Goal: Transaction & Acquisition: Purchase product/service

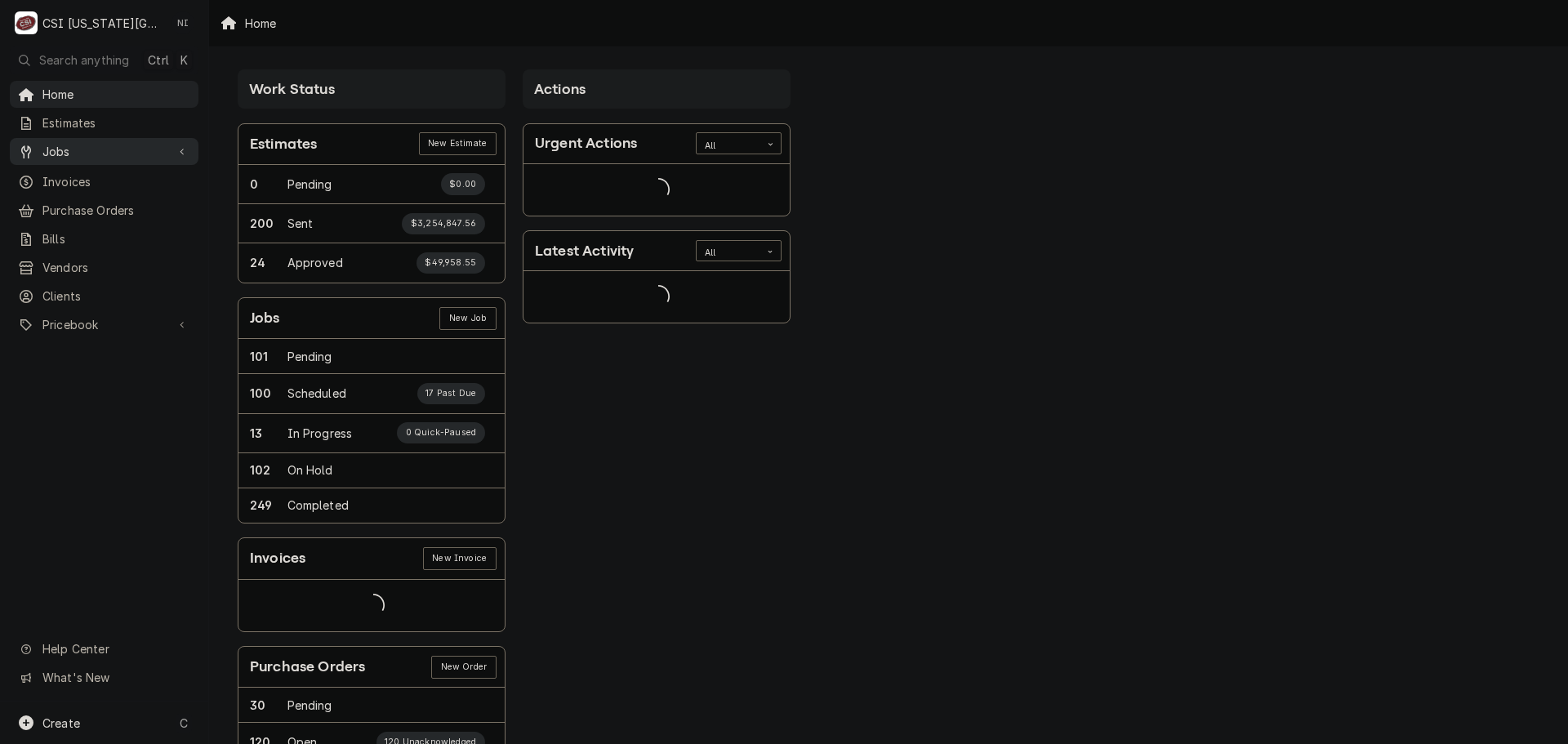
click at [126, 158] on link "Jobs" at bounding box center [103, 152] width 189 height 27
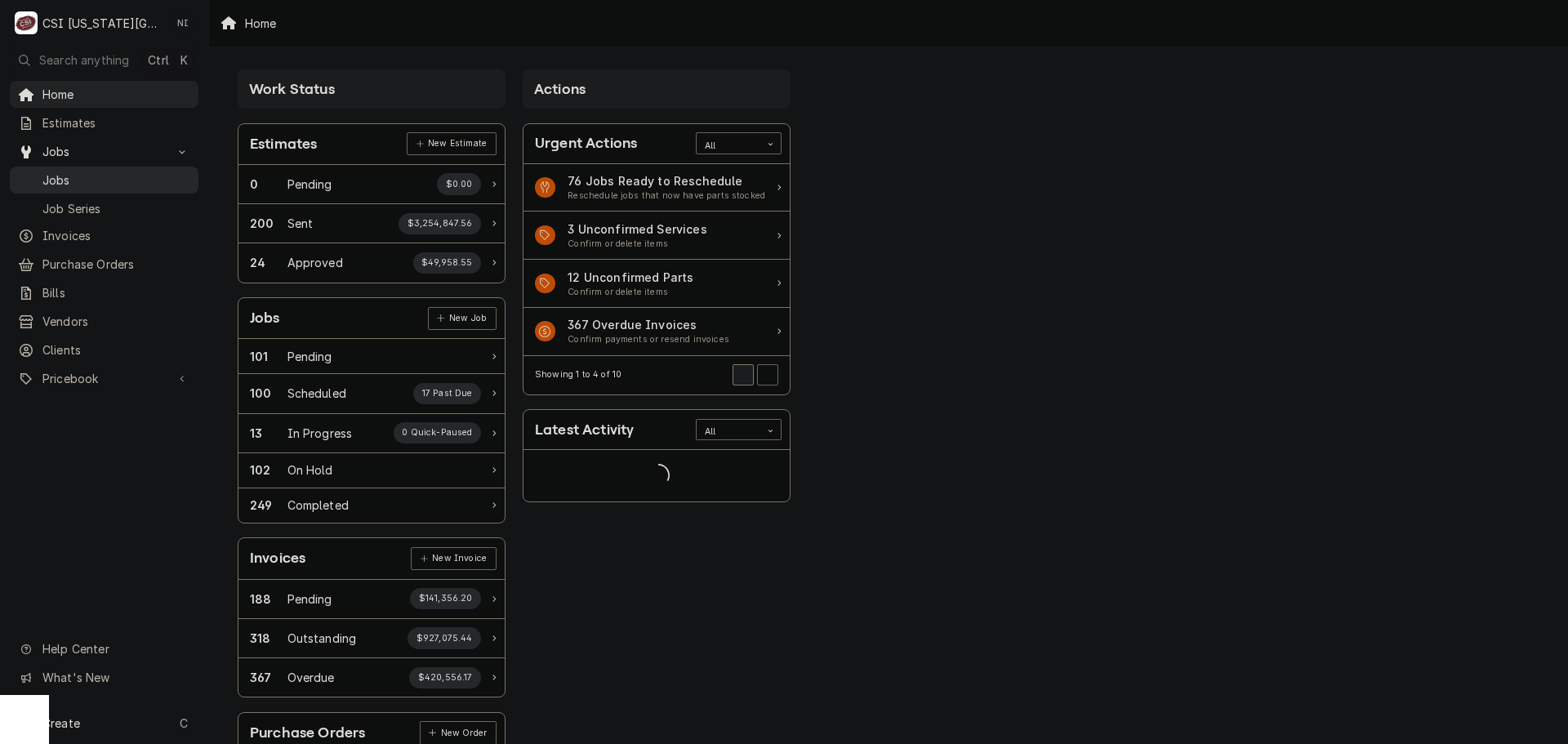
click at [125, 171] on span "Jobs" at bounding box center [116, 180] width 148 height 17
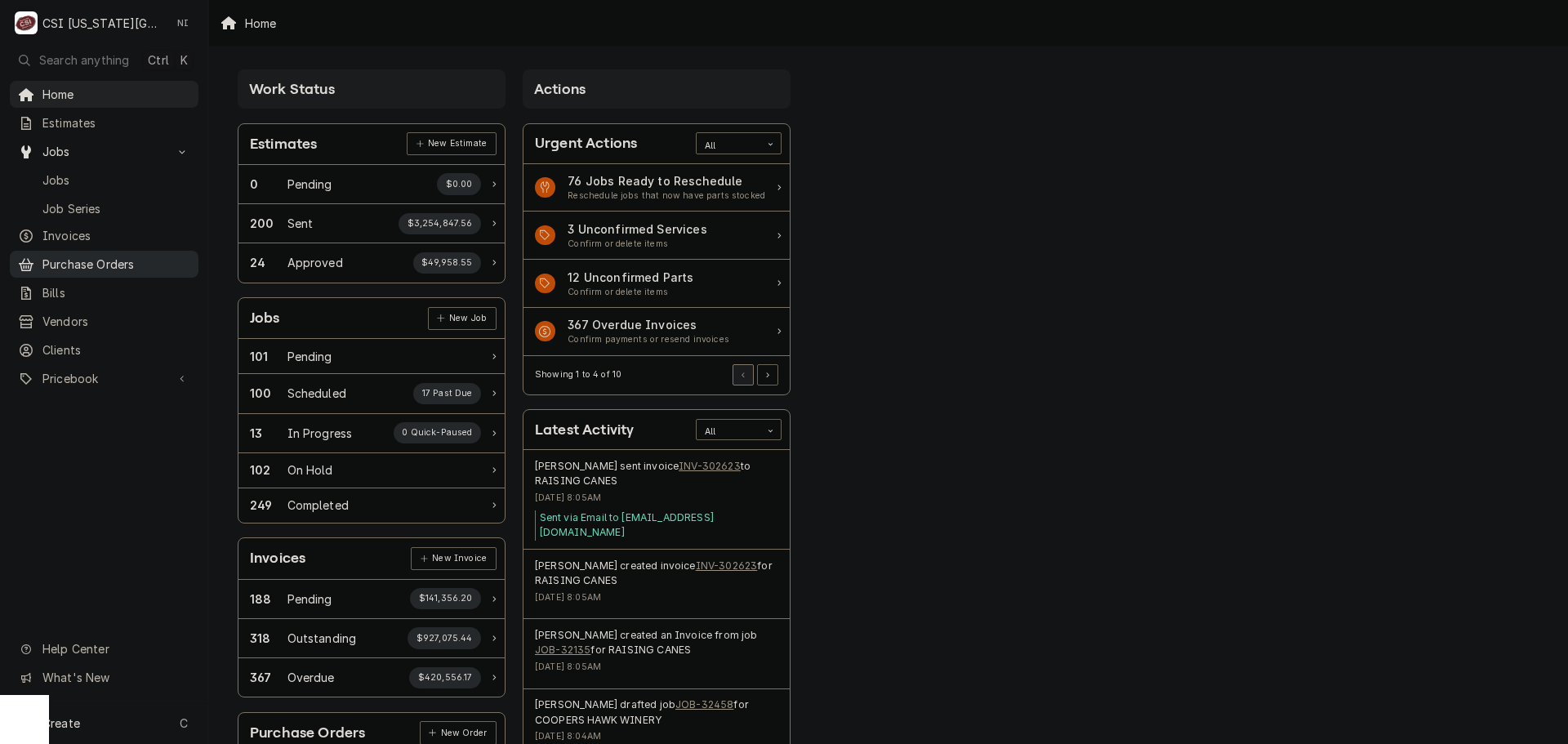
click at [101, 255] on span "Purchase Orders" at bounding box center [116, 264] width 148 height 17
click at [70, 370] on span "Pricebook" at bounding box center [104, 379] width 124 height 17
click at [108, 428] on span "Parts & Materials" at bounding box center [116, 436] width 148 height 17
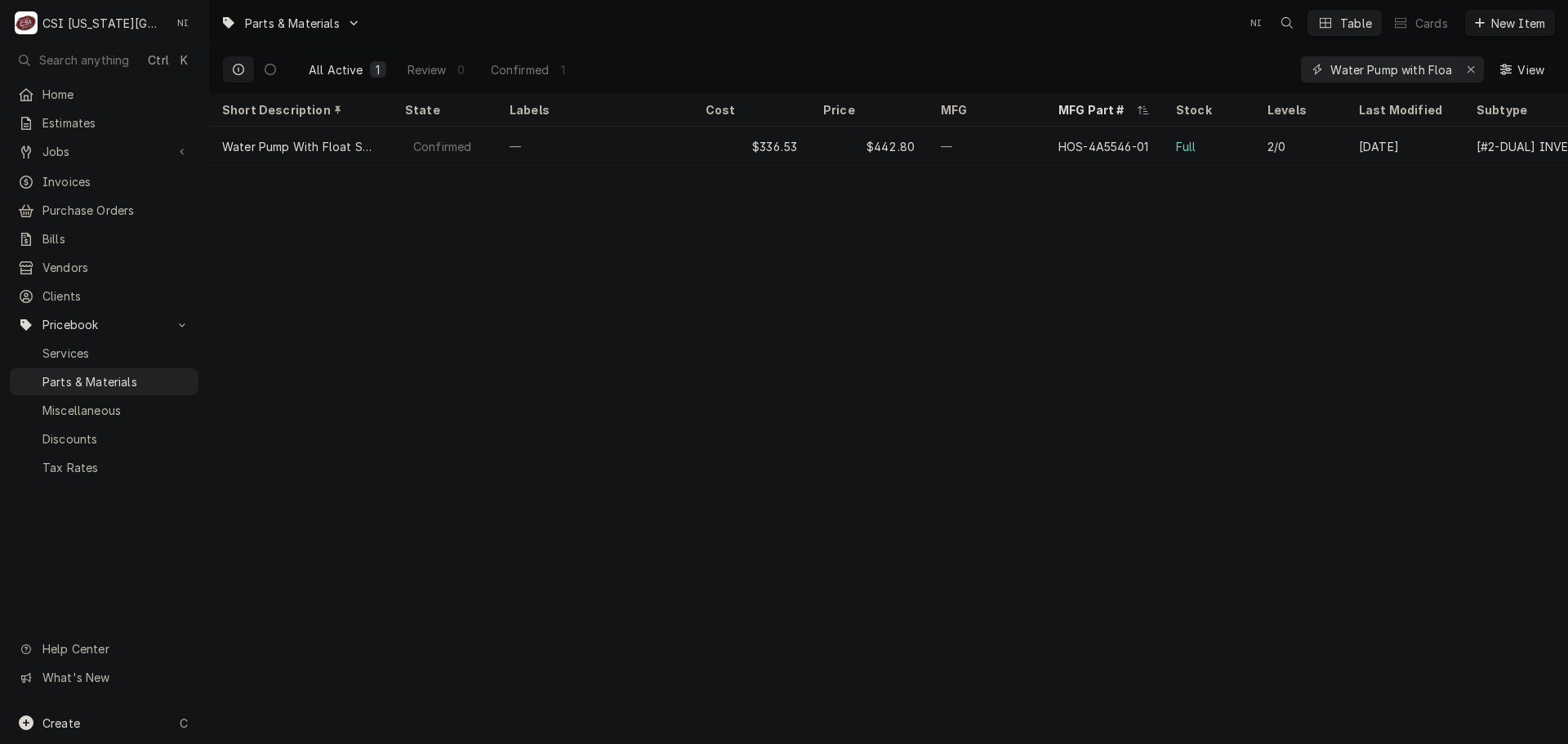
click at [1472, 67] on icon "Erase input" at bounding box center [1470, 69] width 7 height 7
click at [1388, 71] on input "Dynamic Content Wrapper" at bounding box center [1407, 69] width 154 height 26
paste input "1194780"
drag, startPoint x: 1399, startPoint y: 71, endPoint x: 1001, endPoint y: 69, distance: 398.0
click at [1007, 69] on div "All Active 1 Review 0 Confirmed 1 1194780 View" at bounding box center [888, 69] width 1333 height 45
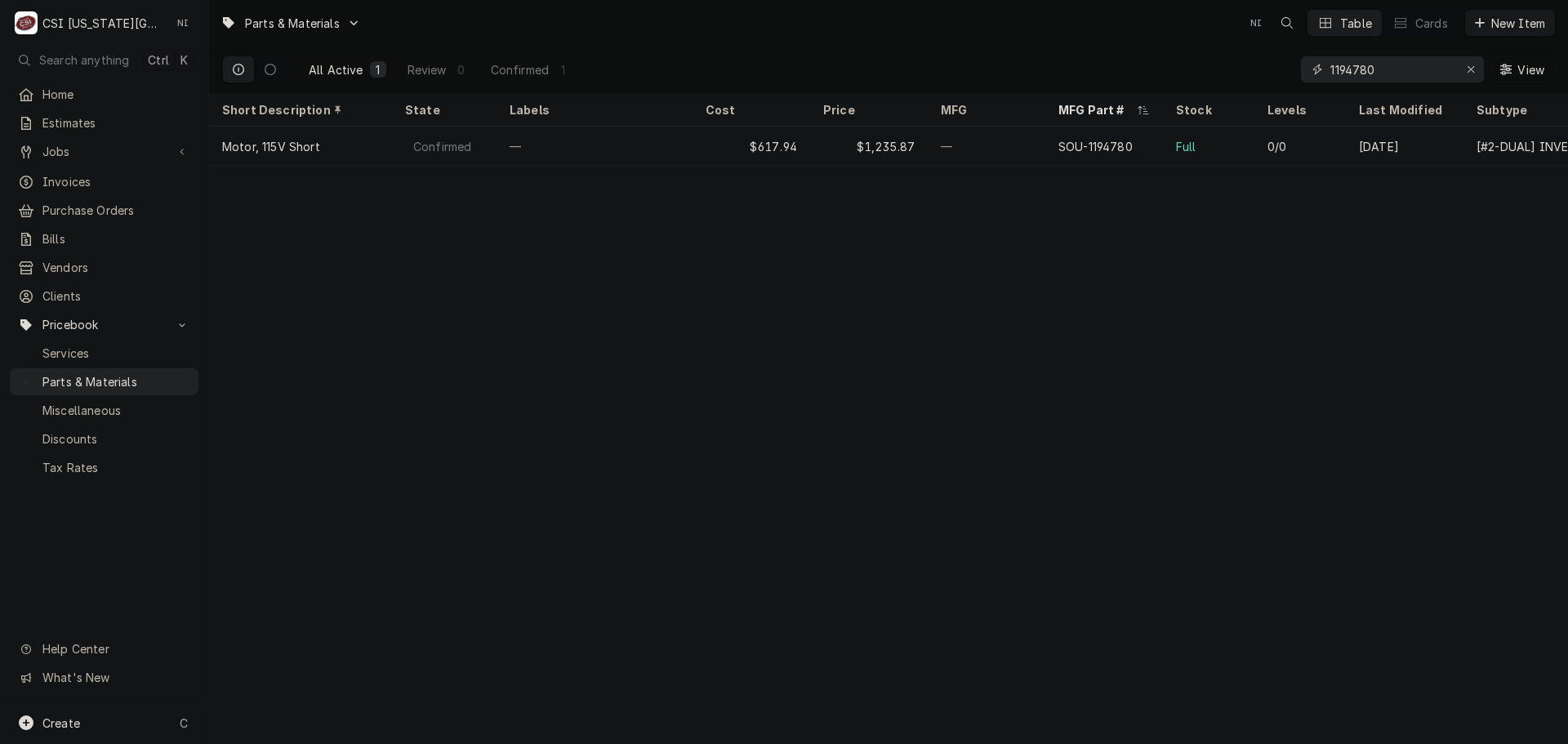
paste input "79104"
type input "1179104"
click at [1469, 68] on icon "Erase input" at bounding box center [1470, 70] width 9 height 12
paste input "24A372"
type input "24A372"
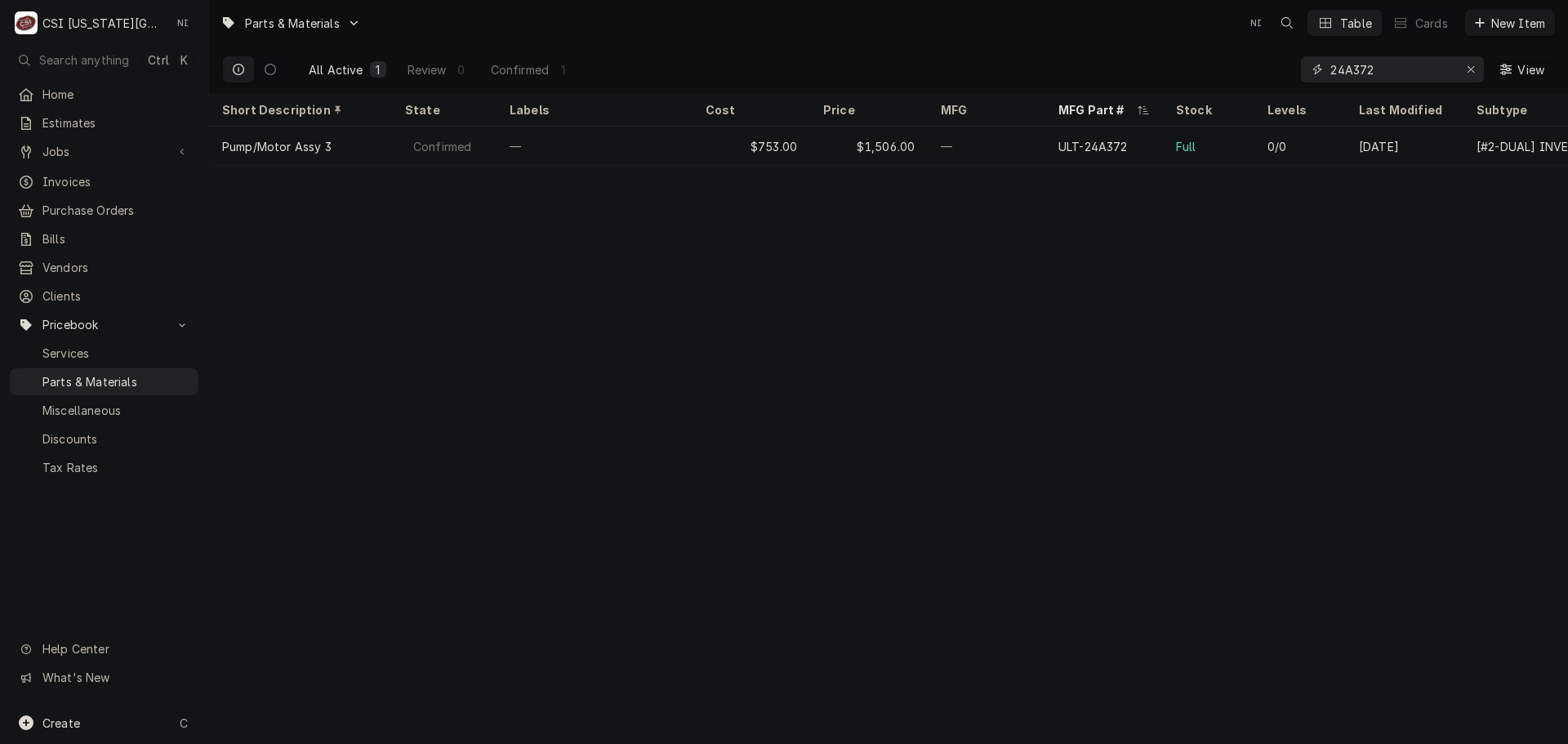
drag, startPoint x: 1382, startPoint y: 71, endPoint x: 1176, endPoint y: 76, distance: 206.1
click at [1177, 76] on div "All Active 1 Review 0 Confirmed 1 24A372 View" at bounding box center [888, 69] width 1333 height 45
drag, startPoint x: 1467, startPoint y: 66, endPoint x: 1199, endPoint y: 43, distance: 269.0
click at [1468, 66] on icon "Erase input" at bounding box center [1470, 70] width 9 height 12
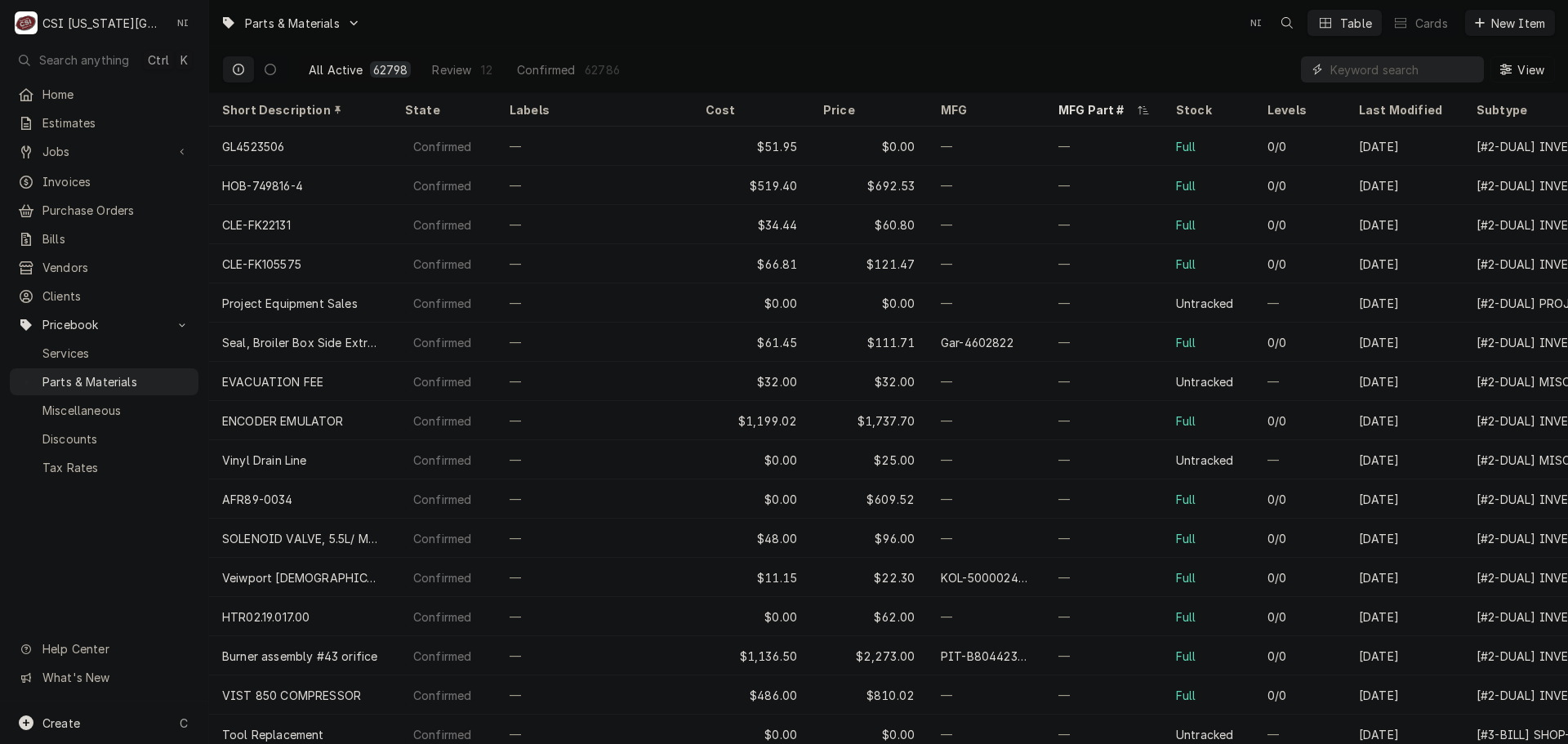
click at [1413, 75] on input "Dynamic Content Wrapper" at bounding box center [1403, 69] width 145 height 26
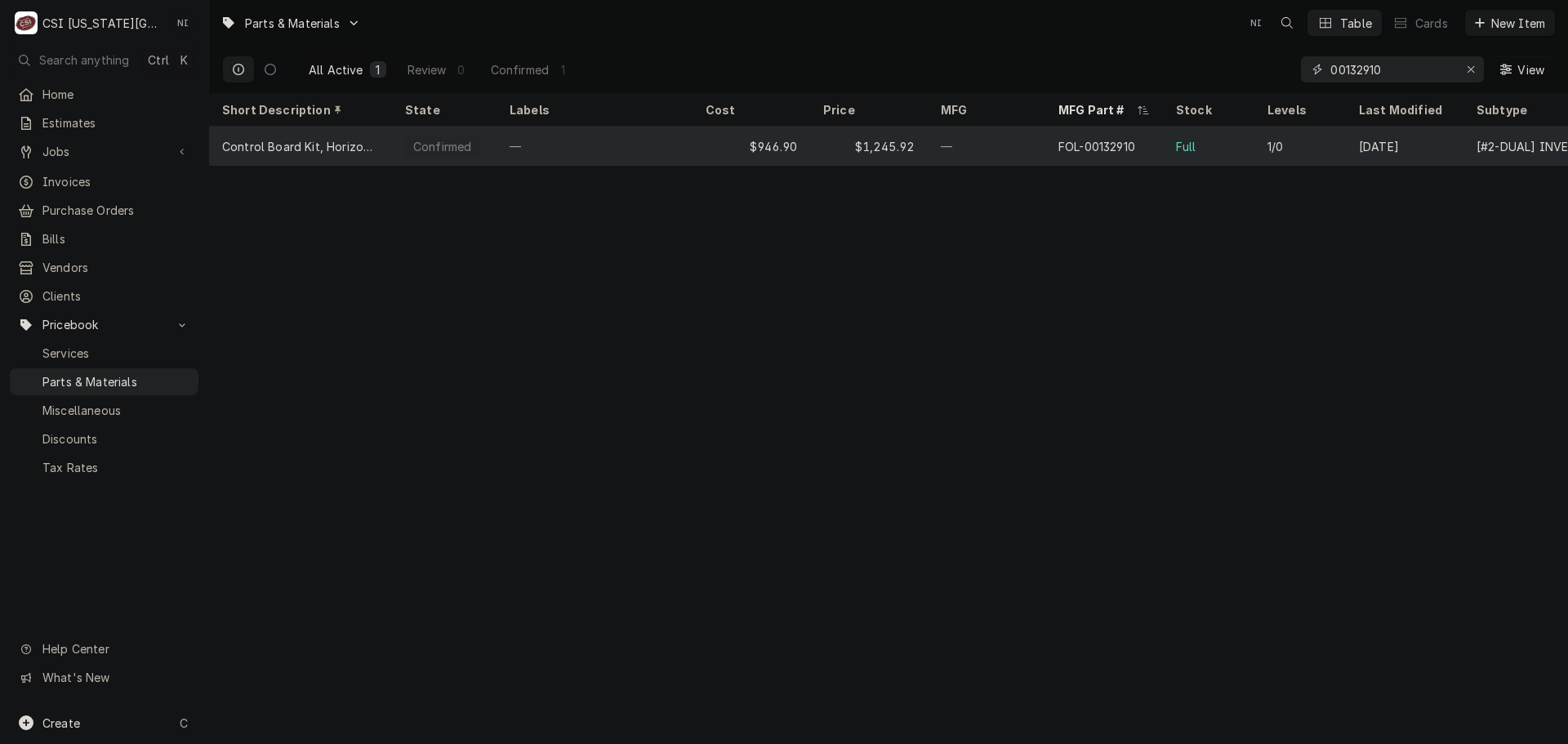
type input "00132910"
click at [975, 150] on div "—" at bounding box center [987, 146] width 118 height 40
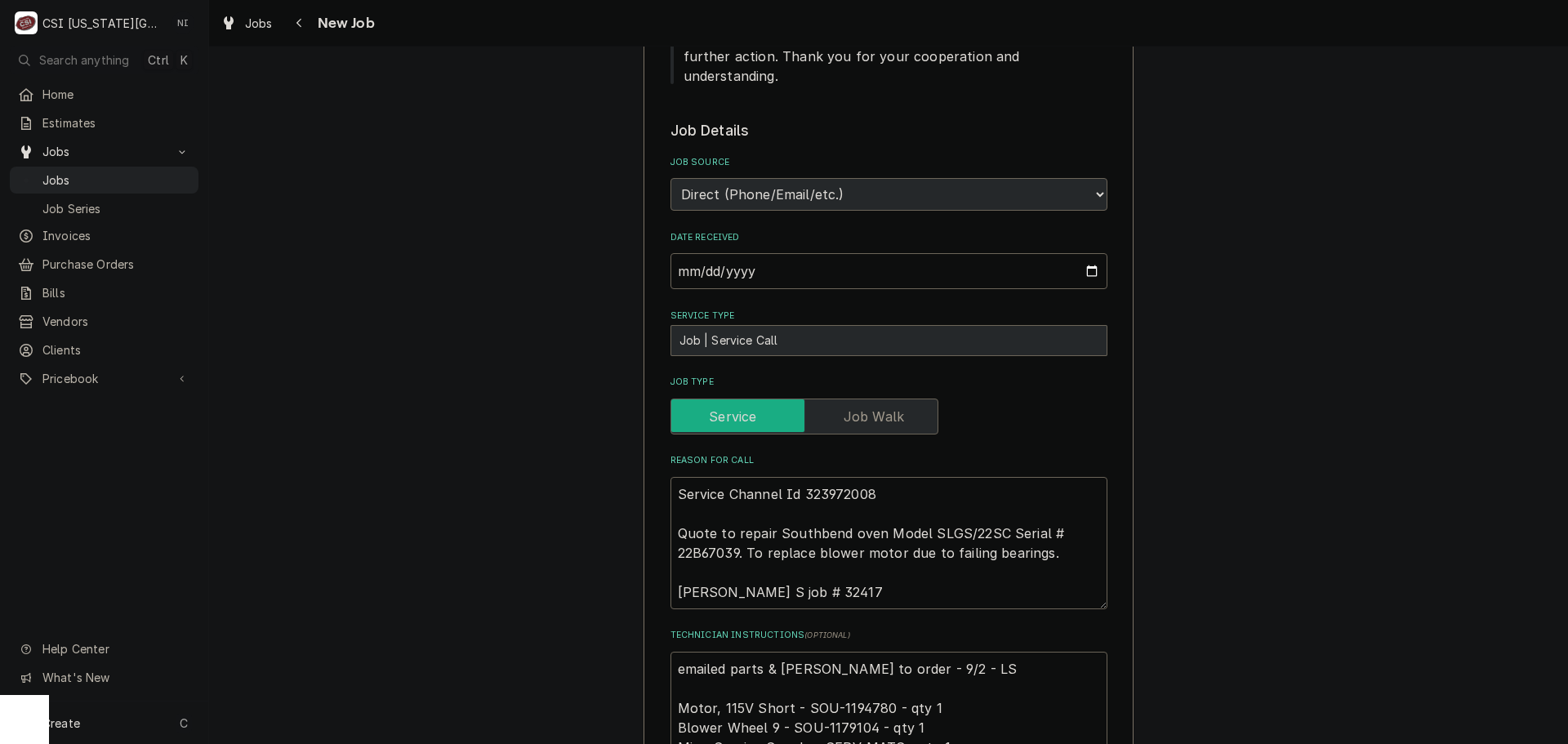
scroll to position [1551, 0]
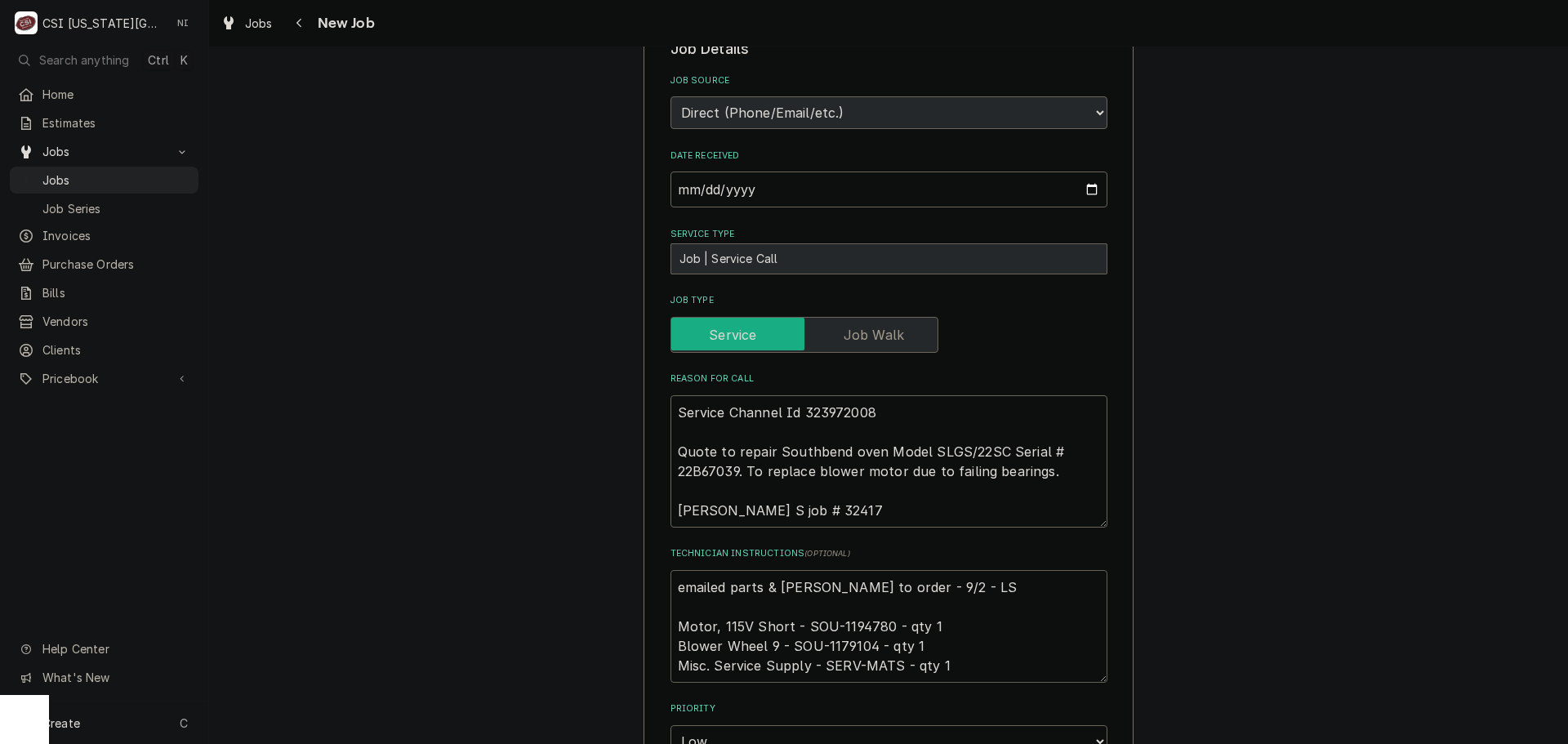
click at [849, 587] on textarea "emailed parts & lindy to order - 9/2 - LS Motor, 115V Short - SOU-1194780 - qty…" at bounding box center [889, 626] width 437 height 113
click at [850, 587] on textarea "emailed parts & lindy to order - 9/2 - LS Motor, 115V Short - SOU-1194780 - qty…" at bounding box center [889, 626] width 437 height 113
click at [850, 607] on textarea "emailed parts & lindy to order - 9/2 - LS Motor, 115V Short - SOU-1194780 - qty…" at bounding box center [889, 626] width 437 height 113
drag, startPoint x: 671, startPoint y: 549, endPoint x: 751, endPoint y: 580, distance: 85.8
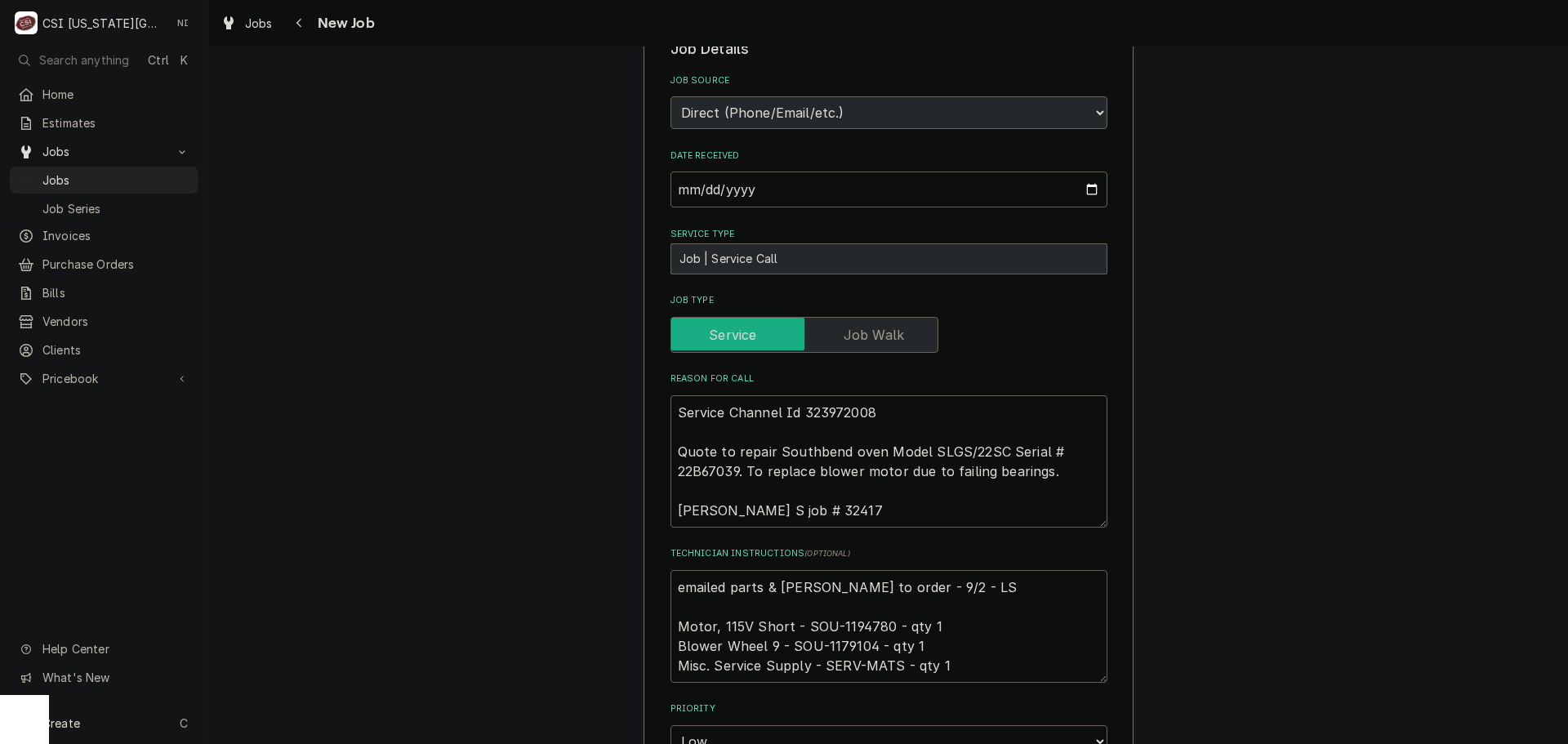
click at [671, 570] on textarea "emailed parts & lindy to order - 9/2 - LS Motor, 115V Short - SOU-1194780 - qty…" at bounding box center [889, 626] width 437 height 113
type textarea "x"
type textarea "emailed parts & lindy to order - 9/2 - LS Motor, 115V Short - SOU-1194780 - qty…"
type textarea "x"
type textarea "emailed parts & lindy to order - 9/2 - LS Motor, 115V Short - SOU-1194780 - qty…"
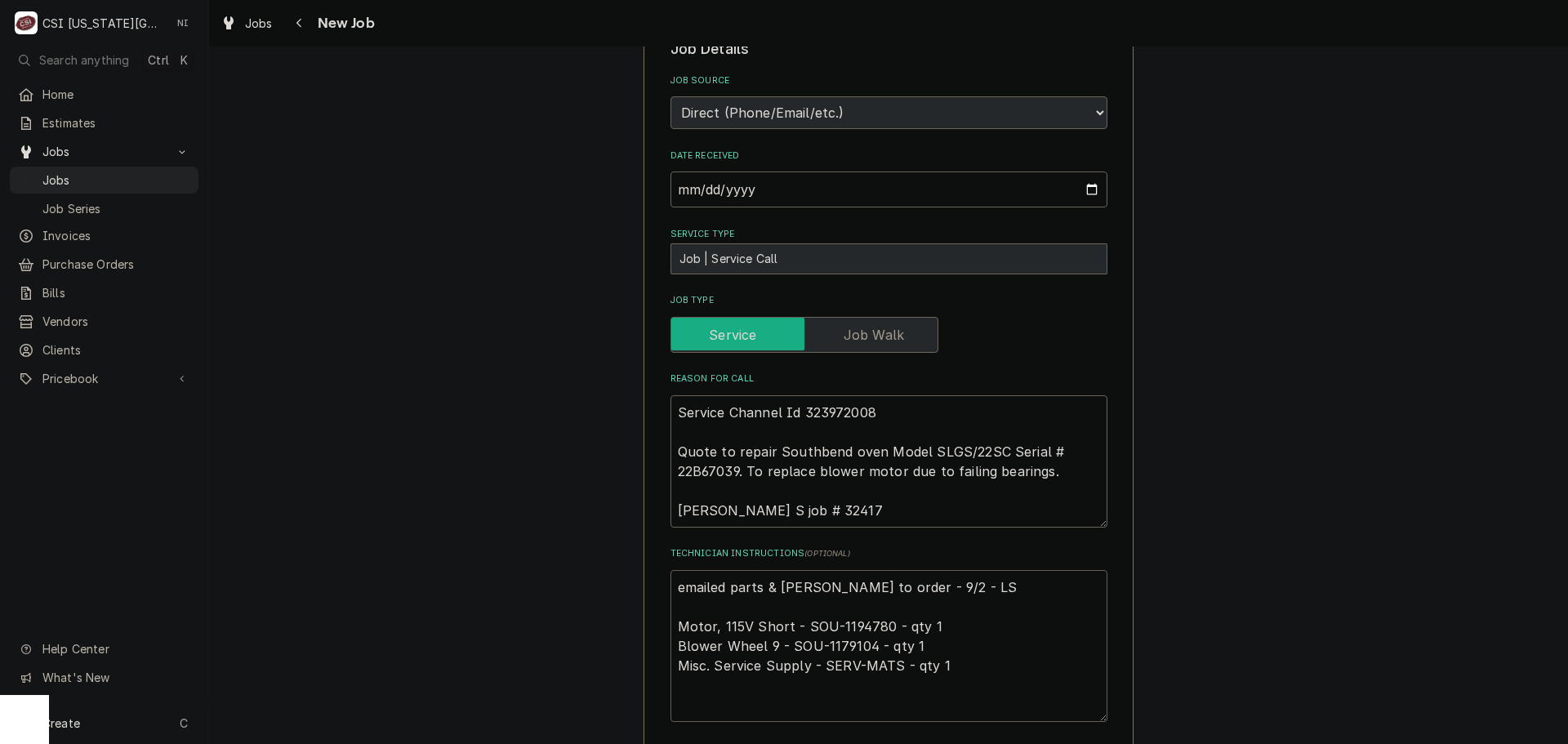
type textarea "x"
type textarea "P emailed parts & lindy to order - 9/2 - LS Motor, 115V Short - SOU-1194780 - q…"
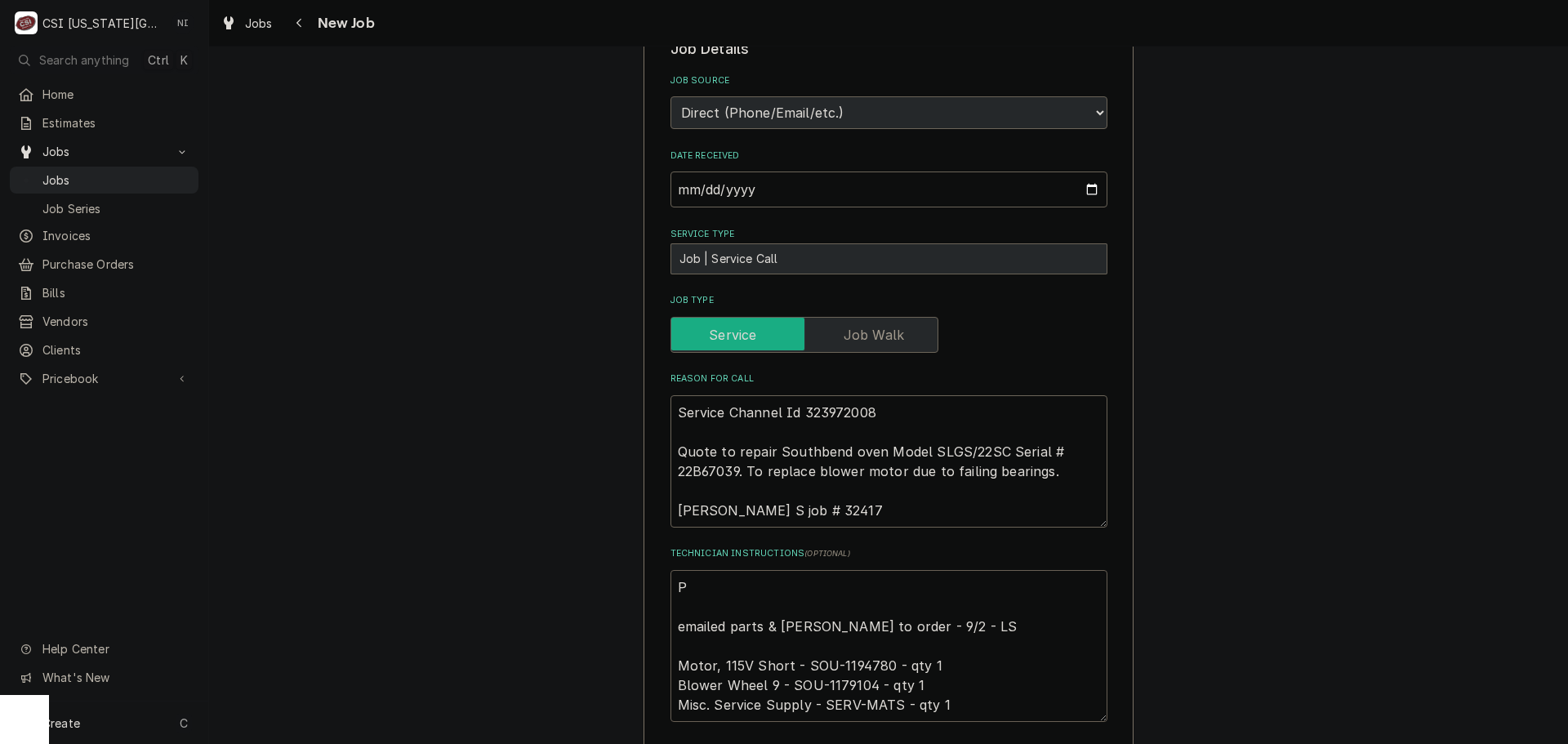
type textarea "x"
type textarea "Pa emailed parts & lindy to order - 9/2 - LS Motor, 115V Short - SOU-1194780 - …"
type textarea "x"
type textarea "Par emailed parts & lindy to order - 9/2 - LS Motor, 115V Short - SOU-1194780 -…"
type textarea "x"
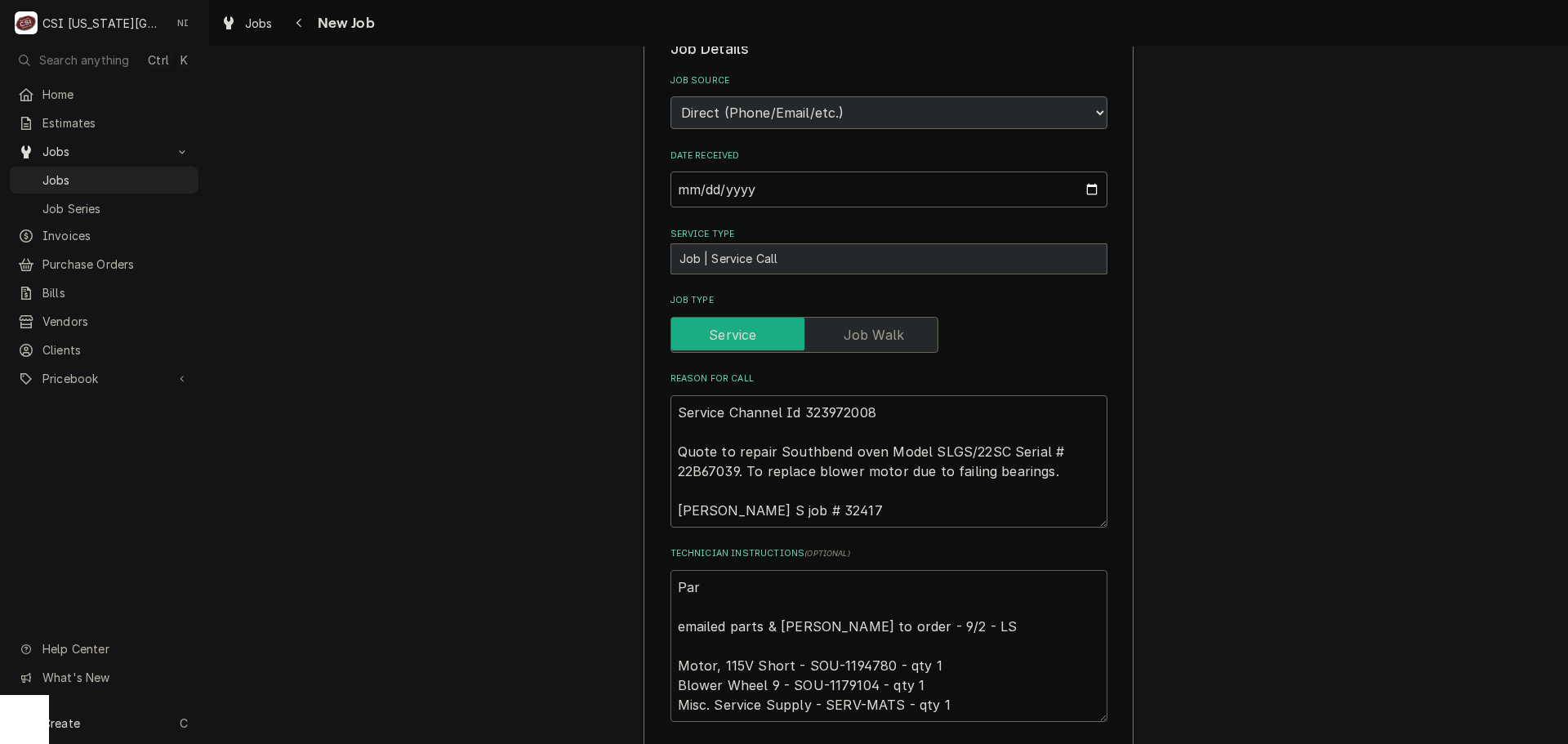
type textarea "Part emailed parts & lindy to order - 9/2 - LS Motor, 115V Short - SOU-1194780 …"
type textarea "x"
type textarea "Parts emailed parts & lindy to order - 9/2 - LS Motor, 115V Short - SOU-1194780…"
type textarea "x"
type textarea "Parts emailed parts & lindy to order - 9/2 - LS Motor, 115V Short - SOU-1194780…"
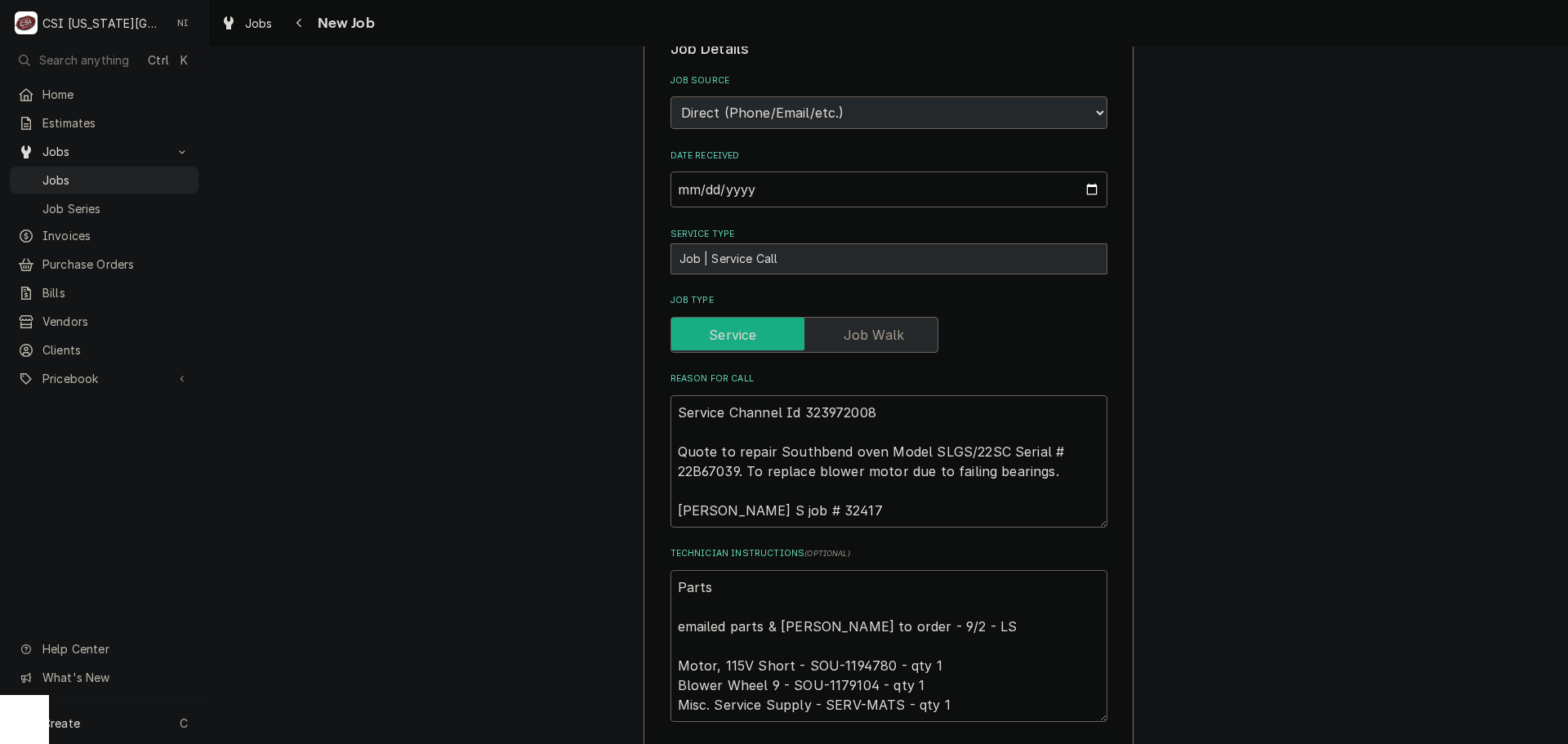
type textarea "x"
type textarea "Parts o emailed parts & lindy to order - 9/2 - LS Motor, 115V Short - SOU-11947…"
type textarea "x"
type textarea "Parts or emailed parts & lindy to order - 9/2 - LS Motor, 115V Short - SOU-1194…"
type textarea "x"
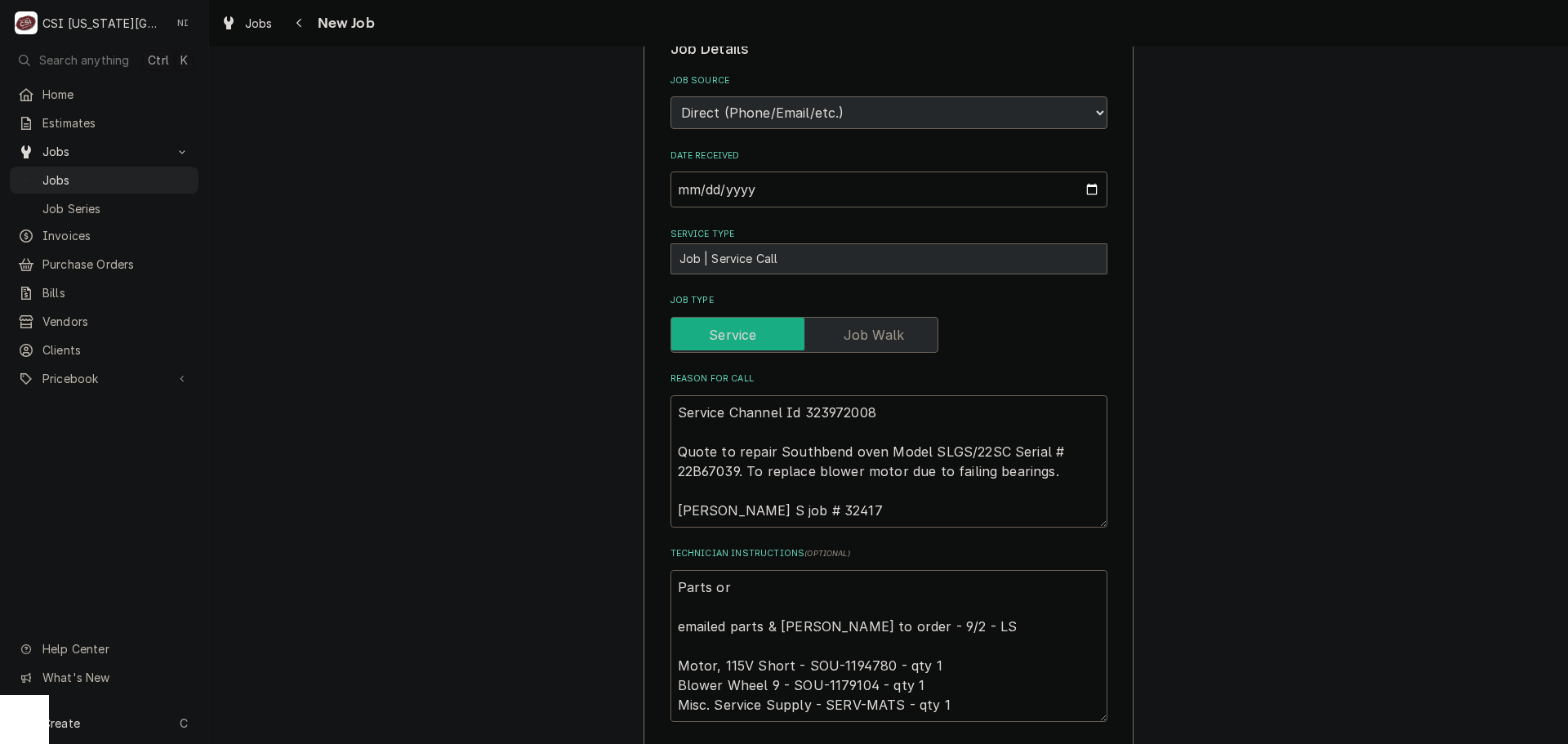
type textarea "Parts ord emailed parts & lindy to order - 9/2 - LS Motor, 115V Short - SOU-119…"
type textarea "x"
type textarea "Parts orde emailed parts & lindy to order - 9/2 - LS Motor, 115V Short - SOU-11…"
type textarea "x"
type textarea "Parts order emailed parts & lindy to order - 9/2 - LS Motor, 115V Short - SOU-1…"
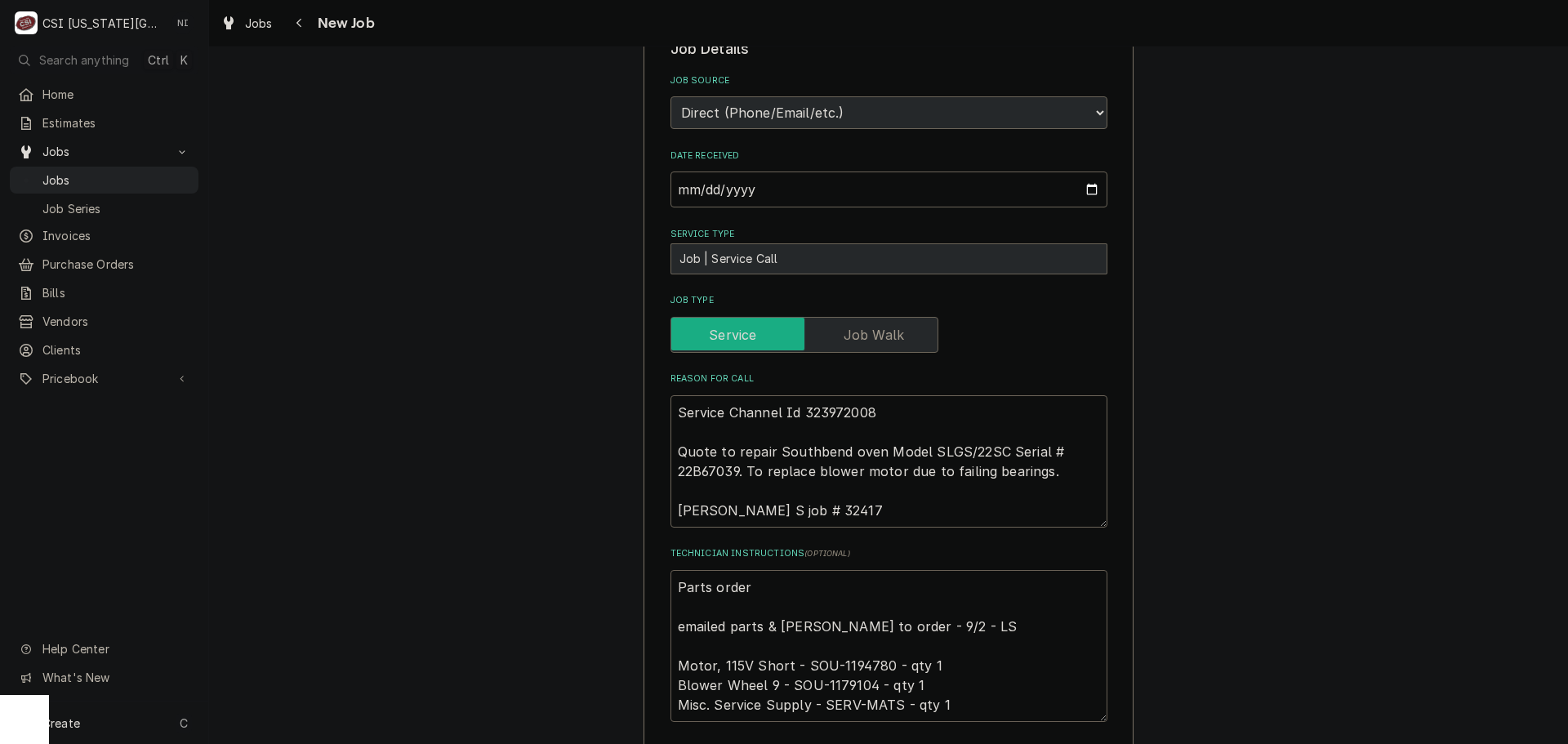
type textarea "x"
type textarea "Parts ordere emailed parts & lindy to order - 9/2 - LS Motor, 115V Short - SOU-…"
type textarea "x"
type textarea "Parts ordered emailed parts & lindy to order - 9/2 - LS Motor, 115V Short - SOU…"
type textarea "x"
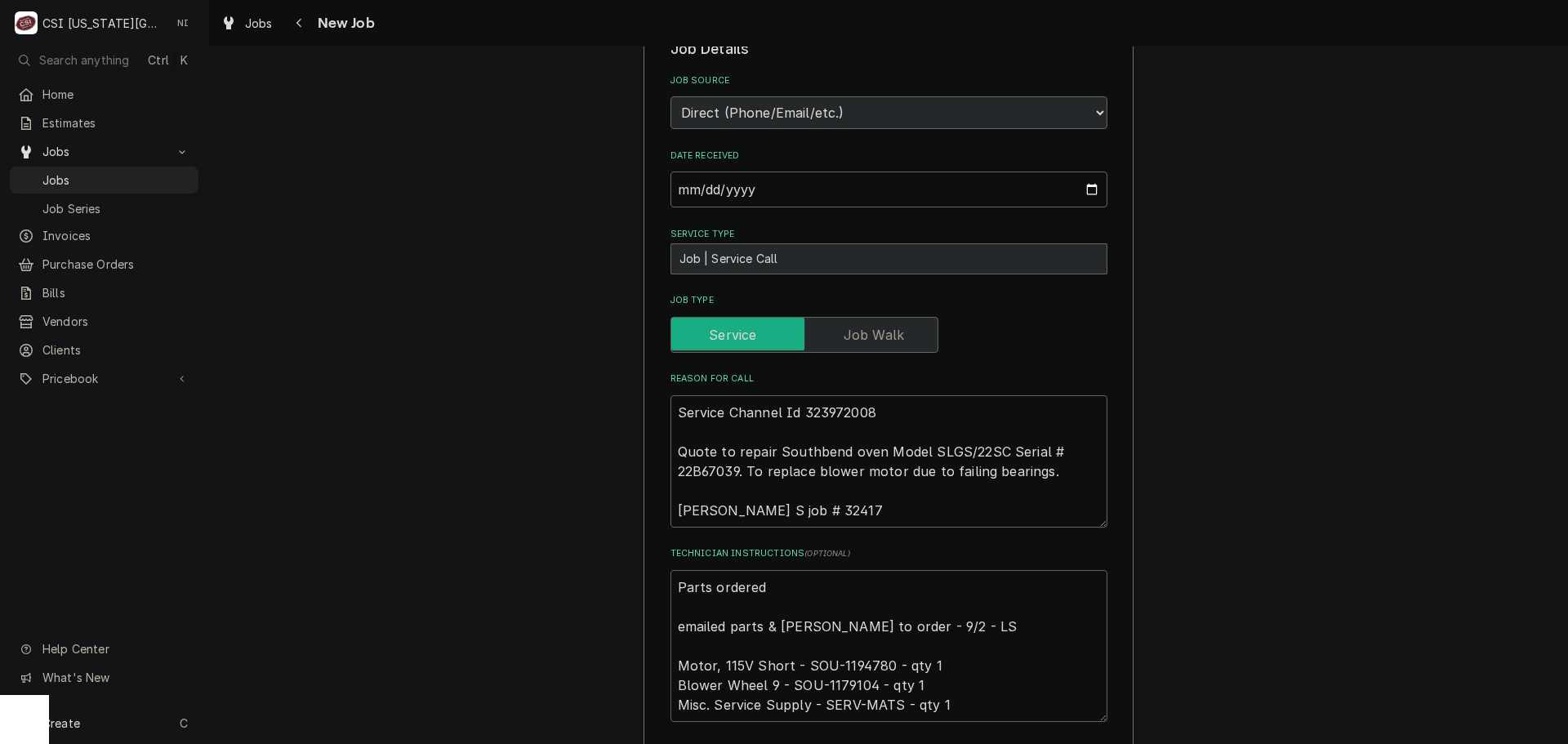
type textarea "Parts ordered o emailed parts & lindy to order - 9/2 - LS Motor, 115V Short - S…"
type textarea "x"
type textarea "Parts ordered on emailed parts & lindy to order - 9/2 - LS Motor, 115V Short - …"
type textarea "x"
type textarea "Parts ordered on emailed parts & lindy to order - 9/2 - LS Motor, 115V Short - …"
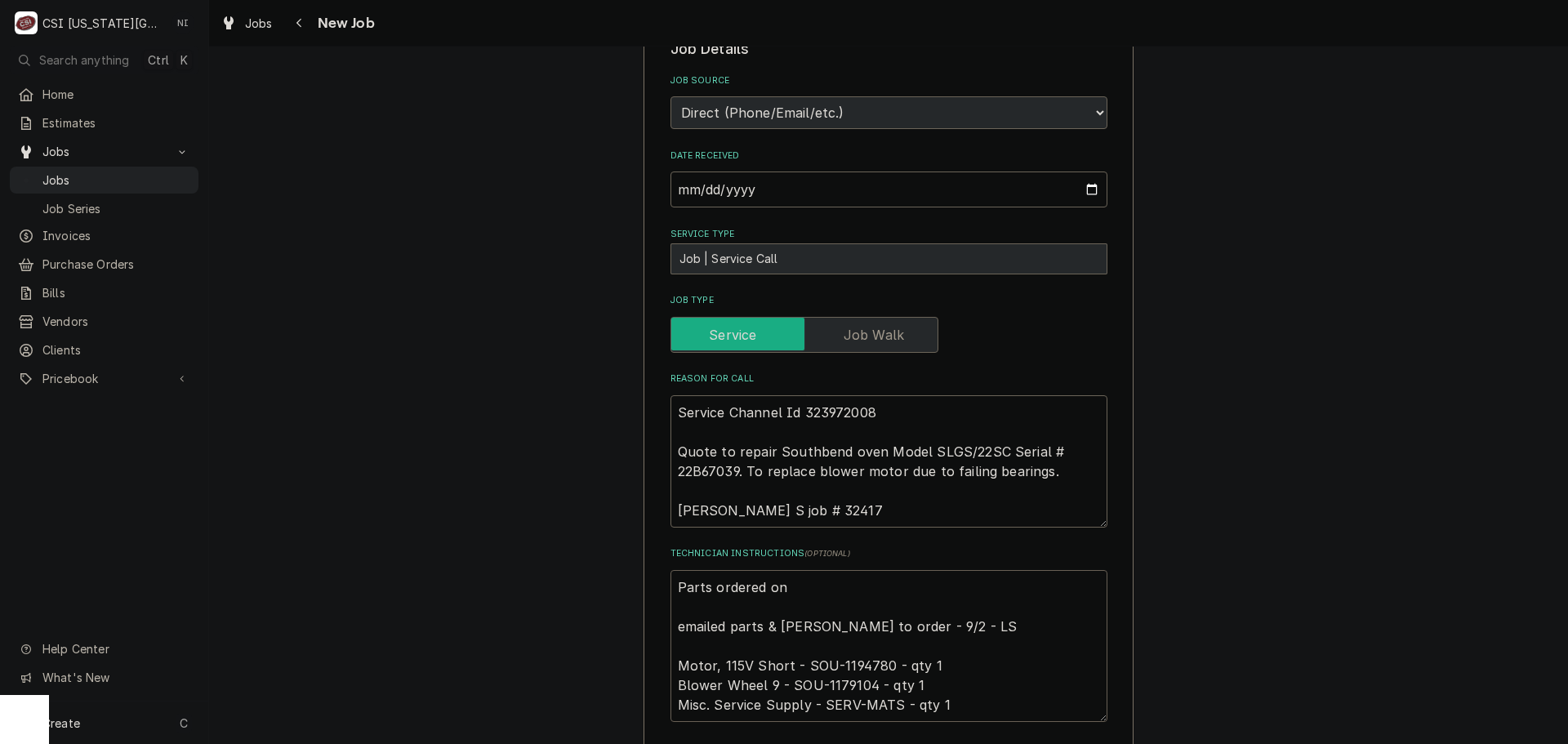
type textarea "x"
type textarea "Parts ordered on P emailed parts & lindy to order - 9/2 - LS Motor, 115V Short …"
type textarea "x"
type textarea "Parts ordered on PO emailed parts & lindy to order - 9/2 - LS Motor, 115V Short…"
type textarea "x"
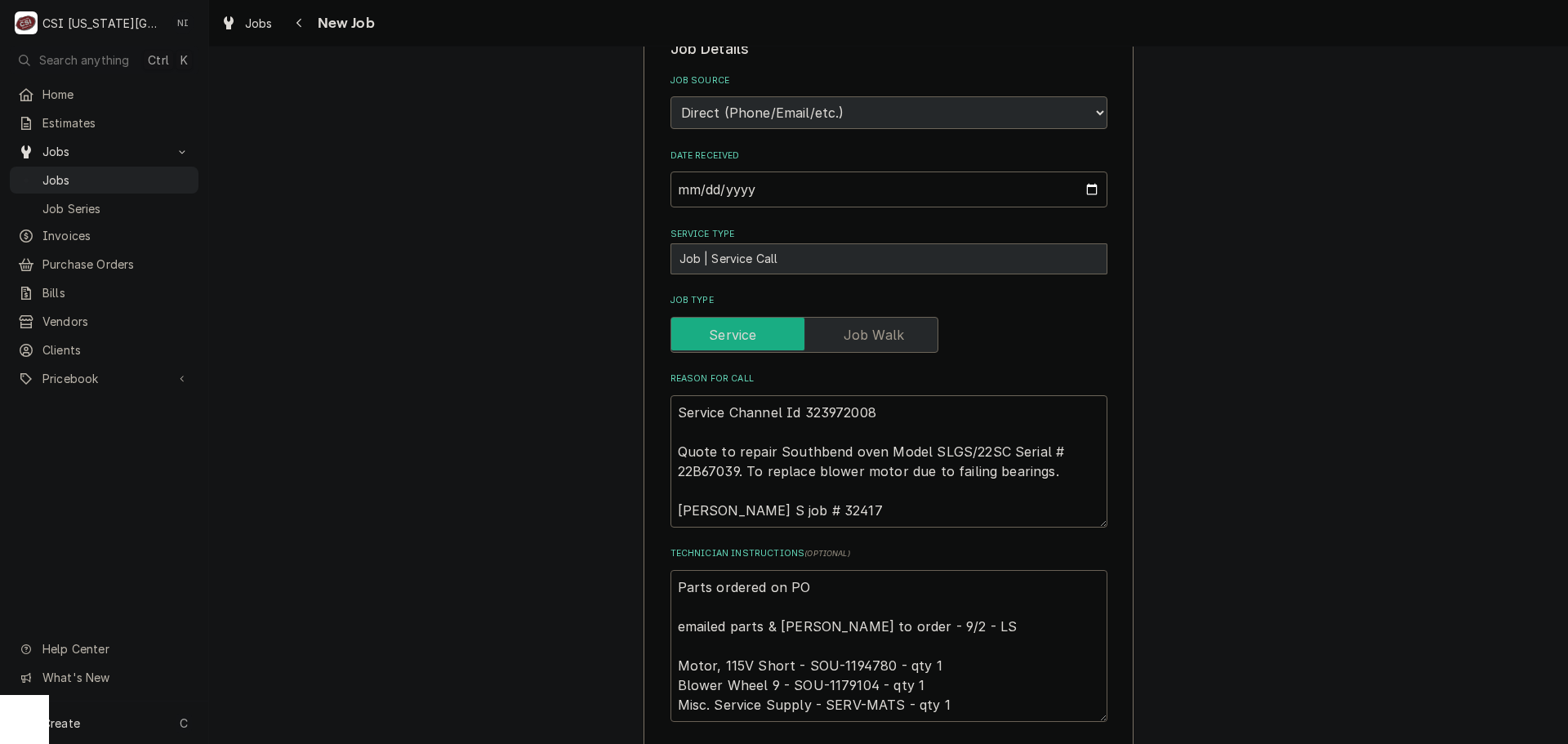
type textarea "Parts ordered on PO 3 emailed parts & lindy to order - 9/2 - LS Motor, 115V Sho…"
type textarea "x"
type textarea "Parts ordered on PO 30 emailed parts & lindy to order - 9/2 - LS Motor, 115V Sh…"
type textarea "x"
type textarea "Parts ordered on PO 301 emailed parts & lindy to order - 9/2 - LS Motor, 115V S…"
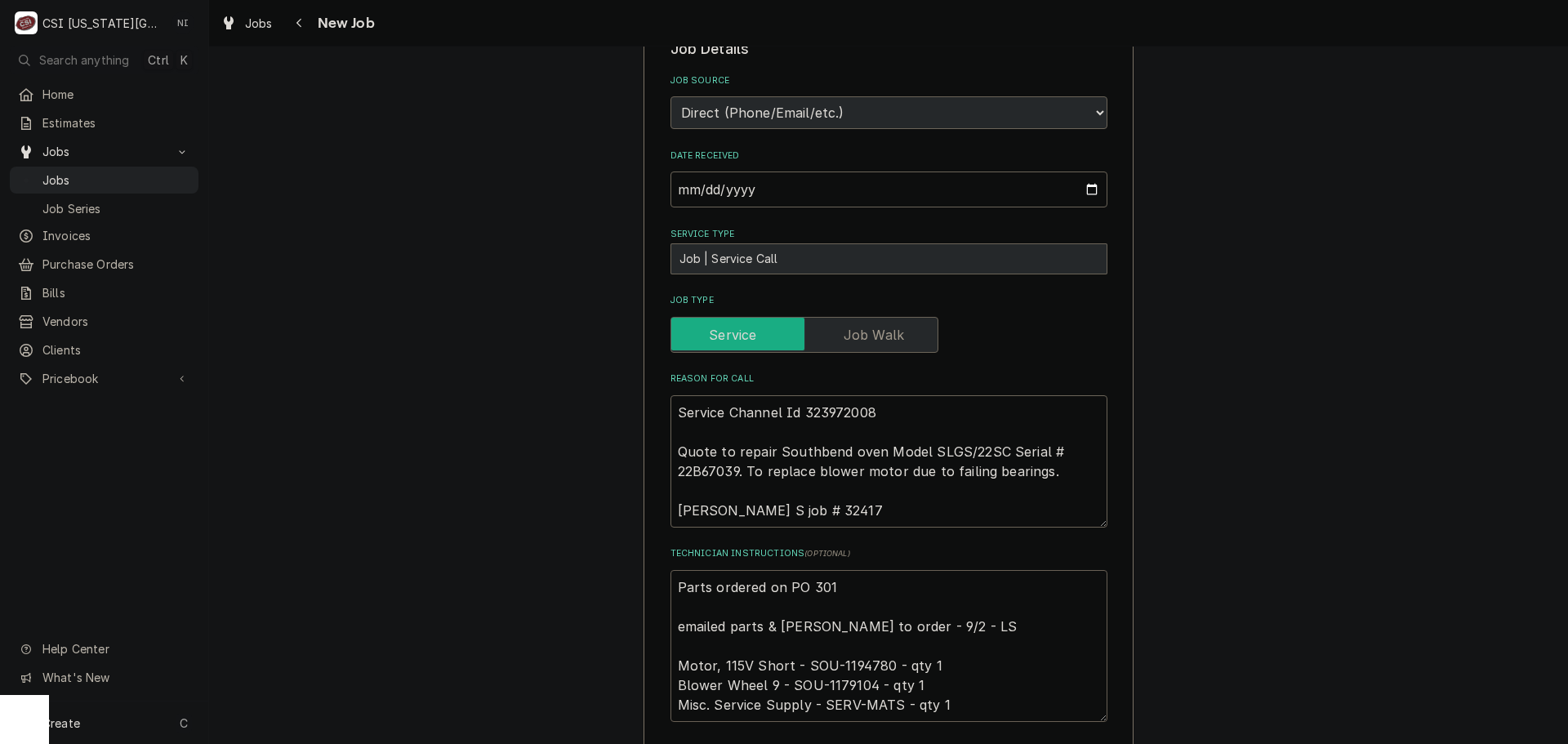
type textarea "x"
type textarea "Parts ordered on PO 3013 emailed parts & lindy to order - 9/2 - LS Motor, 115V …"
type textarea "x"
type textarea "Parts ordered on PO 30139 emailed parts & lindy to order - 9/2 - LS Motor, 115V…"
type textarea "x"
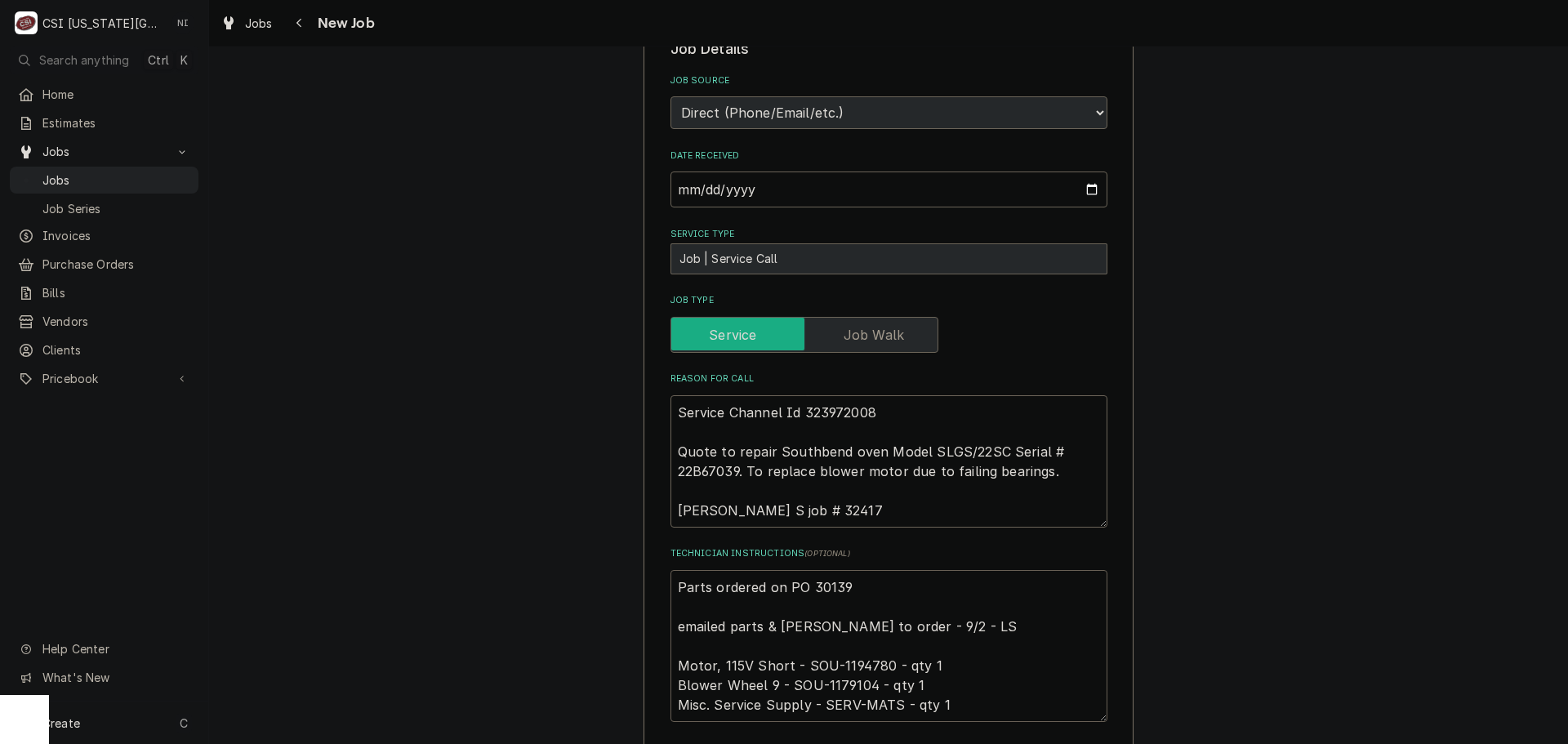
type textarea "Parts ordered on PO 301393 emailed parts & lindy to order - 9/2 - LS Motor, 115…"
type textarea "x"
type textarea "Parts ordered on PO 301393, emailed parts & lindy to order - 9/2 - LS Motor, 11…"
type textarea "x"
type textarea "Parts ordered on PO 301393, emailed parts & lindy to order - 9/2 - LS Motor, 11…"
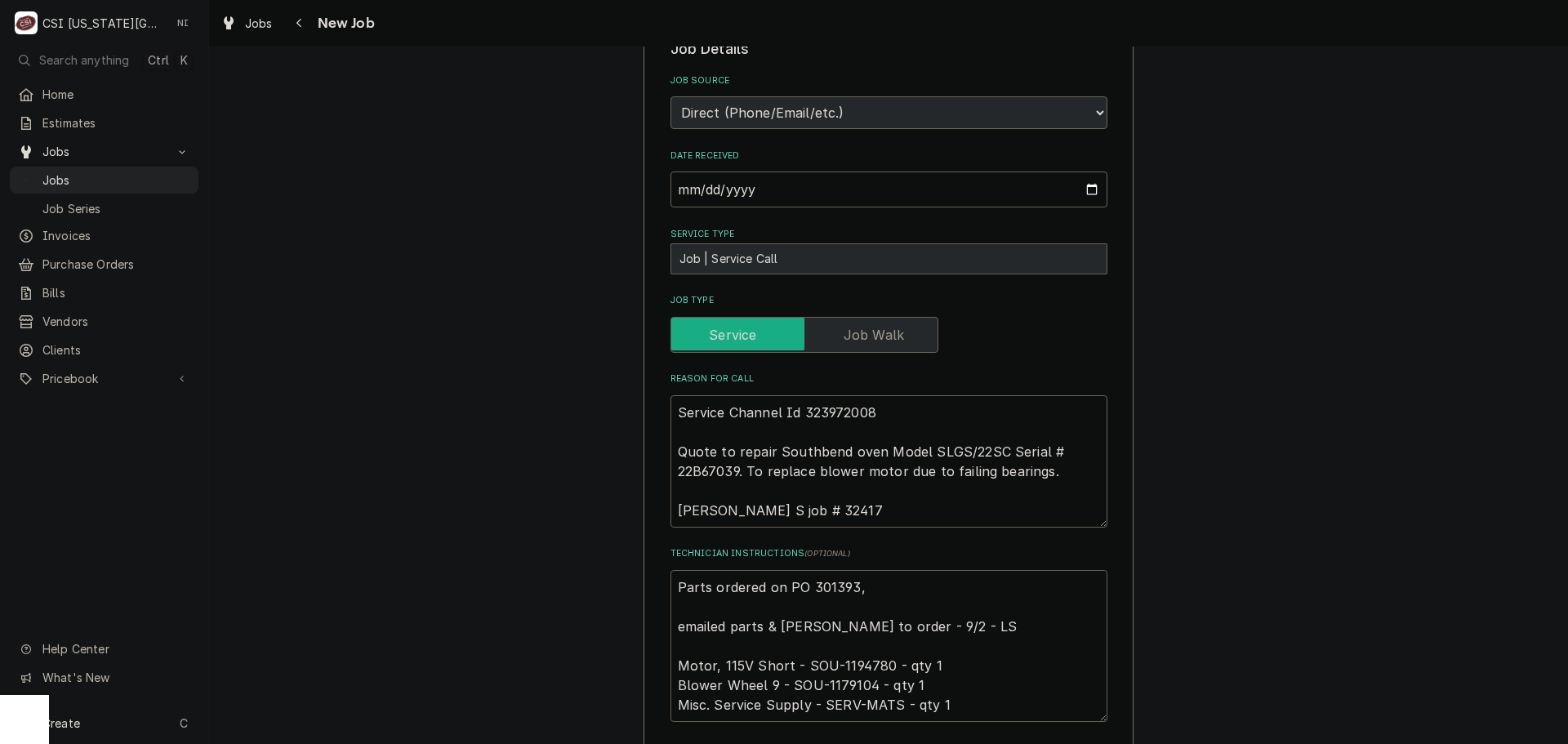
type textarea "x"
type textarea "Parts ordered on PO 301393, E emailed parts & lindy to order - 9/2 - LS Motor, …"
type textarea "x"
type textarea "Parts ordered on PO 301393, ET emailed parts & lindy to order - 9/2 - LS Motor,…"
type textarea "x"
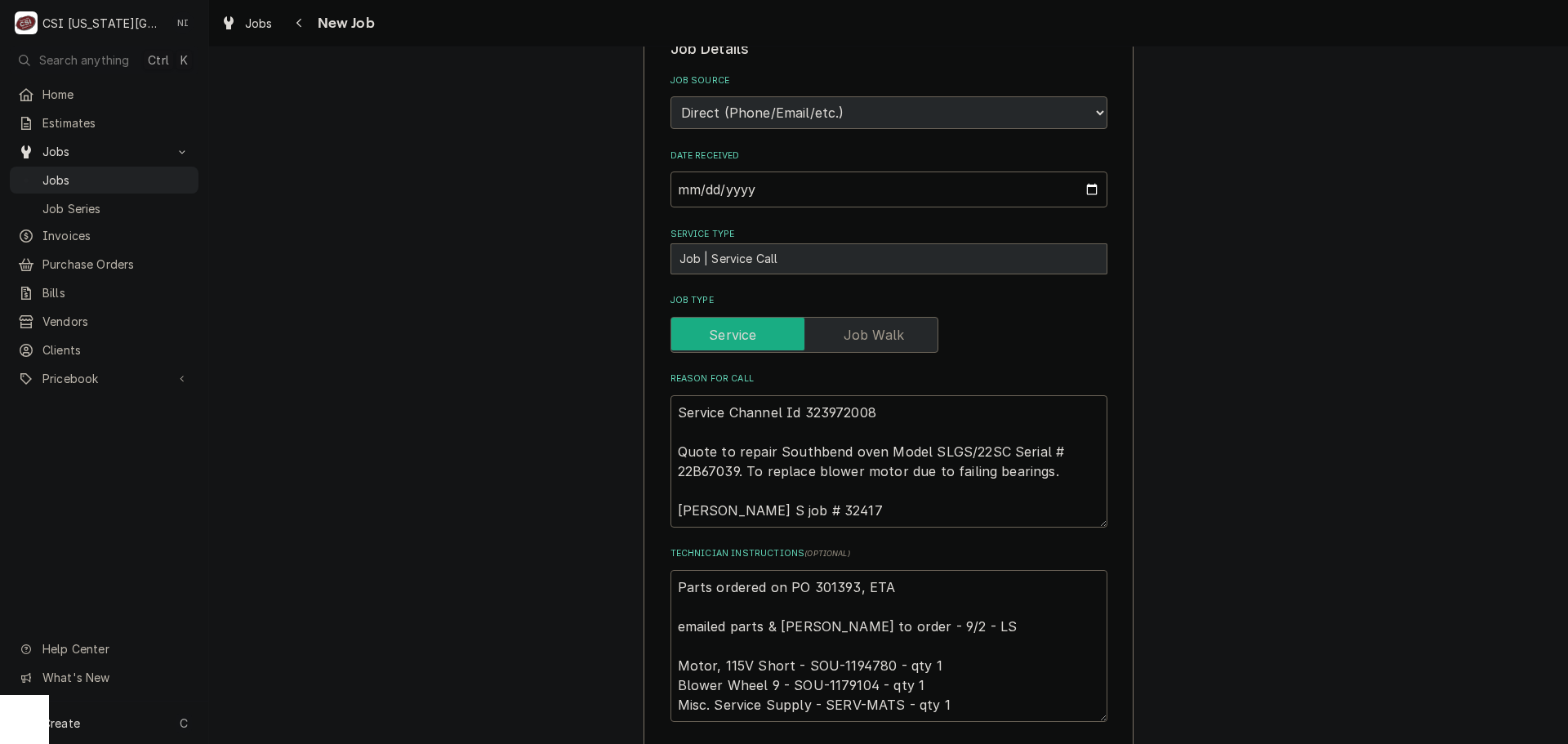
type textarea "Parts ordered on PO 301393, ETA emailed parts & lindy to order - 9/2 - LS Motor…"
type textarea "x"
type textarea "Parts ordered on PO 301393, ETA 2 emailed parts & lindy to order - 9/2 - LS Mot…"
type textarea "x"
type textarea "Parts ordered on PO 301393, ETA 21 emailed parts & lindy to order - 9/2 - LS Mo…"
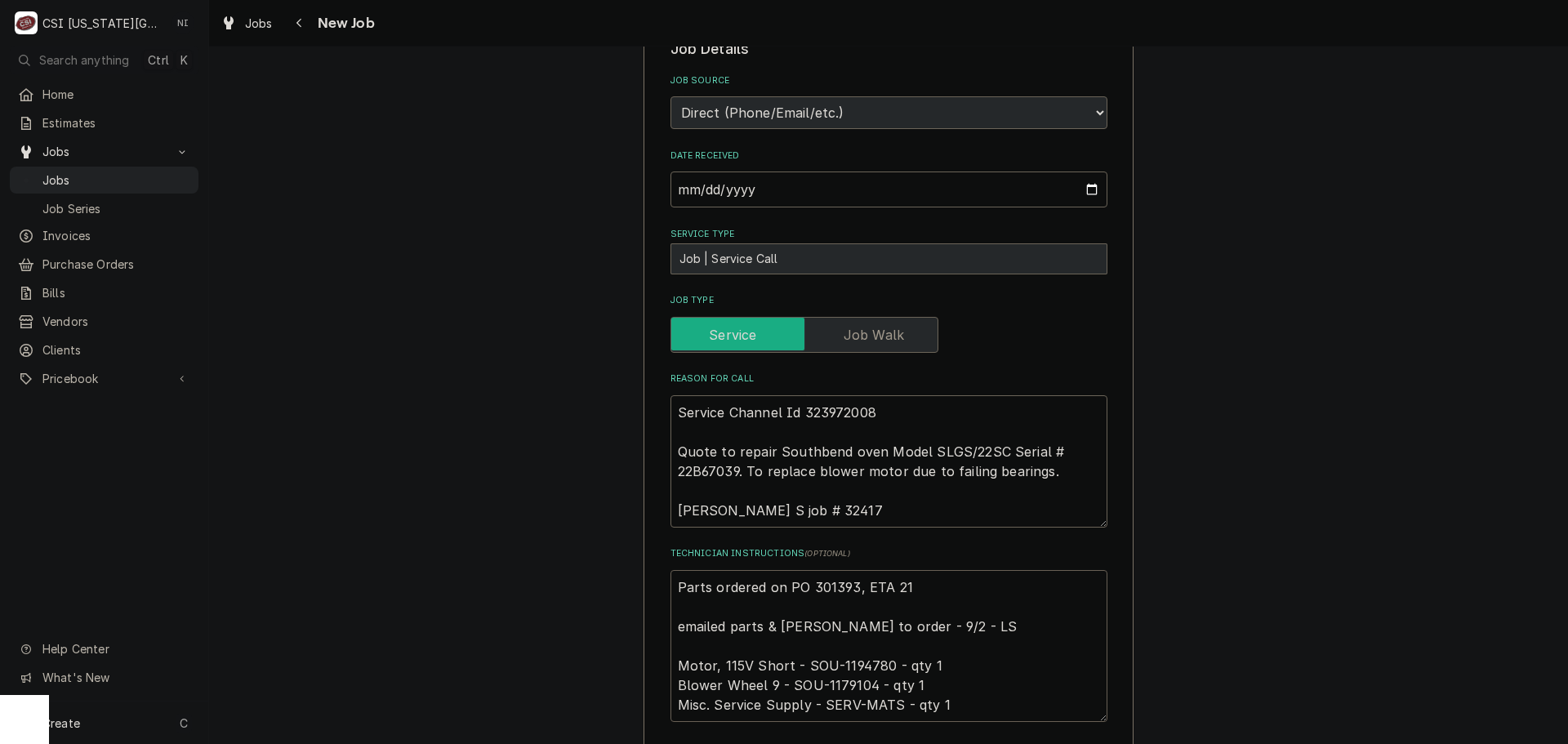
type textarea "x"
type textarea "Parts ordered on PO 301393, ETA 21- emailed parts & lindy to order - 9/2 - LS M…"
type textarea "x"
type textarea "Parts ordered on PO 301393, ETA 21-2 emailed parts & lindy to order - 9/2 - LS …"
type textarea "x"
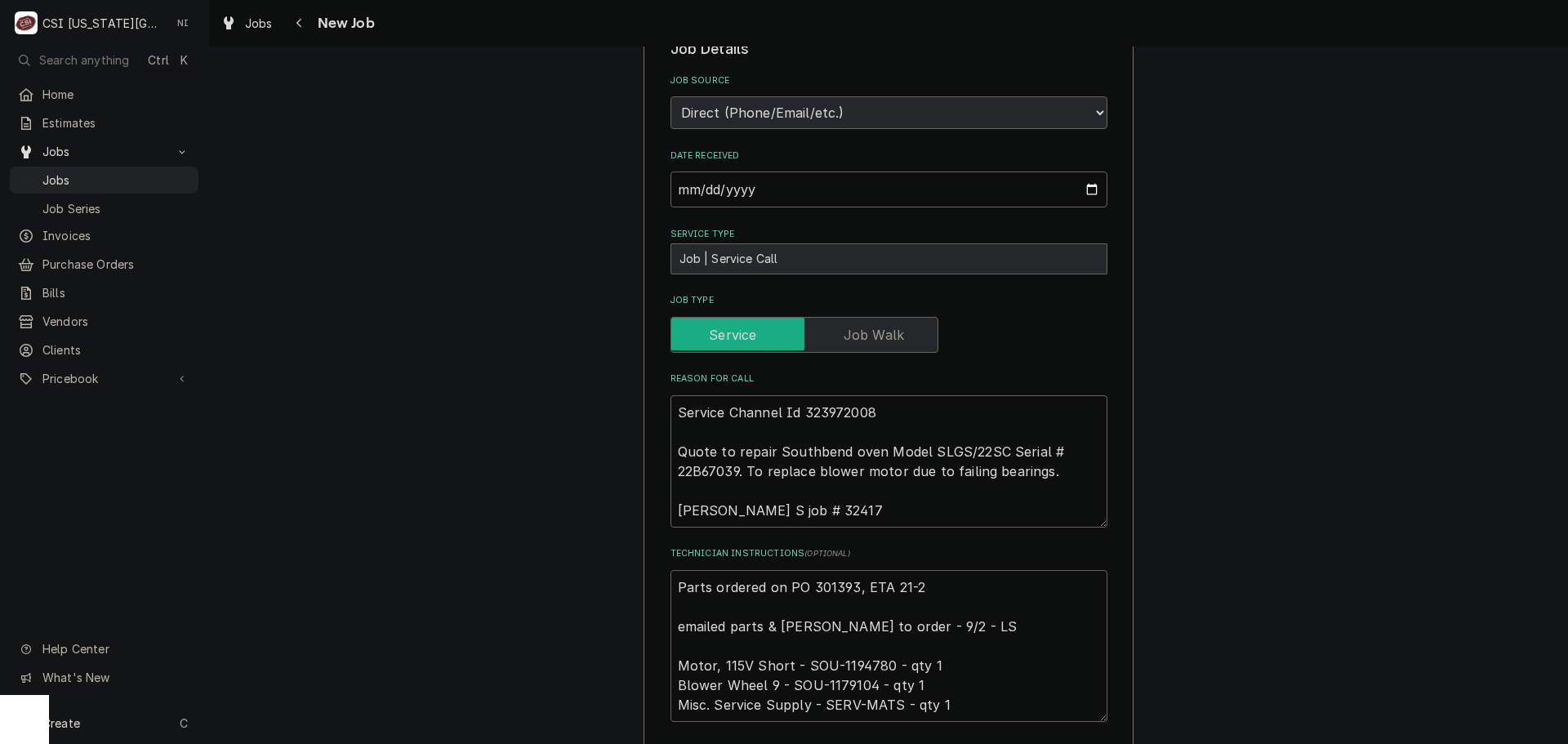
type textarea "Parts ordered on PO 301393, ETA 21-23 emailed parts & lindy to order - 9/2 - LS…"
type textarea "x"
type textarea "Parts ordered on PO 301393, ETA 21-23 emailed parts & lindy to order - 9/2 - LS…"
type textarea "x"
type textarea "Parts ordered on PO 301393, ETA 21-23 d emailed parts & lindy to order - 9/2 - …"
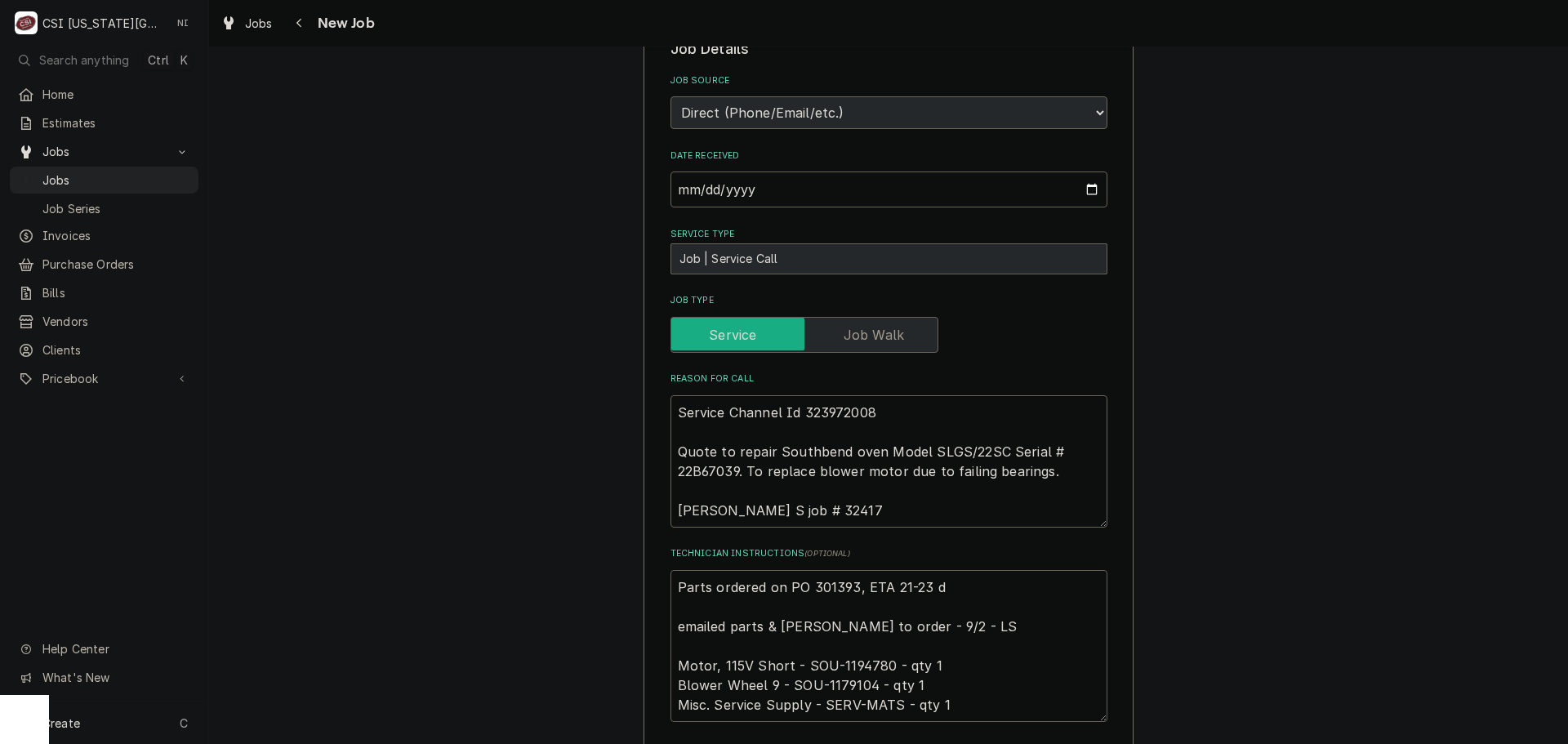
type textarea "x"
type textarea "Parts ordered on PO 301393, ETA 21-23 da emailed parts & lindy to order - 9/2 -…"
type textarea "x"
type textarea "Parts ordered on PO 301393, ETA 21-23 day emailed parts & lindy to order - 9/2 …"
type textarea "x"
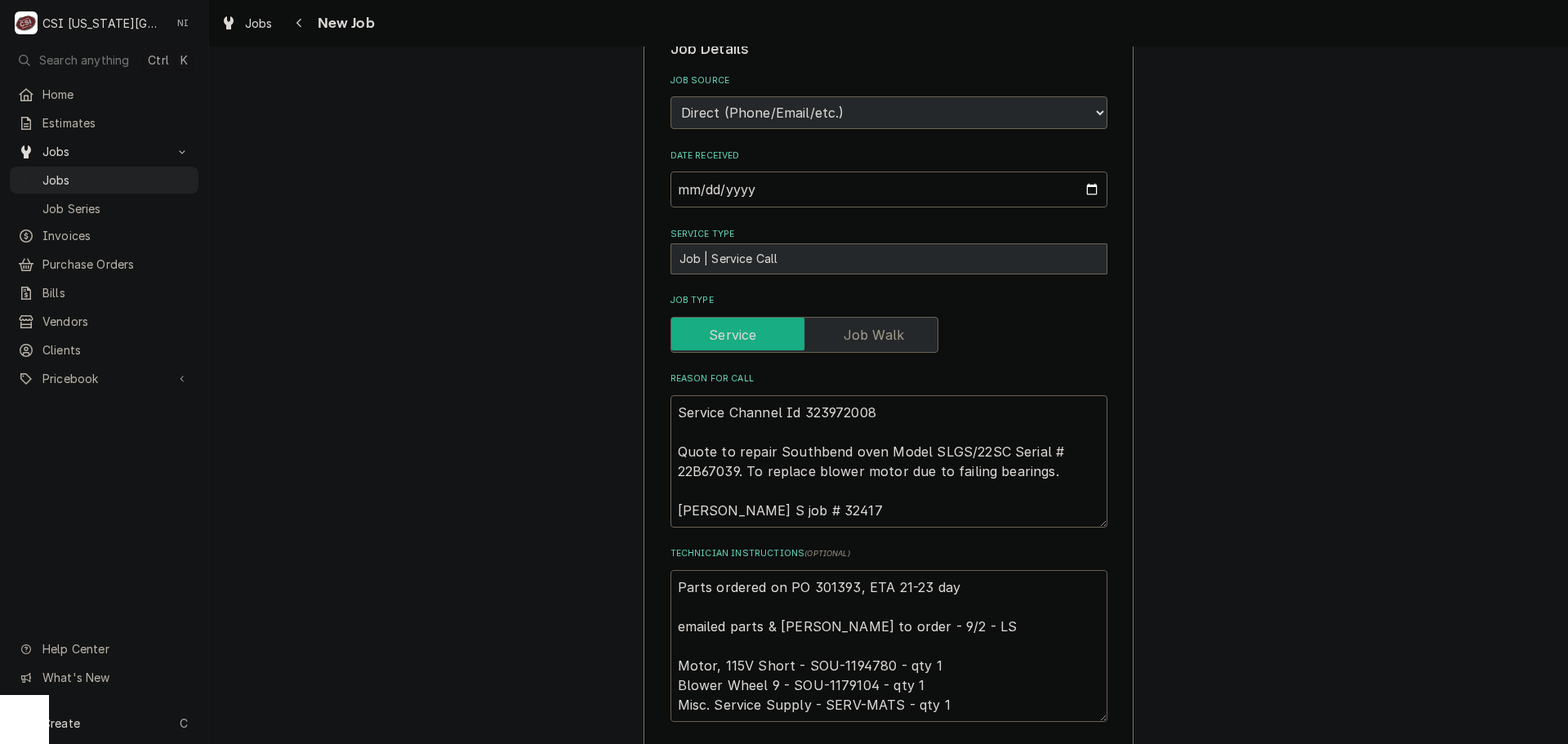
type textarea "Parts ordered on PO 301393, ETA 21-23 days emailed parts & lindy to order - 9/2…"
type textarea "x"
type textarea "Parts ordered on PO 301393, ETA 21-23 days emailed parts & lindy to order - 9/2…"
type textarea "x"
type textarea "Parts ordered on PO 301393, ETA 21-23 days o emailed parts & lindy to order - 9…"
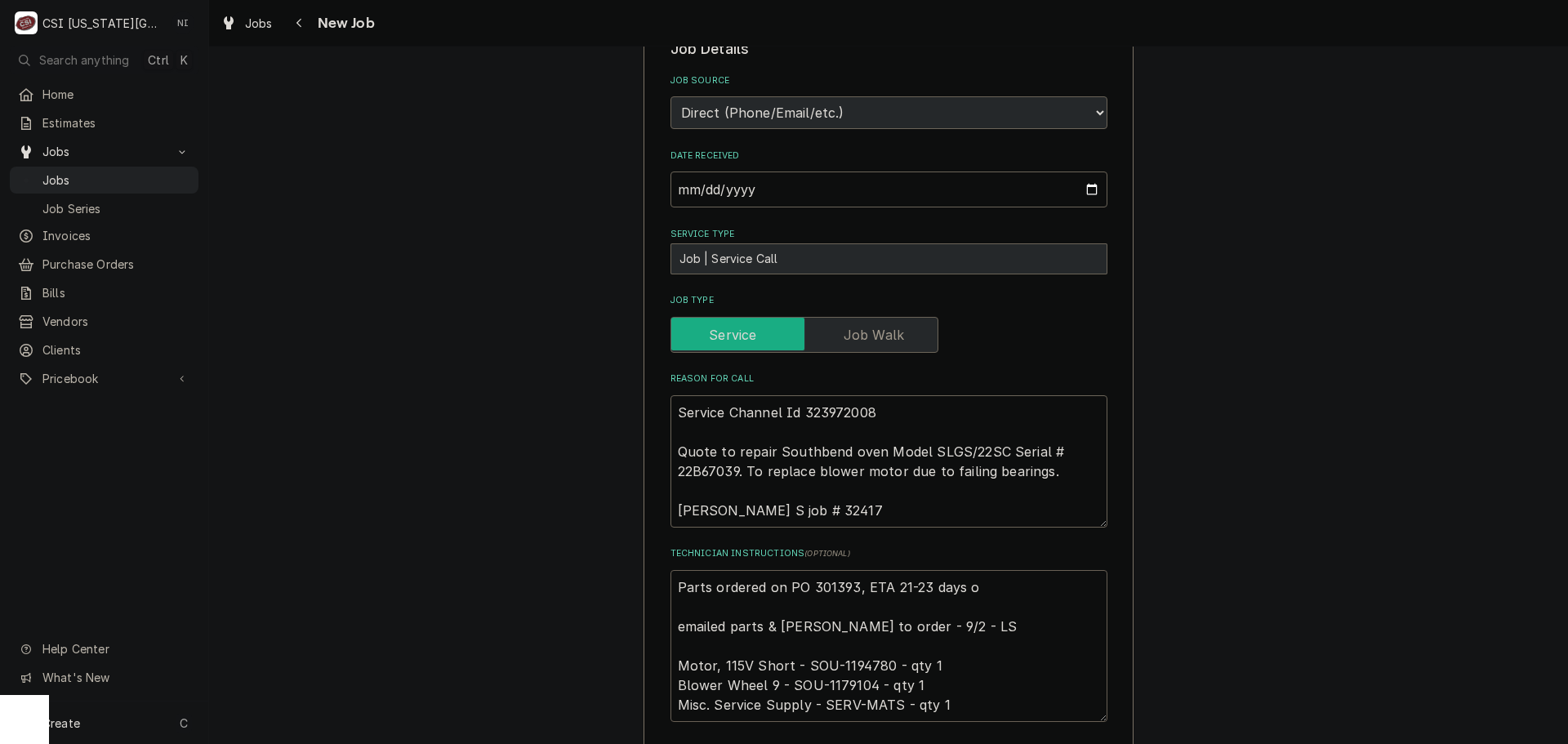
type textarea "x"
type textarea "Parts ordered on PO 301393, ETA 21-23 days on emailed parts & lindy to order - …"
type textarea "x"
type textarea "Parts ordered on PO 301393, ETA 21-23 days on emailed parts & lindy to order - …"
type textarea "x"
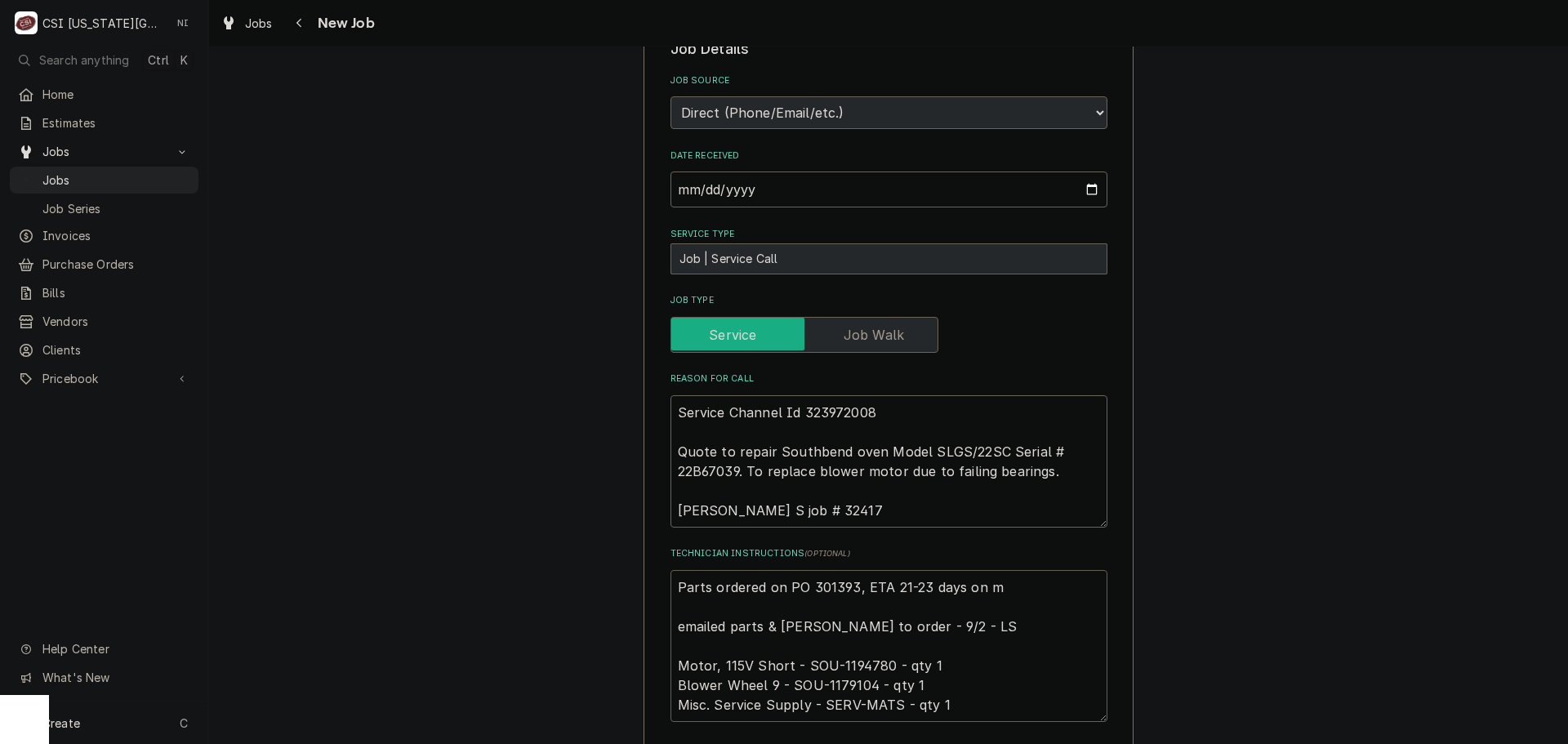
type textarea "Parts ordered on PO 301393, ETA 21-23 days on mo emailed parts & lindy to order…"
type textarea "x"
type textarea "Parts ordered on PO 301393, ETA 21-23 days on mot emailed parts & lindy to orde…"
type textarea "x"
type textarea "Parts ordered on PO 301393, ETA 21-23 days on moto emailed parts & lindy to ord…"
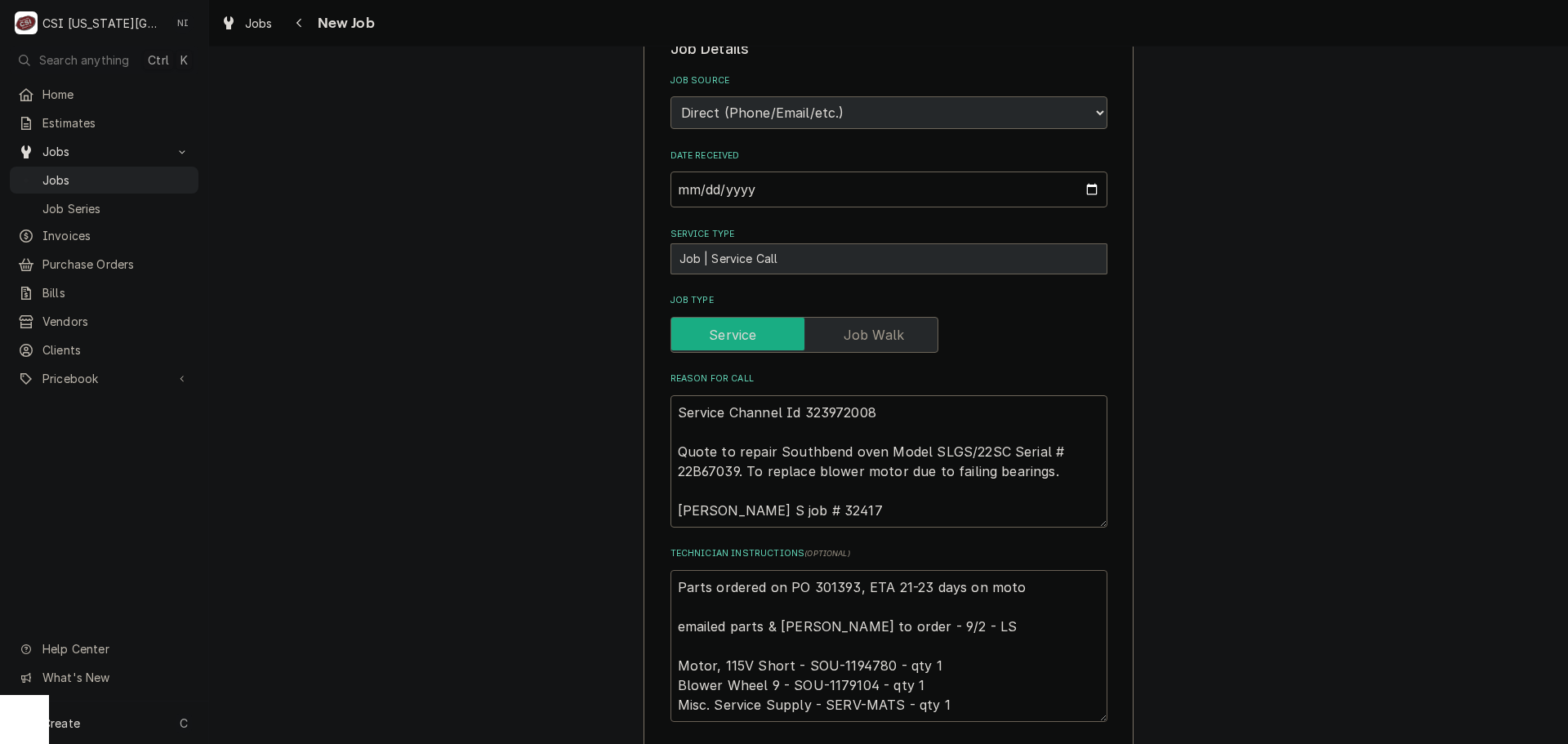
type textarea "x"
type textarea "Parts ordered on PO 301393, ETA 21-23 days on motor emailed parts & lindy to or…"
type textarea "x"
type textarea "Parts ordered on PO 301393, ETA 21-23 days on motore emailed parts & lindy to o…"
type textarea "x"
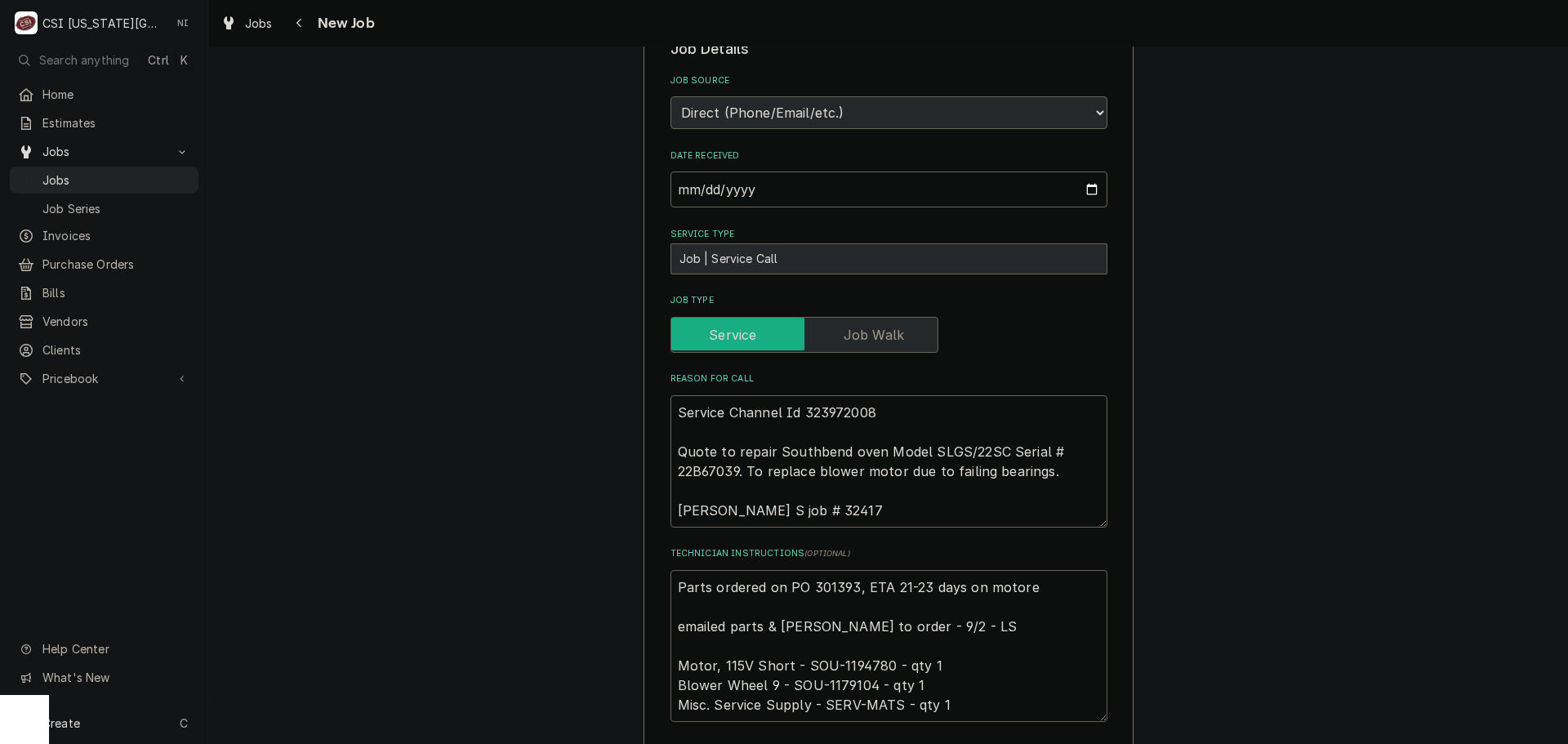
type textarea "Parts ordered on PO 301393, ETA 21-23 days on motorer emailed parts & lindy to …"
type textarea "x"
type textarea "Parts ordered on PO 301393, ETA 21-23 days on motorer emailed parts & lindy to …"
type textarea "x"
type textarea "Parts ordered on PO 301393, ETA 21-23 days on motorer p emailed parts & lindy t…"
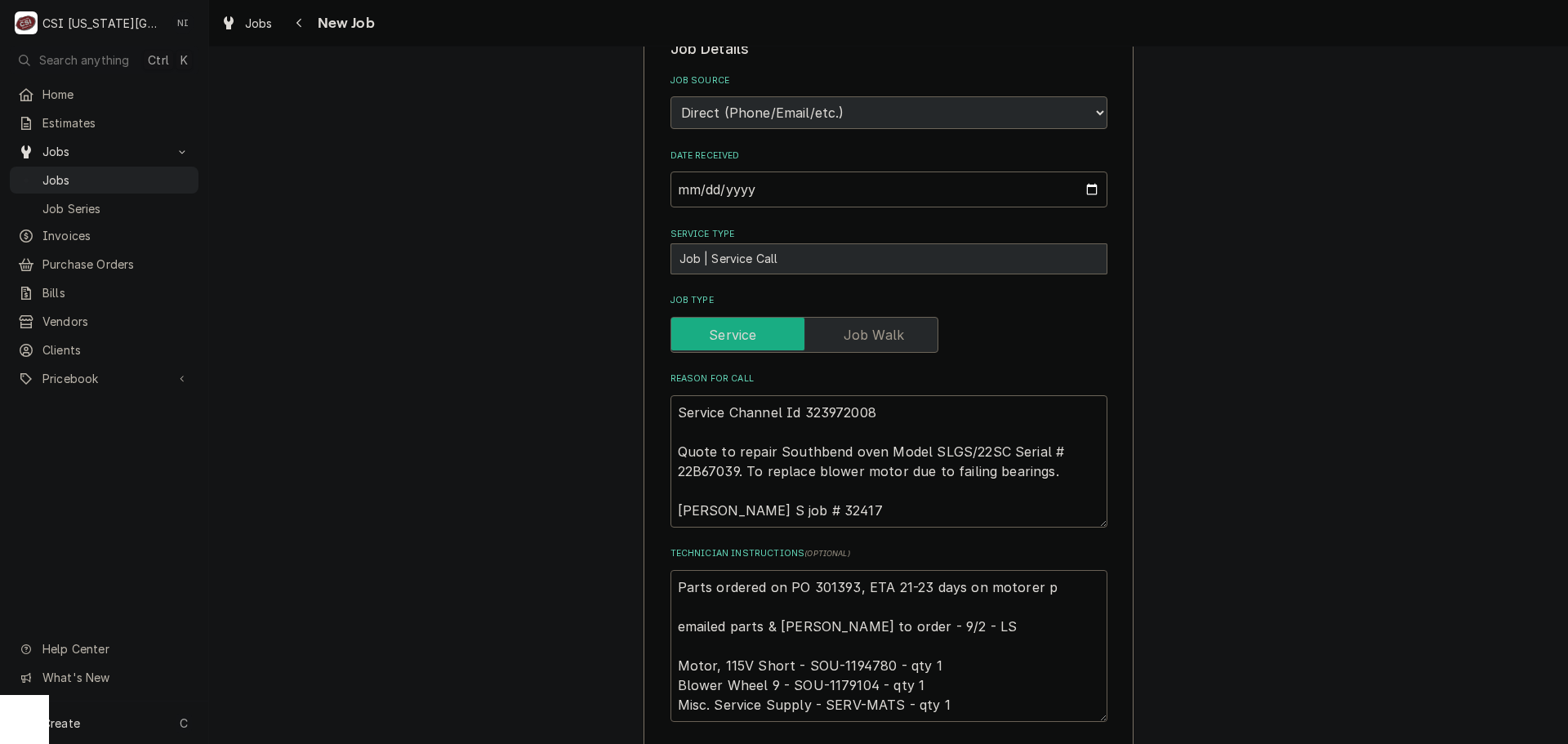
type textarea "x"
type textarea "Parts ordered on PO 301393, ETA 21-23 days on motorer pe emailed parts & lindy …"
type textarea "x"
type textarea "Parts ordered on PO 301393, ETA 21-23 days on motorer per emailed parts & lindy…"
type textarea "x"
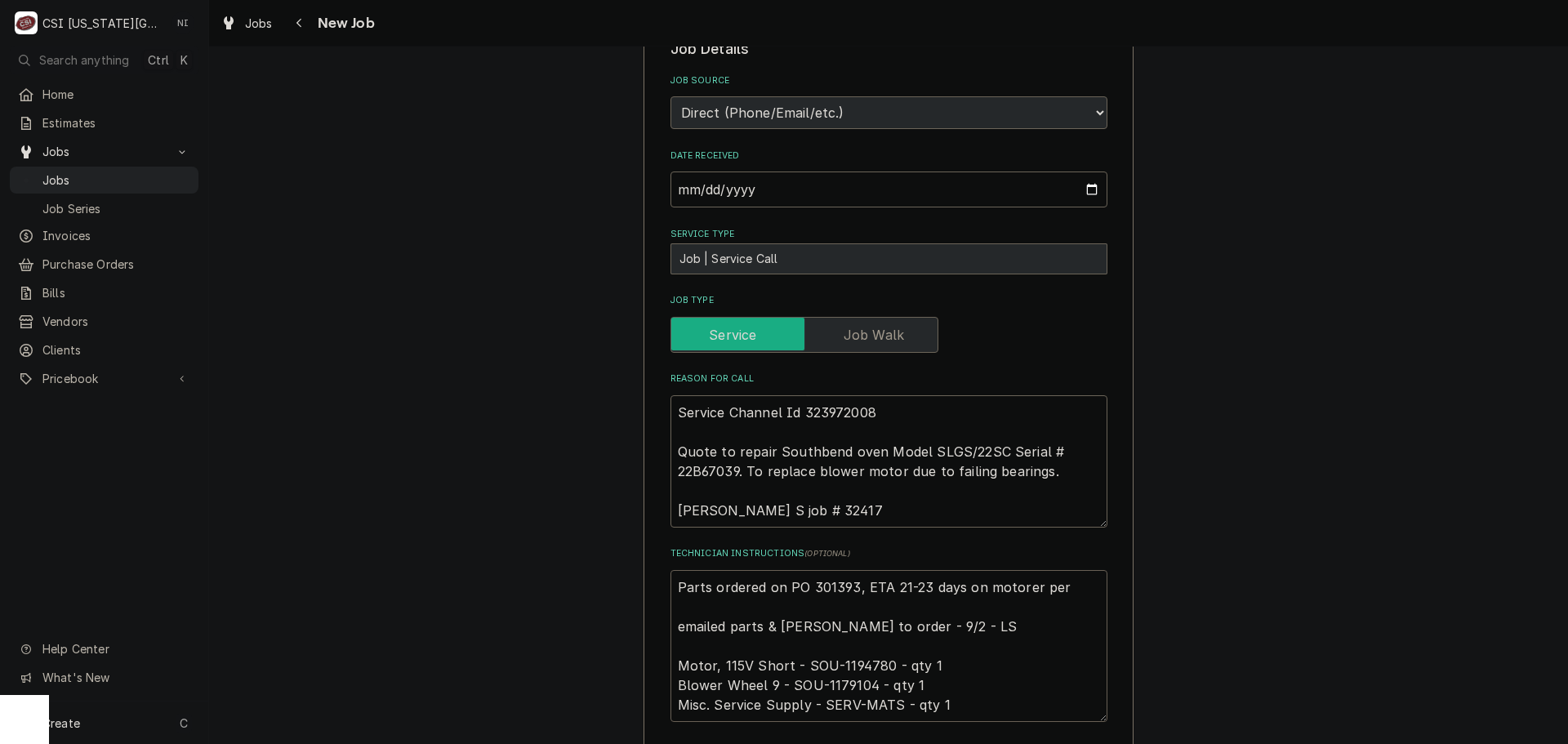
type textarea "Parts ordered on PO 301393, ETA 21-23 days on motorer pe emailed parts & lindy …"
type textarea "x"
type textarea "Parts ordered on PO 301393, ETA 21-23 days on motorer p emailed parts & lindy t…"
type textarea "x"
type textarea "Parts ordered on PO 301393, ETA 21-23 days on motorer emailed parts & lindy to …"
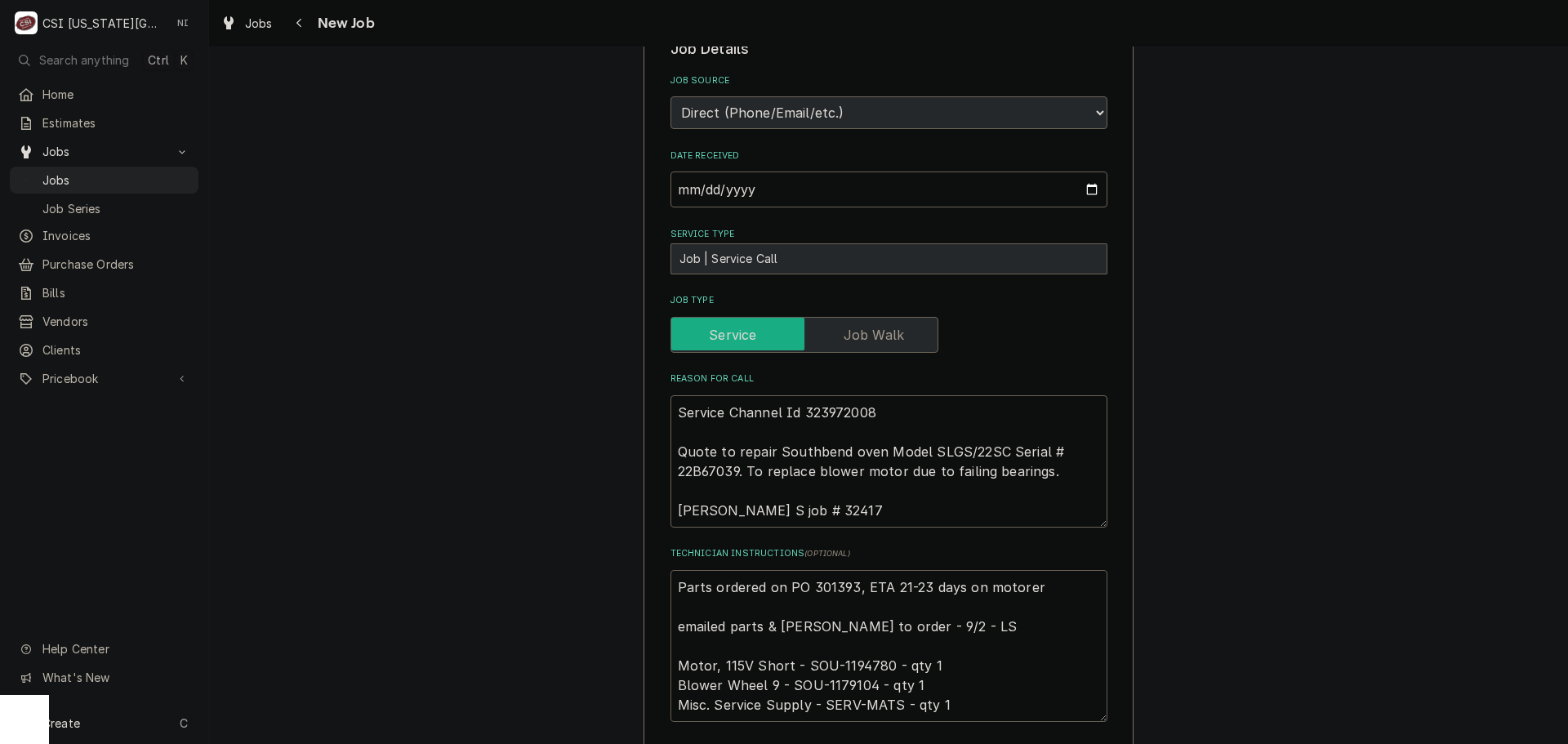
type textarea "x"
type textarea "Parts ordered on PO 301393, ETA 21-23 days on motorer emailed parts & lindy to …"
type textarea "x"
type textarea "Parts ordered on PO 301393, ETA 21-23 days on motore emailed parts & lindy to o…"
type textarea "x"
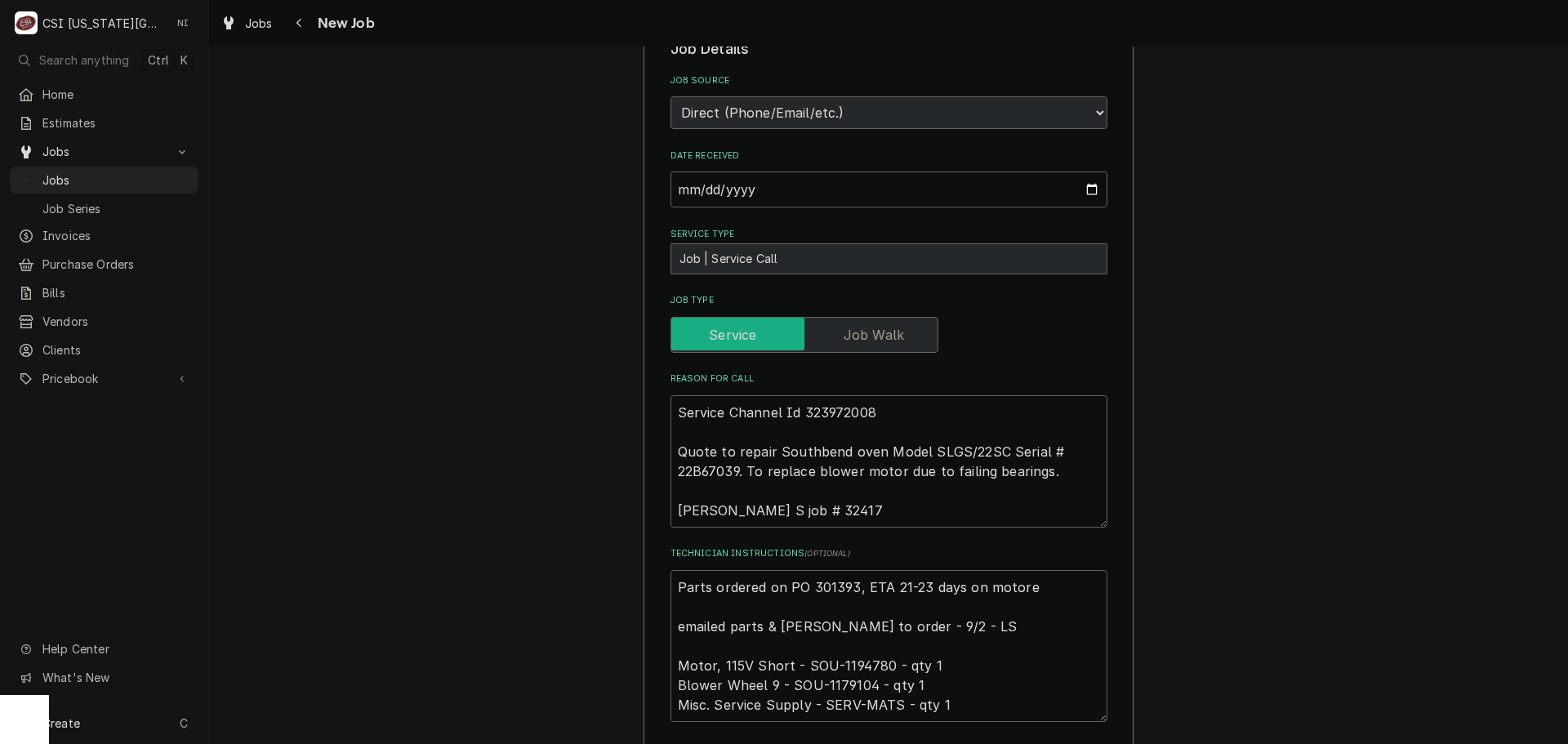
type textarea "Parts ordered on PO 301393, ETA 21-23 days on motor emailed parts & lindy to or…"
type textarea "x"
type textarea "Parts ordered on PO 301393, ETA 21-23 days on motor emailed parts & lindy to or…"
type textarea "x"
type textarea "Parts ordered on PO 301393, ETA 21-23 days on motor P emailed parts & lindy to …"
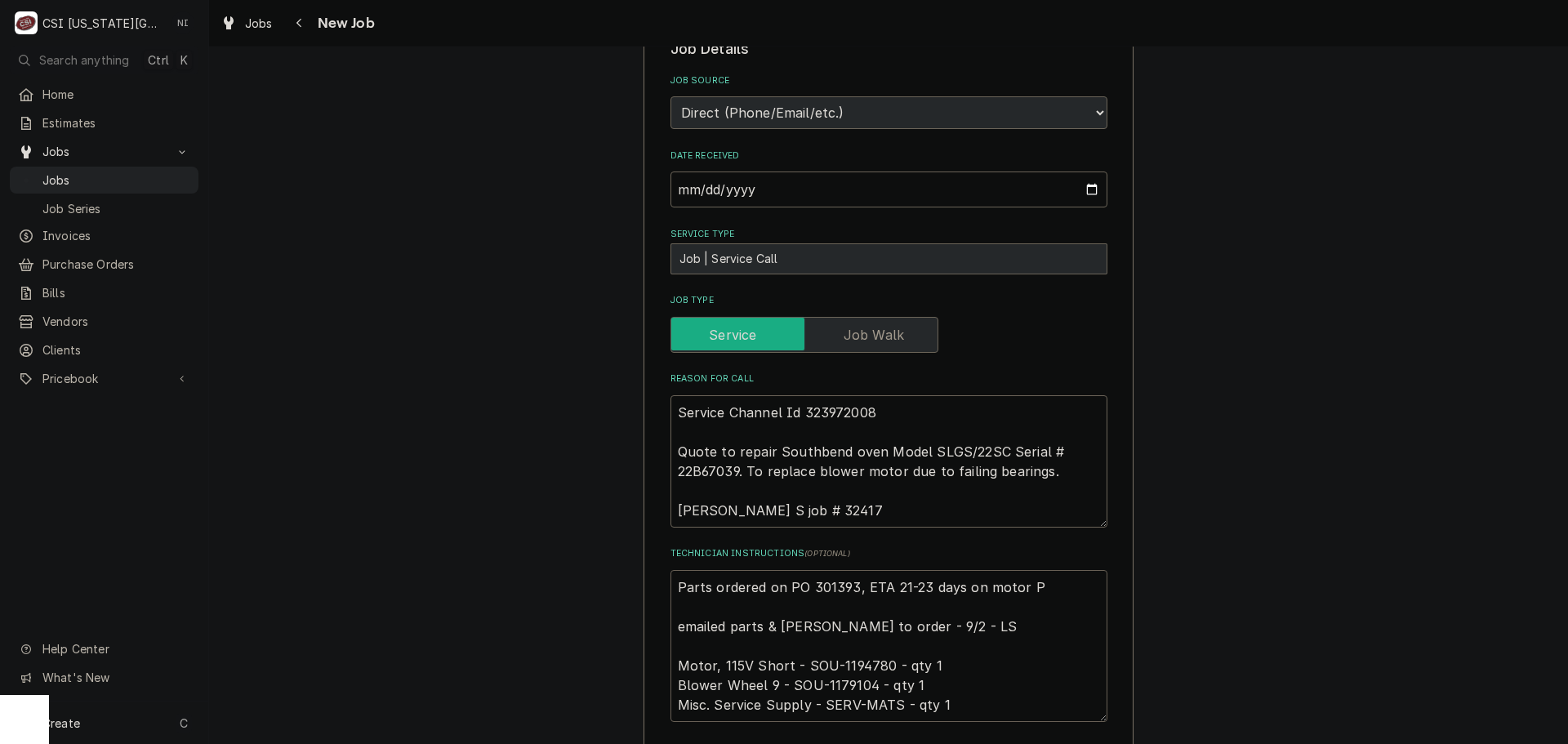
type textarea "x"
type textarea "Parts ordered on PO 301393, ETA 21-23 days on motor emailed parts & lindy to or…"
type textarea "x"
type textarea "Parts ordered on PO 301393, ETA 21-23 days on motor p emailed parts & lindy to …"
type textarea "x"
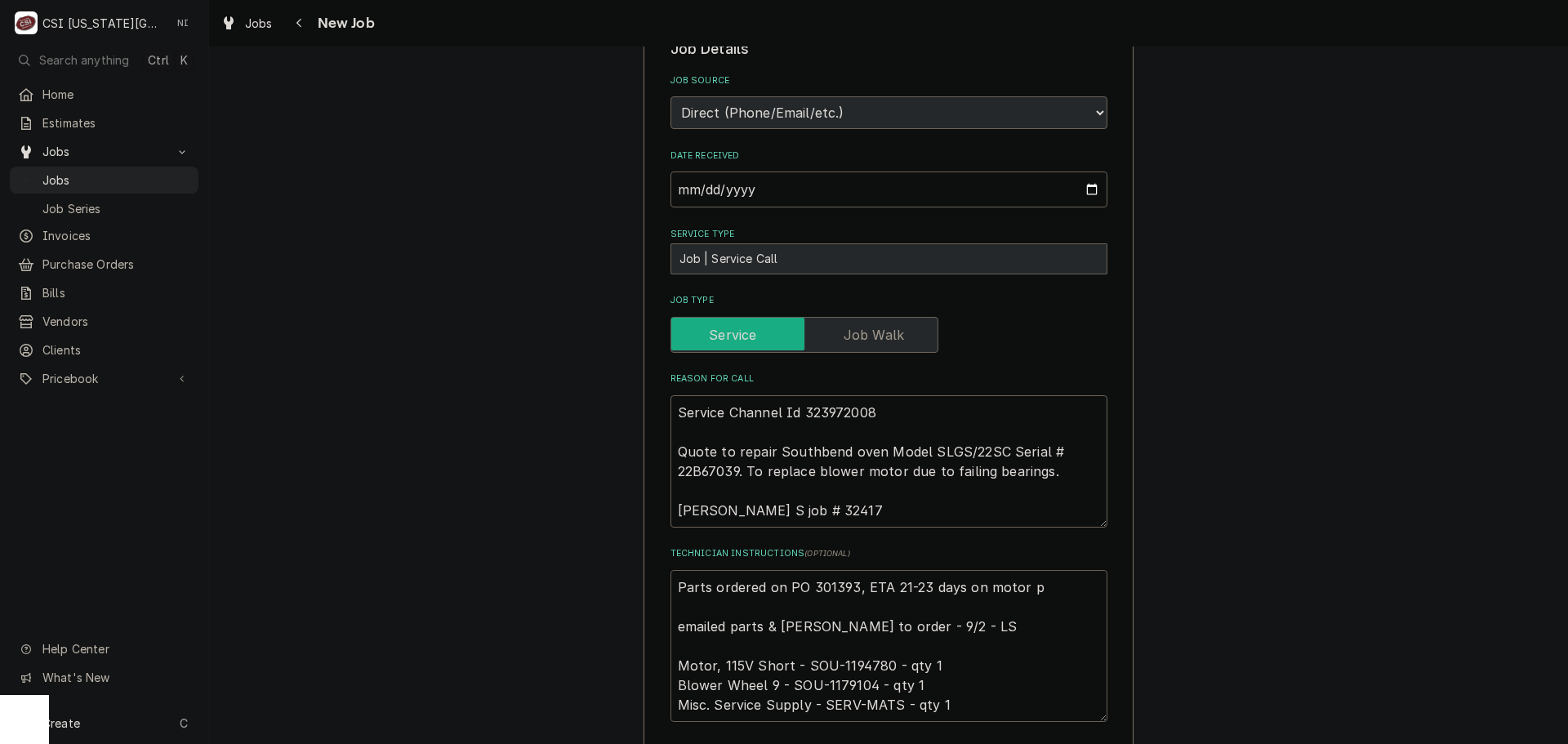
type textarea "Parts ordered on PO 301393, ETA 21-23 days on motor pe emailed parts & lindy to…"
type textarea "x"
type textarea "Parts ordered on PO 301393, ETA 21-23 days on motor per emailed parts & lindy t…"
type textarea "x"
type textarea "Parts ordered on PO 301393, ETA 21-23 days on motor per emailed parts & lindy t…"
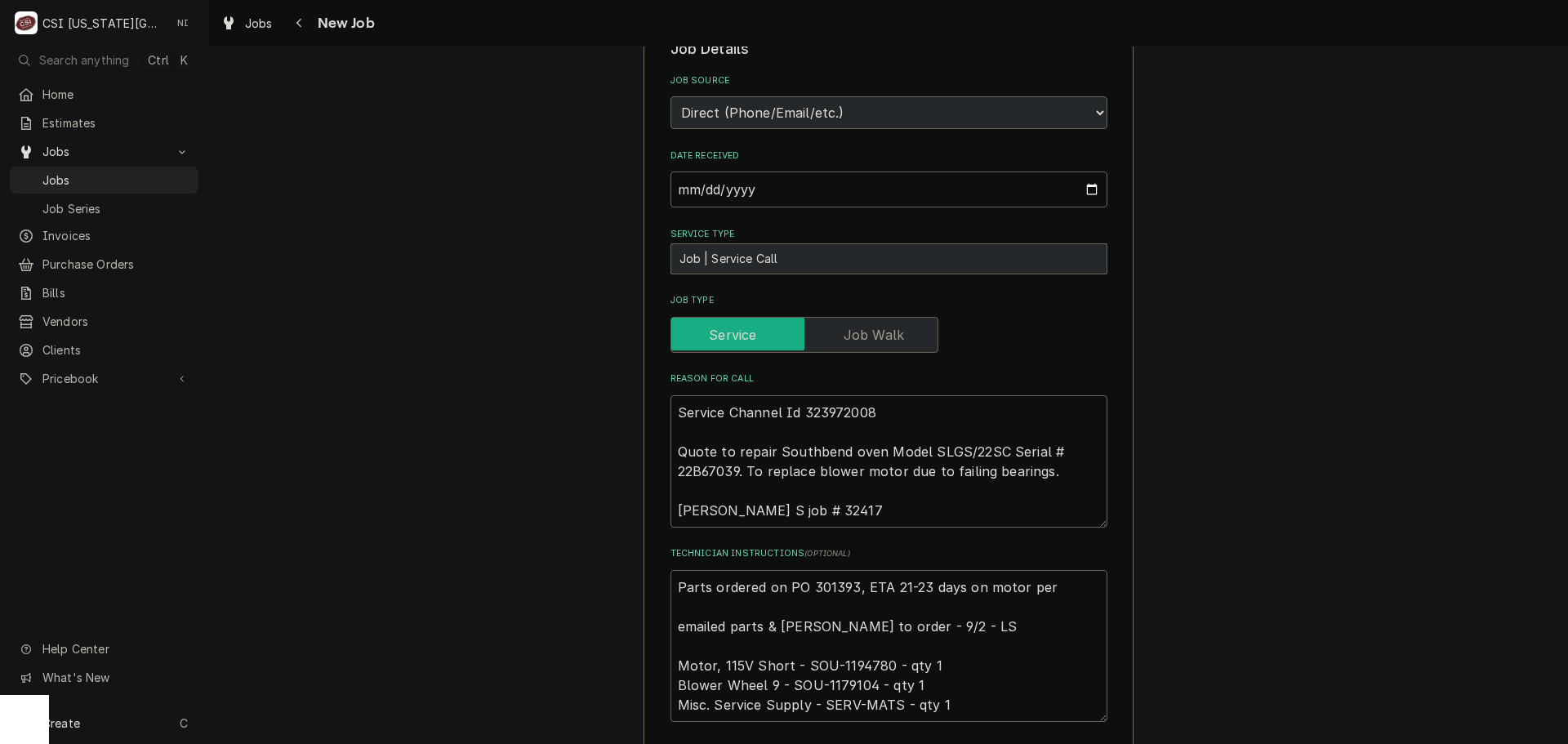
type textarea "x"
type textarea "Parts ordered on PO 301393, ETA 21-23 days on motor per p emailed parts & lindy…"
type textarea "x"
type textarea "Parts ordered on PO 301393, ETA 21-23 days on motor per pa emailed parts & lind…"
type textarea "x"
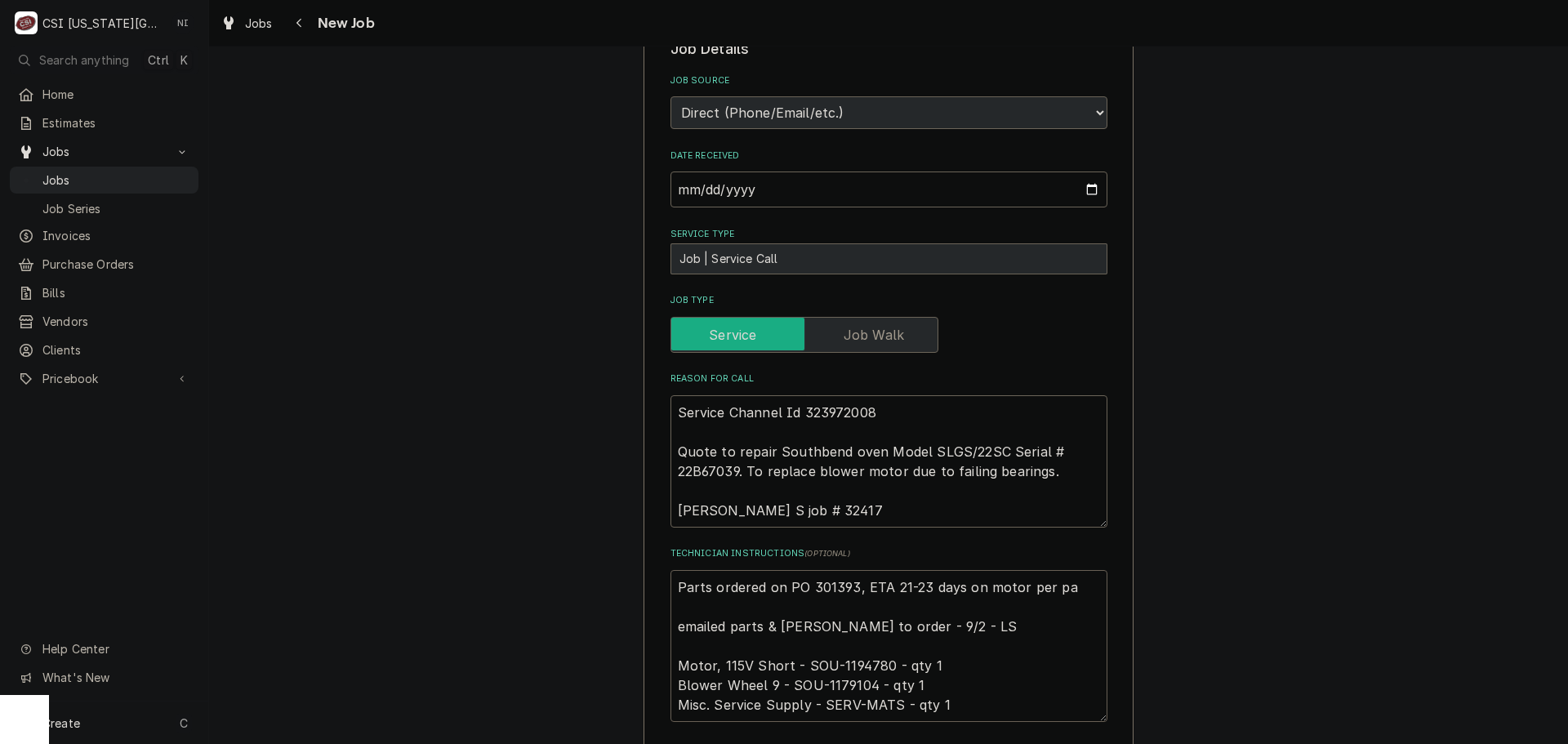
type textarea "Parts ordered on PO 301393, ETA 21-23 days on motor per par emailed parts & lin…"
type textarea "x"
type textarea "Parts ordered on PO 301393, ETA 21-23 days on motor per part emailed parts & li…"
type textarea "x"
type textarea "Parts ordered on PO 301393, ETA 21-23 days on motor per parts emailed parts & l…"
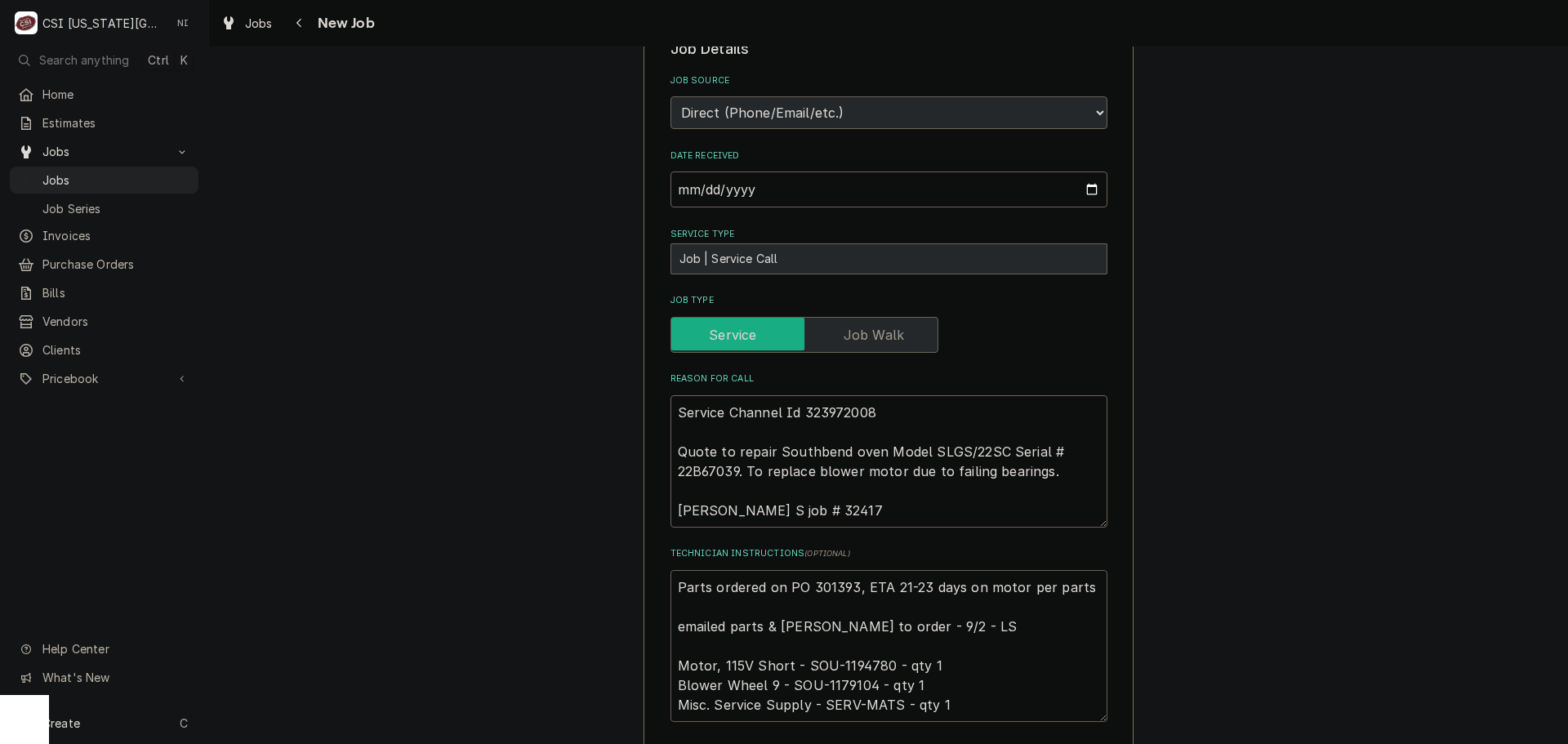
type textarea "x"
type textarea "Parts ordered on PO 301393, ETA 21-23 days on motor per partst emailed parts & …"
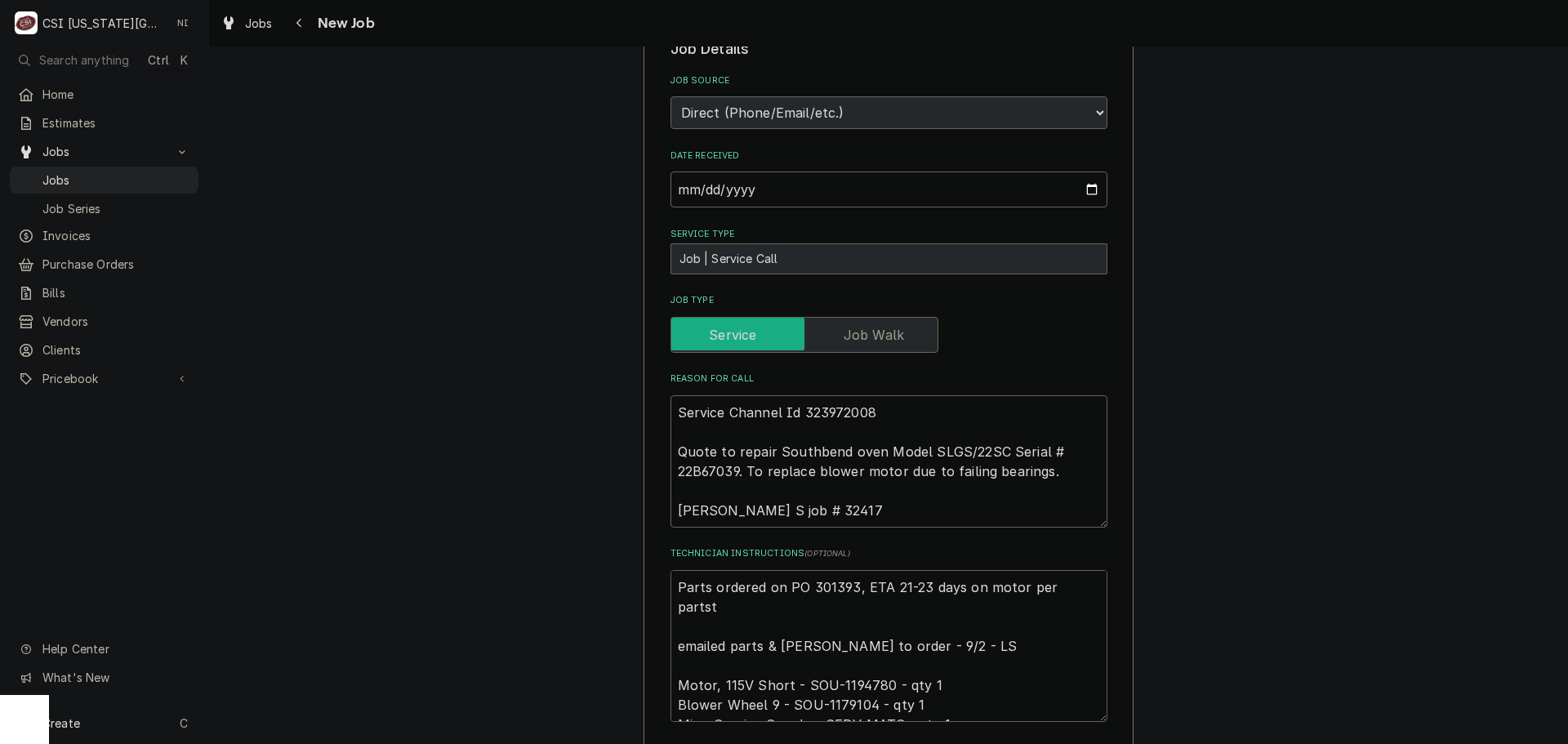
type textarea "x"
type textarea "Parts ordered on PO 301393, ETA 21-23 days on motor per partsto emailed parts &…"
type textarea "x"
type textarea "Parts ordered on PO 301393, ETA 21-23 days on motor per partstown emailed parts…"
type textarea "x"
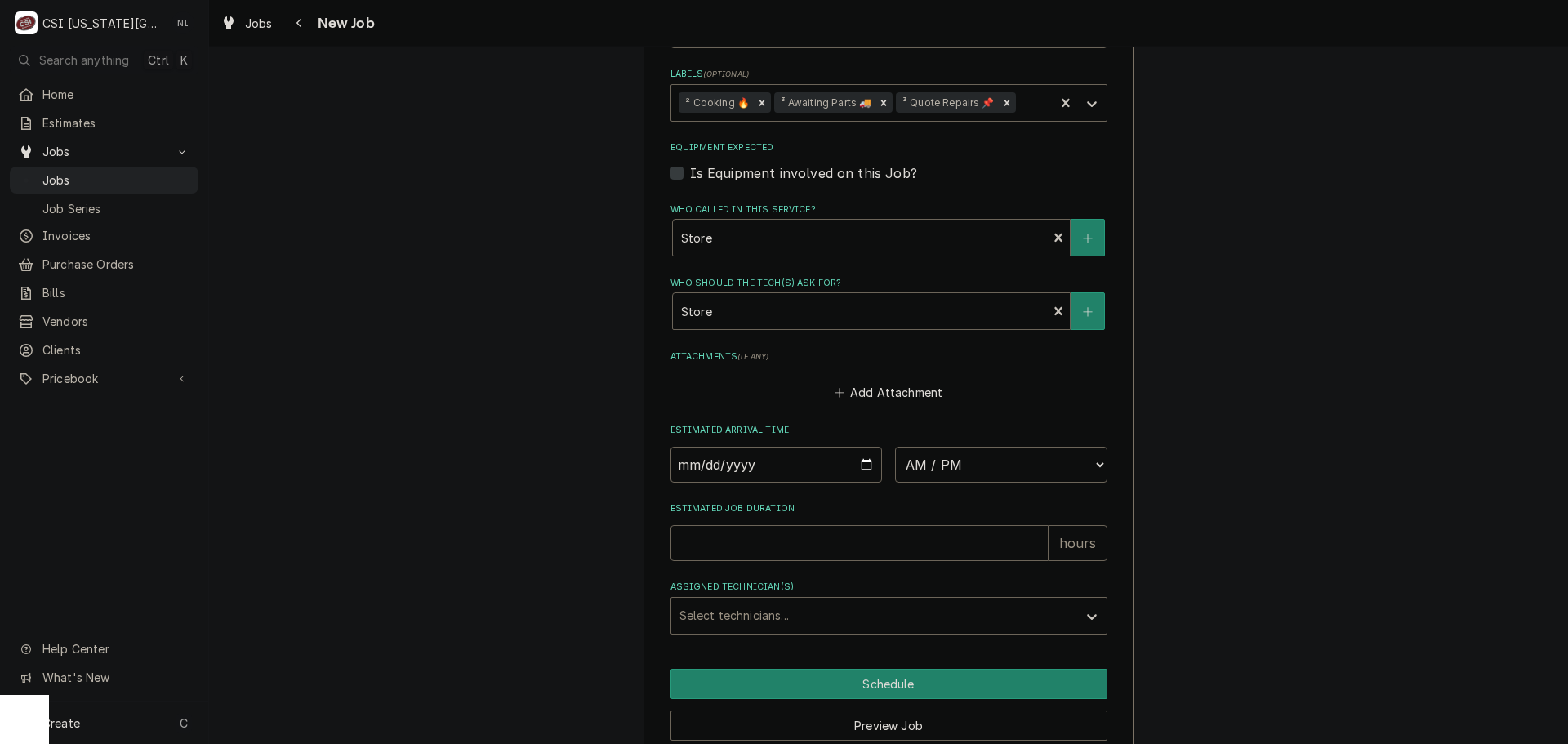
scroll to position [2353, 0]
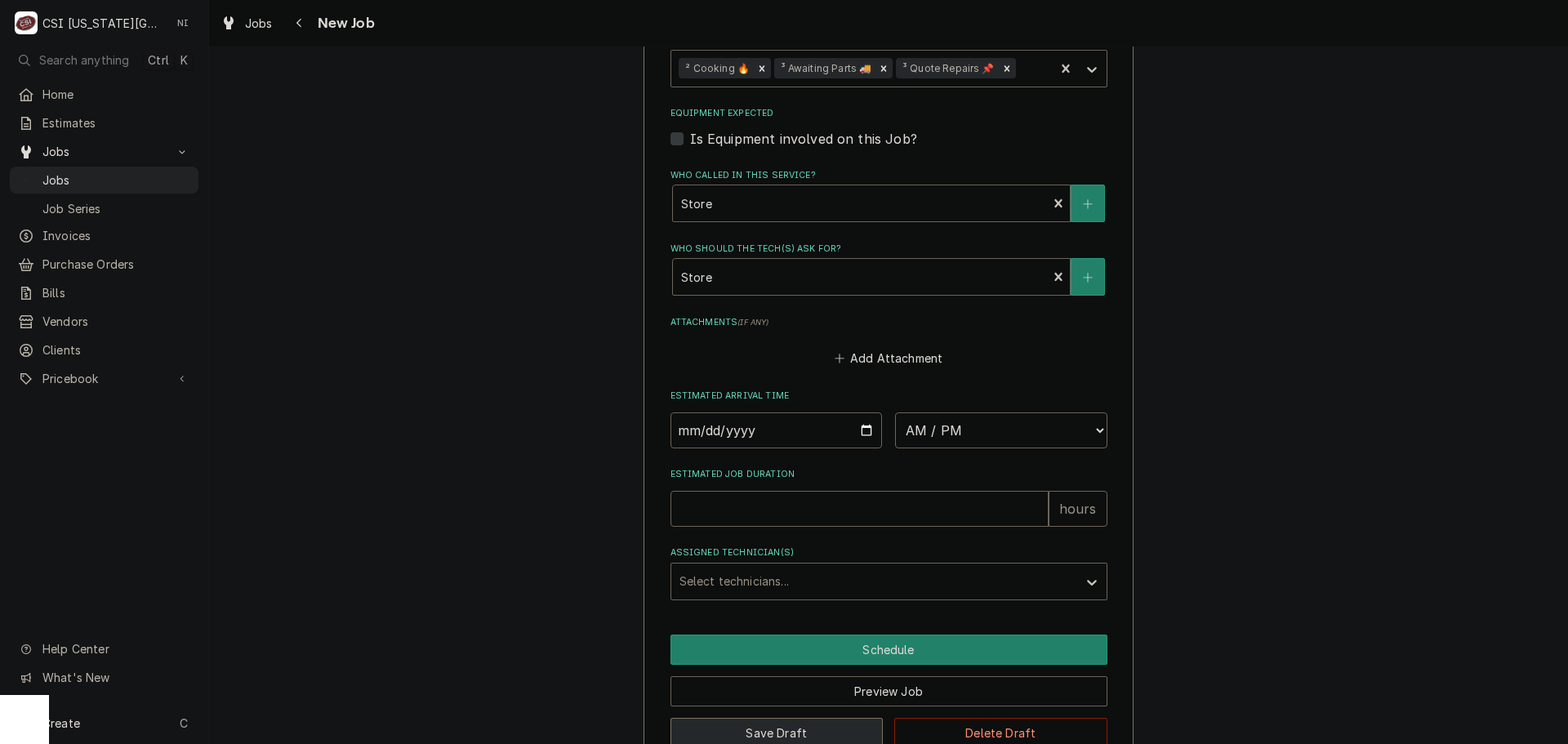
type textarea "Parts ordered on PO 301393, ETA 21-23 days on motor per partstown emailed parts…"
click at [777, 718] on button "Save Draft" at bounding box center [777, 732] width 213 height 30
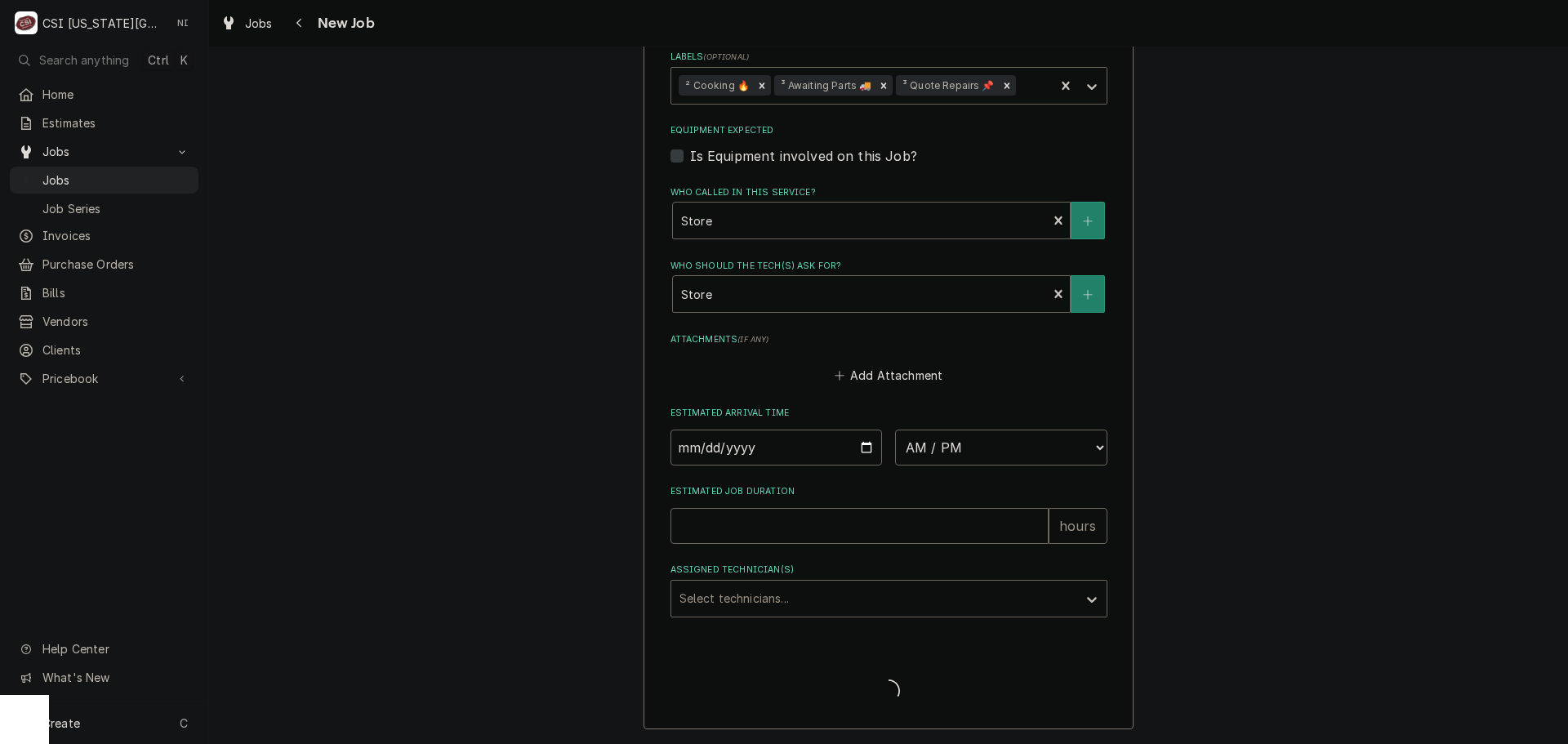
scroll to position [2297, 0]
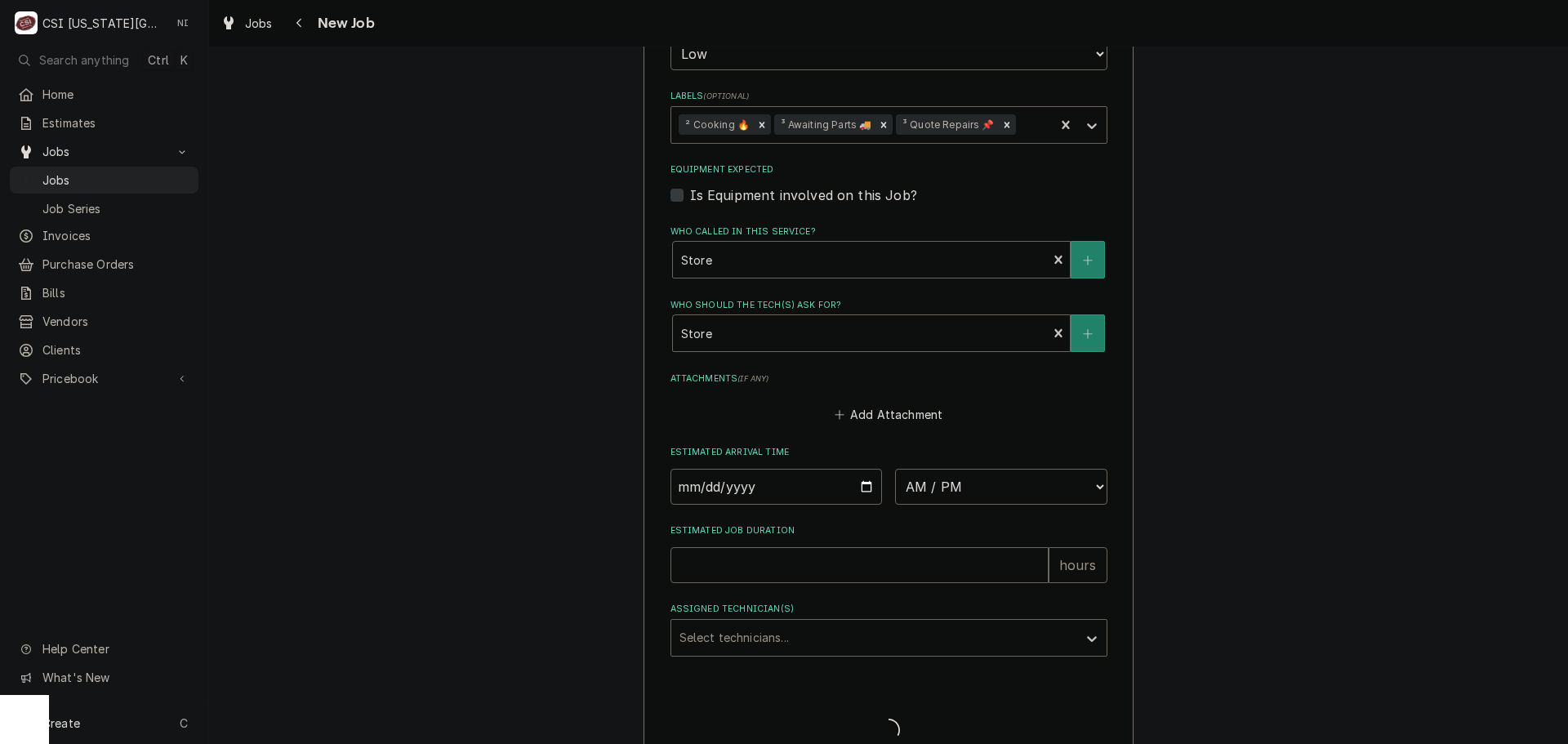
type textarea "x"
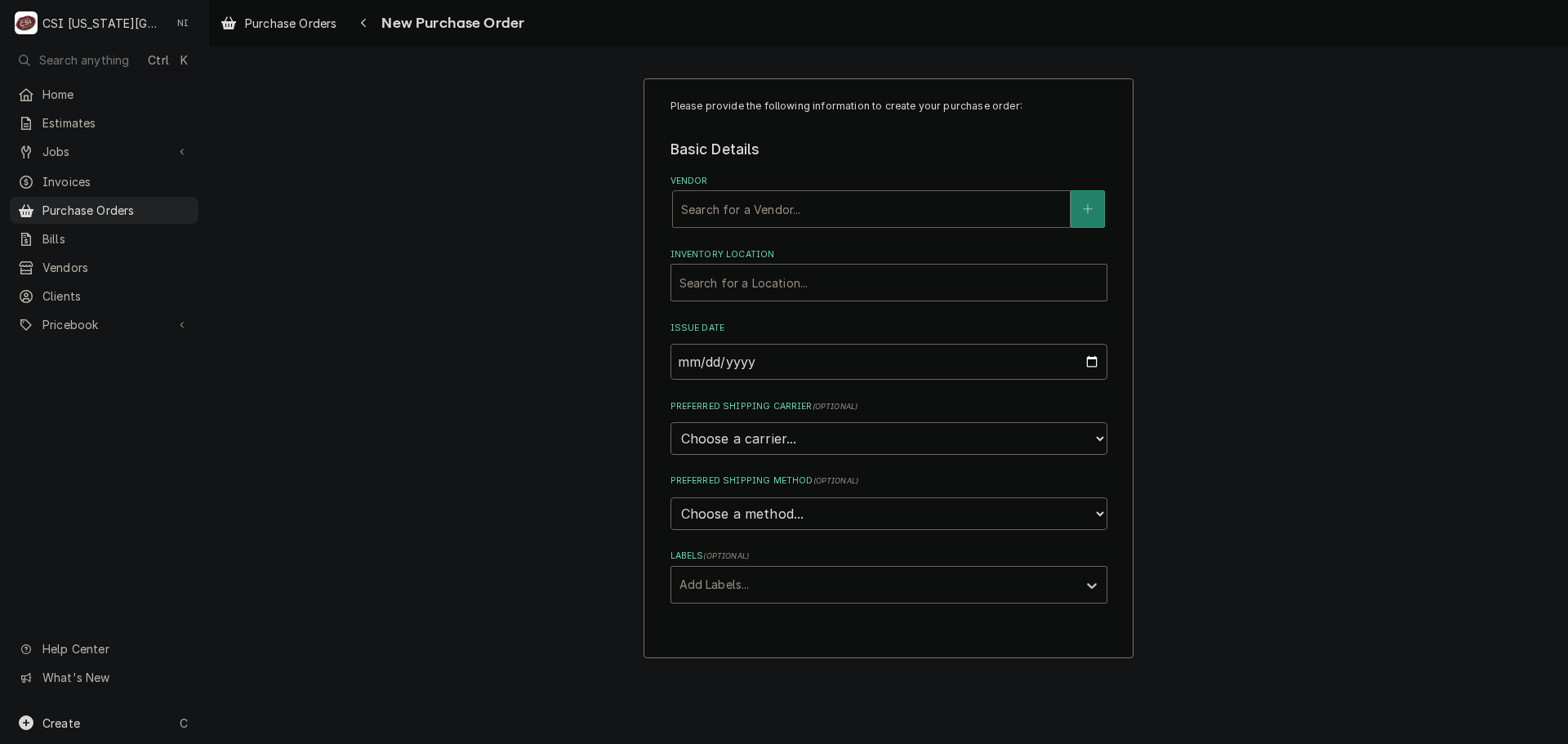
click at [749, 208] on div "Vendor" at bounding box center [871, 209] width 381 height 29
type input "p"
type input "[GEOGRAPHIC_DATA]"
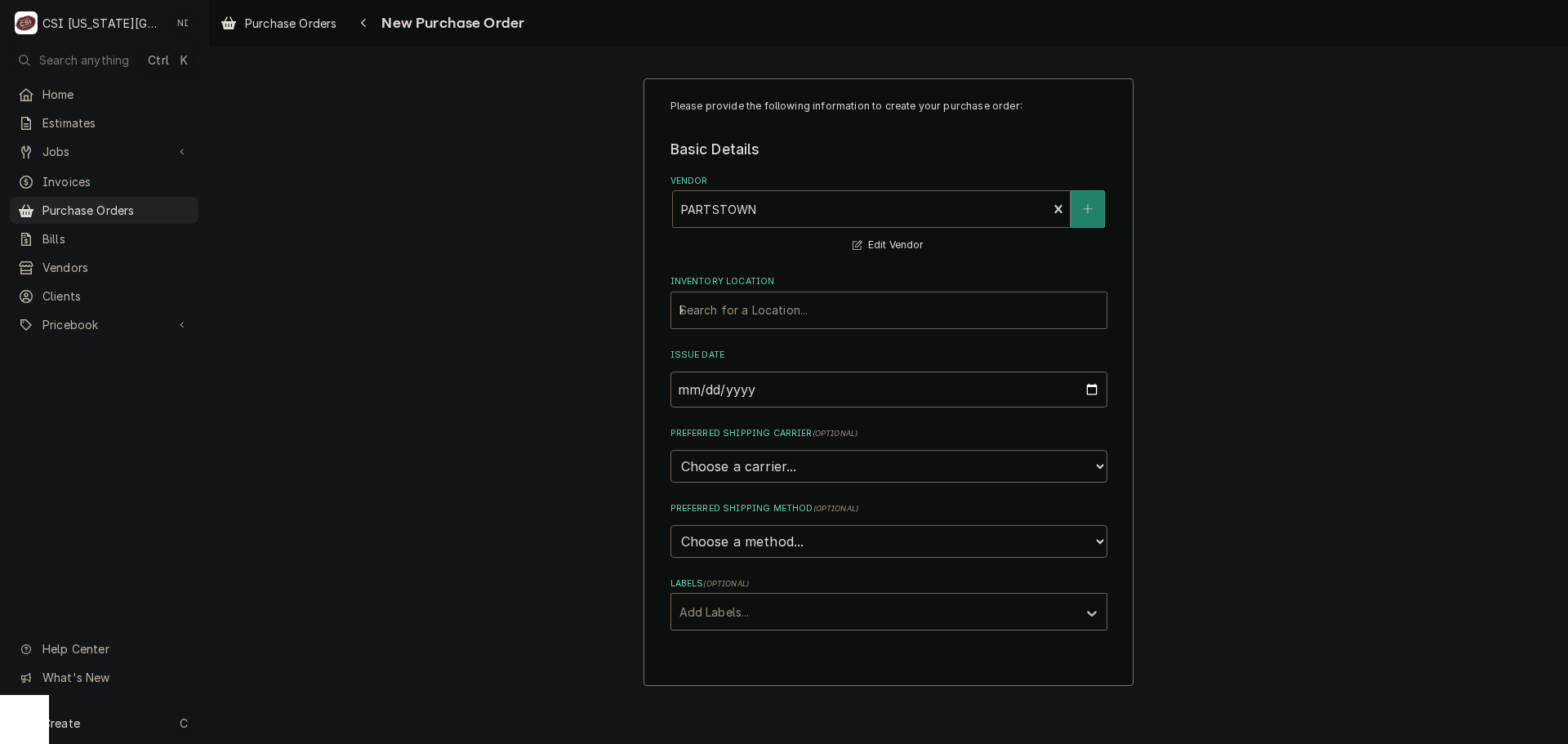
type input "kc"
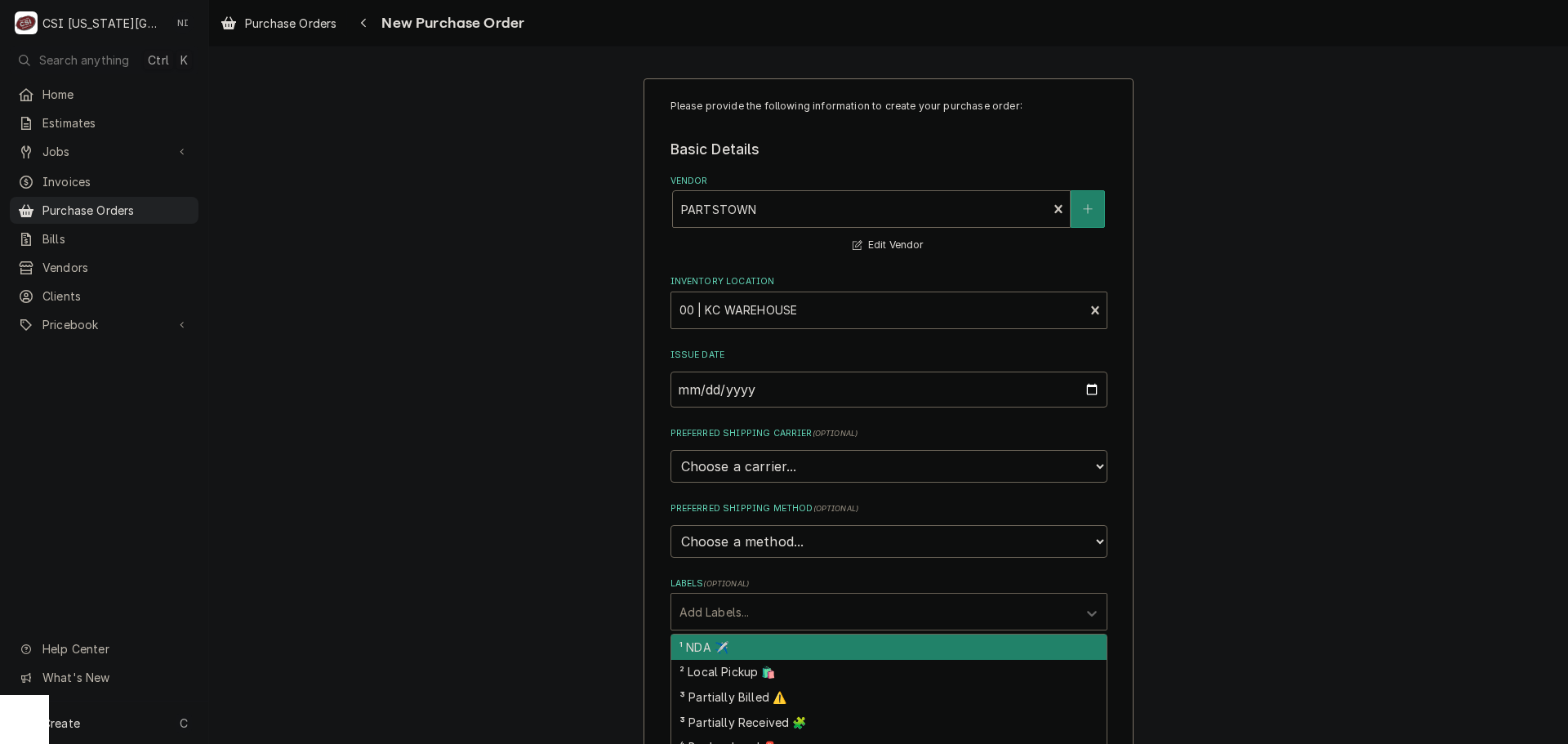
drag, startPoint x: 792, startPoint y: 617, endPoint x: 1234, endPoint y: 609, distance: 442.1
click at [794, 617] on div "Labels" at bounding box center [874, 611] width 390 height 29
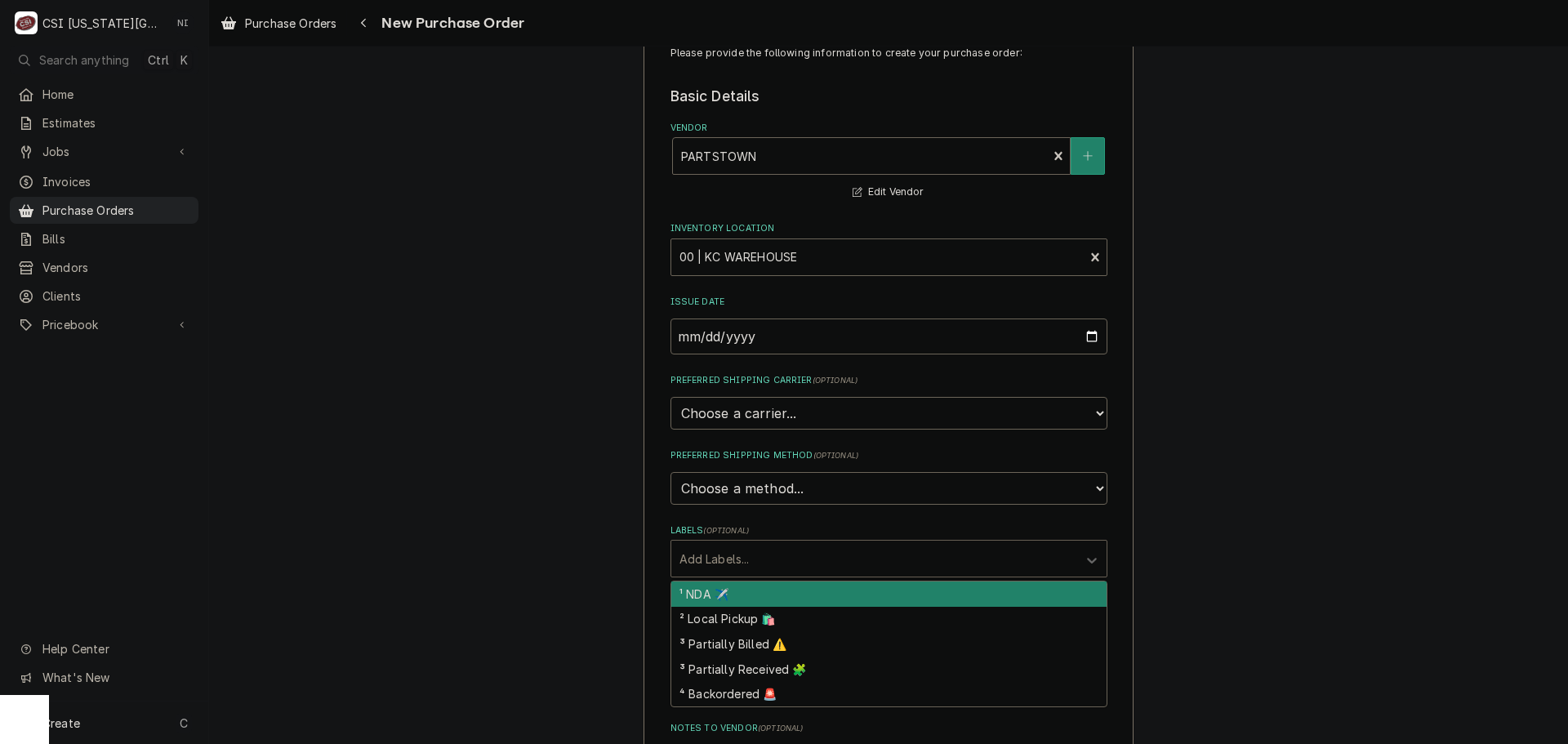
click at [1264, 570] on div "Please provide the following information to create your purchase order: Basic D…" at bounding box center [888, 564] width 1359 height 1108
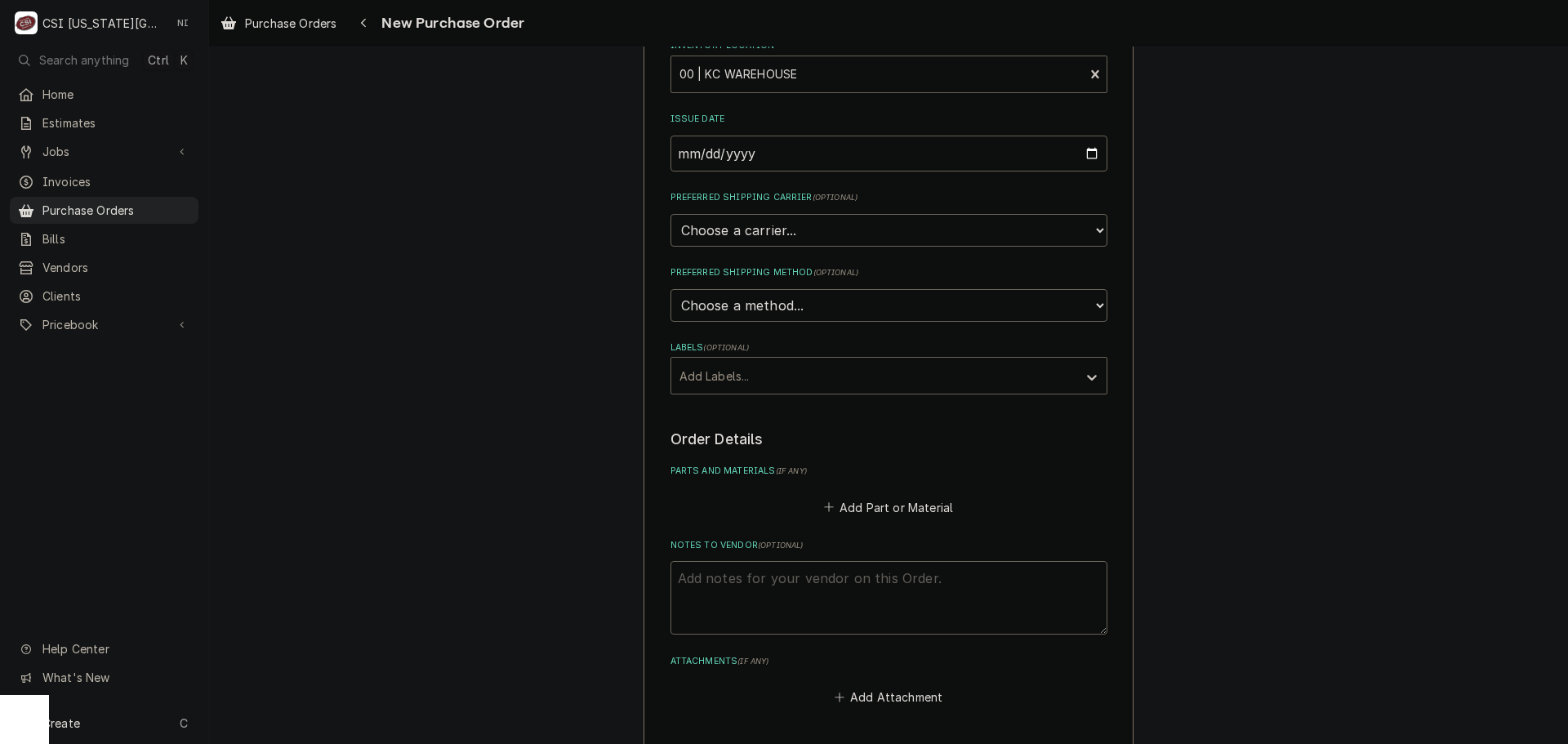
scroll to position [244, 0]
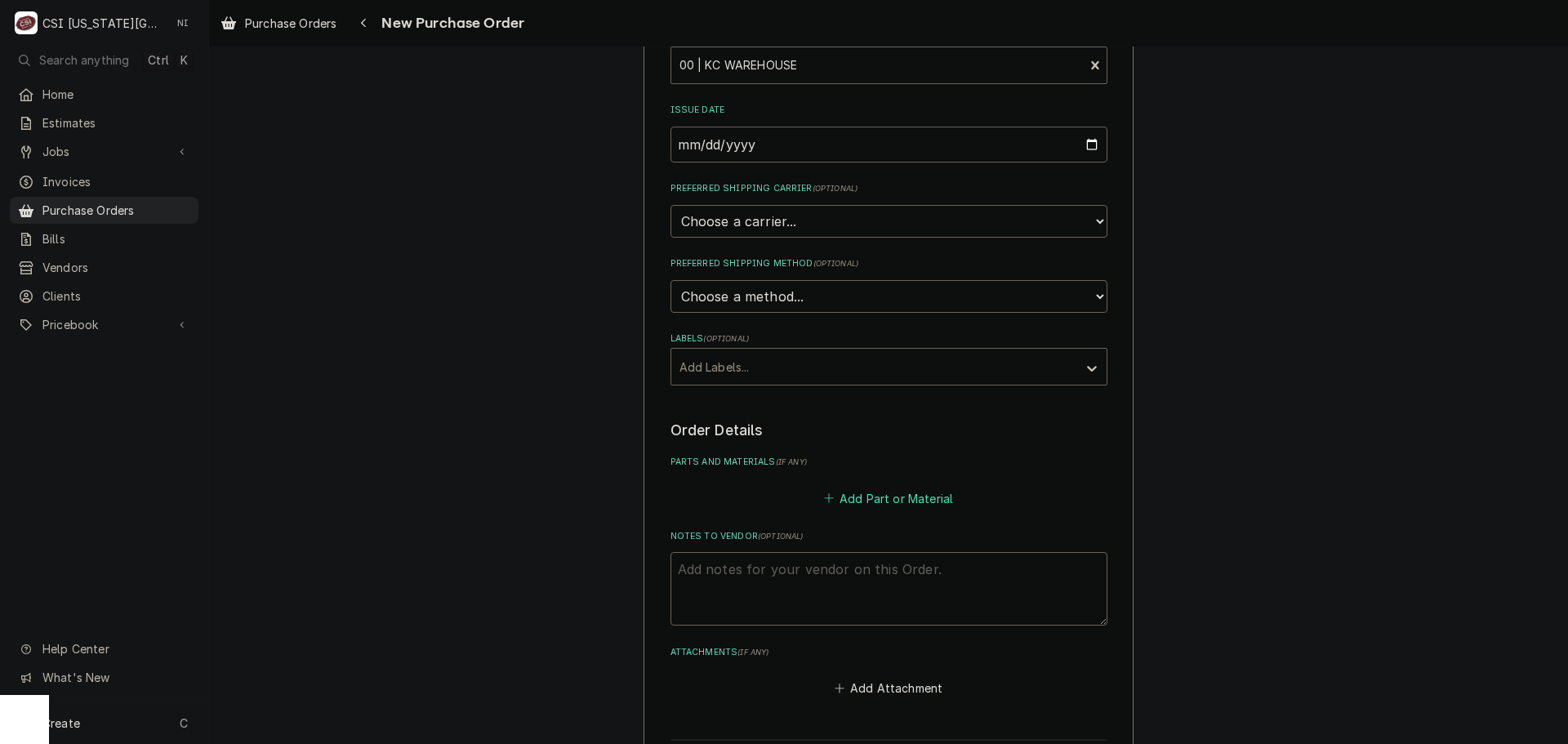
drag, startPoint x: 870, startPoint y: 507, endPoint x: 874, endPoint y: 498, distance: 9.8
click at [870, 507] on button "Add Part or Material" at bounding box center [887, 498] width 134 height 23
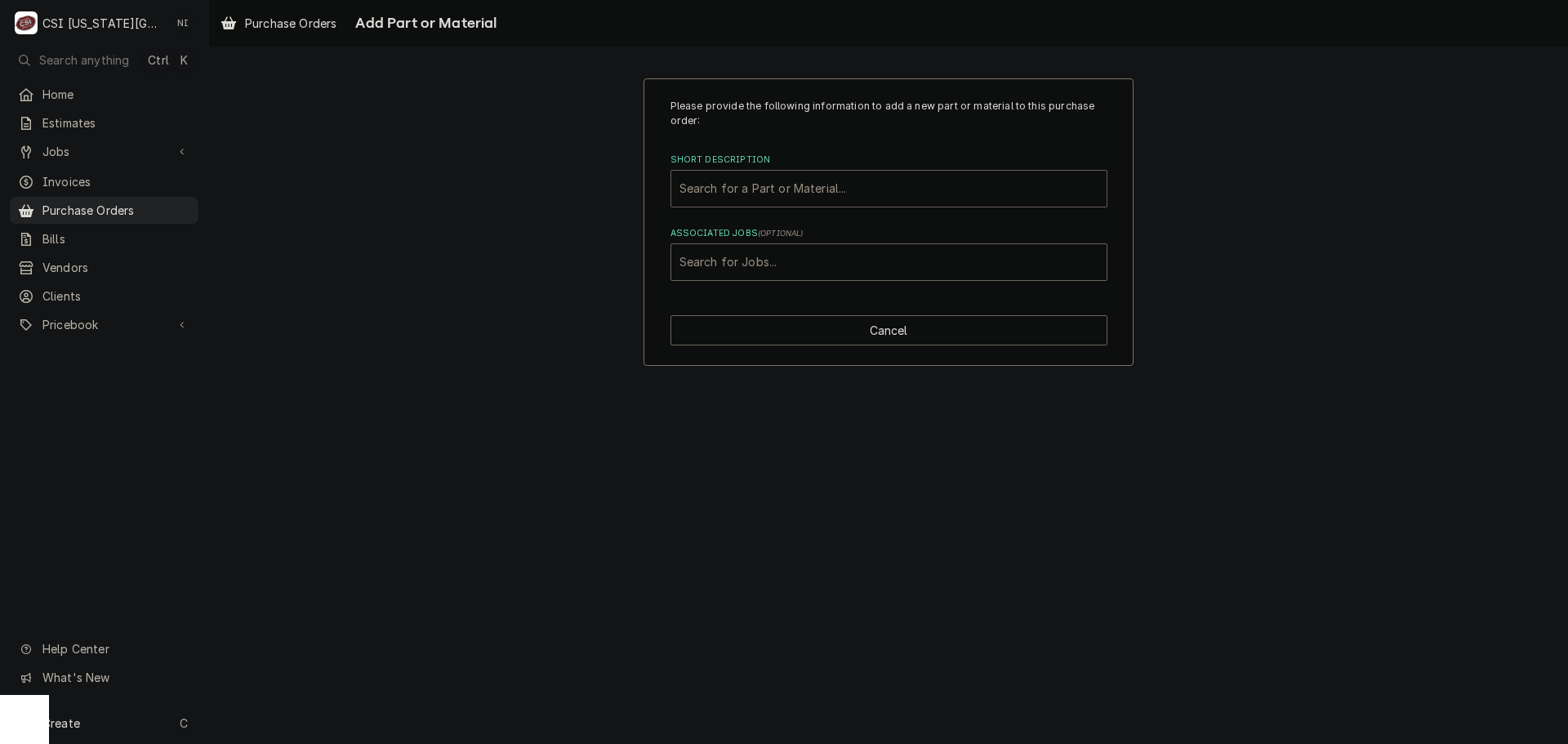
click at [799, 189] on div "Short Description" at bounding box center [888, 188] width 419 height 29
paste input "1194780"
type input "1194780"
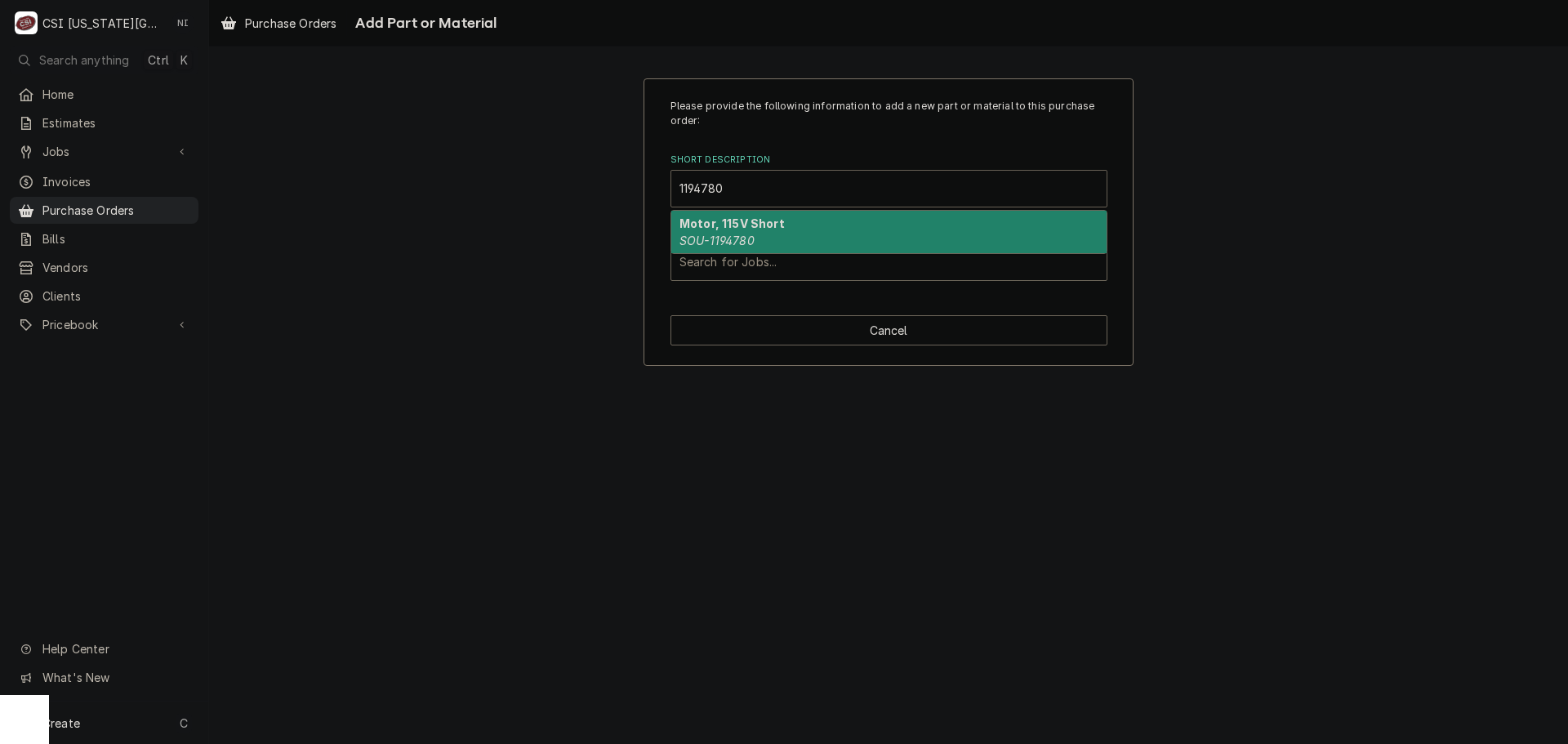
click at [757, 234] on div "Motor, 115V Short SOU-1194780" at bounding box center [888, 232] width 435 height 43
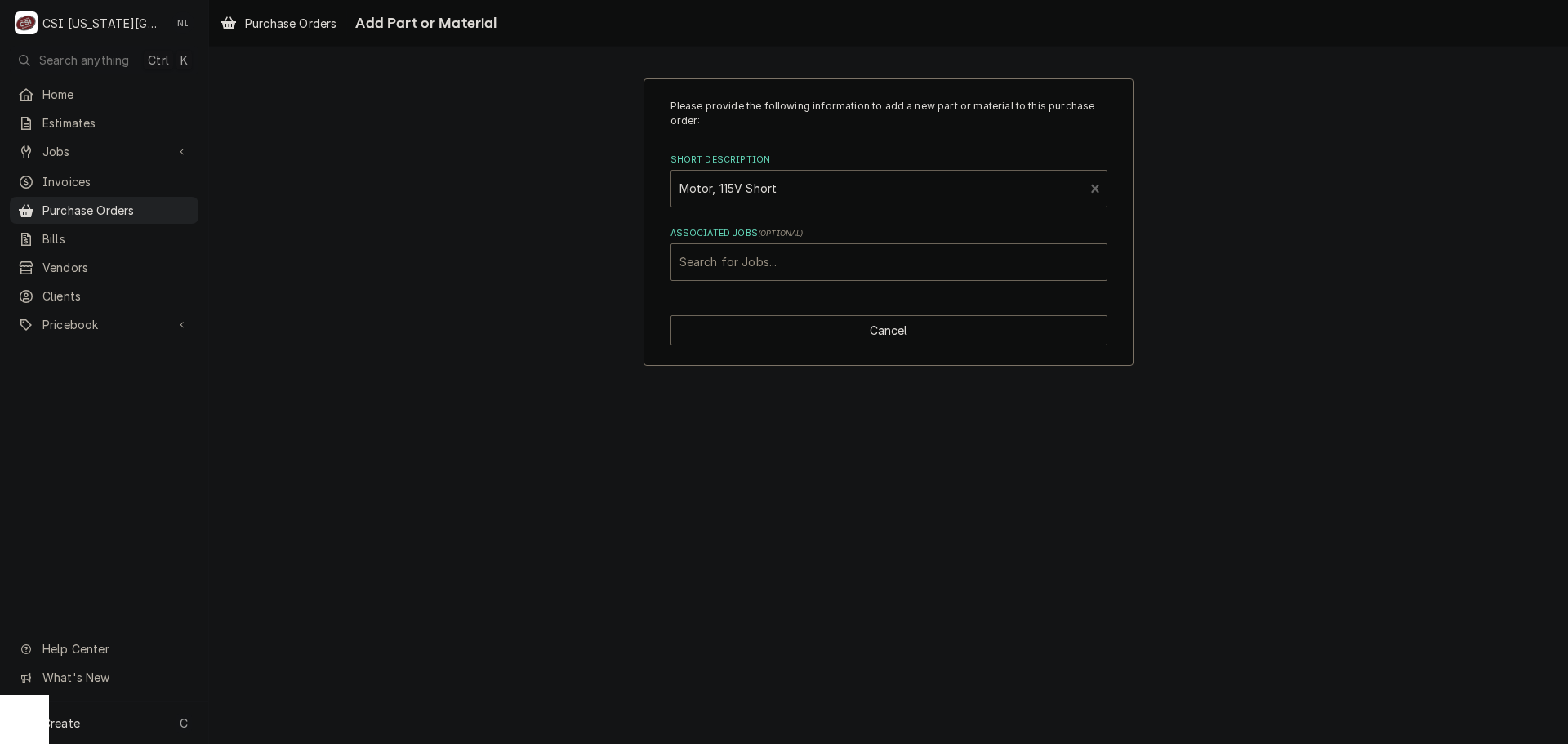
type textarea "x"
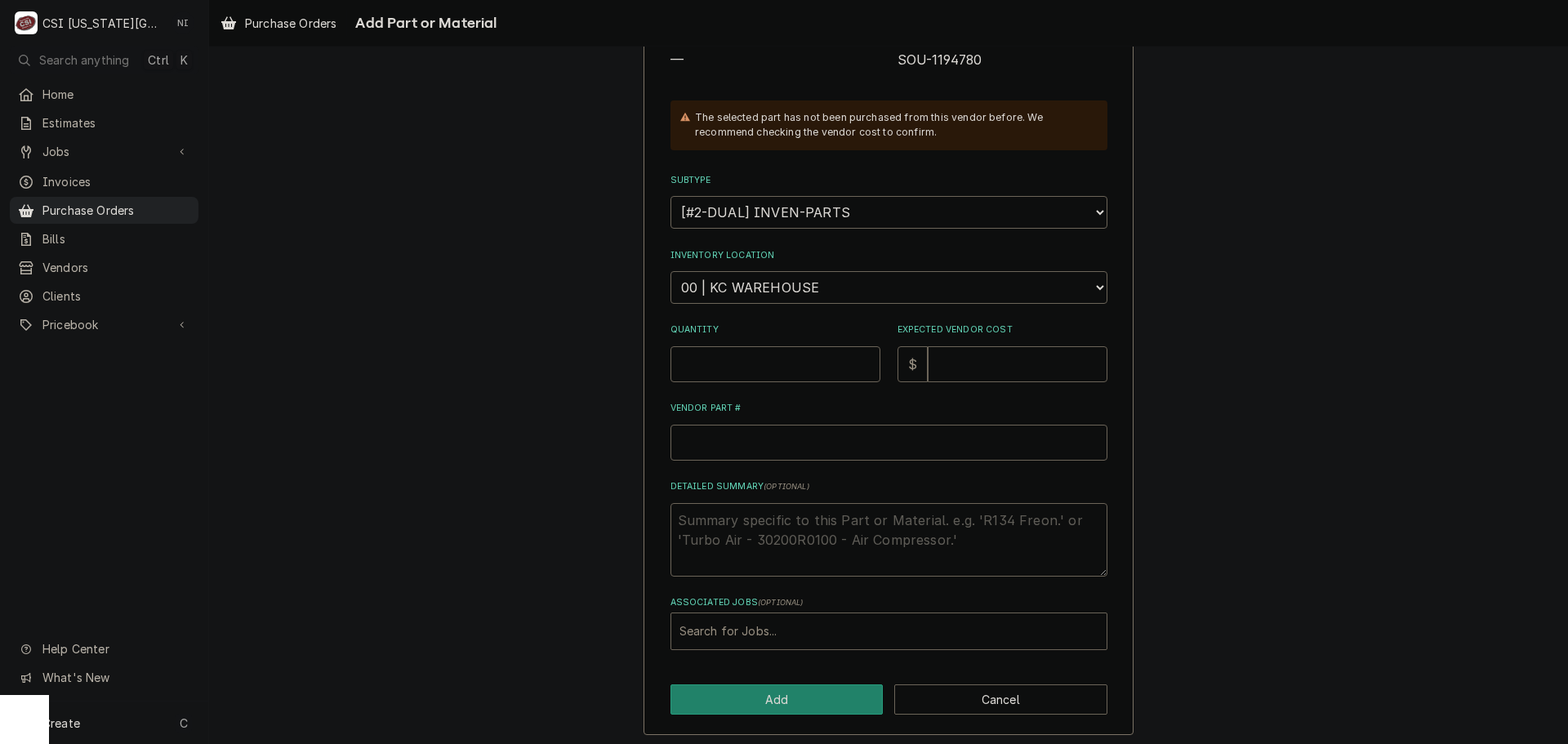
scroll to position [225, 0]
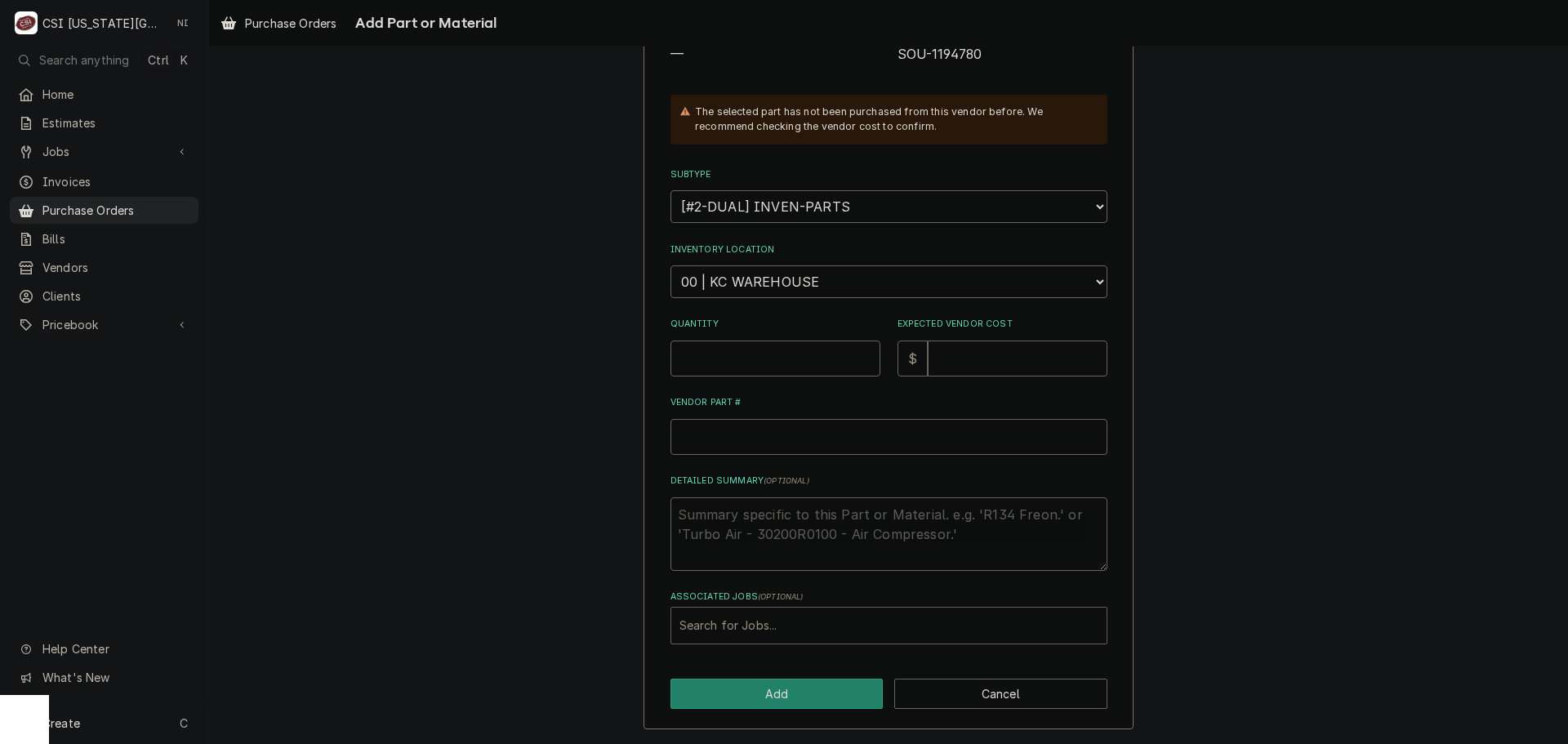
click at [792, 634] on div "Associated Jobs" at bounding box center [888, 625] width 419 height 29
type input "32451"
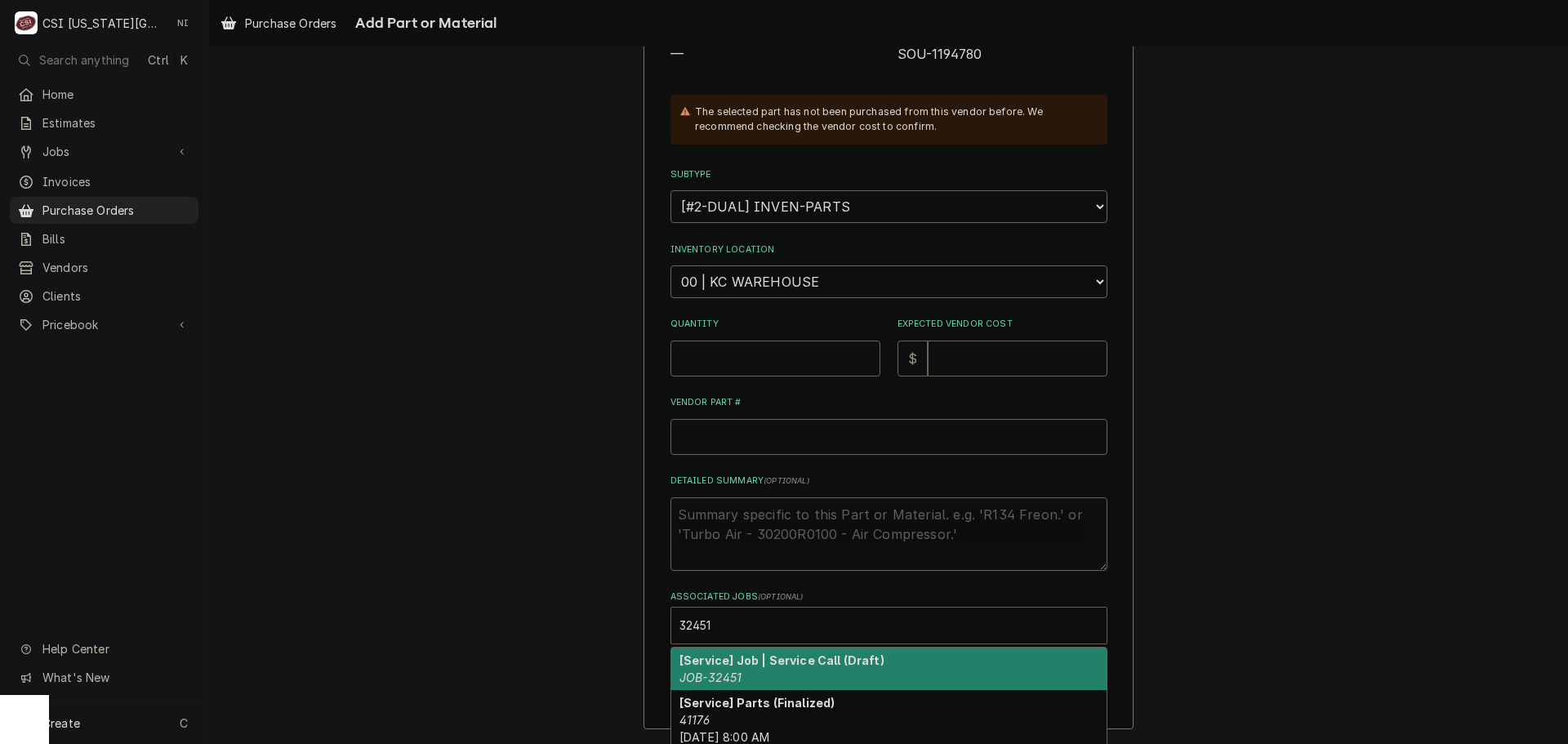
click at [742, 662] on strong "[Service] Job | Service Call (Draft)" at bounding box center [782, 660] width 205 height 14
type textarea "x"
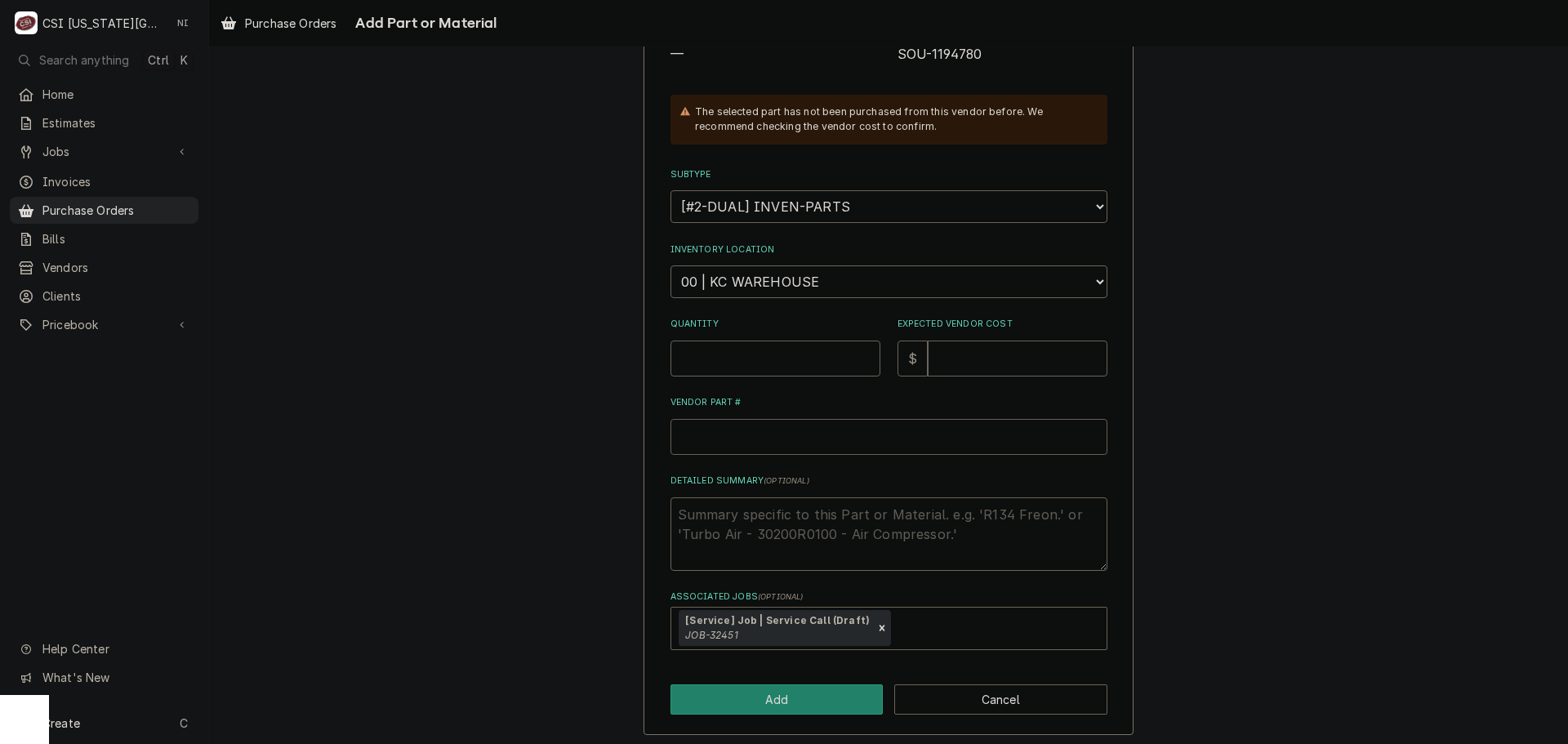
paste input "1194780"
type textarea "x"
type input "1194780"
click at [760, 434] on input "1194780" at bounding box center [889, 436] width 437 height 36
type textarea "x"
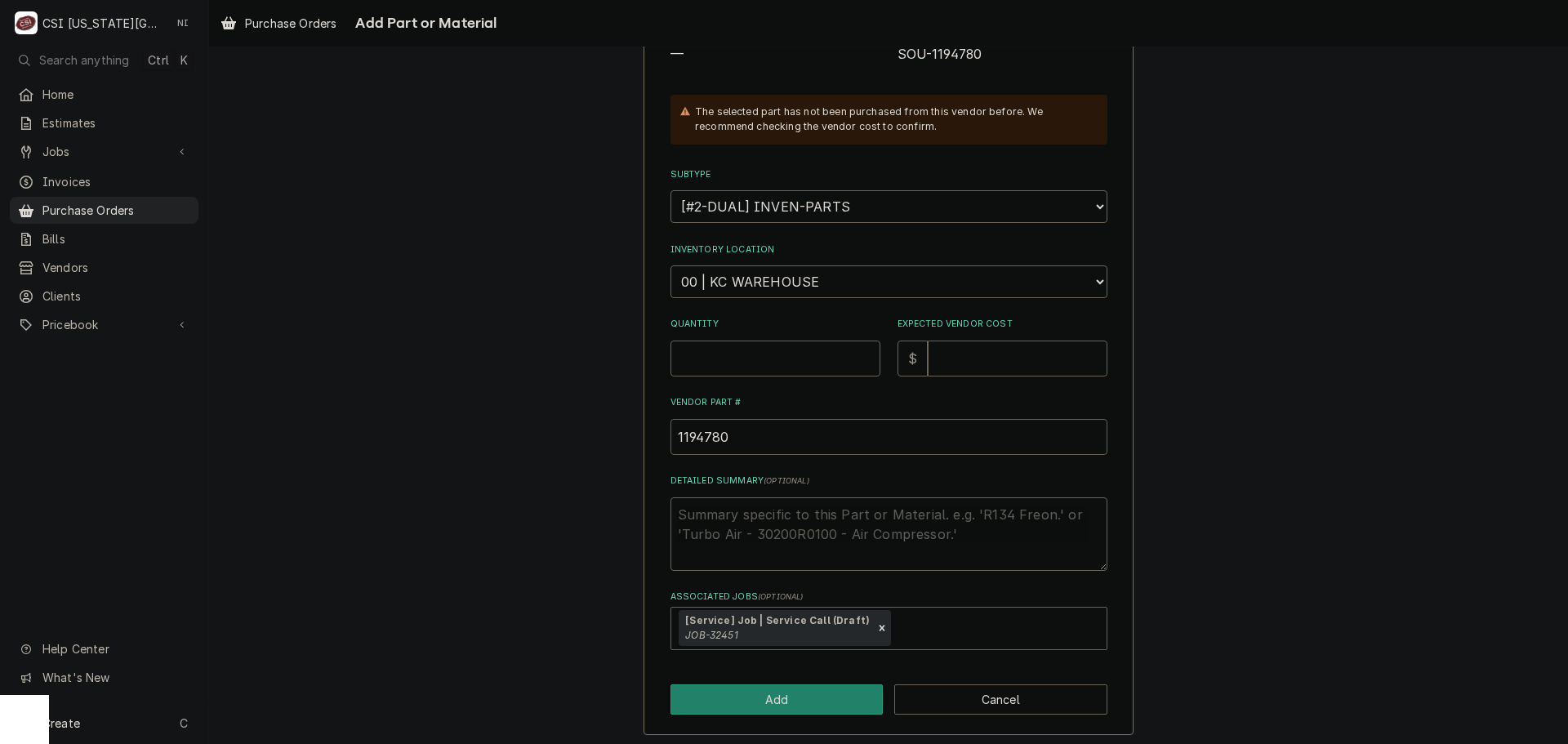
type input "119478S0"
type textarea "x"
type input "119478SO0"
type textarea "x"
type input "119478SOU0"
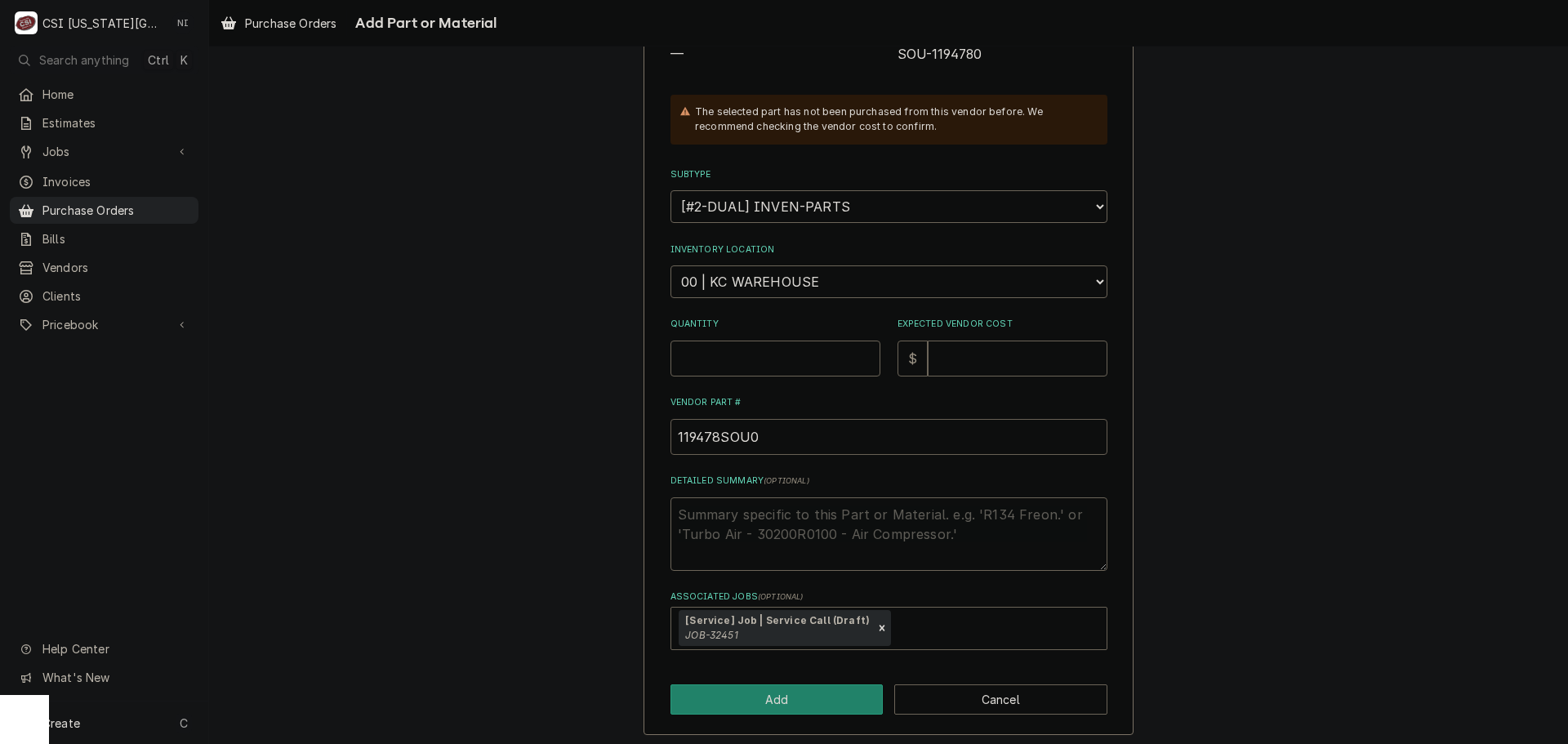
type textarea "x"
drag, startPoint x: 771, startPoint y: 442, endPoint x: 590, endPoint y: 435, distance: 181.1
click at [590, 435] on div "Please provide the following information to add a new part or material to this …" at bounding box center [888, 294] width 1359 height 911
type input "119478SO0"
click at [1000, 54] on span "SOU-1194780" at bounding box center [1002, 54] width 210 height 19
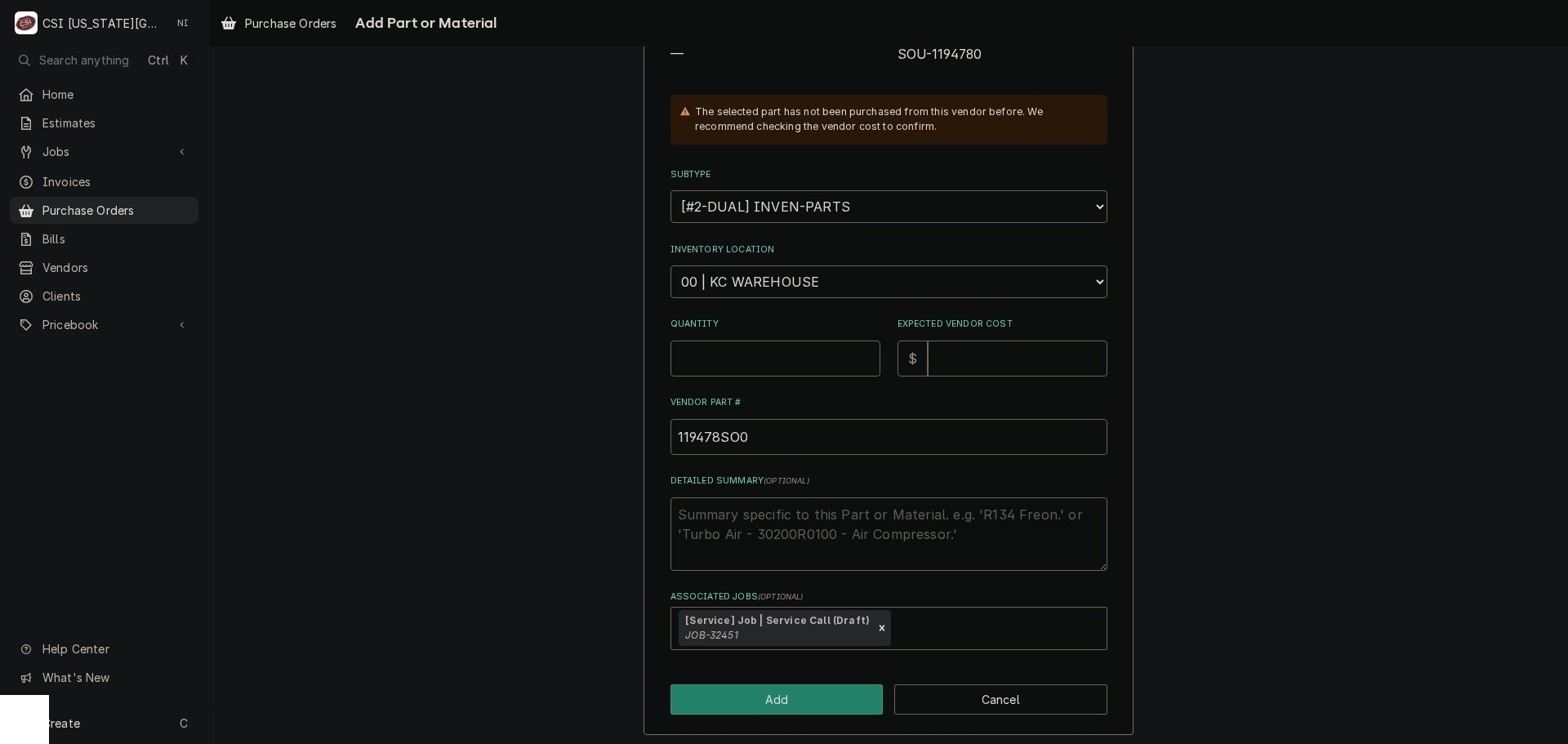
click at [989, 62] on span "SOU-1194780" at bounding box center [1002, 54] width 210 height 19
click at [986, 61] on span "SOU-1194780" at bounding box center [1002, 54] width 210 height 19
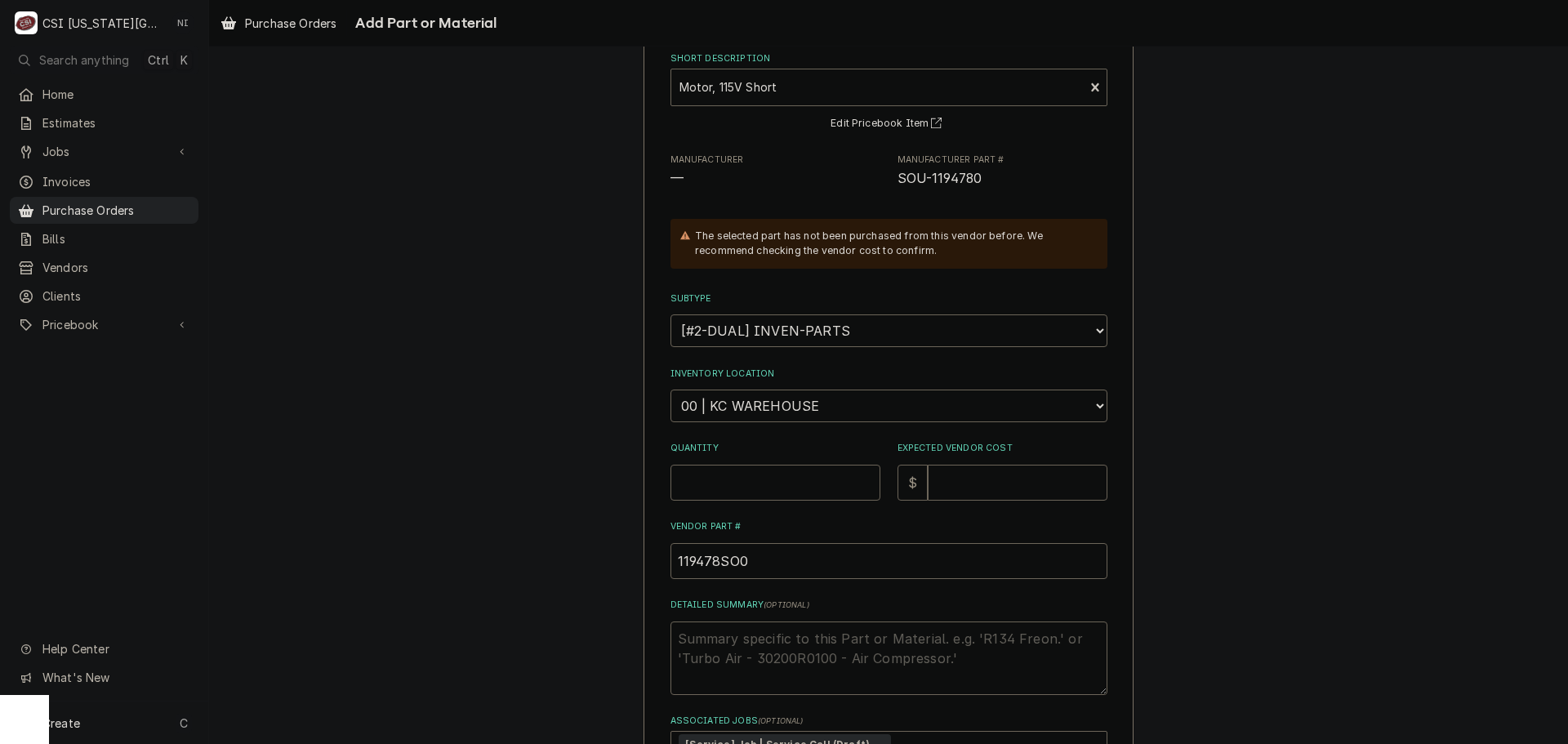
scroll to position [62, 0]
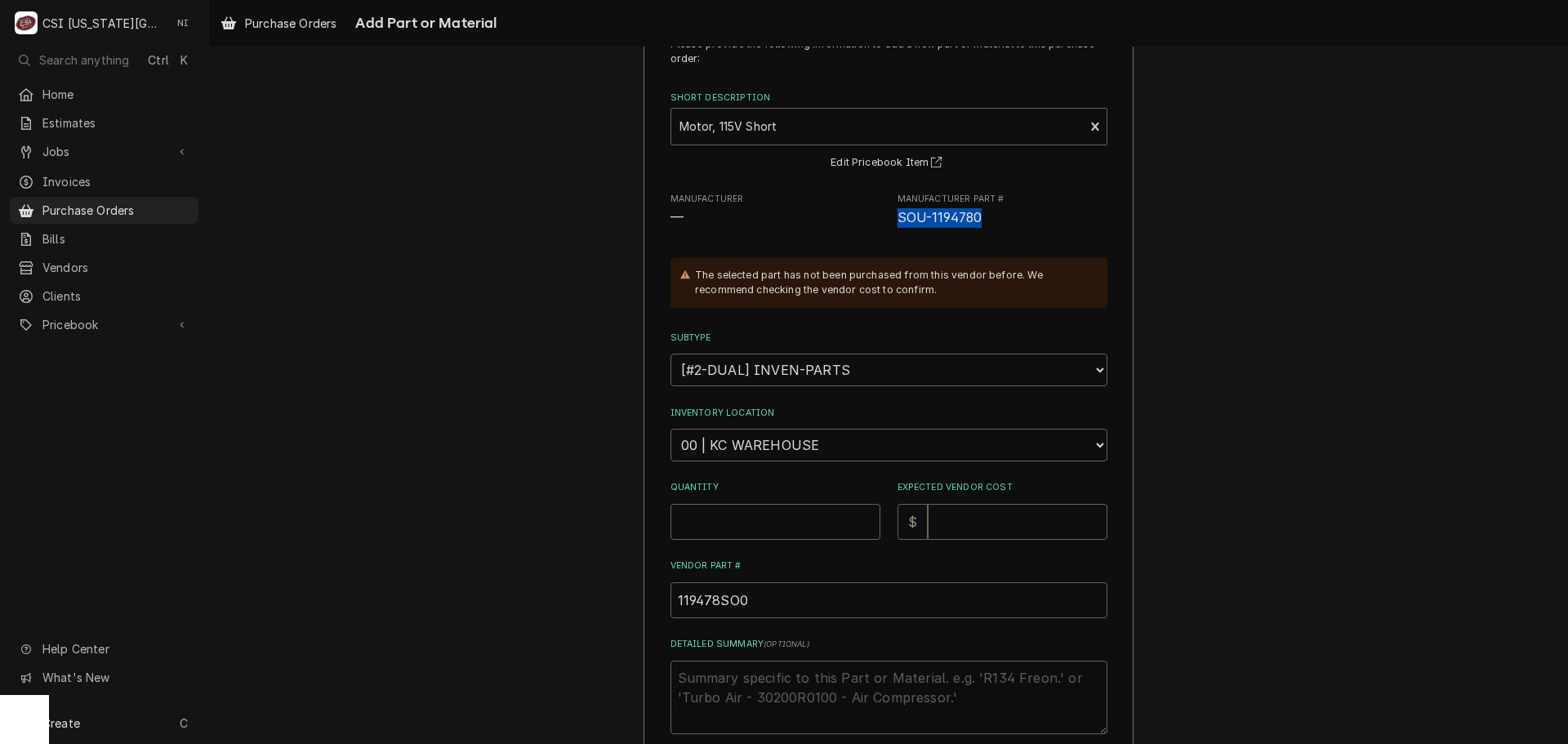
drag, startPoint x: 981, startPoint y: 221, endPoint x: 891, endPoint y: 218, distance: 90.0
click at [897, 218] on span "SOU-1194780" at bounding box center [1002, 217] width 210 height 19
copy span "SOU-1194780"
drag, startPoint x: 723, startPoint y: 601, endPoint x: 634, endPoint y: 598, distance: 89.1
click at [634, 598] on div "Please provide the following information to add a new part or material to this …" at bounding box center [888, 457] width 1359 height 911
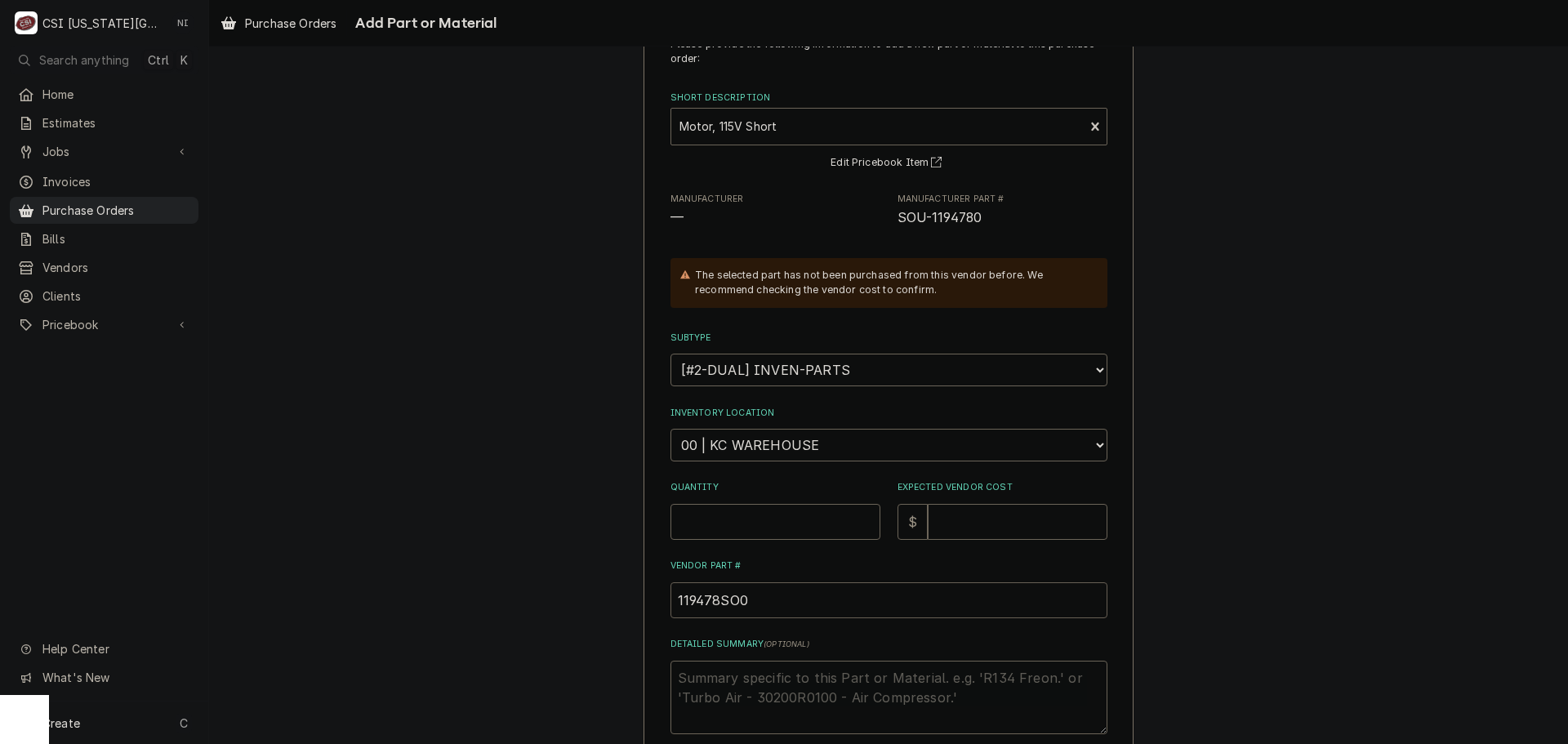
paste input "SOU-1194780"
type textarea "x"
type input "SOU-11947800"
drag, startPoint x: 780, startPoint y: 598, endPoint x: 550, endPoint y: 601, distance: 230.0
click at [550, 601] on div "Please provide the following information to add a new part or material to this …" at bounding box center [888, 457] width 1359 height 911
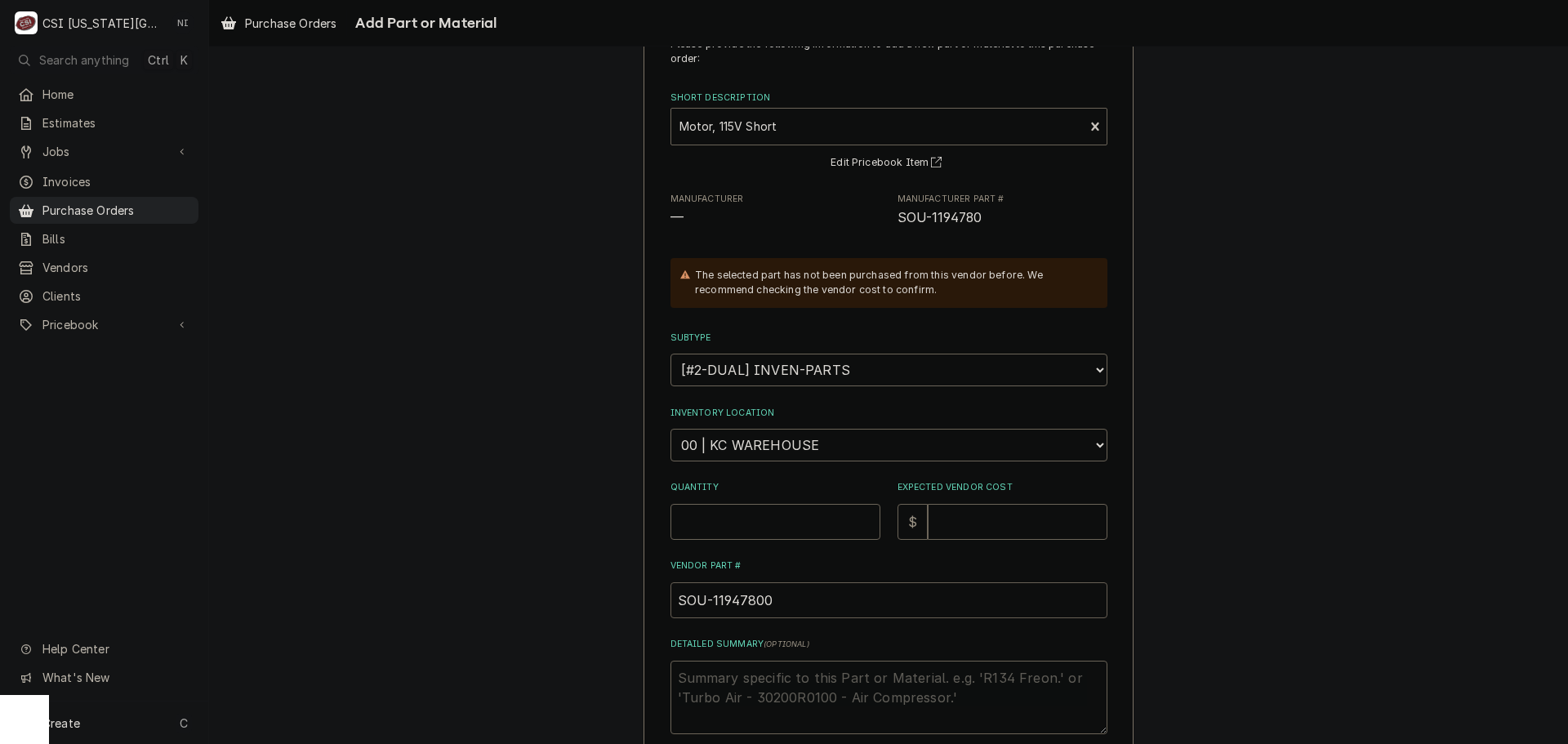
paste input "Vendor Part #"
type textarea "x"
type input "SOU-1194780"
click at [737, 530] on input "Quantity" at bounding box center [775, 521] width 210 height 36
type textarea "x"
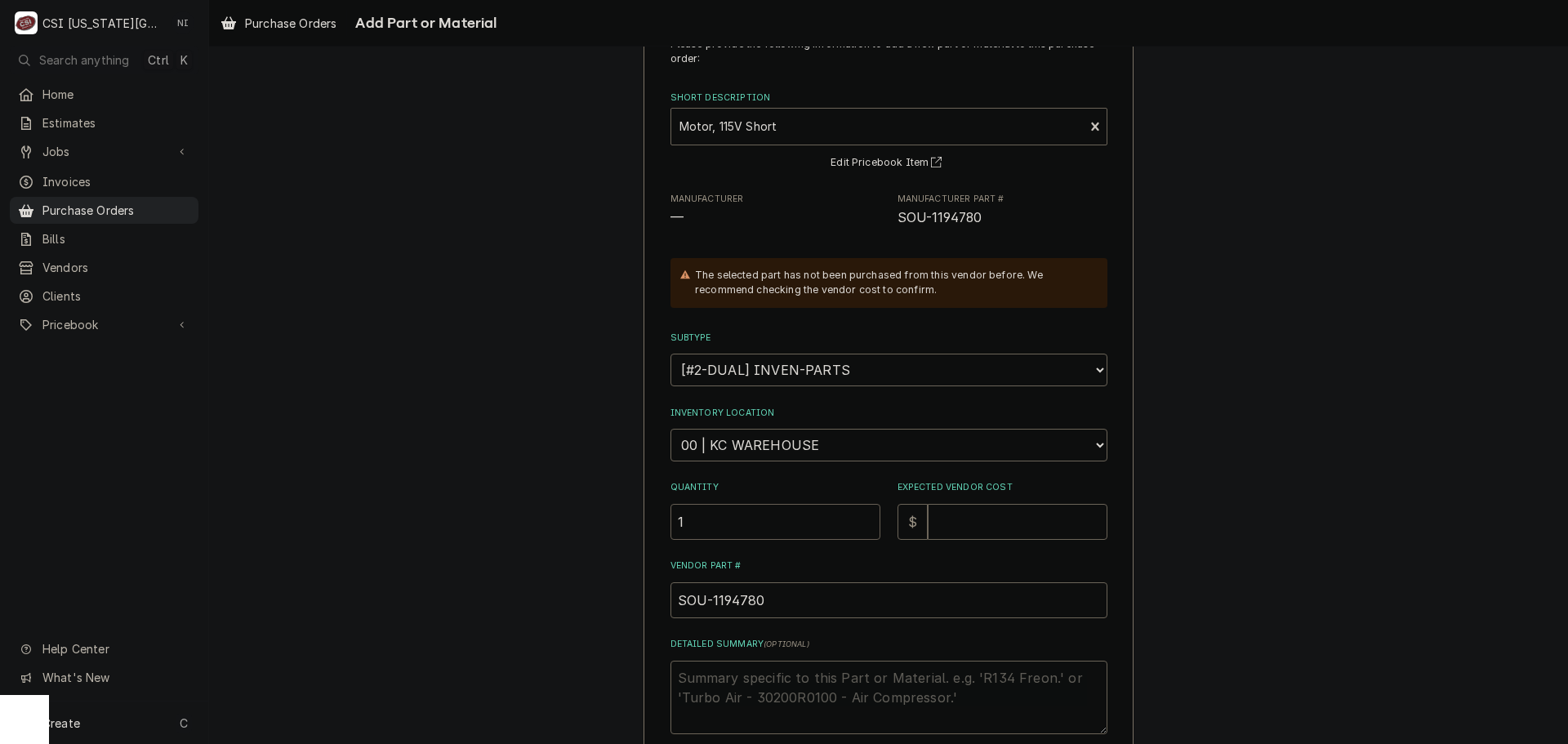
type input "1"
type textarea "x"
type input "6"
type textarea "x"
type input "61"
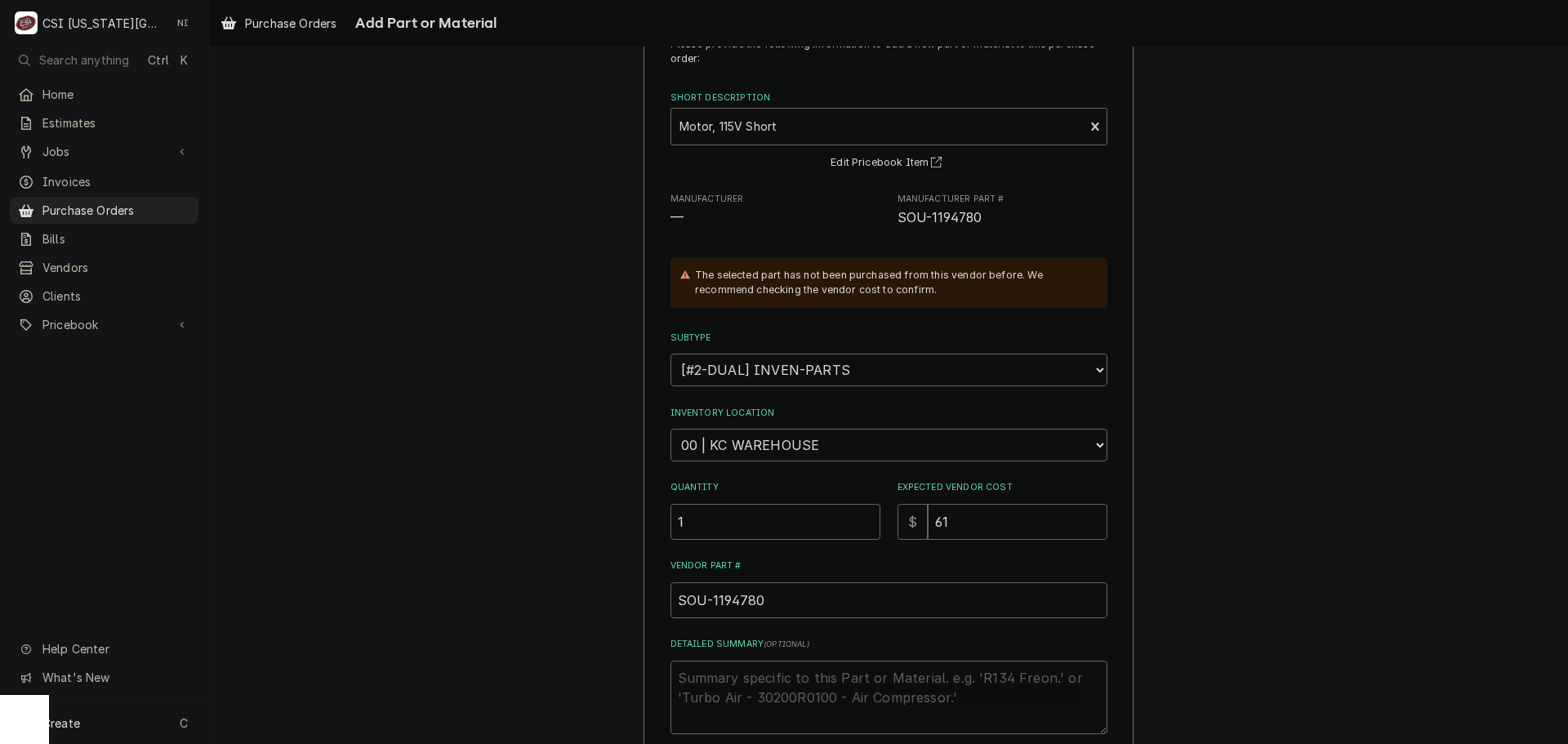
type textarea "x"
type input "617"
type textarea "x"
type input "617.9"
type textarea "x"
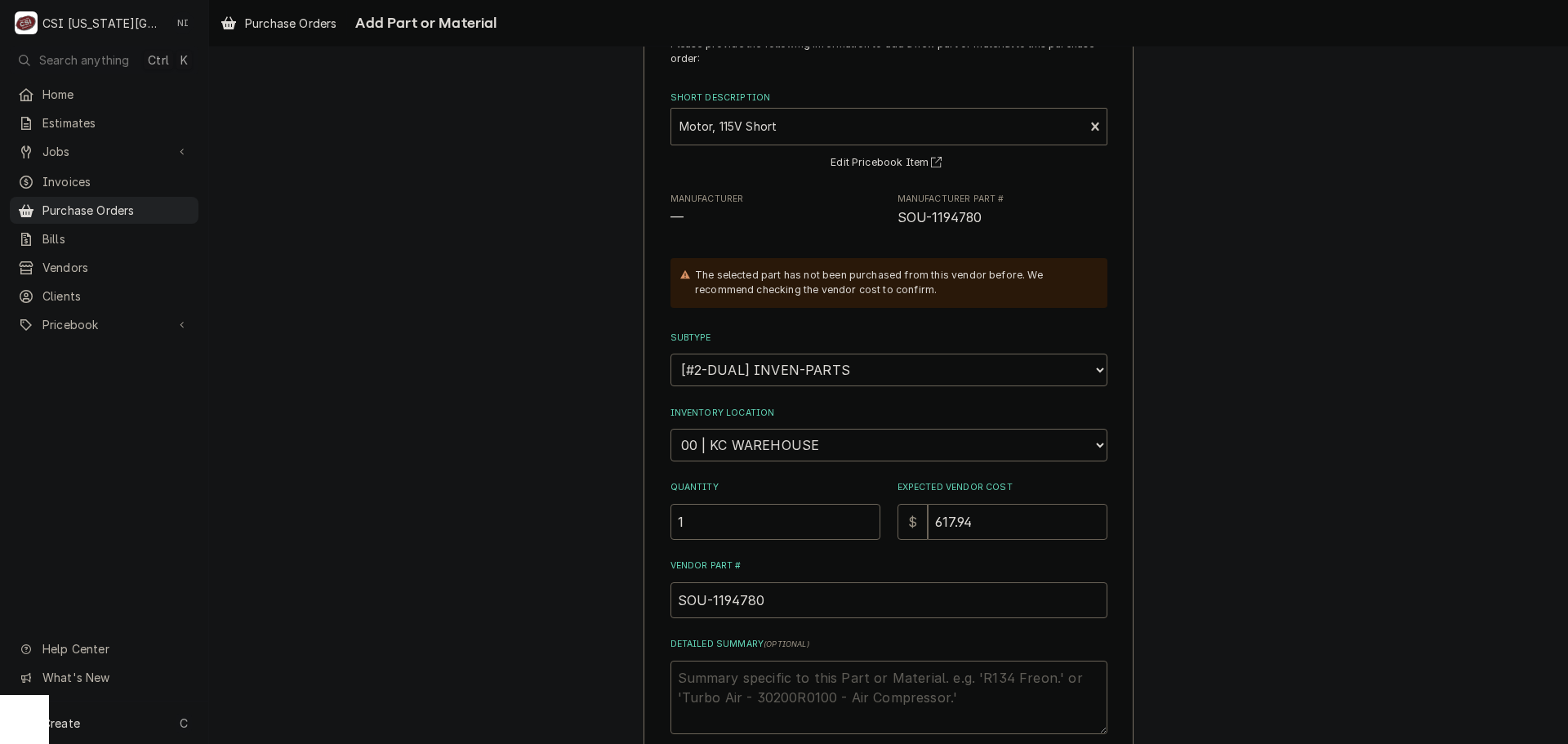
type input "617.94"
click at [842, 441] on select "Choose a location... 00 | KC WAREHOUSE 00 | MAIN WAREHOUSE 01 | BRIAN BREAZIER …" at bounding box center [889, 444] width 437 height 33
select select "2705"
click at [671, 428] on select "Choose a location... 00 | KC WAREHOUSE 00 | MAIN WAREHOUSE 01 | BRIAN BREAZIER …" at bounding box center [889, 444] width 437 height 33
click at [1504, 383] on div "Please provide the following information to add a new part or material to this …" at bounding box center [888, 457] width 1359 height 911
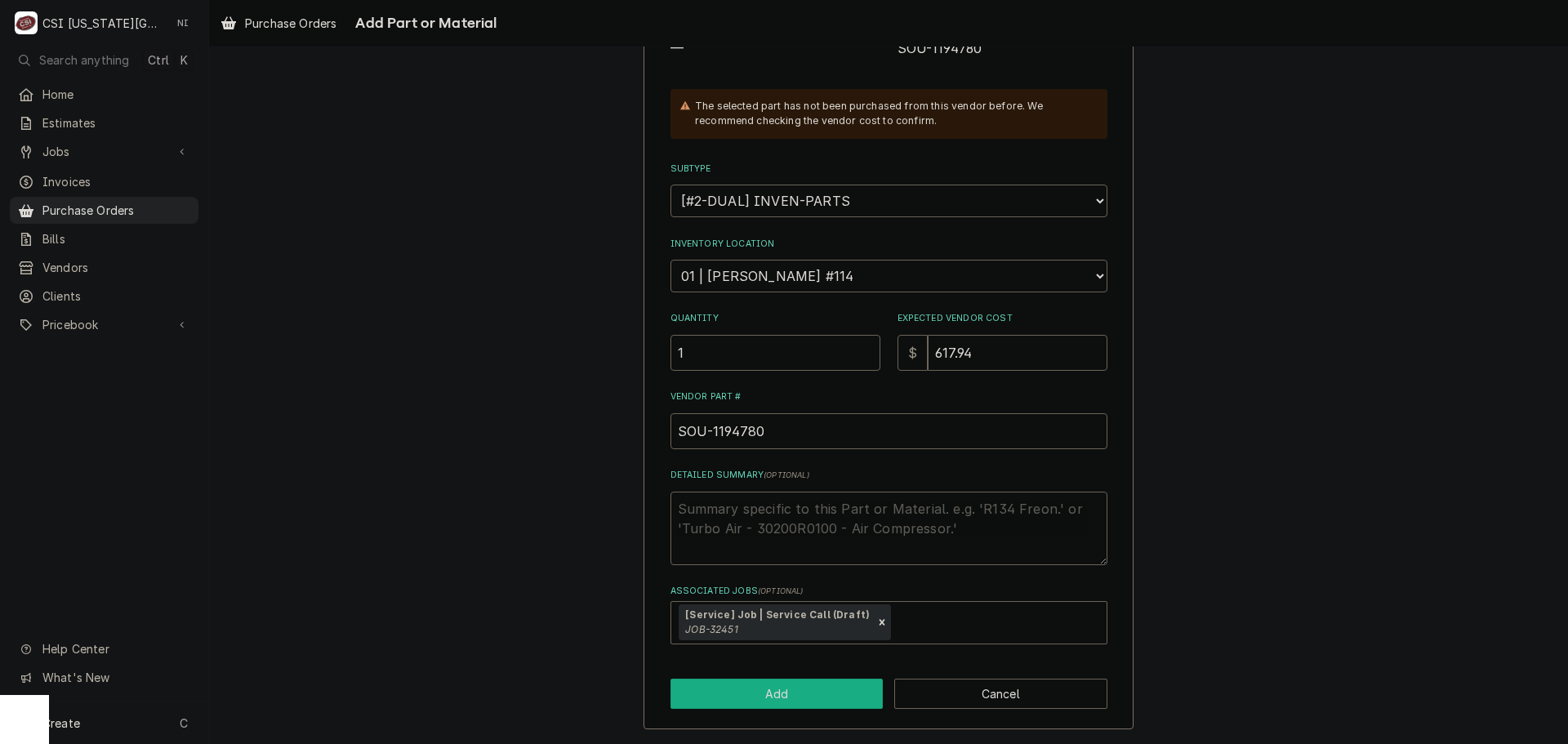
click at [801, 691] on button "Add" at bounding box center [777, 693] width 213 height 30
type textarea "x"
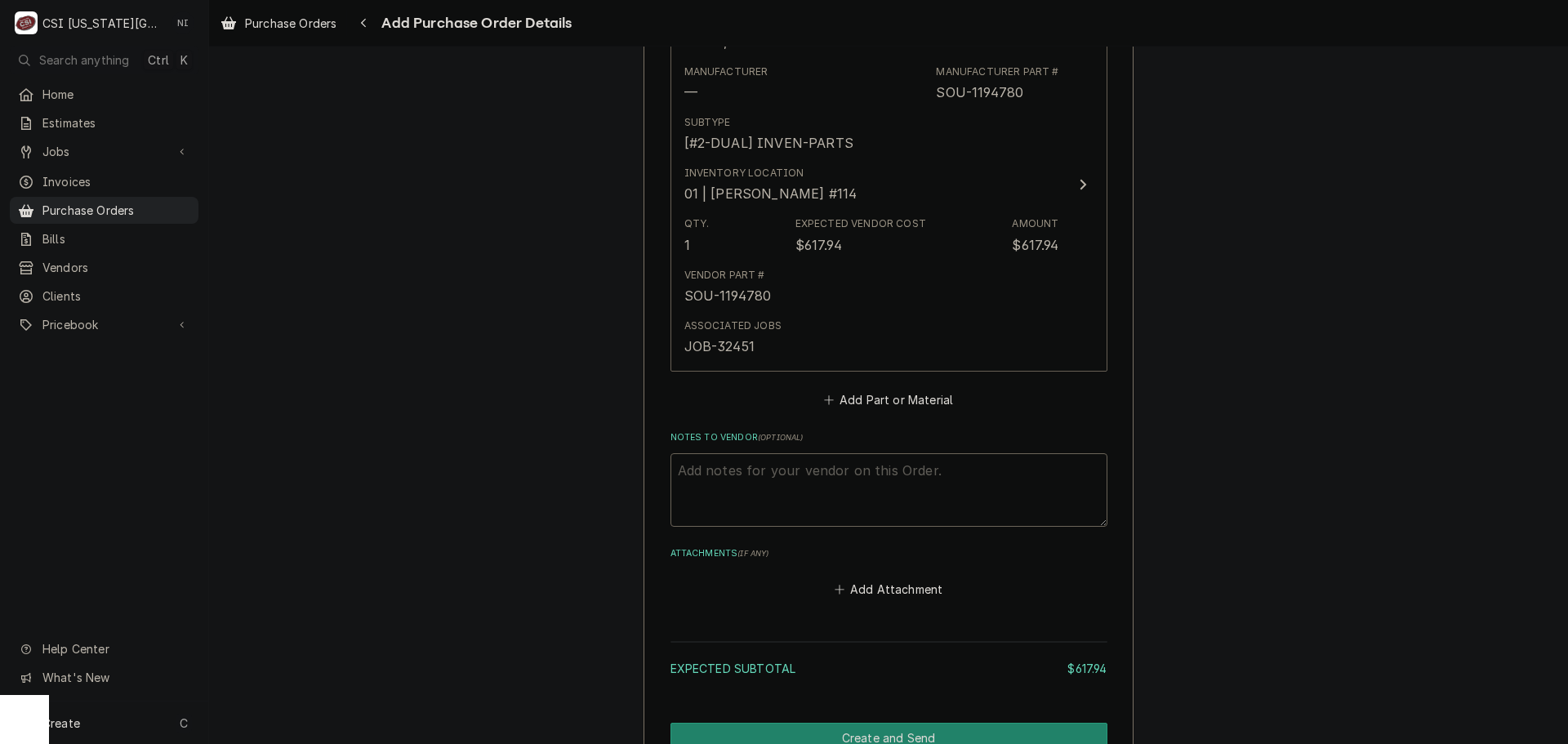
scroll to position [734, 0]
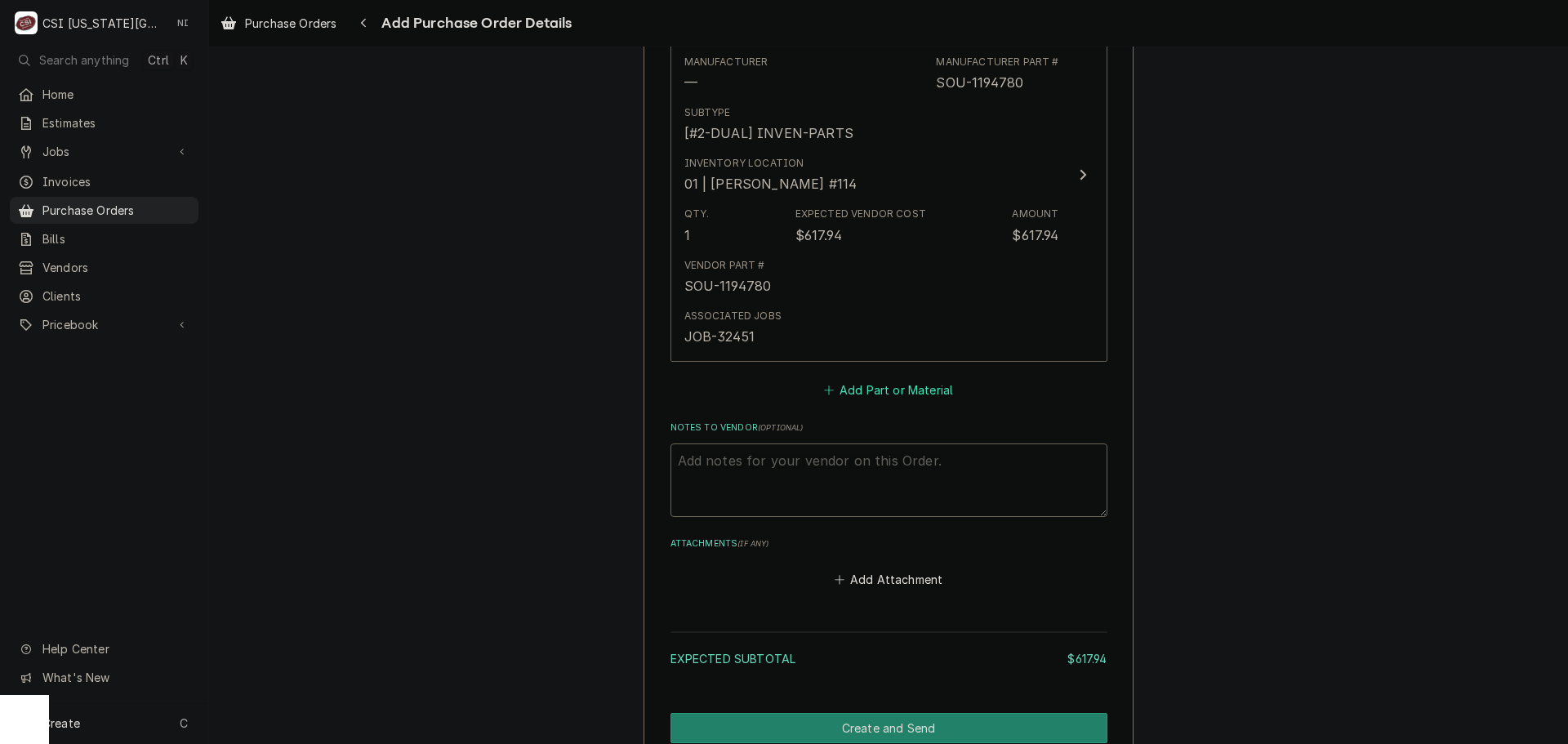
click at [898, 380] on button "Add Part or Material" at bounding box center [887, 389] width 134 height 23
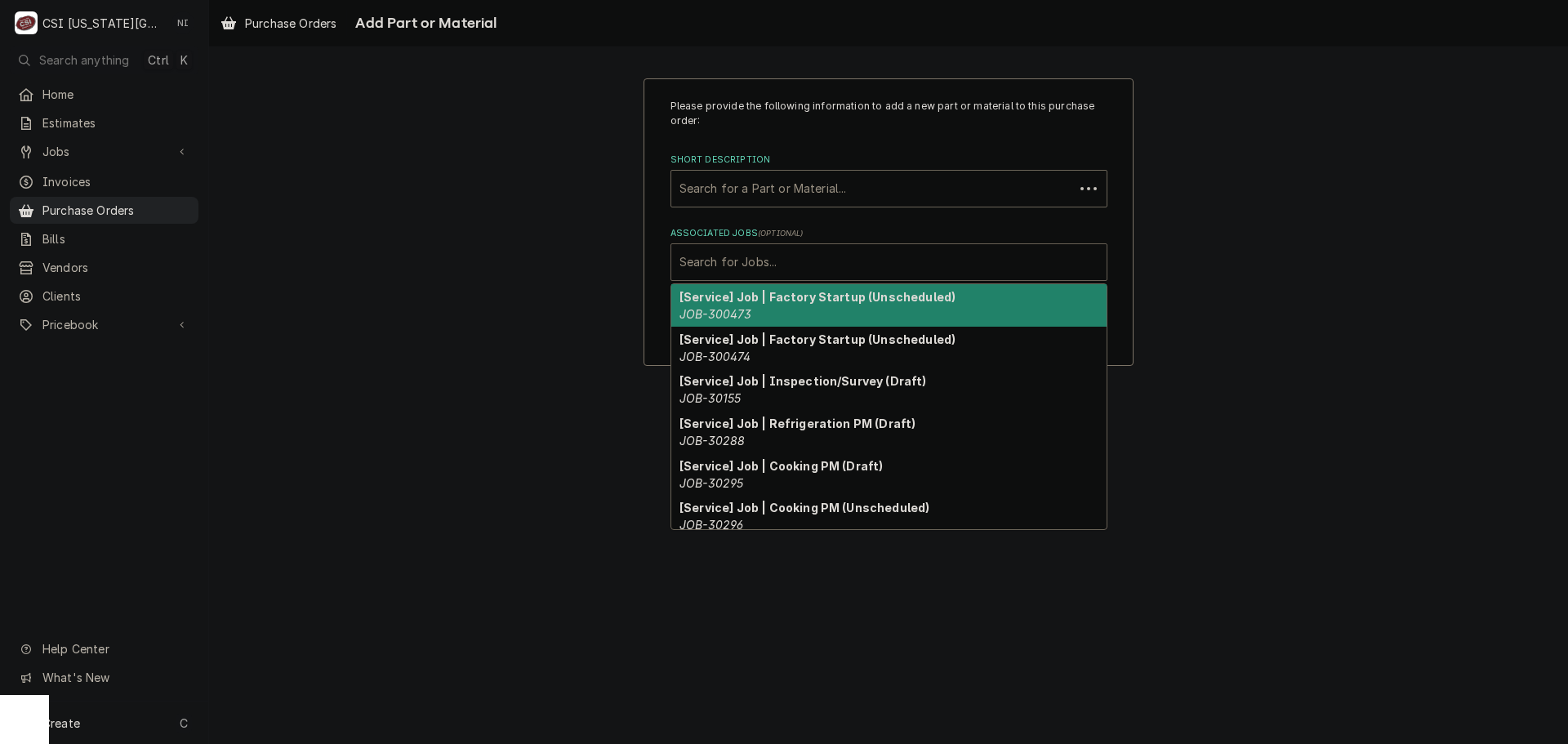
click at [857, 255] on div "Associated Jobs" at bounding box center [888, 262] width 419 height 29
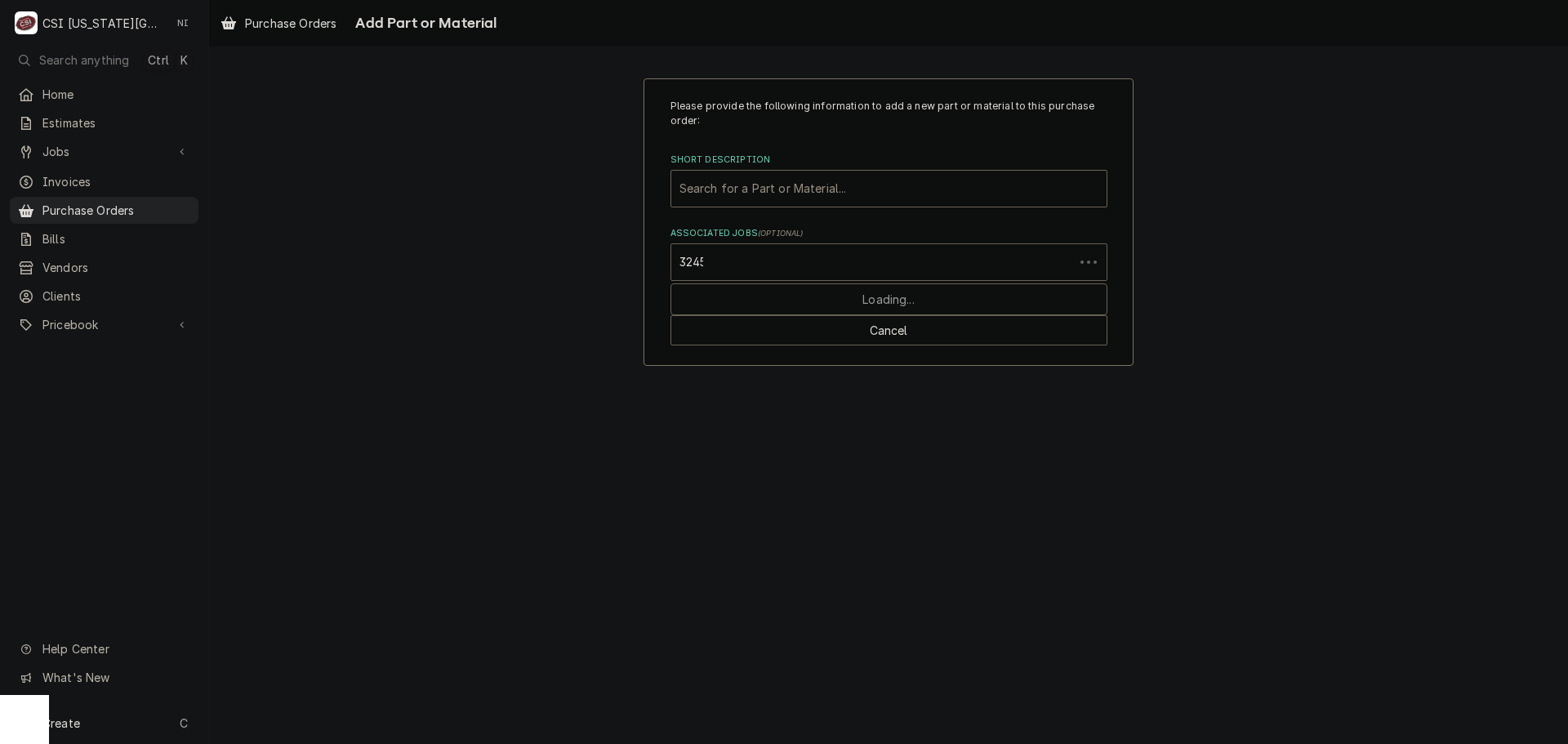
type input "32451"
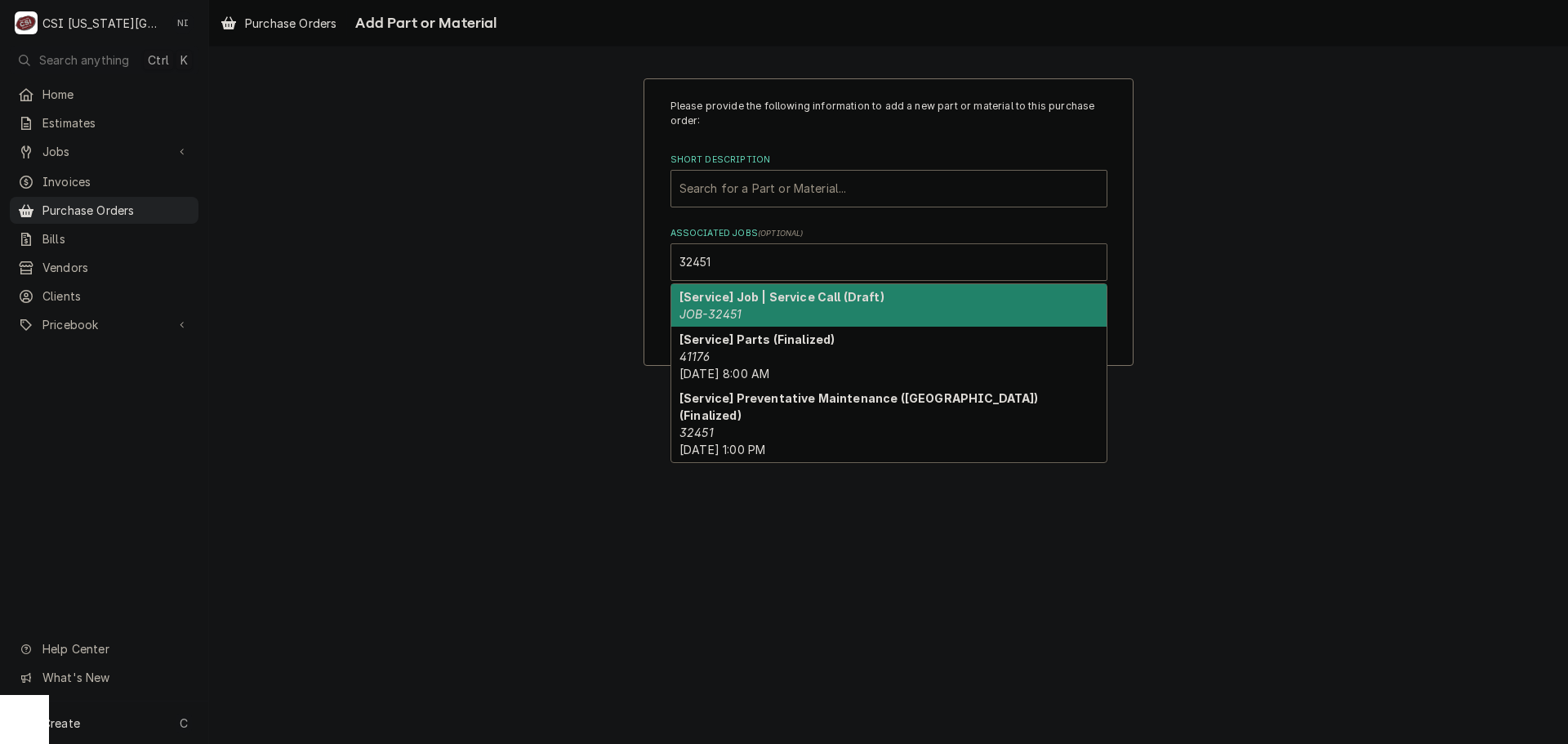
drag, startPoint x: 789, startPoint y: 299, endPoint x: 803, endPoint y: 210, distance: 90.1
click at [789, 295] on strong "[Service] Job | Service Call (Draft)" at bounding box center [782, 297] width 205 height 14
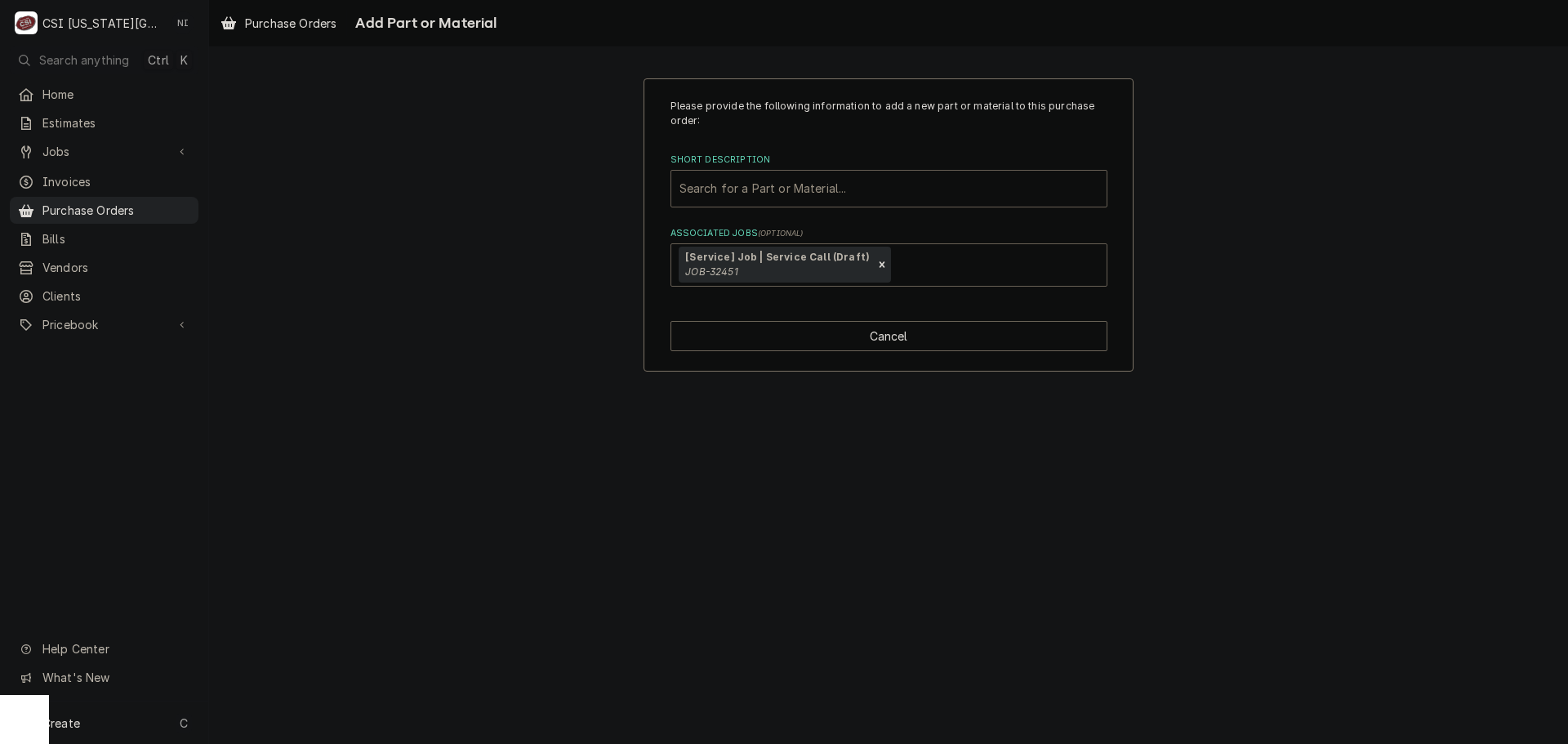
click at [804, 180] on div "Short Description" at bounding box center [888, 188] width 419 height 29
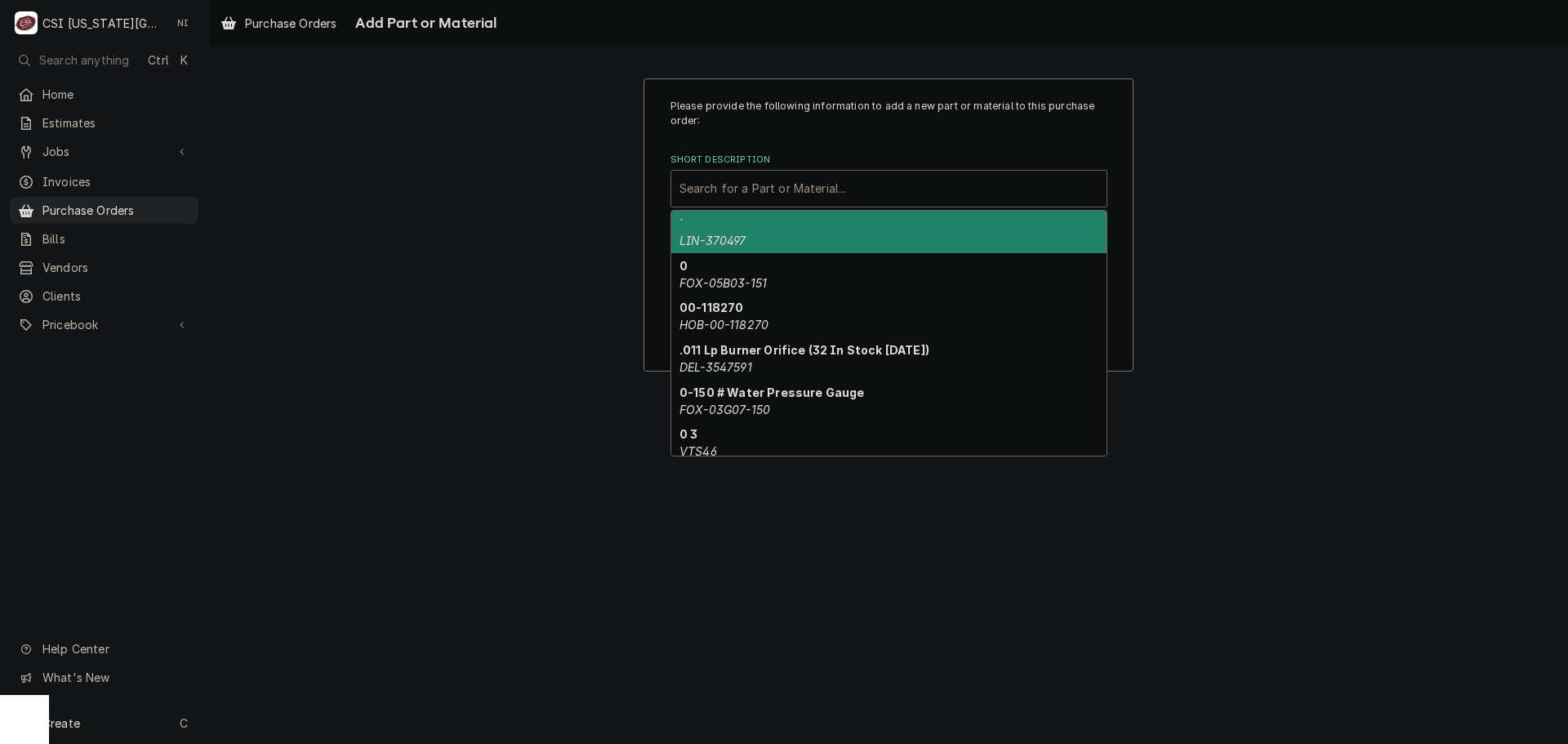
paste input "1179104"
type input "1179104"
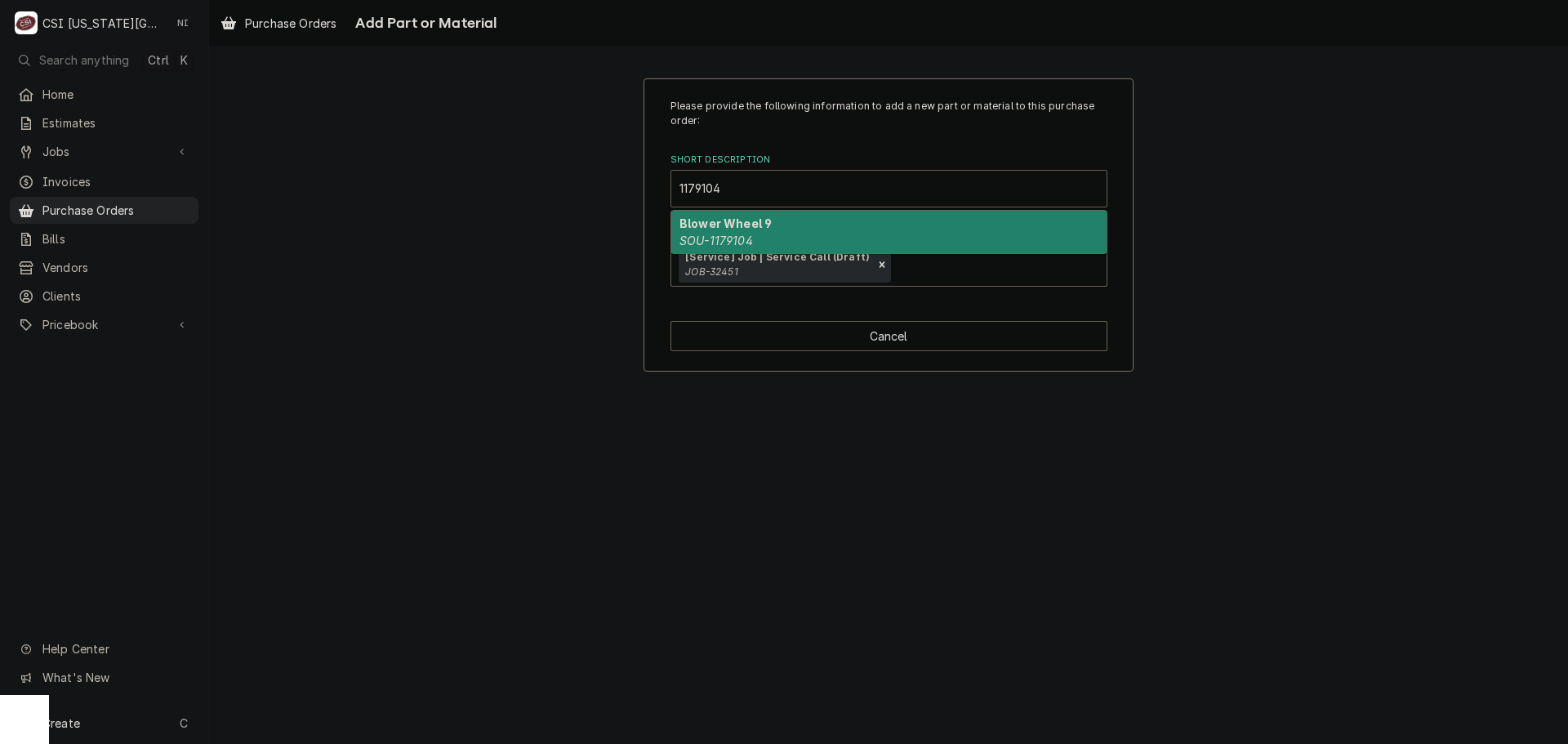
click at [744, 223] on strong "Blower Wheel 9" at bounding box center [725, 223] width 92 height 14
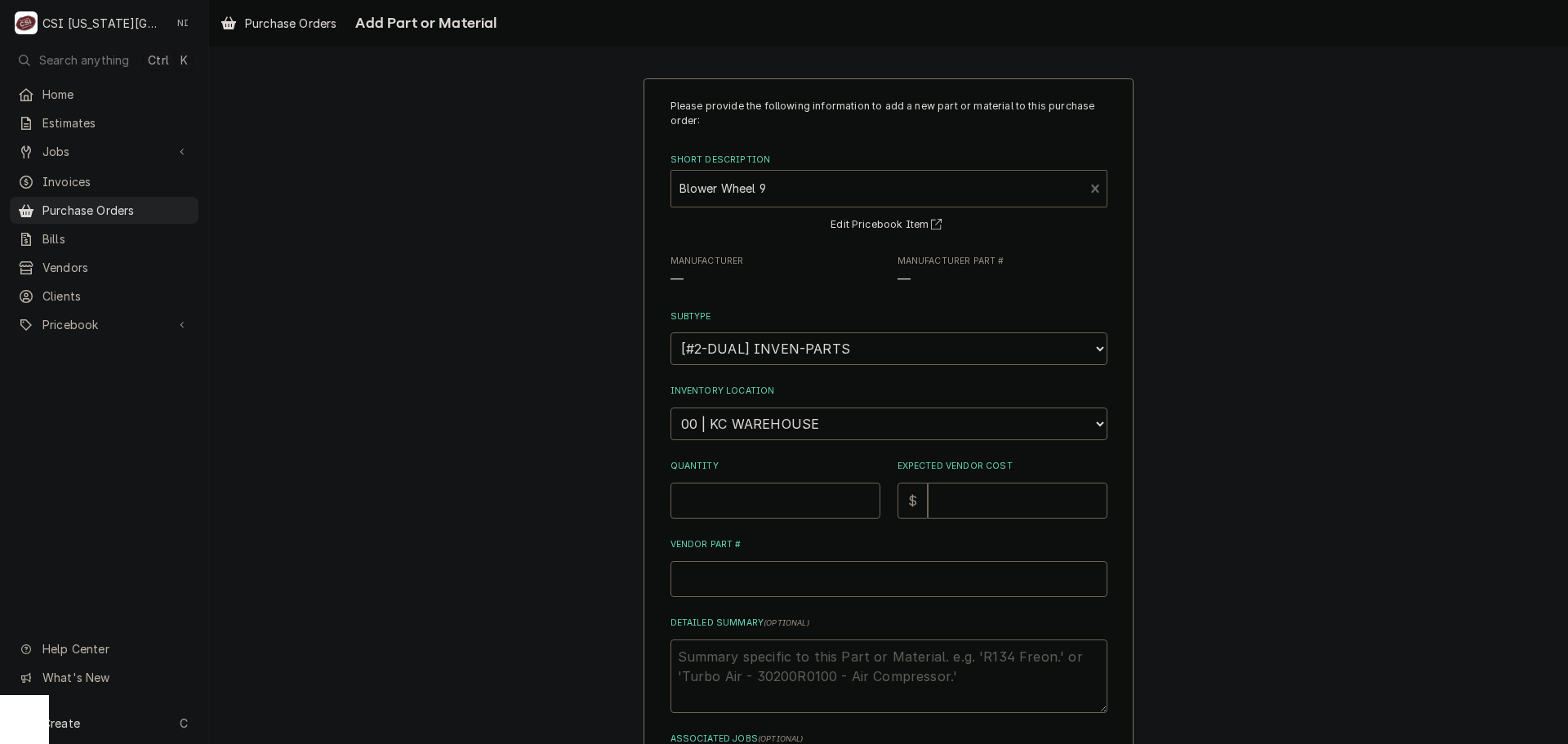
type textarea "x"
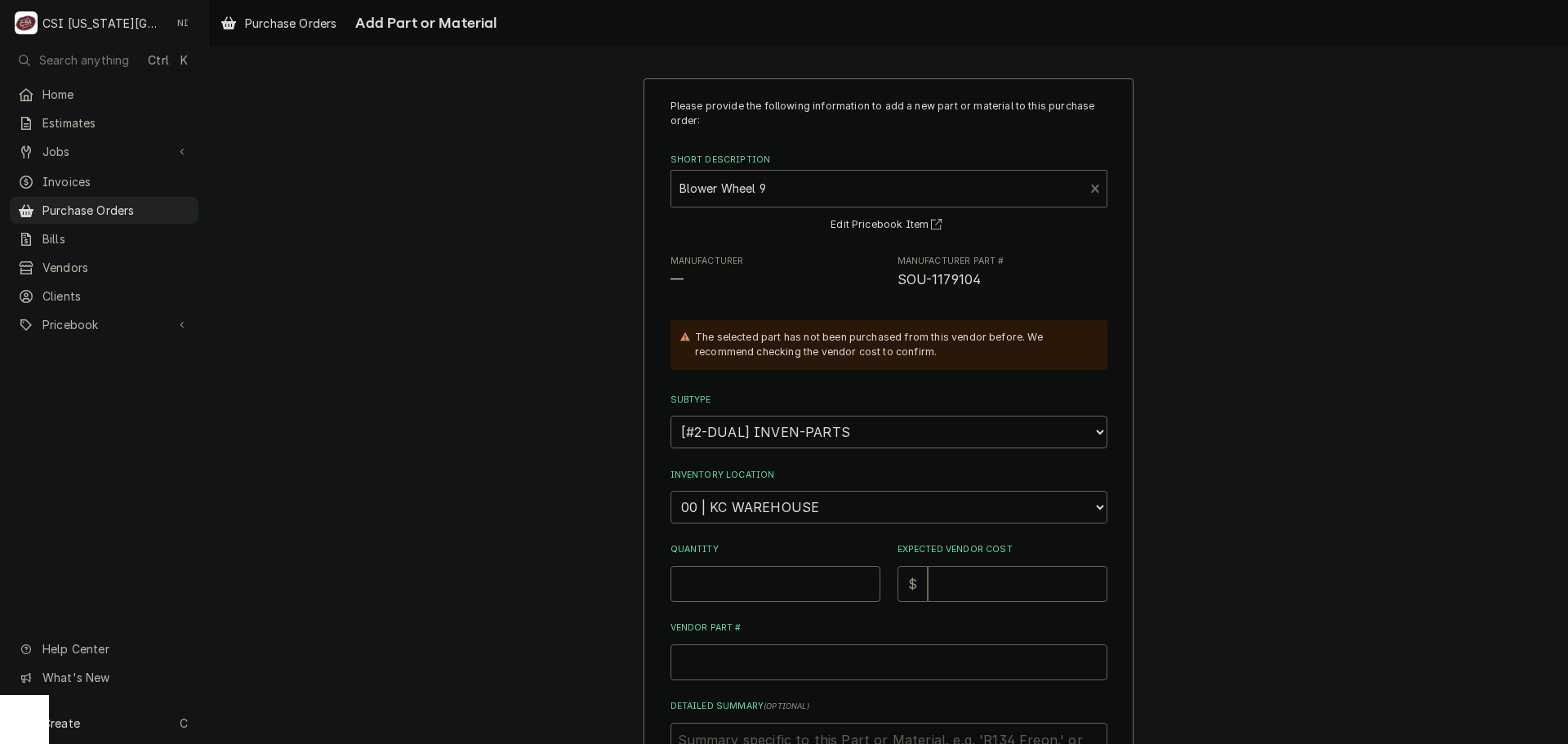
click at [764, 498] on select "Choose a location... 00 | KC WAREHOUSE 00 | MAIN WAREHOUSE 01 | BRIAN BREAZIER …" at bounding box center [889, 507] width 437 height 33
select select "2705"
click at [671, 491] on select "Choose a location... 00 | KC WAREHOUSE 00 | MAIN WAREHOUSE 01 | BRIAN BREAZIER …" at bounding box center [889, 507] width 437 height 33
drag, startPoint x: 746, startPoint y: 581, endPoint x: 745, endPoint y: 571, distance: 10.0
click at [746, 577] on input "Quantity" at bounding box center [775, 583] width 210 height 36
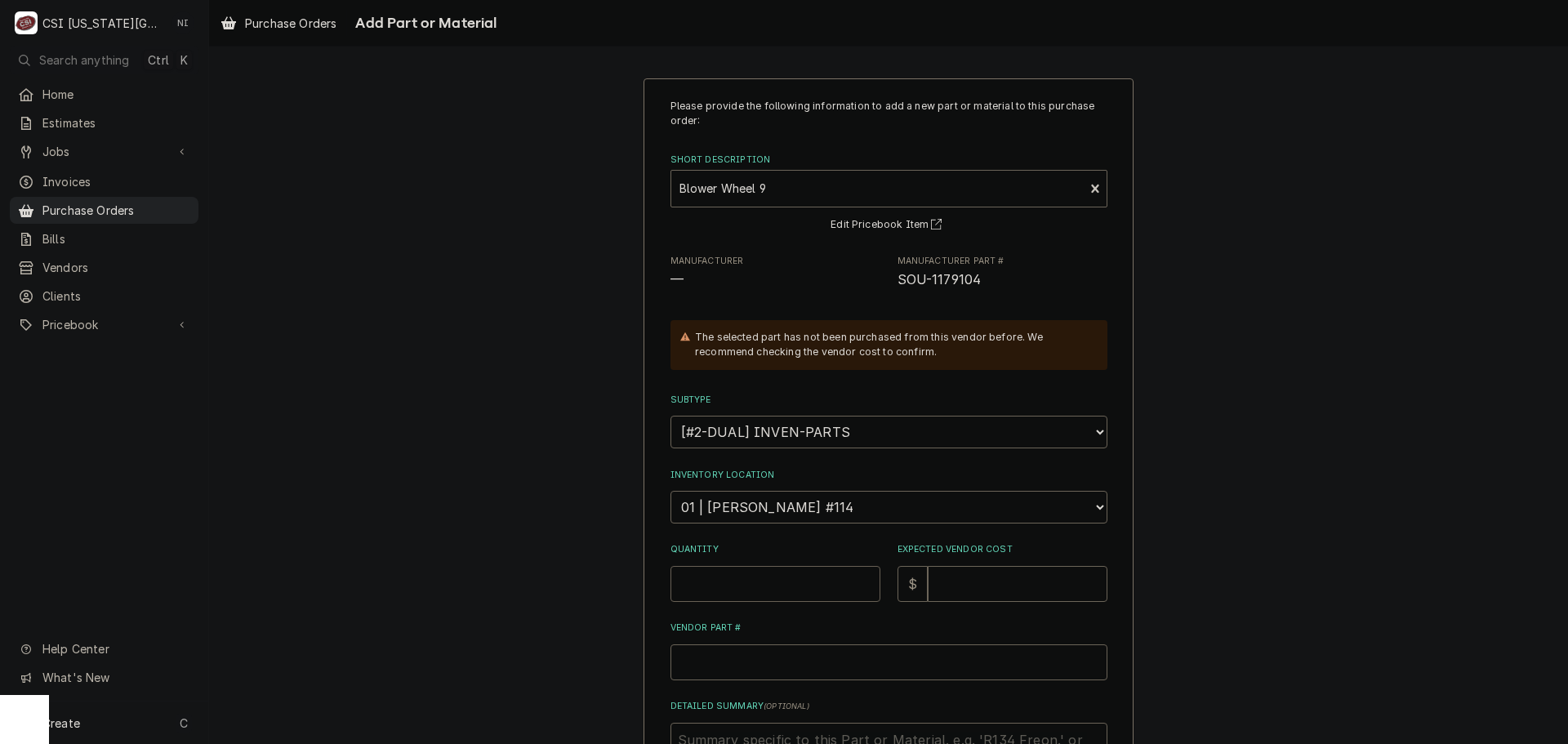
type textarea "x"
type input "1"
type textarea "x"
type input "4"
type textarea "x"
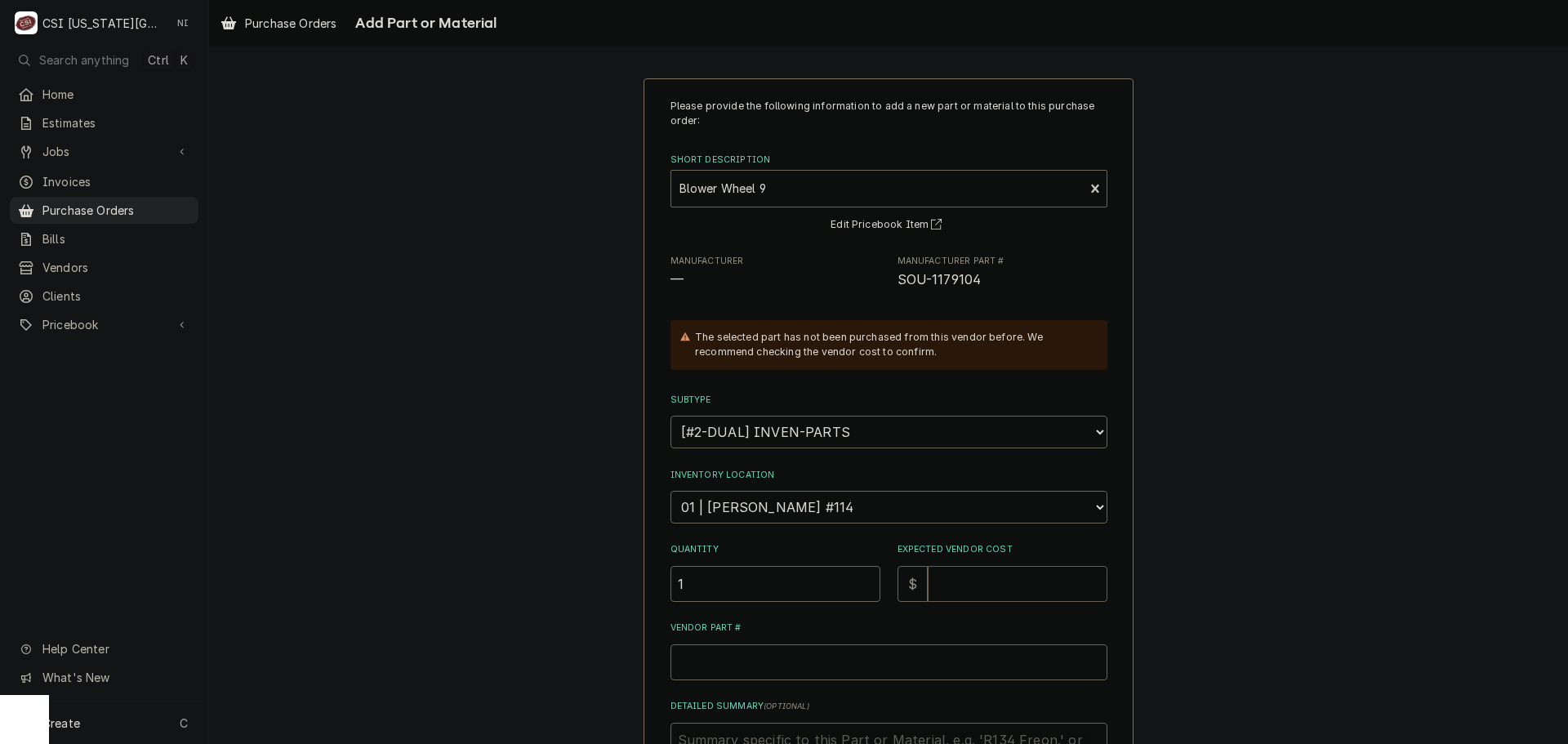
type textarea "x"
type input "1"
type textarea "x"
type input "17"
type textarea "x"
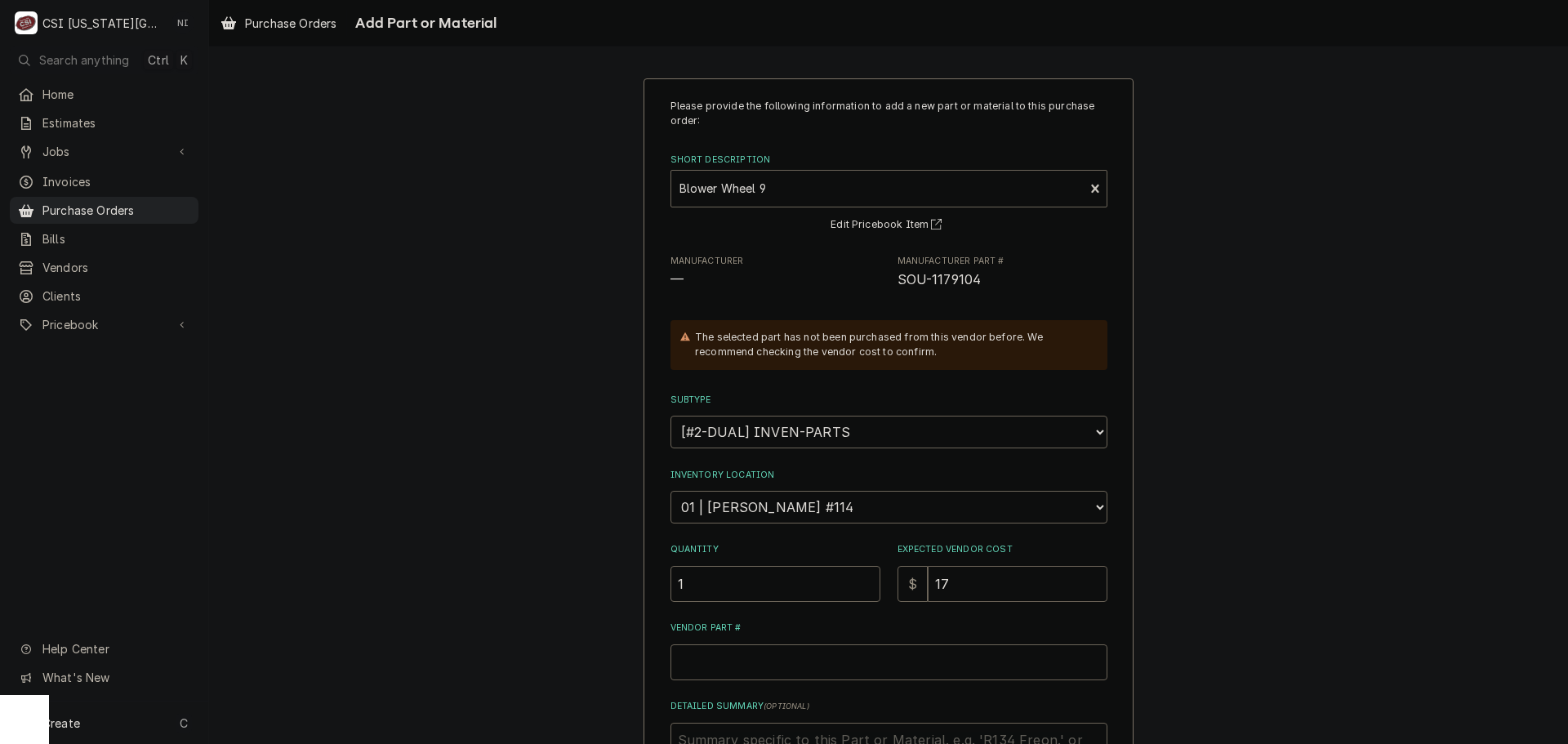
type input "170"
type textarea "x"
type input "170.0"
type textarea "x"
type input "170"
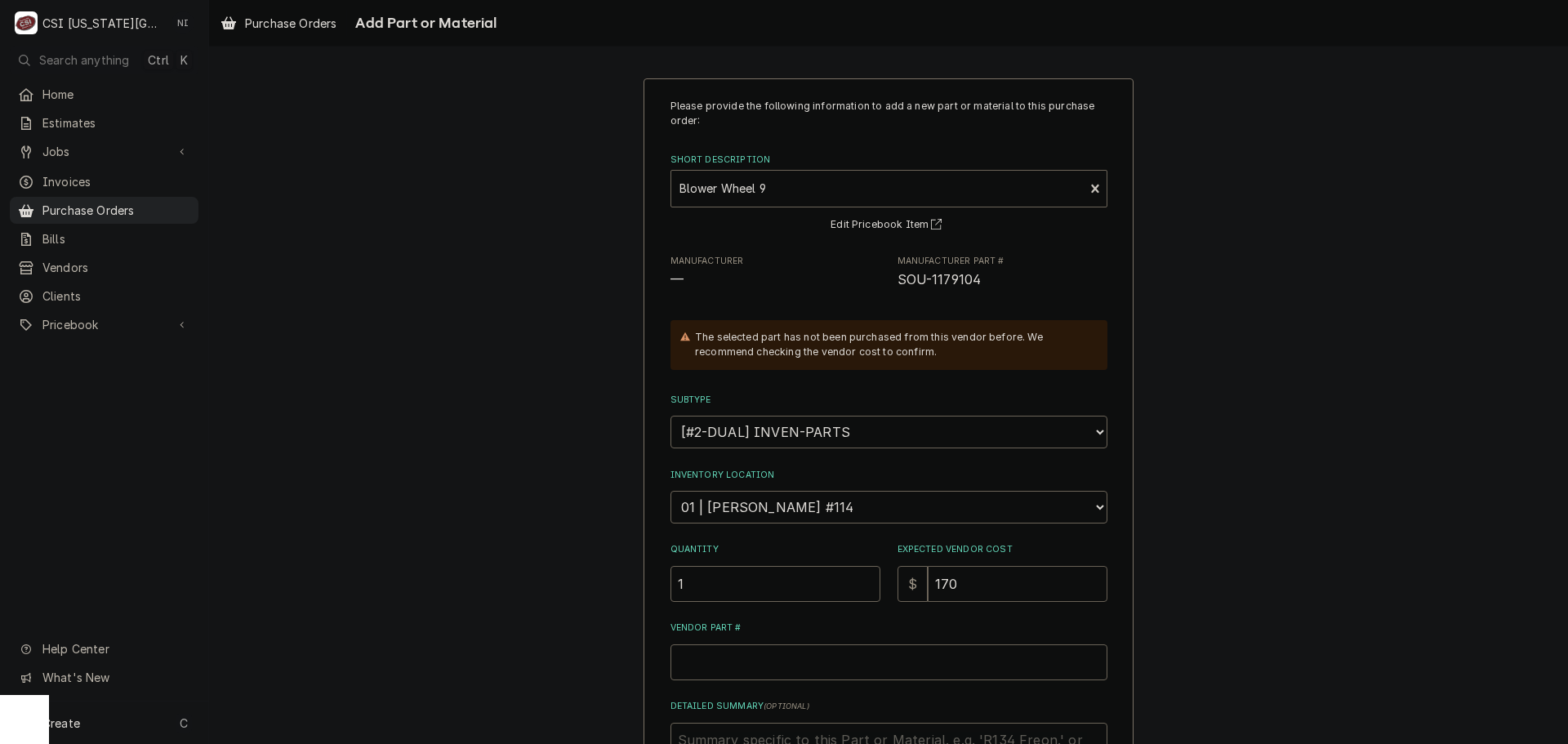
type textarea "x"
type input "170.1"
type textarea "x"
type input "170.12"
drag, startPoint x: 976, startPoint y: 279, endPoint x: 891, endPoint y: 293, distance: 86.1
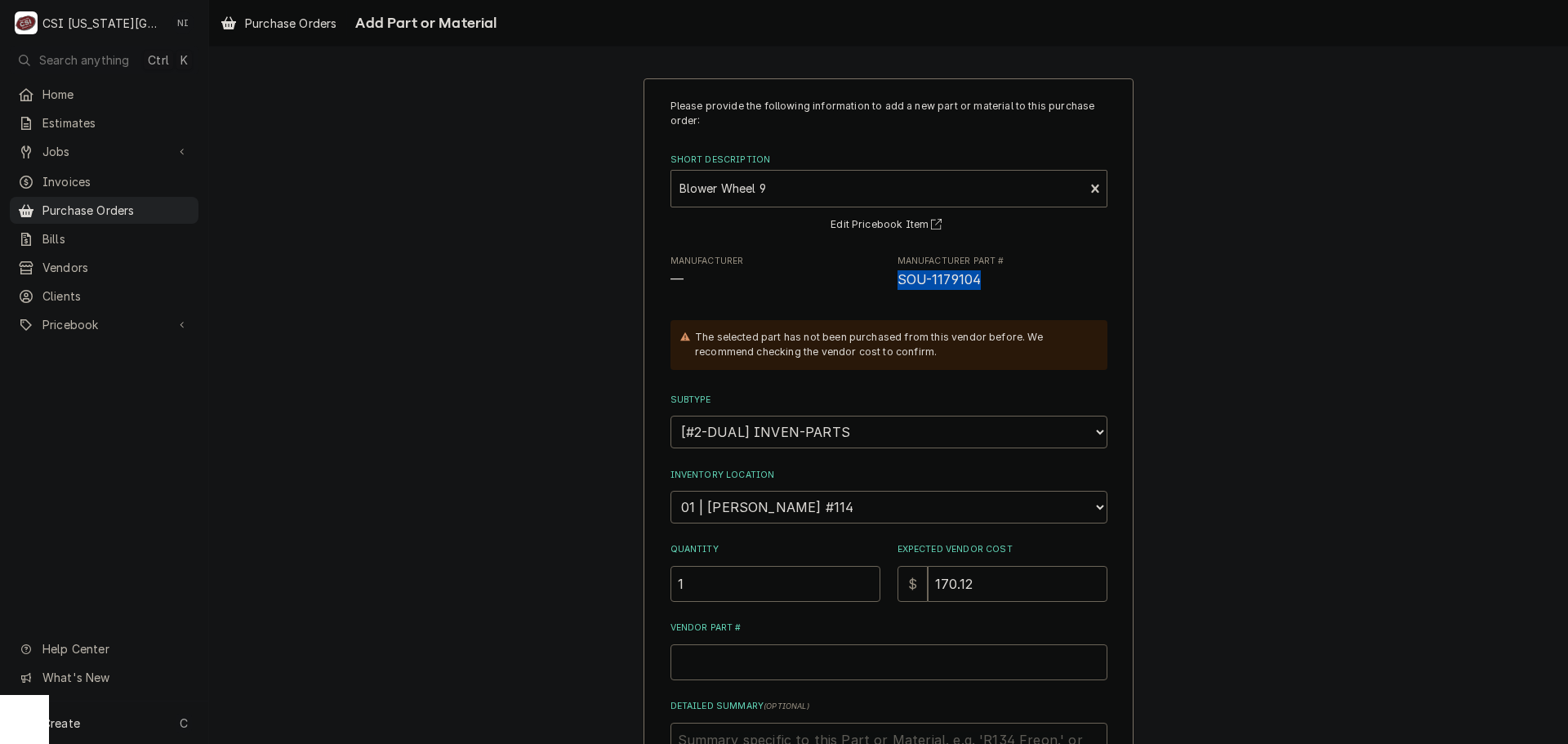
click at [891, 293] on div "Please provide the following information to add a new part or material to this …" at bounding box center [889, 486] width 437 height 776
copy span "SOU-1179104"
click at [792, 659] on input "Vendor Part #" at bounding box center [889, 661] width 437 height 36
paste input "SOU-1179104"
type textarea "x"
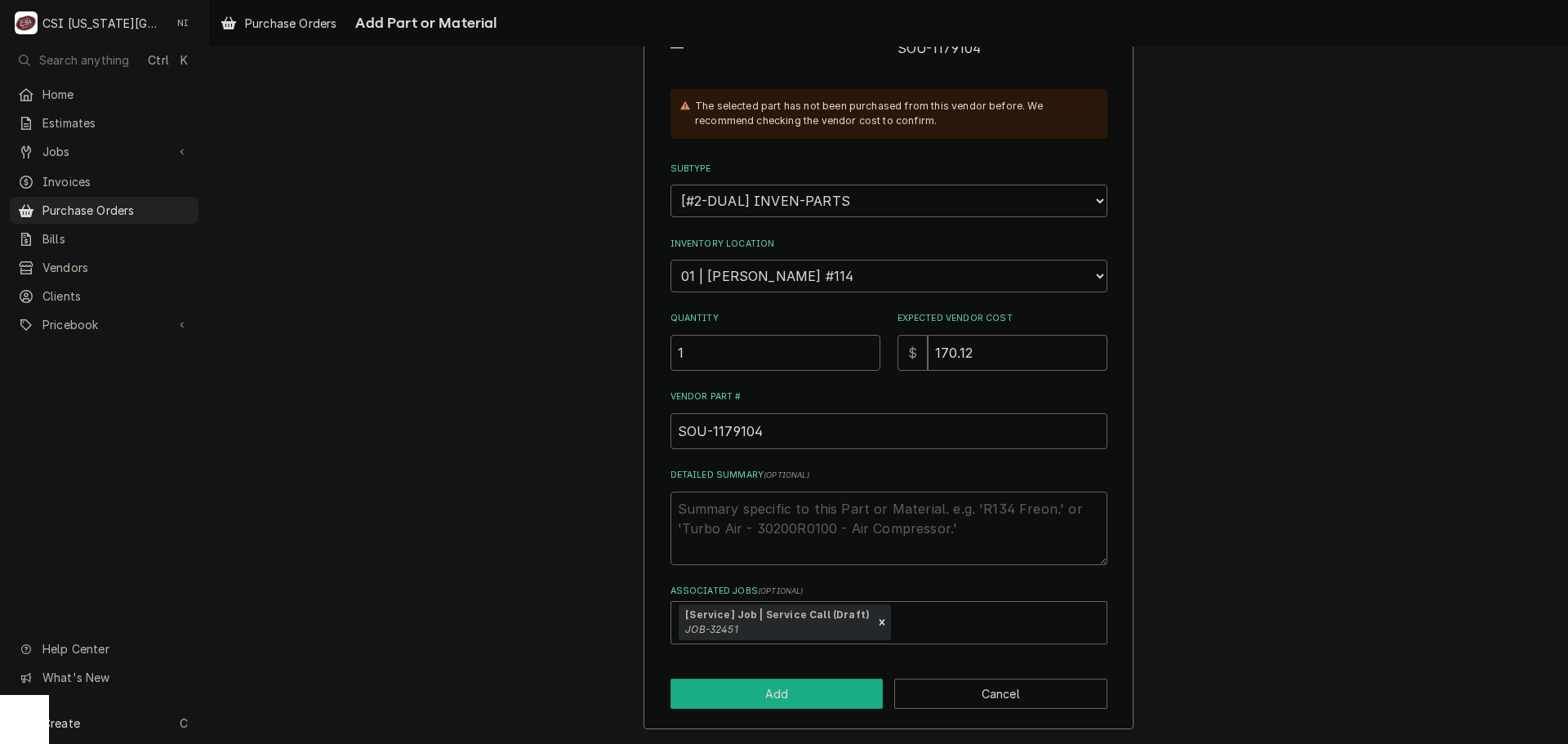
type input "SOU-1179104"
click at [757, 701] on button "Add" at bounding box center [777, 693] width 213 height 30
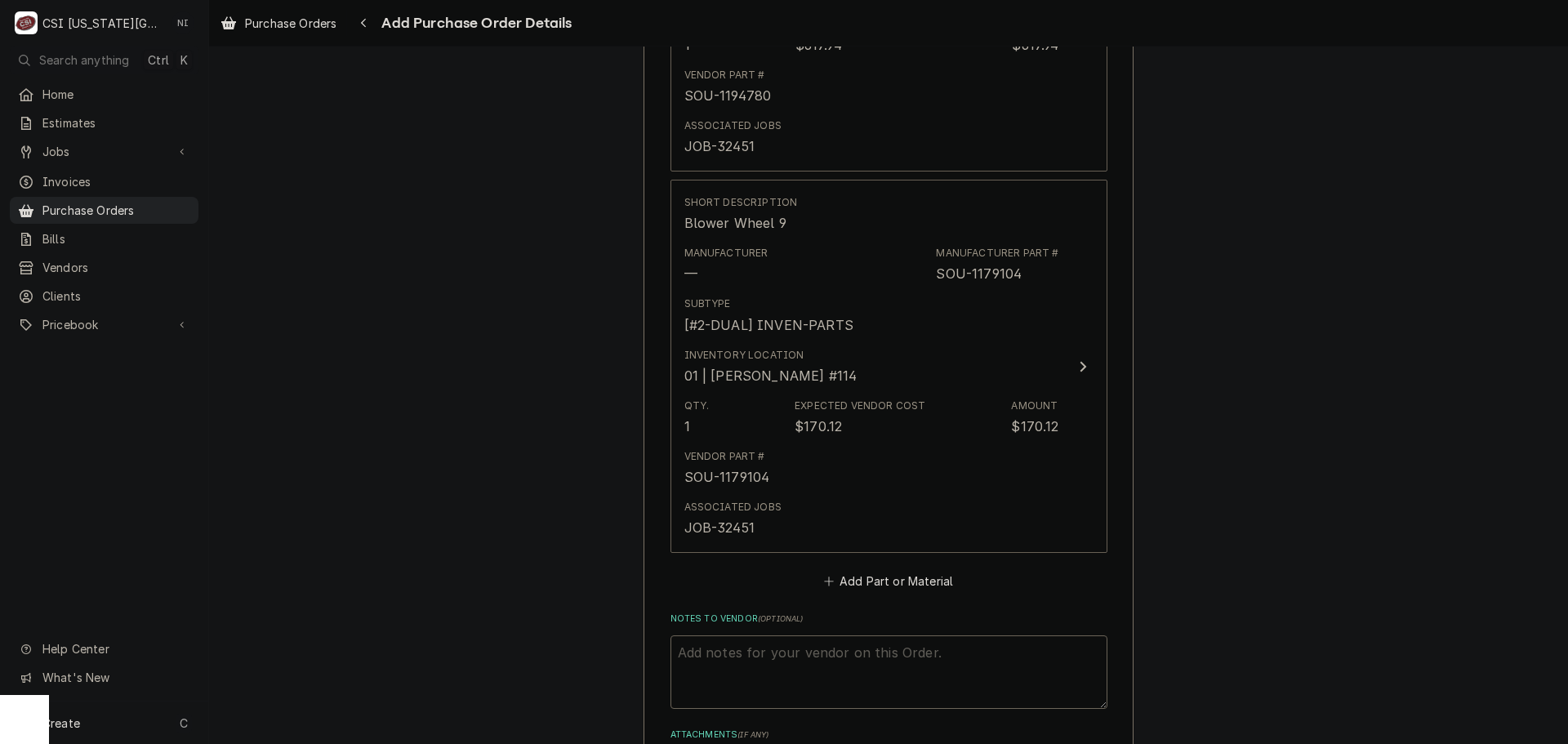
scroll to position [947, 0]
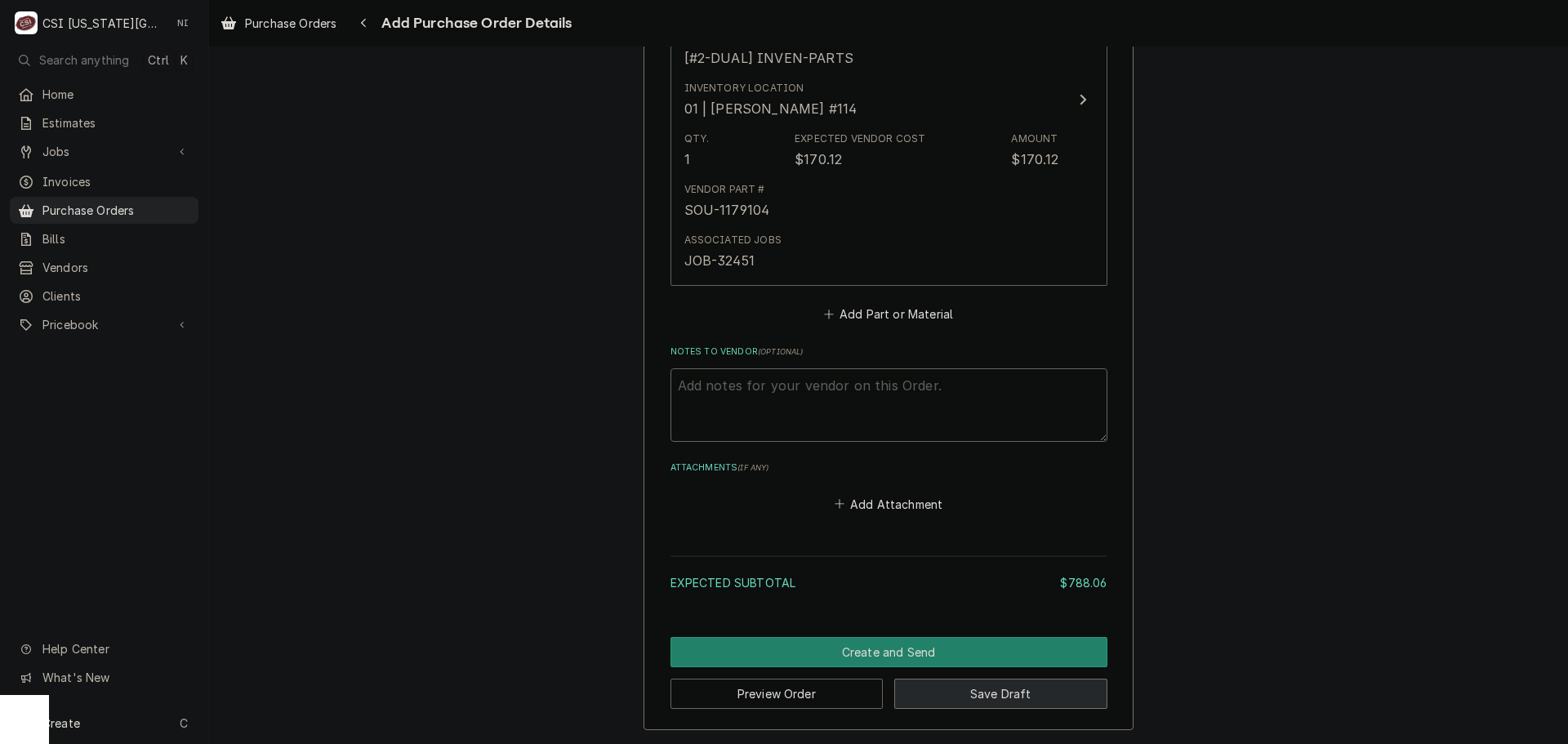
click at [991, 696] on button "Save Draft" at bounding box center [1001, 693] width 213 height 30
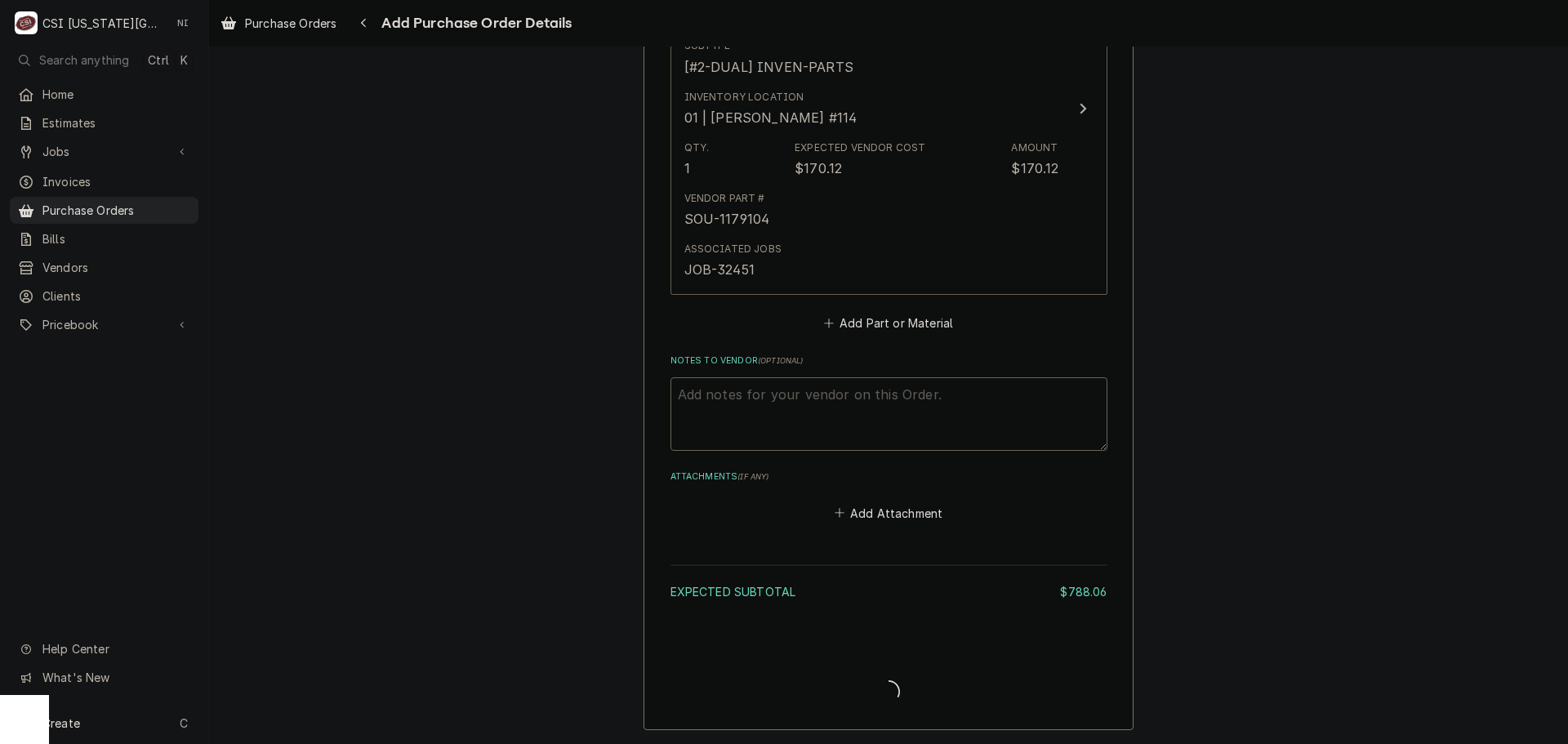
type textarea "x"
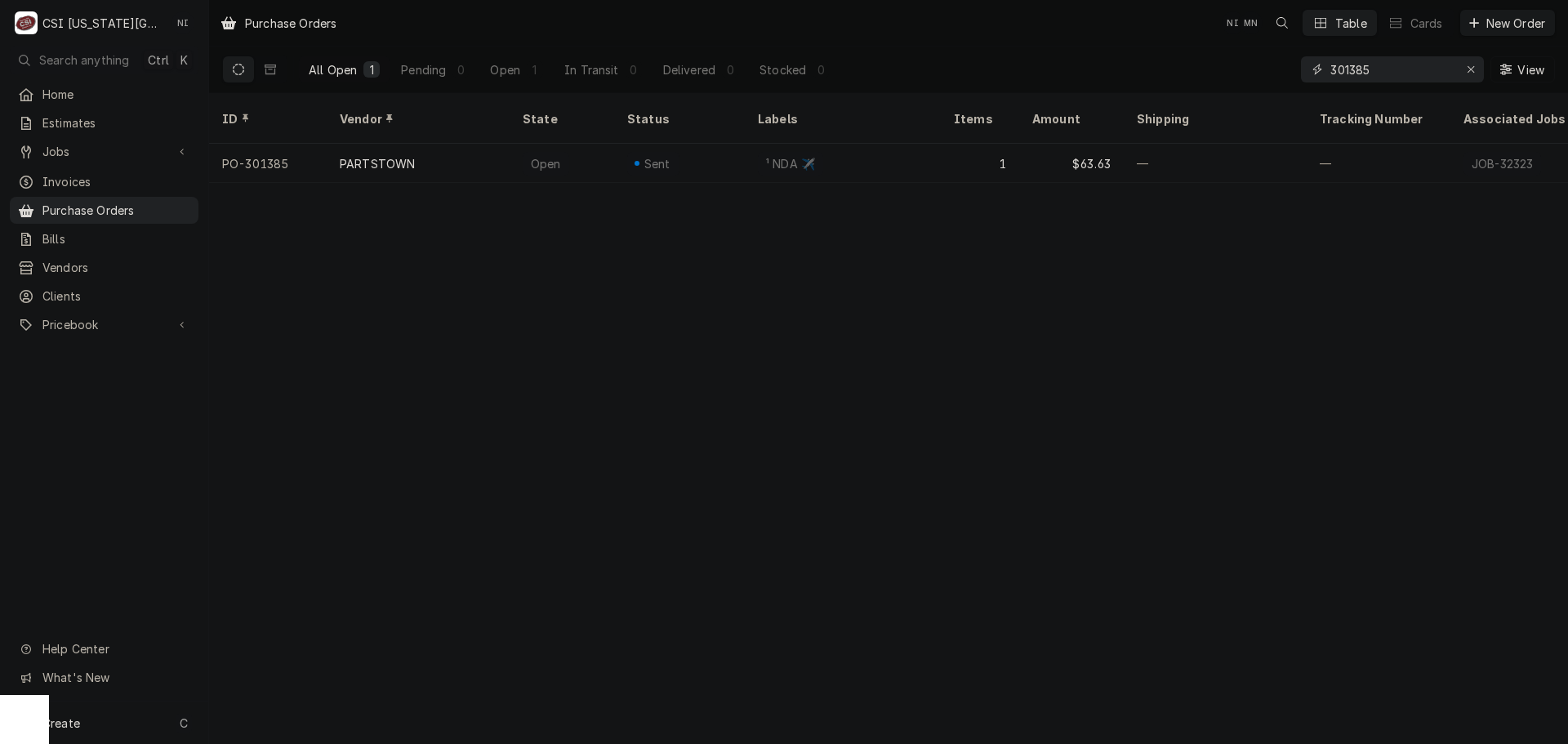
drag, startPoint x: 1385, startPoint y: 66, endPoint x: 1078, endPoint y: 64, distance: 307.0
click at [1112, 69] on div "All Open 1 Pending 0 Open 1 In Transit 0 Delivered 0 Stocked 0 301385 View" at bounding box center [888, 69] width 1333 height 45
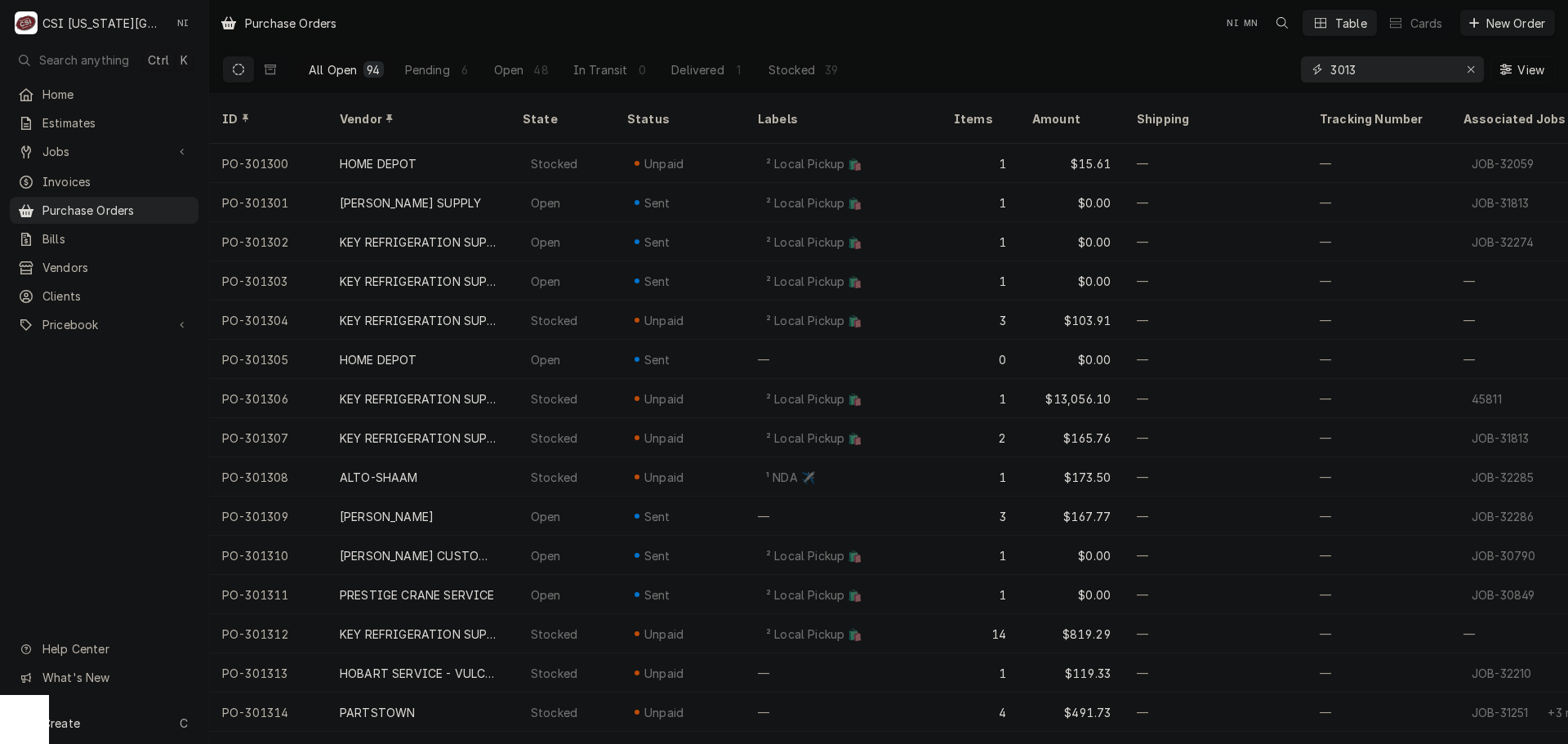
click at [1364, 71] on input "3013" at bounding box center [1391, 69] width 123 height 26
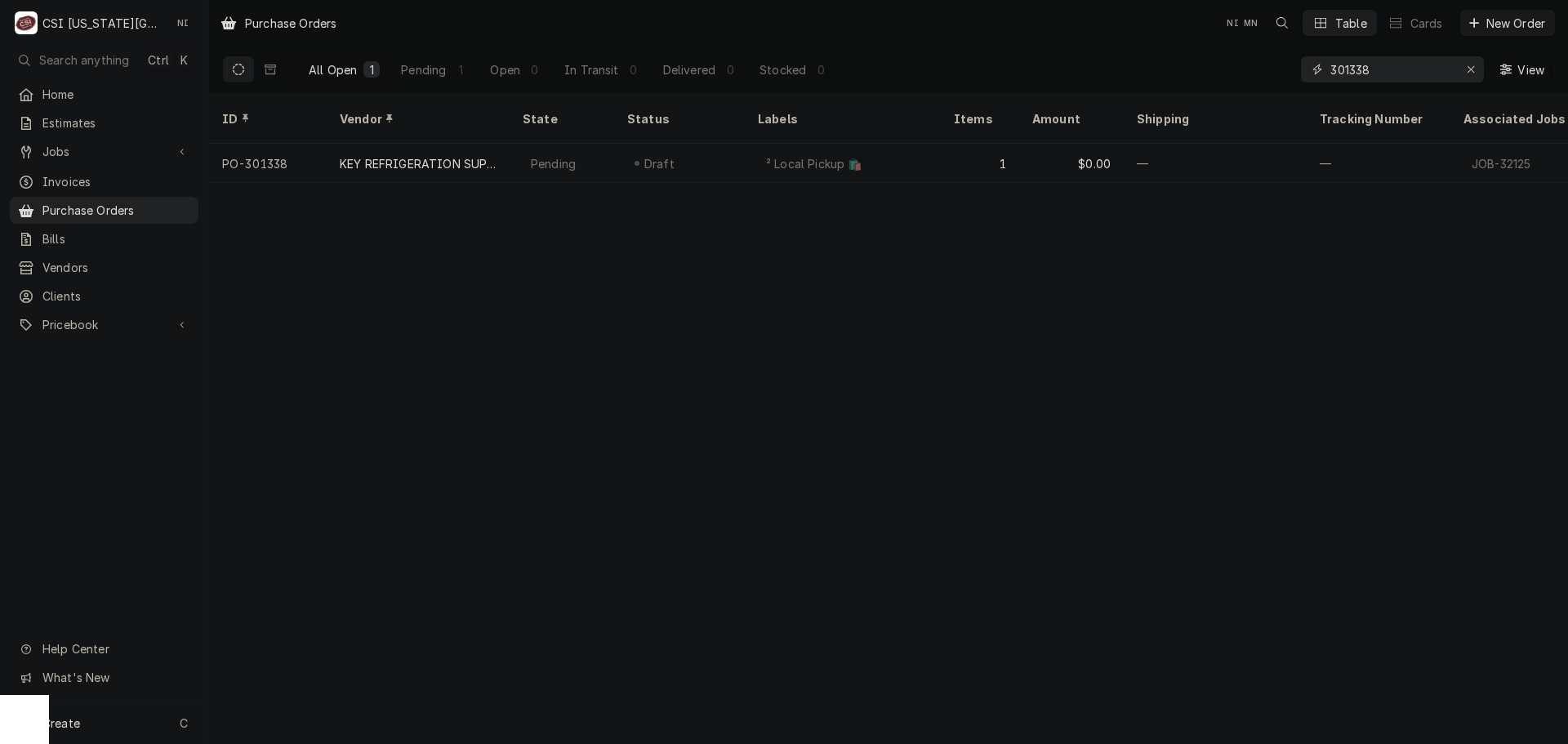
type input "301338"
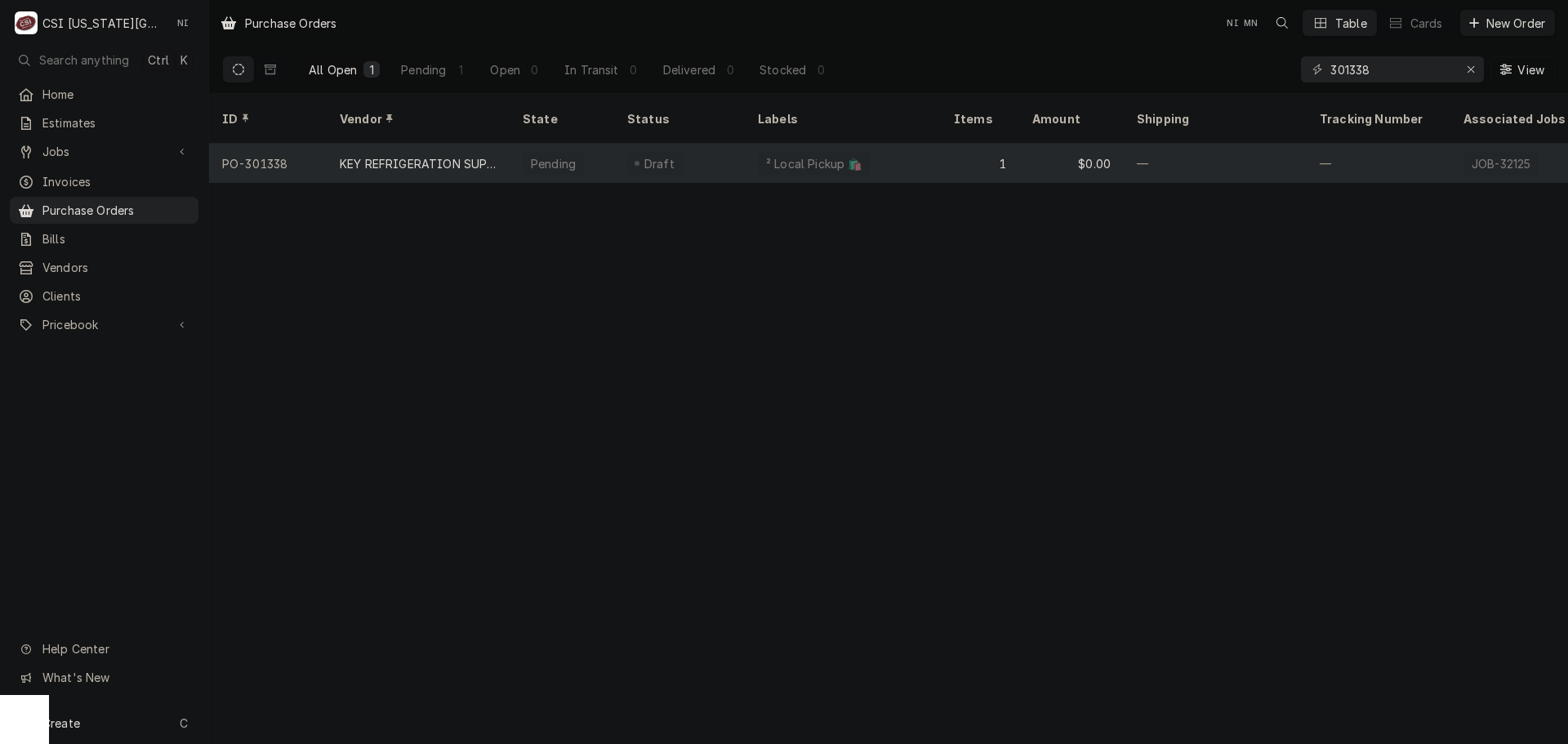
click at [876, 144] on div "² Local Pickup 🛍️" at bounding box center [842, 163] width 196 height 40
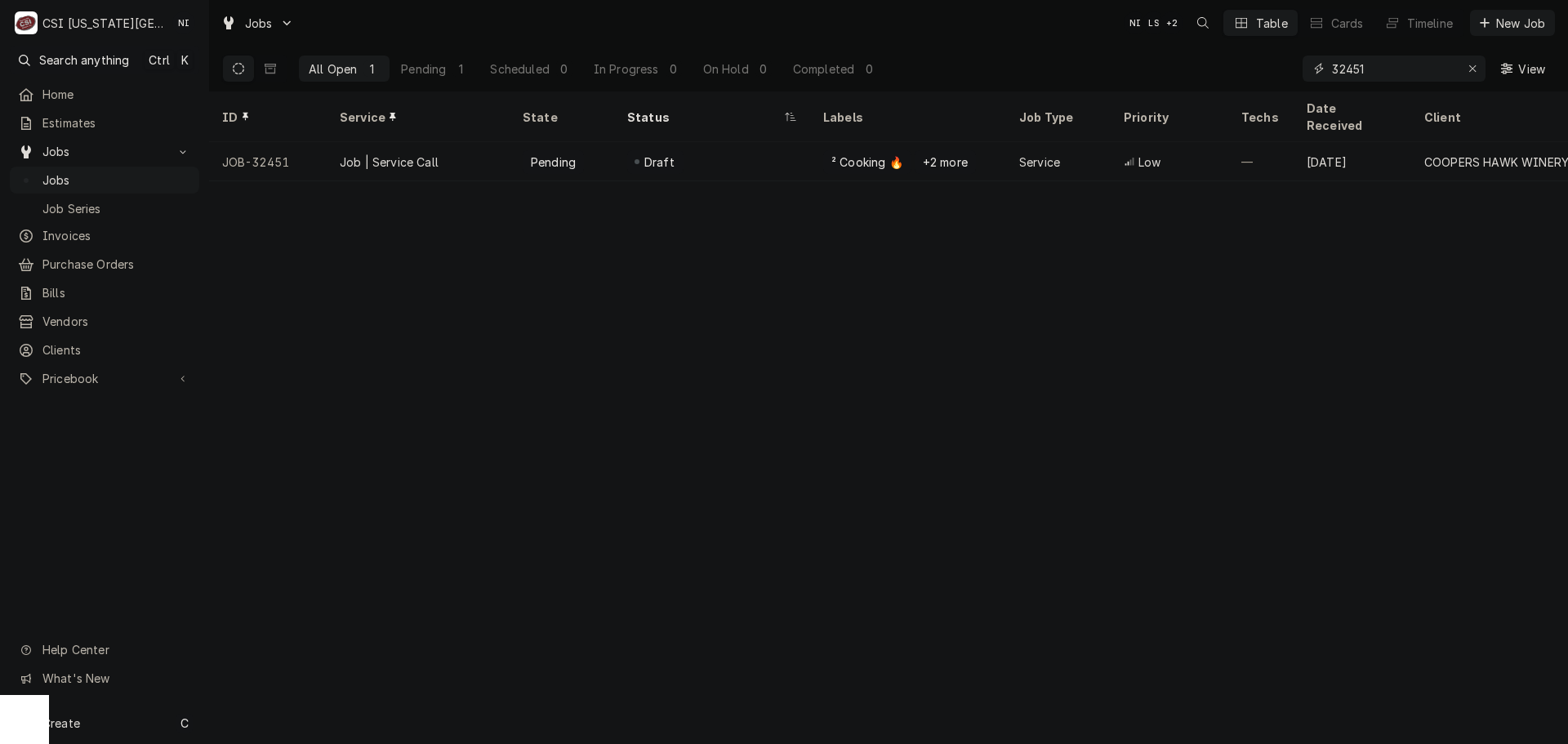
drag, startPoint x: 1364, startPoint y: 72, endPoint x: 1208, endPoint y: 72, distance: 156.0
click at [1208, 72] on div "All Open 1 Pending 1 Scheduled 0 In Progress 0 On Hold 0 Completed 0 32451 View" at bounding box center [888, 68] width 1333 height 45
click at [1465, 70] on div "Erase input" at bounding box center [1472, 69] width 16 height 16
paste input "32448"
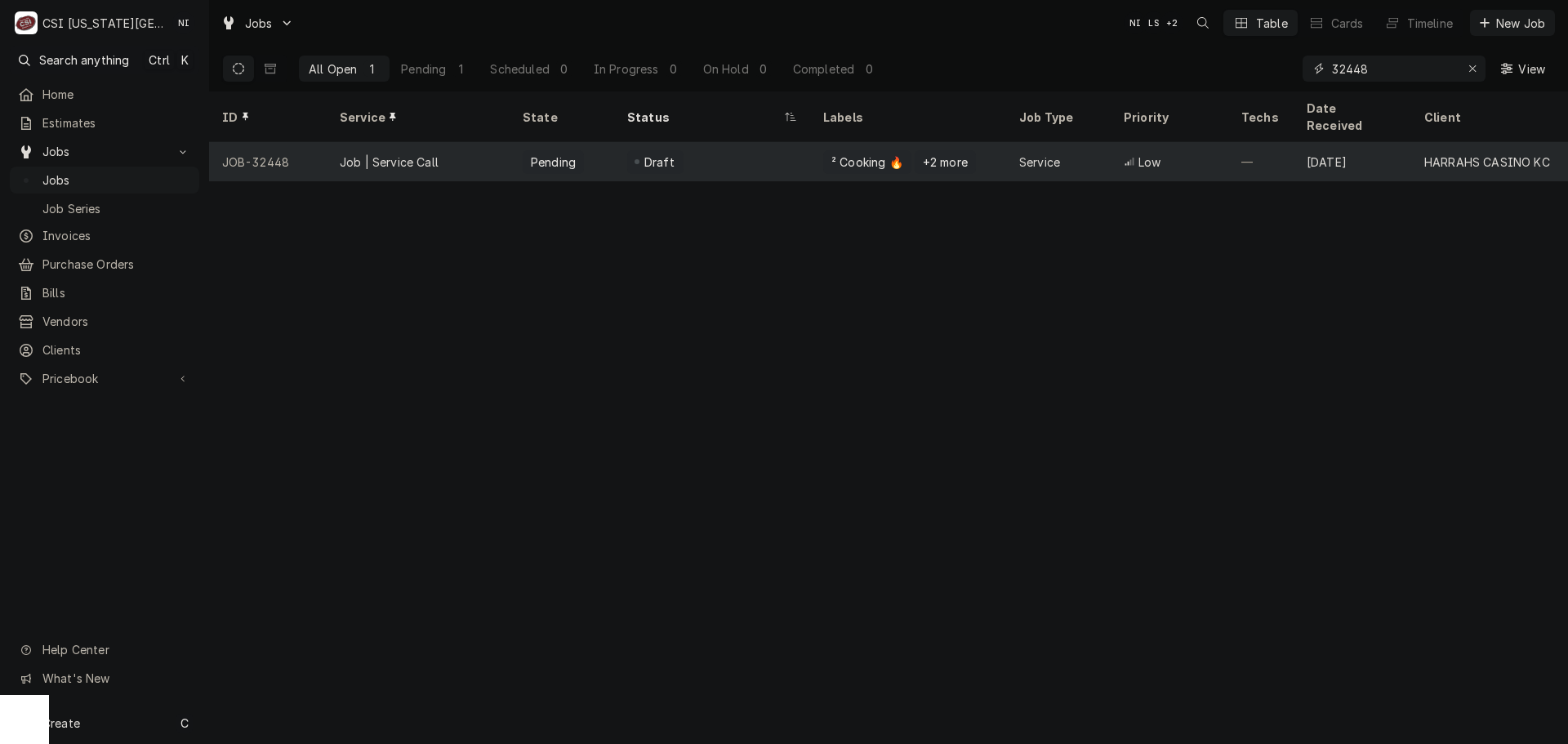
type input "32448"
click at [687, 142] on div "Draft" at bounding box center [711, 161] width 196 height 40
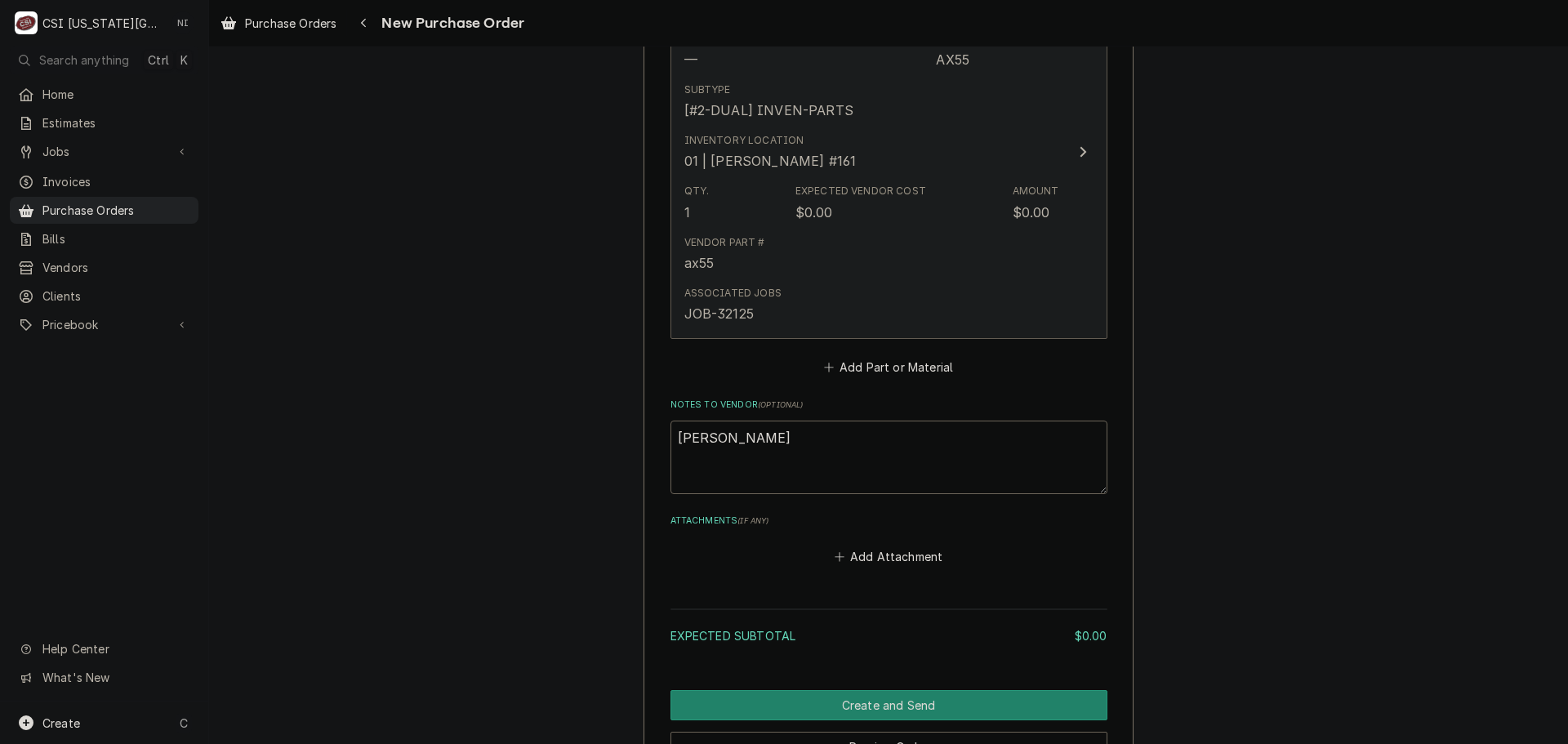
scroll to position [816, 0]
click at [917, 288] on div "Associated Jobs JOB-32125" at bounding box center [872, 301] width 375 height 50
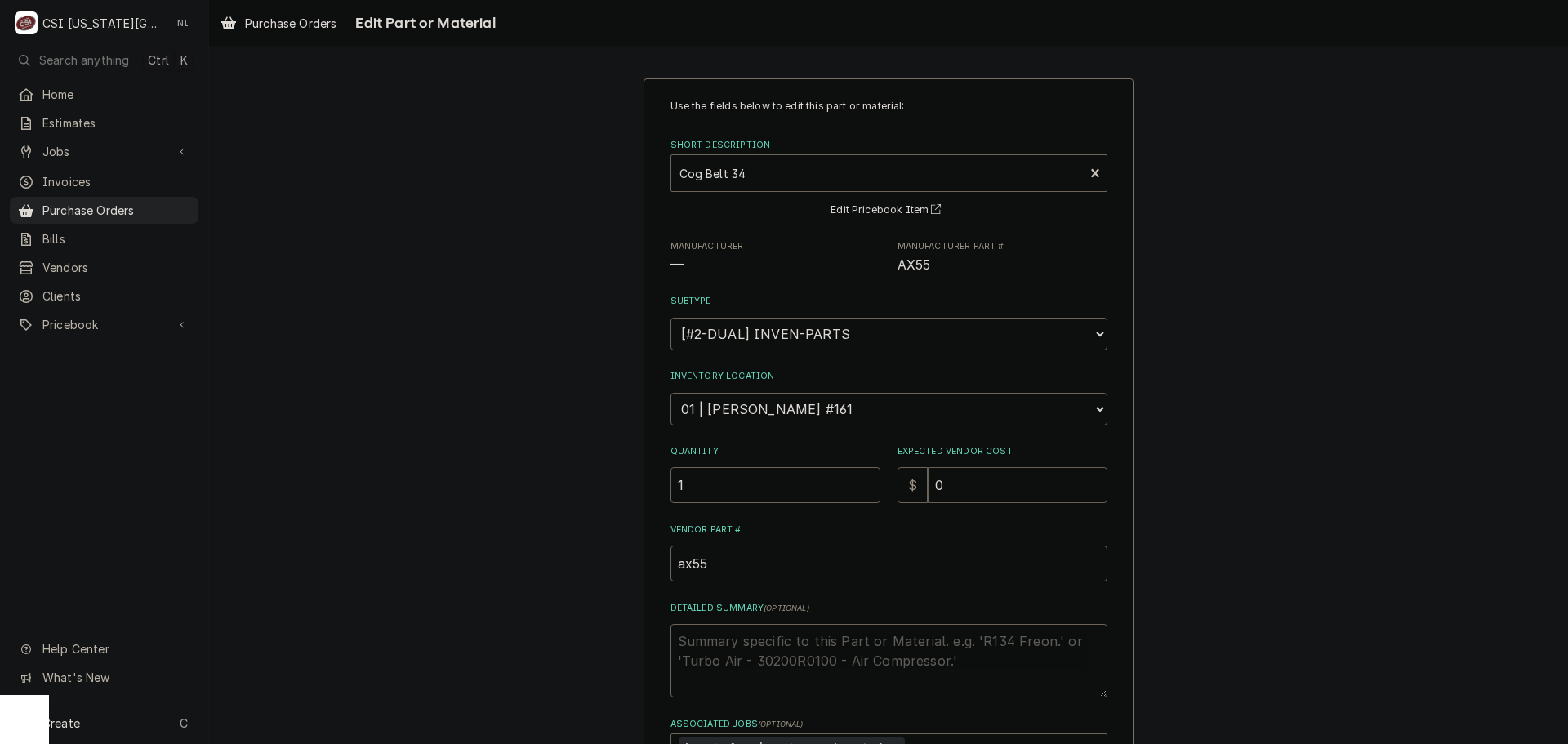
drag, startPoint x: 977, startPoint y: 480, endPoint x: 826, endPoint y: 481, distance: 151.0
click at [828, 481] on div "Quantity 1 Expected Vendor Cost $ 0" at bounding box center [889, 473] width 437 height 58
type textarea "x"
type input "7"
type textarea "x"
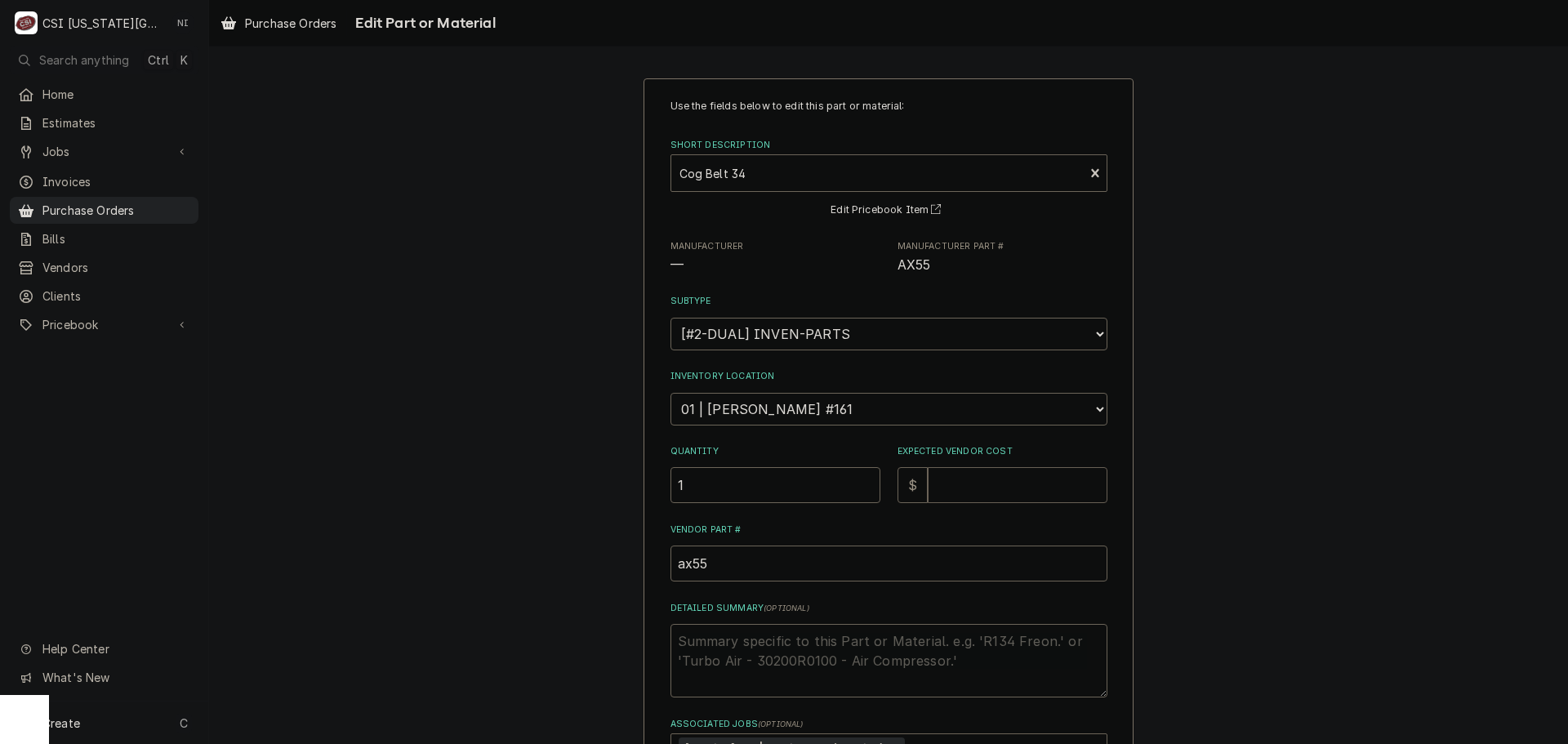
type textarea "x"
type input "1"
type textarea "x"
type input "17"
type textarea "x"
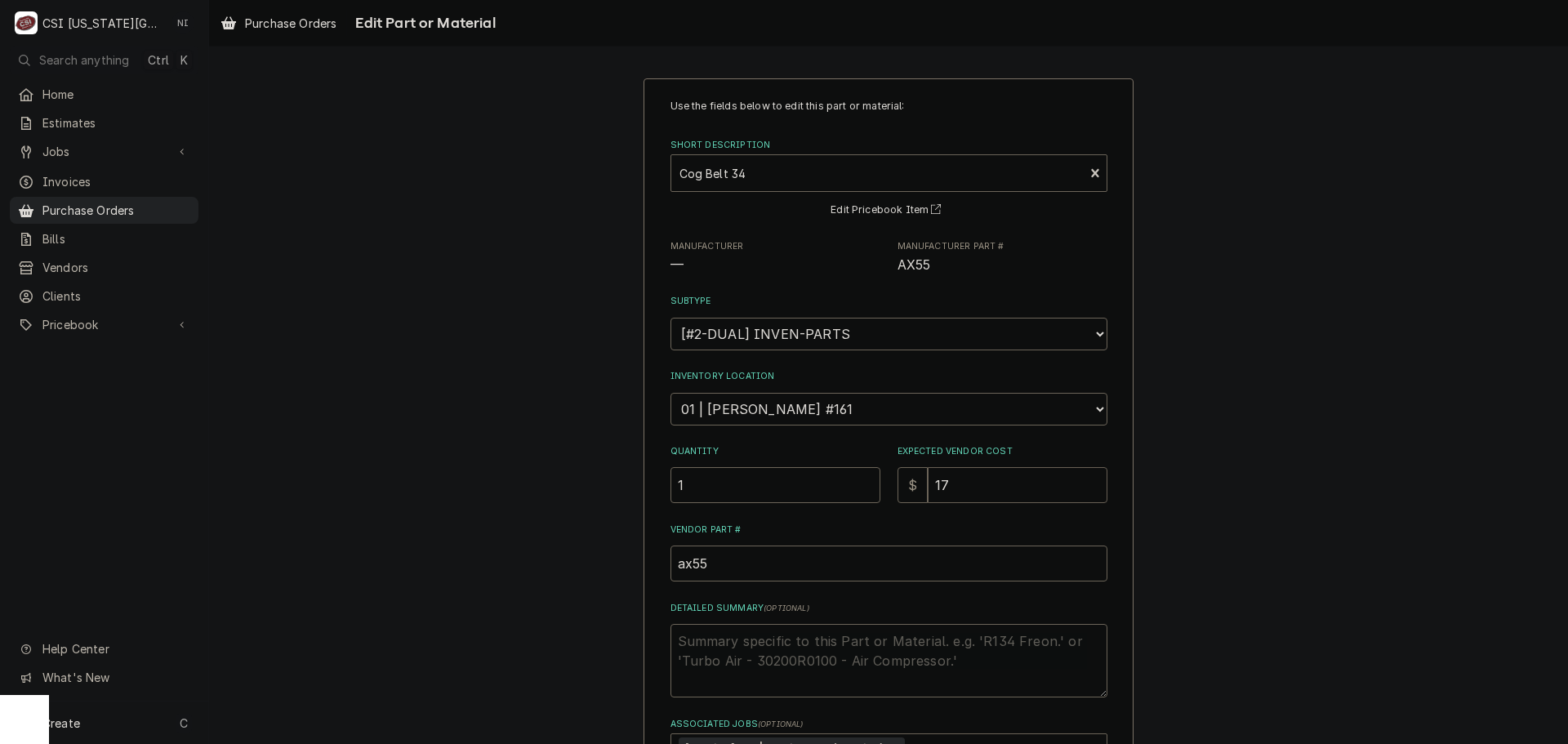
type input "17.7"
type textarea "x"
type input "17.76"
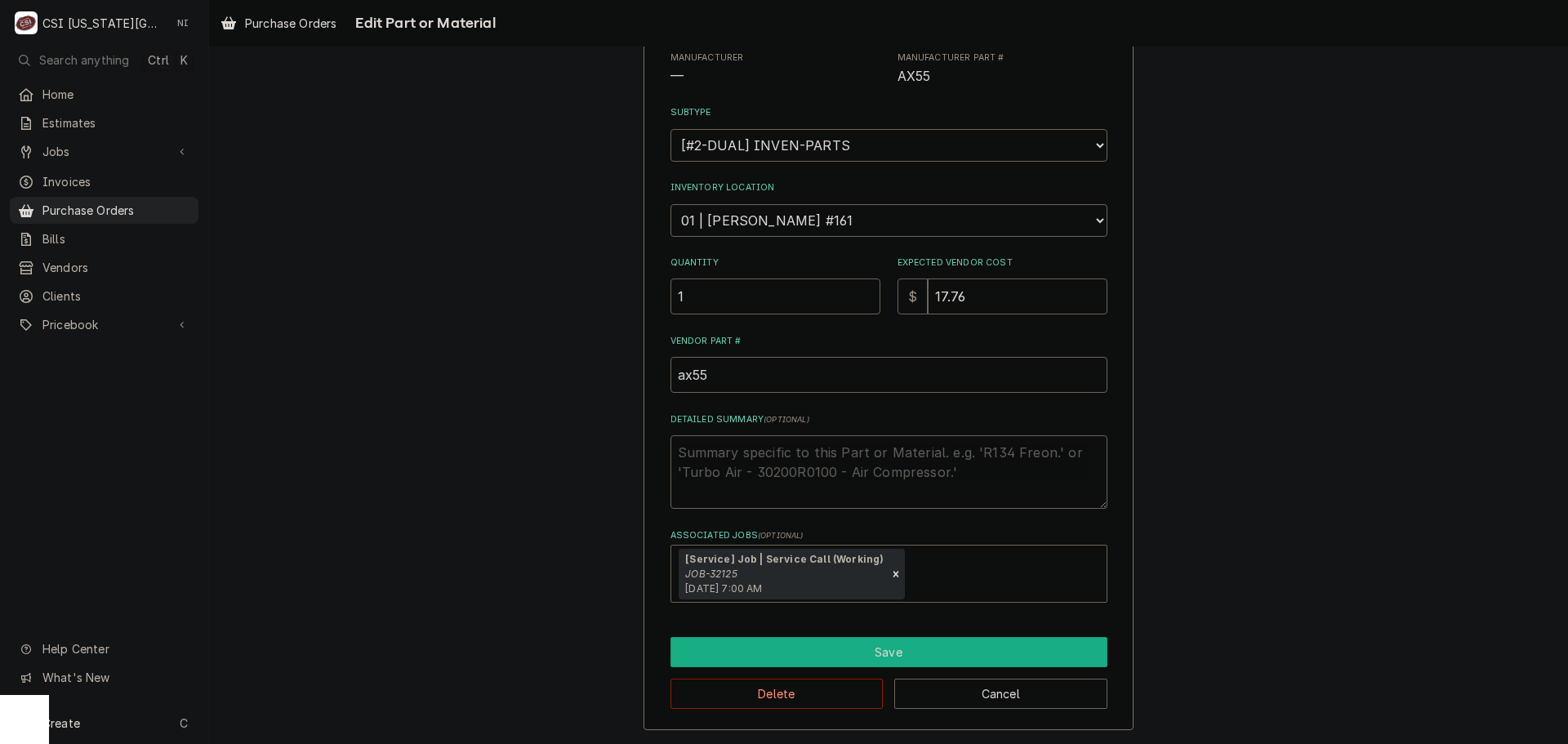
click at [859, 650] on button "Save" at bounding box center [889, 651] width 437 height 30
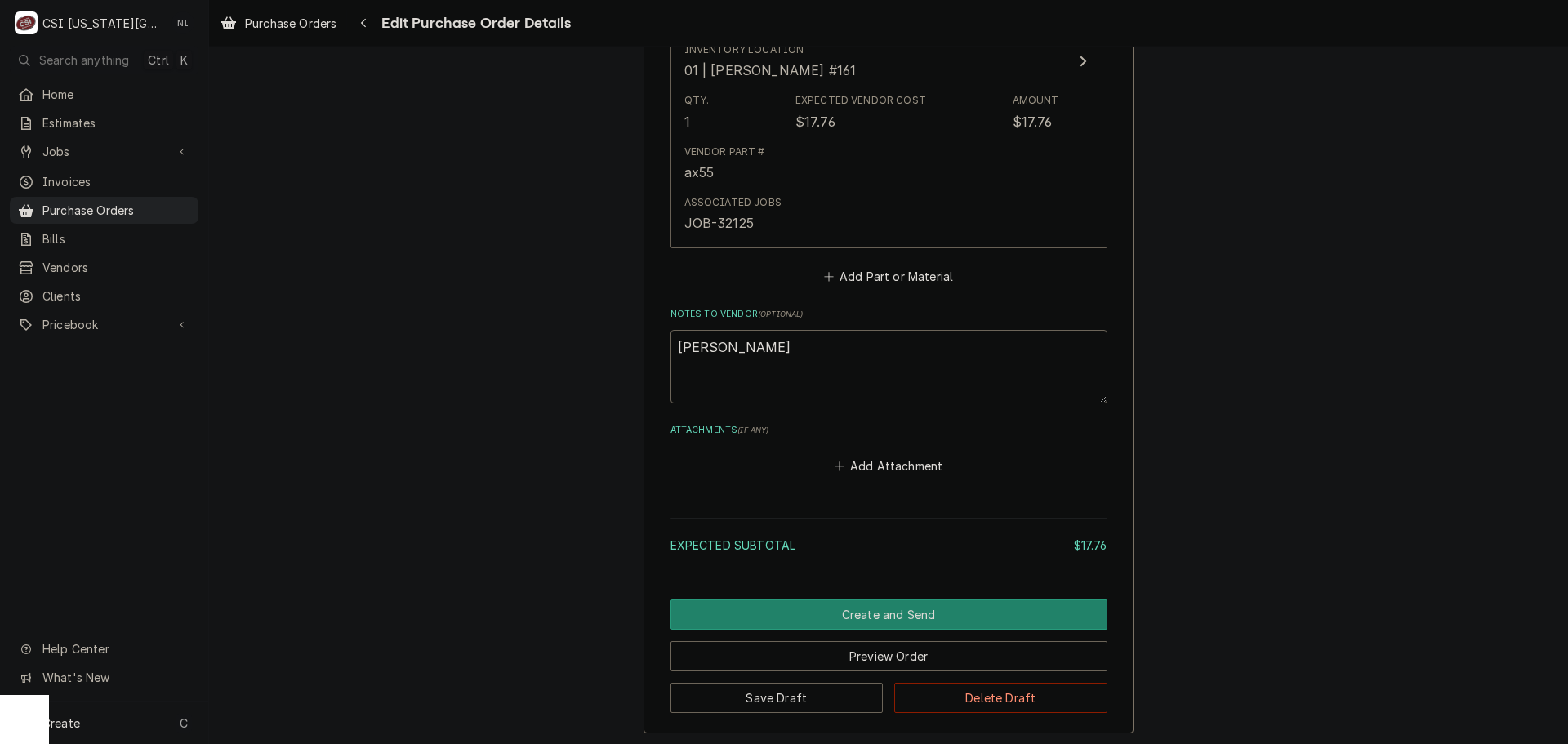
scroll to position [902, 0]
drag, startPoint x: 902, startPoint y: 613, endPoint x: 1122, endPoint y: 585, distance: 221.8
click at [902, 614] on button "Create and Send" at bounding box center [889, 615] width 437 height 30
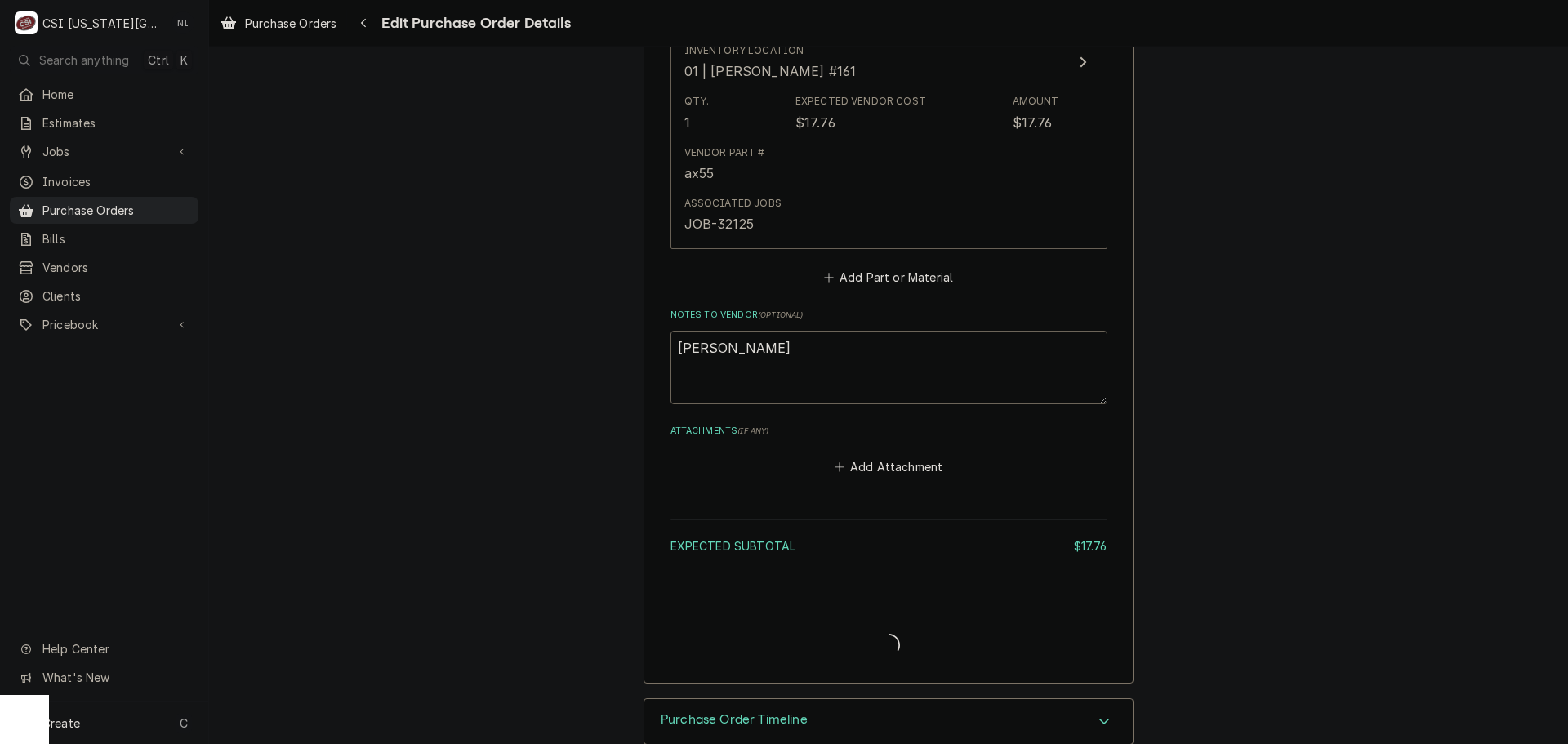
type textarea "x"
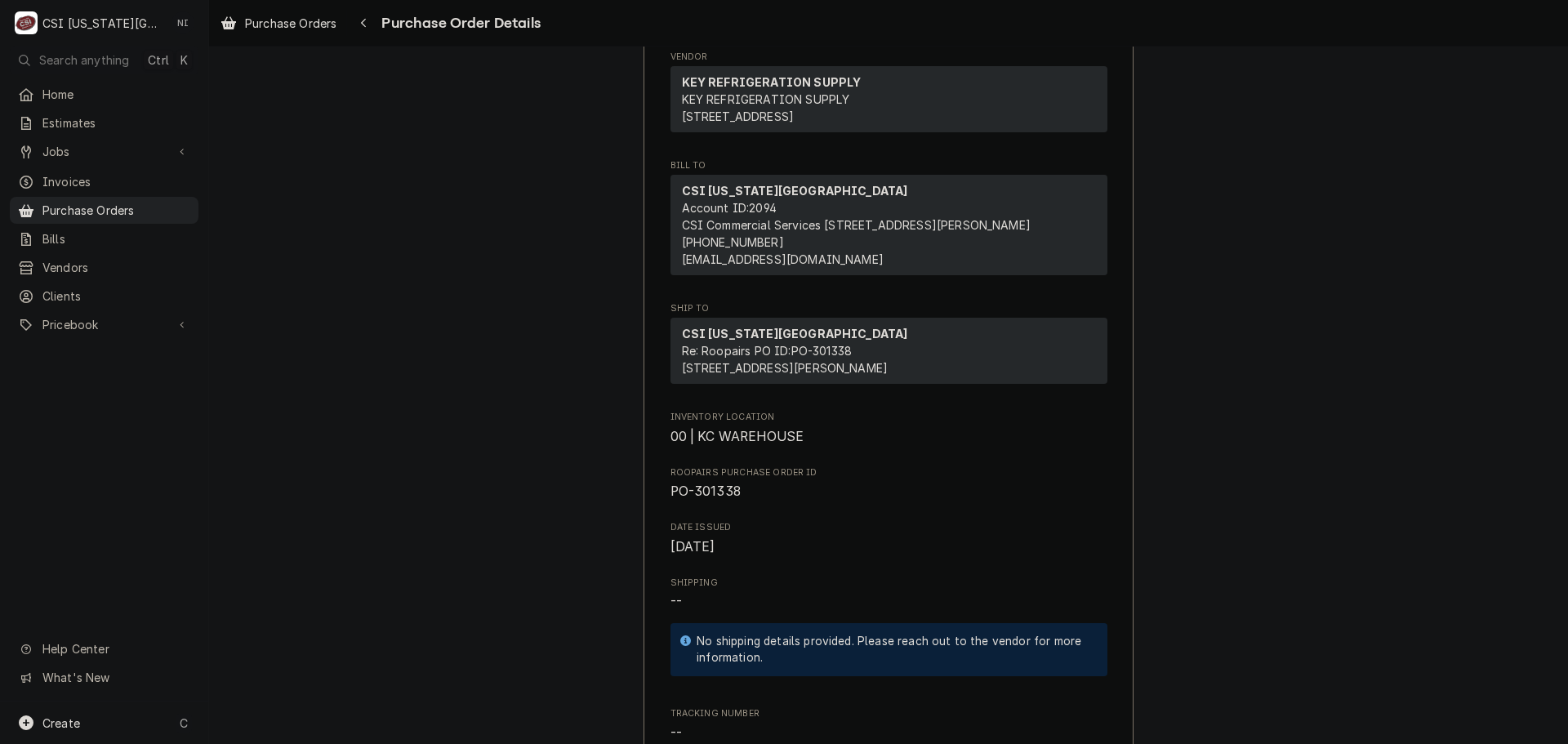
scroll to position [163, 0]
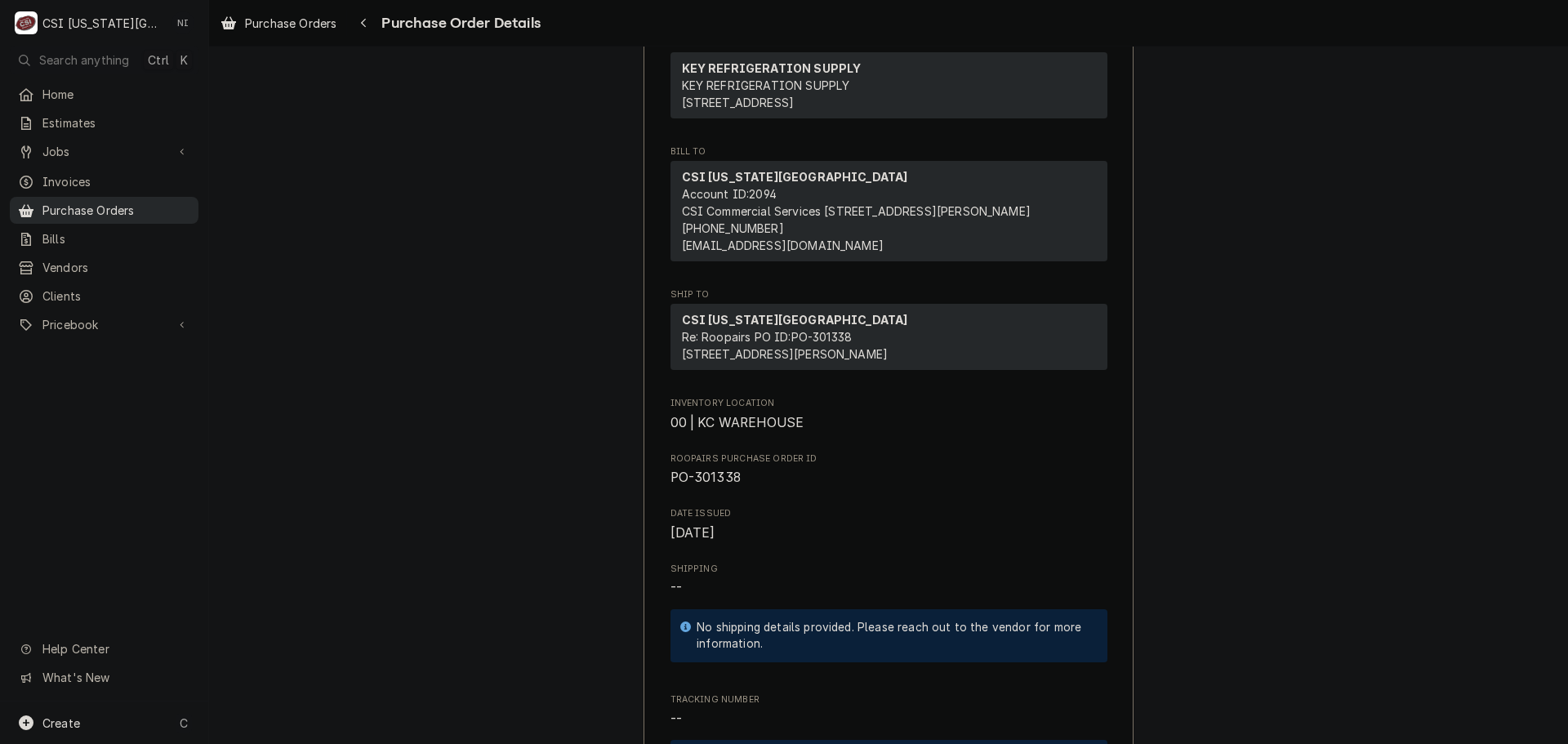
click at [191, 209] on div "Purchase Orders" at bounding box center [104, 210] width 182 height 20
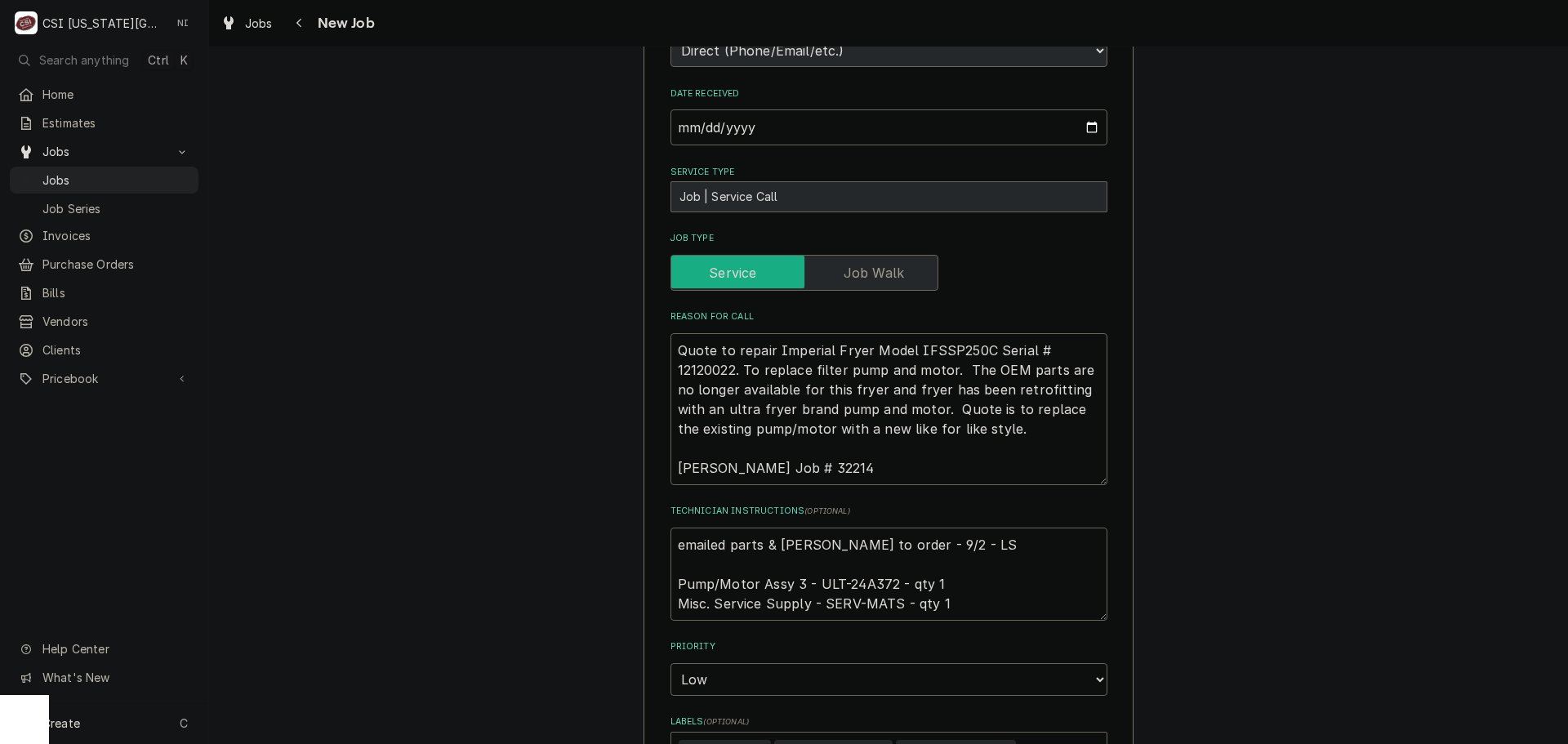
scroll to position [734, 0]
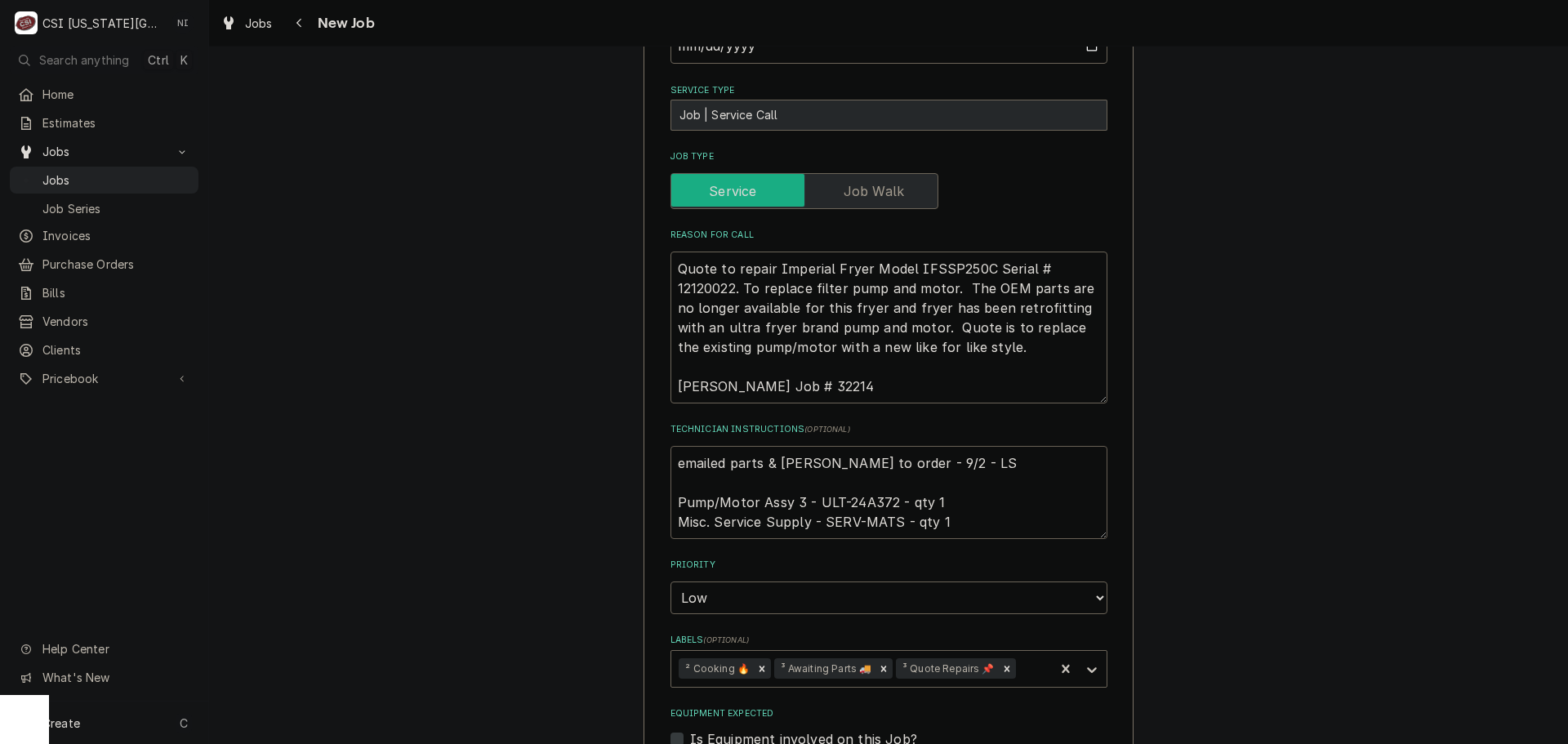
click at [879, 483] on textarea "emailed parts & [PERSON_NAME] to order - 9/2 - LS Pump/Motor Assy 3 - ULT-24A37…" at bounding box center [889, 492] width 437 height 93
click at [671, 445] on textarea "emailed parts & [PERSON_NAME] to order - 9/2 - LS Pump/Motor Assy 3 - ULT-24A37…" at bounding box center [889, 492] width 437 height 93
type textarea "x"
type textarea "emailed parts & [PERSON_NAME] to order - 9/2 - LS Pump/Motor Assy 3 - ULT-24A37…"
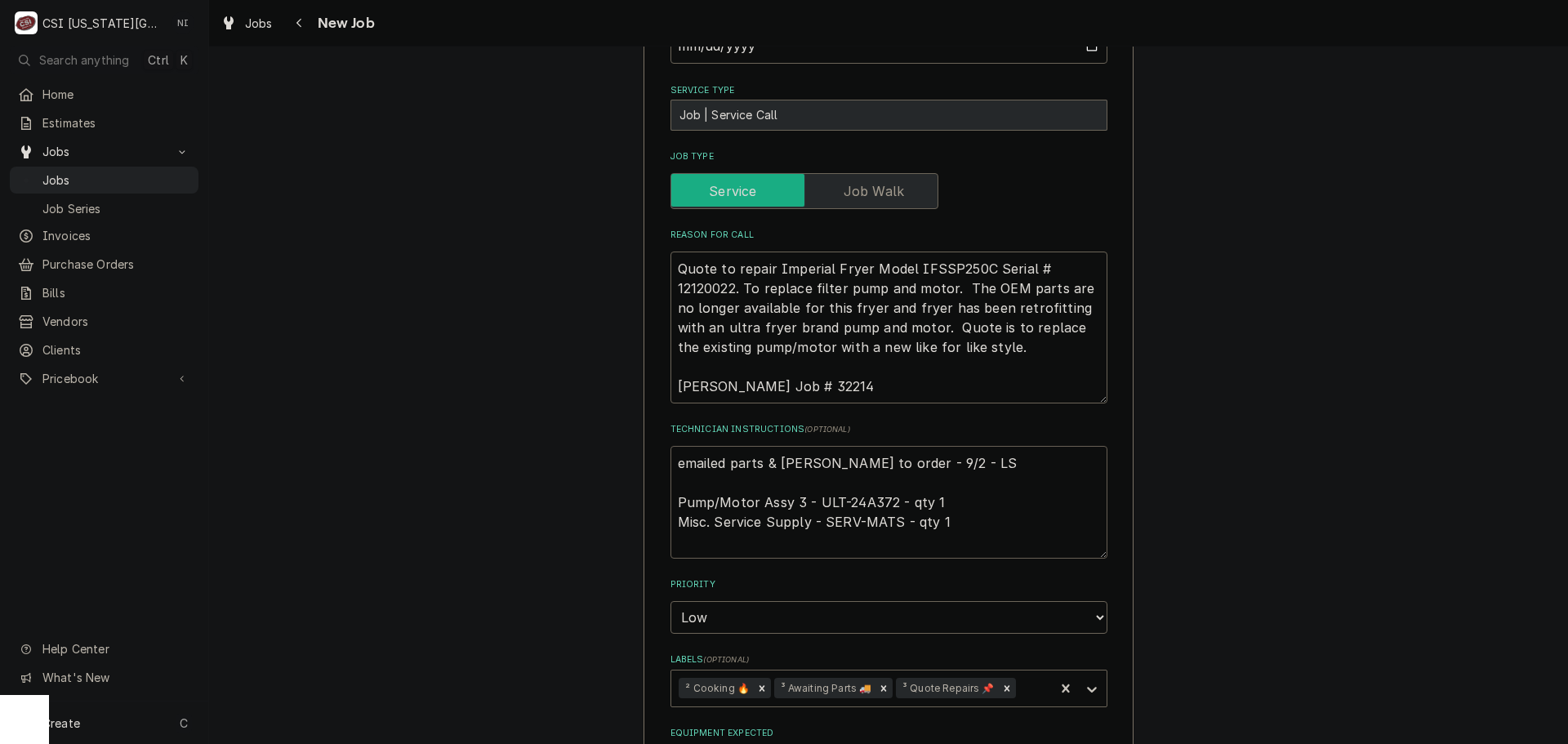
type textarea "x"
type textarea "emailed parts & [PERSON_NAME] to order - 9/2 - LS Pump/Motor Assy 3 - ULT-24A37…"
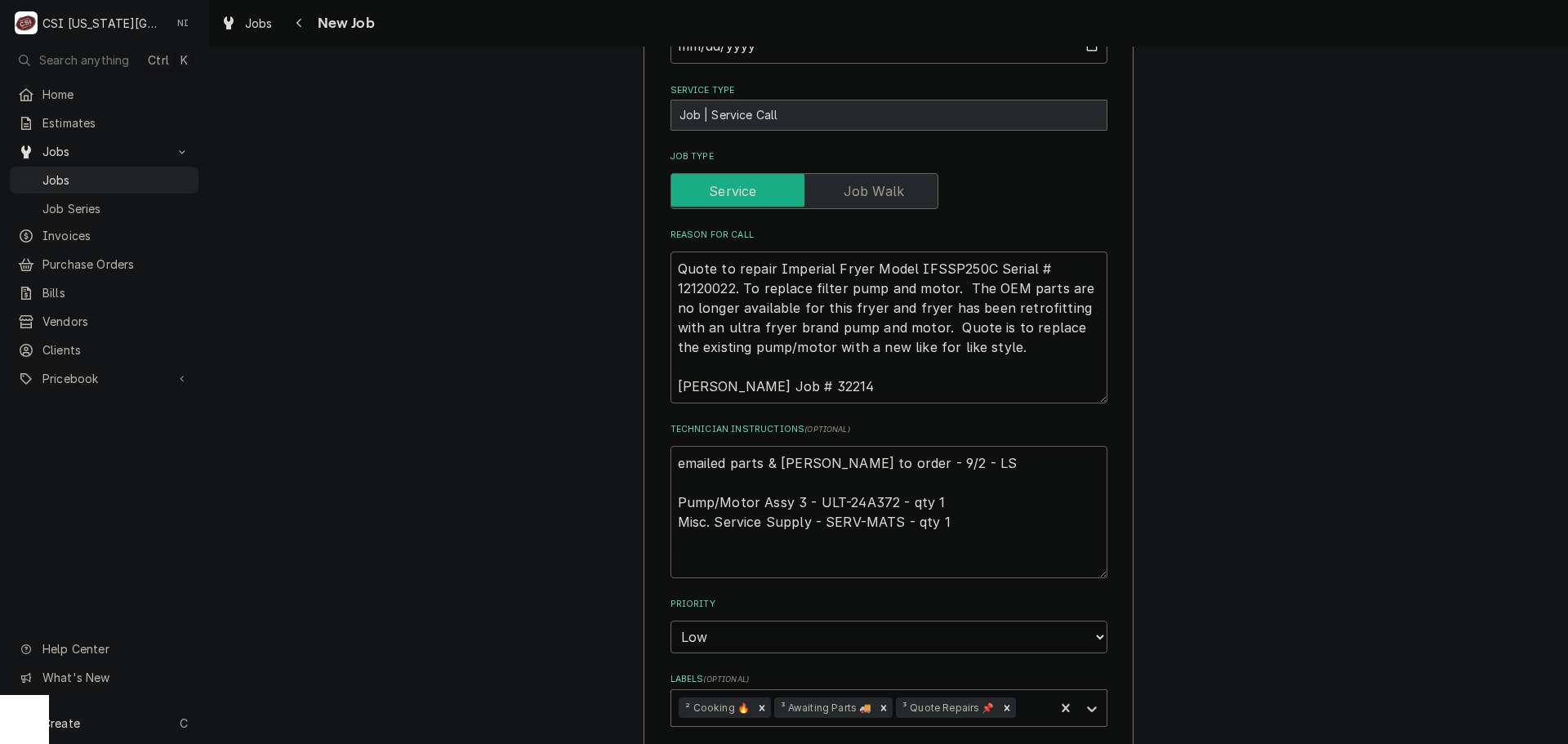
click at [776, 449] on textarea "emailed parts & [PERSON_NAME] to order - 9/2 - LS Pump/Motor Assy 3 - ULT-24A37…" at bounding box center [889, 511] width 437 height 132
type textarea "x"
type textarea "P emailed parts & lindy to order - 9/2 - LS Pump/Motor Assy 3 - ULT-24A372 - qt…"
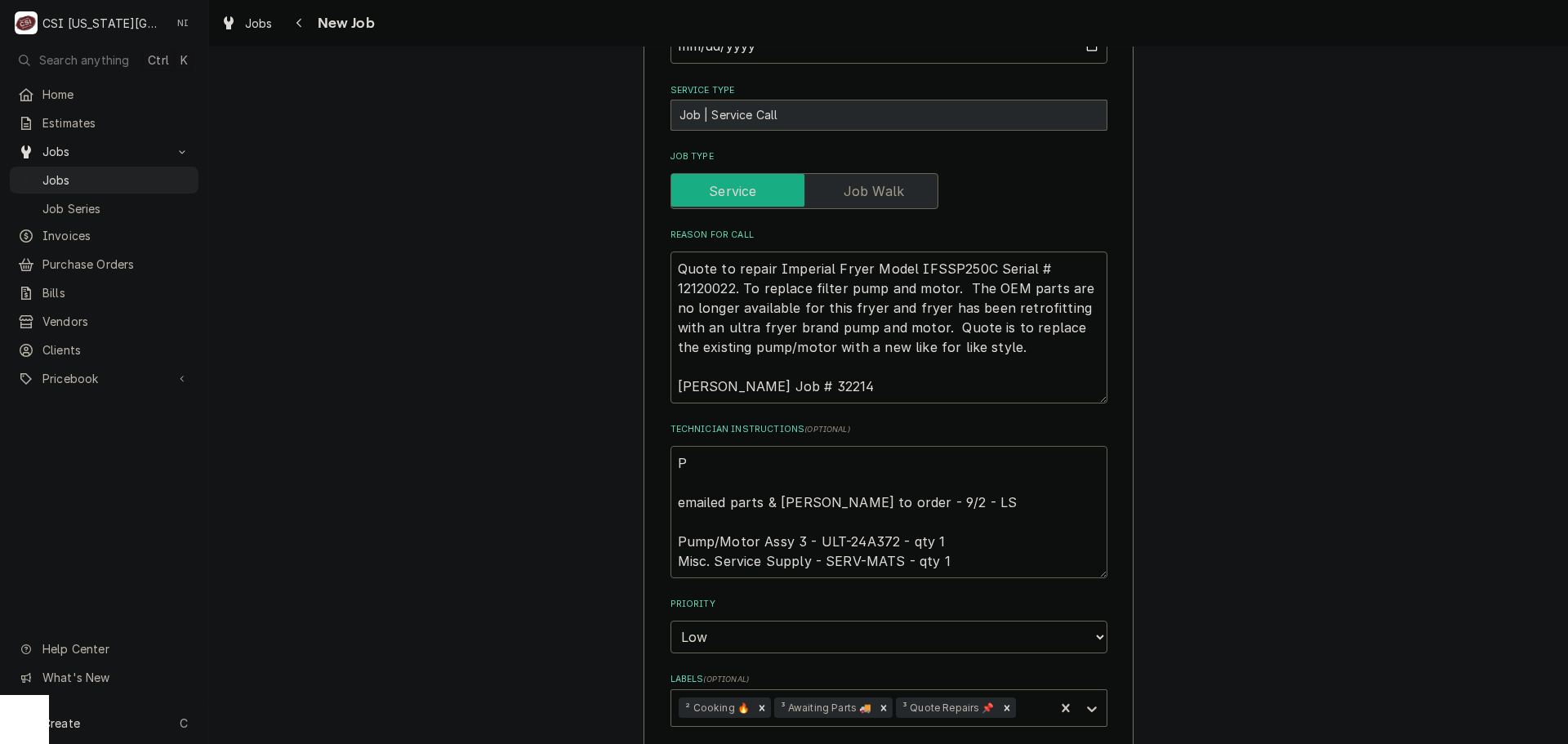
type textarea "x"
type textarea "Pm emailed parts & lindy to order - 9/2 - LS Pump/Motor Assy 3 - ULT-24A372 - q…"
type textarea "x"
type textarea "Pmp emailed parts & lindy to order - 9/2 - LS Pump/Motor Assy 3 - ULT-24A372 - …"
type textarea "x"
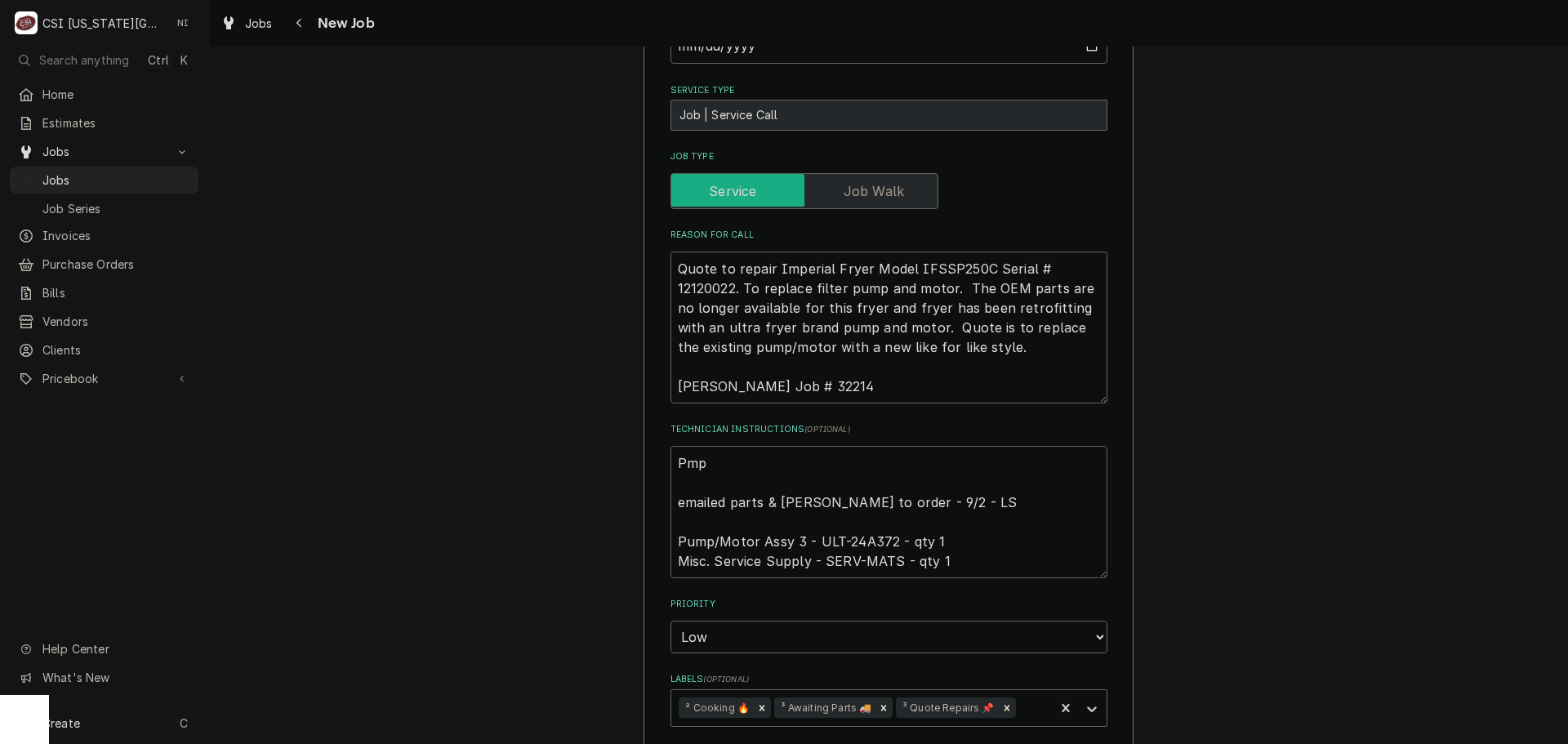
type textarea "Pmpu emailed parts & lindy to order - 9/2 - LS Pump/Motor Assy 3 - ULT-24A372 -…"
type textarea "x"
type textarea "Pmpu emailed parts & lindy to order - 9/2 - LS Pump/Motor Assy 3 - ULT-24A372 -…"
type textarea "x"
type textarea "Pmpu emailed parts & lindy to order - 9/2 - LS Pump/Motor Assy 3 - ULT-24A372 -…"
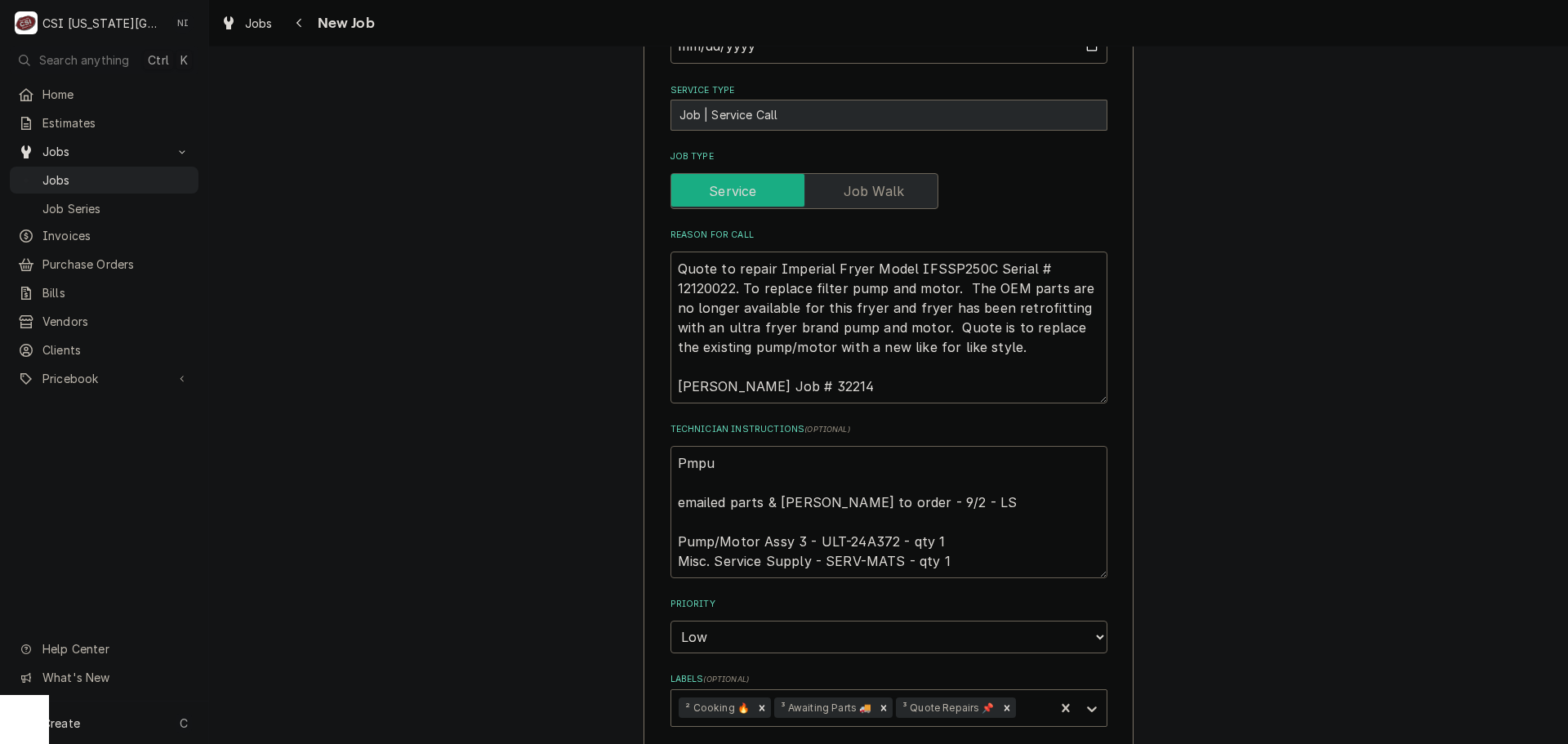
type textarea "x"
type textarea "Pmp emailed parts & lindy to order - 9/2 - LS Pump/Motor Assy 3 - ULT-24A372 - …"
type textarea "x"
type textarea "Pm emailed parts & lindy to order - 9/2 - LS Pump/Motor Assy 3 - ULT-24A372 - q…"
type textarea "x"
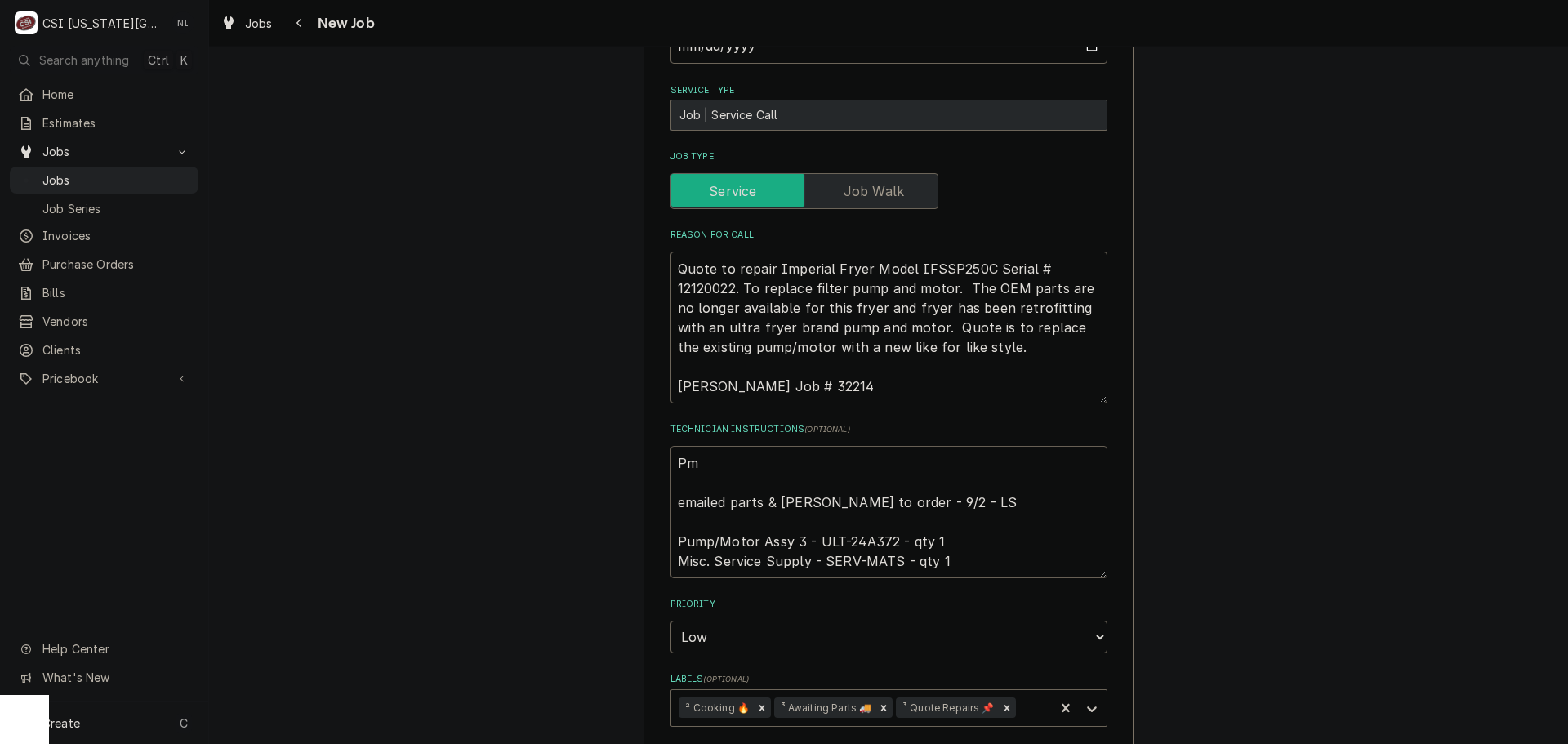
type textarea "P emailed parts & lindy to order - 9/2 - LS Pump/Motor Assy 3 - ULT-24A372 - qt…"
type textarea "x"
type textarea "emailed parts & lindy to order - 9/2 - LS Pump/Motor Assy 3 - ULT-24A372 - qty …"
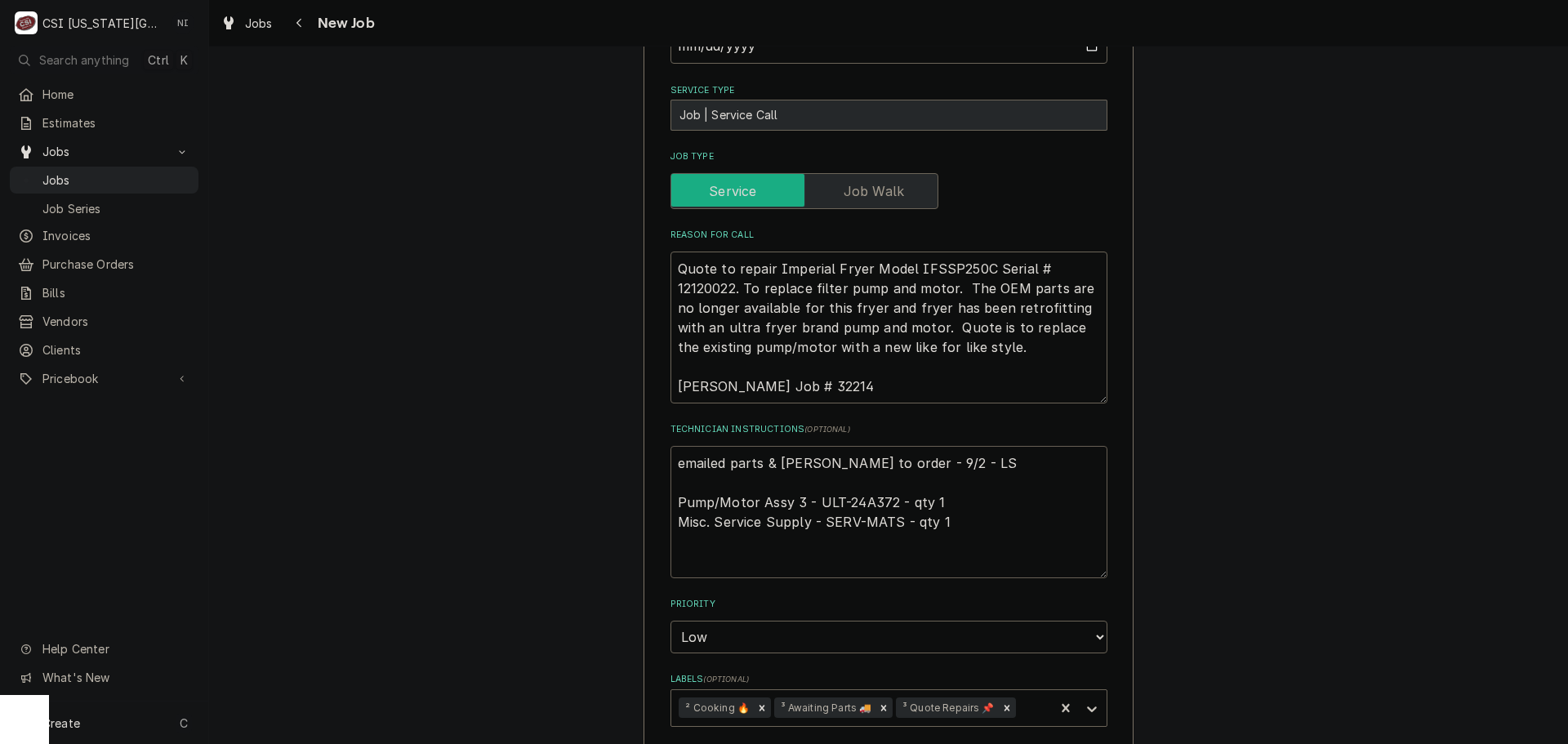
type textarea "x"
type textarea "p emailed parts & lindy to order - 9/2 - LS Pump/Motor Assy 3 - ULT-24A372 - qt…"
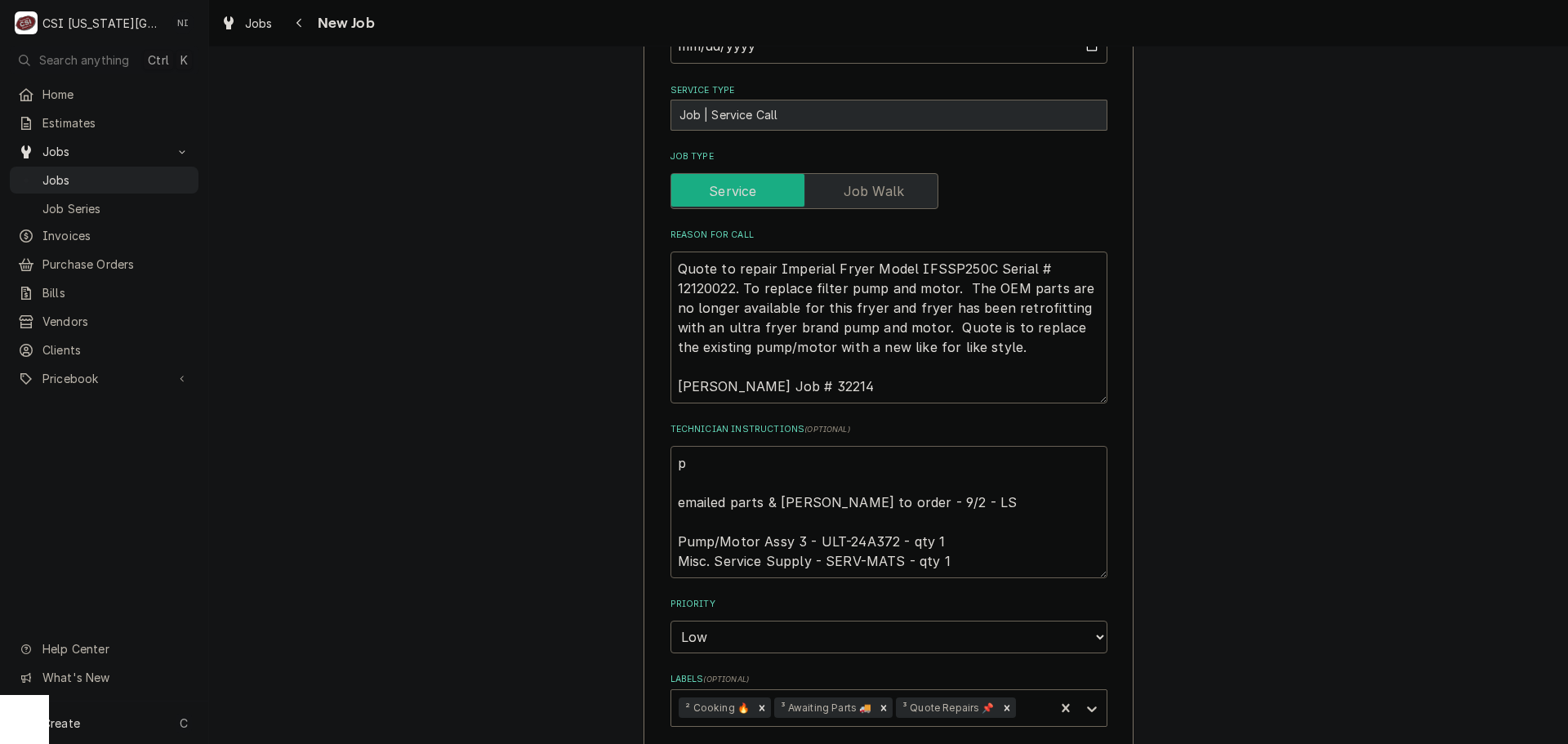
type textarea "x"
type textarea "emailed parts & lindy to order - 9/2 - LS Pump/Motor Assy 3 - ULT-24A372 - qty …"
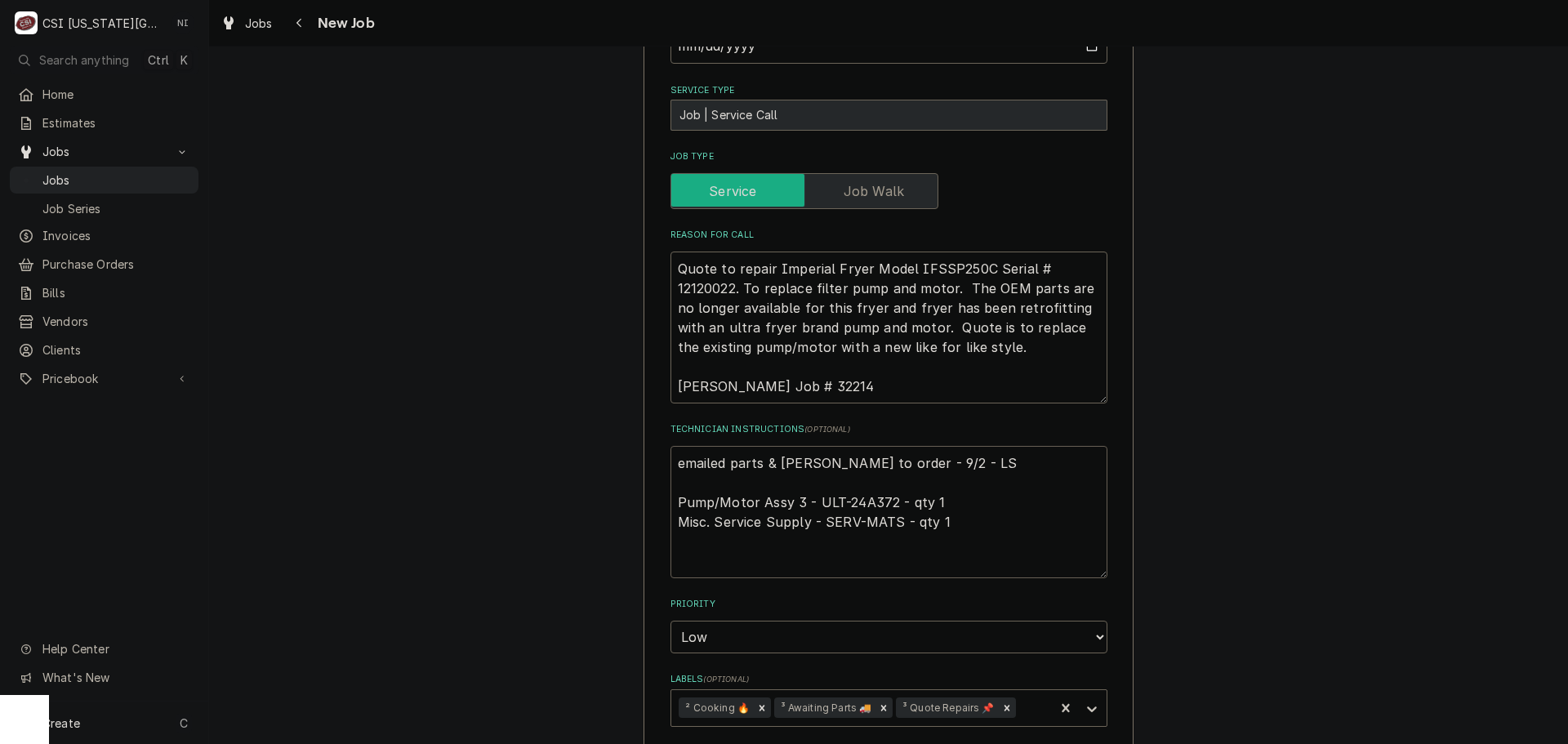
type textarea "x"
type textarea "m emailed parts & lindy to order - 9/2 - LS Pump/Motor Assy 3 - ULT-24A372 - qt…"
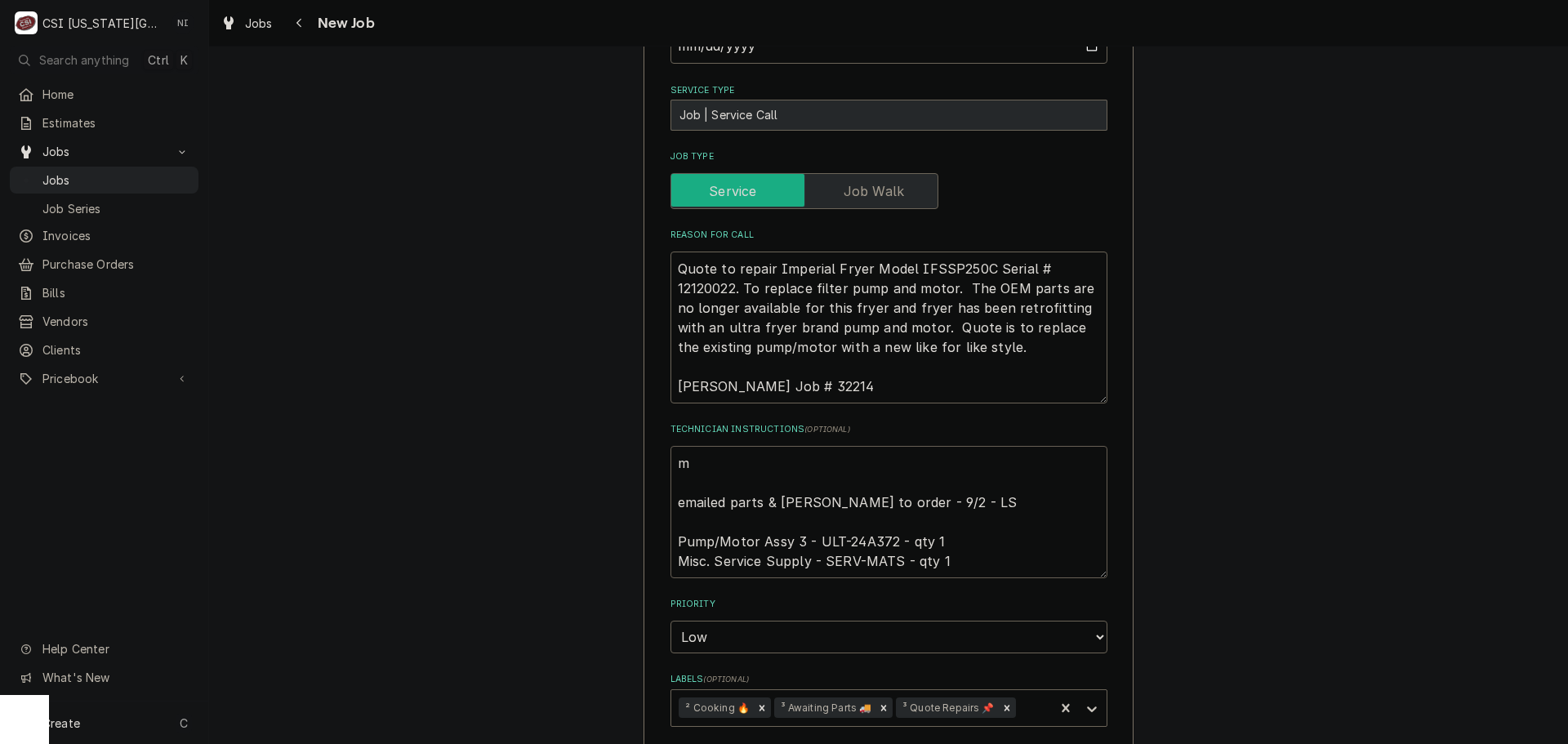
type textarea "x"
type textarea "mo emailed parts & lindy to order - 9/2 - LS Pump/Motor Assy 3 - ULT-24A372 - q…"
type textarea "x"
type textarea "mot emailed parts & lindy to order - 9/2 - LS Pump/Motor Assy 3 - ULT-24A372 - …"
type textarea "x"
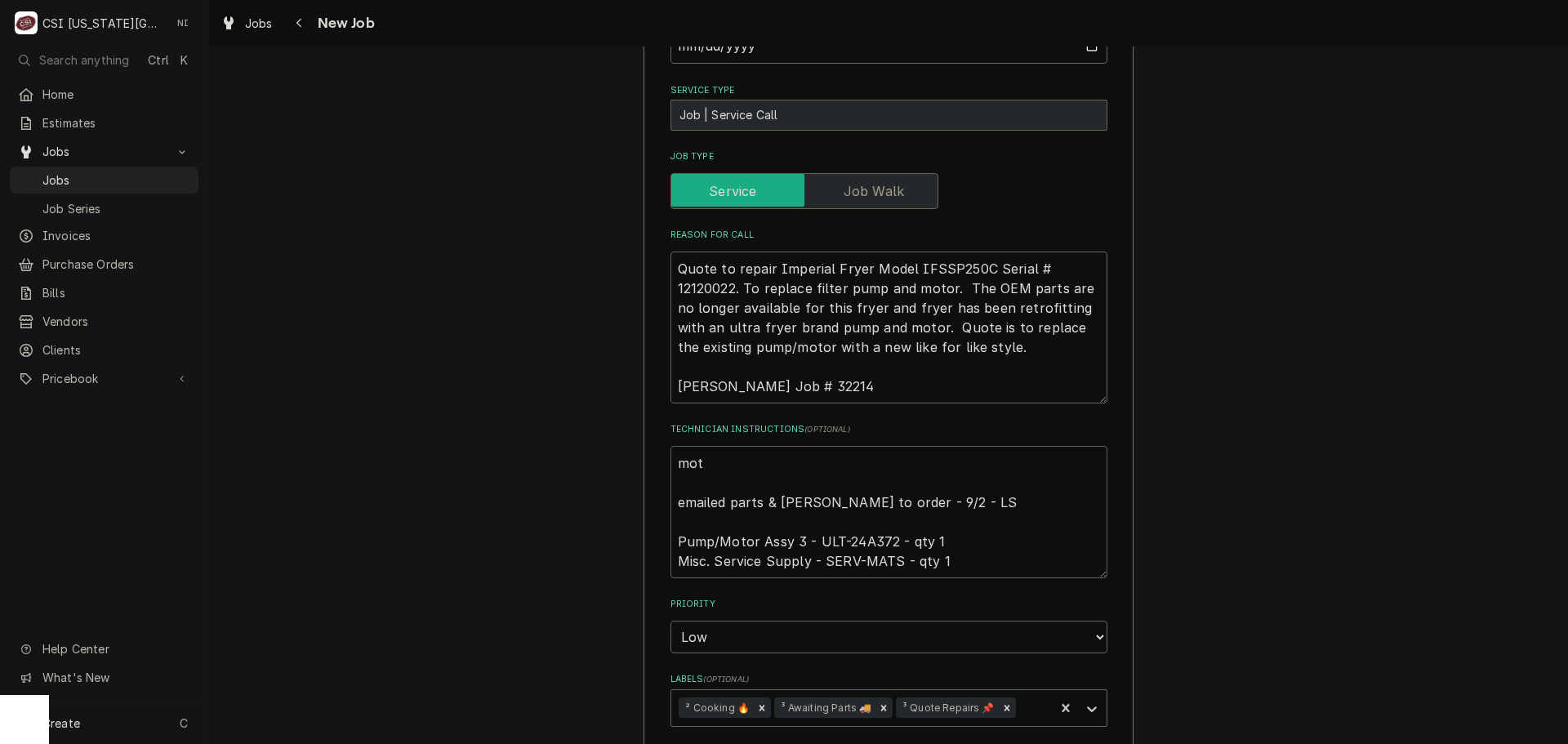
type textarea "motr emailed parts & lindy to order - 9/2 - LS Pump/Motor Assy 3 - ULT-24A372 -…"
type textarea "x"
type textarea "mot emailed parts & lindy to order - 9/2 - LS Pump/Motor Assy 3 - ULT-24A372 - …"
type textarea "x"
type textarea "moto emailed parts & lindy to order - 9/2 - LS Pump/Motor Assy 3 - ULT-24A372 -…"
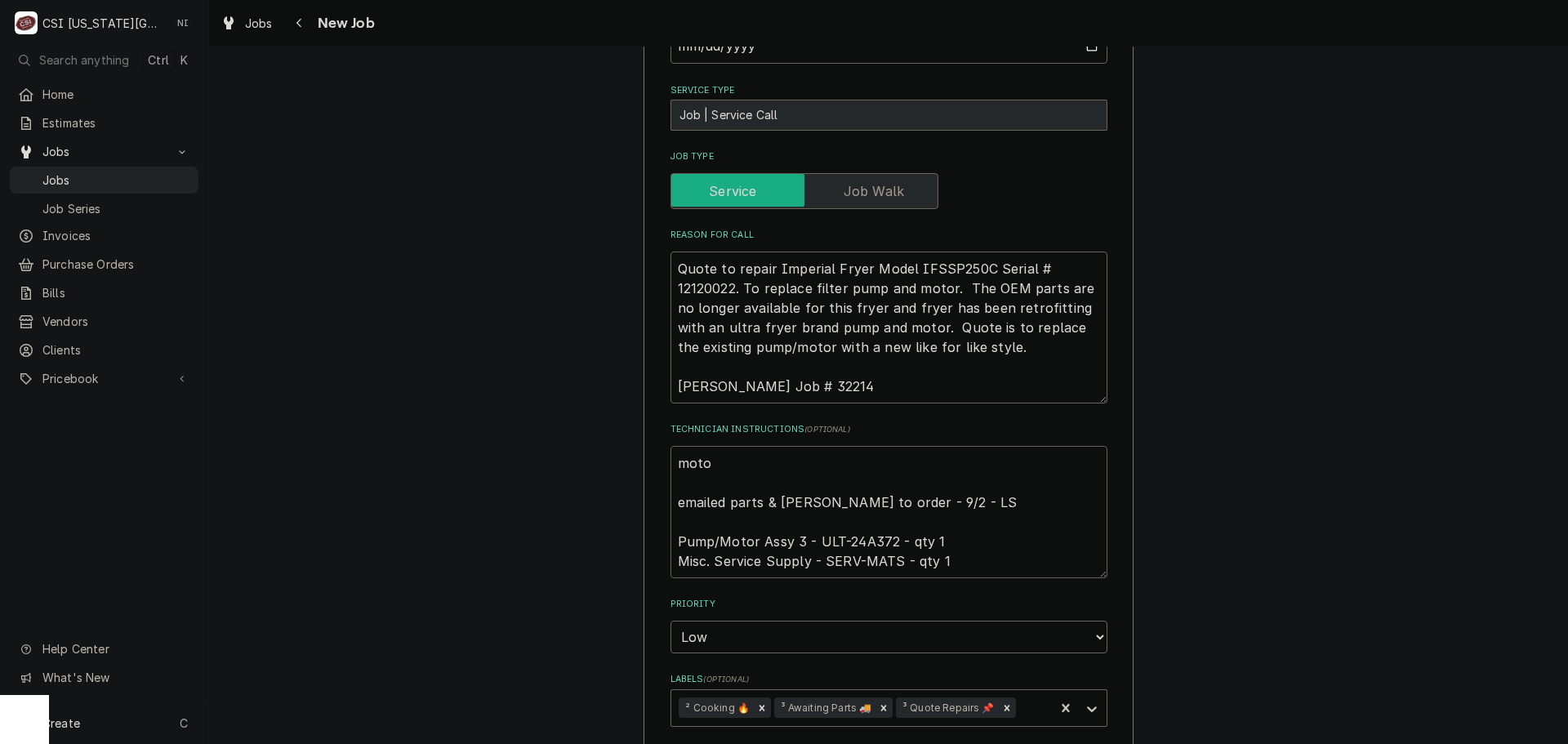
type textarea "x"
type textarea "motor emailed parts & lindy to order - 9/2 - LS Pump/Motor Assy 3 - ULT-24A372 …"
type textarea "x"
type textarea "motor emailed parts & lindy to order - 9/2 - LS Pump/Motor Assy 3 - ULT-24A372 …"
type textarea "x"
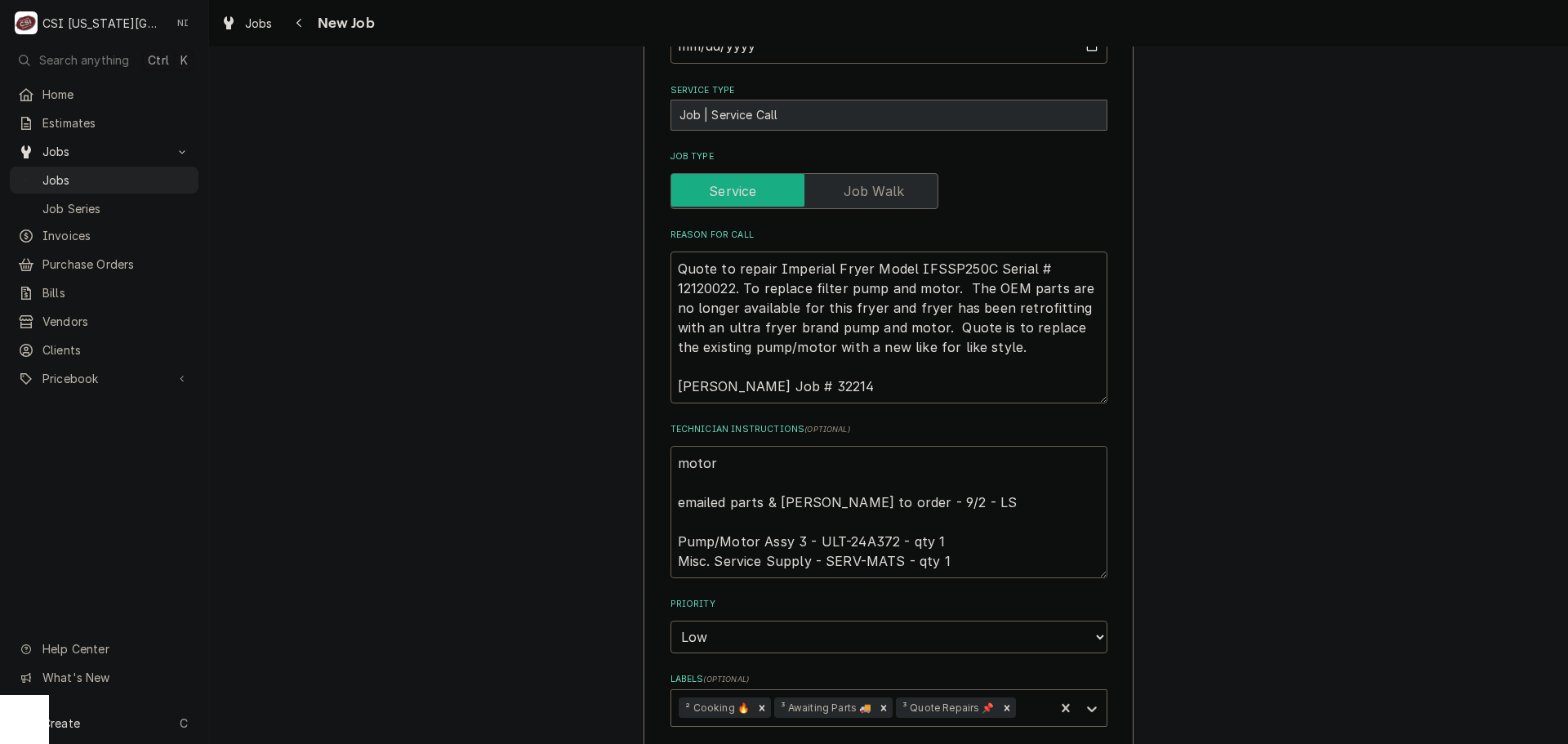
type textarea "motor o emailed parts & lindy to order - 9/2 - LS Pump/Motor Assy 3 - ULT-24A37…"
type textarea "x"
type textarea "motor or emailed parts & lindy to order - 9/2 - LS Pump/Motor Assy 3 - ULT-24A3…"
type textarea "x"
type textarea "motor ord emailed parts & lindy to order - 9/2 - LS Pump/Motor Assy 3 - ULT-24A…"
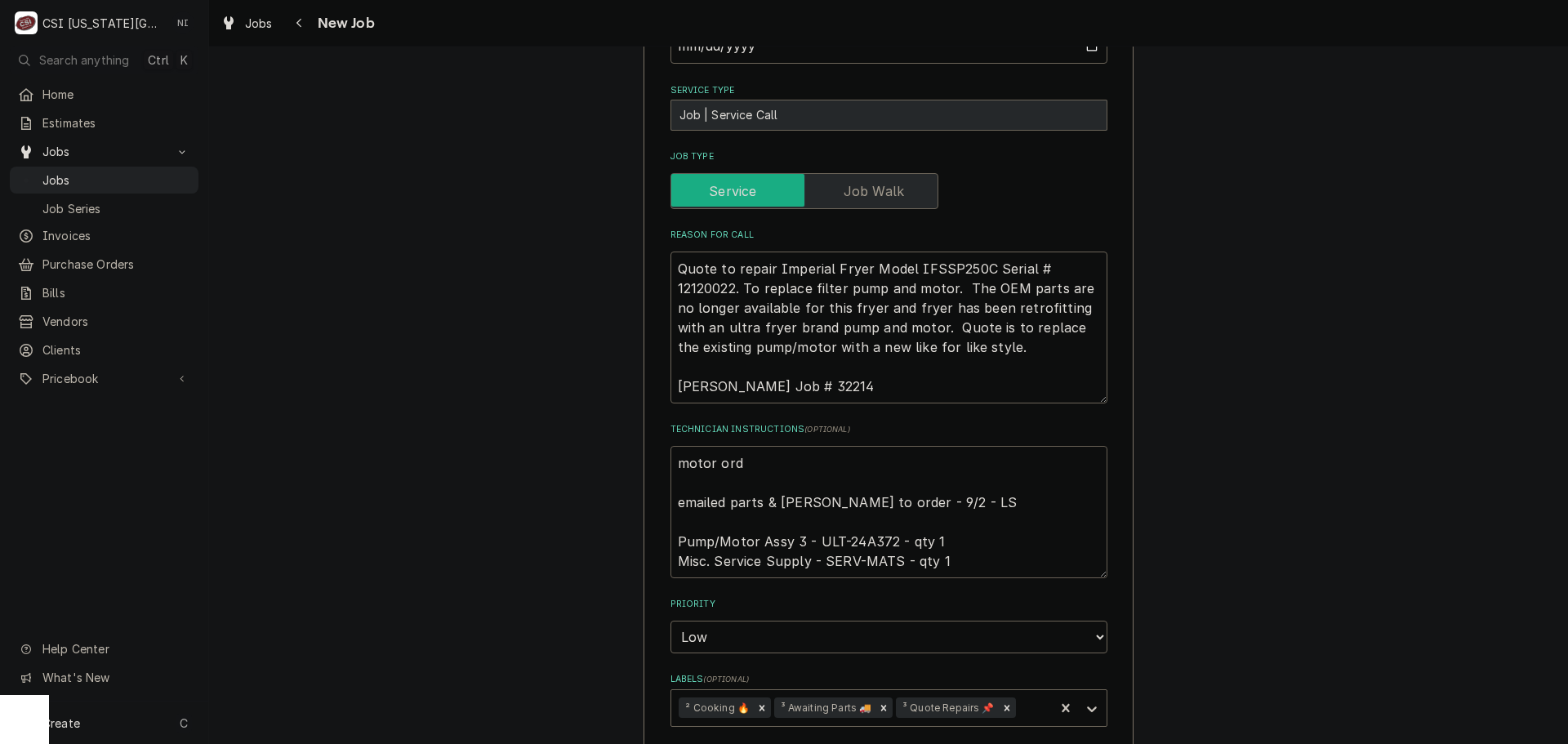
type textarea "x"
type textarea "motor orde emailed parts & lindy to order - 9/2 - LS Pump/Motor Assy 3 - ULT-24…"
type textarea "x"
type textarea "motor order emailed parts & lindy to order - 9/2 - LS Pump/Motor Assy 3 - ULT-2…"
type textarea "x"
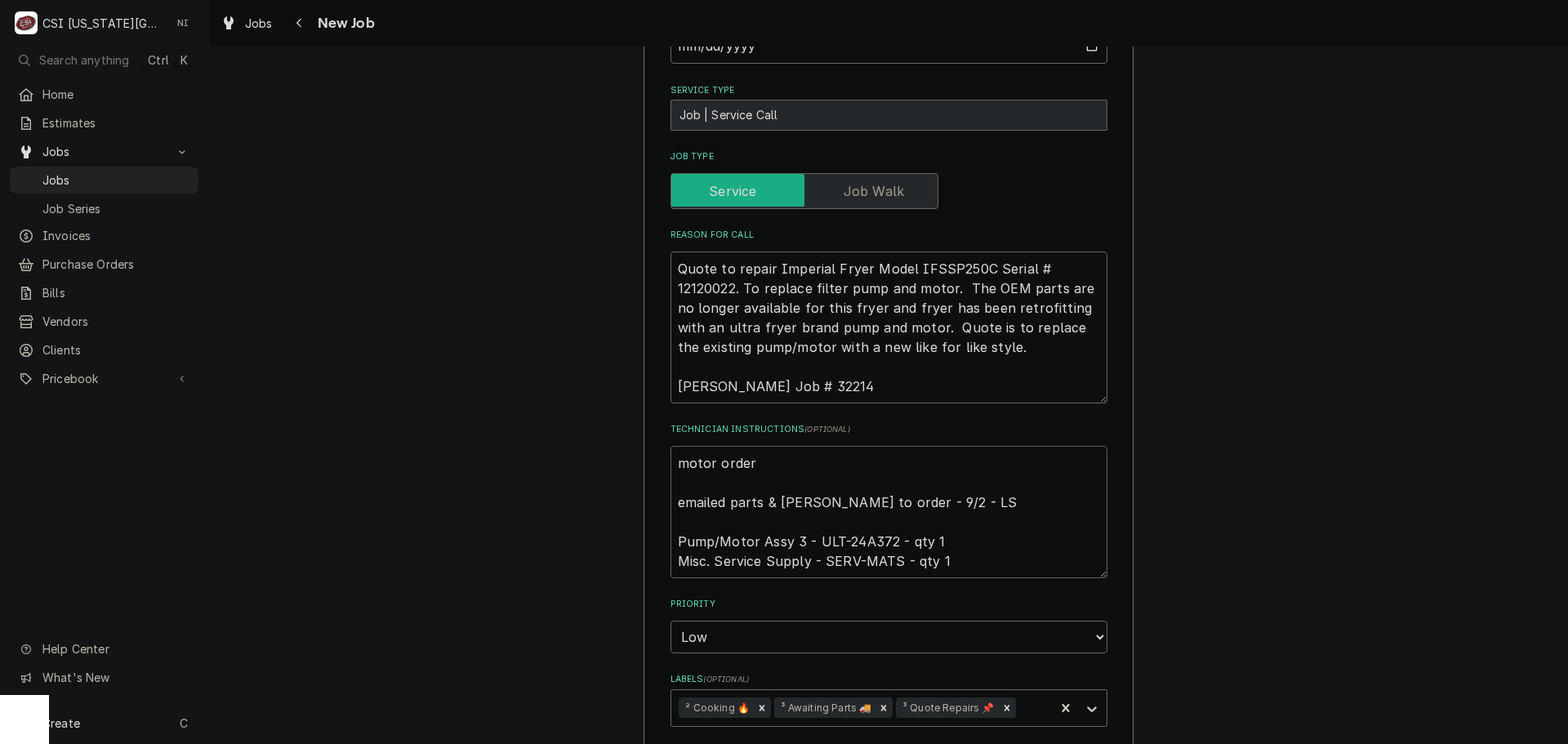
type textarea "motor orderd emailed parts & lindy to order - 9/2 - LS Pump/Motor Assy 3 - ULT-…"
type textarea "x"
type textarea "motor orderd o emailed parts & lindy to order - 9/2 - LS Pump/Motor Assy 3 - UL…"
type textarea "x"
type textarea "motor orderd on emailed parts & lindy to order - 9/2 - LS Pump/Motor Assy 3 - U…"
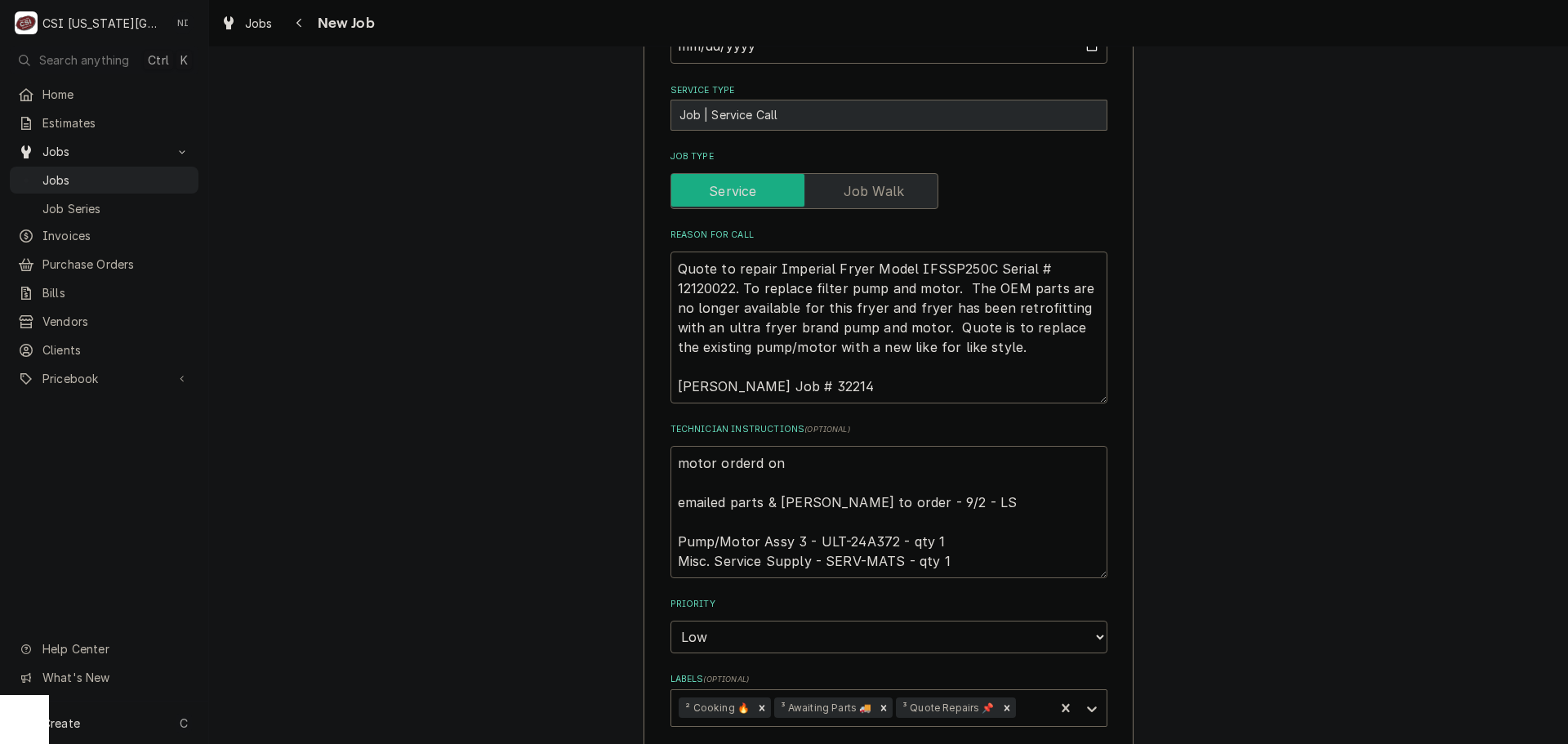
type textarea "x"
type textarea "motor orderd o emailed parts & lindy to order - 9/2 - LS Pump/Motor Assy 3 - UL…"
type textarea "x"
type textarea "motor orderd emailed parts & lindy to order - 9/2 - LS Pump/Motor Assy 3 - ULT-…"
type textarea "x"
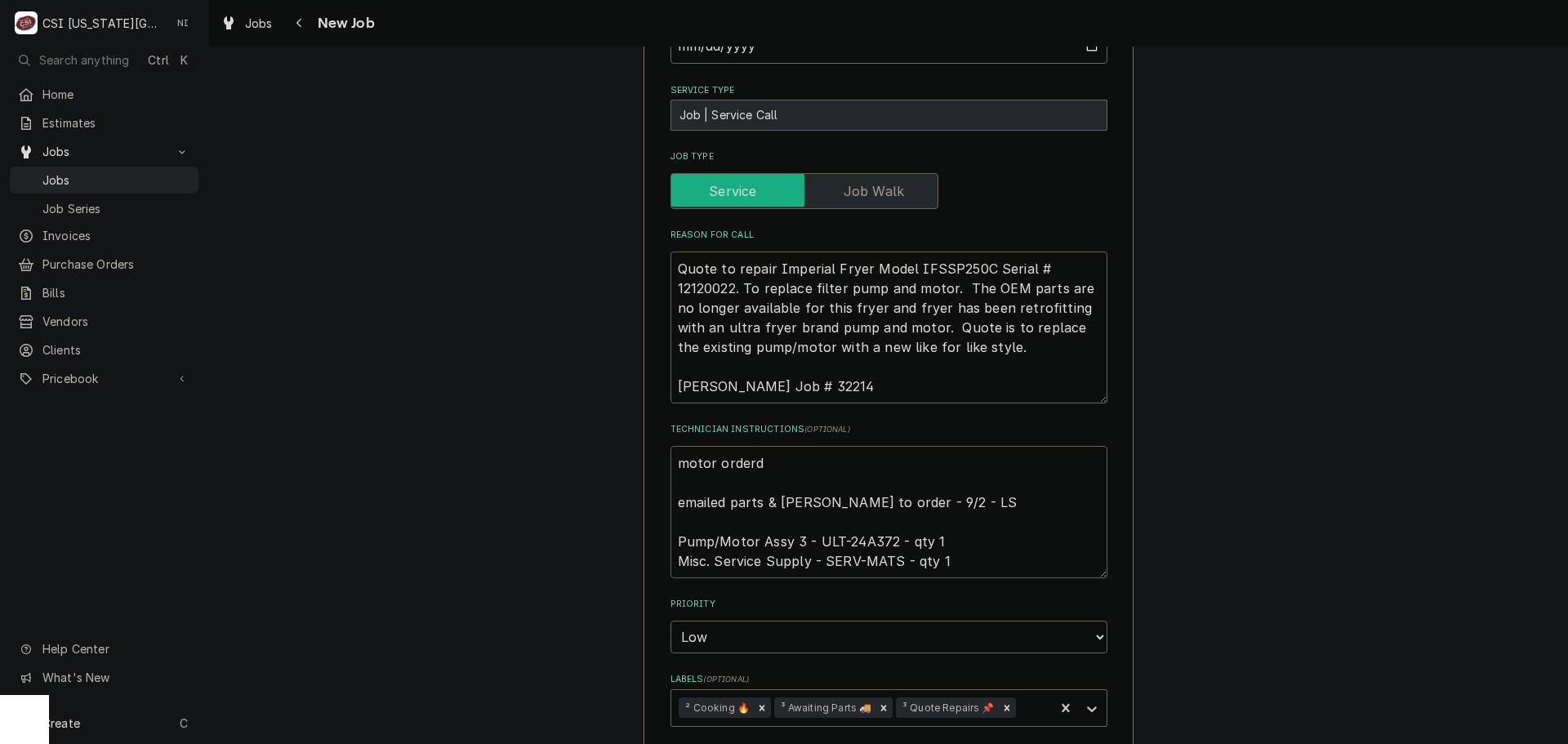
type textarea "motor orderd emailed parts & lindy to order - 9/2 - LS Pump/Motor Assy 3 - ULT-…"
type textarea "x"
type textarea "motor order emailed parts & lindy to order - 9/2 - LS Pump/Motor Assy 3 - ULT-2…"
type textarea "x"
type textarea "motor ordere emailed parts & lindy to order - 9/2 - LS Pump/Motor Assy 3 - ULT-…"
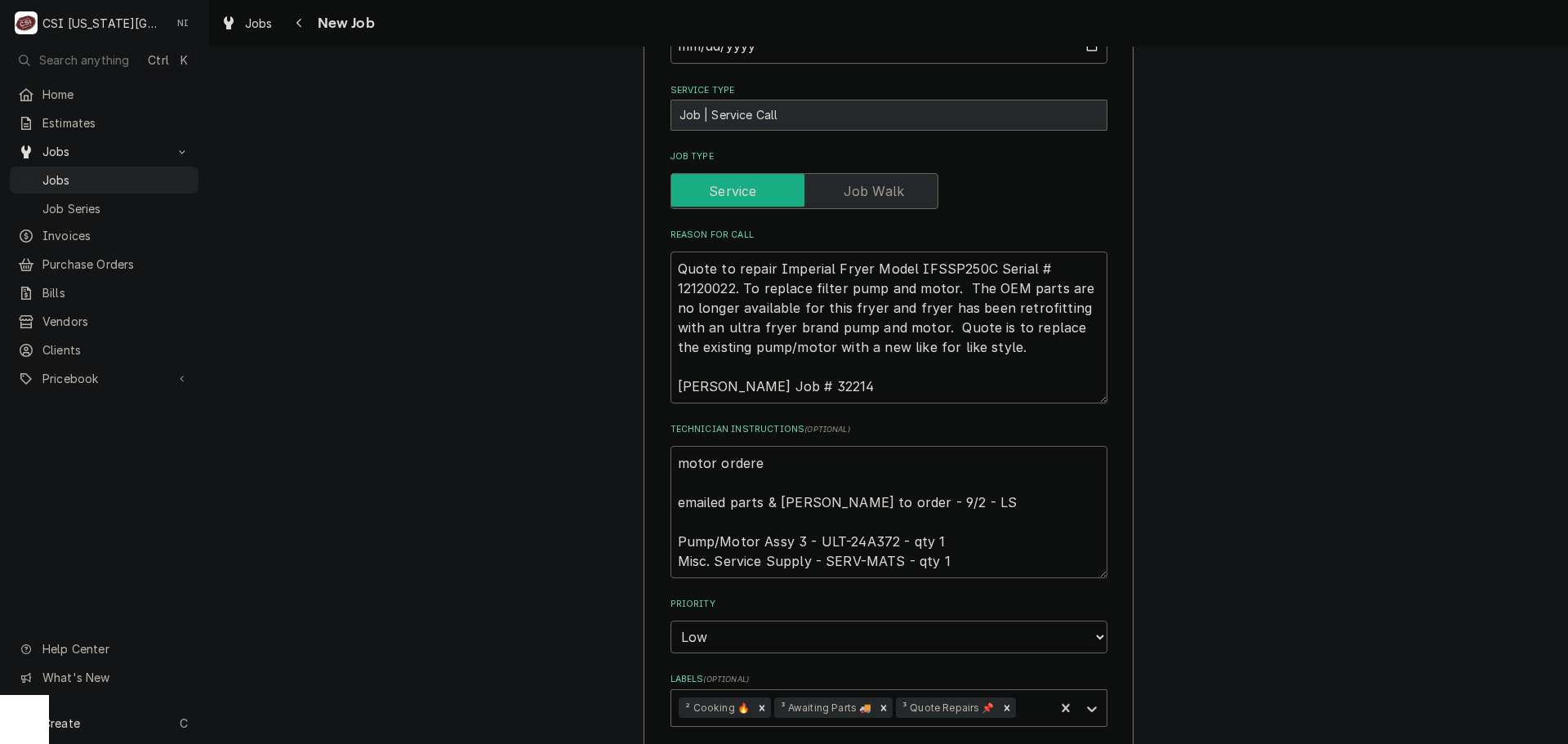
type textarea "x"
type textarea "motor ordered emailed parts & lindy to order - 9/2 - LS Pump/Motor Assy 3 - ULT…"
type textarea "x"
type textarea "motor ordered emailed parts & lindy to order - 9/2 - LS Pump/Motor Assy 3 - ULT…"
type textarea "x"
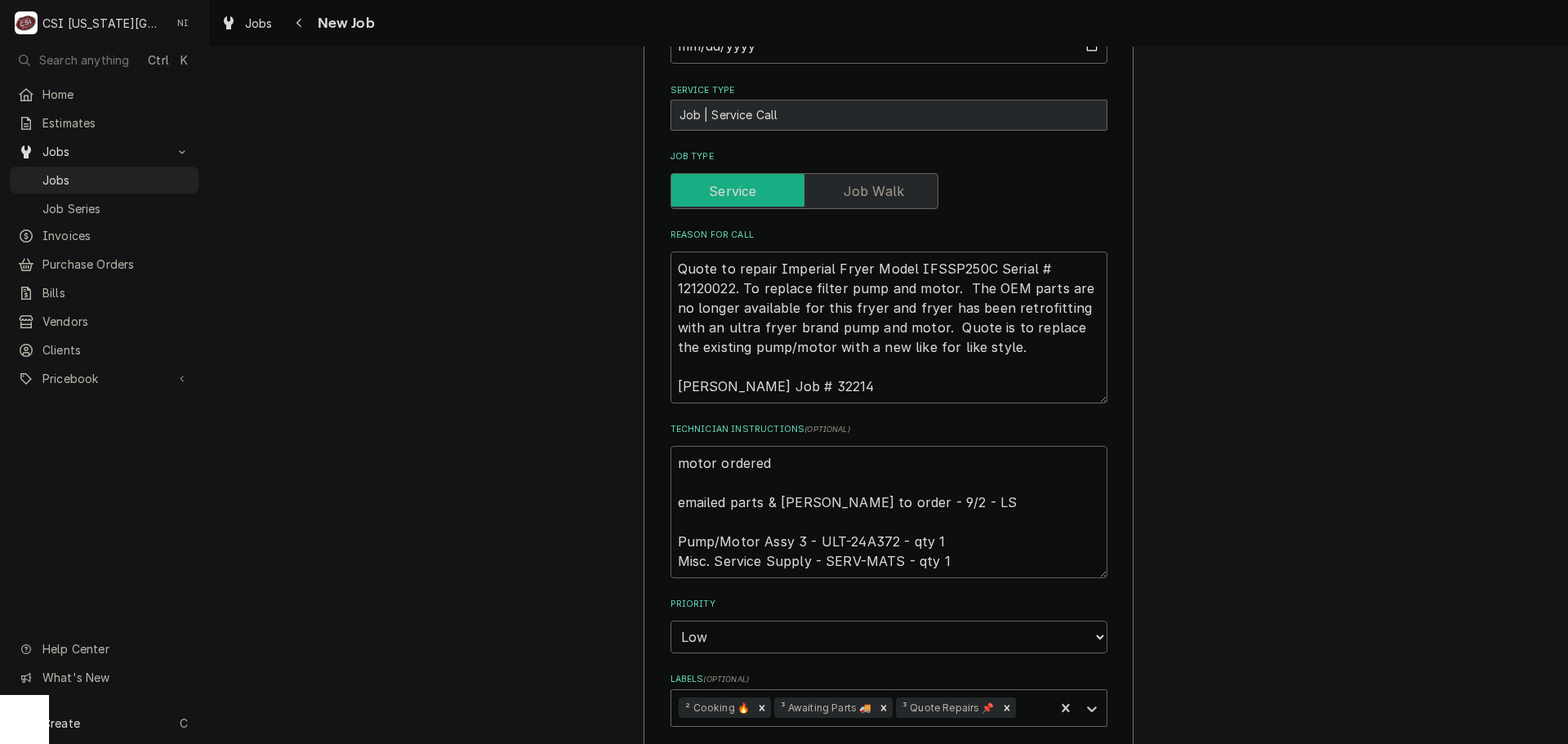
type textarea "motor ordered o emailed parts & lindy to order - 9/2 - LS Pump/Motor Assy 3 - U…"
type textarea "x"
type textarea "motor ordered on emailed parts & lindy to order - 9/2 - LS Pump/Motor Assy 3 - …"
type textarea "x"
type textarea "motor ordered on emailed parts & lindy to order - 9/2 - LS Pump/Motor Assy 3 - …"
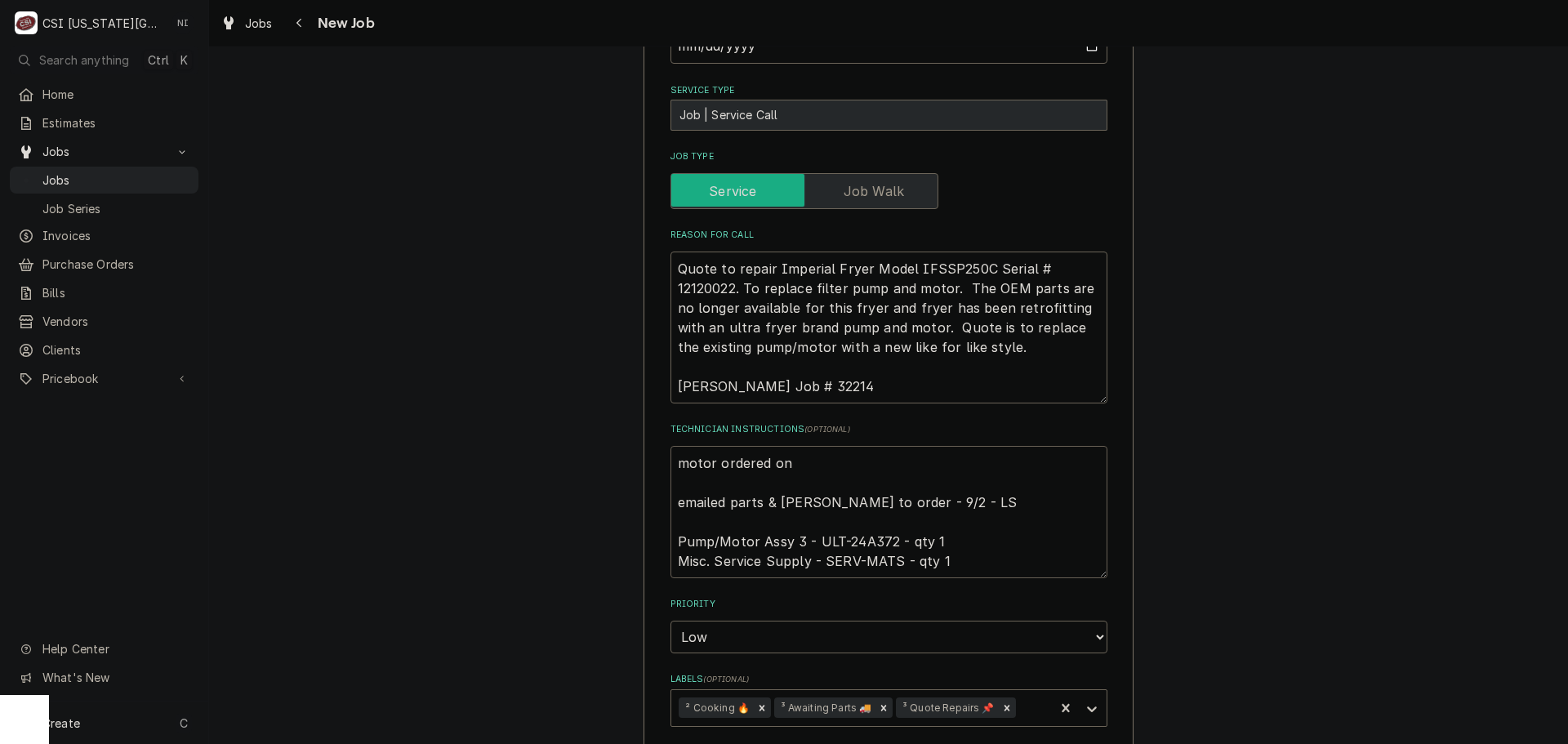
type textarea "x"
type textarea "motor ordered on p emailed parts & lindy to order - 9/2 - LS Pump/Motor Assy 3 …"
type textarea "x"
type textarea "motor ordered on pO emailed parts & lindy to order - 9/2 - LS Pump/Motor Assy 3…"
type textarea "x"
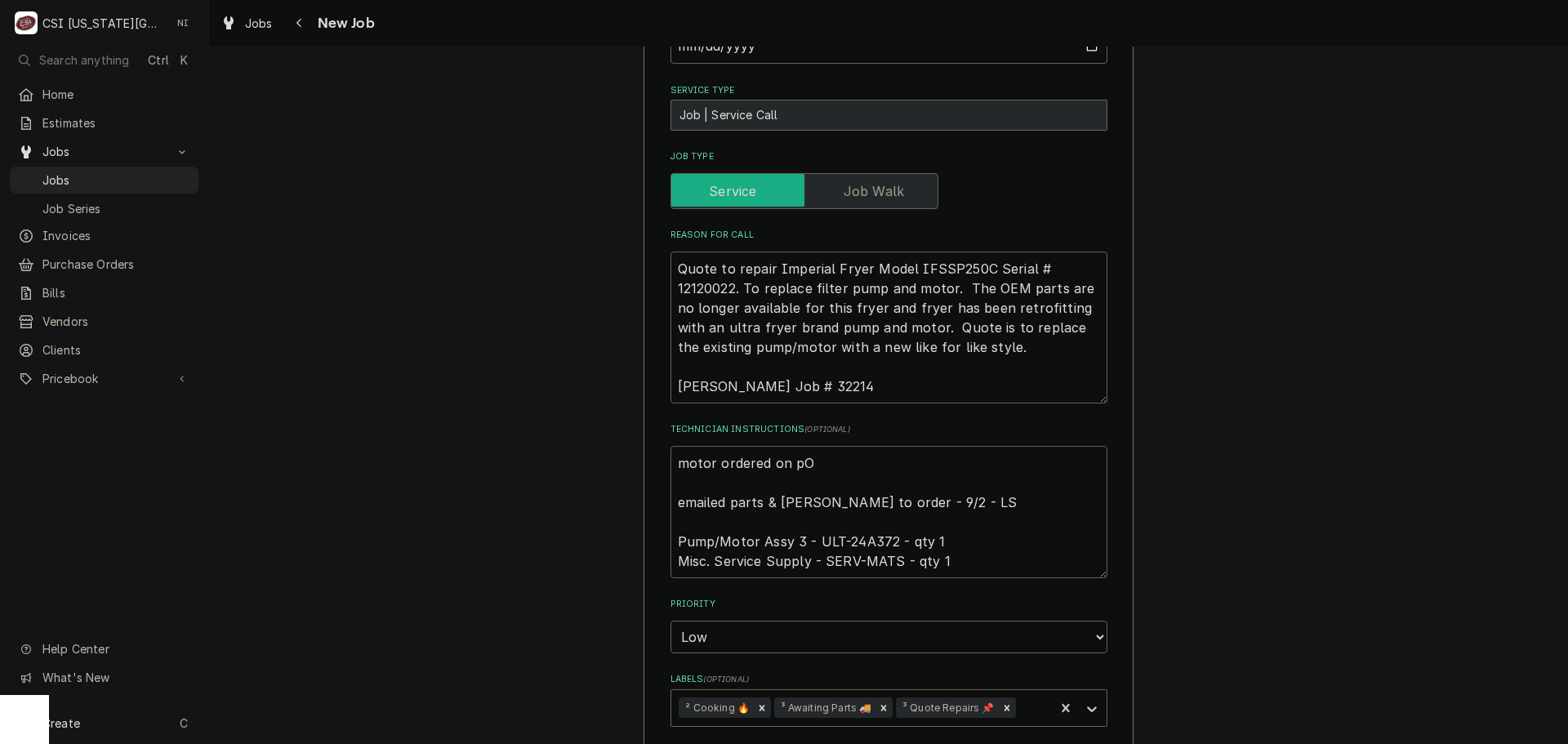
type textarea "motor ordered on pO emailed parts & lindy to order - 9/2 - LS Pump/Motor Assy 3…"
type textarea "x"
type textarea "motor ordered on p emailed parts & lindy to order - 9/2 - LS Pump/Motor Assy 3 …"
type textarea "x"
type textarea "motor ordered on emailed parts & lindy to order - 9/2 - LS Pump/Motor Assy 3 - …"
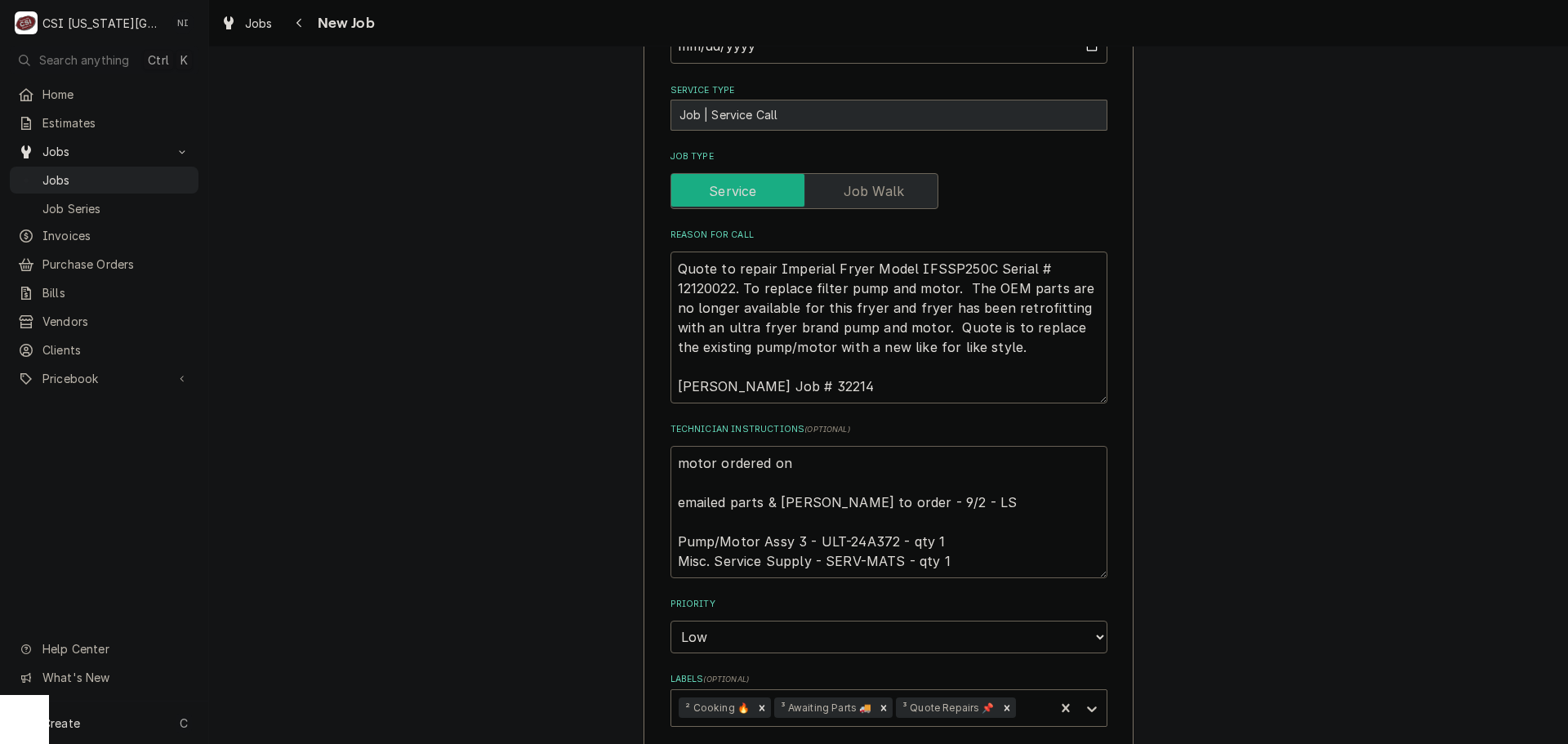
type textarea "x"
type textarea "motor ordered on O emailed parts & lindy to order - 9/2 - LS Pump/Motor Assy 3 …"
type textarea "x"
type textarea "motor ordered on OI emailed parts & lindy to order - 9/2 - LS Pump/Motor Assy 3…"
type textarea "x"
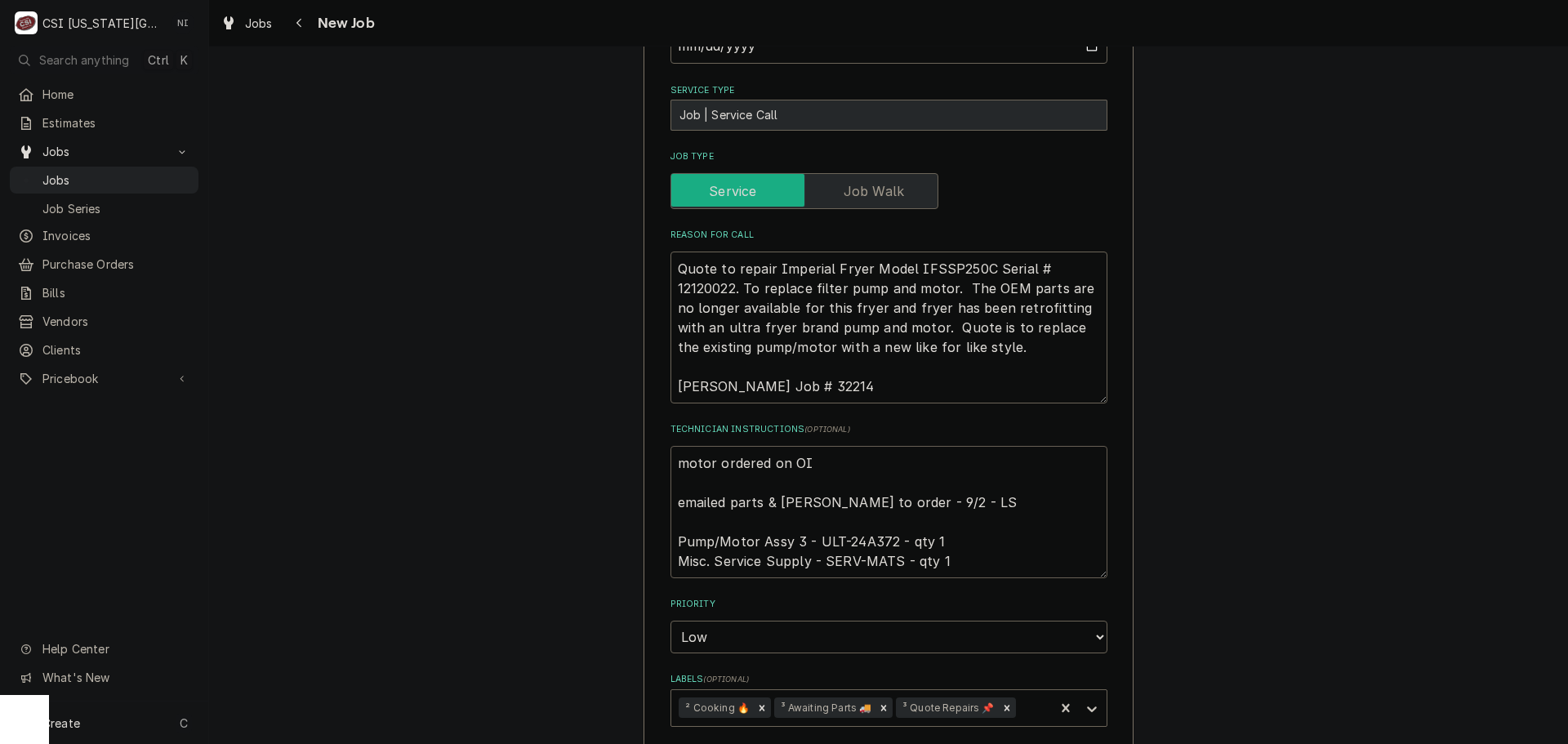
type textarea "motor ordered on OI emailed parts & lindy to order - 9/2 - LS Pump/Motor Assy 3…"
type textarea "x"
type textarea "motor ordered on O emailed parts & lindy to order - 9/2 - LS Pump/Motor Assy 3 …"
type textarea "x"
type textarea "motor ordered on emailed parts & lindy to order - 9/2 - LS Pump/Motor Assy 3 - …"
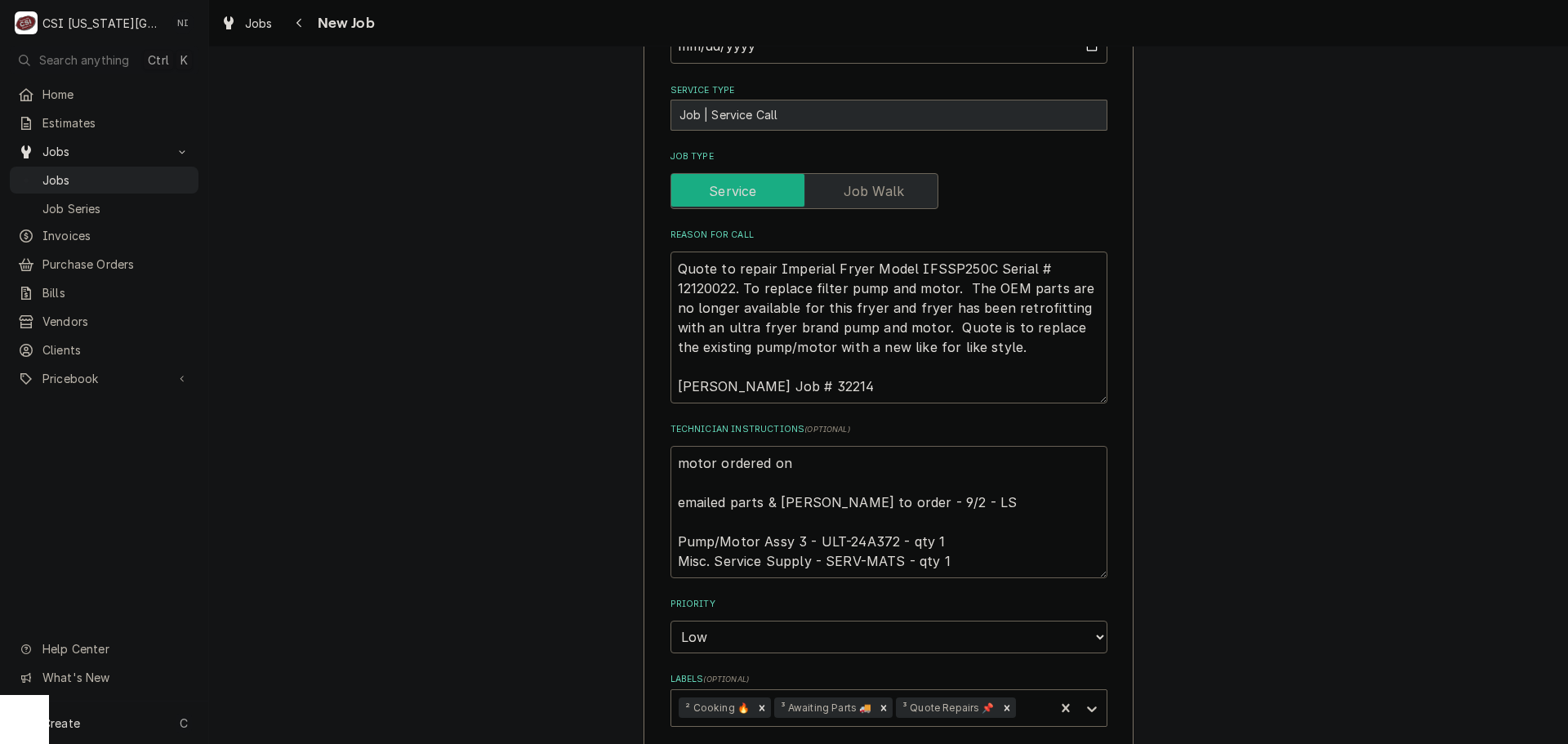
type textarea "x"
type textarea "motor ordered on P emailed parts & lindy to order - 9/2 - LS Pump/Motor Assy 3 …"
type textarea "x"
type textarea "motor ordered on Po emailed parts & lindy to order - 9/2 - LS Pump/Motor Assy 3…"
type textarea "x"
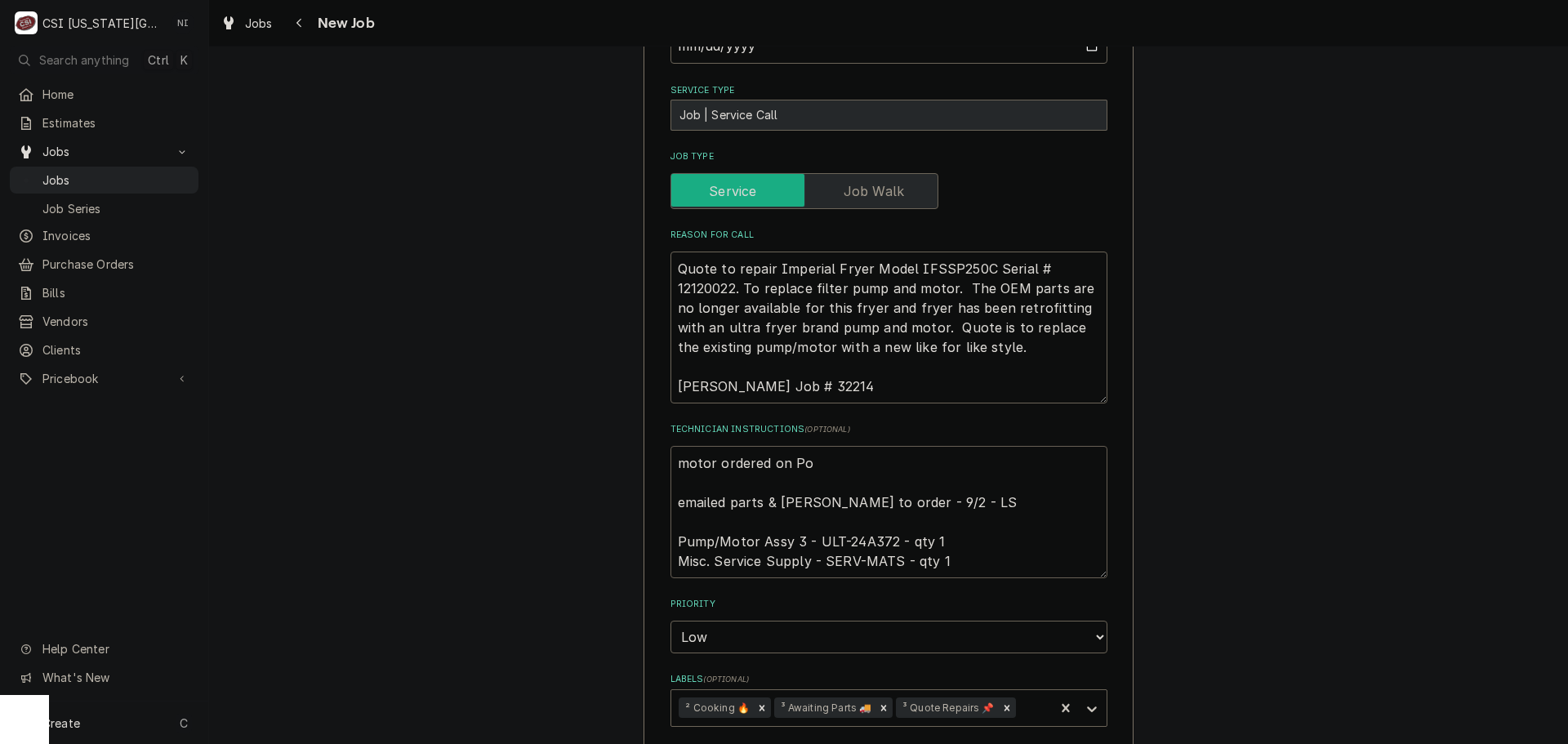
type textarea "motor ordered on Po emailed parts & lindy to order - 9/2 - LS Pump/Motor Assy 3…"
type textarea "x"
type textarea "motor ordered on Po 3 emailed parts & lindy to order - 9/2 - LS Pump/Motor Assy…"
type textarea "x"
type textarea "motor ordered on Po 30 emailed parts & lindy to order - 9/2 - LS Pump/Motor Ass…"
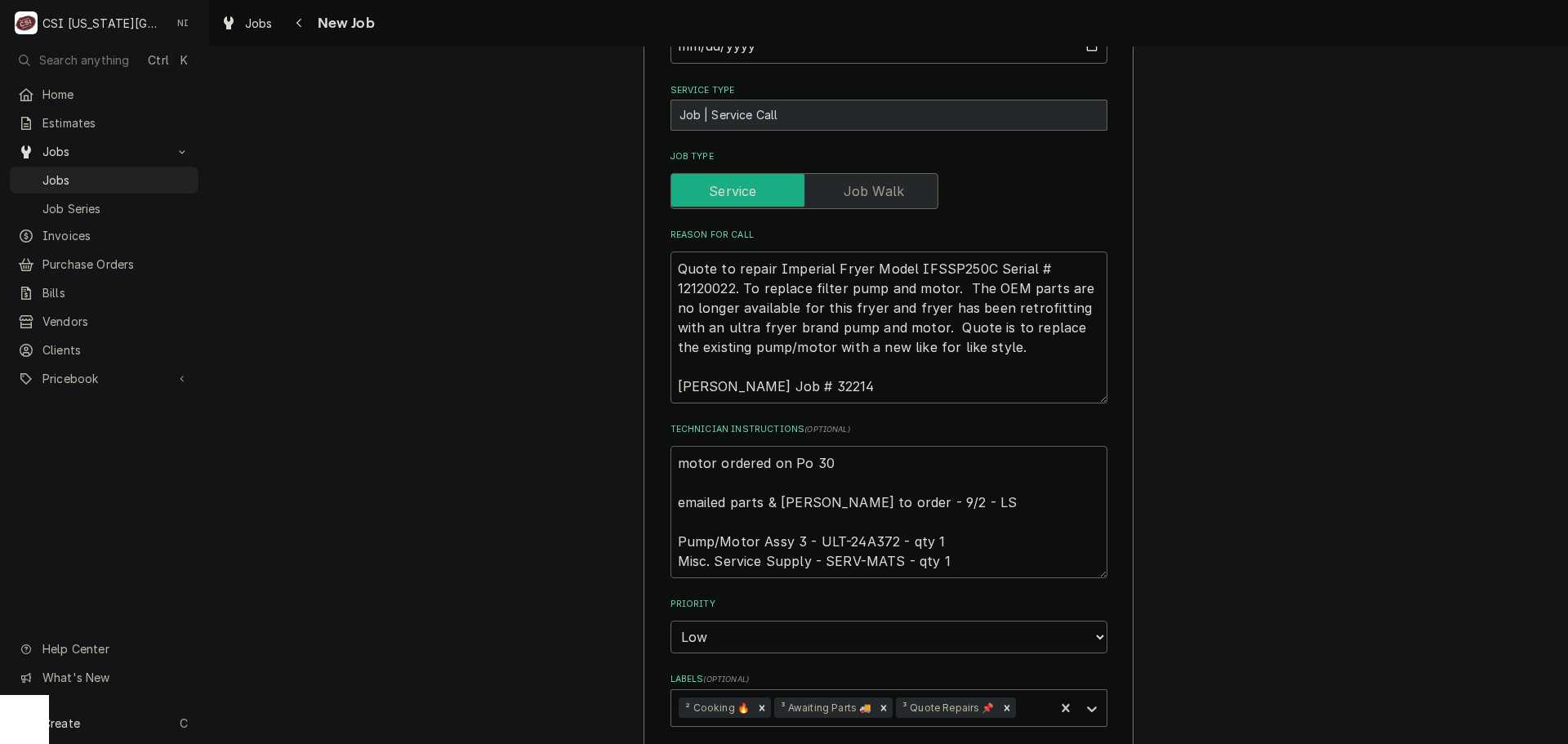
type textarea "x"
type textarea "motor ordered on Po 301 emailed parts & lindy to order - 9/2 - LS Pump/Motor As…"
type textarea "x"
type textarea "motor ordered on Po 3013 emailed parts & lindy to order - 9/2 - LS Pump/Motor A…"
type textarea "x"
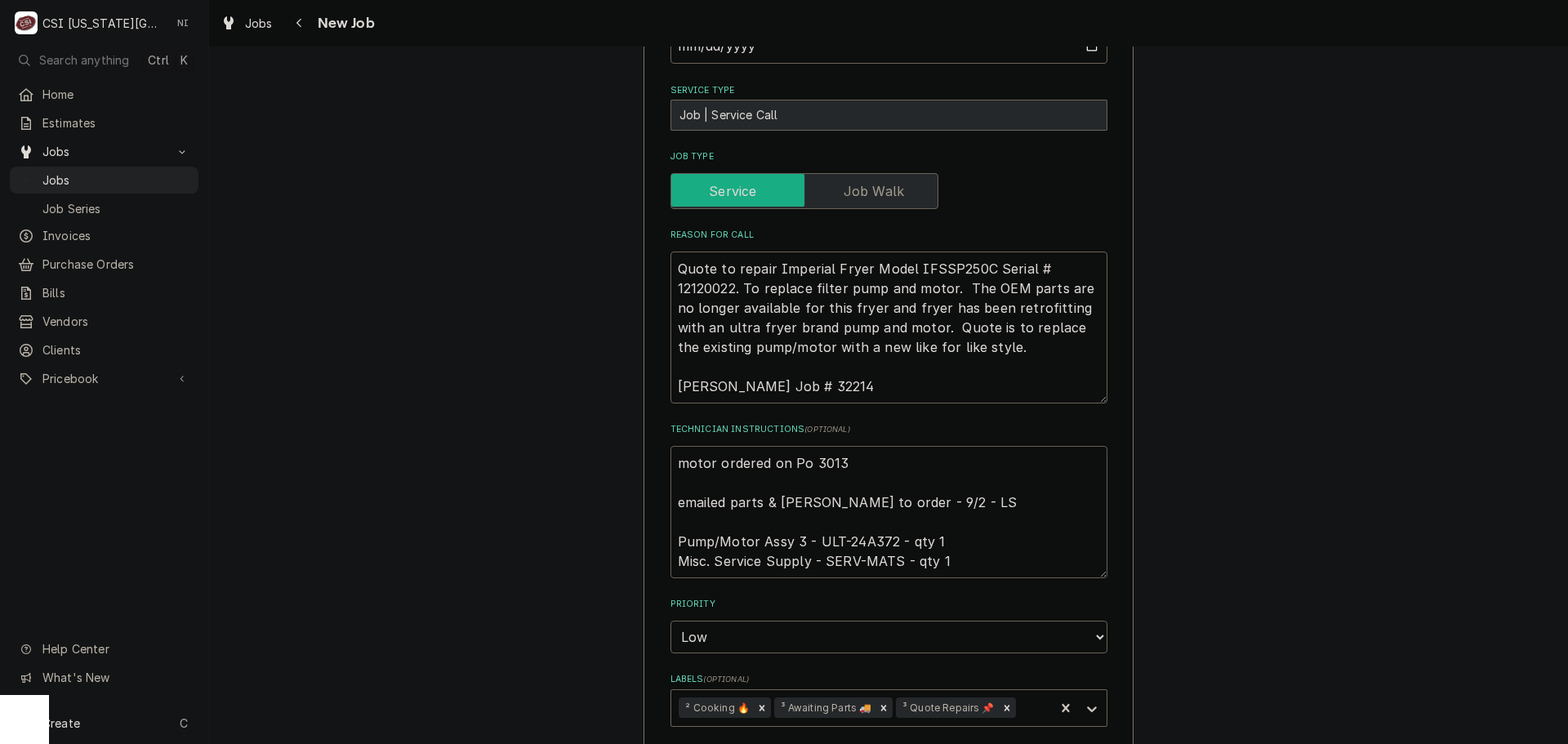
type textarea "motor ordered on Po 30139 emailed parts & lindy to order - 9/2 - LS Pump/Motor …"
type textarea "x"
type textarea "motor ordered on Po 301393 emailed parts & lindy to order - 9/2 - LS Pump/Motor…"
type textarea "x"
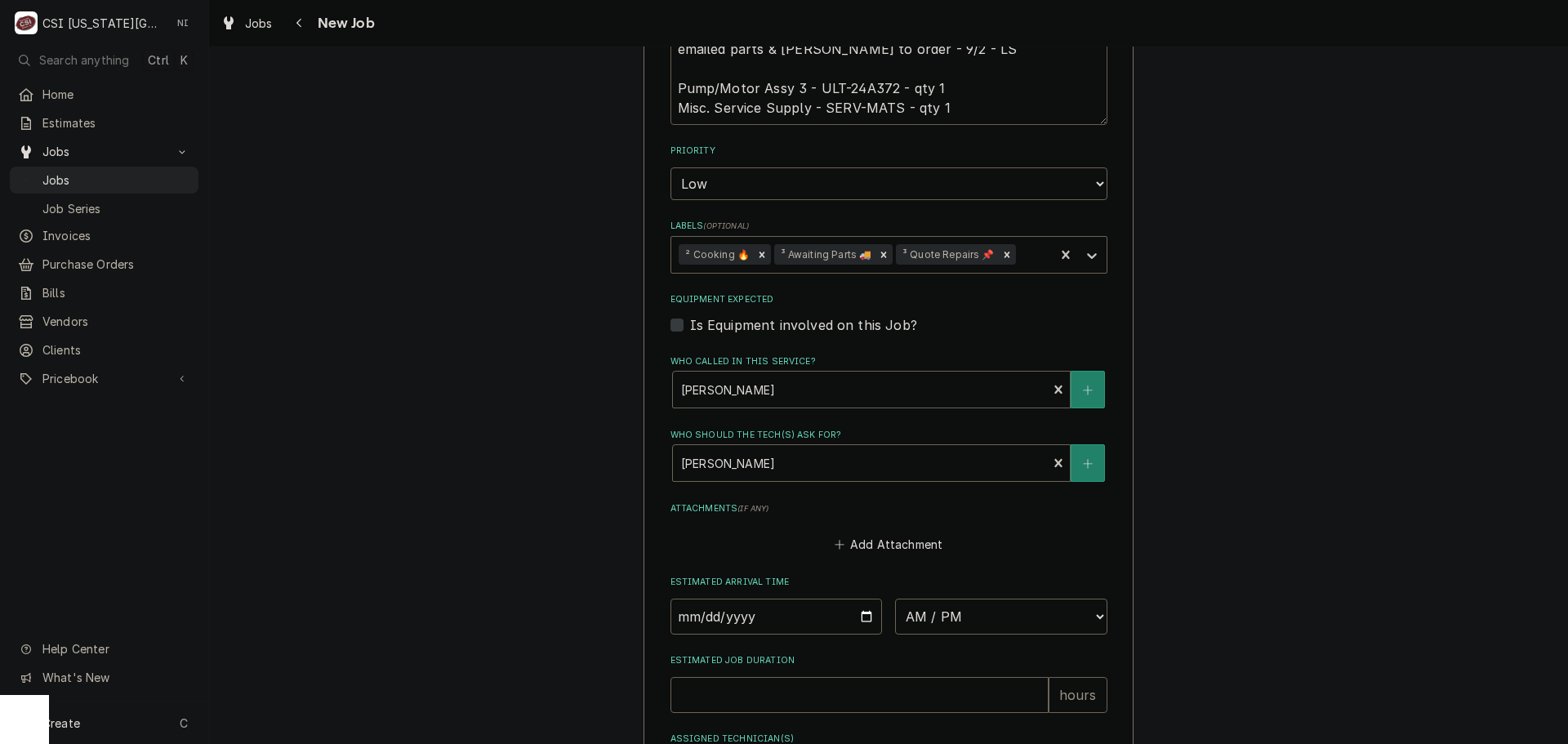
scroll to position [1393, 0]
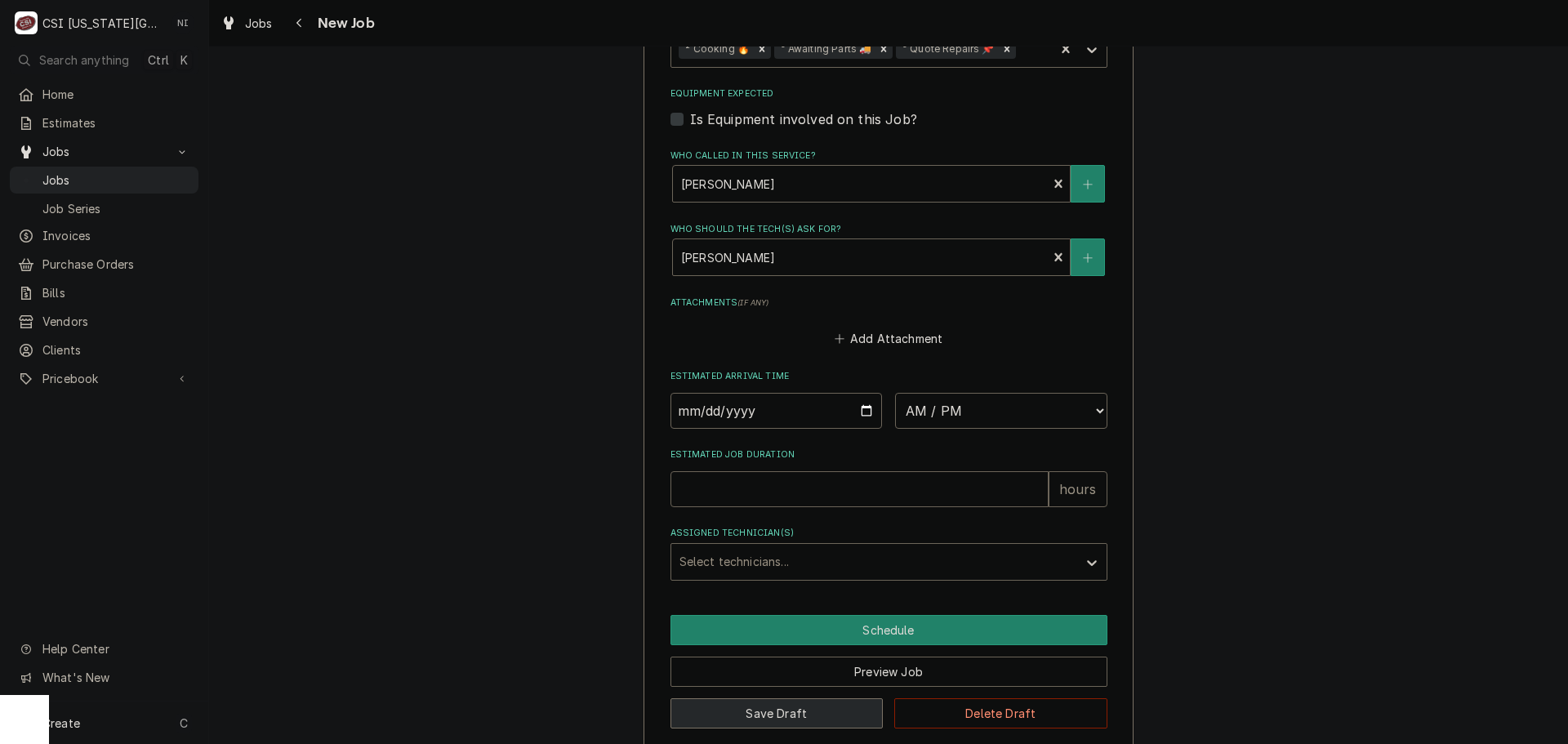
type textarea "motor ordered on Po 301393 emailed parts & lindy to order - 9/2 - LS Pump/Motor…"
click at [754, 698] on button "Save Draft" at bounding box center [777, 712] width 213 height 30
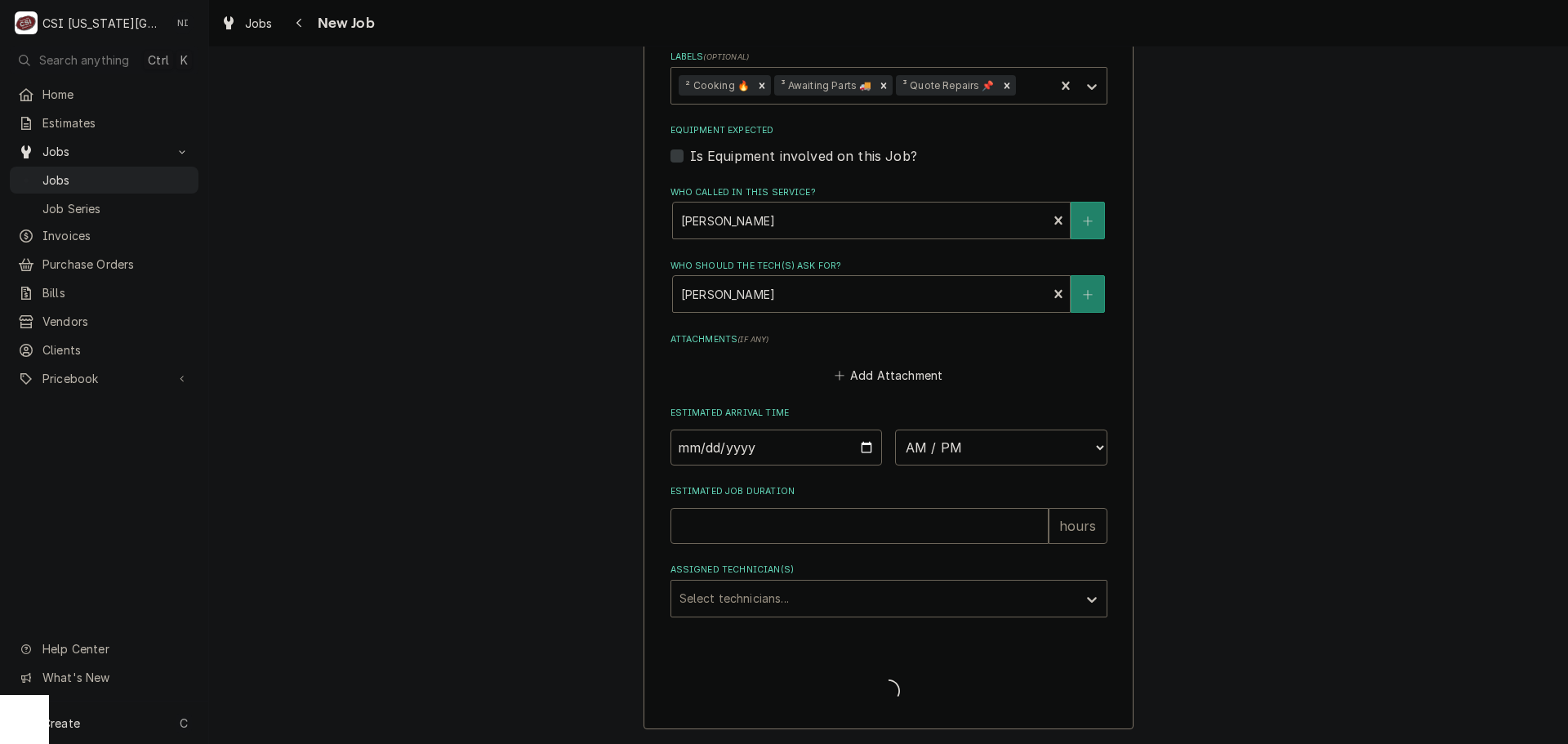
scroll to position [1337, 0]
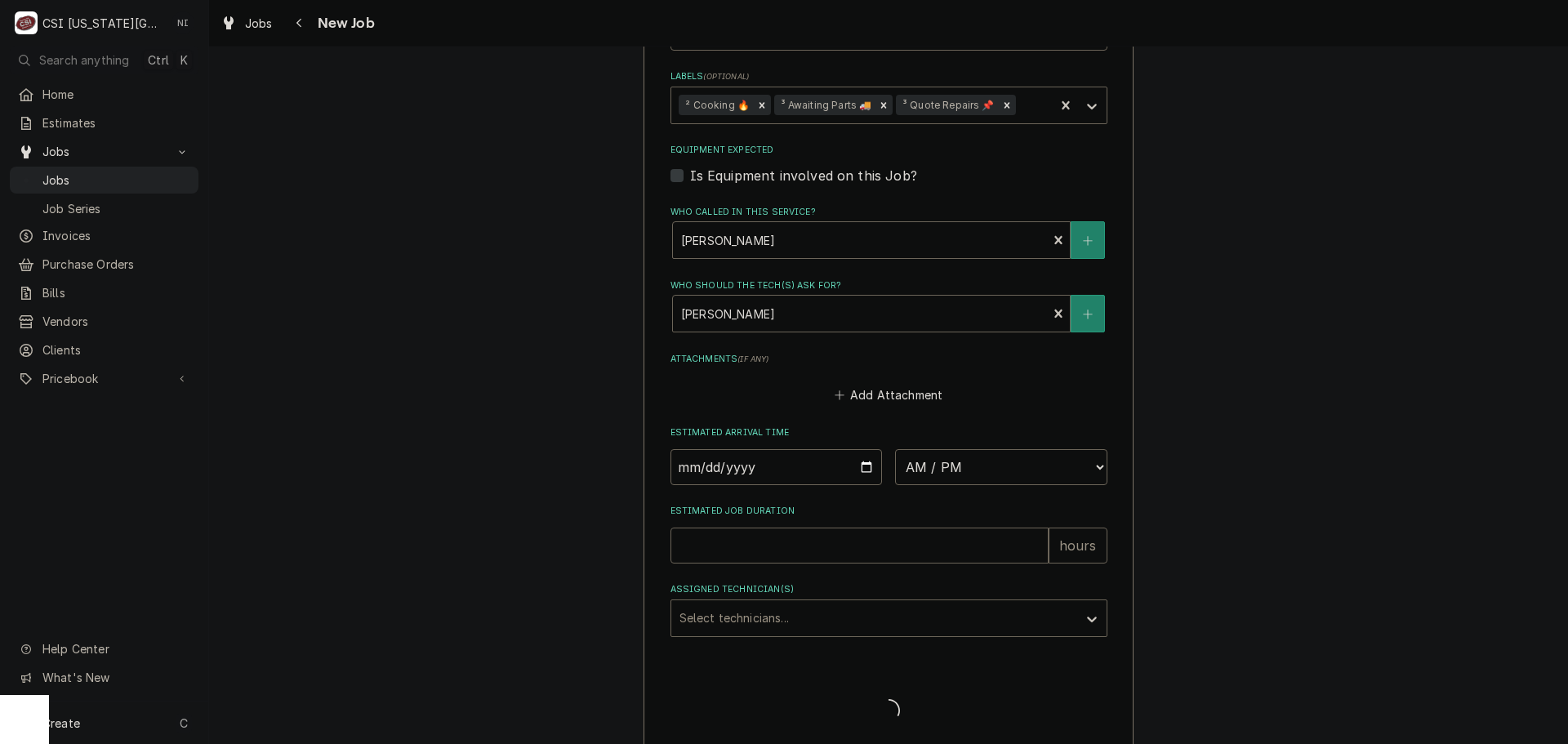
type textarea "x"
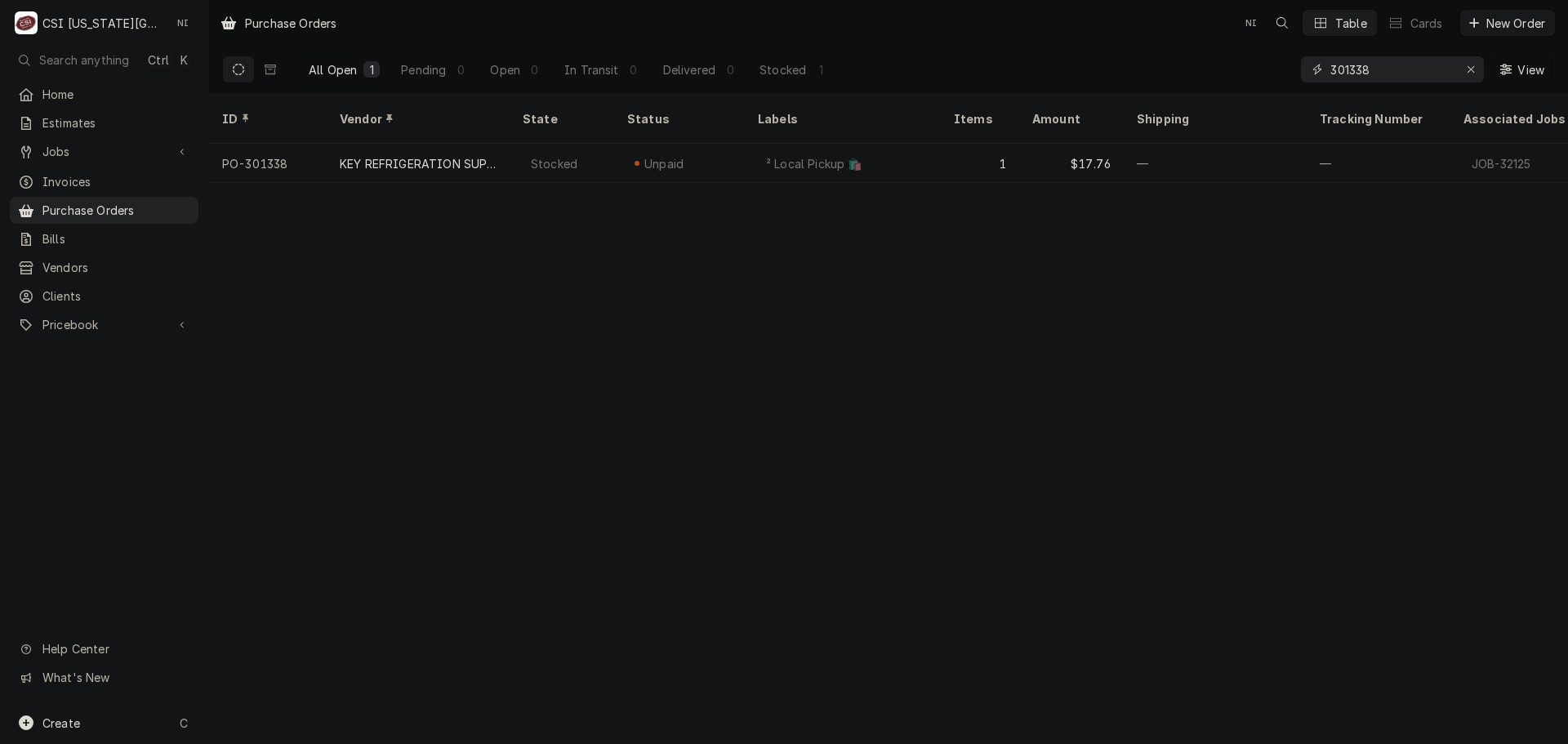
drag, startPoint x: 1389, startPoint y: 64, endPoint x: 1359, endPoint y: 70, distance: 30.6
click at [1359, 70] on input "301338" at bounding box center [1391, 69] width 123 height 26
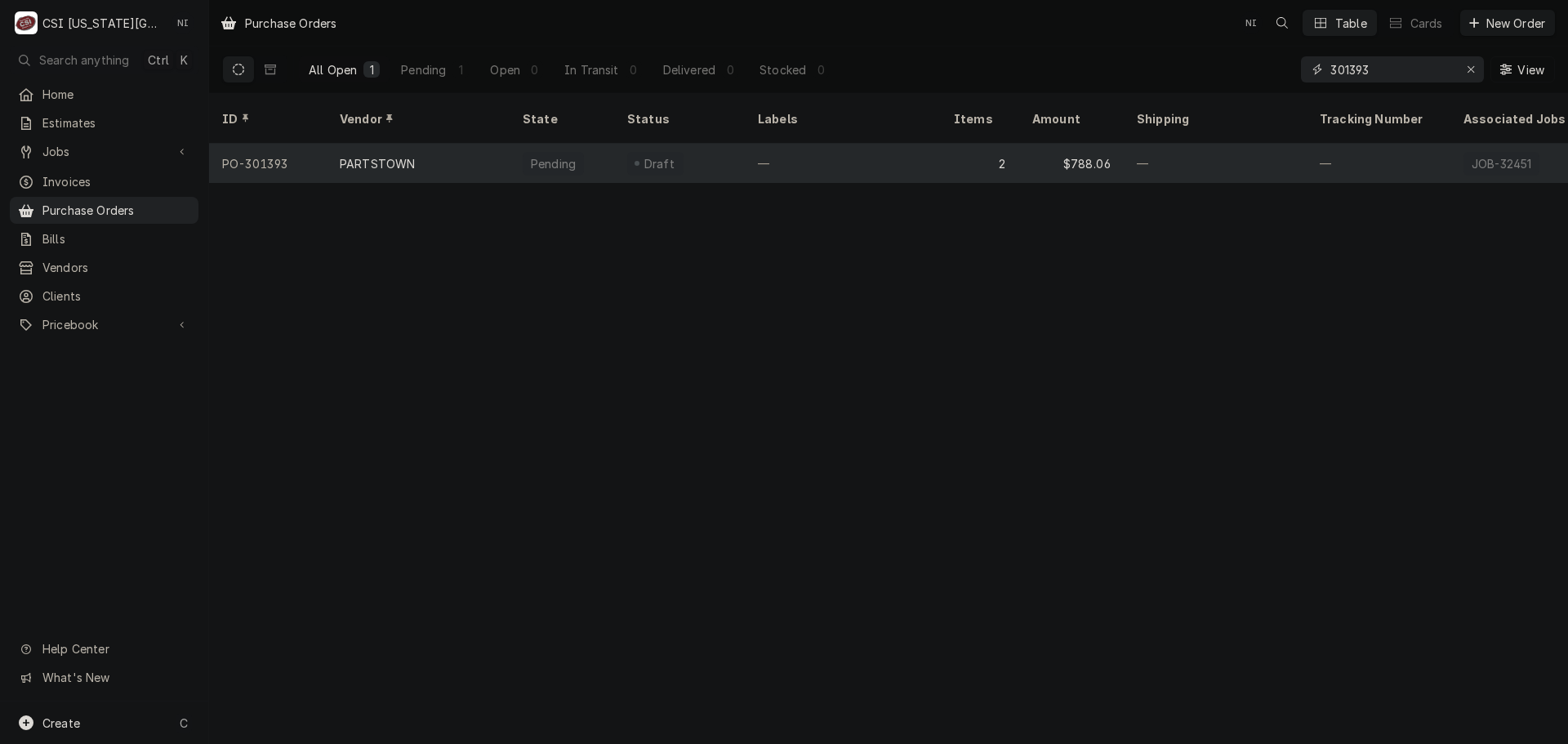
type input "301393"
click at [791, 144] on div "—" at bounding box center [842, 163] width 196 height 40
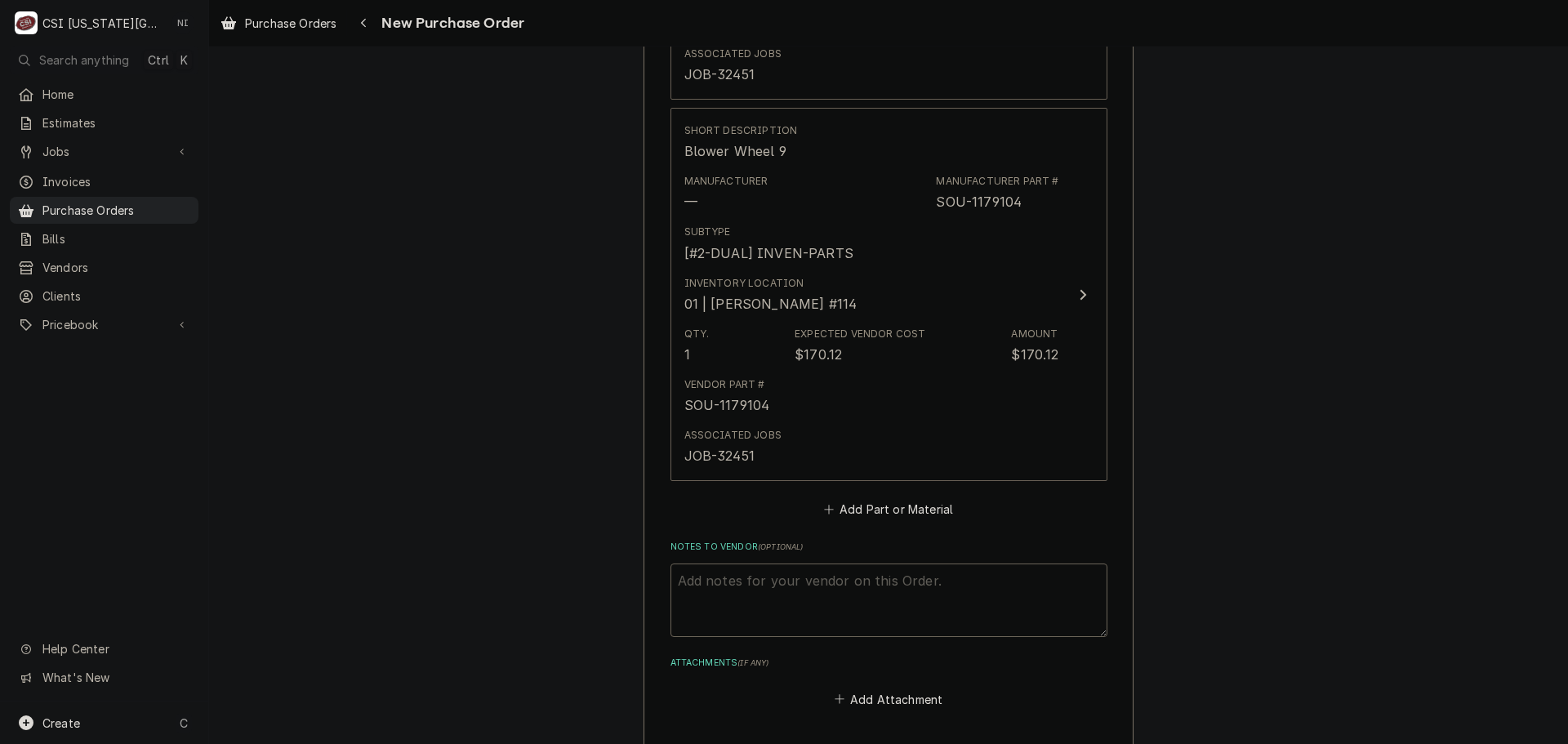
scroll to position [1061, 0]
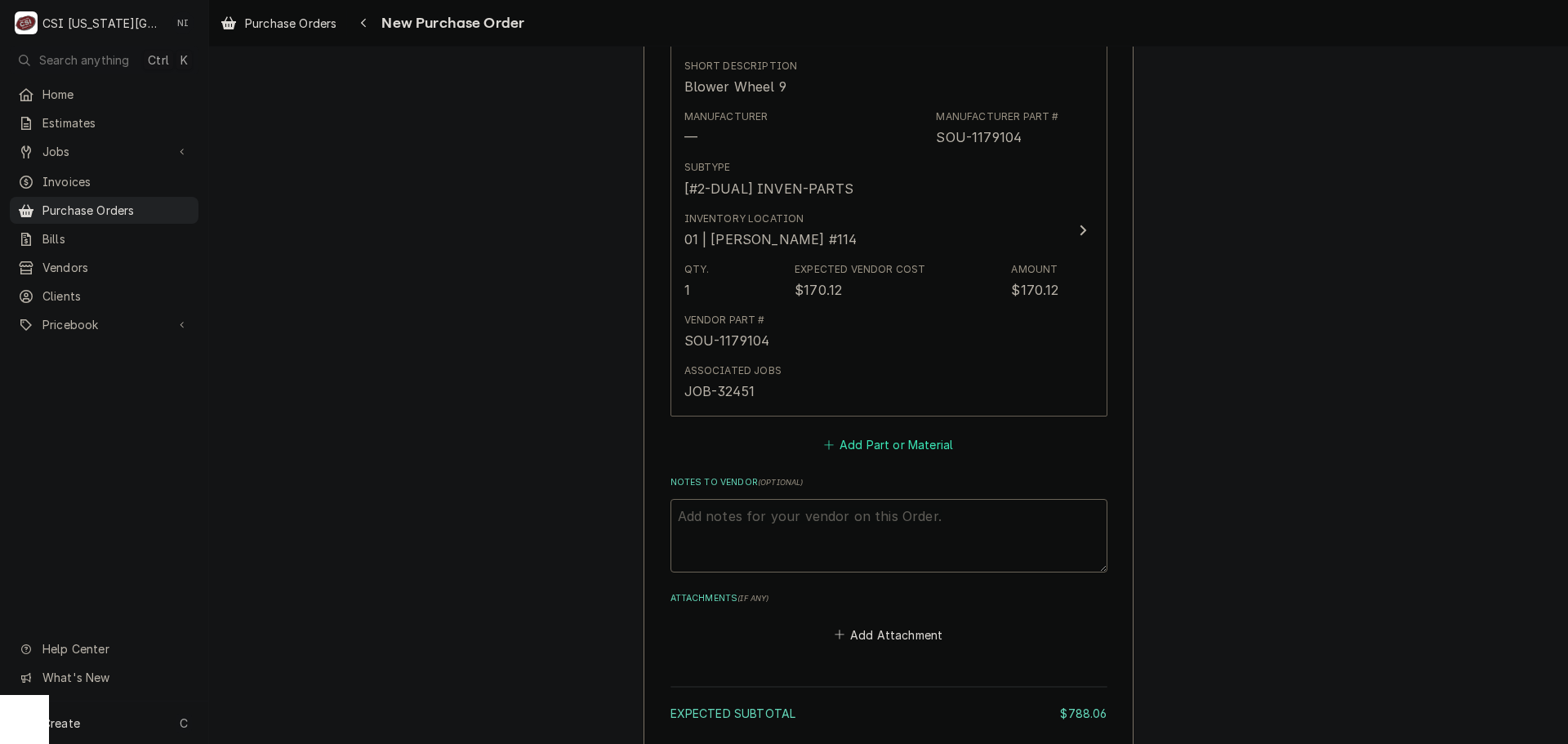
click at [895, 442] on button "Add Part or Material" at bounding box center [887, 445] width 134 height 23
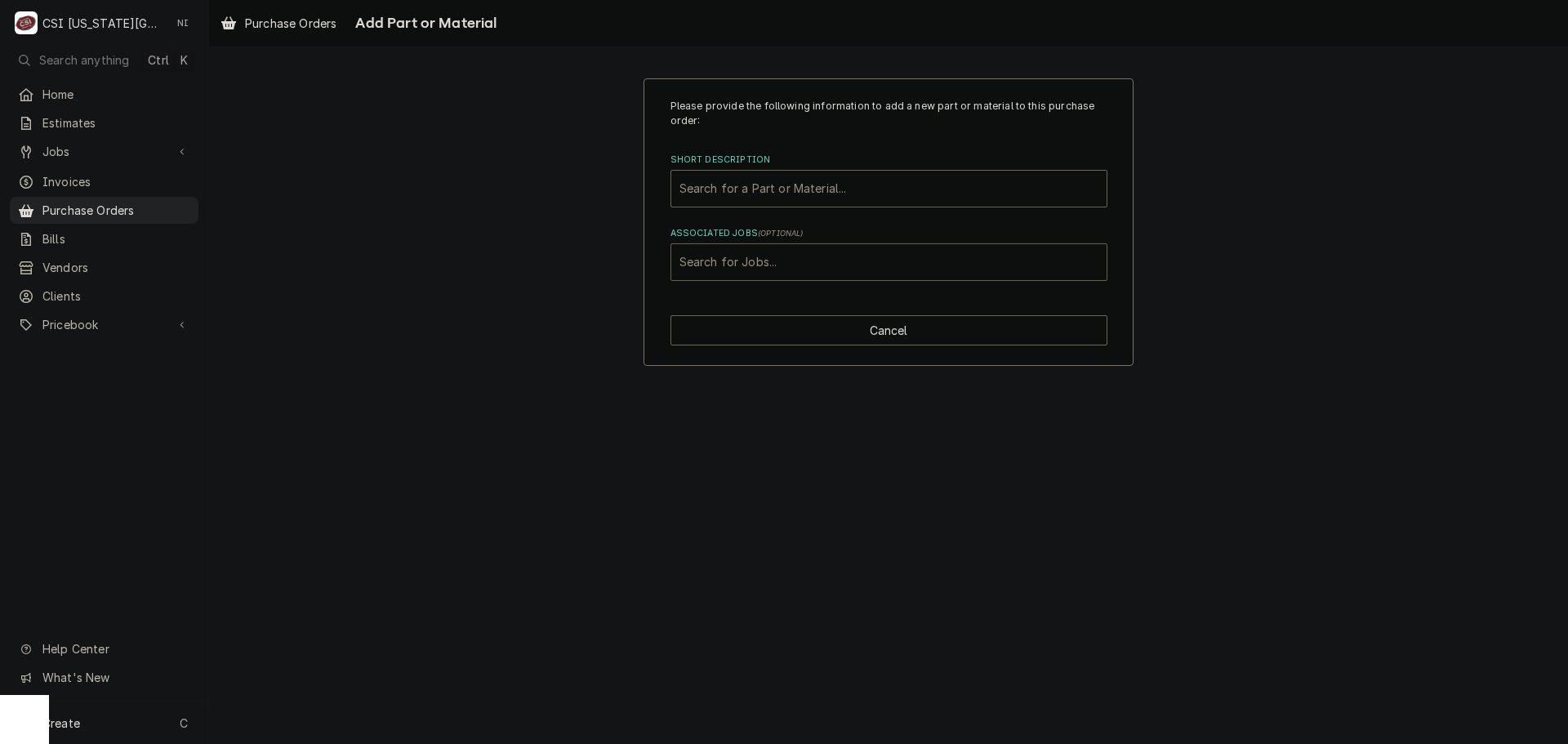
click at [807, 260] on div "Associated Jobs" at bounding box center [888, 262] width 419 height 29
type input "32448"
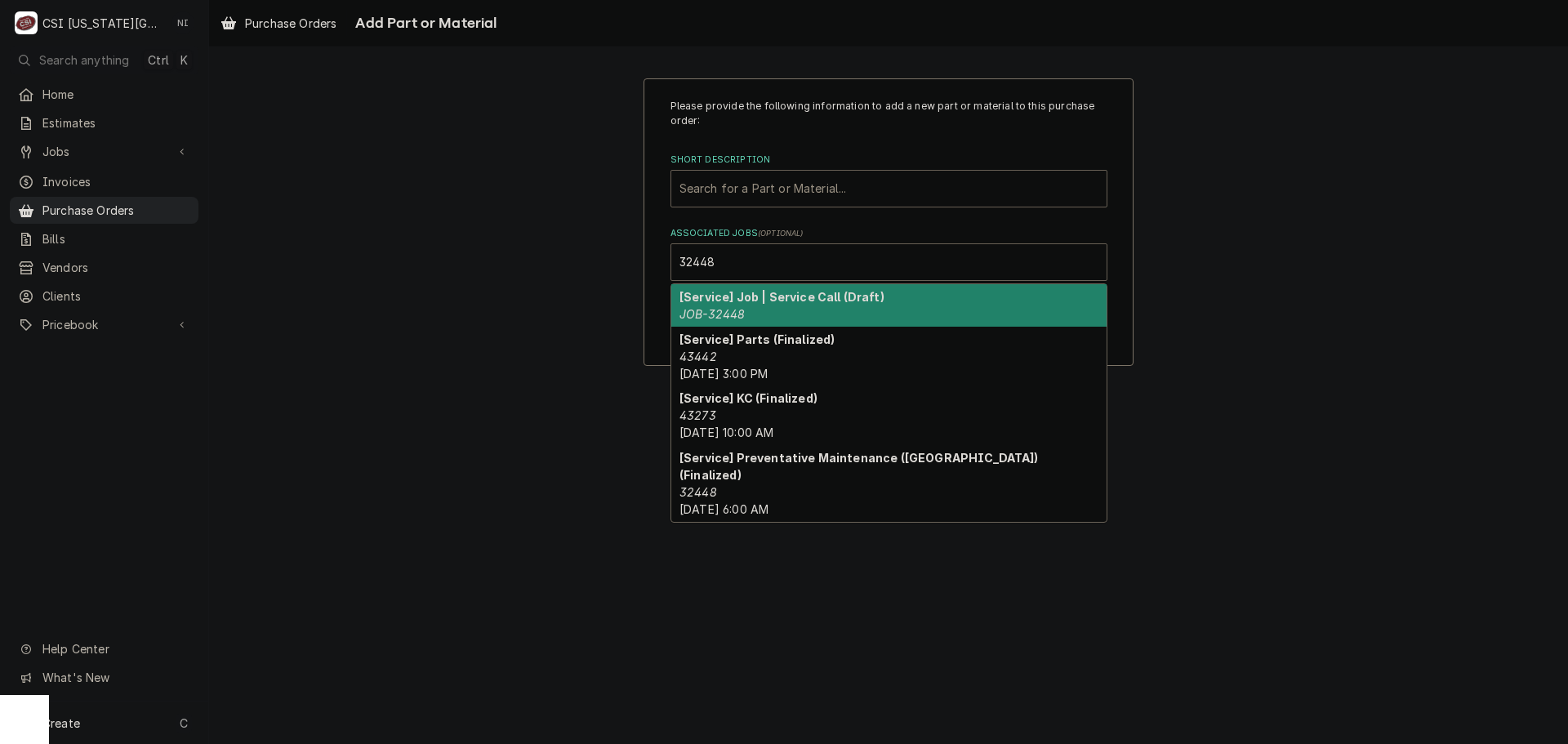
drag, startPoint x: 744, startPoint y: 311, endPoint x: 781, endPoint y: 198, distance: 118.9
click at [747, 311] on div "[Service] Job | Service Call (Draft) JOB-32448" at bounding box center [888, 305] width 435 height 43
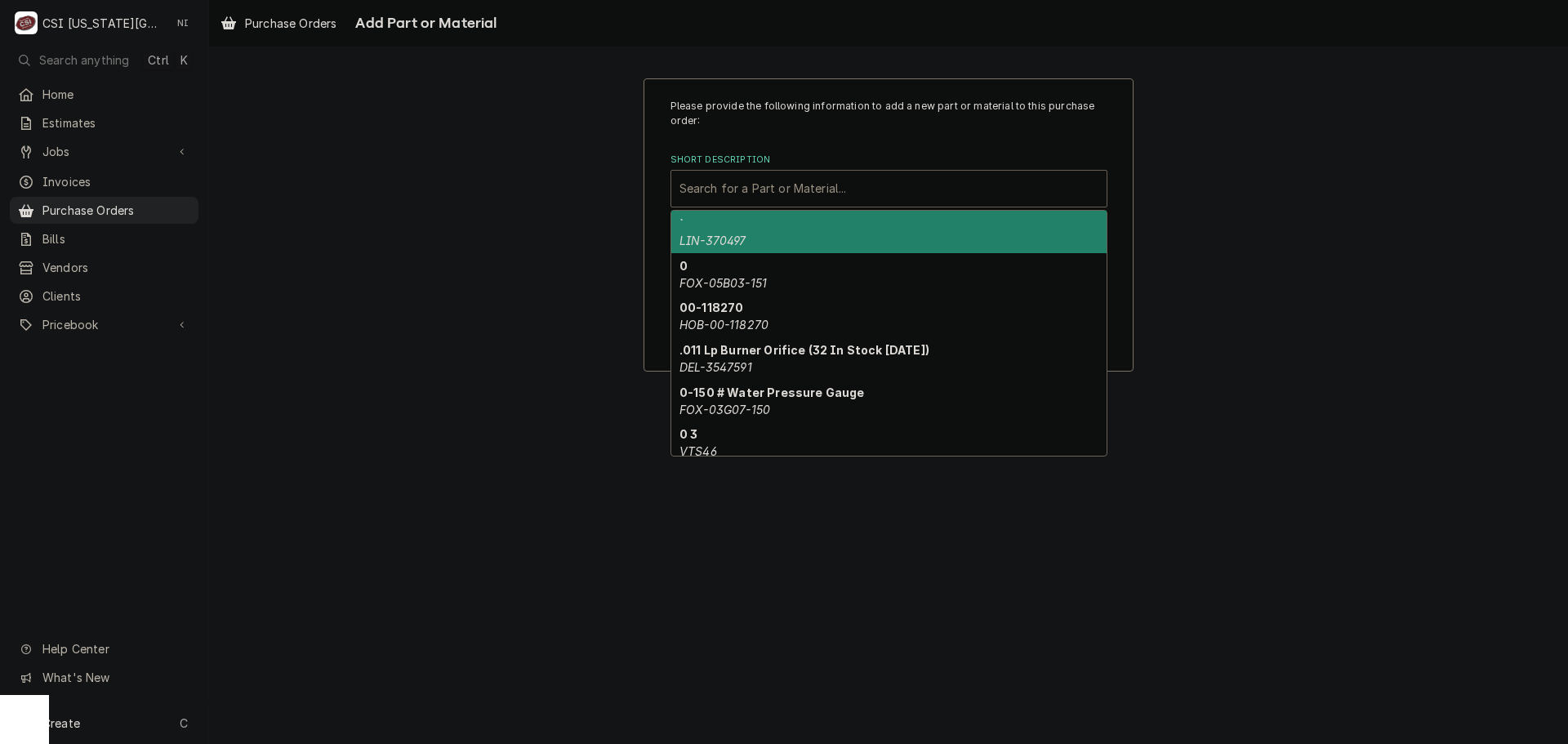
click at [782, 181] on div "Short Description" at bounding box center [888, 188] width 419 height 29
paste input "24A372"
type input "24A372"
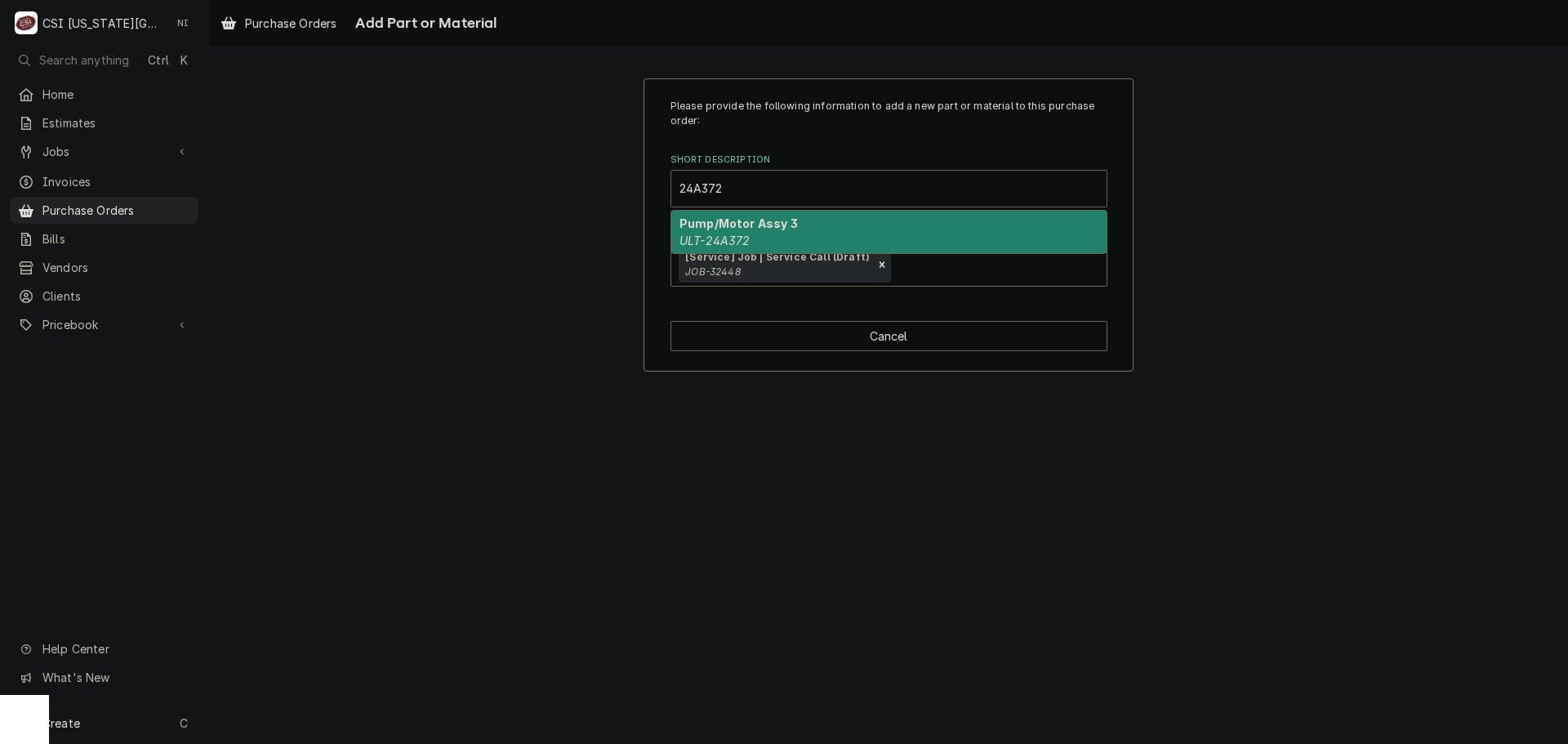
click at [767, 242] on div "Pump/Motor Assy 3 ULT-24A372" at bounding box center [888, 232] width 435 height 43
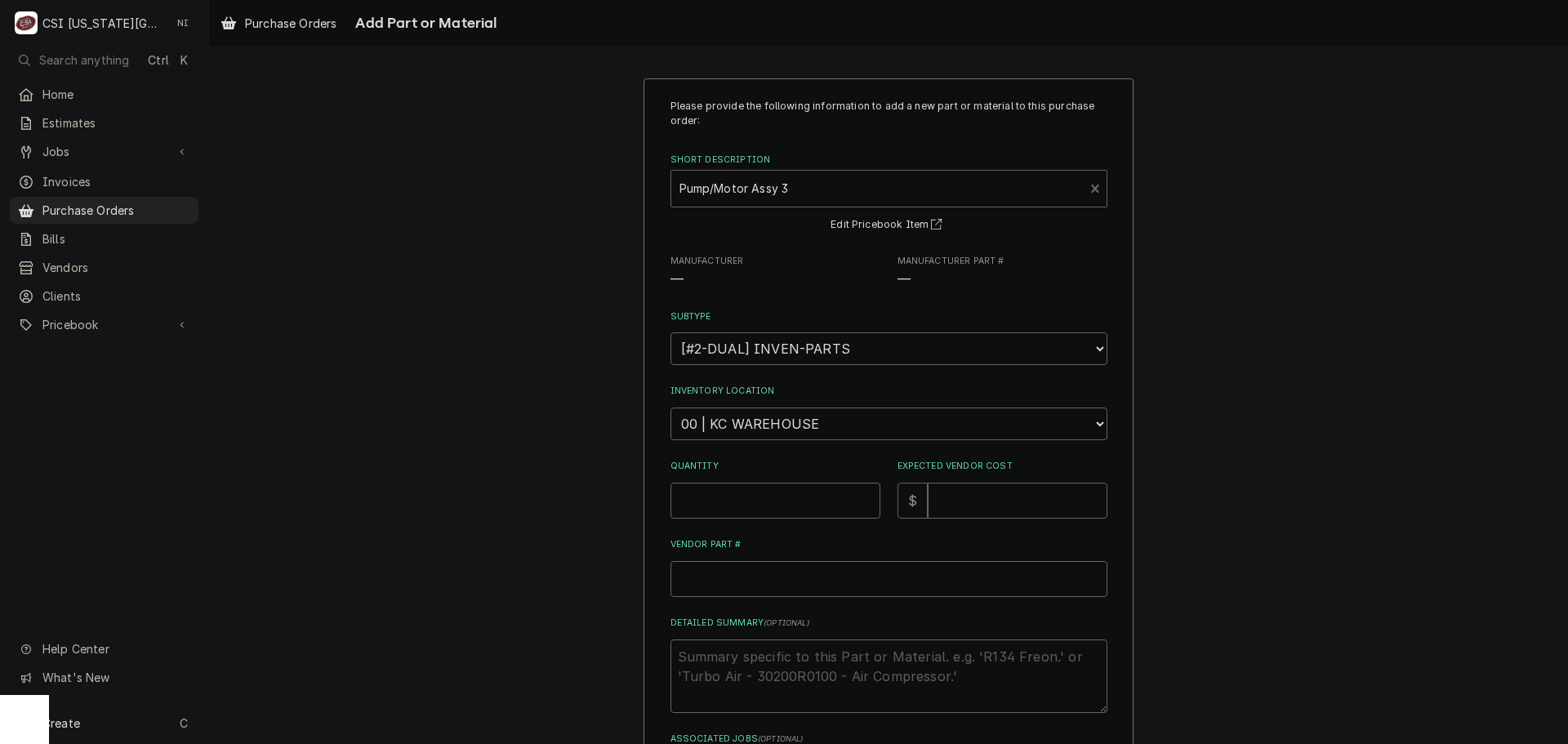
type textarea "x"
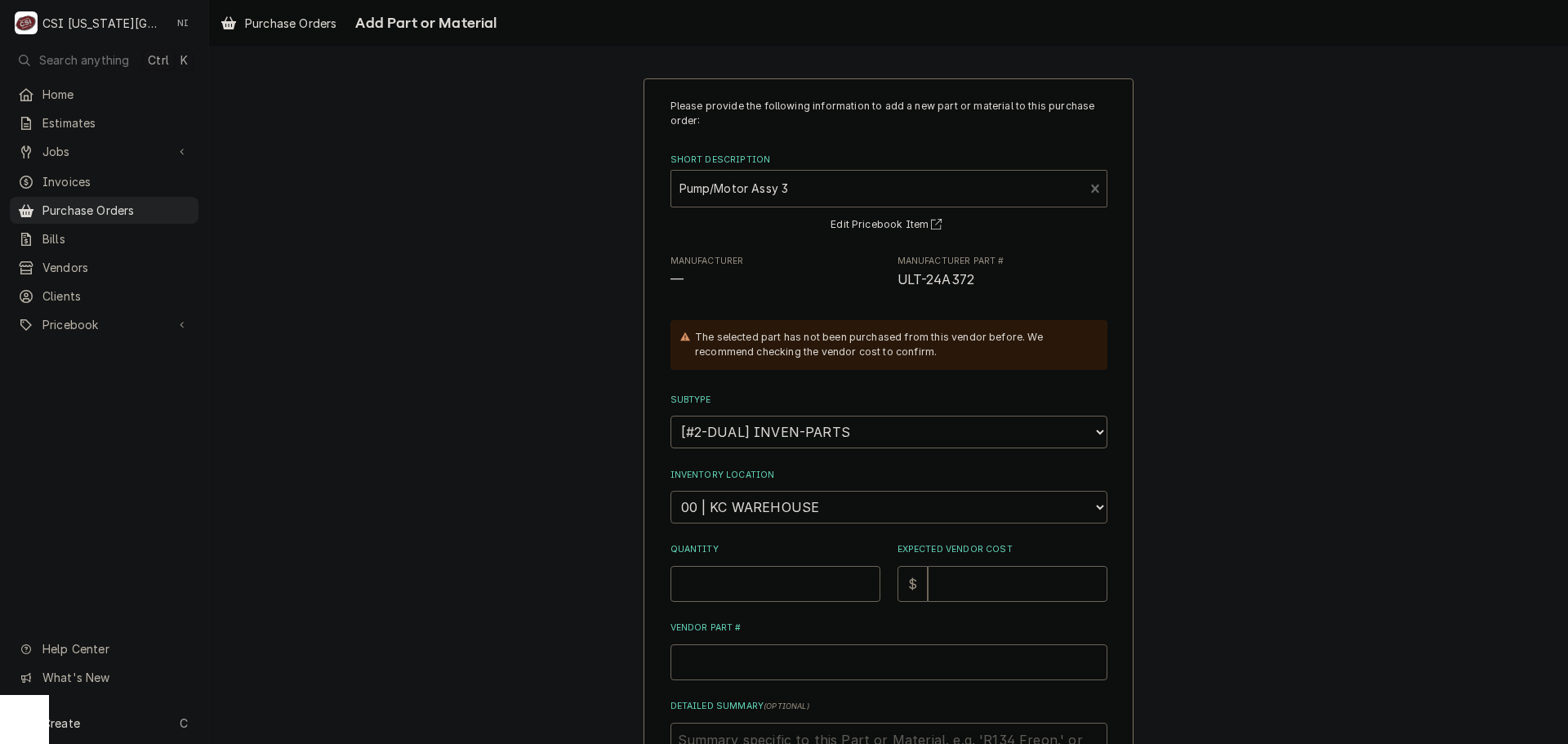
click at [784, 502] on select "Choose a location... 00 | KC WAREHOUSE 00 | MAIN WAREHOUSE 01 | BRIAN BREAZIER …" at bounding box center [889, 507] width 437 height 33
select select "2800"
click at [671, 491] on select "Choose a location... 00 | KC WAREHOUSE 00 | MAIN WAREHOUSE 01 | BRIAN BREAZIER …" at bounding box center [889, 507] width 437 height 33
drag, startPoint x: 743, startPoint y: 575, endPoint x: 754, endPoint y: 577, distance: 11.2
click at [745, 576] on input "Quantity" at bounding box center [775, 583] width 210 height 36
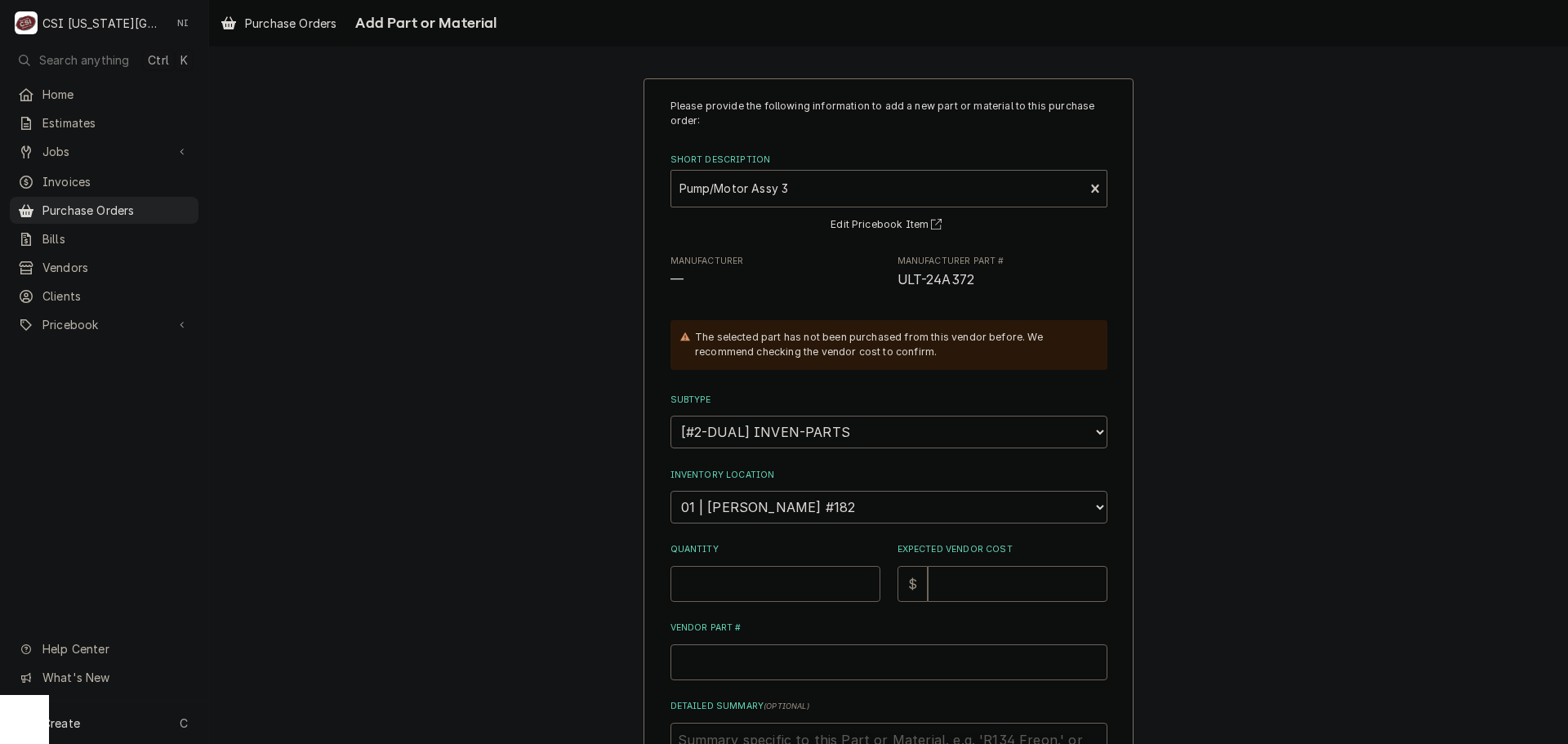
type textarea "x"
type input "1"
type textarea "x"
type input "7"
type textarea "x"
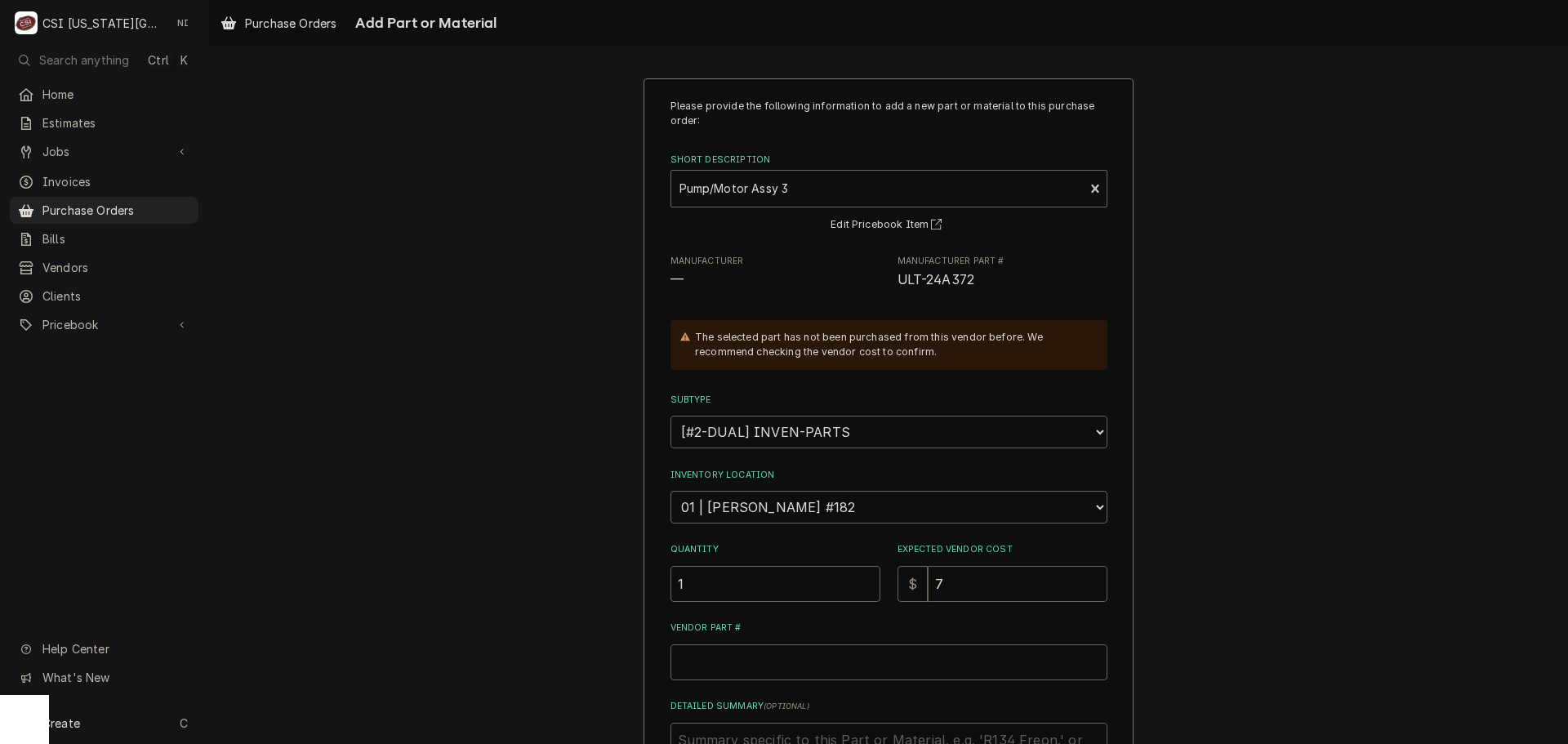
type input "75"
type textarea "x"
type input "753"
drag, startPoint x: 970, startPoint y: 279, endPoint x: 886, endPoint y: 292, distance: 85.0
click at [886, 292] on div "Please provide the following information to add a new part or material to this …" at bounding box center [889, 486] width 437 height 776
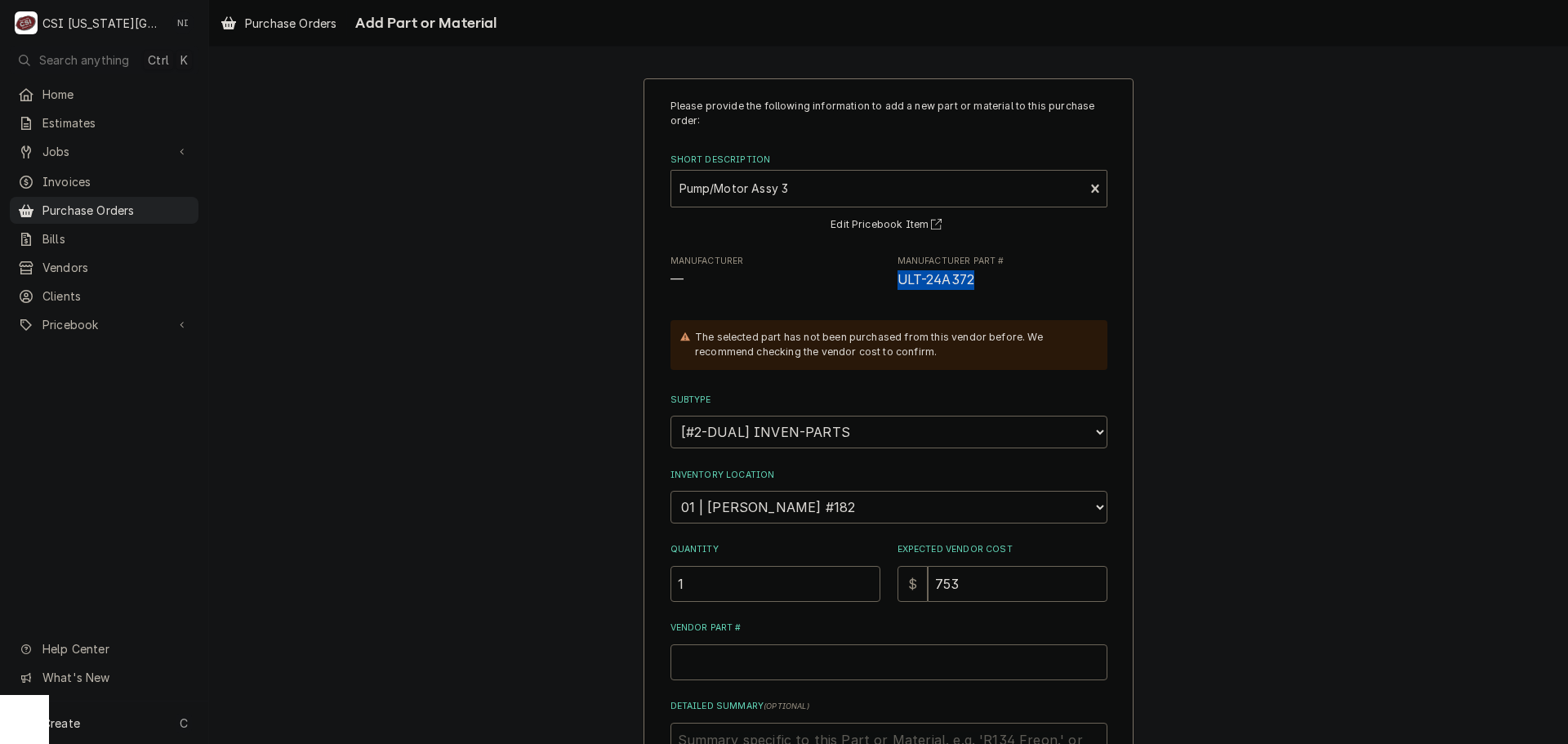
copy span "ULT-24A372"
click at [817, 668] on input "Vendor Part #" at bounding box center [889, 661] width 437 height 36
paste input "ULT-24A372"
type textarea "x"
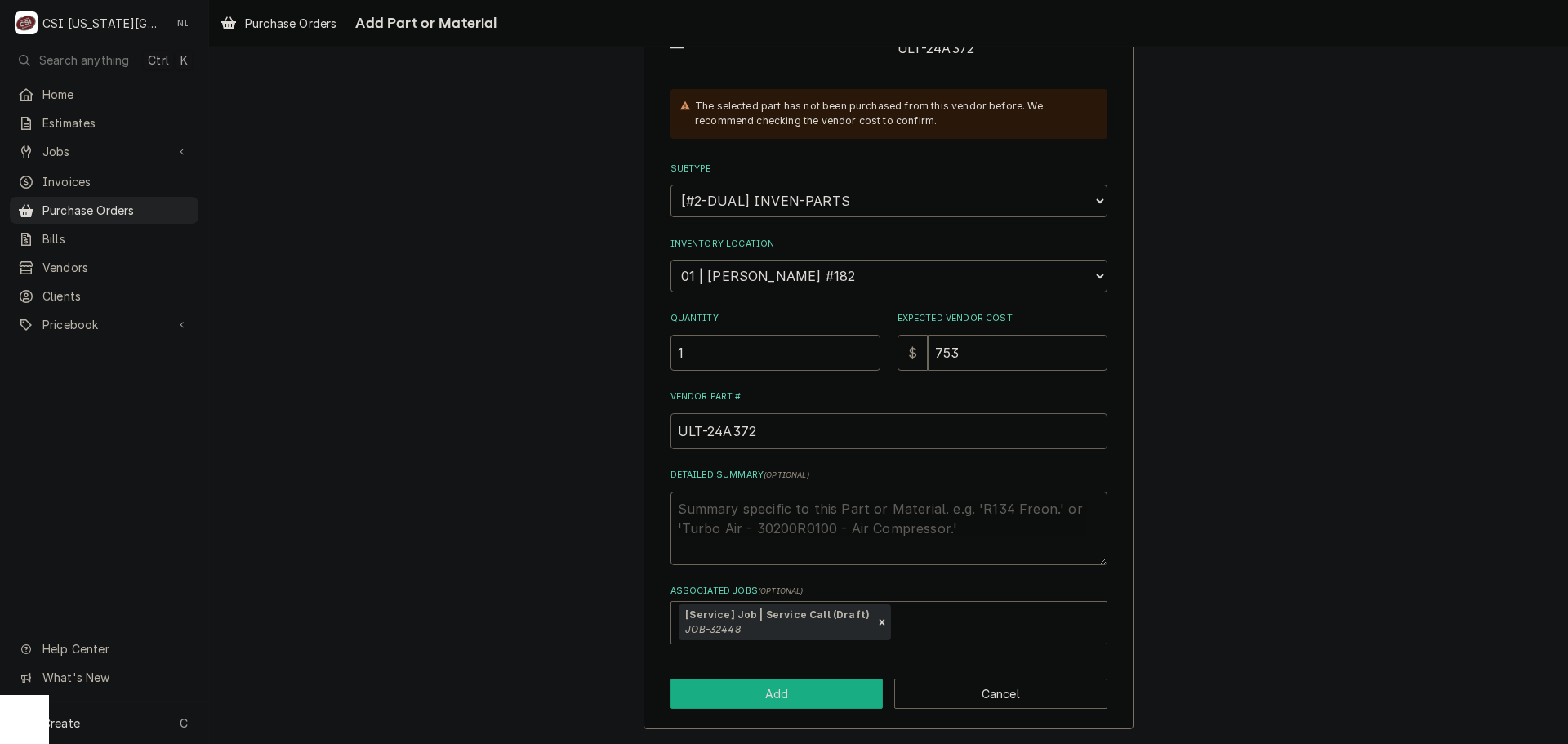
type input "ULT-24A372"
click at [828, 700] on button "Add" at bounding box center [777, 693] width 213 height 30
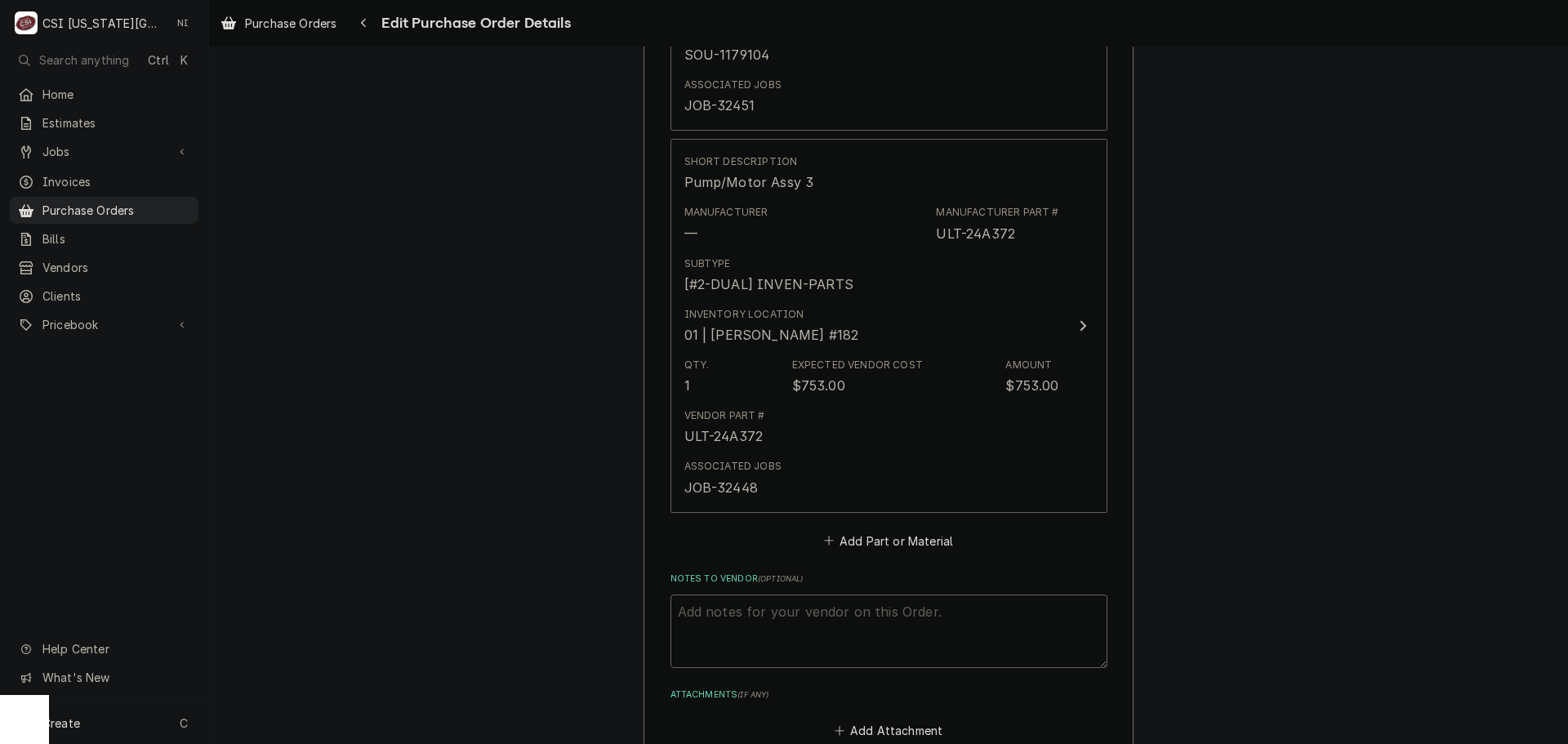
scroll to position [1692, 0]
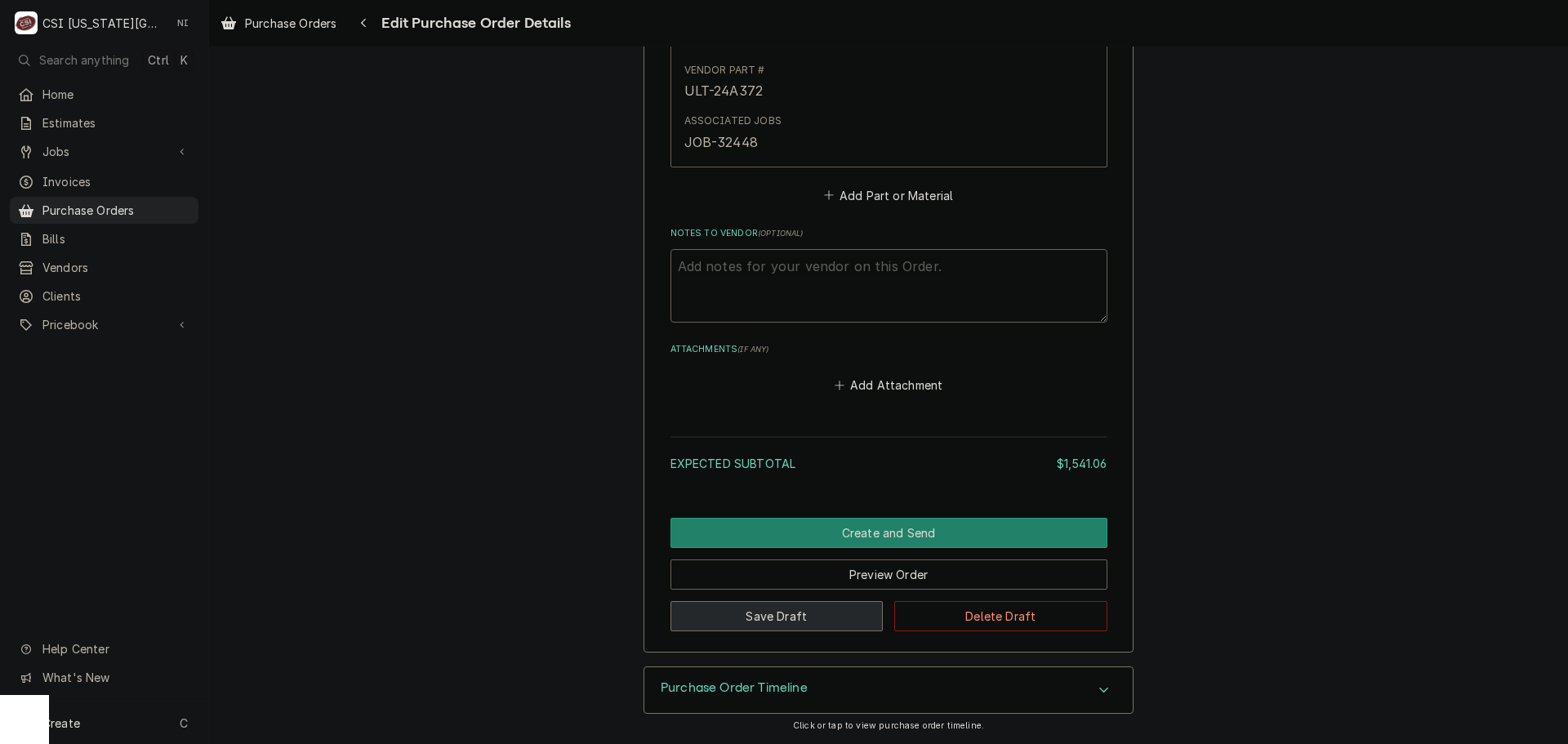
click at [851, 611] on button "Save Draft" at bounding box center [777, 615] width 213 height 30
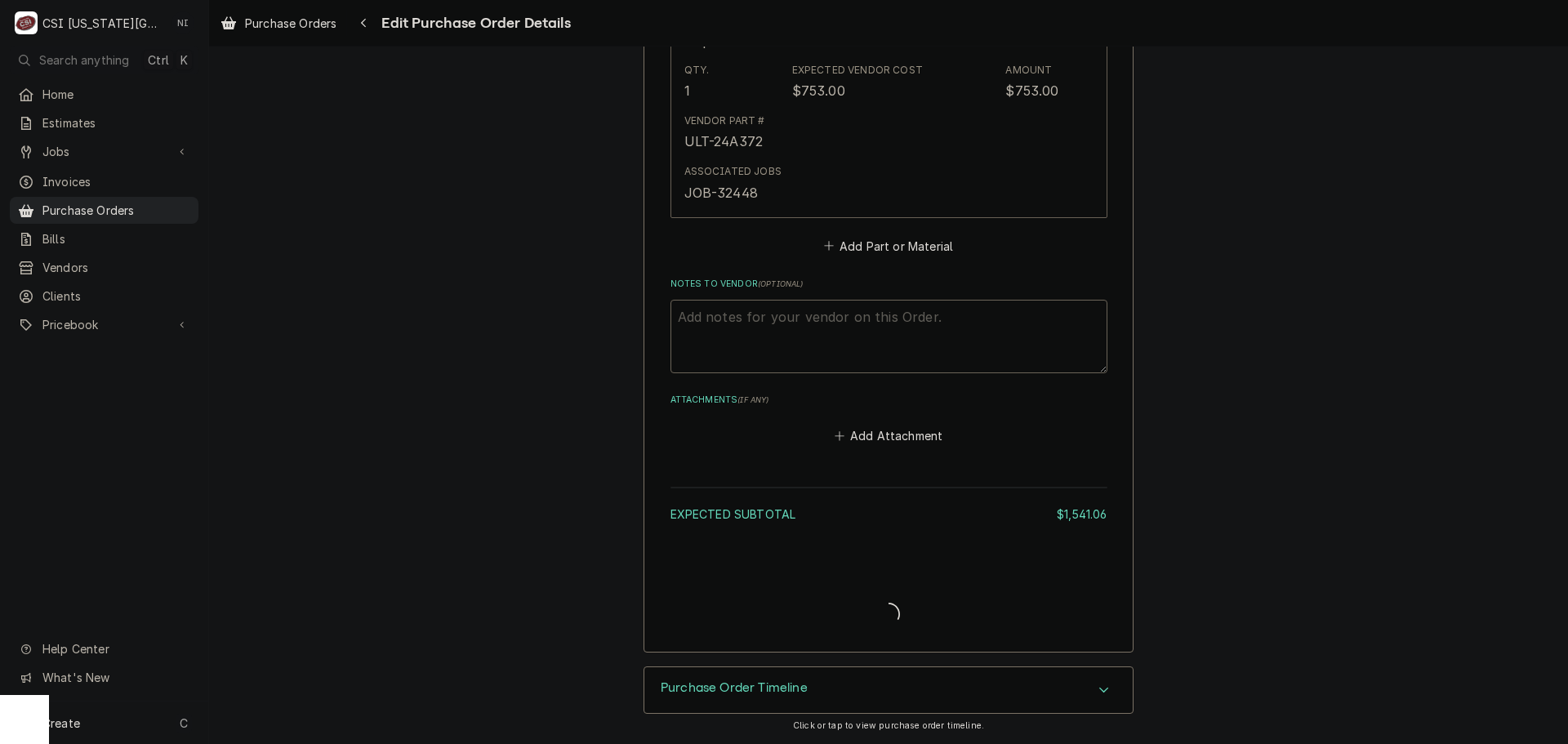
scroll to position [1642, 0]
type textarea "x"
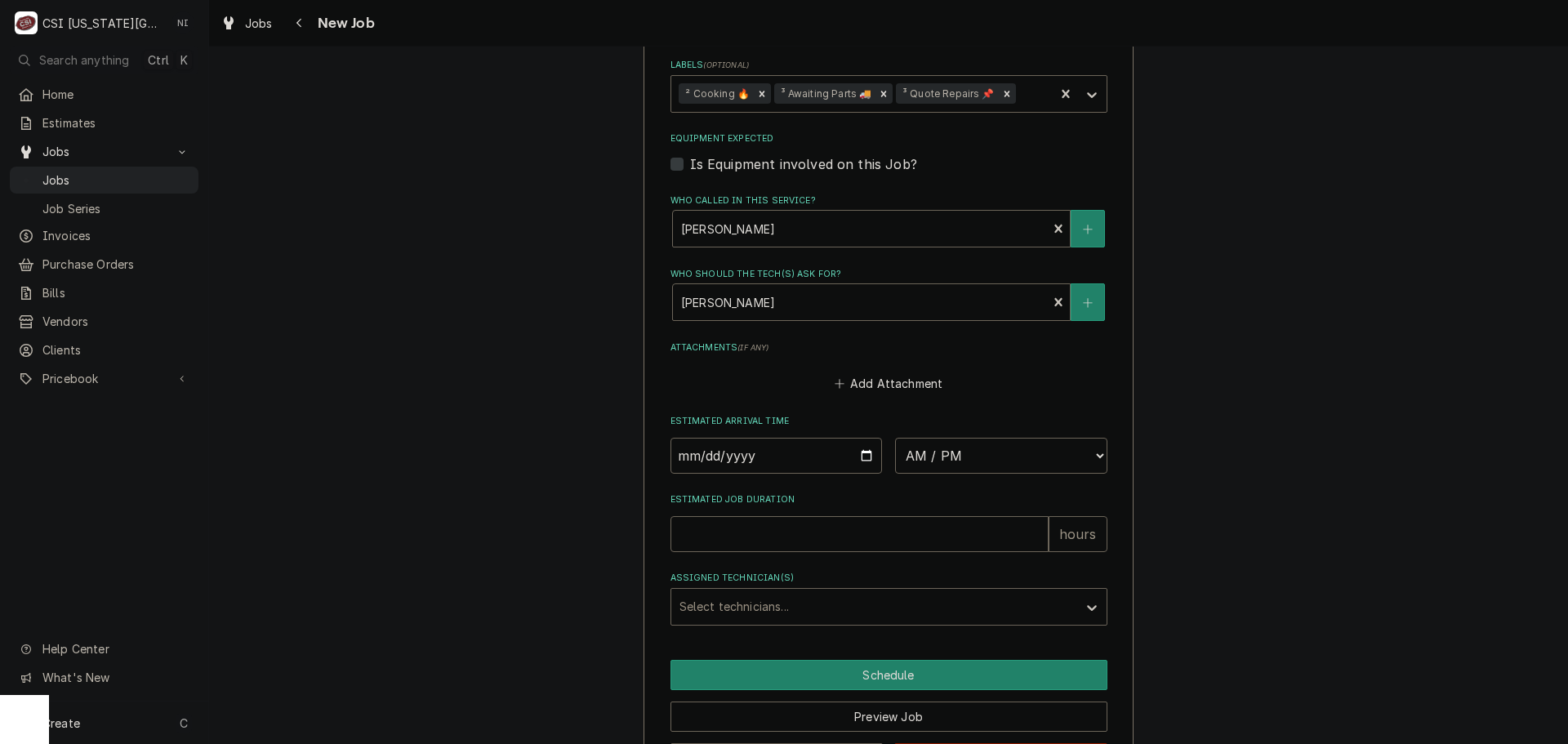
scroll to position [1393, 0]
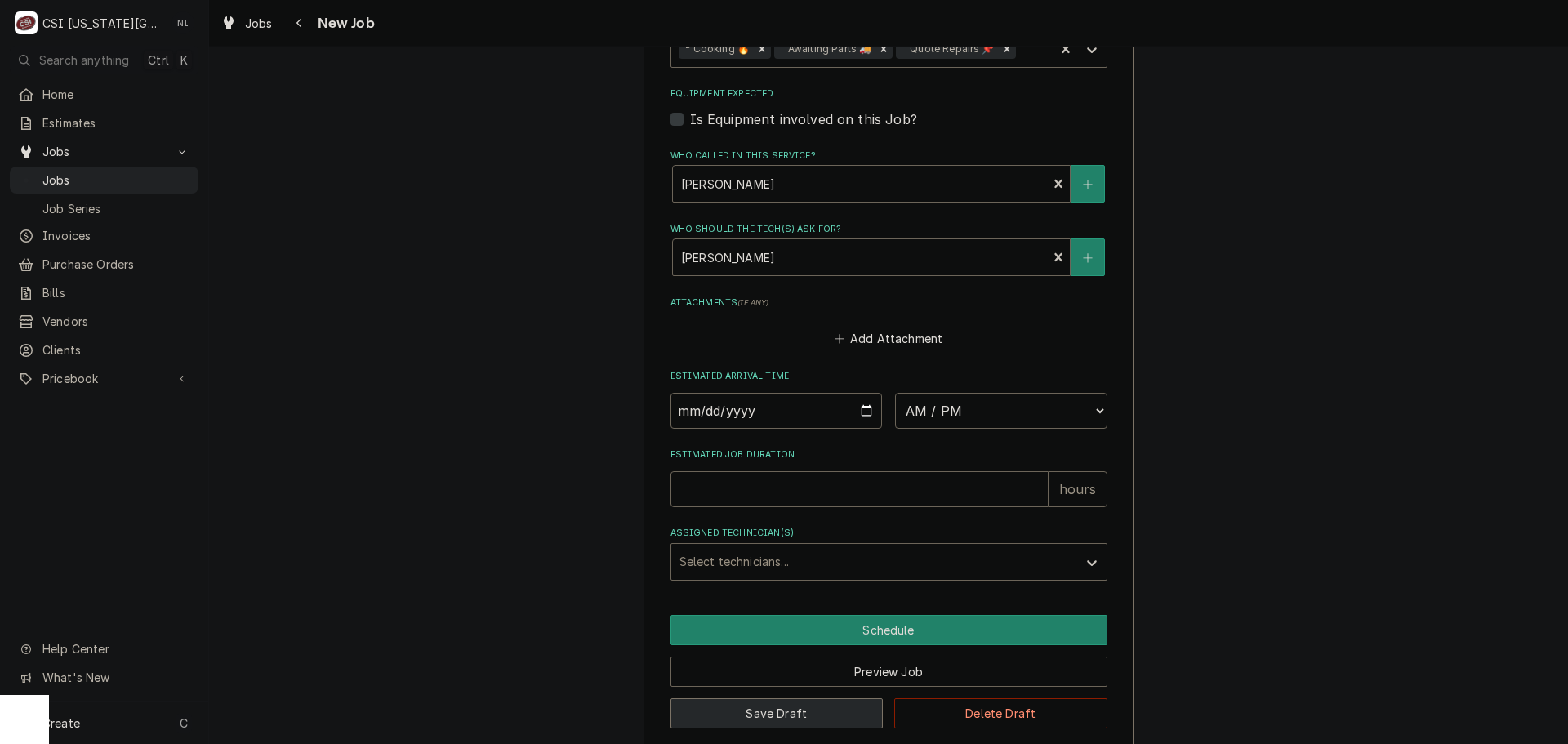
click at [821, 698] on button "Save Draft" at bounding box center [777, 712] width 213 height 30
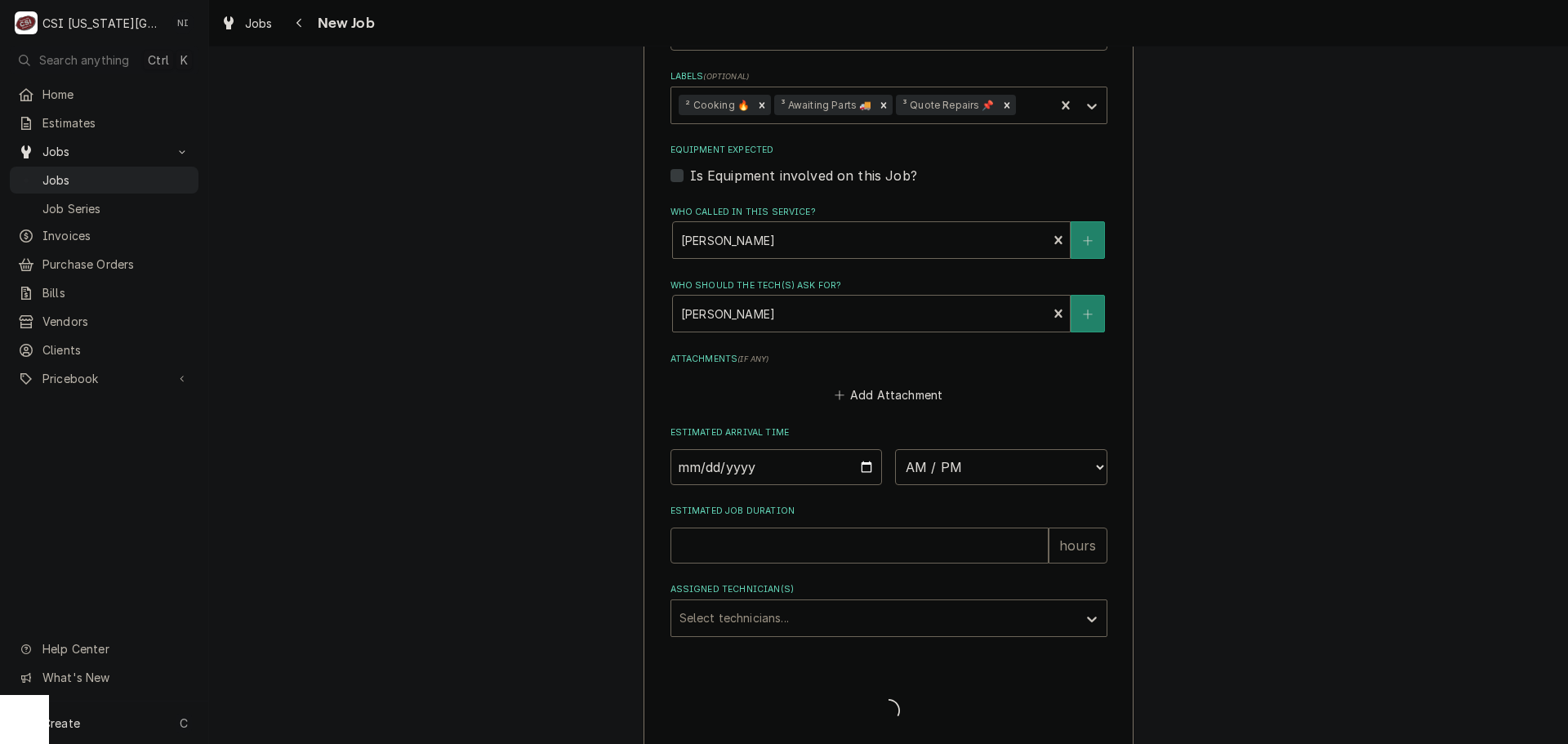
type textarea "x"
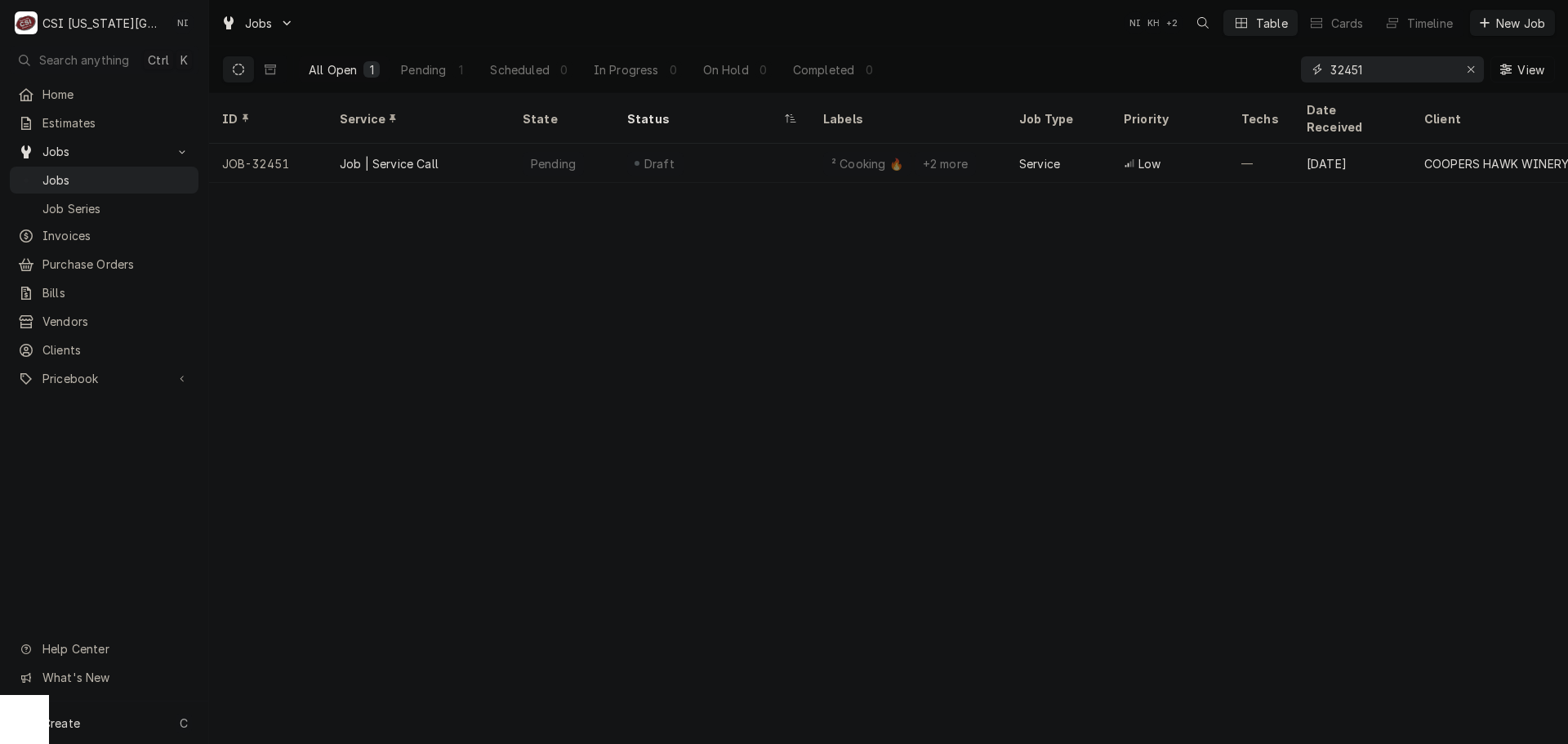
drag, startPoint x: 1391, startPoint y: 66, endPoint x: 1066, endPoint y: 76, distance: 325.2
click at [1086, 75] on div "All Open 1 Pending 1 Scheduled 0 In Progress 0 On Hold 0 Completed 0 32451 View" at bounding box center [888, 69] width 1333 height 45
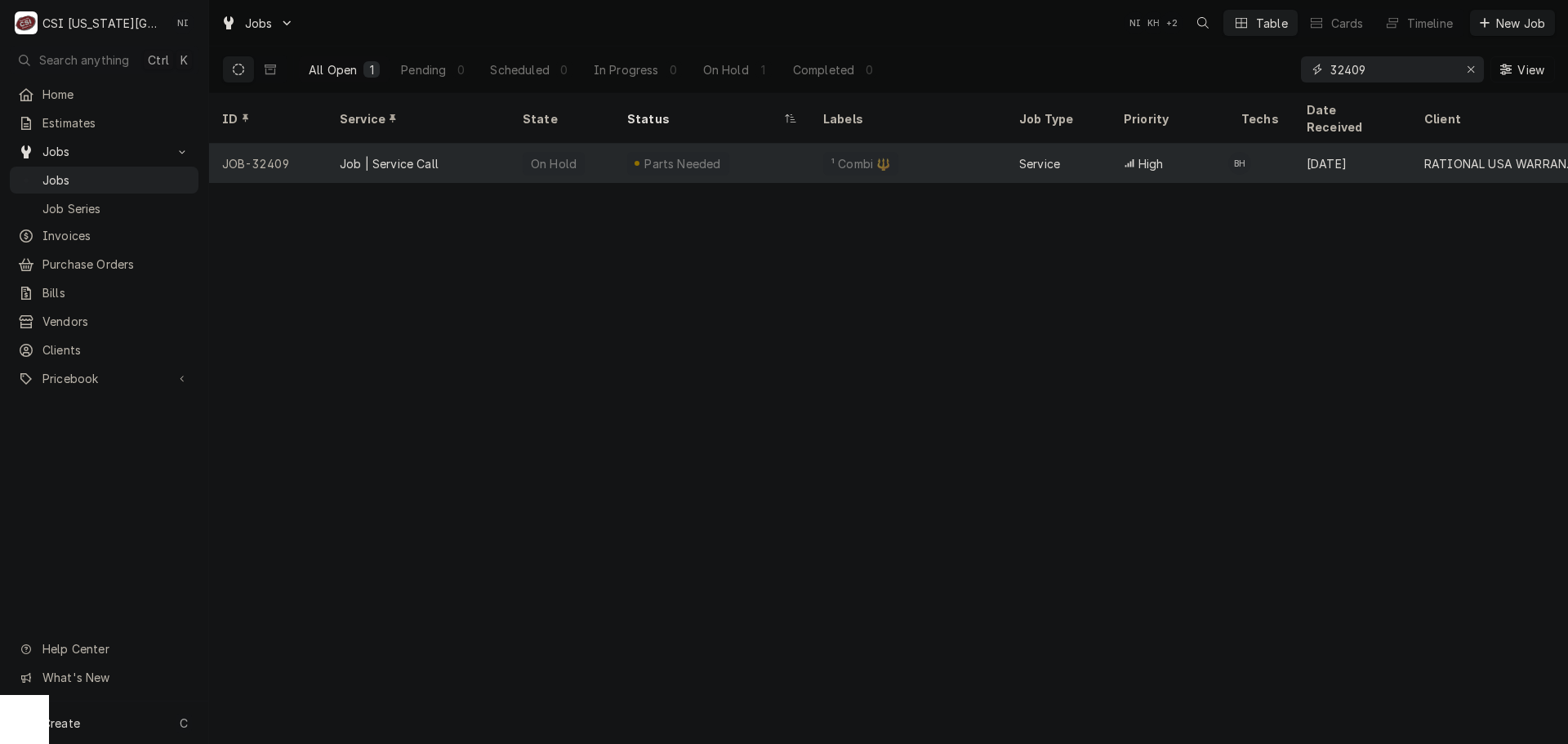
type input "32409"
click at [515, 157] on div "On Hold" at bounding box center [562, 163] width 104 height 40
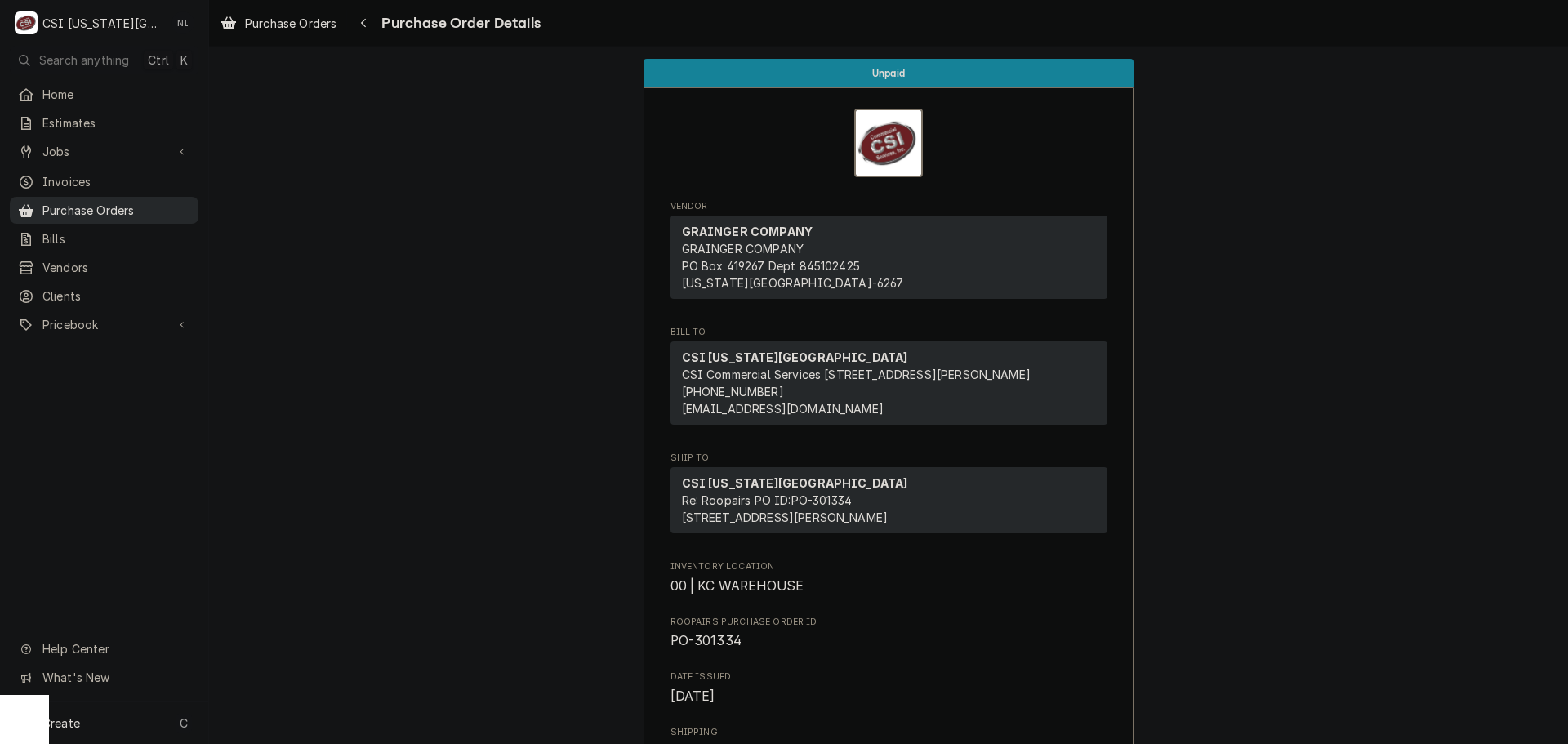
click at [176, 209] on span "Purchase Orders" at bounding box center [116, 211] width 148 height 17
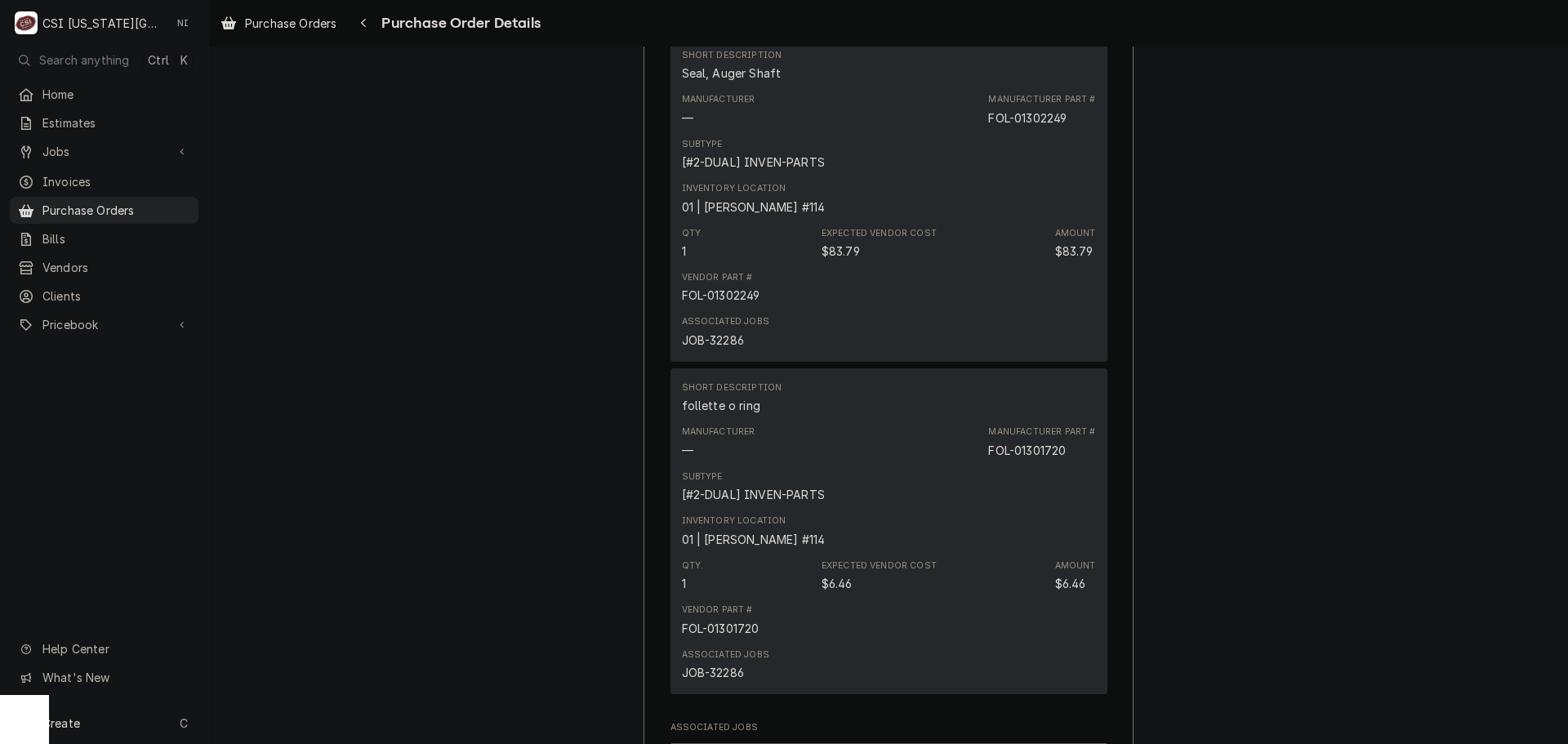
scroll to position [1306, 0]
drag, startPoint x: 164, startPoint y: 212, endPoint x: 182, endPoint y: 209, distance: 18.2
click at [164, 212] on span "Purchase Orders" at bounding box center [116, 211] width 148 height 17
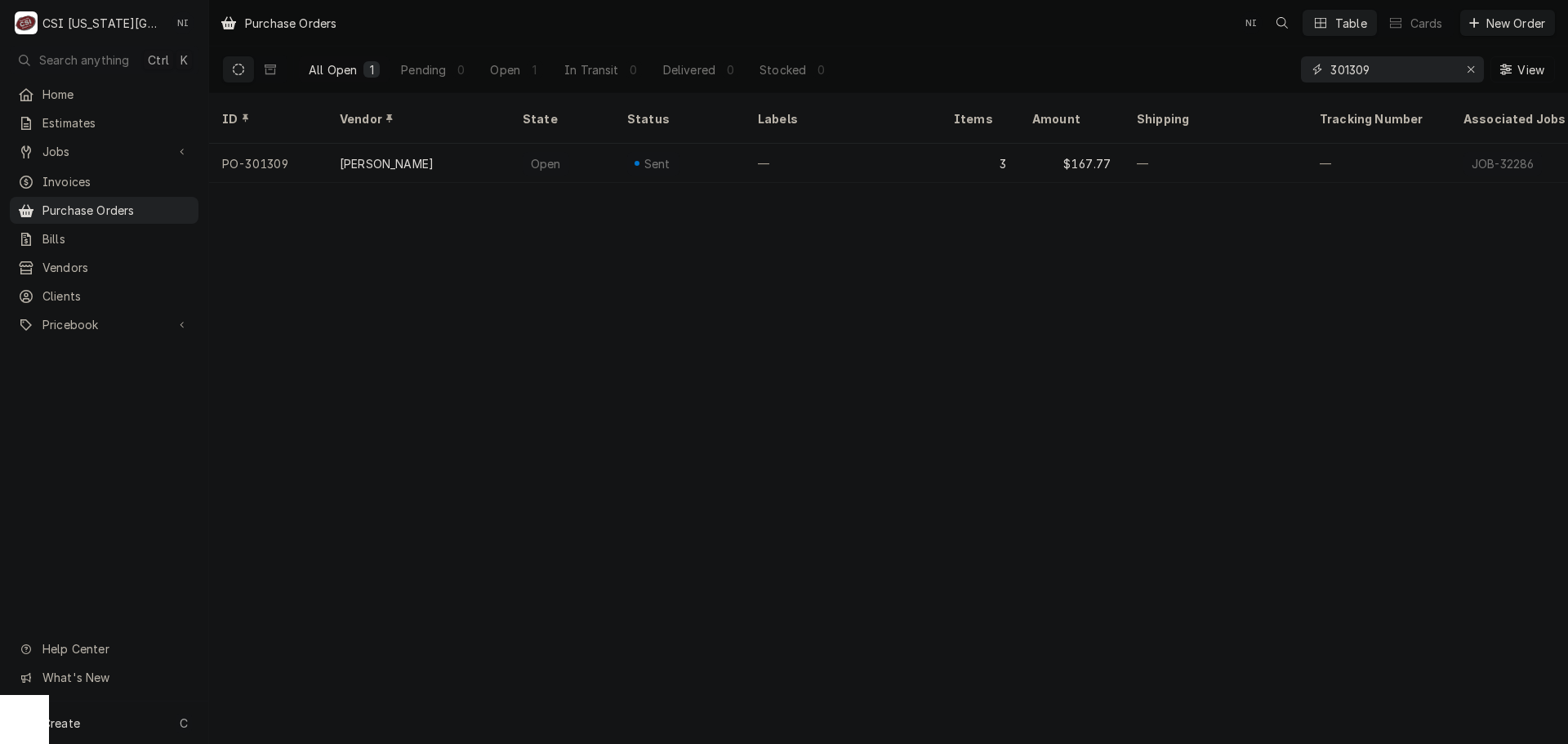
drag, startPoint x: 1322, startPoint y: 68, endPoint x: 1160, endPoint y: 55, distance: 162.5
click at [1177, 60] on div "All Open 1 Pending 0 Open 1 In Transit 0 Delivered 0 Stocked 0 301309 View" at bounding box center [888, 69] width 1333 height 45
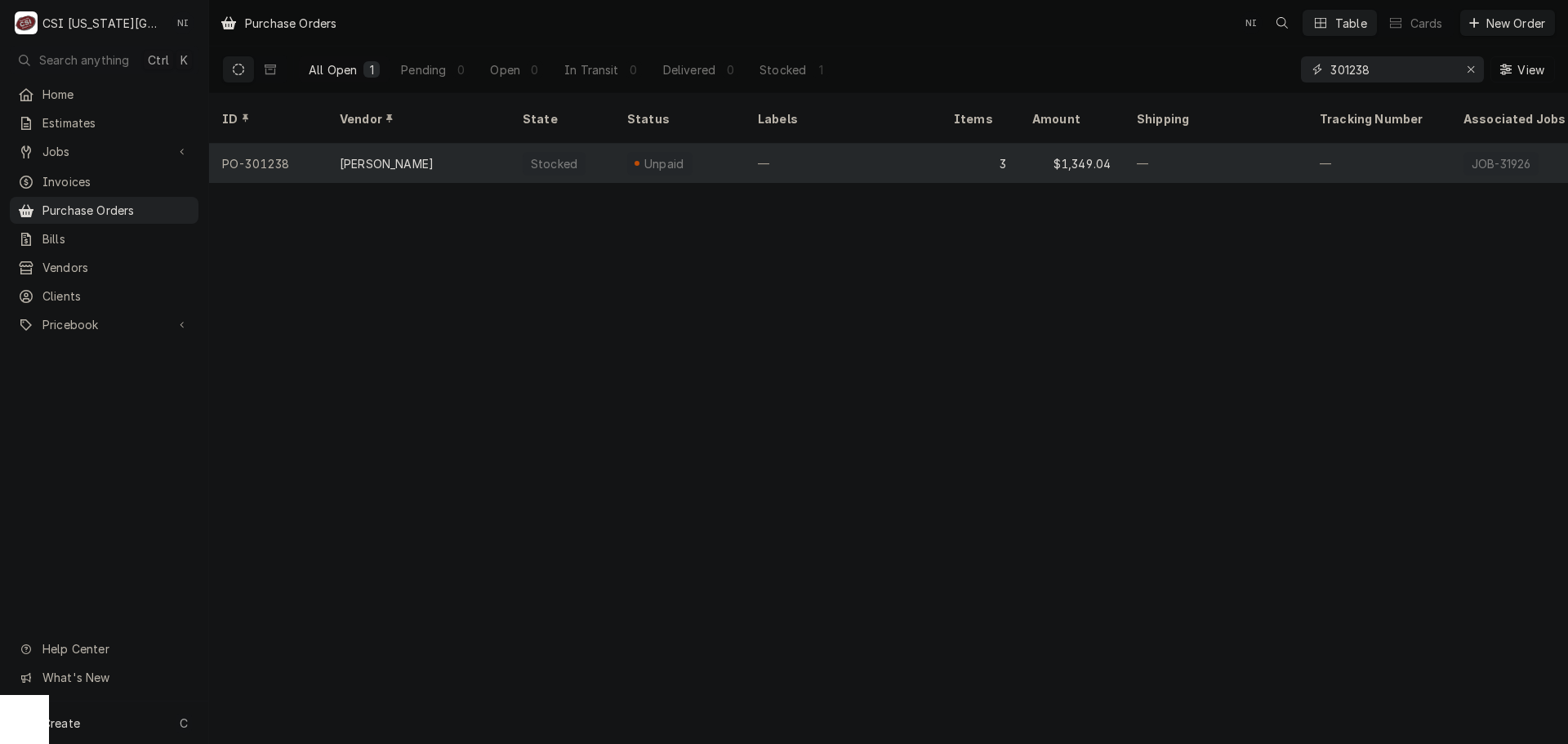
type input "301238"
click at [910, 144] on div "—" at bounding box center [842, 163] width 196 height 40
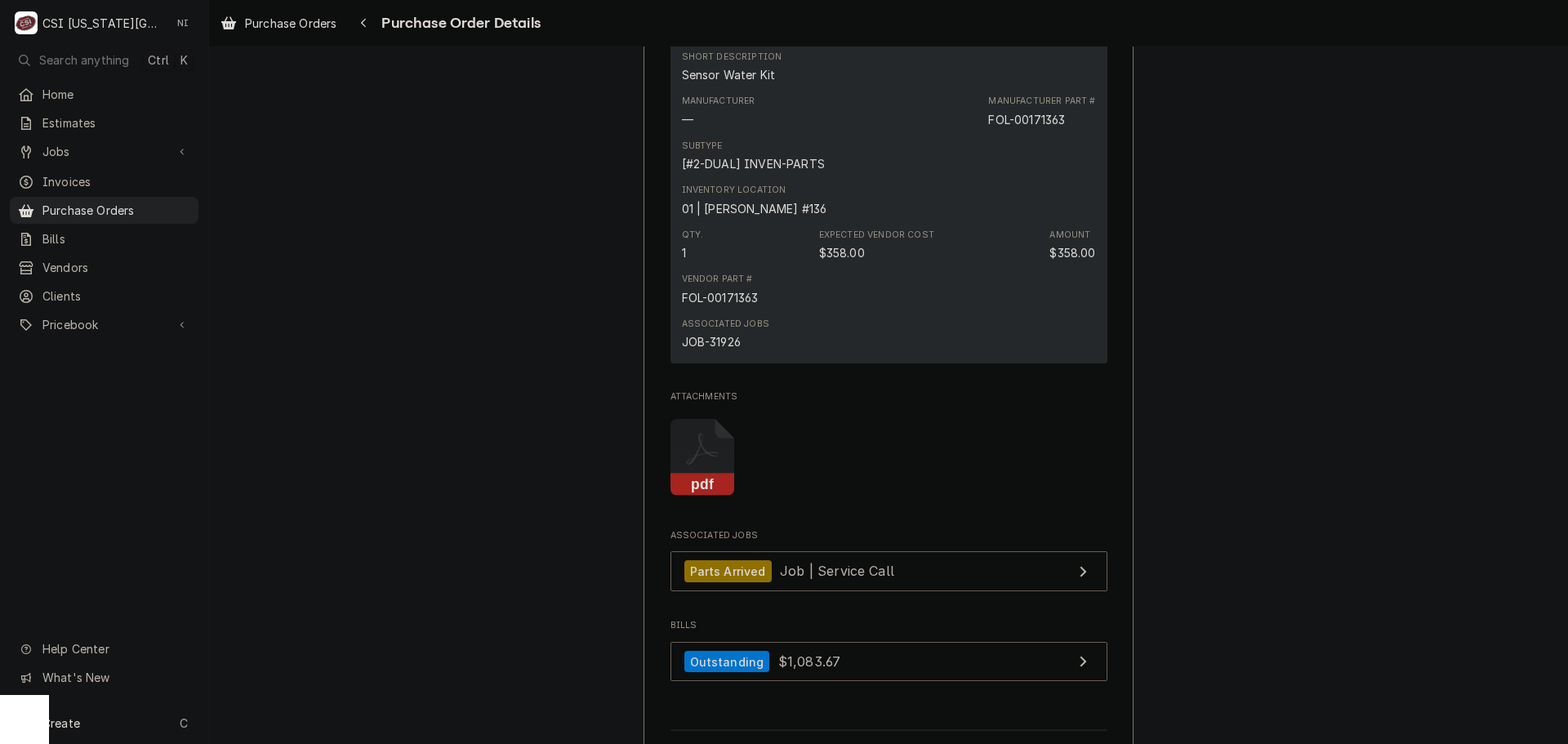
scroll to position [2182, 0]
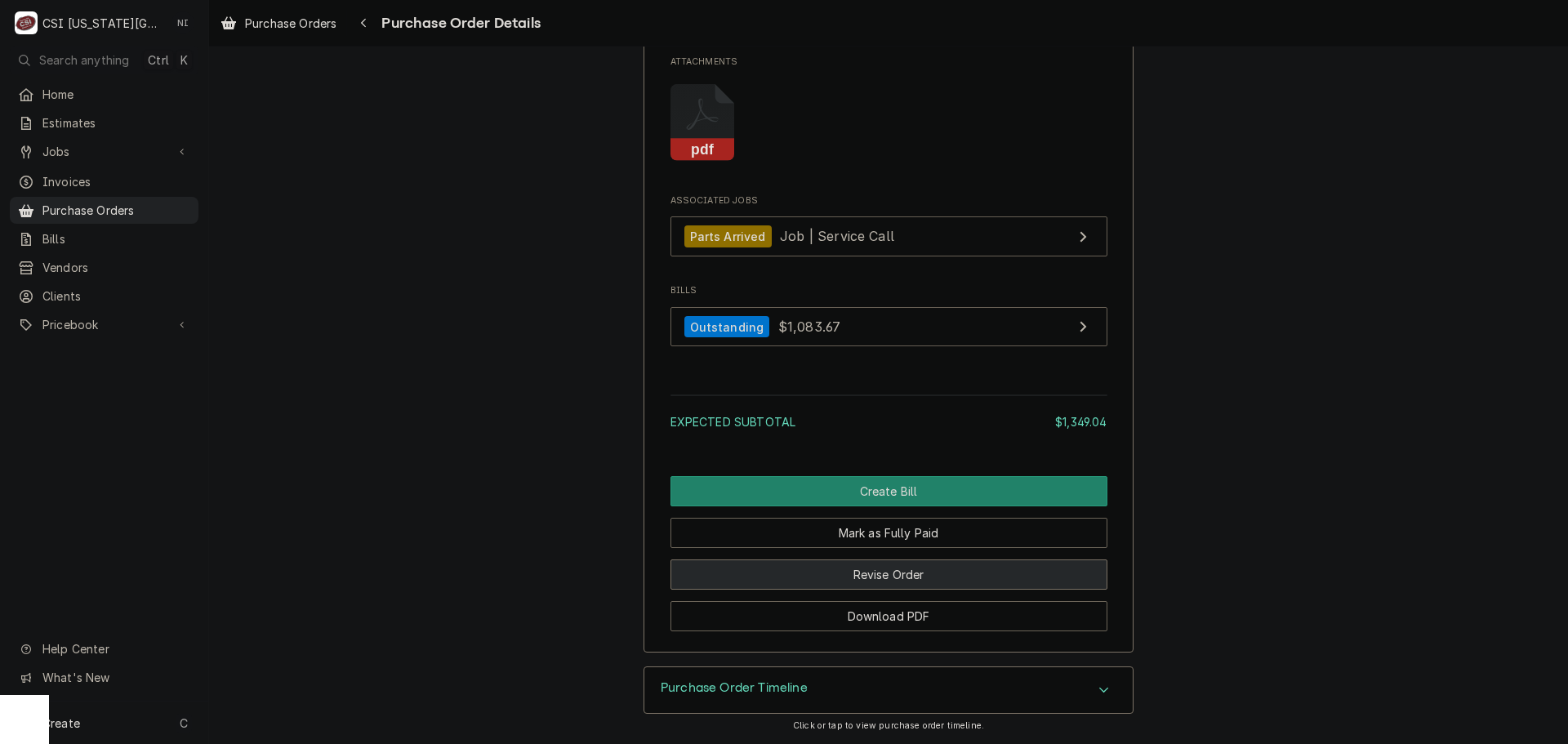
click at [902, 580] on button "Revise Order" at bounding box center [889, 574] width 437 height 30
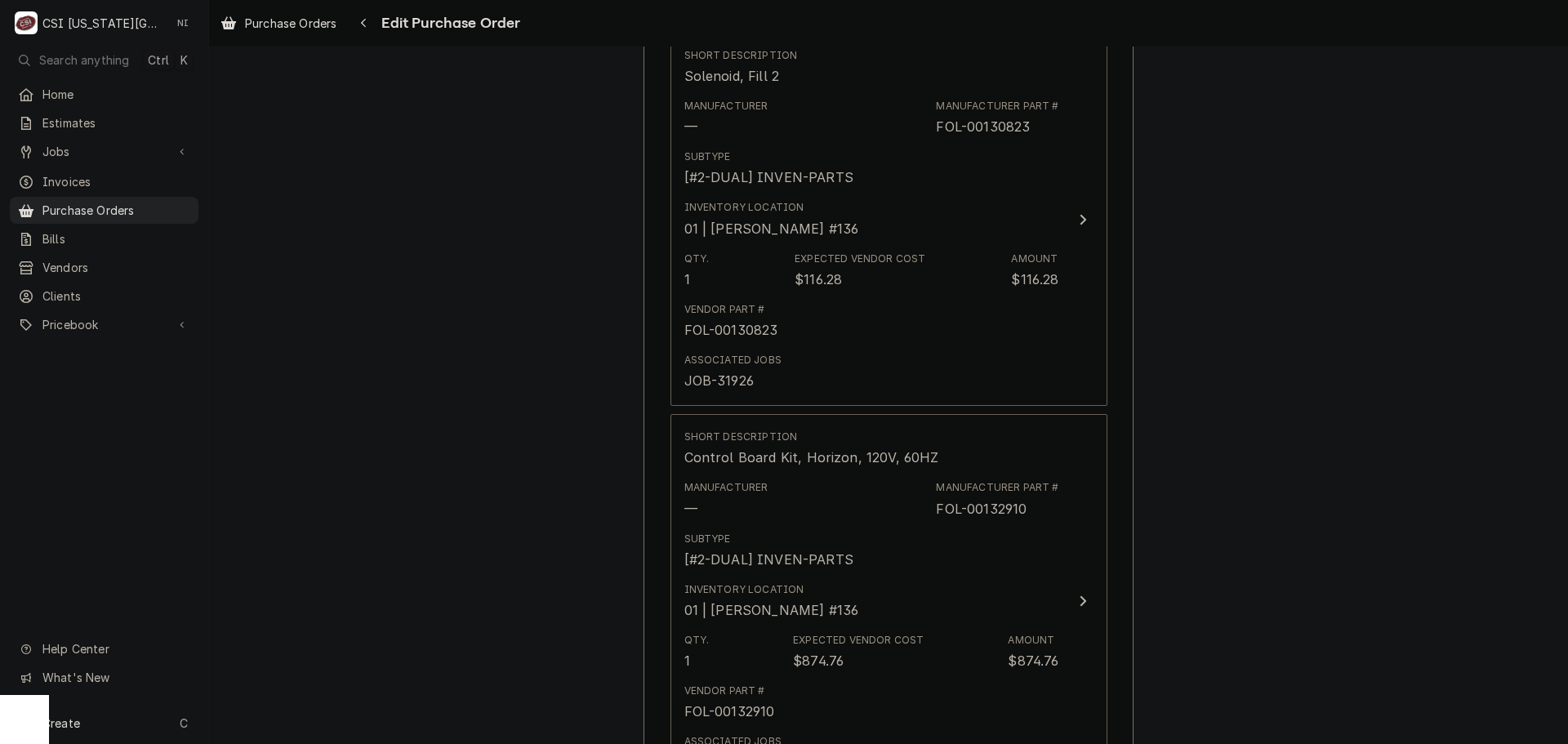
scroll to position [734, 0]
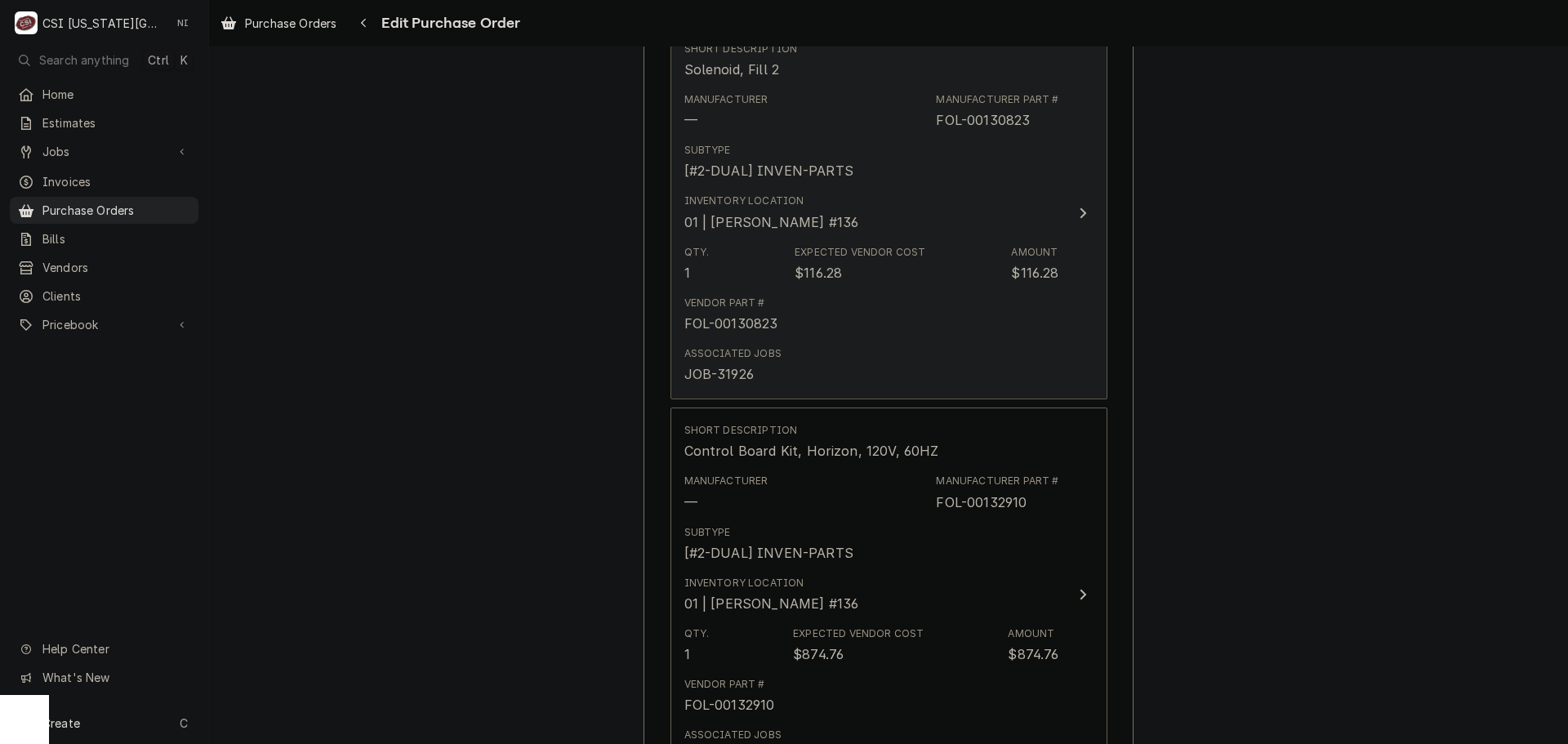
click at [1053, 224] on button "Short Description Solenoid, Fill 2 Manufacturer — Manufacturer Part # FOL-00130…" at bounding box center [889, 213] width 437 height 373
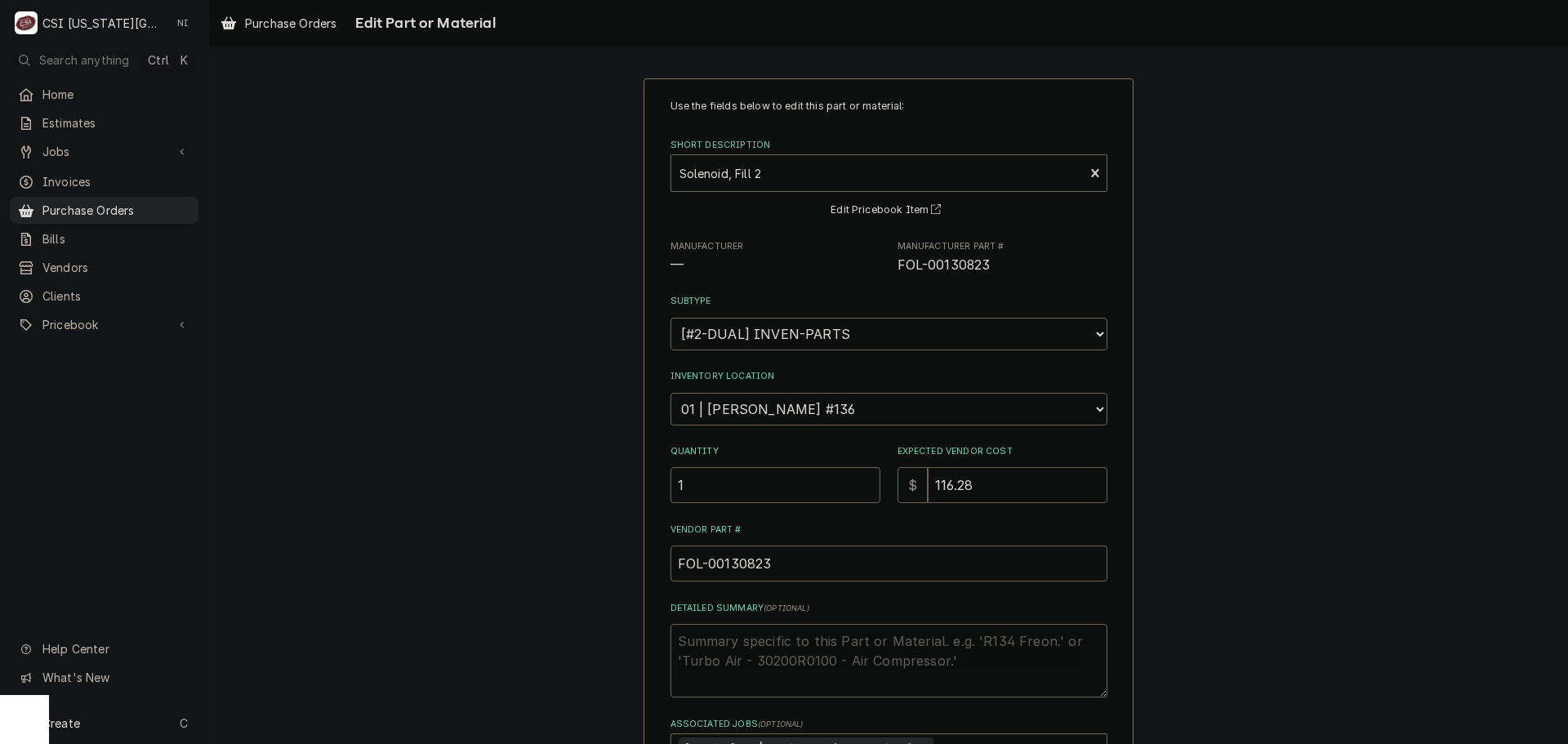
drag, startPoint x: 886, startPoint y: 477, endPoint x: 768, endPoint y: 472, distance: 118.1
click at [843, 477] on div "Quantity 1 Expected Vendor Cost $ 116.28" at bounding box center [889, 473] width 437 height 58
type textarea "x"
type input "8"
type textarea "x"
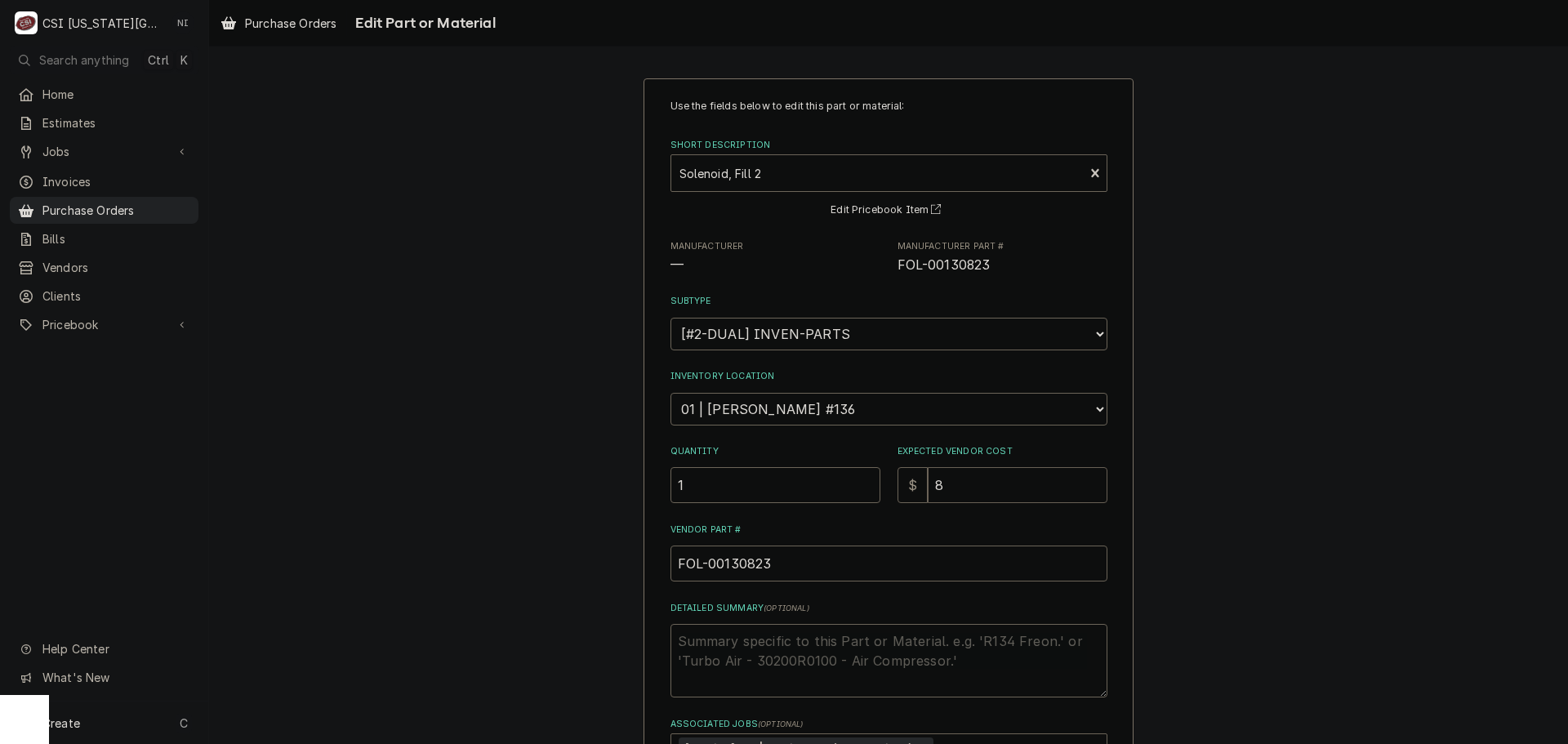
type input "85"
type textarea "x"
type input "85.1"
type textarea "x"
type input "85.14"
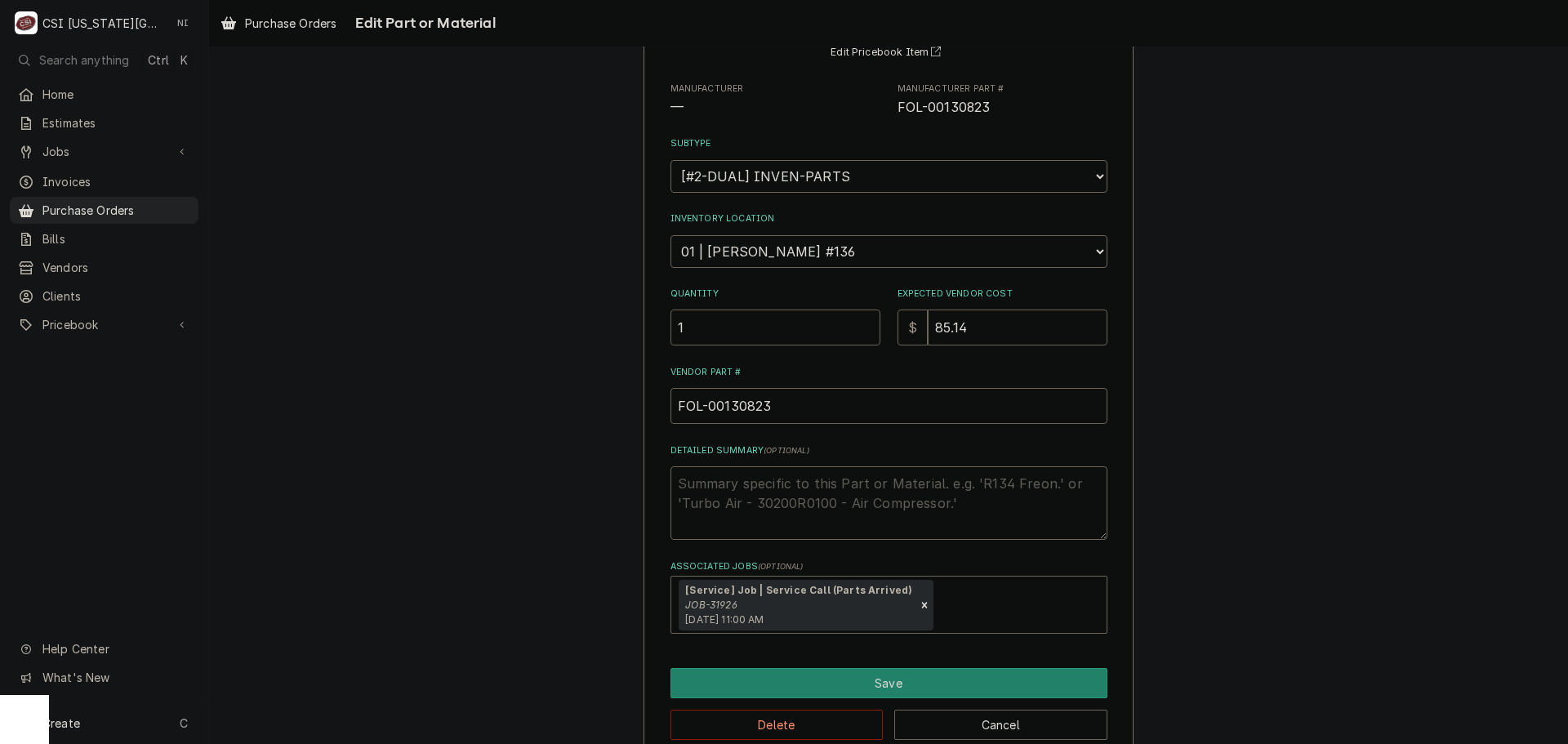
scroll to position [188, 0]
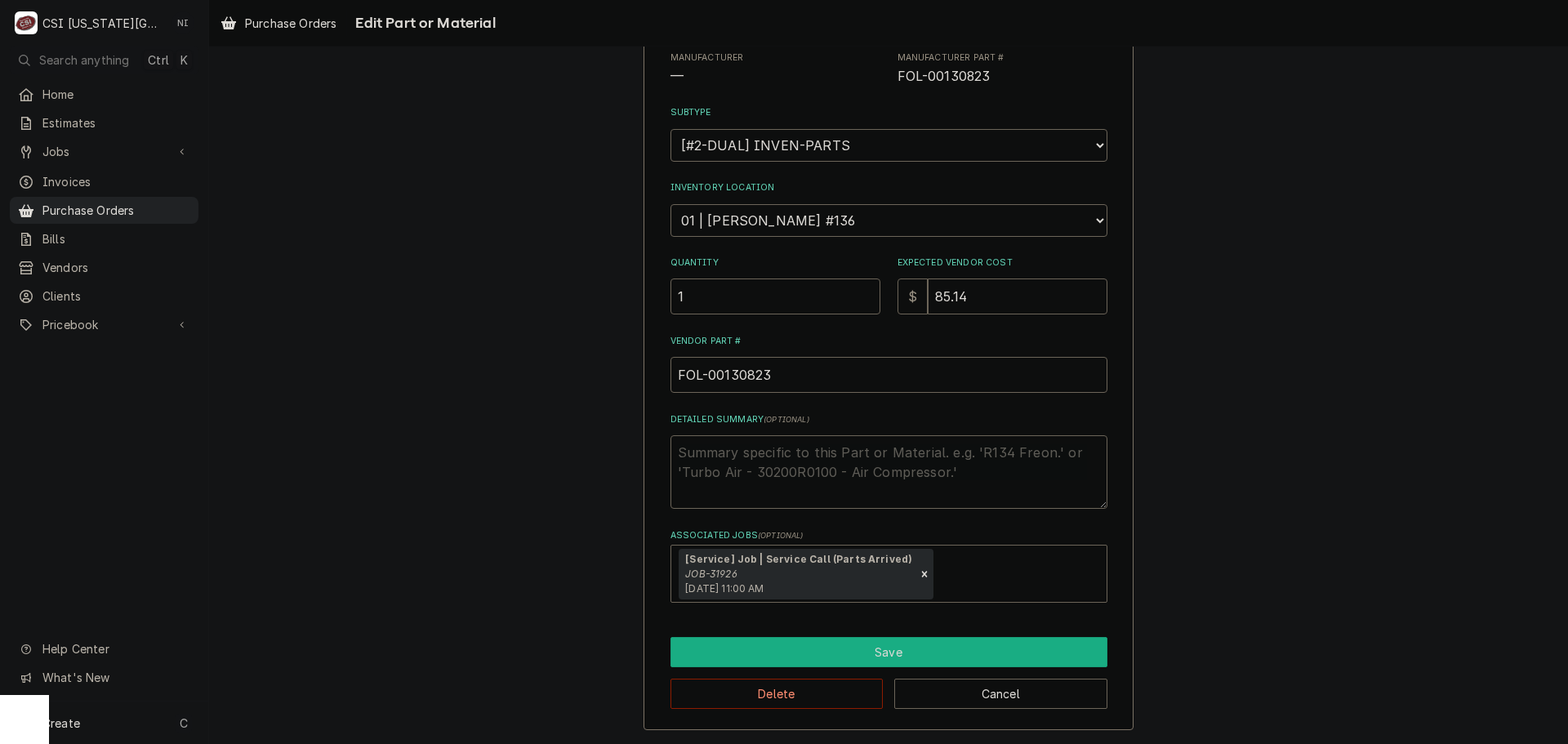
click at [965, 651] on button "Save" at bounding box center [889, 651] width 437 height 30
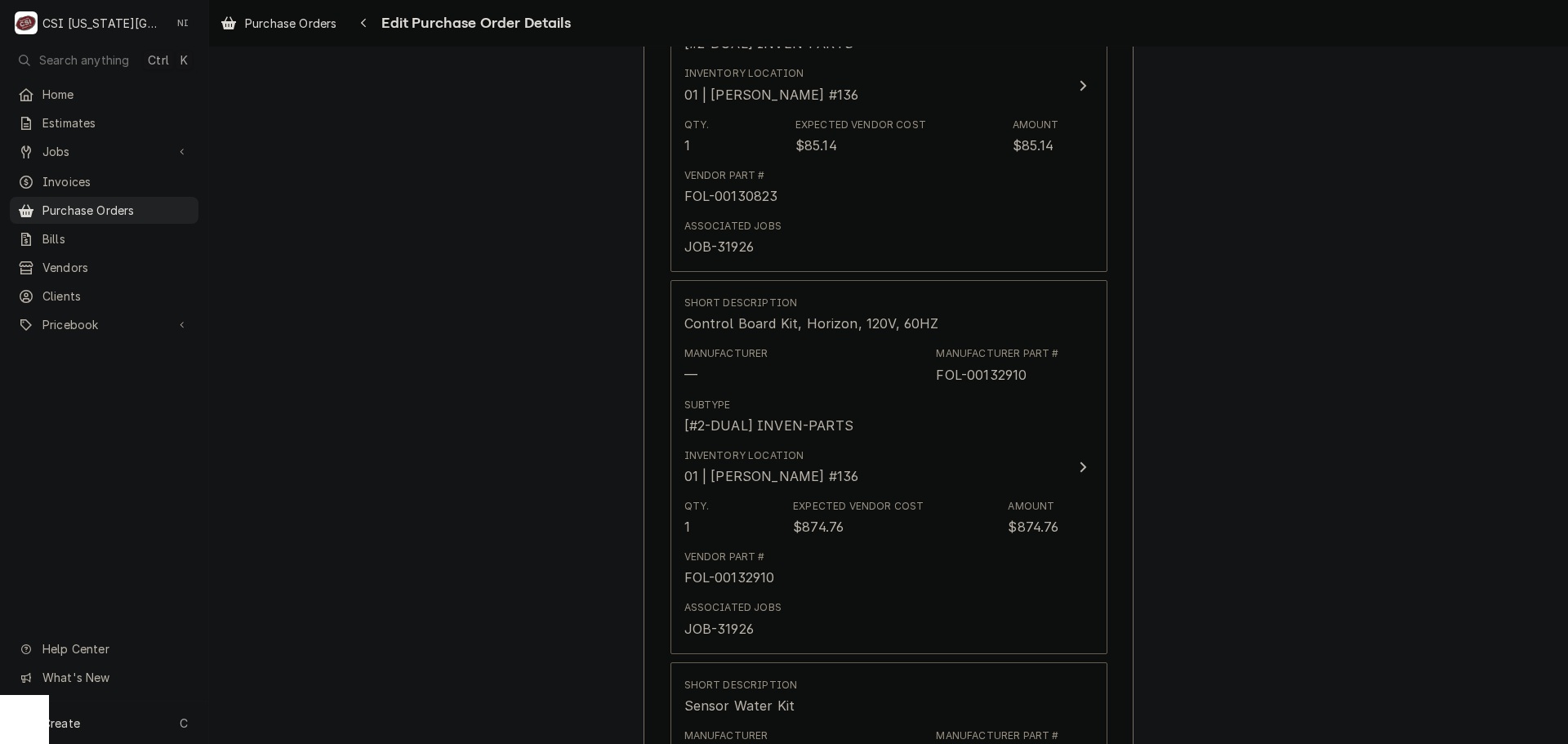
scroll to position [878, 0]
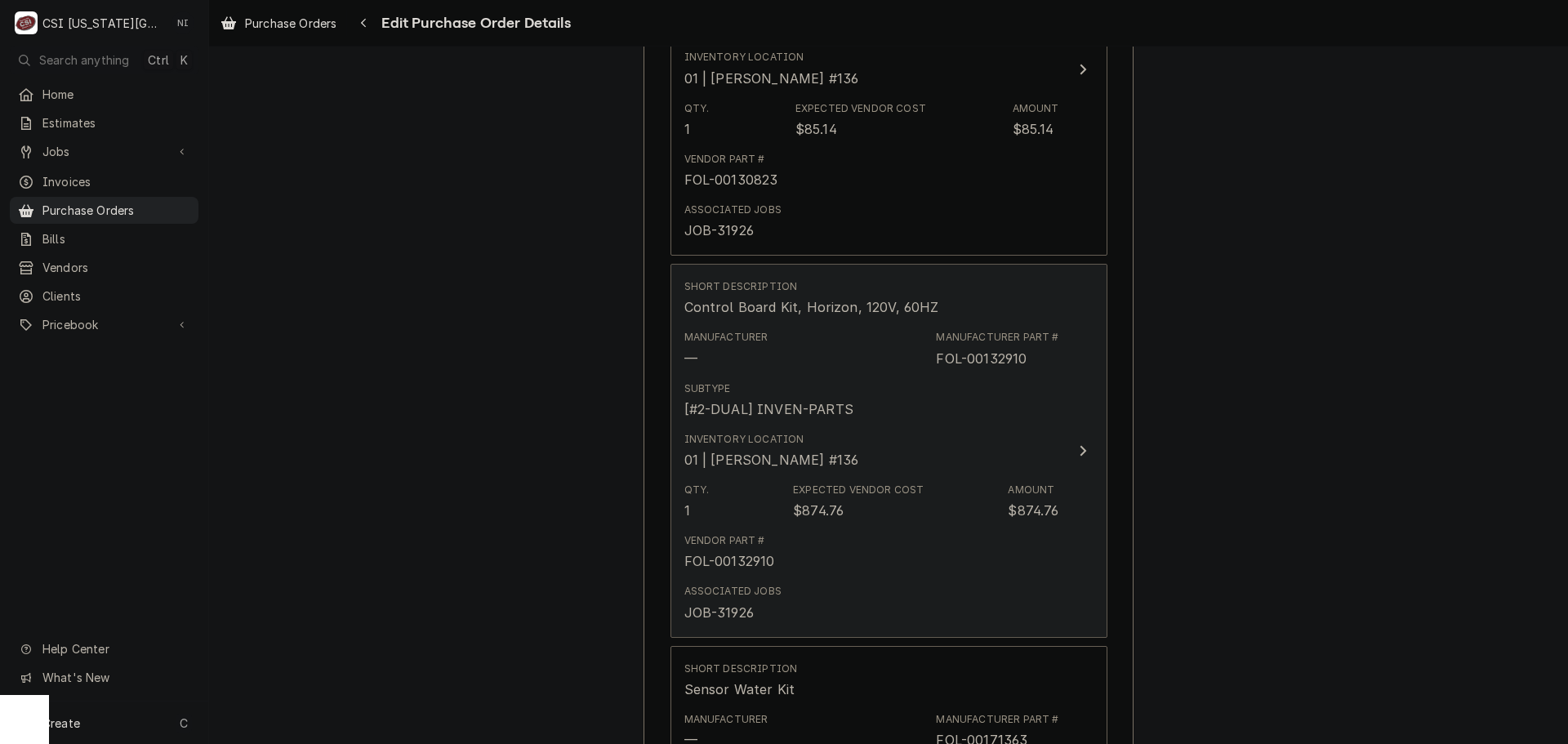
click at [1073, 403] on button "Short Description Control Board Kit, Horizon, 120V, 60HZ Manufacturer — Manufac…" at bounding box center [889, 450] width 437 height 373
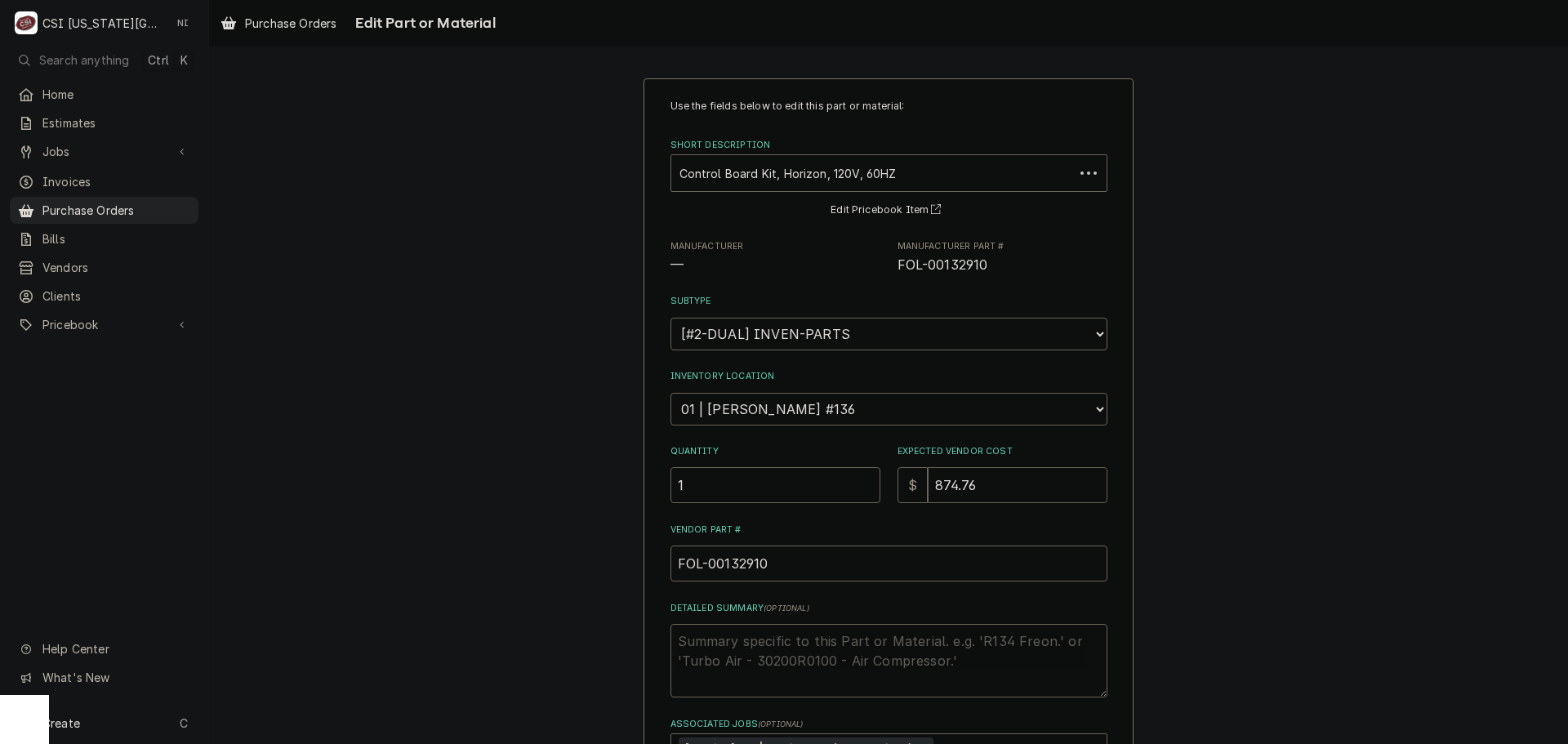
drag, startPoint x: 989, startPoint y: 479, endPoint x: 798, endPoint y: 479, distance: 191.0
click at [859, 479] on div "Quantity 1 Expected Vendor Cost $ 874.76" at bounding box center [889, 473] width 437 height 58
type textarea "x"
type input "6"
type textarea "x"
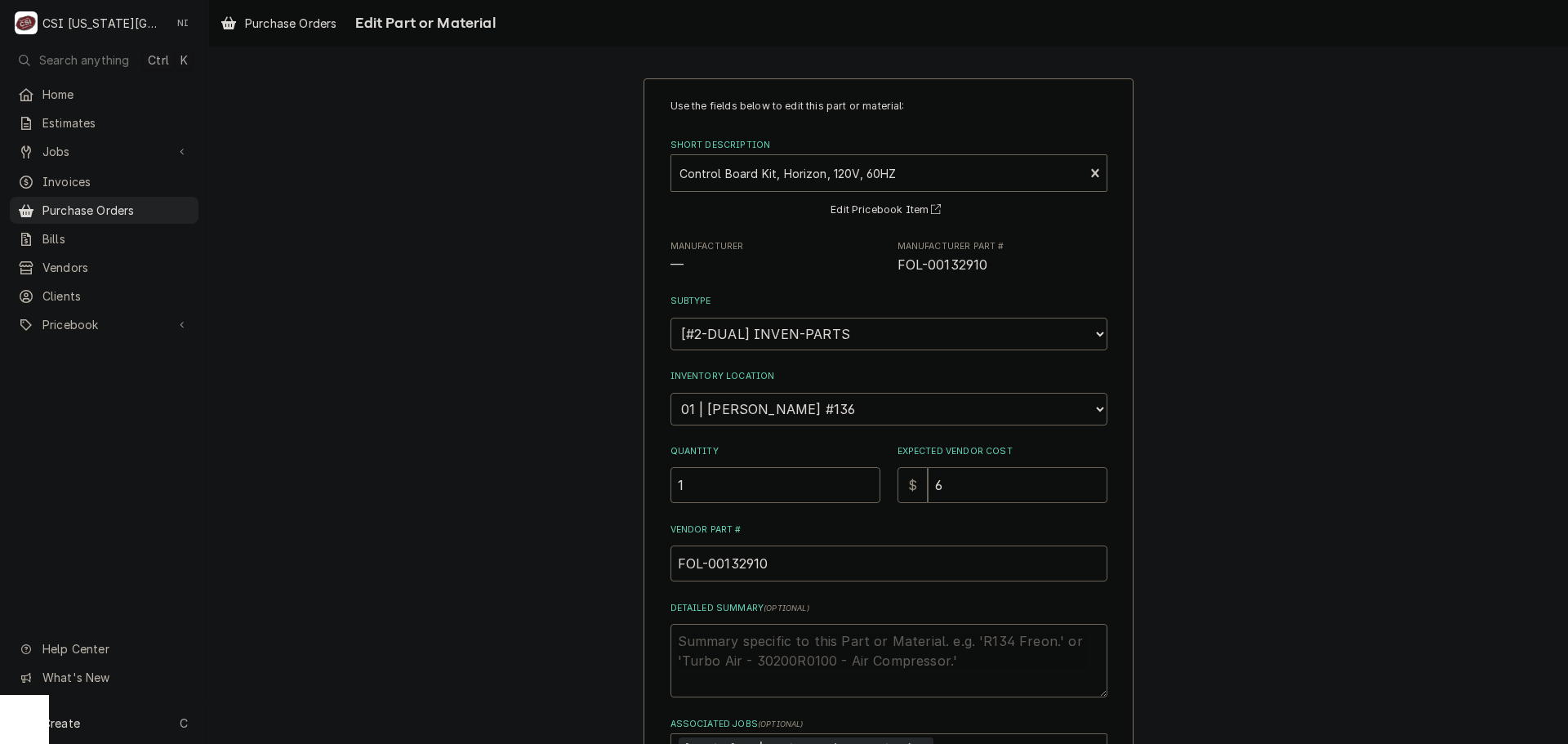
type input "65"
type textarea "x"
type input "654"
type textarea "x"
type input "6540"
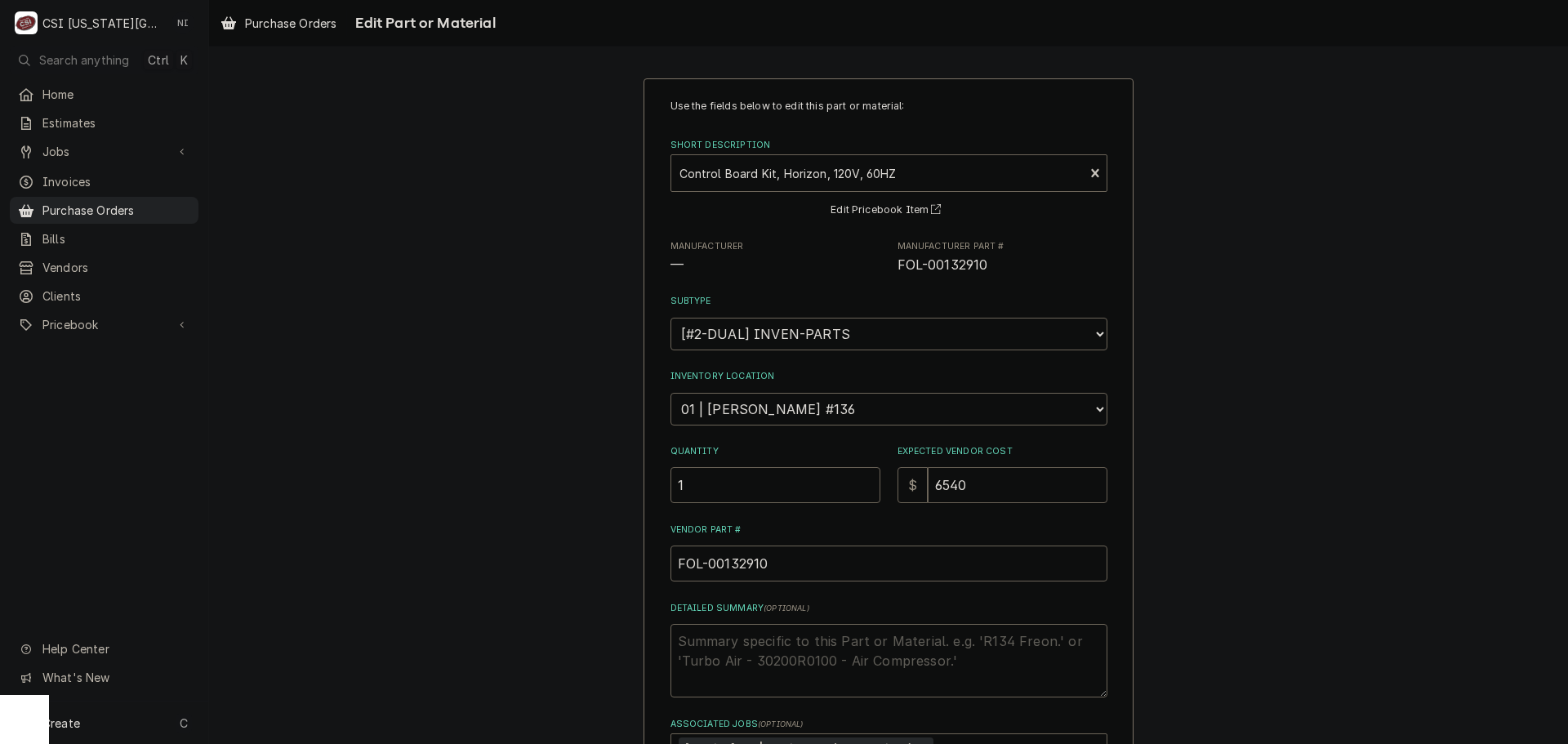
type textarea "x"
type input "6540.5"
type textarea "x"
type input "6540.53"
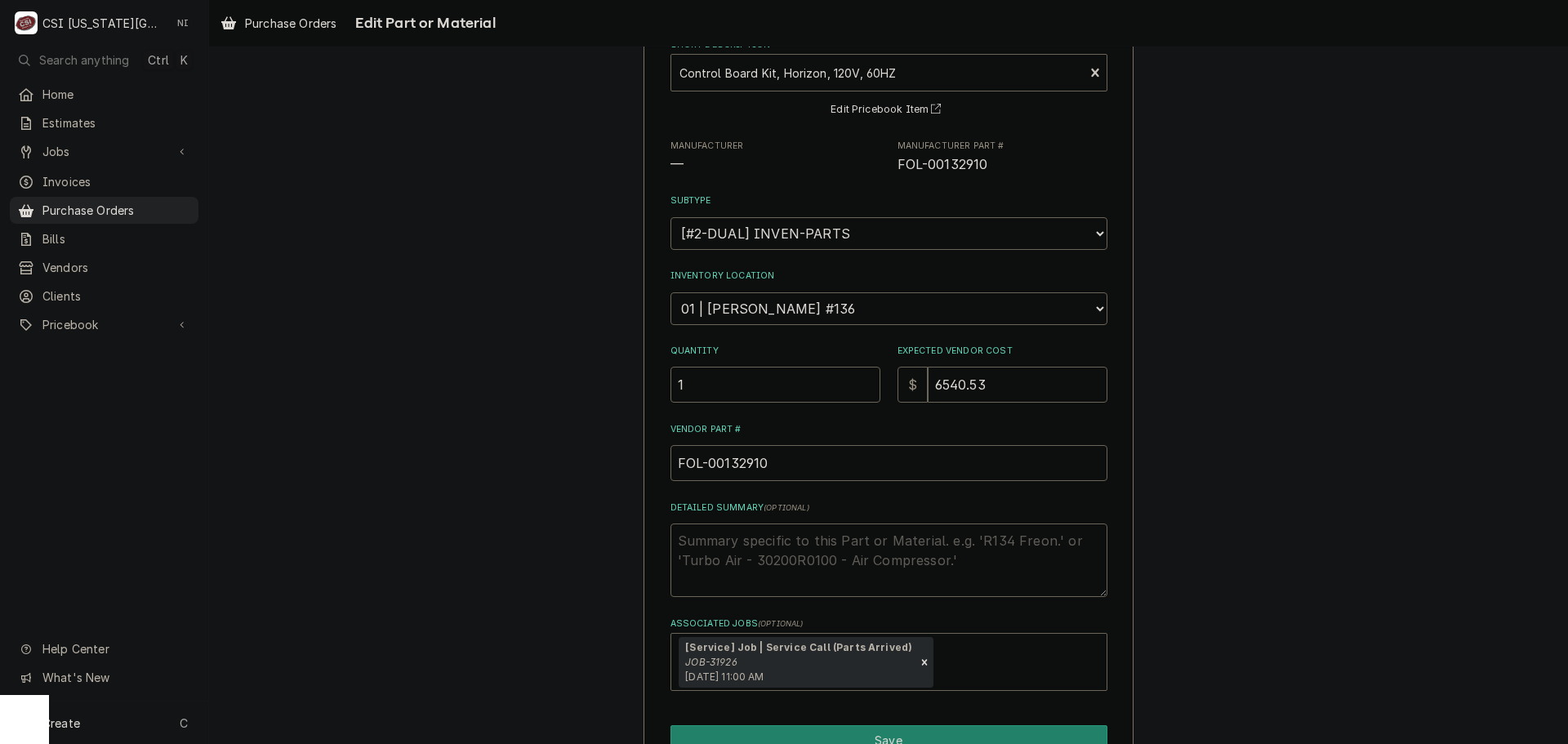
scroll to position [188, 0]
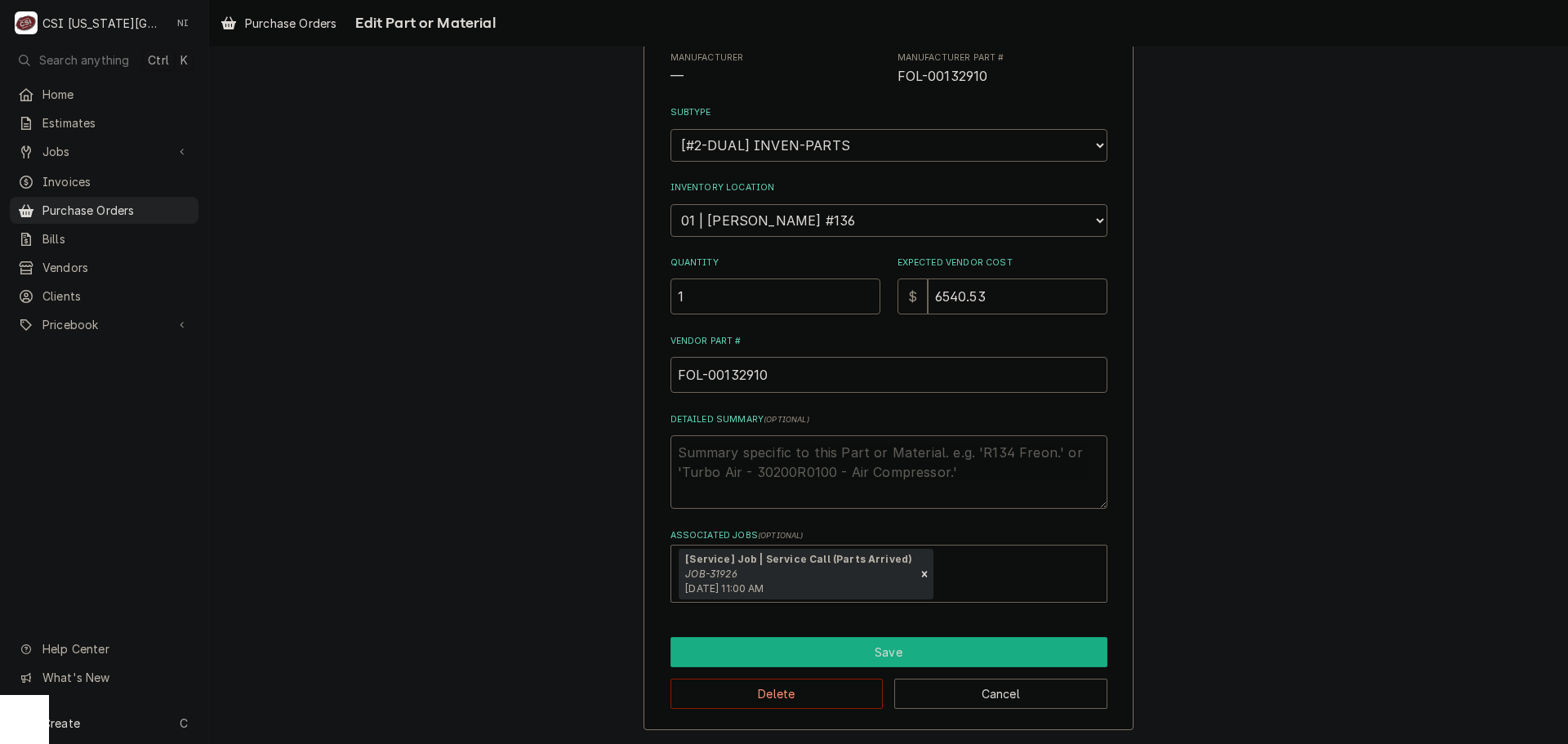
click at [913, 655] on button "Save" at bounding box center [889, 651] width 437 height 30
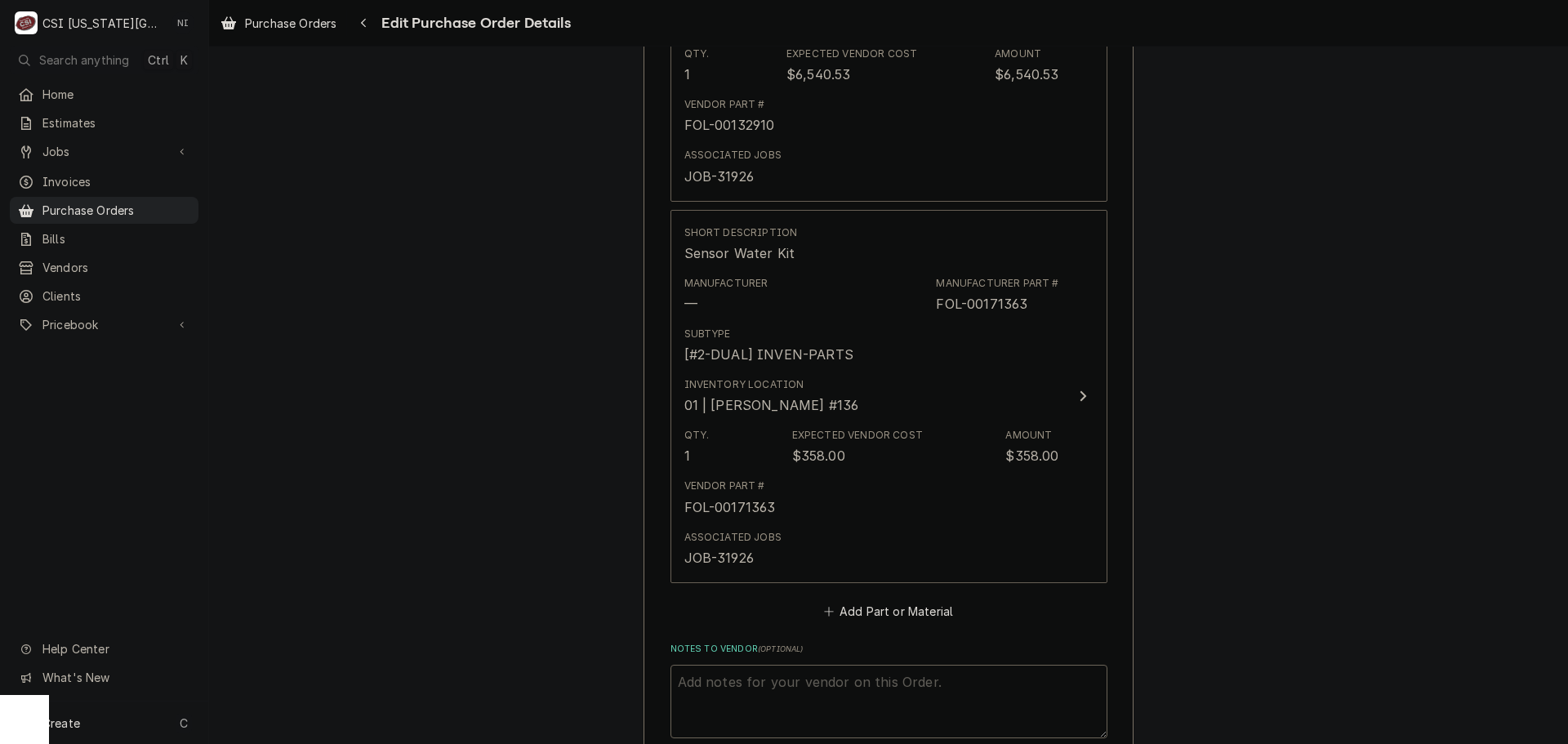
scroll to position [1318, 0]
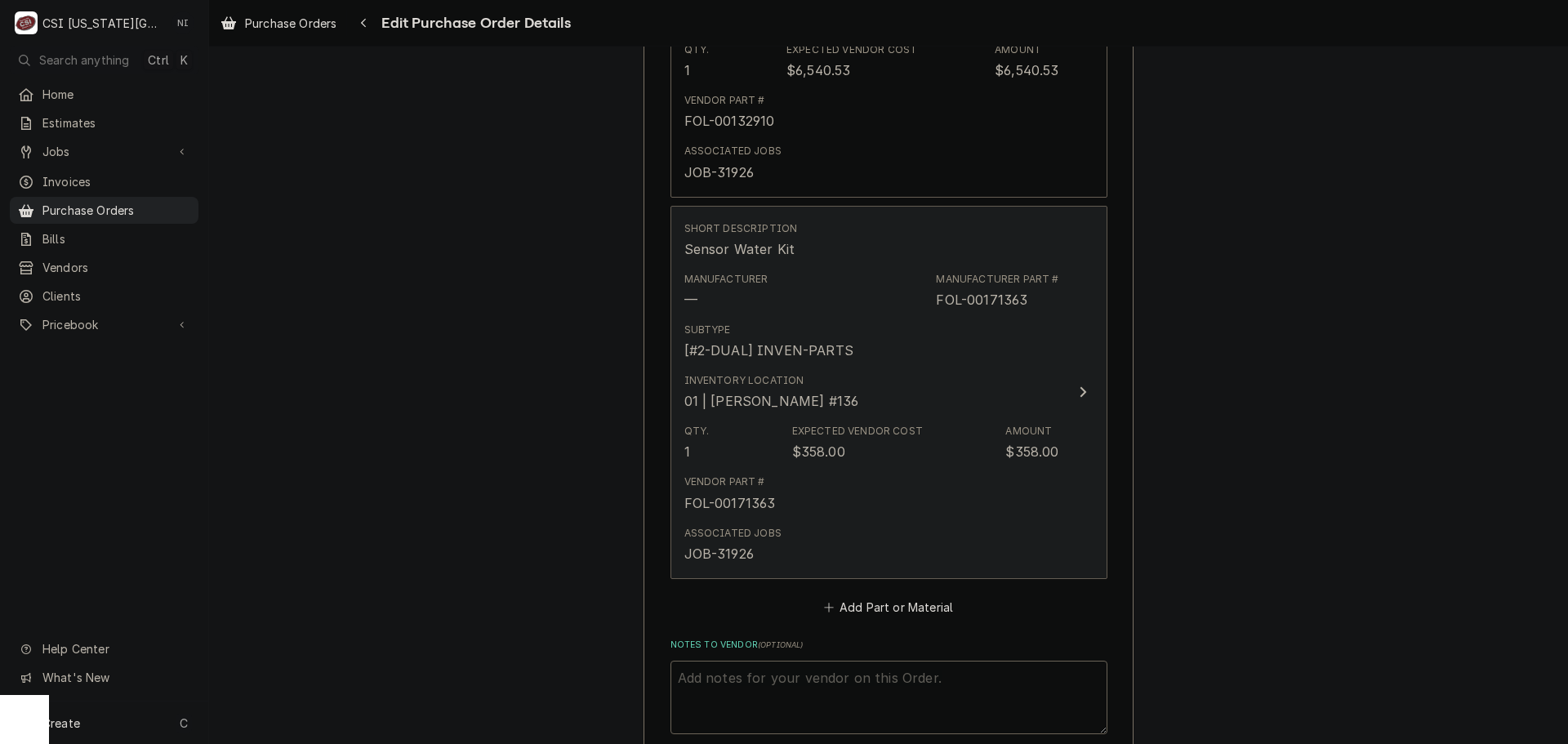
click at [1055, 387] on button "Short Description Sensor Water Kit Manufacturer — Manufacturer Part # FOL-00171…" at bounding box center [889, 392] width 437 height 373
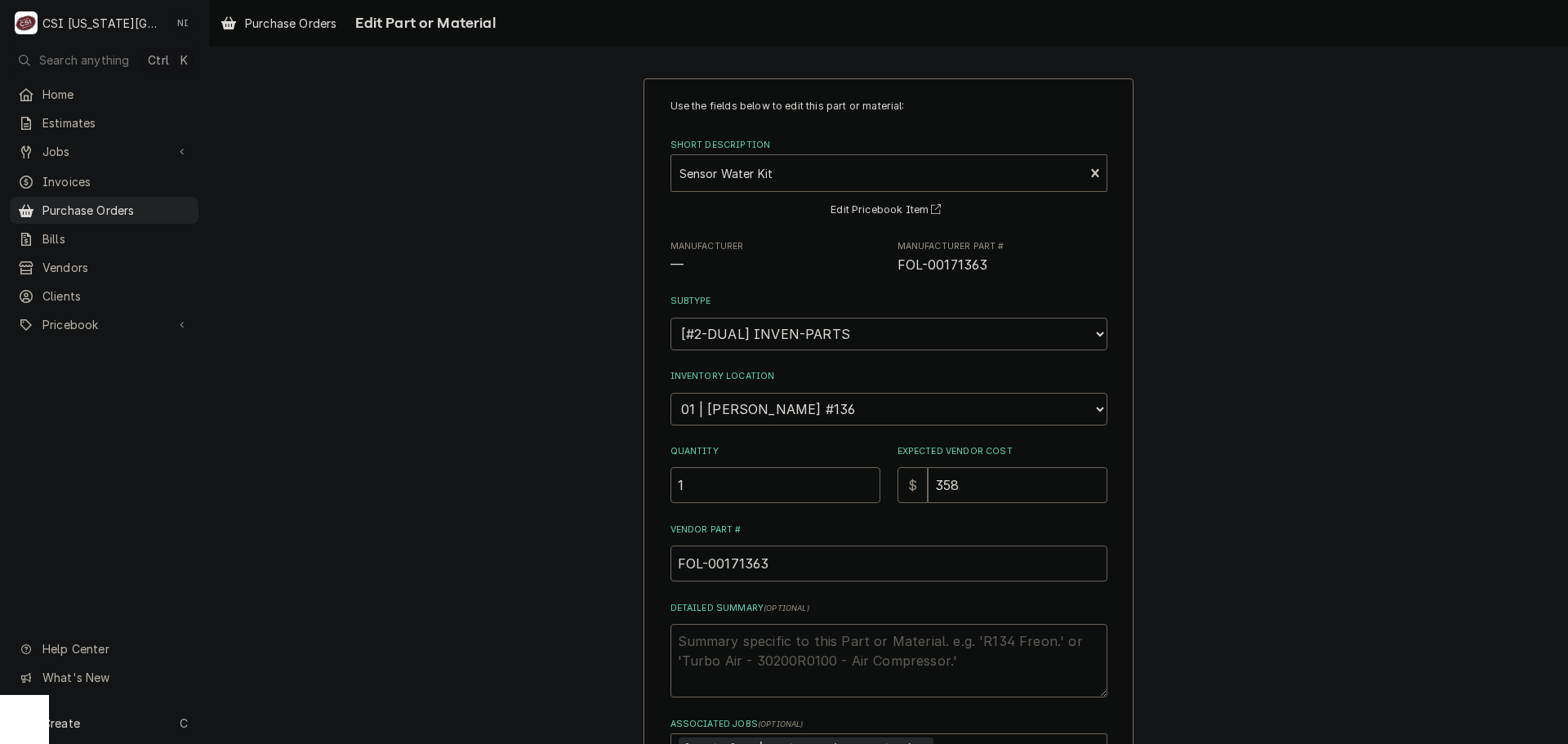
scroll to position [188, 0]
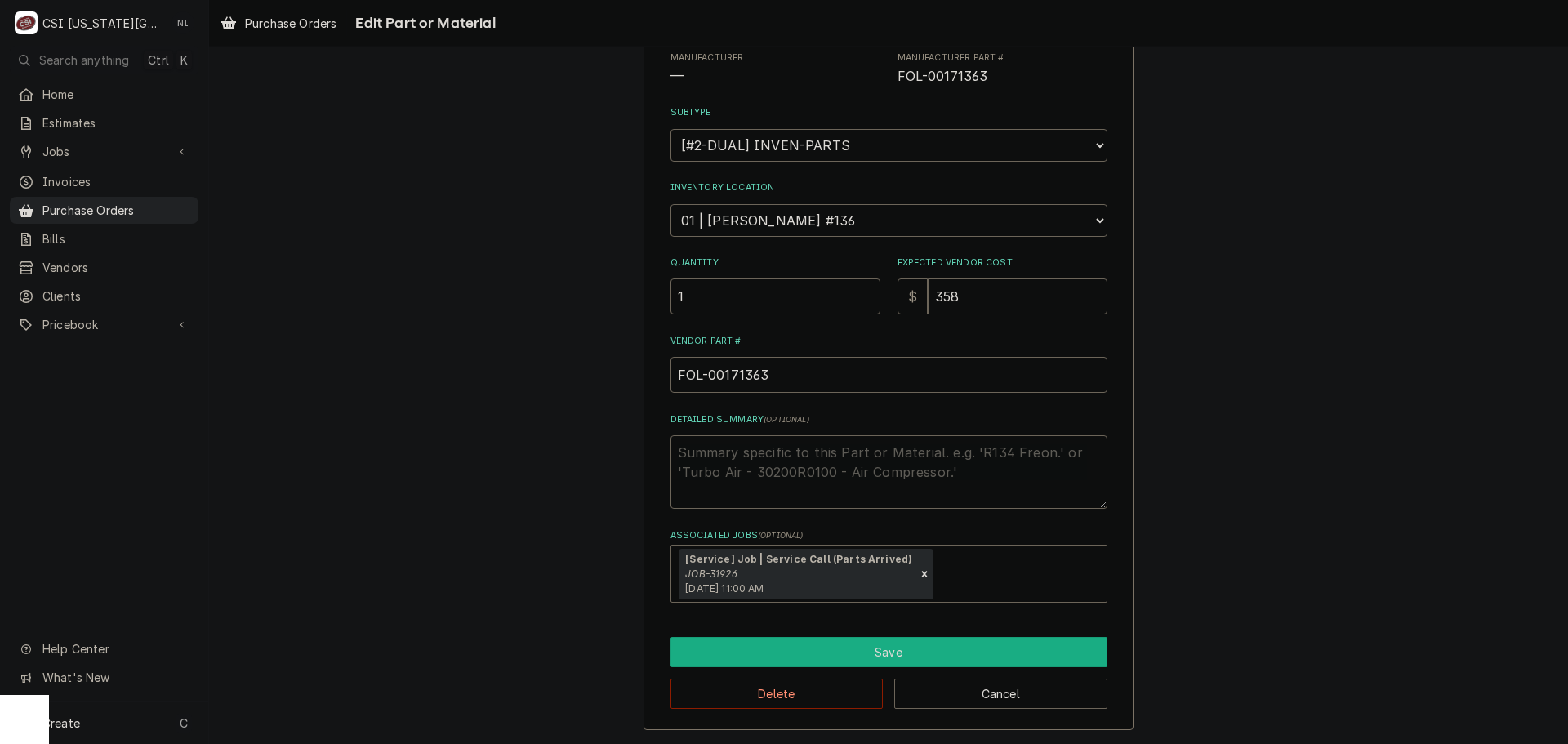
click at [940, 643] on button "Save" at bounding box center [889, 651] width 437 height 30
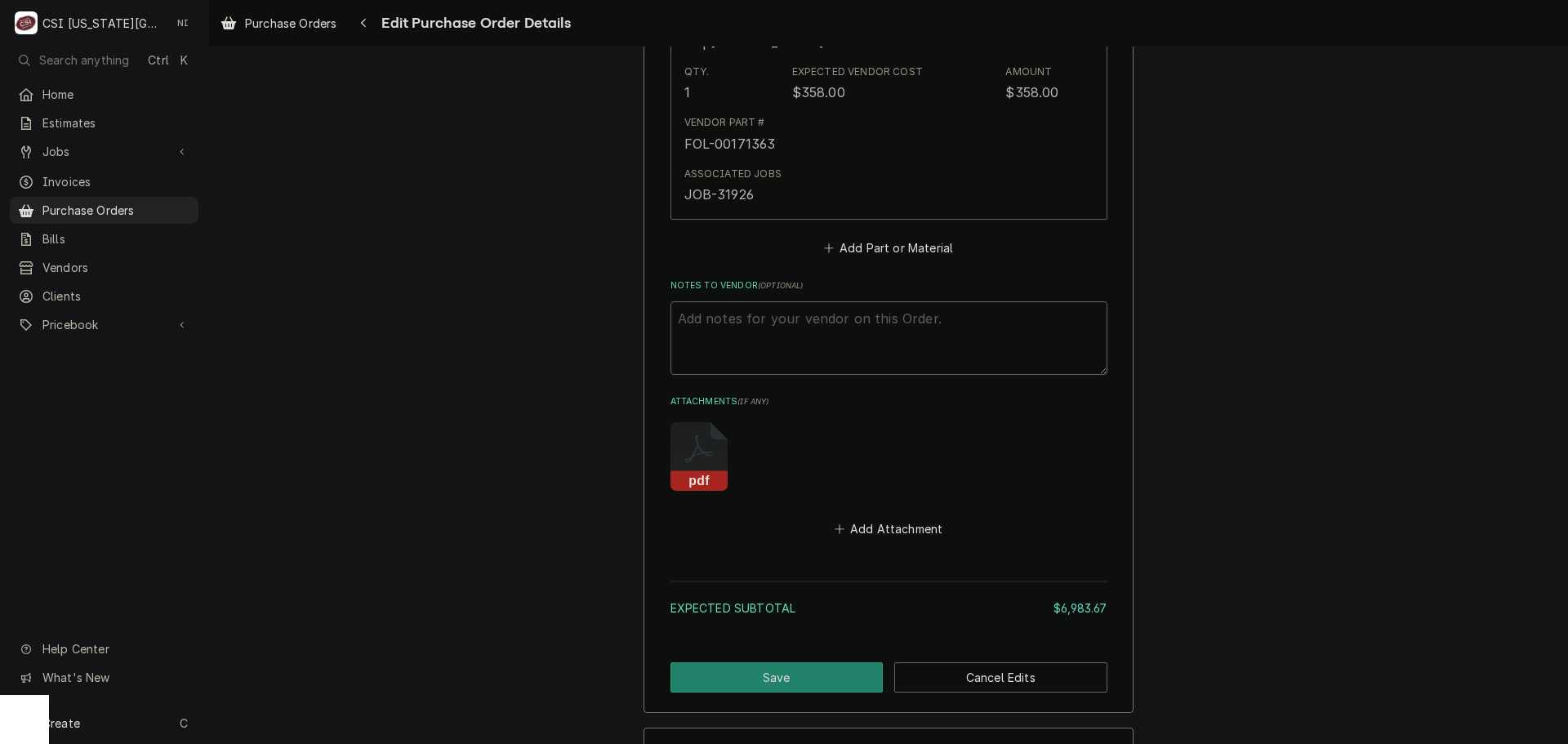
scroll to position [1737, 0]
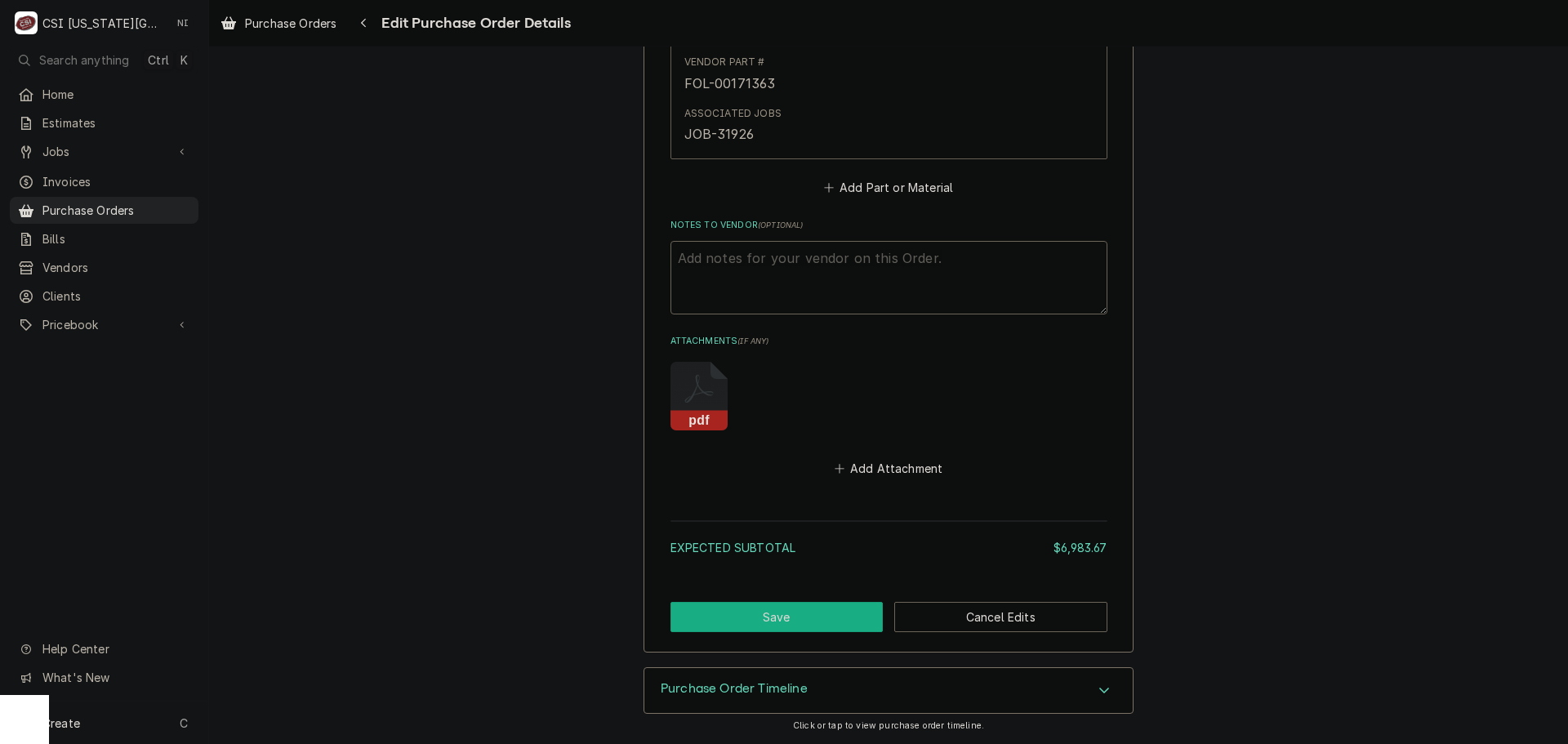
click at [740, 613] on button "Save" at bounding box center [777, 616] width 213 height 30
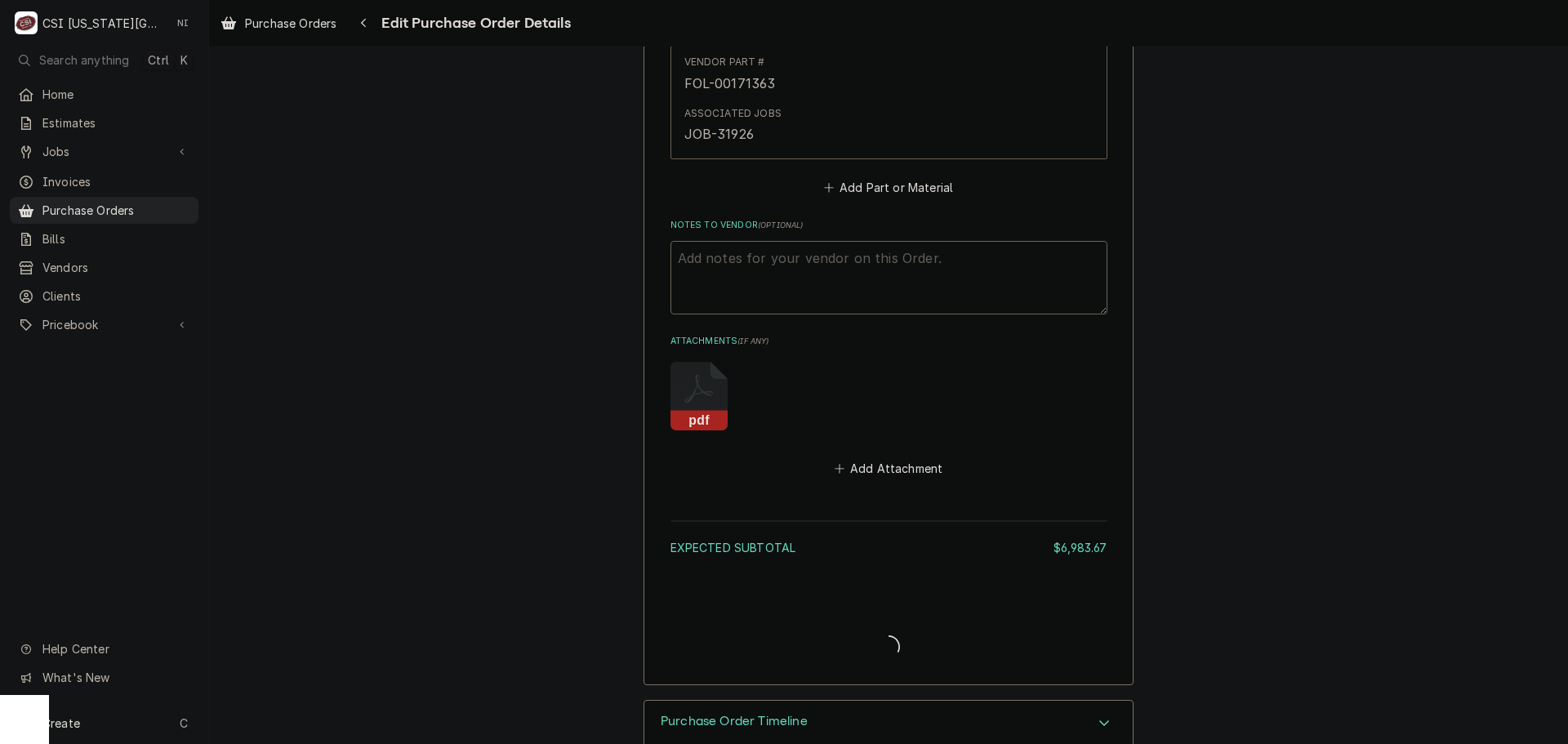
type textarea "x"
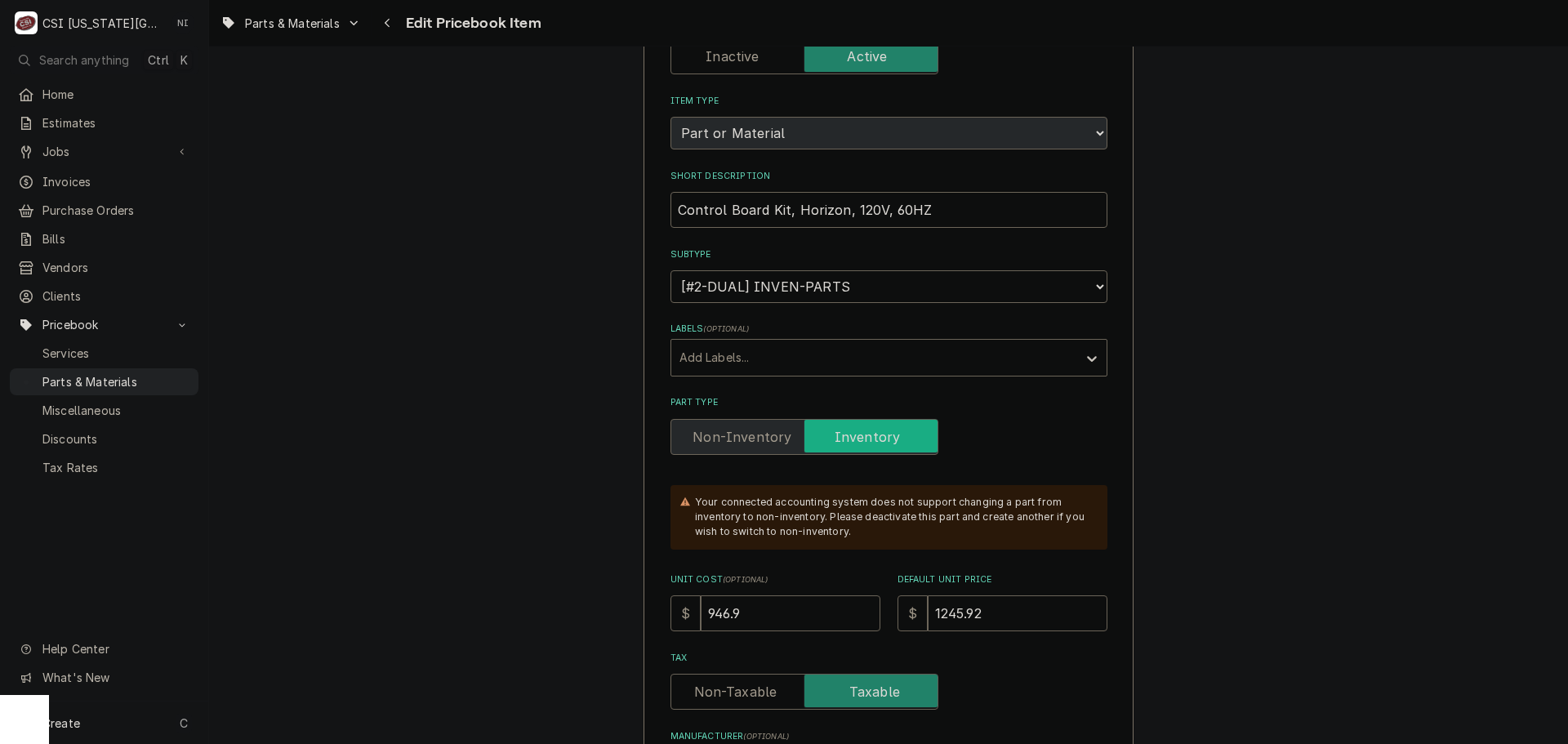
scroll to position [244, 0]
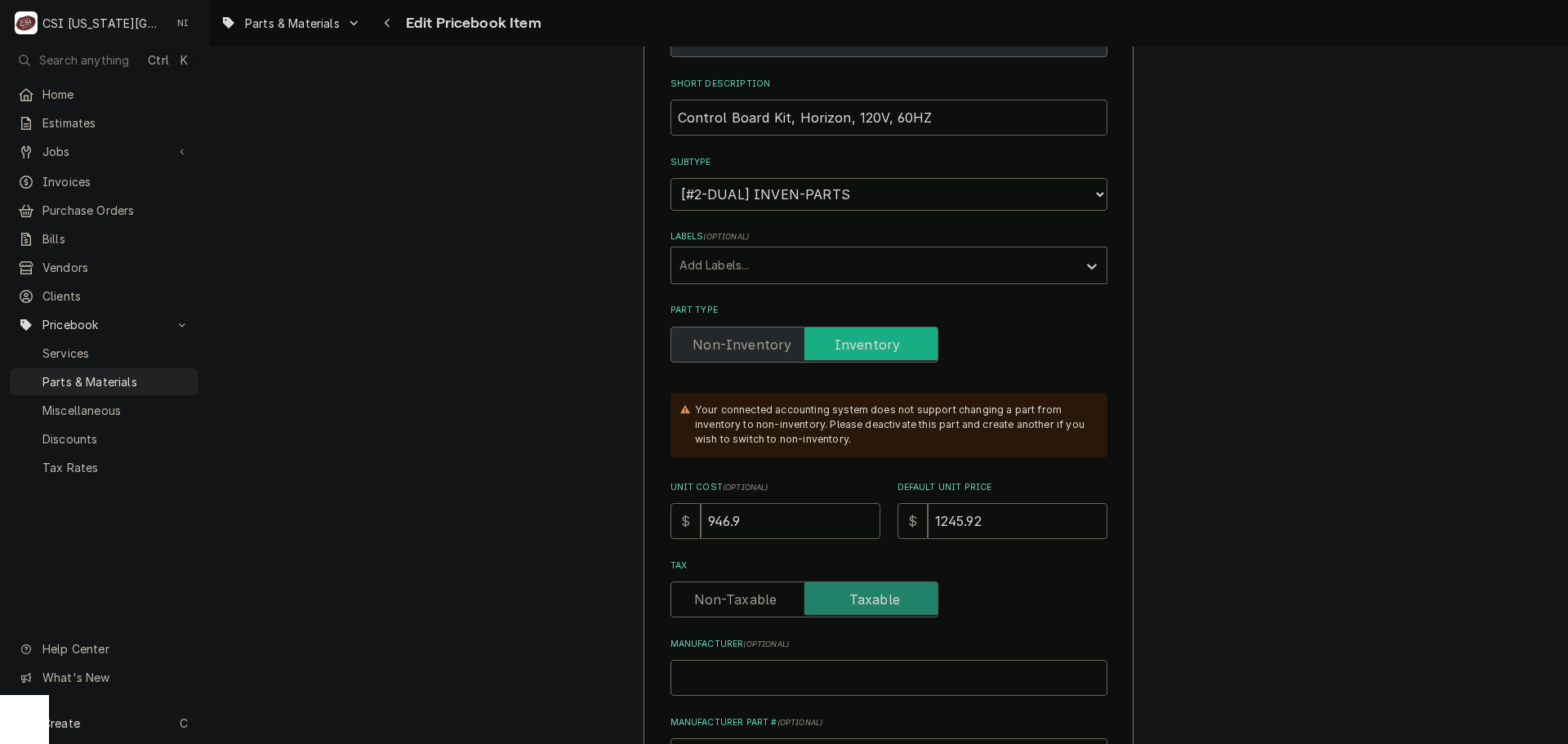
drag, startPoint x: 740, startPoint y: 536, endPoint x: 502, endPoint y: 518, distance: 238.7
type textarea "x"
type input "6"
type textarea "x"
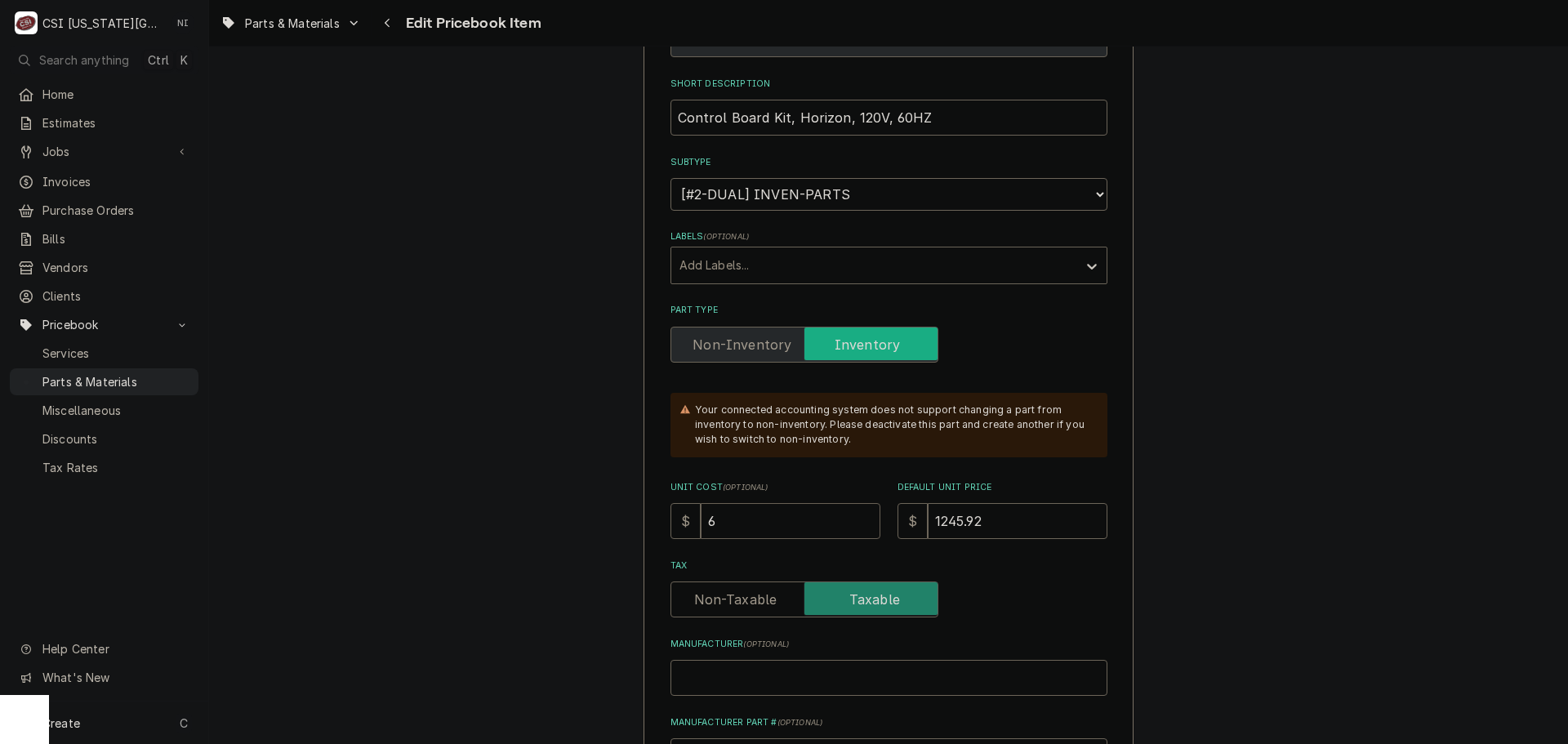
type input "64"
type textarea "x"
type input "640"
type textarea "x"
type input "640.4"
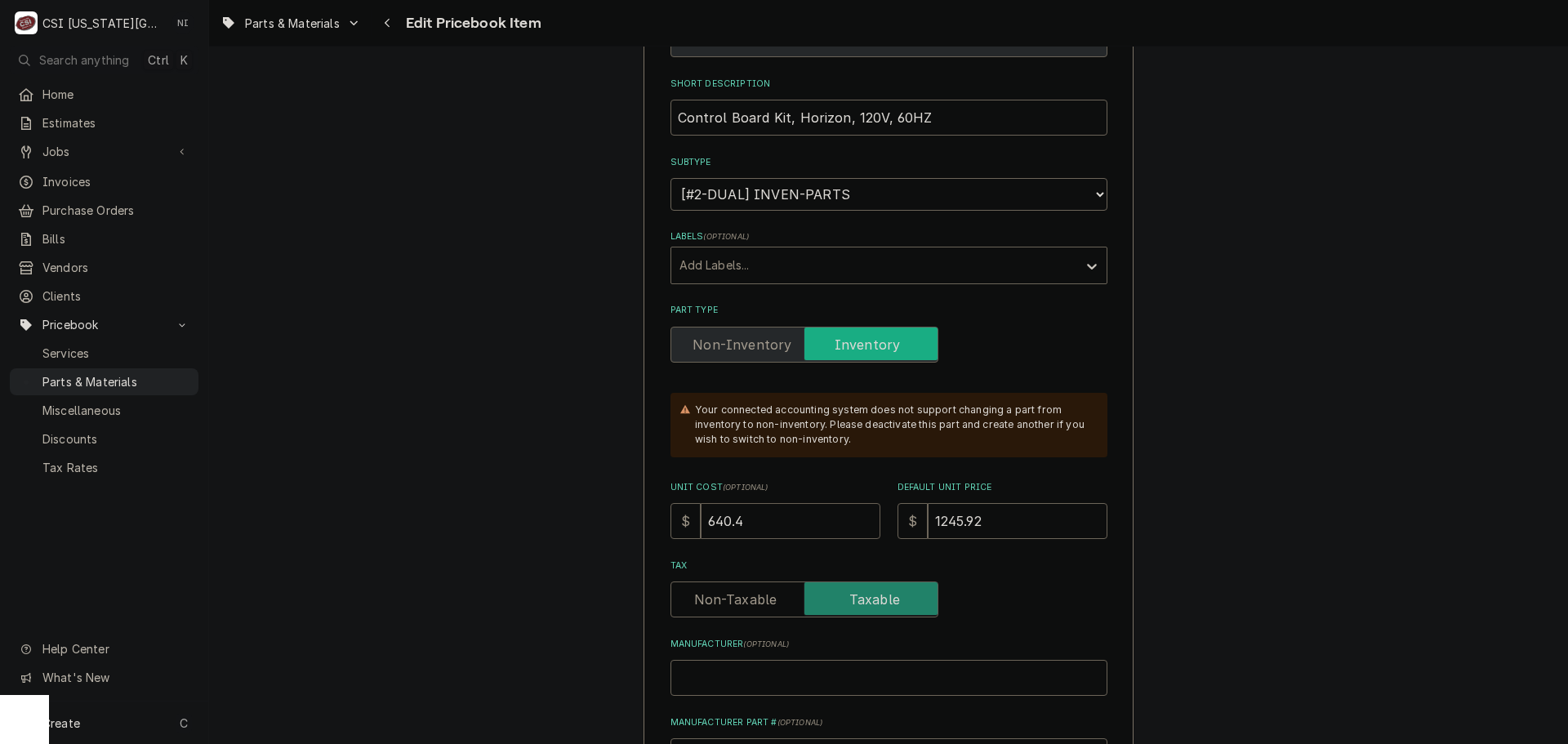
type textarea "x"
type input "640.43"
type textarea "x"
type input "640.4"
type textarea "x"
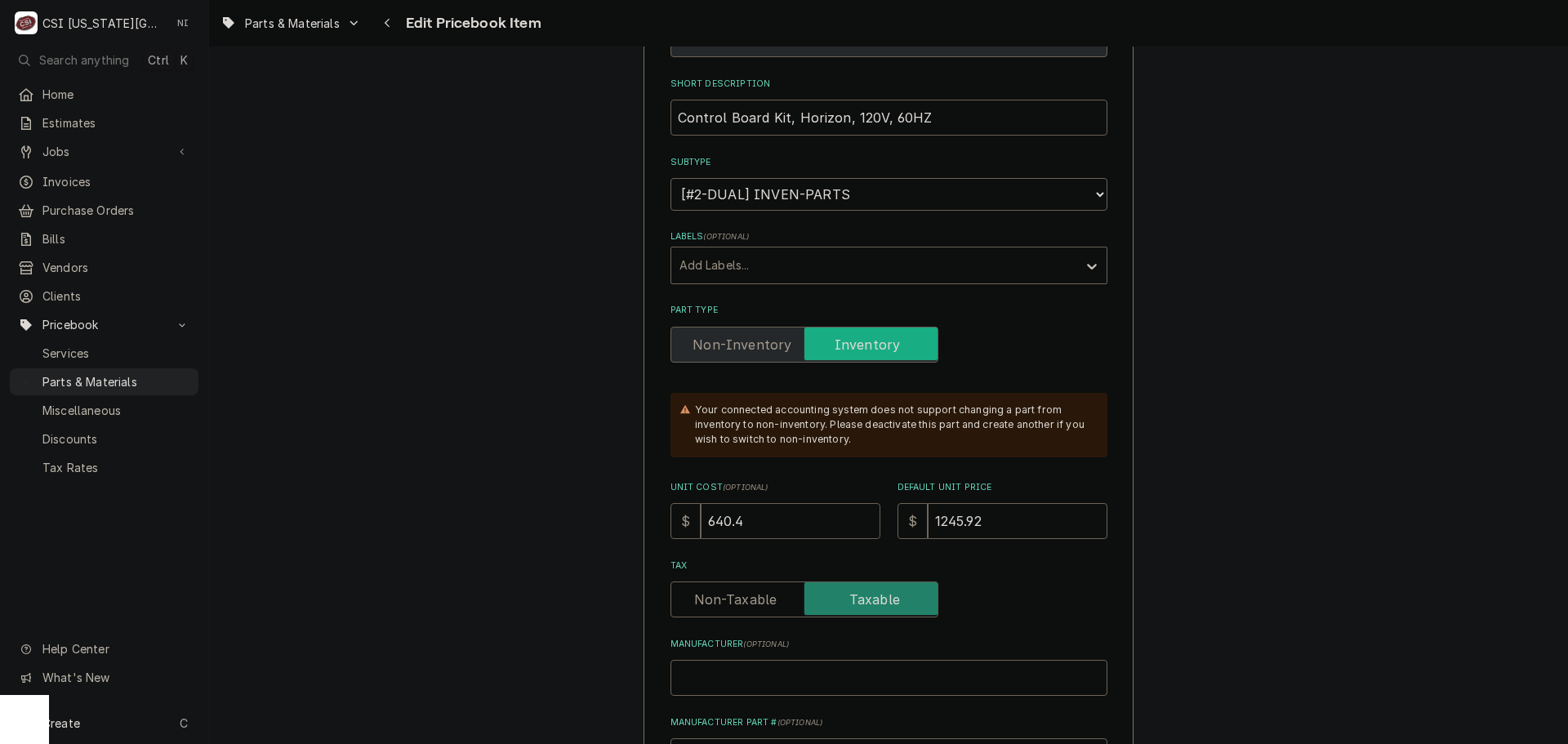
type input "640"
type textarea "x"
type input "640.3"
type textarea "x"
type input "640.35"
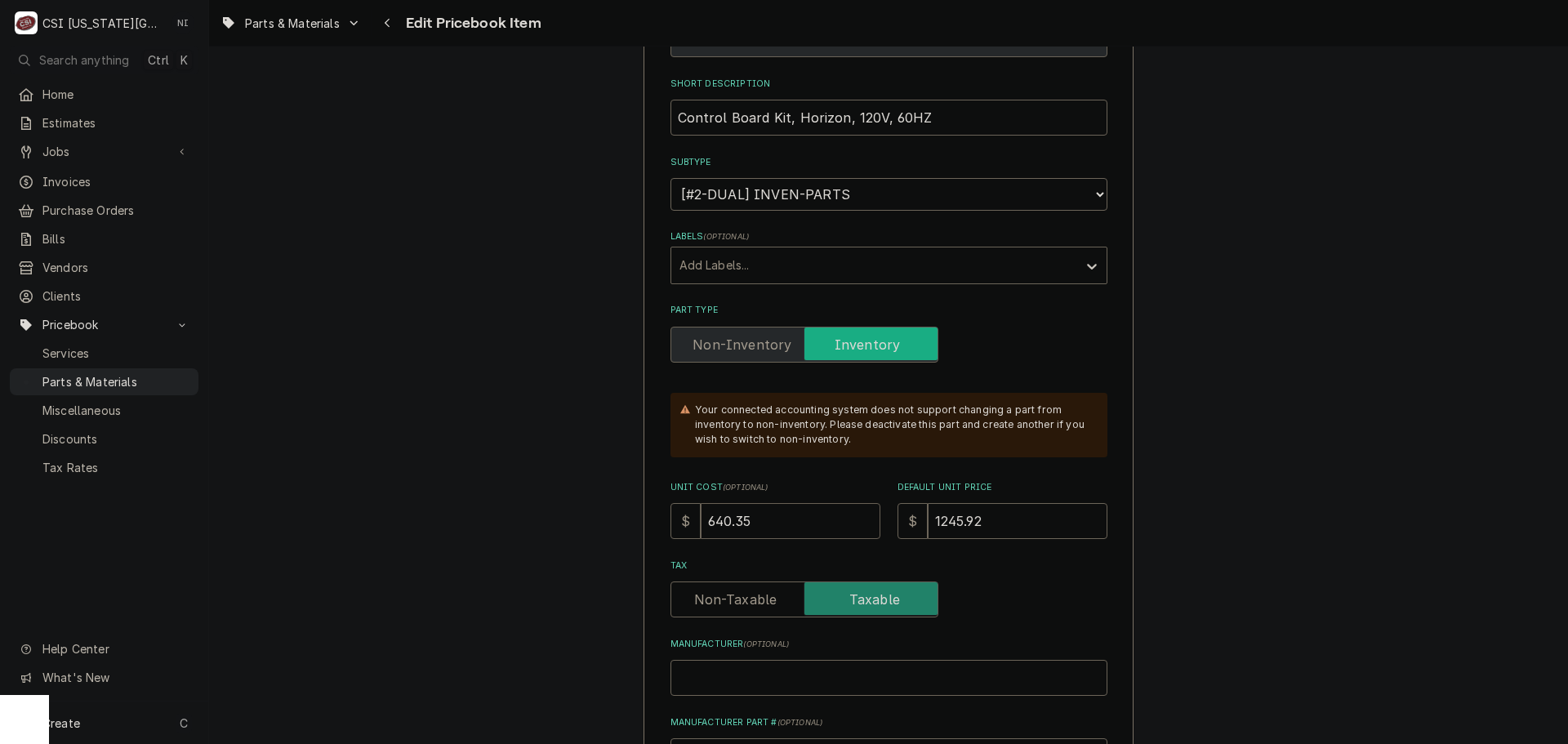
type textarea "x"
type input "640.3"
type textarea "x"
type input "640"
type textarea "x"
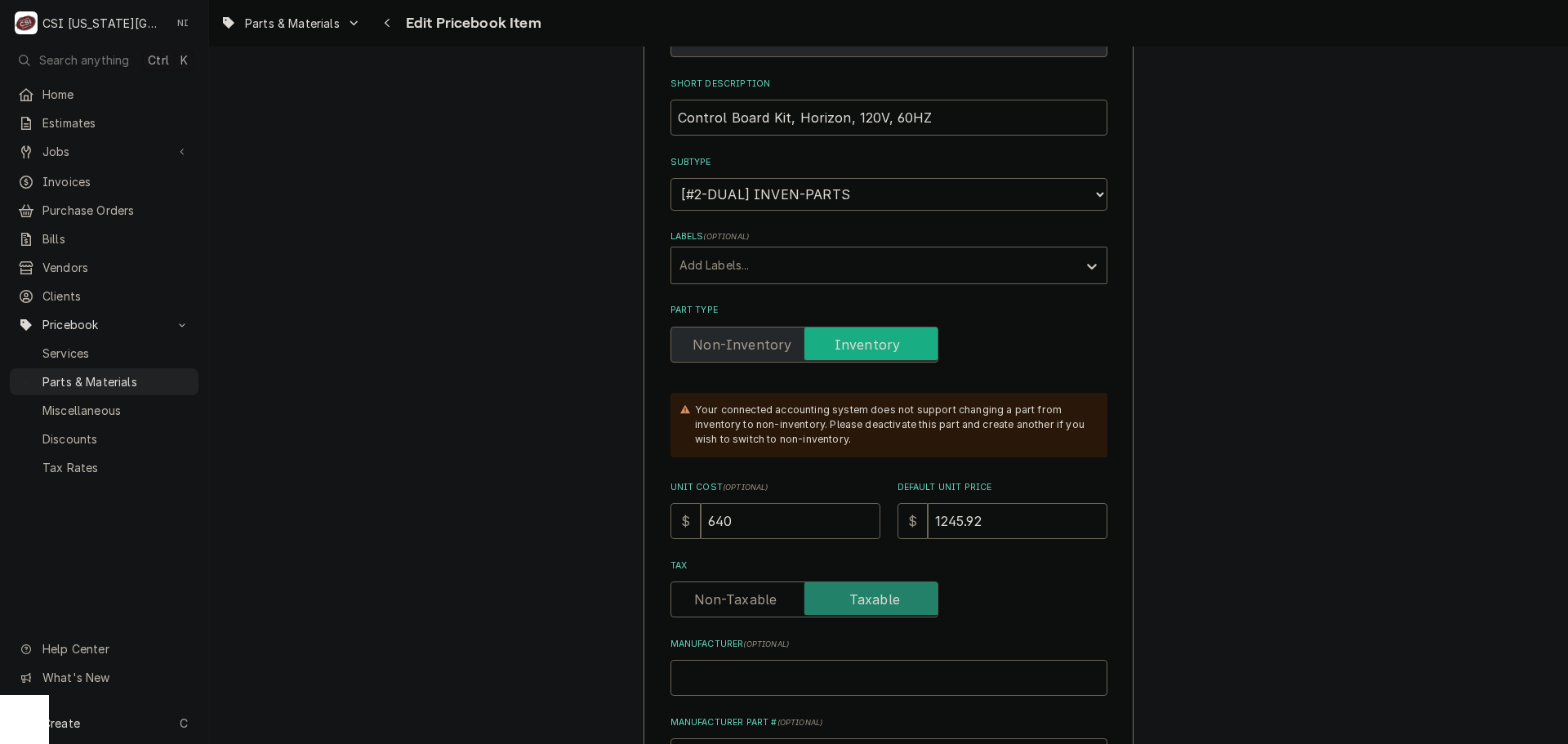
type input "640.5"
type textarea "x"
type input "640.53"
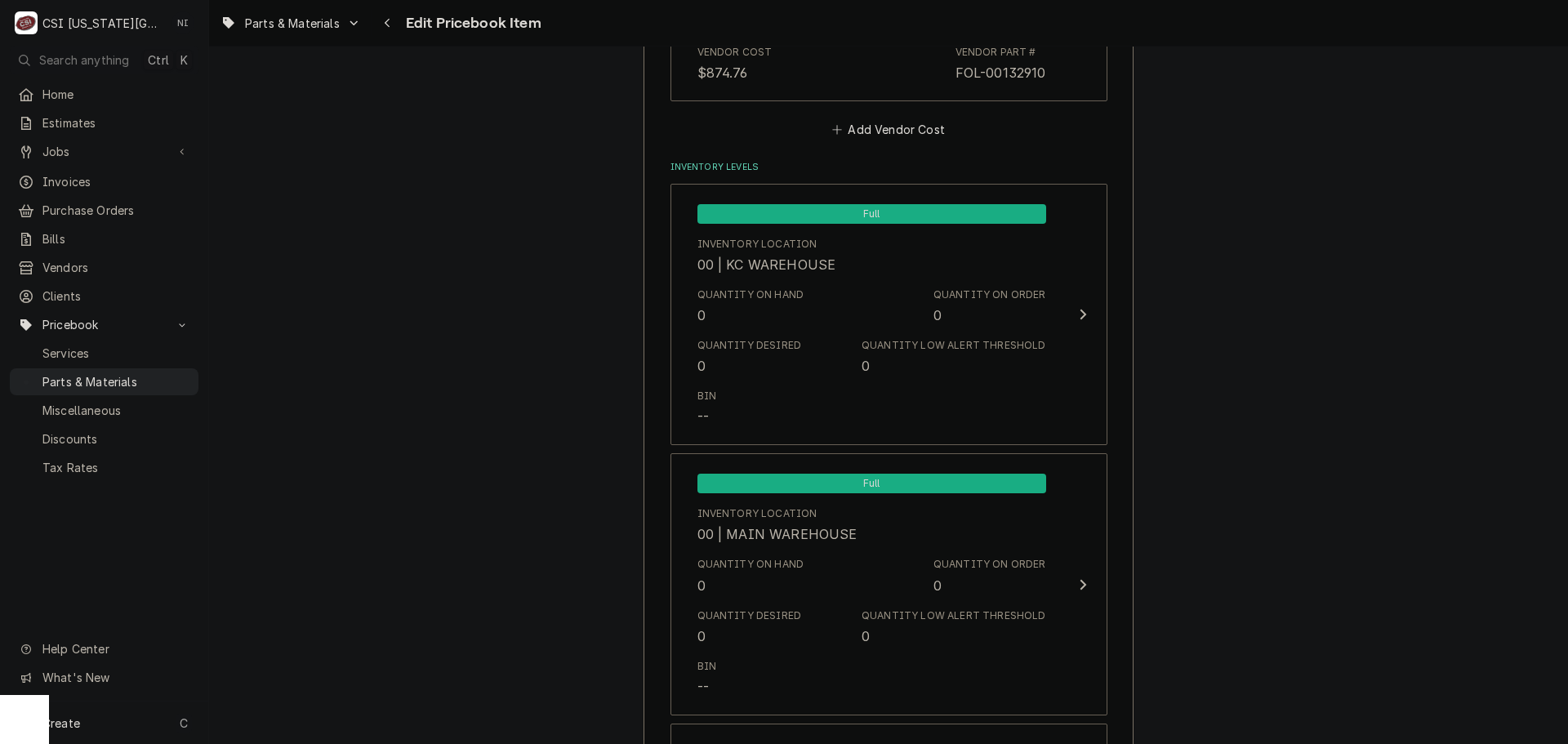
scroll to position [1203, 0]
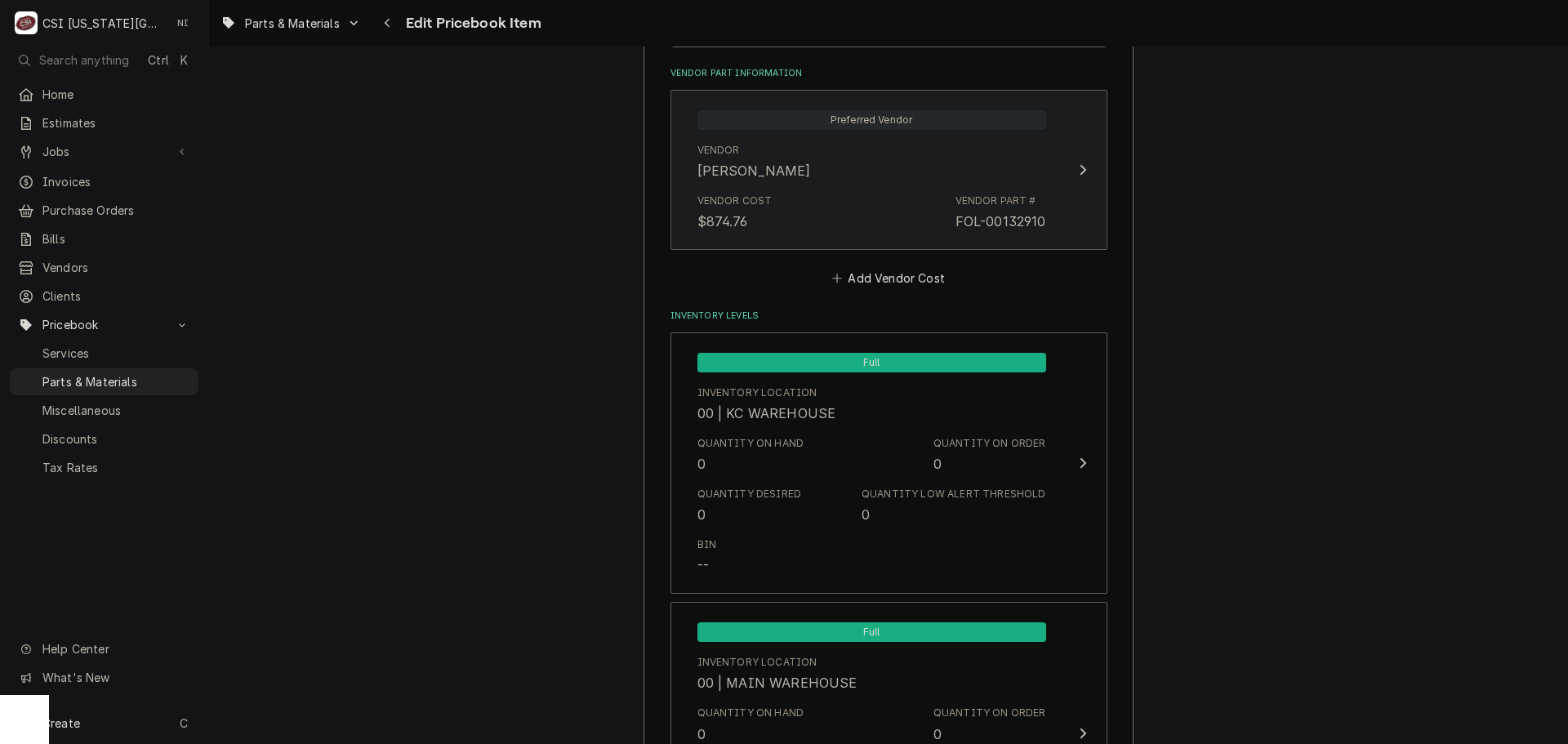
click at [931, 223] on div "Vendor Cost $874.76 Vendor Part # FOL-00132910" at bounding box center [871, 212] width 349 height 50
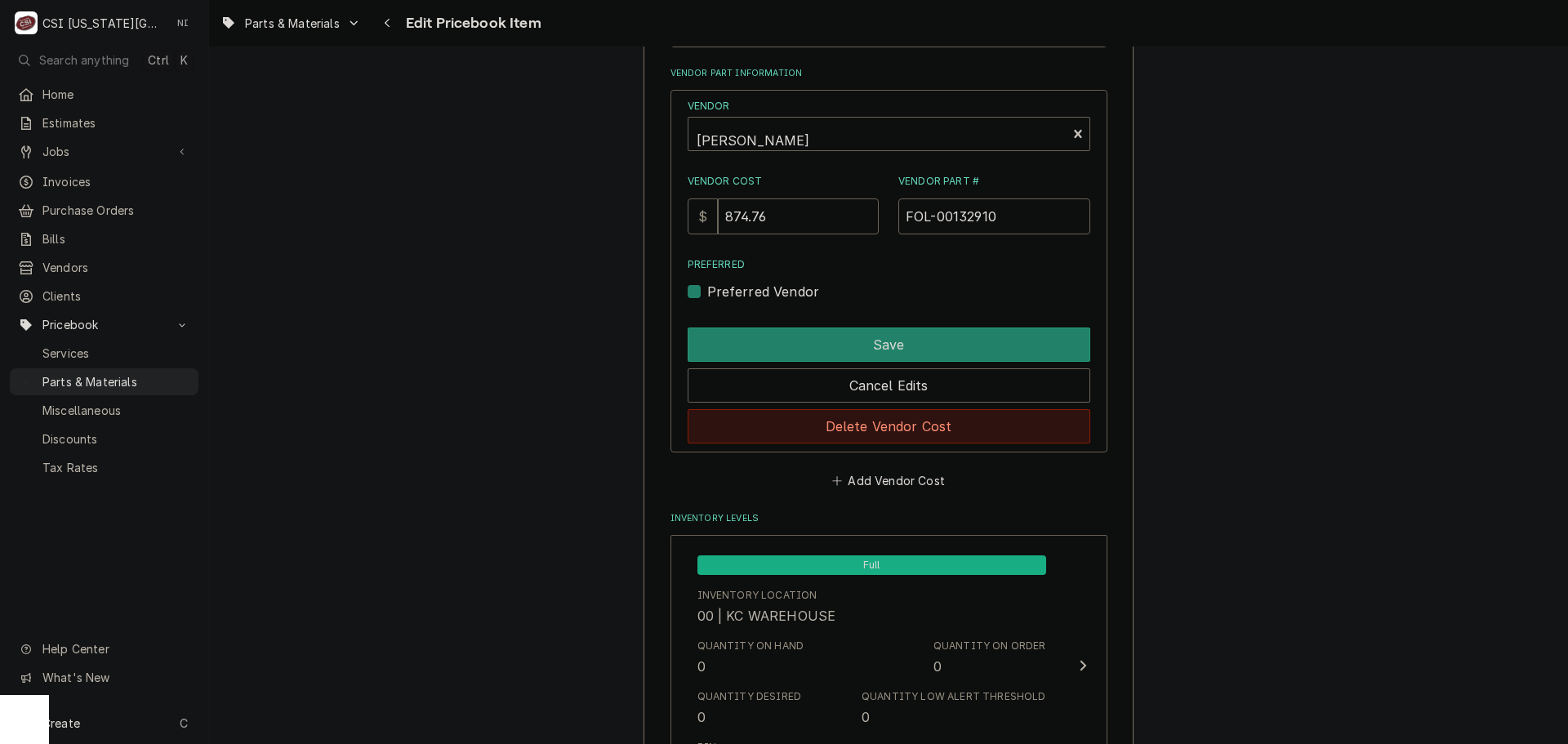
drag, startPoint x: 881, startPoint y: 430, endPoint x: 891, endPoint y: 429, distance: 10.0
click at [883, 429] on button "Delete Vendor Cost" at bounding box center [888, 425] width 402 height 34
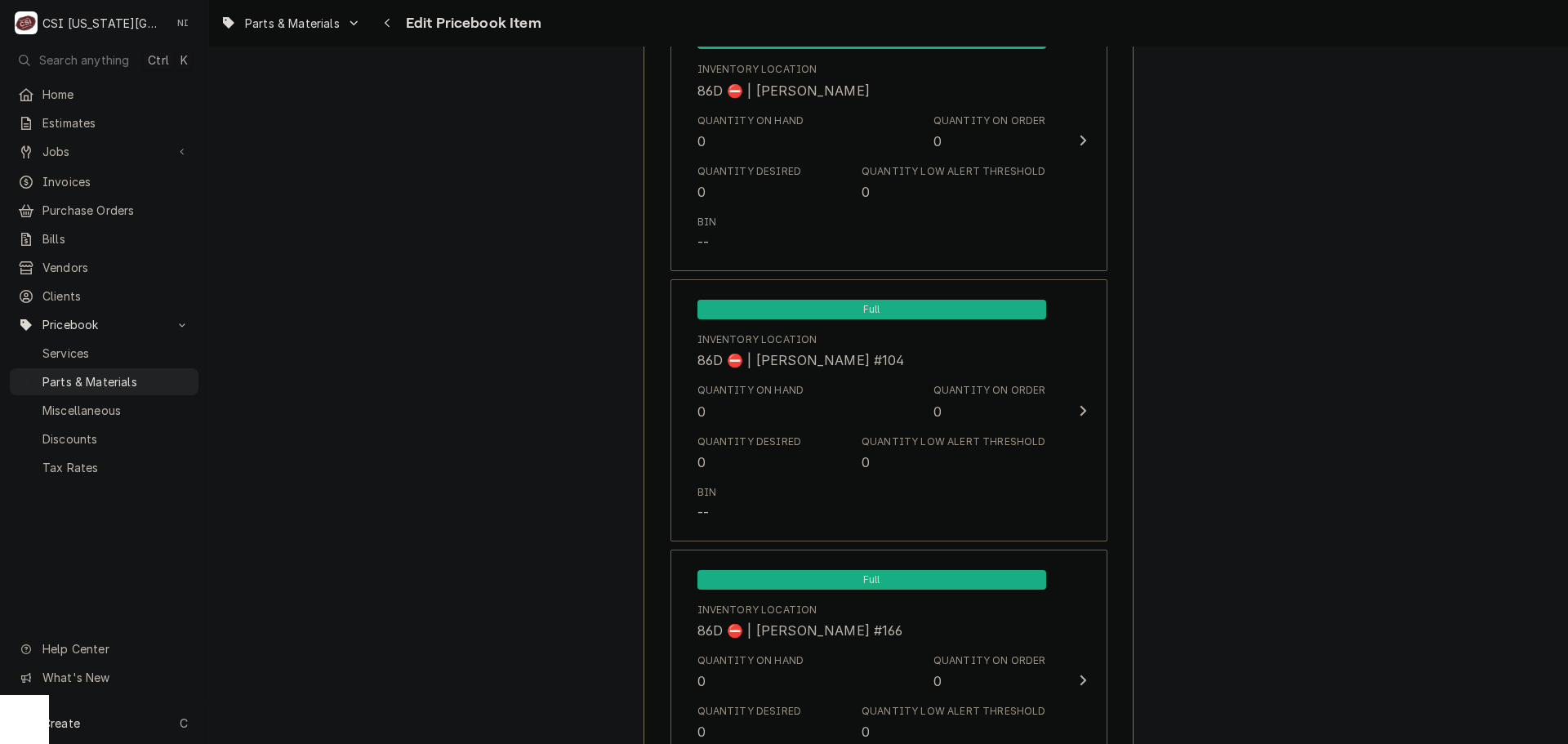
scroll to position [15821, 0]
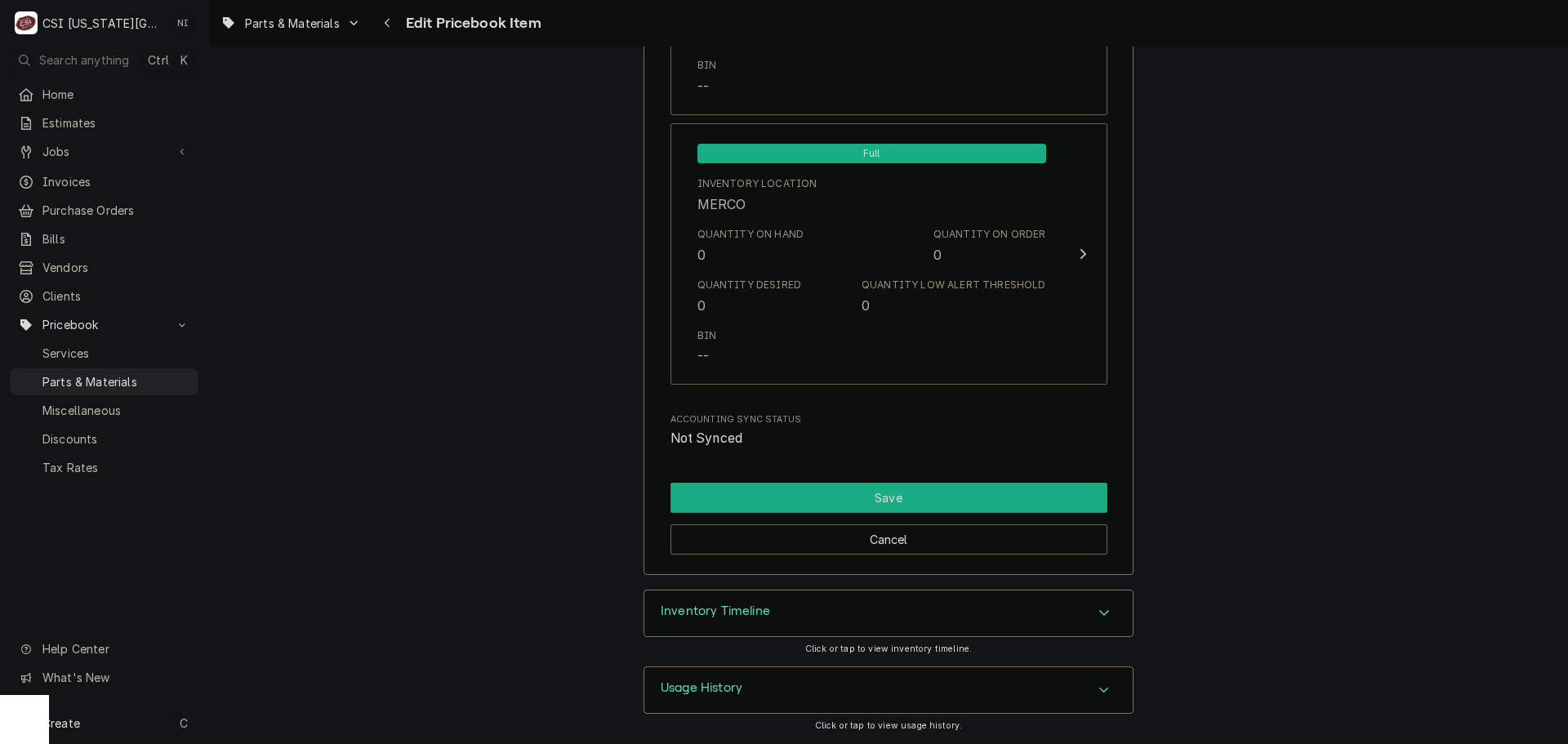
click at [907, 491] on button "Save" at bounding box center [889, 497] width 437 height 30
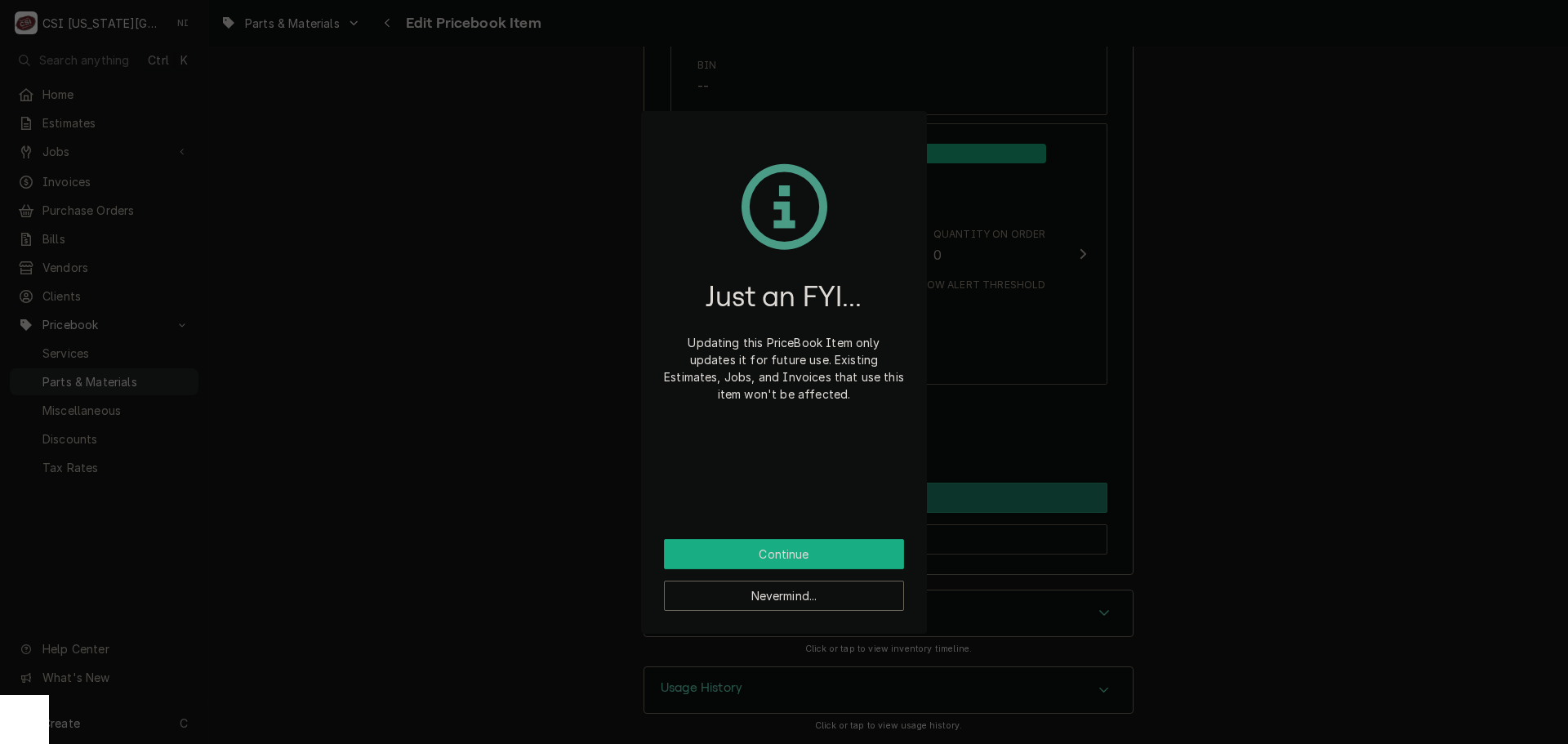
click at [828, 546] on button "Continue" at bounding box center [784, 554] width 240 height 30
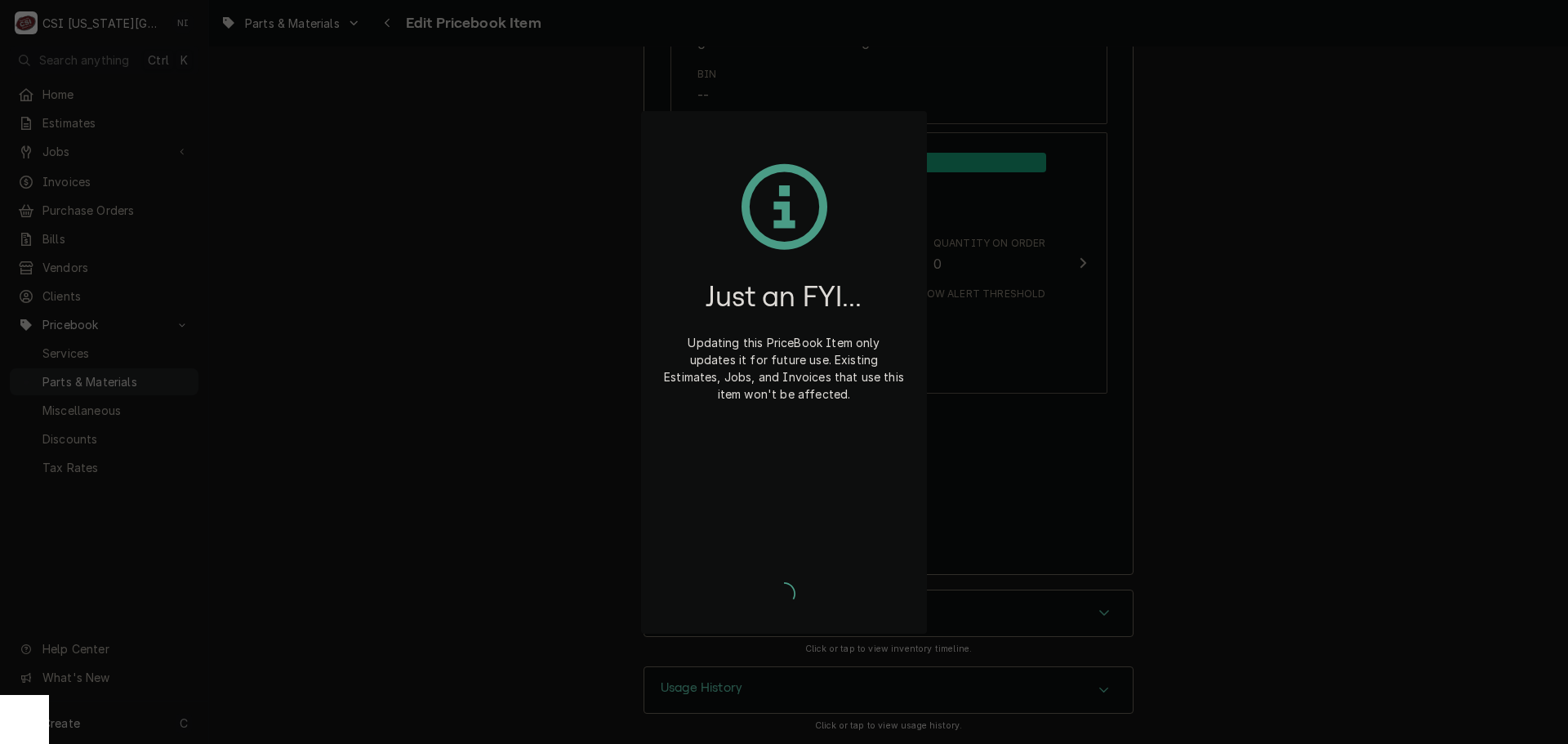
type textarea "x"
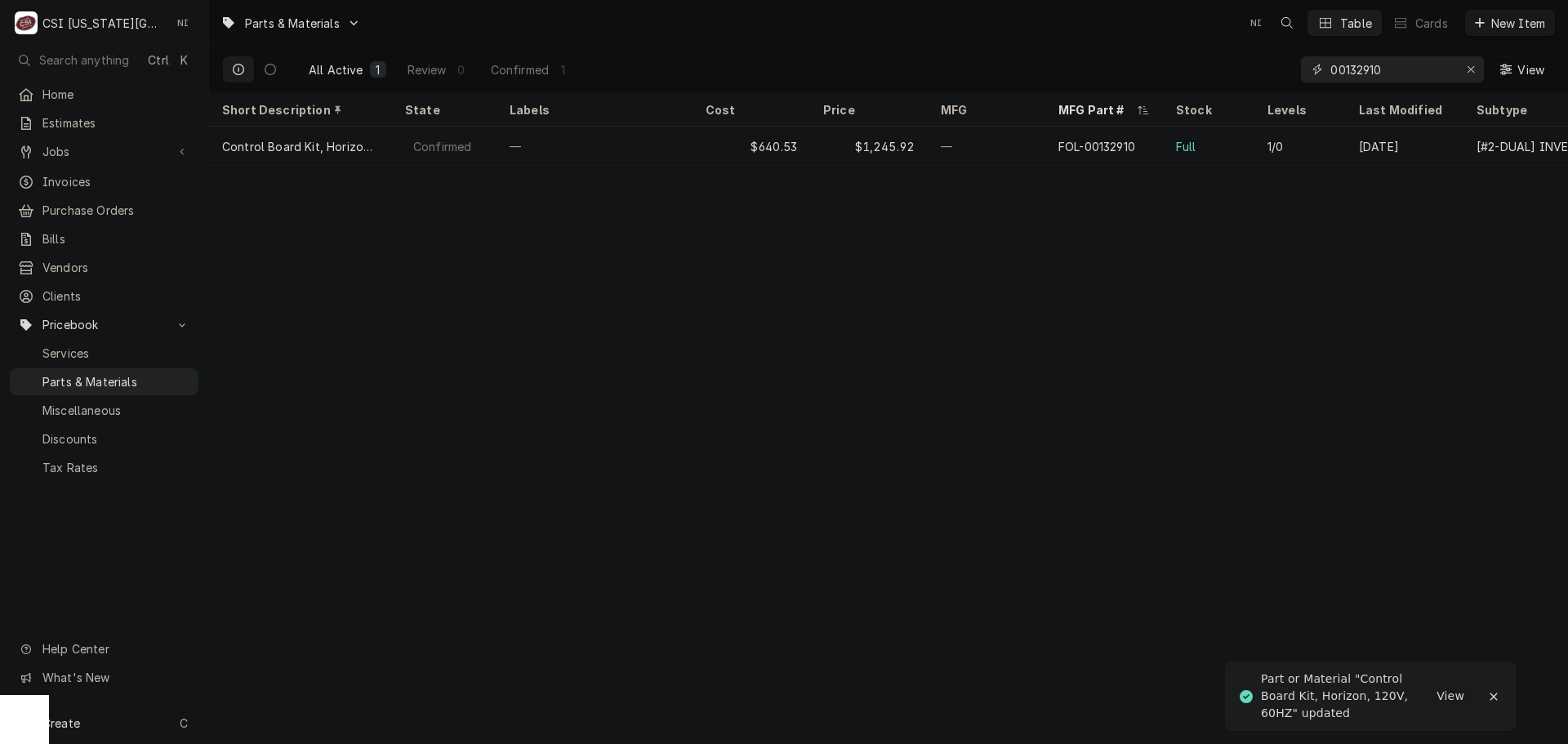
drag, startPoint x: 1387, startPoint y: 71, endPoint x: 1124, endPoint y: 72, distance: 263.0
click at [1139, 72] on div "All Active 1 Review 0 Confirmed 1 00132910 View" at bounding box center [888, 69] width 1333 height 45
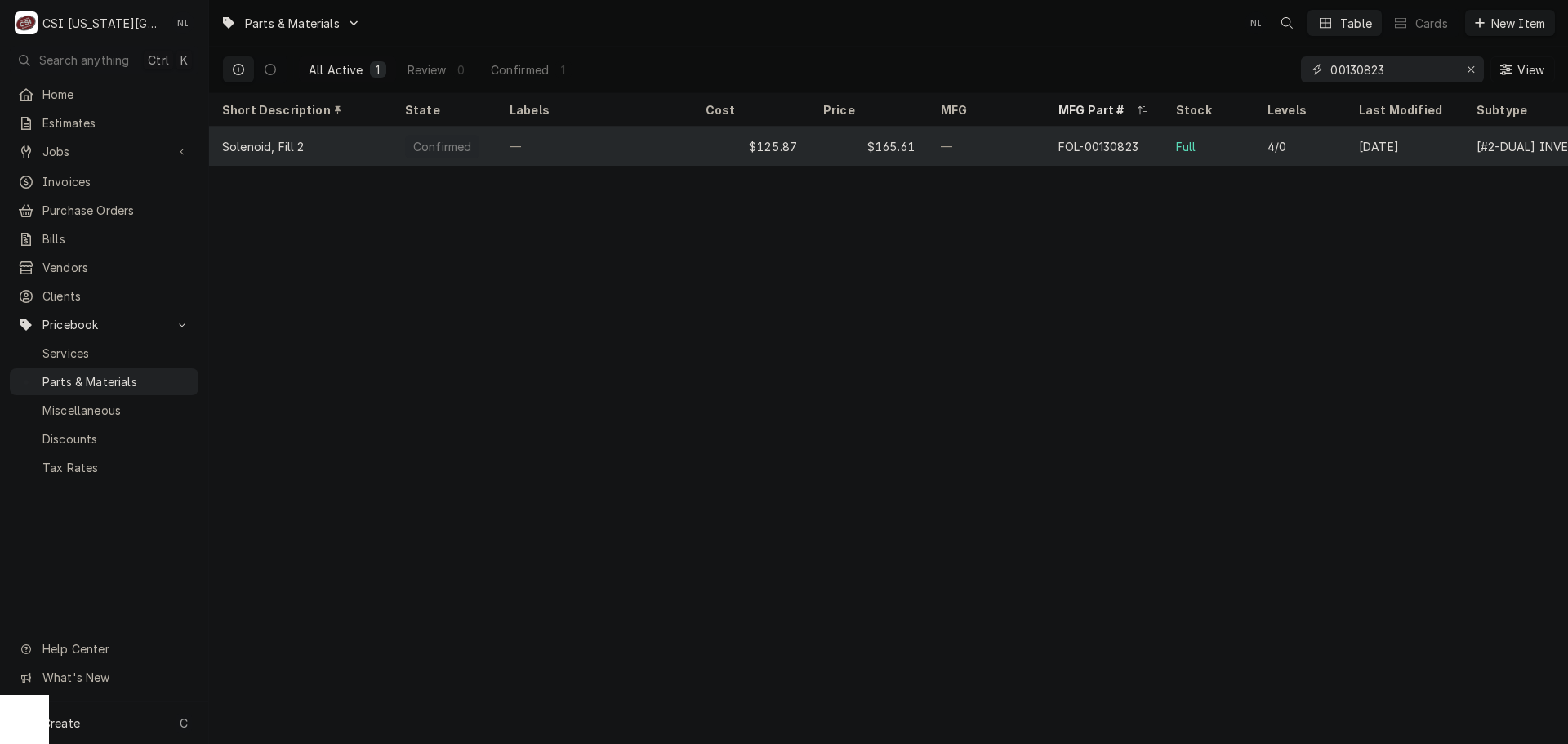
type input "00130823"
click at [1019, 135] on div "—" at bounding box center [987, 146] width 118 height 40
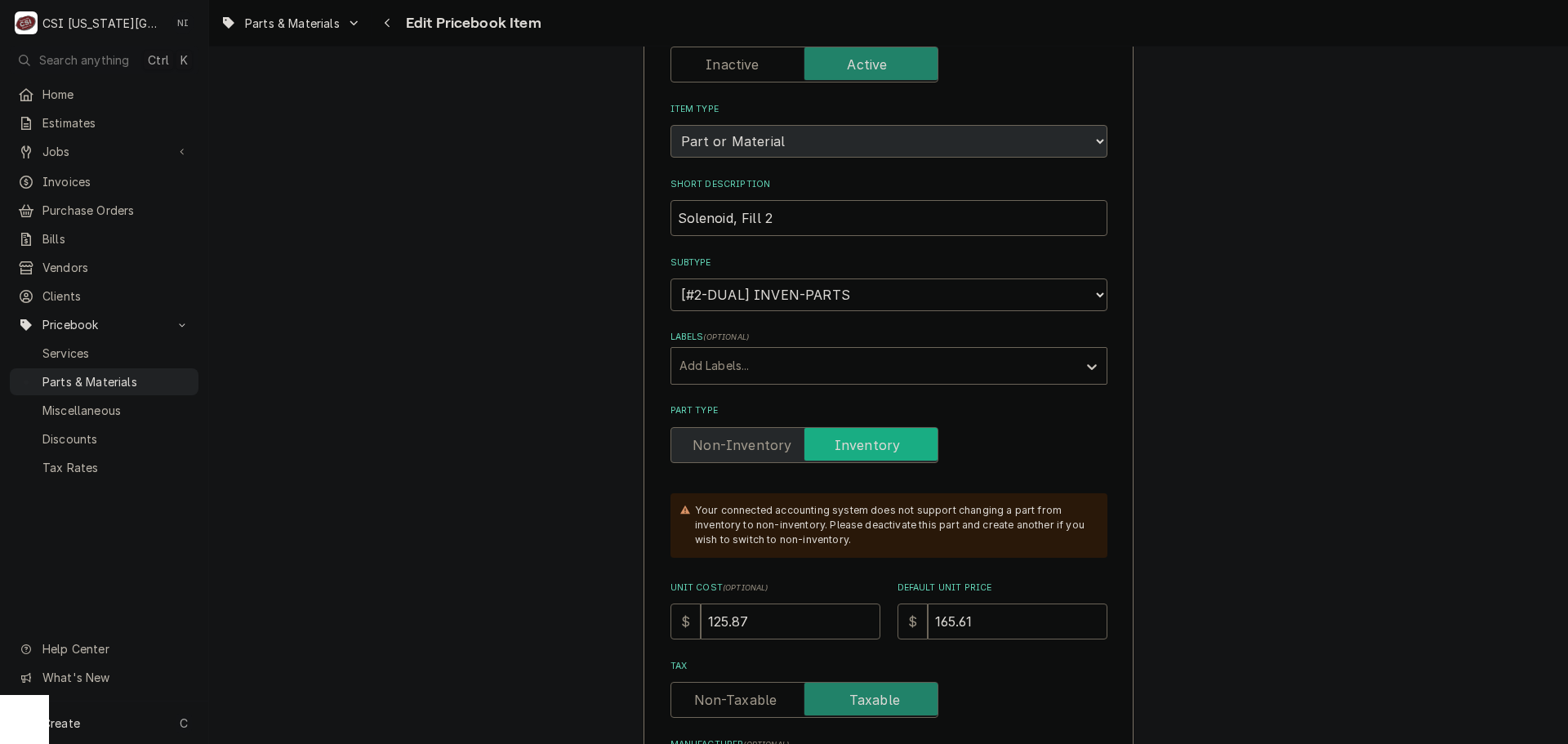
scroll to position [163, 0]
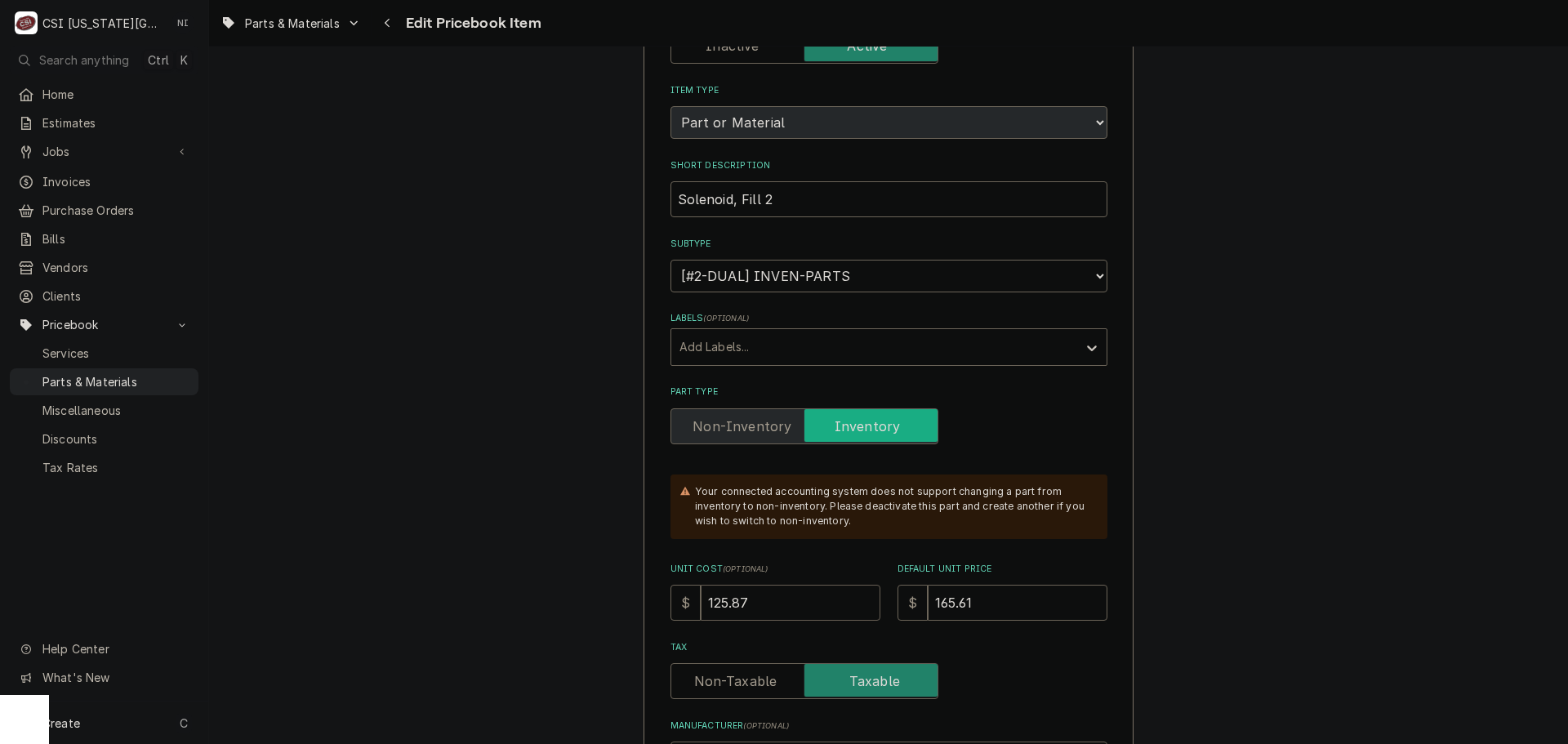
drag, startPoint x: 770, startPoint y: 601, endPoint x: 472, endPoint y: 588, distance: 298.3
type textarea "x"
type input "8"
type textarea "x"
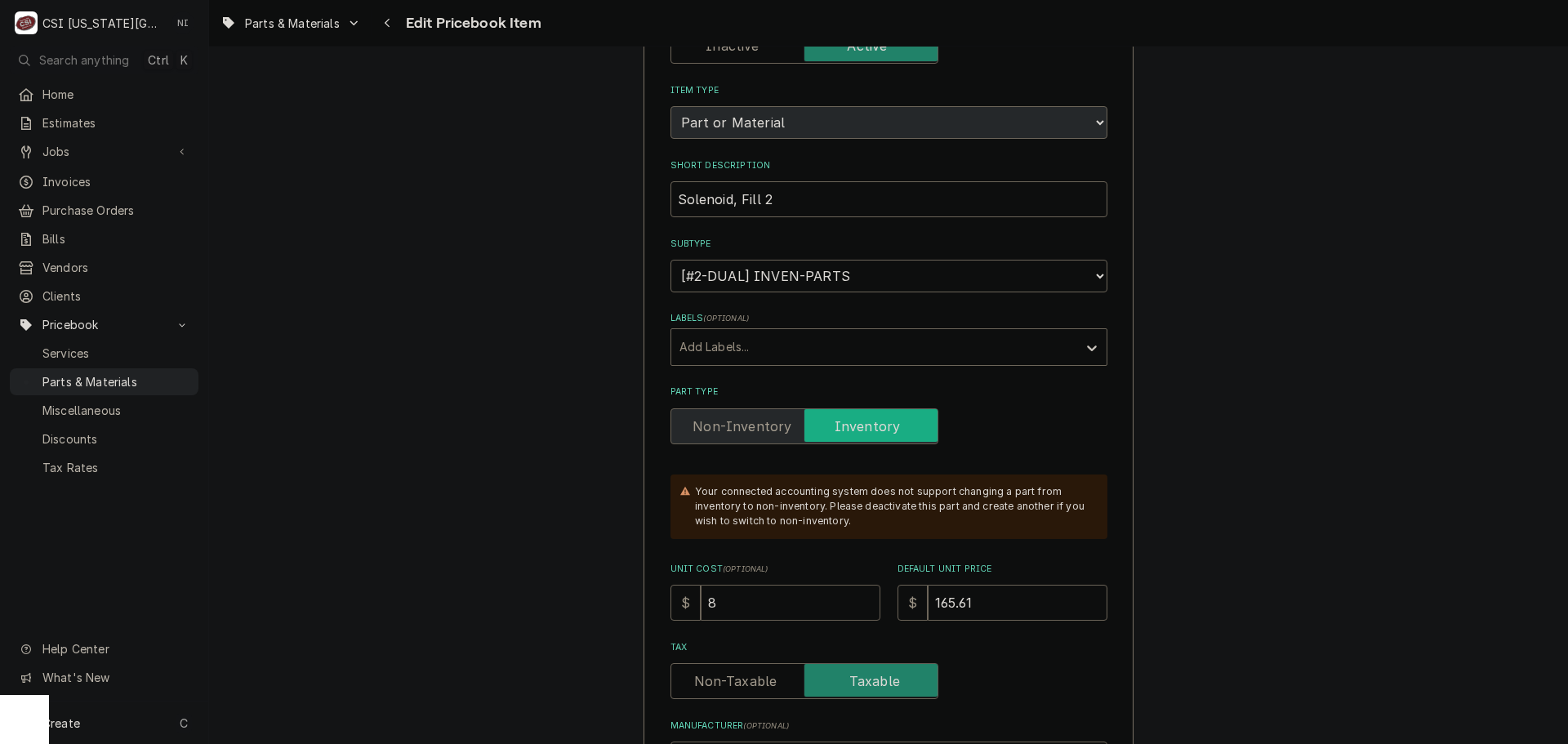
type input "85"
type textarea "x"
type input "85.1"
type textarea "x"
type input "85.14"
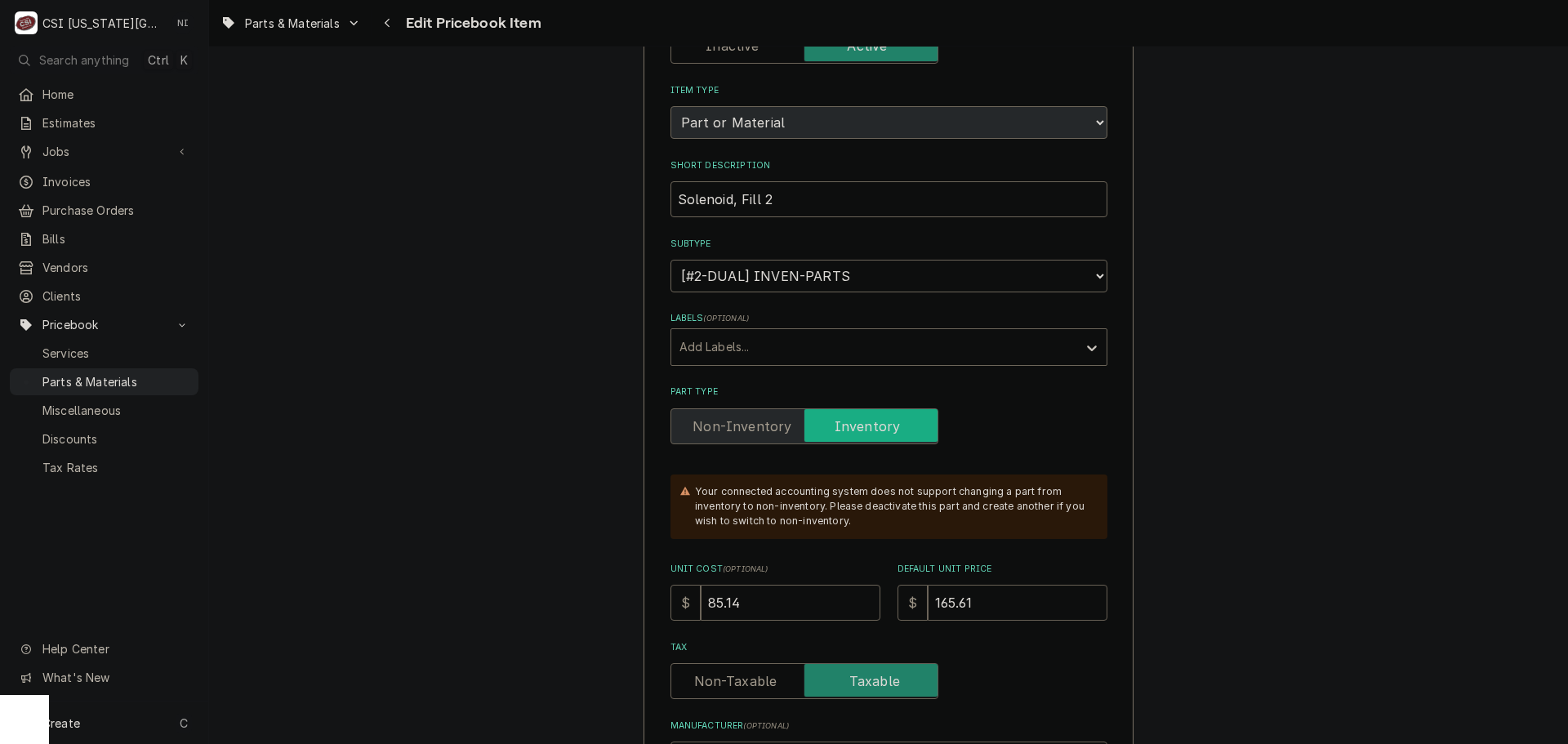
drag, startPoint x: 975, startPoint y: 603, endPoint x: 798, endPoint y: 597, distance: 177.1
click at [798, 597] on div "Unit Cost ( optional ) $ 85.14 Default Unit Price $ 165.61" at bounding box center [889, 591] width 437 height 58
click at [990, 601] on input "165.61" at bounding box center [1018, 602] width 180 height 36
click at [897, 606] on div "$ 165.61" at bounding box center [1002, 602] width 210 height 36
type textarea "x"
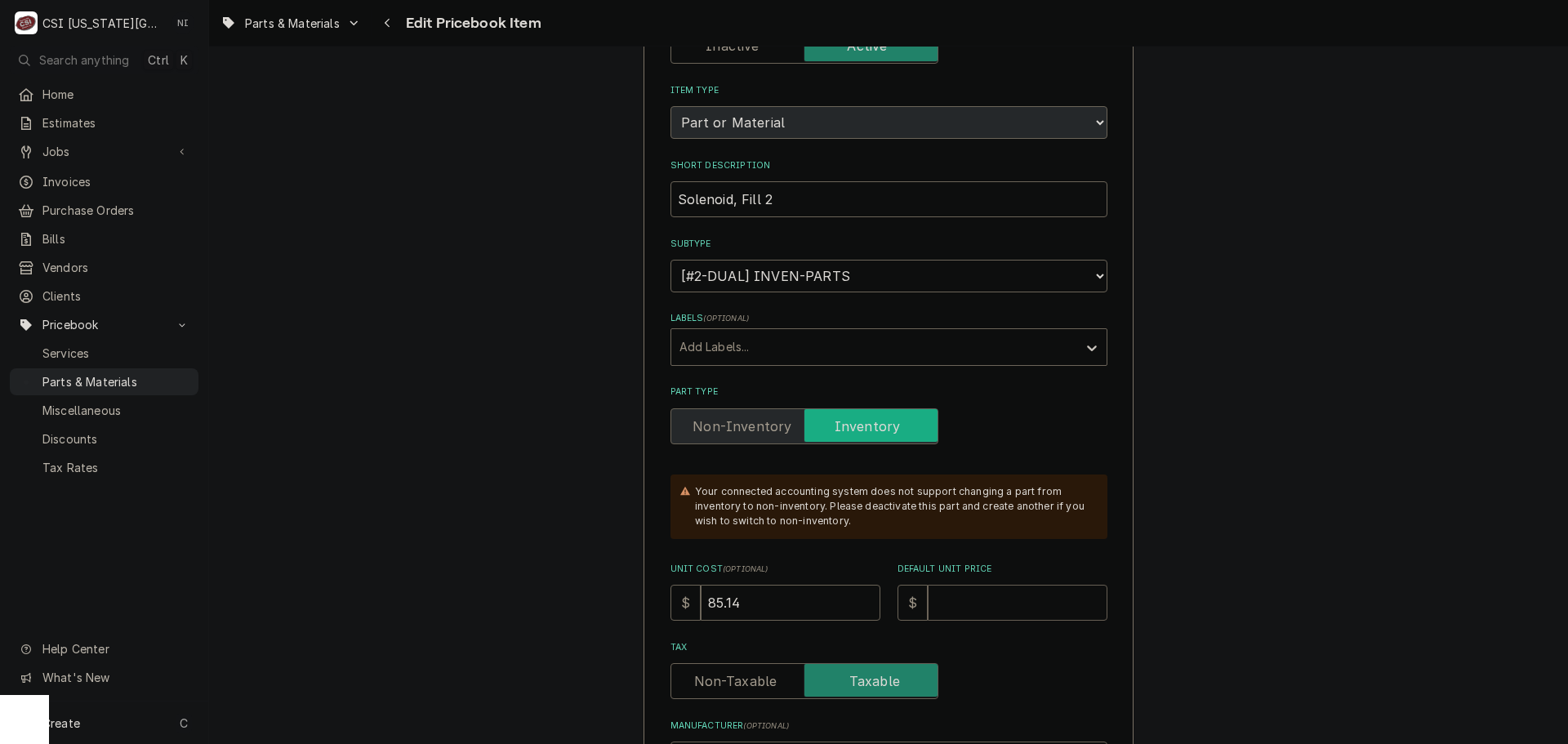
type textarea "x"
type input "1"
type textarea "x"
type input "16"
type textarea "x"
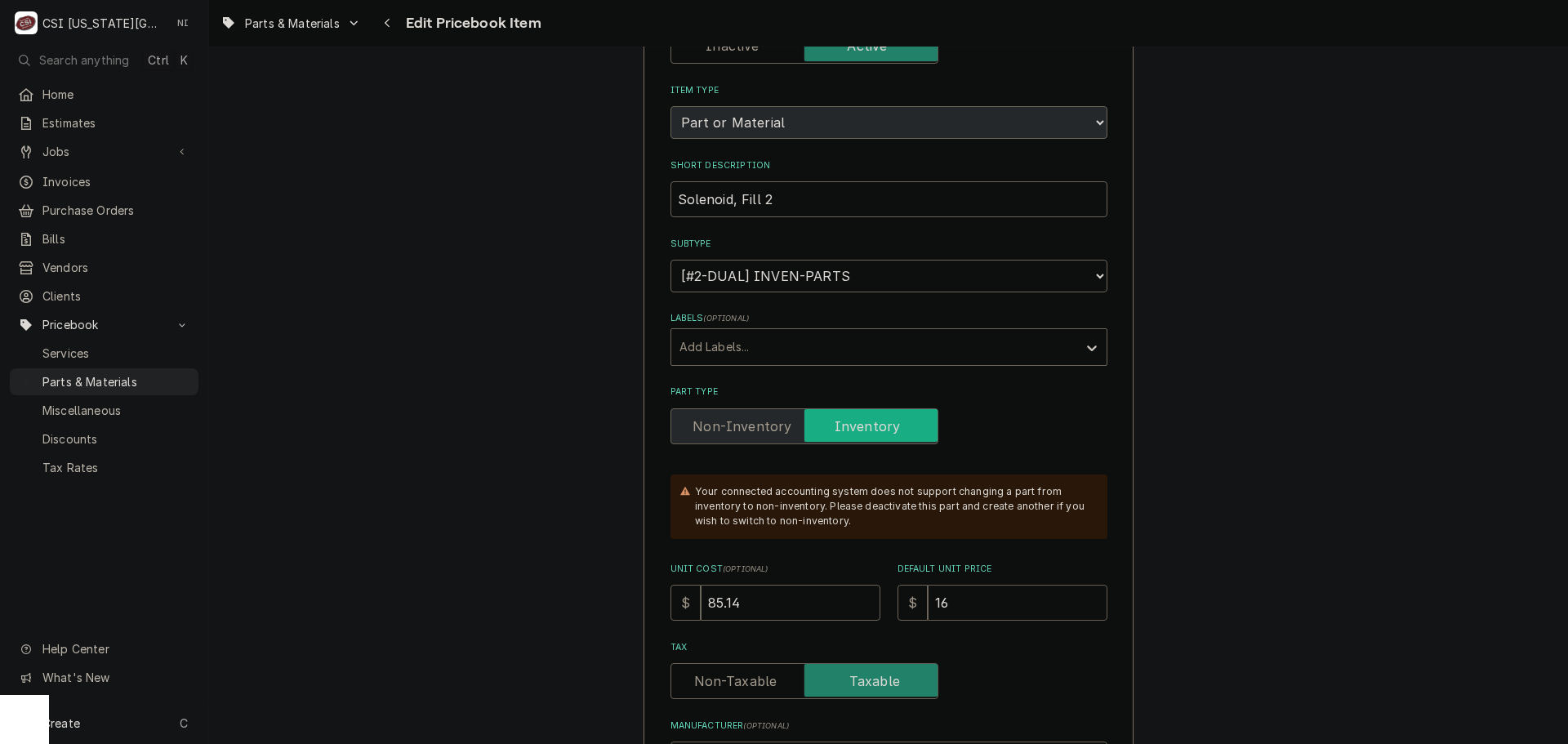
type input "165"
type textarea "x"
type input "165.6"
type textarea "x"
type input "165.61"
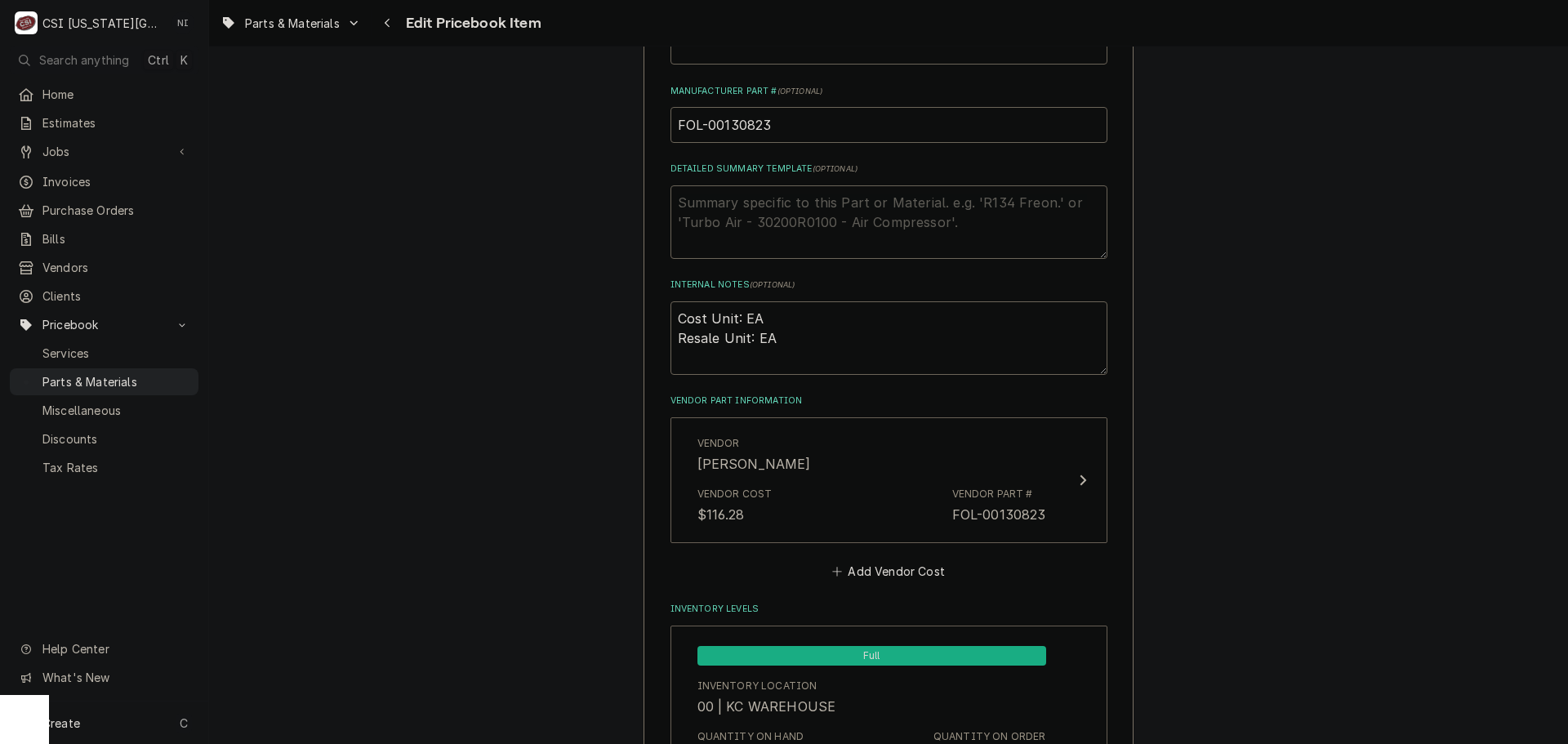
scroll to position [897, 0]
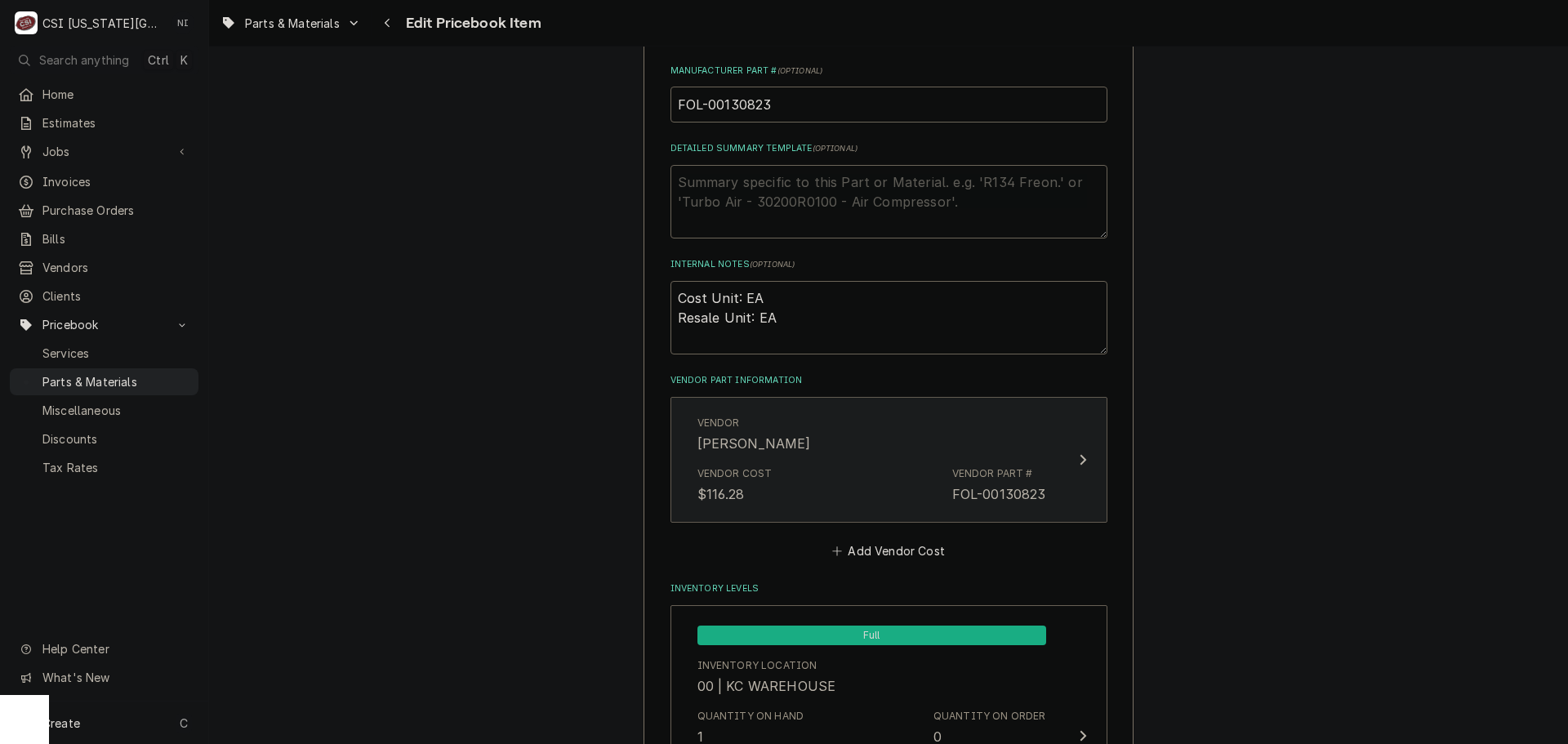
click at [984, 469] on div "Vendor Part #" at bounding box center [993, 472] width 81 height 14
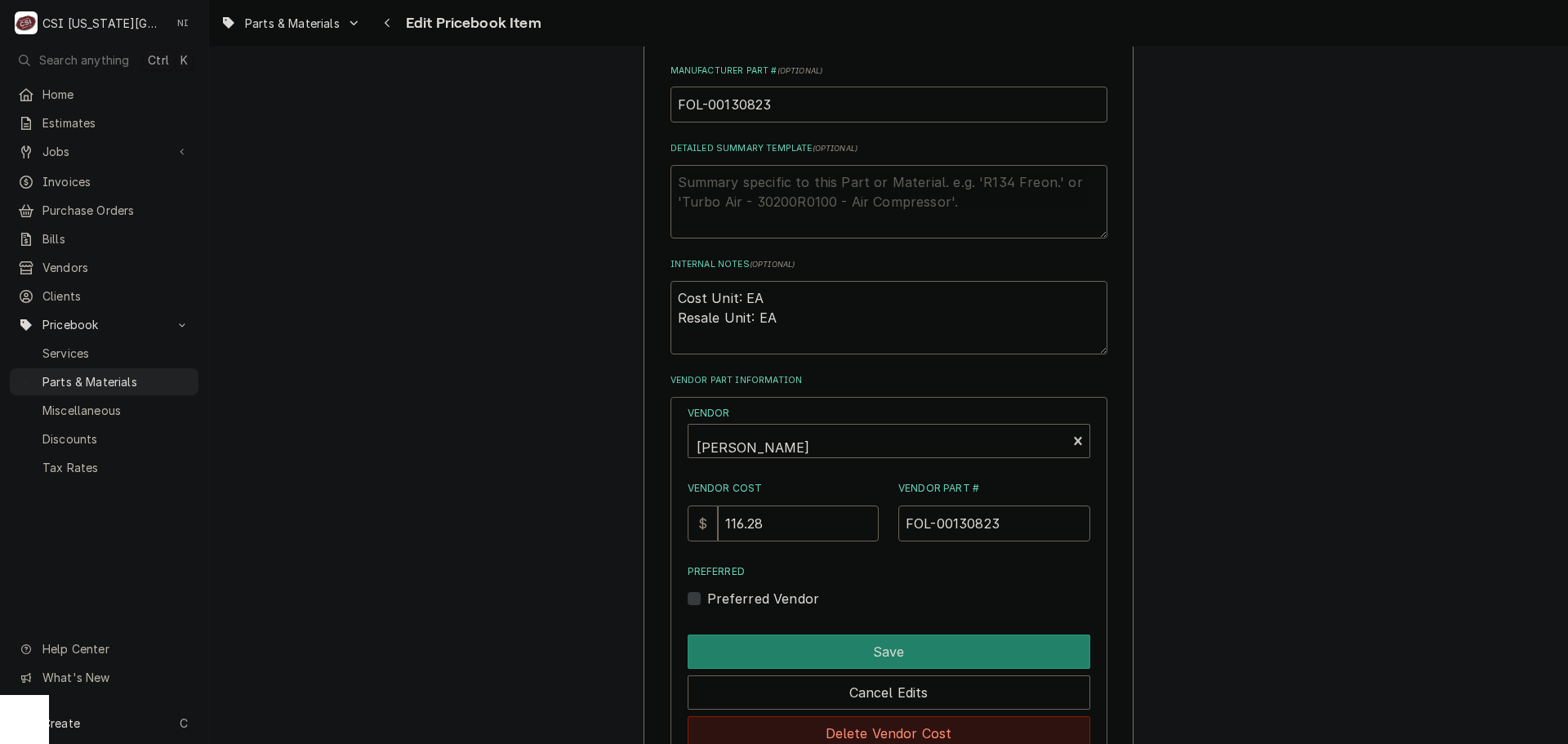
click at [899, 719] on button "Delete Vendor Cost" at bounding box center [888, 732] width 402 height 34
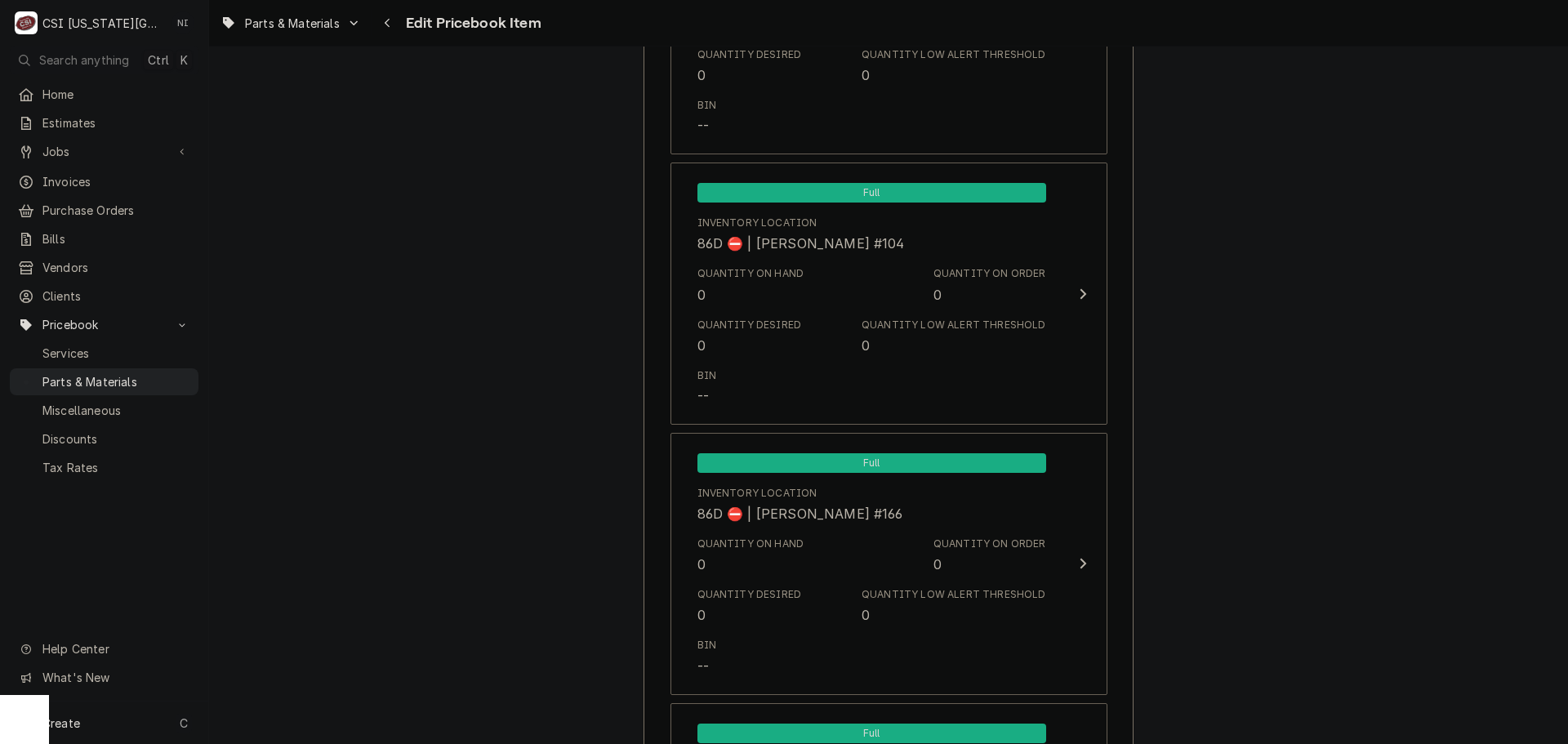
scroll to position [15821, 0]
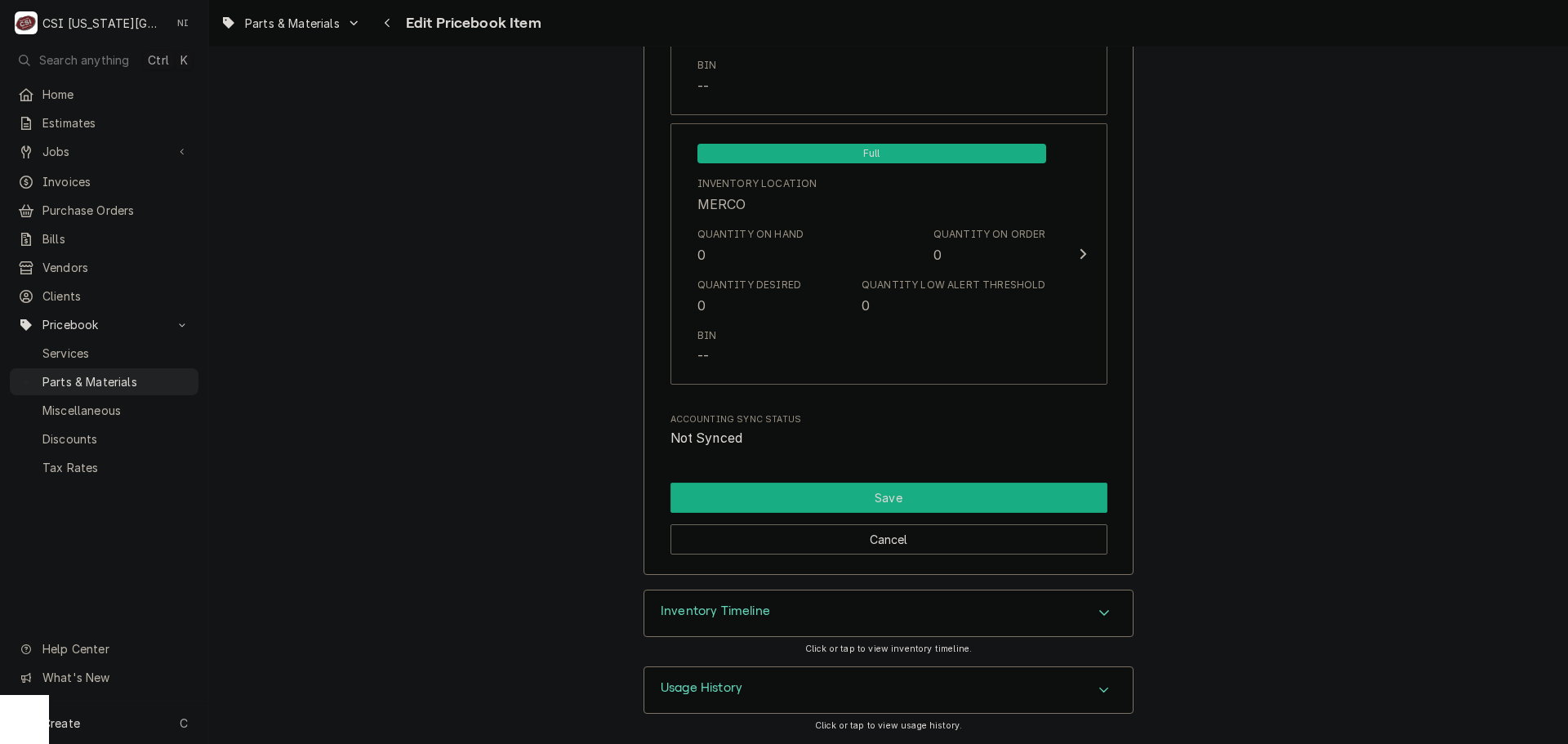
click at [890, 496] on button "Save" at bounding box center [889, 497] width 437 height 30
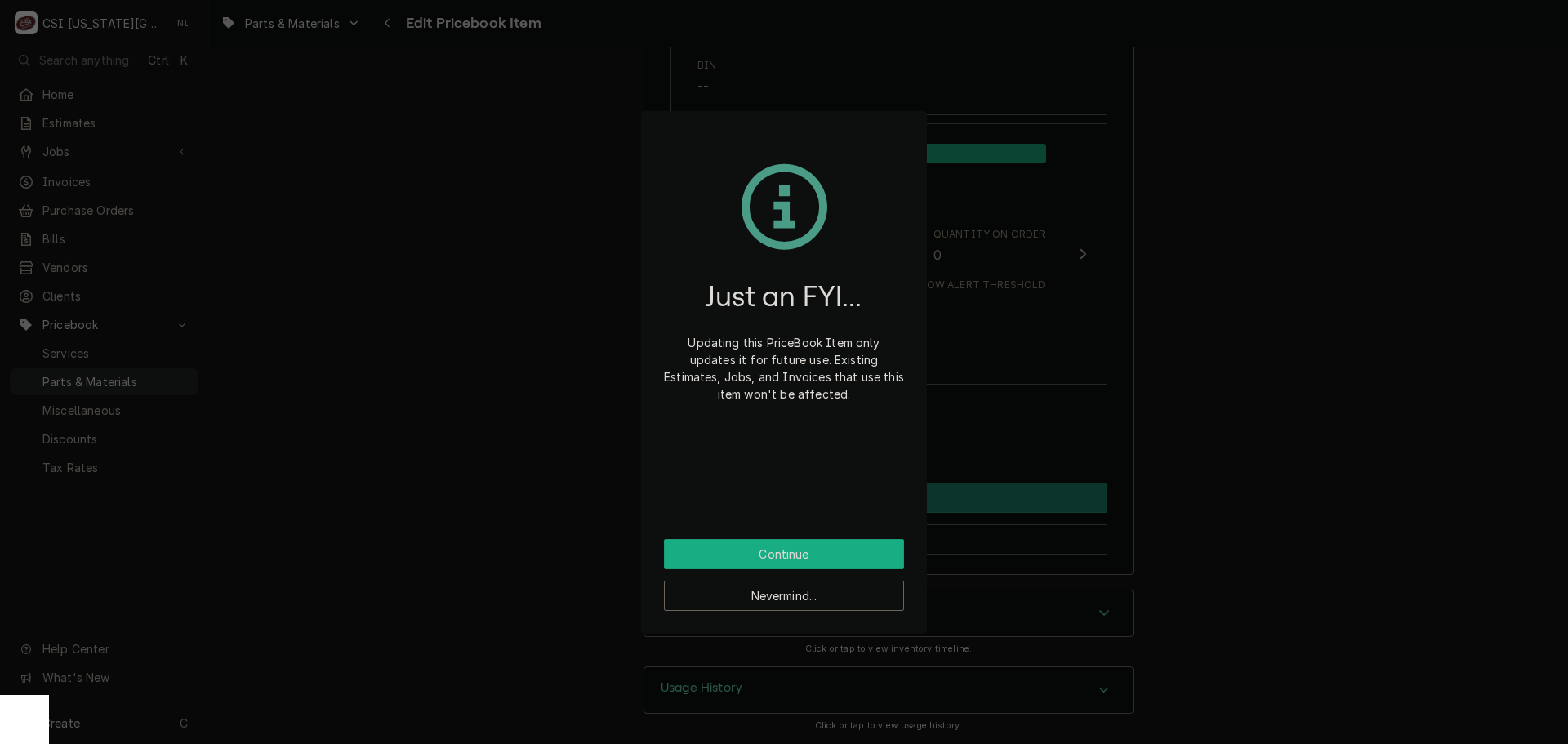
click at [807, 545] on button "Continue" at bounding box center [784, 554] width 240 height 30
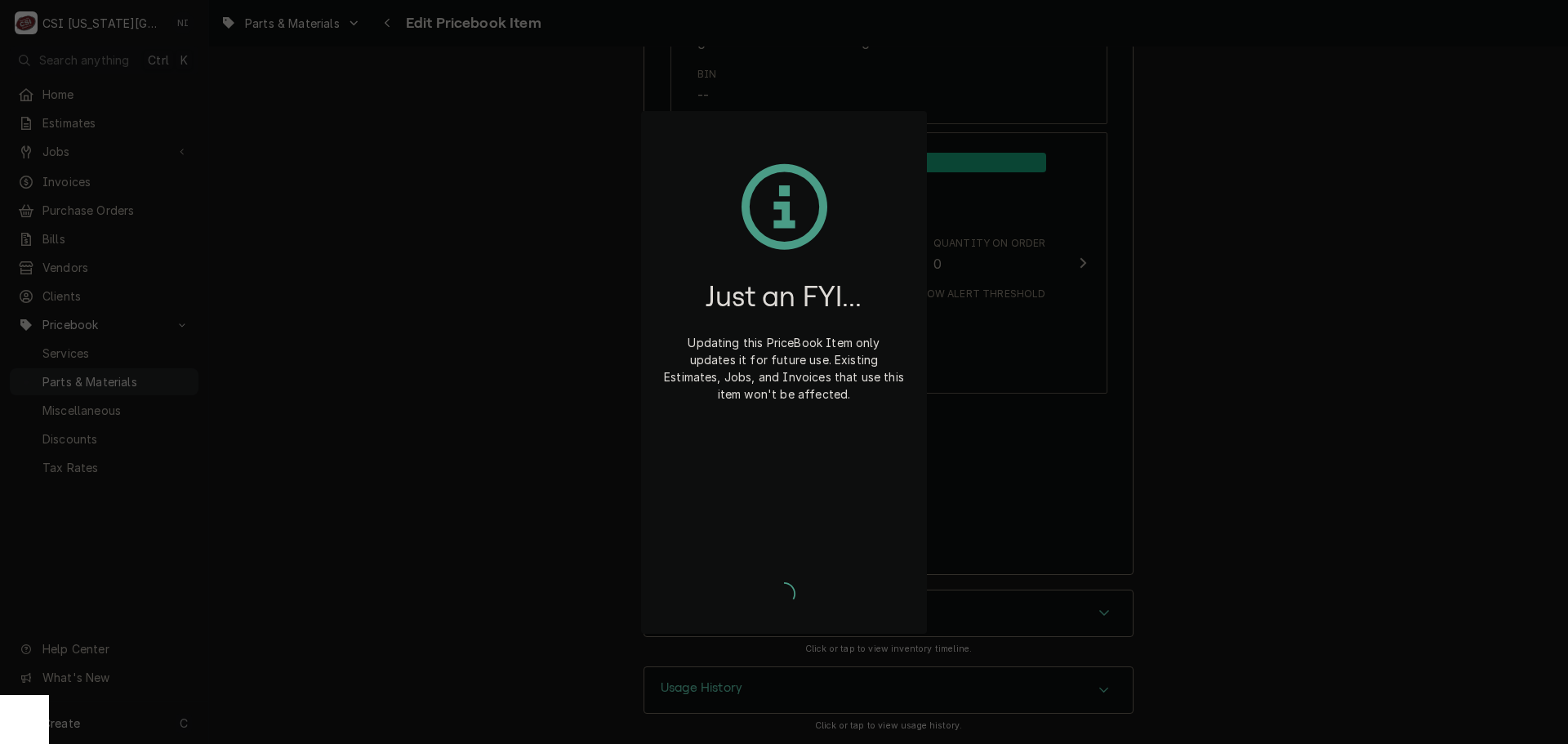
scroll to position [15812, 0]
type textarea "x"
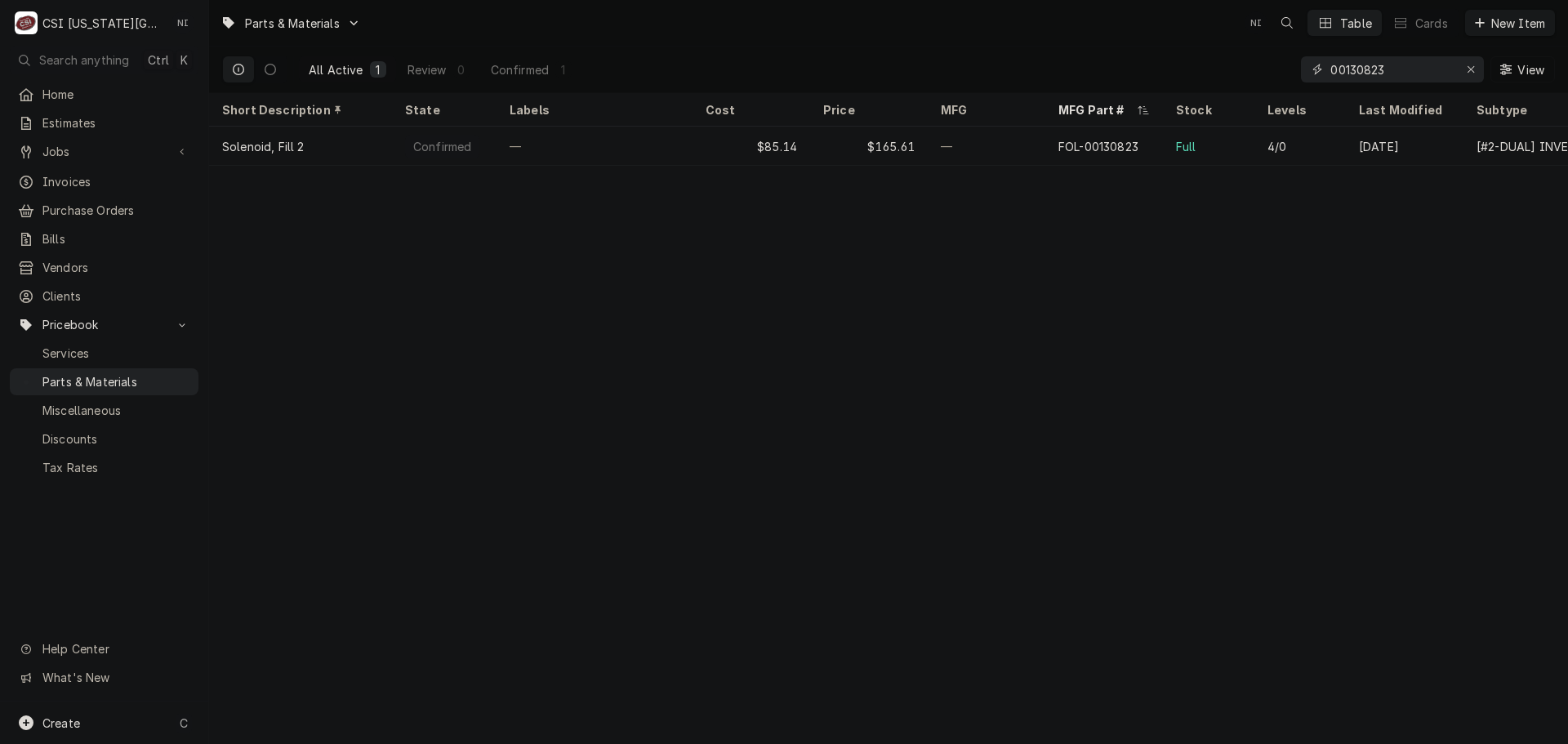
drag, startPoint x: 1396, startPoint y: 73, endPoint x: 1284, endPoint y: 71, distance: 112.0
click at [1289, 72] on div "All Active 1 Review 0 Confirmed 1 00130823 View" at bounding box center [888, 69] width 1333 height 45
paste input "56.02.067"
drag, startPoint x: 1415, startPoint y: 71, endPoint x: 965, endPoint y: 56, distance: 450.2
click at [976, 60] on div "All Active 1 Review 0 Confirmed 1 56.02.067p View" at bounding box center [888, 69] width 1333 height 45
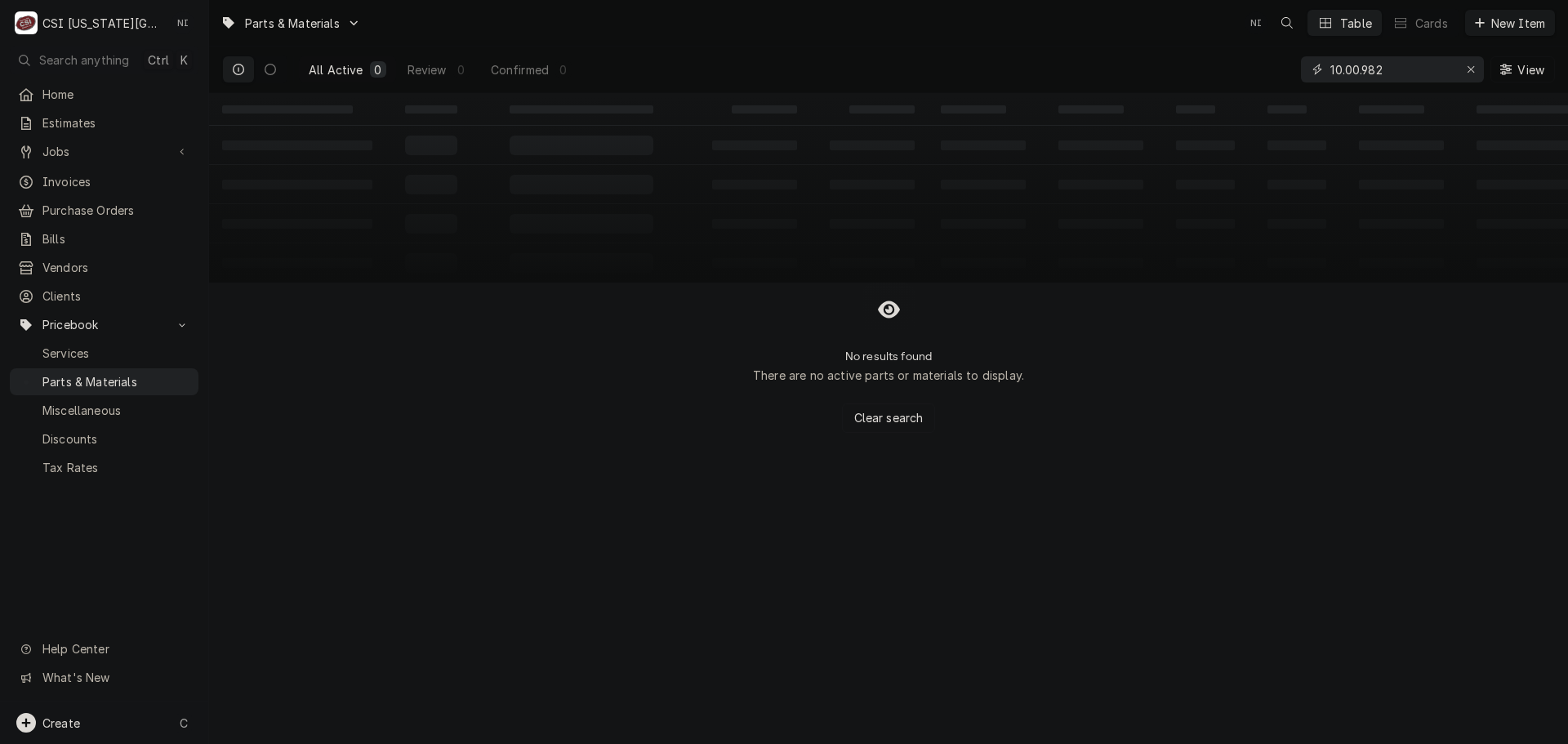
type input "10.00.982"
click at [167, 713] on div "Create C" at bounding box center [103, 723] width 208 height 43
drag, startPoint x: 318, startPoint y: 720, endPoint x: 363, endPoint y: 714, distance: 45.4
click at [319, 720] on div "Pricebook Item" at bounding box center [298, 725] width 95 height 17
click at [450, 626] on div "Part or Material" at bounding box center [432, 629] width 113 height 20
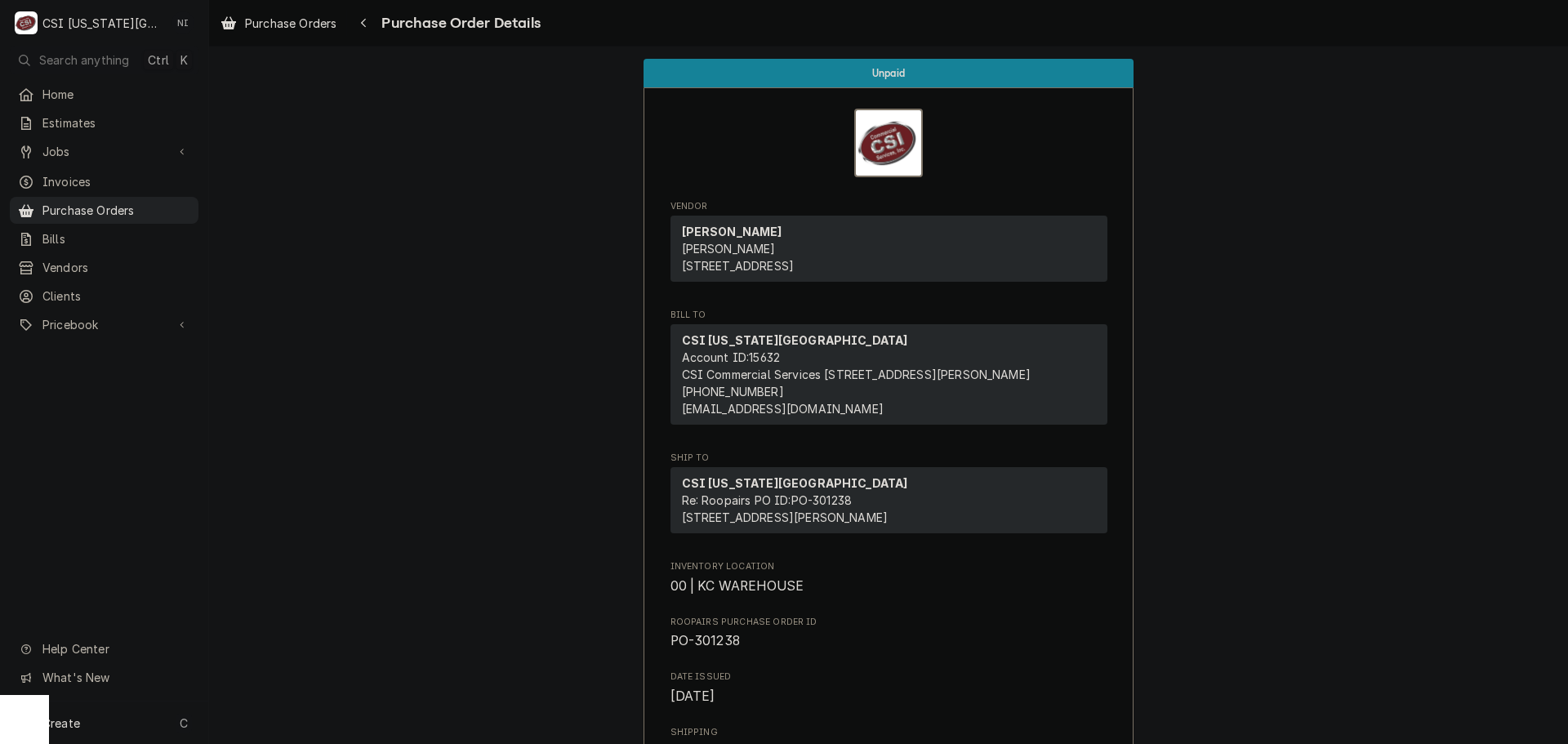
drag, startPoint x: 108, startPoint y: 200, endPoint x: 218, endPoint y: 170, distance: 114.0
click at [108, 202] on span "Purchase Orders" at bounding box center [116, 211] width 148 height 17
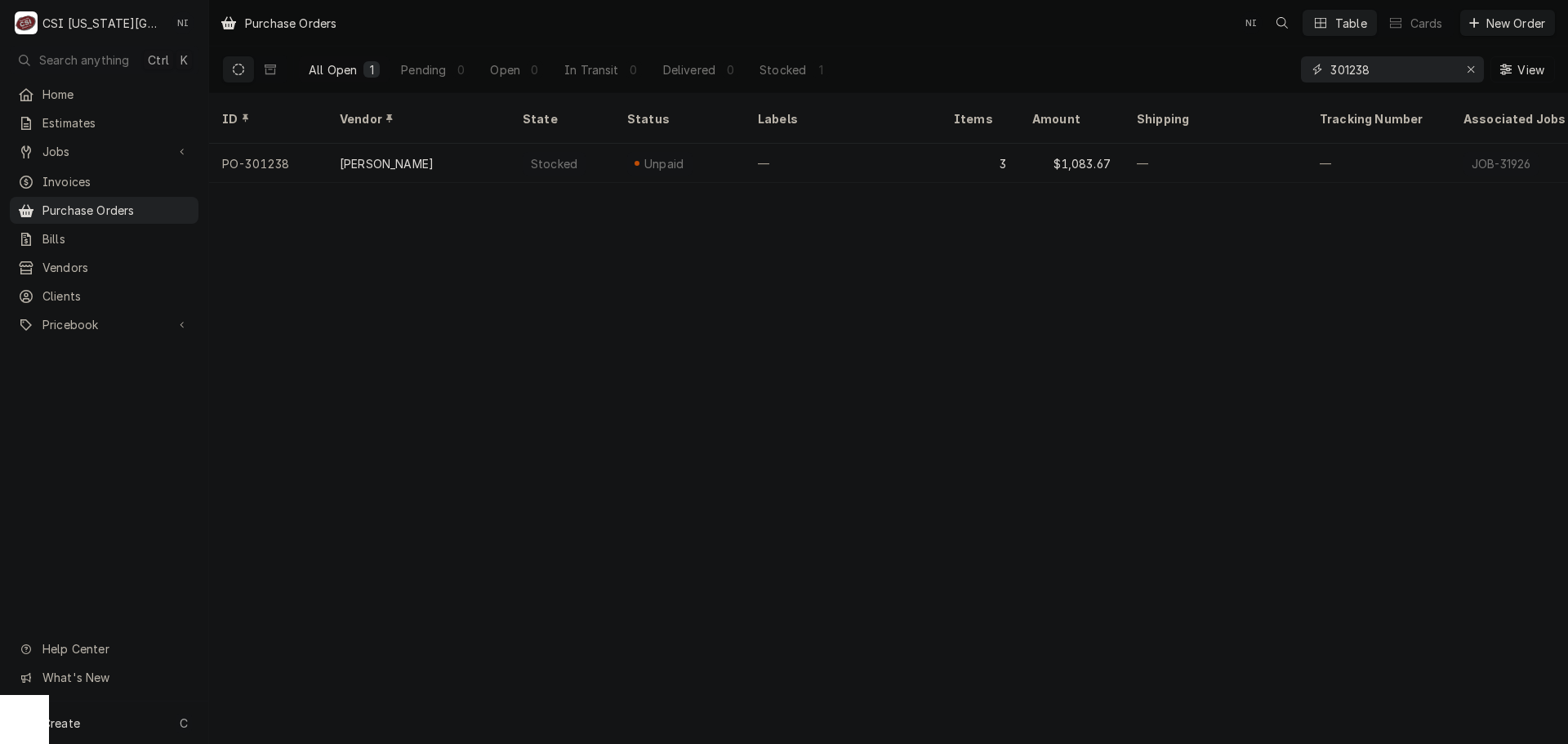
drag, startPoint x: 1375, startPoint y: 68, endPoint x: 1234, endPoint y: 59, distance: 141.3
click at [1246, 64] on div "All Open 1 Pending 0 Open 0 In Transit 0 Delivered 0 Stocked 1 301238 View" at bounding box center [888, 69] width 1333 height 45
click at [150, 721] on div "Create C" at bounding box center [103, 723] width 208 height 43
click at [335, 603] on div "Purchase Order" at bounding box center [305, 611] width 109 height 17
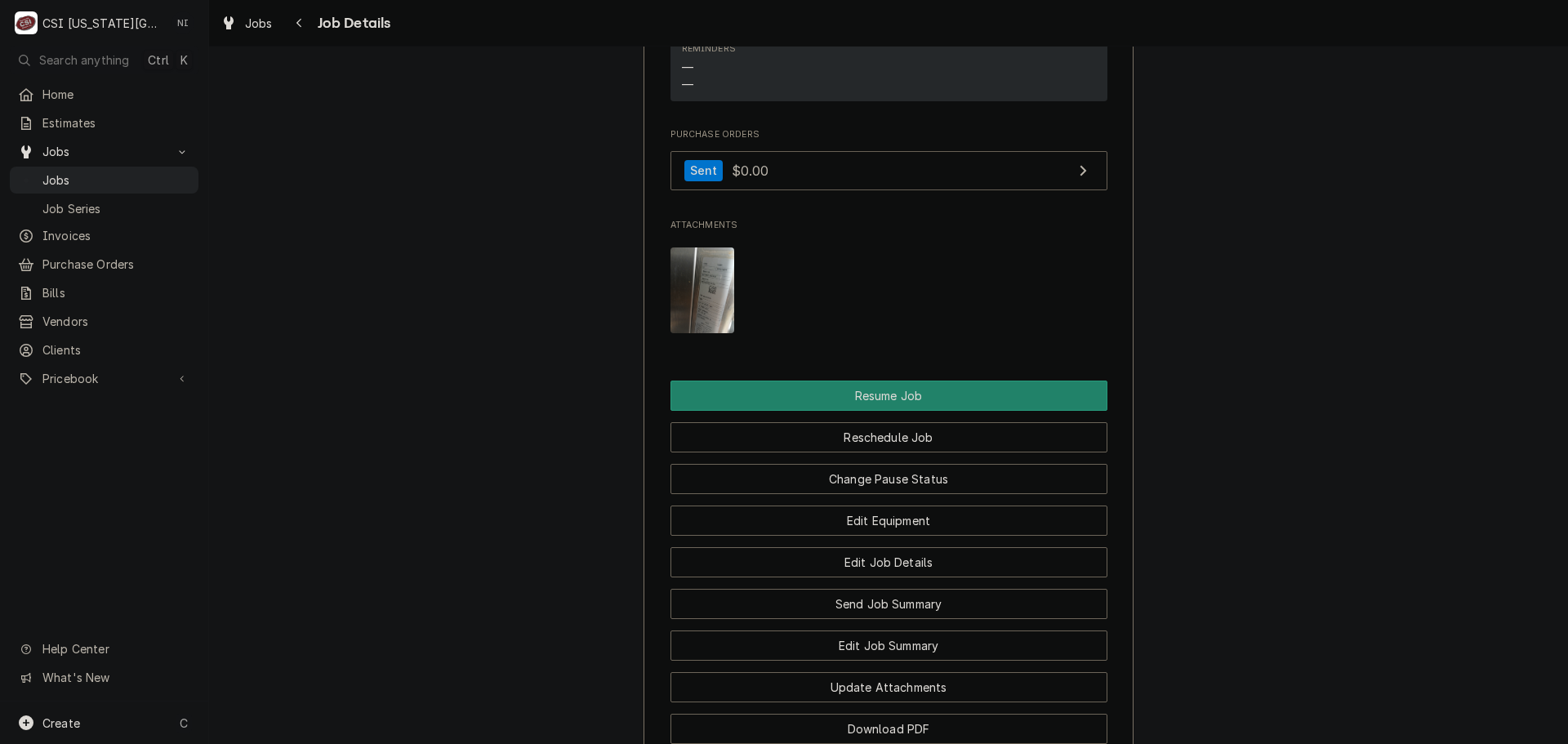
scroll to position [2164, 0]
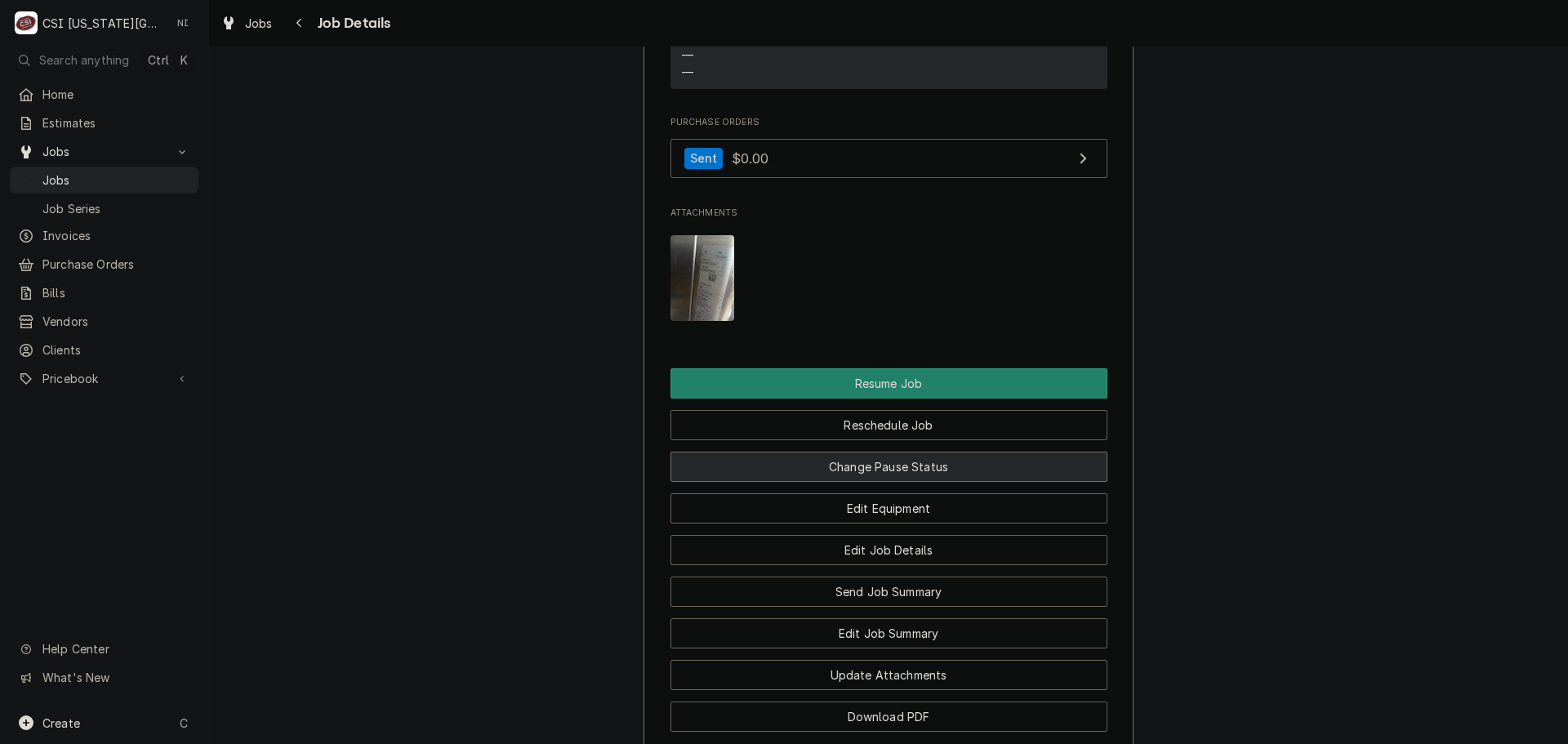
click at [897, 481] on button "Change Pause Status" at bounding box center [889, 466] width 437 height 30
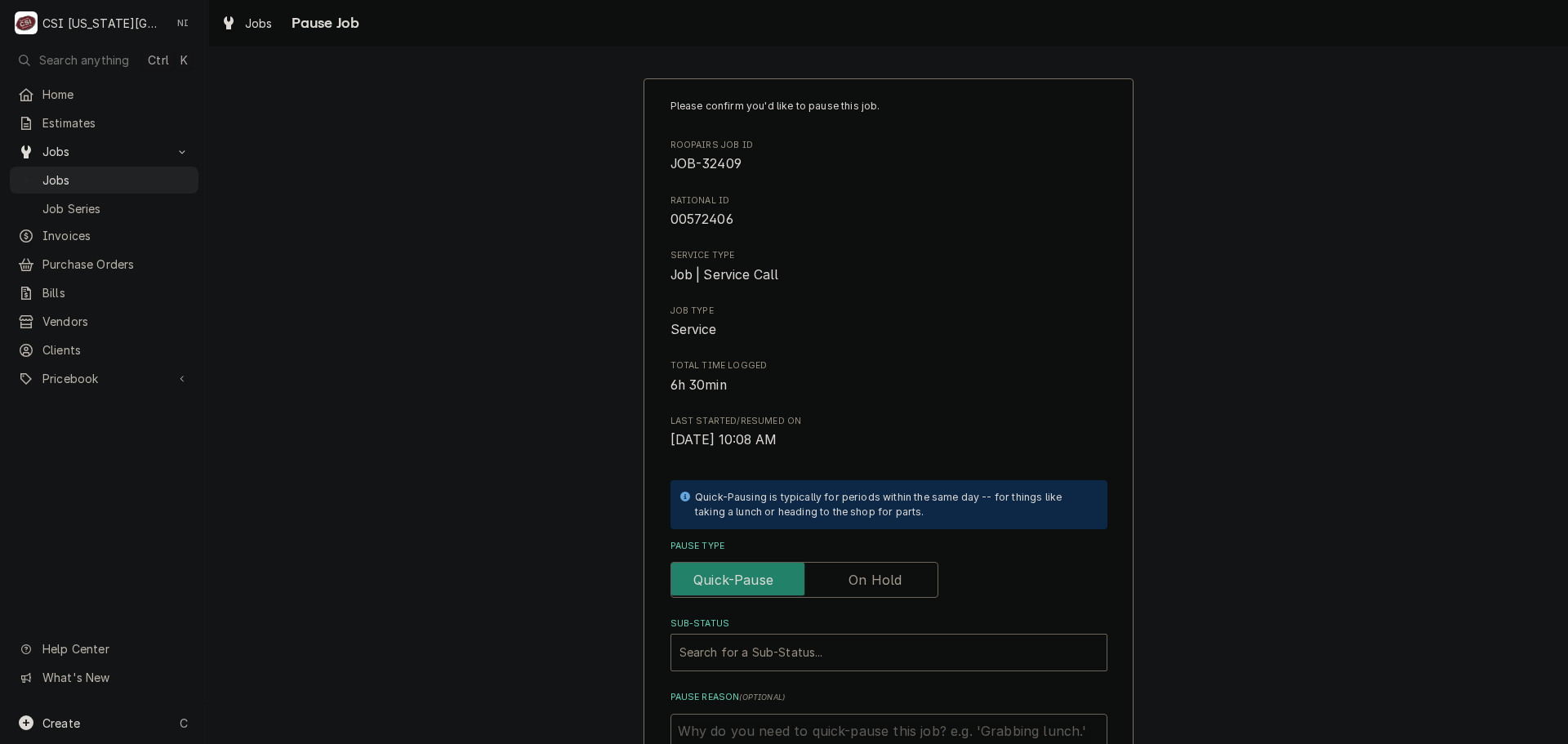
click at [878, 587] on label "Pause Type" at bounding box center [804, 579] width 268 height 36
click at [878, 587] on input "Pause Type" at bounding box center [804, 579] width 253 height 36
checkbox input "true"
click at [876, 649] on div "Sub-Status" at bounding box center [888, 652] width 419 height 29
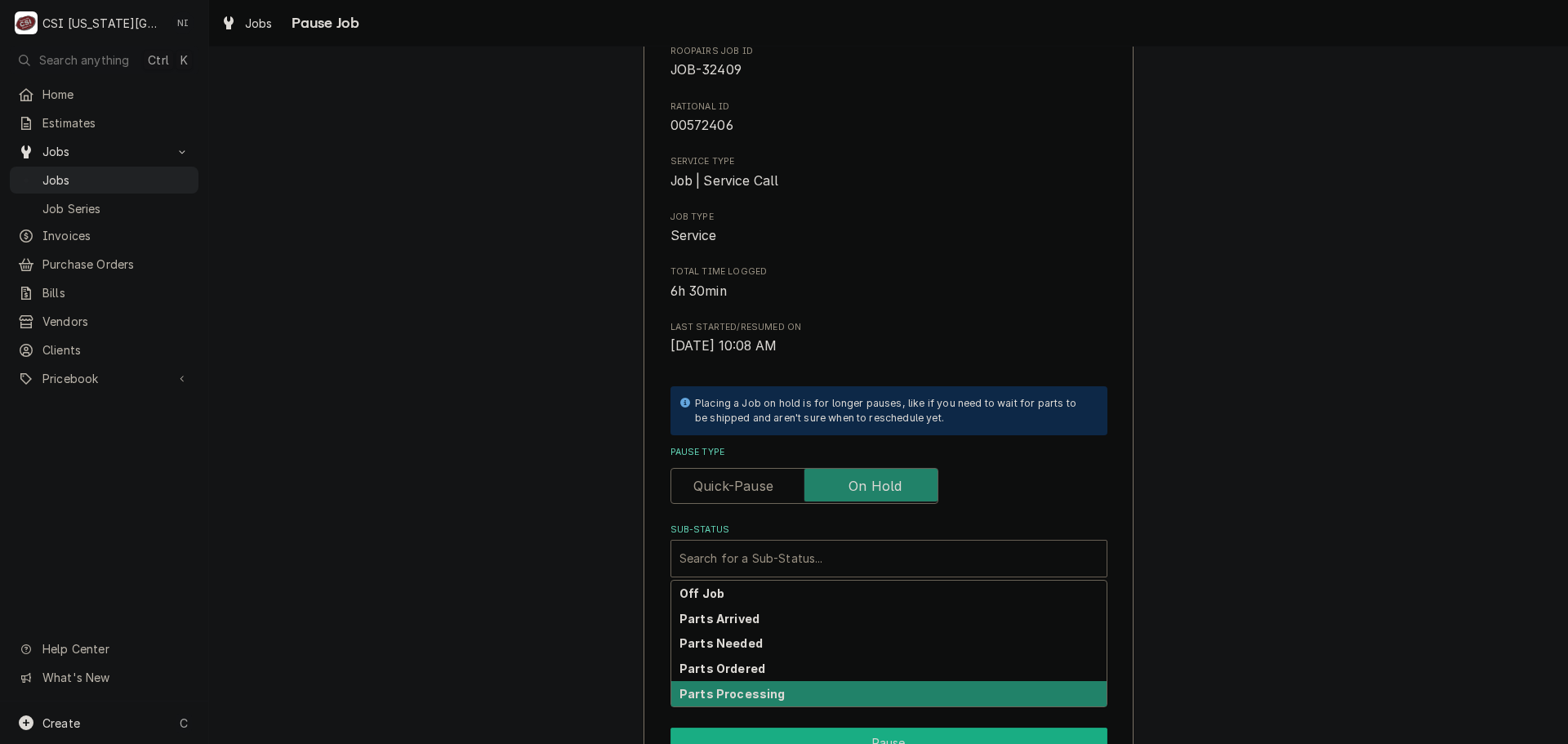
scroll to position [226, 0]
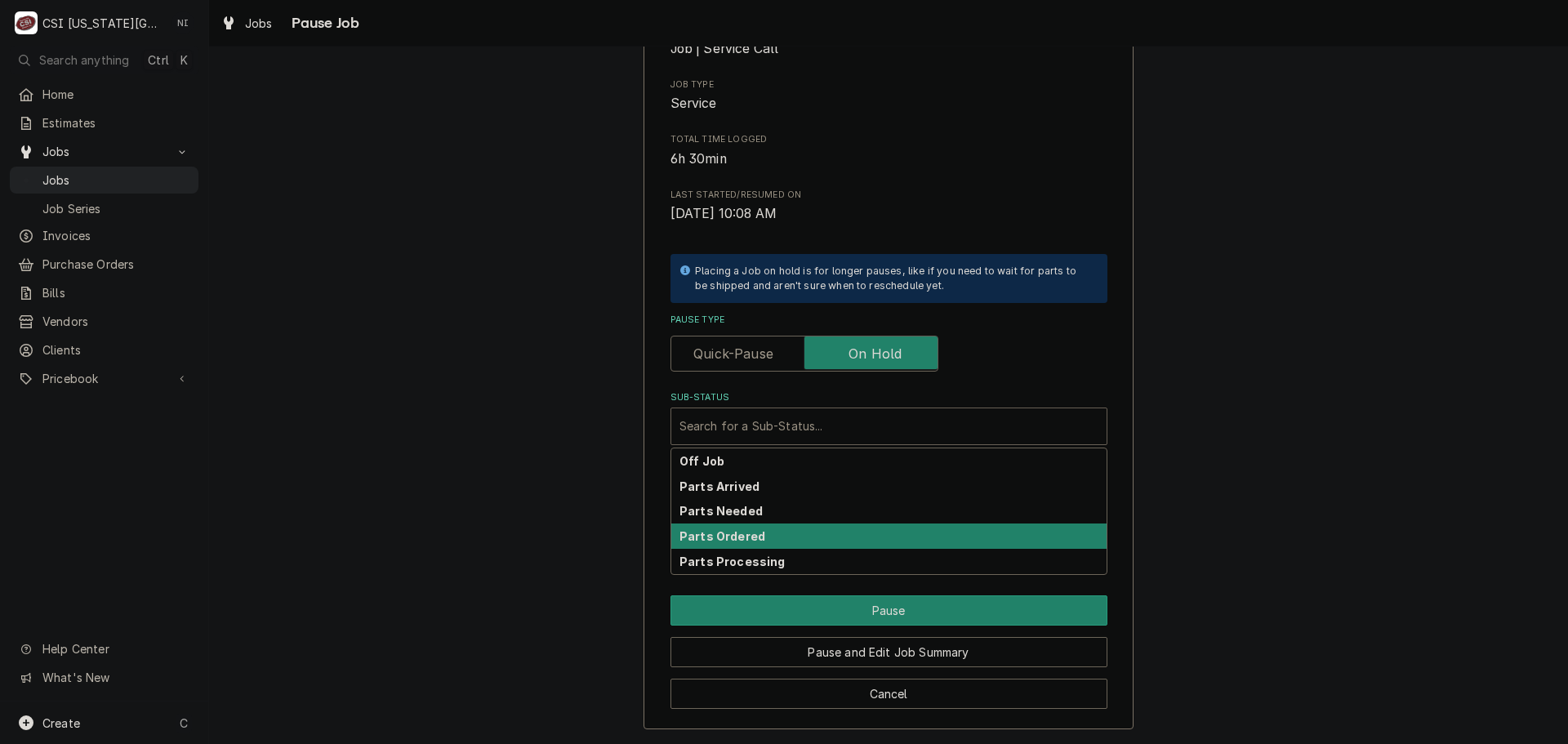
click at [749, 545] on div "Parts Ordered" at bounding box center [888, 535] width 435 height 25
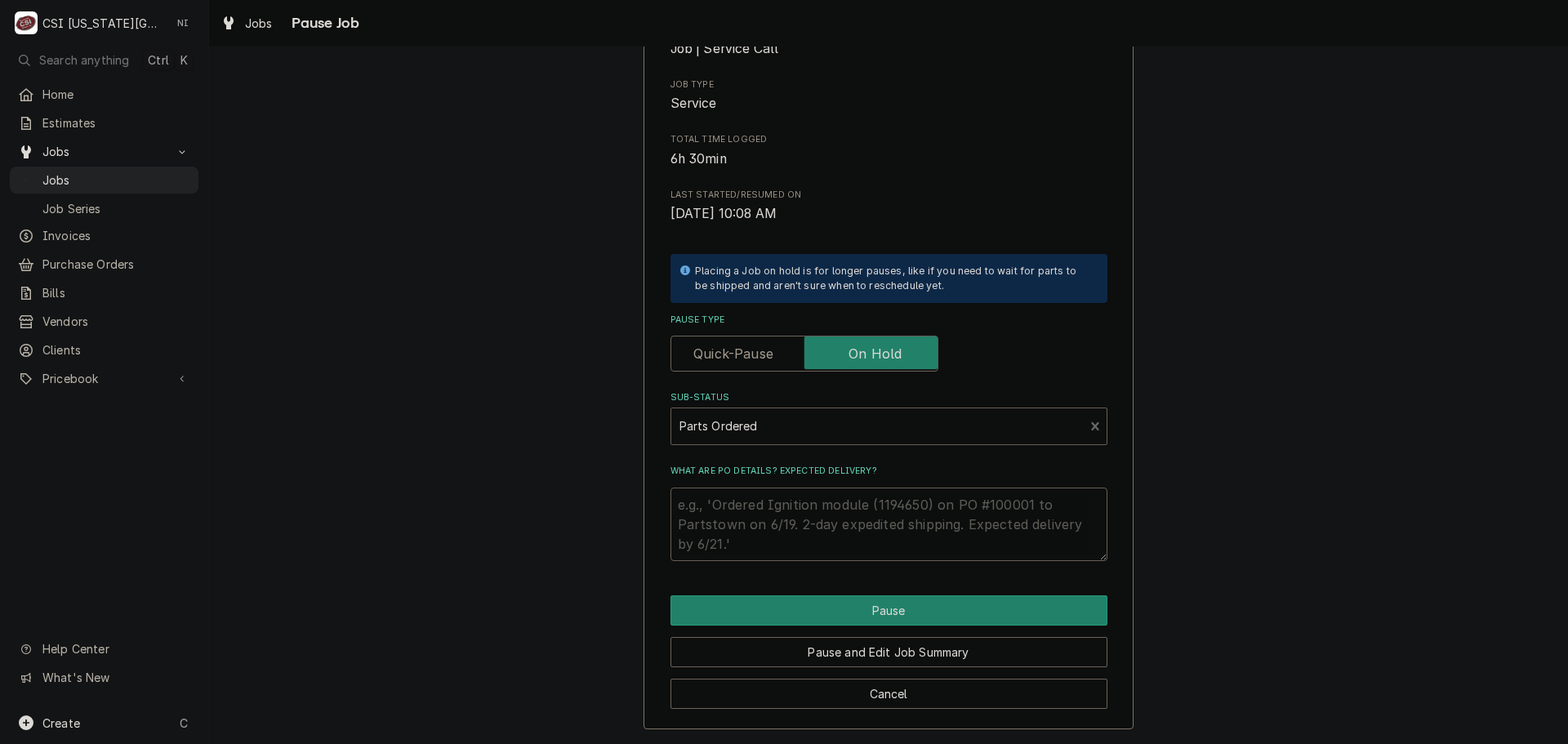
click at [740, 514] on textarea "What are PO details? Expected delivery?" at bounding box center [889, 524] width 437 height 73
type textarea "x"
type textarea "P"
type textarea "x"
type textarea "Pa"
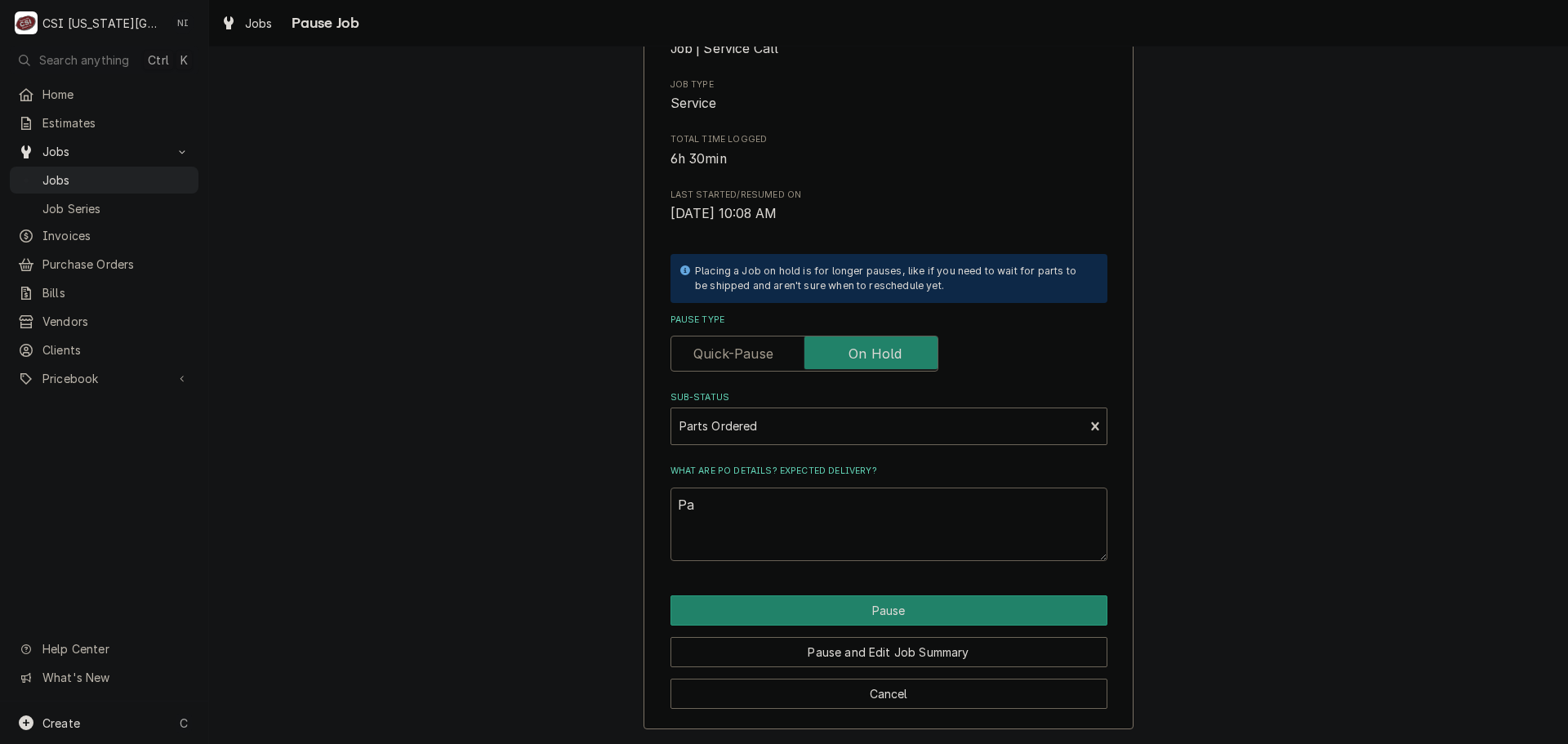
type textarea "x"
type textarea "Par"
type textarea "x"
type textarea "Part"
type textarea "x"
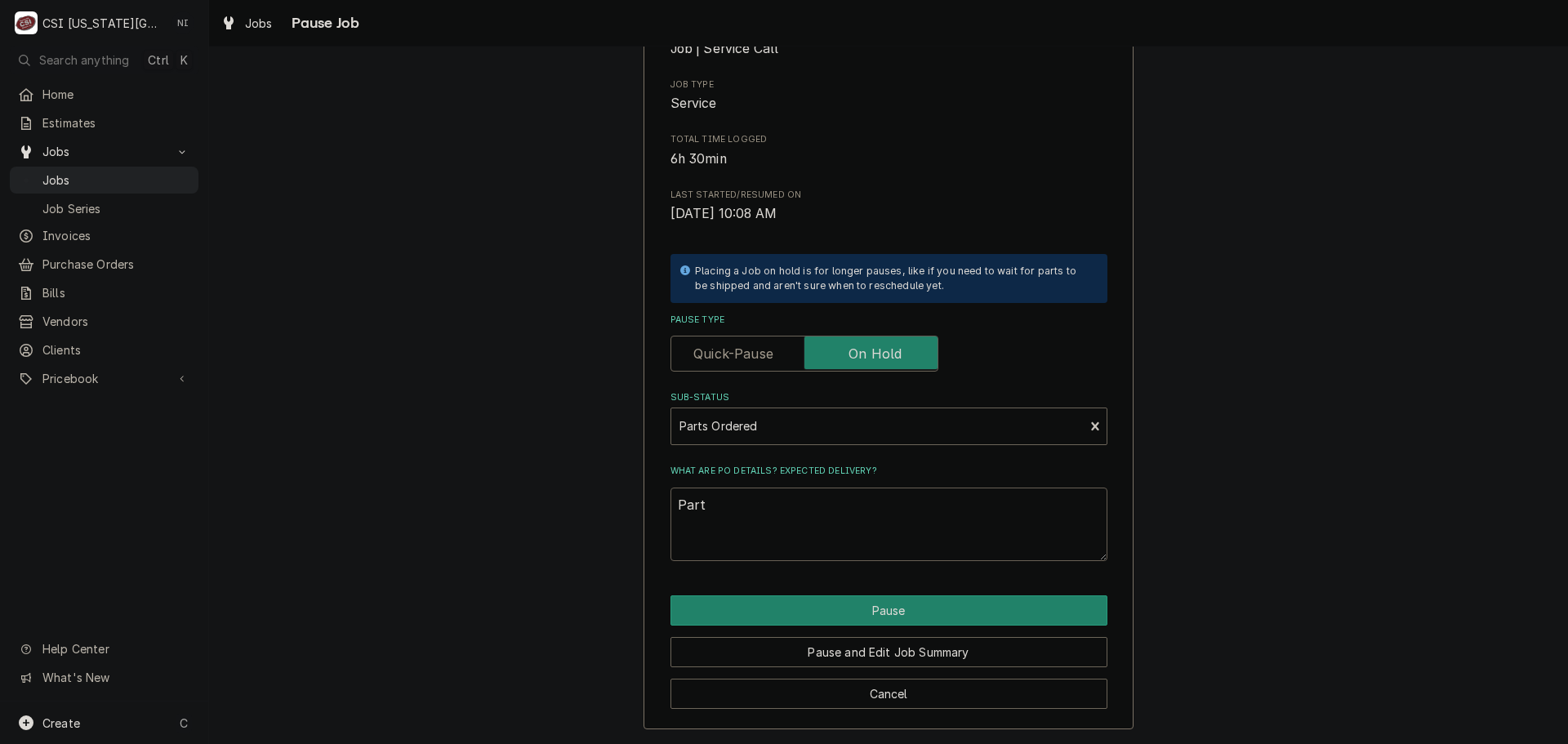
type textarea "Parts"
type textarea "x"
type textarea "Parts"
type textarea "x"
type textarea "Parts o"
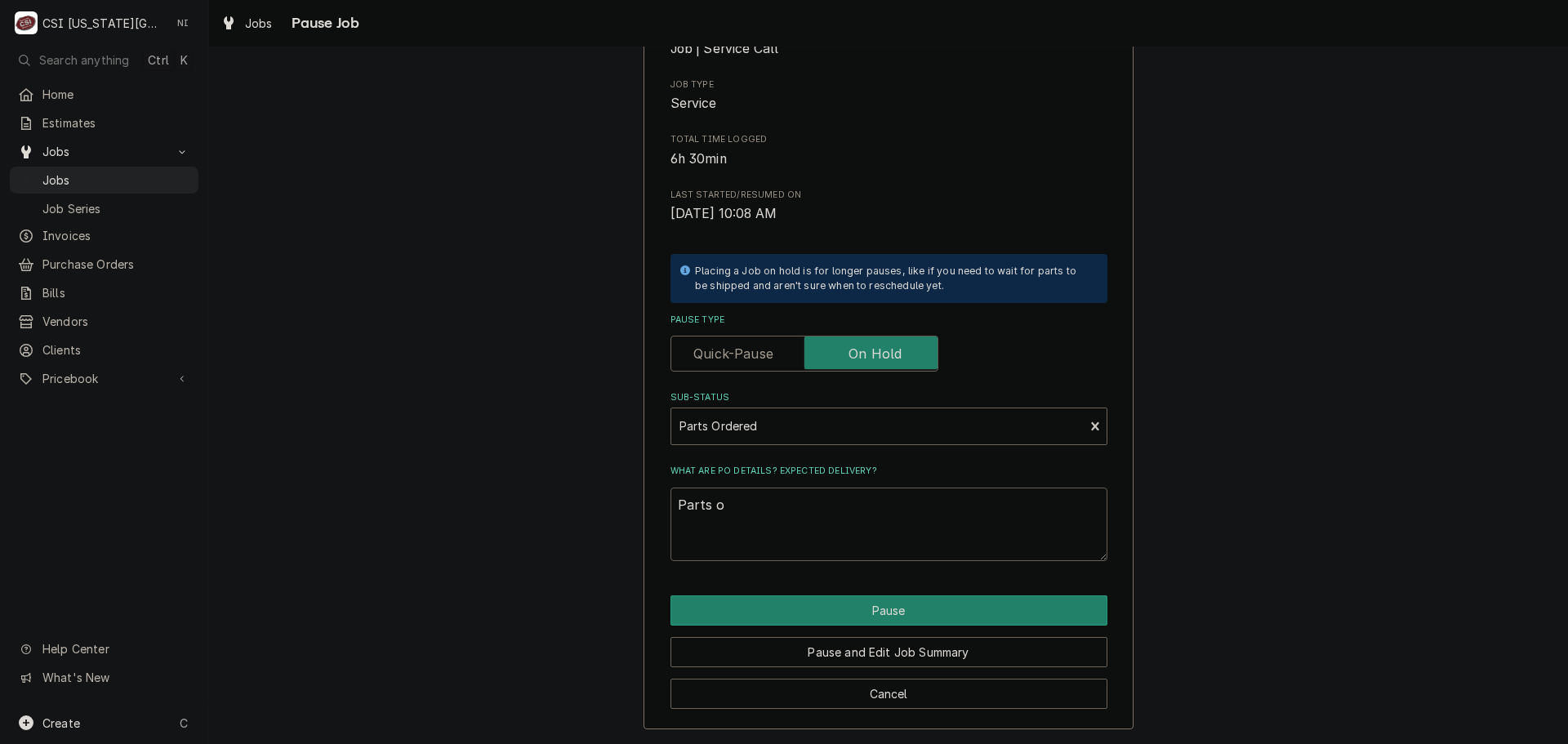
type textarea "x"
type textarea "Parts ord"
type textarea "x"
type textarea "Parts orde"
type textarea "x"
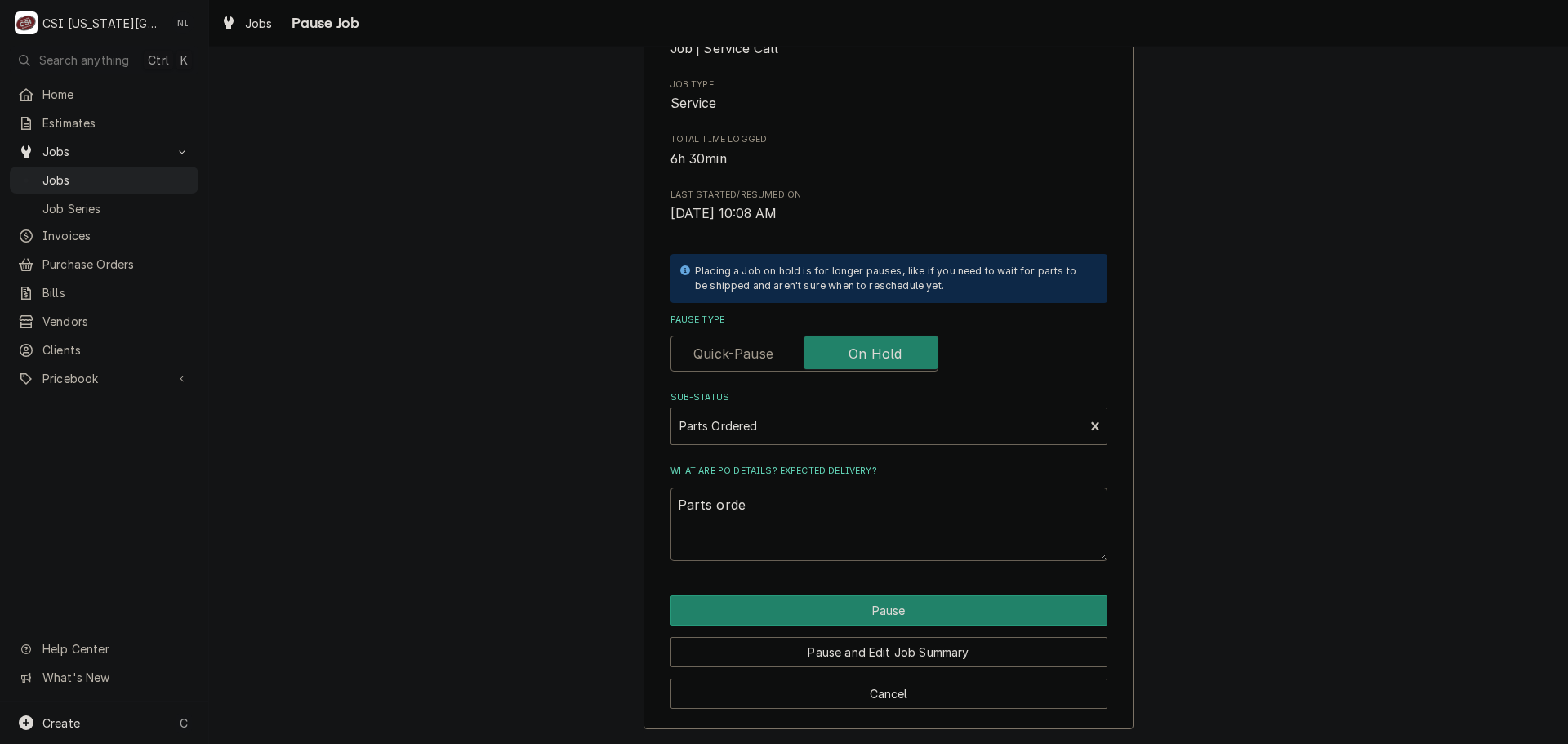
type textarea "Parts orde3"
type textarea "x"
type textarea "Parts orde3r"
type textarea "x"
type textarea "Parts orde3re"
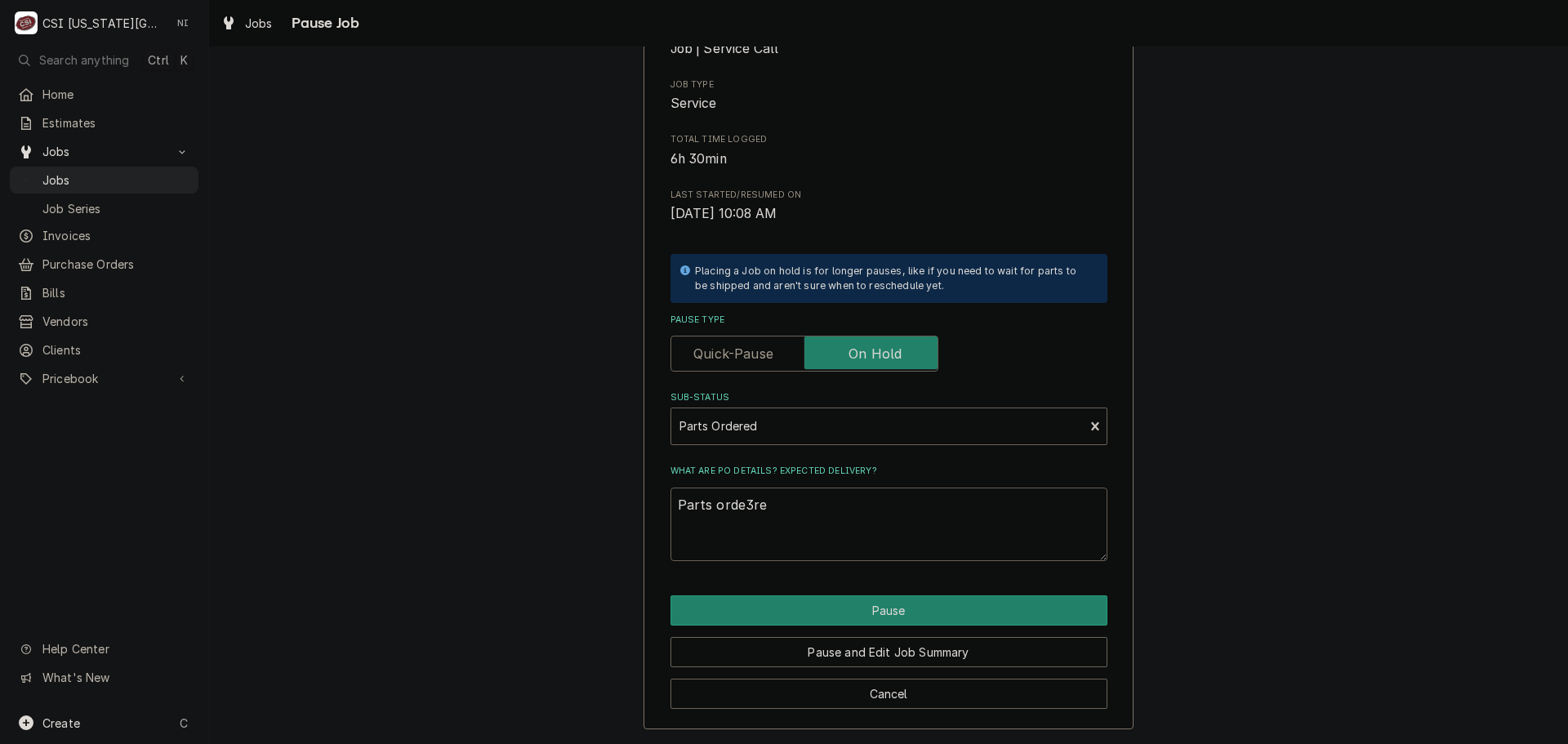
type textarea "x"
type textarea "Parts orde3ree"
type textarea "x"
type textarea "Parts orde3ree"
type textarea "x"
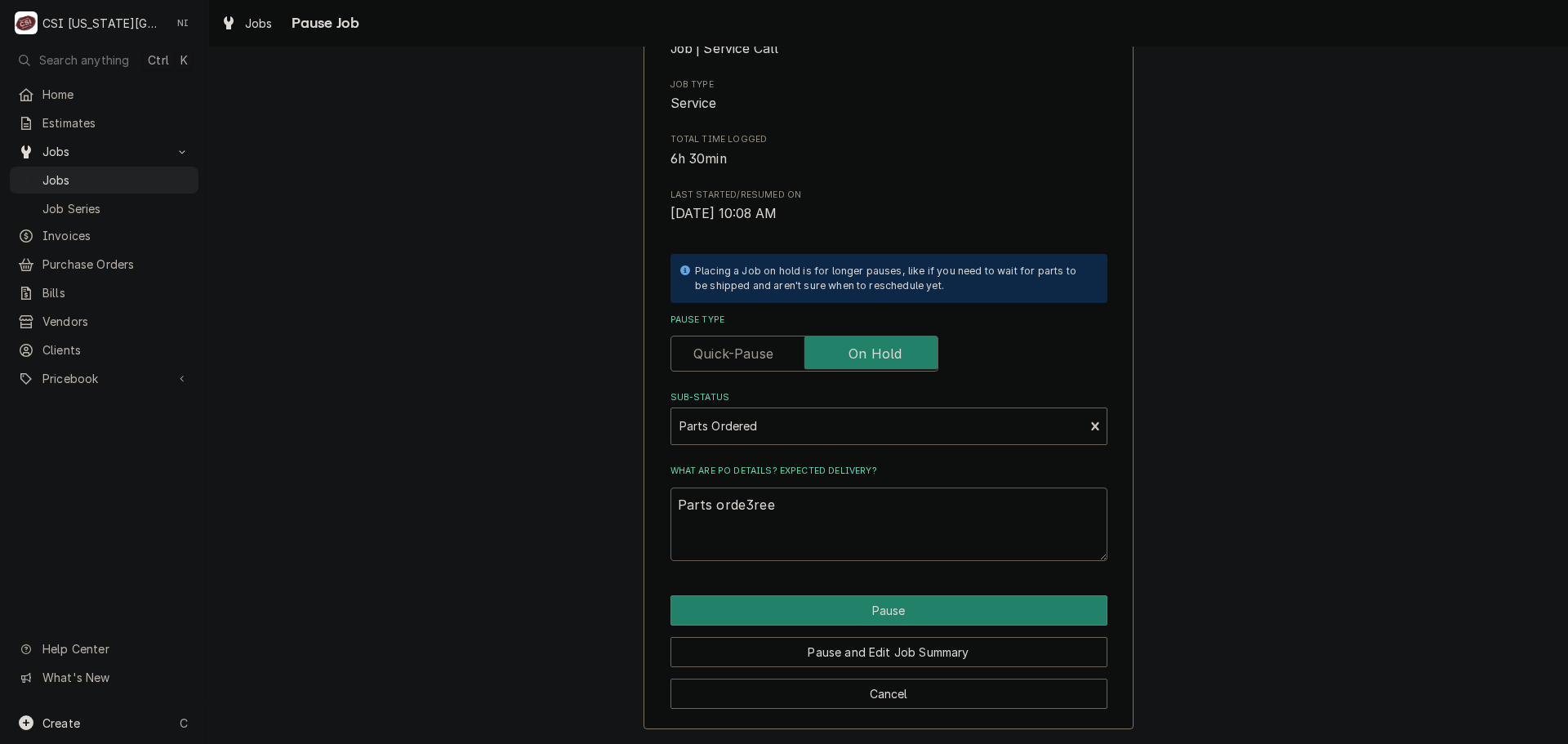
type textarea "Parts orde3ree"
type textarea "x"
type textarea "Parts orde3re"
type textarea "x"
type textarea "Parts orde3r"
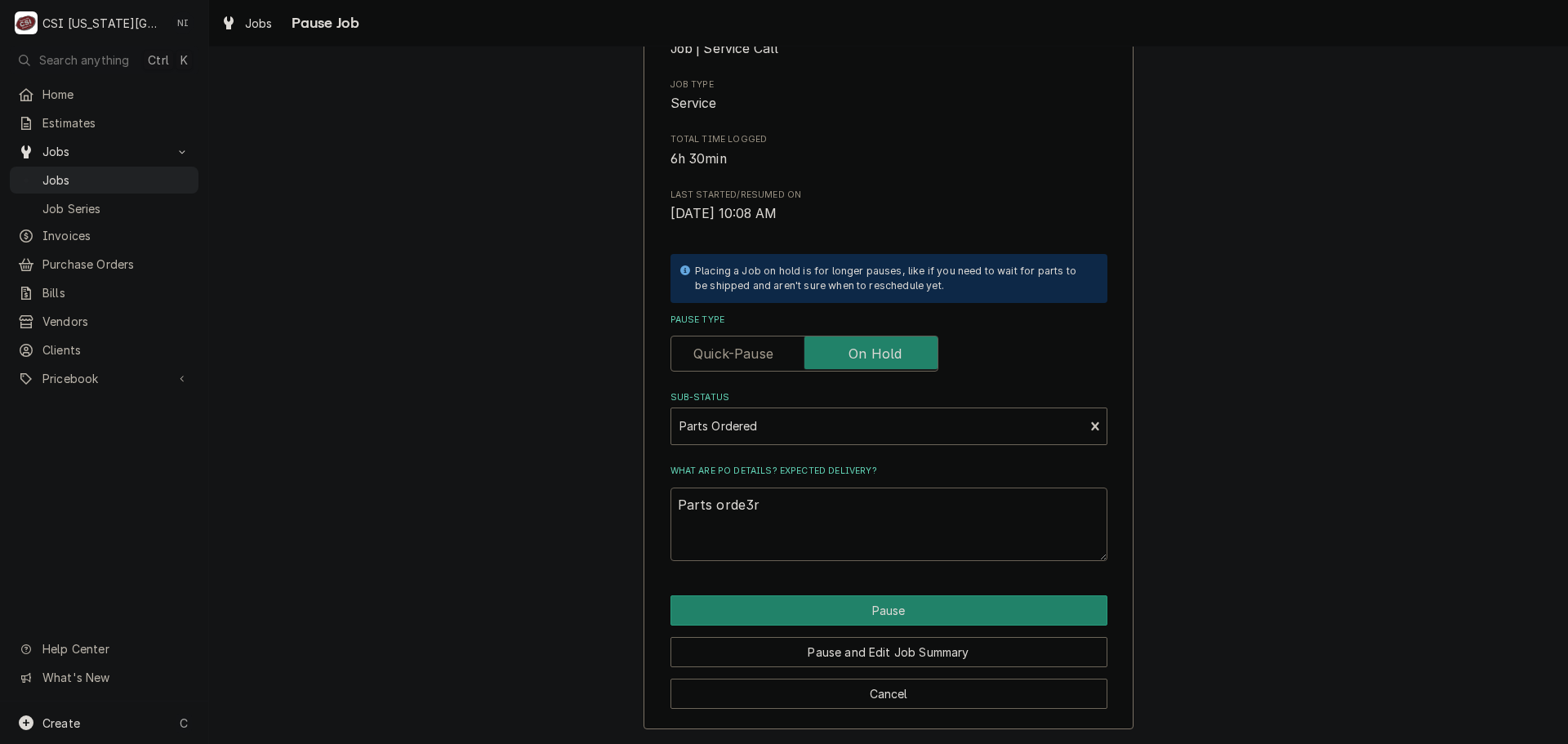
type textarea "x"
type textarea "Parts orde3"
type textarea "x"
type textarea "Parts orde"
type textarea "x"
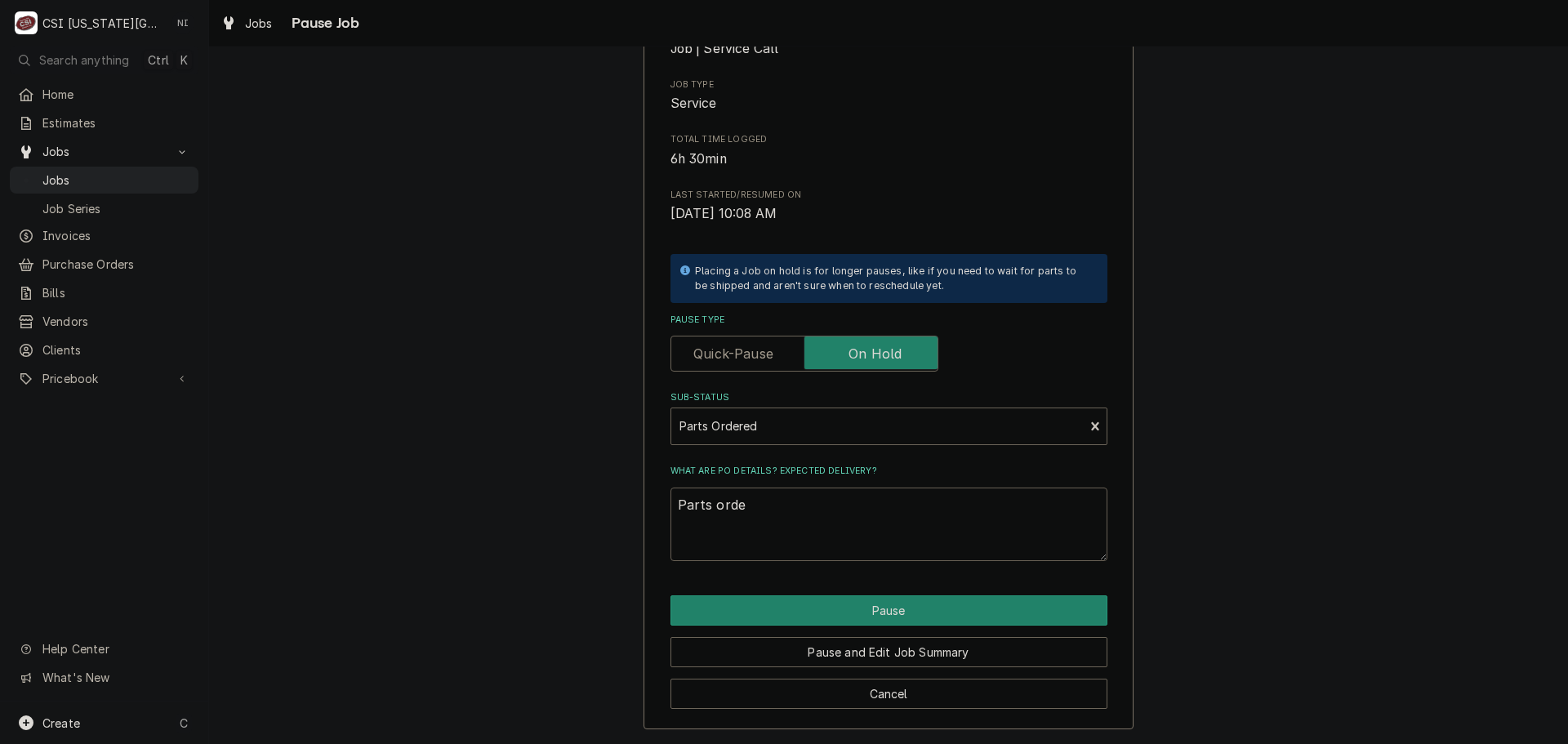
type textarea "Parts order"
type textarea "x"
type textarea "Parts ordere"
type textarea "x"
type textarea "Parts ordered"
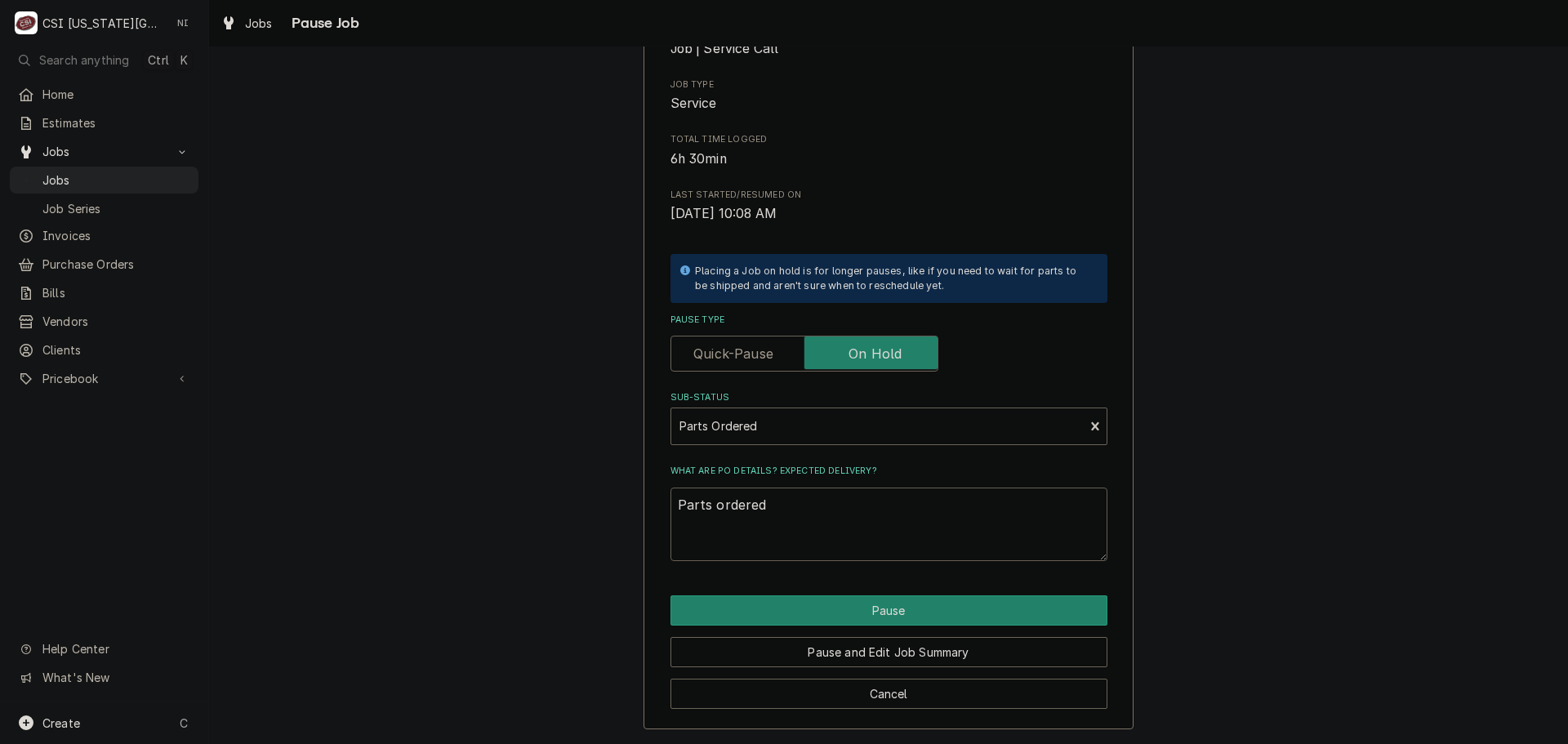
type textarea "x"
type textarea "Parts ordered"
type textarea "x"
type textarea "Parts ordered N"
type textarea "x"
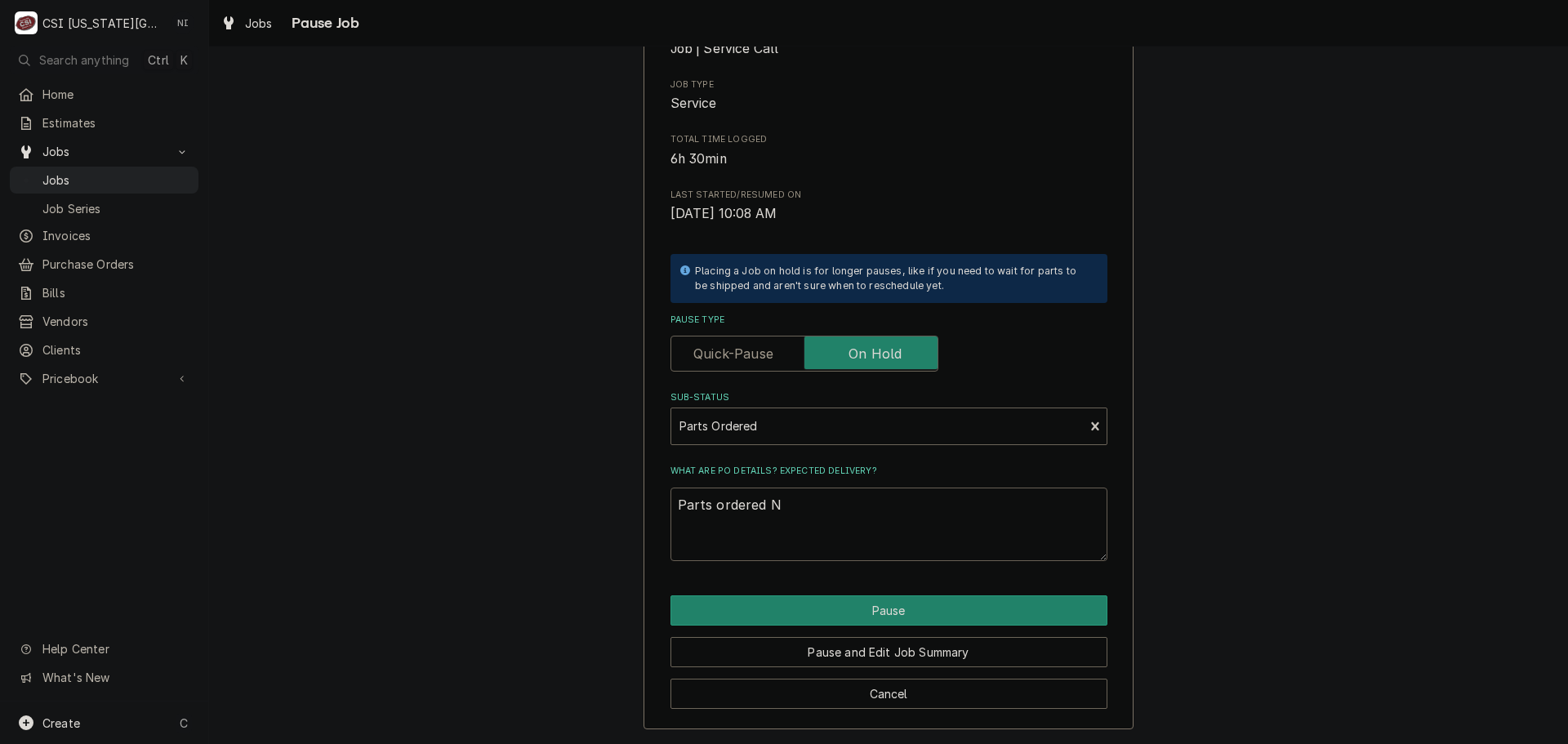
type textarea "Parts ordered ND"
type textarea "x"
type textarea "Parts ordered NDA"
type textarea "x"
type textarea "Parts ordered NDA o"
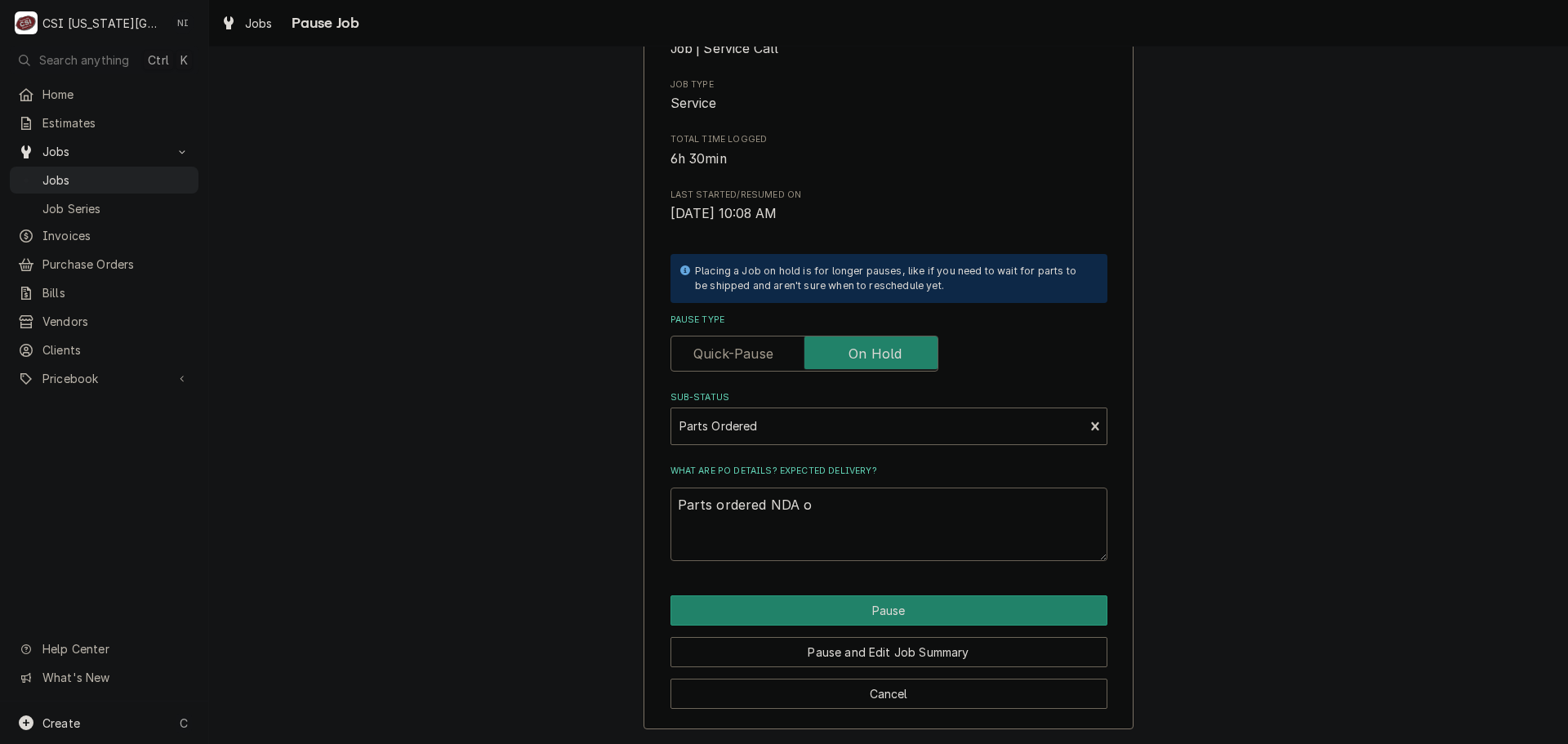
type textarea "x"
type textarea "Parts ordered NDA on"
type textarea "x"
type textarea "Parts ordered NDA on"
type textarea "x"
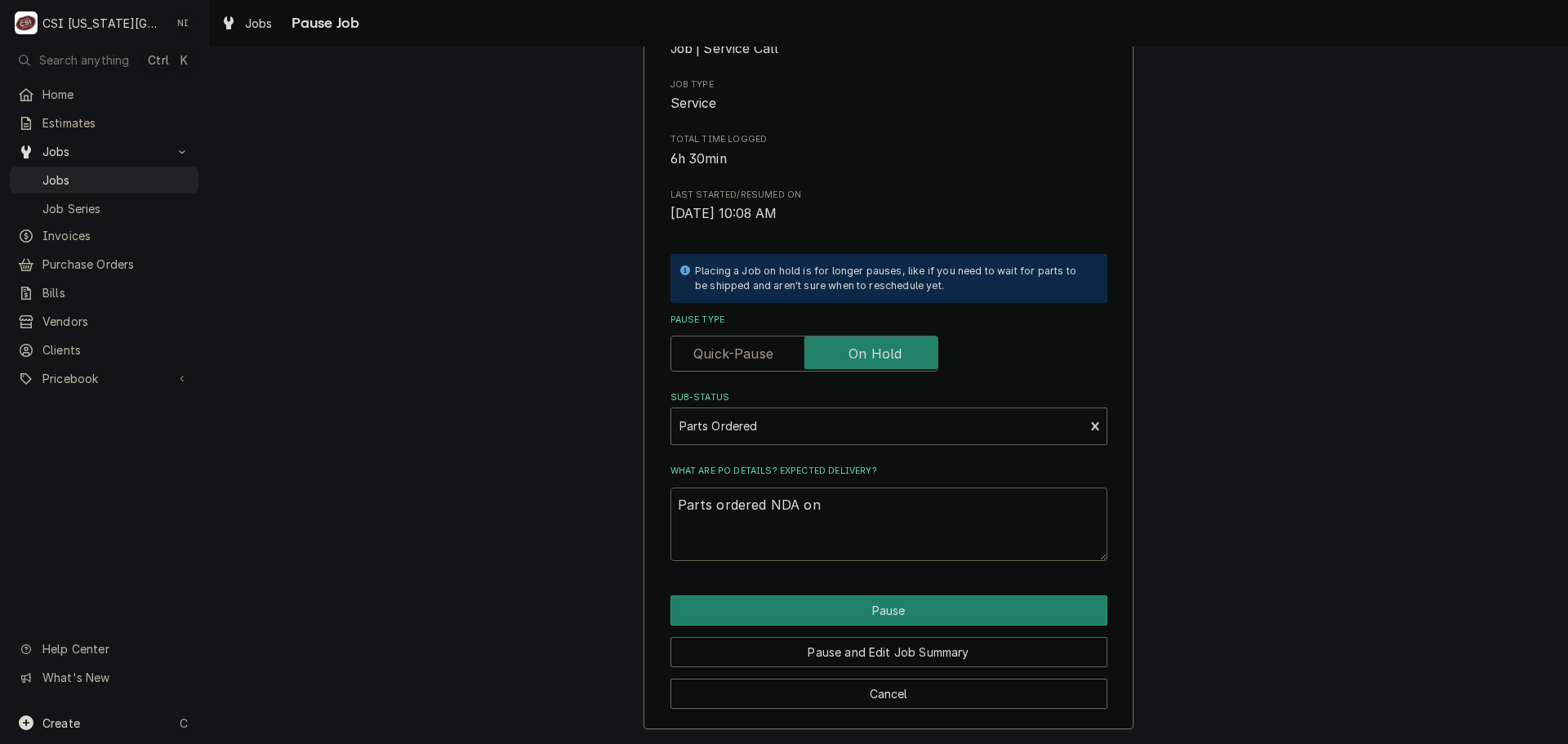
type textarea "Parts ordered NDA on P"
type textarea "x"
type textarea "Parts ordered NDA on PO"
type textarea "x"
type textarea "Parts ordered NDA on PO"
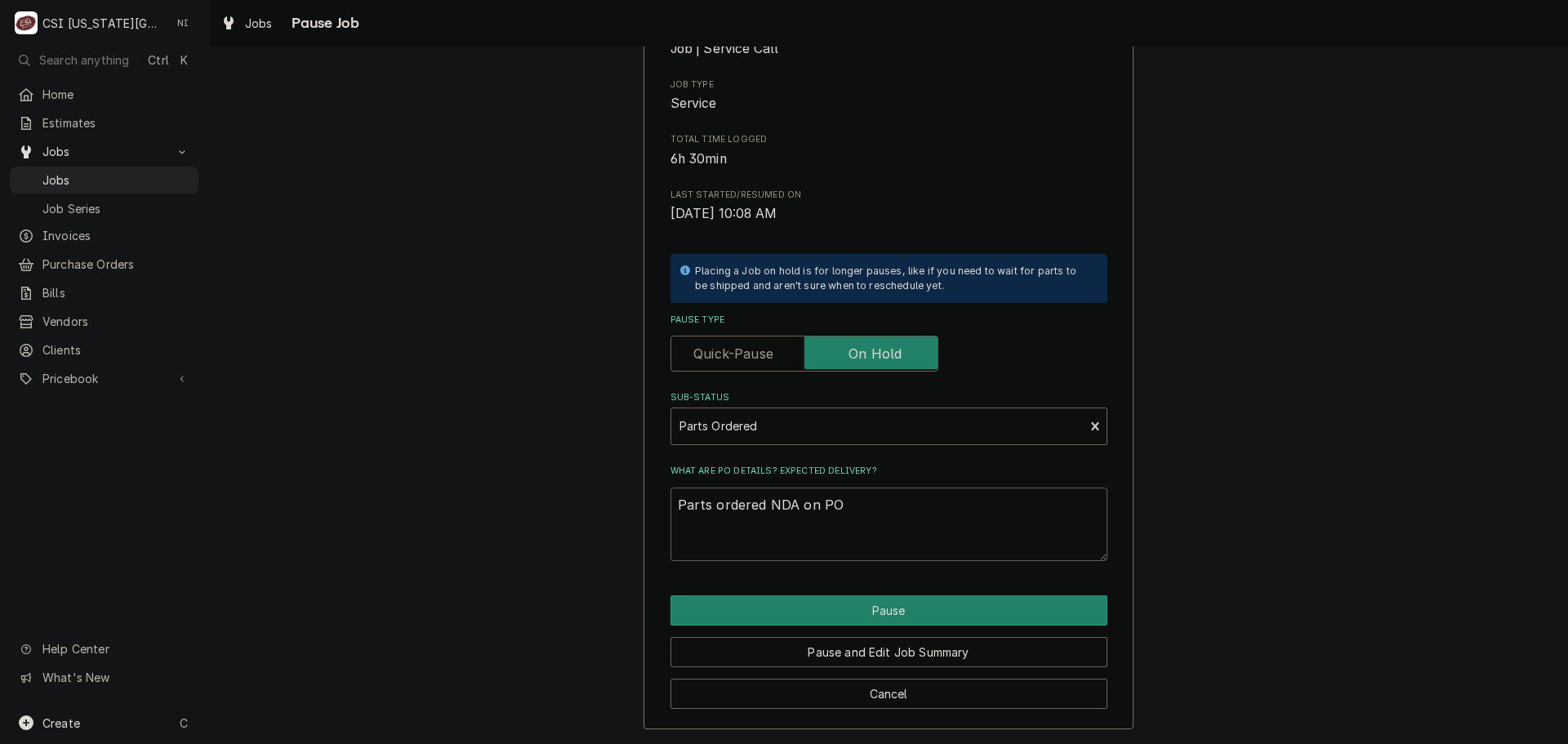
type textarea "x"
type textarea "Parts ordered NDA on PO 3"
type textarea "x"
type textarea "Parts ordered NDA on PO 30"
type textarea "x"
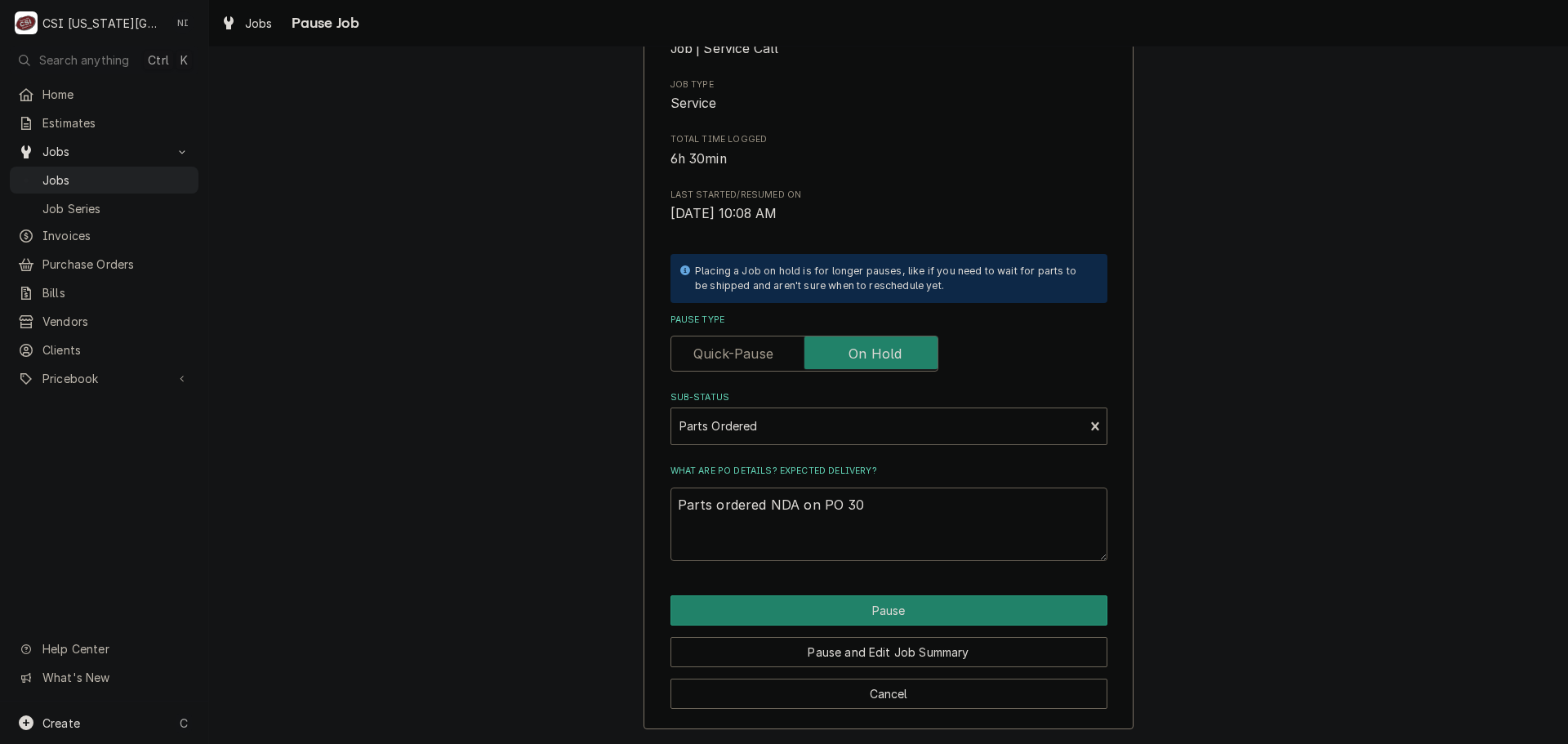
type textarea "Parts ordered NDA on PO 301"
type textarea "x"
type textarea "Parts ordered NDA on PO 3013"
type textarea "x"
type textarea "Parts ordered NDA on PO 30139"
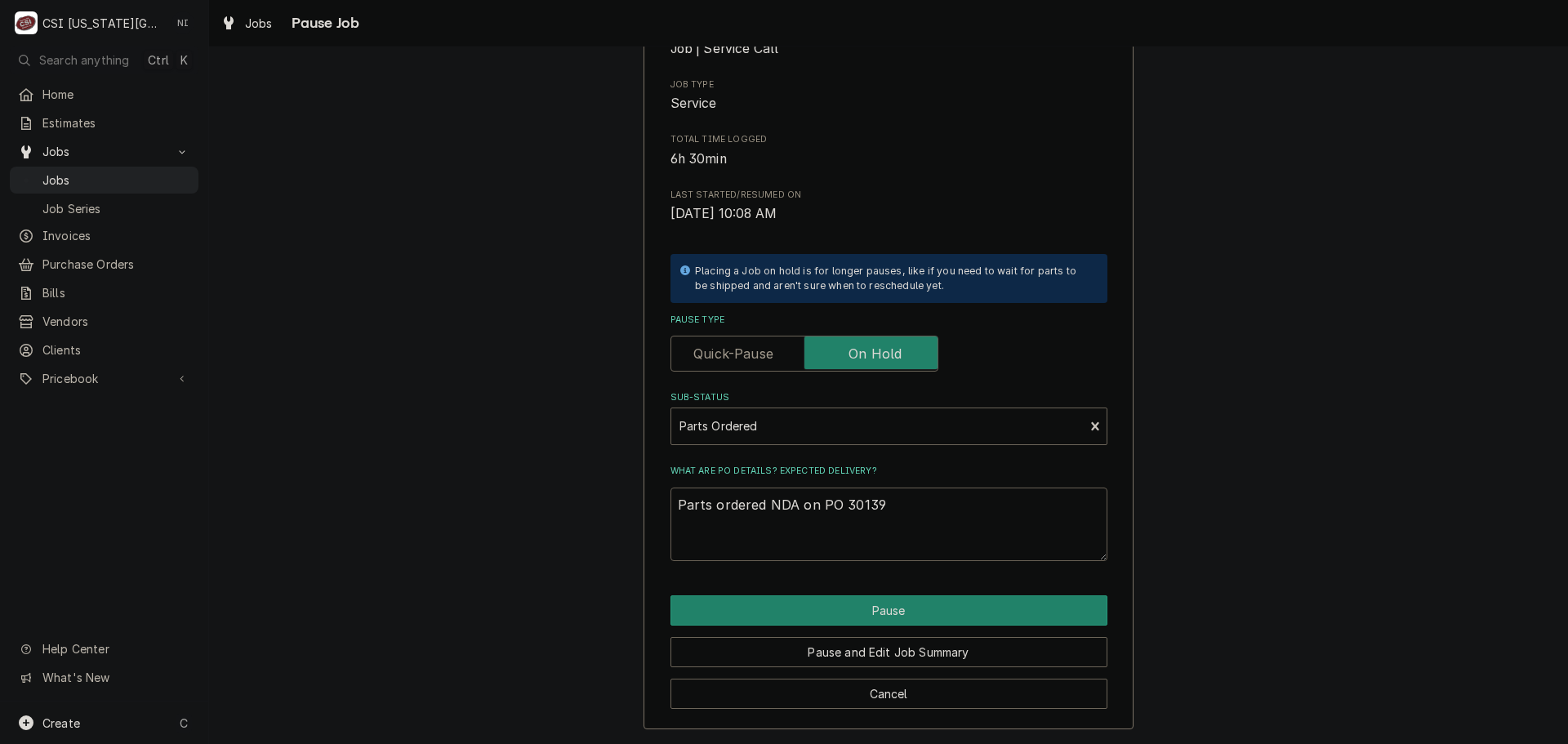
type textarea "x"
type textarea "Parts ordered NDA on PO 301391"
type textarea "x"
type textarea "Parts ordered NDA on PO 30139"
type textarea "x"
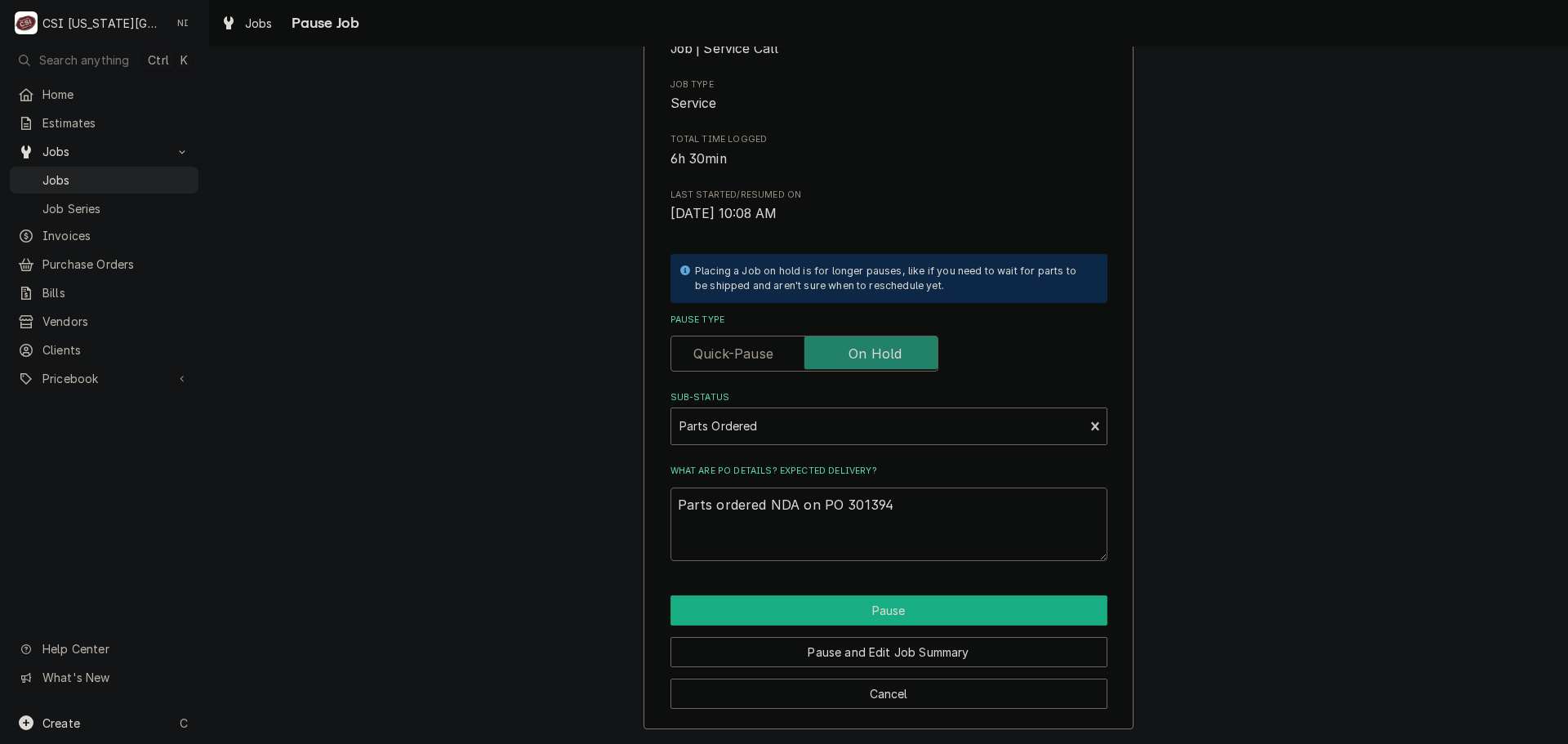
type textarea "Parts ordered NDA on PO 301394"
click at [874, 615] on button "Pause" at bounding box center [889, 610] width 437 height 30
type textarea "x"
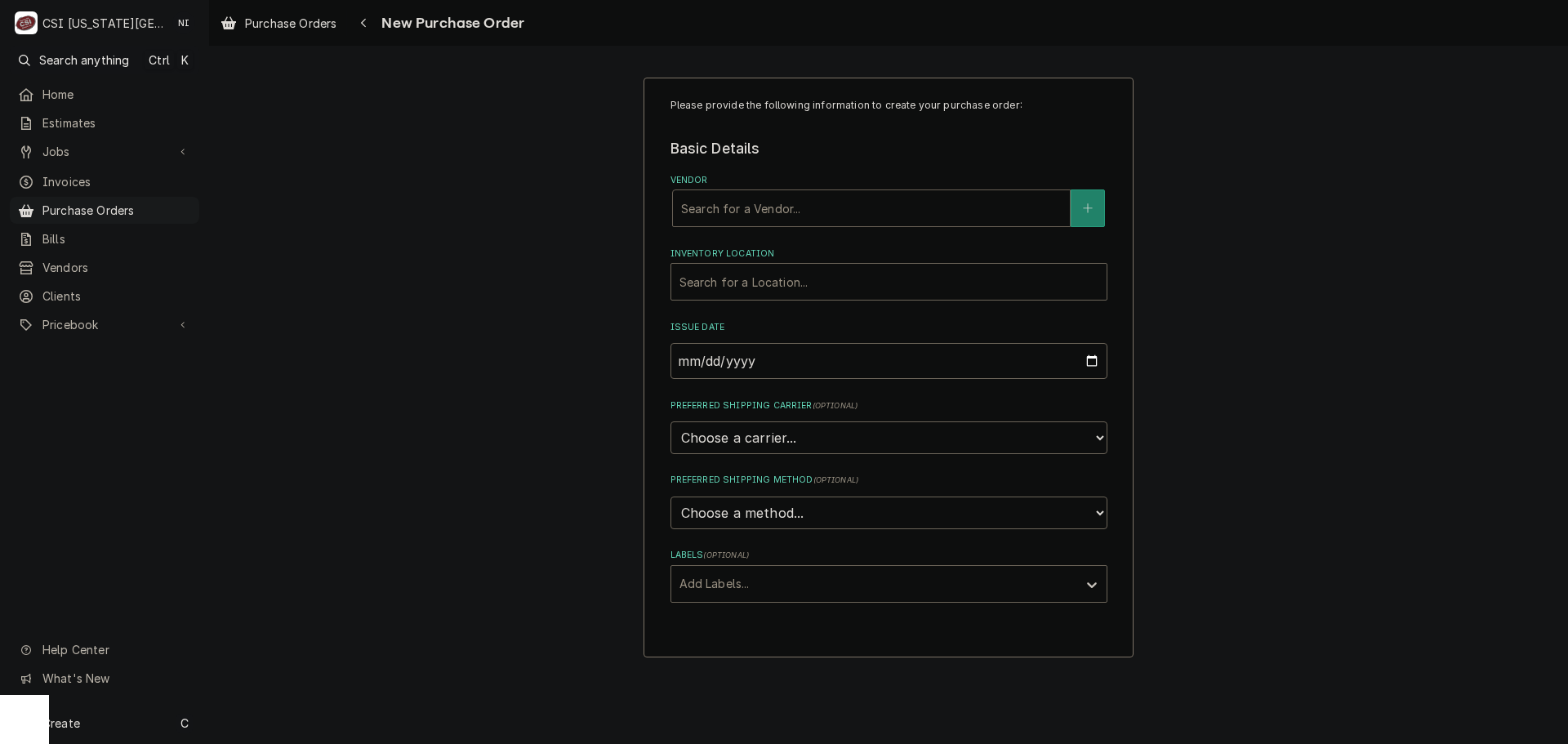
click at [835, 205] on div "Vendor" at bounding box center [871, 208] width 381 height 29
type input "rational"
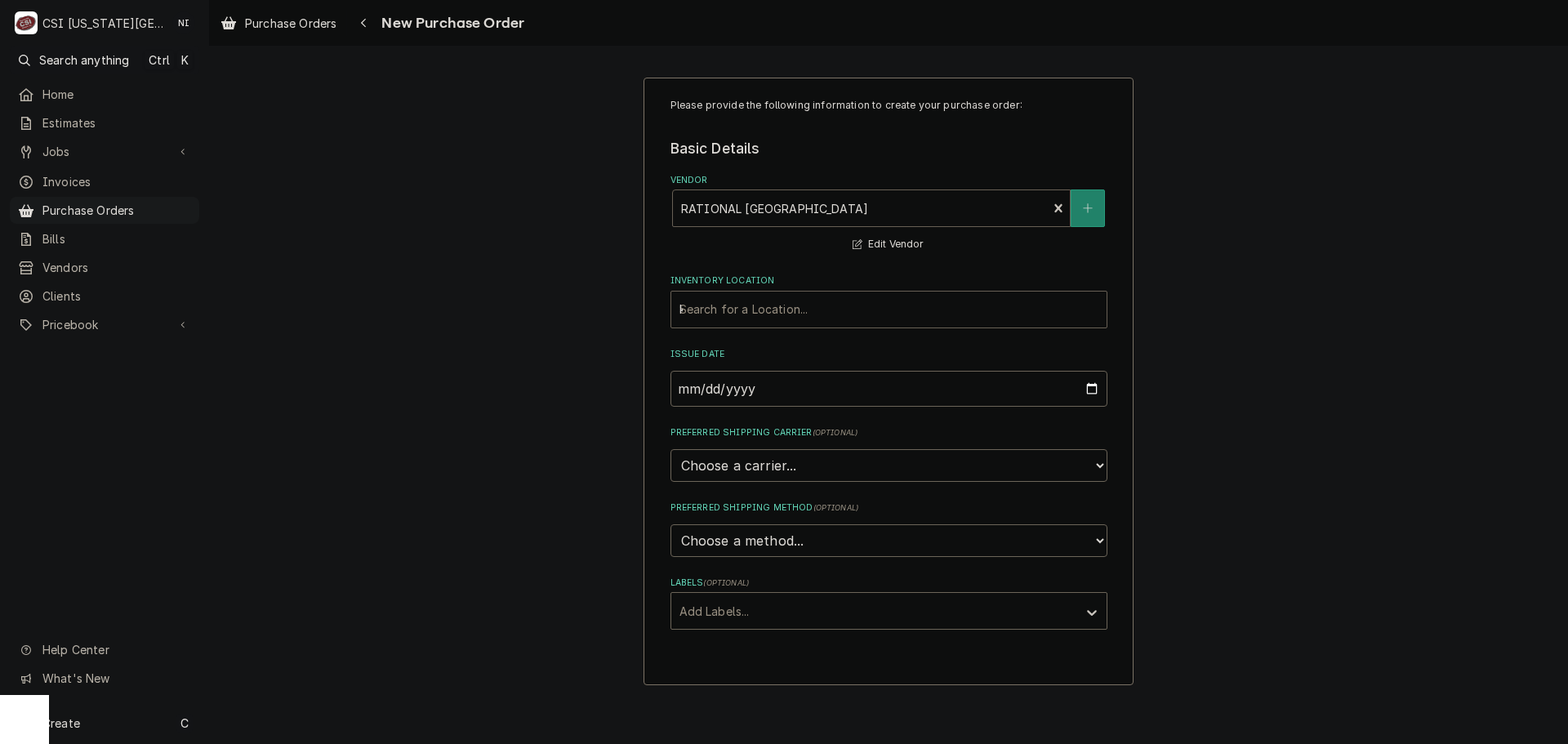
type input "kc"
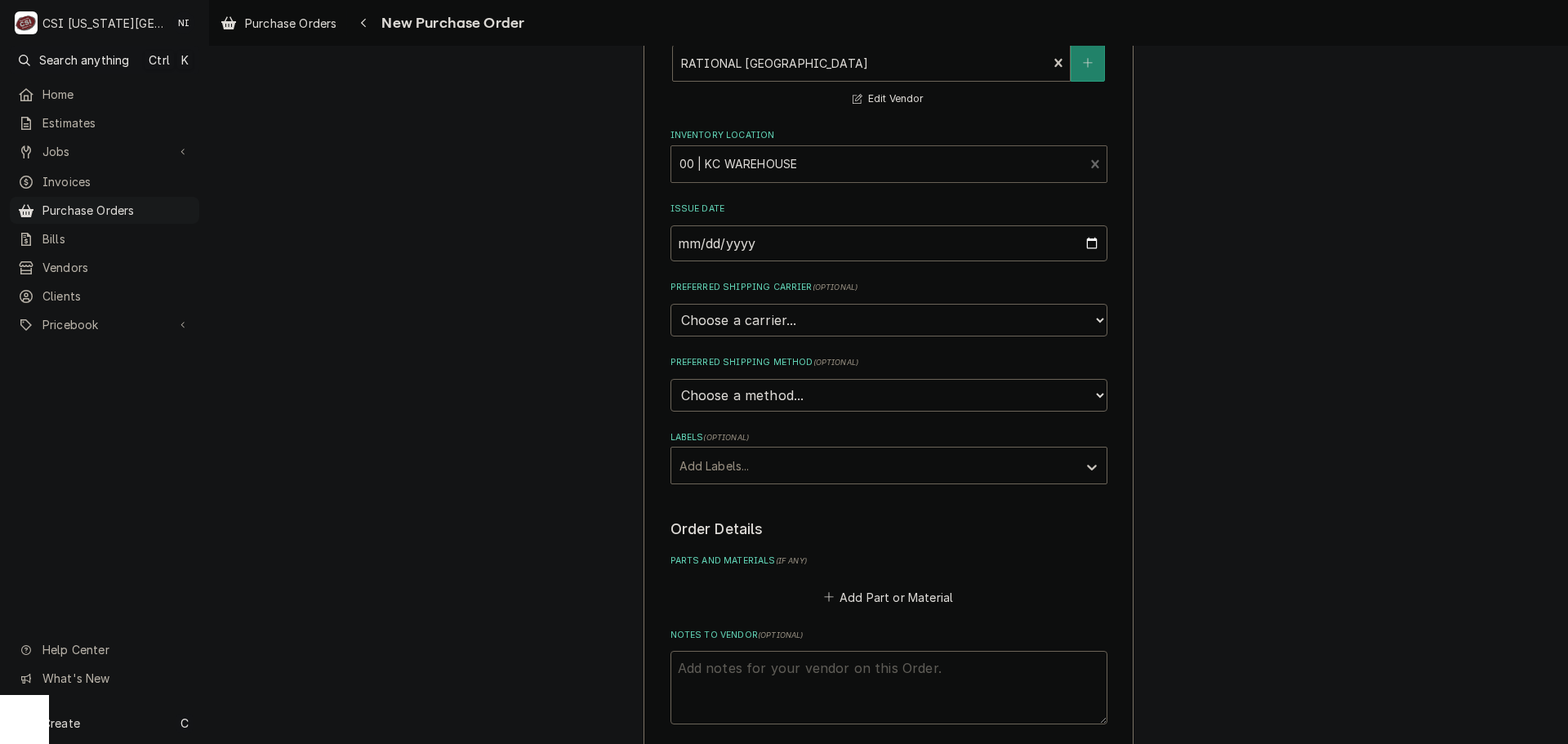
scroll to position [428, 0]
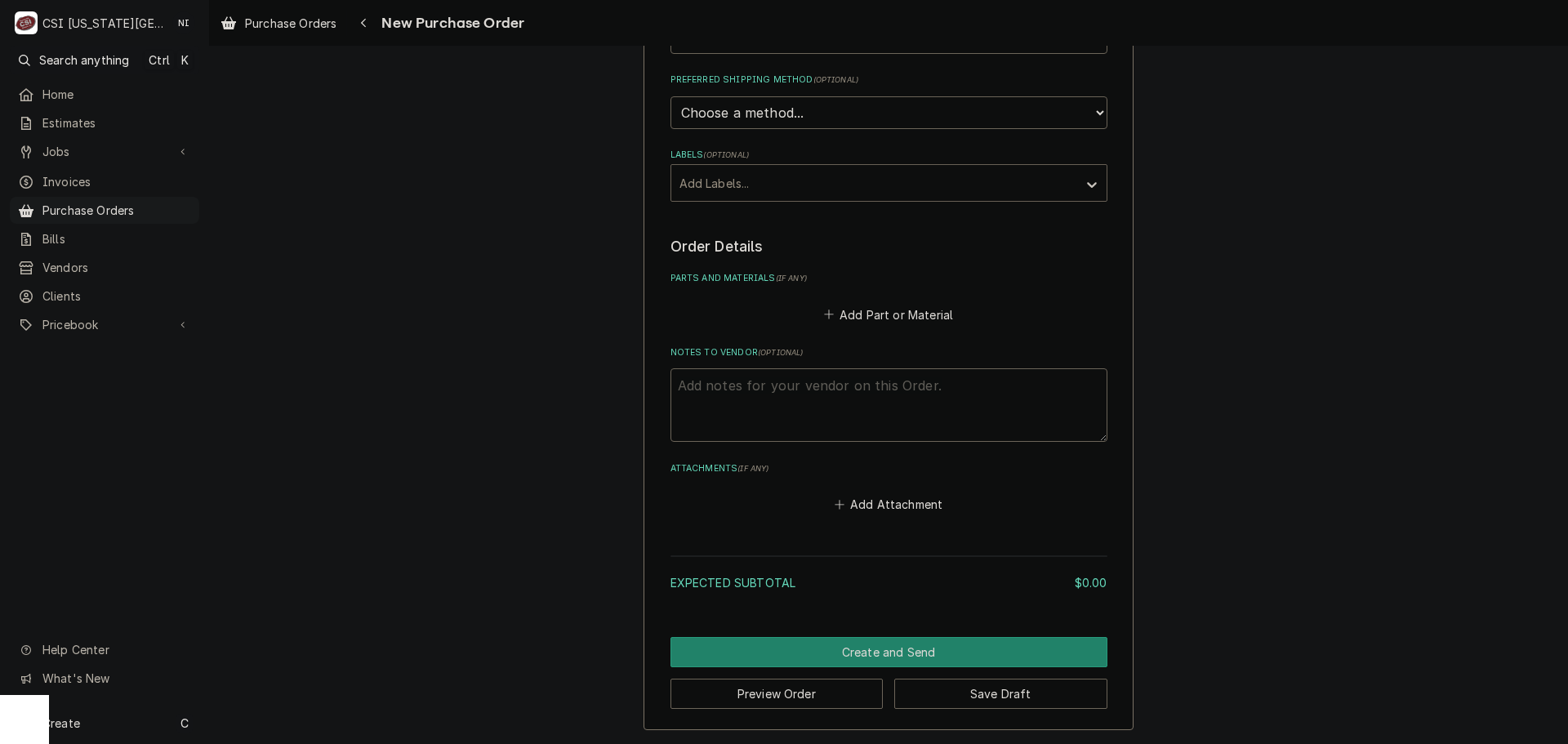
click at [813, 182] on div "Labels" at bounding box center [874, 183] width 390 height 29
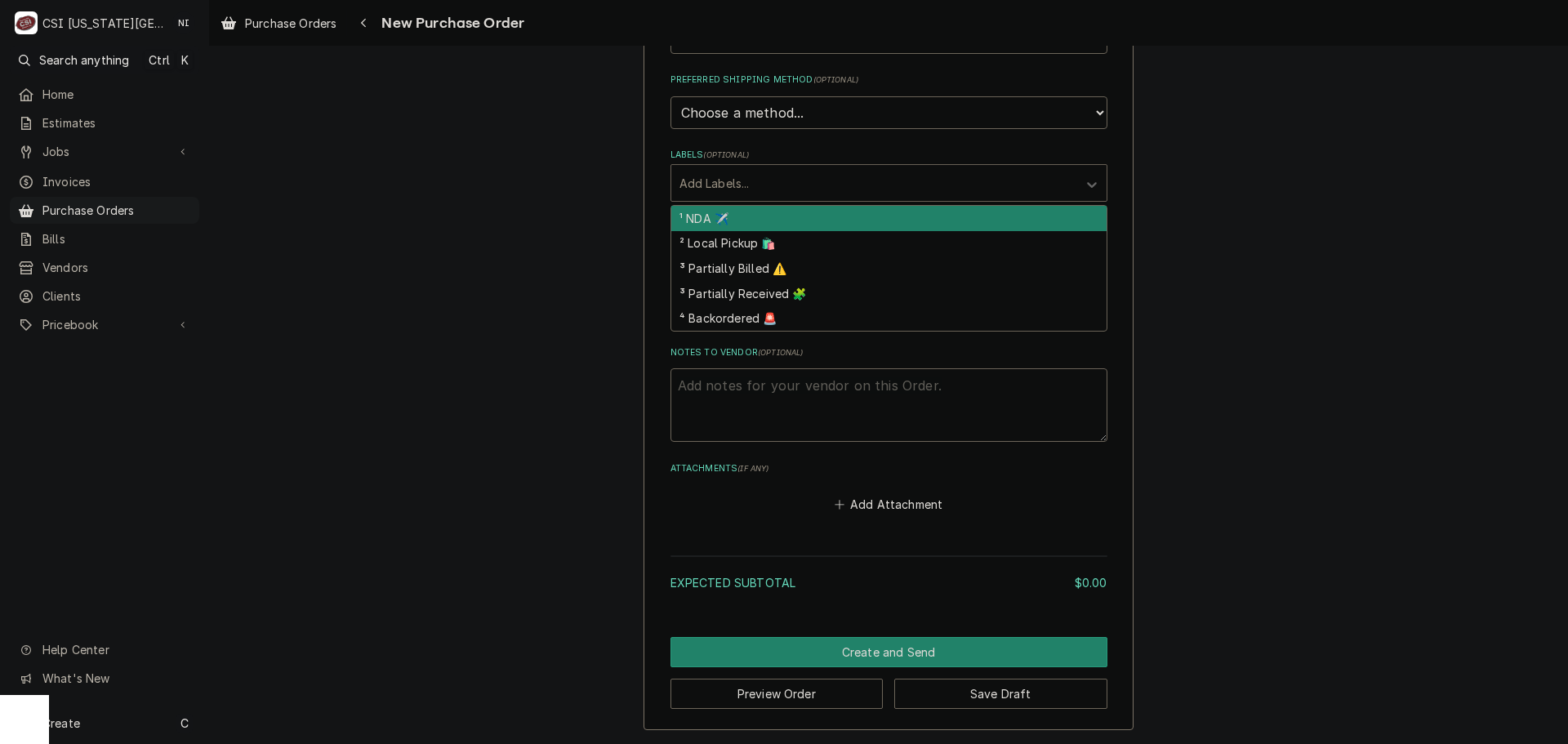
click at [735, 227] on div "¹ NDA ✈️" at bounding box center [888, 218] width 435 height 25
type textarea "x"
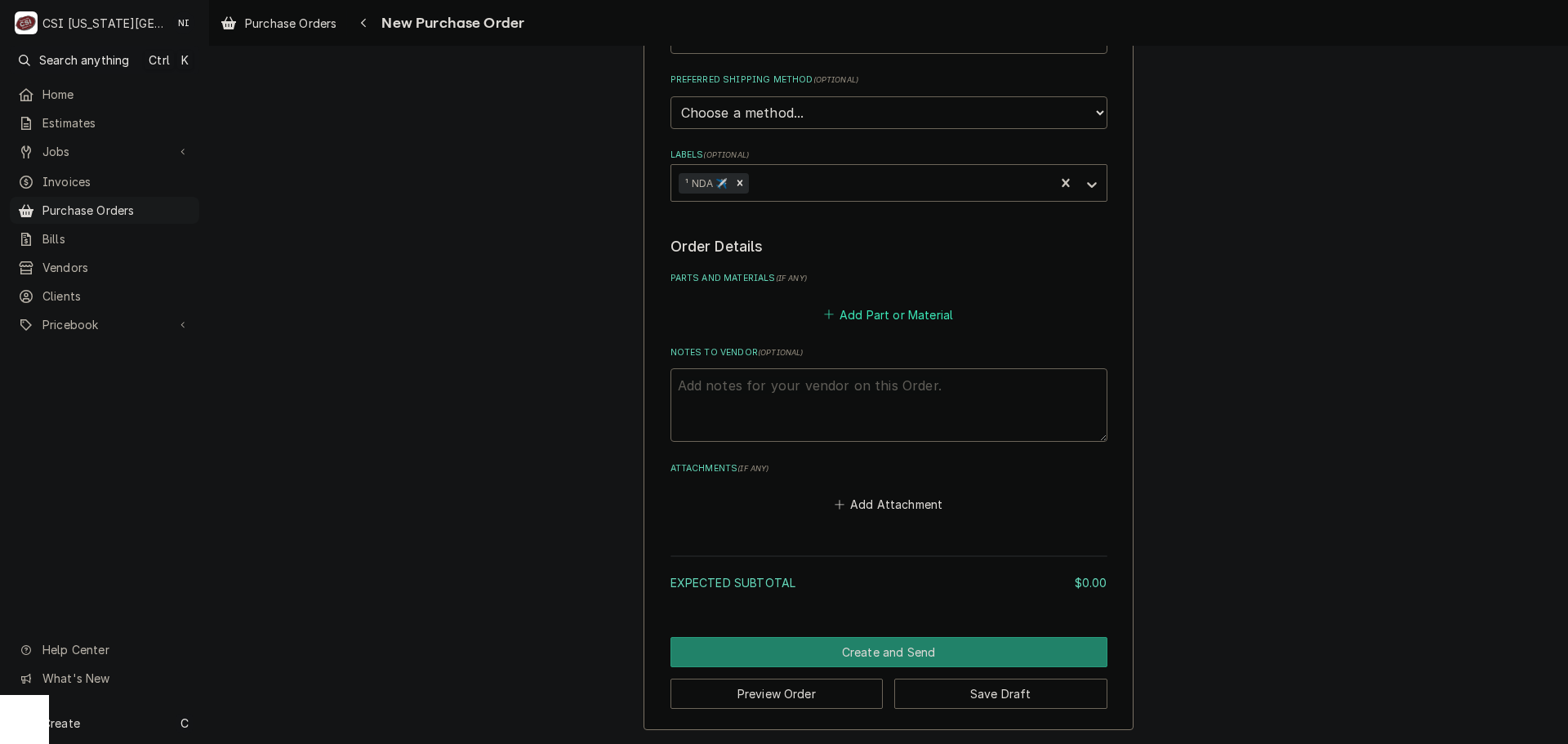
click at [855, 307] on button "Add Part or Material" at bounding box center [887, 314] width 134 height 23
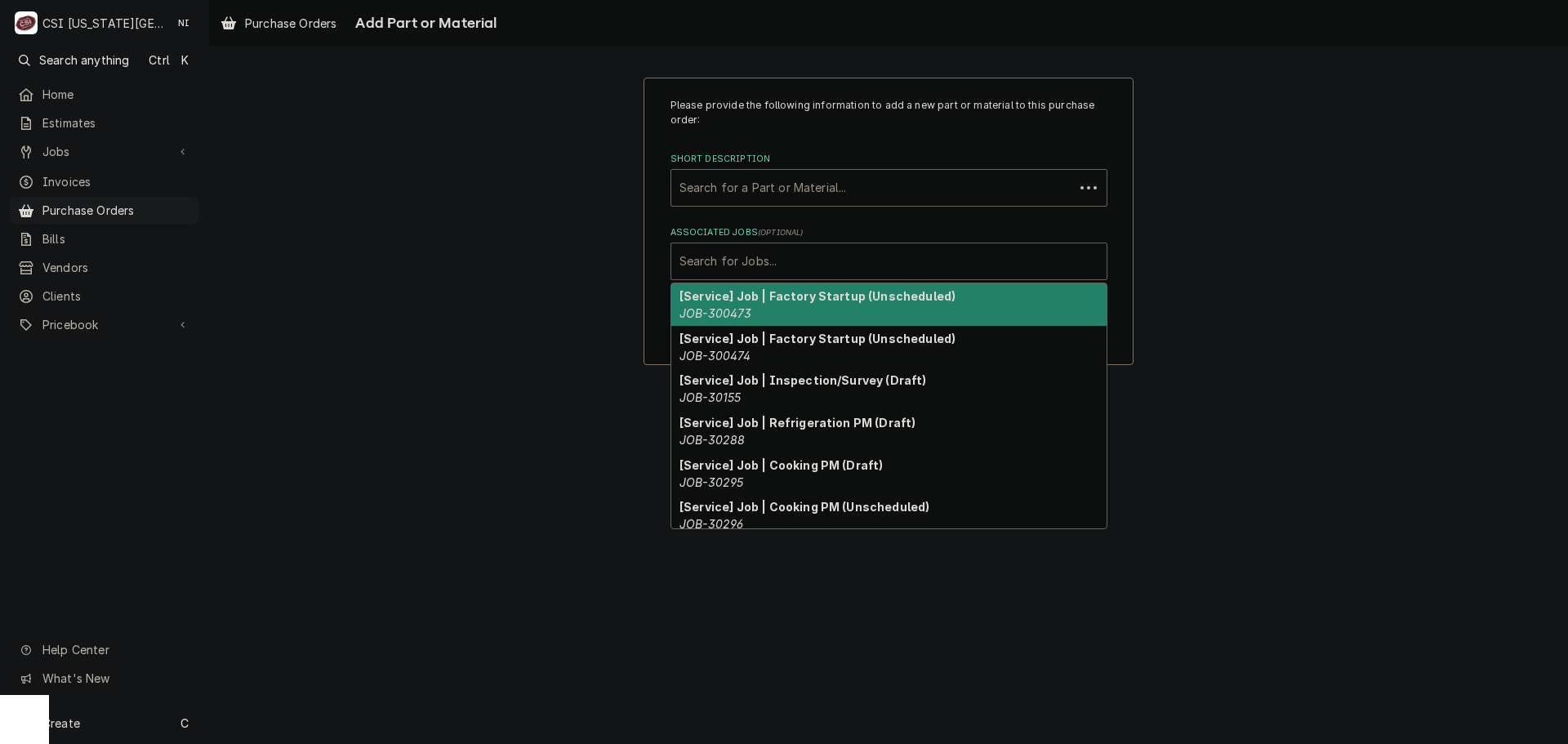
click at [782, 257] on div "Associated Jobs" at bounding box center [888, 261] width 419 height 29
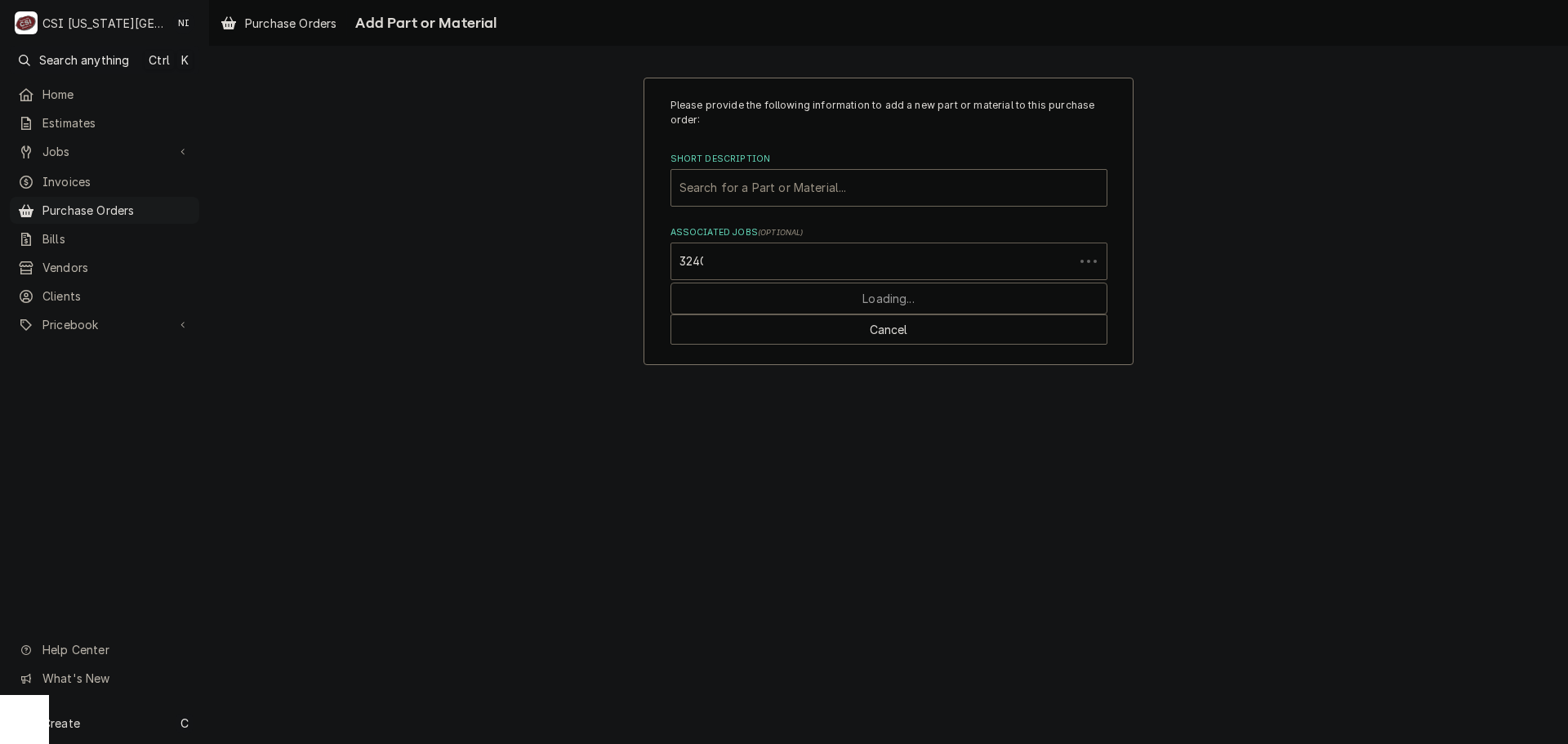
type input "32409"
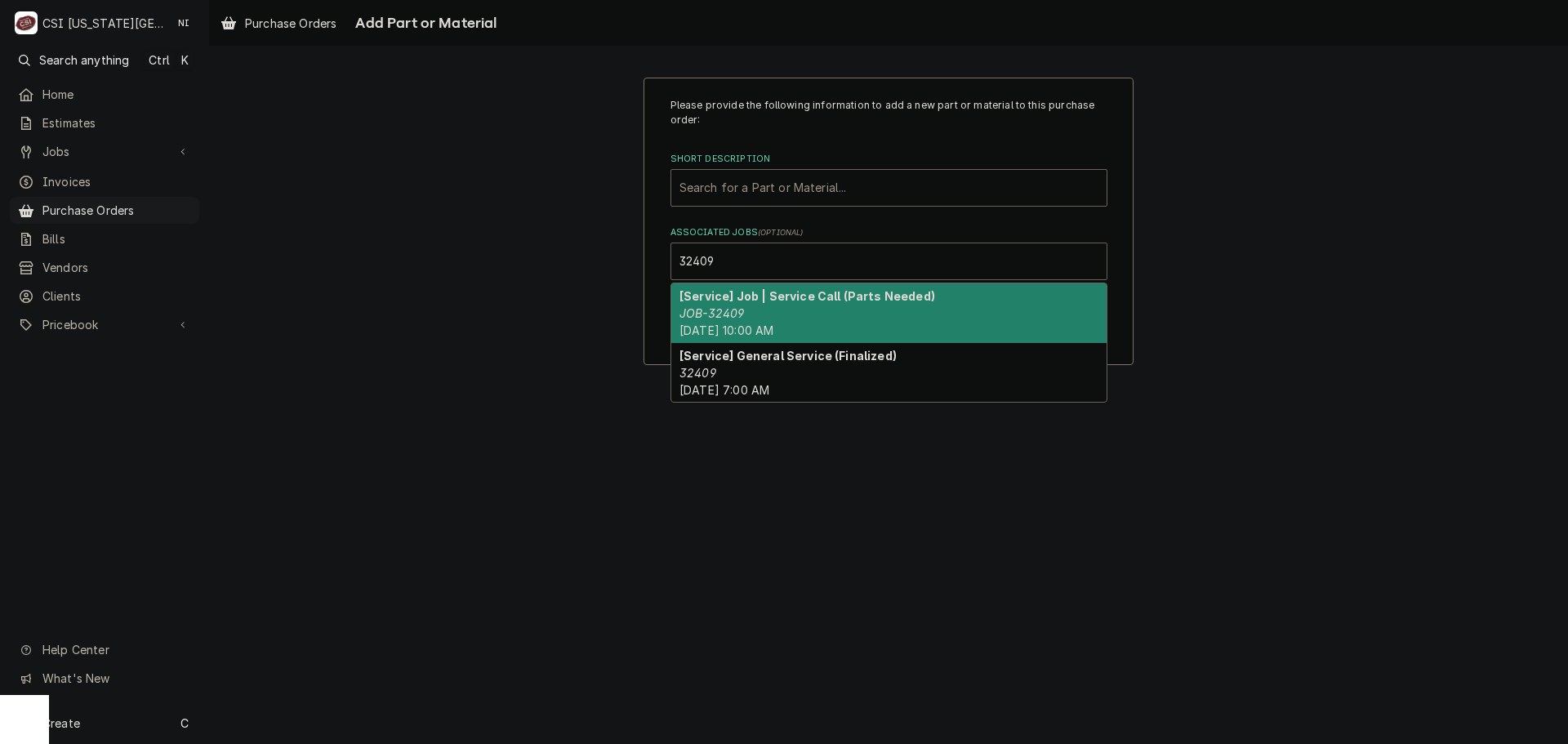
click at [742, 302] on strong "[Service] Job | Service Call (Parts Needed)" at bounding box center [807, 296] width 255 height 14
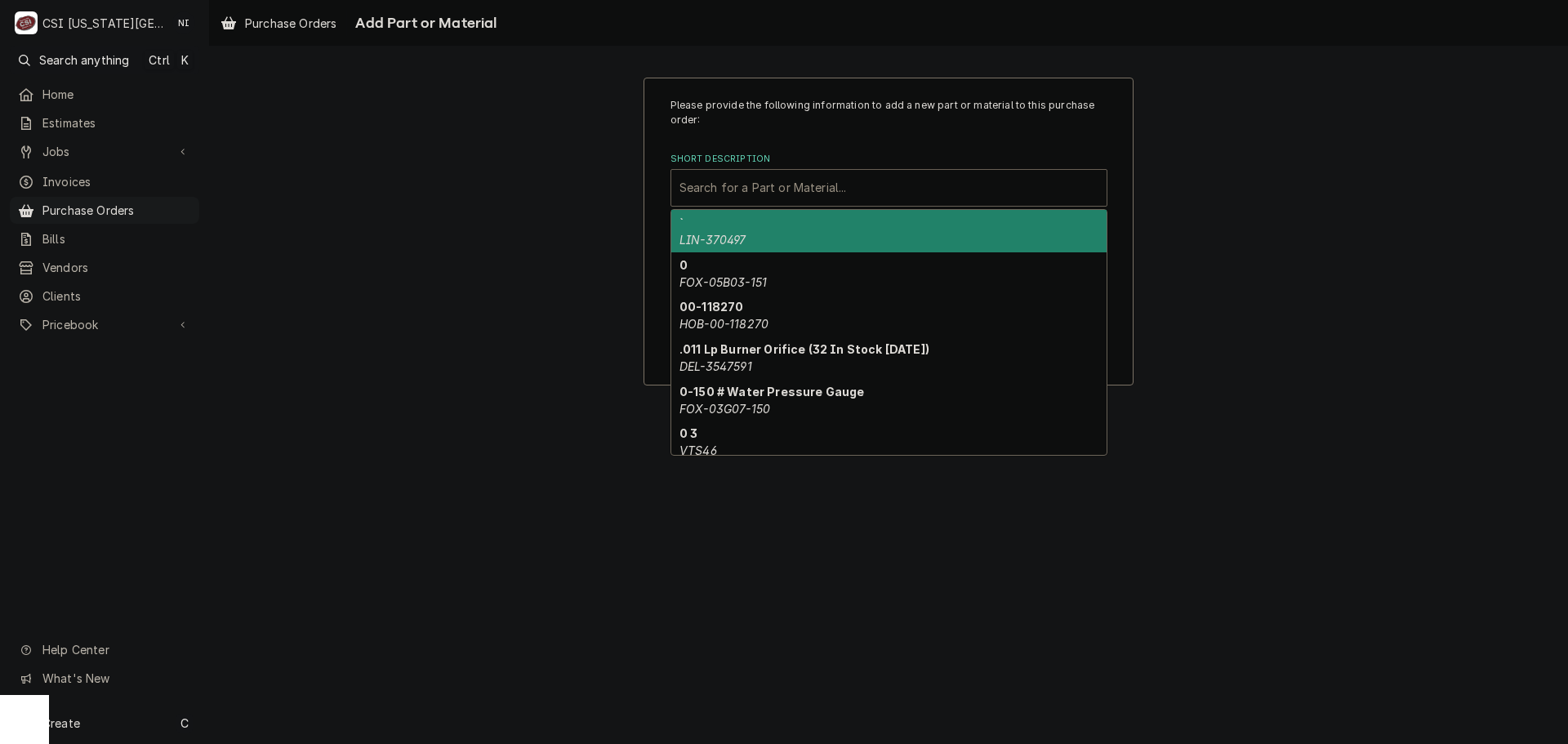
click at [751, 184] on div "Short Description" at bounding box center [888, 187] width 419 height 29
paste input "56.02.067"
type input "56.02.067"
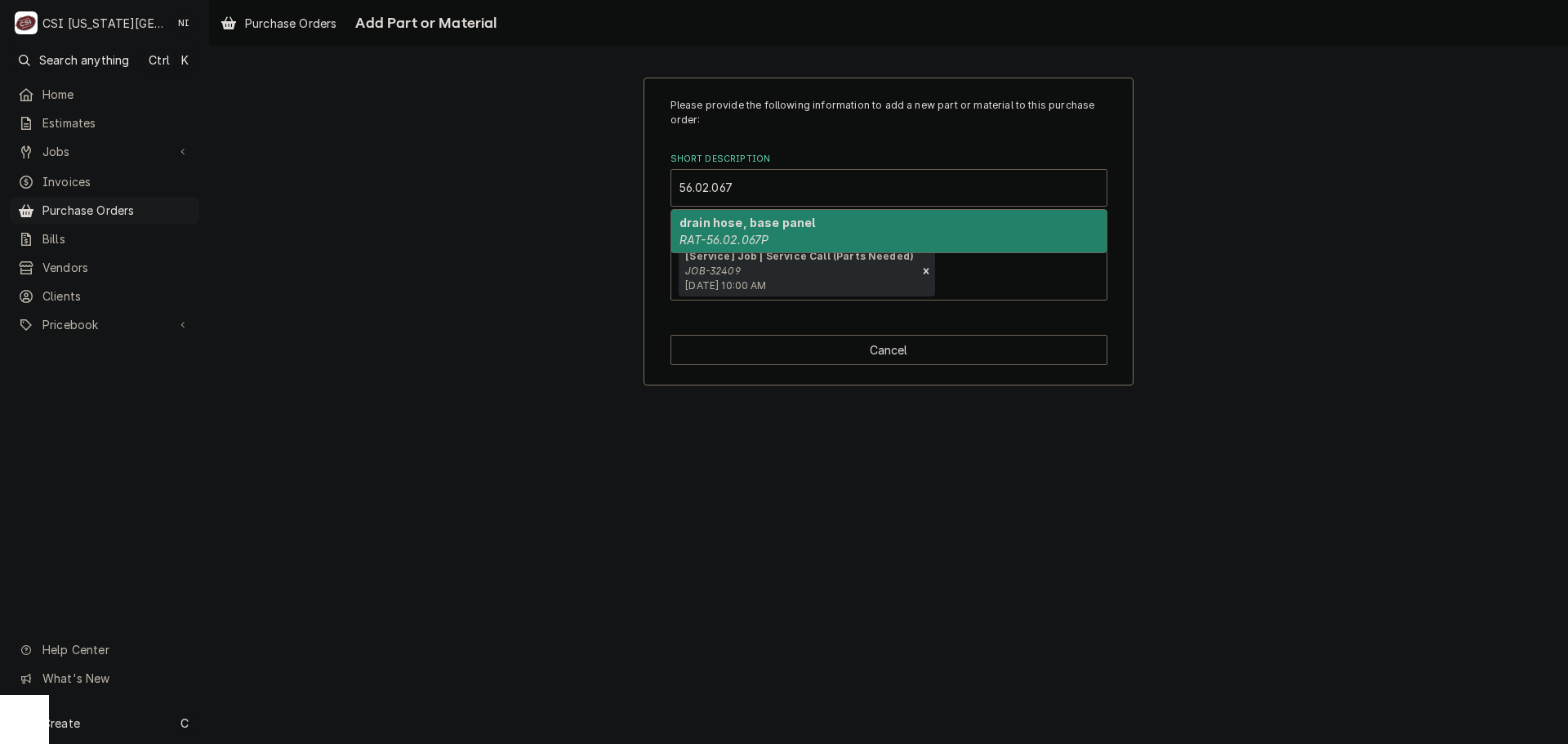
click at [728, 222] on strong "drain hose, base panel" at bounding box center [747, 222] width 136 height 14
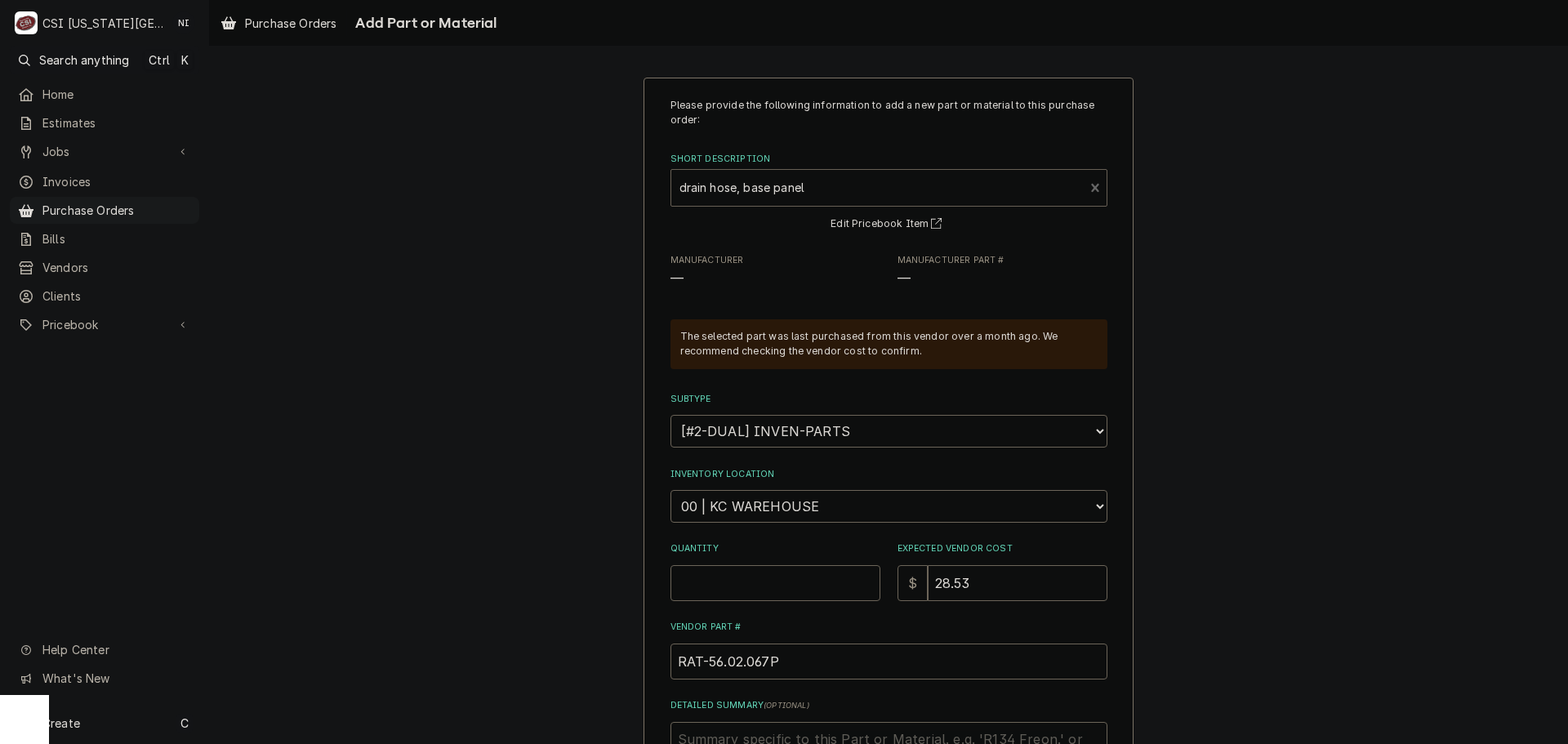
type textarea "x"
click at [745, 497] on select "Choose a location... 00 | KC WAREHOUSE 00 | MAIN WAREHOUSE 01 | BRIAN BREAZIER …" at bounding box center [889, 506] width 437 height 33
select select "2760"
click at [671, 490] on select "Choose a location... 00 | KC WAREHOUSE 00 | MAIN WAREHOUSE 01 | BRIAN BREAZIER …" at bounding box center [889, 506] width 437 height 33
click at [767, 577] on input "Quantity" at bounding box center [775, 583] width 210 height 36
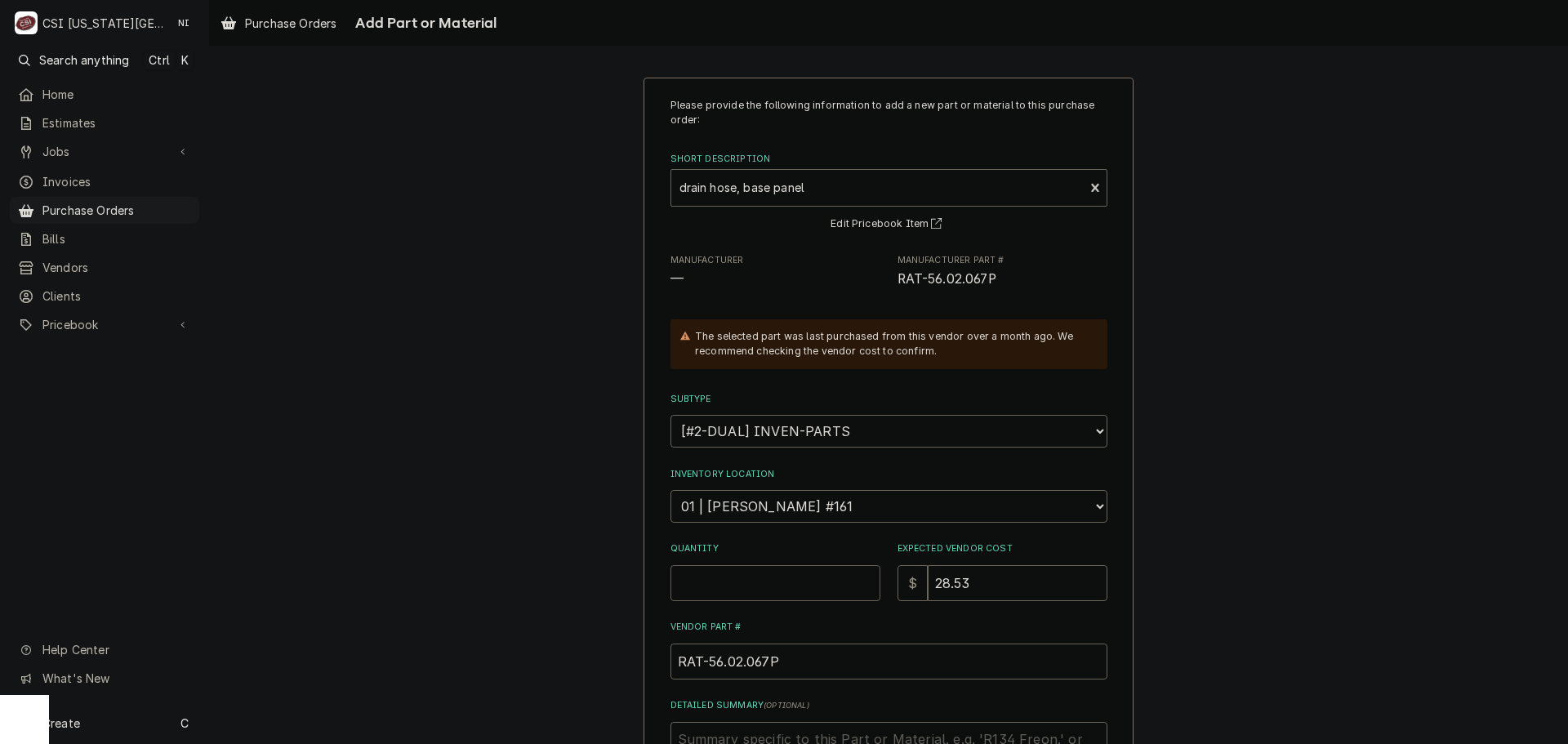
type textarea "x"
type input "1"
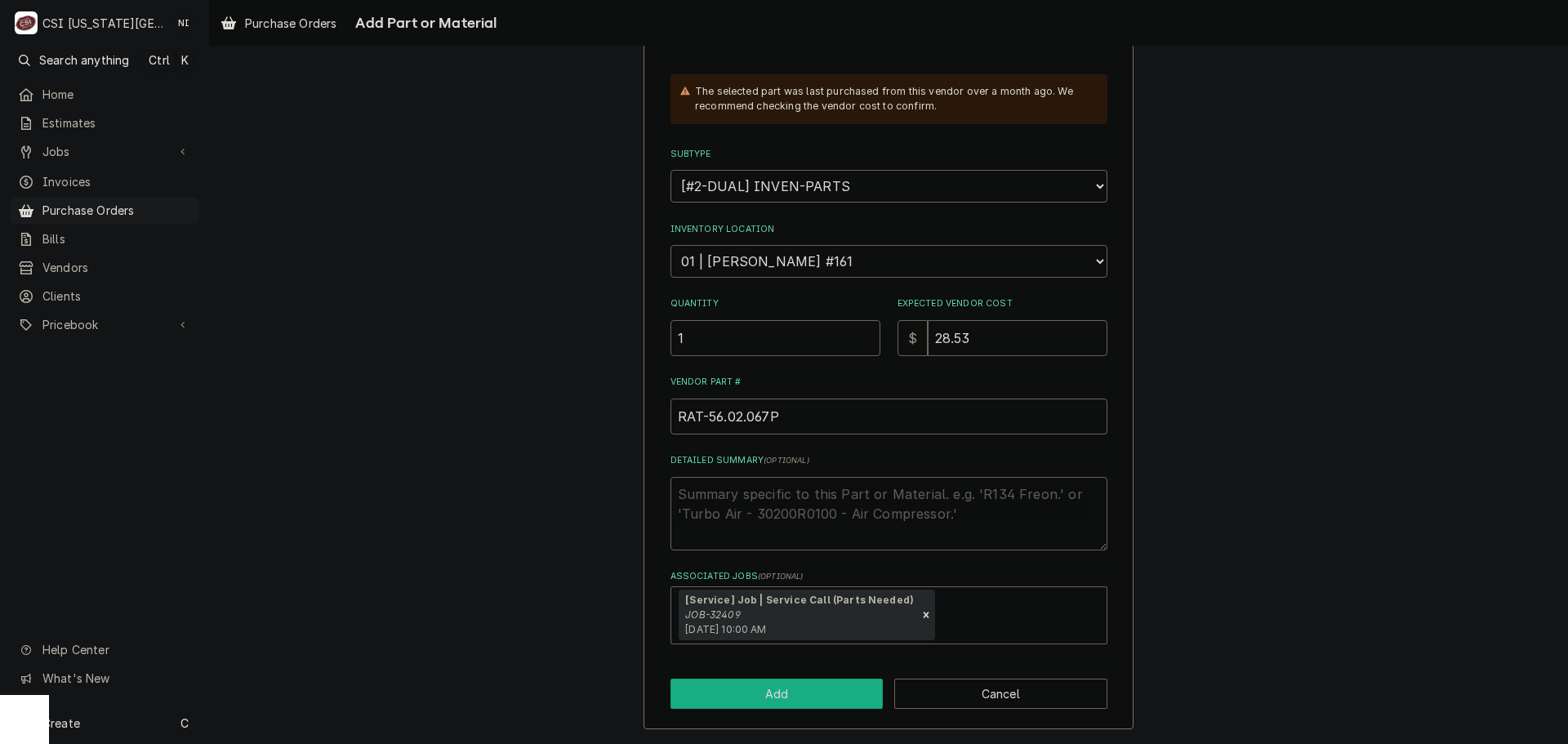
click at [813, 683] on button "Add" at bounding box center [777, 693] width 213 height 30
type textarea "x"
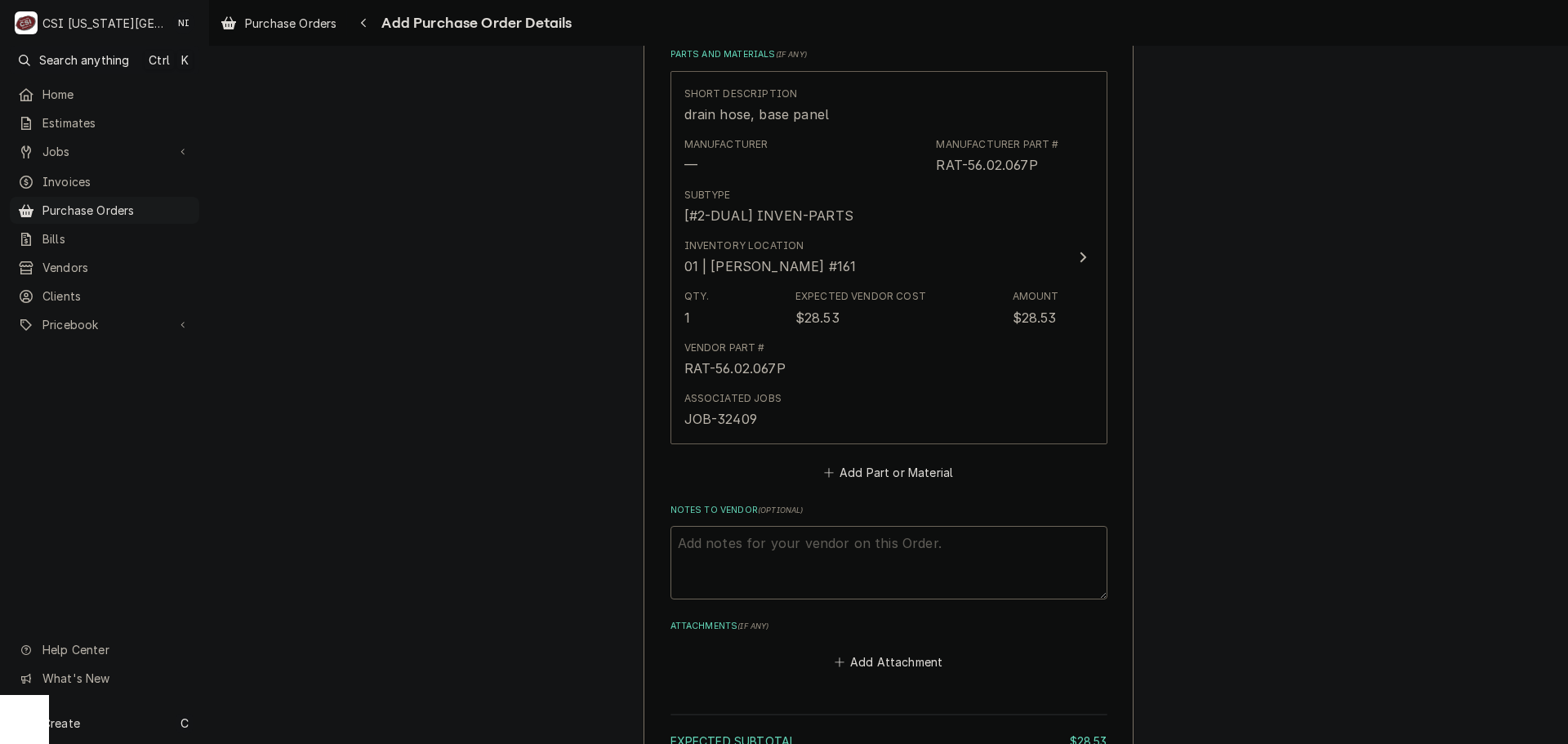
scroll to position [811, 0]
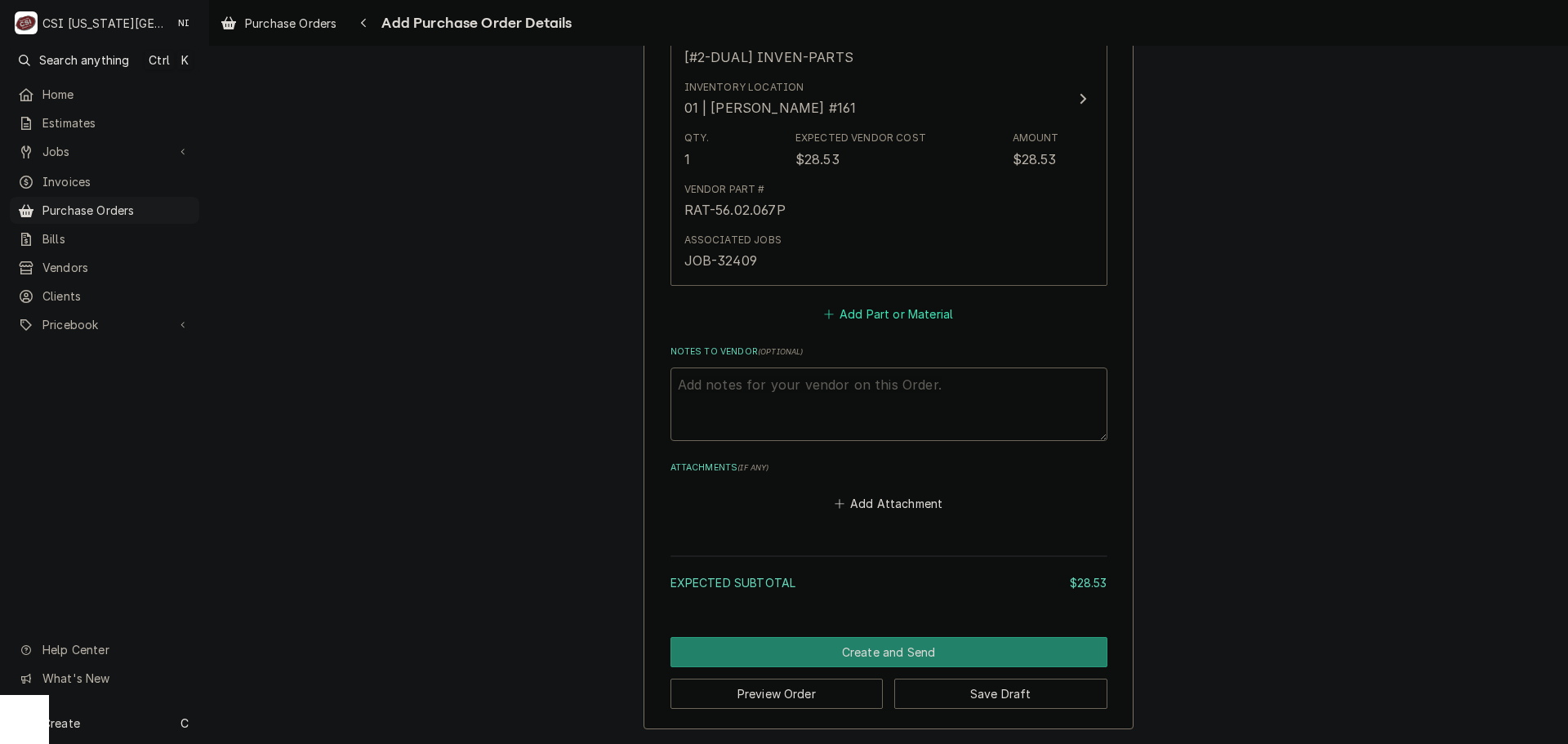
click at [881, 320] on button "Add Part or Material" at bounding box center [887, 314] width 134 height 23
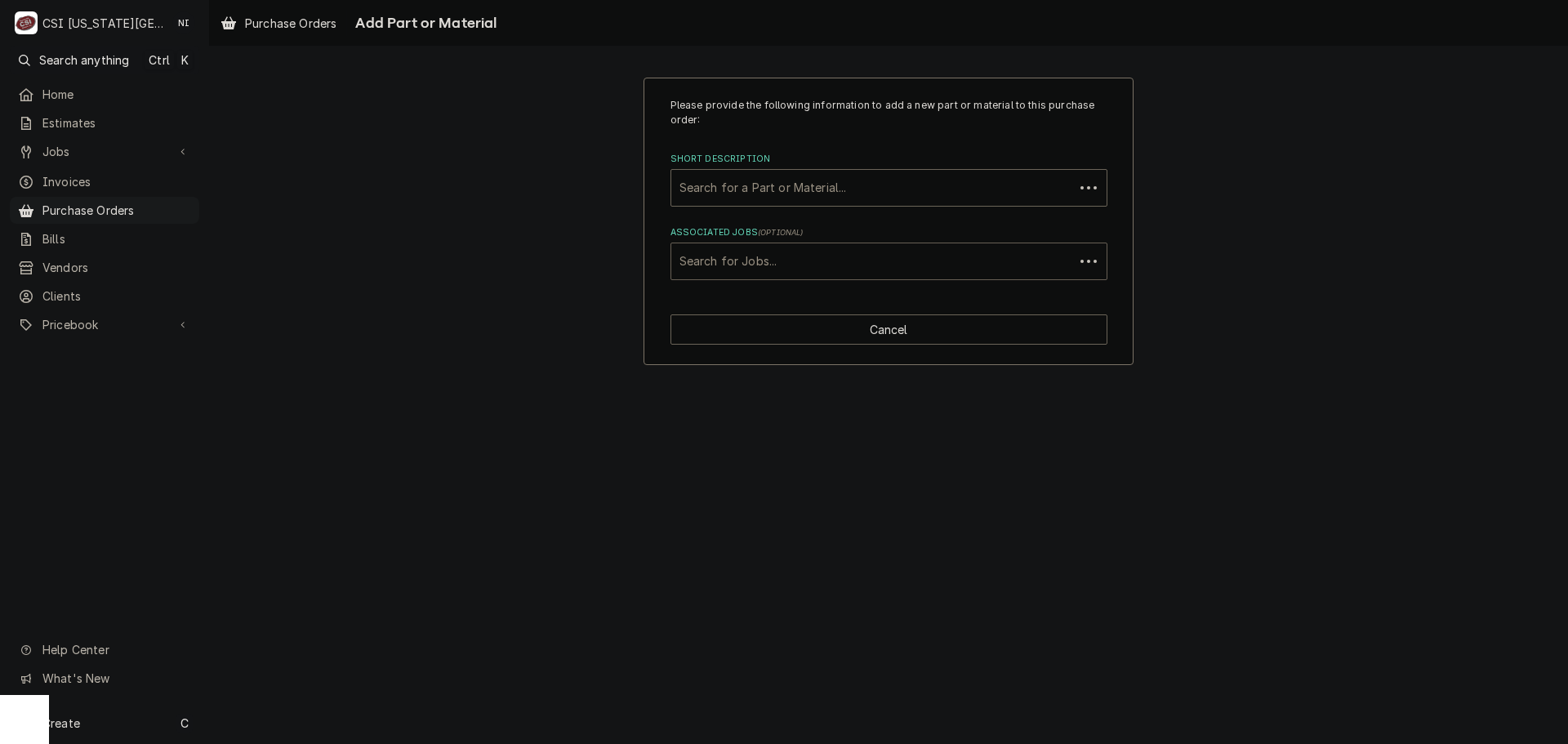
drag, startPoint x: 740, startPoint y: 260, endPoint x: 744, endPoint y: 269, distance: 9.8
click at [744, 269] on div "Associated Jobs" at bounding box center [873, 261] width 387 height 29
type input "32409"
click at [749, 183] on div "Short Description" at bounding box center [888, 187] width 419 height 29
paste input "10.00.982P"
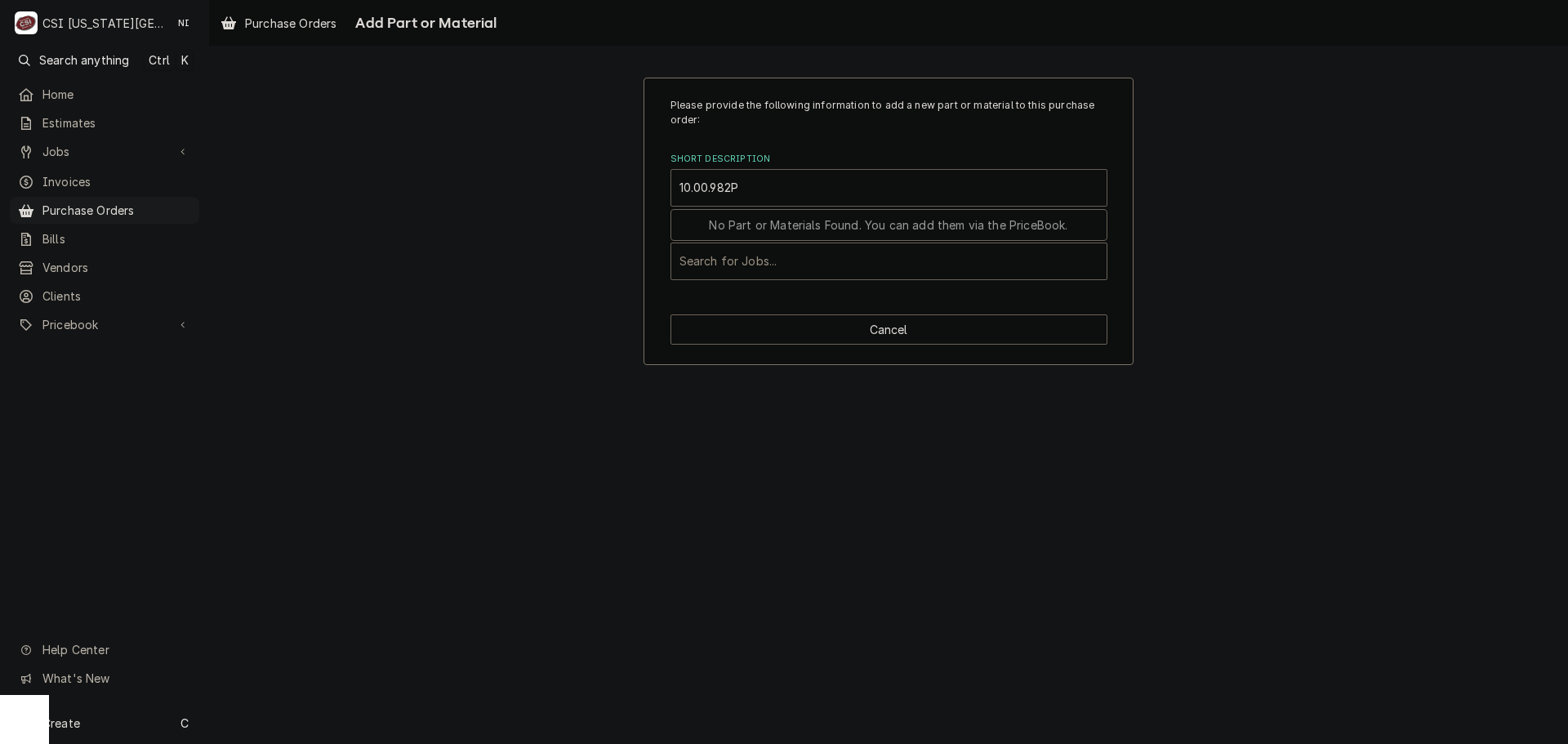
type input "10.00.982P"
click at [765, 254] on div "Associated Jobs" at bounding box center [888, 261] width 419 height 29
type input "32409"
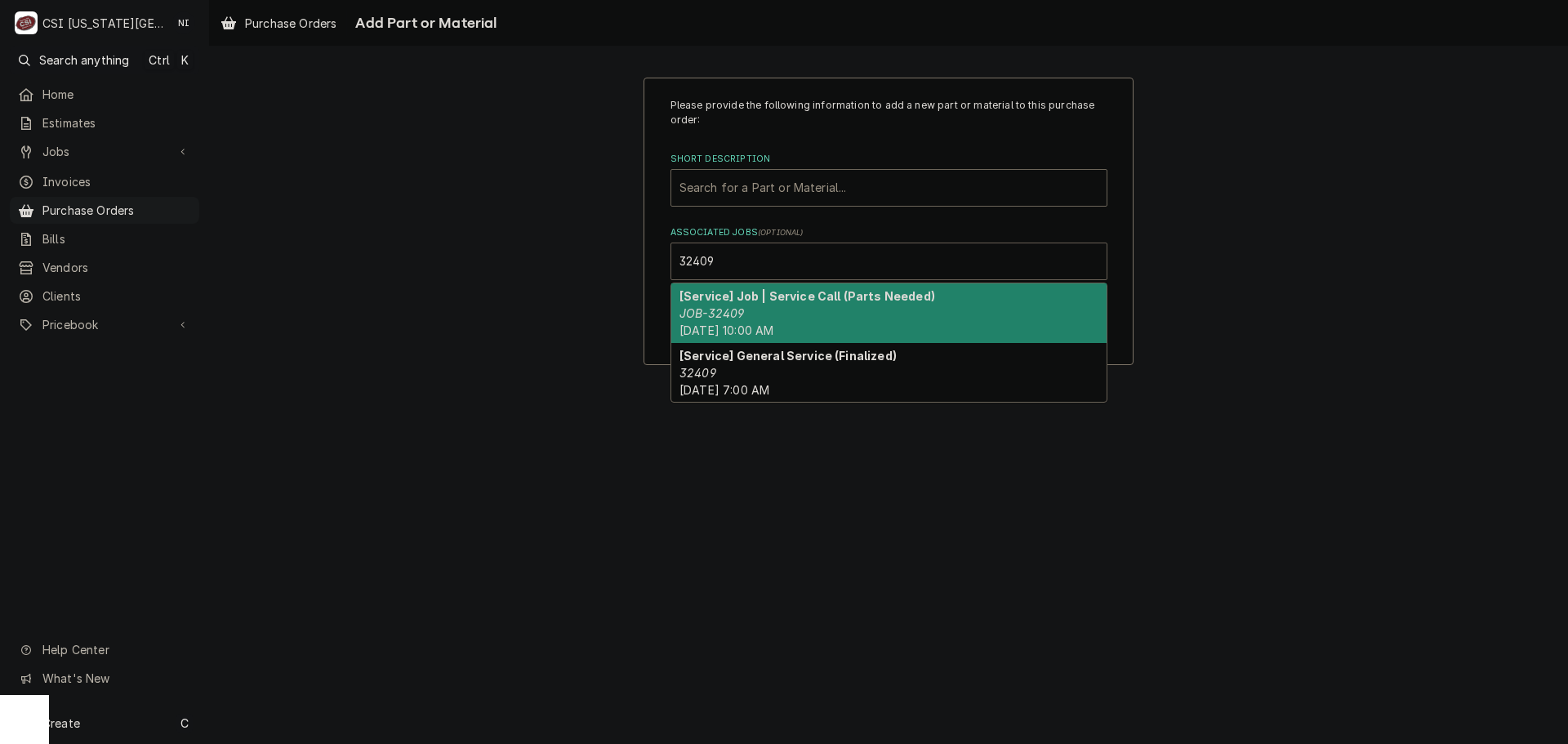
click at [805, 302] on strong "[Service] Job | Service Call (Parts Needed)" at bounding box center [807, 296] width 255 height 14
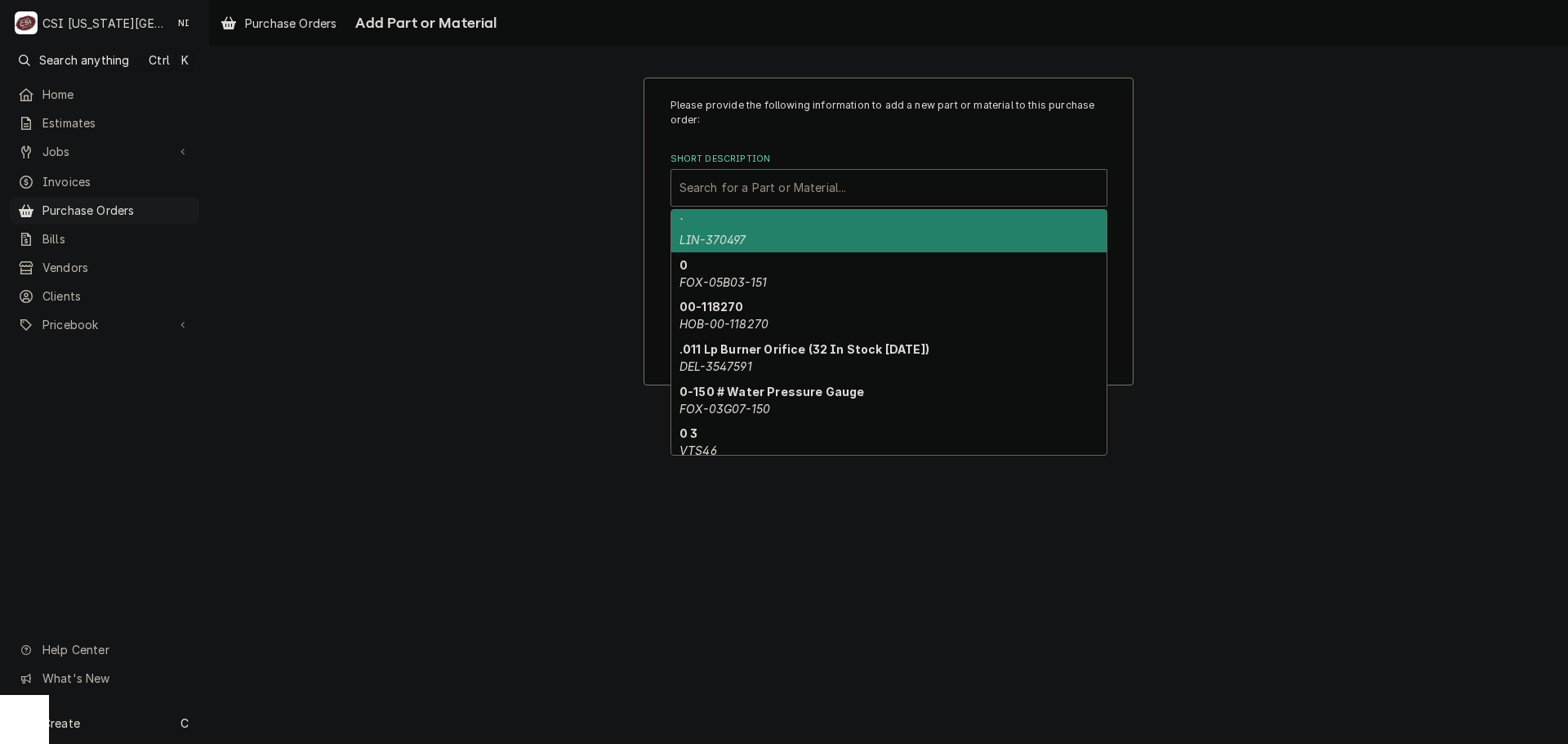
drag, startPoint x: 786, startPoint y: 205, endPoint x: 785, endPoint y: 191, distance: 14.0
click at [786, 202] on div "Search for a Part or Material..." at bounding box center [888, 187] width 435 height 36
paste input "RAT-10.00.982P"
type input "RAT-10.00.982P"
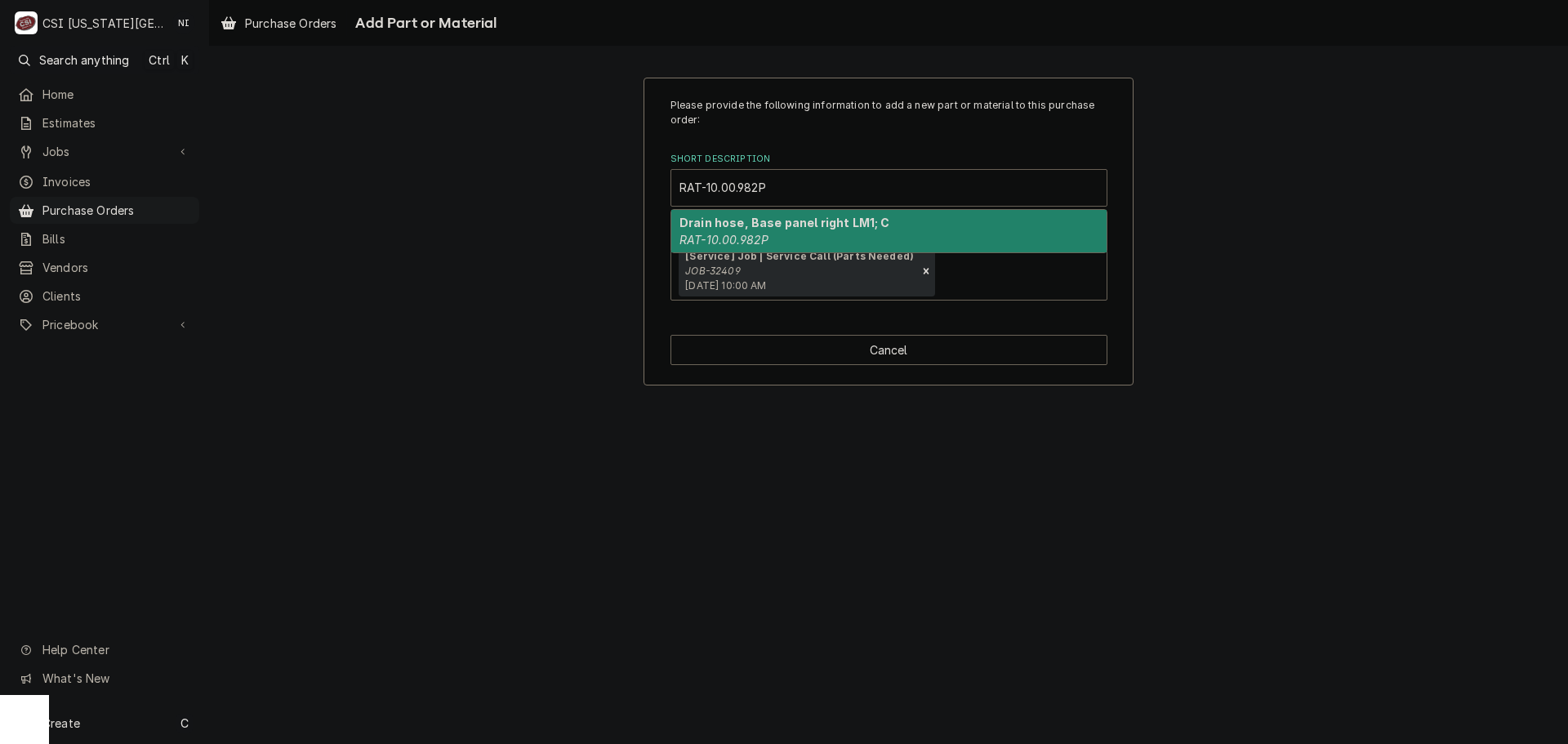
click at [748, 227] on strong "Drain hose, Base panel right LM1; C" at bounding box center [785, 222] width 211 height 14
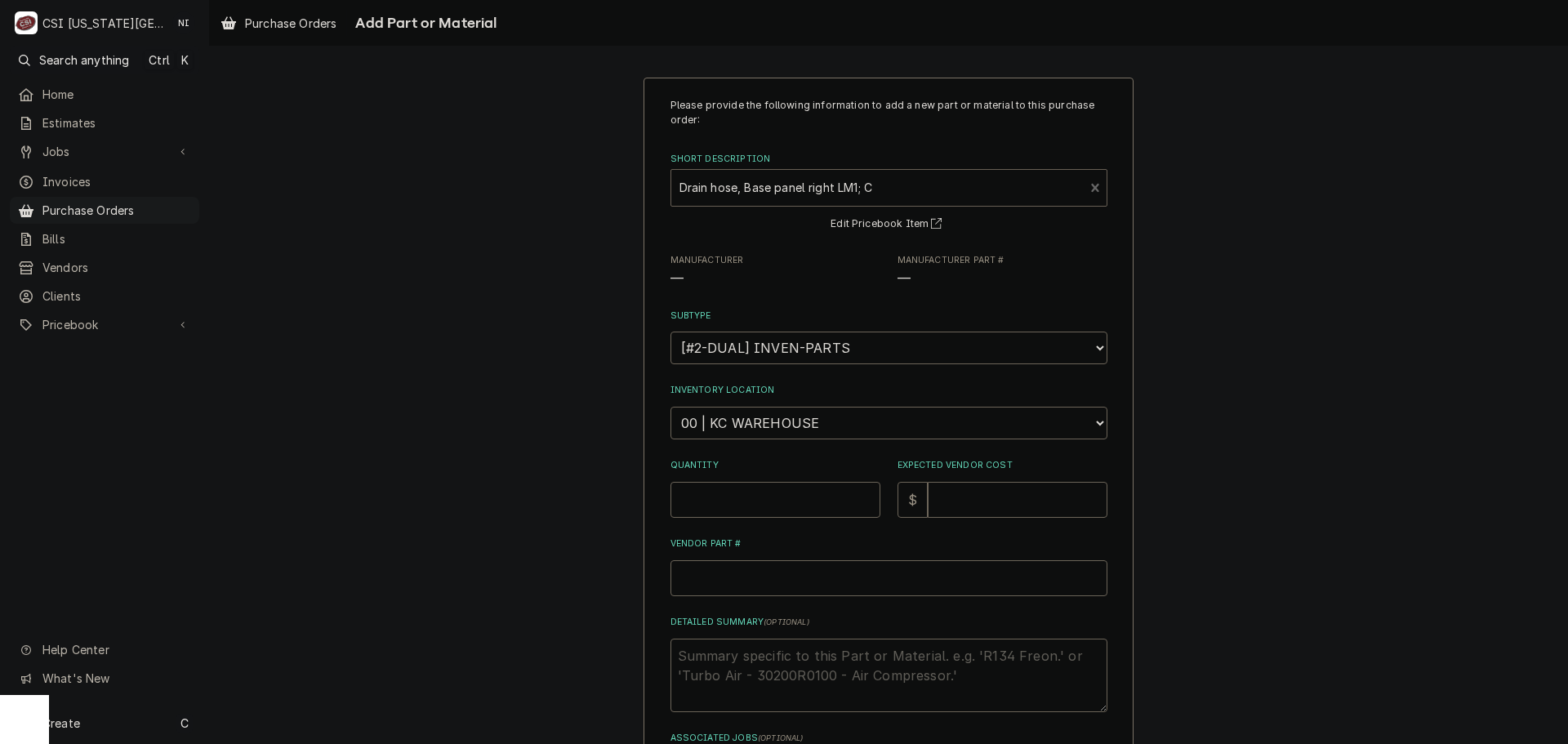
type textarea "x"
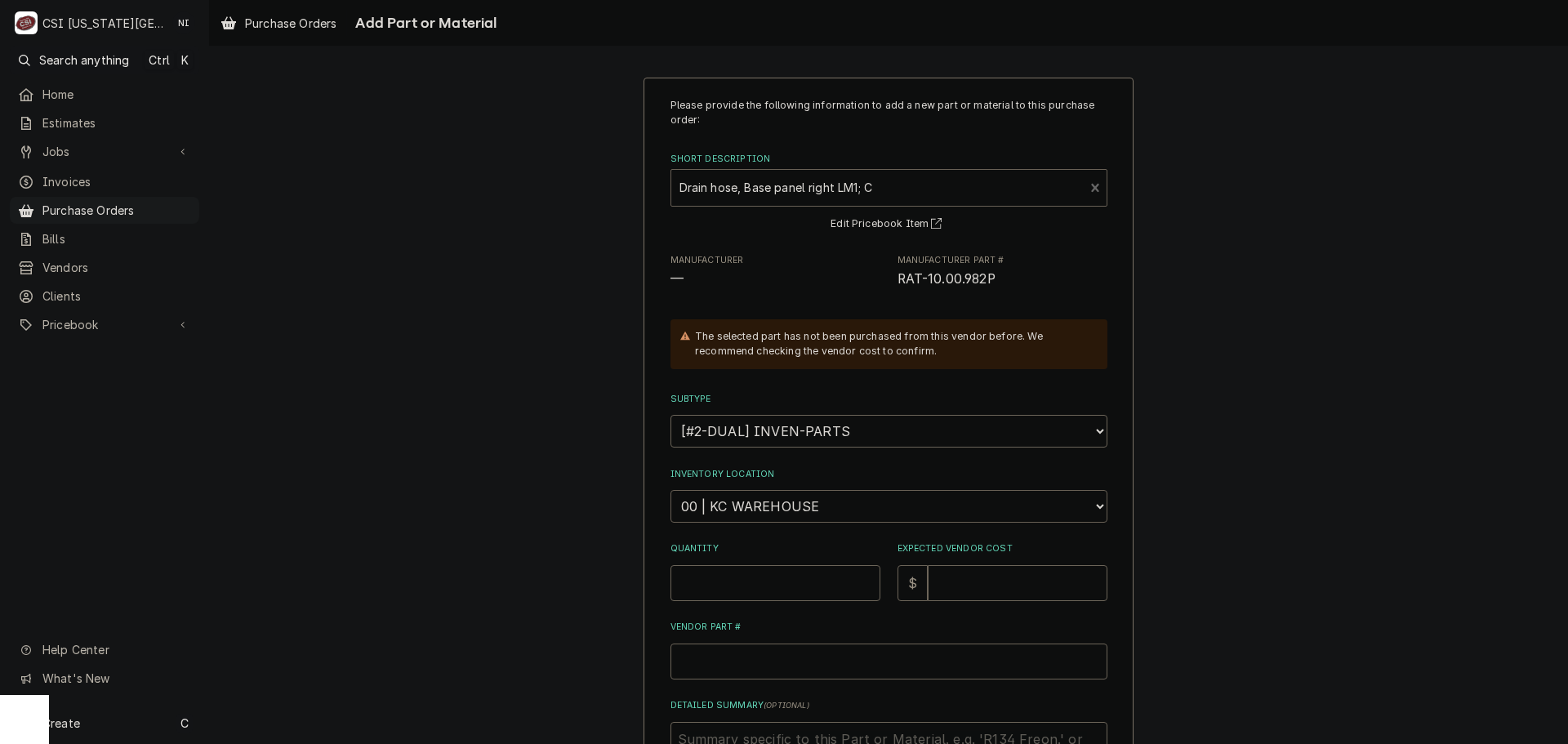
click at [767, 509] on select "Choose a location... 00 | KC WAREHOUSE 00 | MAIN WAREHOUSE 01 | BRIAN BREAZIER …" at bounding box center [889, 506] width 437 height 33
select select "2760"
click at [671, 490] on select "Choose a location... 00 | KC WAREHOUSE 00 | MAIN WAREHOUSE 01 | BRIAN BREAZIER …" at bounding box center [889, 506] width 437 height 33
click at [753, 581] on input "Quantity" at bounding box center [775, 583] width 210 height 36
type textarea "x"
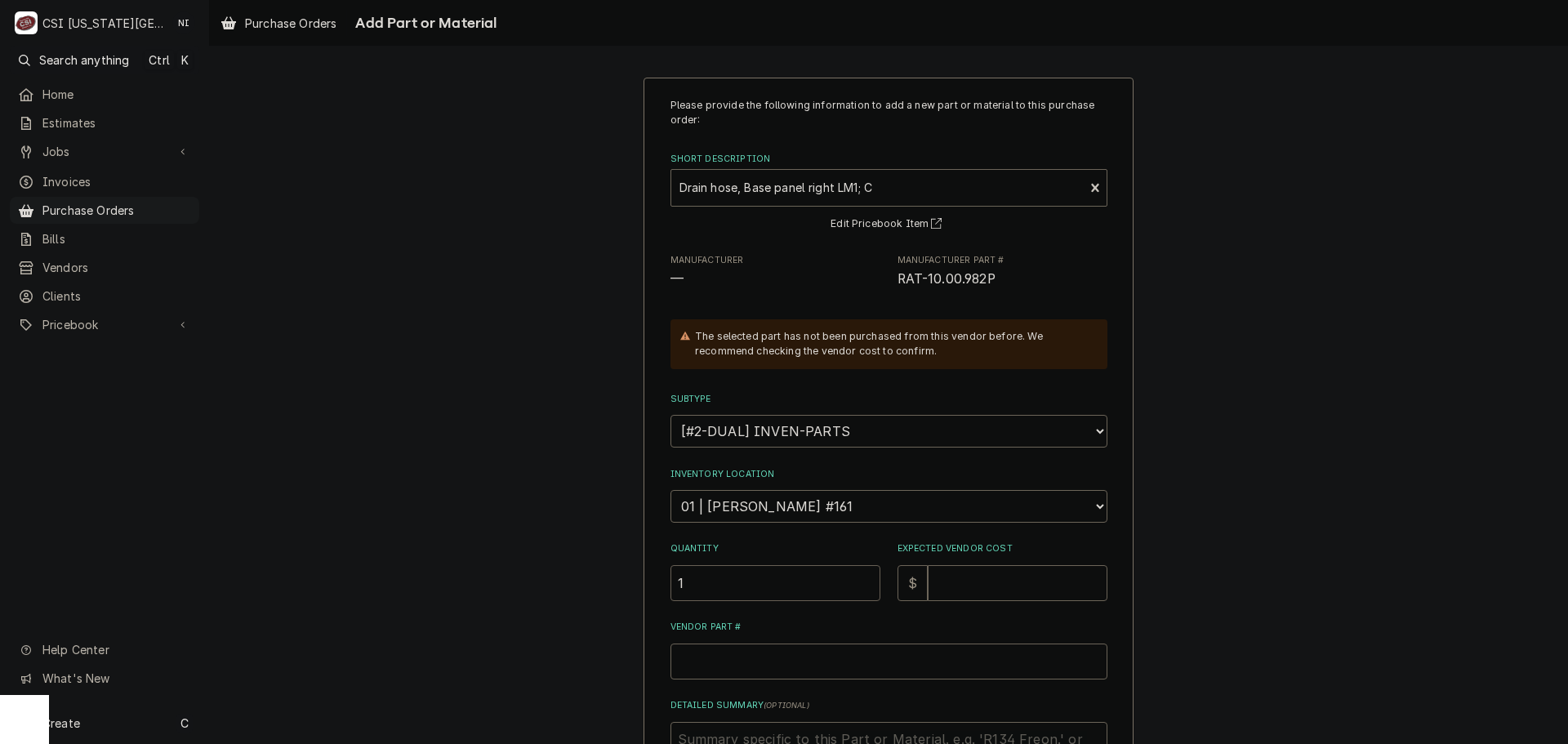
type input "1"
type textarea "x"
type input "1"
type textarea "x"
type input "1.4"
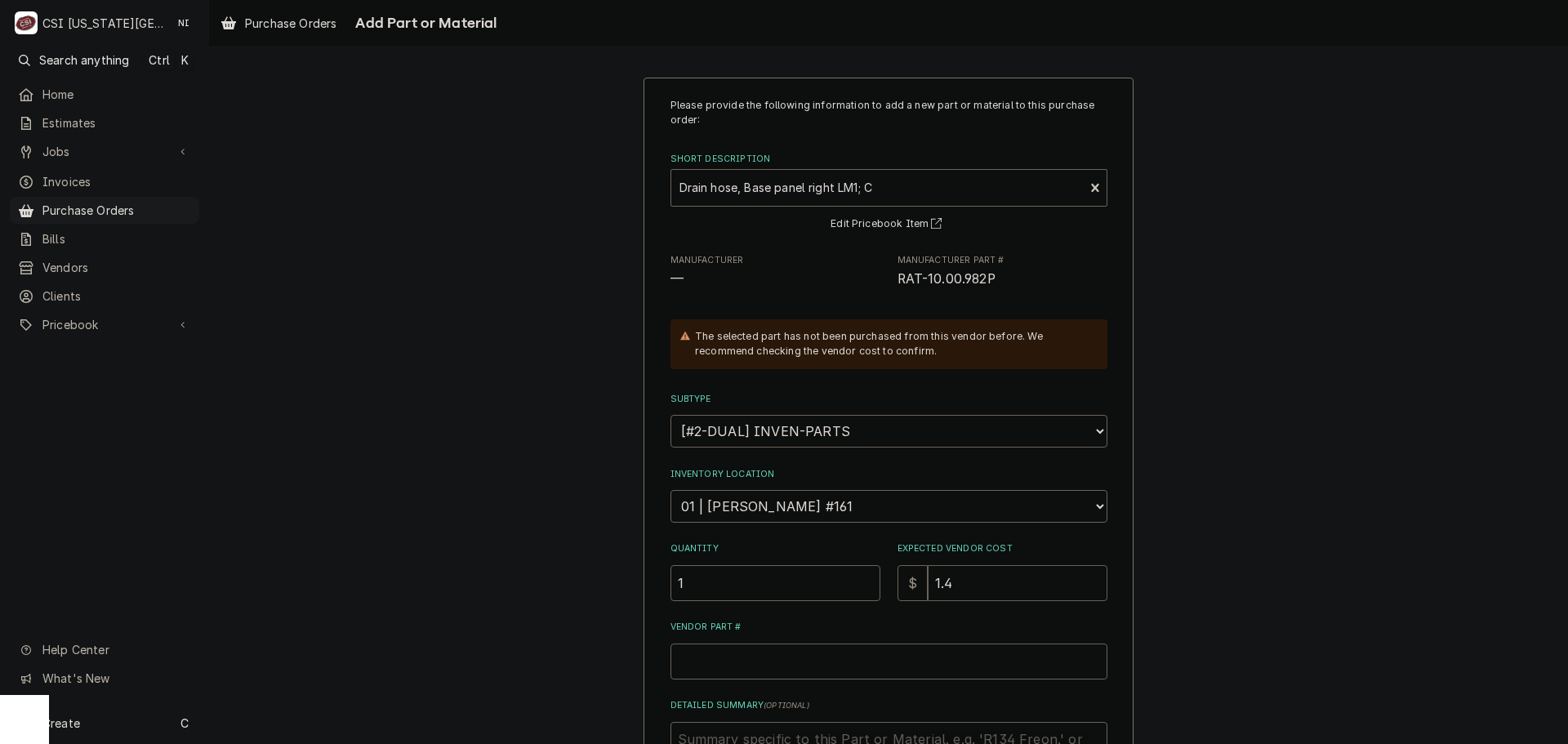
type textarea "x"
type input "1.48"
paste input "RAT-10.00.982P"
click at [828, 664] on input "Vendor Part #" at bounding box center [889, 661] width 437 height 36
type textarea "x"
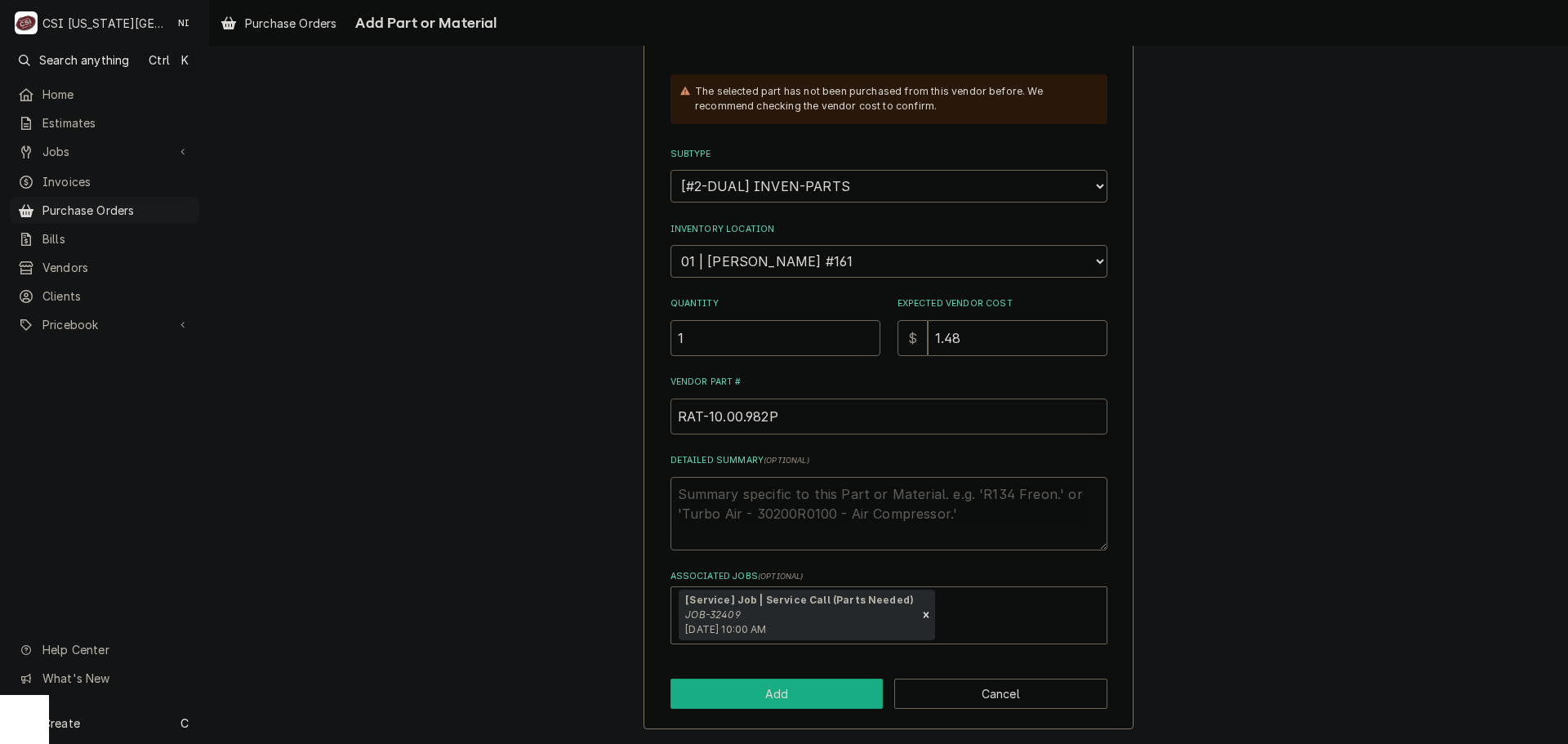
type input "RAT-10.00.982P"
click at [813, 691] on button "Add" at bounding box center [777, 693] width 213 height 30
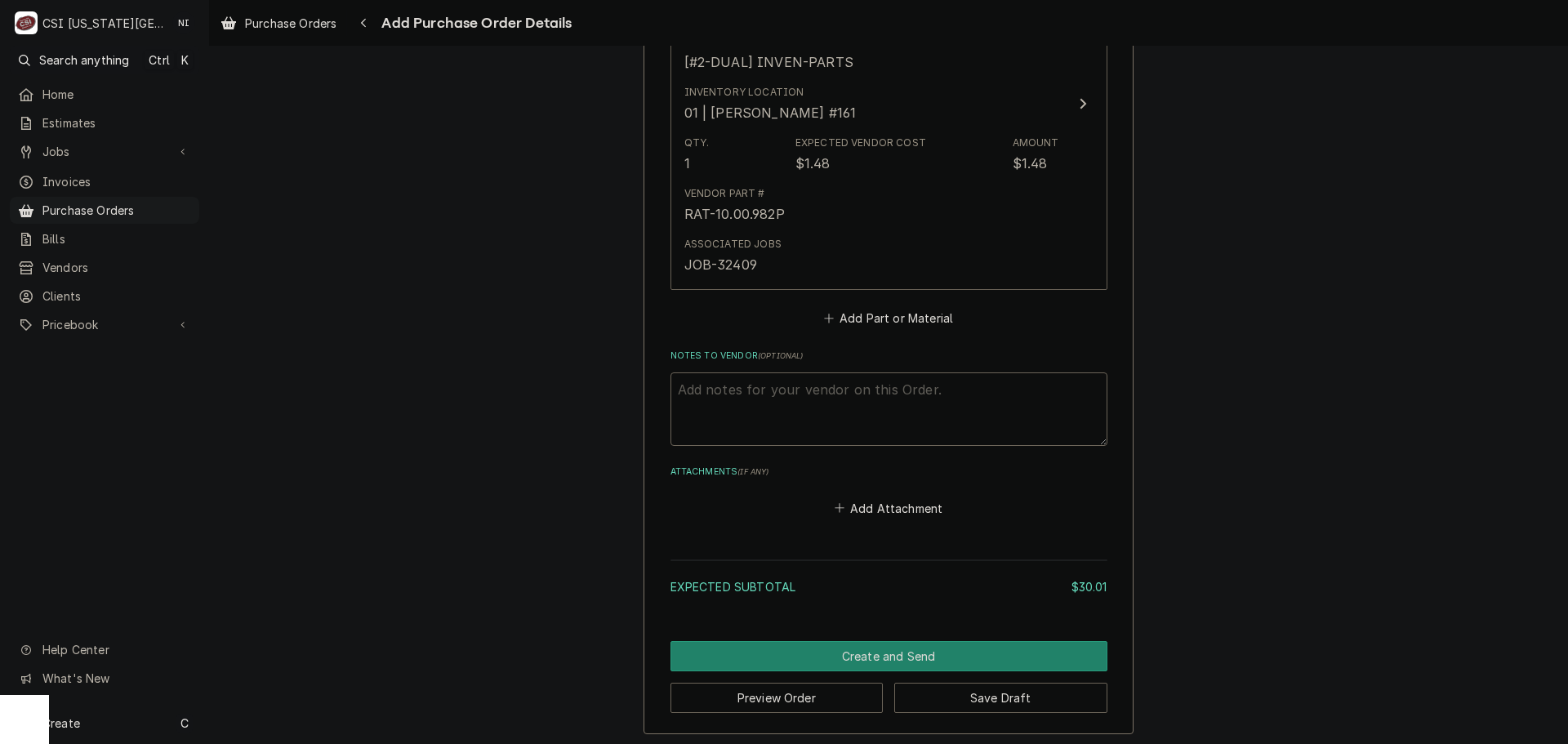
scroll to position [1191, 0]
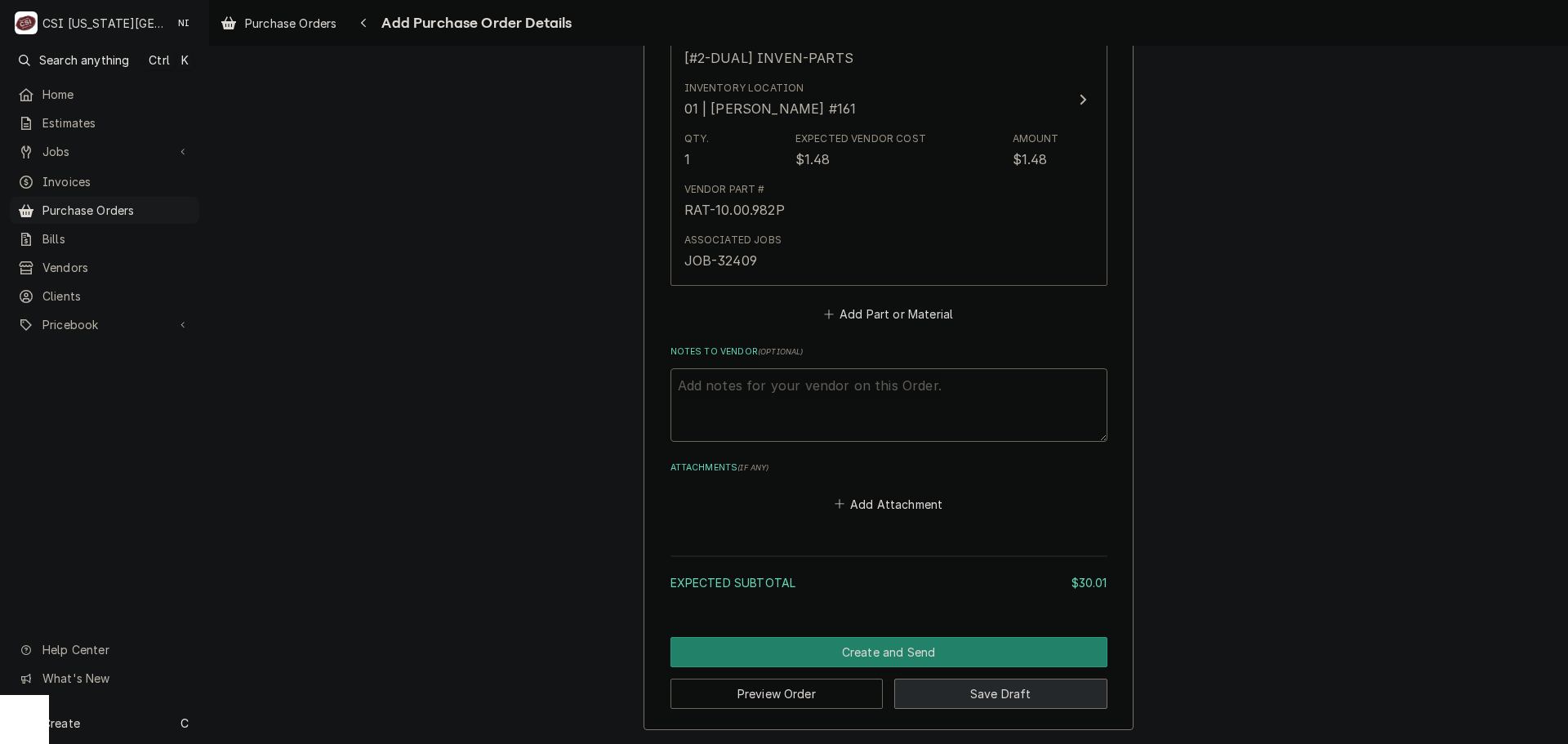
click at [994, 691] on button "Save Draft" at bounding box center [1001, 693] width 213 height 30
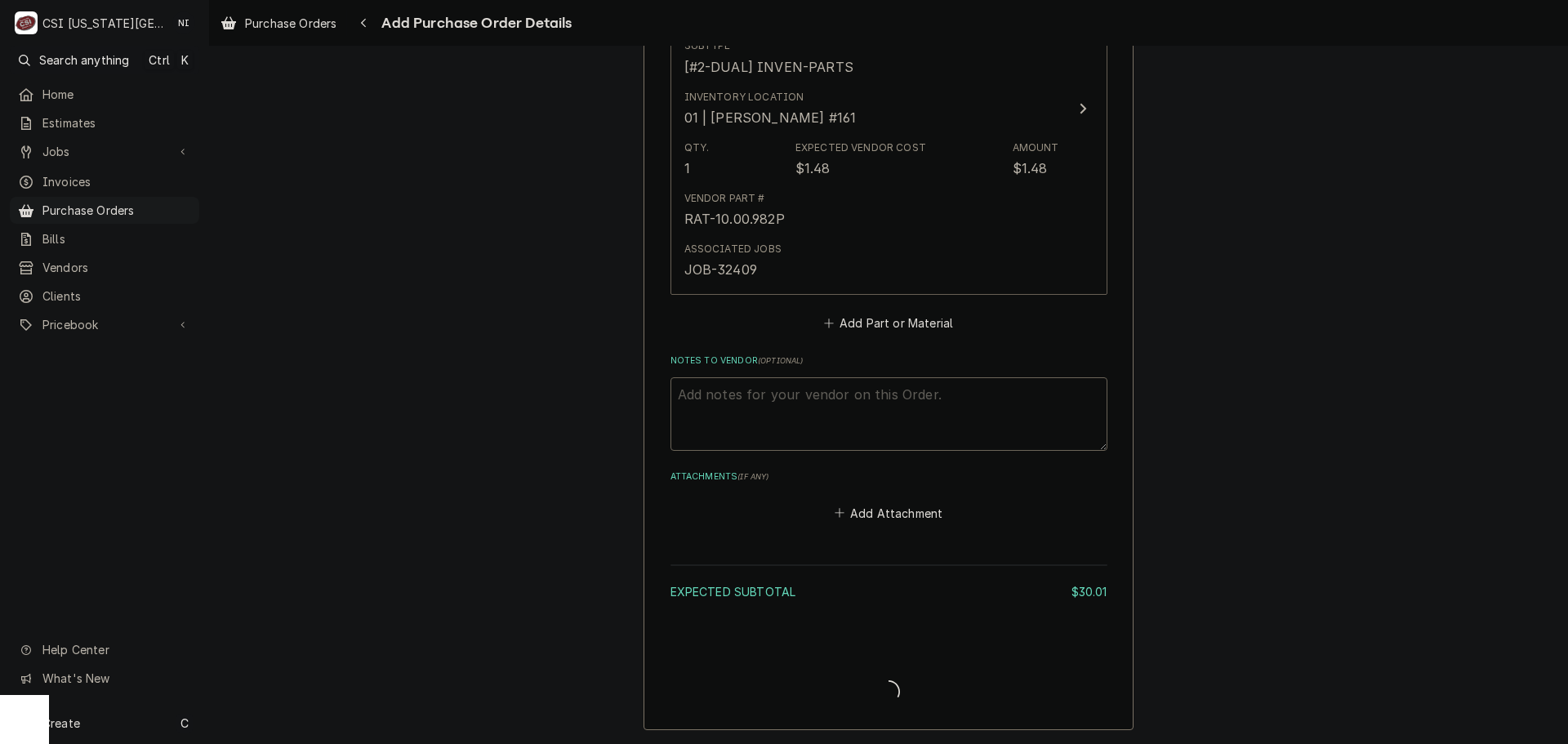
scroll to position [1183, 0]
type textarea "x"
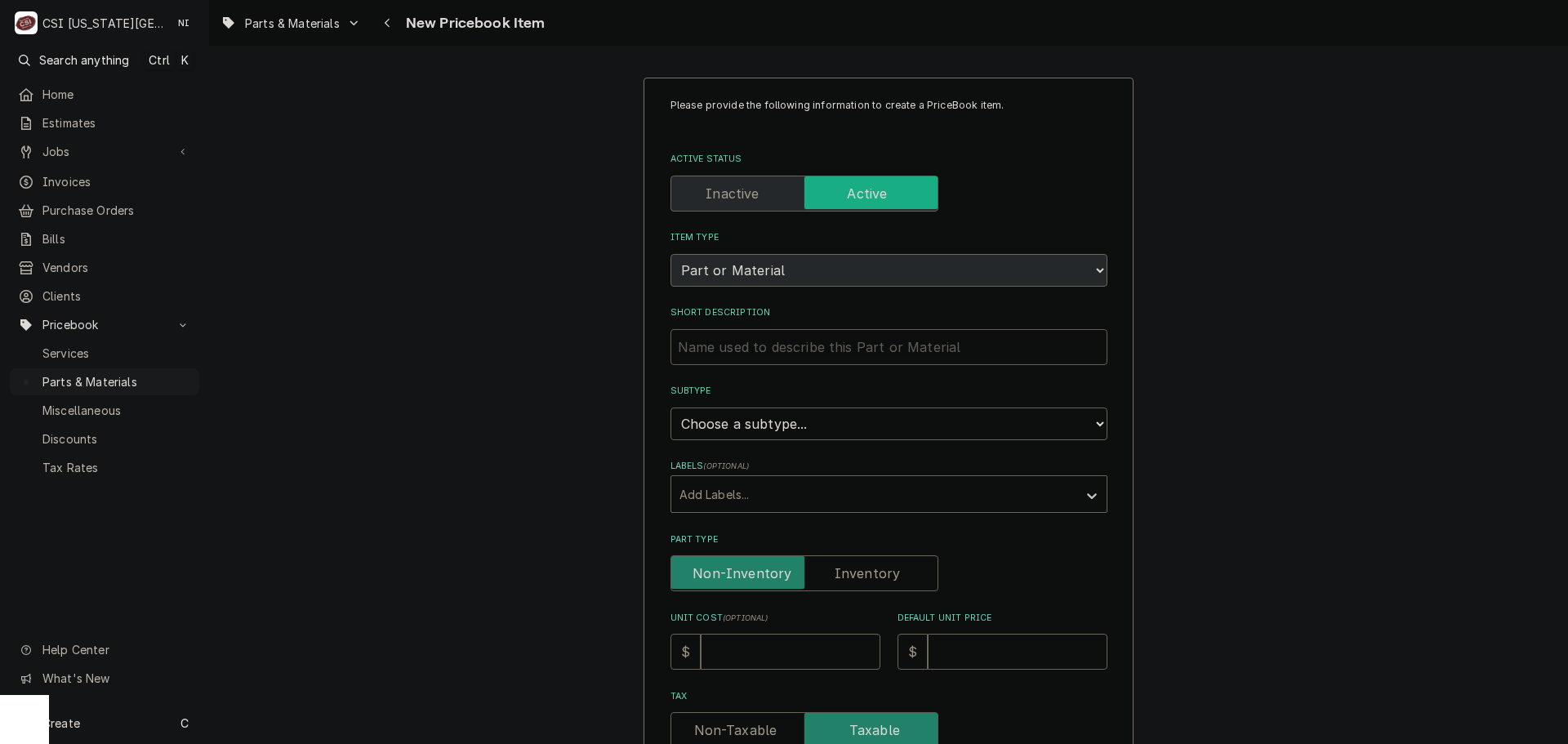
click at [798, 347] on input "Short Description" at bounding box center [889, 346] width 437 height 36
type textarea "x"
type input "d"
type textarea "x"
type input "dr"
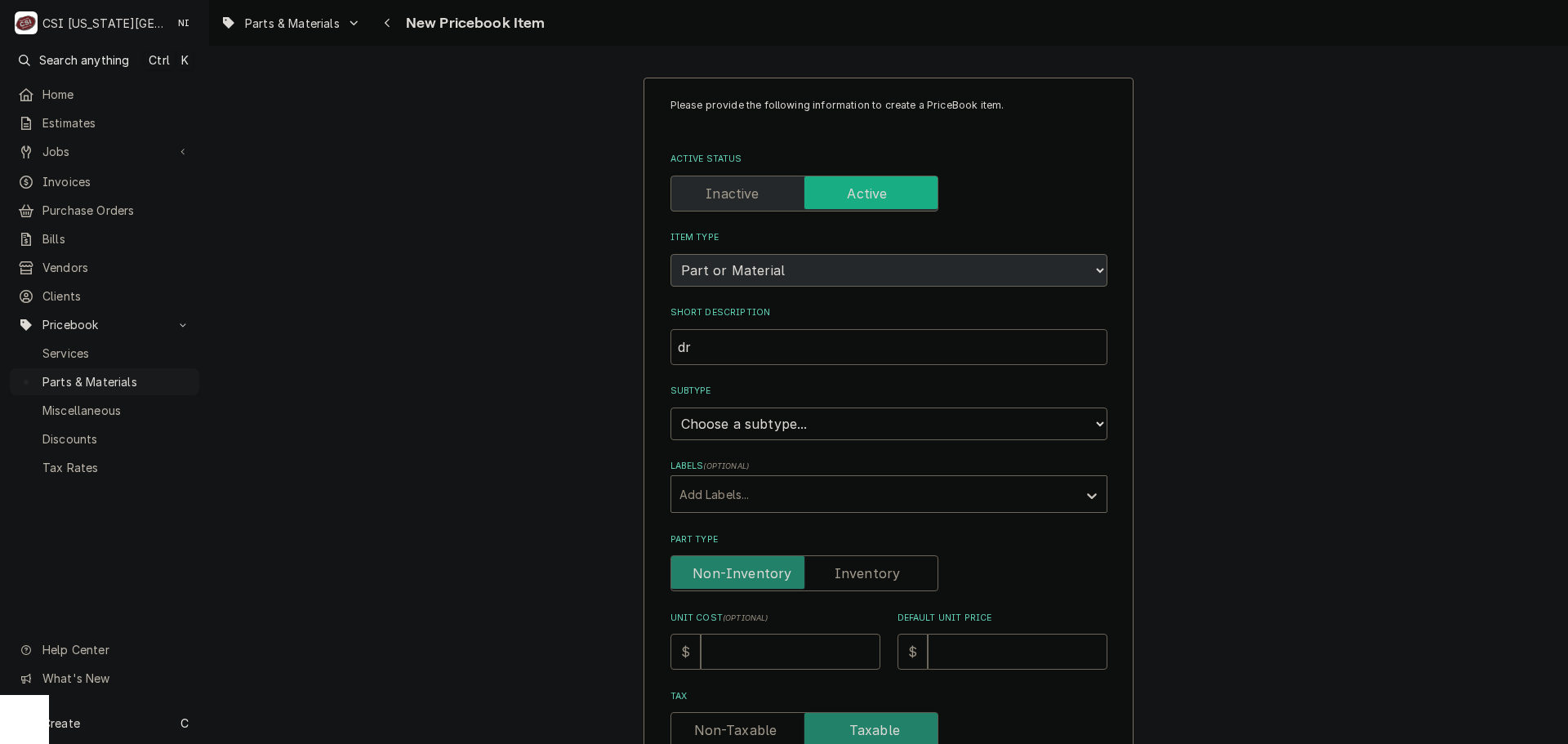
type textarea "x"
type input "dra"
type textarea "x"
type input "dr"
type textarea "x"
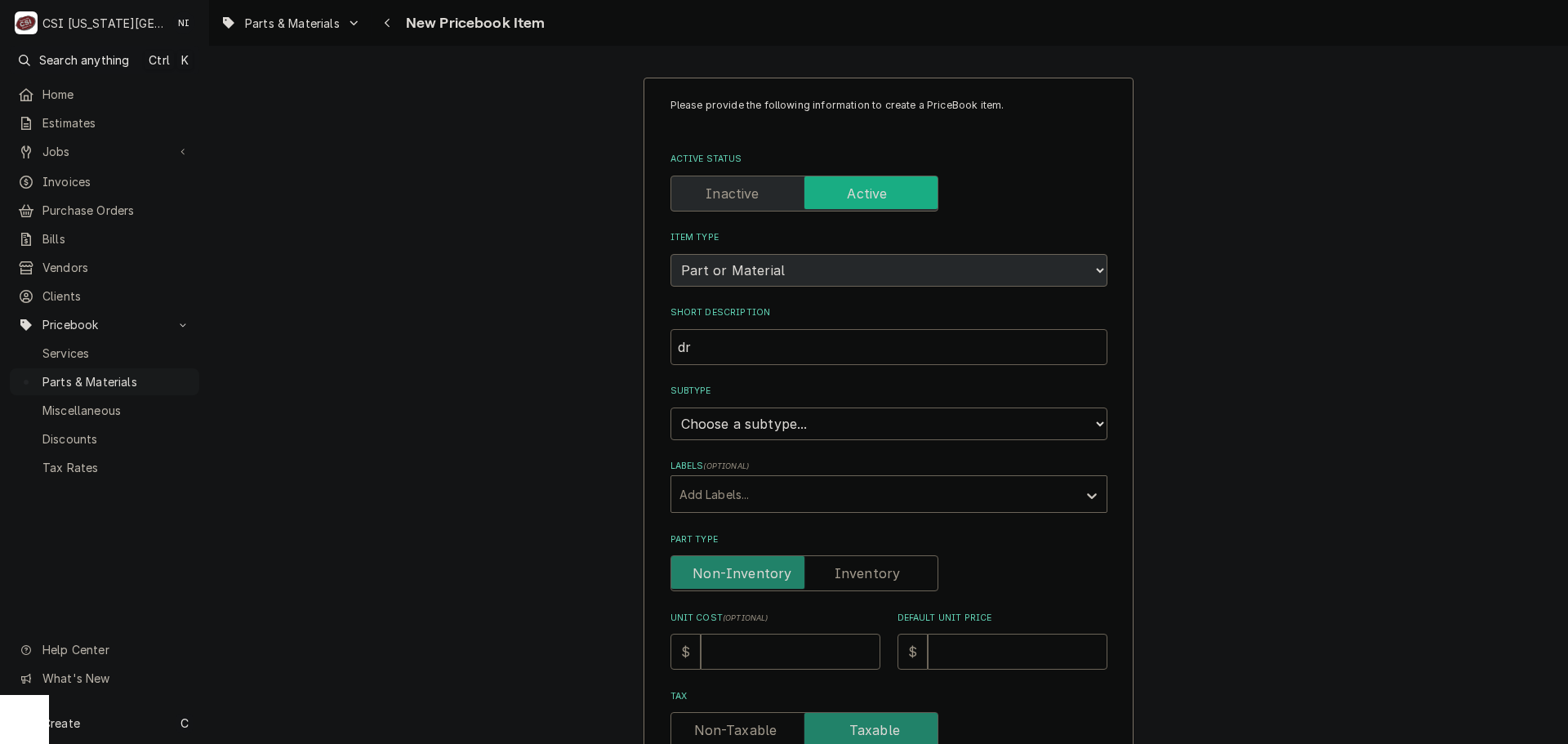
type input "d"
type textarea "x"
type input "D"
type textarea "x"
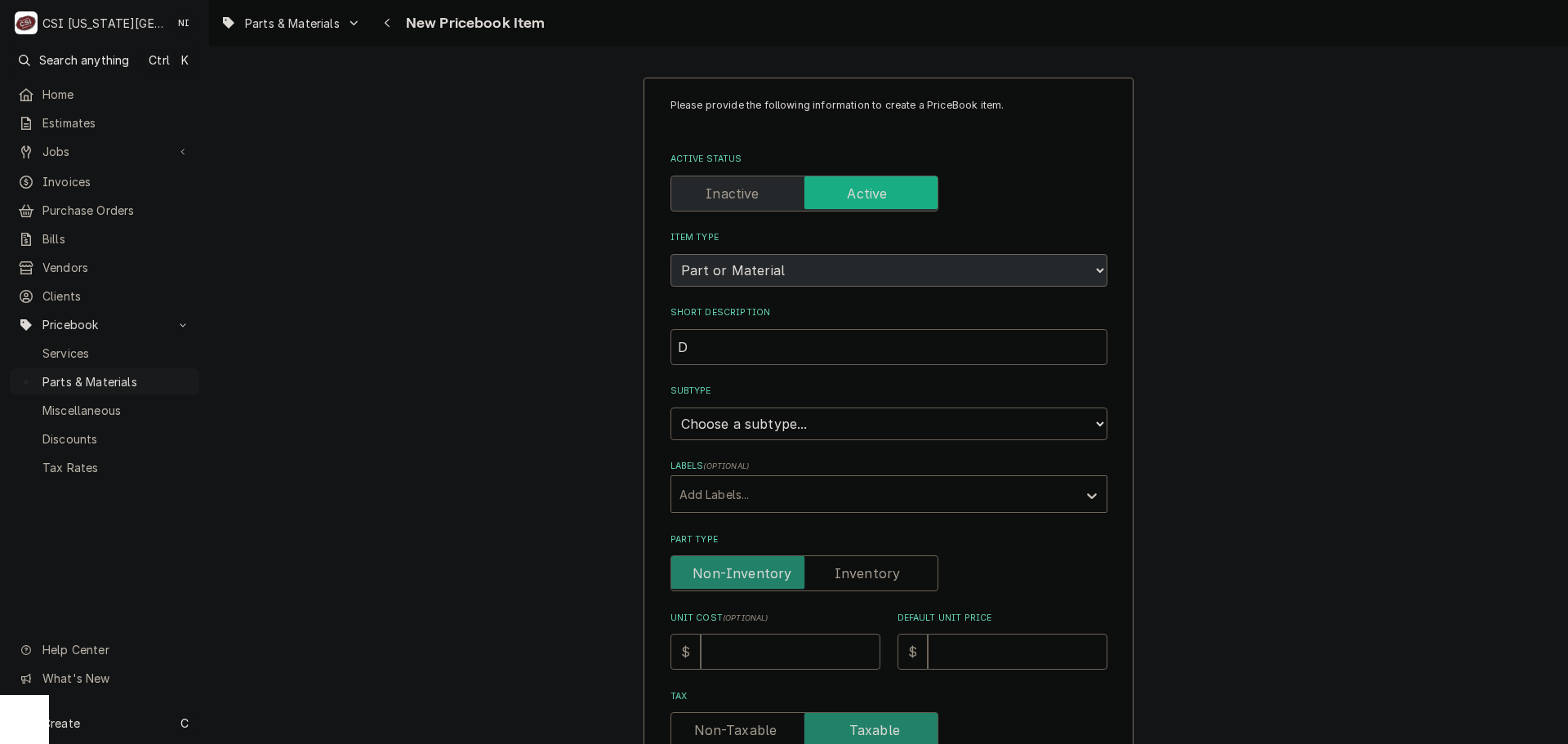
type input "Dr"
type textarea "x"
type input "Dra"
type textarea "x"
type input "Drai"
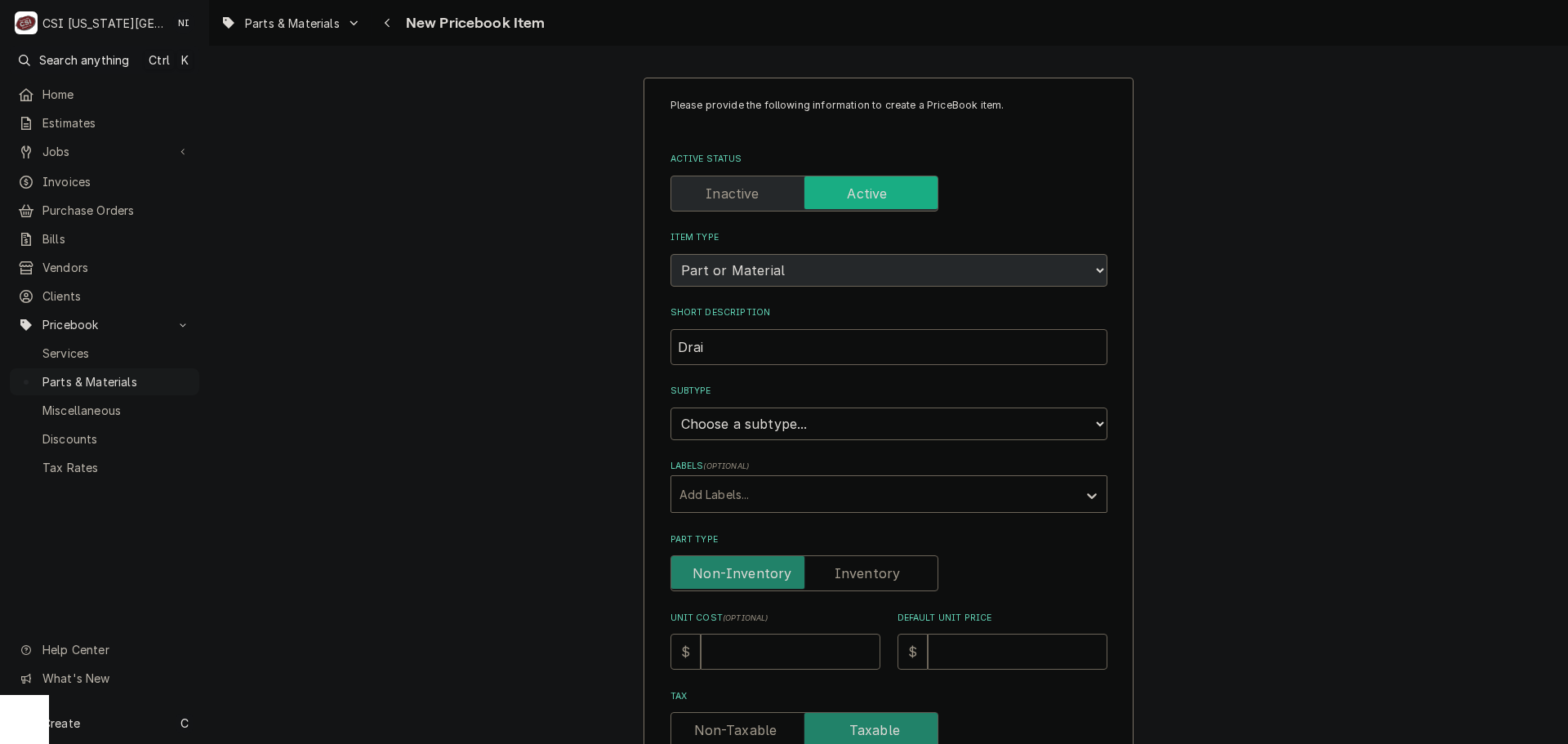
type textarea "x"
type input "Drain"
type textarea "x"
type input "Drain"
drag, startPoint x: 665, startPoint y: 355, endPoint x: 574, endPoint y: 355, distance: 91.0
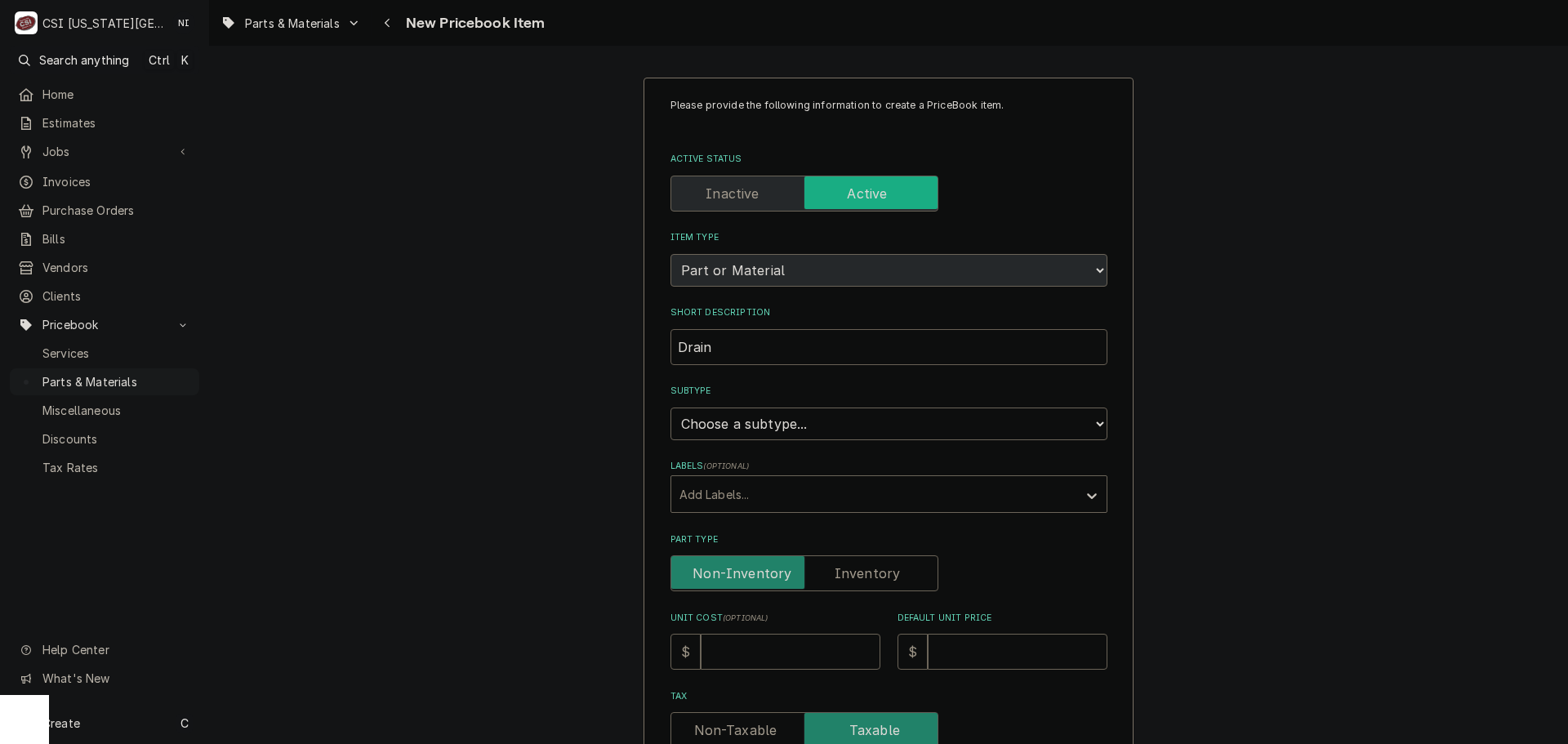
click at [574, 355] on div "Please provide the following information to create a PriceBook item. Active Sta…" at bounding box center [888, 686] width 1359 height 1246
paste input "hose, Base panel right LM1; C"
type textarea "x"
type input "Drain hose, Base panel right LM1; C"
click at [800, 428] on select "Choose a subtype... [#2-DUAL] AFTERHRS-WH-CHG-2 [#2-DUAL] BEV-EQUIP [#2-DUAL] B…" at bounding box center [889, 424] width 437 height 33
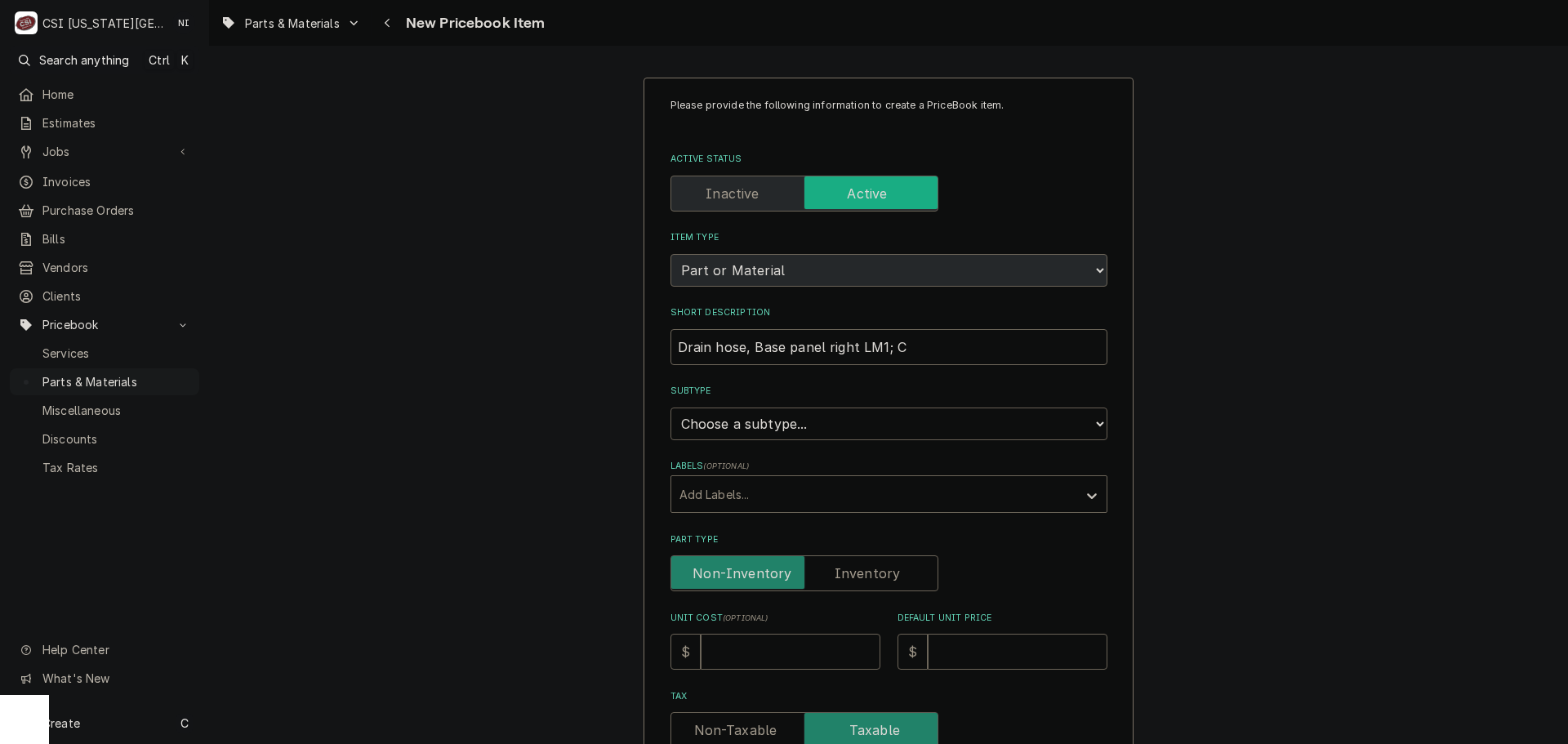
select select "45"
click at [671, 408] on select "Choose a subtype... [#2-DUAL] AFTERHRS-WH-CHG-2 [#2-DUAL] BEV-EQUIP [#2-DUAL] B…" at bounding box center [889, 424] width 437 height 33
type textarea "x"
click at [857, 571] on label "Part Type" at bounding box center [804, 572] width 268 height 36
click at [857, 571] on input "Part Type" at bounding box center [804, 572] width 253 height 36
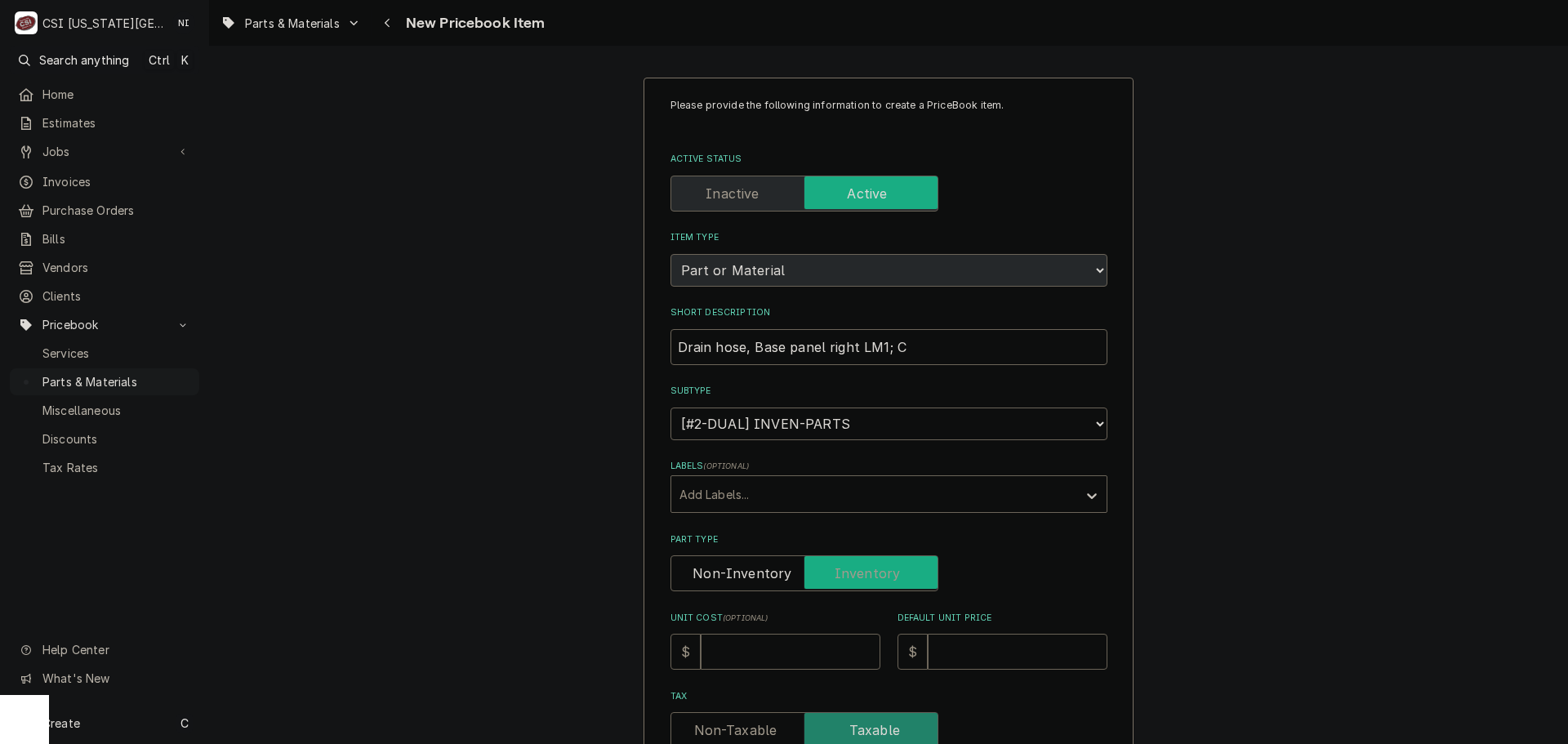
checkbox input "true"
click at [780, 665] on input "Unit Cost ( optional )" at bounding box center [791, 651] width 180 height 36
type textarea "x"
type input "1"
type textarea "x"
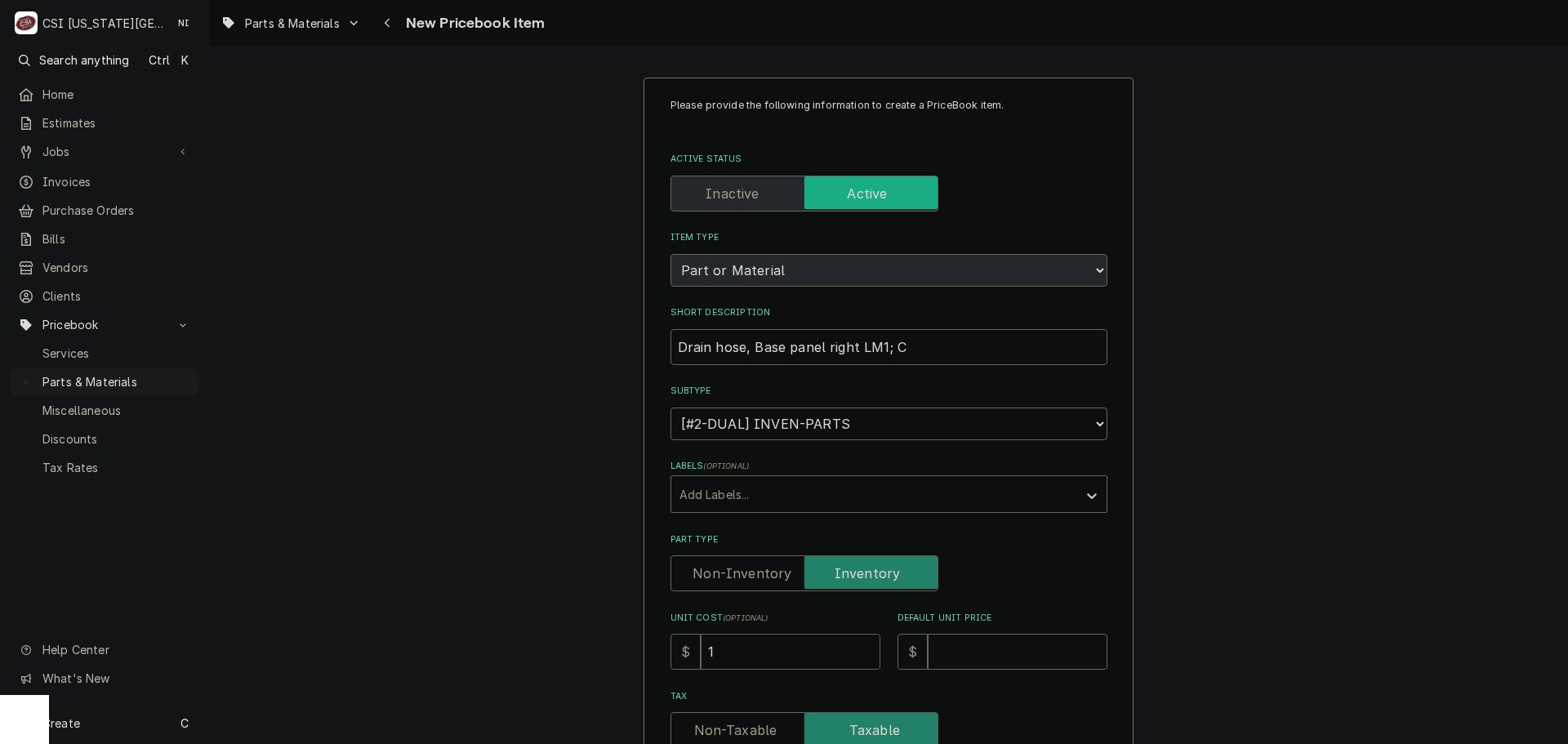
type input "1.4"
type textarea "x"
type input "1.48"
type textarea "x"
type input "2"
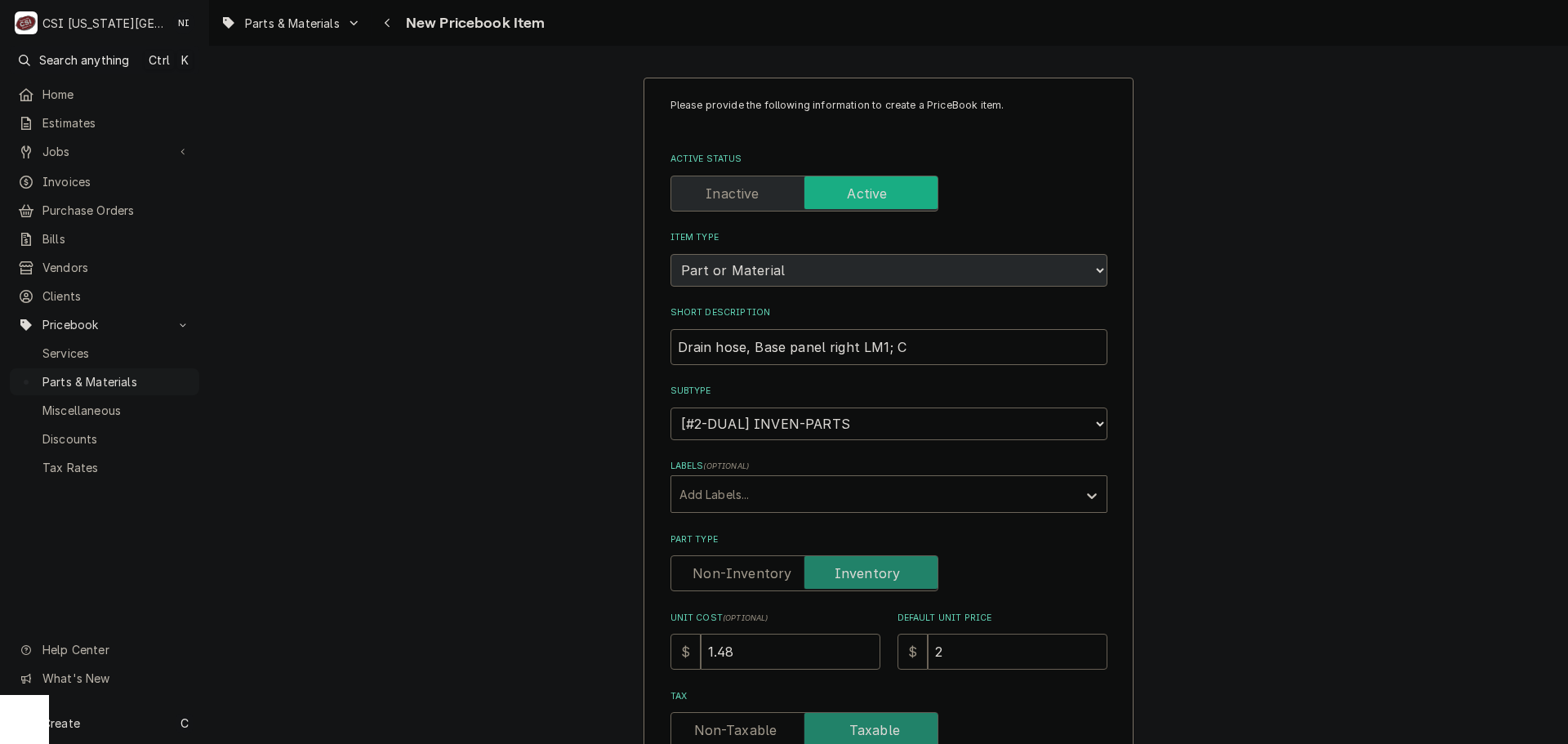
type textarea "x"
type input "29"
type textarea "x"
type input "296"
type textarea "x"
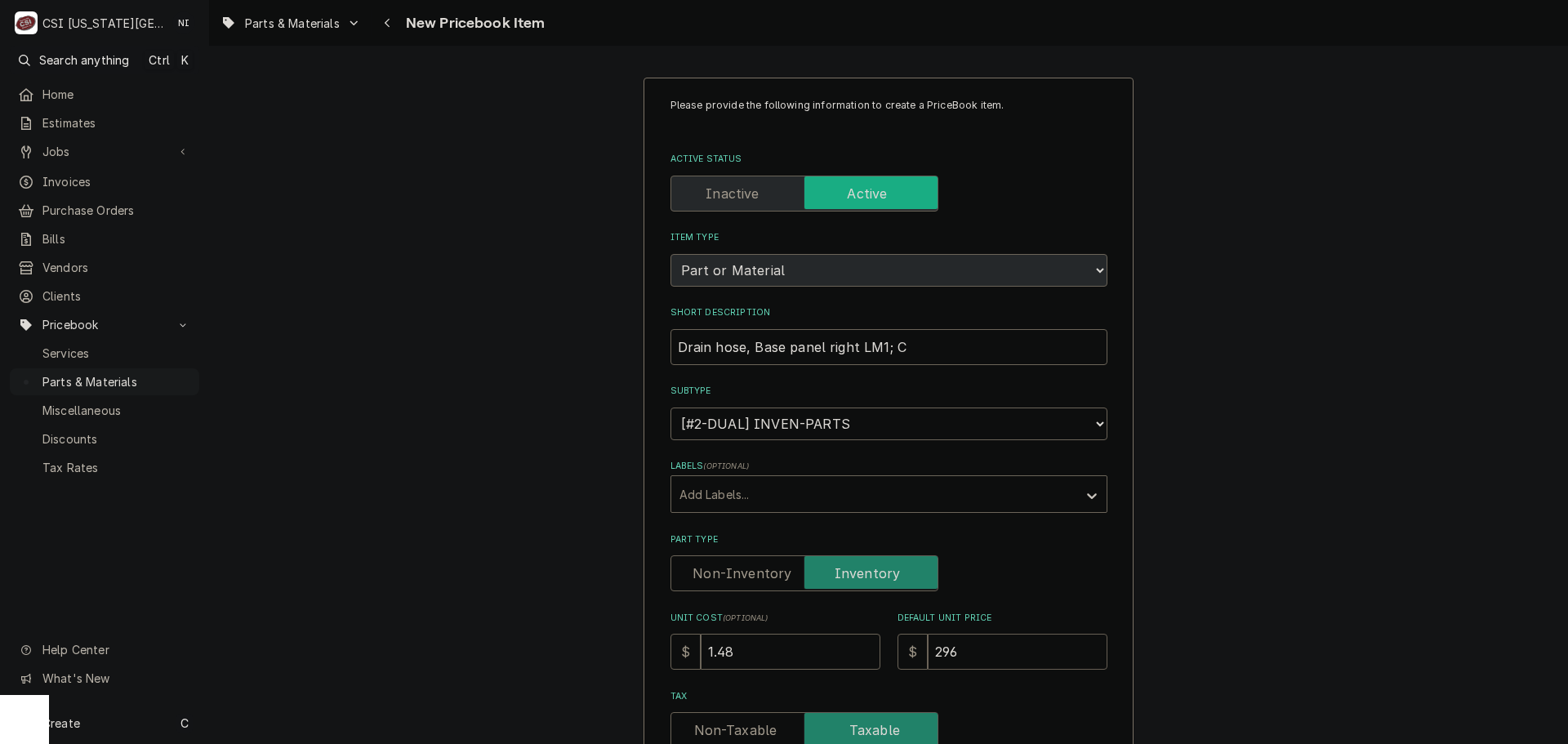
type input "29"
type textarea "x"
type input "2"
type textarea "x"
type input "2.9"
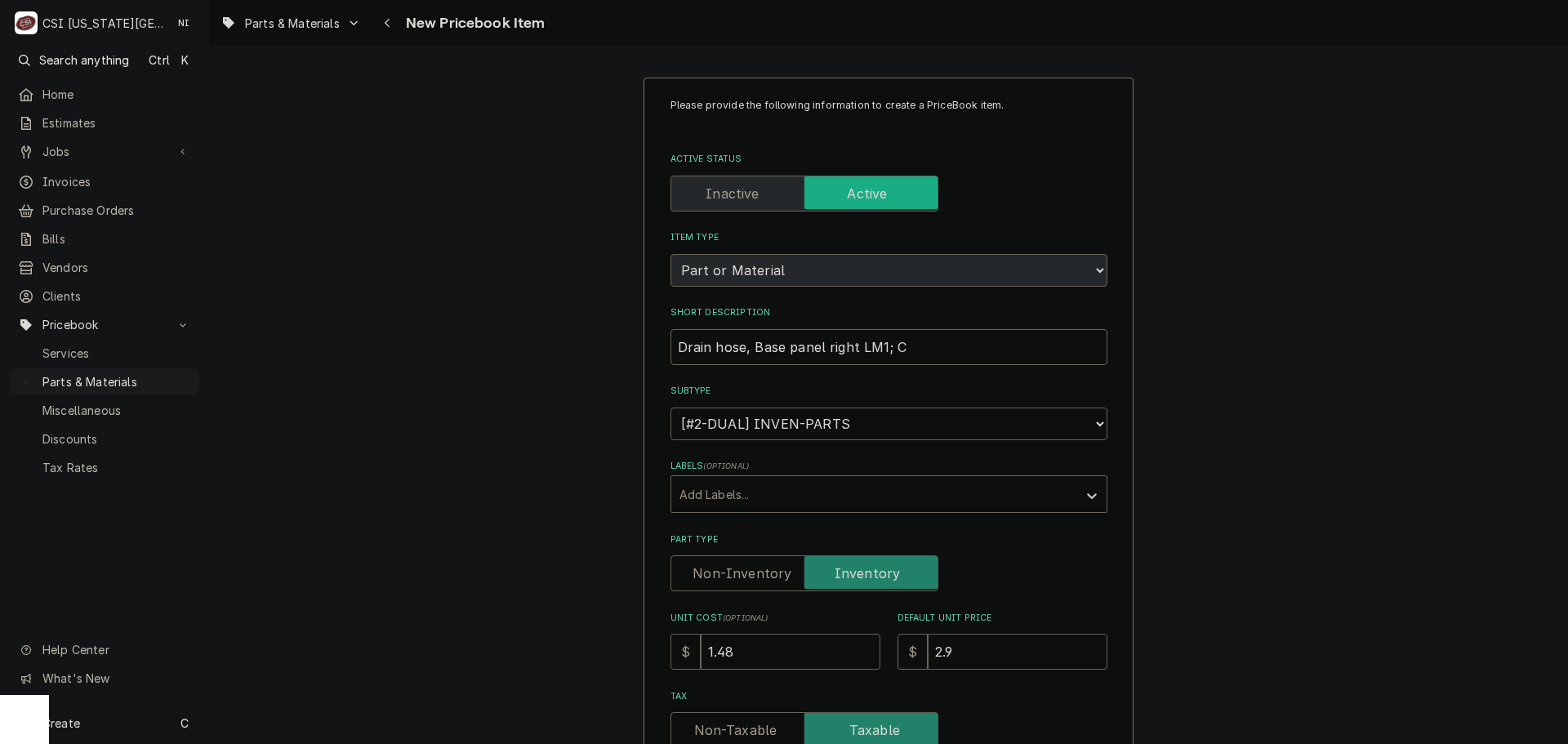
type textarea "x"
type input "2.96"
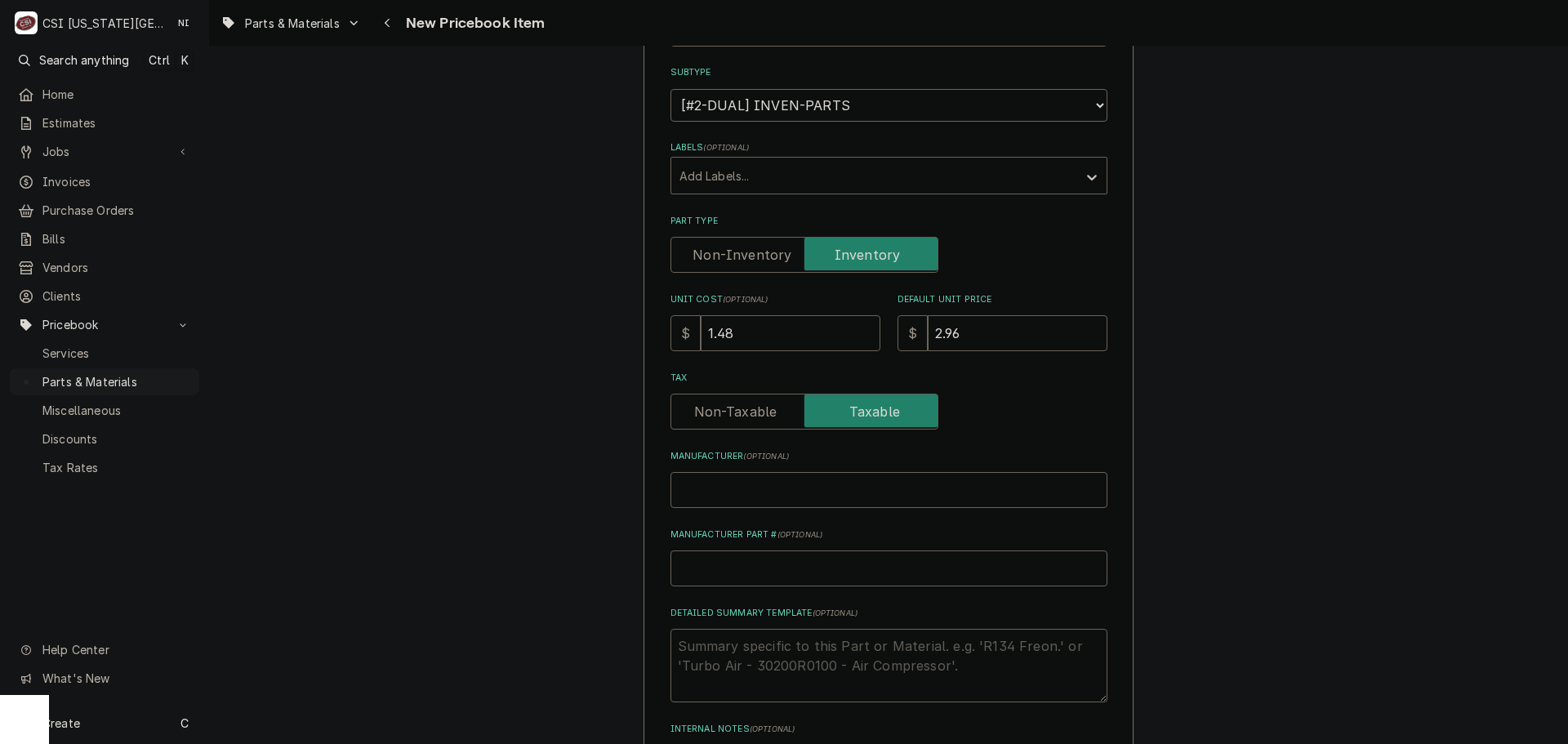
scroll to position [327, 0]
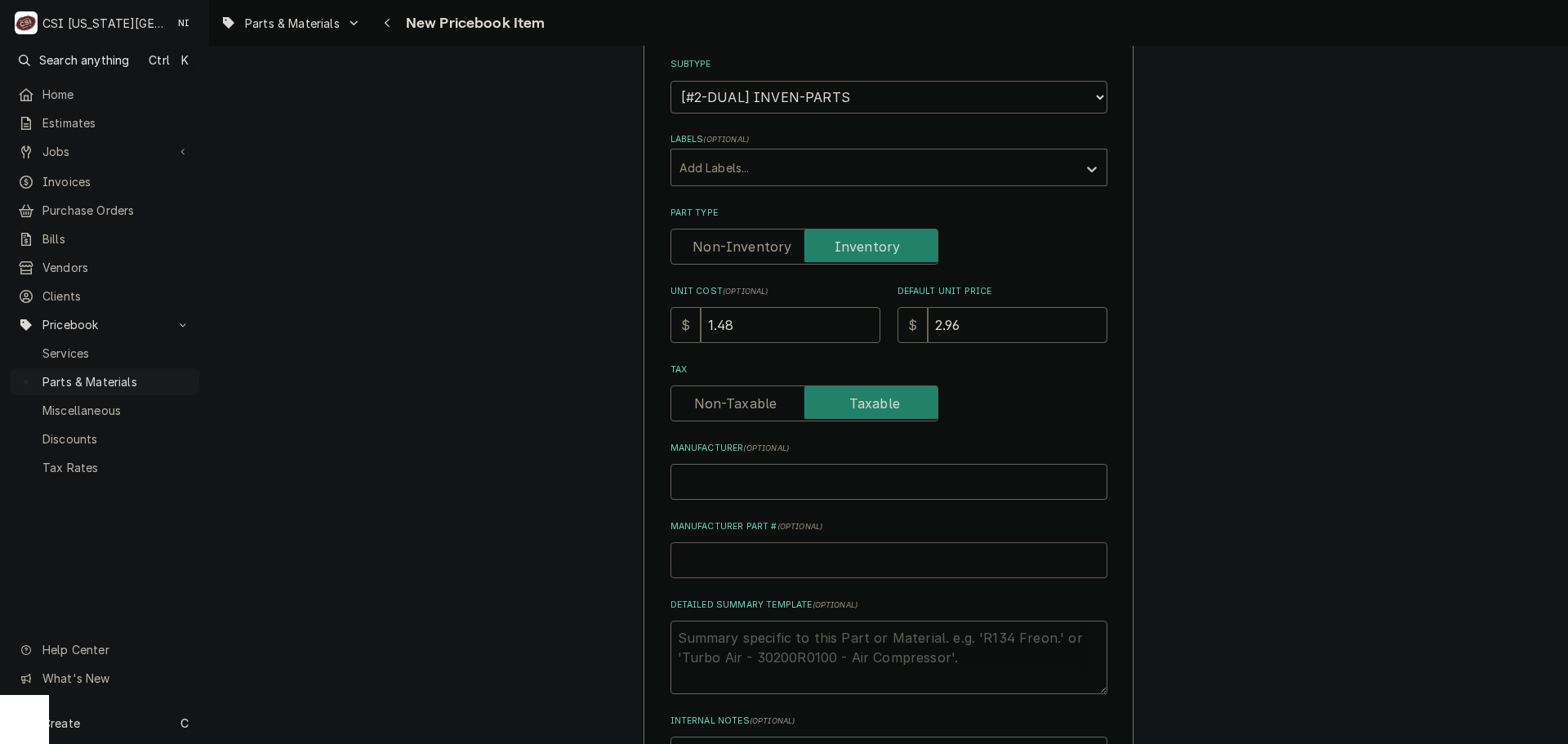
click at [752, 558] on input "Manufacturer Part # ( optional )" at bounding box center [889, 559] width 437 height 36
type textarea "x"
type input "R"
type textarea "x"
type input "RA"
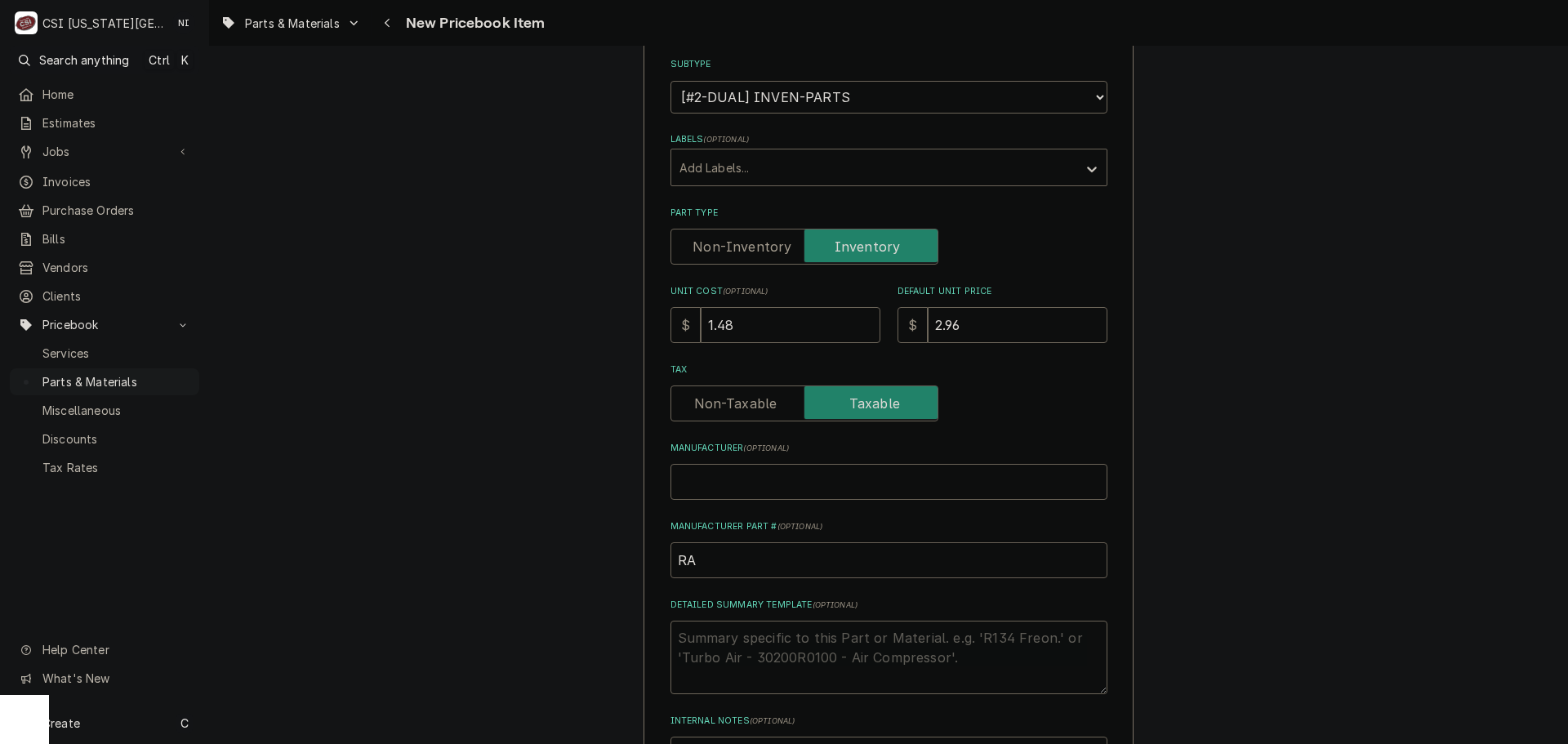
type textarea "x"
type input "RAT"
type textarea "x"
type input "RAT-"
type textarea "x"
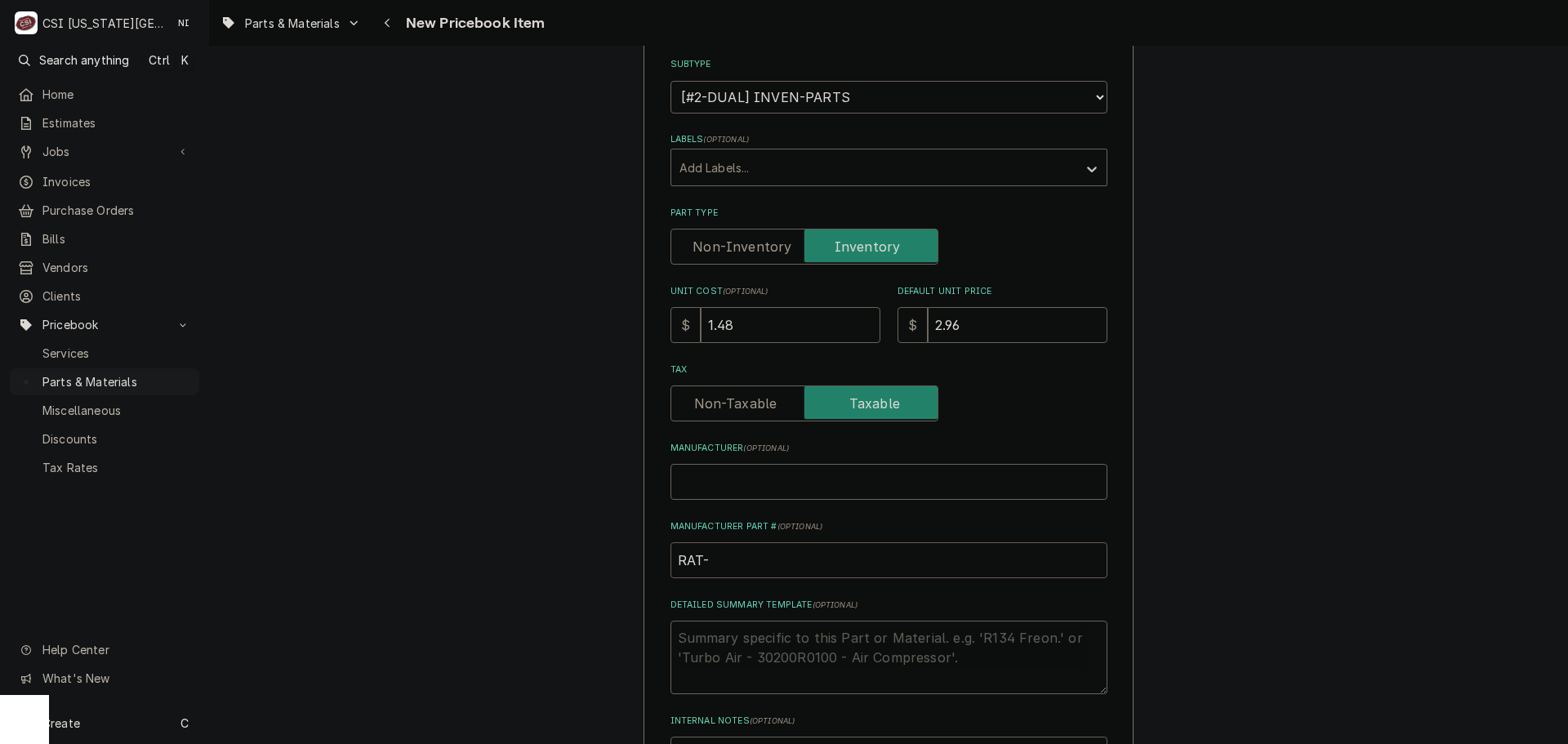
type input "RAT-1"
type textarea "x"
type input "RAT-10"
type textarea "x"
type input "RAT-10."
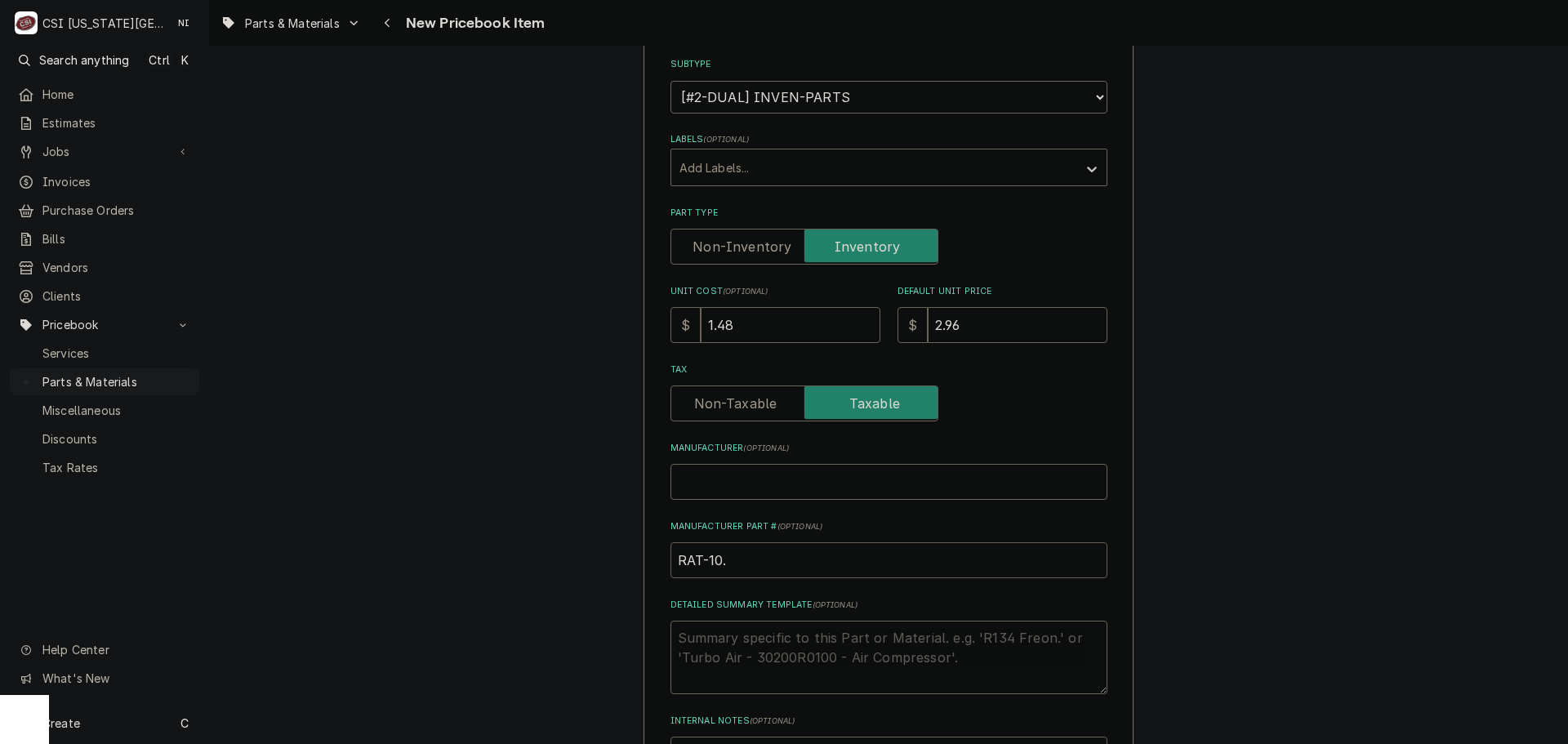
type textarea "x"
type input "RAT-10.0"
type textarea "x"
type input "RAT-10.00."
type textarea "x"
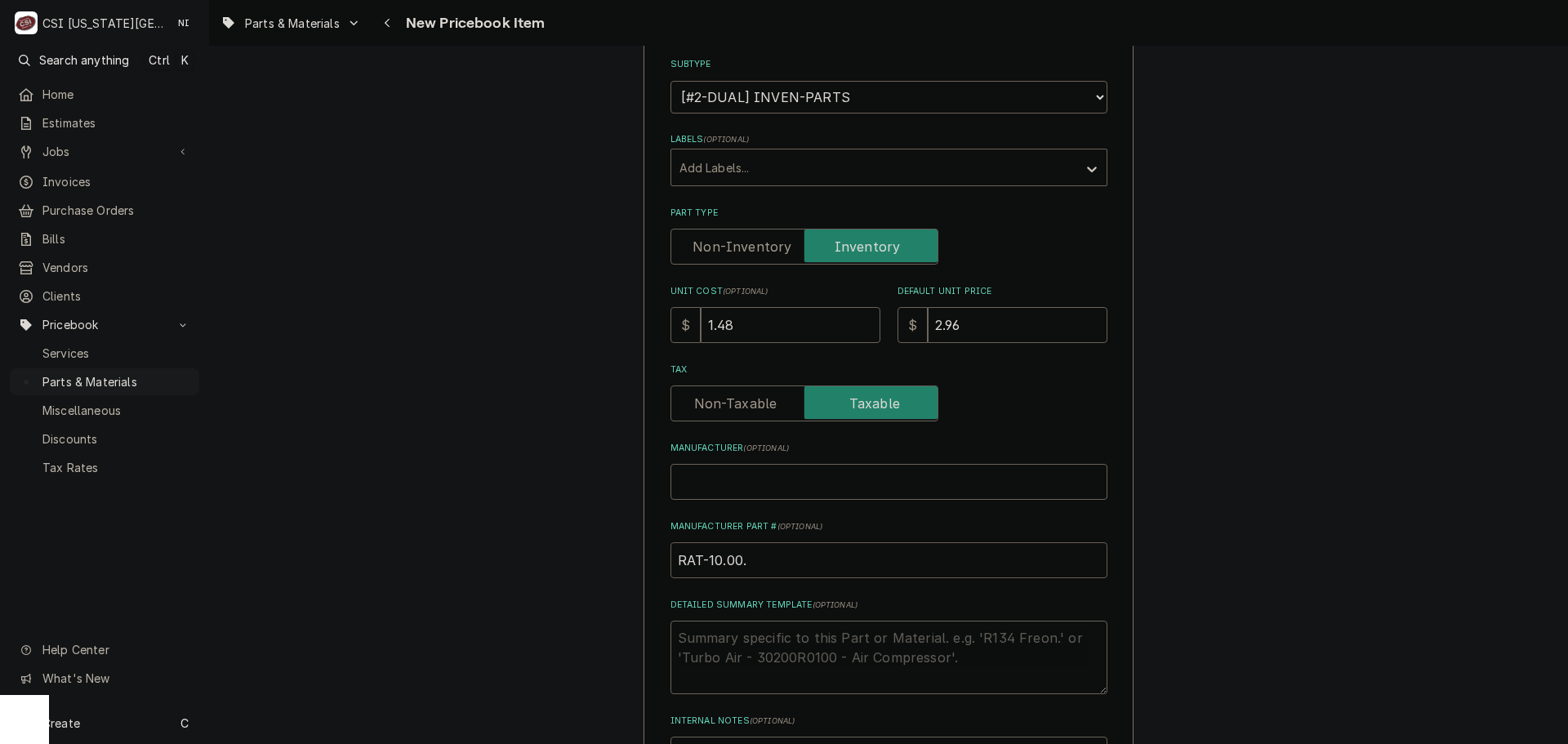
type input "RAT-10.00.9"
type textarea "x"
type input "RAT-10.00.98"
type textarea "x"
type input "RAT-10.00.982"
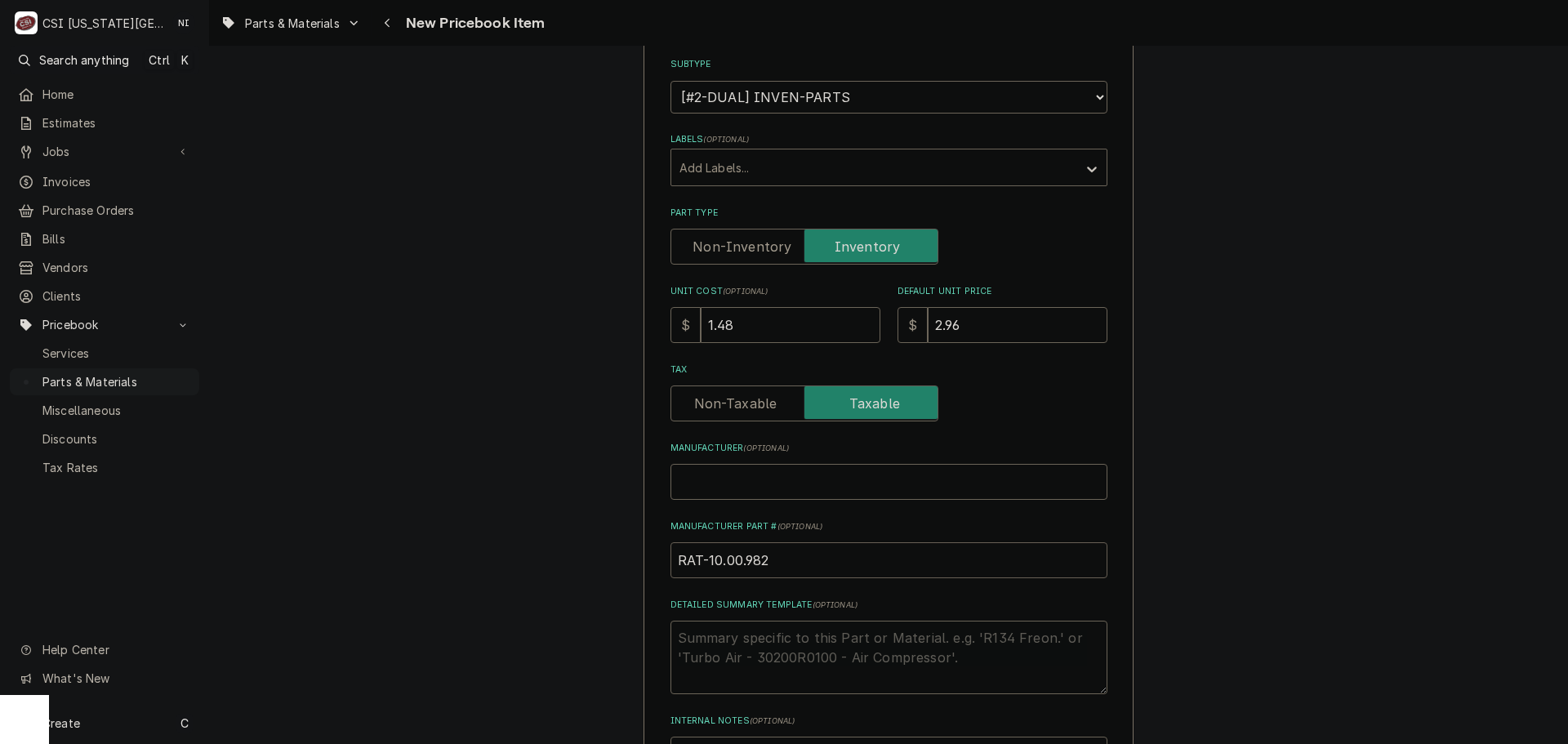
type textarea "x"
type input "RAT-10.00.982p"
type textarea "x"
type input "RAT-10.00.982"
type textarea "x"
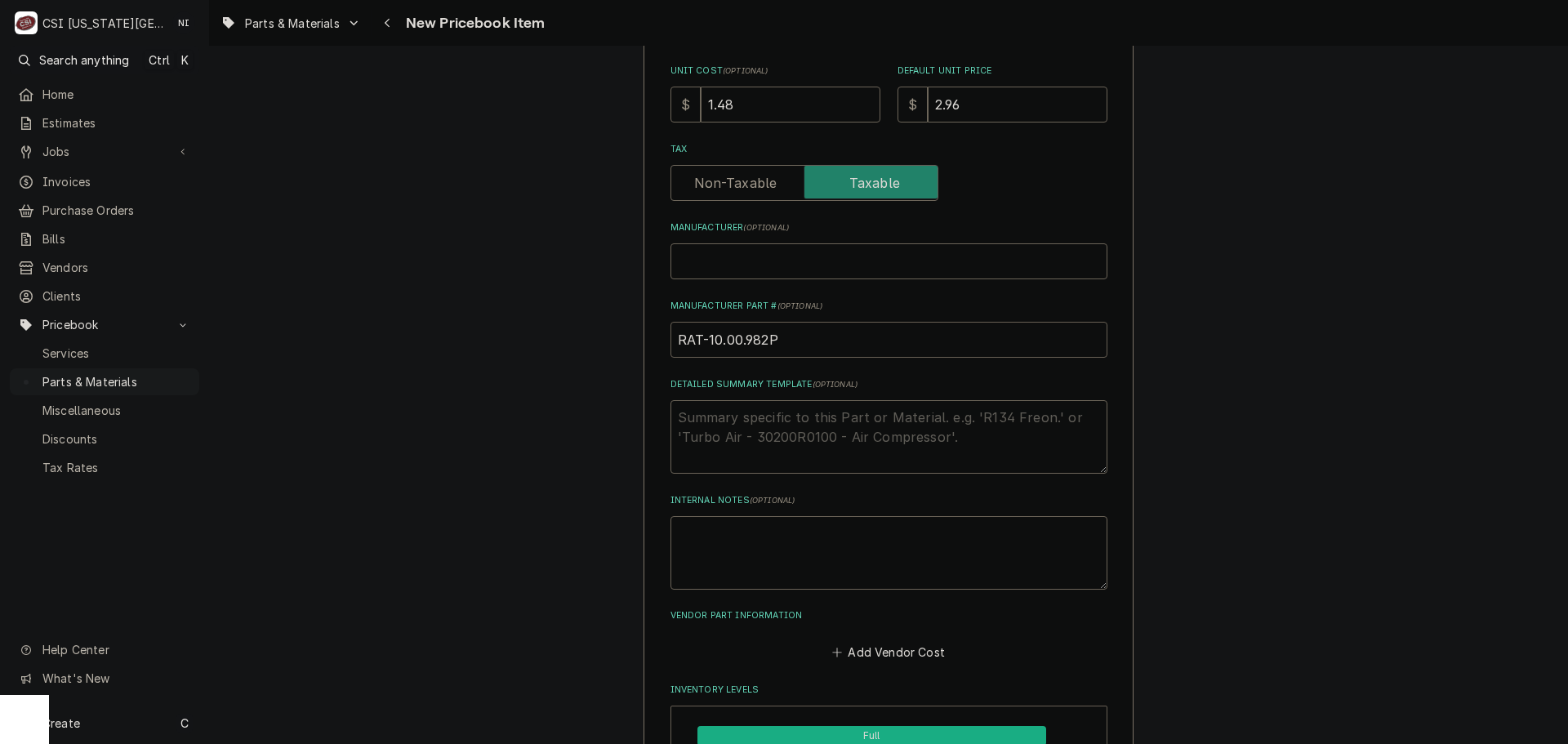
scroll to position [571, 0]
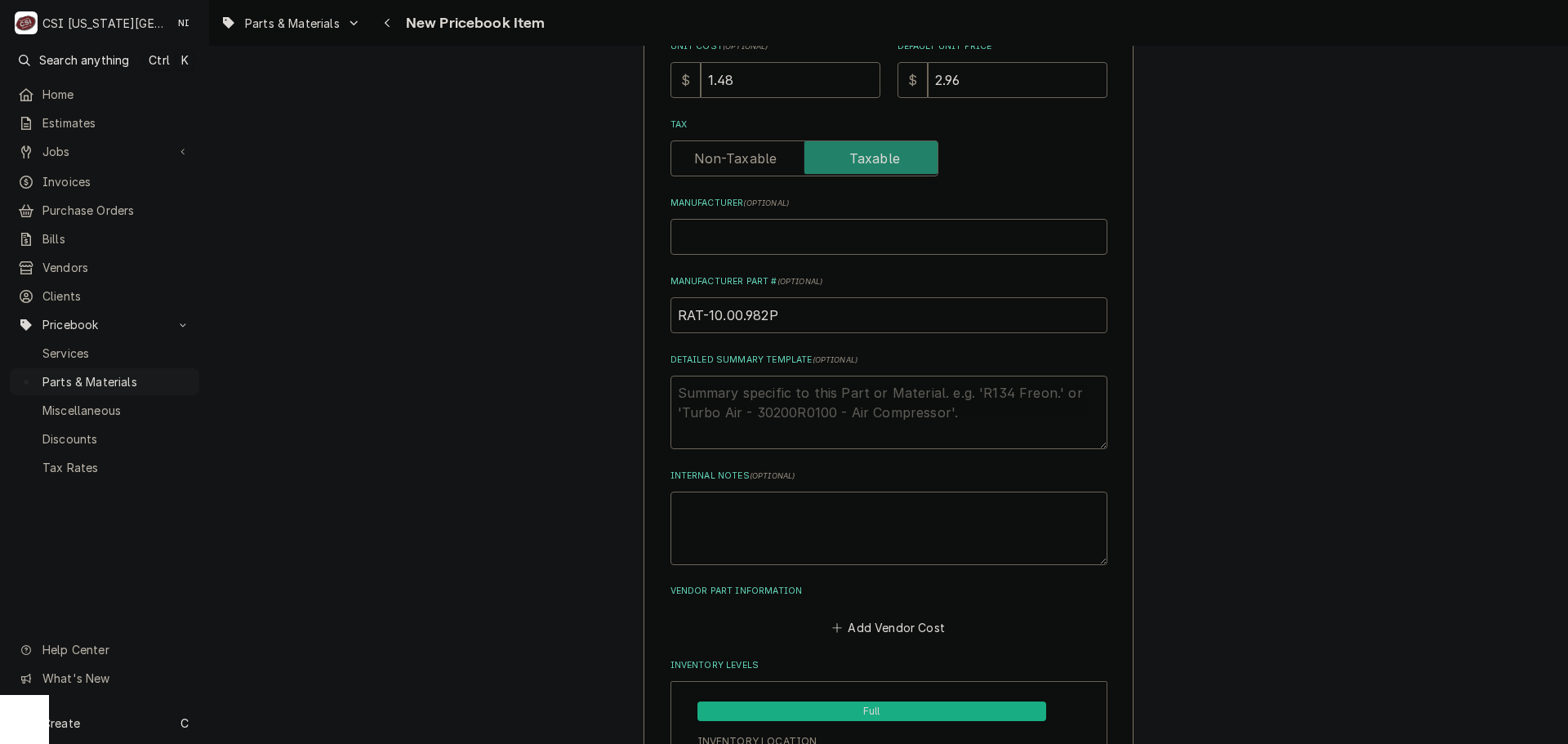
drag, startPoint x: 789, startPoint y: 319, endPoint x: 577, endPoint y: 324, distance: 212.1
type input "RAT-10.00.982P"
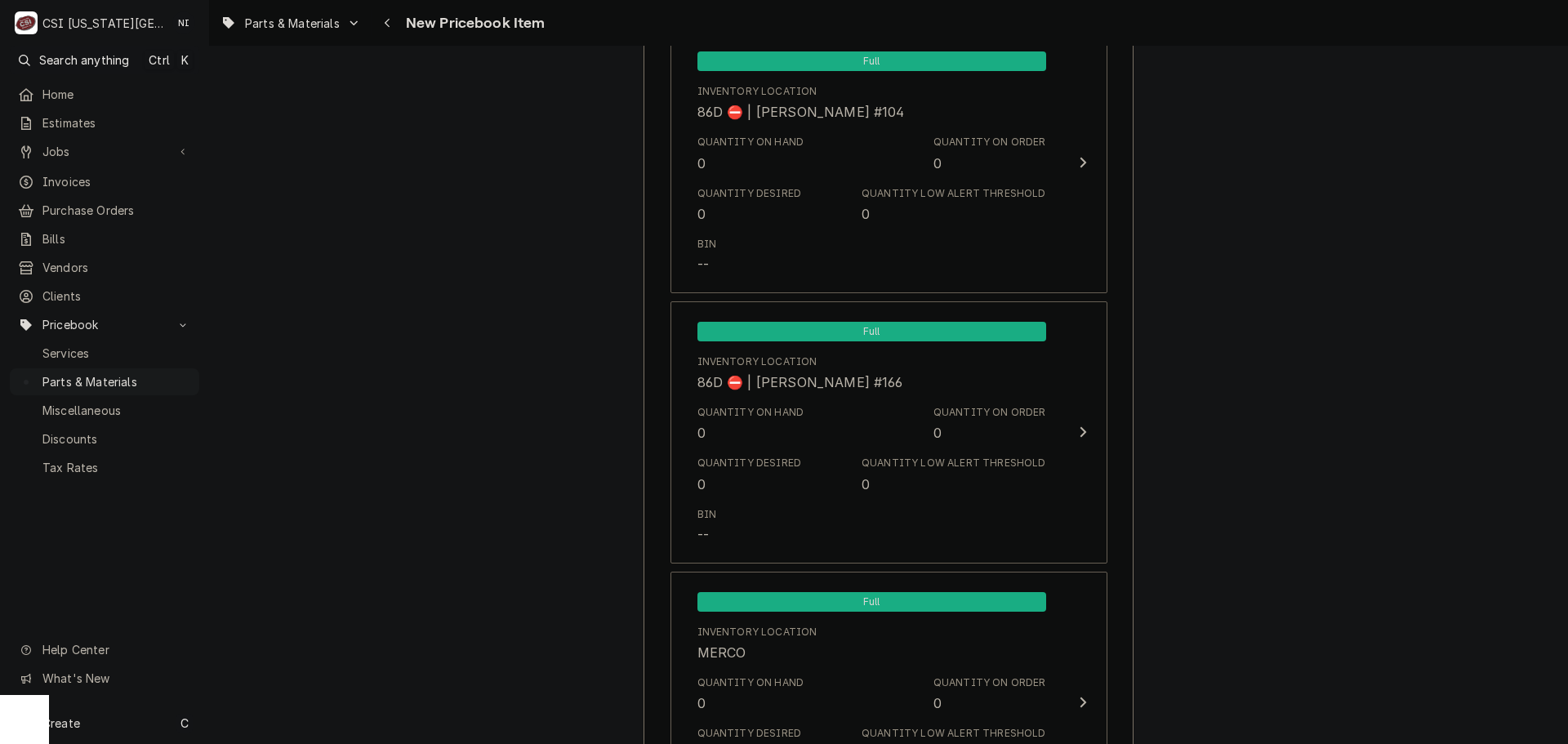
scroll to position [15457, 0]
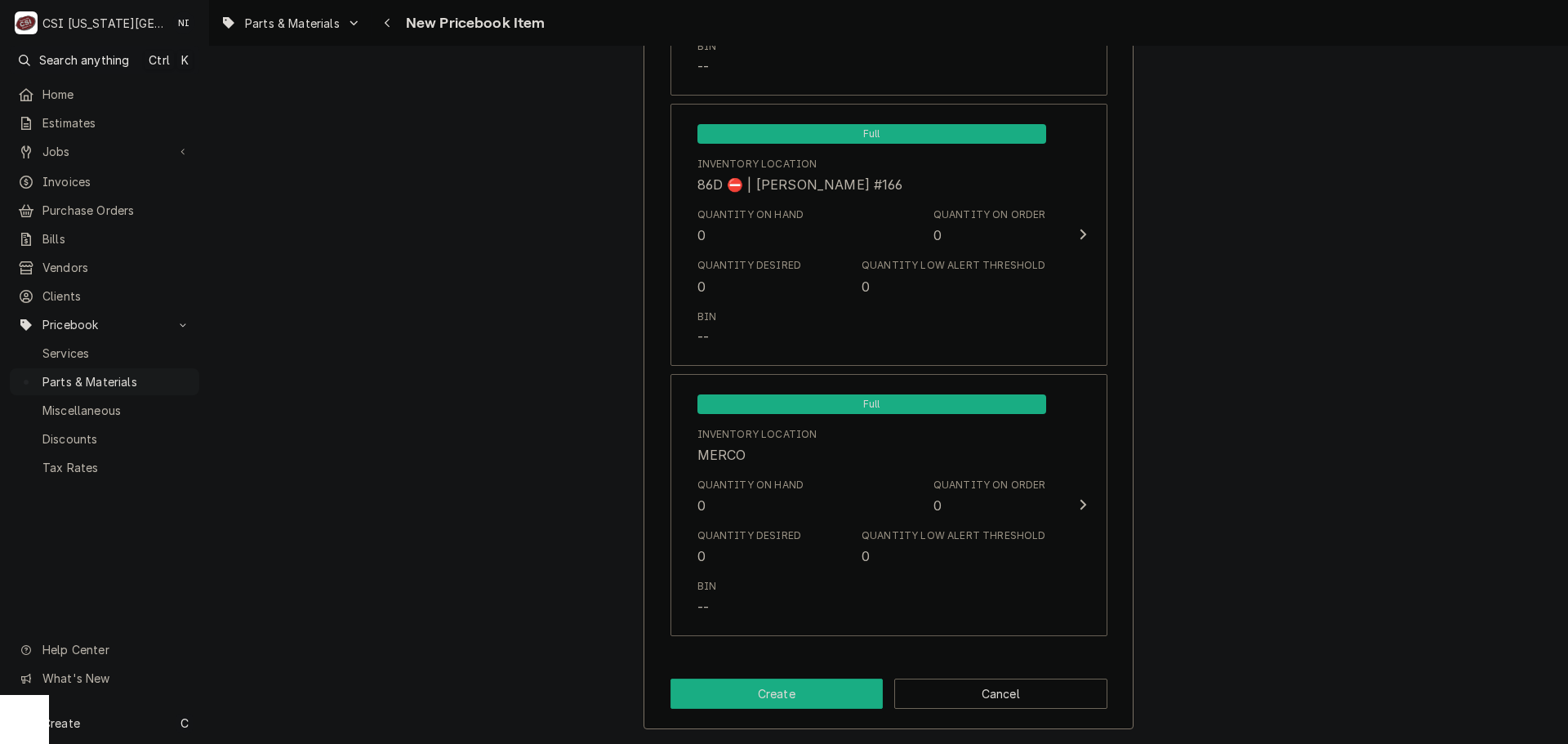
click at [822, 692] on button "Create" at bounding box center [777, 693] width 213 height 30
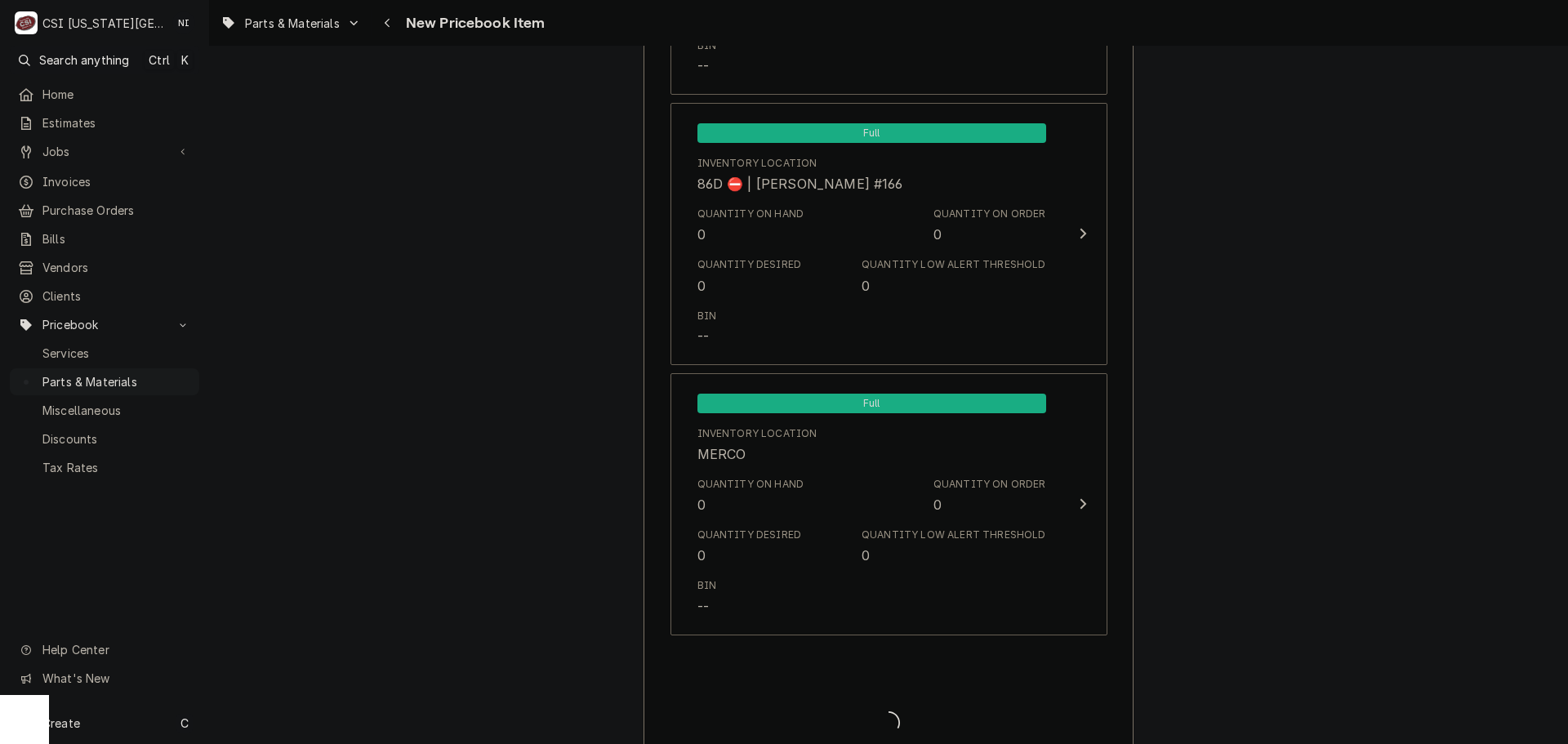
type textarea "x"
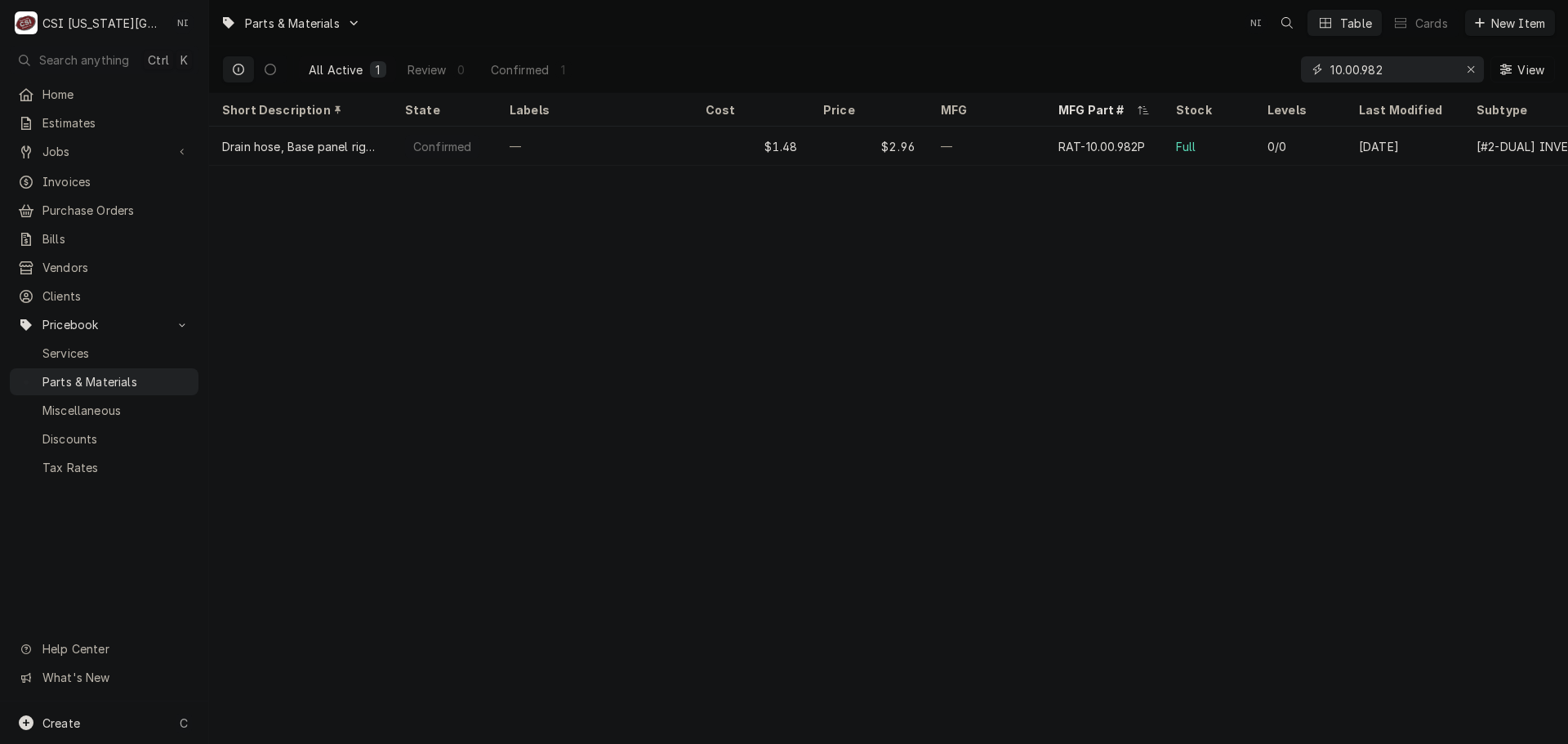
drag, startPoint x: 1376, startPoint y: 65, endPoint x: 1212, endPoint y: 61, distance: 164.0
click at [1212, 61] on div "All Active 1 Review 0 Confirmed 1 10.00.982 View" at bounding box center [888, 69] width 1333 height 45
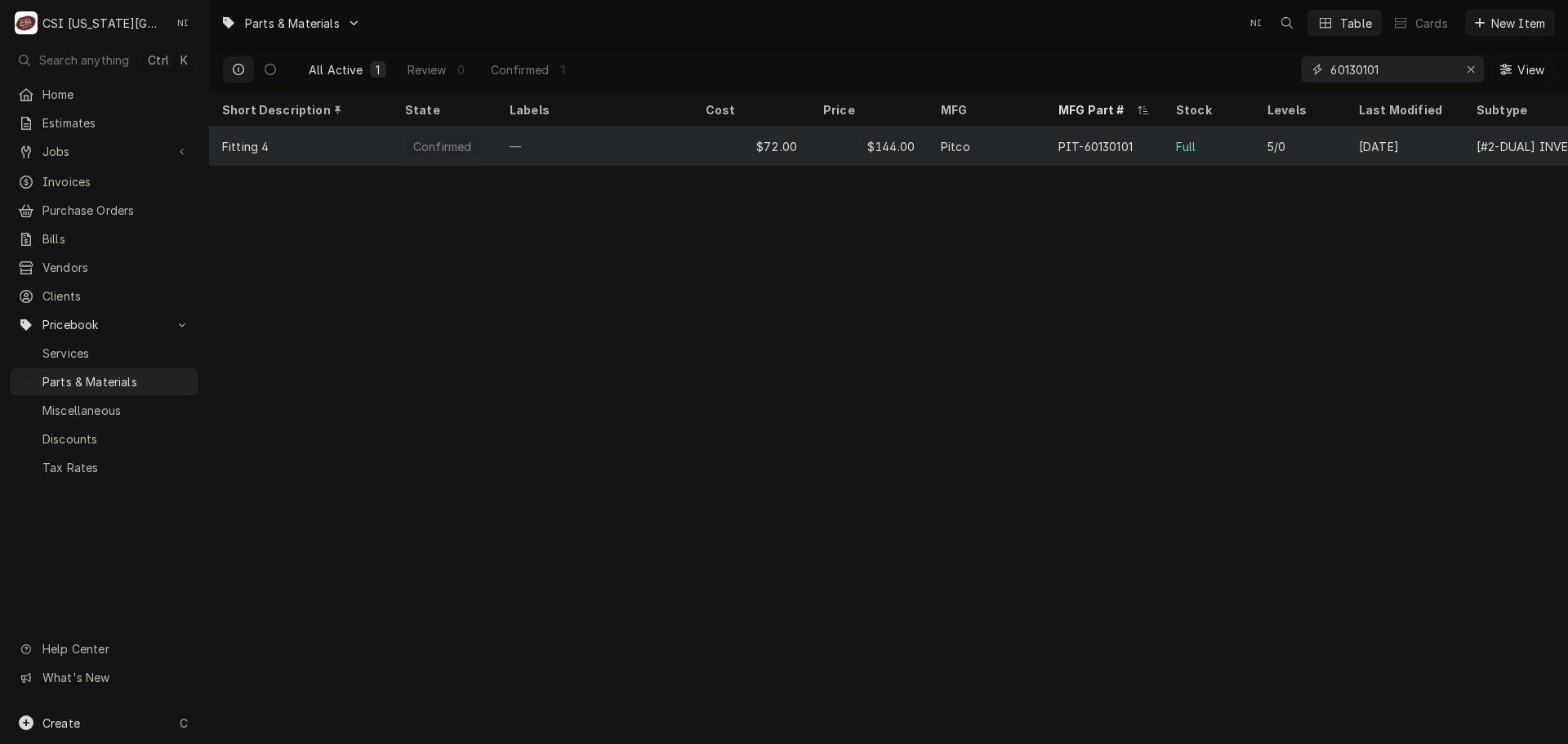
type input "60130101"
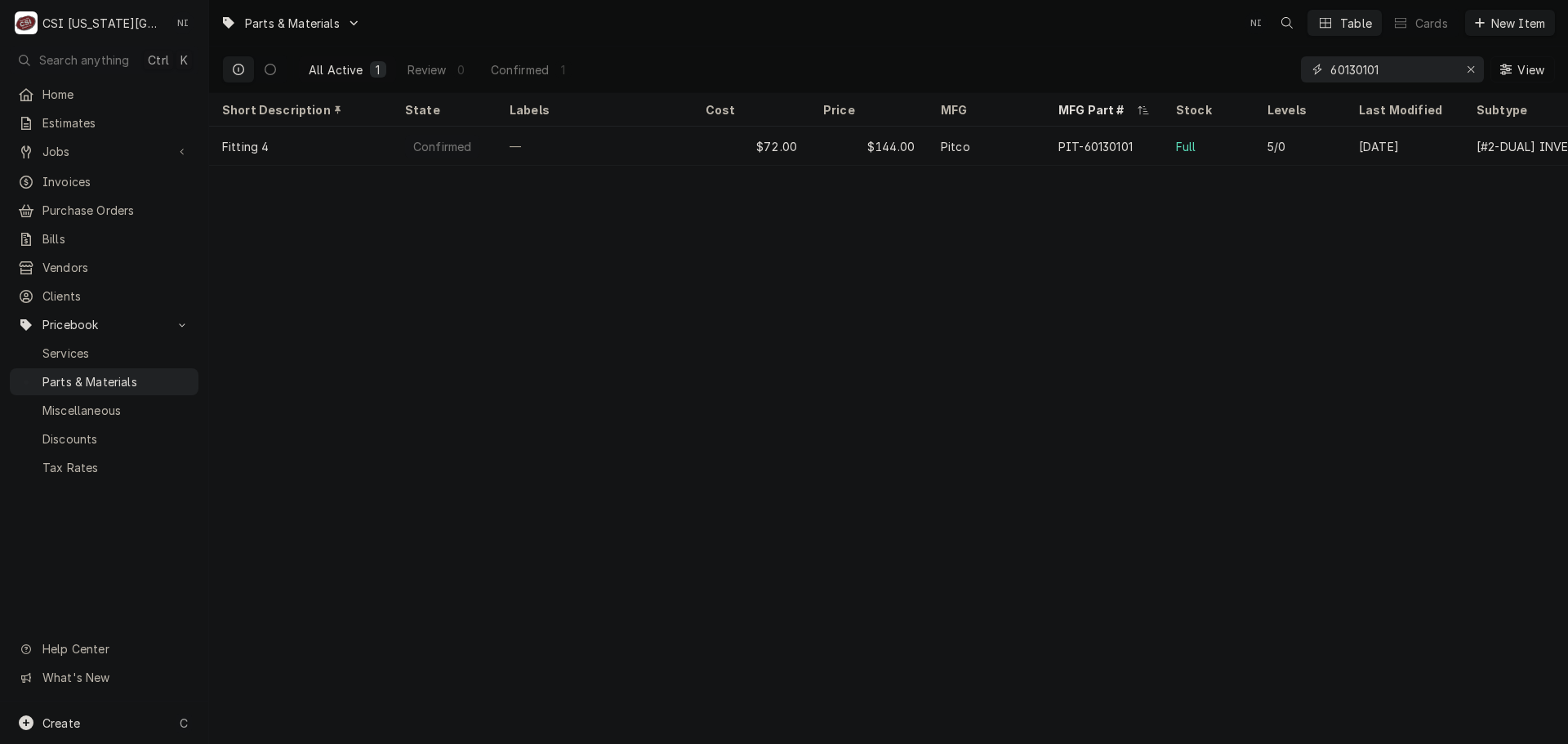
drag, startPoint x: 1469, startPoint y: 68, endPoint x: 1454, endPoint y: 69, distance: 15.0
click at [1469, 68] on icon "Erase input" at bounding box center [1470, 70] width 9 height 12
click at [1452, 69] on input "Dynamic Content Wrapper" at bounding box center [1407, 69] width 154 height 26
type input "v"
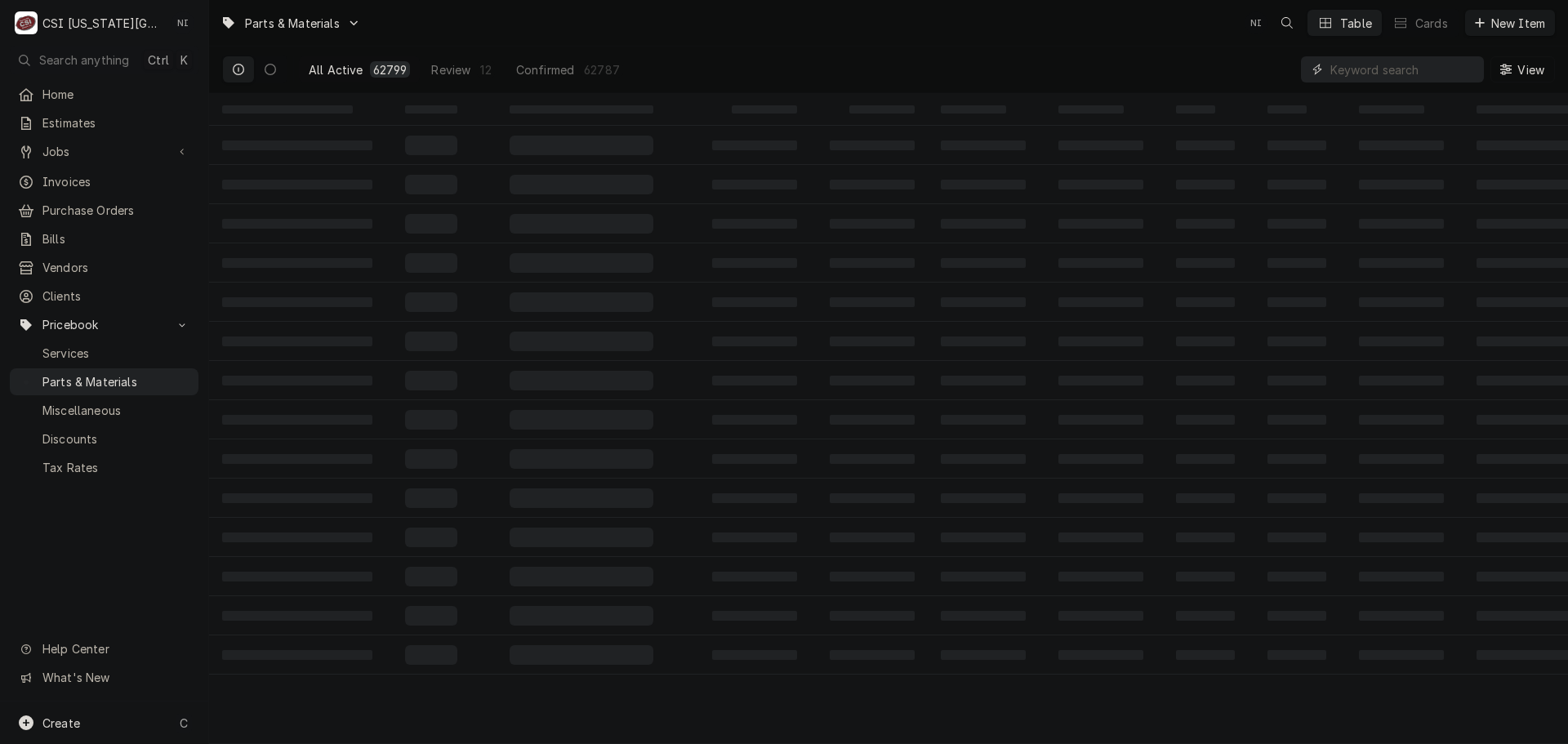
click at [1410, 74] on input "Dynamic Content Wrapper" at bounding box center [1403, 69] width 145 height 26
paste input "00C30-123D-04"
type input "00C30-123D-04"
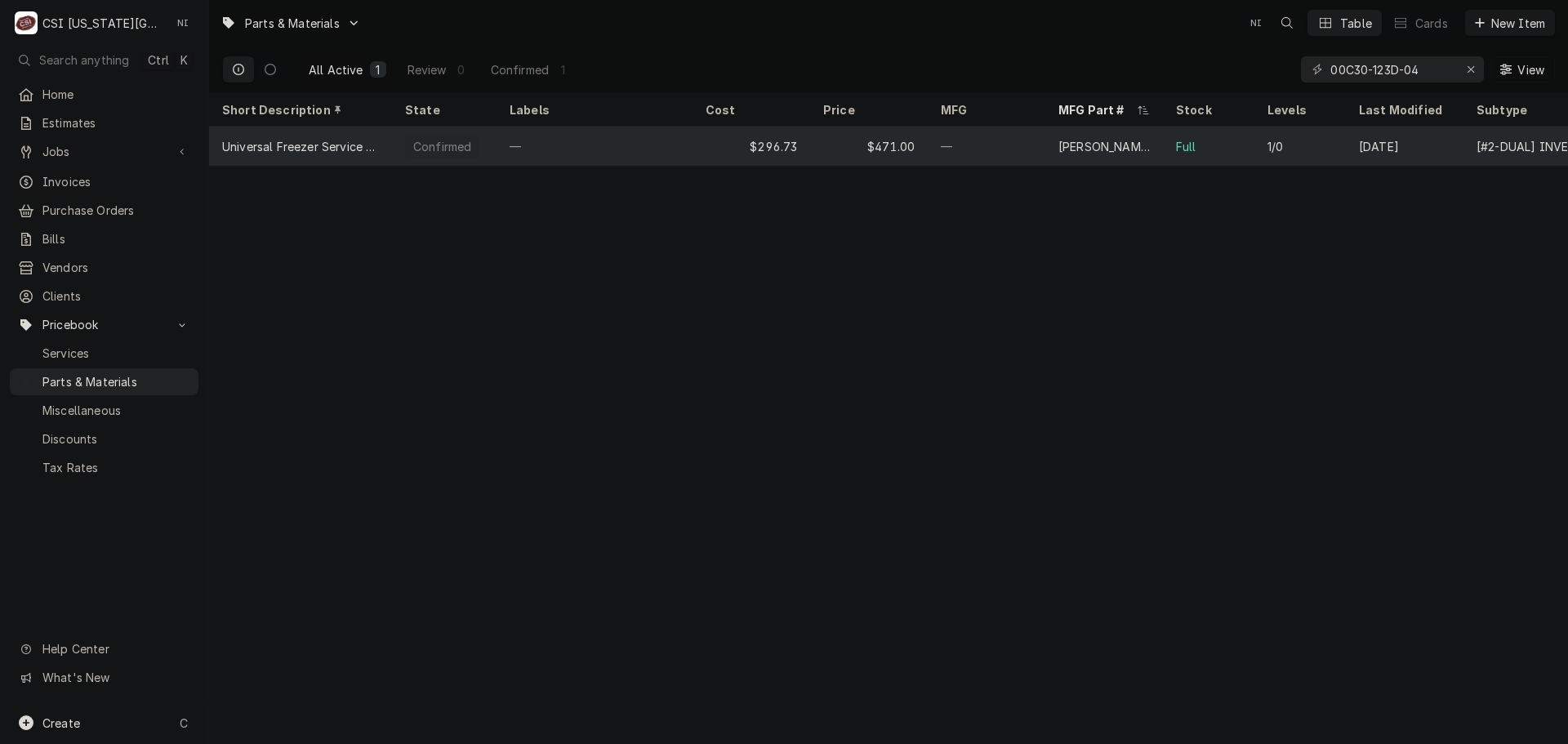
click at [843, 153] on div "$471.00" at bounding box center [869, 146] width 118 height 40
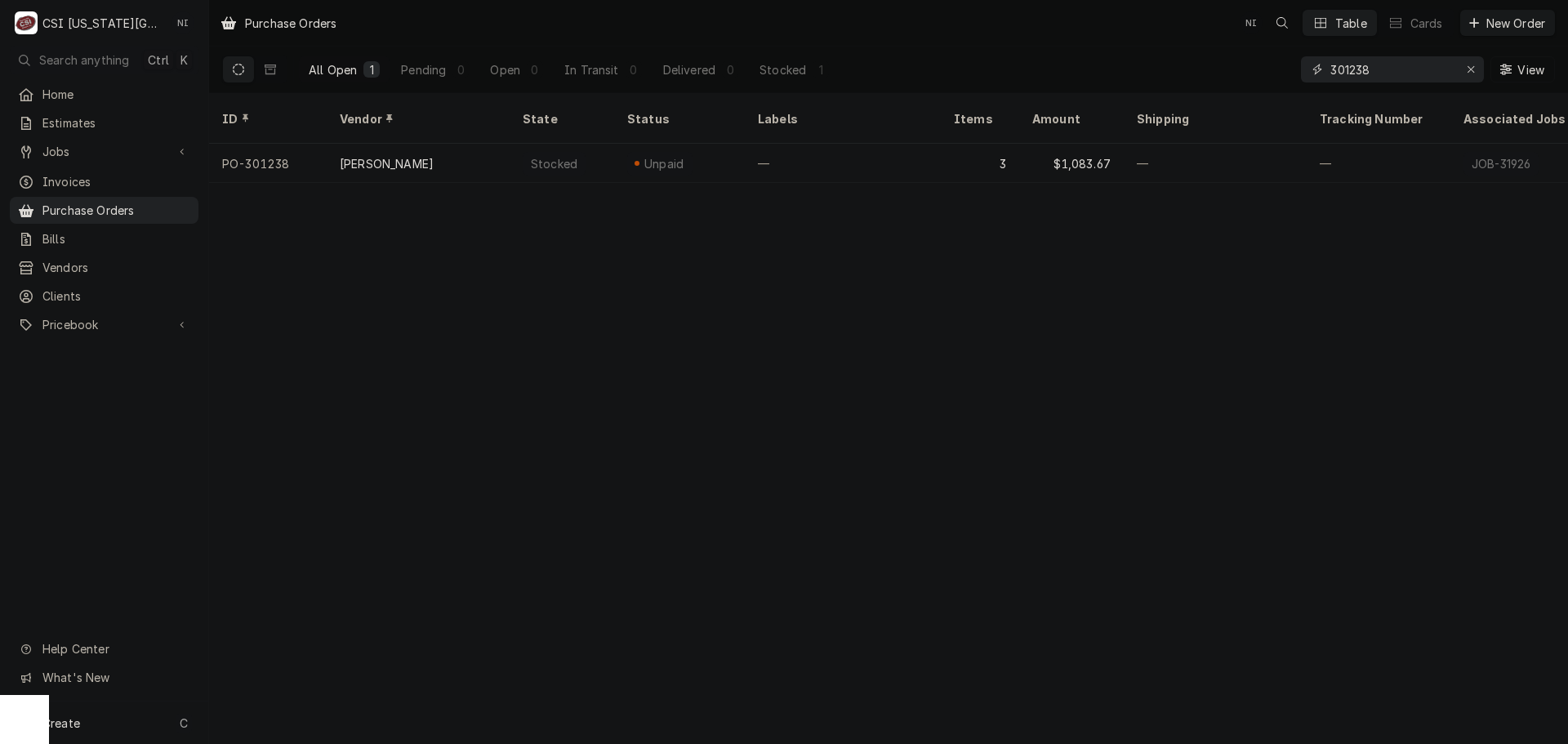
drag, startPoint x: 1384, startPoint y: 77, endPoint x: 1273, endPoint y: 76, distance: 111.0
click at [1273, 76] on div "All Open 1 Pending 0 Open 0 In Transit 0 Delivered 0 Stocked 1 301238 View" at bounding box center [888, 69] width 1333 height 45
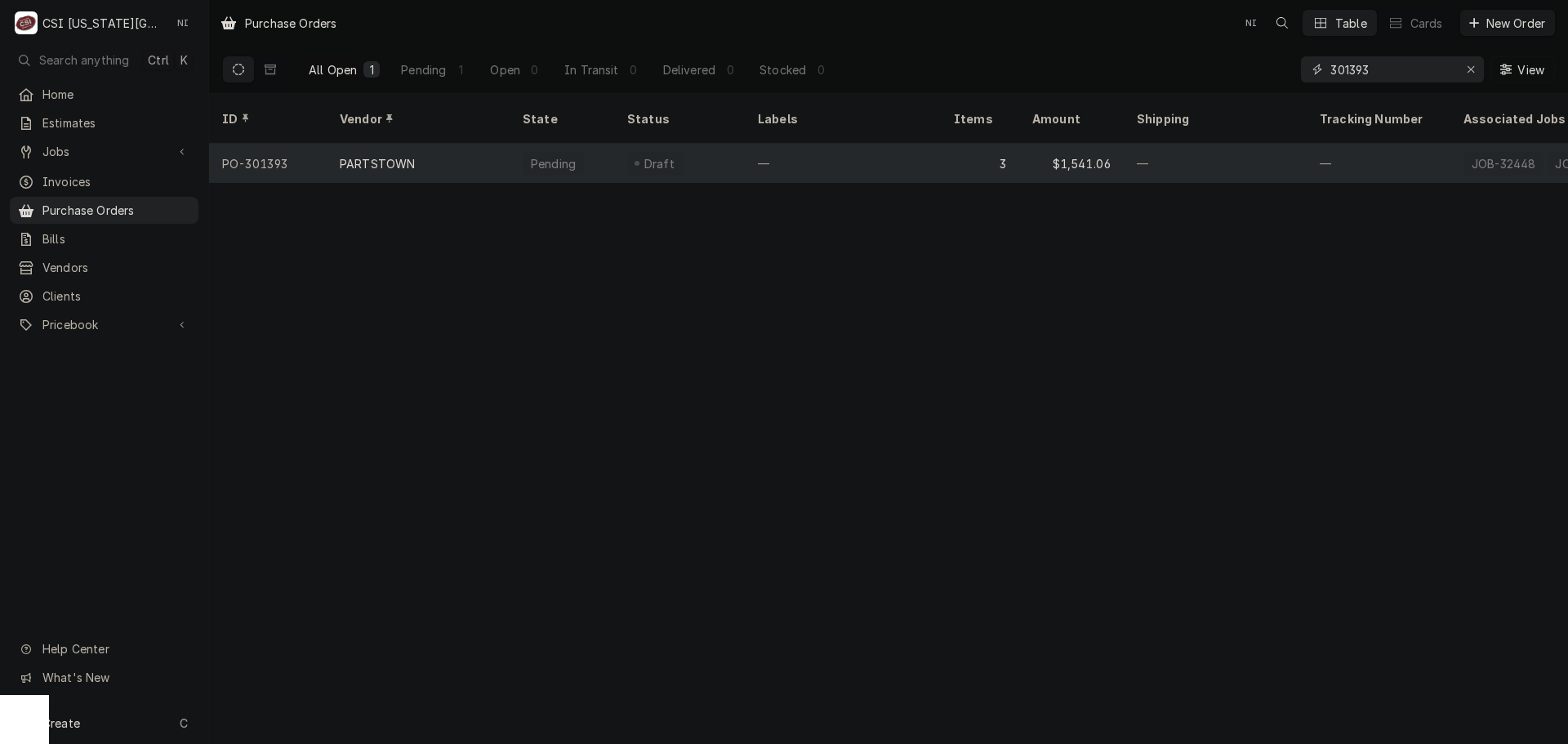
type input "301393"
click at [796, 149] on div "—" at bounding box center [842, 163] width 196 height 40
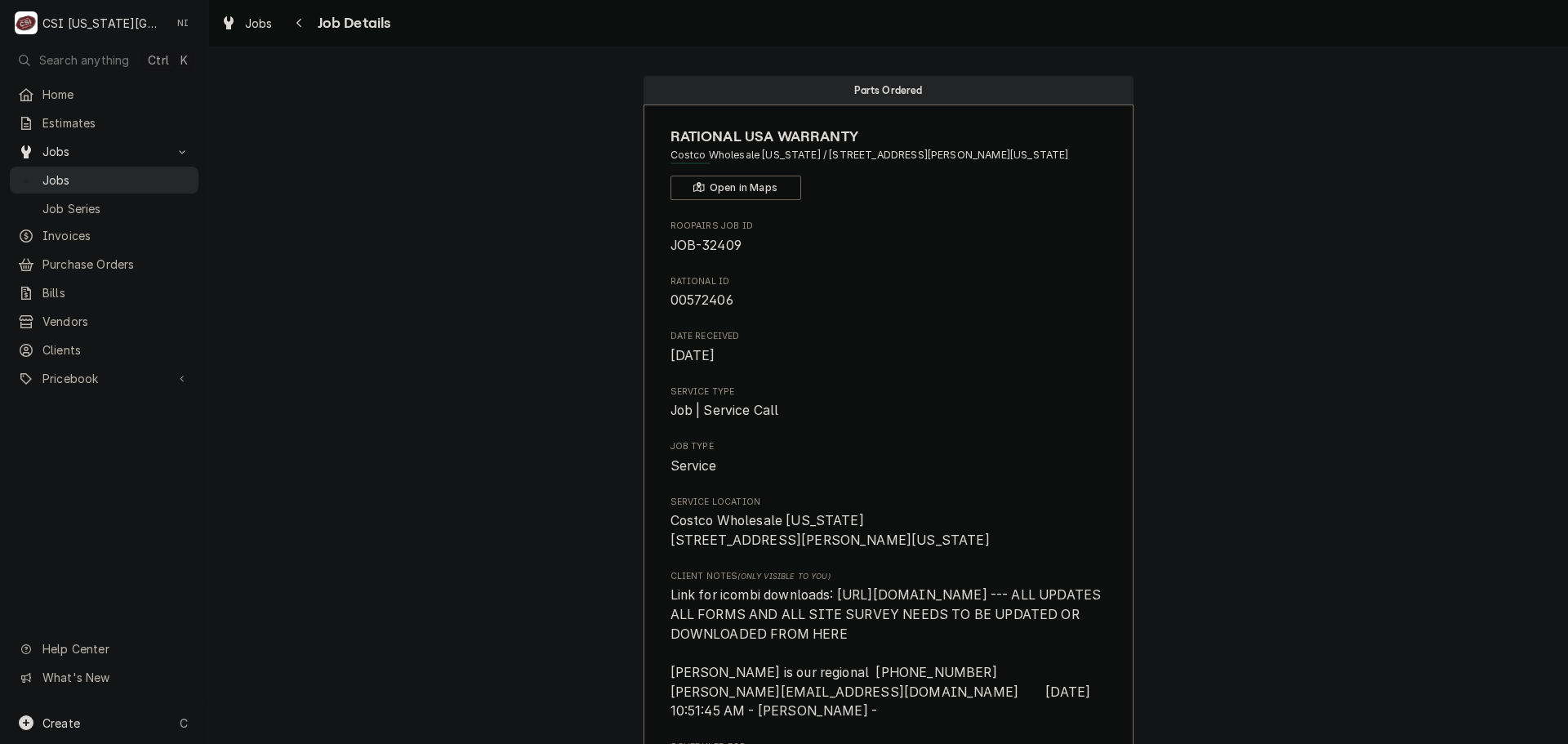
click at [108, 175] on span "Jobs" at bounding box center [116, 180] width 148 height 17
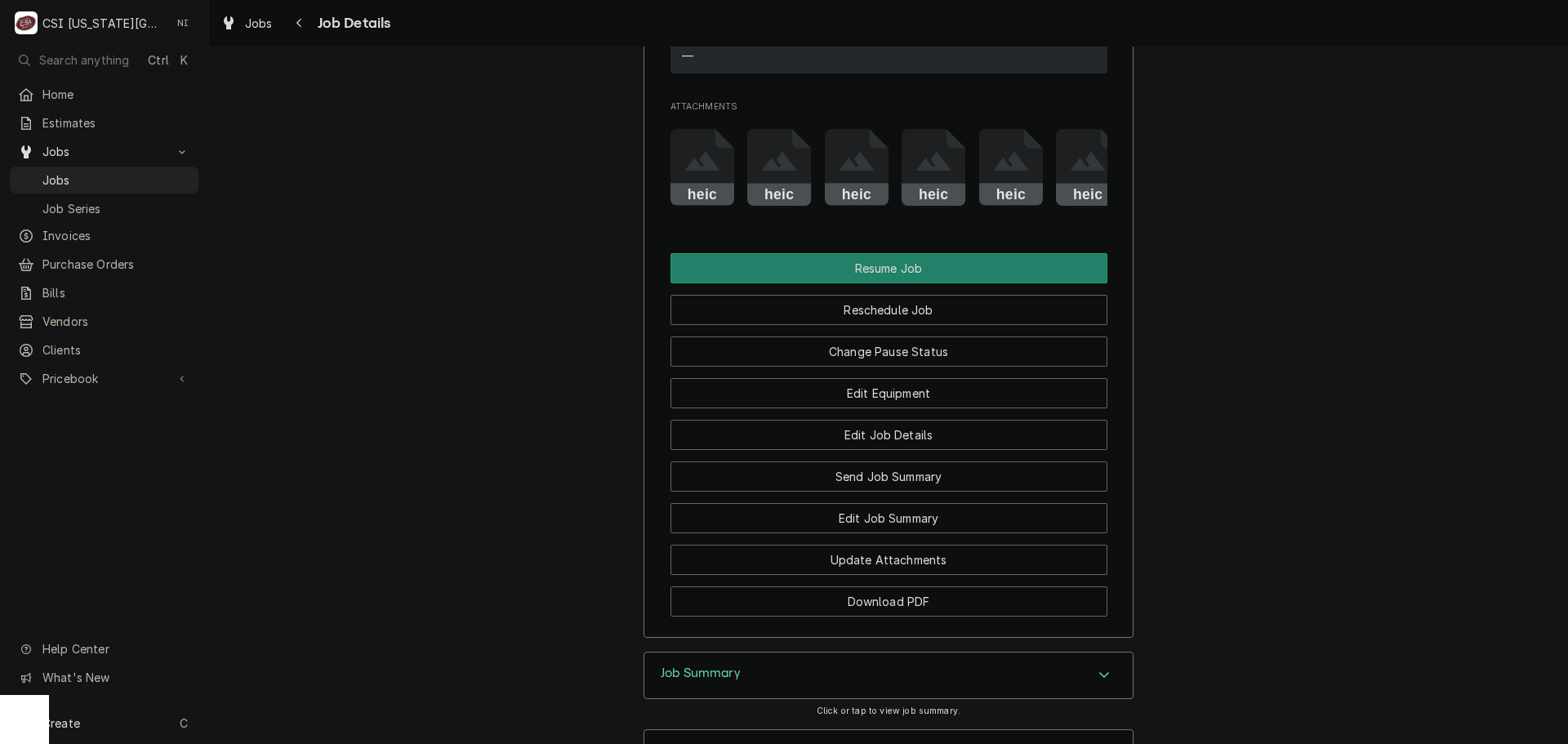
scroll to position [2686, 0]
click at [902, 366] on button "Change Pause Status" at bounding box center [889, 351] width 437 height 30
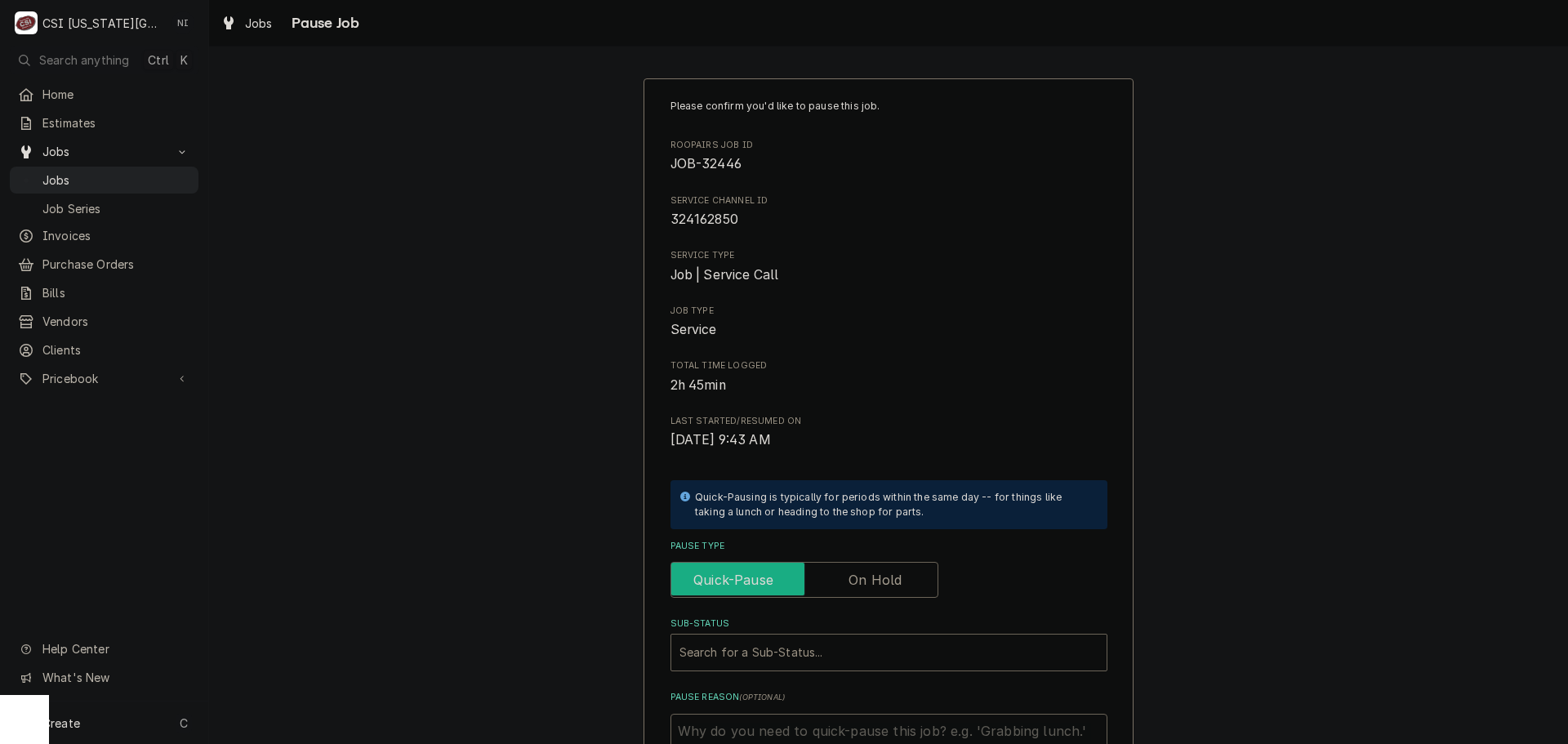
click at [833, 572] on input "Pause Type" at bounding box center [804, 579] width 253 height 36
checkbox input "true"
click at [808, 656] on div "Sub-Status" at bounding box center [873, 652] width 387 height 29
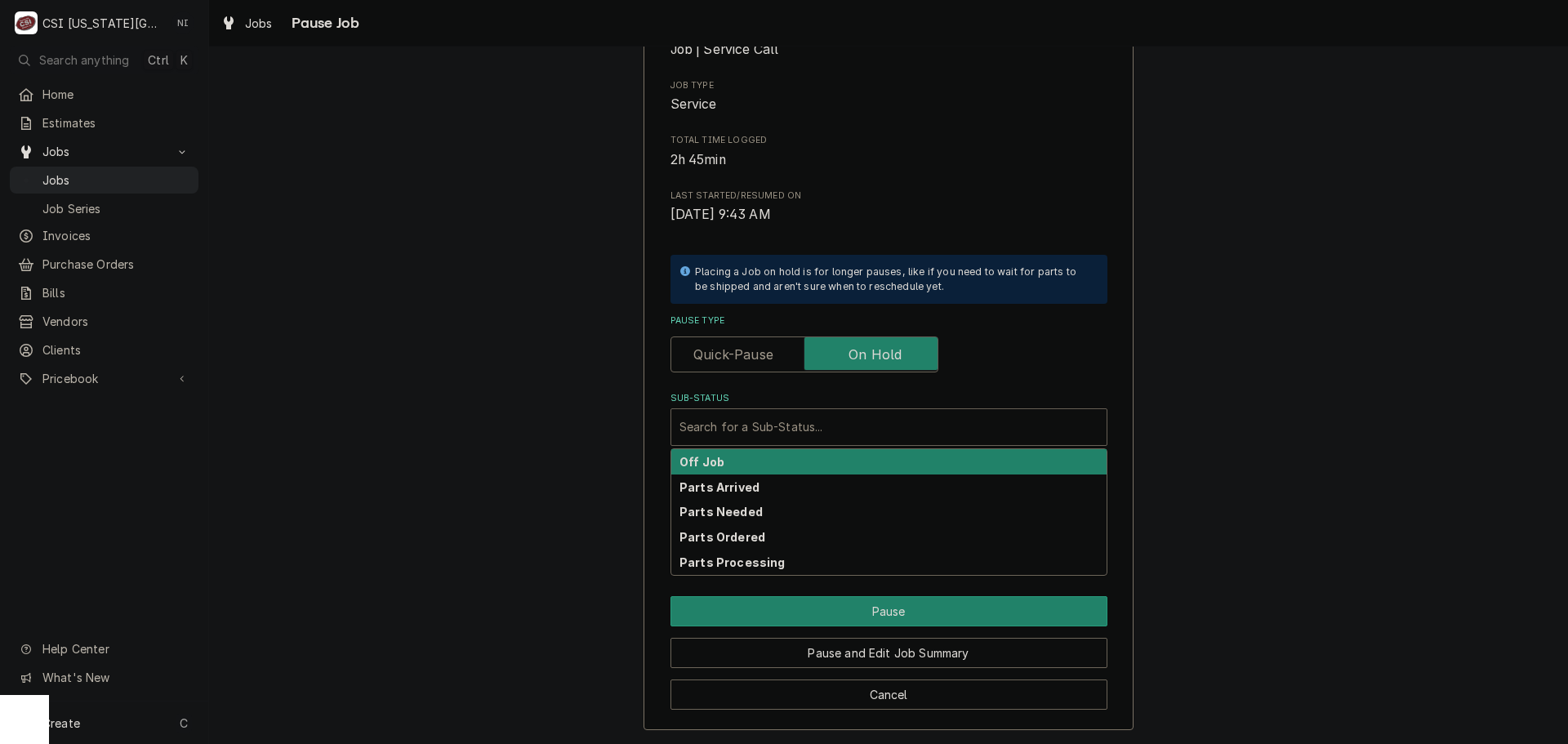
scroll to position [226, 0]
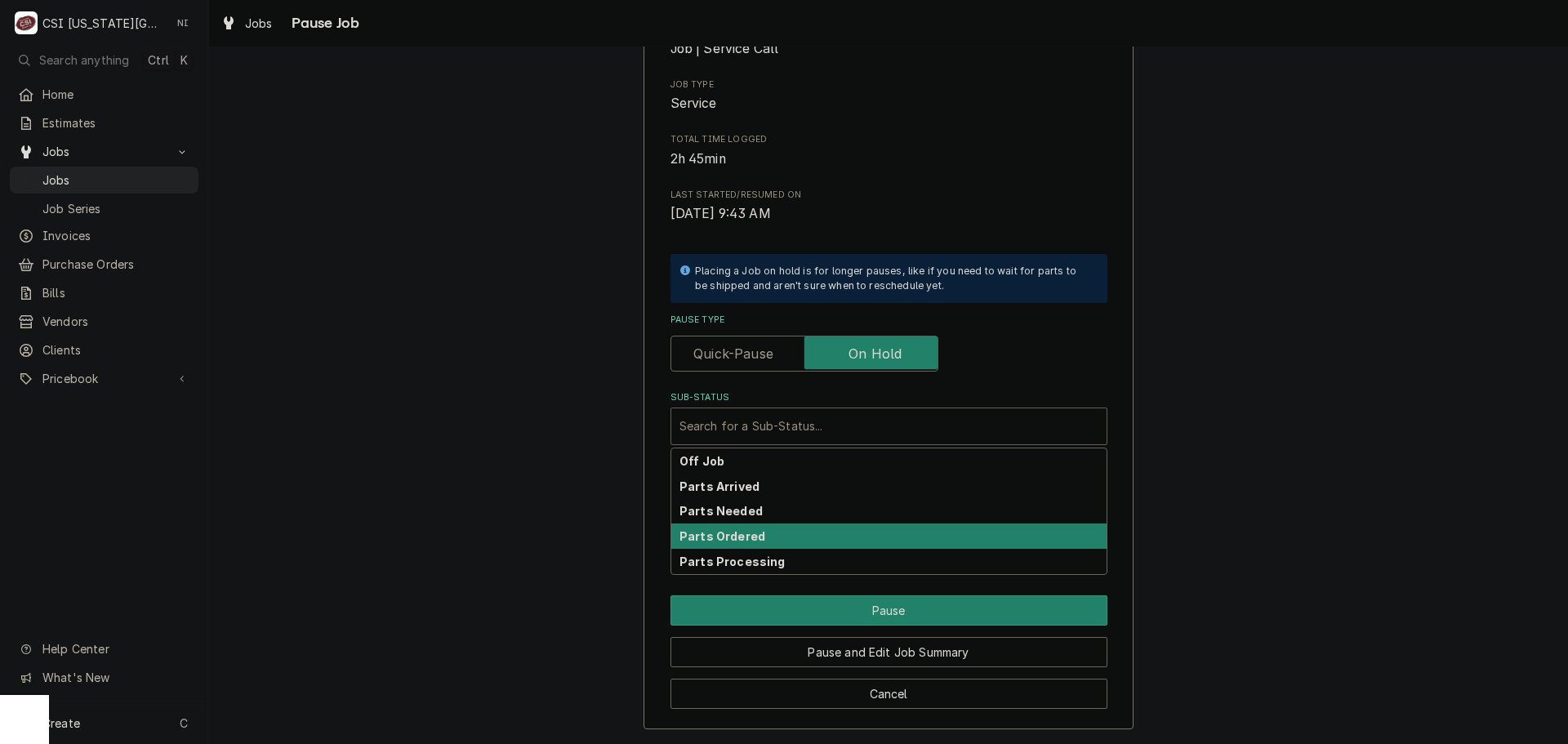
click at [728, 539] on strong "Parts Ordered" at bounding box center [722, 535] width 86 height 14
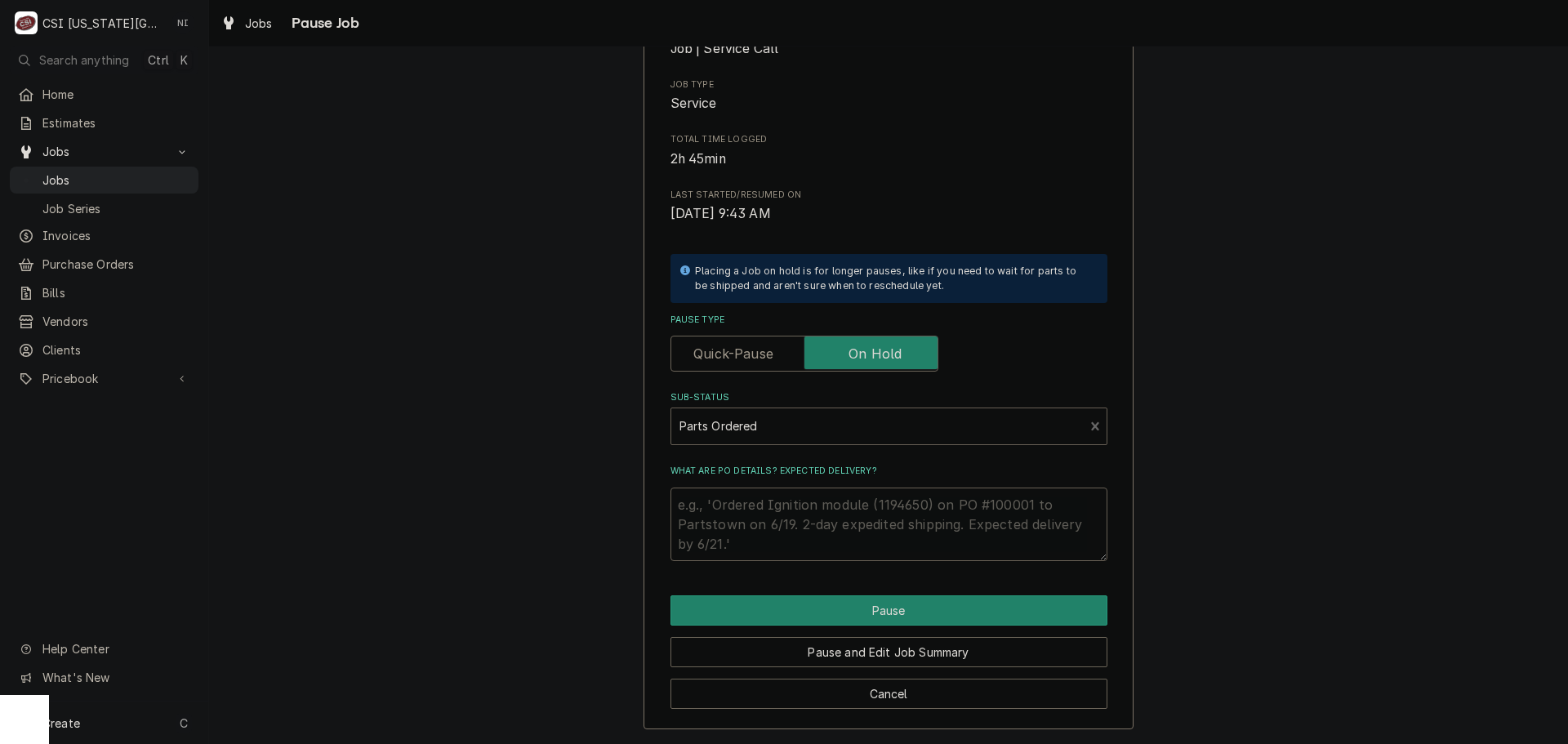
click at [736, 511] on textarea "What are PO details? Expected delivery?" at bounding box center [889, 524] width 437 height 73
type textarea "x"
type textarea "p"
type textarea "x"
type textarea "pa"
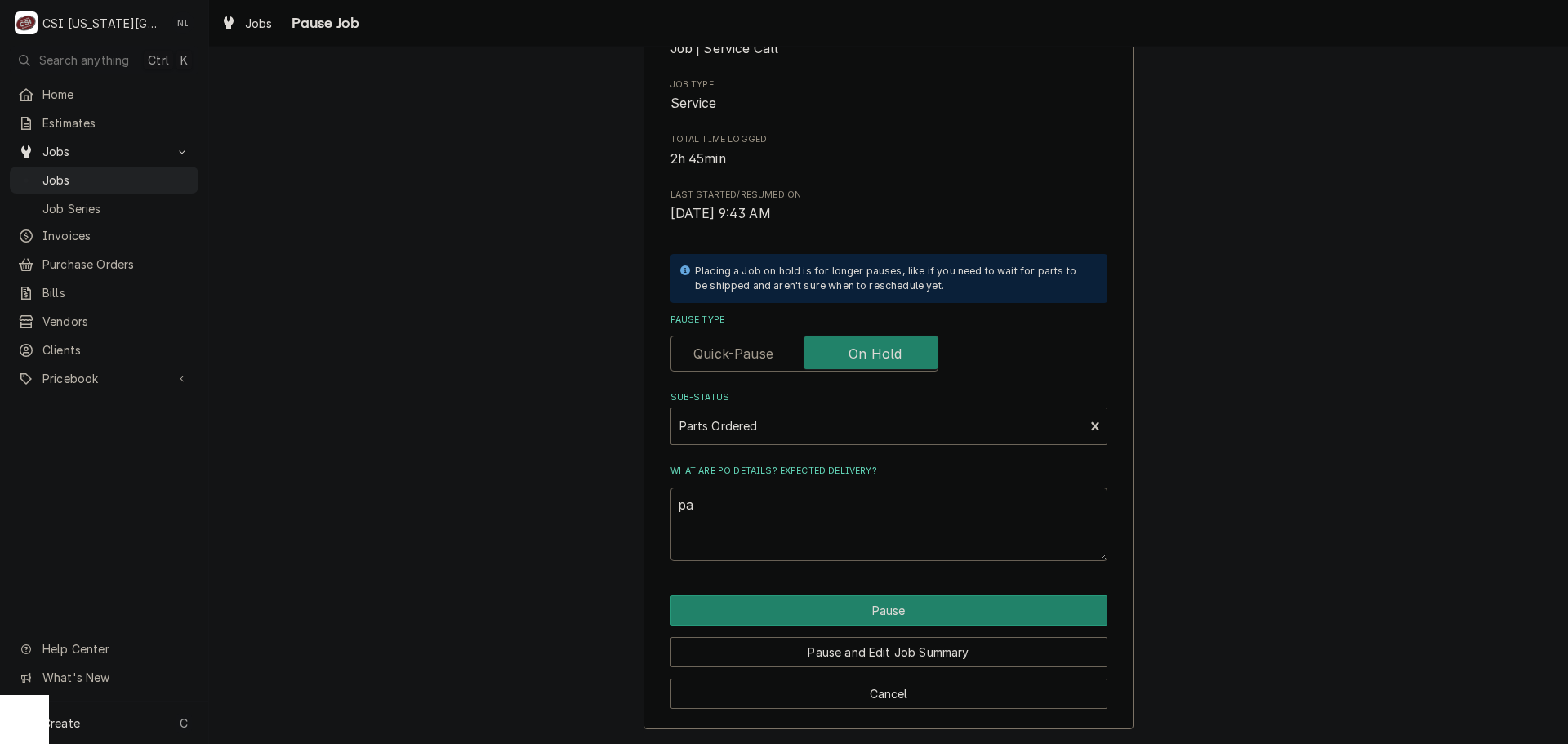
type textarea "x"
type textarea "par"
type textarea "x"
type textarea "part"
type textarea "x"
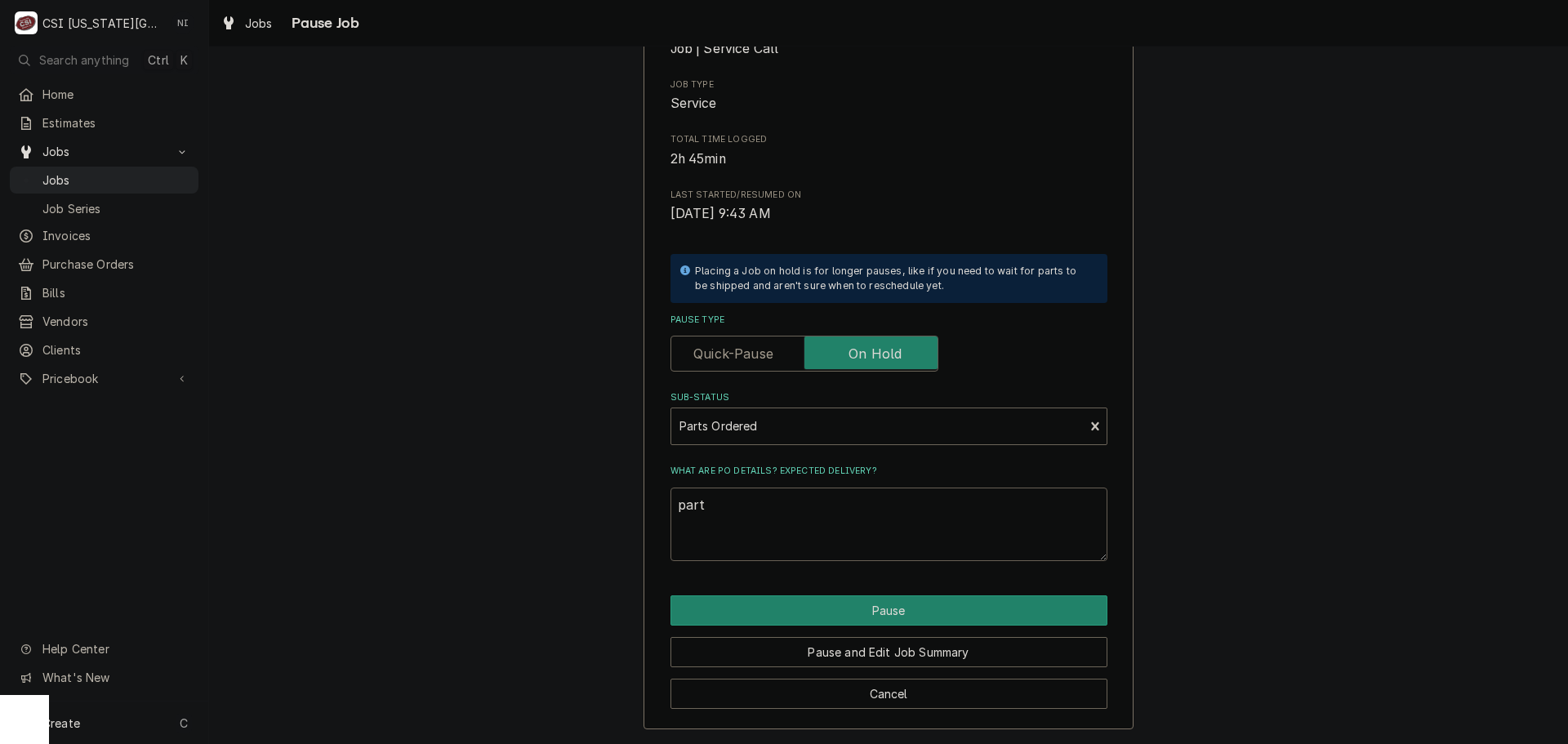
type textarea "parts"
type textarea "x"
type textarea "parts"
type textarea "x"
type textarea "parts o"
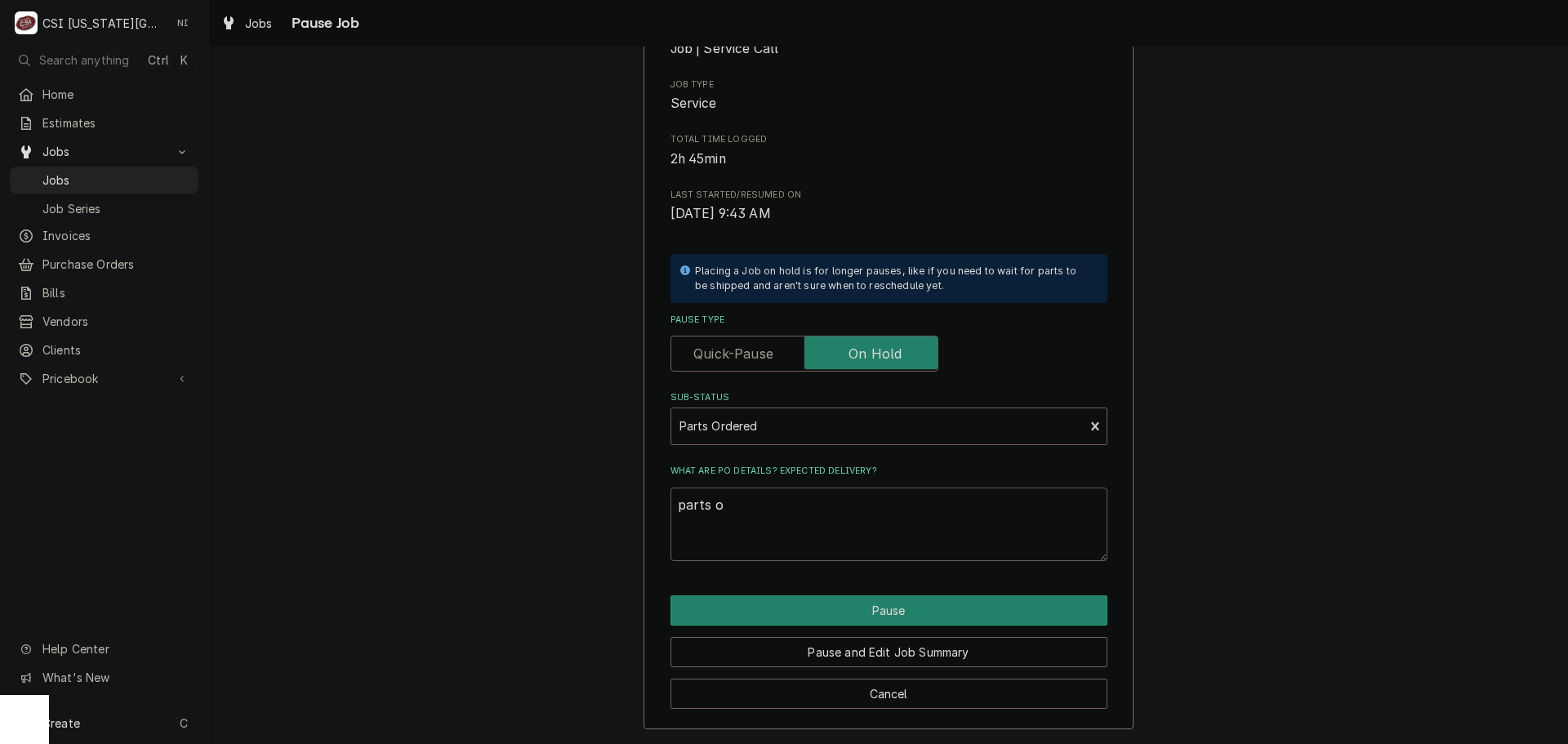
type textarea "x"
type textarea "parts or"
type textarea "x"
type textarea "parts ord"
type textarea "x"
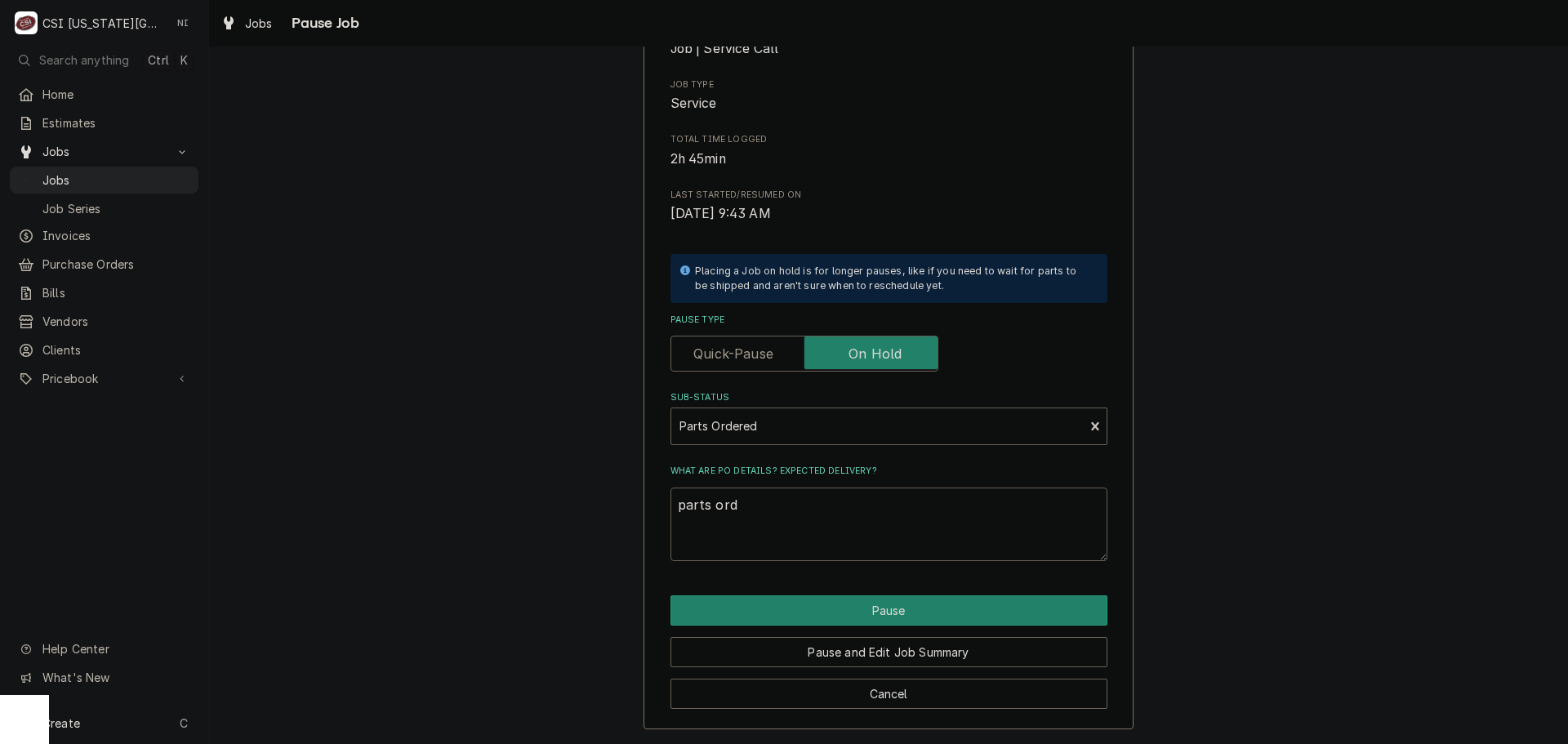
type textarea "parts orde"
type textarea "x"
type textarea "parts order"
type textarea "x"
type textarea "parts ordere"
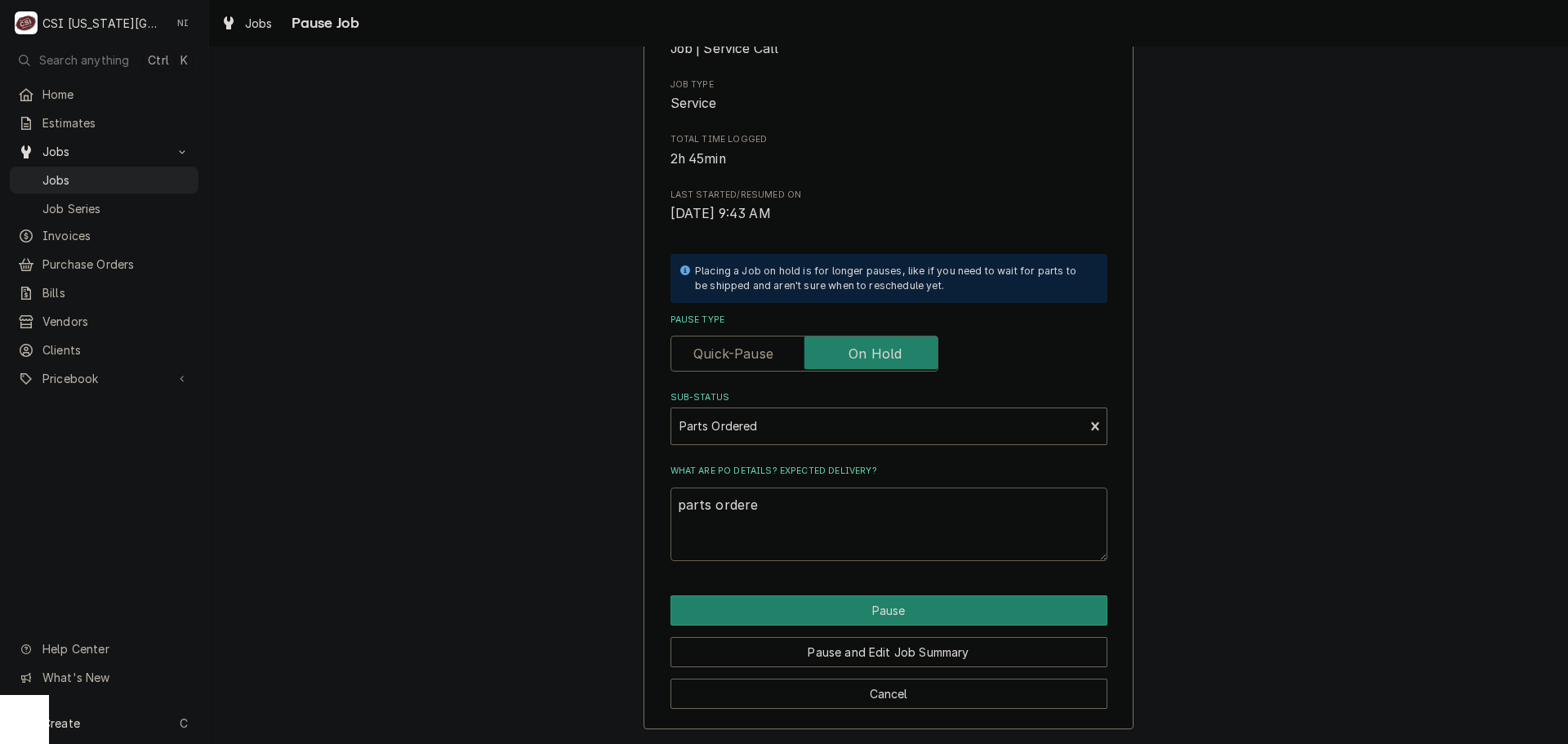
type textarea "x"
type textarea "parts ordered"
type textarea "x"
type textarea "parts ordered"
type textarea "x"
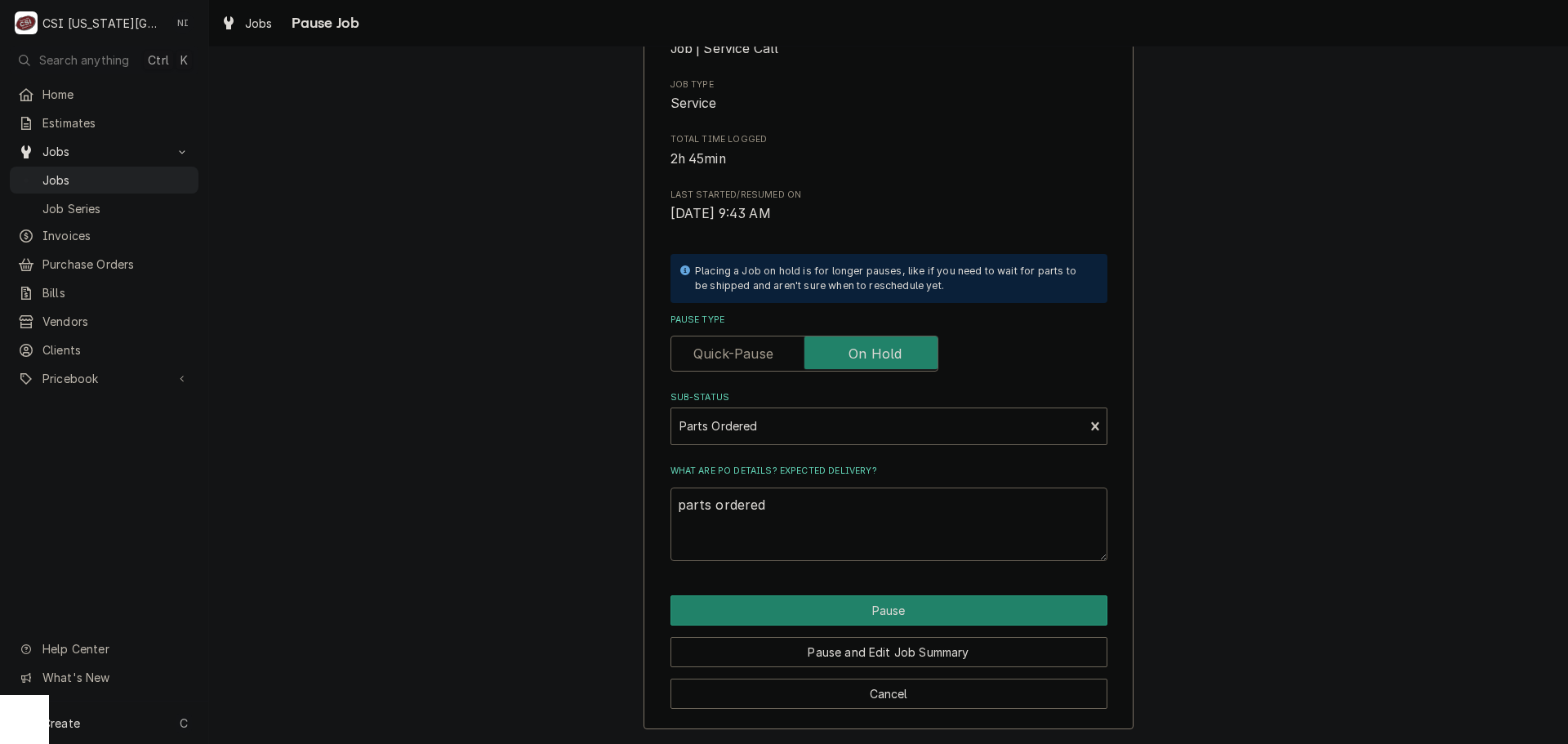
type textarea "parts ordered o"
type textarea "x"
type textarea "parts ordered ok"
type textarea "x"
type textarea "parts ordered okn"
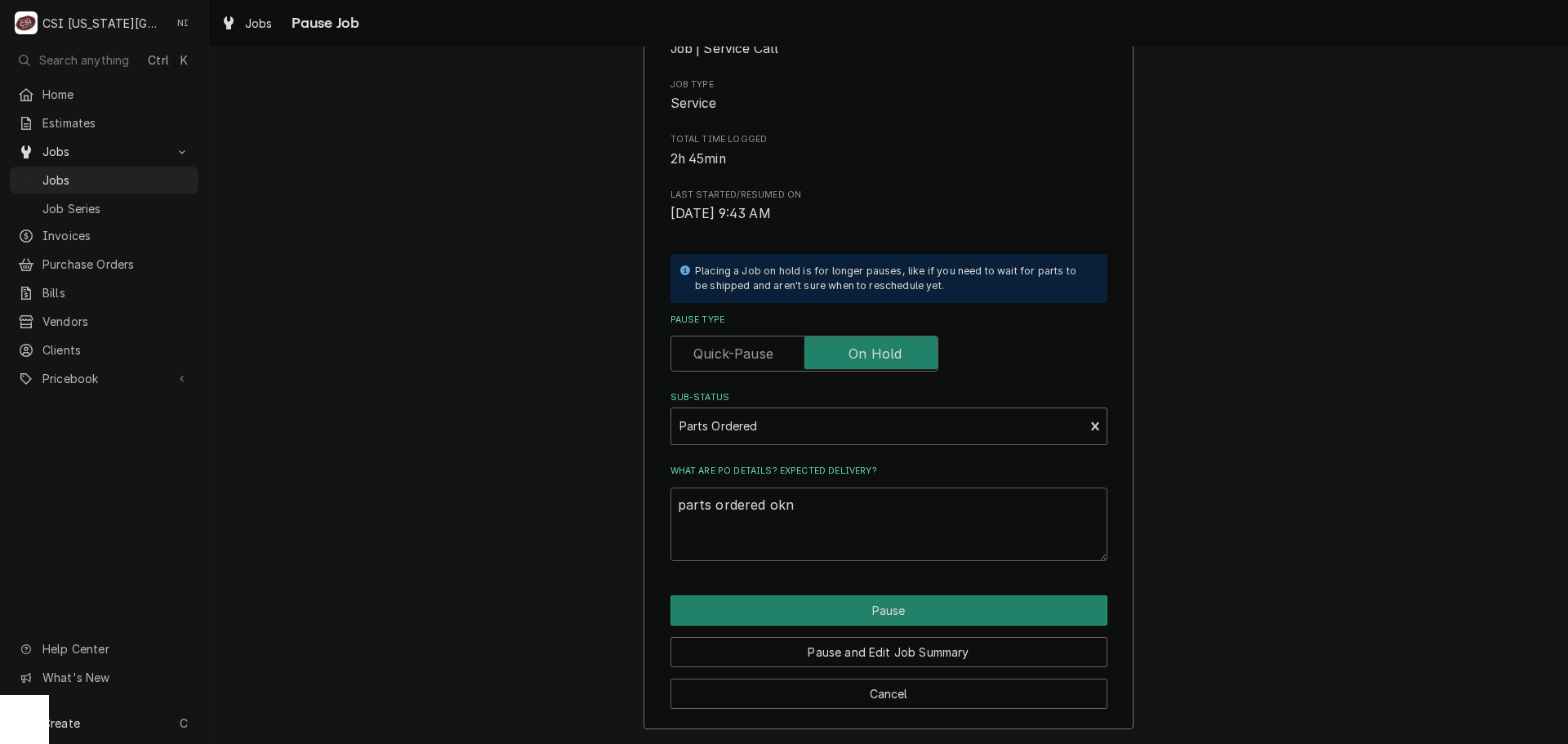
type textarea "x"
type textarea "parts ordered okn"
type textarea "x"
type textarea "parts ordered okn P"
type textarea "x"
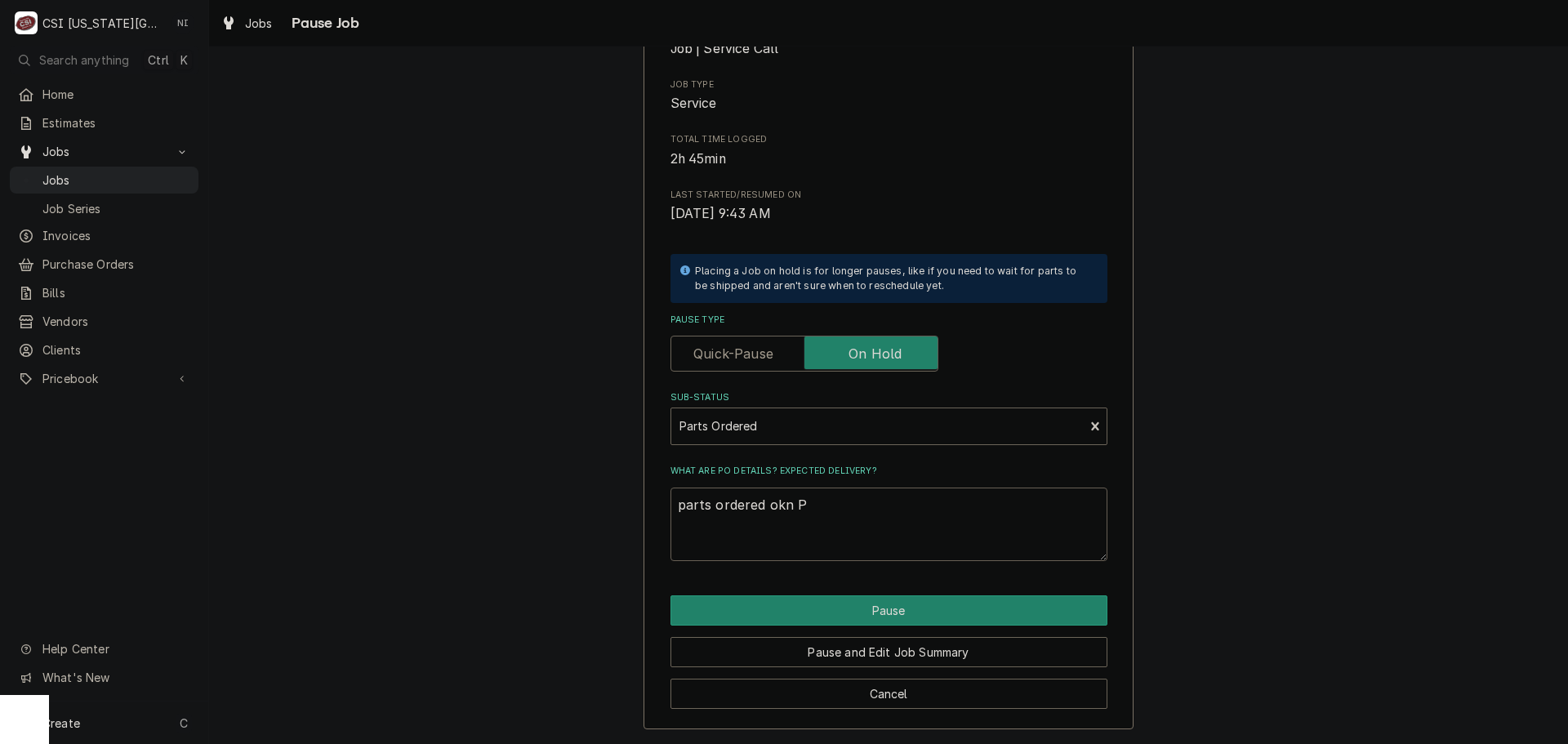
type textarea "parts ordered okn PO"
type textarea "x"
type textarea "parts ordered okn PO"
type textarea "x"
type textarea "parts ordered okn PO"
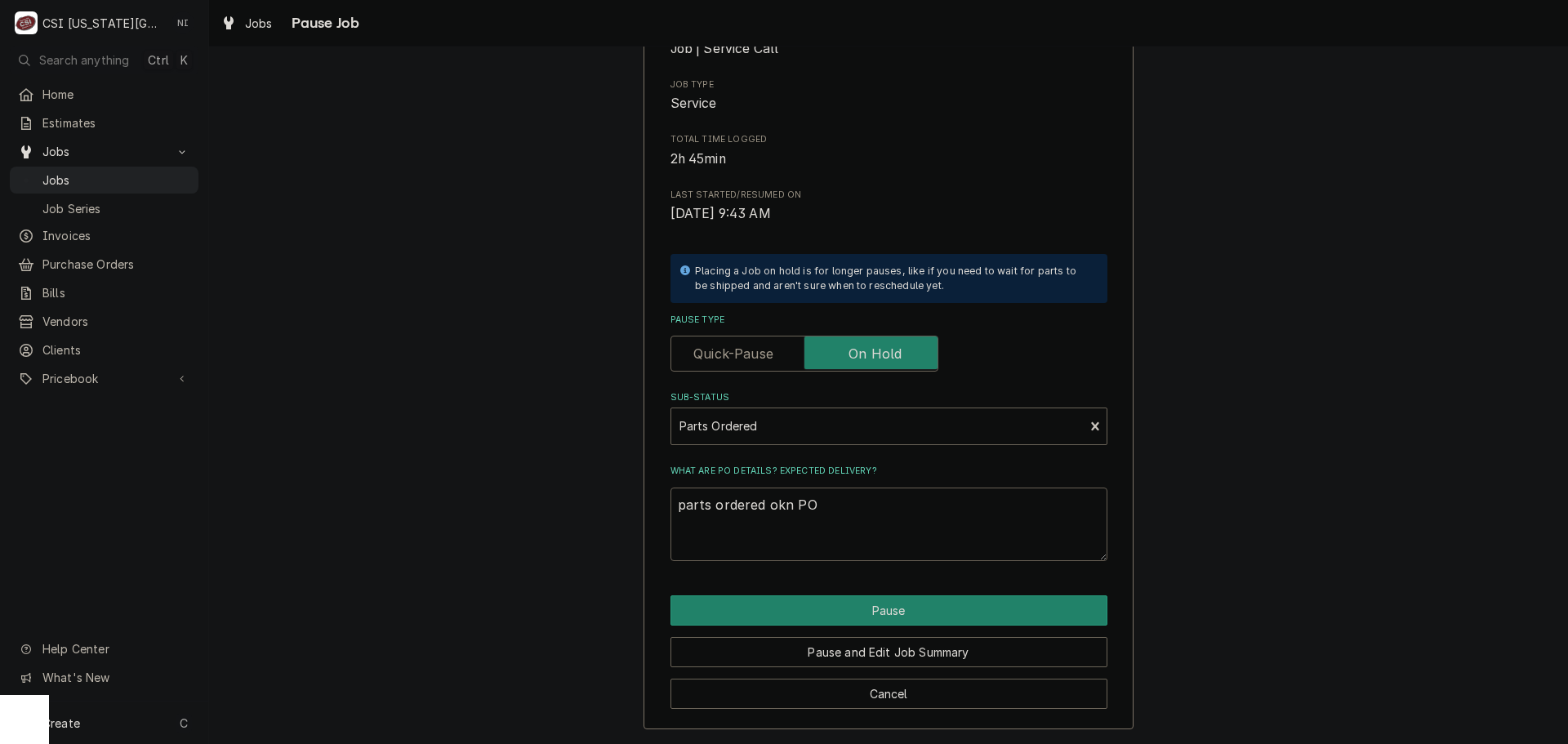
type textarea "x"
type textarea "parts ordered okn P"
type textarea "x"
type textarea "parts ordered okn"
type textarea "x"
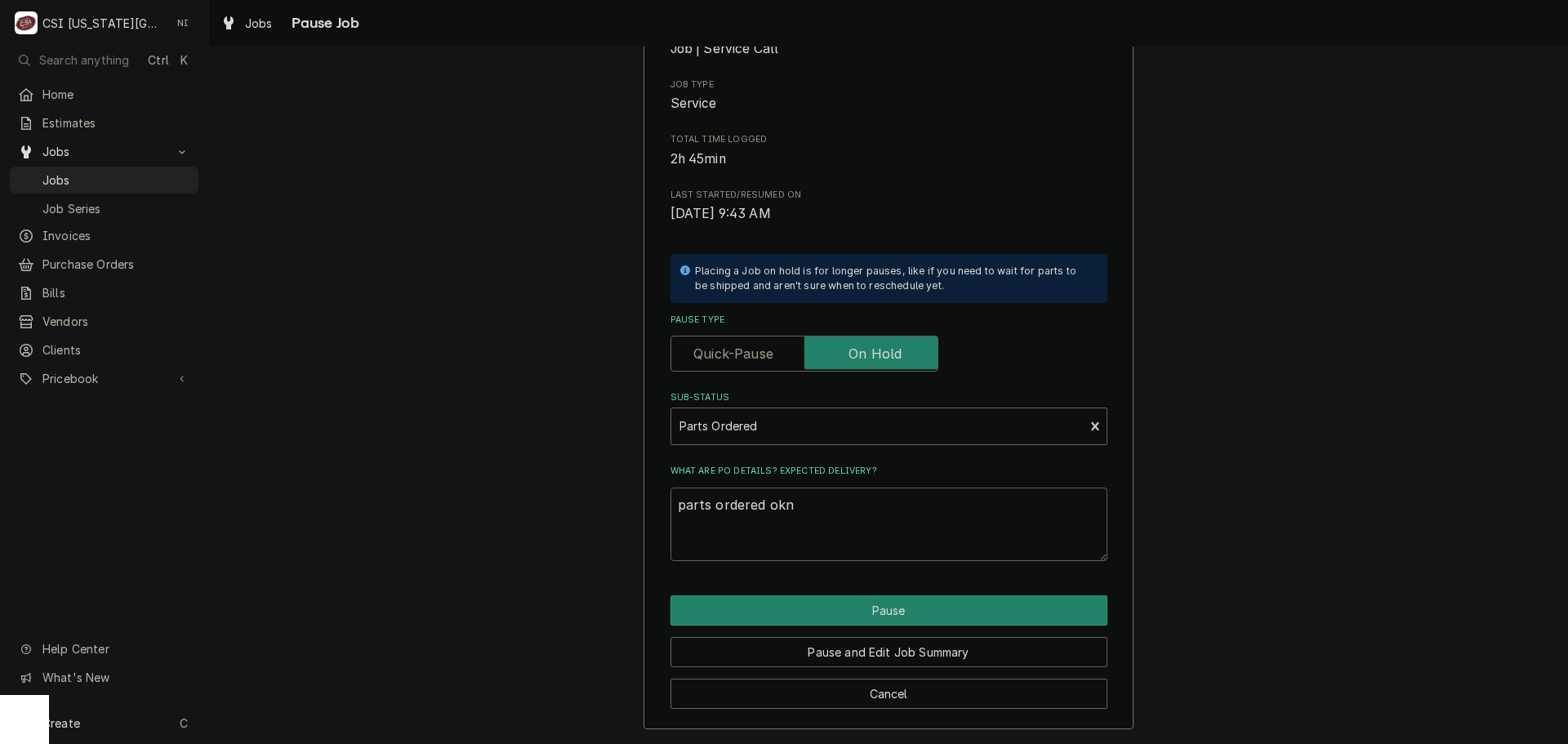
type textarea "parts ordered okn"
type textarea "x"
type textarea "parts ordered ok"
type textarea "x"
type textarea "parts ordered o"
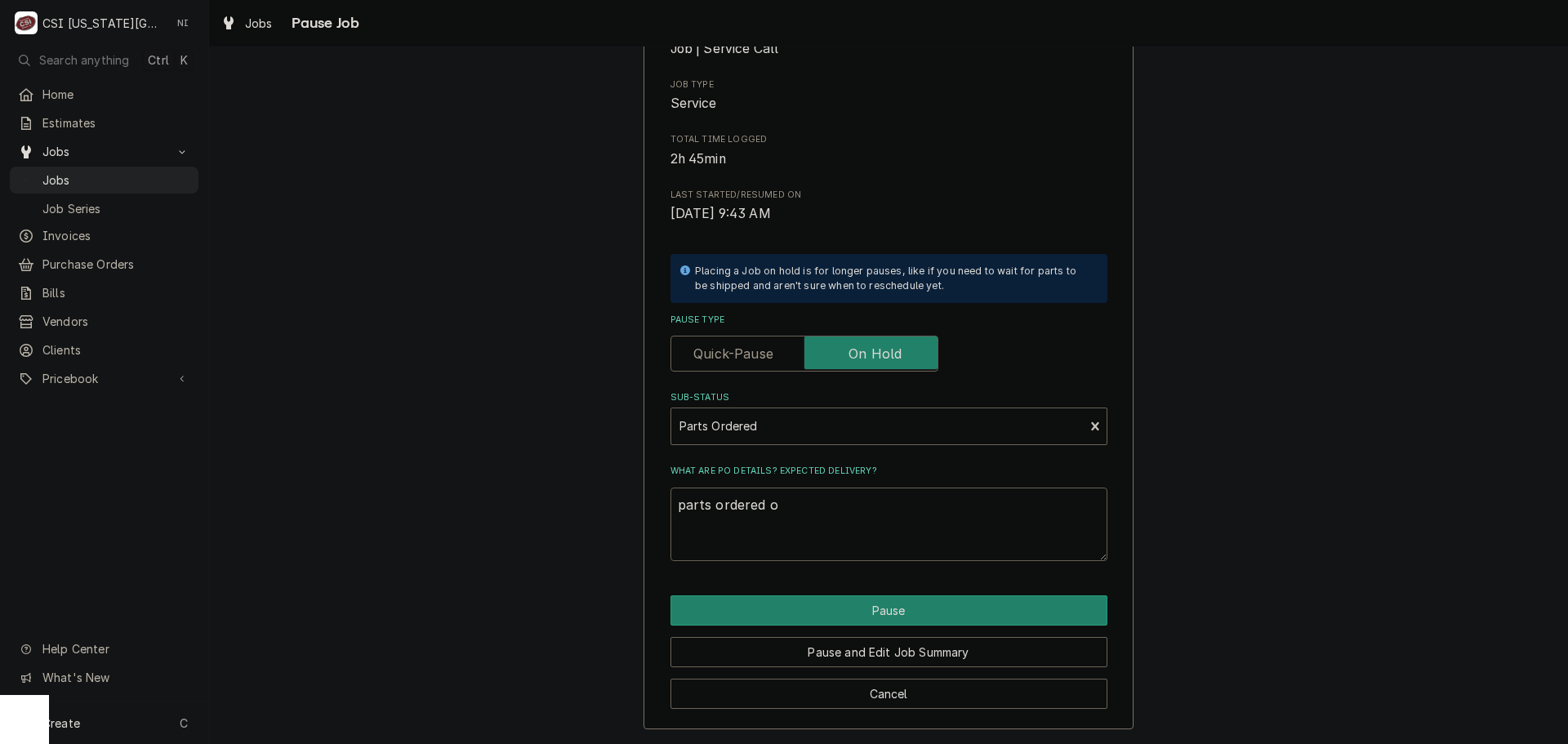
type textarea "x"
type textarea "parts ordered on"
type textarea "x"
type textarea "parts ordered on"
type textarea "x"
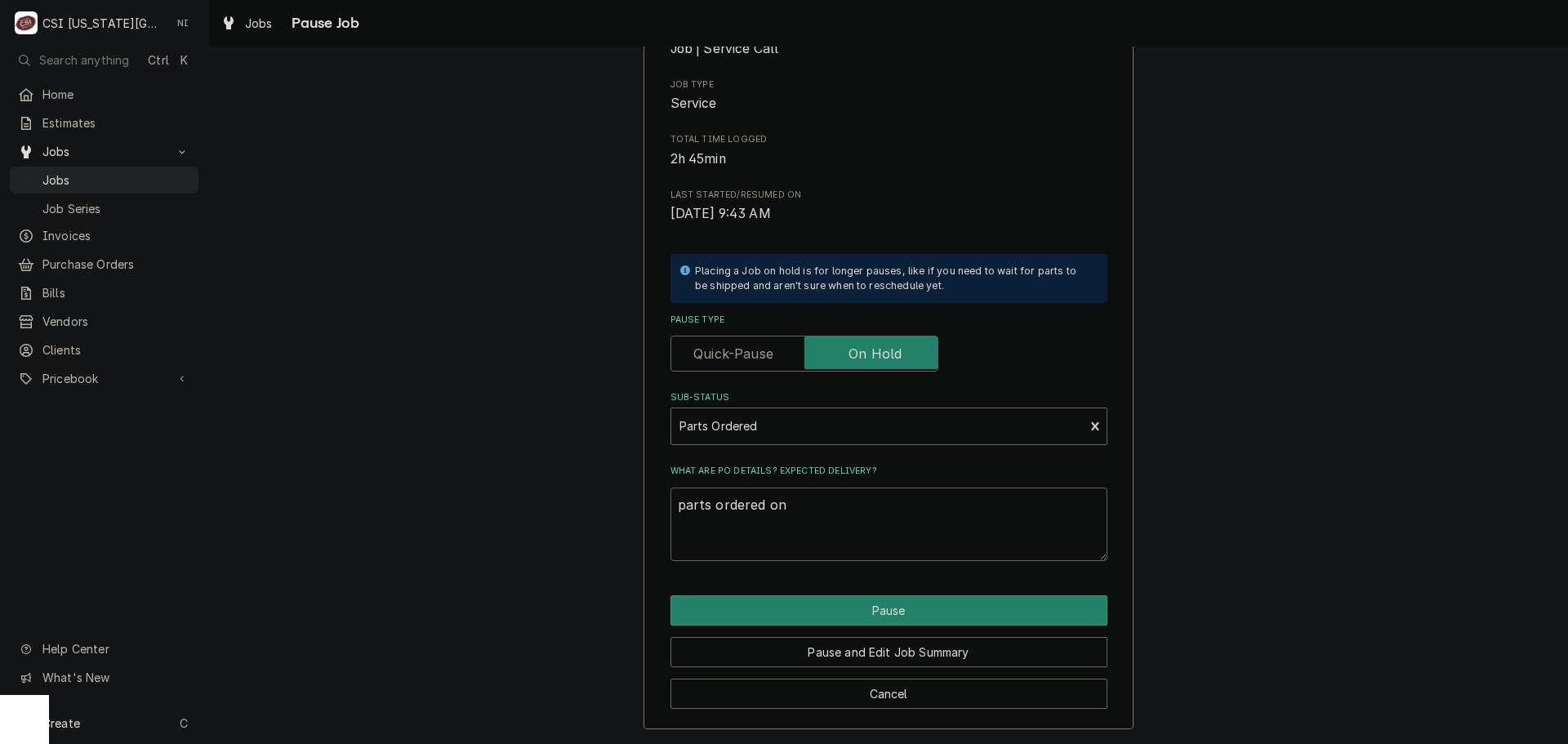
type textarea "parts ordered on P"
type textarea "x"
type textarea "parts ordered on PO"
type textarea "x"
type textarea "parts ordered on PO"
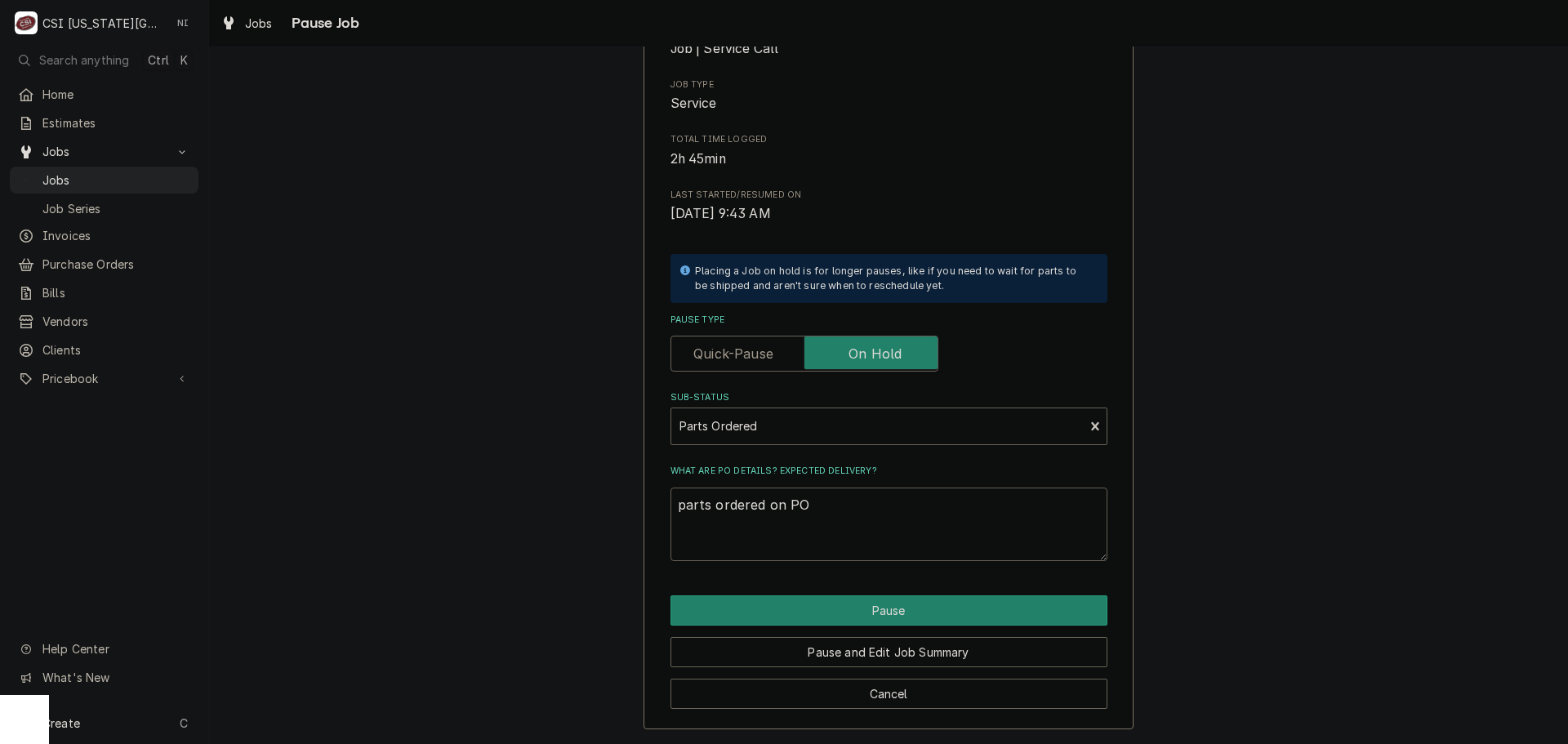
type textarea "x"
type textarea "parts ordered on PO 3"
type textarea "x"
type textarea "parts ordered on PO 30"
type textarea "x"
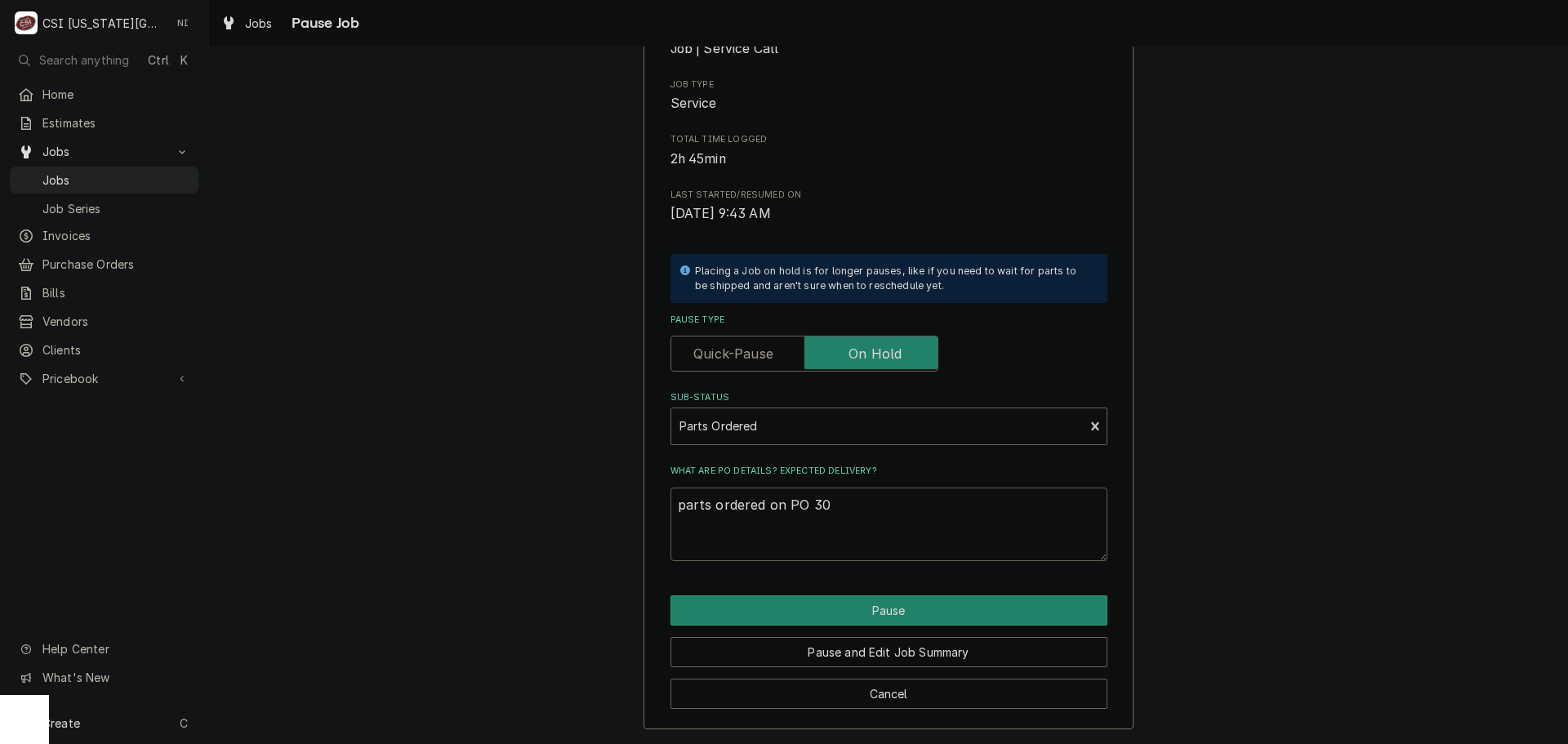
type textarea "parts ordered on PO 301"
type textarea "x"
type textarea "parts ordered on PO 3013"
type textarea "x"
type textarea "parts ordered on PO 30139"
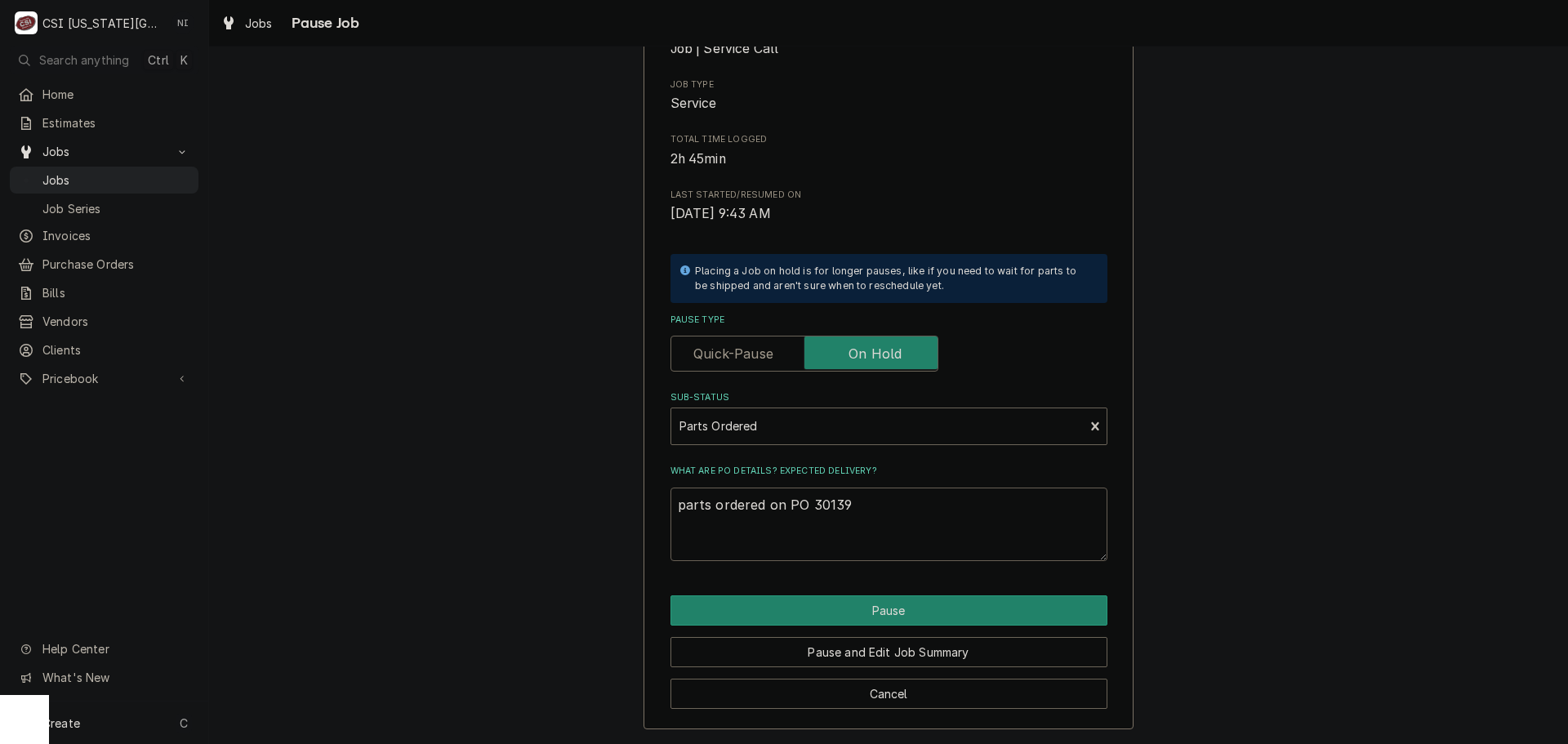
type textarea "x"
type textarea "parts ordered on PO 301393"
click at [872, 606] on button "Pause" at bounding box center [889, 610] width 437 height 30
type textarea "x"
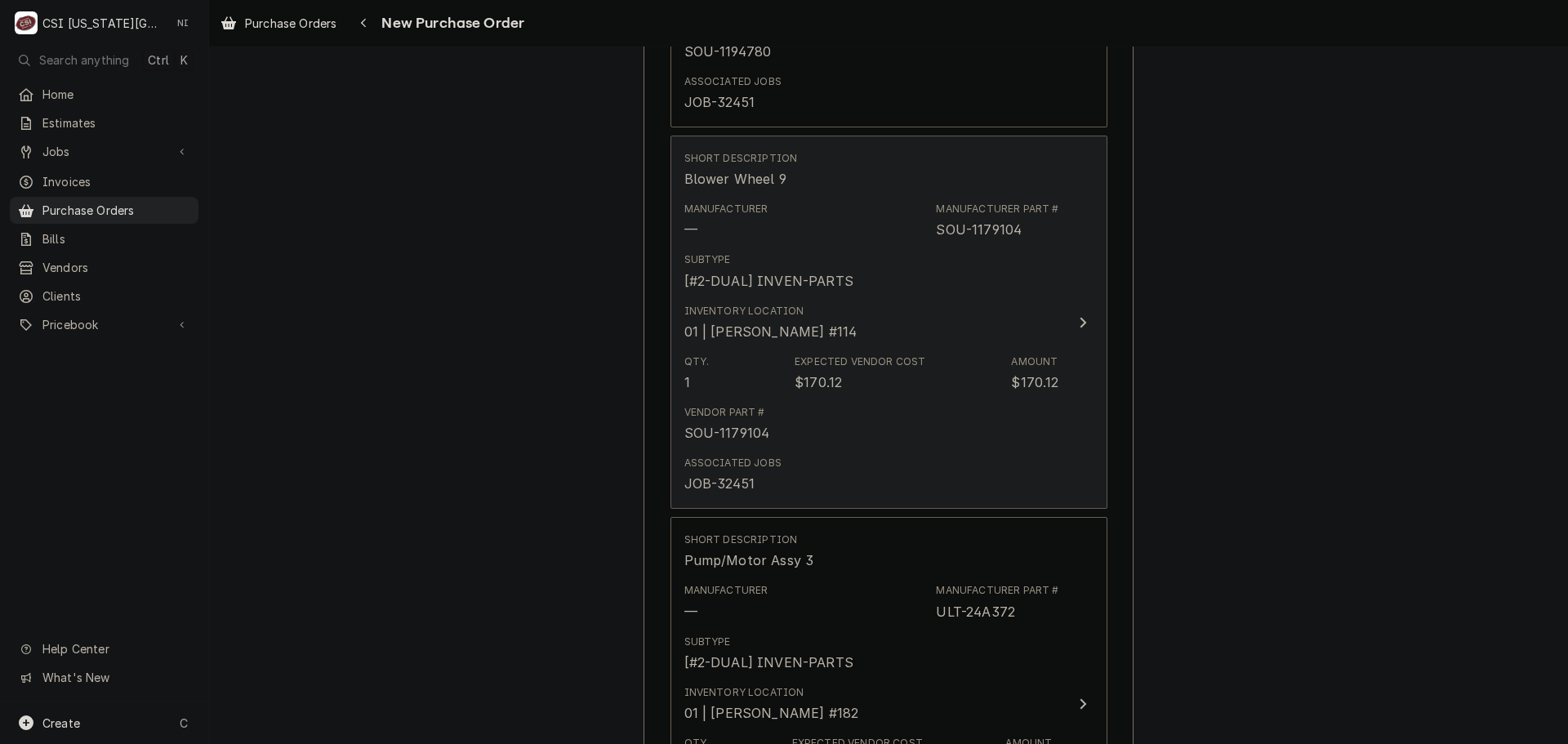
type textarea "x"
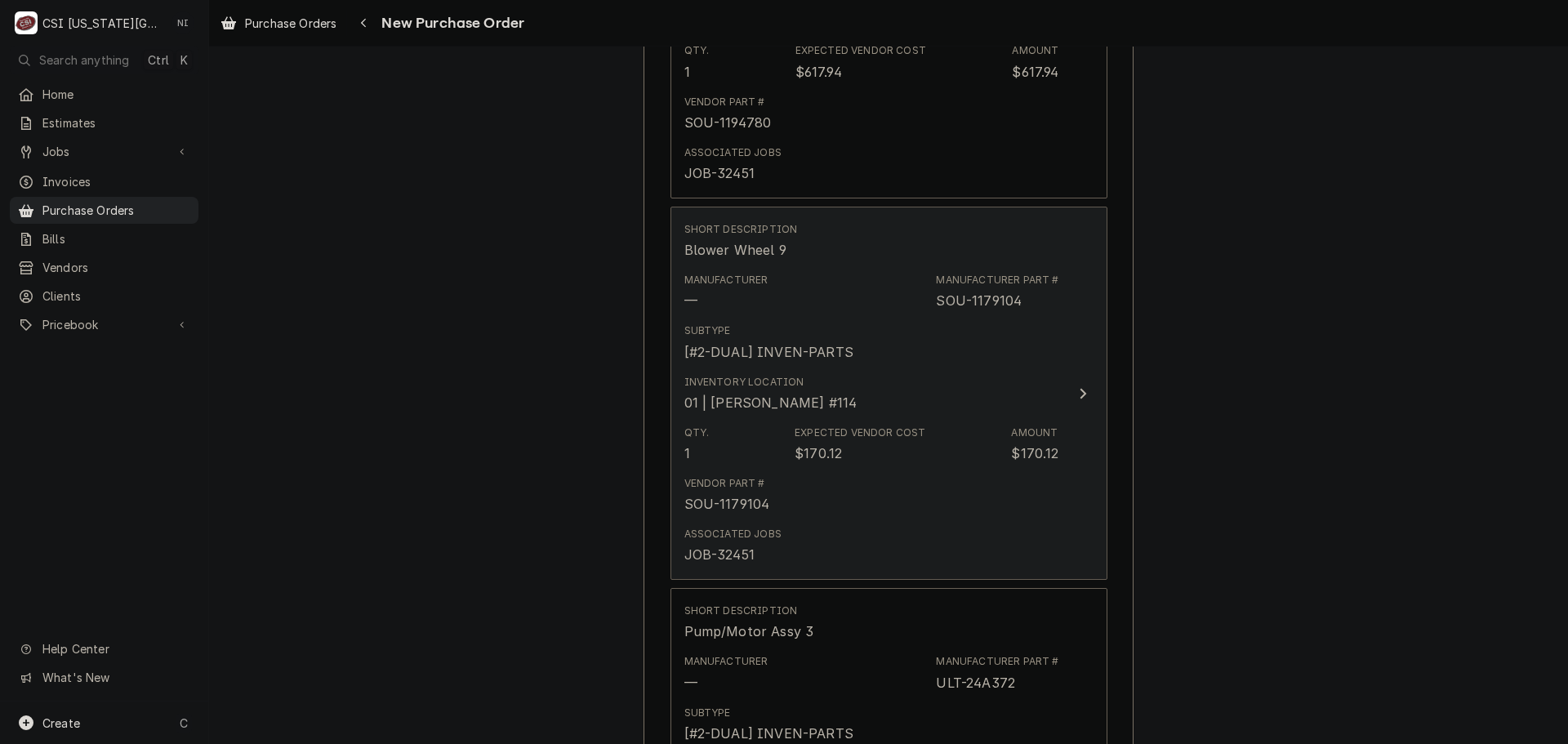
scroll to position [1388, 0]
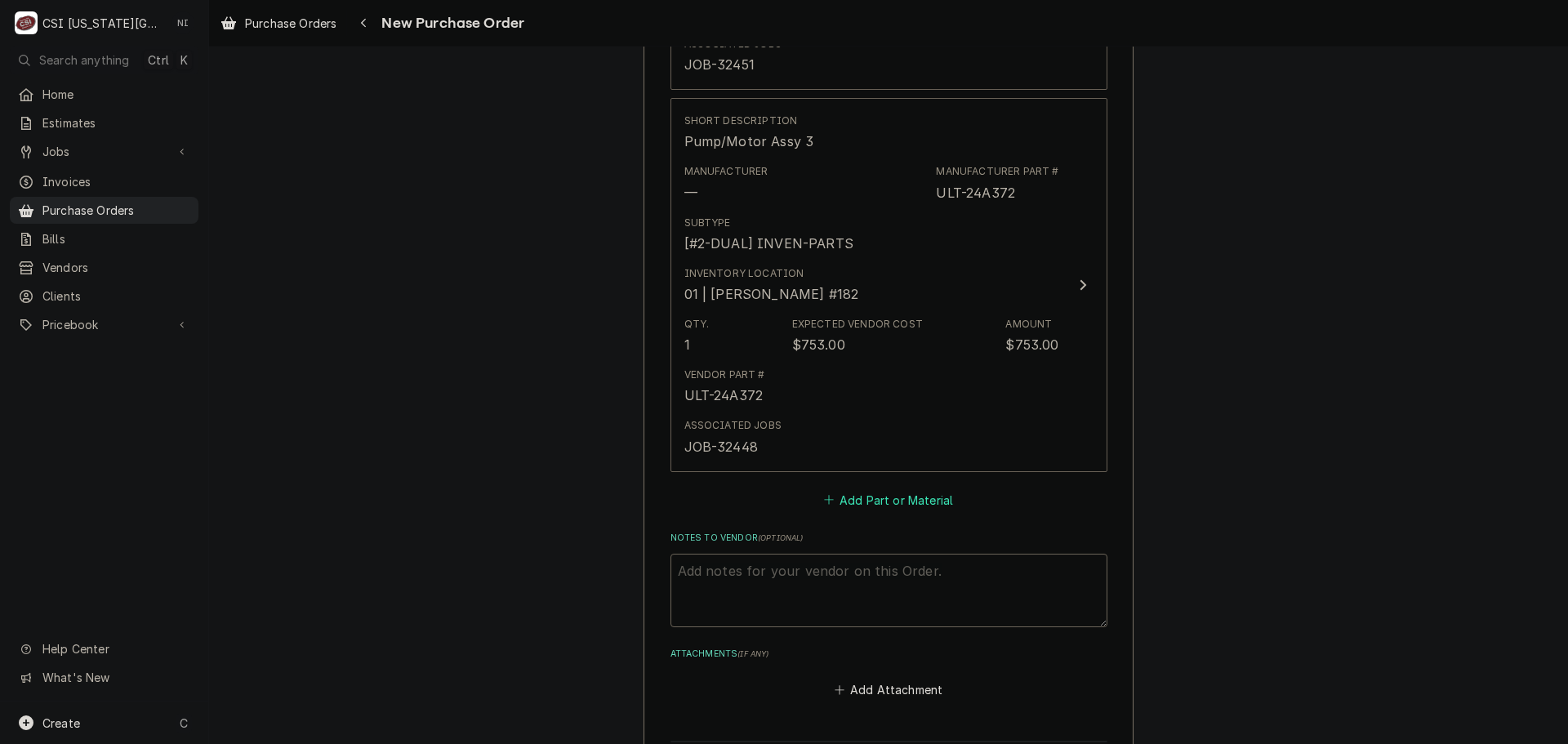
click at [887, 494] on button "Add Part or Material" at bounding box center [887, 500] width 134 height 23
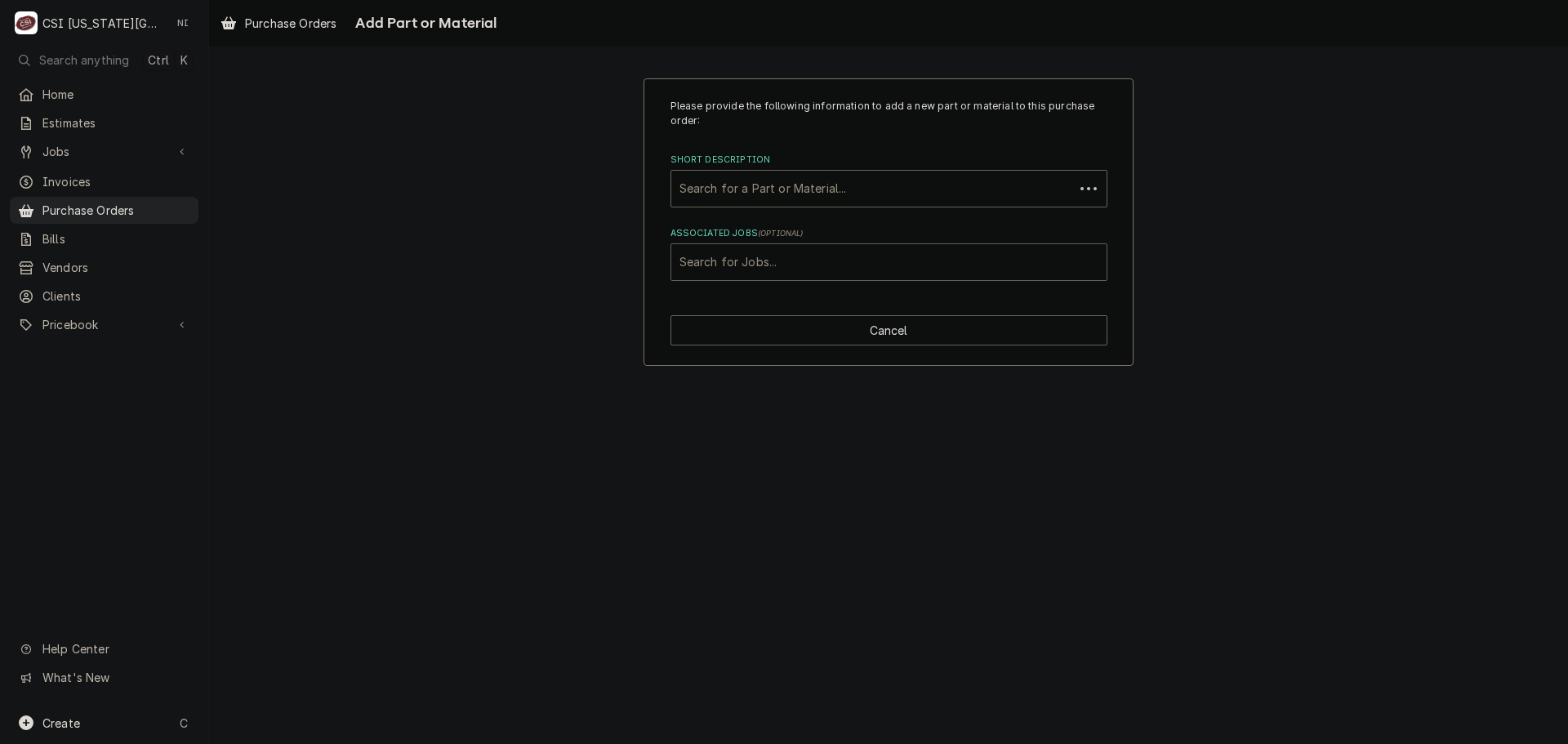
click at [857, 265] on div "Associated Jobs" at bounding box center [888, 262] width 419 height 29
type input "32446"
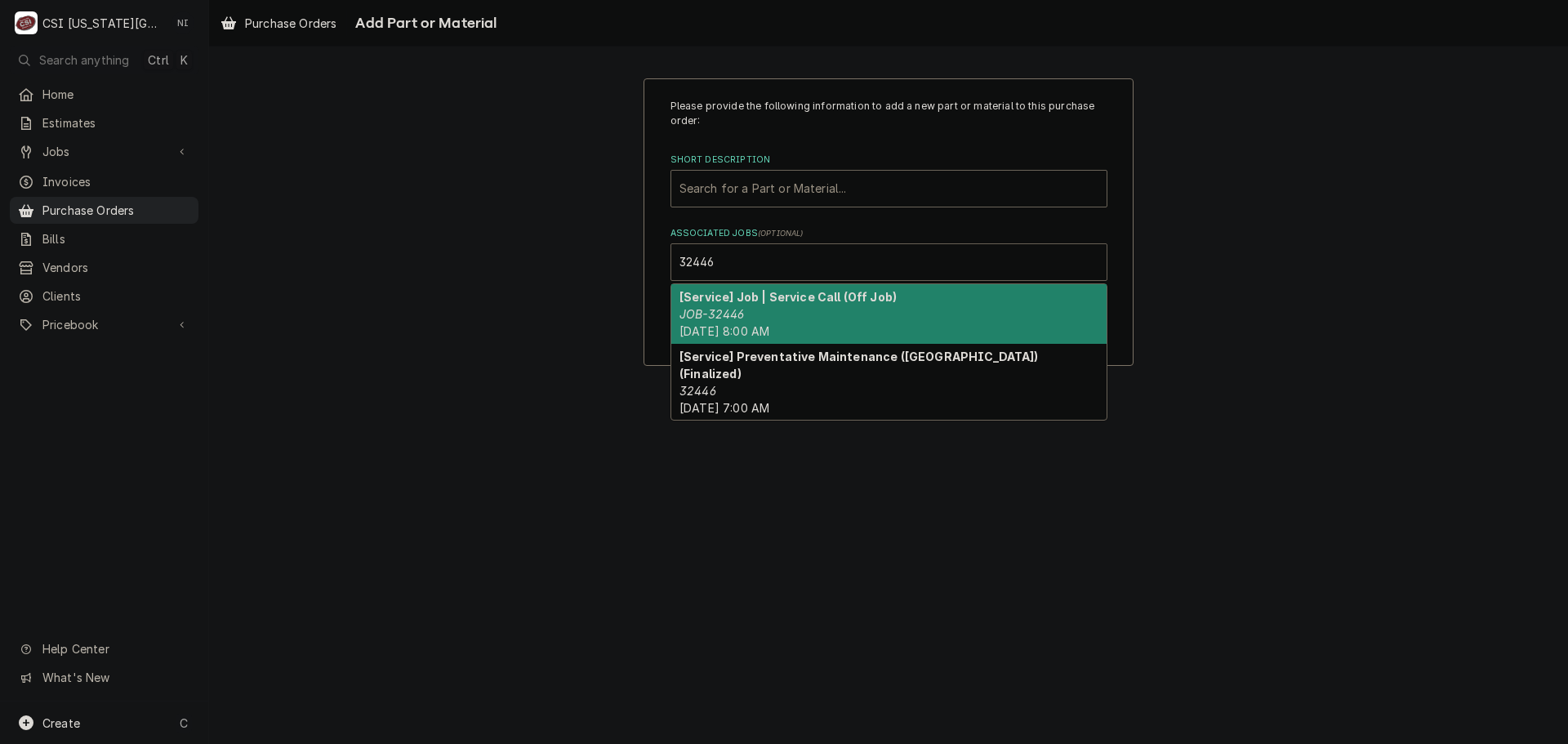
click at [847, 314] on div "[Service] Job | Service Call (Off Job) JOB-32446 Sun, Aug 31st, 2025 - 8:00 AM" at bounding box center [888, 314] width 435 height 60
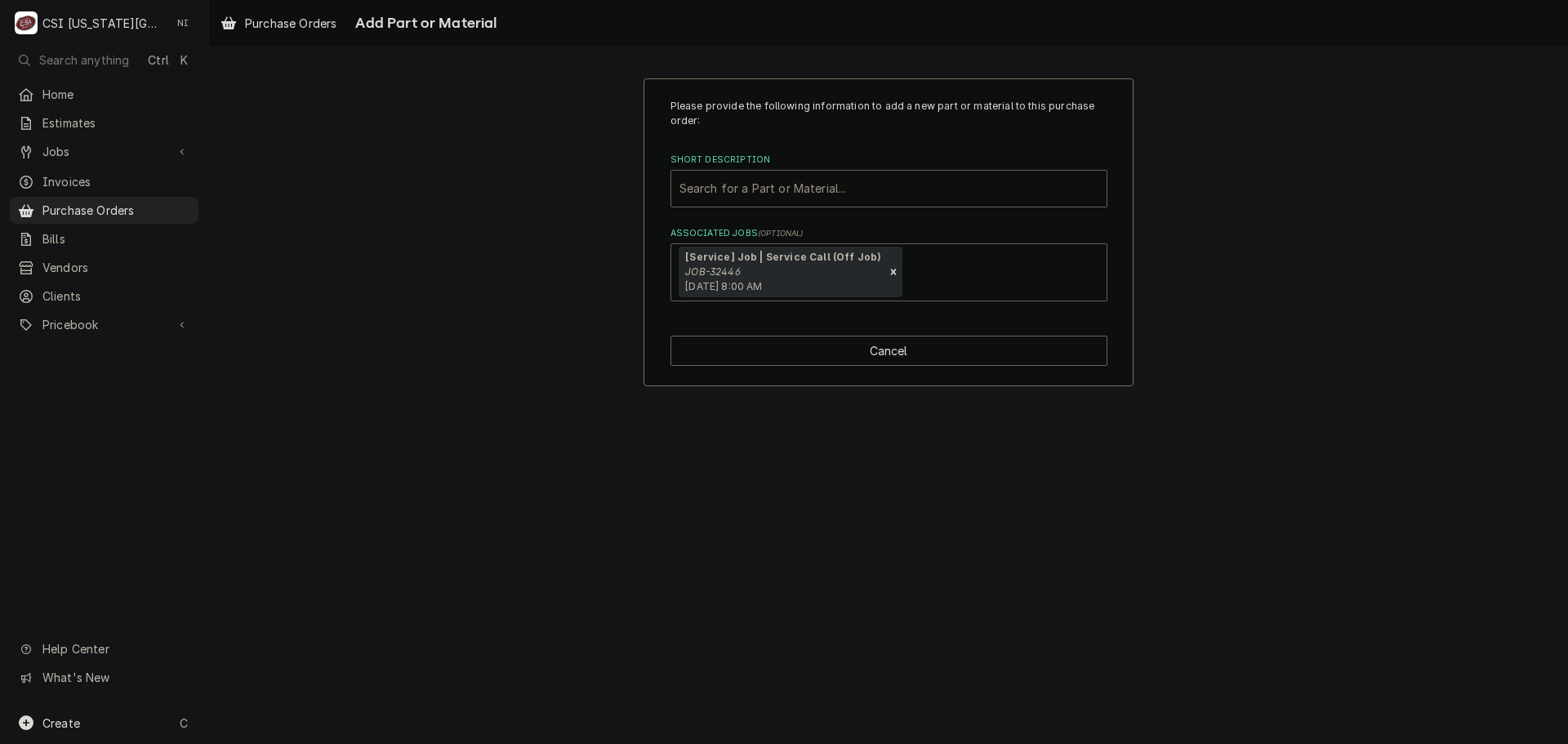
click at [859, 198] on div "Short Description" at bounding box center [888, 188] width 419 height 29
paste input "[PERSON_NAME]-00C30-123D-04"
type input "[PERSON_NAME]-00C30-123D-04"
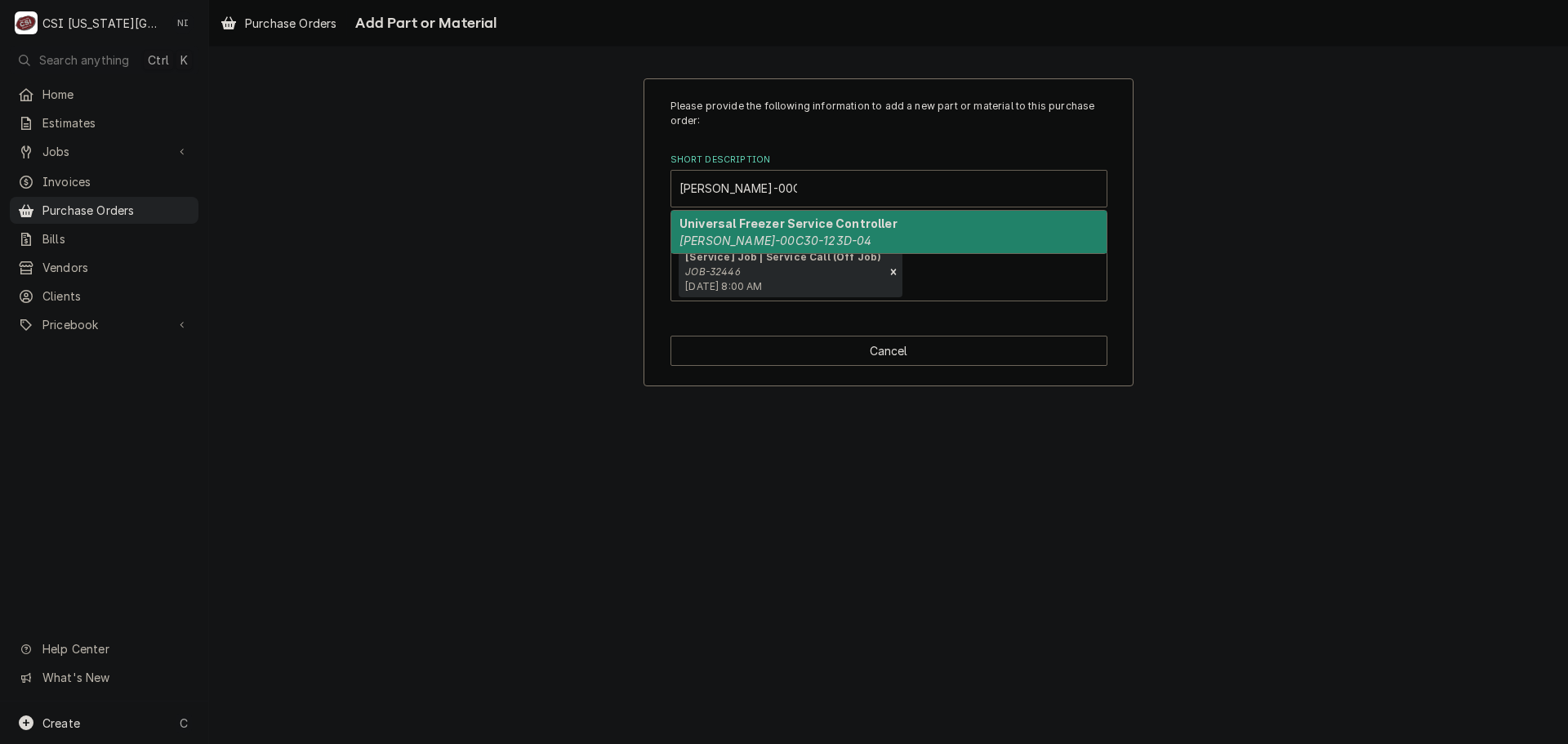
click at [835, 215] on div "Universal Freezer Service Controller BEV-00C30-123D-04" at bounding box center [888, 232] width 435 height 43
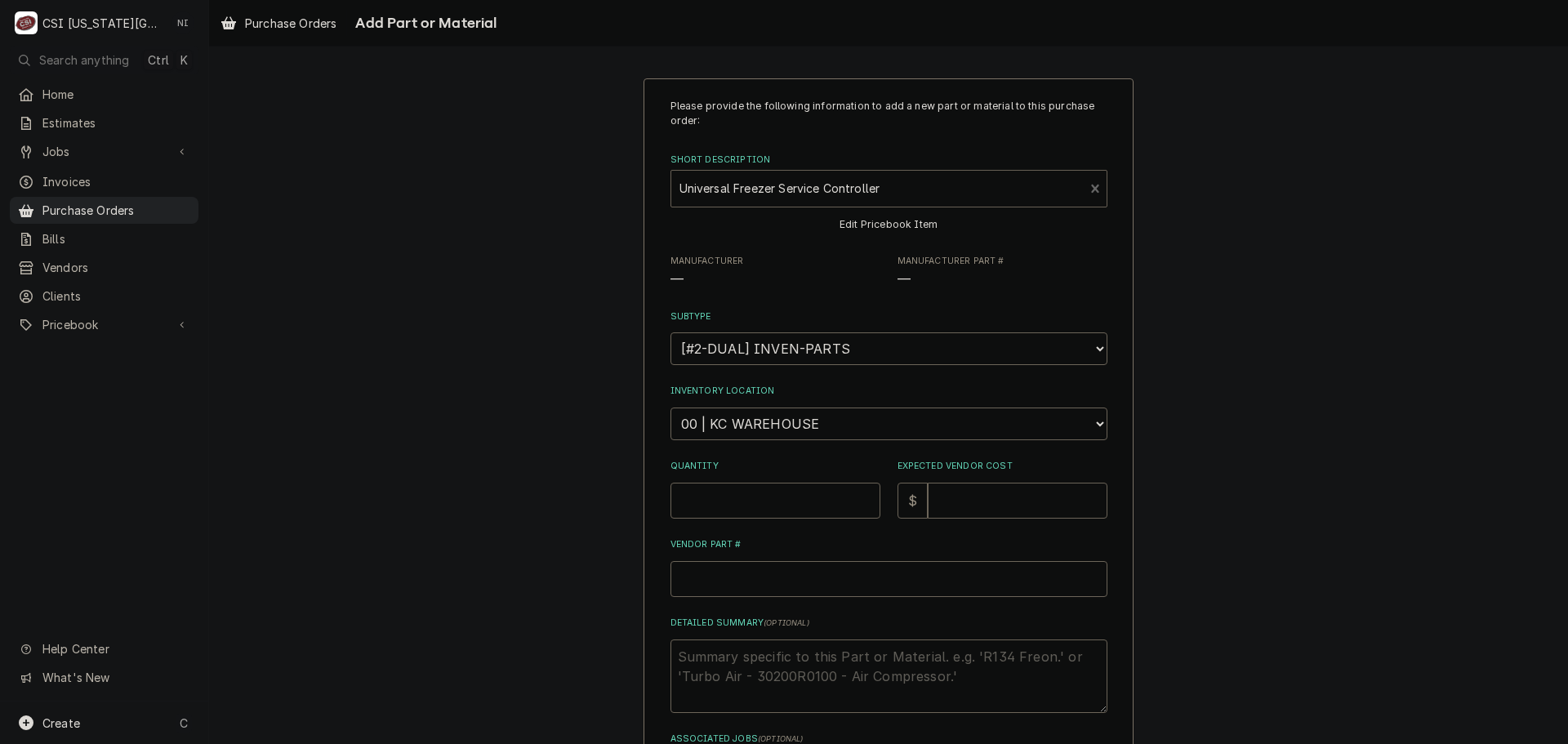
type textarea "x"
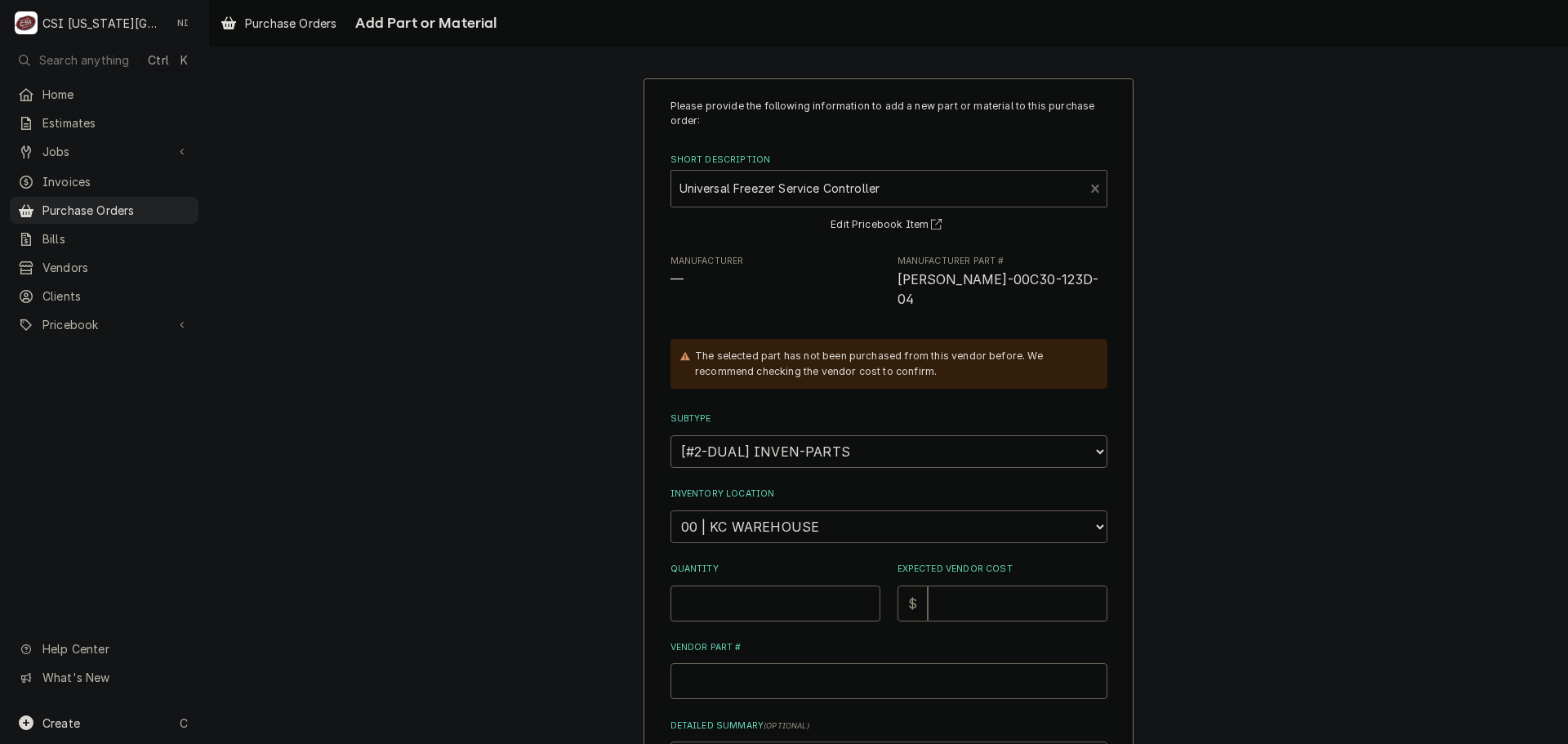
click at [793, 510] on select "Choose a location... 00 | KC WAREHOUSE 00 | MAIN WAREHOUSE 01 | BRIAN BREAZIER …" at bounding box center [889, 527] width 437 height 33
select select "2818"
click at [671, 510] on select "Choose a location... 00 | KC WAREHOUSE 00 | MAIN WAREHOUSE 01 | BRIAN BREAZIER …" at bounding box center [889, 527] width 437 height 33
click at [769, 586] on input "Quantity" at bounding box center [775, 603] width 210 height 36
type textarea "x"
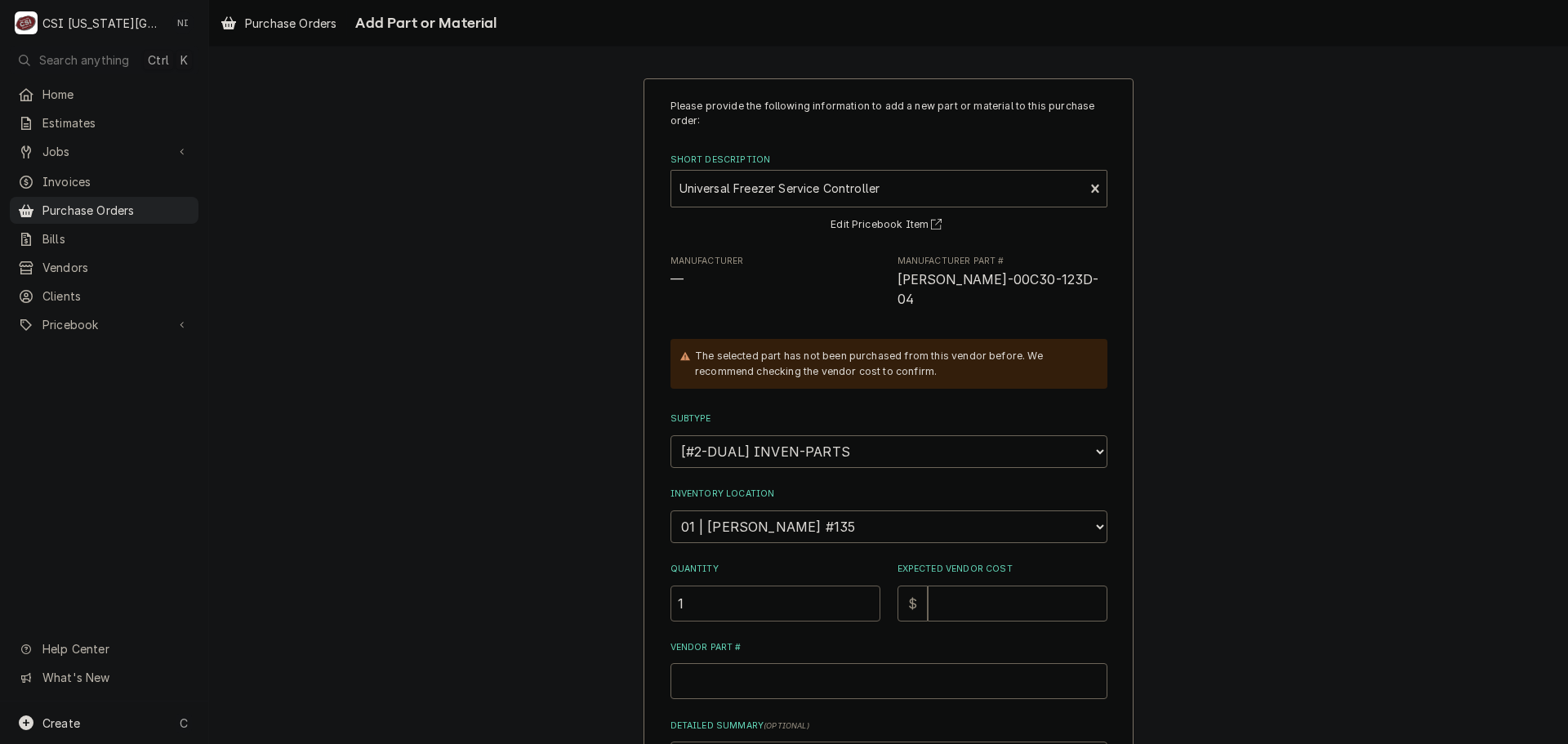
type input "1"
click at [963, 592] on input "Expected Vendor Cost" at bounding box center [1018, 603] width 180 height 36
type textarea "x"
type input "3"
type textarea "x"
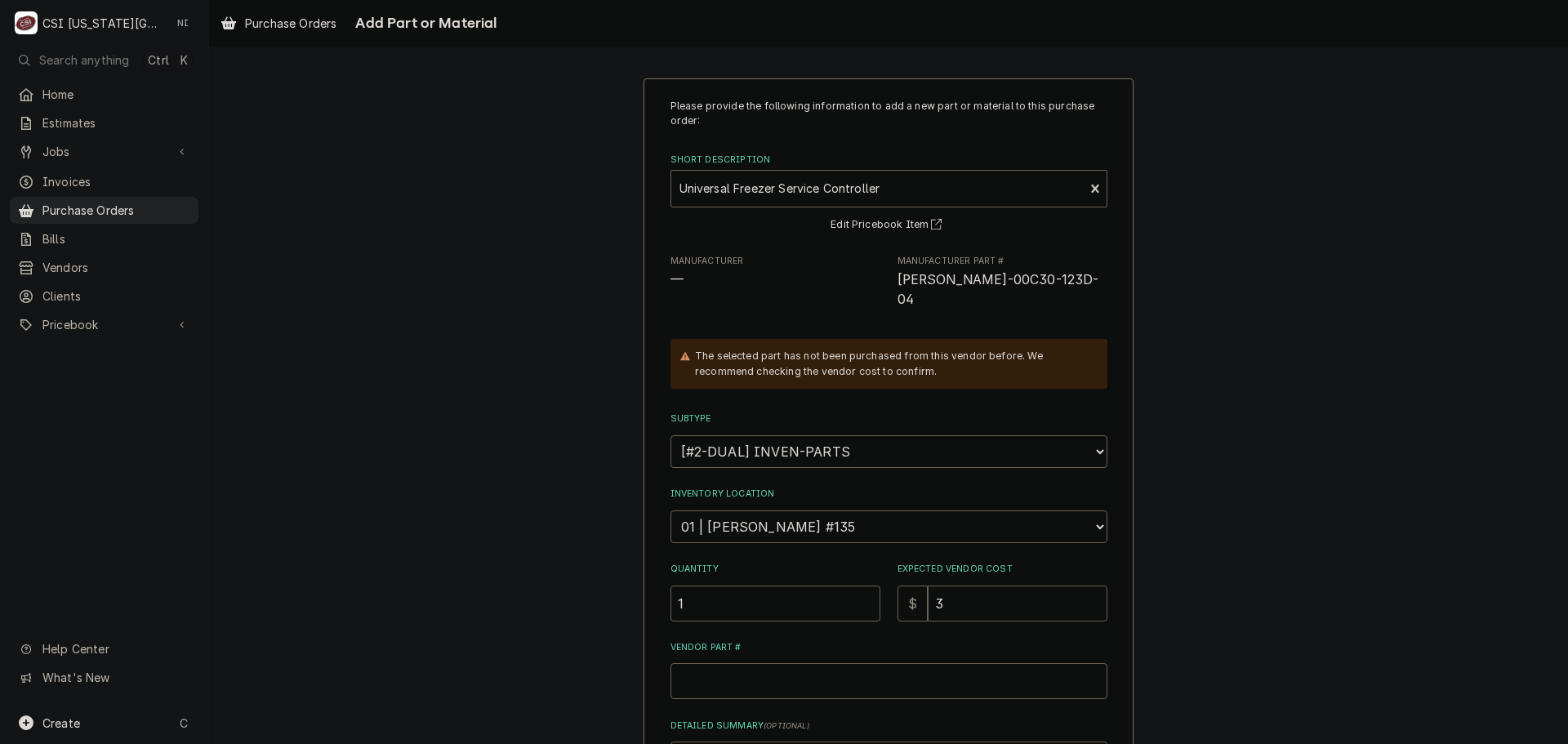
type input "33"
type textarea "x"
type input "334"
type textarea "x"
type input "334.5"
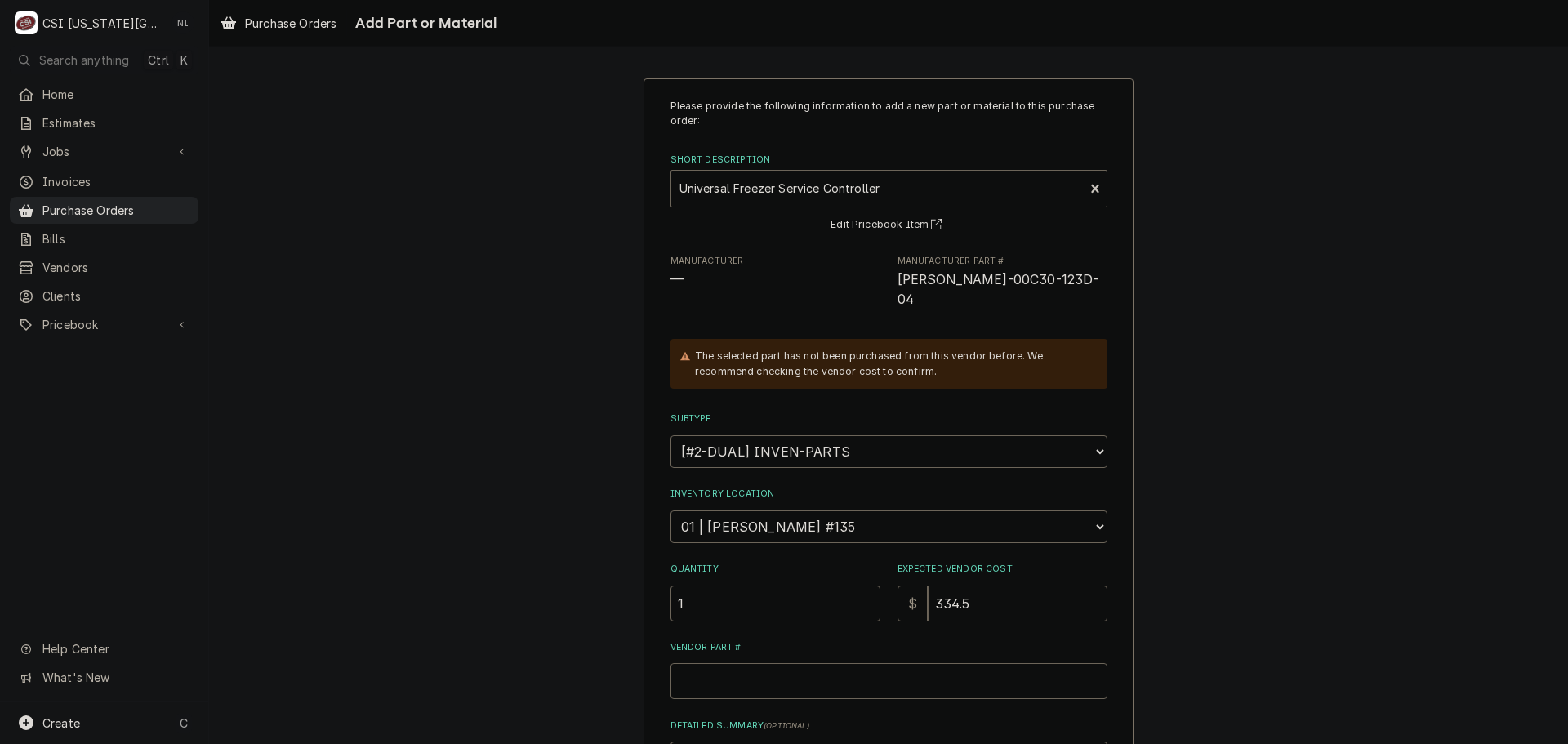
type textarea "x"
type input "334.53"
click at [777, 664] on input "Vendor Part #" at bounding box center [889, 680] width 437 height 36
paste input "BEV-00C30-123D-04"
type textarea "x"
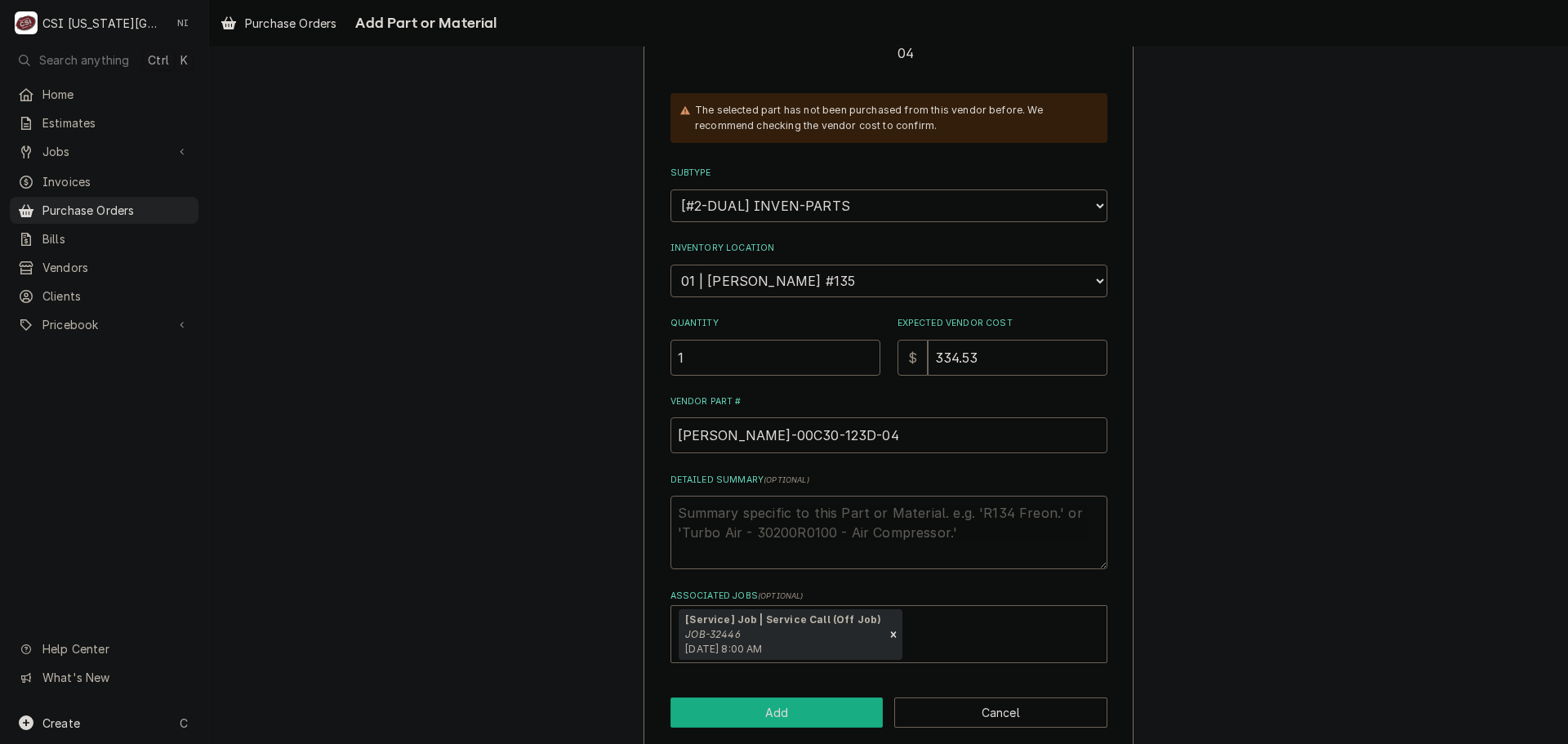
type input "BEV-00C30-123D-04"
click at [741, 702] on button "Add" at bounding box center [777, 711] width 213 height 30
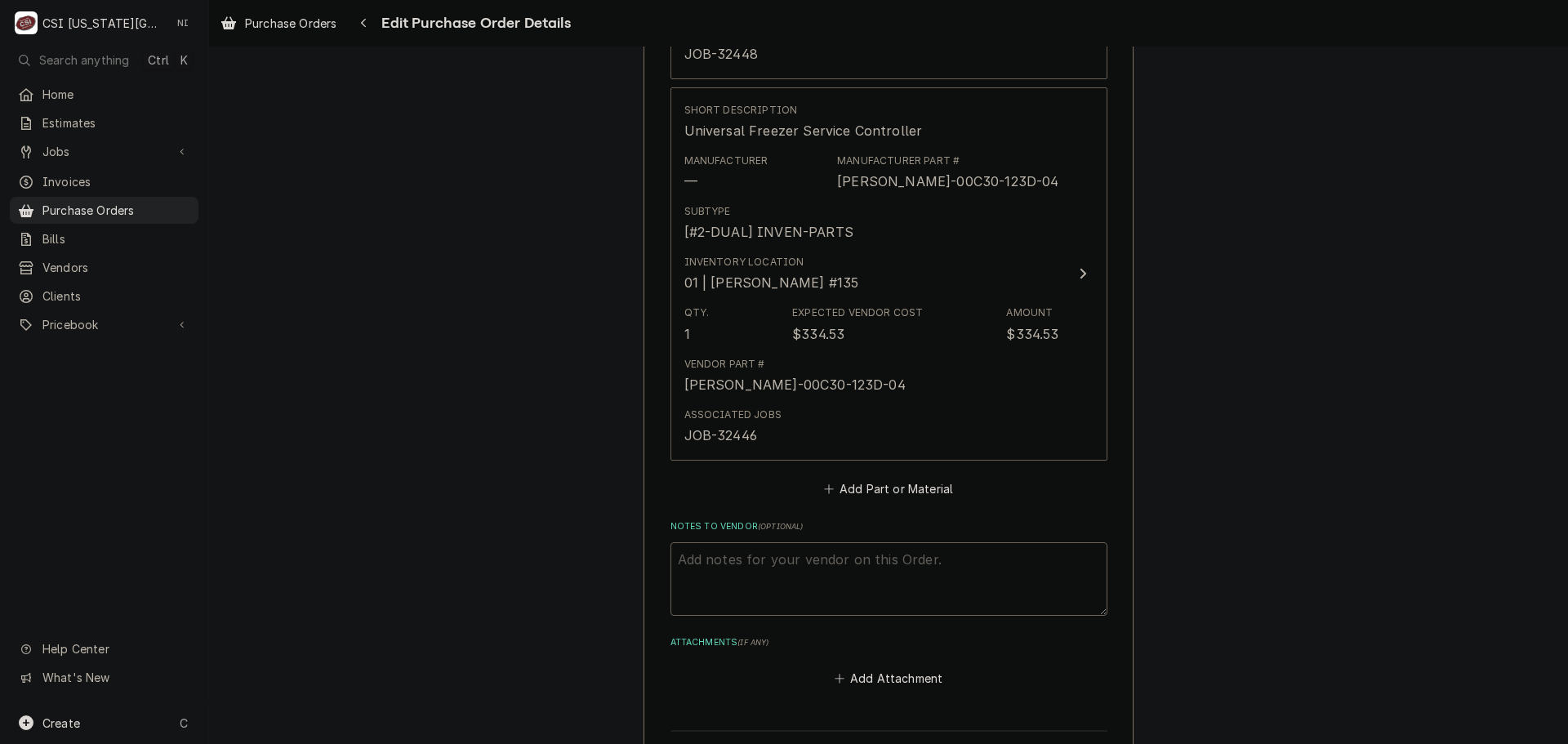
scroll to position [2041, 0]
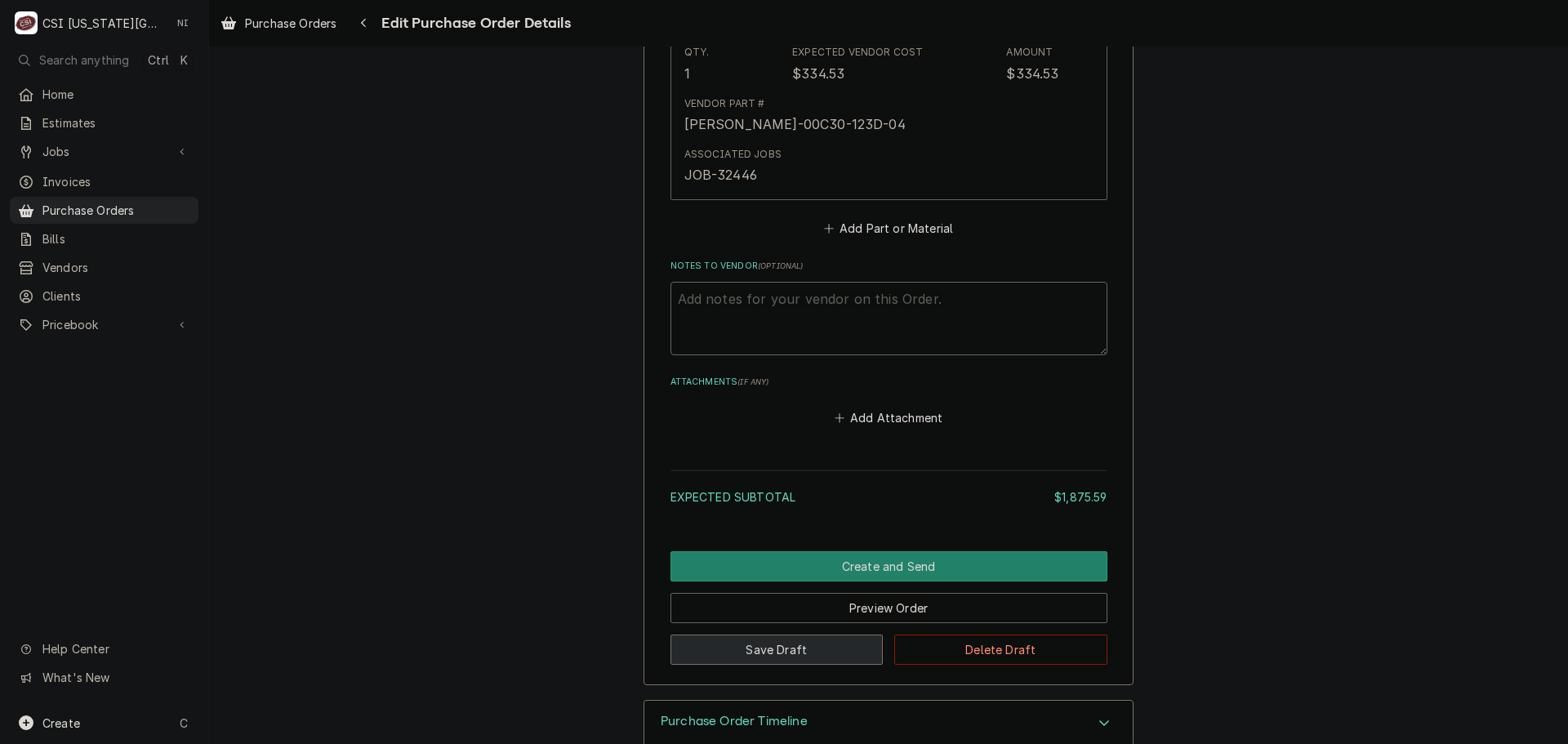
click at [748, 642] on button "Save Draft" at bounding box center [777, 648] width 213 height 30
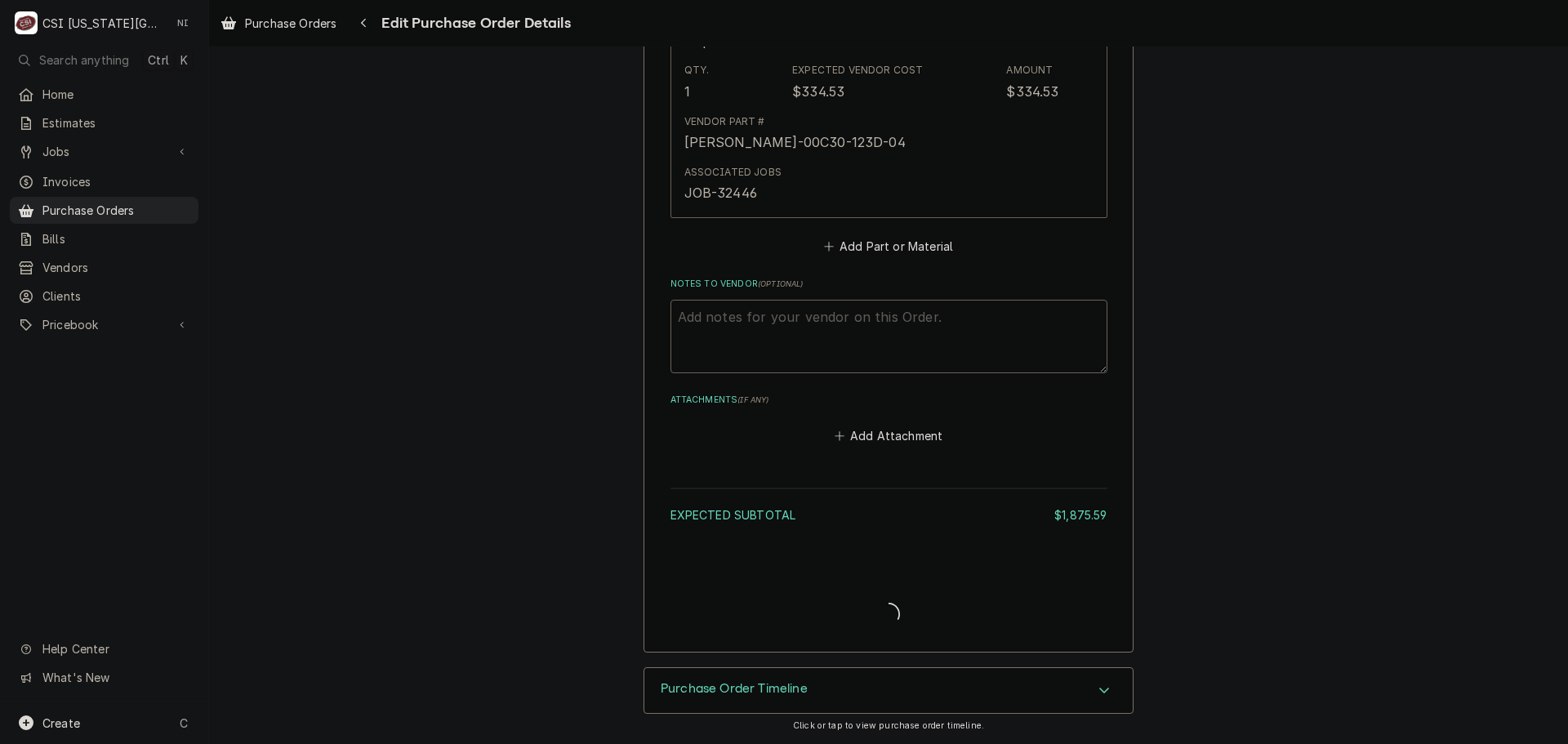
type textarea "x"
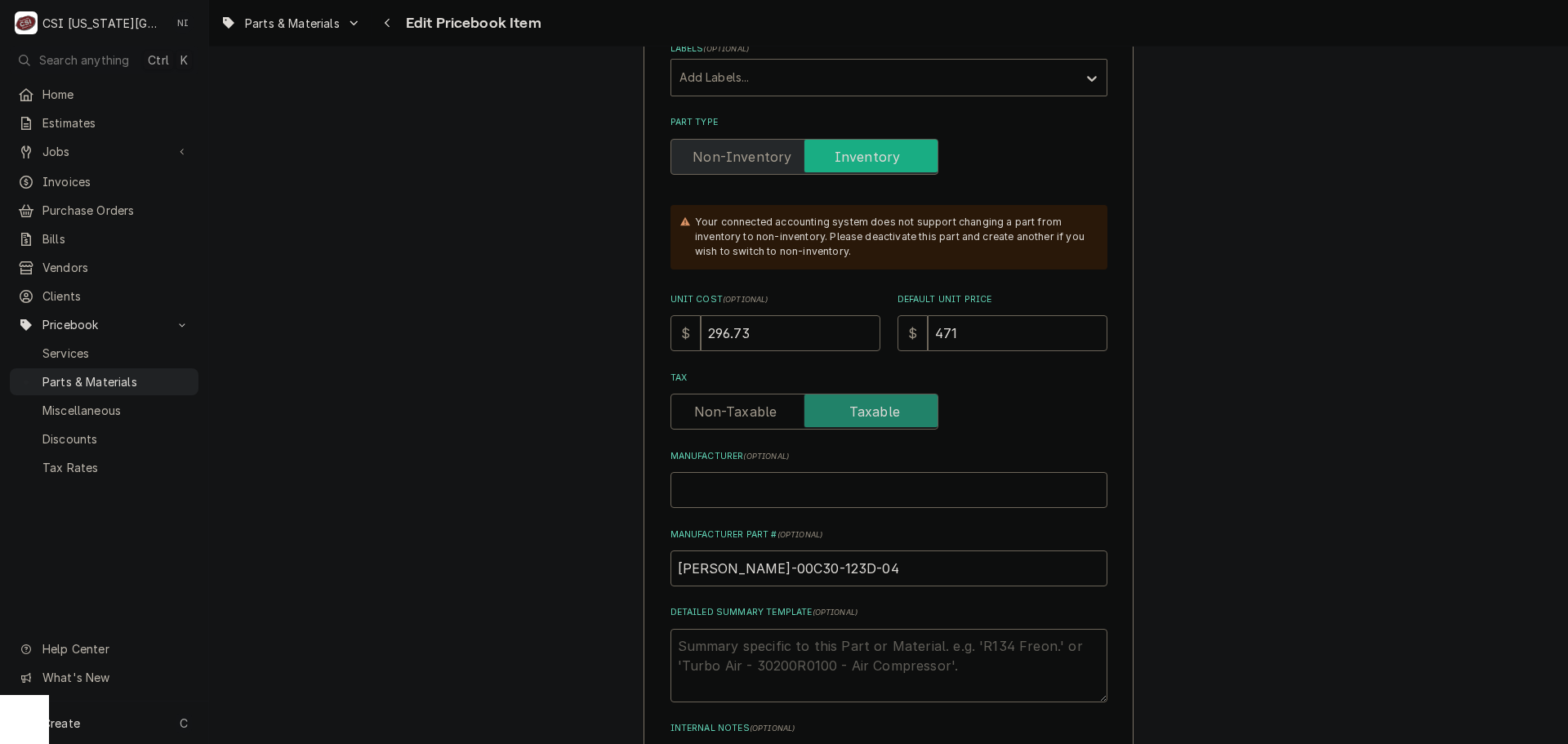
scroll to position [490, 0]
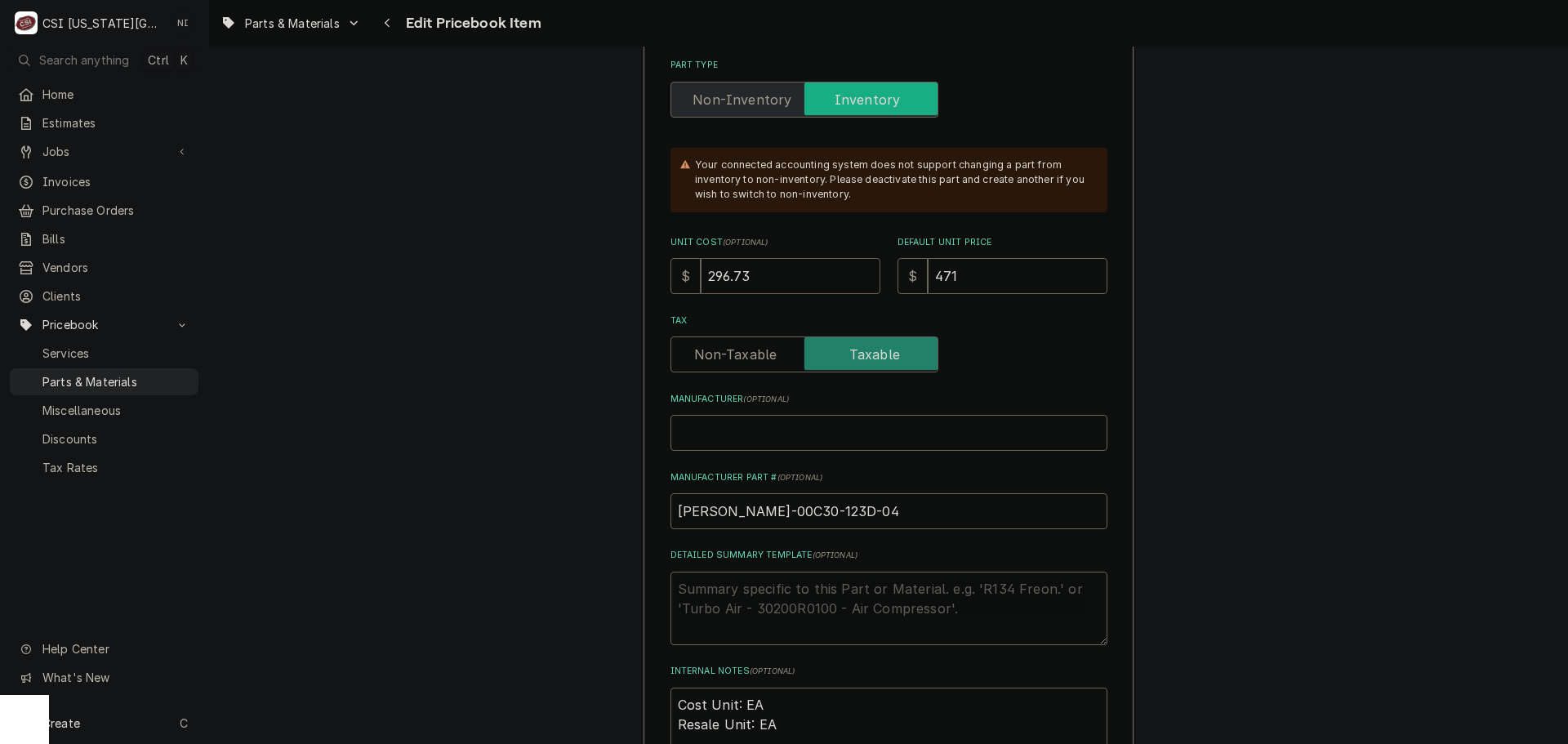
drag, startPoint x: 757, startPoint y: 280, endPoint x: 547, endPoint y: 266, distance: 210.5
type textarea "x"
type input "3"
type textarea "x"
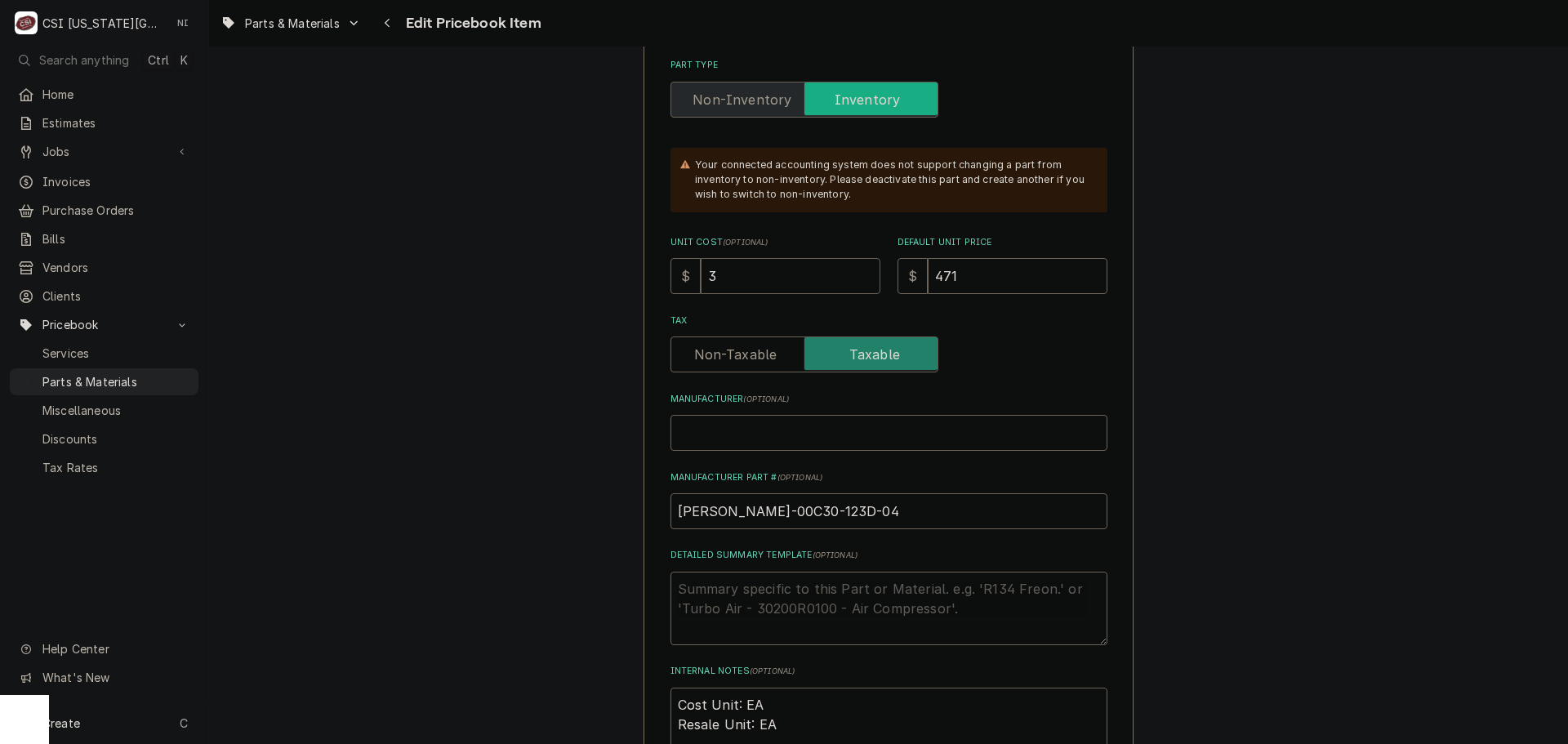
type input "34"
type textarea "x"
type input "343"
type textarea "x"
type input "34"
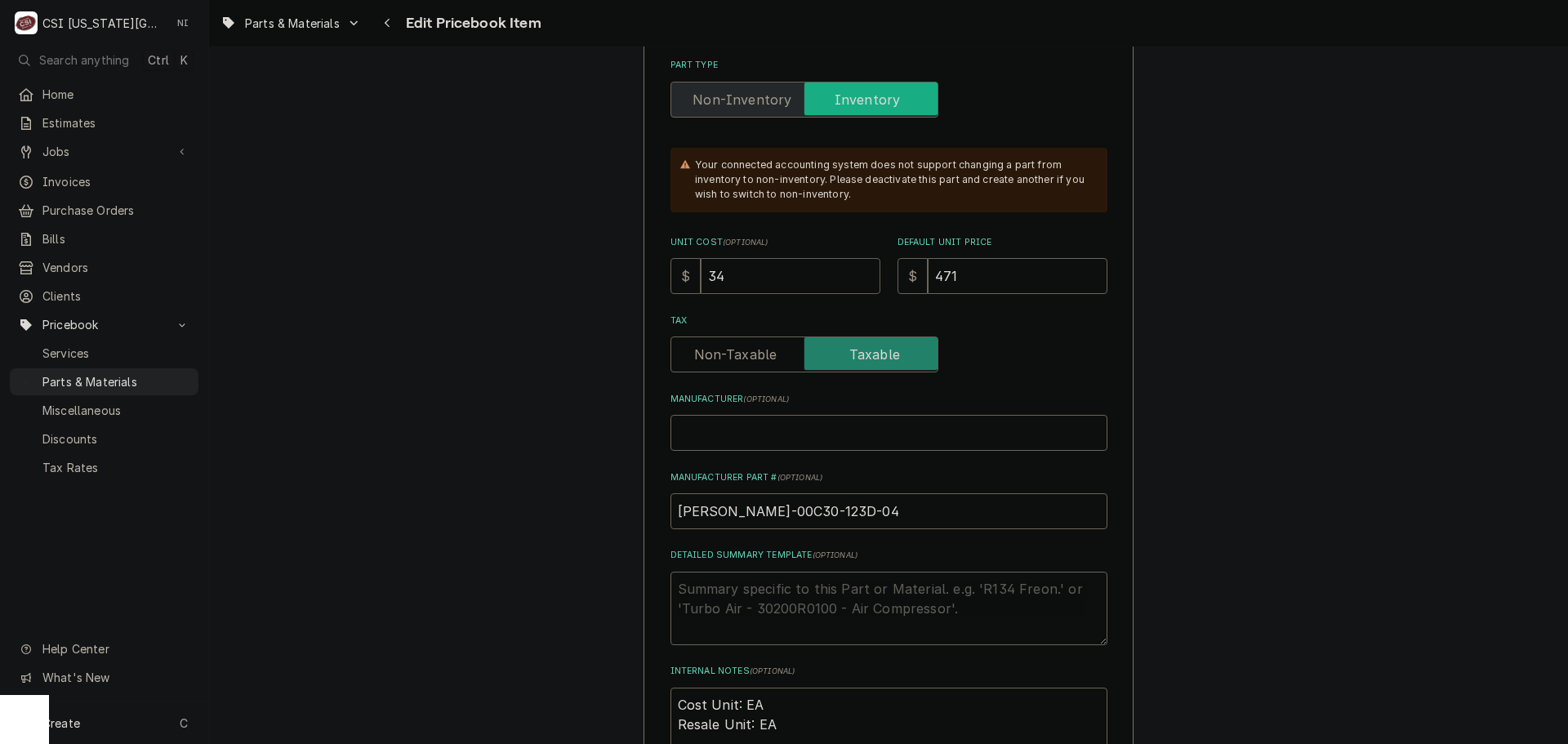
type textarea "x"
type input "3"
type textarea "x"
type input "33"
type textarea "x"
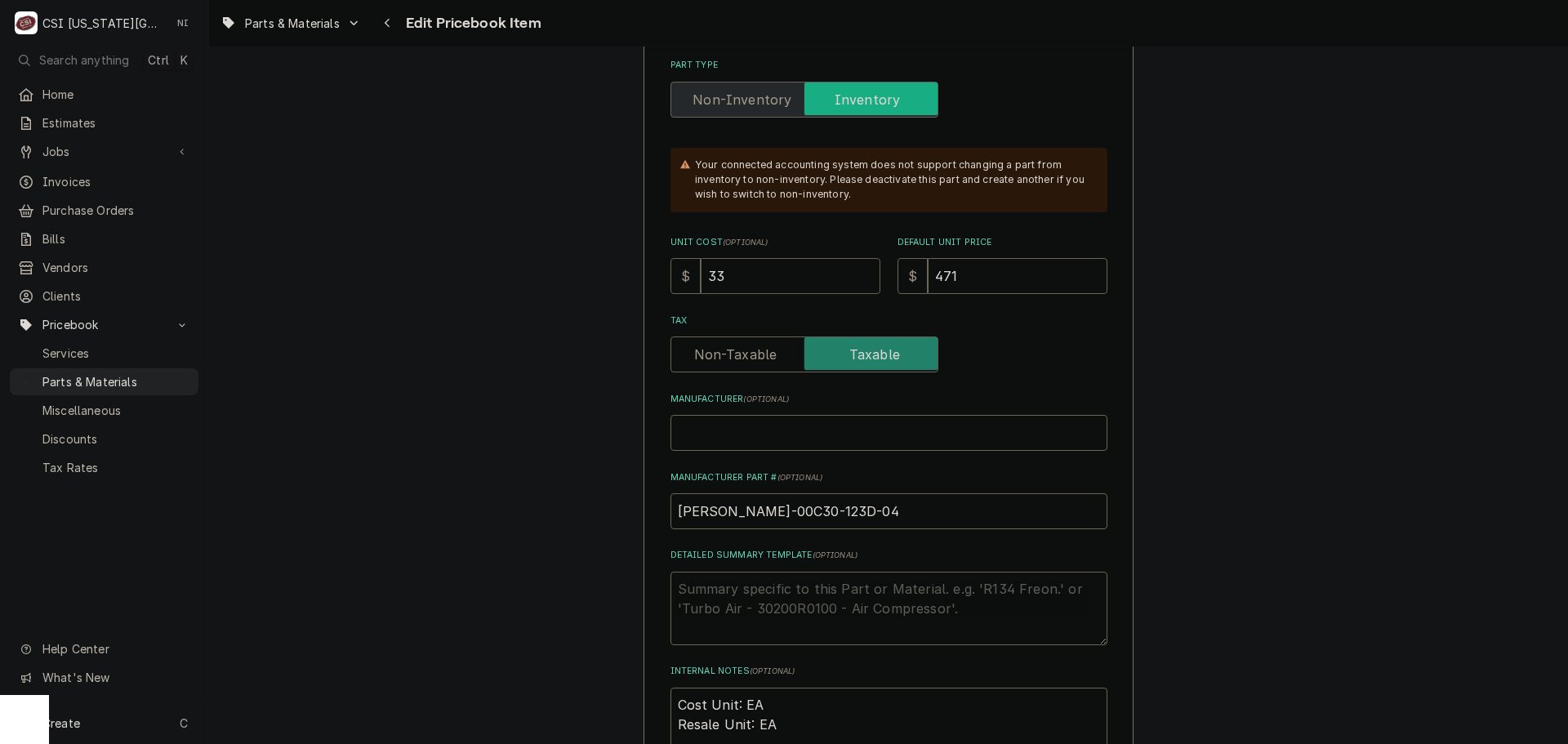
type input "334"
type textarea "x"
type input "334.5"
type textarea "x"
type input "334.53"
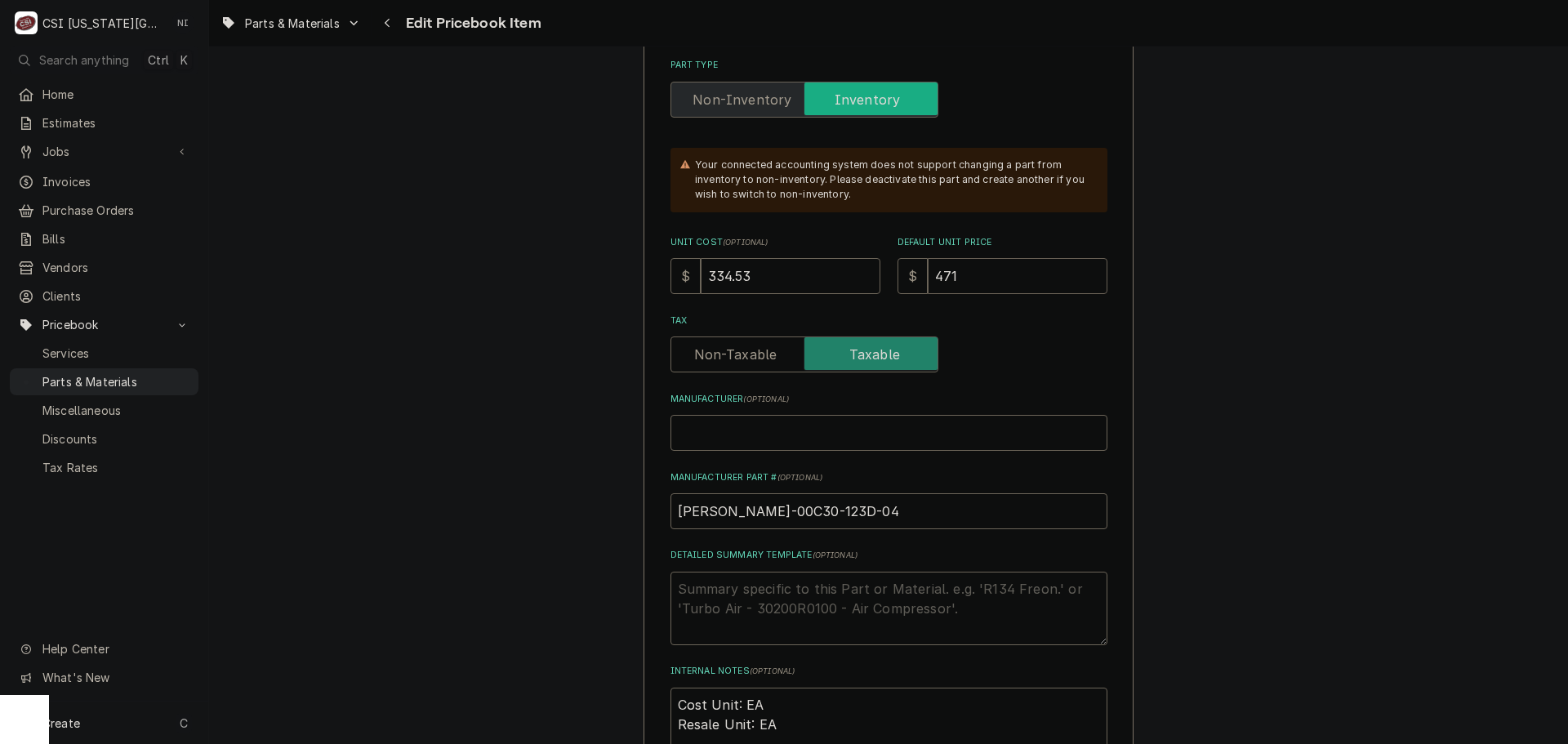
type textarea "x"
type input "5"
type textarea "x"
type input "53"
type textarea "x"
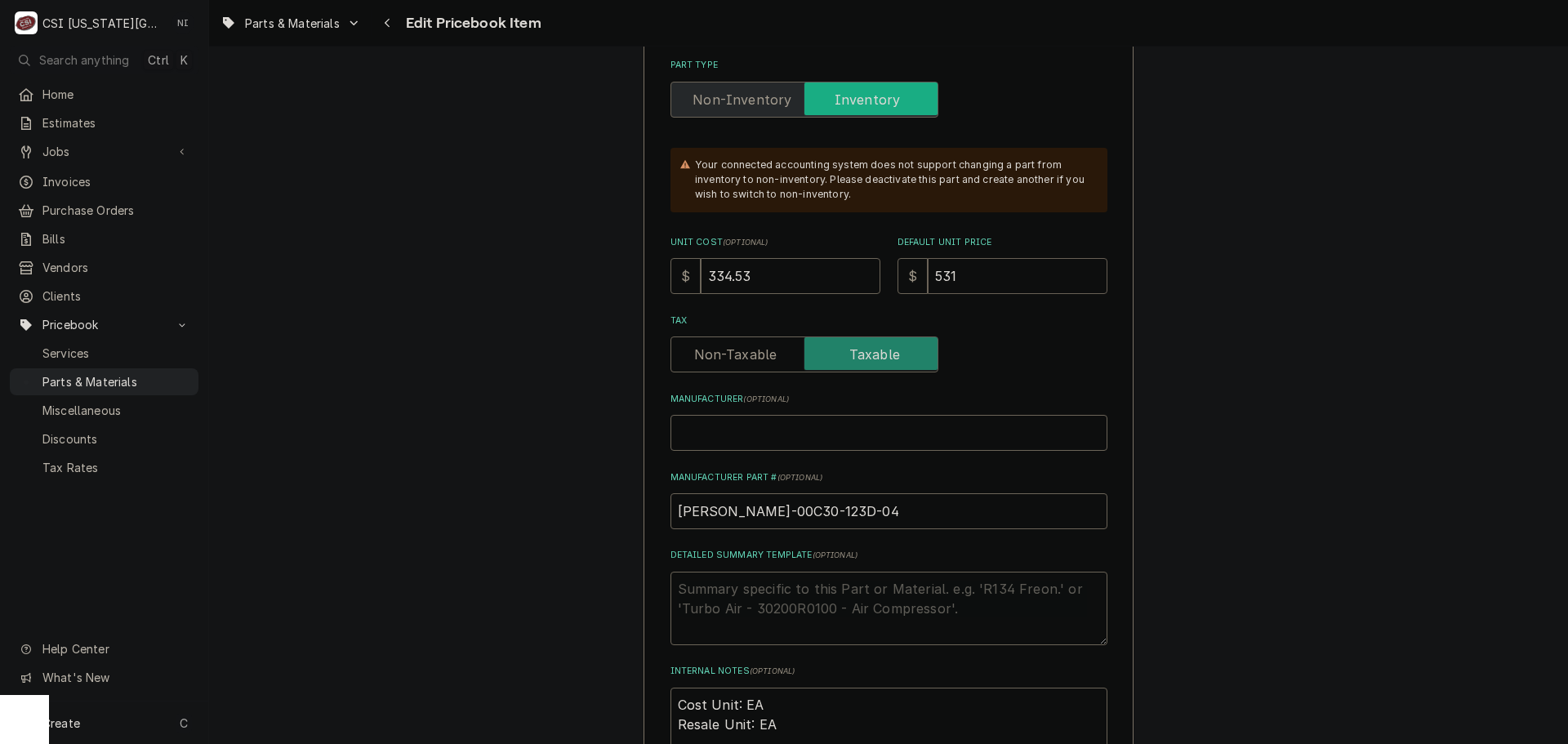
type input "531"
drag, startPoint x: 811, startPoint y: 514, endPoint x: 543, endPoint y: 505, distance: 268.2
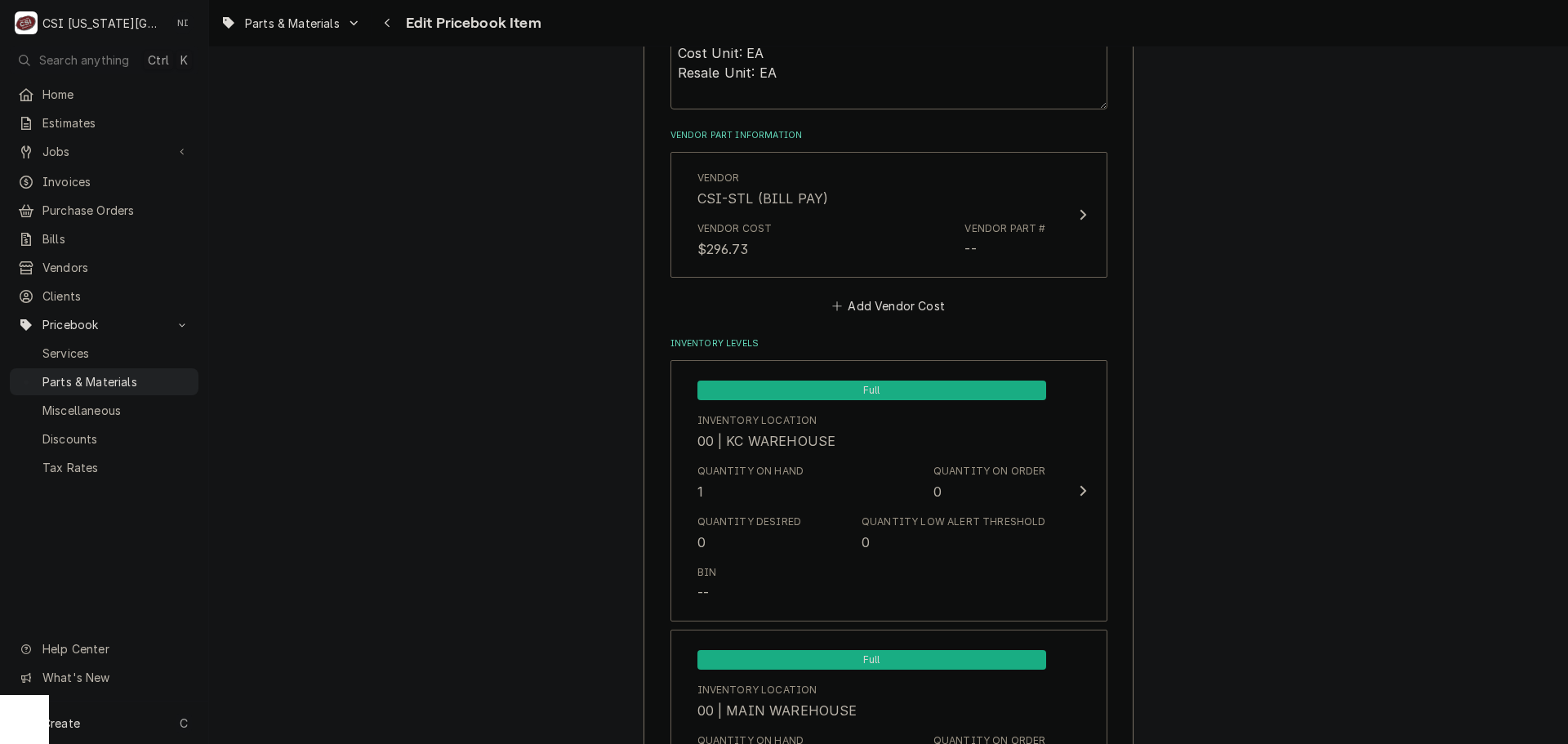
scroll to position [1263, 0]
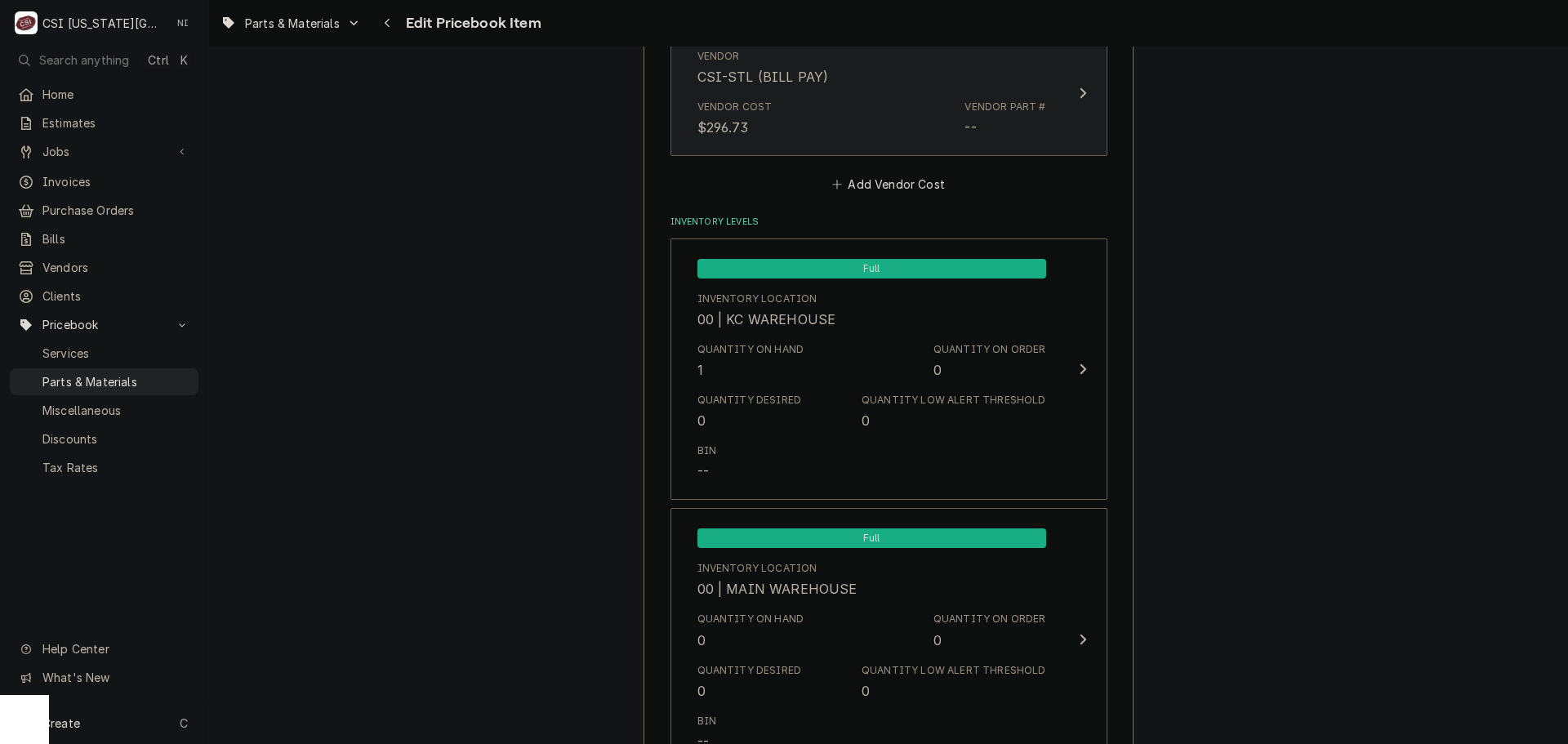
click at [912, 124] on div "Vendor Cost $296.73 Vendor Part # --" at bounding box center [871, 118] width 349 height 50
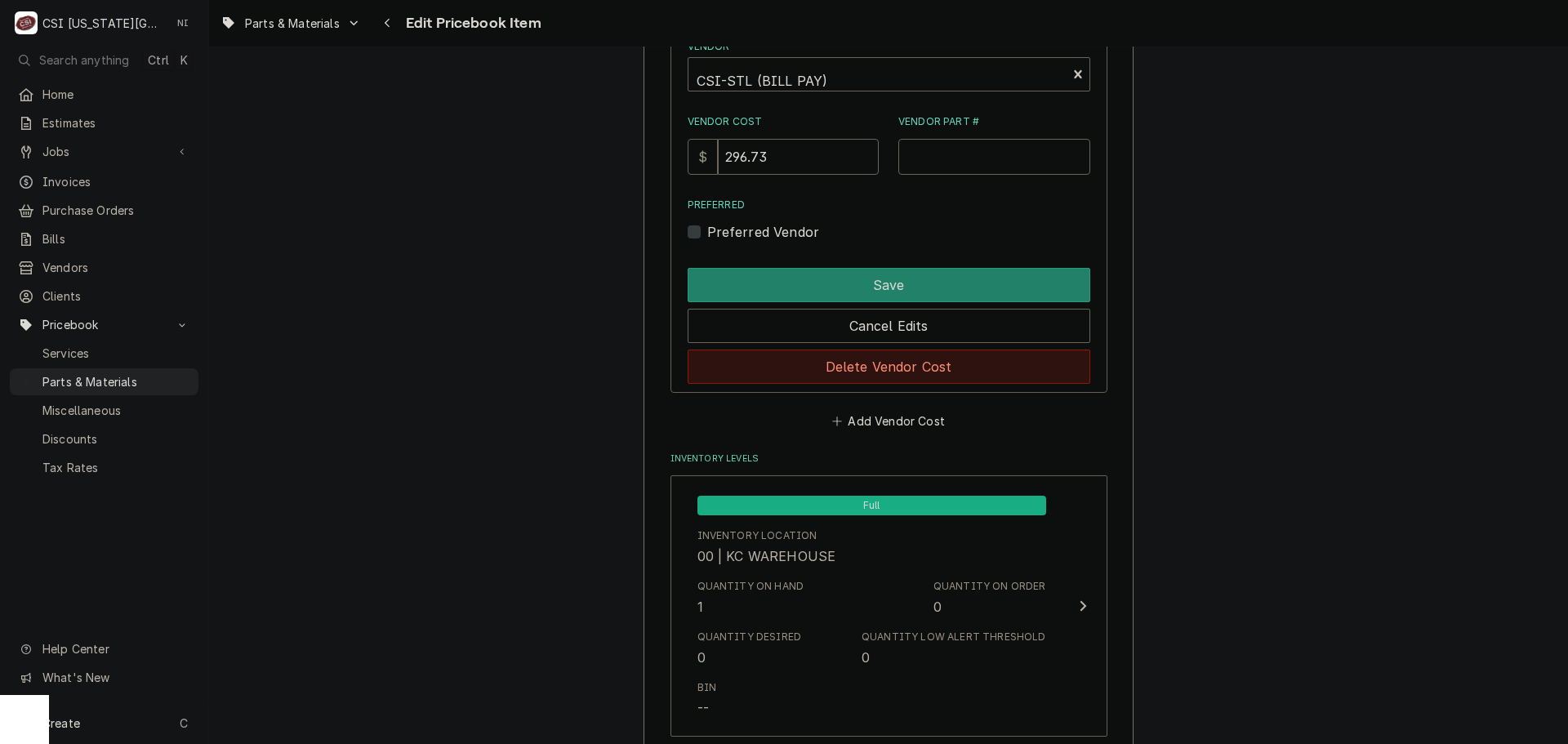
click at [869, 363] on button "Delete Vendor Cost" at bounding box center [888, 366] width 402 height 34
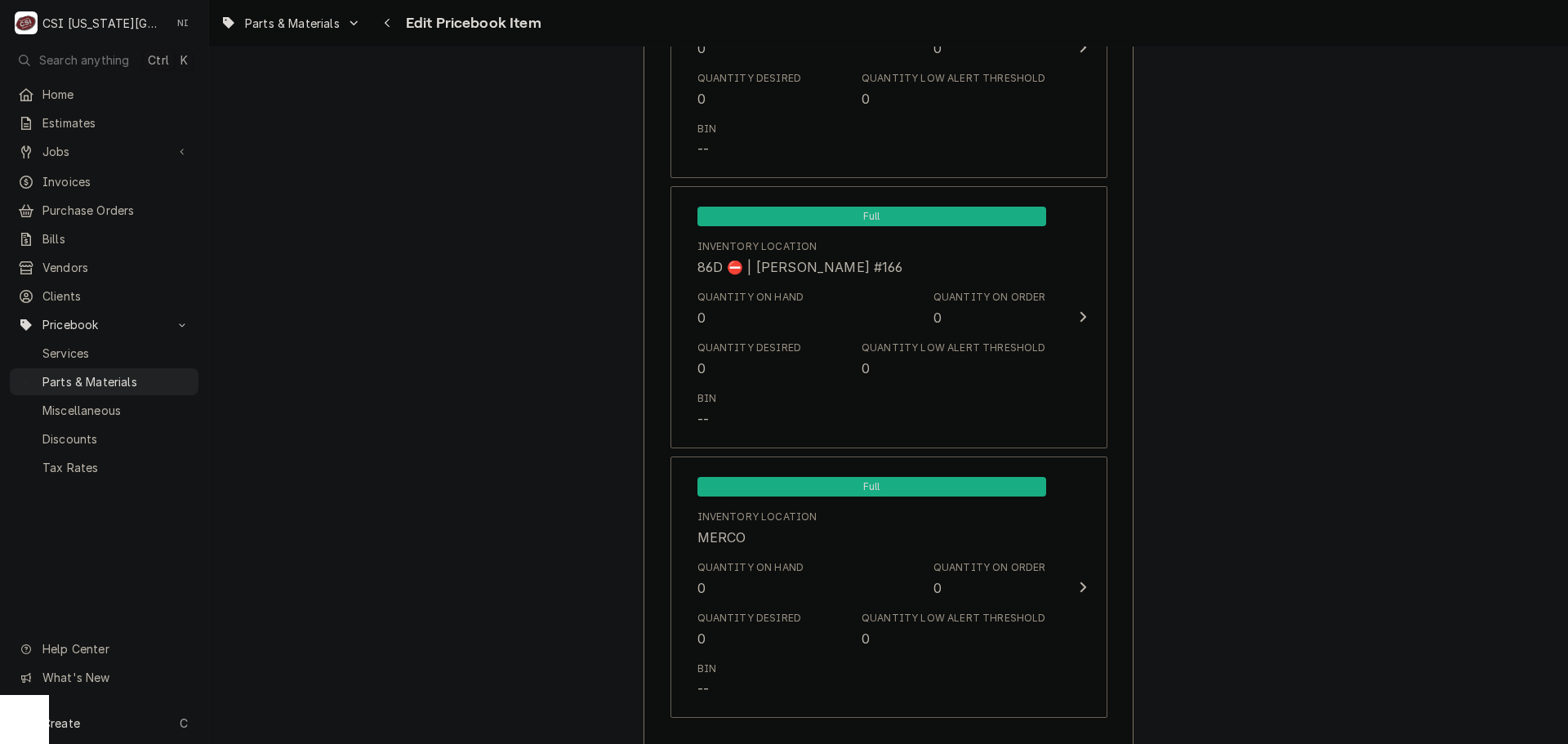
scroll to position [15821, 0]
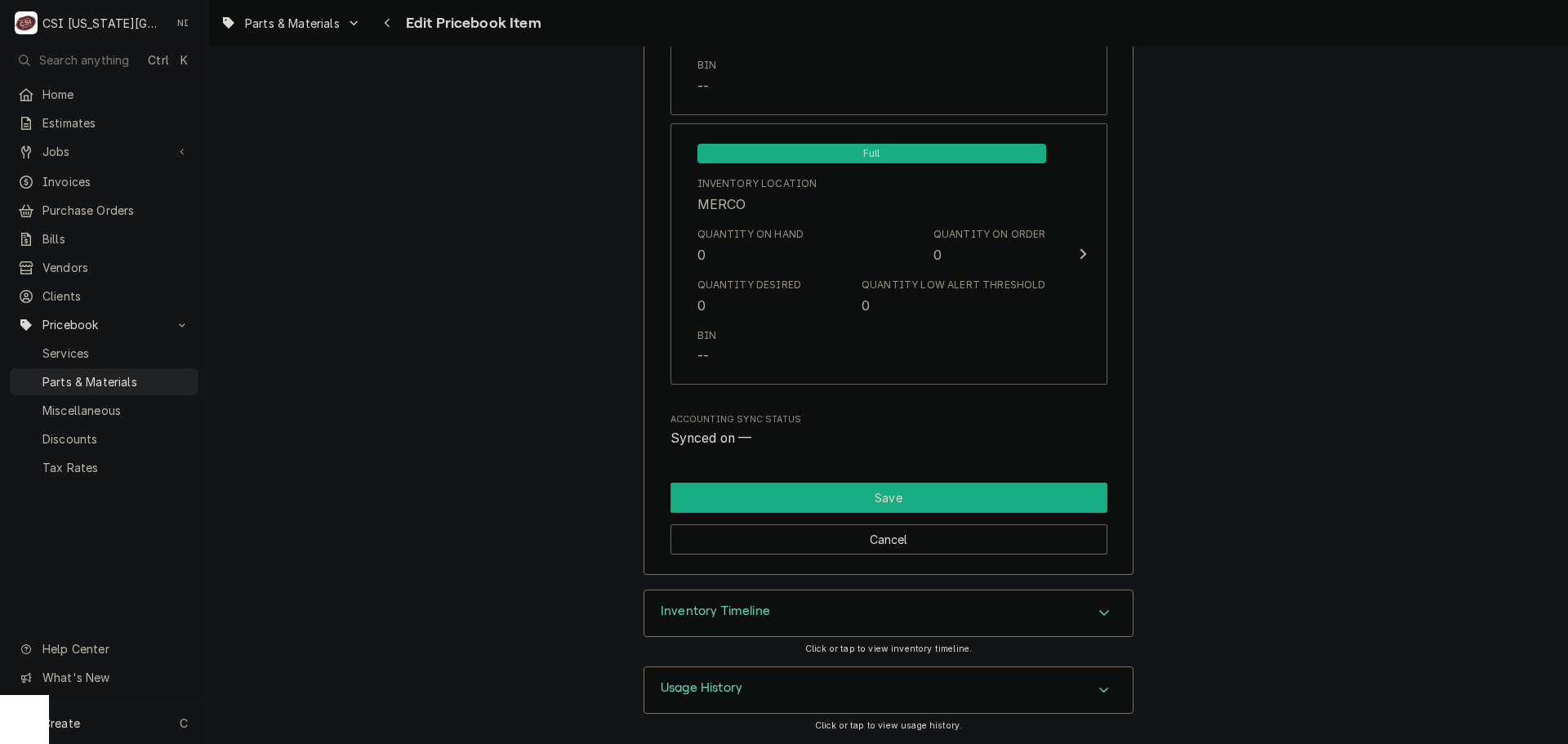
click at [954, 493] on button "Save" at bounding box center [889, 497] width 437 height 30
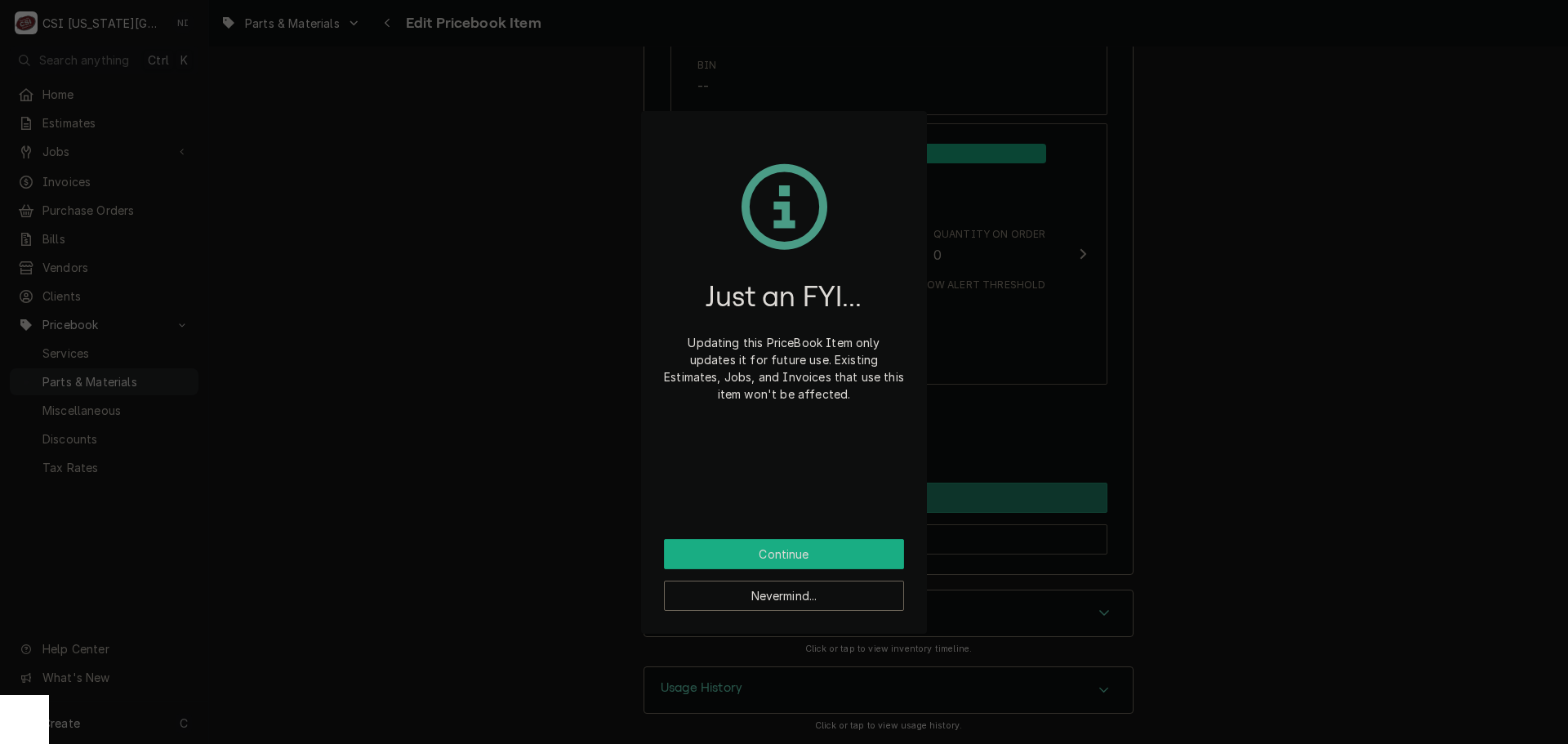
drag, startPoint x: 785, startPoint y: 564, endPoint x: 755, endPoint y: 454, distance: 114.0
click at [785, 561] on button "Continue" at bounding box center [784, 554] width 240 height 30
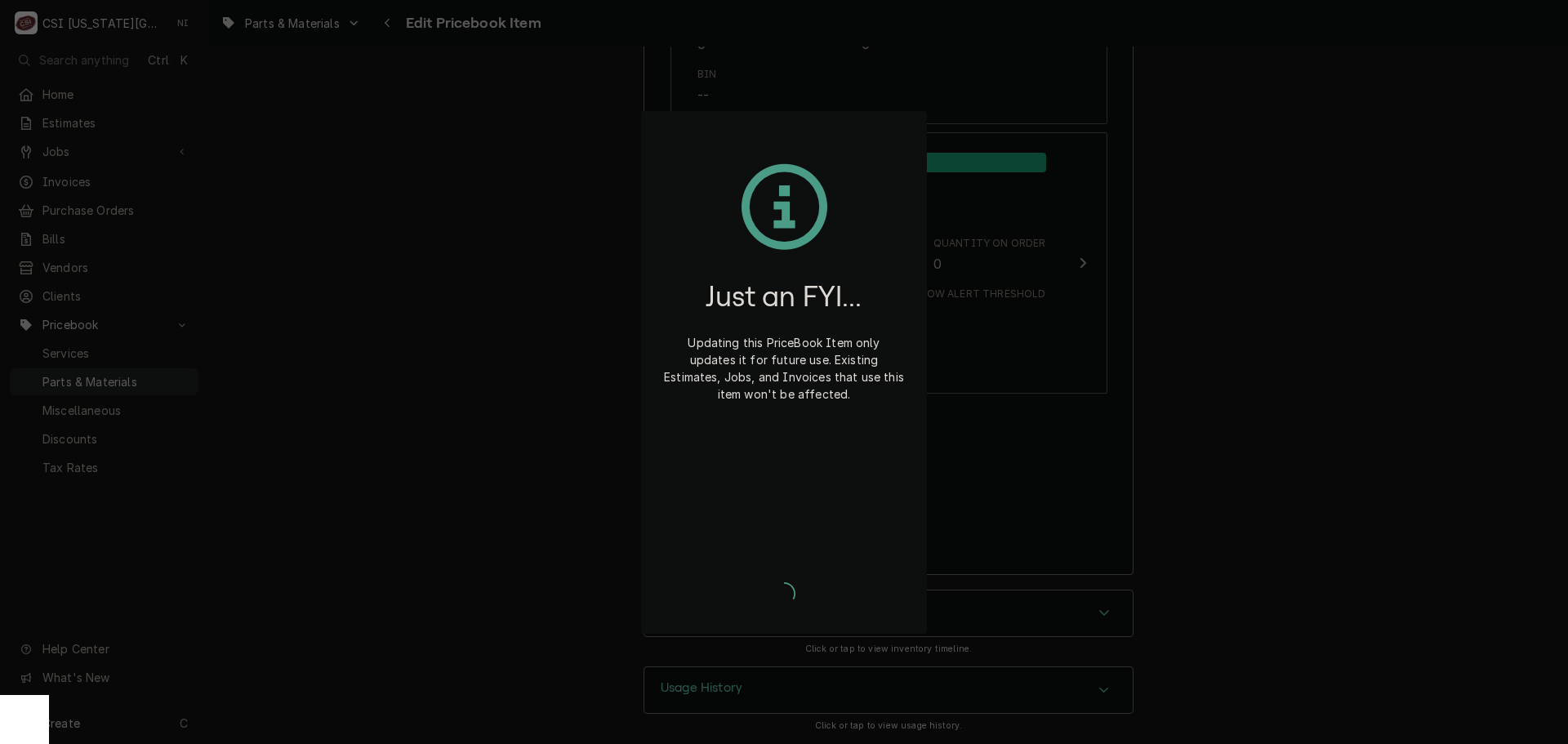
type textarea "x"
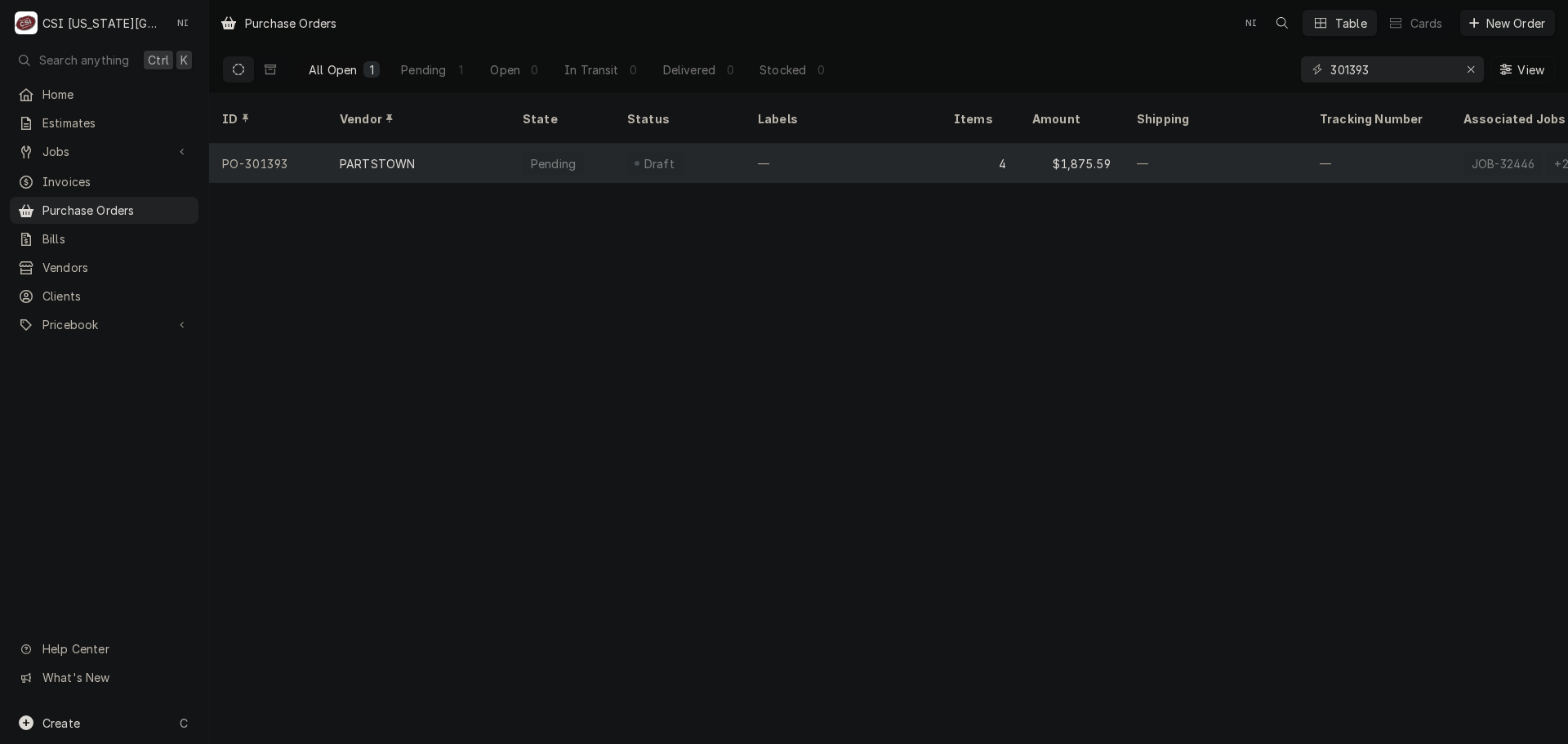
click at [914, 144] on div "—" at bounding box center [842, 163] width 196 height 40
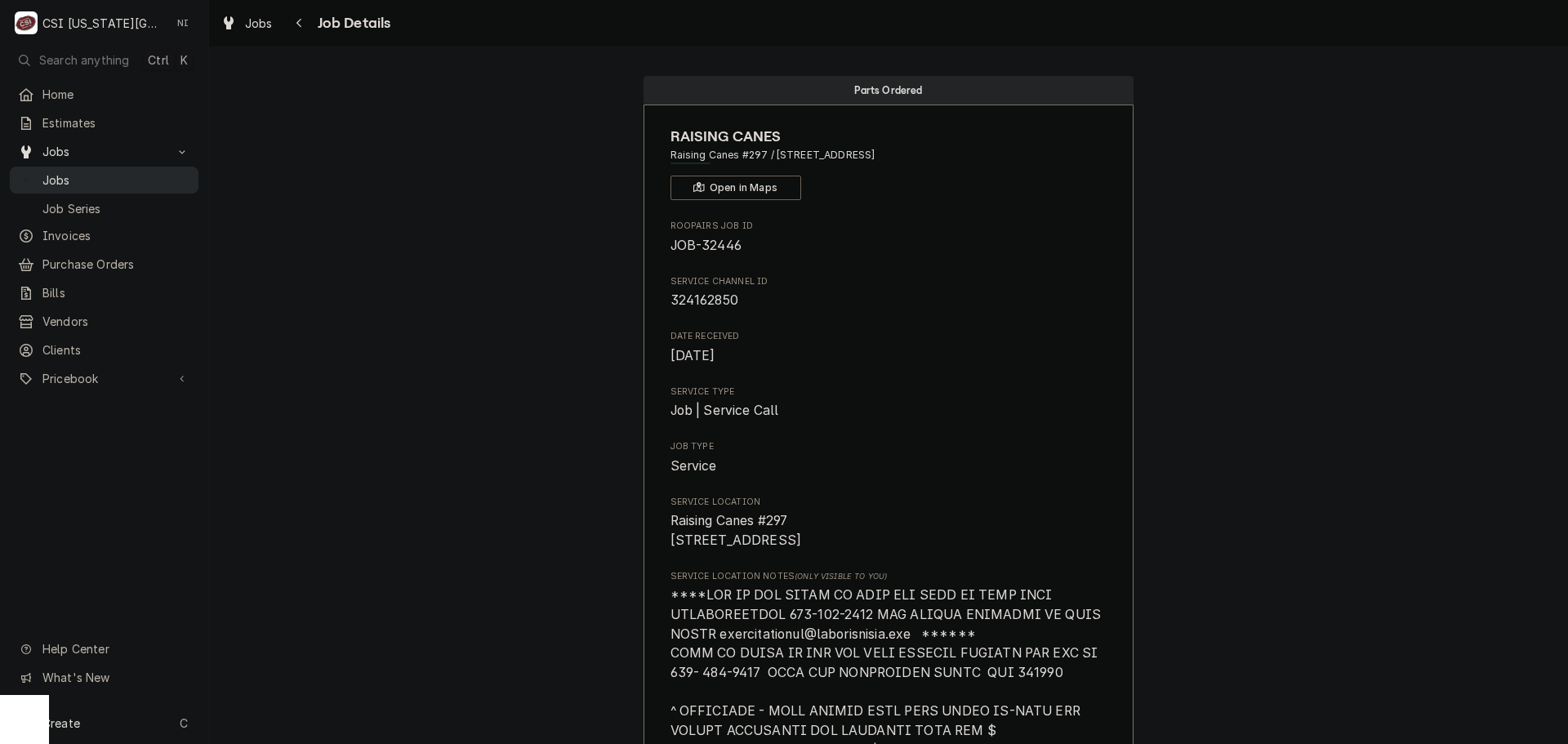
click at [113, 175] on span "Jobs" at bounding box center [116, 180] width 148 height 17
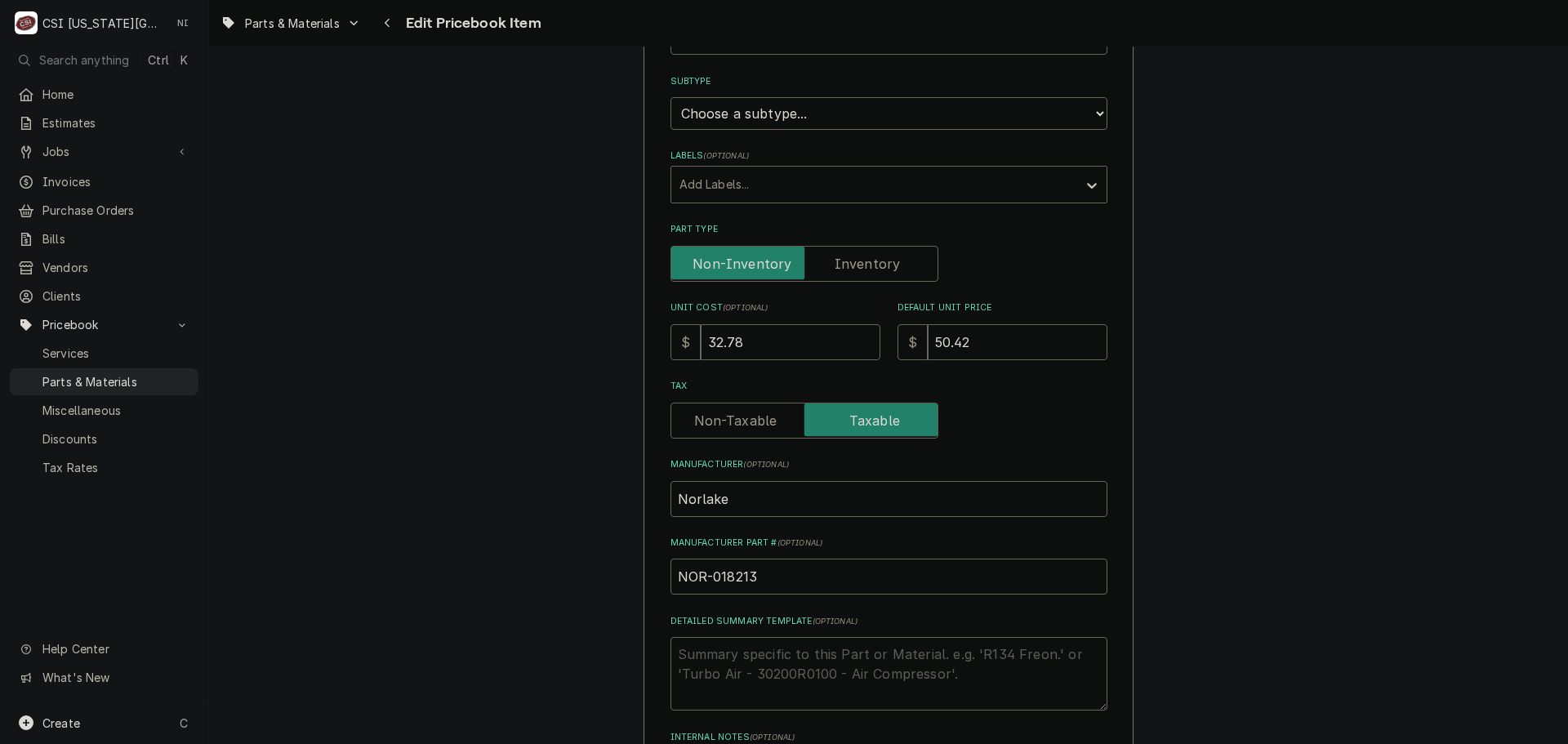
scroll to position [327, 0]
click at [836, 255] on label "Part Type" at bounding box center [804, 262] width 268 height 36
click at [836, 255] on input "Part Type" at bounding box center [804, 262] width 253 height 36
checkbox input "true"
type textarea "x"
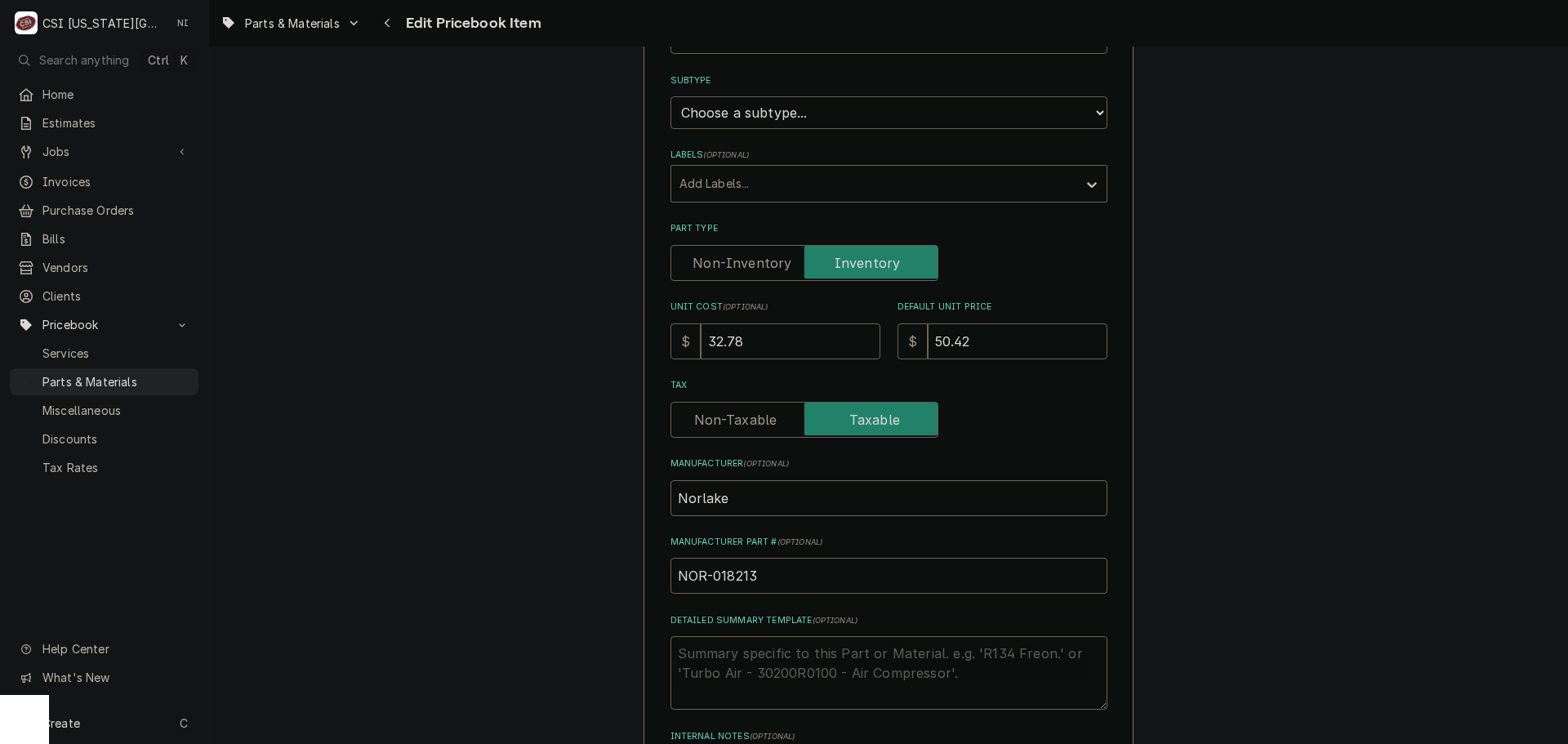
click at [850, 118] on select "Choose a subtype... [#2-DUAL] AFTERHRS-WH-CHG-2 [#2-DUAL] BEV-EQUIP [#2-DUAL] B…" at bounding box center [889, 113] width 437 height 33
select select "45"
click at [671, 97] on select "Choose a subtype... [#2-DUAL] AFTERHRS-WH-CHG-2 [#2-DUAL] BEV-EQUIP [#2-DUAL] B…" at bounding box center [889, 113] width 437 height 33
drag, startPoint x: 1554, startPoint y: 88, endPoint x: 1555, endPoint y: 108, distance: 20.0
click at [1555, 108] on div "Use the fields below to edit this PriceBook item. Note that changes made here w…" at bounding box center [888, 394] width 1359 height 697
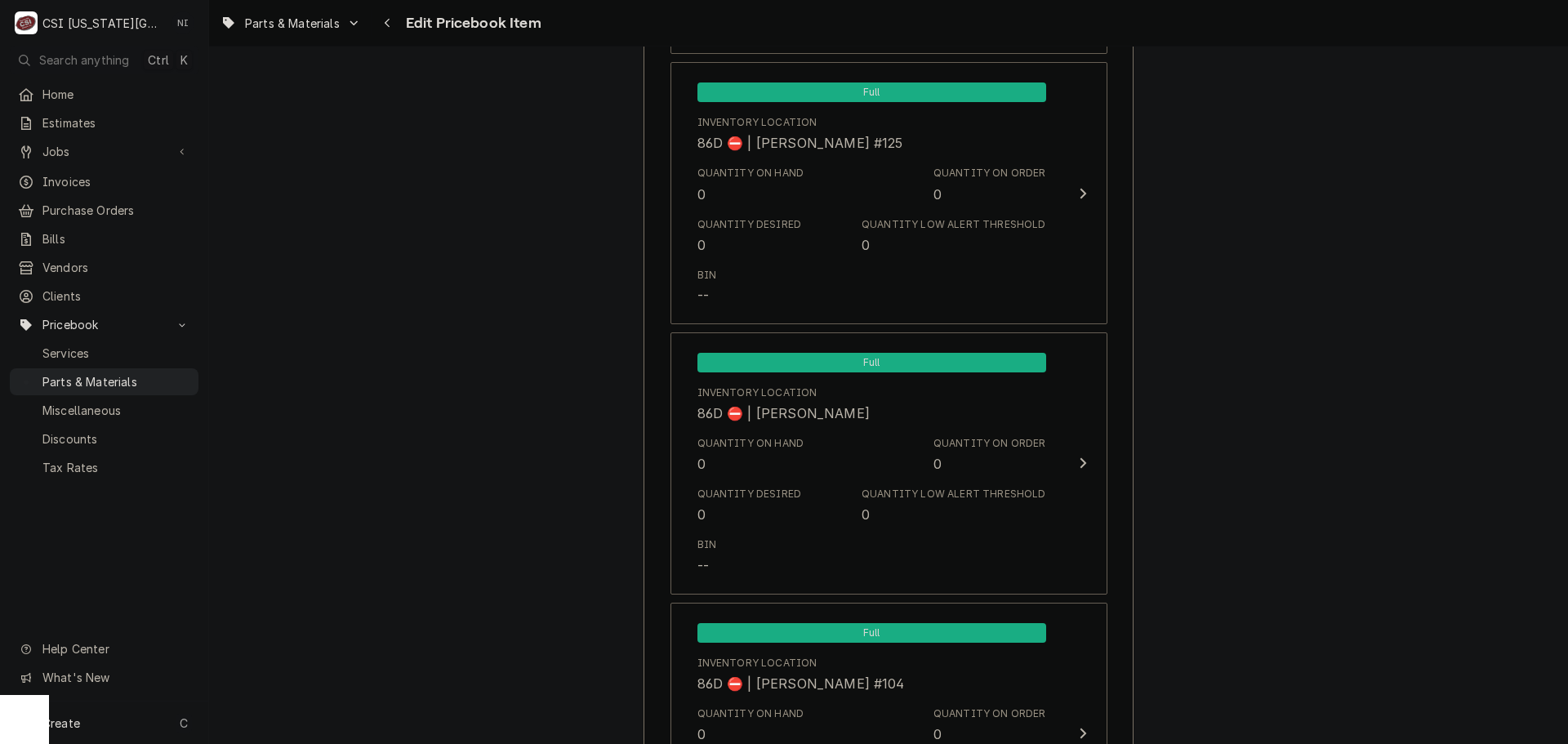
scroll to position [15723, 0]
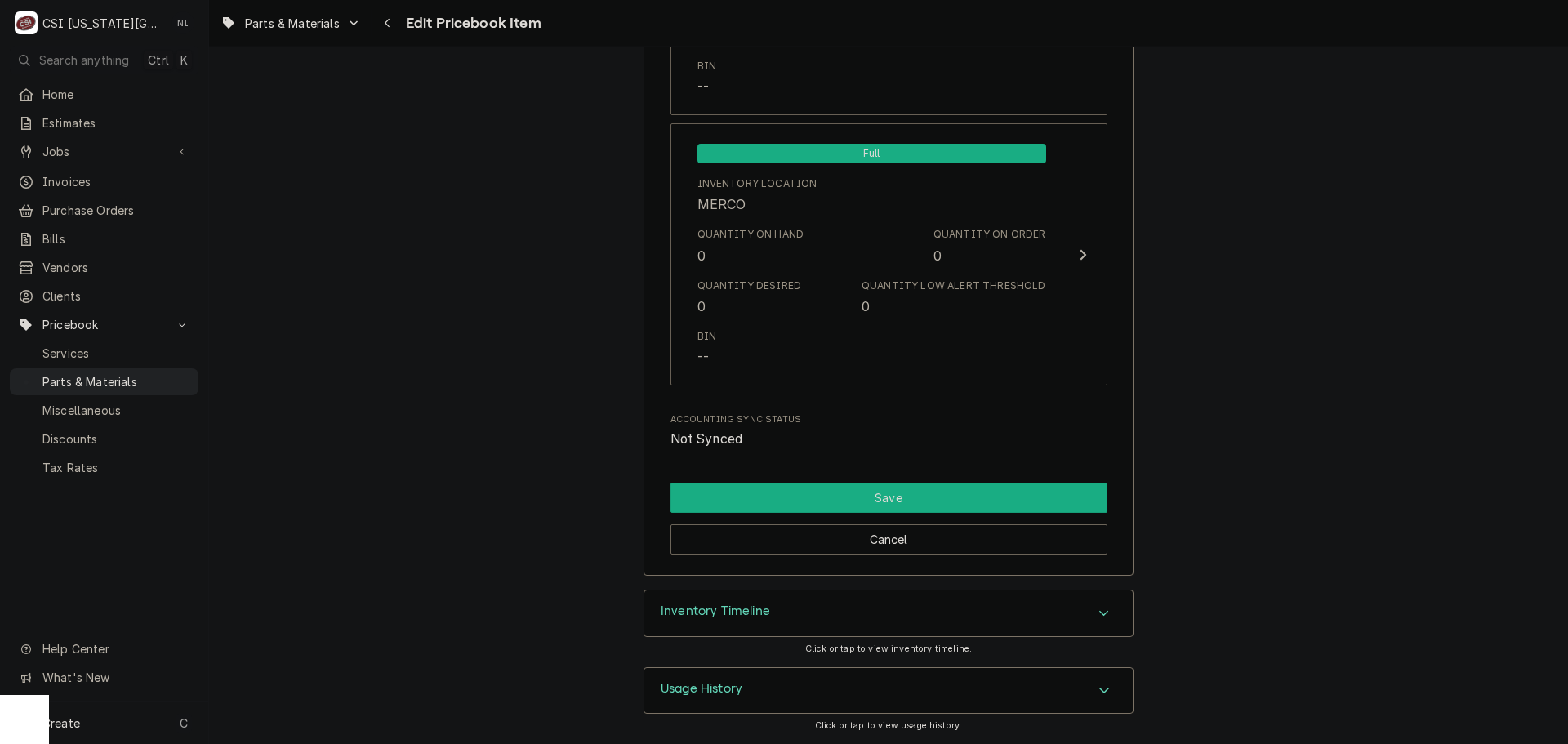
click at [1007, 497] on button "Save" at bounding box center [889, 497] width 437 height 30
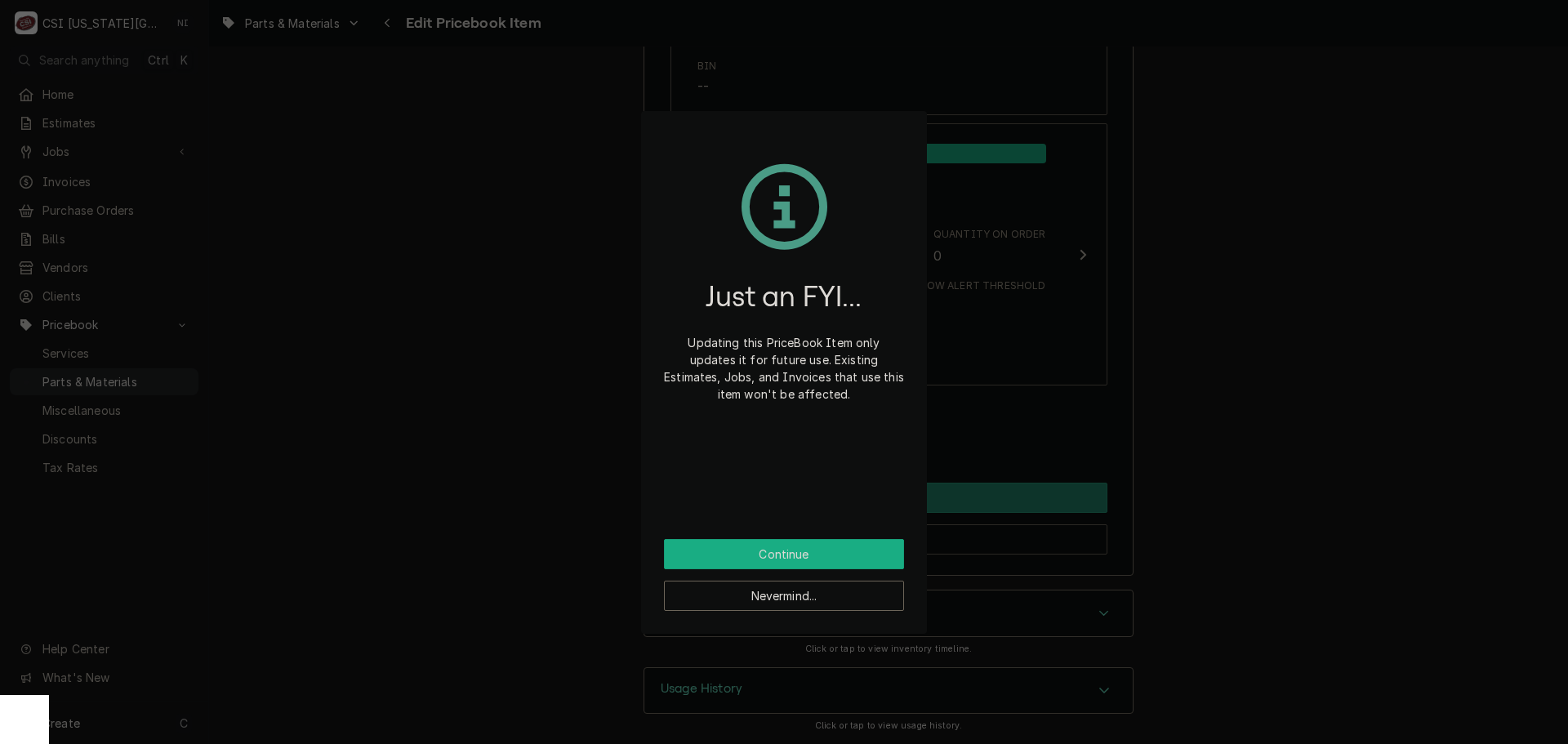
click at [765, 556] on button "Continue" at bounding box center [784, 554] width 240 height 30
type textarea "x"
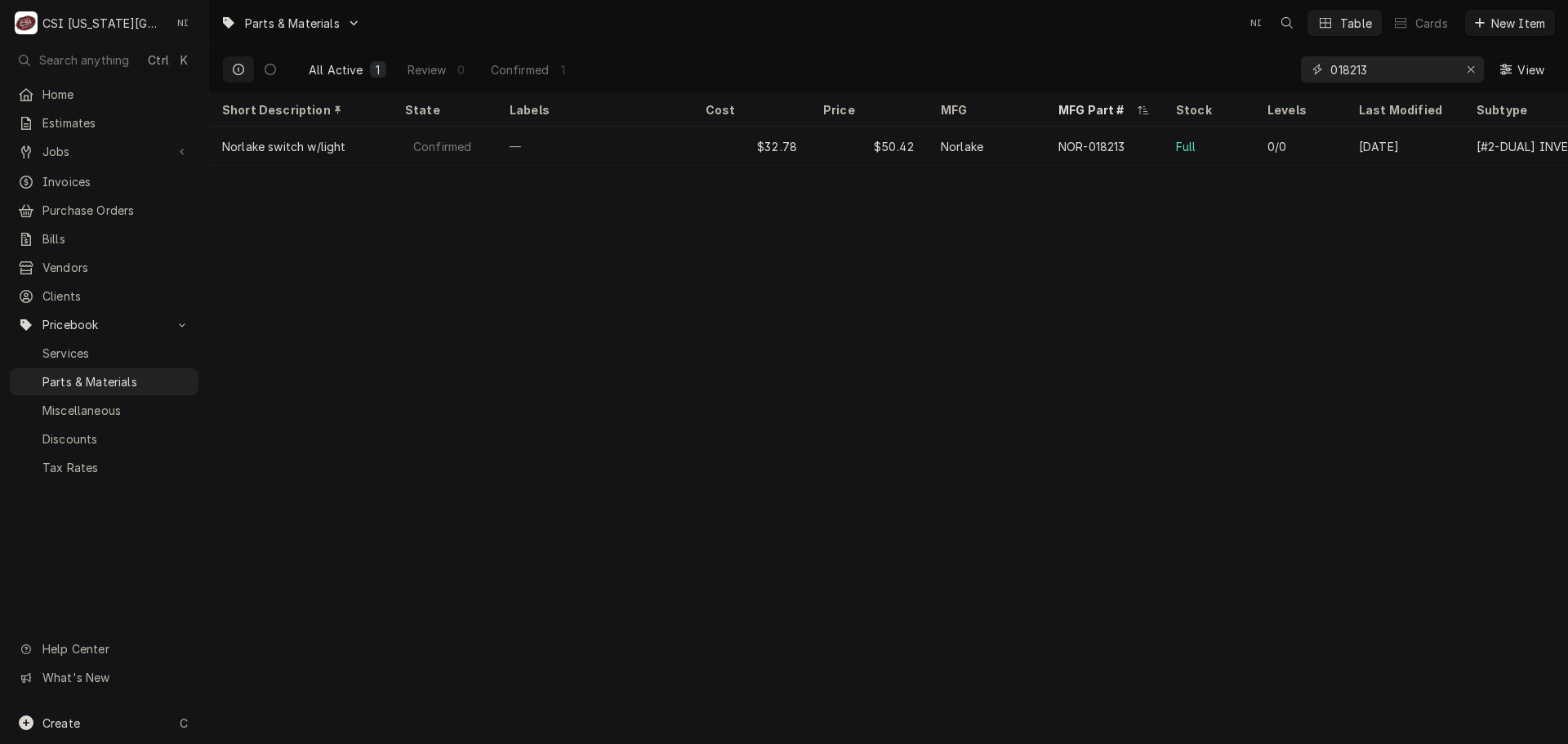
drag, startPoint x: 1264, startPoint y: 68, endPoint x: 1228, endPoint y: 68, distance: 36.0
click at [1228, 68] on div "All Active 1 Review 0 Confirmed 1 018213 View" at bounding box center [888, 69] width 1333 height 45
type input "163738"
drag, startPoint x: 1376, startPoint y: 66, endPoint x: 1180, endPoint y: 76, distance: 196.3
click at [1197, 76] on div "All Active 1 Review 0 Confirmed 1 163738 View" at bounding box center [888, 69] width 1333 height 45
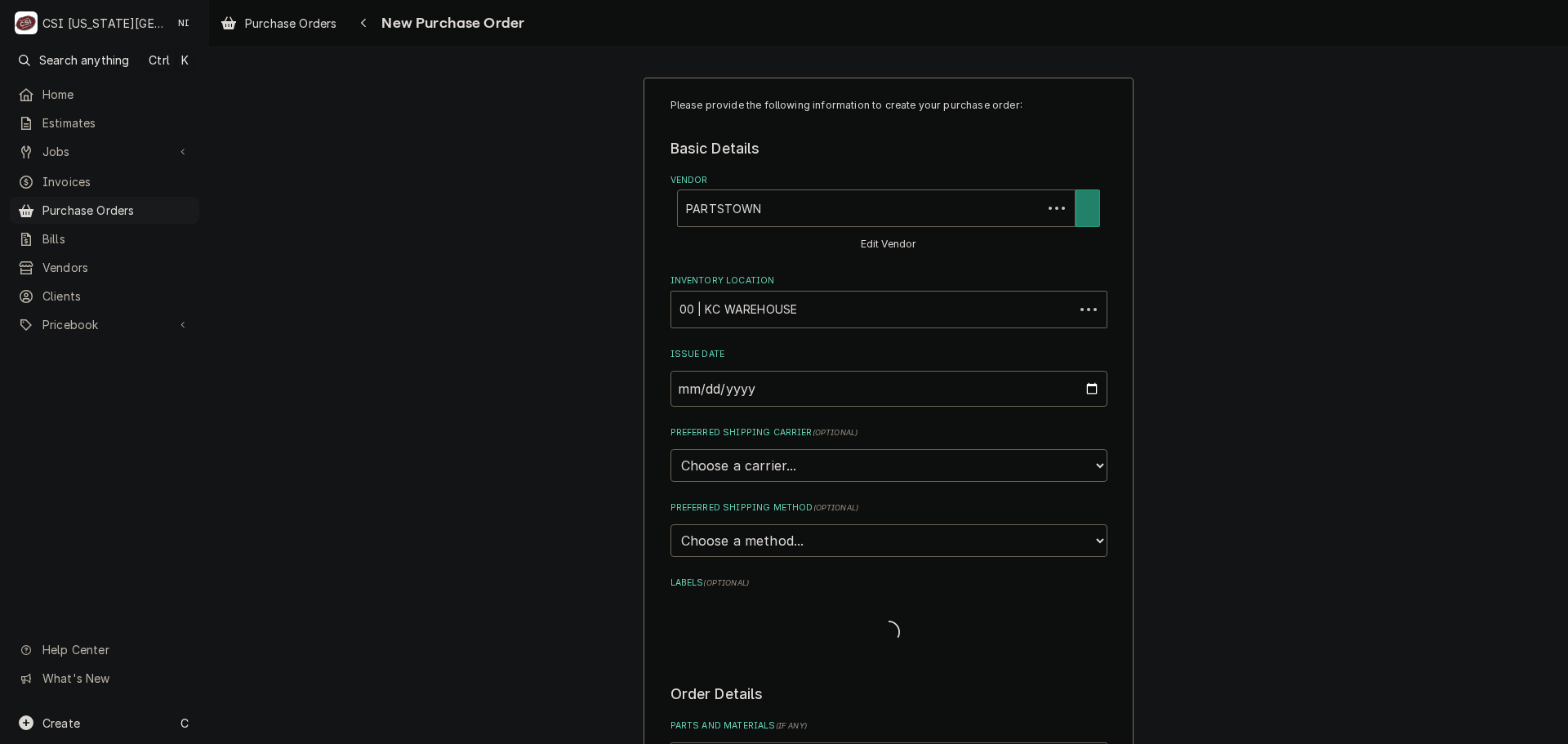
type textarea "x"
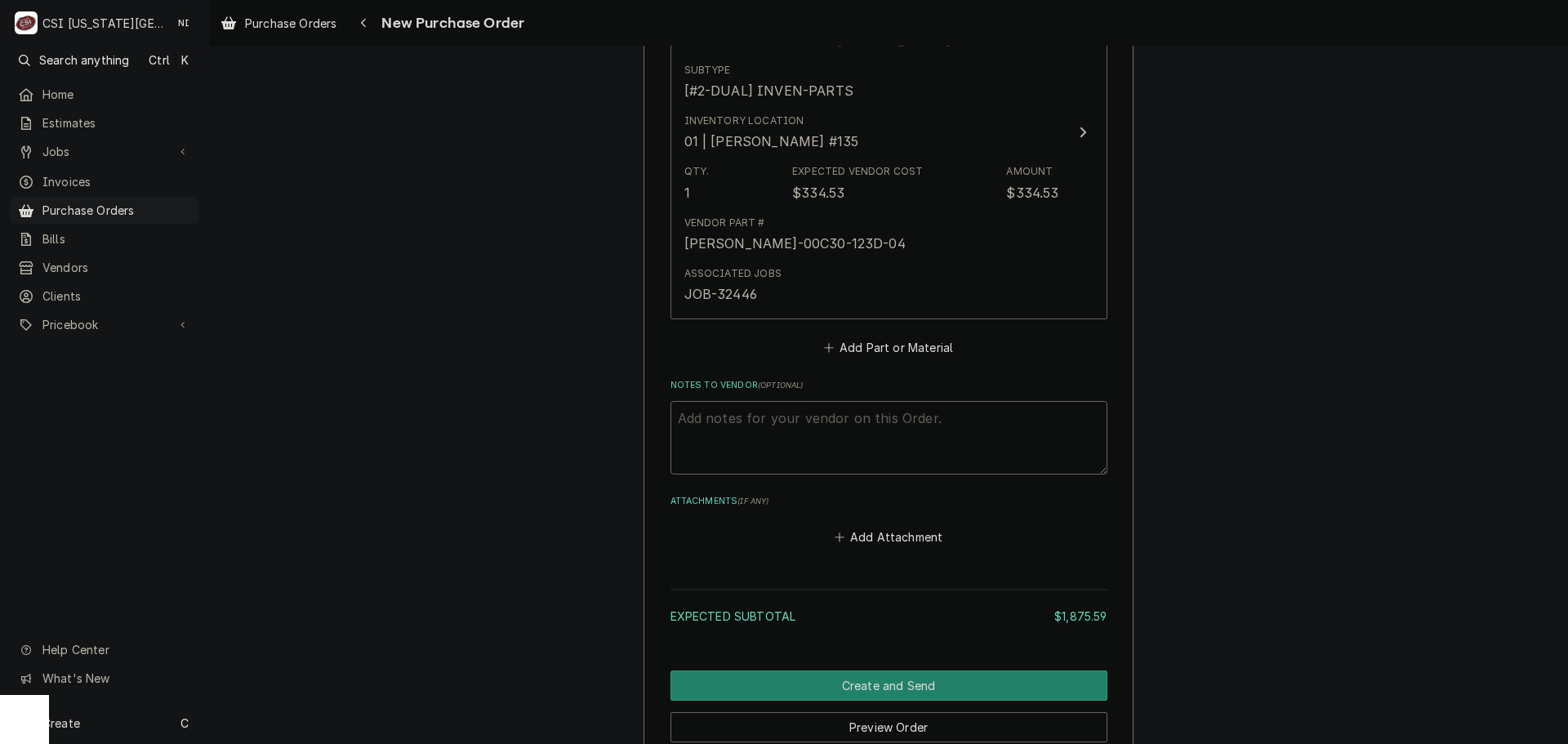
scroll to position [2074, 0]
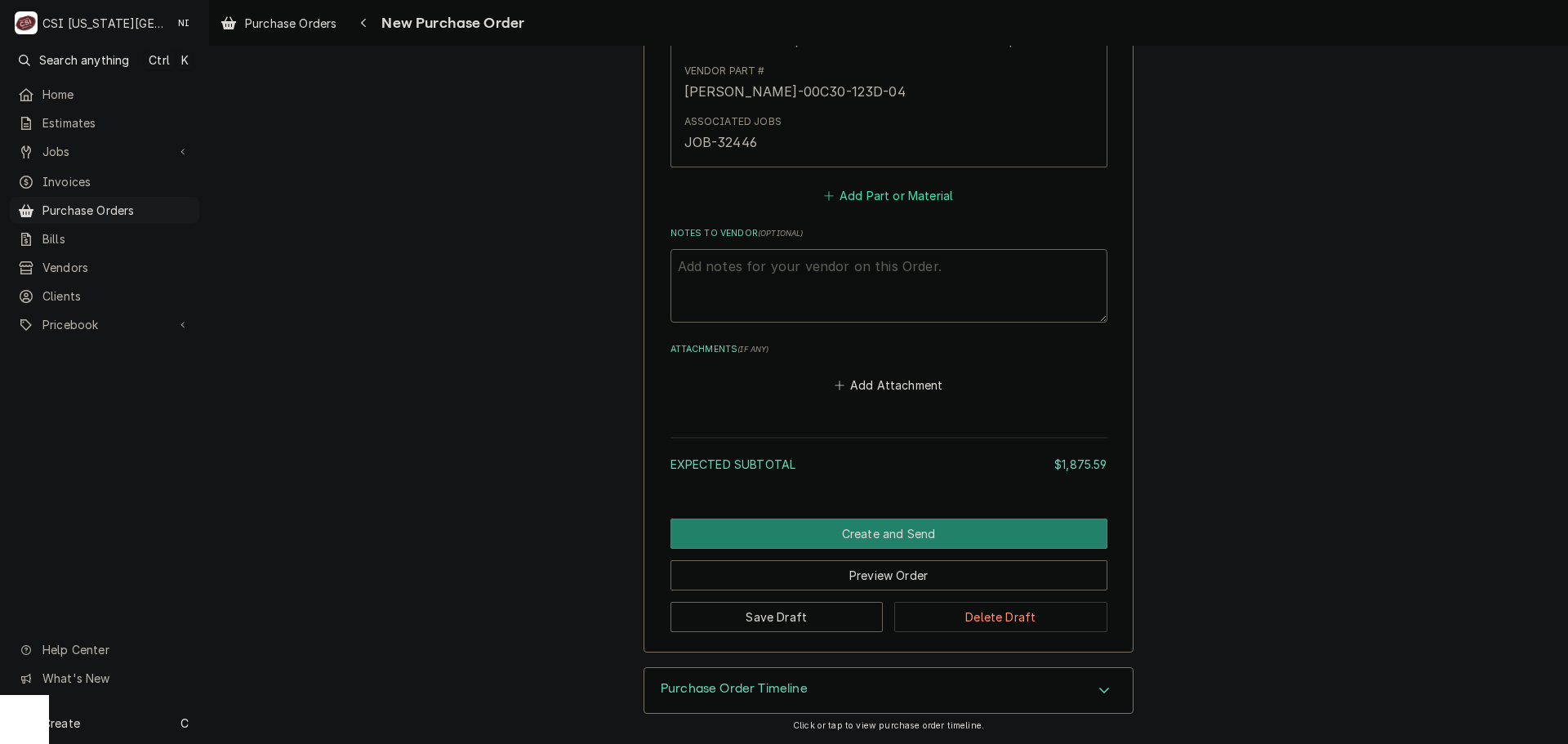
click at [878, 203] on button "Add Part or Material" at bounding box center [887, 195] width 134 height 23
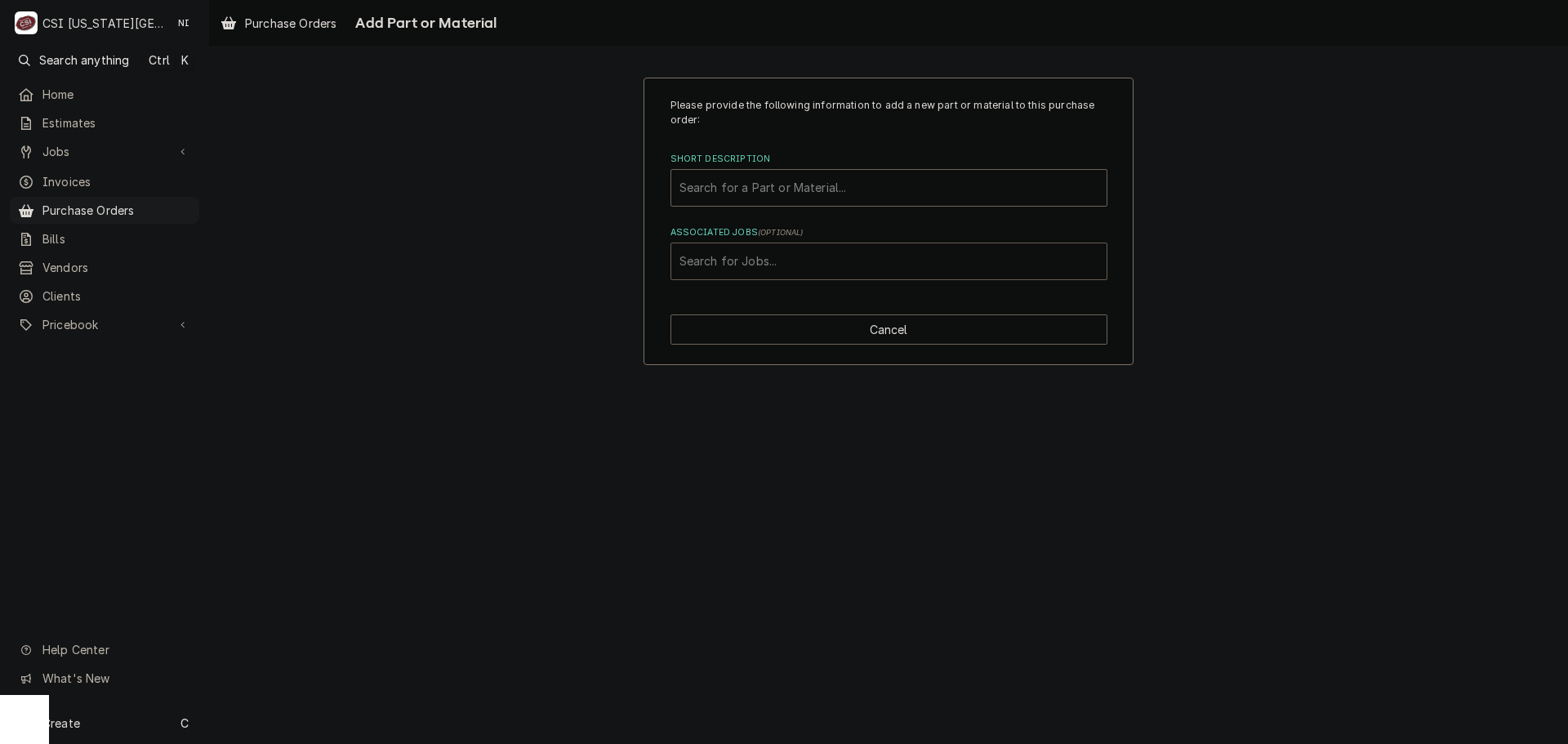
click at [773, 270] on div "Associated Jobs" at bounding box center [888, 261] width 419 height 29
type input "32142"
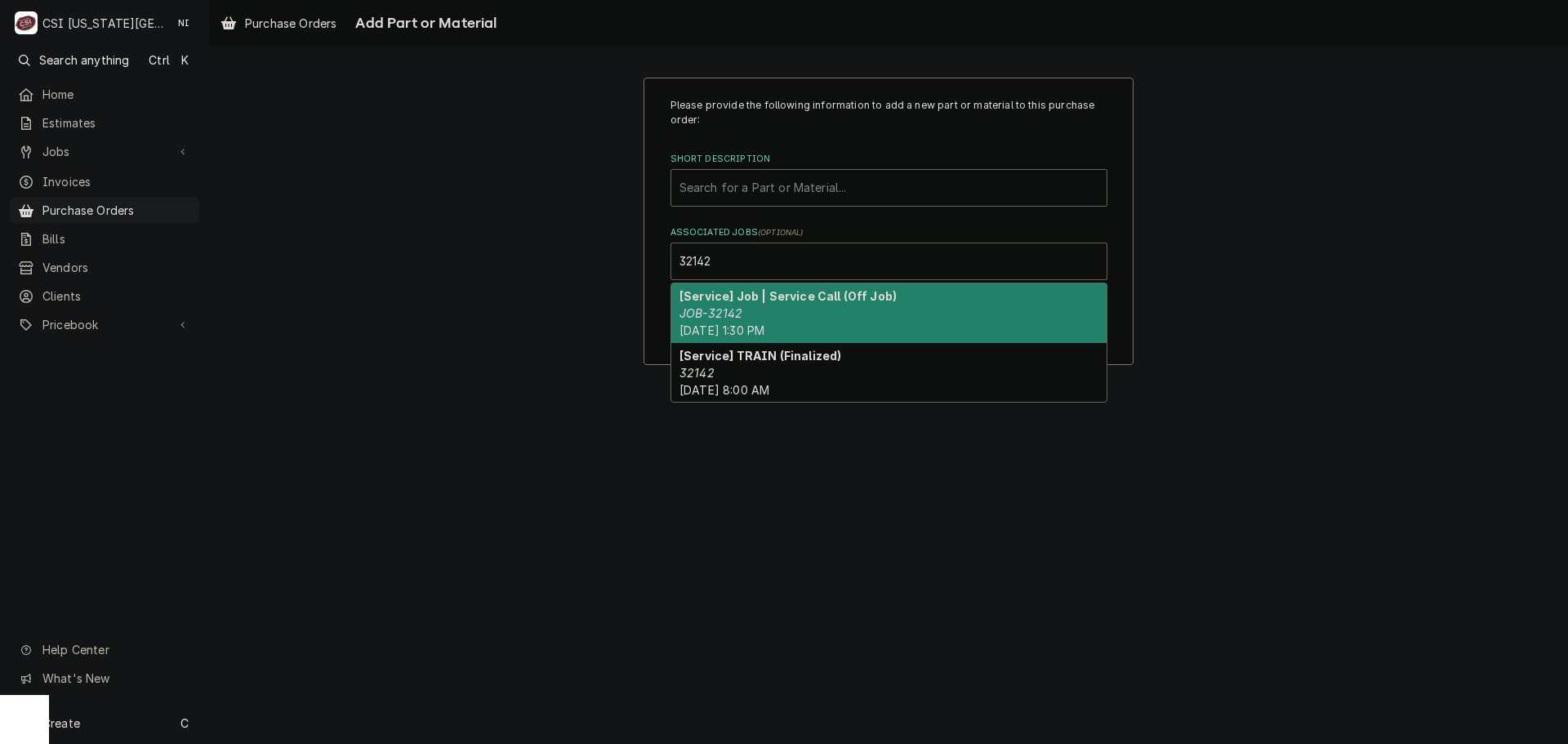
drag, startPoint x: 741, startPoint y: 299, endPoint x: 752, endPoint y: 220, distance: 79.8
click at [743, 297] on strong "[Service] Job | Service Call (Off Job)" at bounding box center [788, 296] width 218 height 14
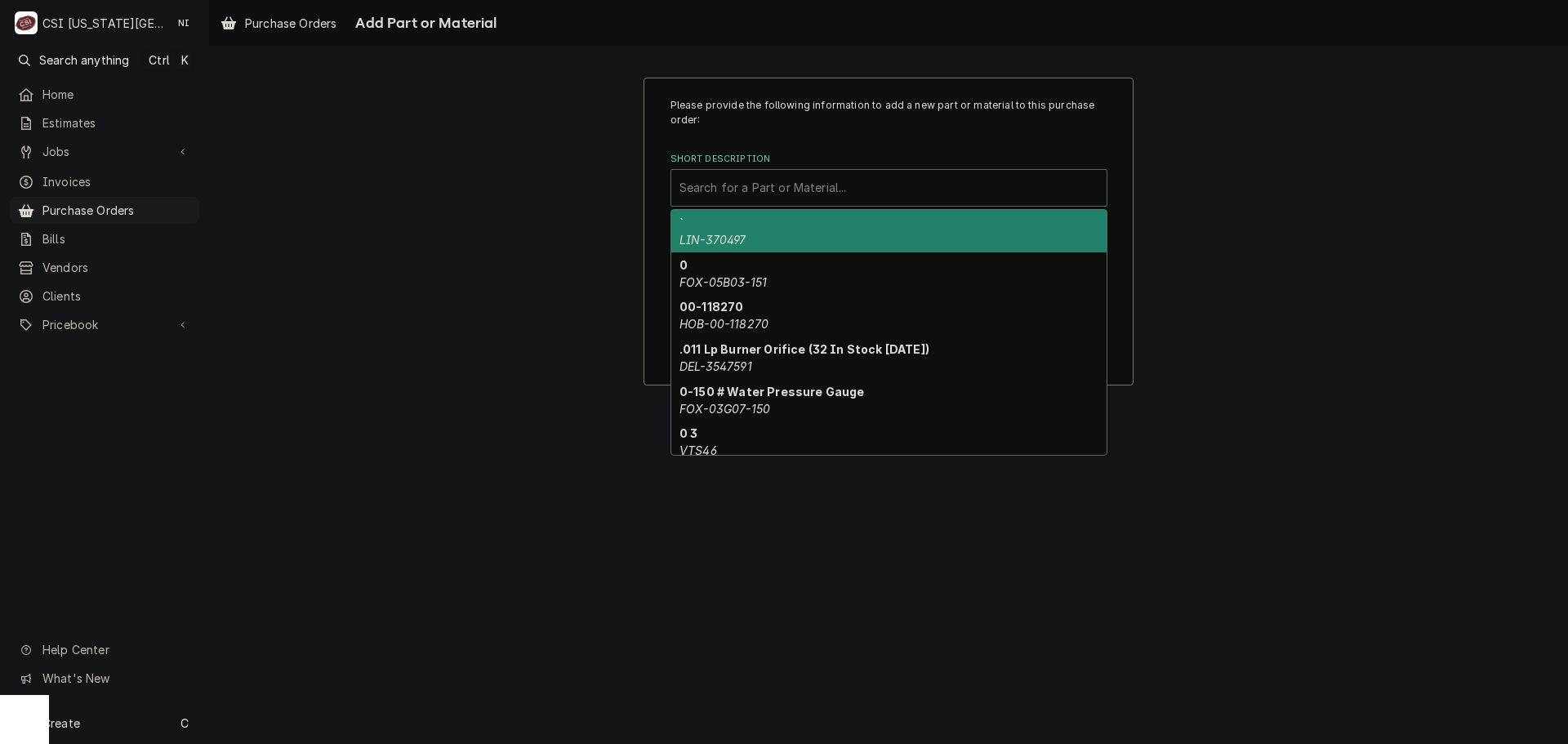
click at [750, 189] on div "Short Description" at bounding box center [888, 187] width 419 height 29
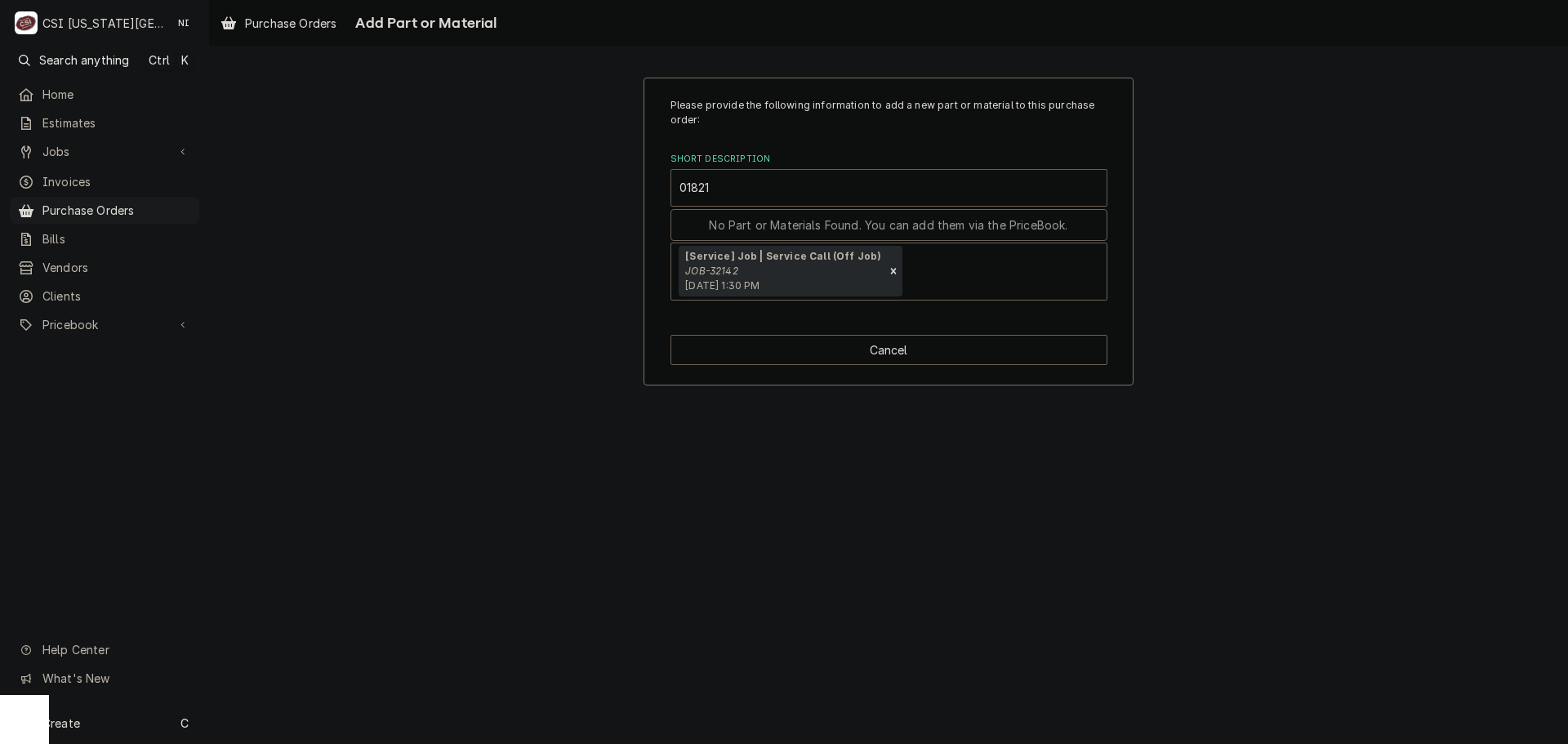
type input "018213"
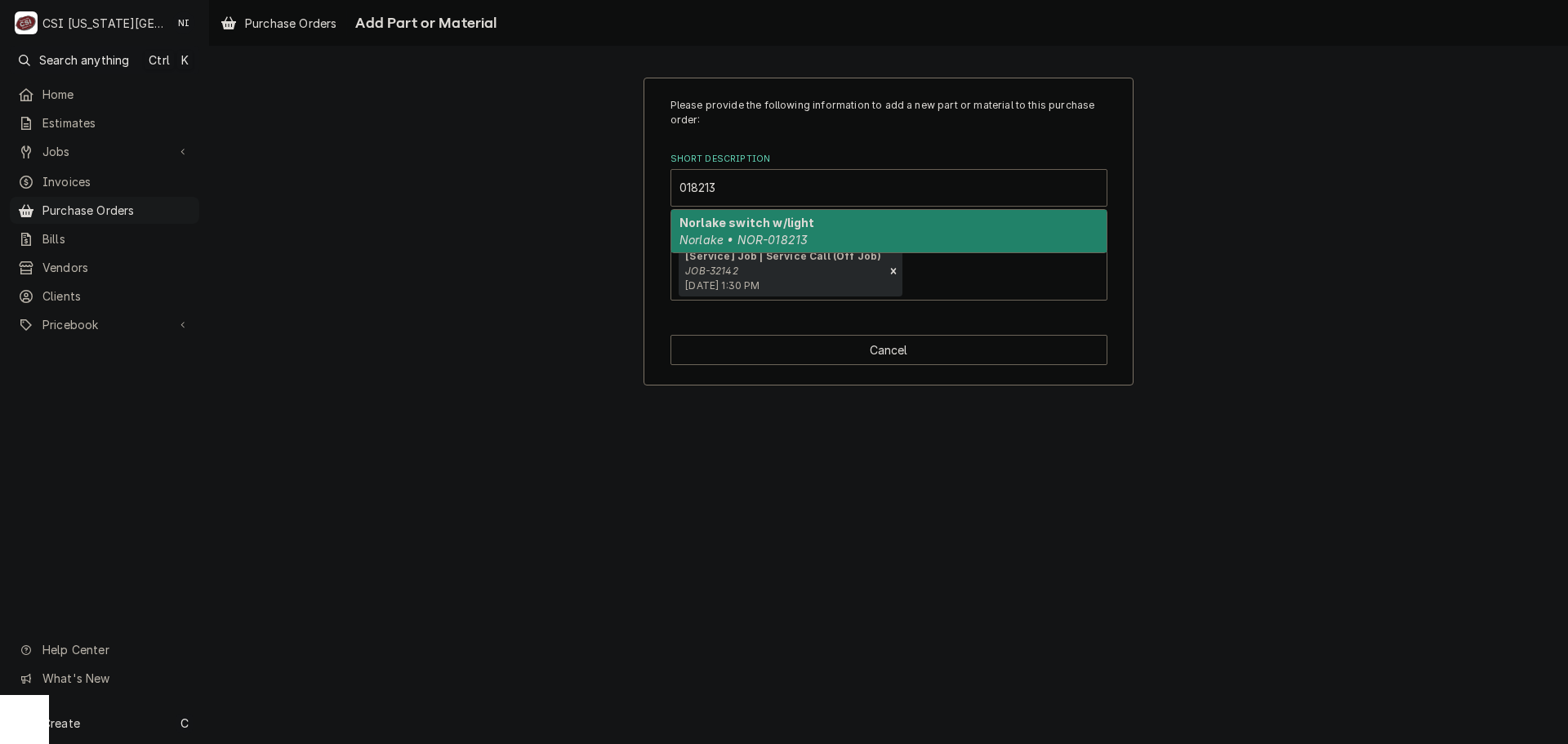
click at [743, 244] on em "Norlake • NOR-018213" at bounding box center [743, 240] width 129 height 14
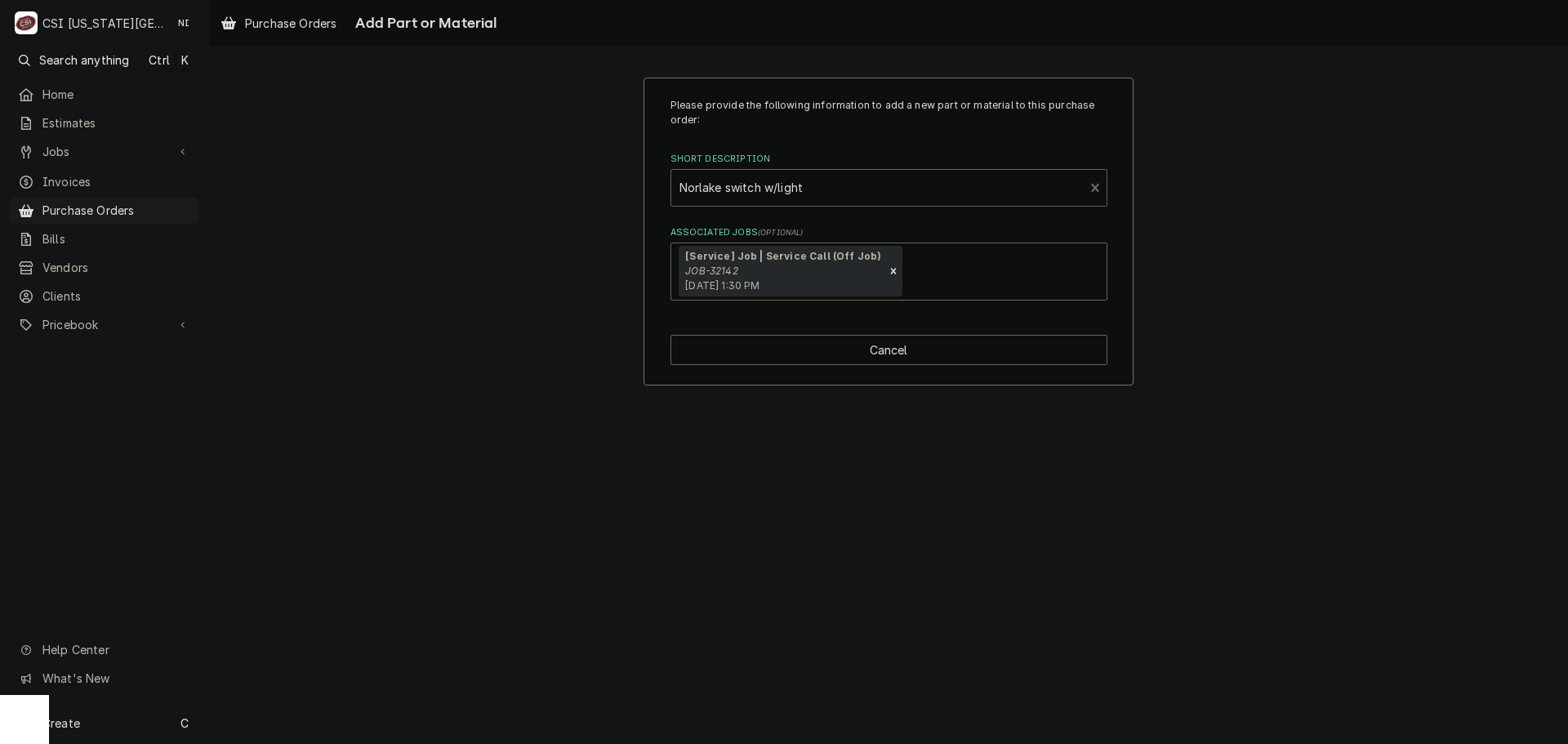
type textarea "x"
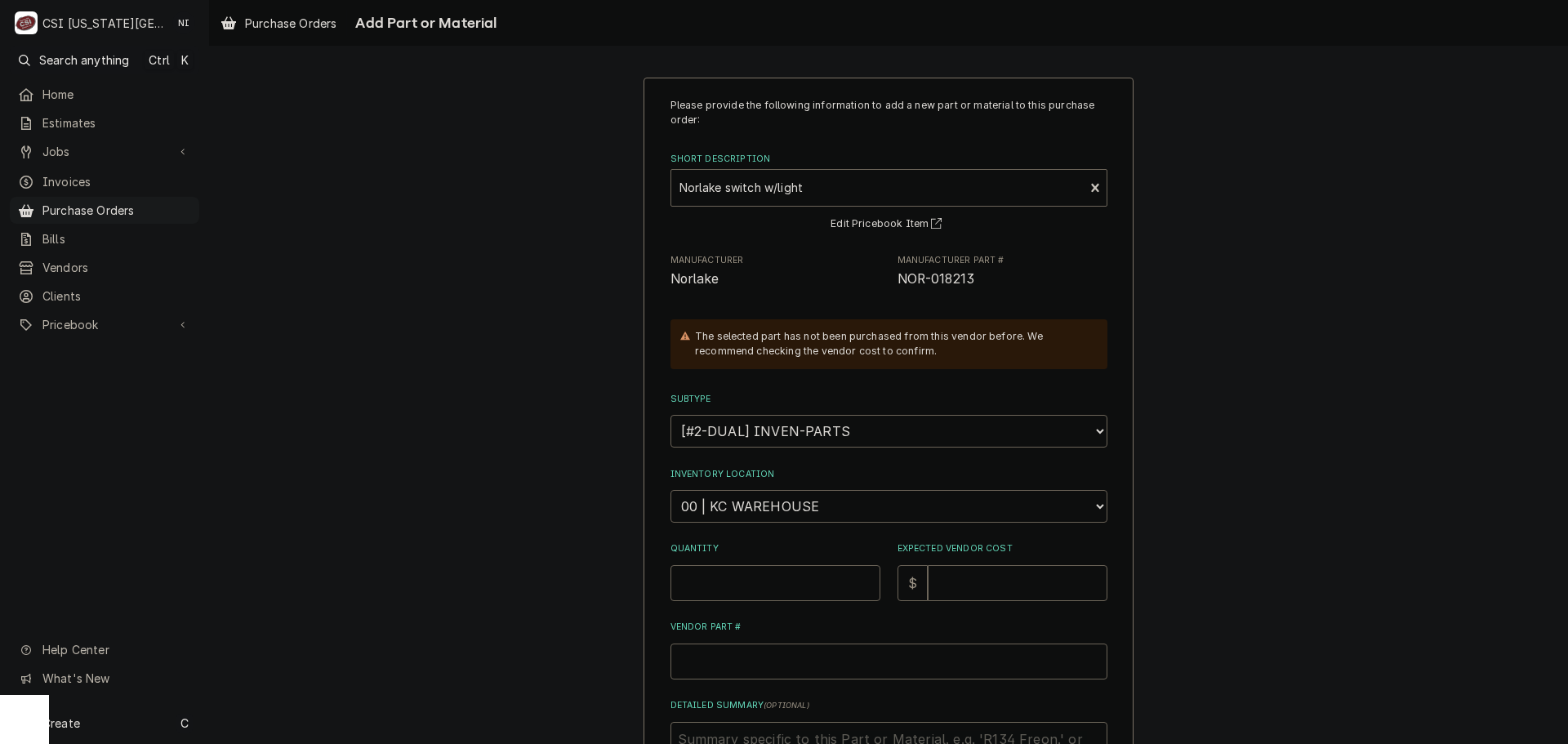
click at [792, 512] on select "Choose a location... 00 | KC WAREHOUSE 00 | MAIN WAREHOUSE 01 | BRIAN BREAZIER …" at bounding box center [889, 506] width 437 height 33
select select "2872"
click at [671, 490] on select "Choose a location... 00 | KC WAREHOUSE 00 | MAIN WAREHOUSE 01 | BRIAN BREAZIER …" at bounding box center [889, 506] width 437 height 33
click at [766, 579] on input "Quantity" at bounding box center [775, 583] width 210 height 36
type textarea "x"
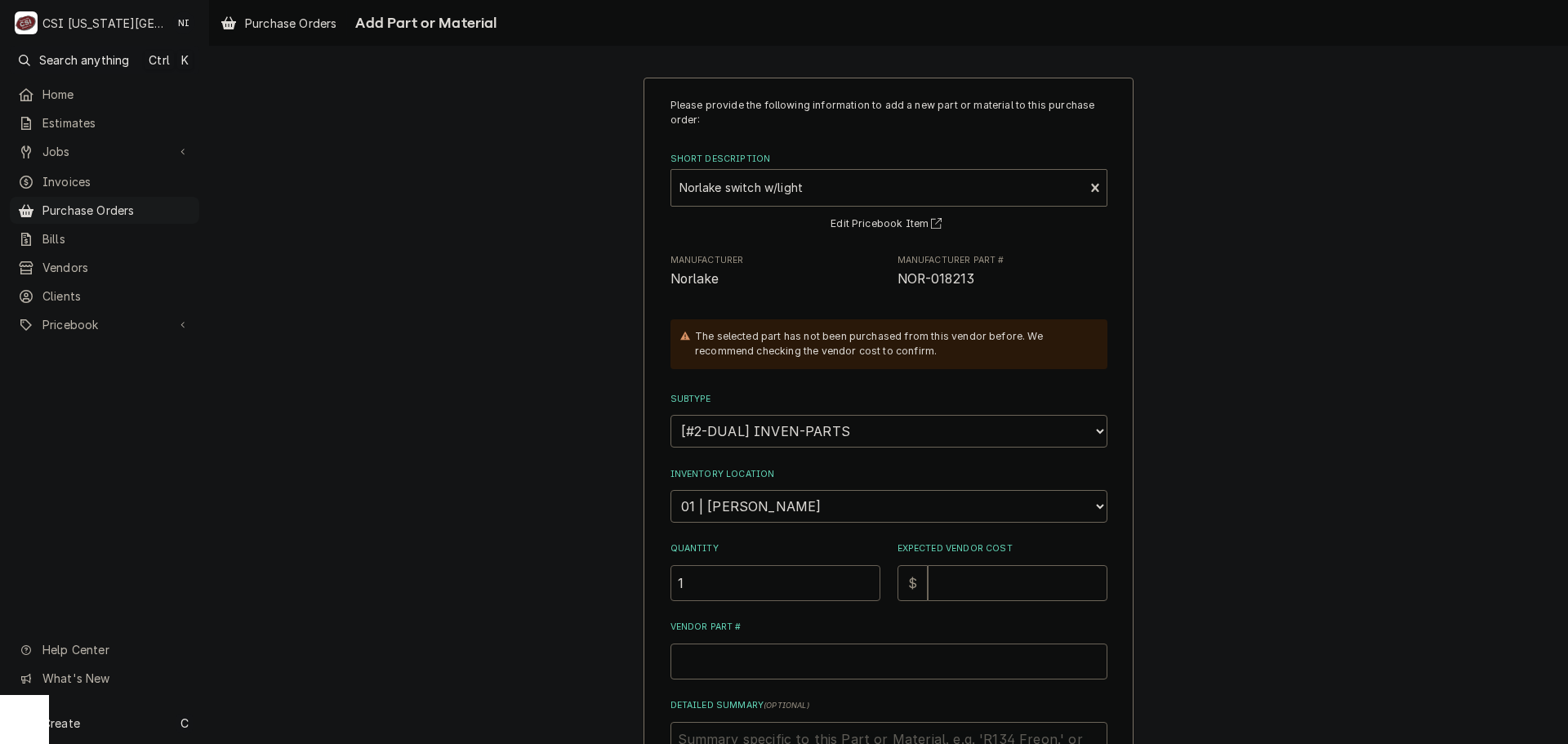
type input "1"
type textarea "x"
type input "3"
type textarea "x"
type input "32"
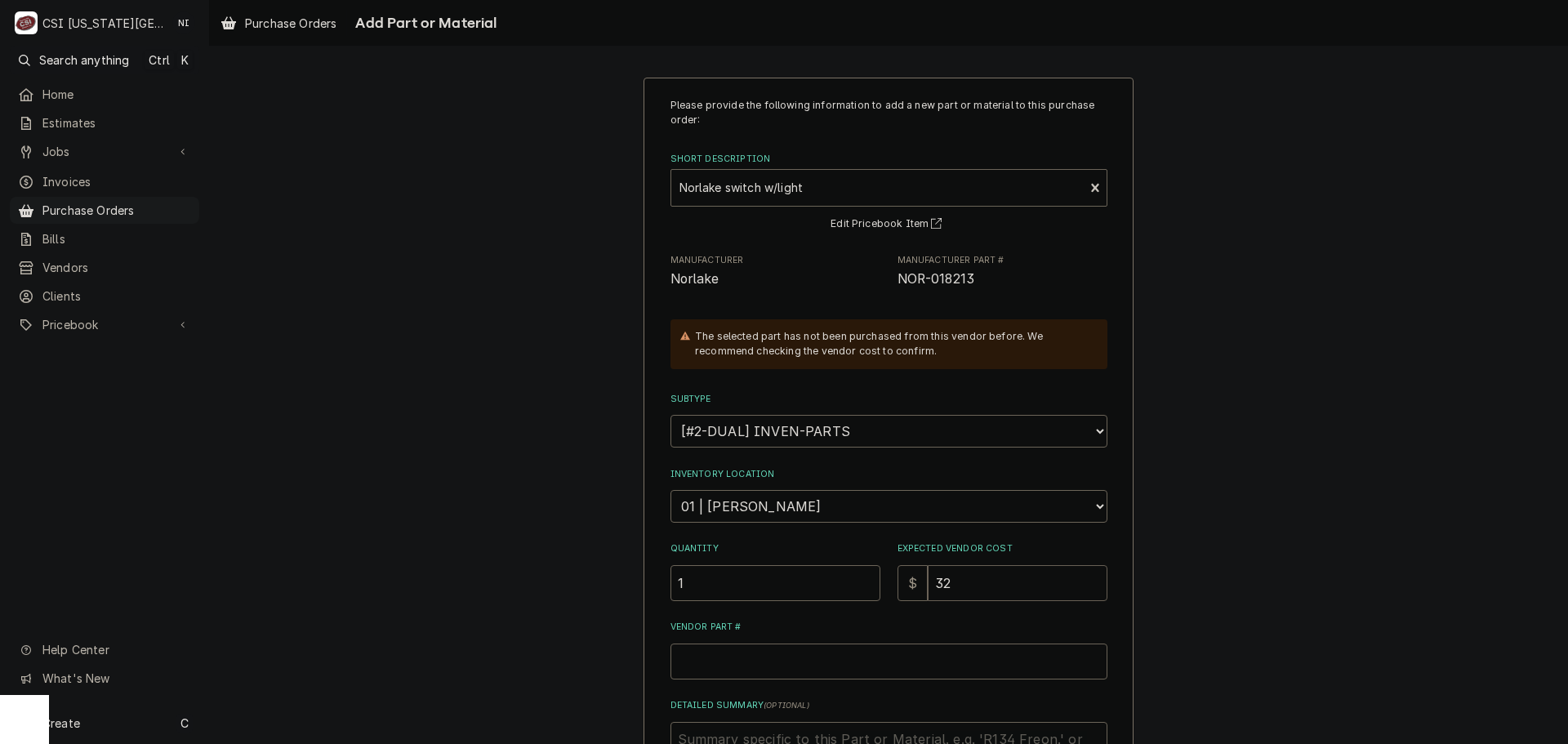
type textarea "x"
type input "32.7"
type textarea "x"
type input "32.78"
drag, startPoint x: 982, startPoint y: 284, endPoint x: 894, endPoint y: 284, distance: 88.0
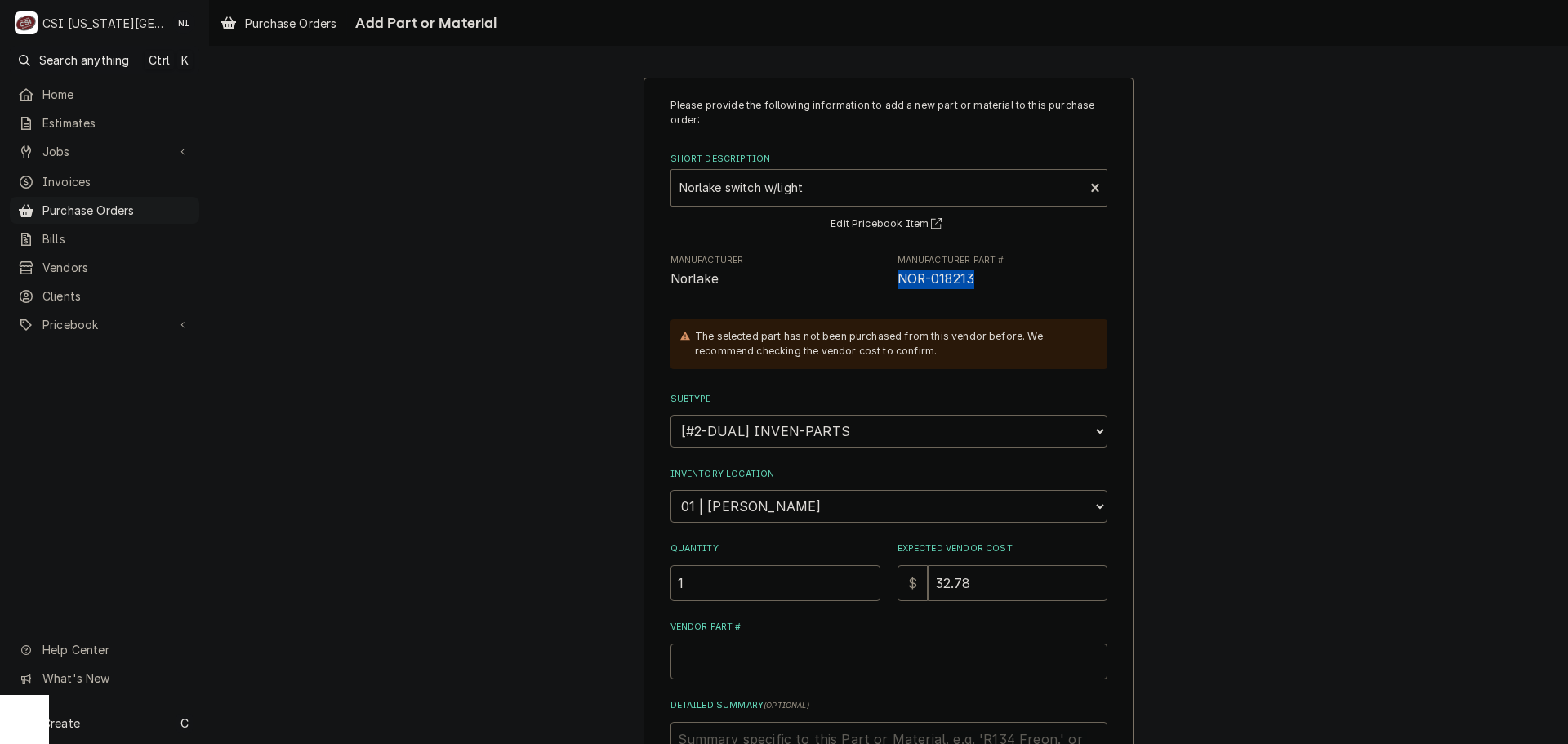
click at [897, 284] on span "NOR-018213" at bounding box center [1002, 279] width 210 height 19
copy span "NOR-018213"
drag, startPoint x: 784, startPoint y: 657, endPoint x: 802, endPoint y: 658, distance: 18.0
click at [786, 659] on input "Vendor Part #" at bounding box center [889, 661] width 437 height 36
paste input "NOR-018213"
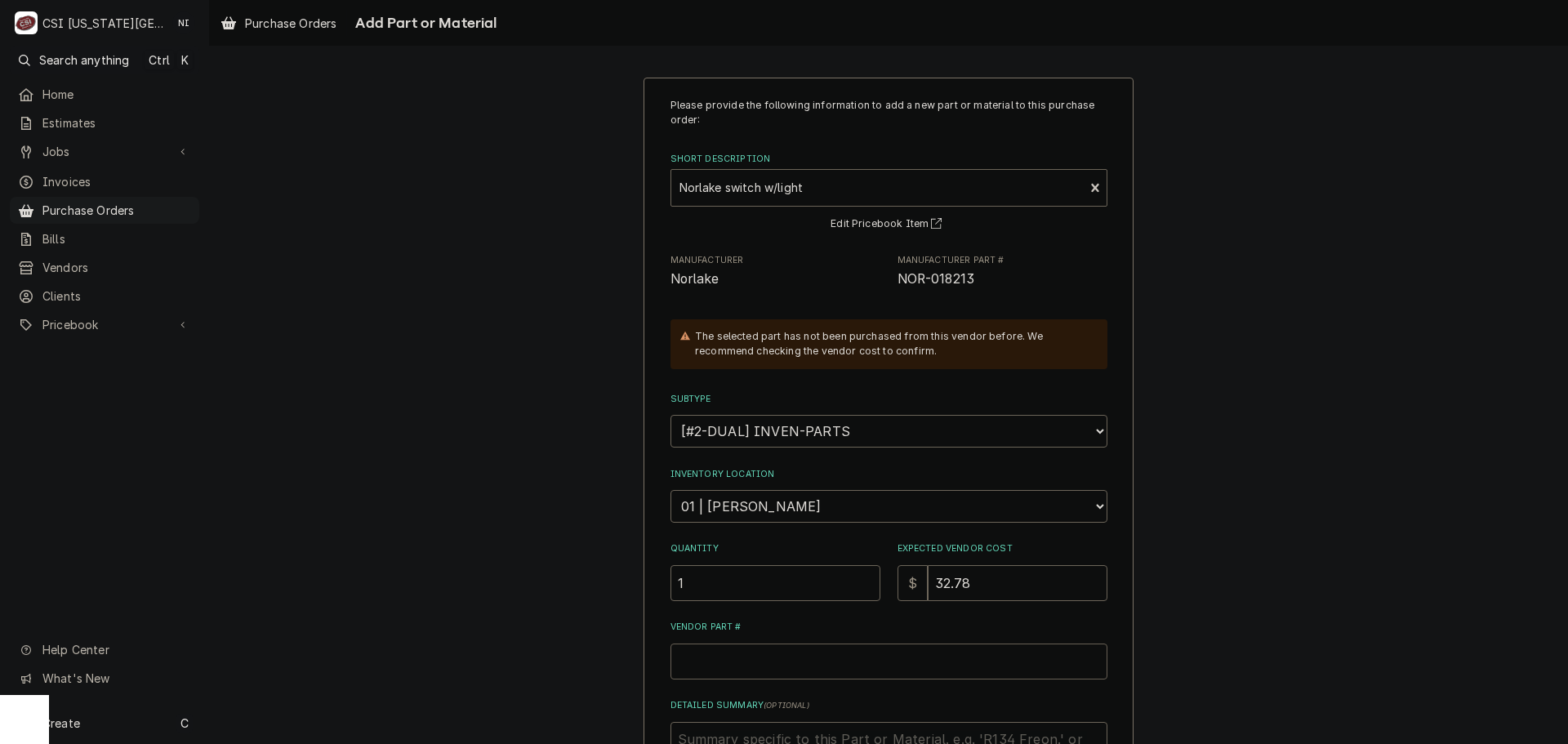
type textarea "x"
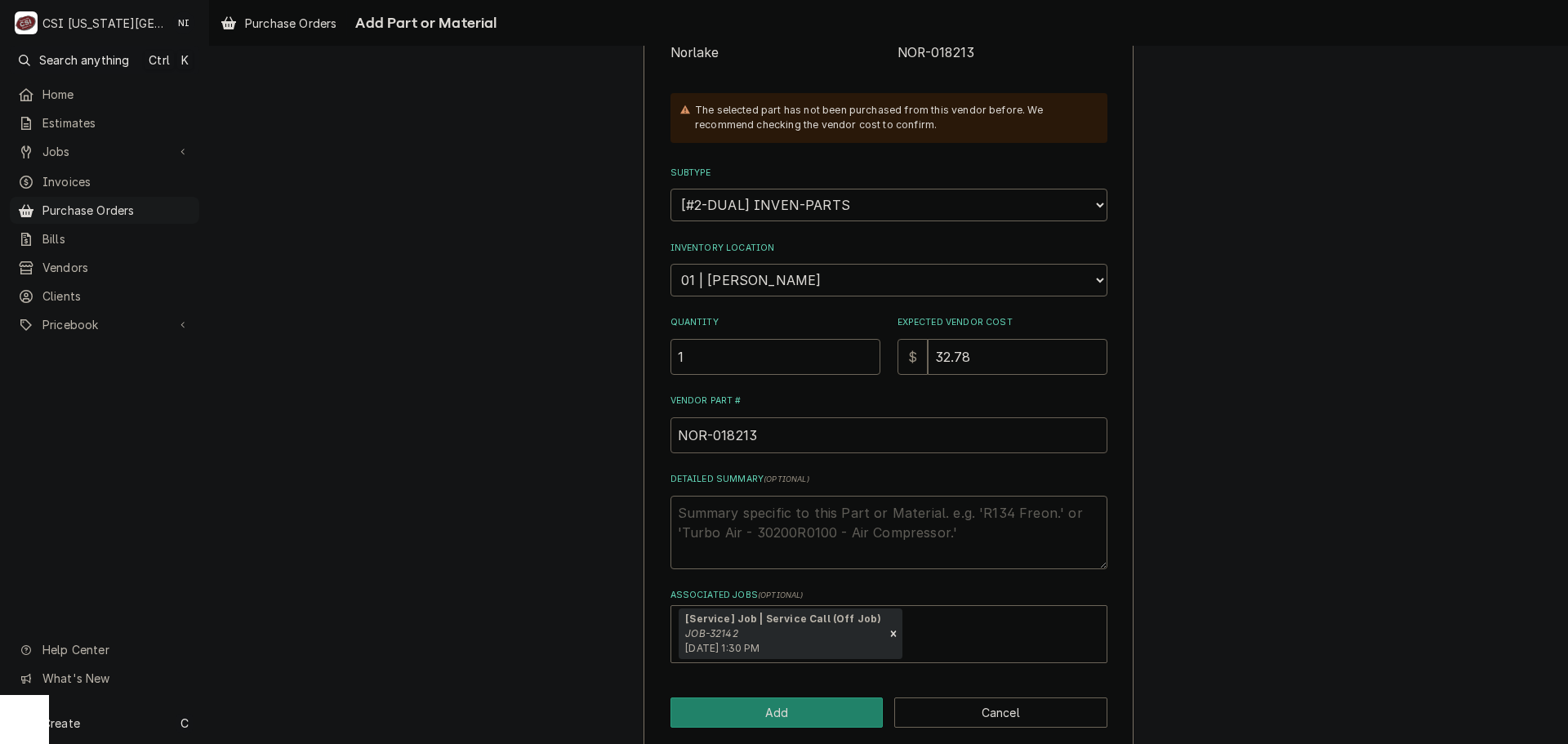
scroll to position [245, 0]
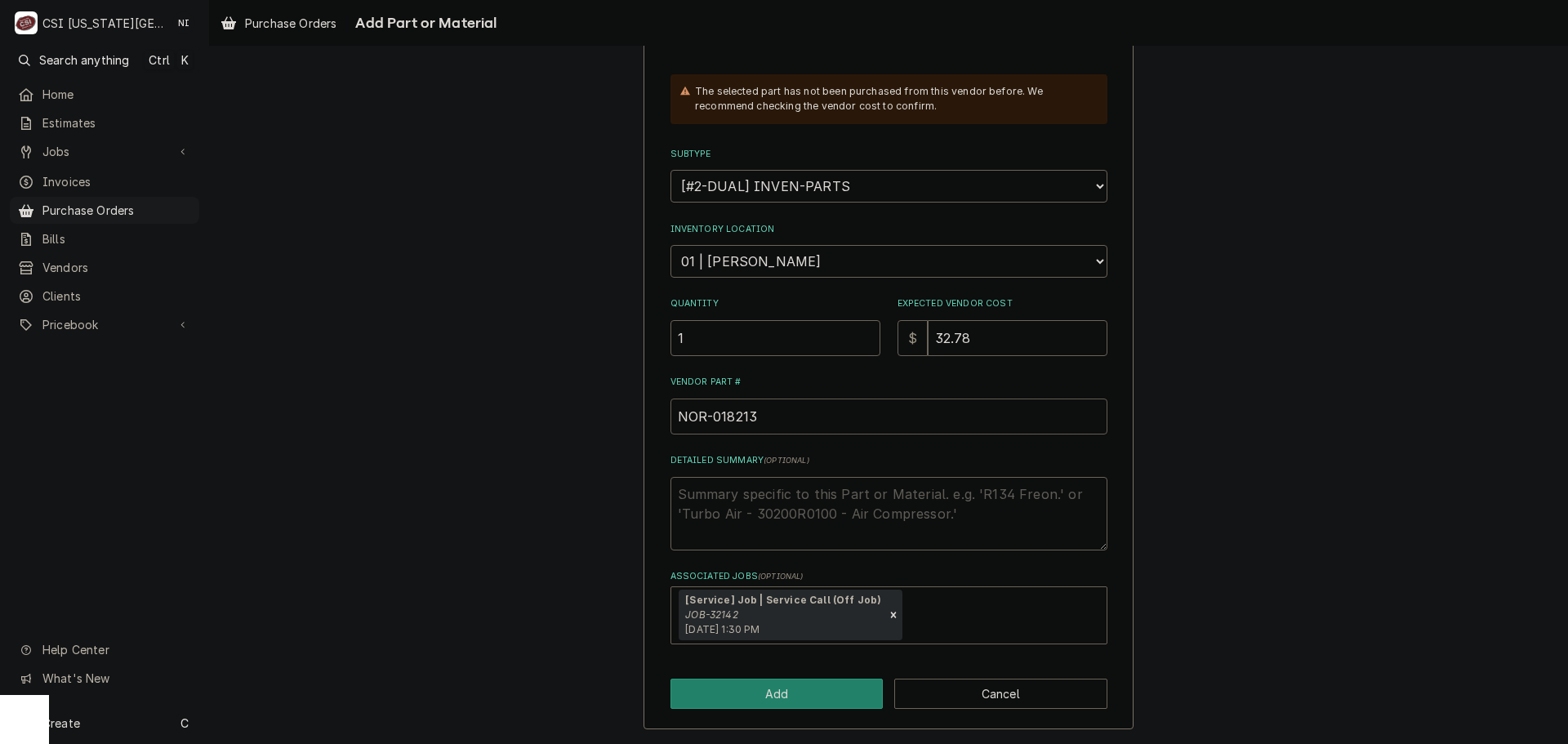
type input "NOR-018213"
click at [775, 723] on div "Please provide the following information to add a new part or material to this …" at bounding box center [888, 281] width 490 height 897
click at [783, 706] on button "Add" at bounding box center [777, 693] width 213 height 30
type textarea "x"
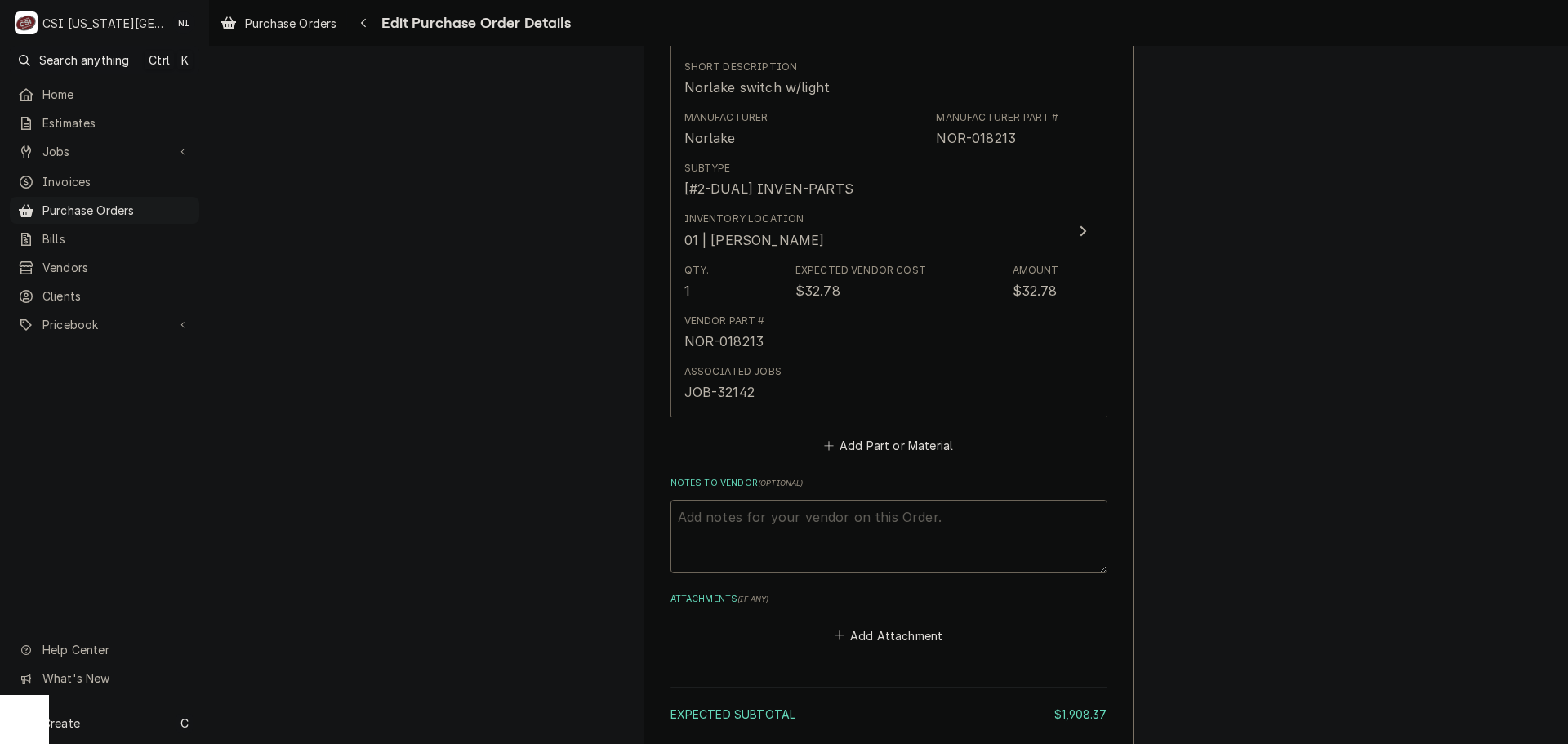
scroll to position [2175, 0]
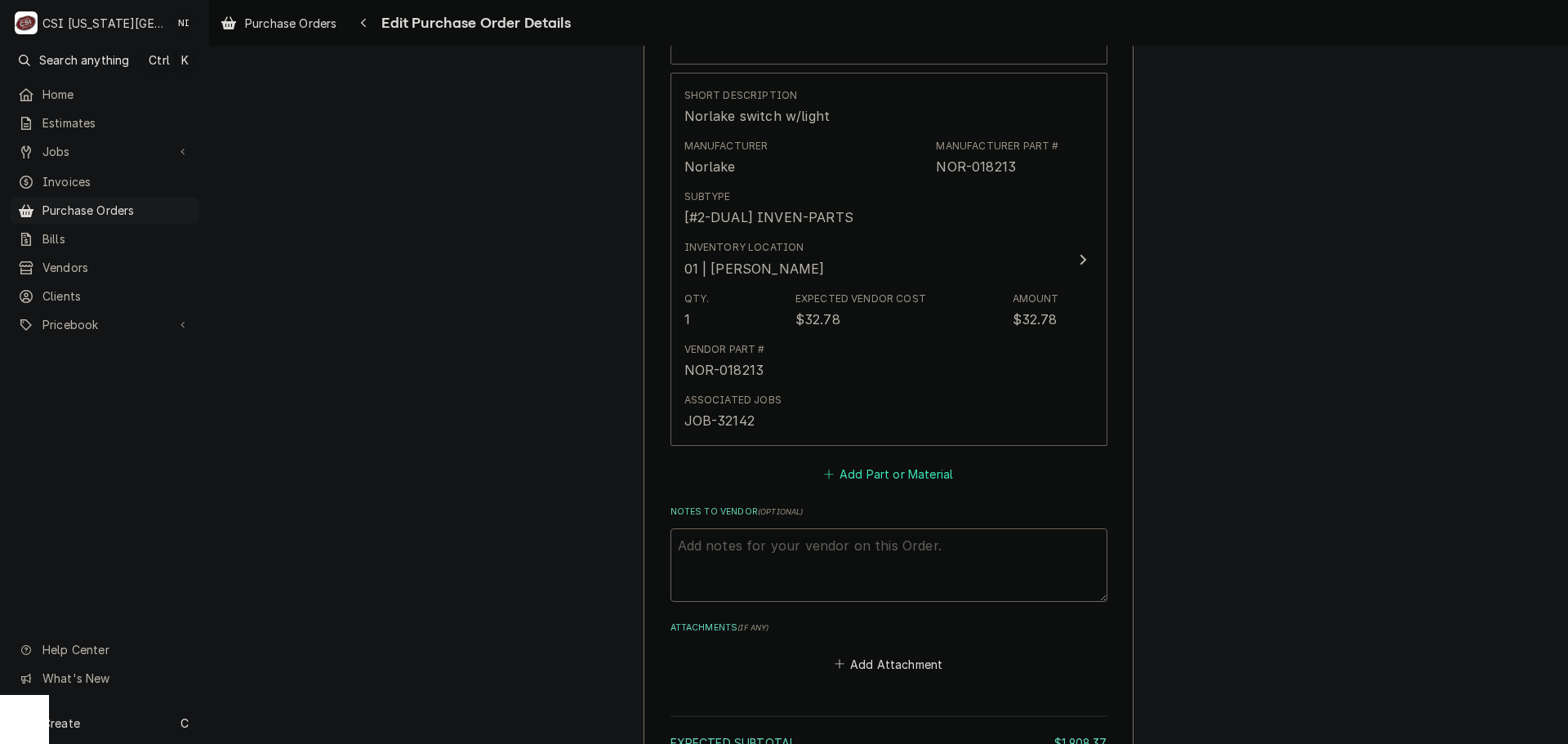
click at [892, 483] on button "Add Part or Material" at bounding box center [887, 474] width 134 height 23
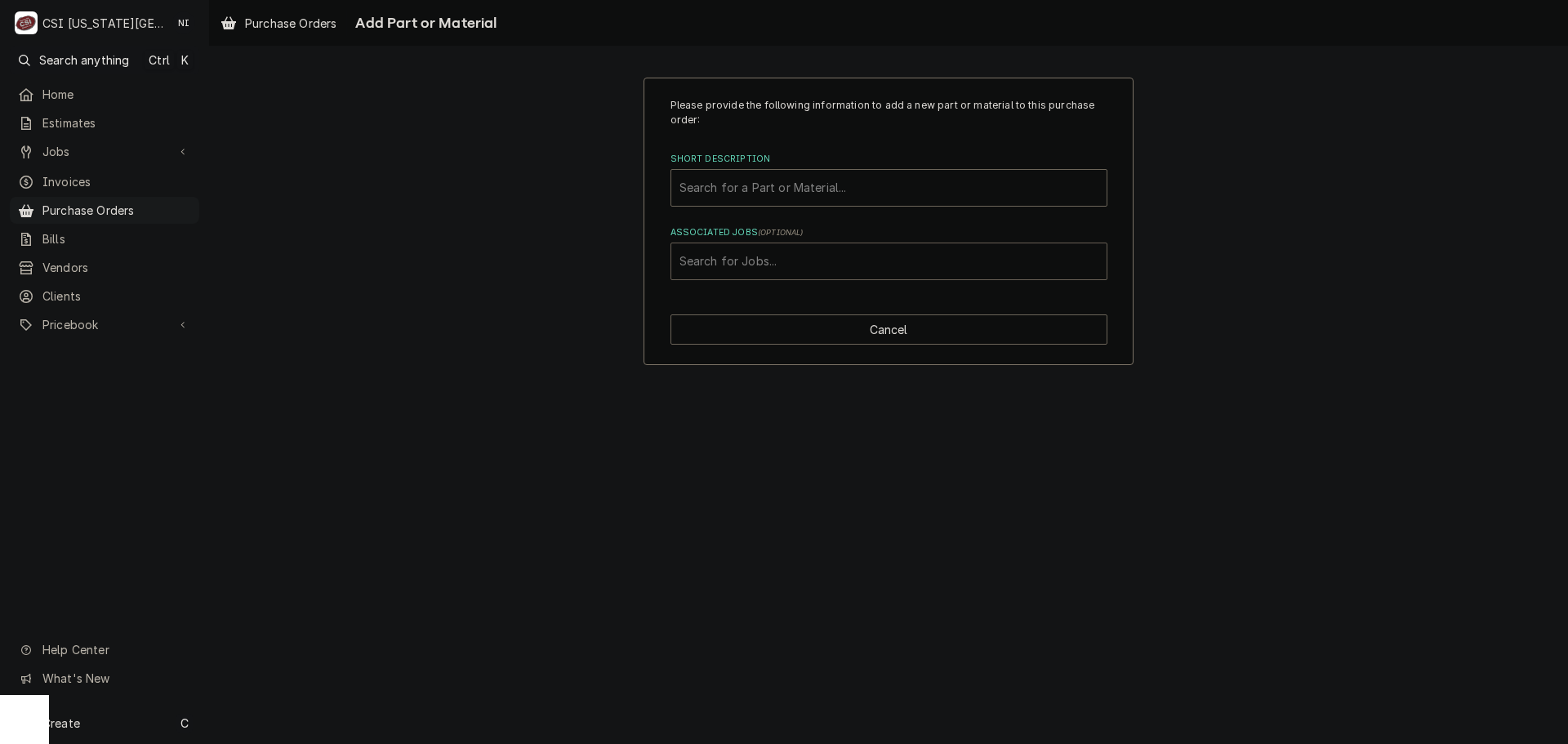
drag, startPoint x: 805, startPoint y: 269, endPoint x: 818, endPoint y: 266, distance: 13.3
click at [806, 268] on div "Associated Jobs" at bounding box center [888, 261] width 419 height 29
type input "32142"
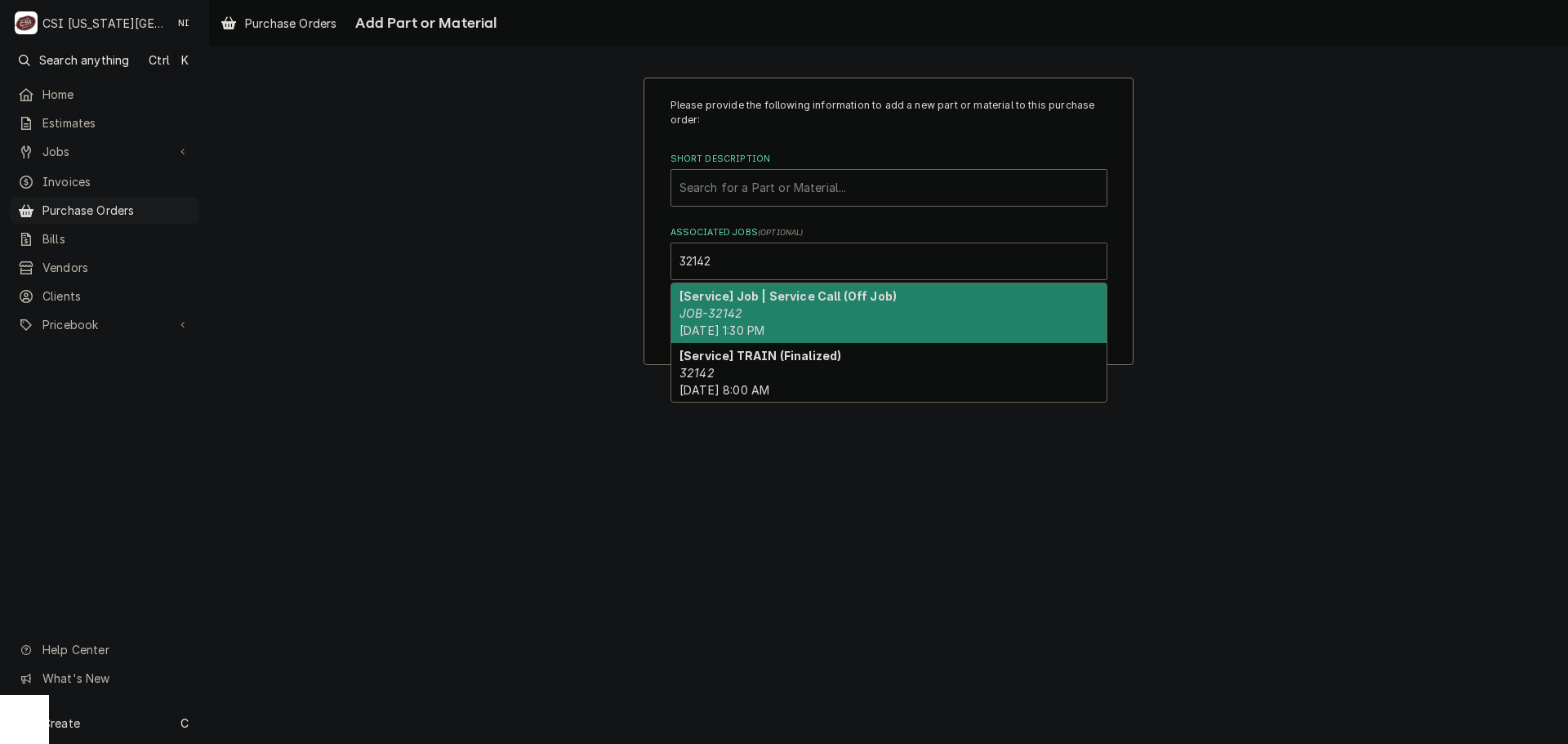
click at [767, 307] on div "[Service] Job | Service Call (Off Job) JOB-32142 Thu, Aug 28th, 2025 - 1:30 PM" at bounding box center [888, 313] width 435 height 60
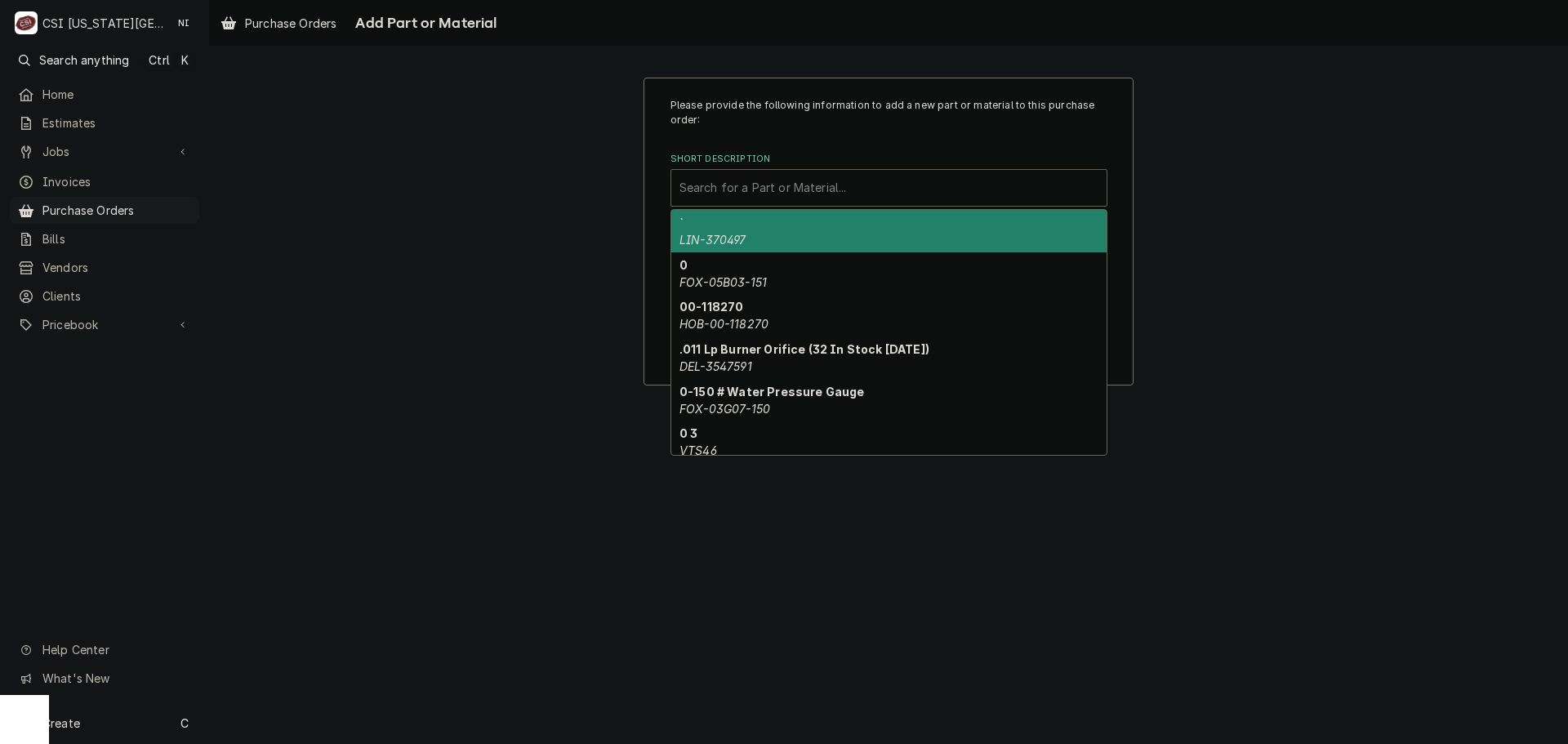
click at [753, 188] on div "Short Description" at bounding box center [888, 187] width 419 height 29
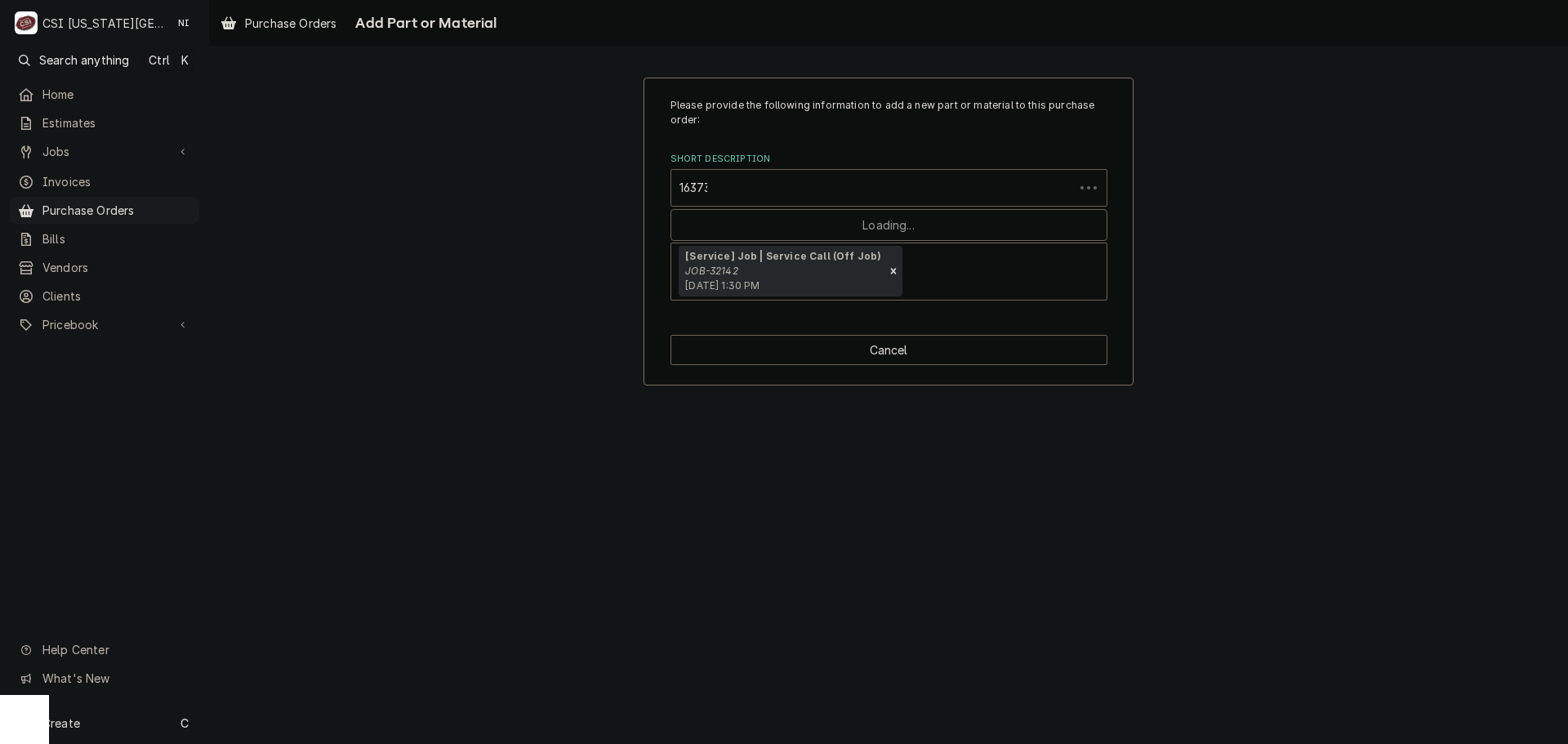
type input "163738"
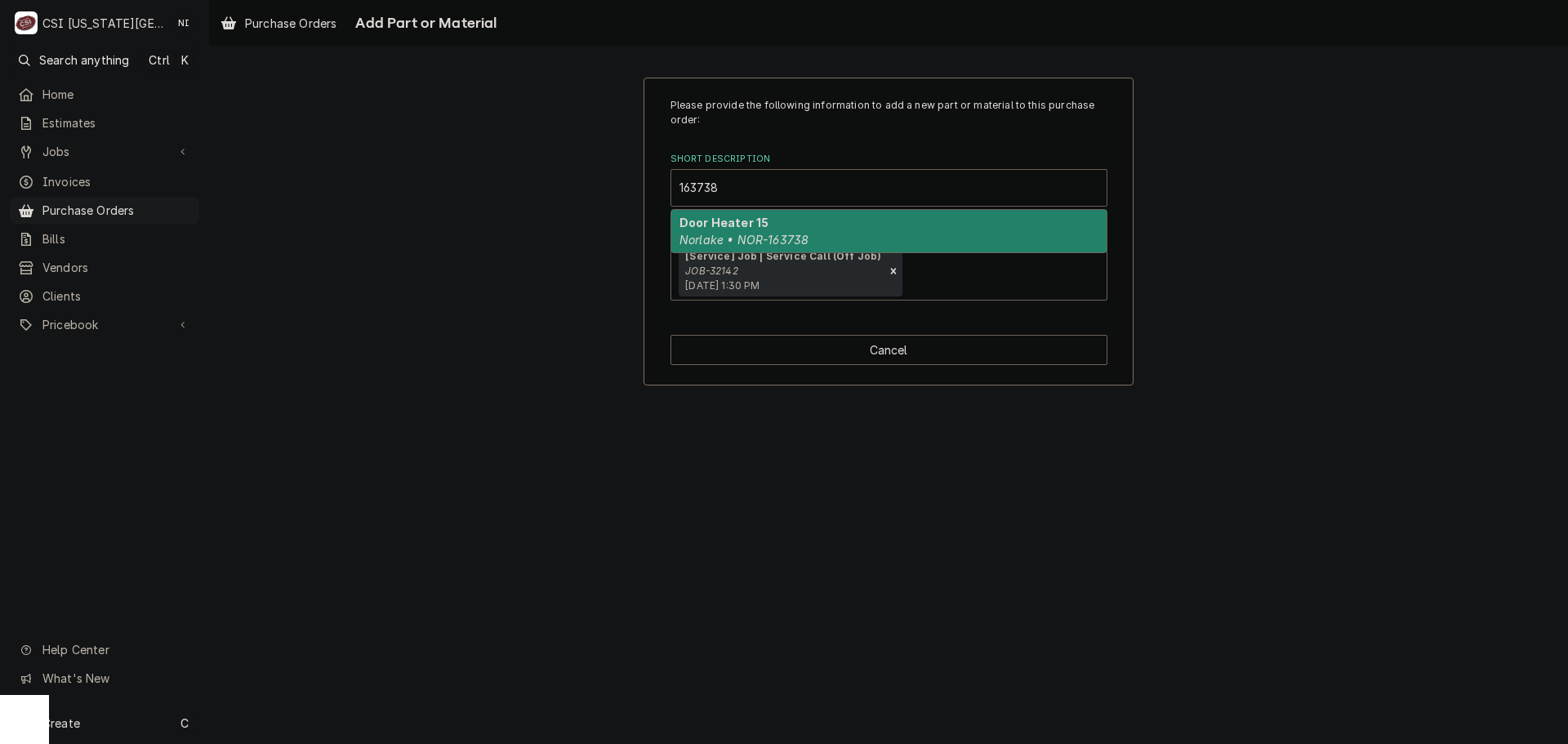
click at [750, 226] on strong "Door Heater 15" at bounding box center [724, 222] width 89 height 14
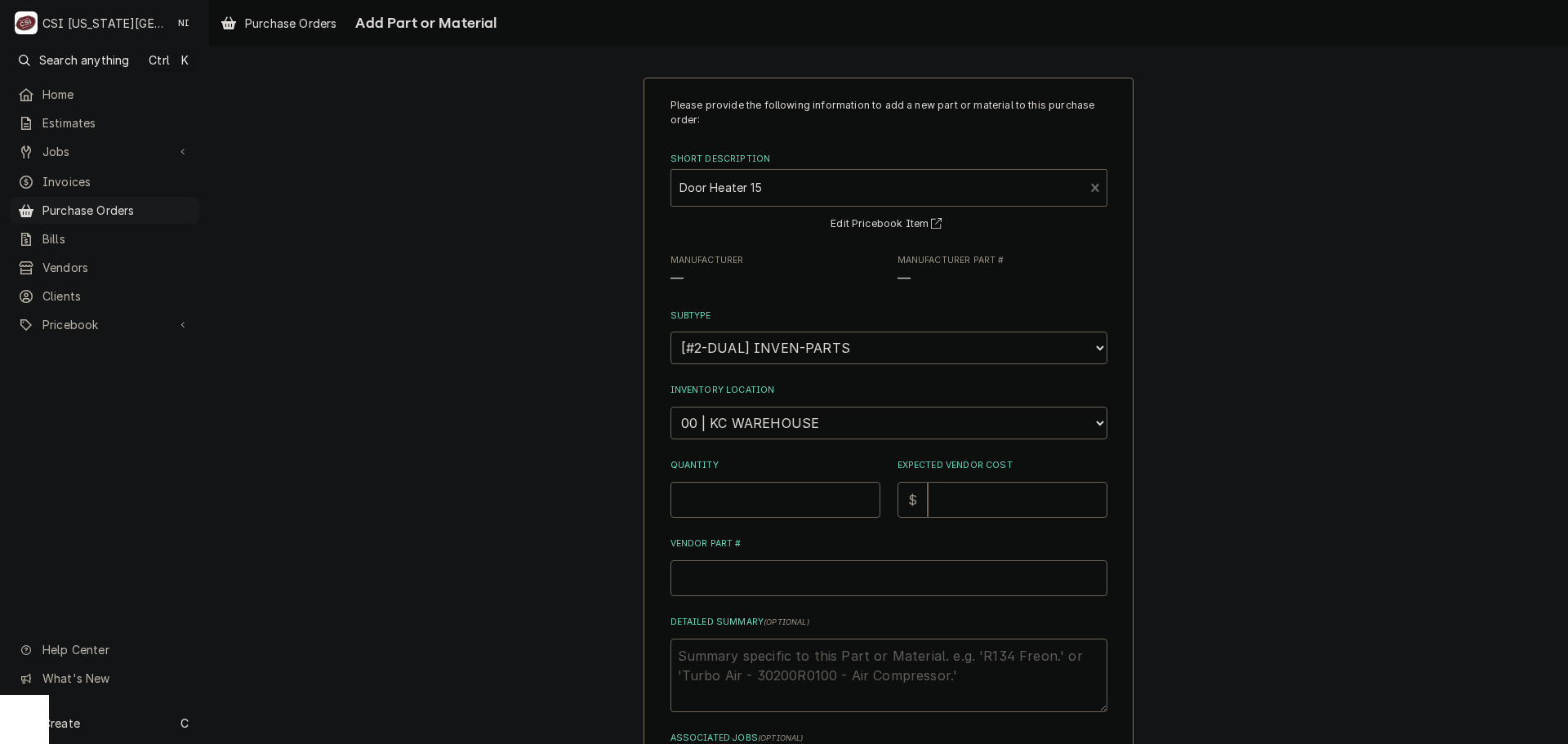
type textarea "x"
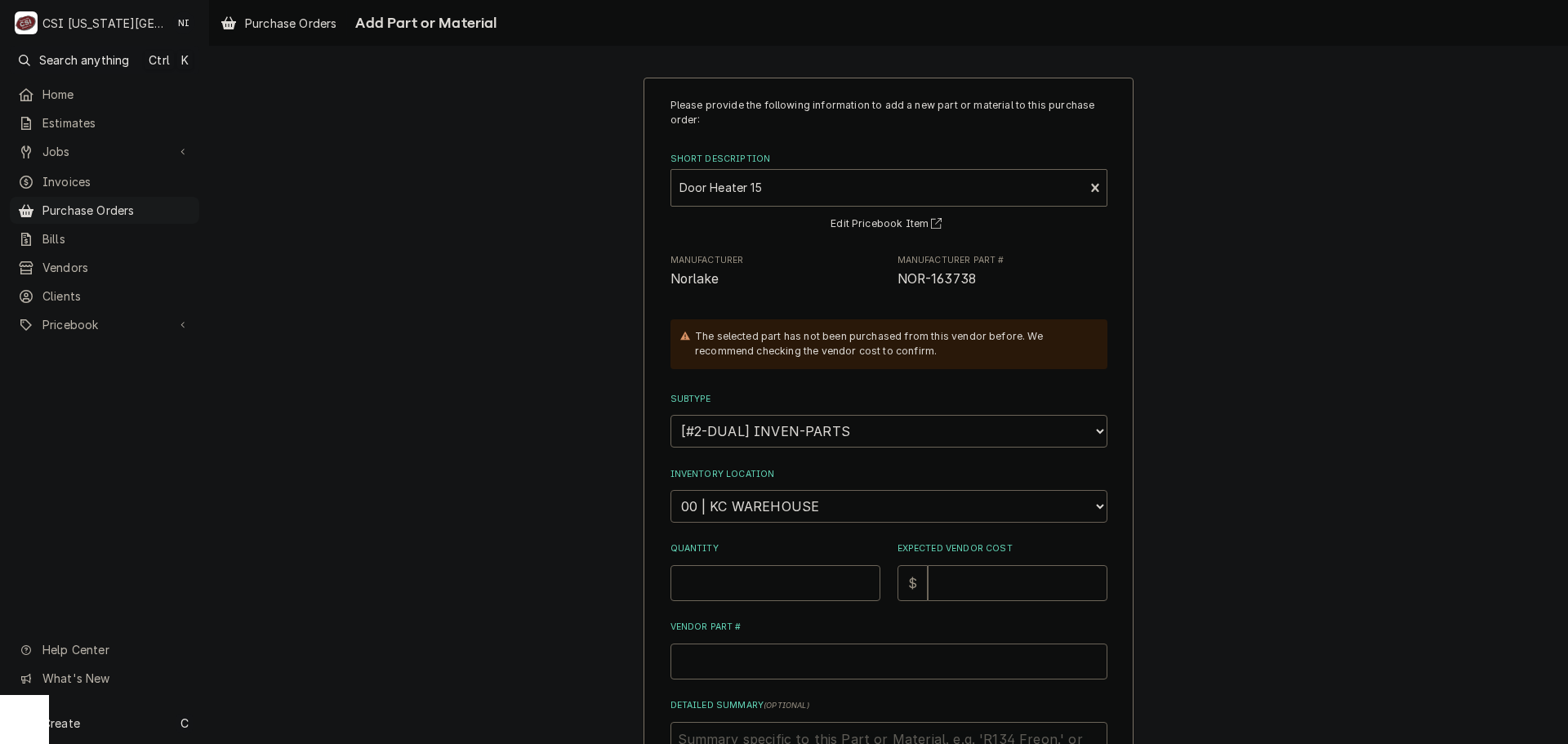
click at [775, 501] on select "Choose a location... 00 | KC WAREHOUSE 00 | MAIN WAREHOUSE 01 | BRIAN BREAZIER …" at bounding box center [889, 506] width 437 height 33
select select "2872"
click at [671, 490] on select "Choose a location... 00 | KC WAREHOUSE 00 | MAIN WAREHOUSE 01 | BRIAN BREAZIER …" at bounding box center [889, 506] width 437 height 33
click at [738, 596] on input "Quantity" at bounding box center [775, 583] width 210 height 36
type textarea "x"
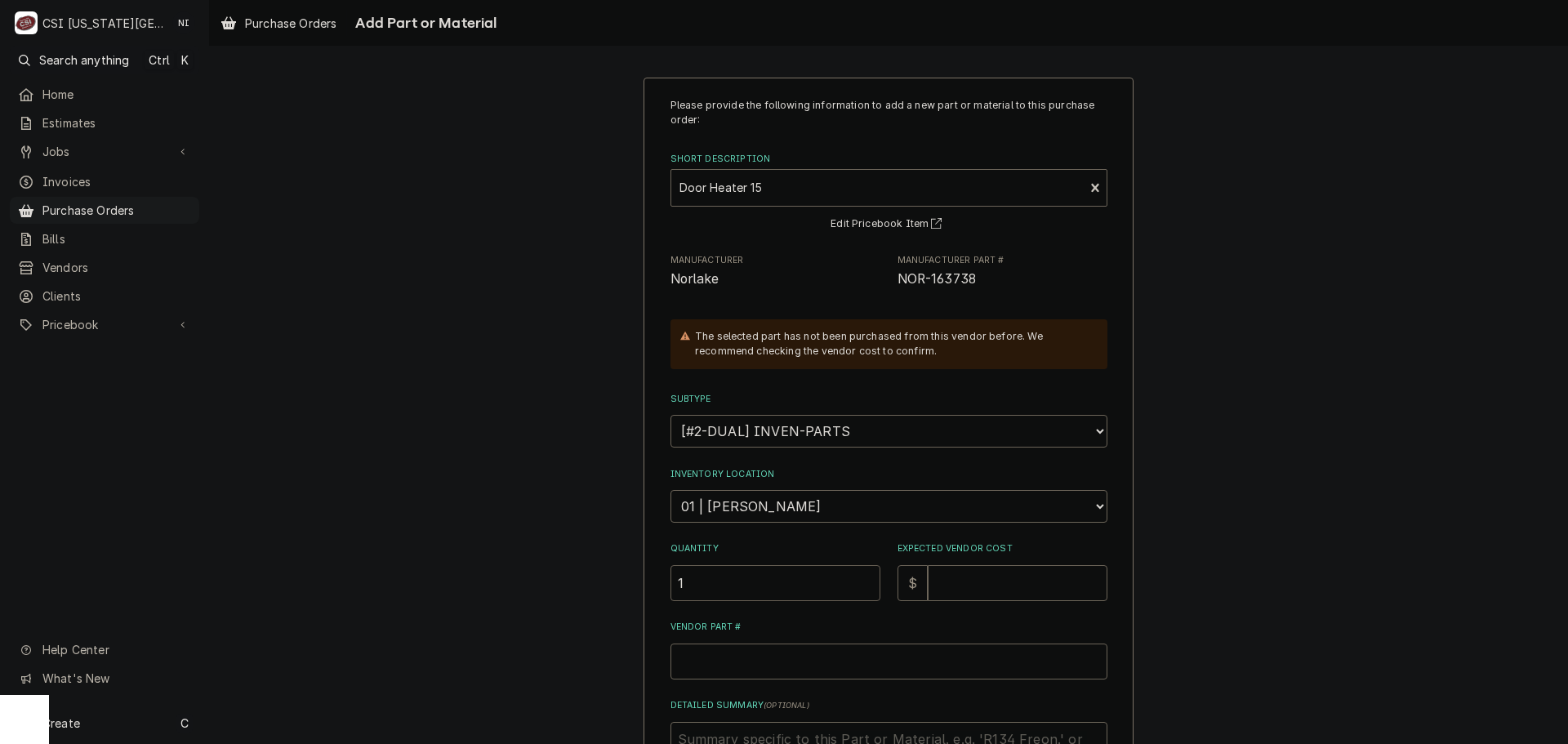
type input "1"
type textarea "x"
type input "1"
type textarea "x"
type input "14"
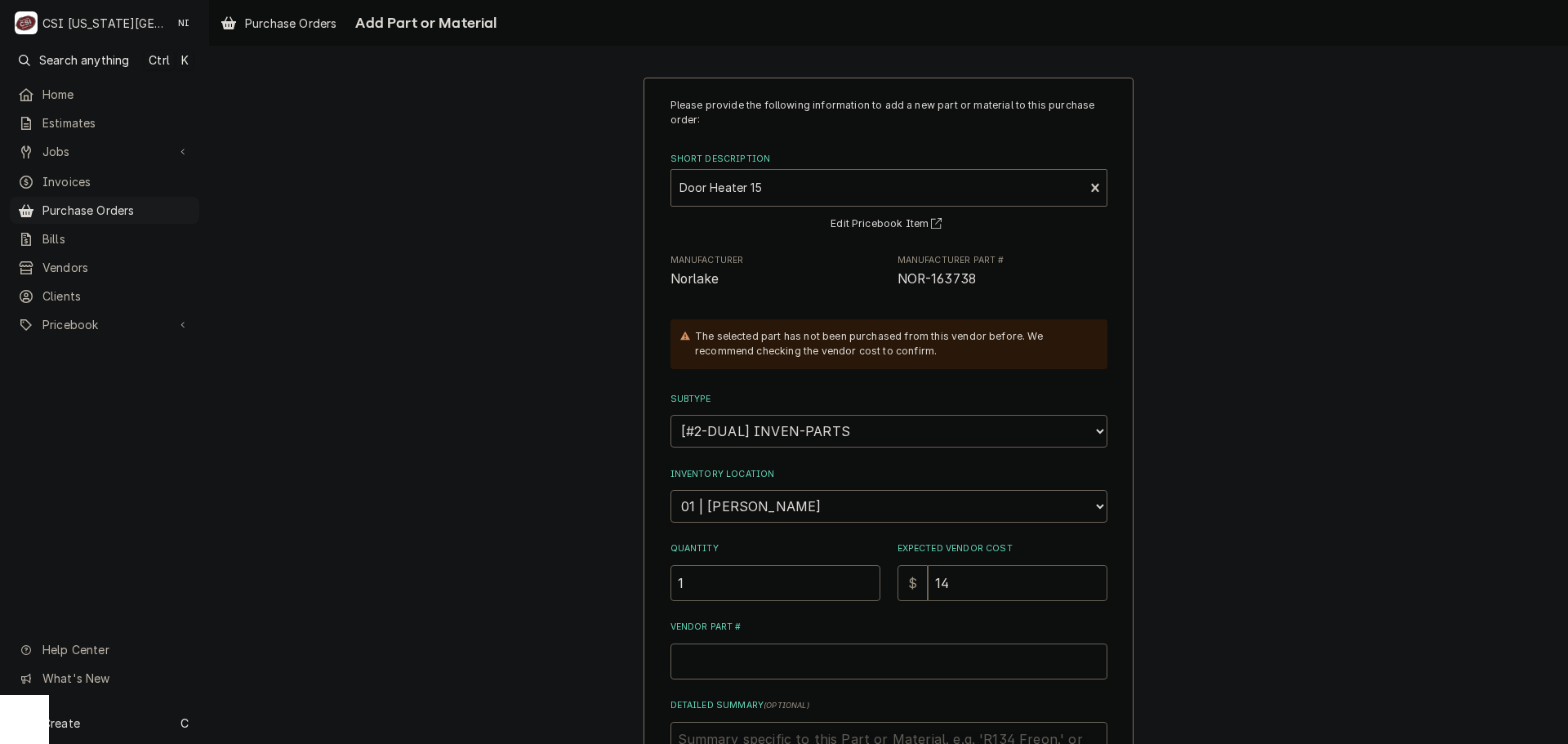
type textarea "x"
type input "14.7"
type textarea "x"
type input "14.79"
drag, startPoint x: 985, startPoint y: 278, endPoint x: 887, endPoint y: 282, distance: 98.1
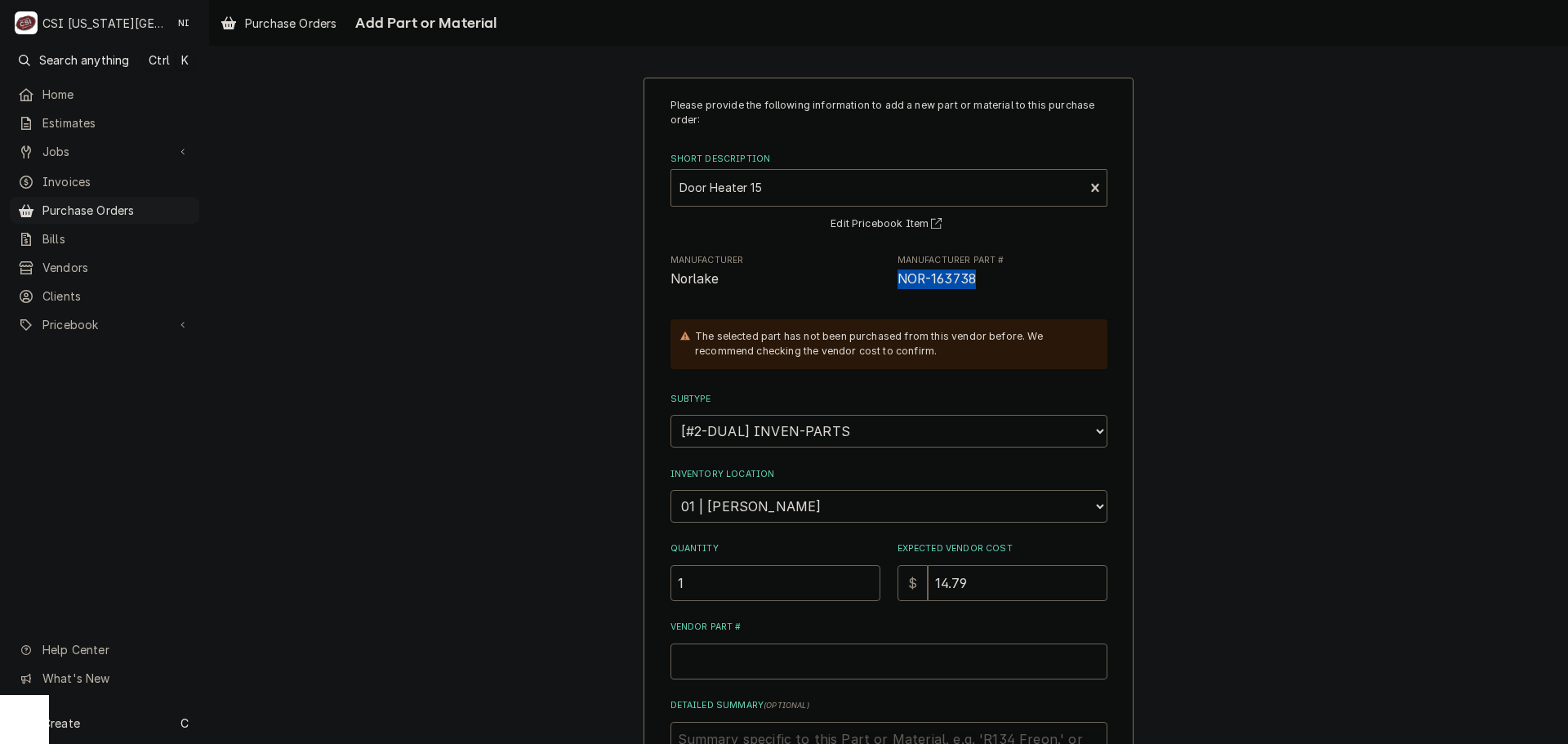
click at [887, 282] on div "Manufacturer Norlake Manufacturer Part # NOR-163738" at bounding box center [889, 272] width 437 height 35
copy span "NOR-163738"
click at [871, 675] on input "Vendor Part #" at bounding box center [889, 661] width 437 height 36
paste input "NOR-163738"
type textarea "x"
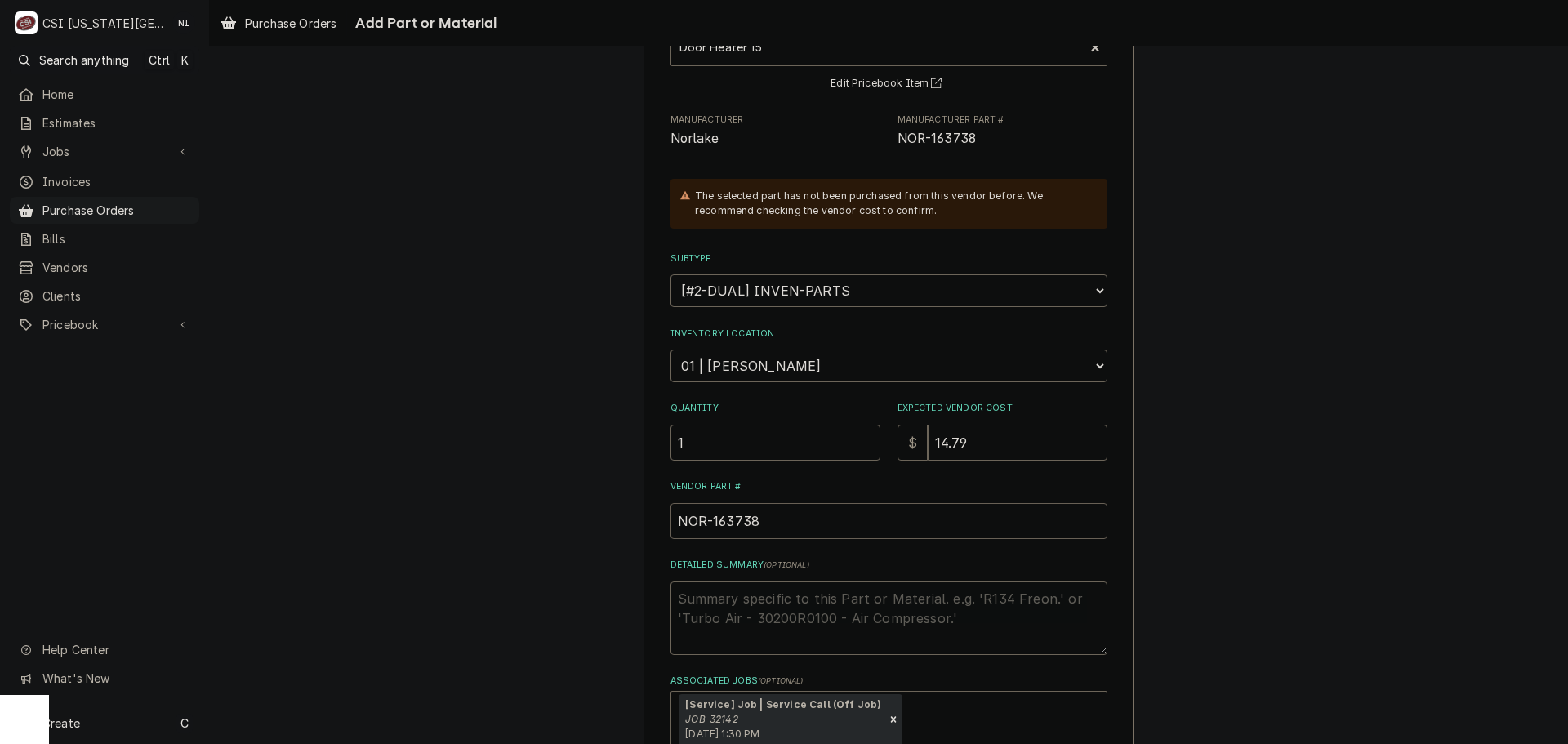
scroll to position [245, 0]
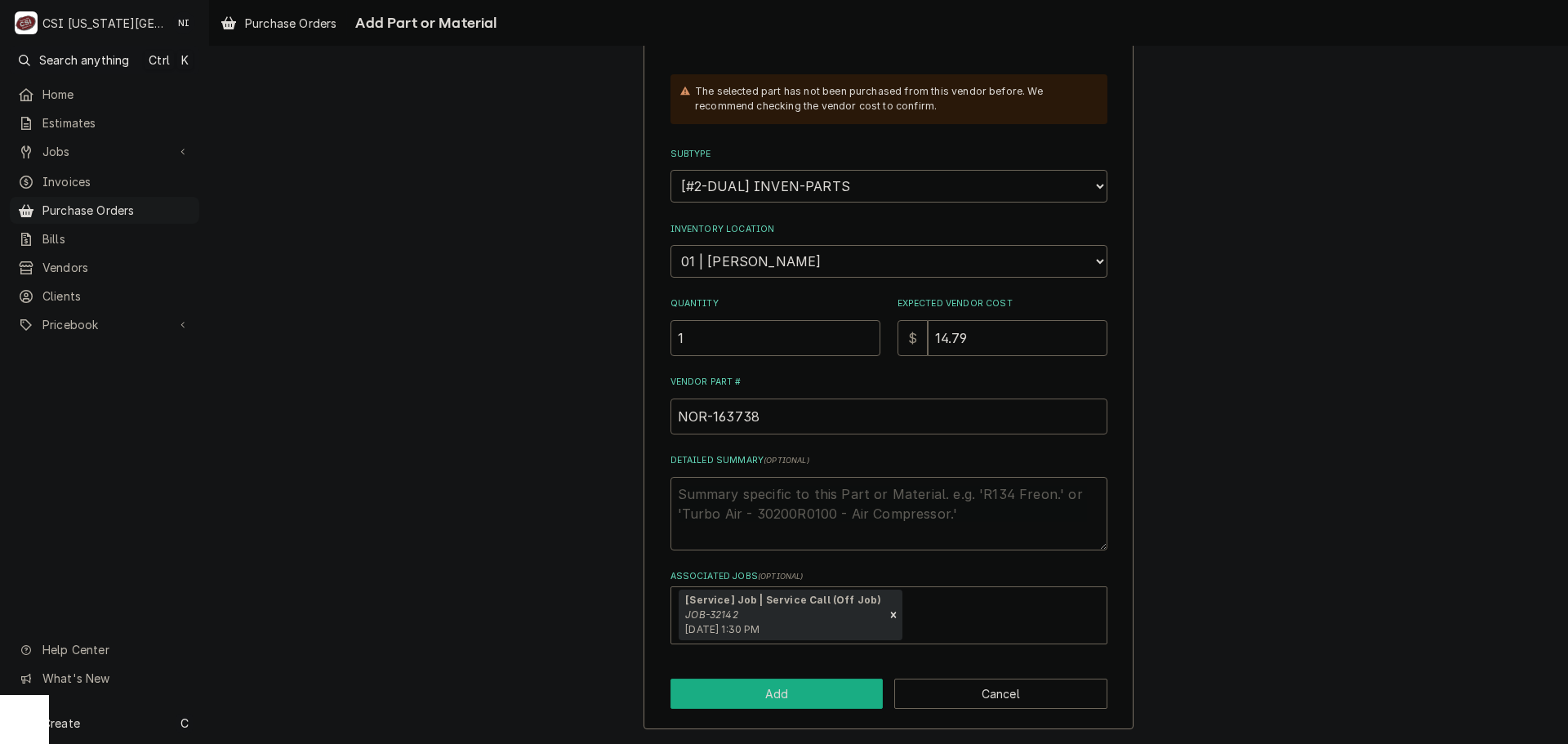
type input "NOR-163738"
click at [818, 698] on button "Add" at bounding box center [777, 693] width 213 height 30
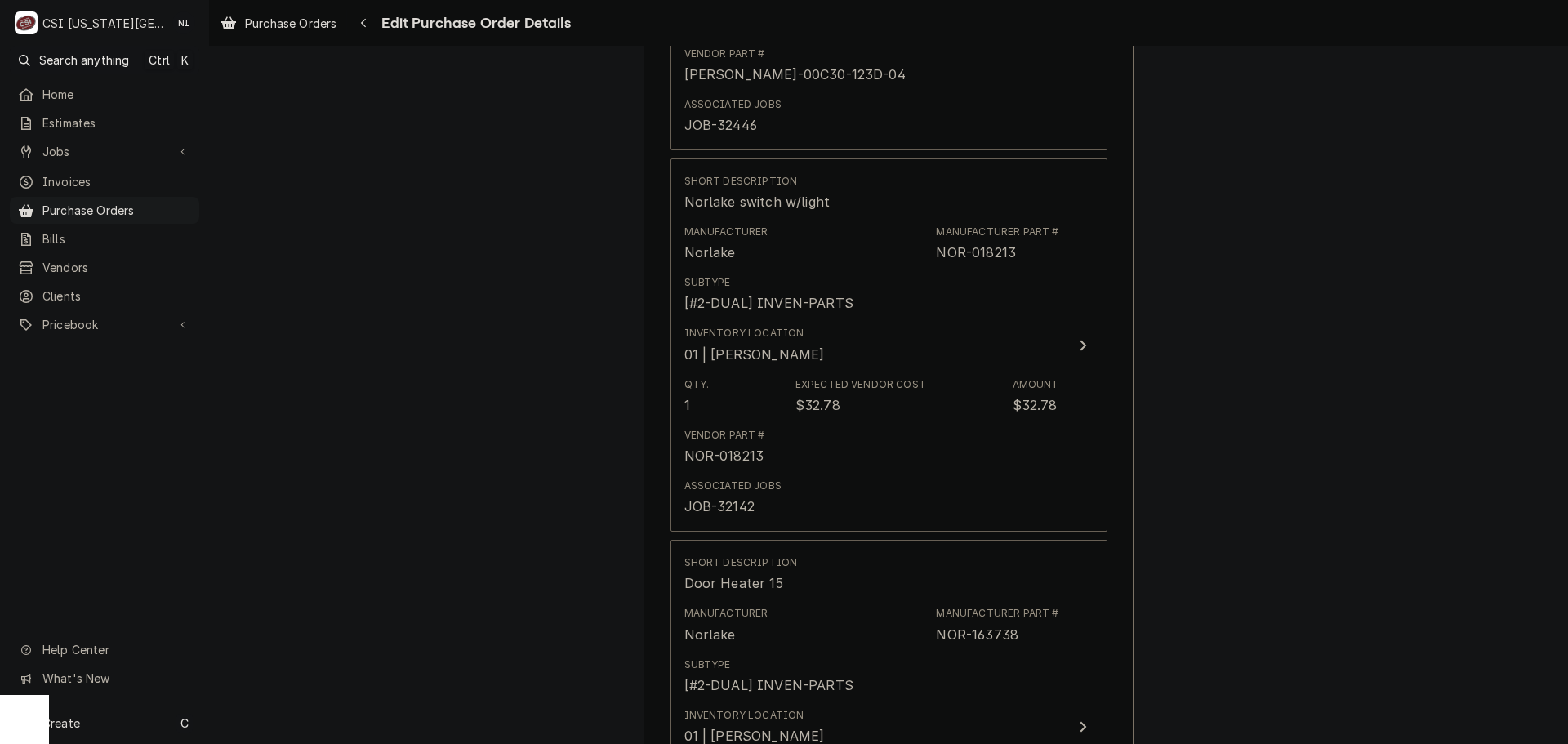
scroll to position [2328, 0]
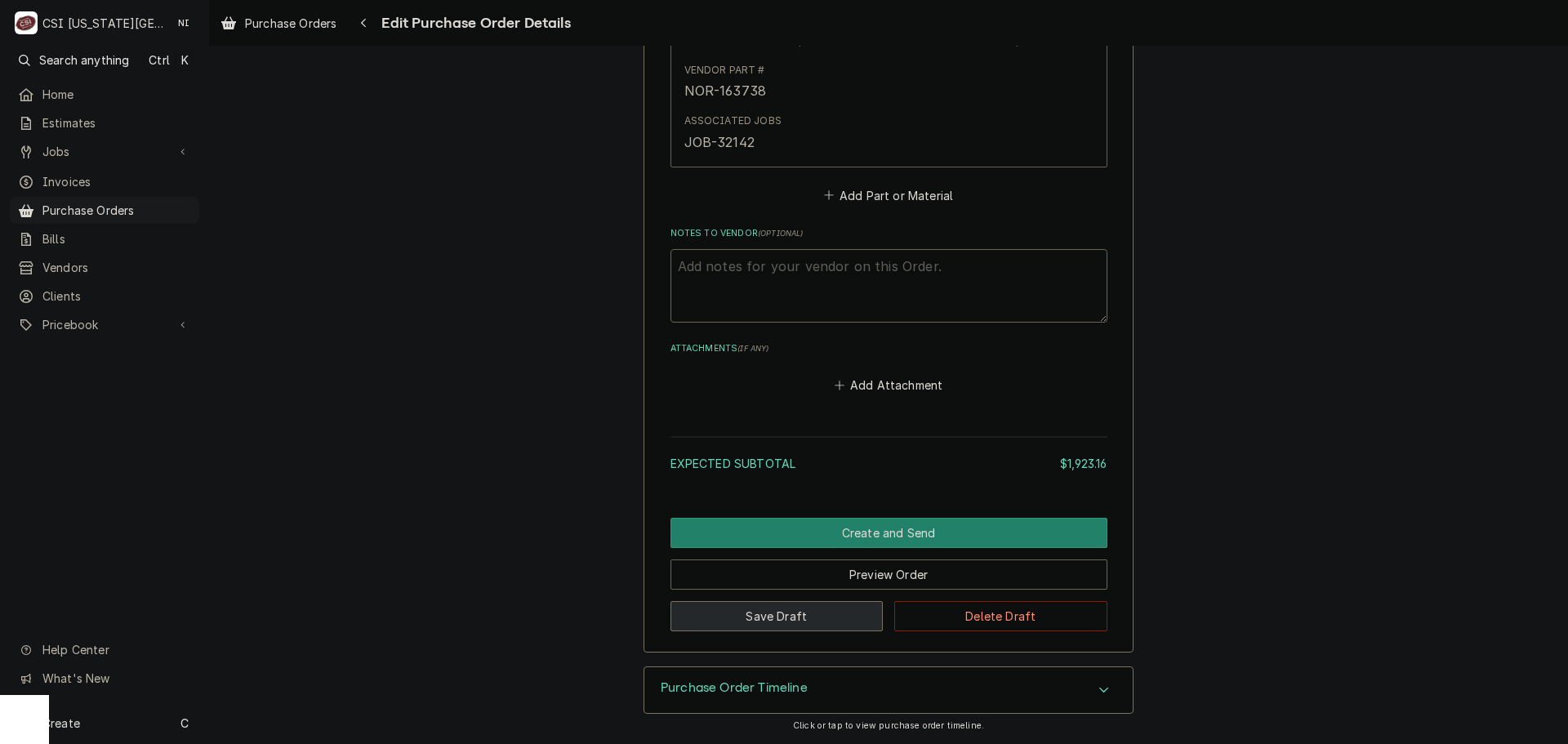
click at [763, 628] on button "Save Draft" at bounding box center [777, 615] width 213 height 30
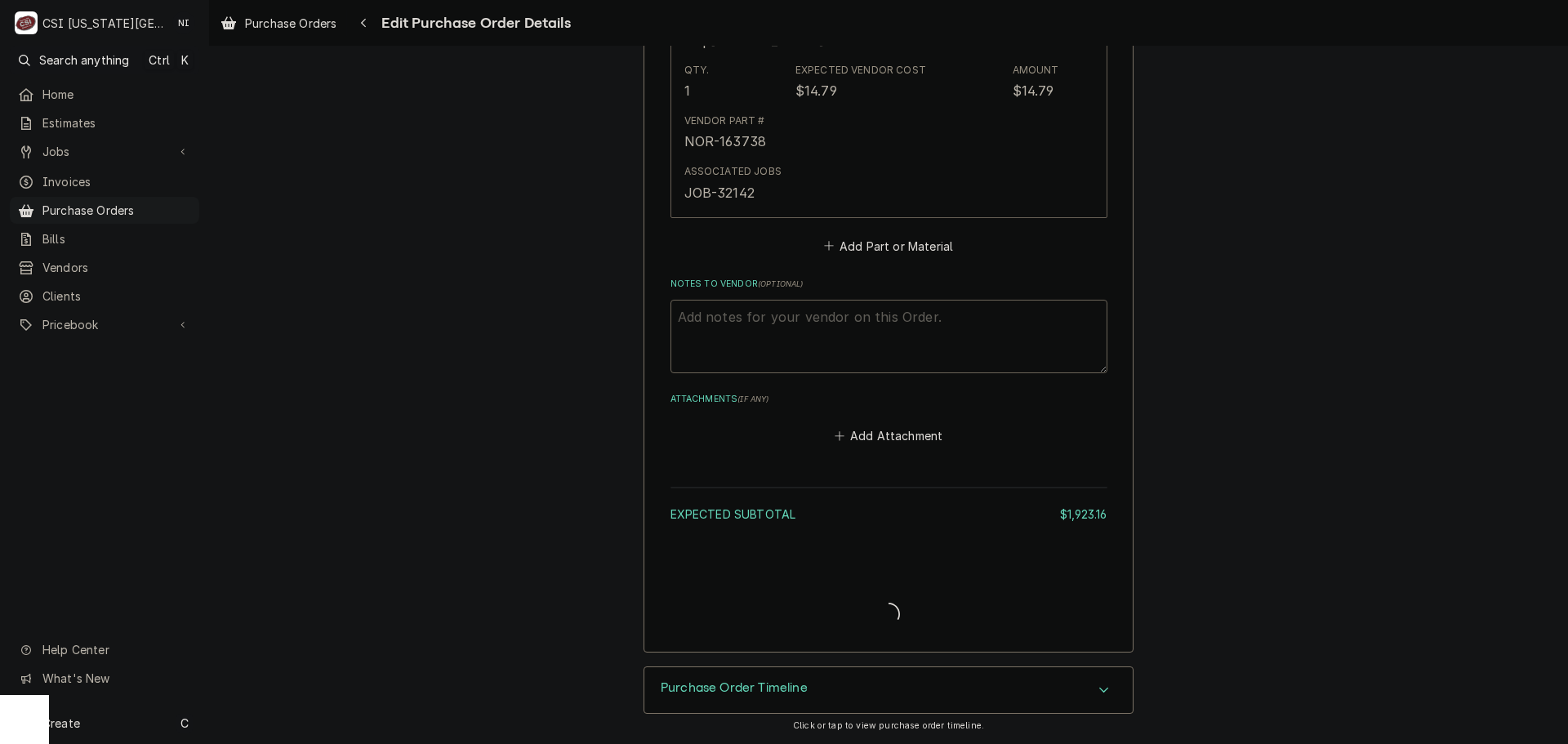
type textarea "x"
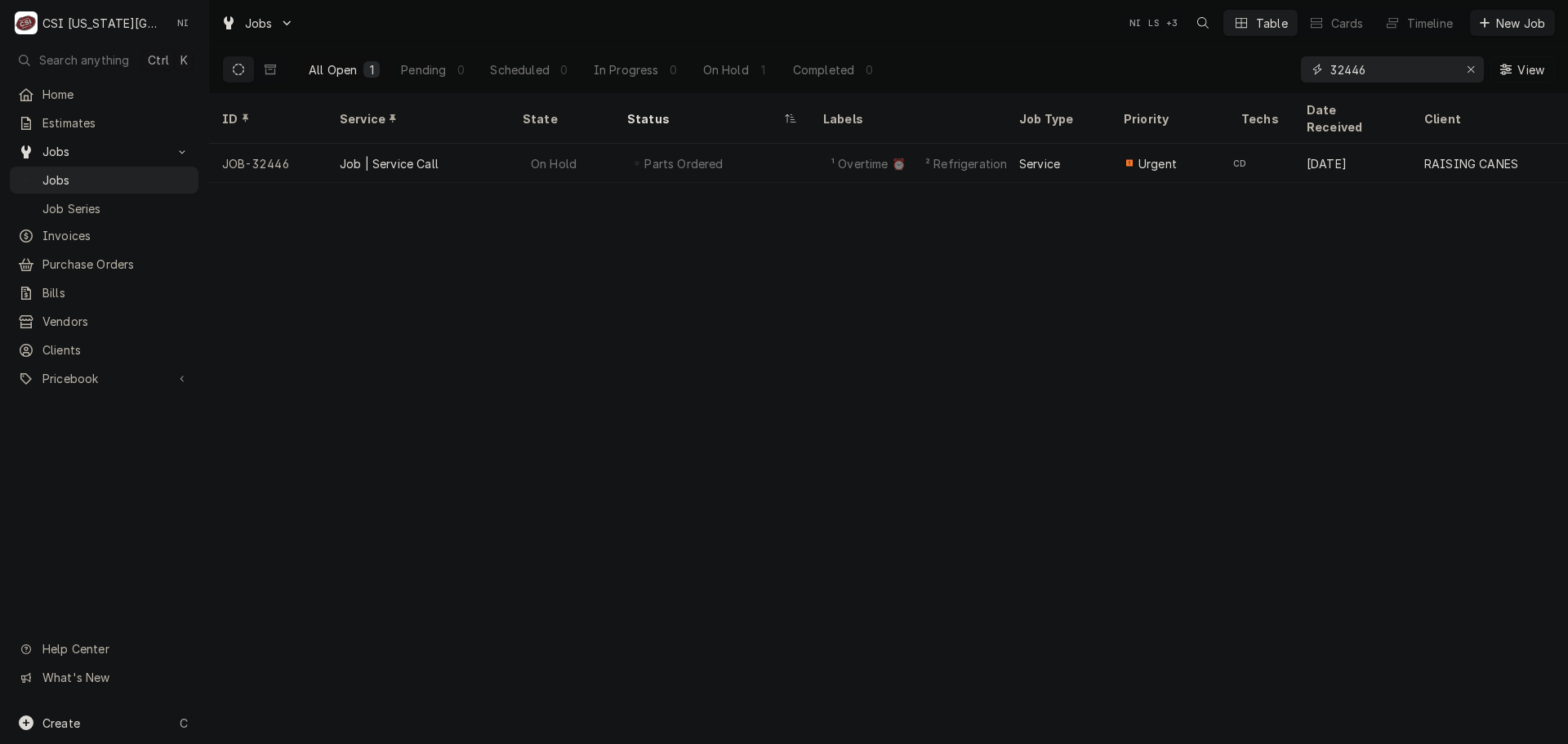
drag, startPoint x: 1368, startPoint y: 75, endPoint x: 1194, endPoint y: 73, distance: 174.0
click at [1205, 73] on div "All Open 1 Pending 0 Scheduled 0 In Progress 0 On Hold 1 Completed 0 32446 View" at bounding box center [888, 69] width 1333 height 45
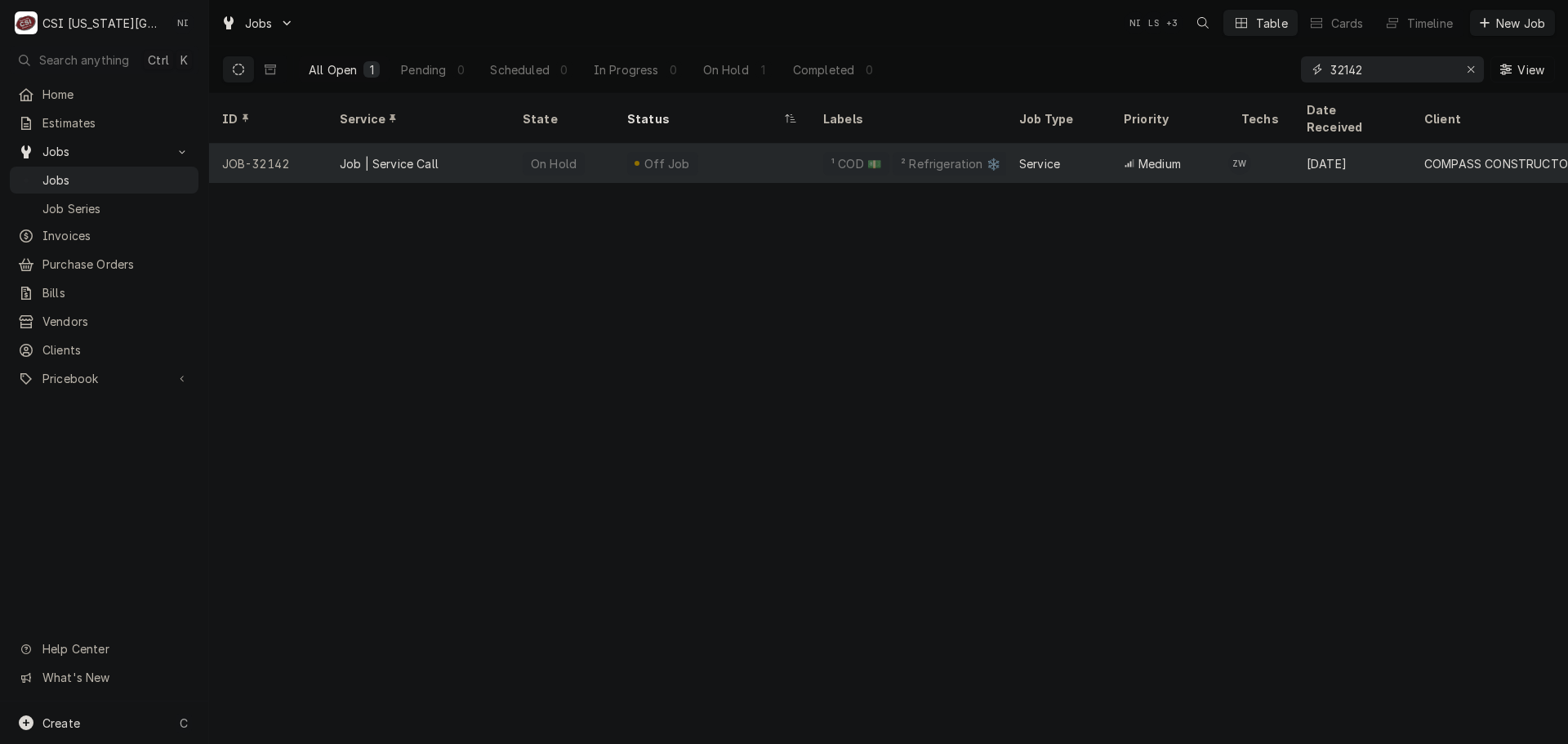
type input "32142"
click at [858, 155] on div "¹ COD 💵" at bounding box center [856, 163] width 53 height 17
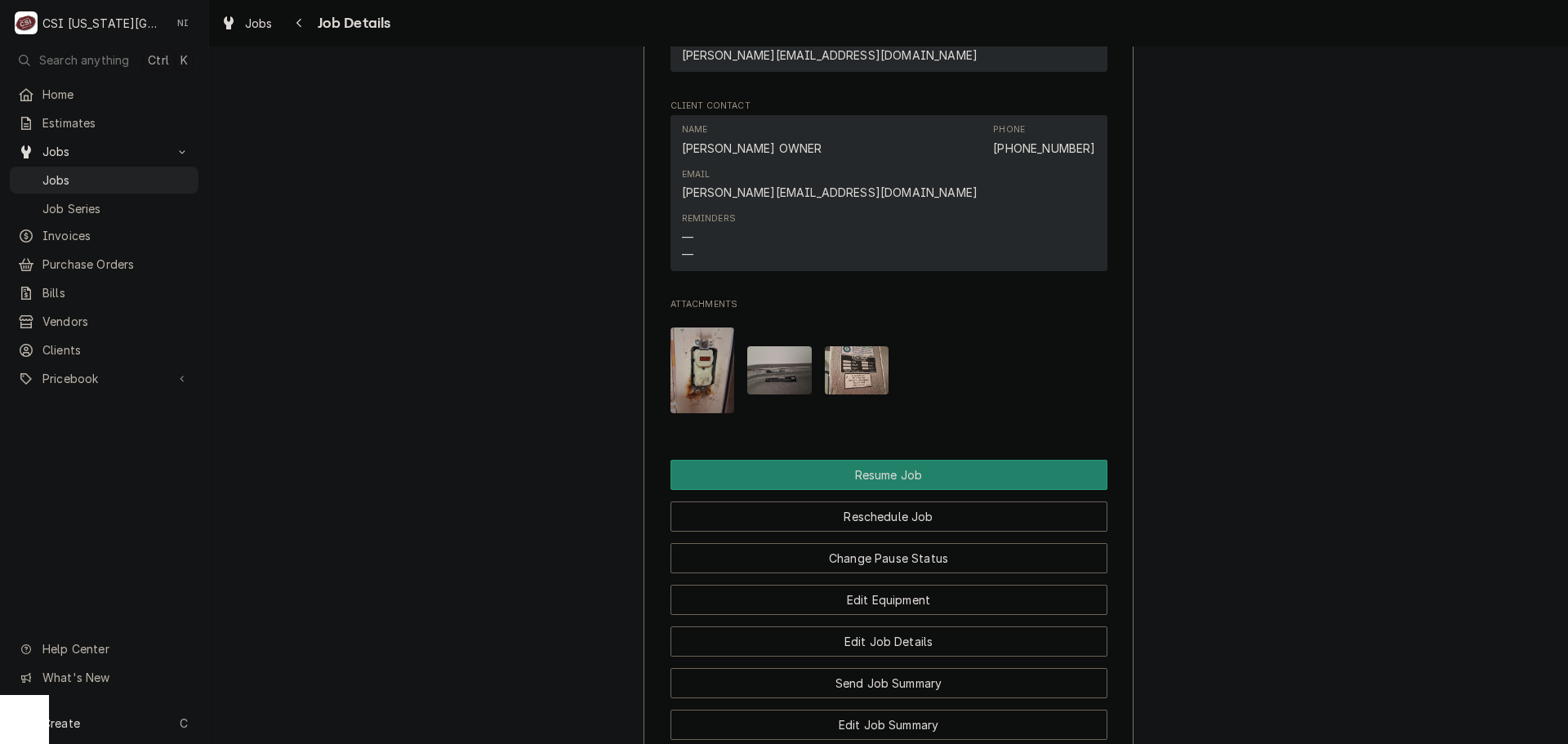
scroll to position [1877, 0]
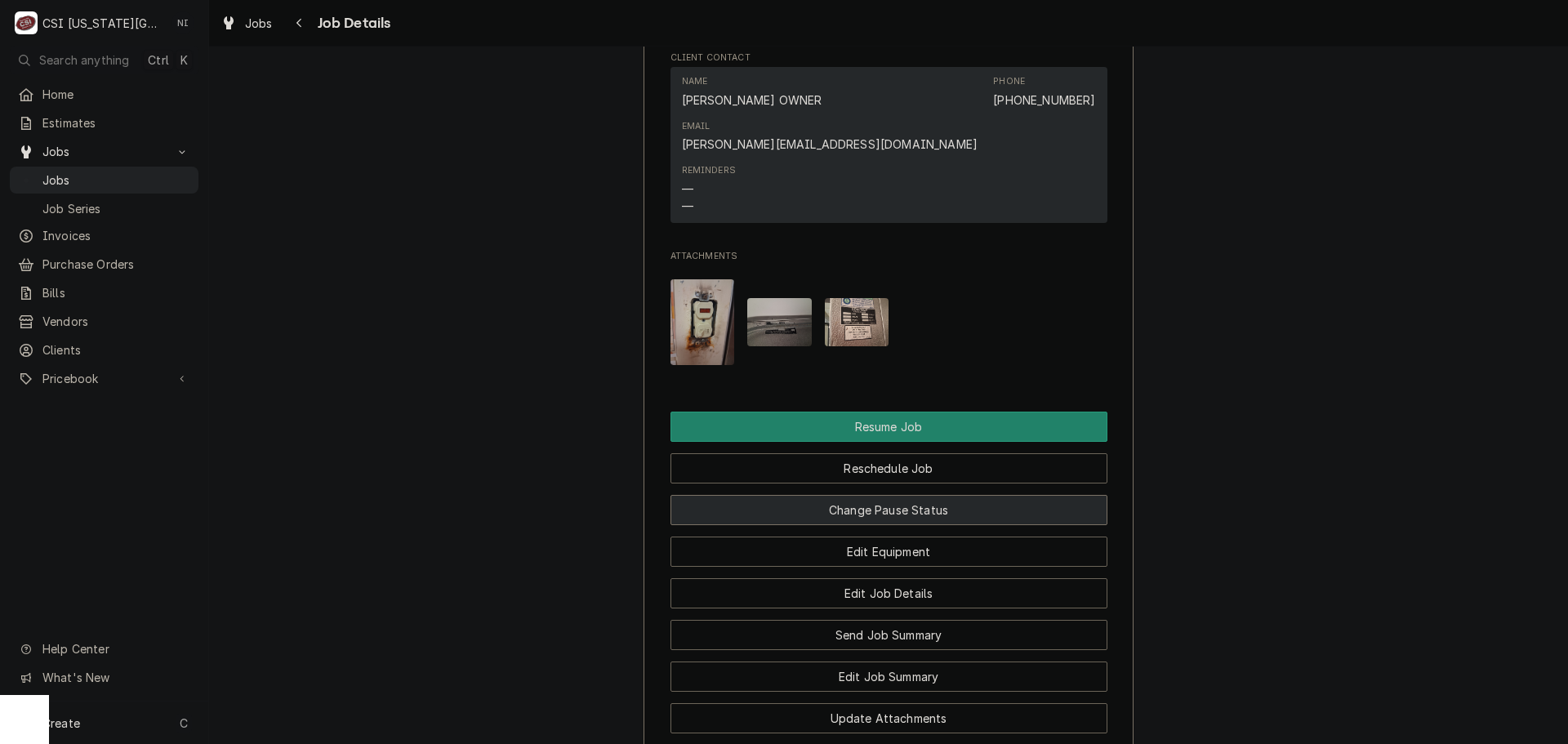
click at [923, 525] on button "Change Pause Status" at bounding box center [889, 509] width 437 height 30
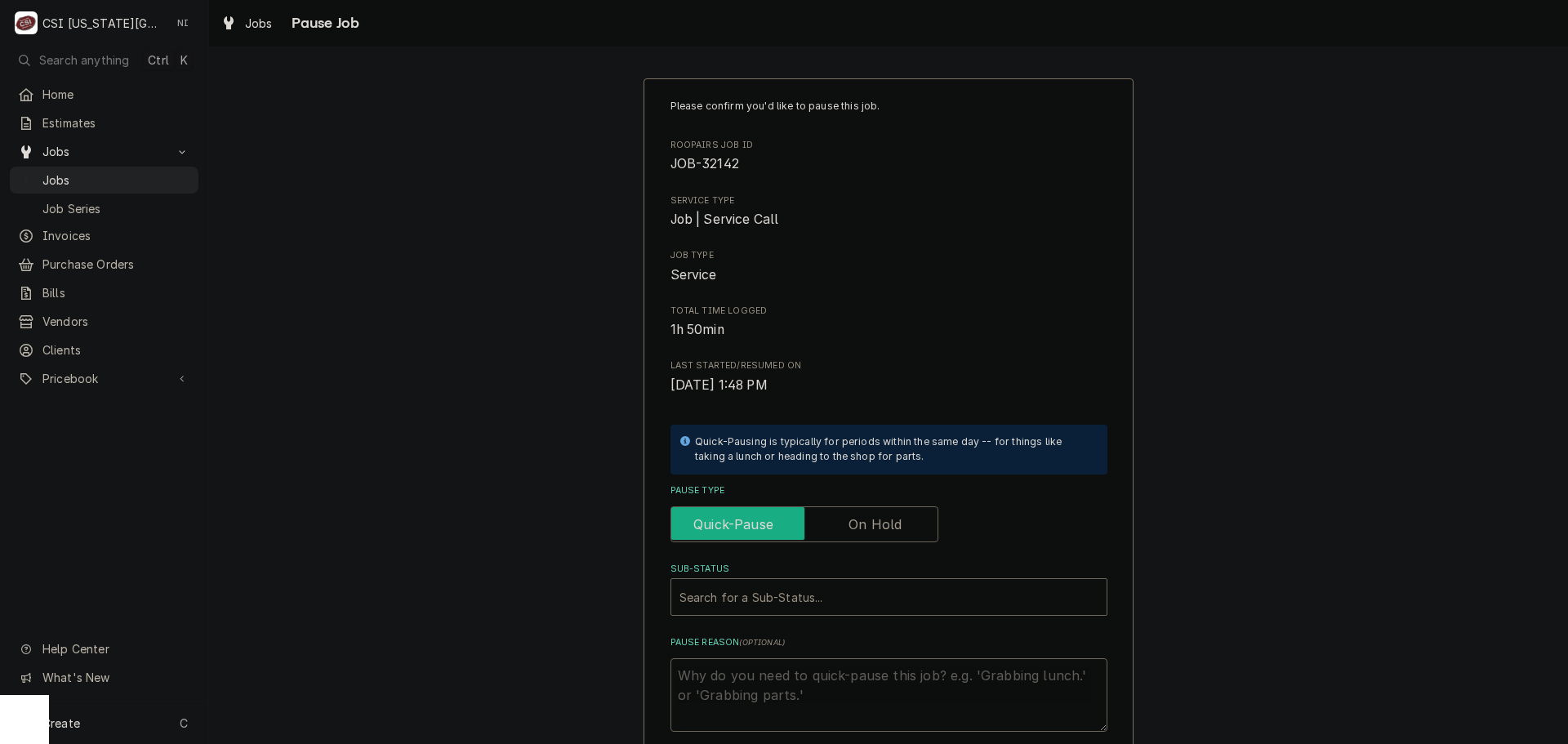
click at [899, 527] on input "Pause Type" at bounding box center [804, 524] width 253 height 36
checkbox input "true"
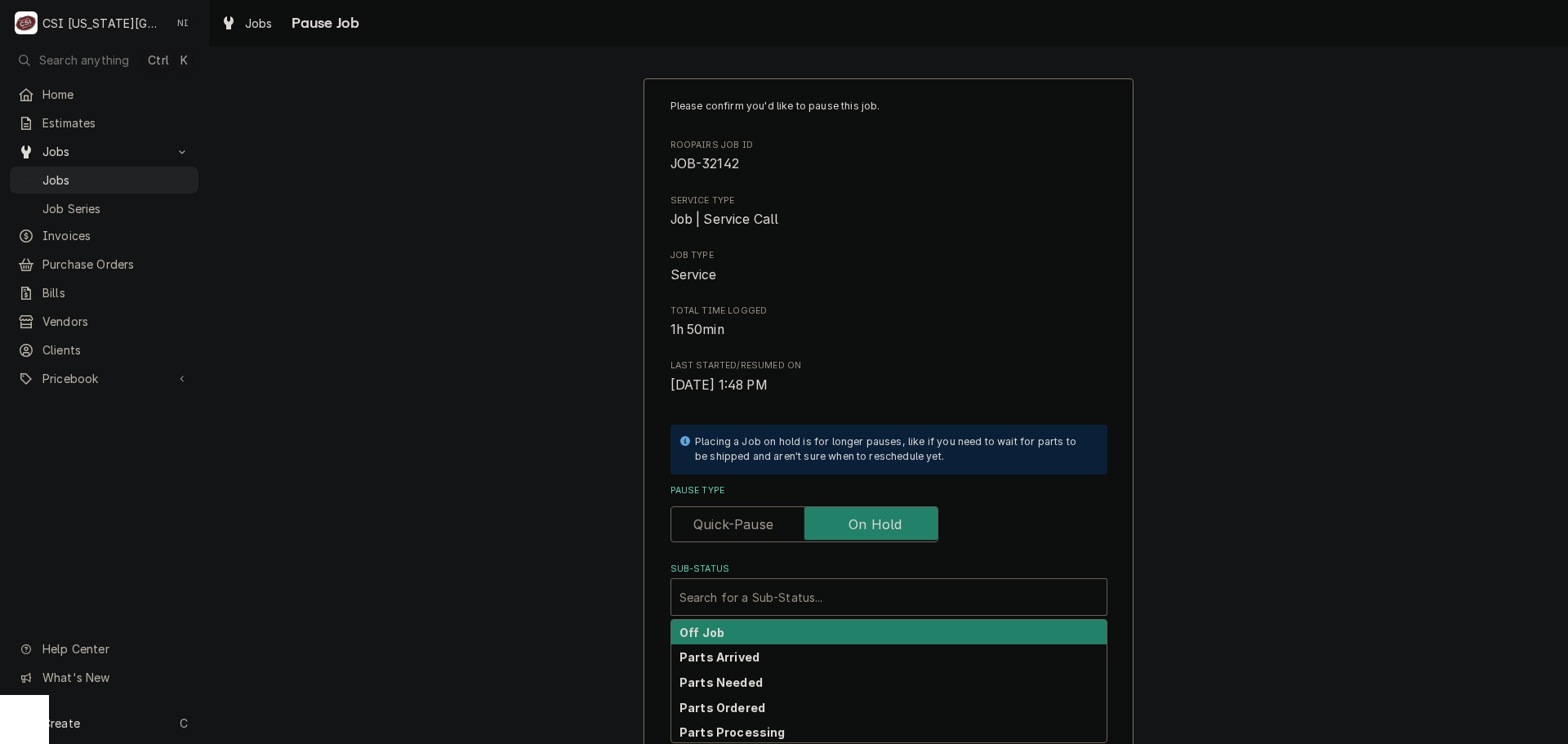
click at [869, 587] on div "Sub-Status" at bounding box center [888, 596] width 419 height 29
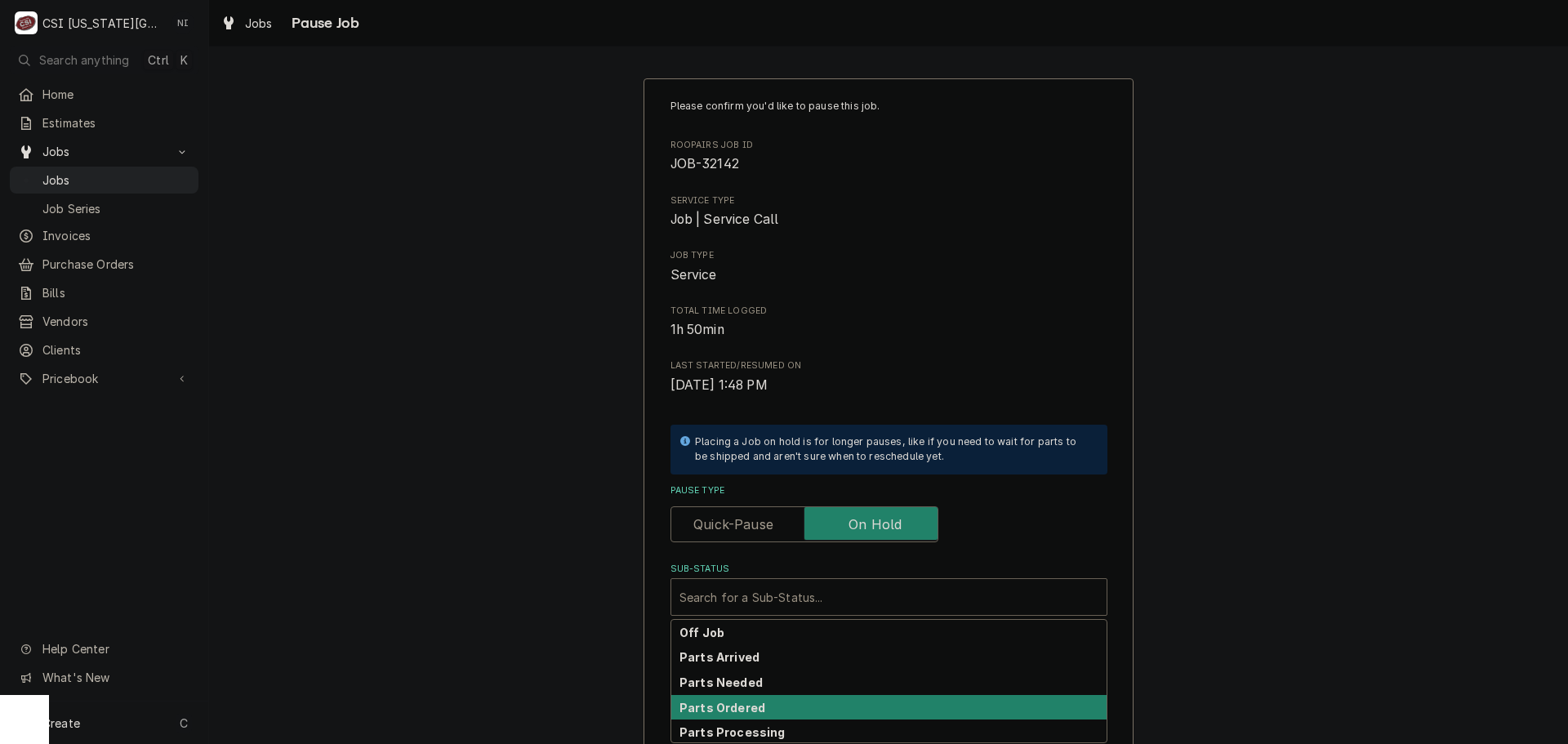
click at [718, 711] on strong "Parts Ordered" at bounding box center [722, 707] width 86 height 14
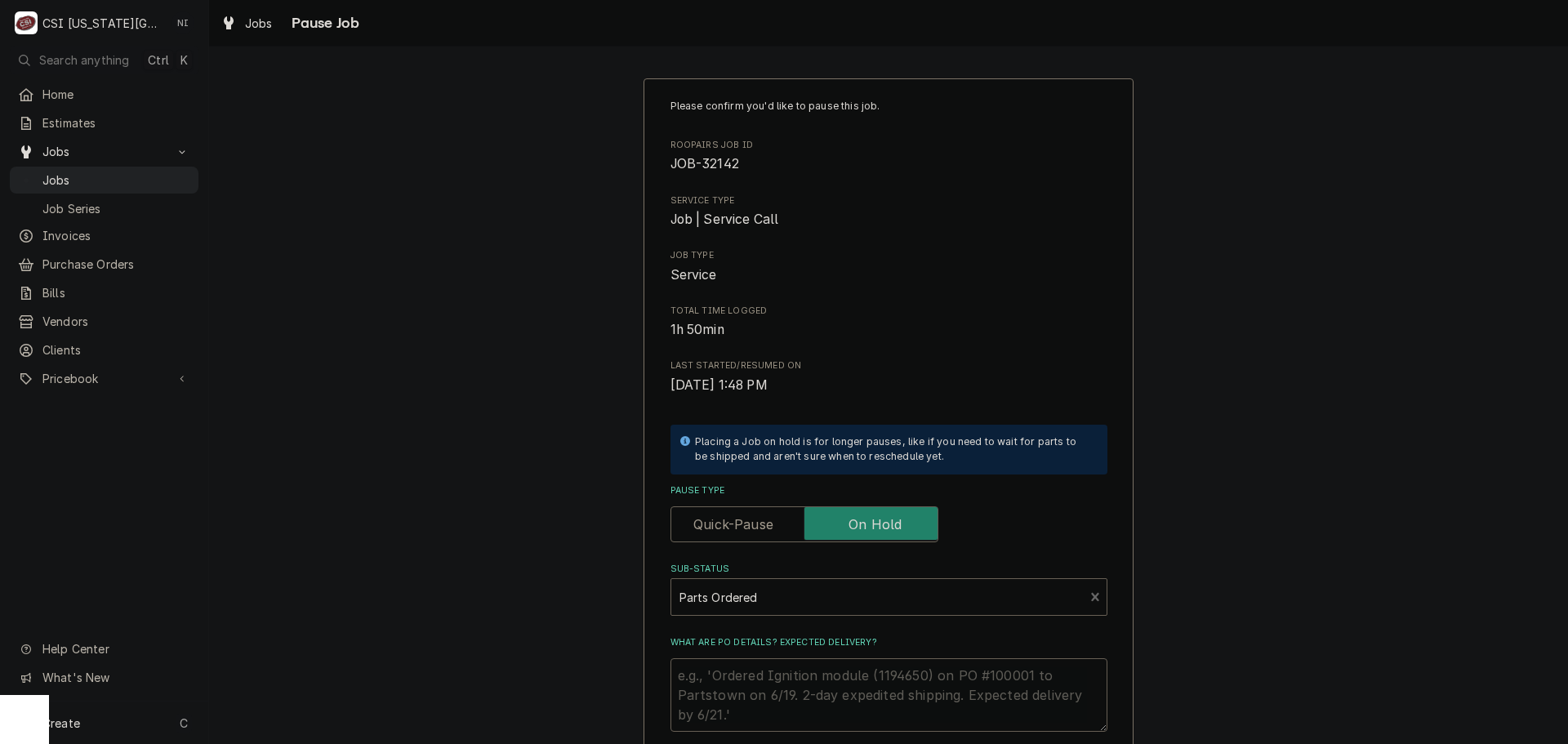
click at [734, 672] on textarea "What are PO details? Expected delivery?" at bounding box center [889, 695] width 437 height 73
type textarea "x"
type textarea "P"
type textarea "x"
type textarea "Pa"
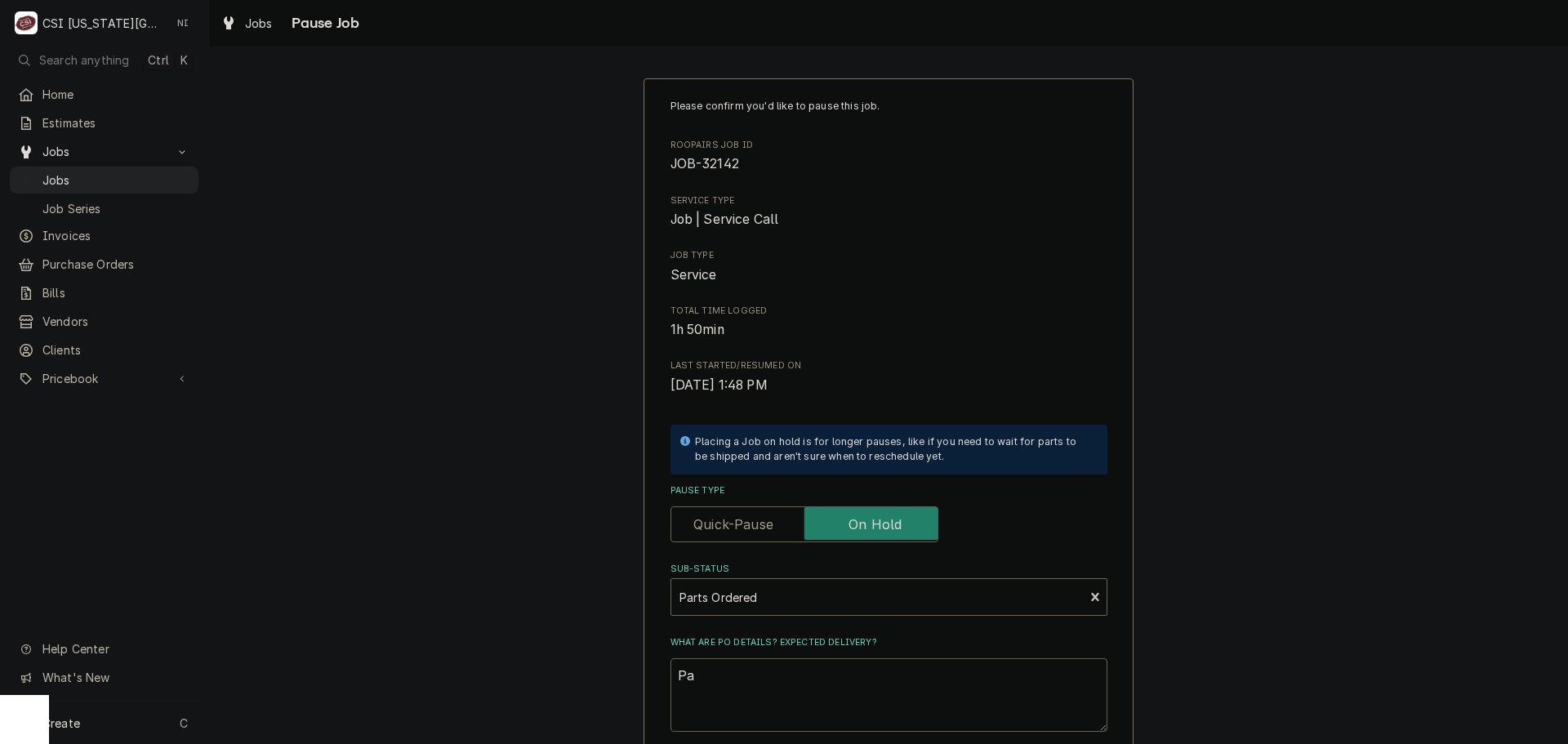
type textarea "x"
type textarea "Par"
type textarea "x"
type textarea "Part"
type textarea "x"
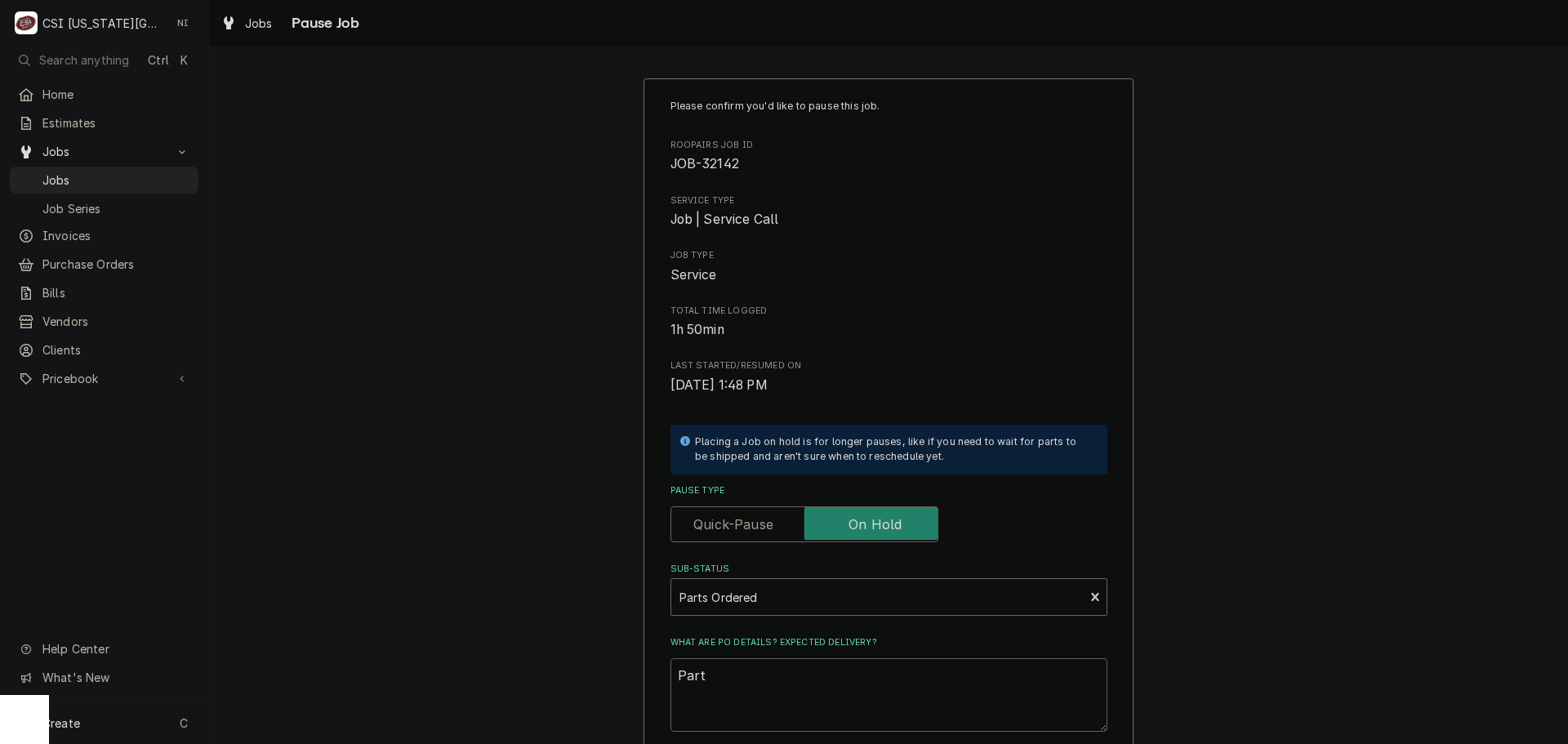
type textarea "Parts"
type textarea "x"
type textarea "Partsg"
type textarea "x"
type textarea "Partsg"
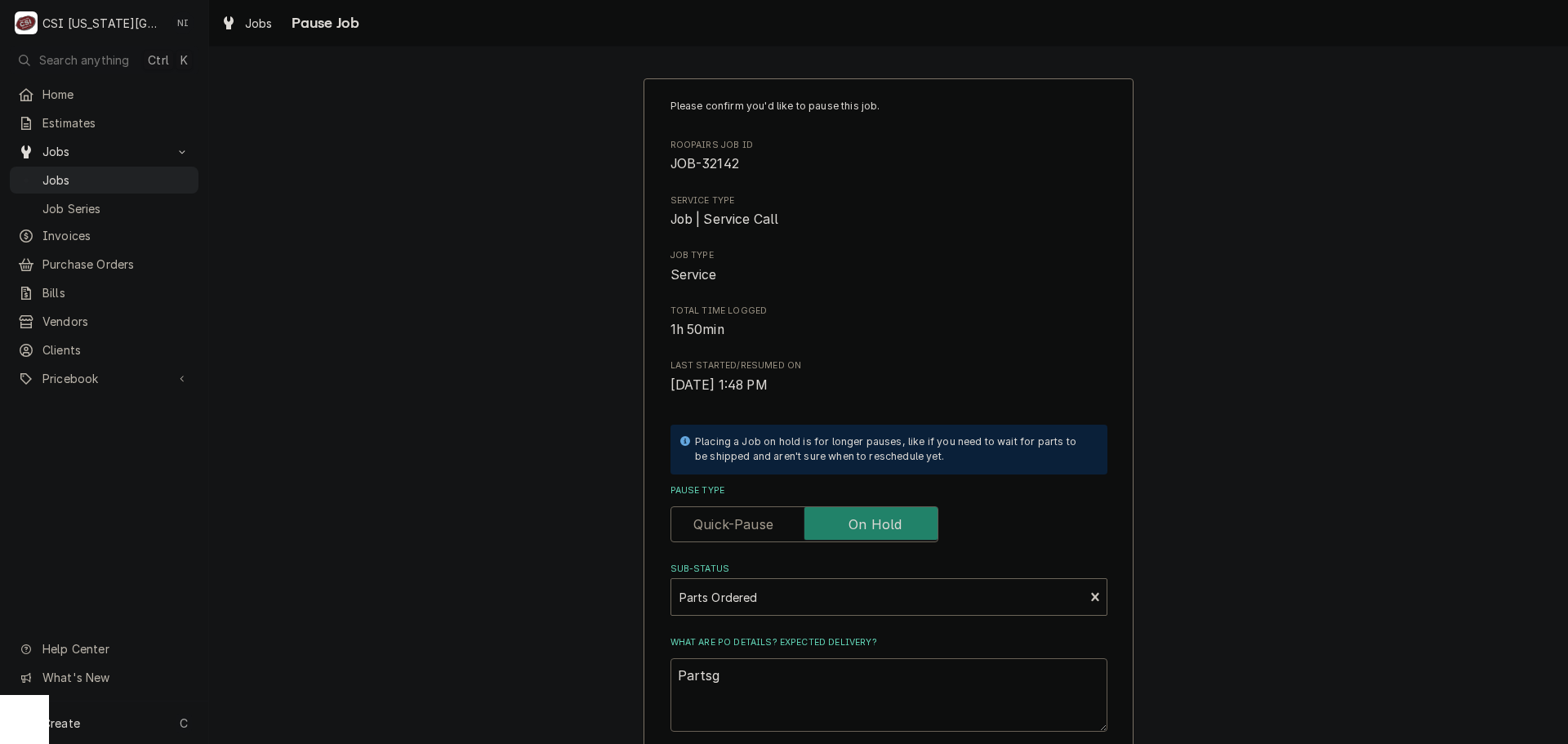
type textarea "x"
type textarea "Partsg"
type textarea "x"
type textarea "Parts"
type textarea "x"
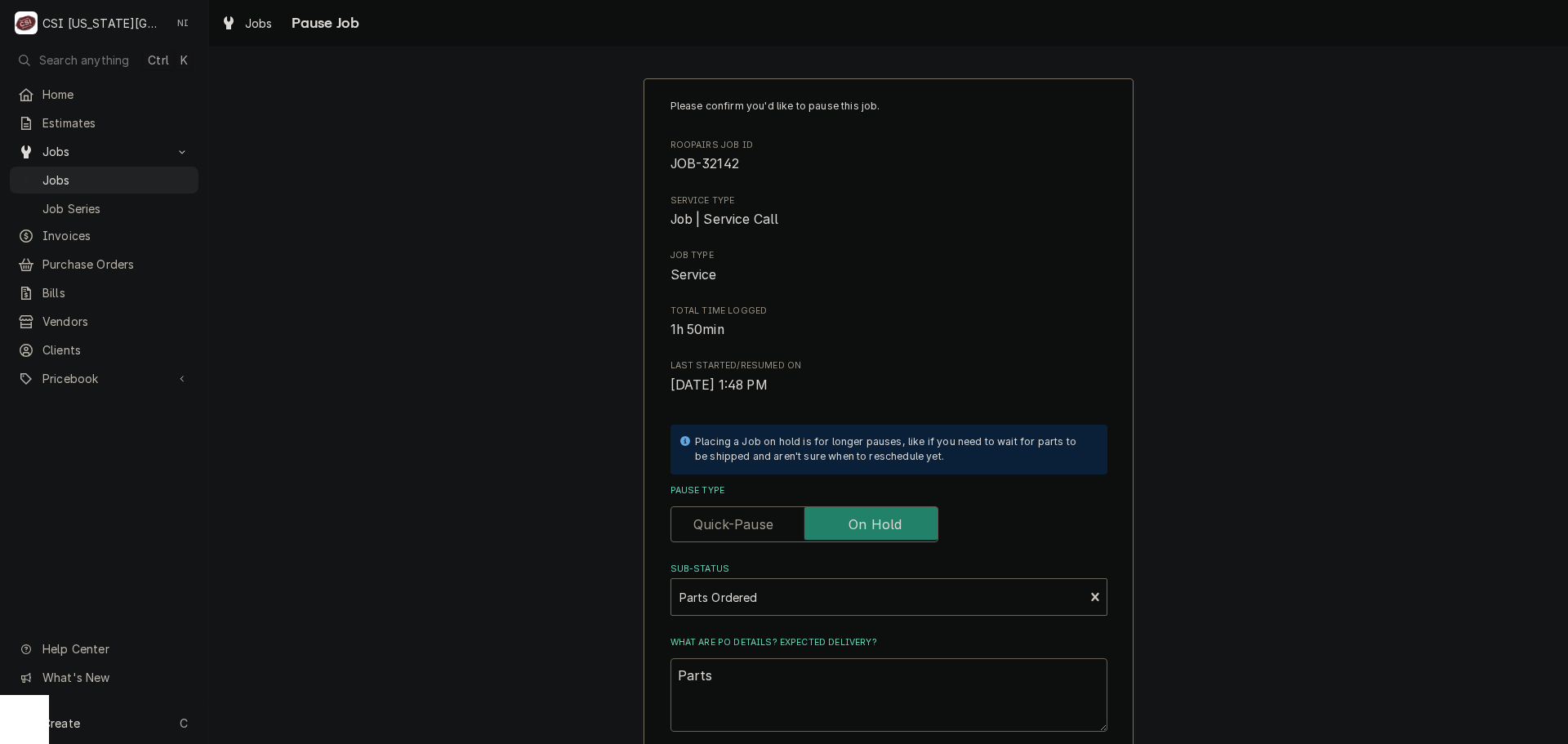
type textarea "Part"
type textarea "x"
type textarea "Par"
type textarea "x"
type textarea "Part"
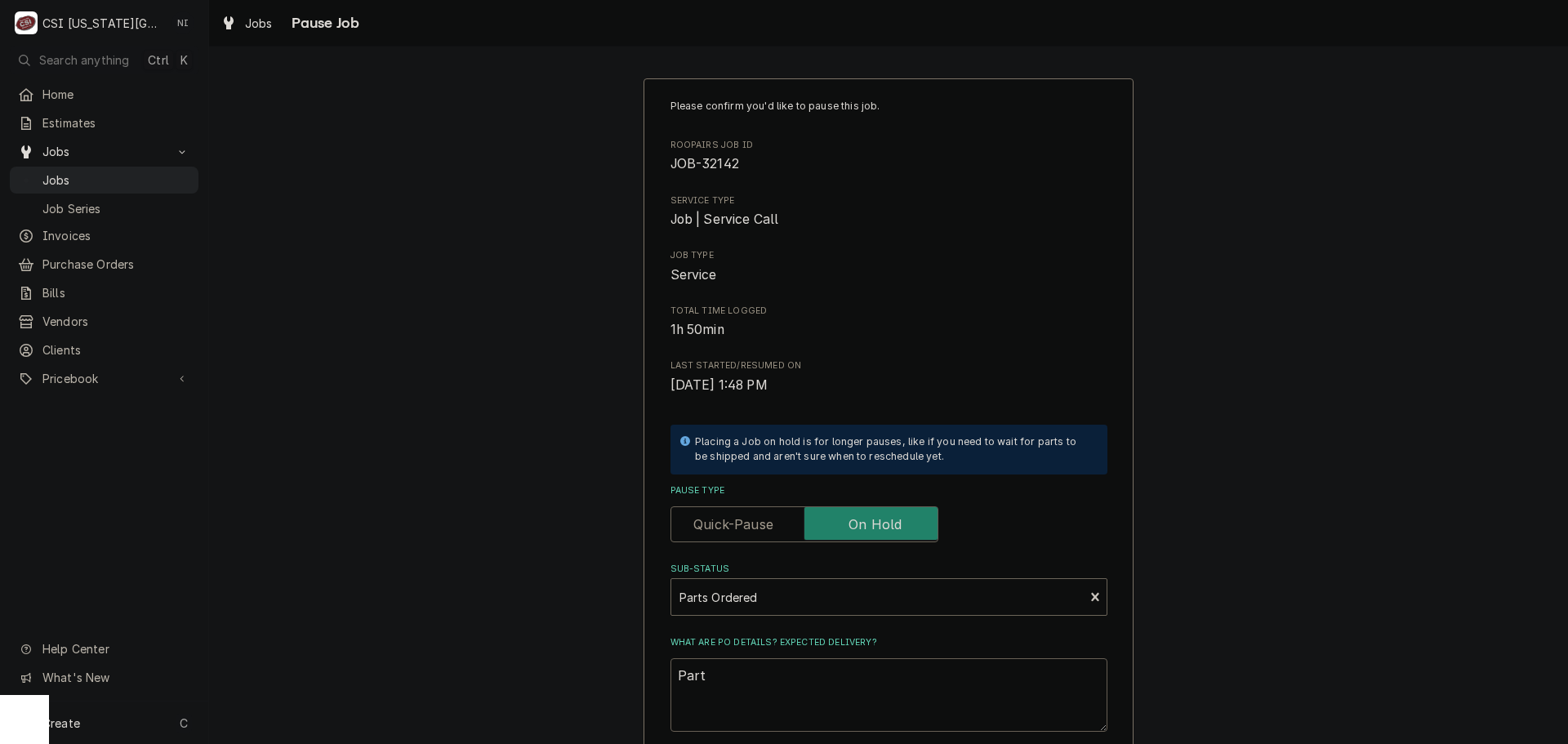
type textarea "x"
type textarea "Parts"
type textarea "x"
type textarea "Parts"
type textarea "x"
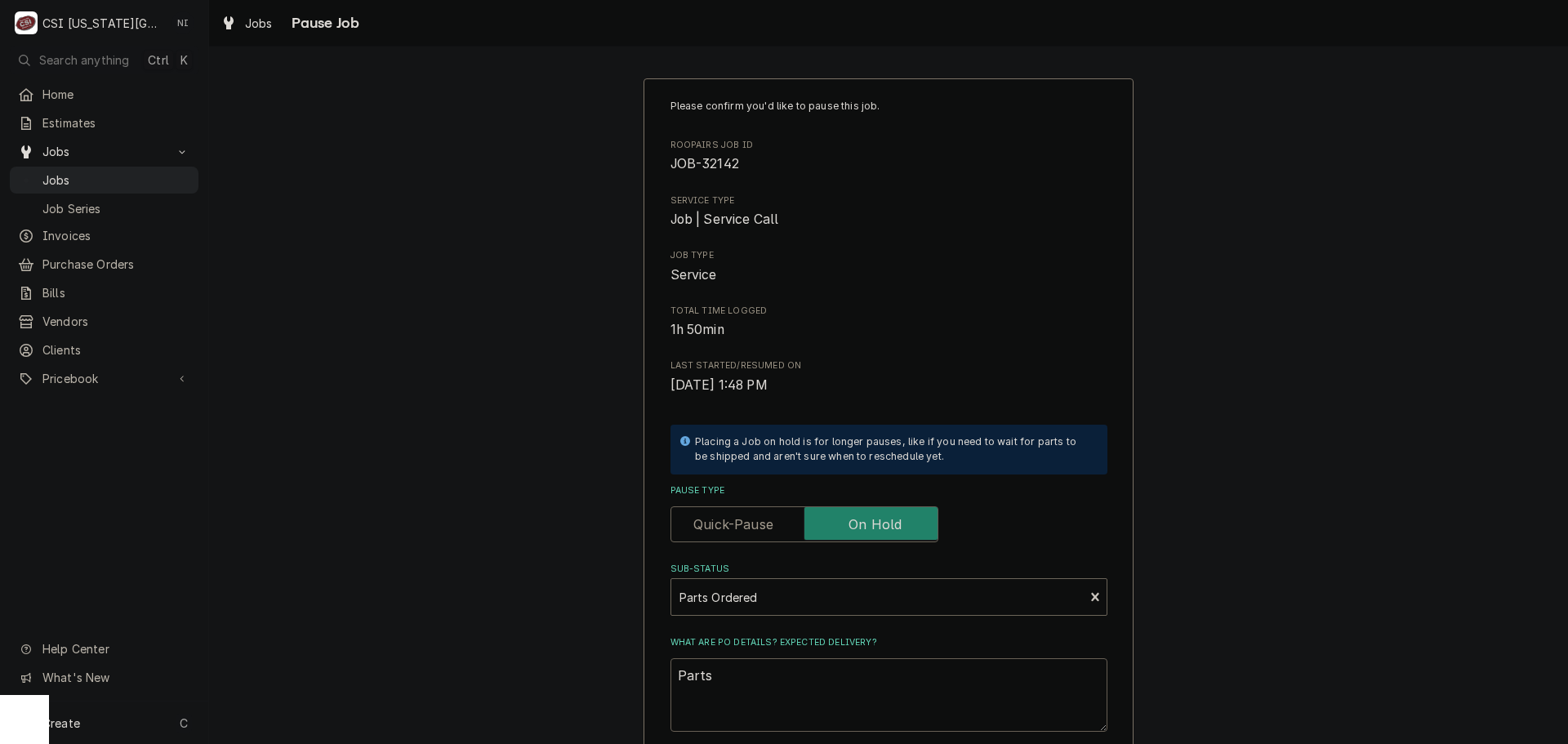
type textarea "Parts o"
type textarea "x"
type textarea "Parts or"
type textarea "x"
type textarea "Parts ord"
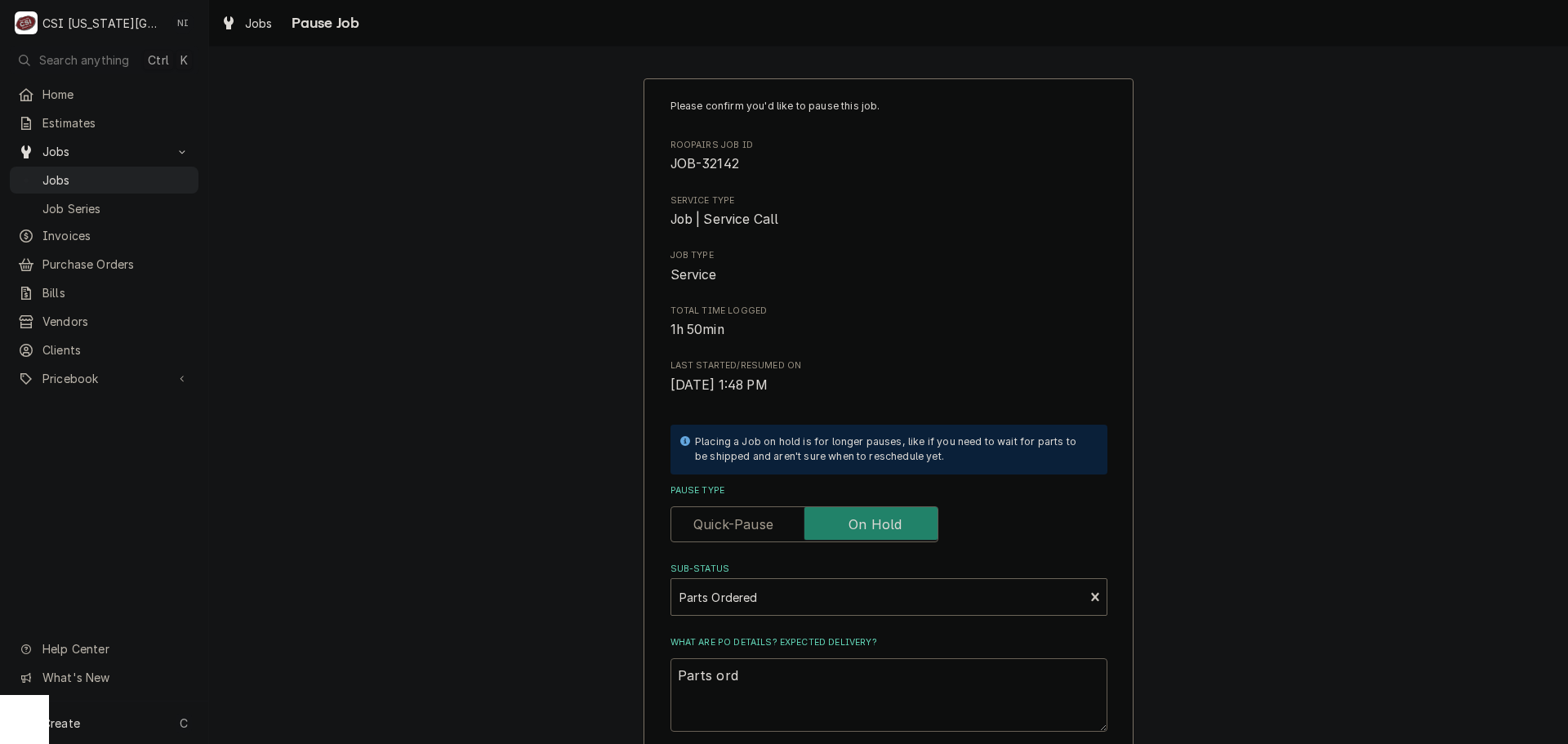
type textarea "x"
type textarea "Parts orde"
type textarea "x"
type textarea "Parts order"
type textarea "x"
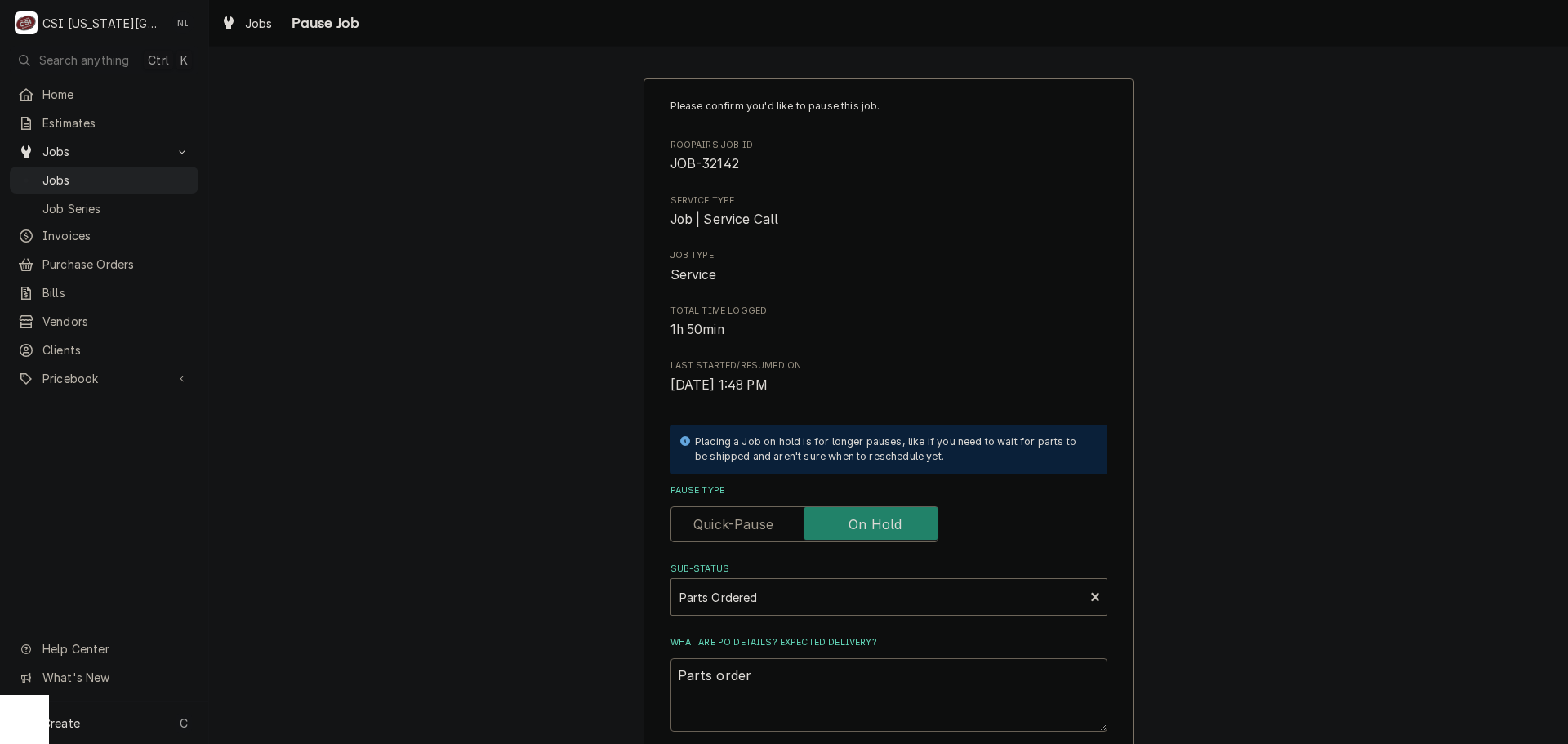
type textarea "Parts orderd"
type textarea "x"
type textarea "Parts orderd"
type textarea "x"
type textarea "Parts orderd o"
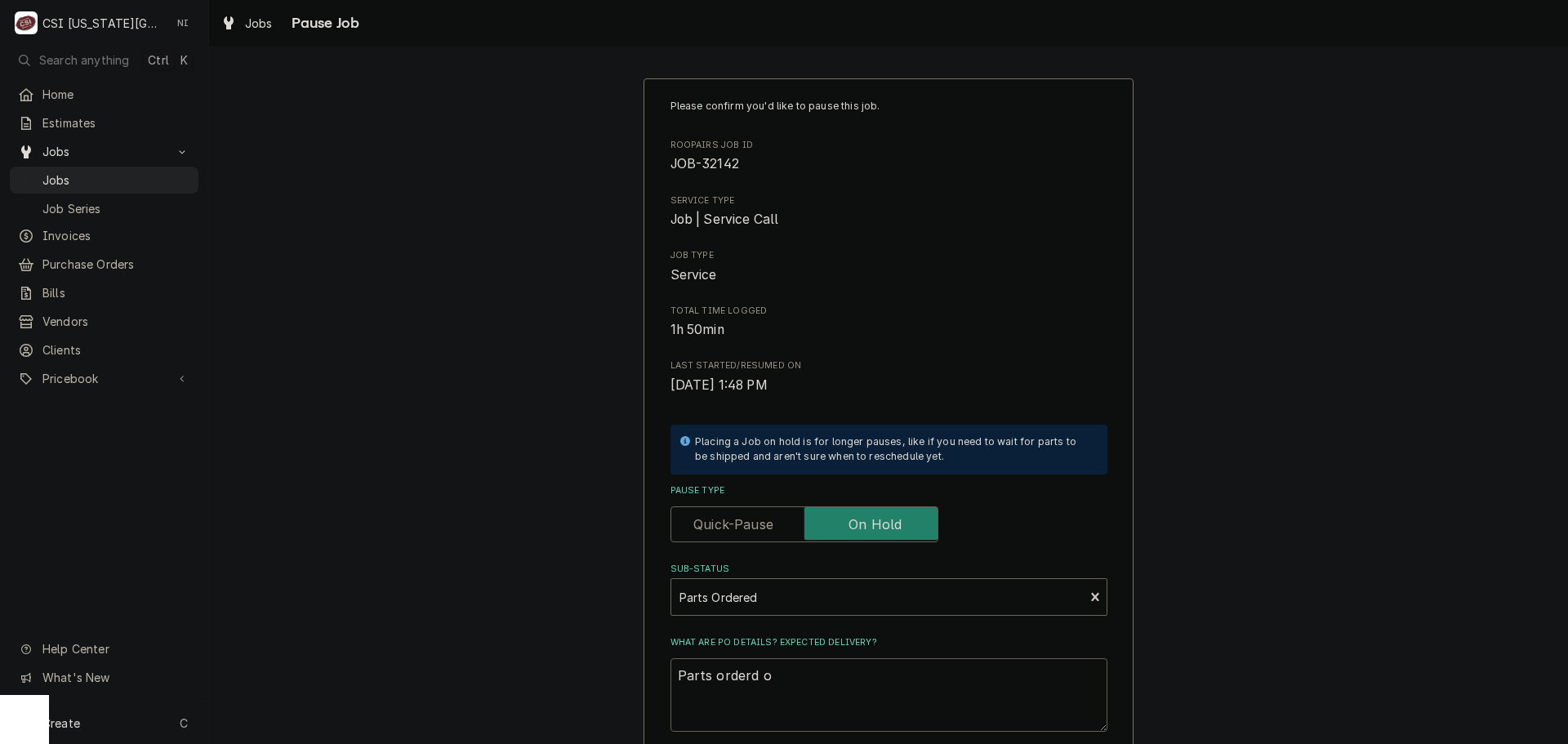
type textarea "x"
type textarea "Parts orderd on"
type textarea "x"
type textarea "Parts orderd o"
type textarea "x"
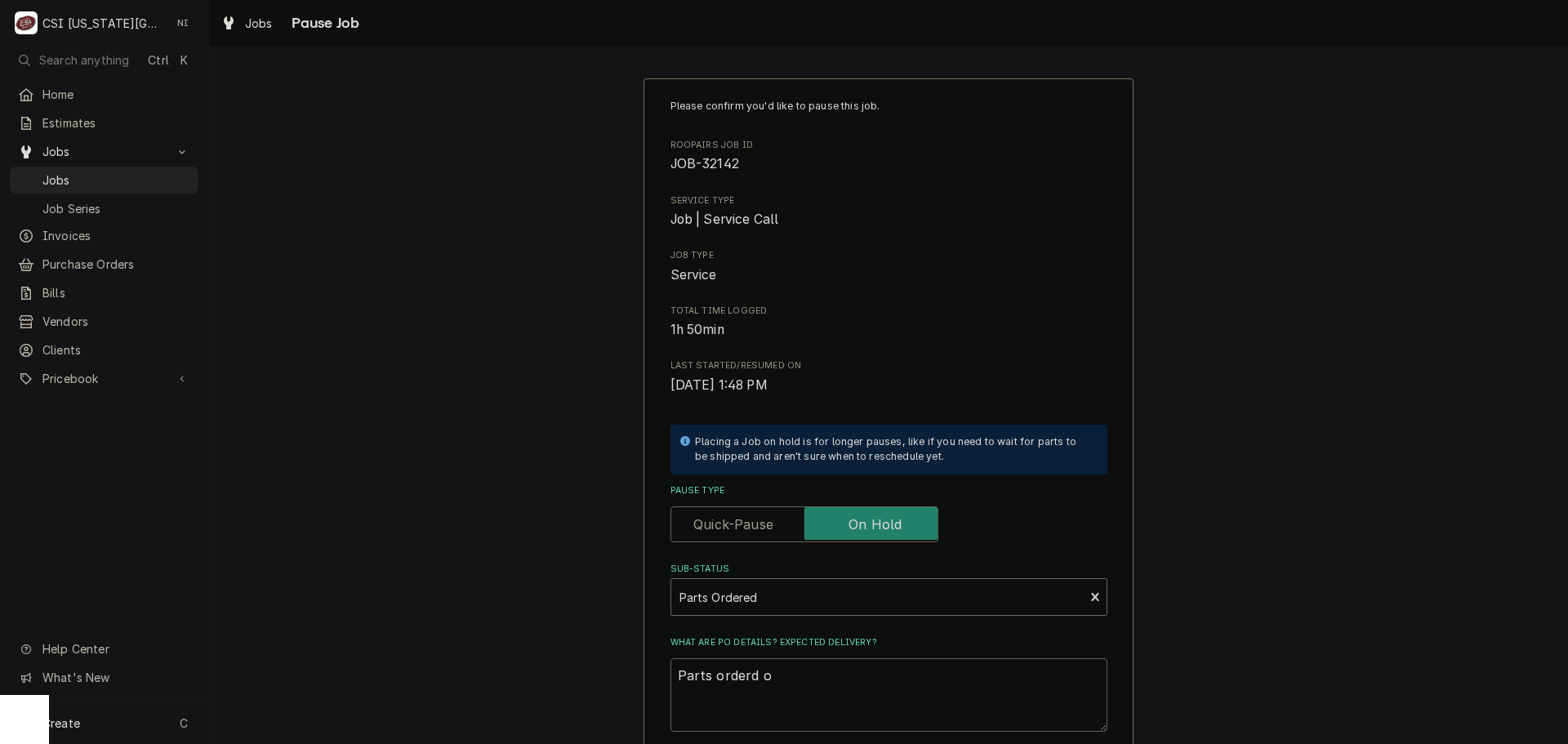
type textarea "Parts orderd"
type textarea "x"
type textarea "Parts orderd"
type textarea "x"
type textarea "Parts order"
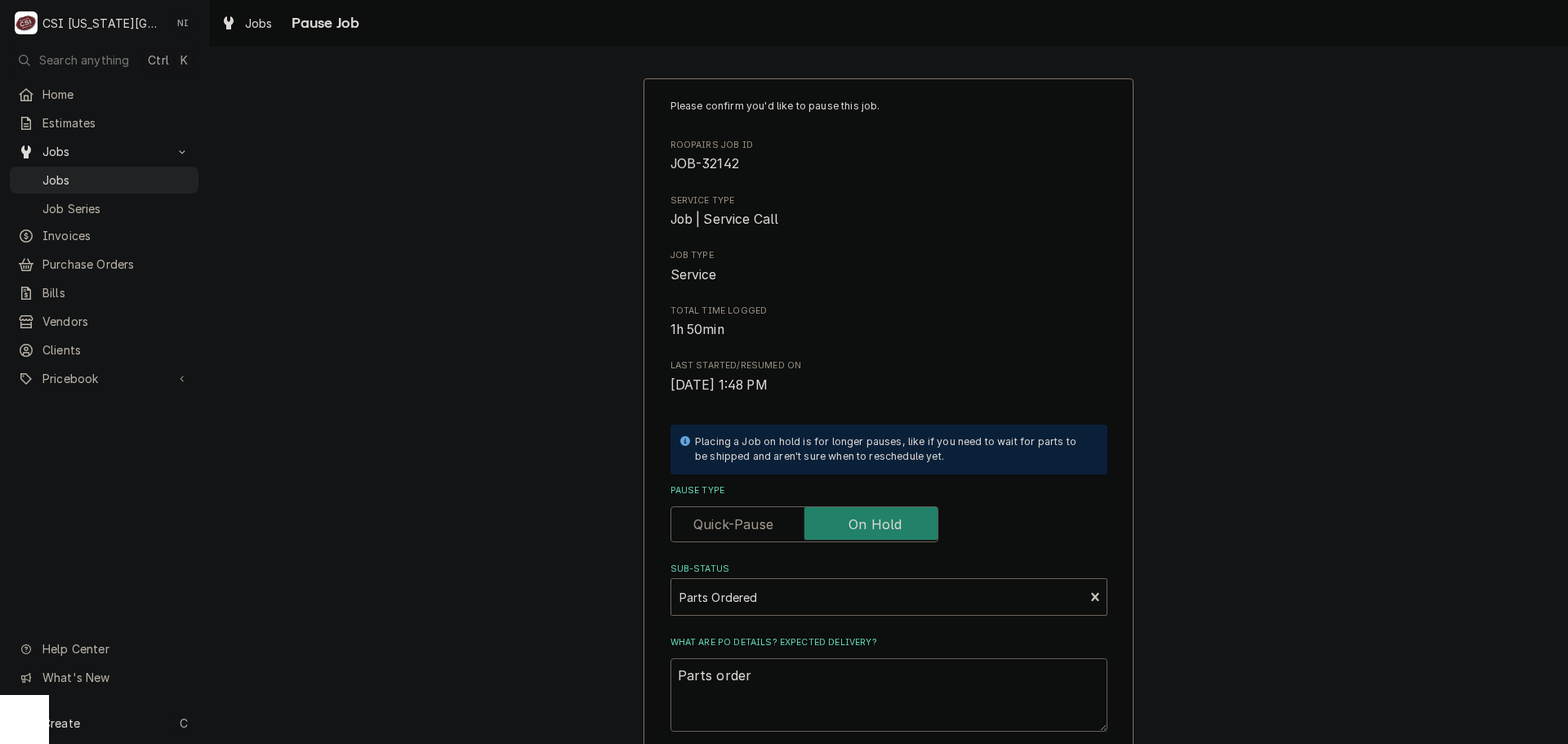
type textarea "x"
type textarea "Parts ordere"
type textarea "x"
type textarea "Parts ordered"
type textarea "x"
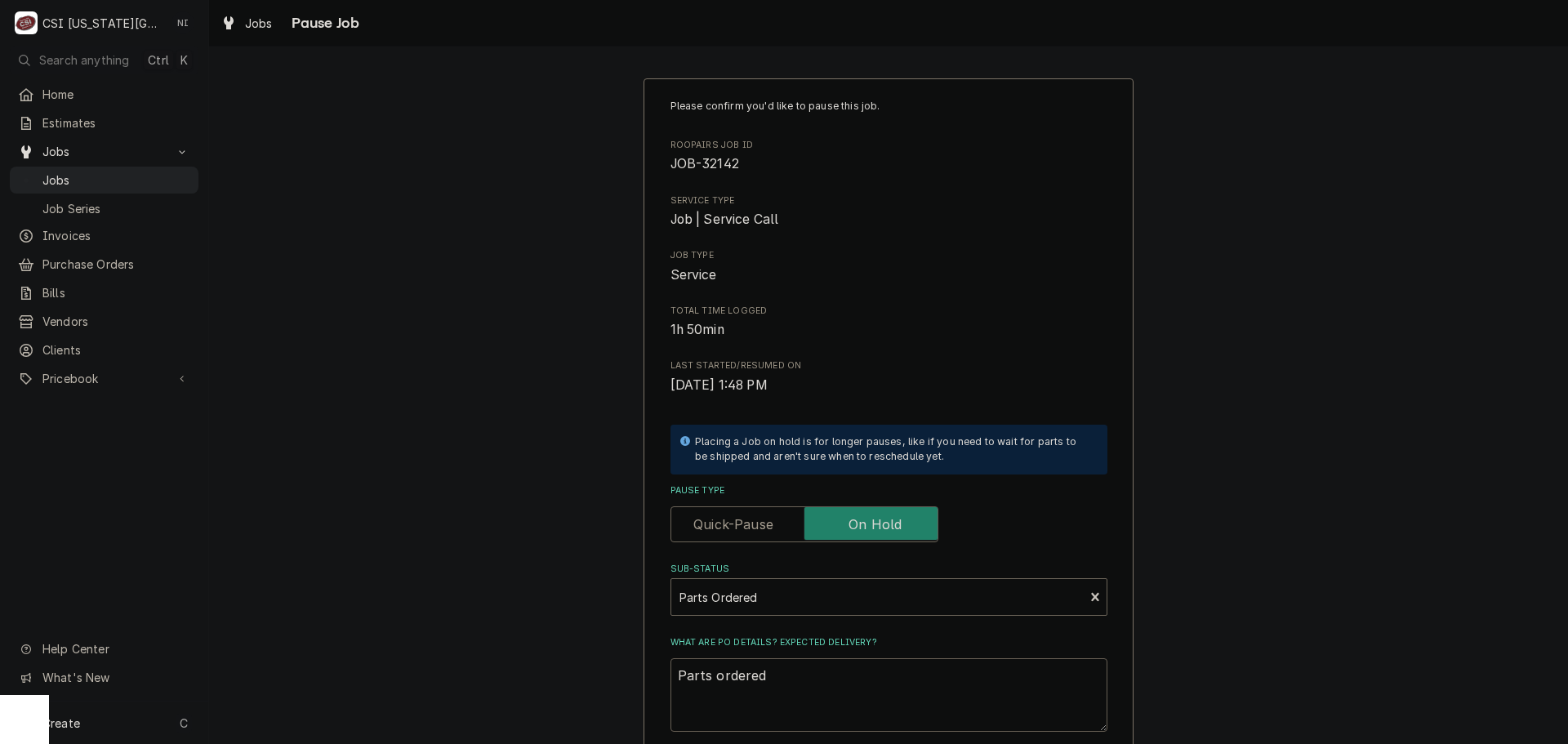
type textarea "Parts ordered"
type textarea "x"
type textarea "Parts ordered o"
type textarea "x"
type textarea "Parts ordered on"
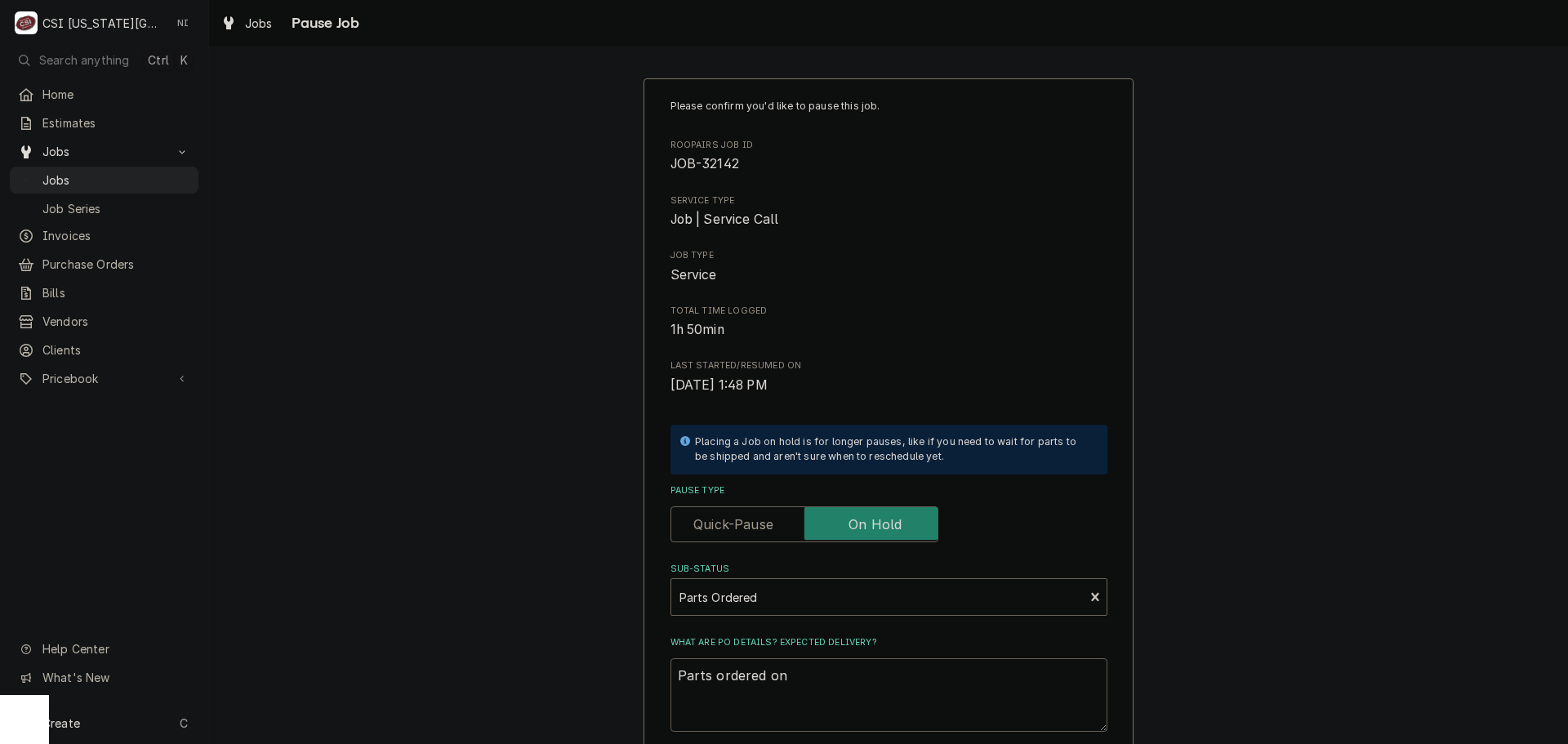
type textarea "x"
type textarea "Parts ordered onP"
type textarea "x"
type textarea "Parts ordered onPo"
type textarea "x"
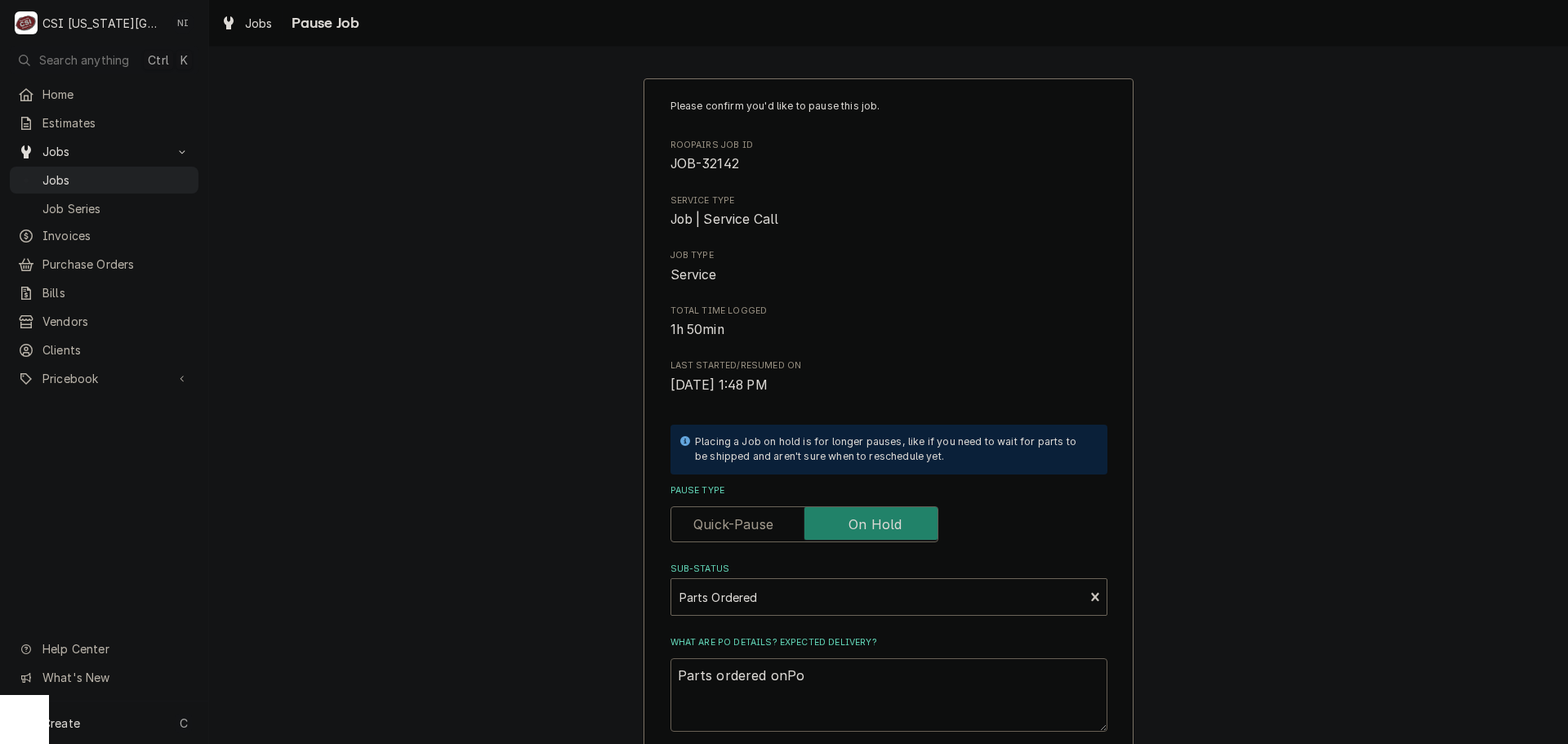
type textarea "Parts ordered onPo"
type textarea "x"
type textarea "Parts ordered onPo"
type textarea "x"
type textarea "Parts ordered onP"
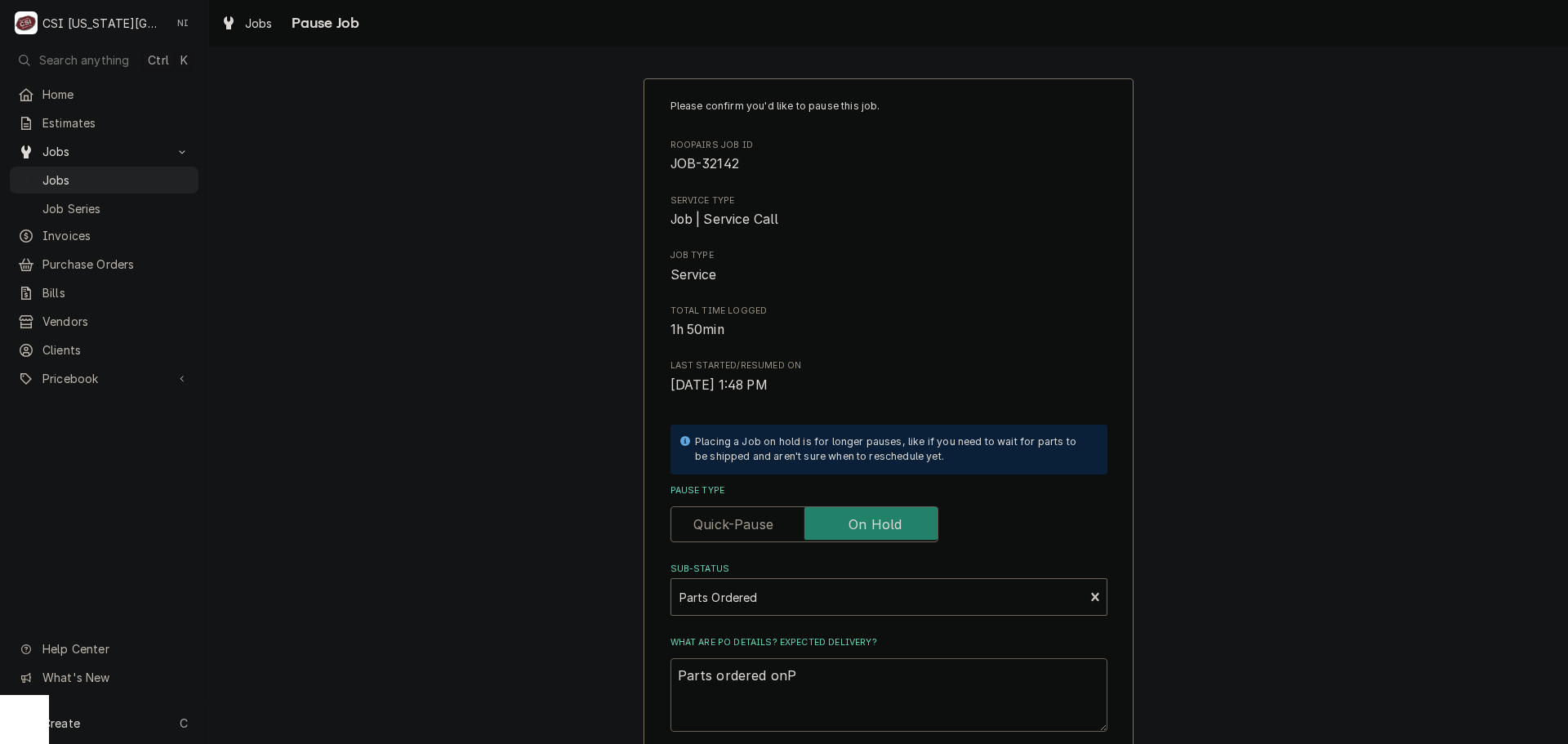
type textarea "x"
type textarea "Parts ordered on"
type textarea "x"
type textarea "Parts ordered on"
type textarea "x"
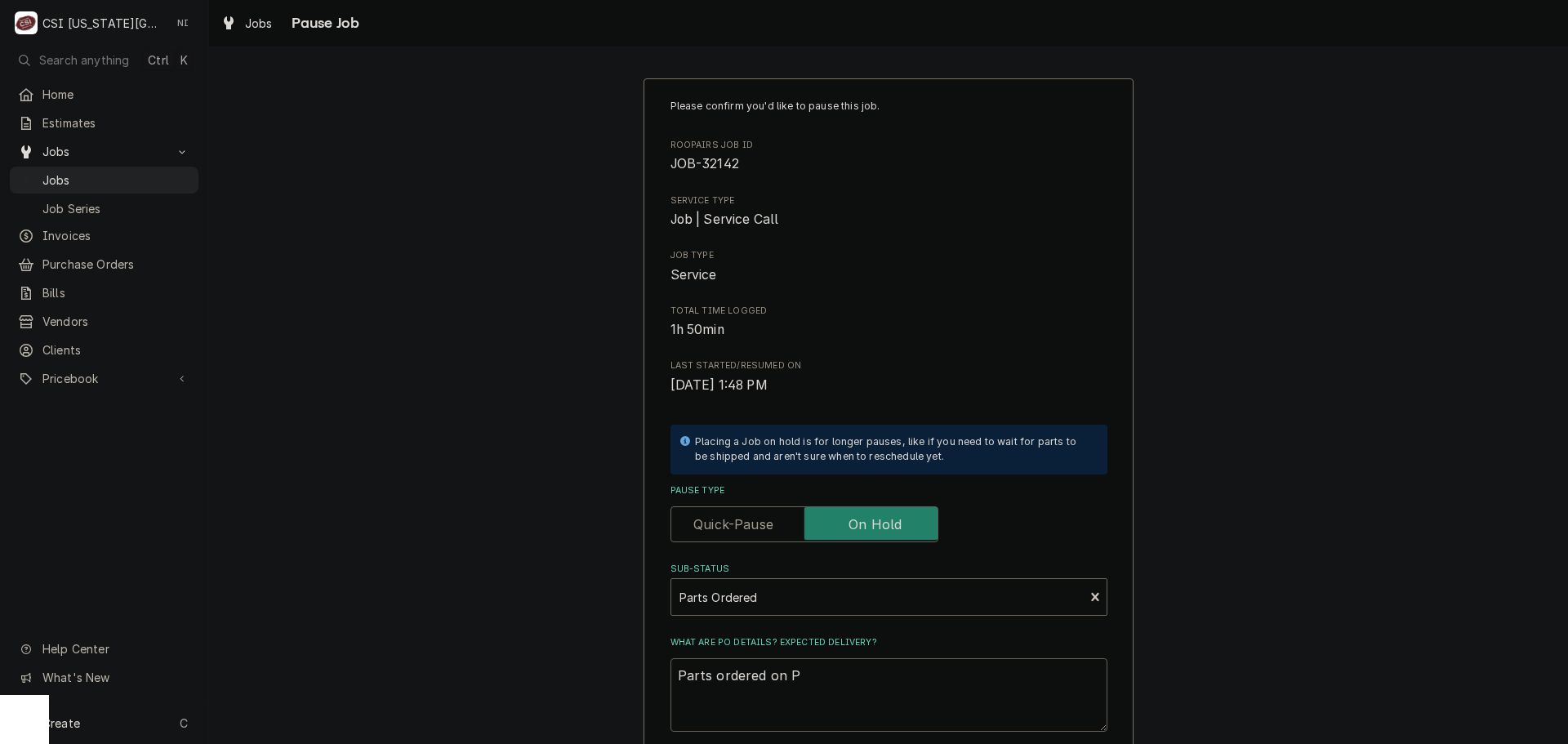
type textarea "Parts ordered on PO"
type textarea "x"
type textarea "Parts ordered on PO"
type textarea "x"
type textarea "Parts ordered on PO 3"
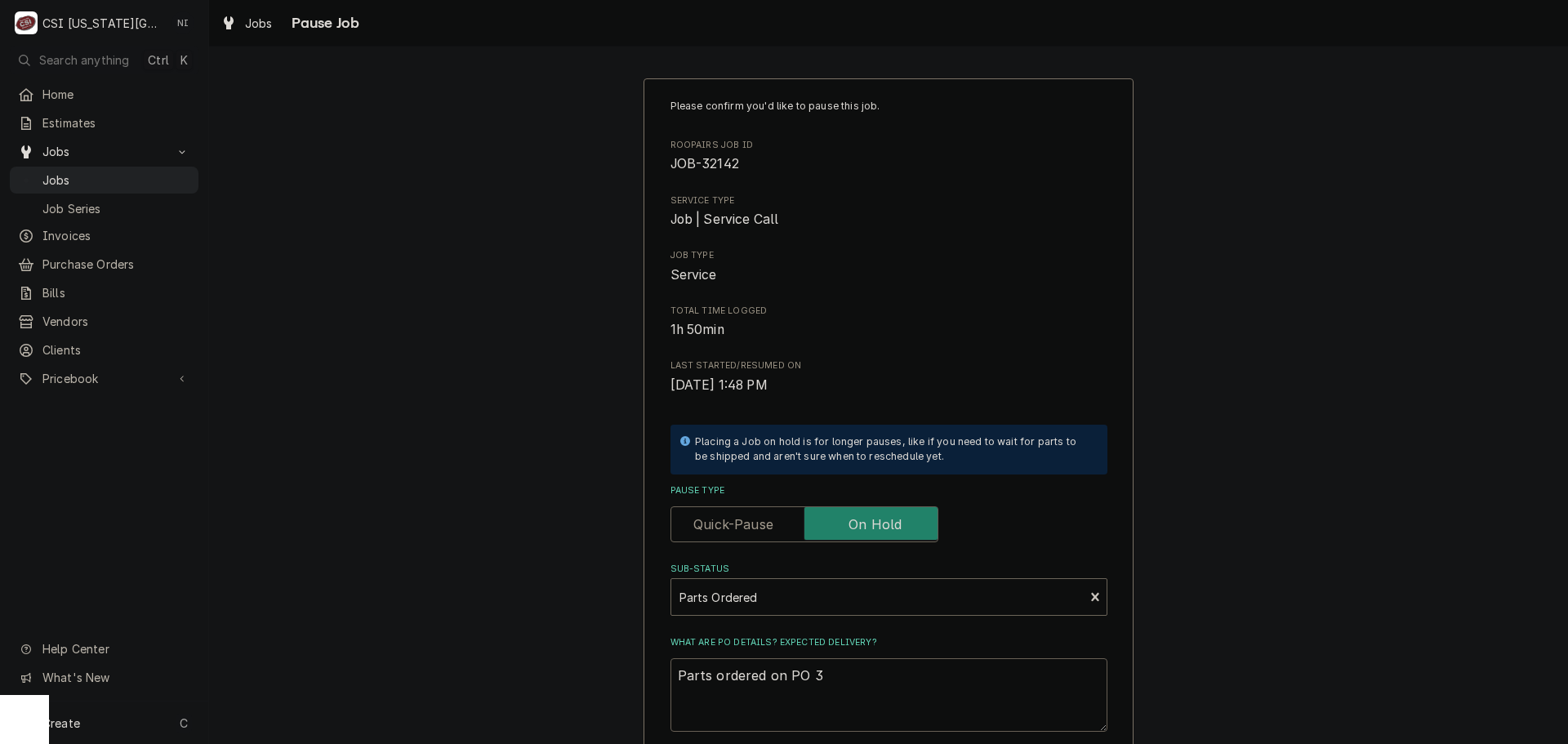
type textarea "x"
type textarea "Parts ordered on PO 30"
type textarea "x"
type textarea "Parts ordered on PO 301"
type textarea "x"
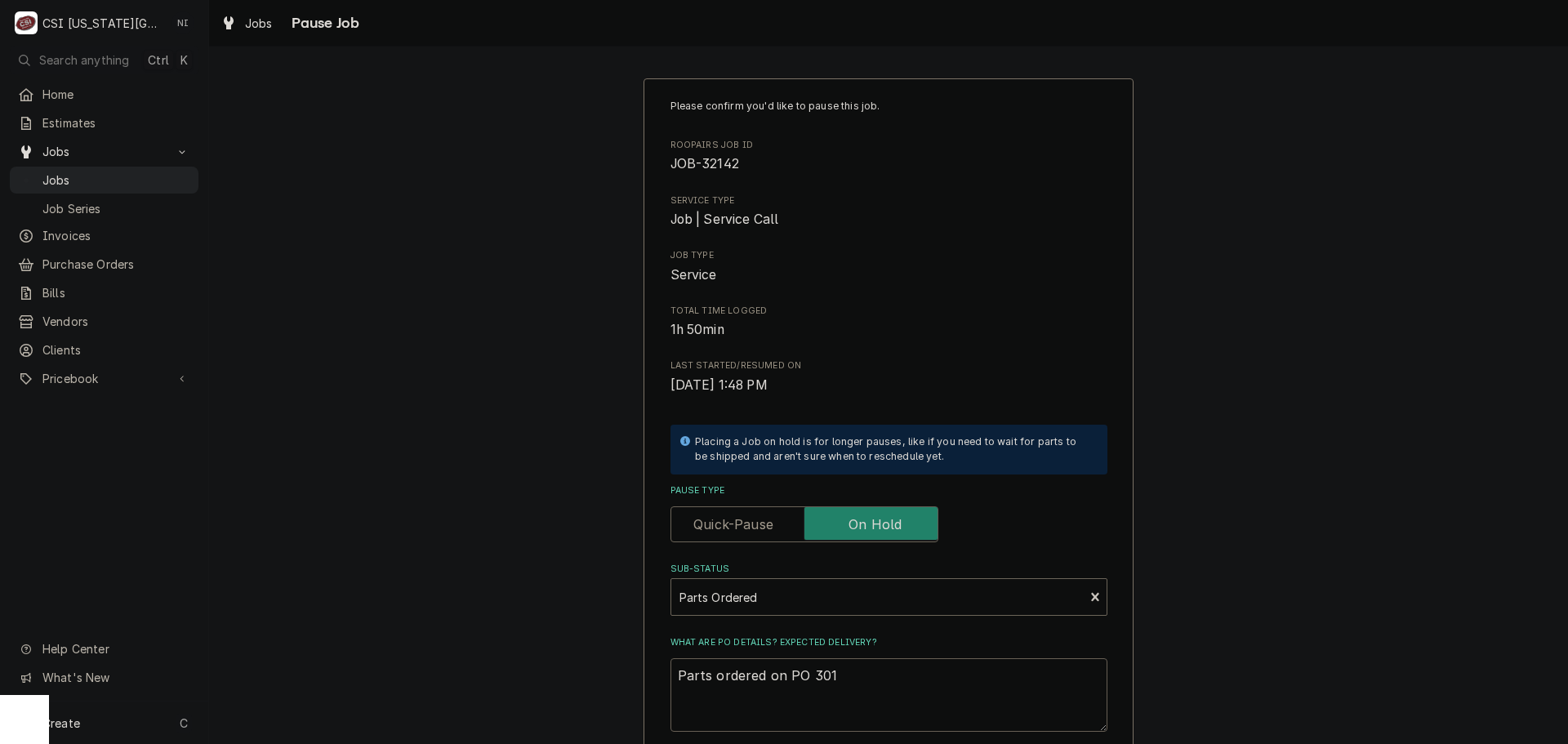
type textarea "Parts ordered on PO 3013"
type textarea "x"
type textarea "Parts ordered on PO 30139"
type textarea "x"
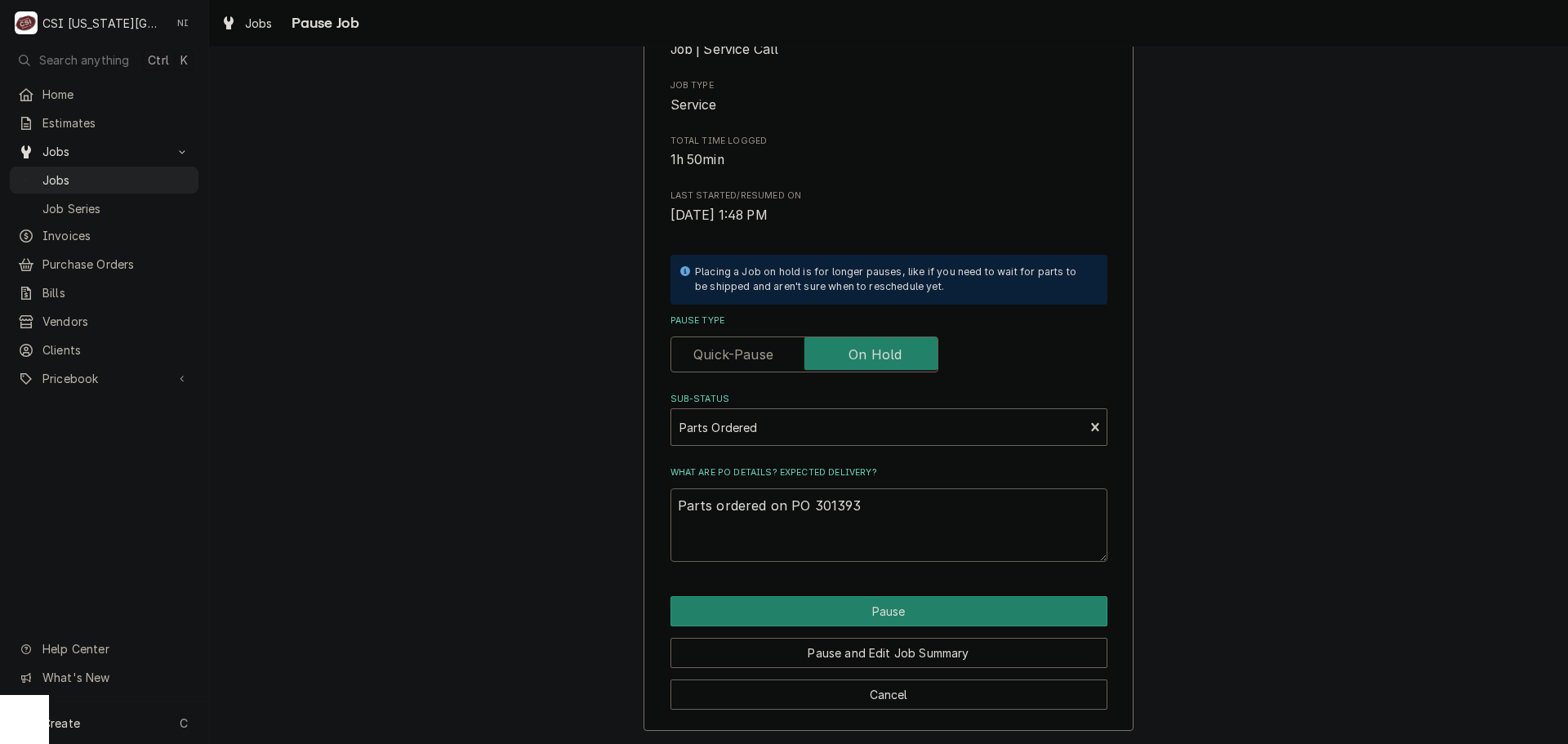
scroll to position [171, 0]
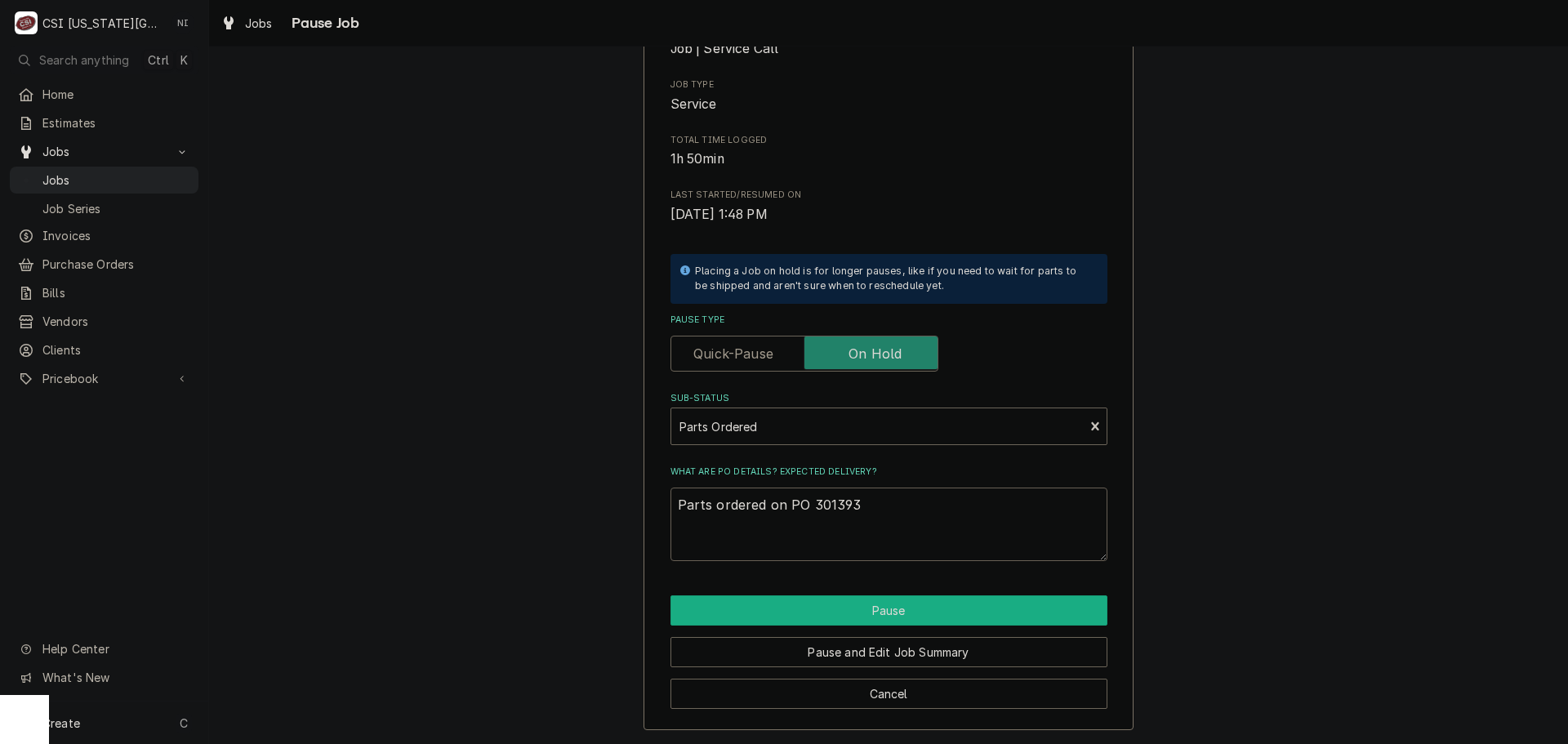
type textarea "Parts ordered on PO 301393"
click at [896, 602] on button "Pause" at bounding box center [889, 610] width 437 height 30
type textarea "x"
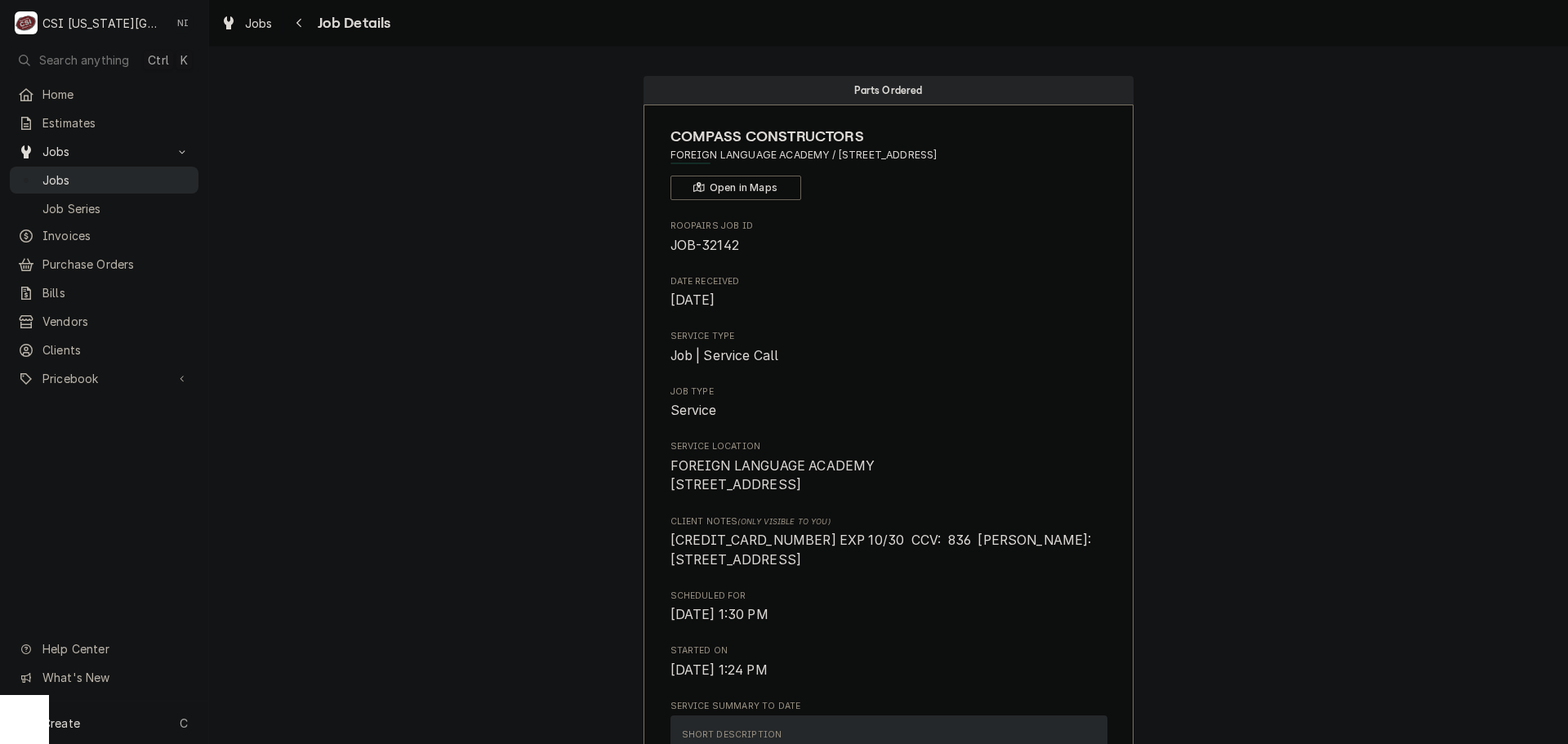
click at [167, 171] on span "Jobs" at bounding box center [116, 180] width 148 height 17
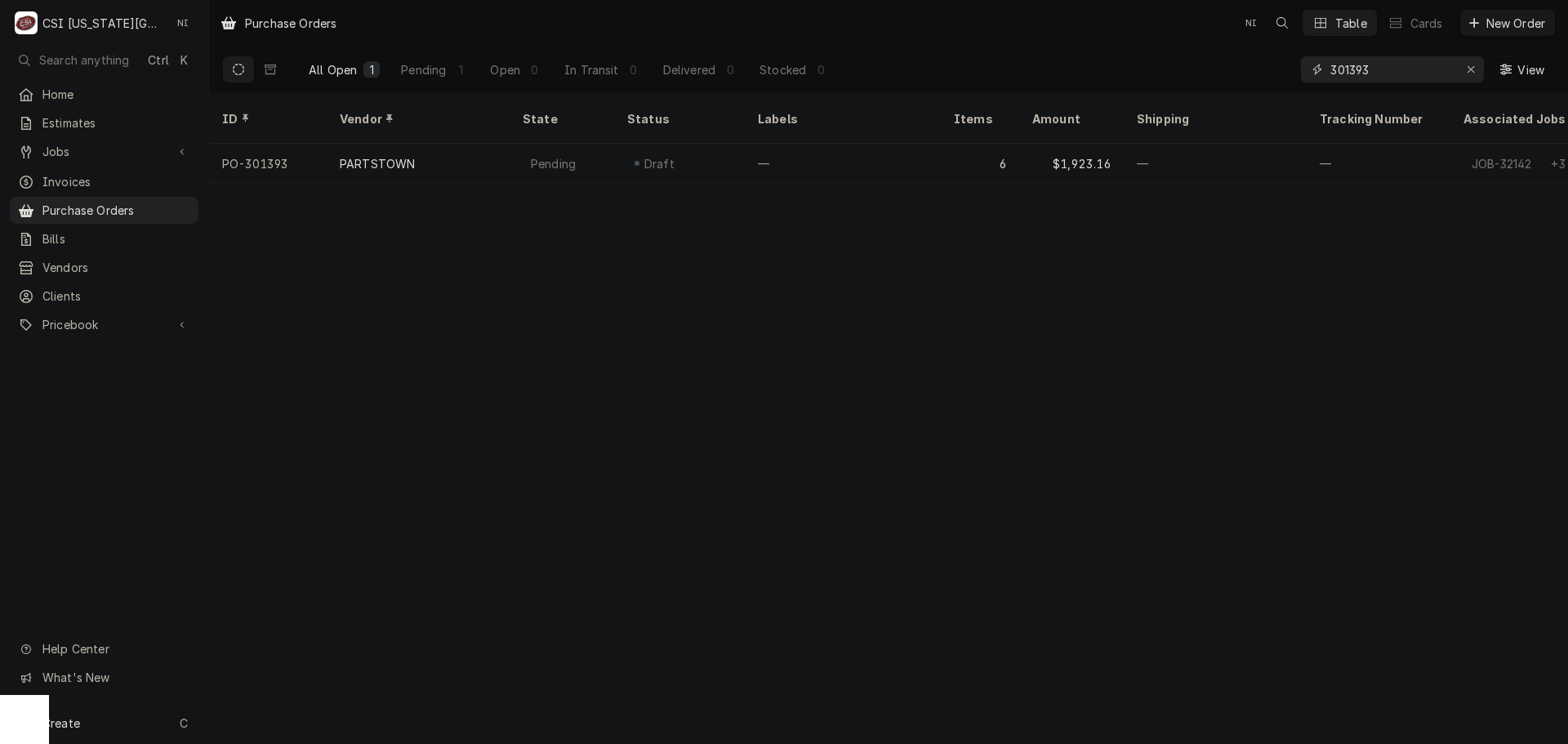
drag, startPoint x: 1380, startPoint y: 66, endPoint x: 1140, endPoint y: 44, distance: 241.0
click at [1161, 49] on div "All Open 1 Pending 1 Open 0 In Transit 0 Delivered 0 Stocked 0 301393 View" at bounding box center [888, 69] width 1333 height 45
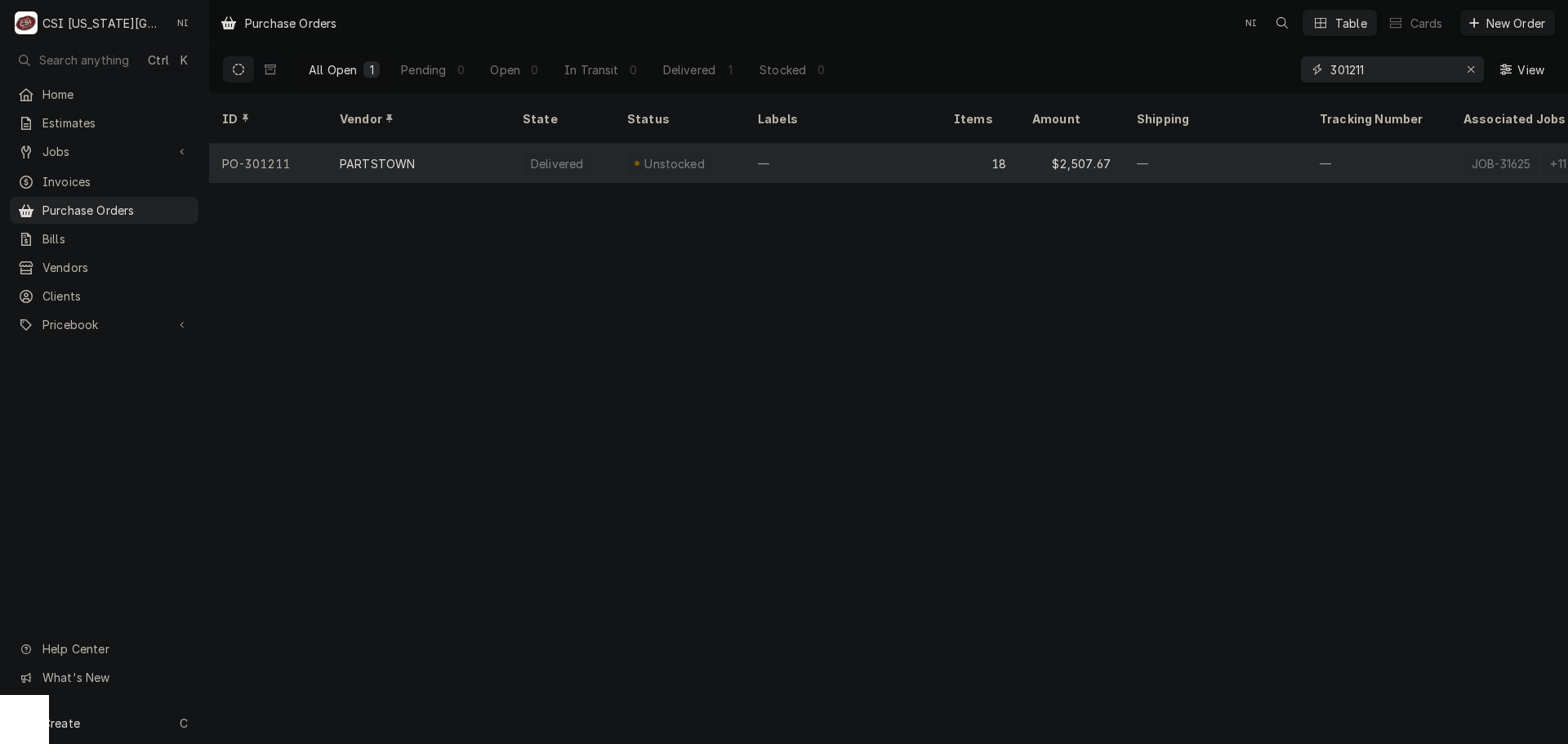
type input "301211"
click at [801, 148] on div "—" at bounding box center [842, 163] width 196 height 40
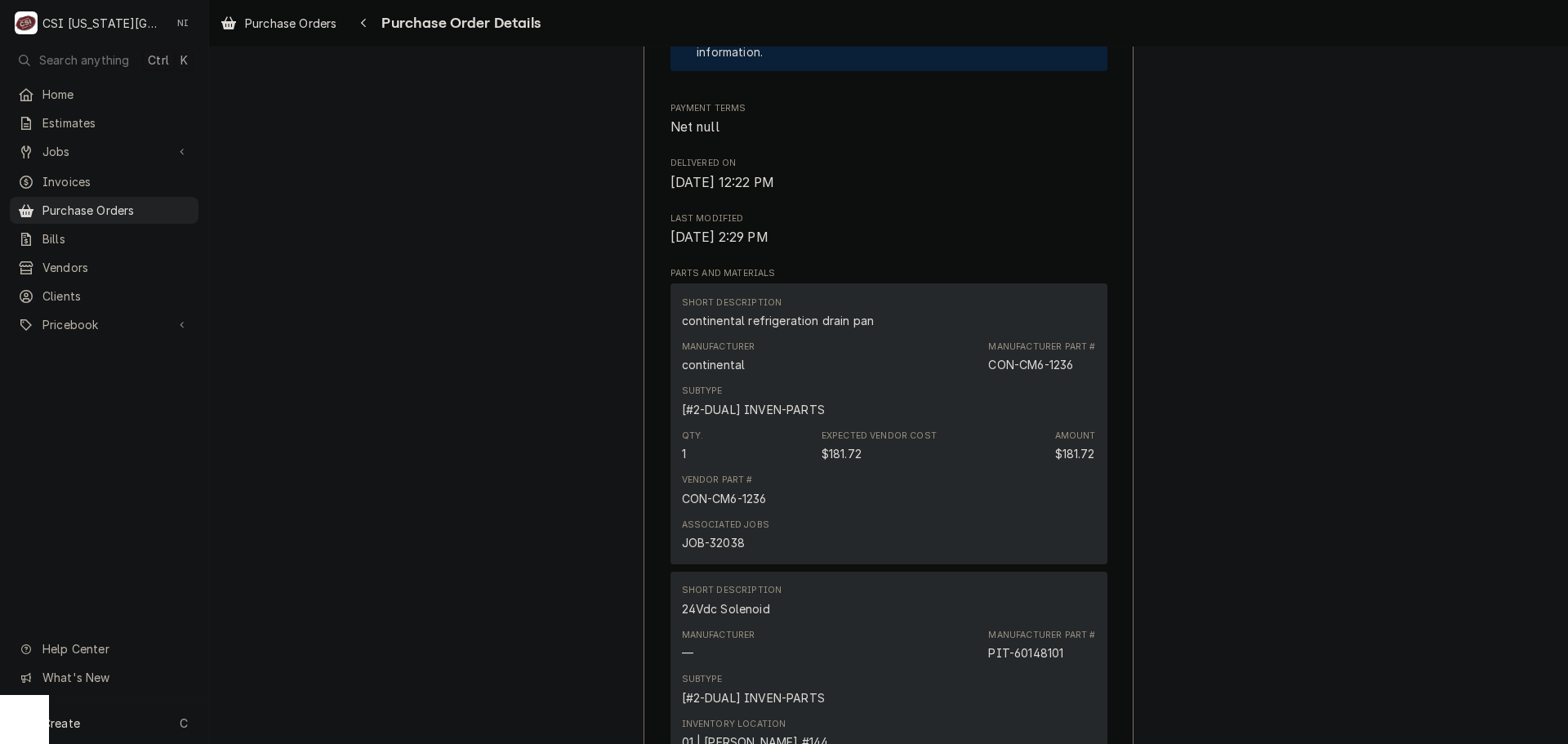
scroll to position [908, 0]
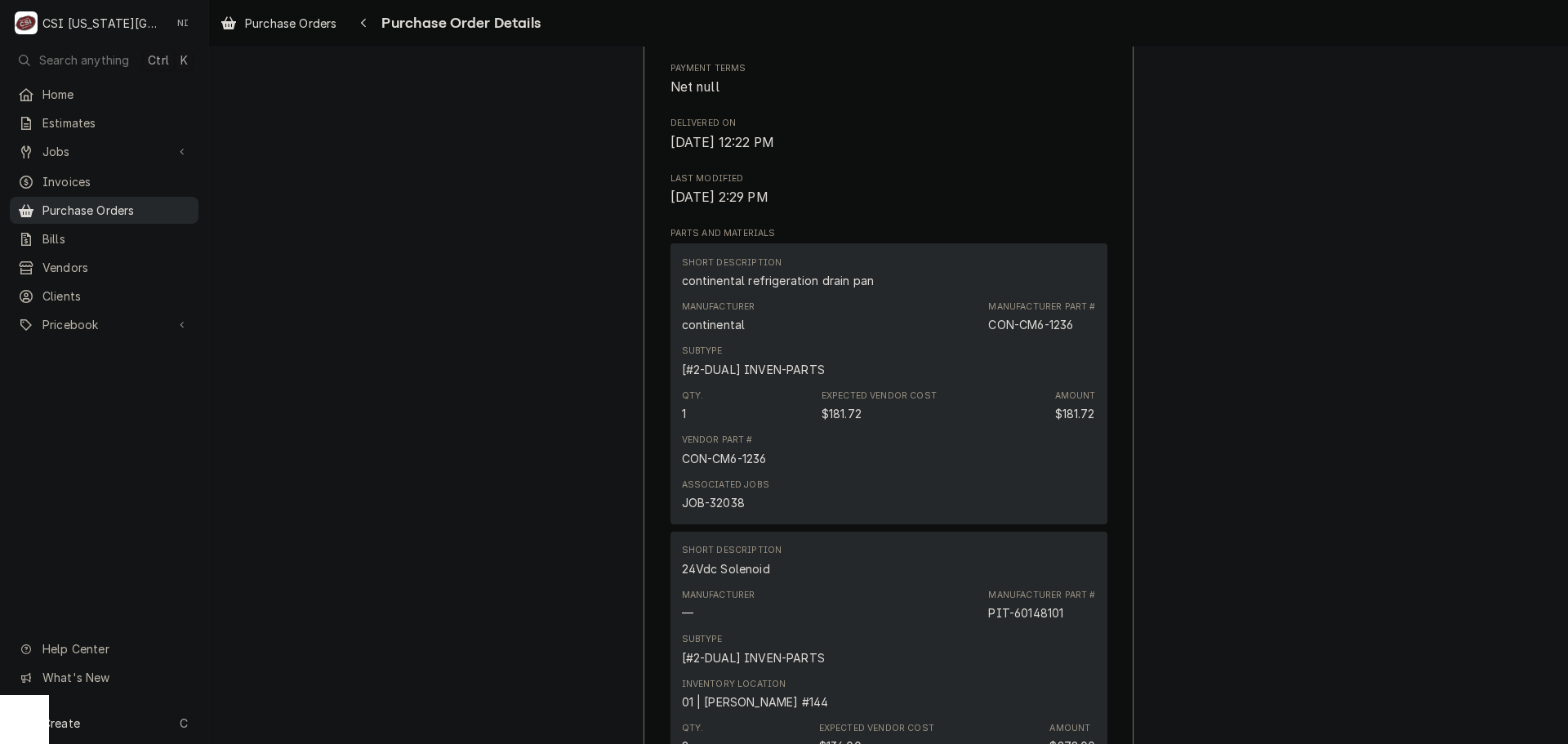
click at [108, 197] on link "Purchase Orders" at bounding box center [103, 211] width 189 height 27
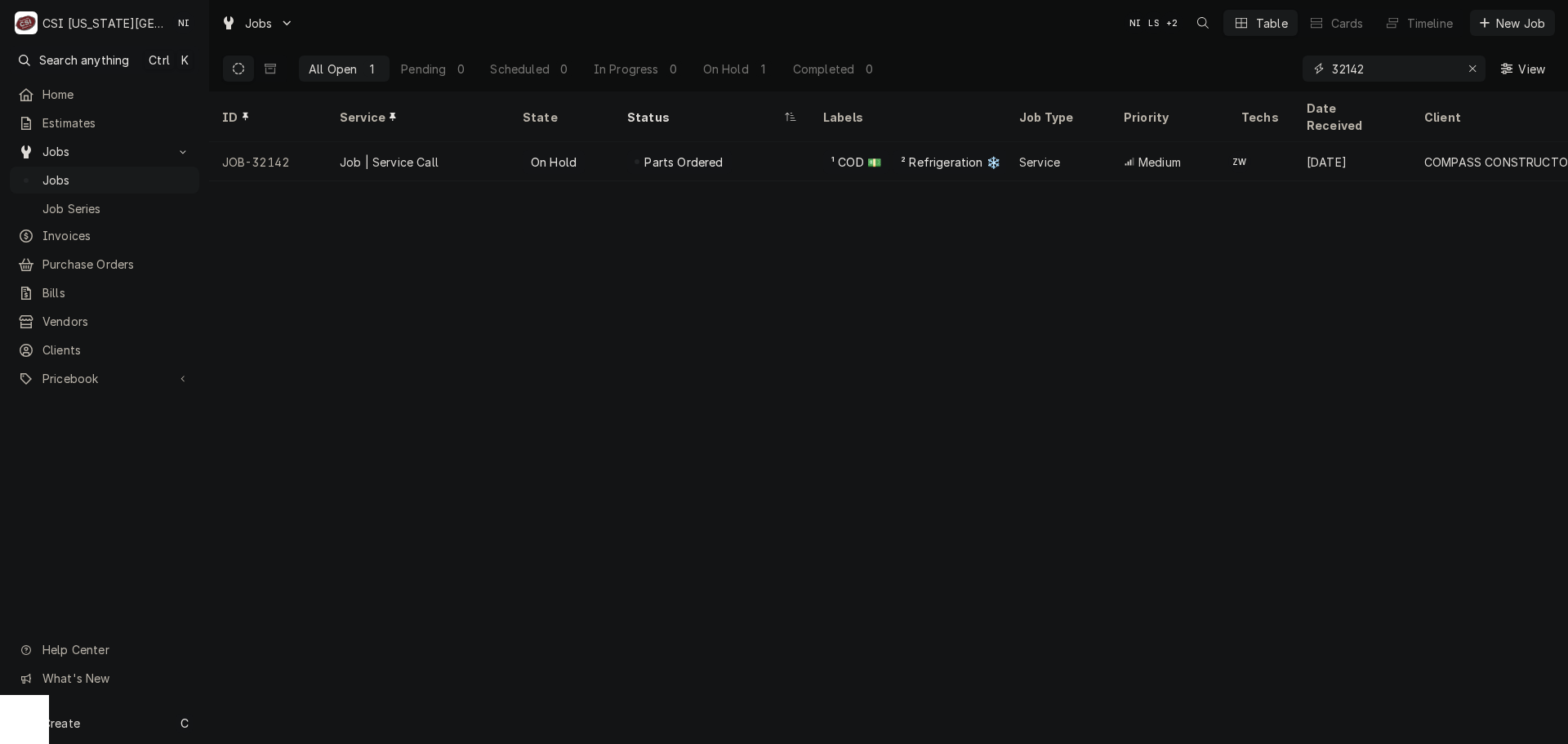
drag, startPoint x: 1366, startPoint y: 68, endPoint x: 1344, endPoint y: 68, distance: 22.0
click at [1344, 68] on input "32142" at bounding box center [1393, 68] width 123 height 26
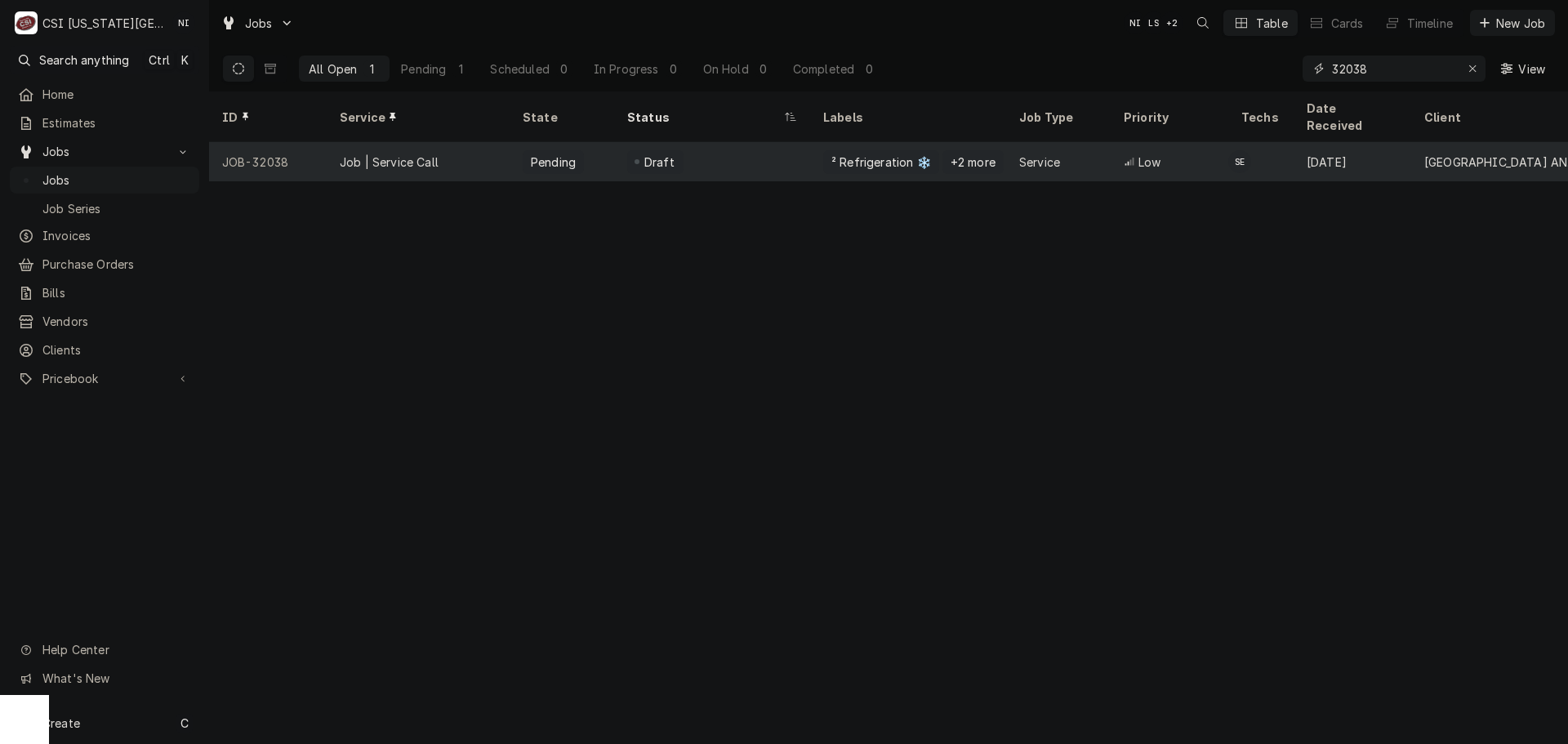
type input "32038"
click at [775, 150] on div "Draft" at bounding box center [711, 161] width 196 height 40
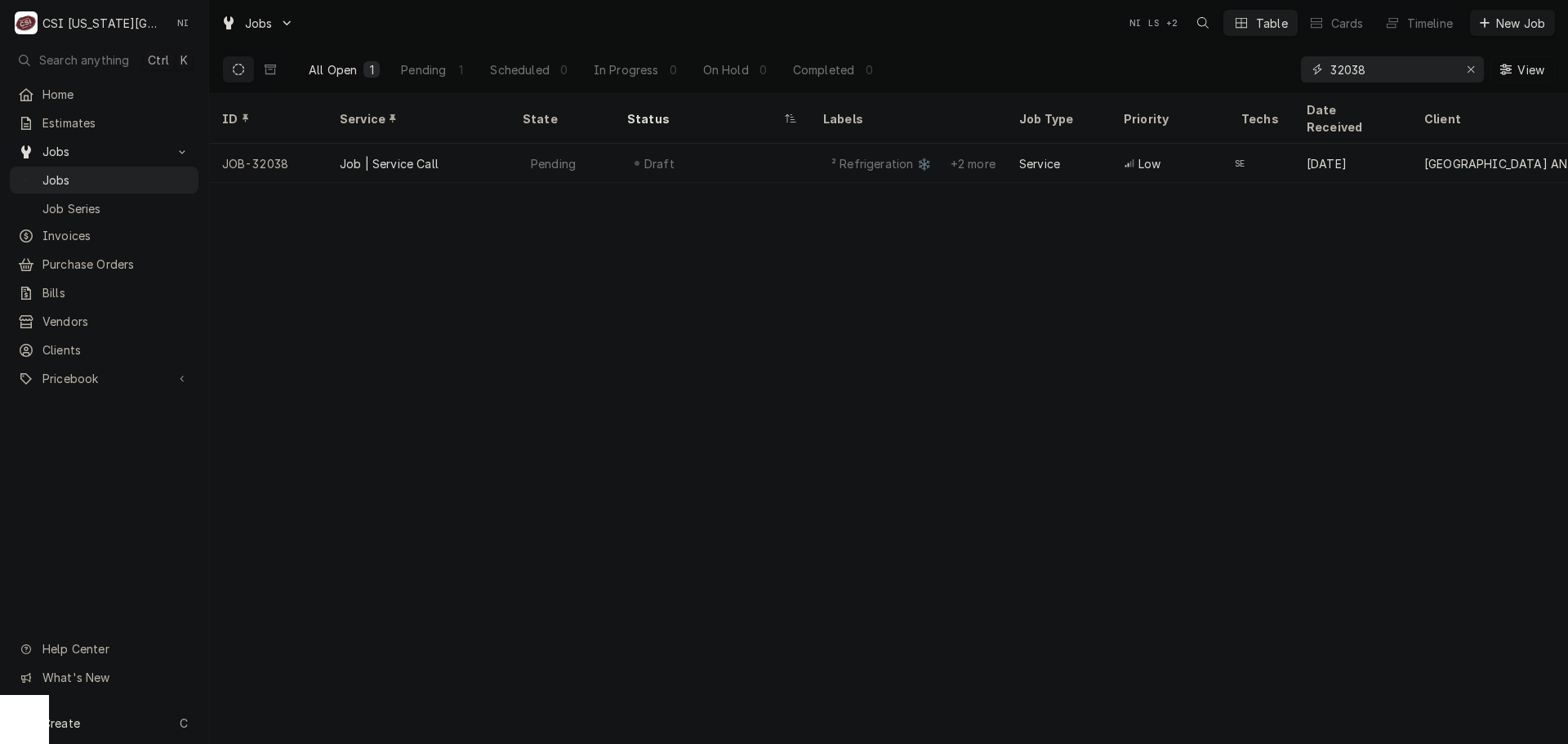
drag, startPoint x: 1391, startPoint y: 72, endPoint x: 1082, endPoint y: 72, distance: 309.0
click at [1091, 72] on div "All Open 1 Pending 1 Scheduled 0 In Progress 0 On Hold 0 Completed 0 32038 View" at bounding box center [888, 69] width 1333 height 45
click at [1471, 68] on icon "Erase input" at bounding box center [1470, 69] width 7 height 7
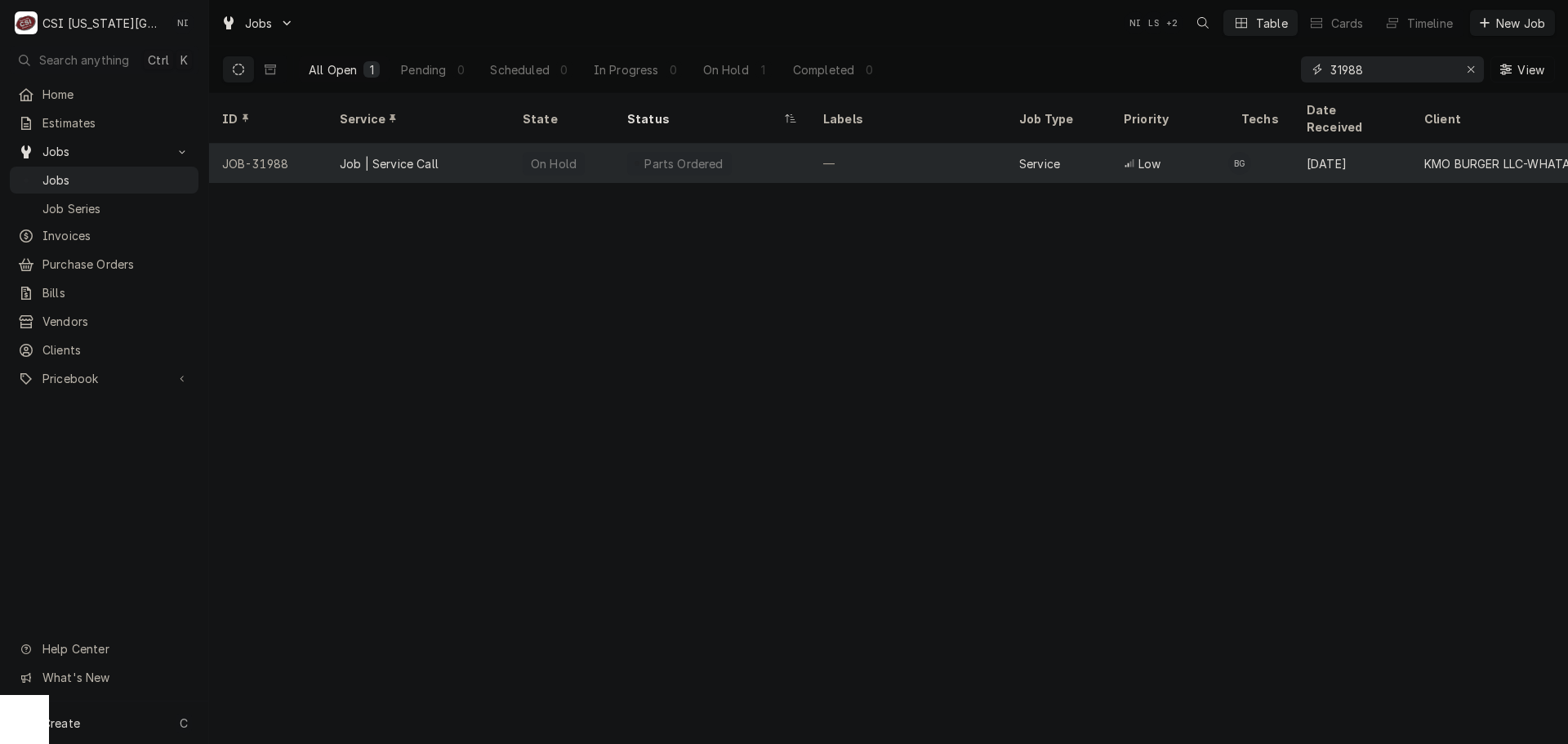
type input "31988"
click at [960, 144] on div "—" at bounding box center [908, 163] width 196 height 40
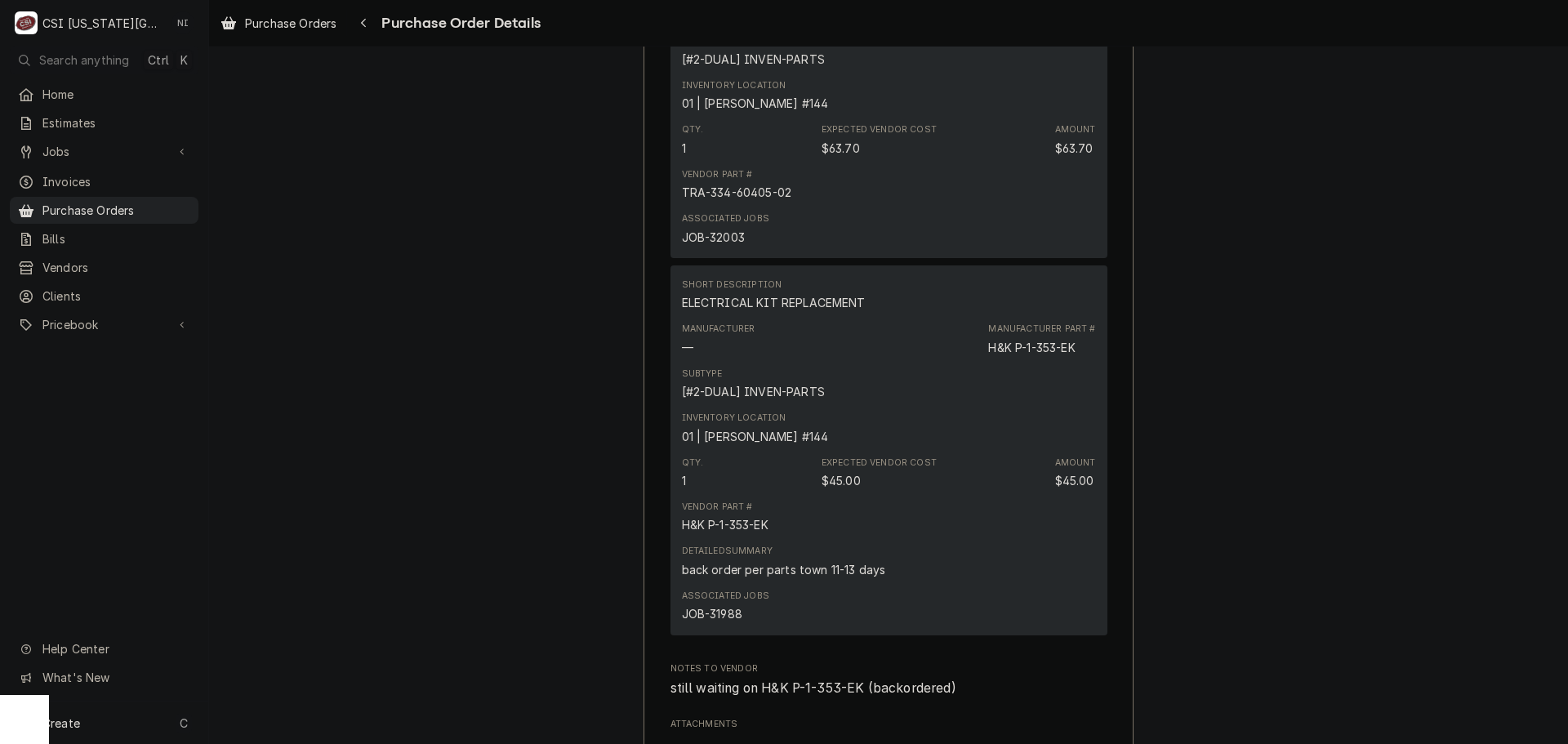
scroll to position [4979, 0]
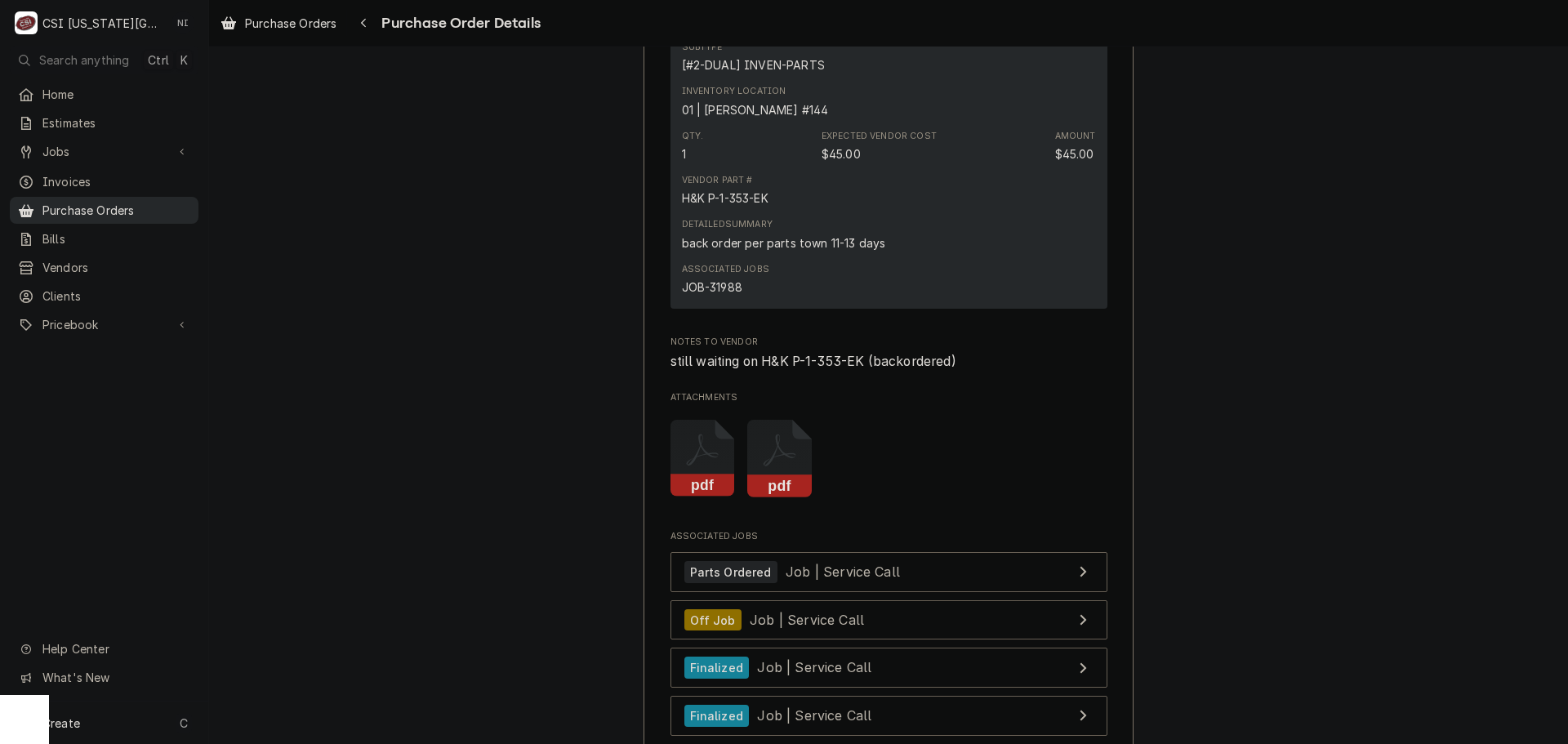
drag, startPoint x: 98, startPoint y: 204, endPoint x: 115, endPoint y: 206, distance: 17.1
click at [98, 204] on span "Purchase Orders" at bounding box center [116, 211] width 148 height 17
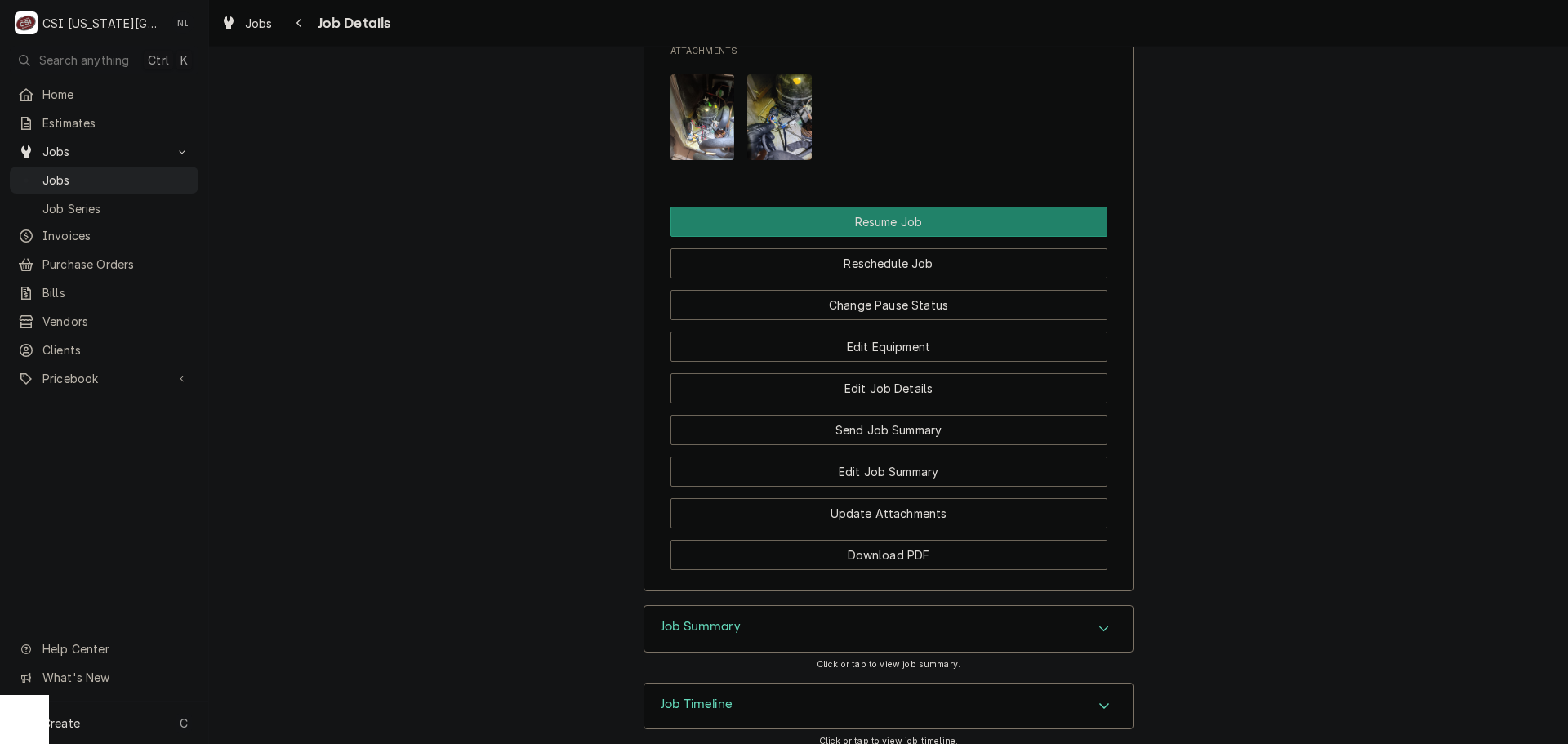
scroll to position [2285, 0]
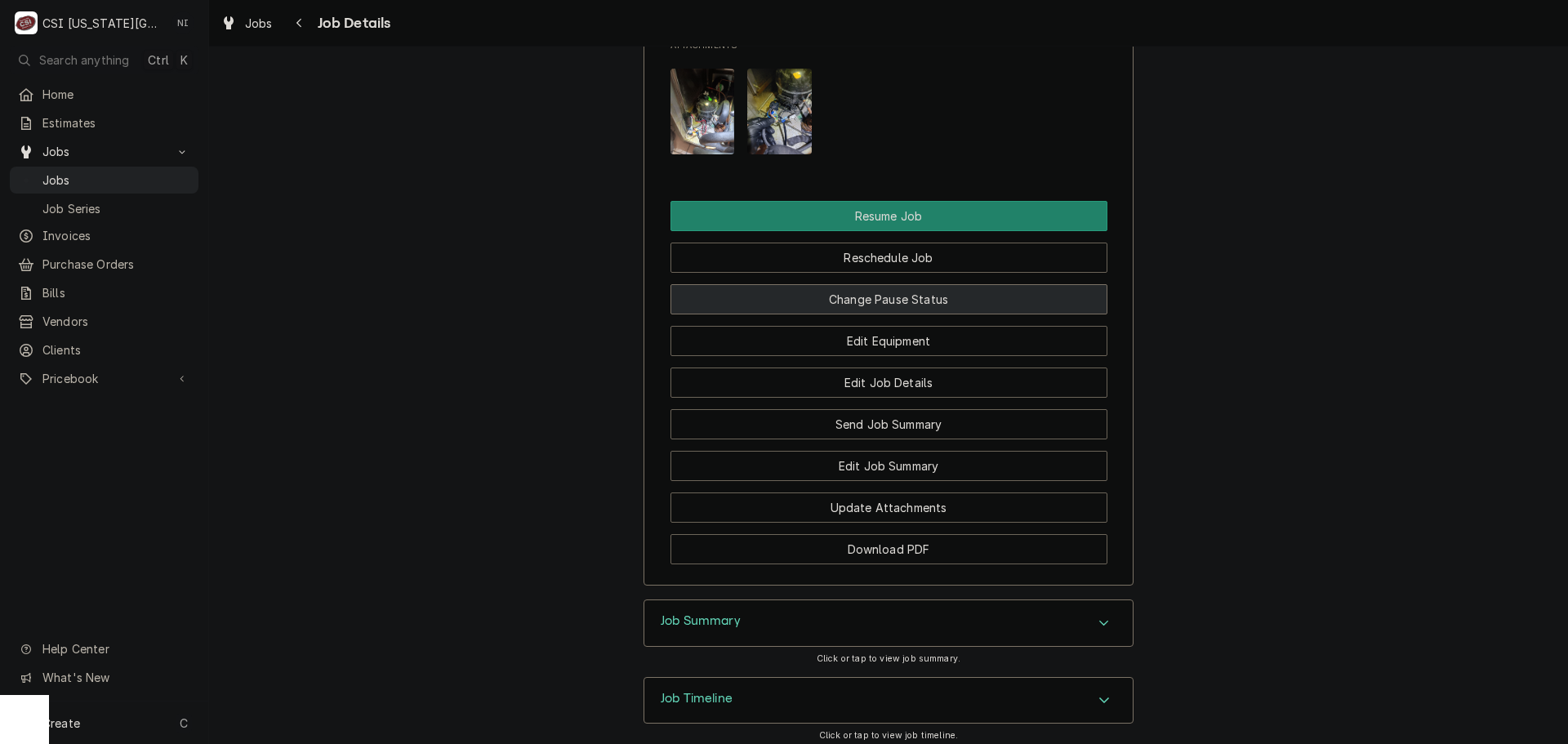
click at [918, 284] on button "Change Pause Status" at bounding box center [889, 299] width 437 height 30
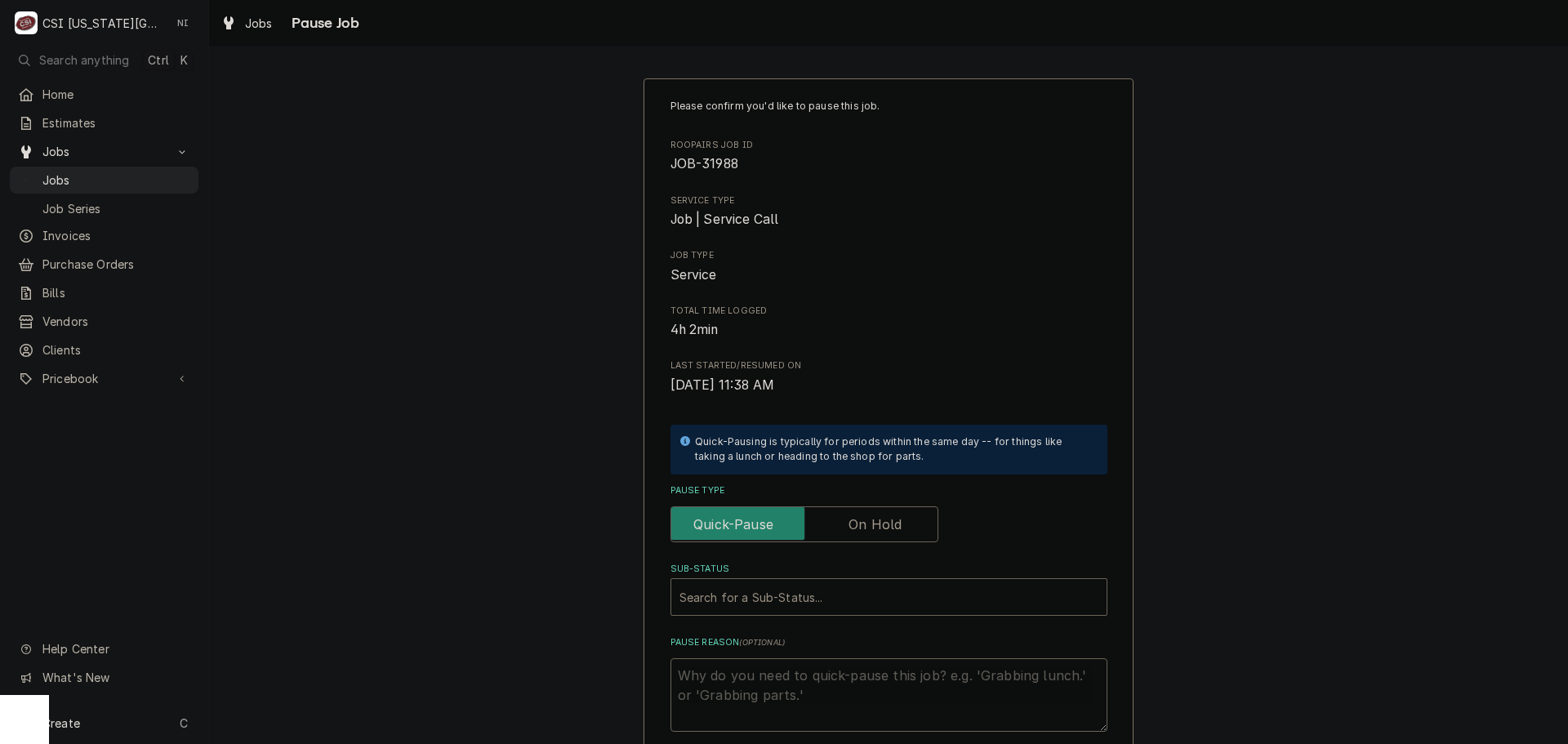
click at [847, 518] on label "Pause Type" at bounding box center [804, 524] width 268 height 36
click at [847, 518] on input "Pause Type" at bounding box center [804, 524] width 253 height 36
checkbox input "true"
click at [823, 598] on div "Sub-Status" at bounding box center [873, 596] width 387 height 29
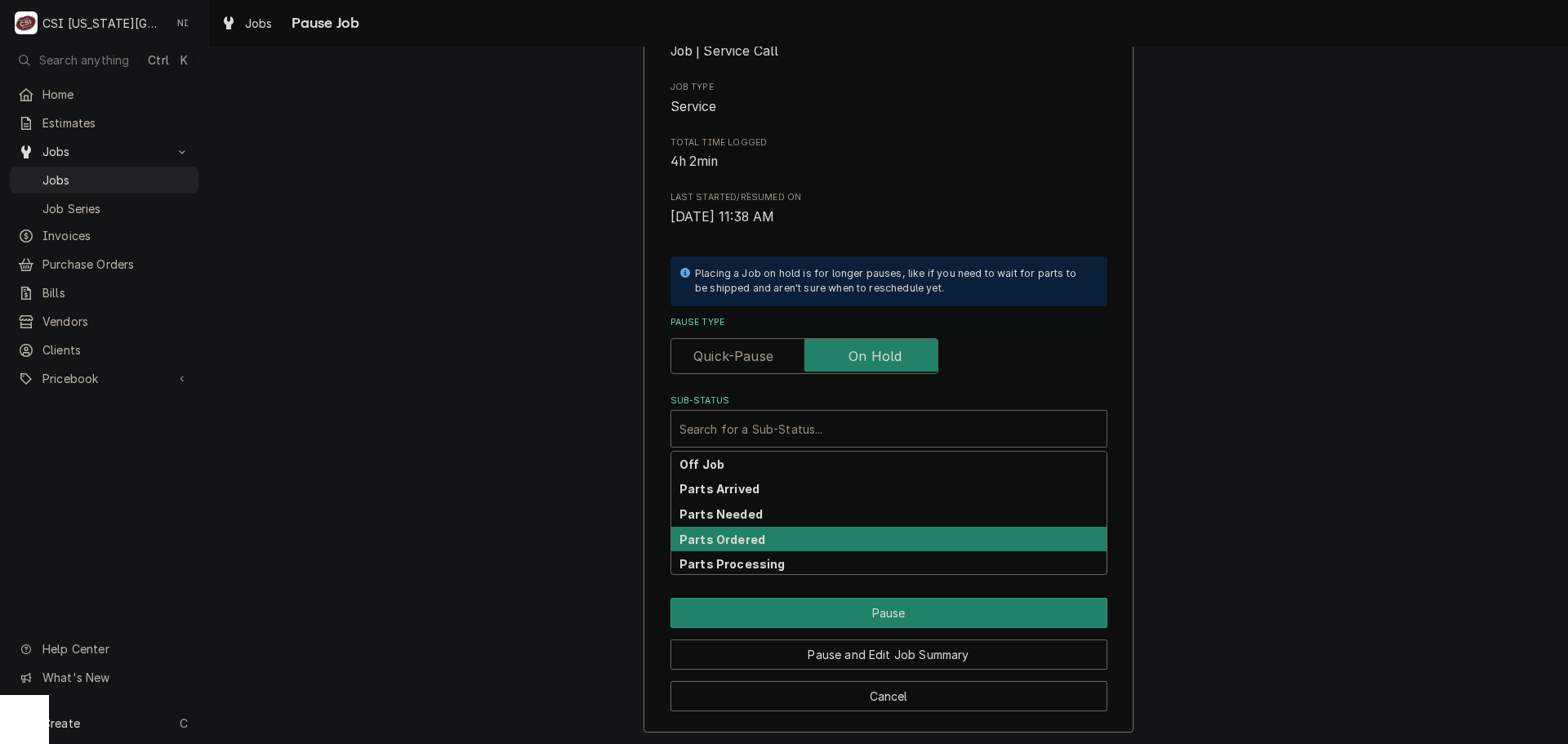
scroll to position [171, 0]
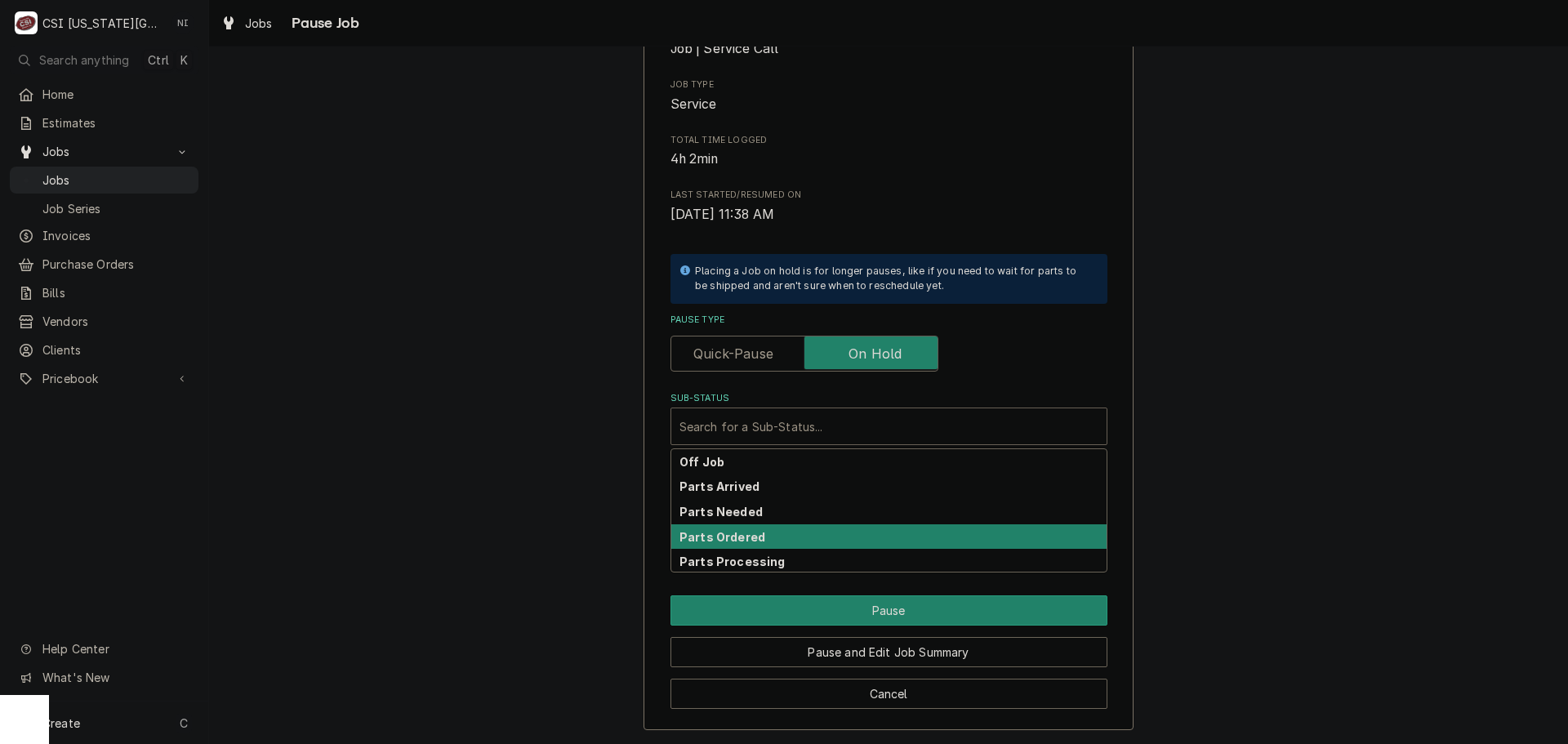
click at [815, 537] on div "Parts Ordered" at bounding box center [888, 536] width 435 height 25
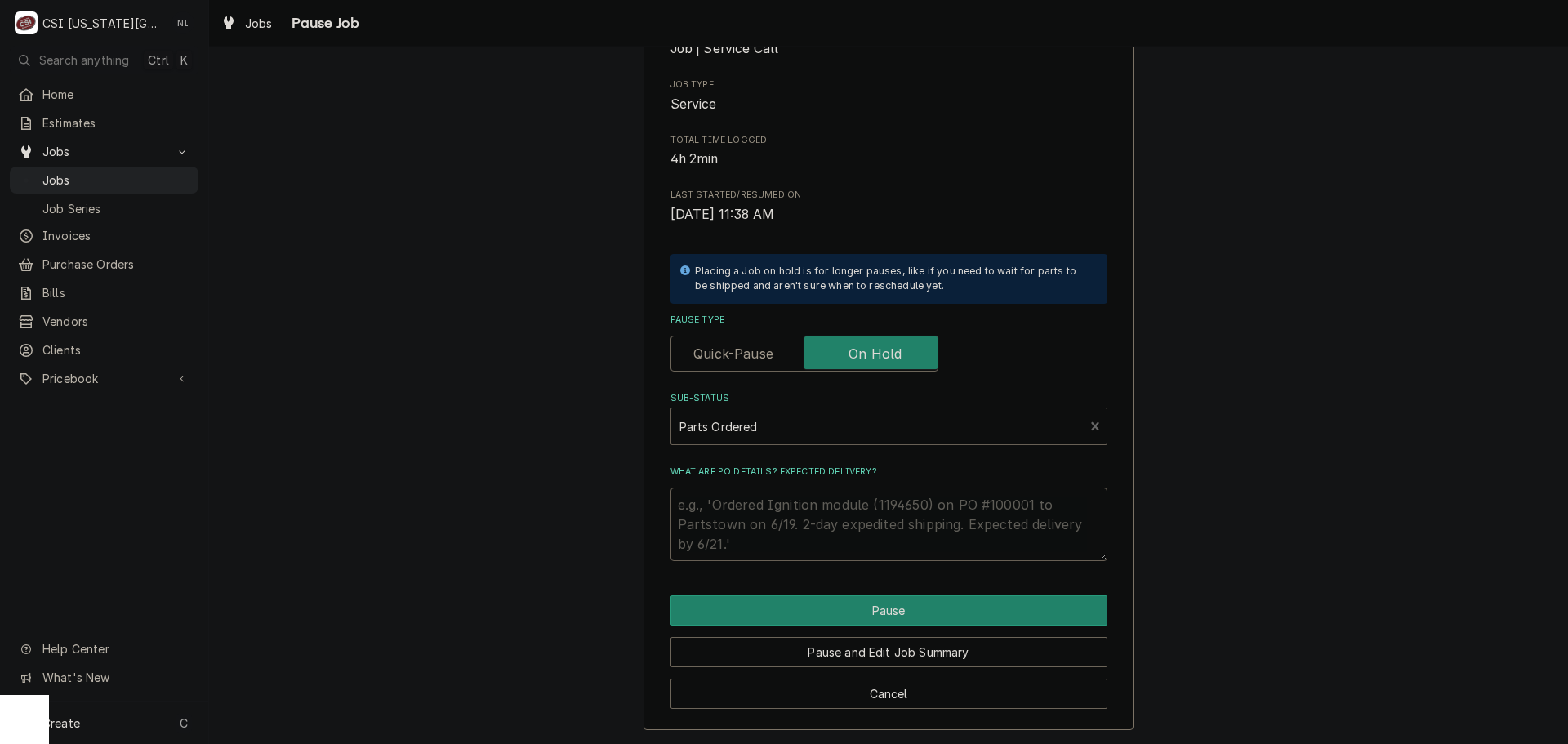
click at [790, 512] on textarea "What are PO details? Expected delivery?" at bounding box center [889, 524] width 437 height 73
type textarea "x"
type textarea "E"
type textarea "x"
type textarea "ET"
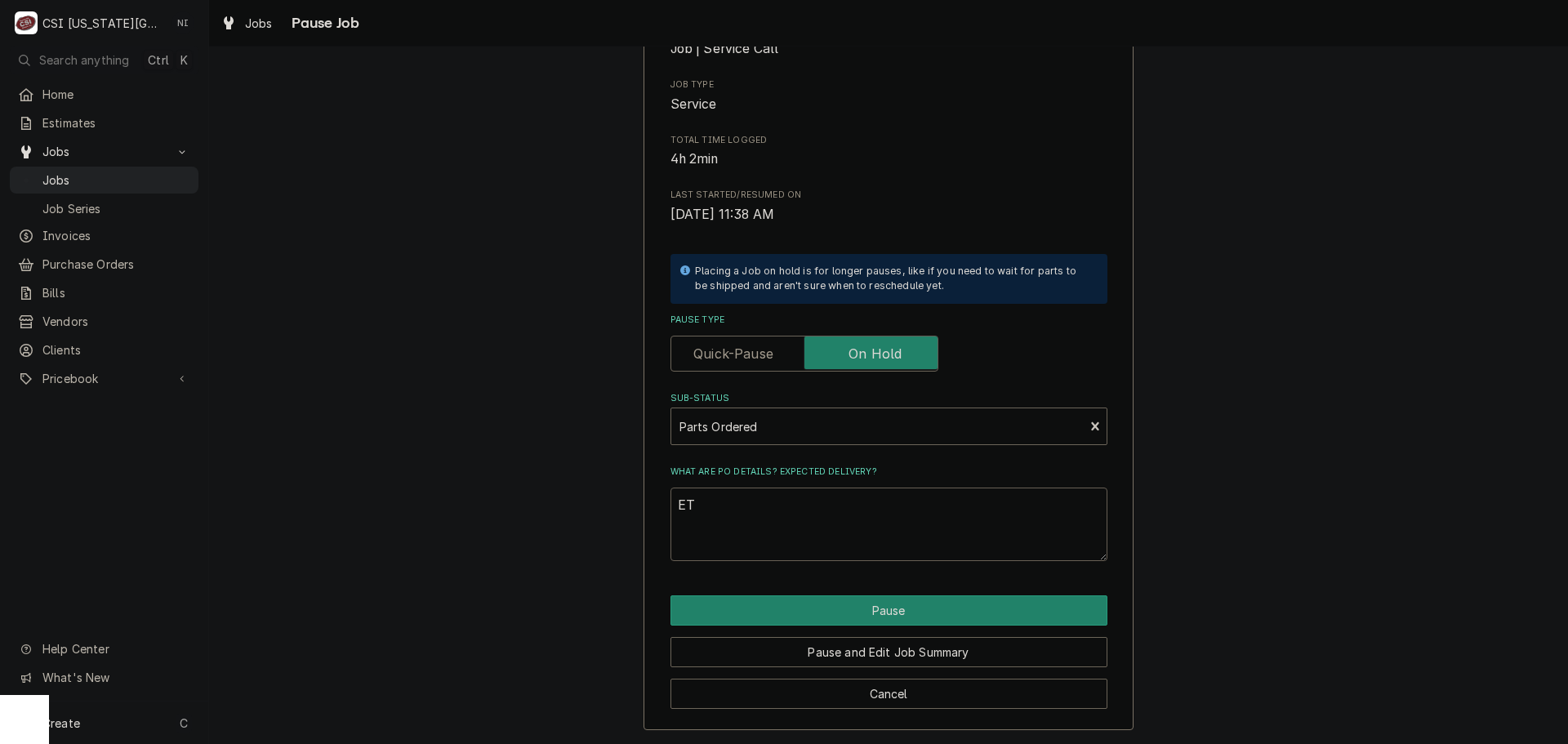
type textarea "x"
type textarea "ETY"
type textarea "x"
type textarea "ETYA"
type textarea "x"
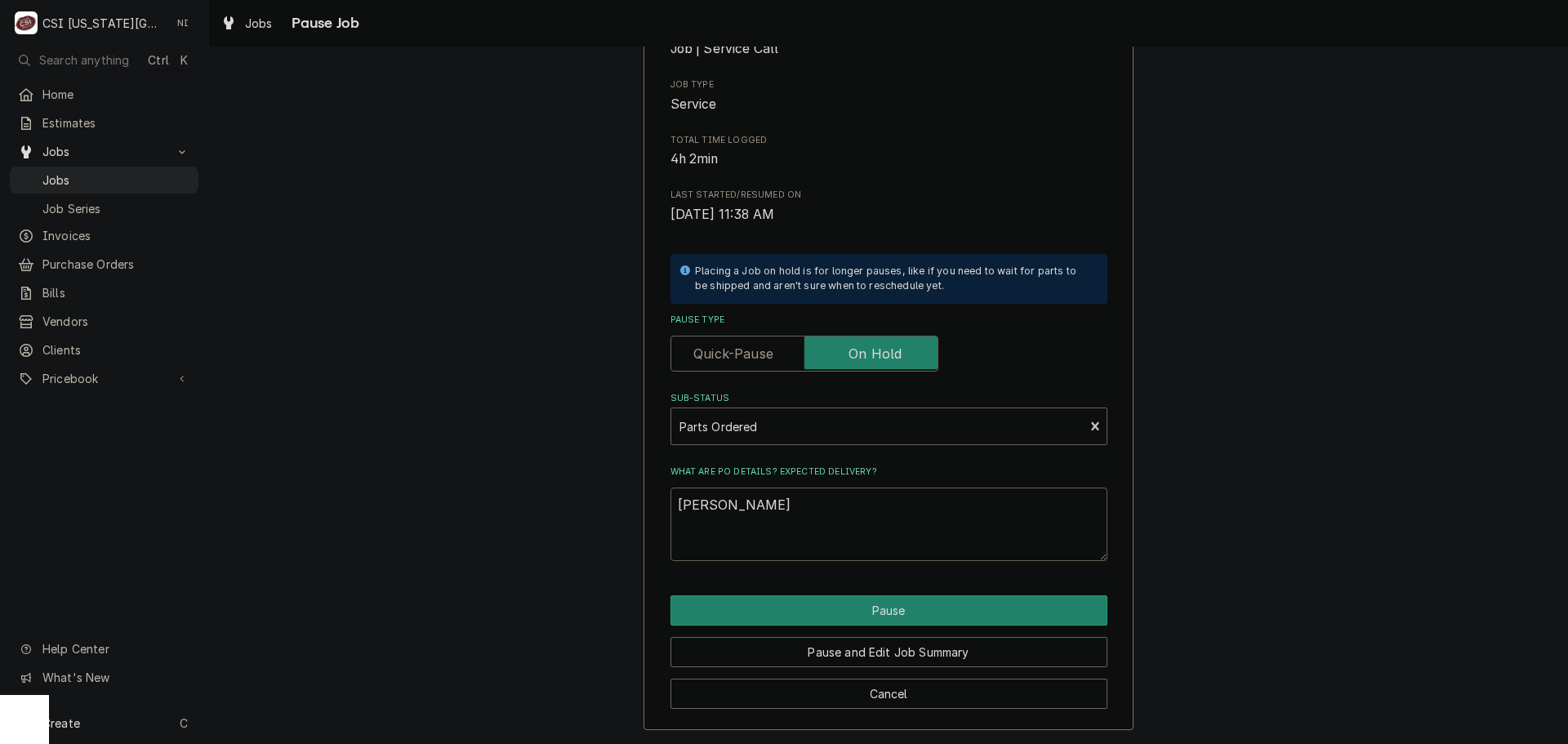
type textarea "ETY"
type textarea "x"
type textarea "ET"
type textarea "x"
type textarea "ETa"
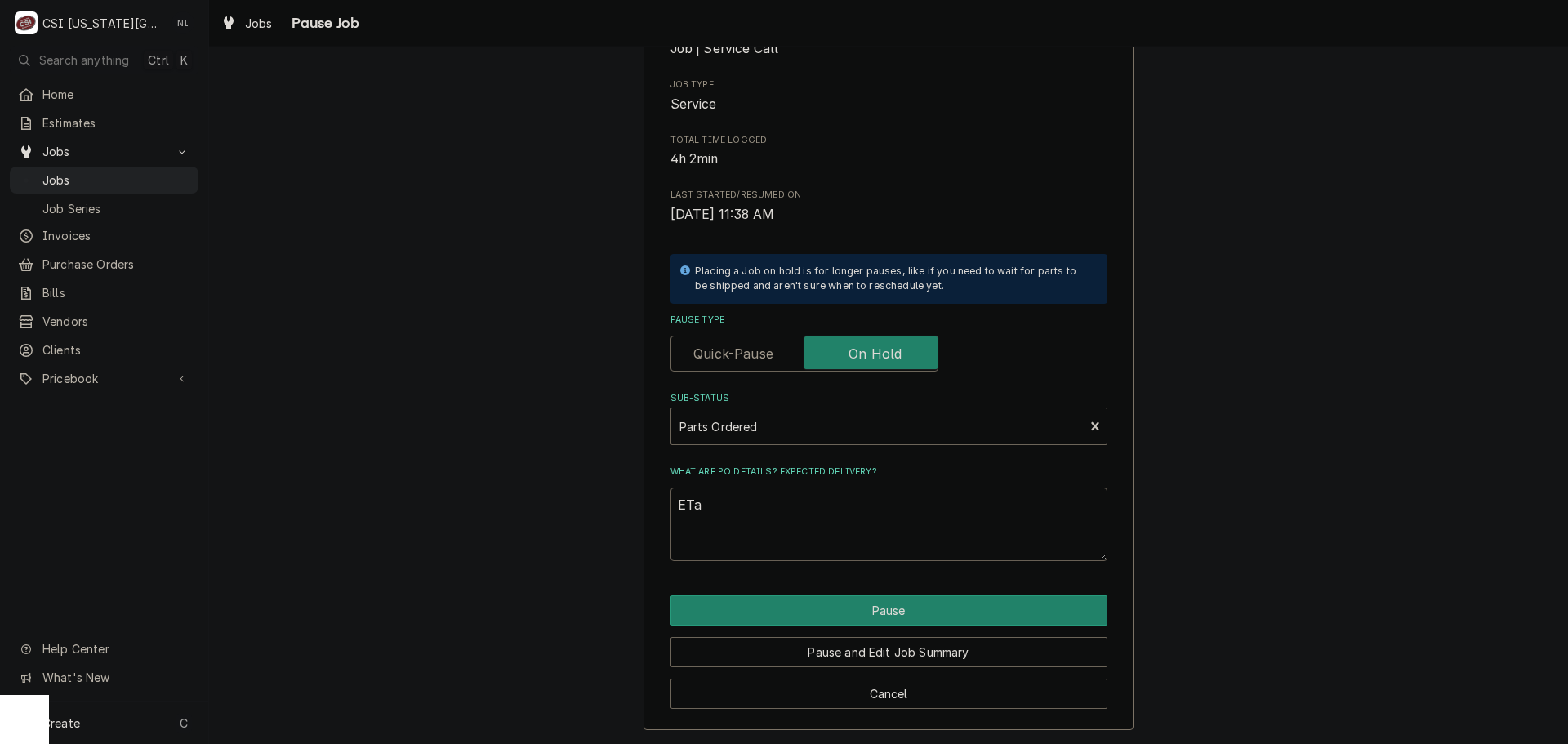
type textarea "x"
type textarea "ETa"
type textarea "x"
type textarea "ETa"
type textarea "x"
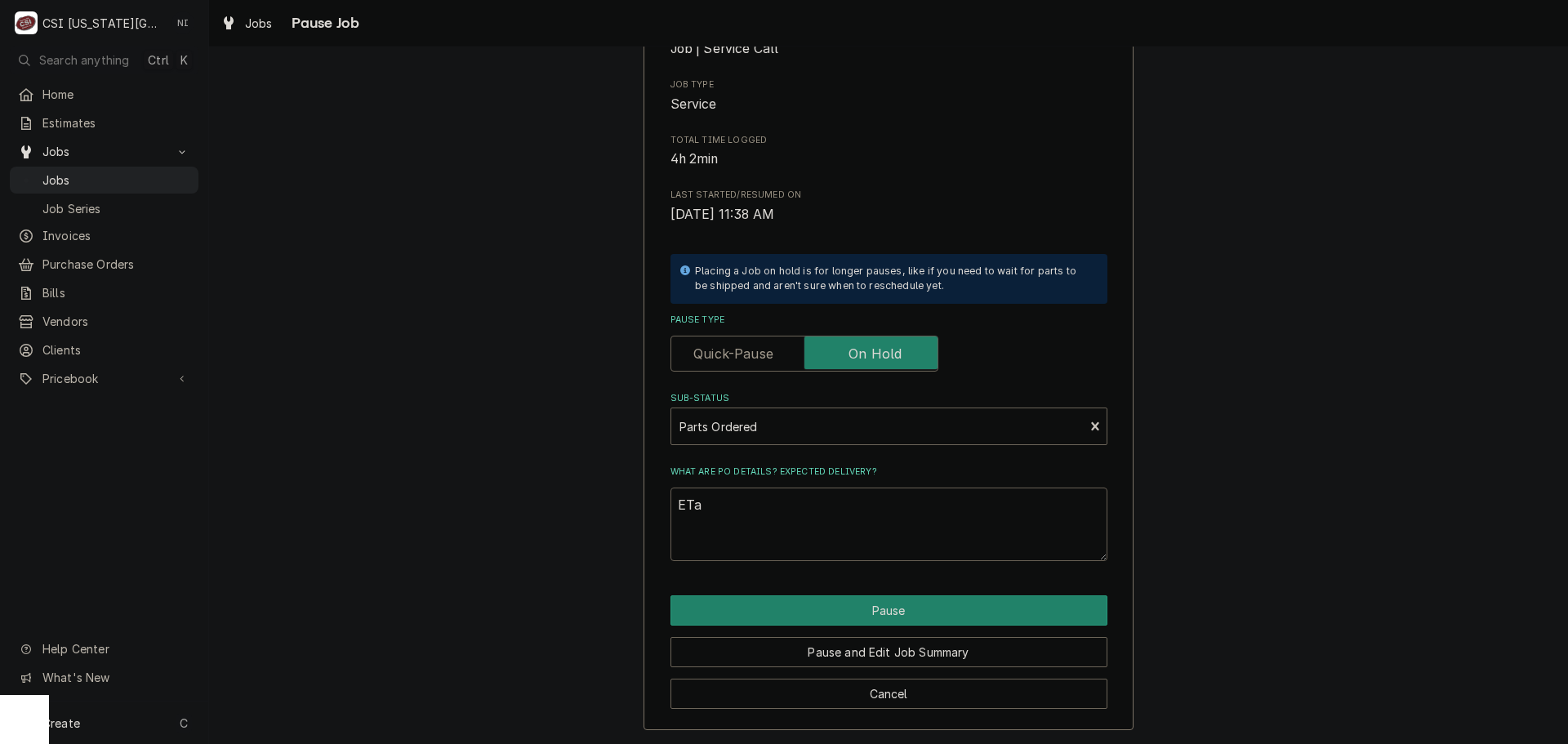
type textarea "ET"
type textarea "x"
type textarea "ETA"
type textarea "x"
type textarea "ETA"
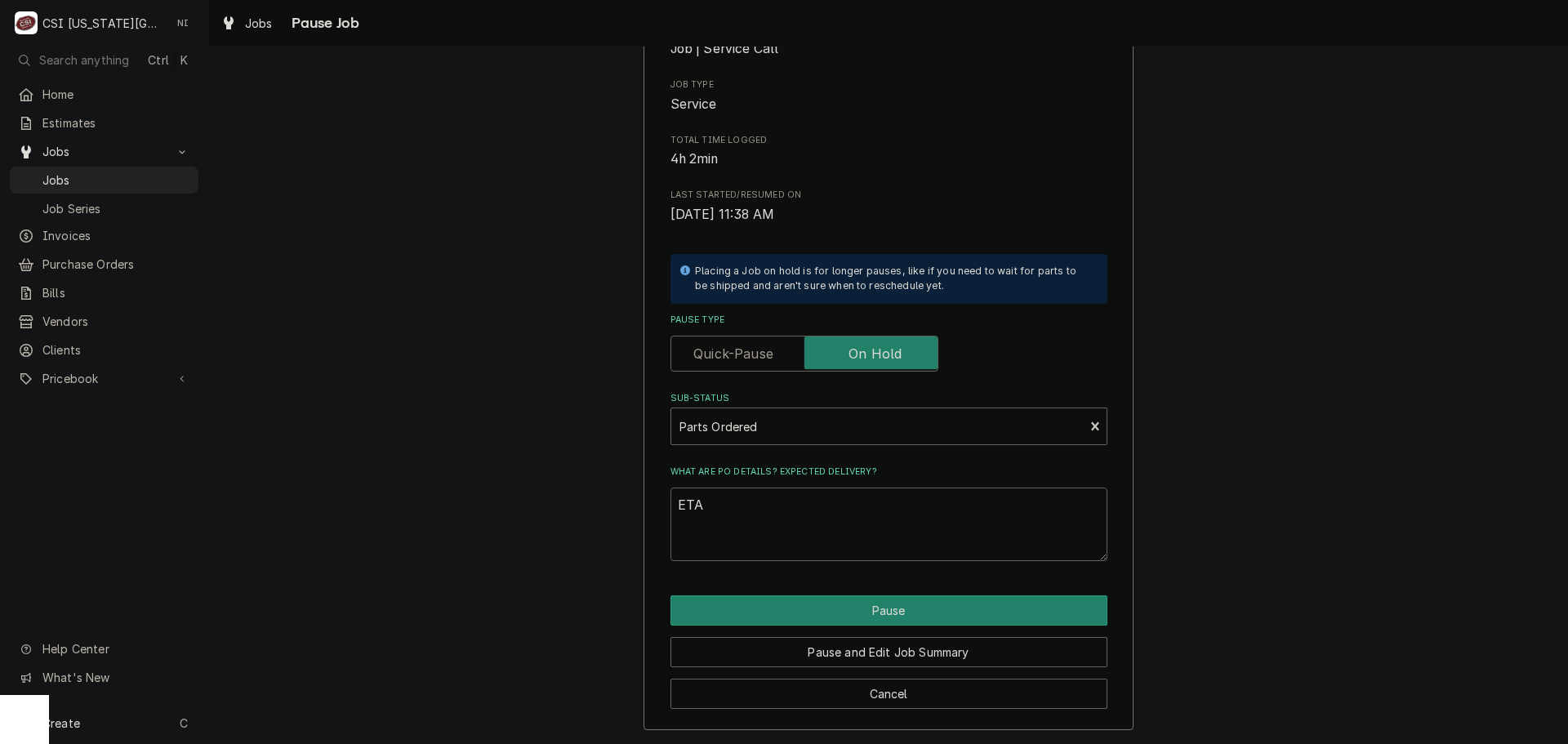
type textarea "x"
type textarea "ETA 9"
type textarea "x"
type textarea "ETA 9/"
type textarea "x"
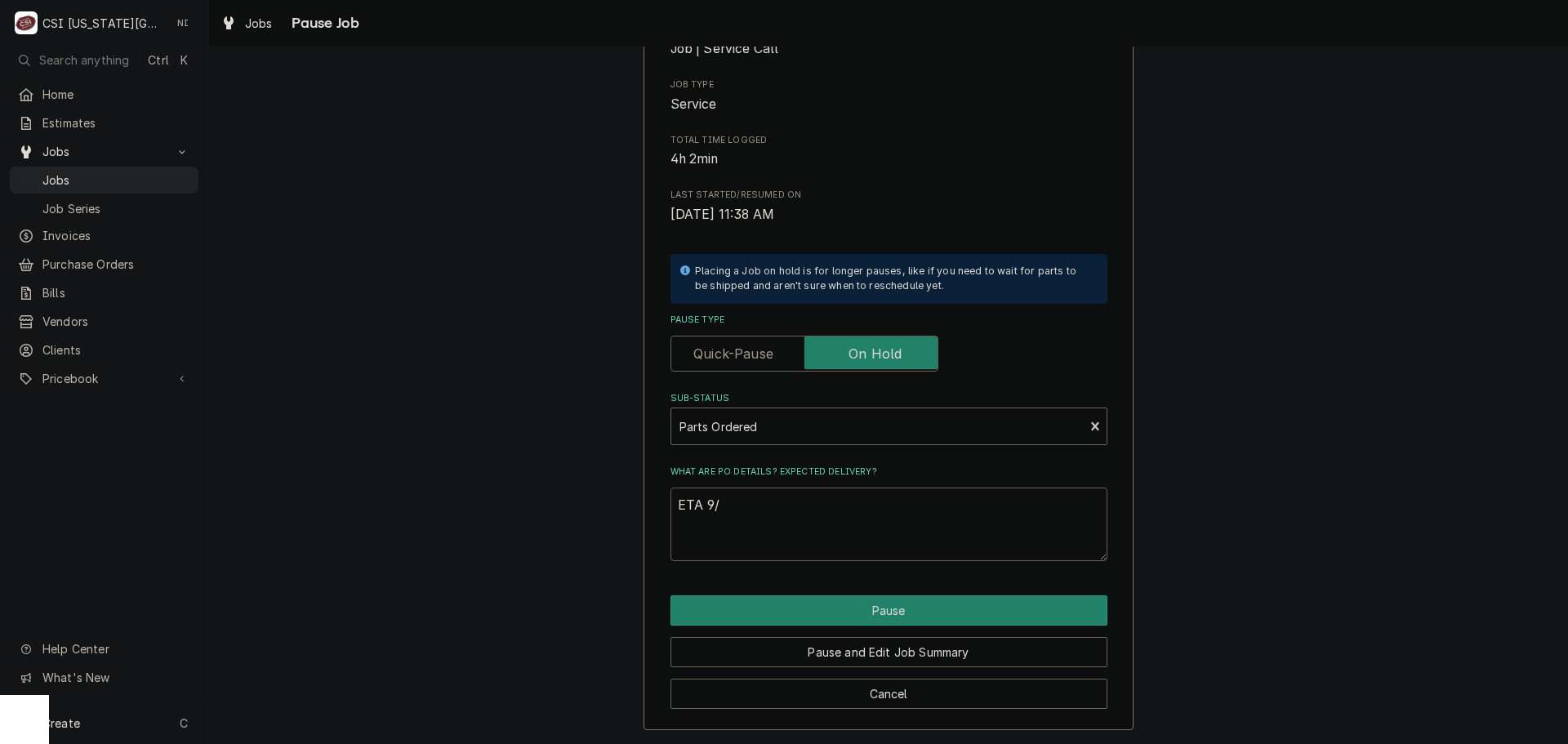
type textarea "ETA 9/1"
type textarea "x"
type textarea "ETA 9/11"
type textarea "x"
type textarea "ETA 9/11"
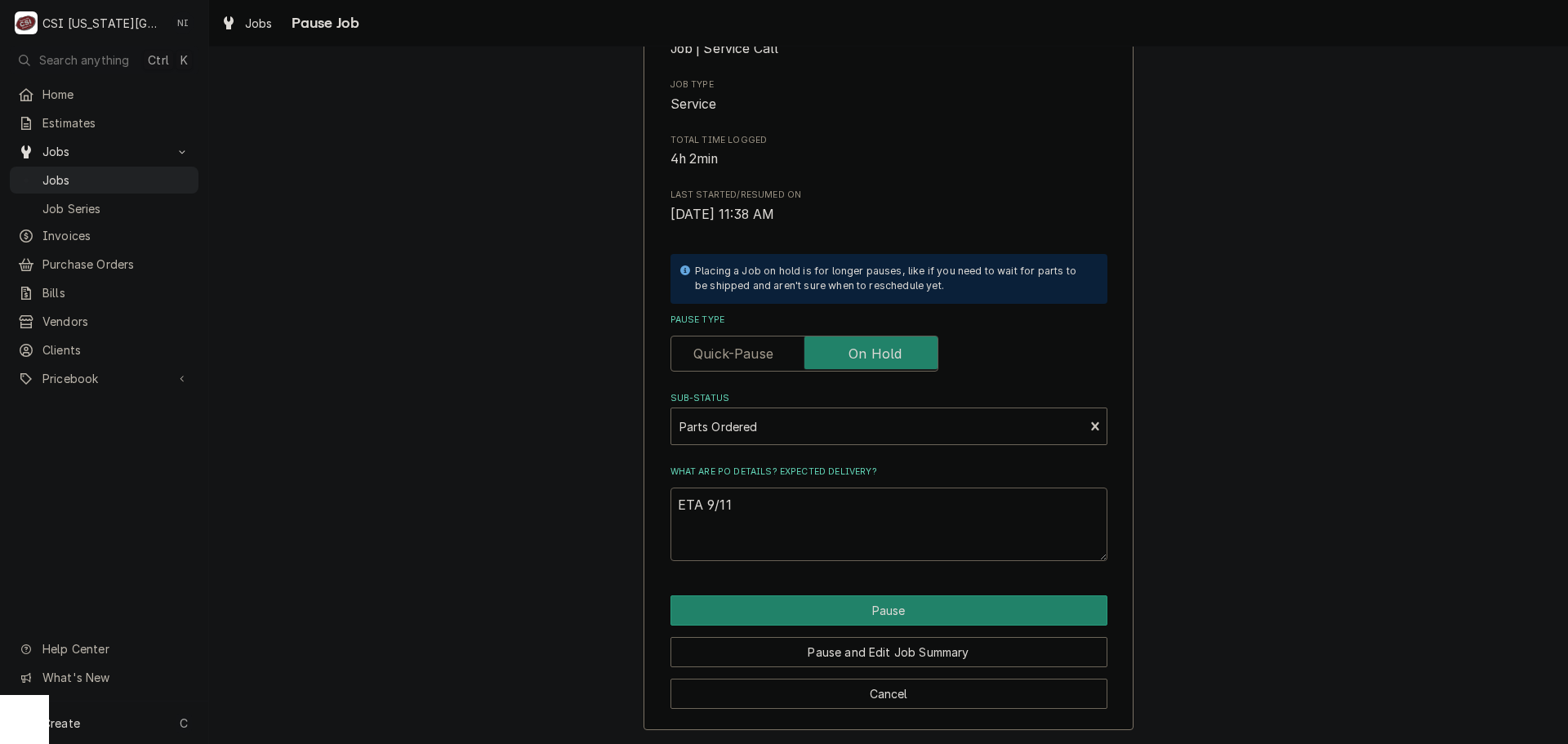
type textarea "x"
type textarea "ETA 9/11 F"
type textarea "x"
type textarea "ETA 9/11 FO"
type textarea "x"
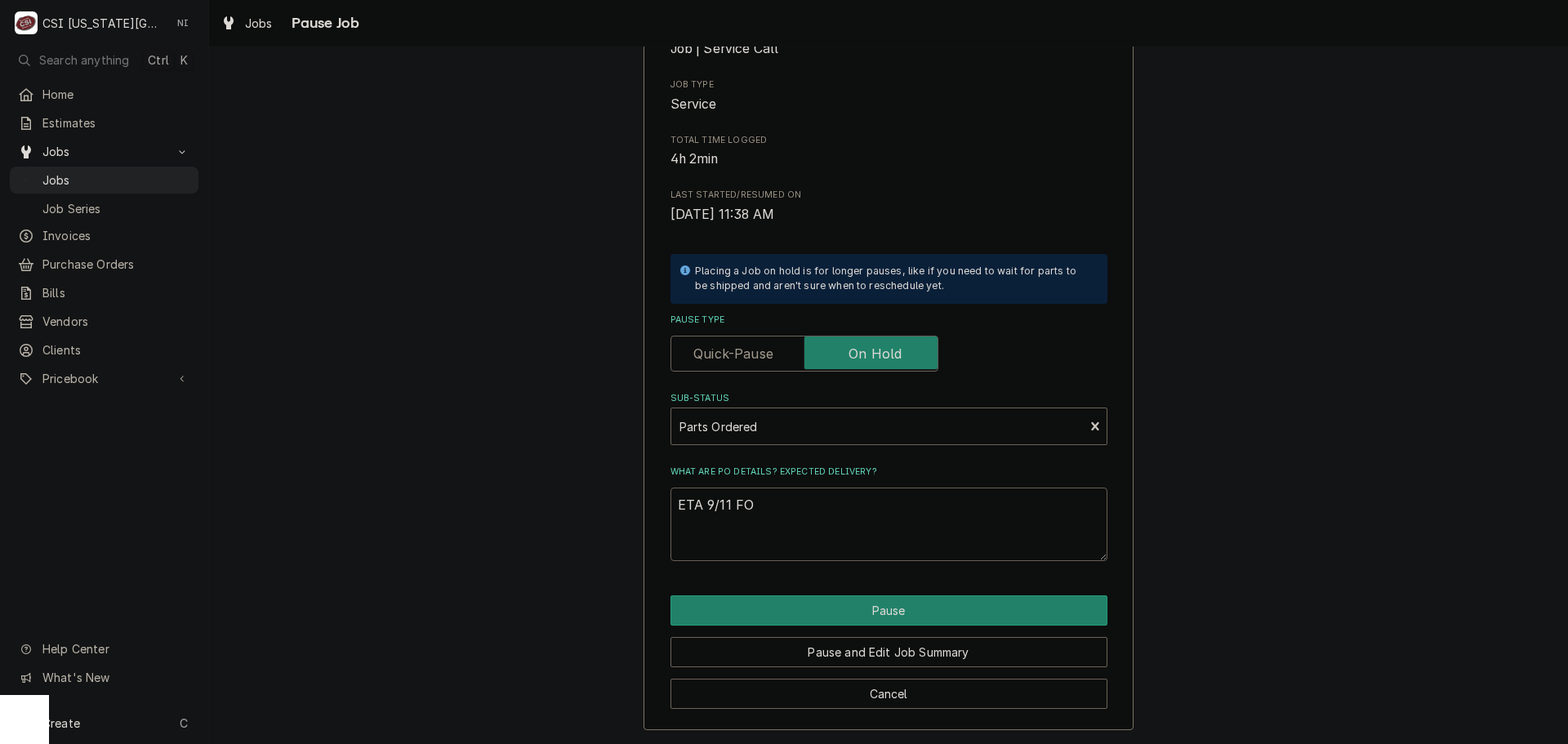
type textarea "ETA 9/11 FOR"
type textarea "x"
type textarea "ETA 9/11 FOR"
type textarea "x"
type textarea "ETA 9/11 FOR p"
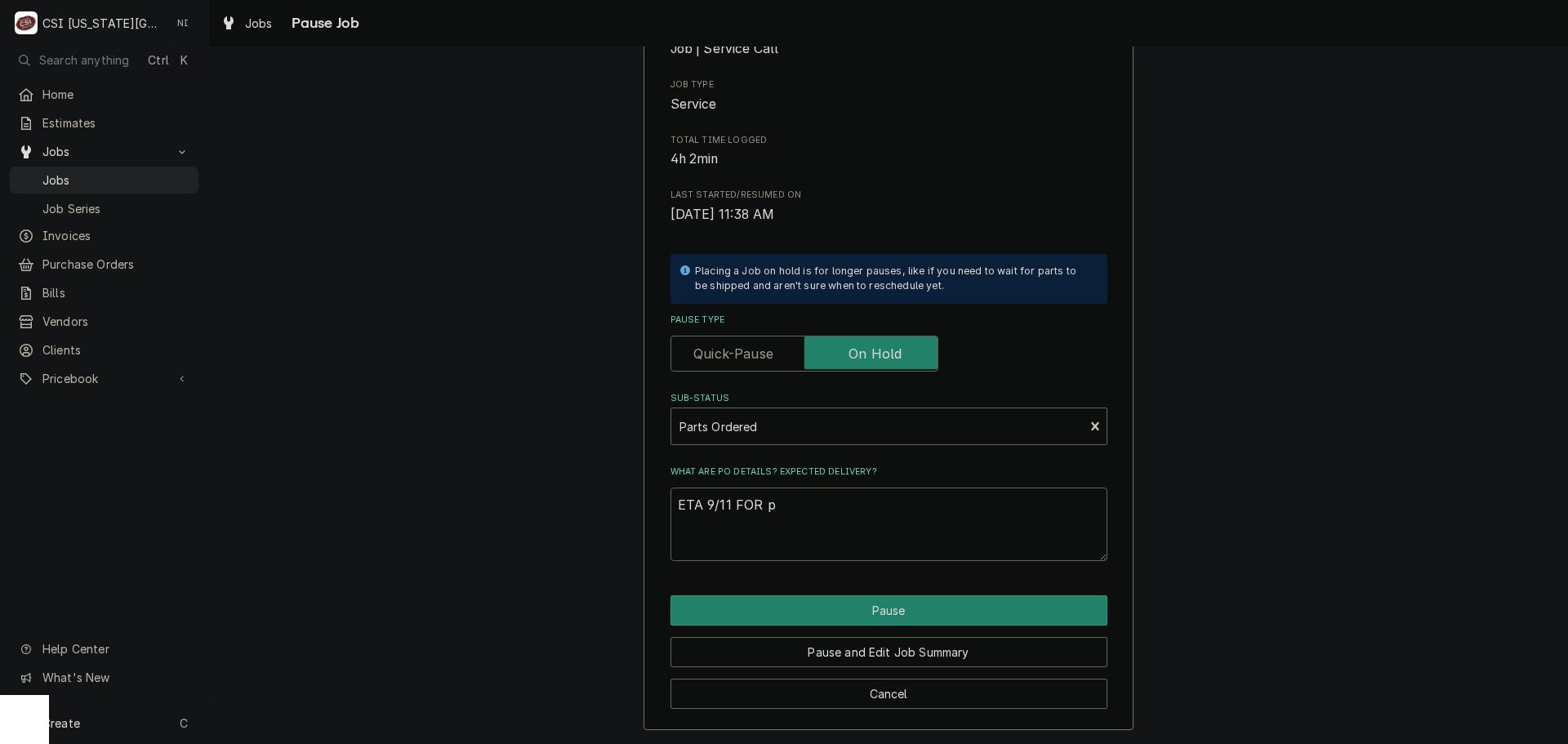
type textarea "x"
type textarea "ETA 9/11 FOR po"
type textarea "x"
type textarea "ETA 9/11 FOR p"
type textarea "x"
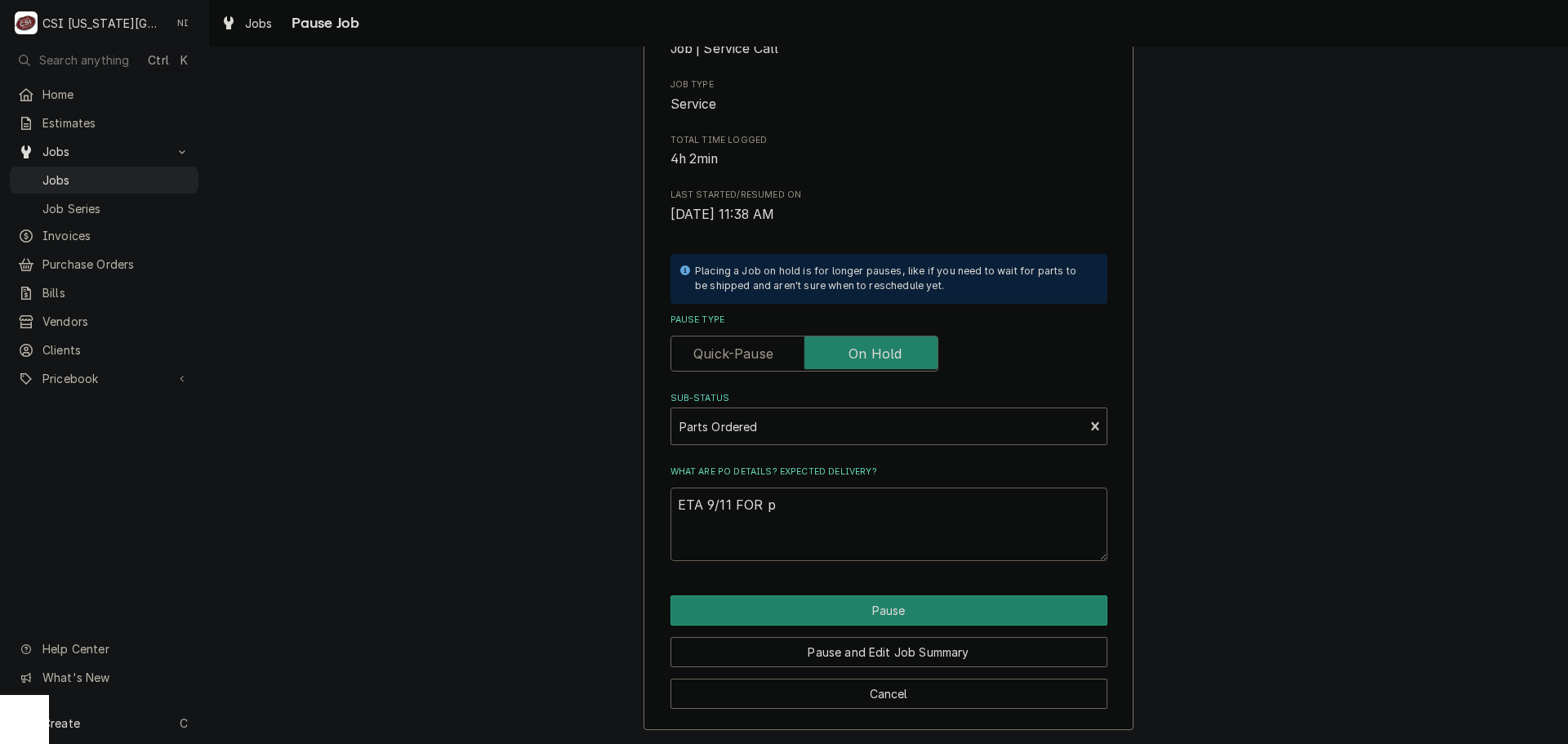
type textarea "ETA 9/11 FOR"
type textarea "x"
type textarea "ETA 9/11 FOR"
type textarea "x"
type textarea "ETA 9/11 FO"
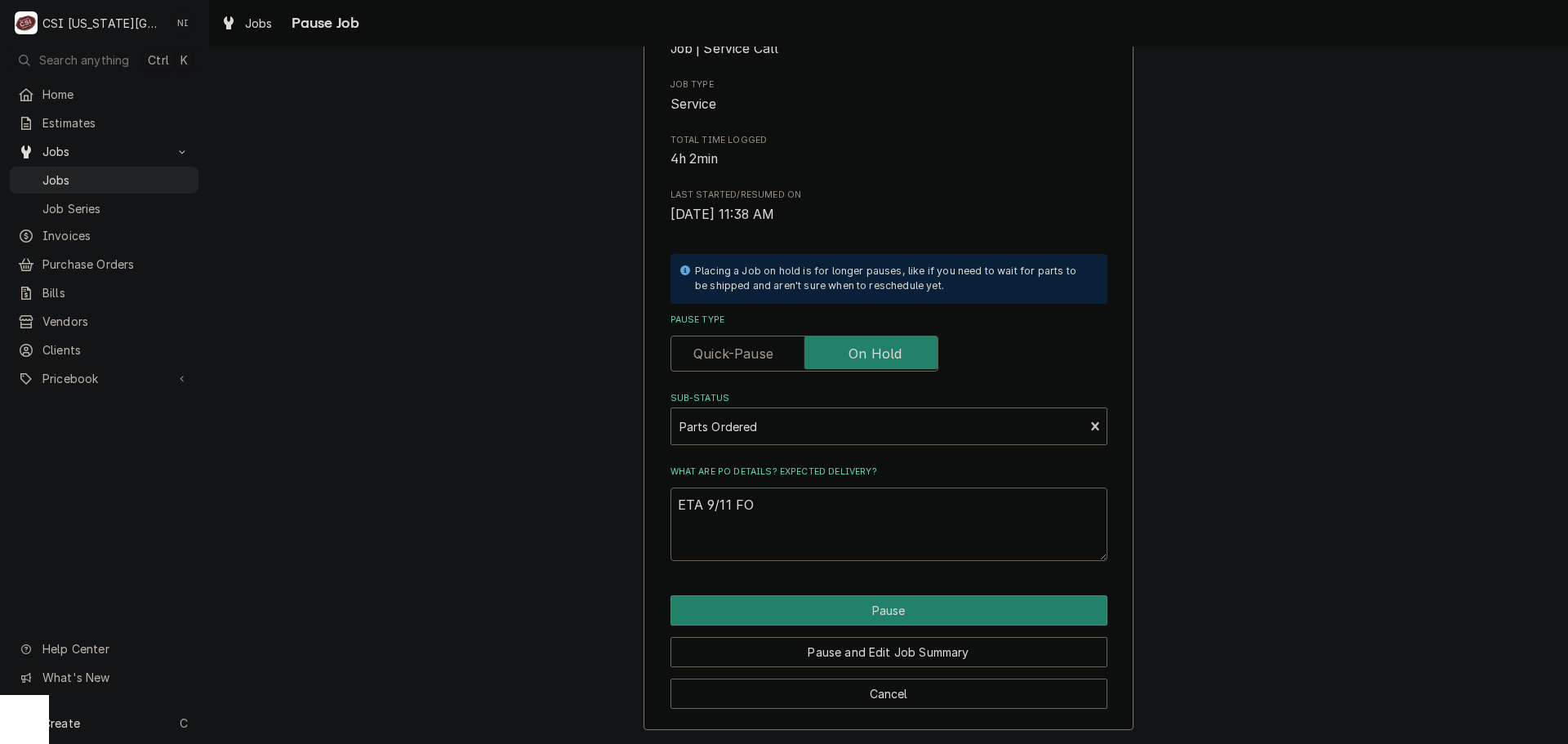
type textarea "x"
type textarea "ETA 9/11 F"
type textarea "x"
type textarea "ETA 9/11"
type textarea "x"
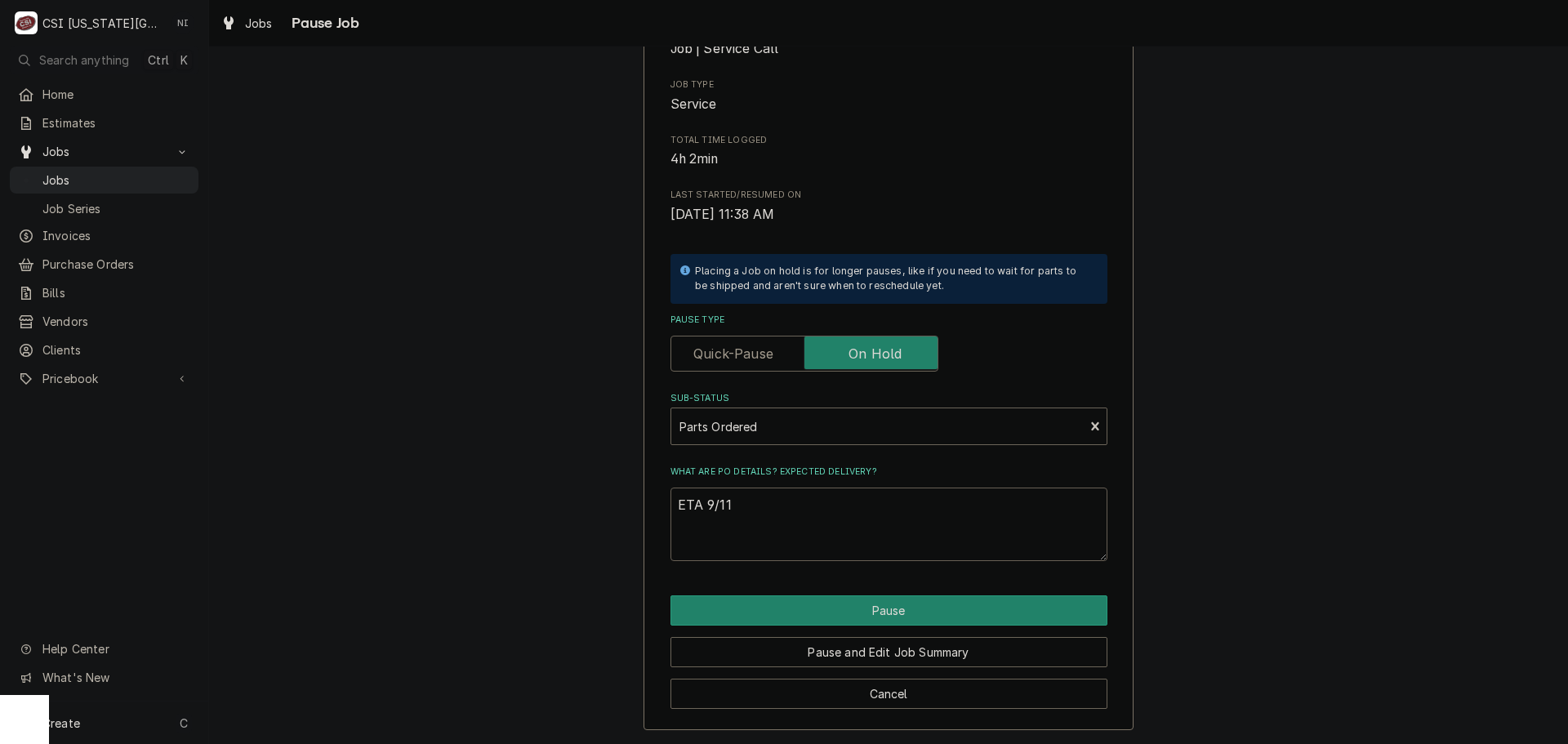
type textarea "ETA 9/11 f"
type textarea "x"
type textarea "ETA 9/11 fo"
type textarea "x"
type textarea "ETA 9/11 for"
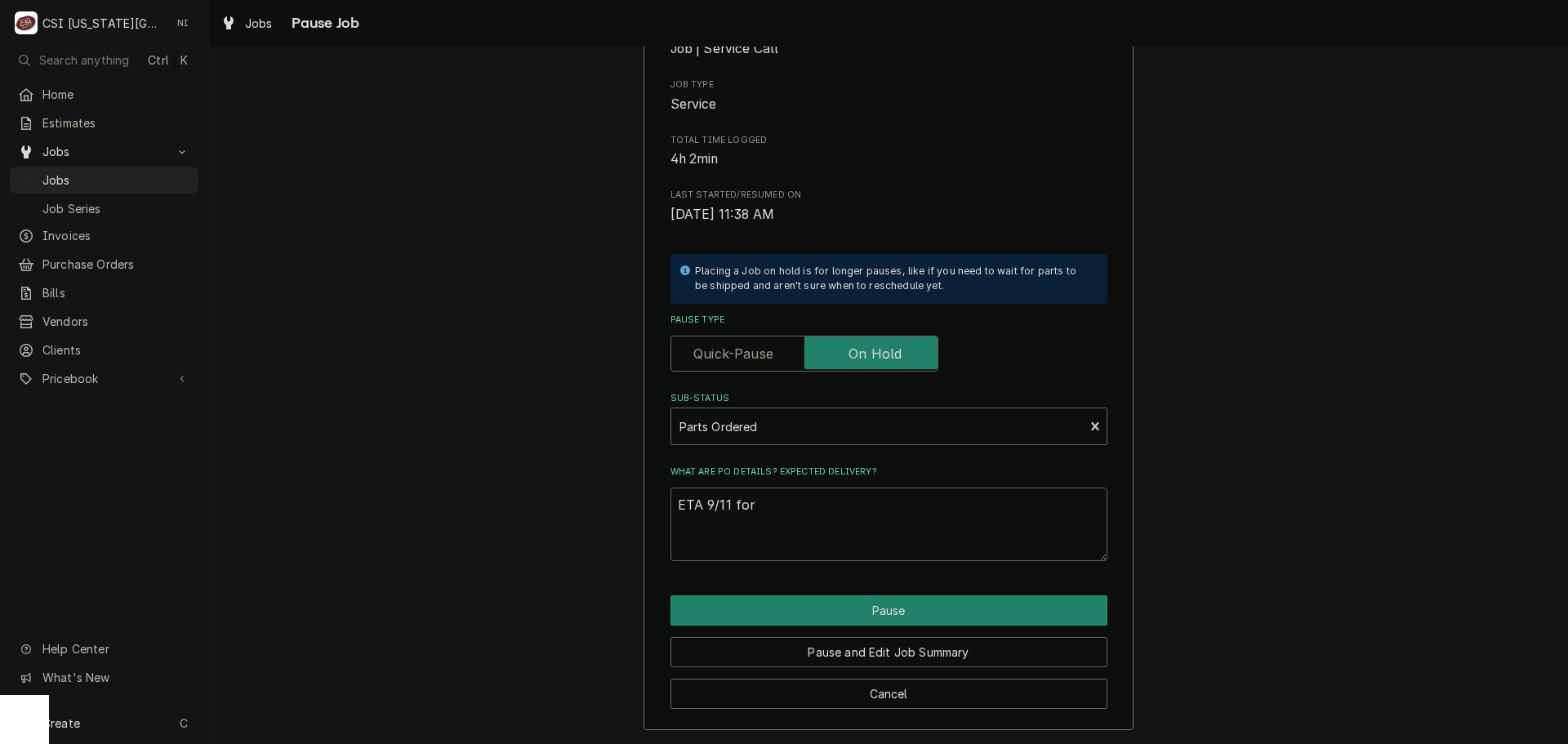
type textarea "x"
type textarea "ETA 9/11 for"
type textarea "x"
type textarea "ETA 9/11 for P"
type textarea "x"
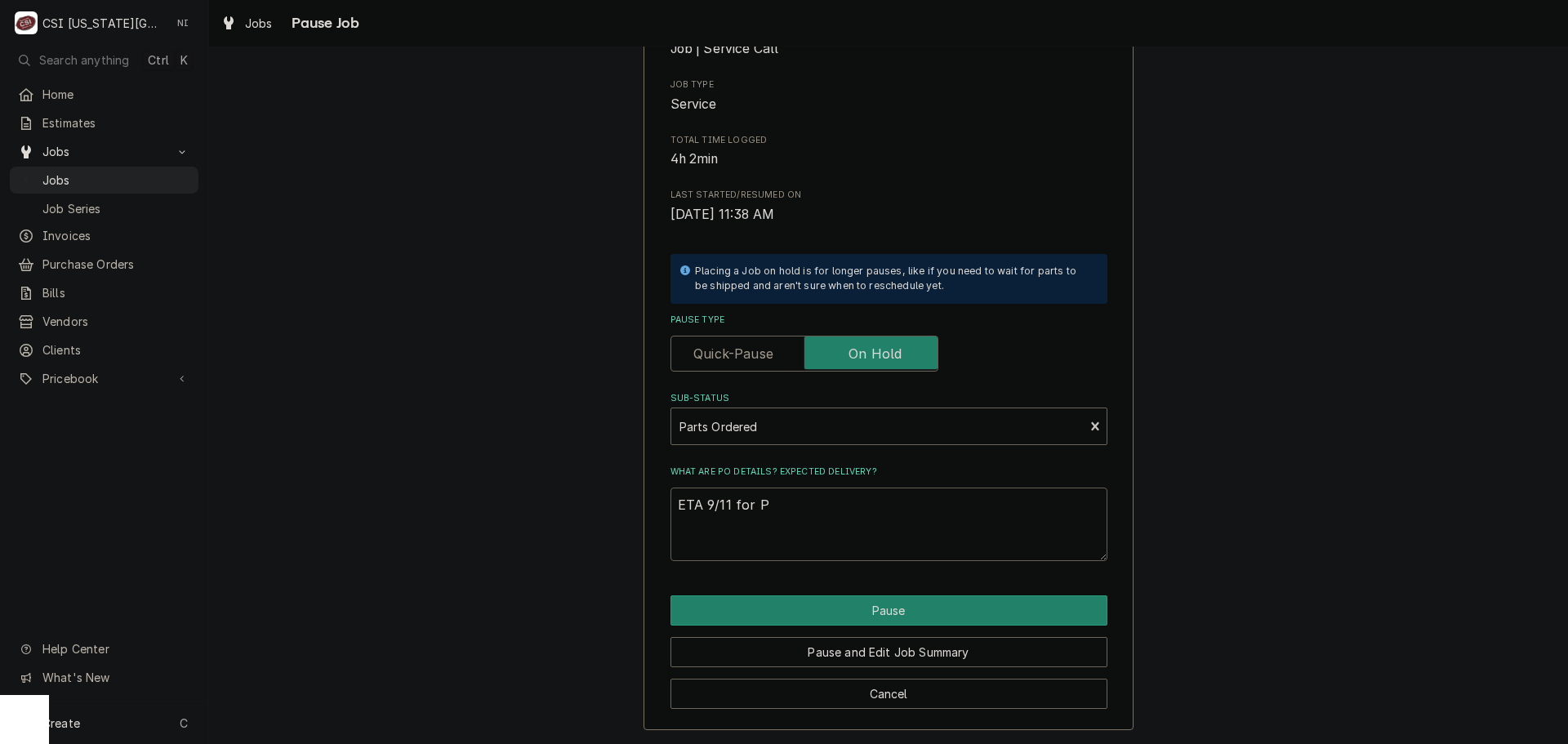
type textarea "ETA 9/11 for Po"
type textarea "x"
type textarea "ETA 9/11 for Po"
type textarea "x"
type textarea "ETA 9/11 for Po 3"
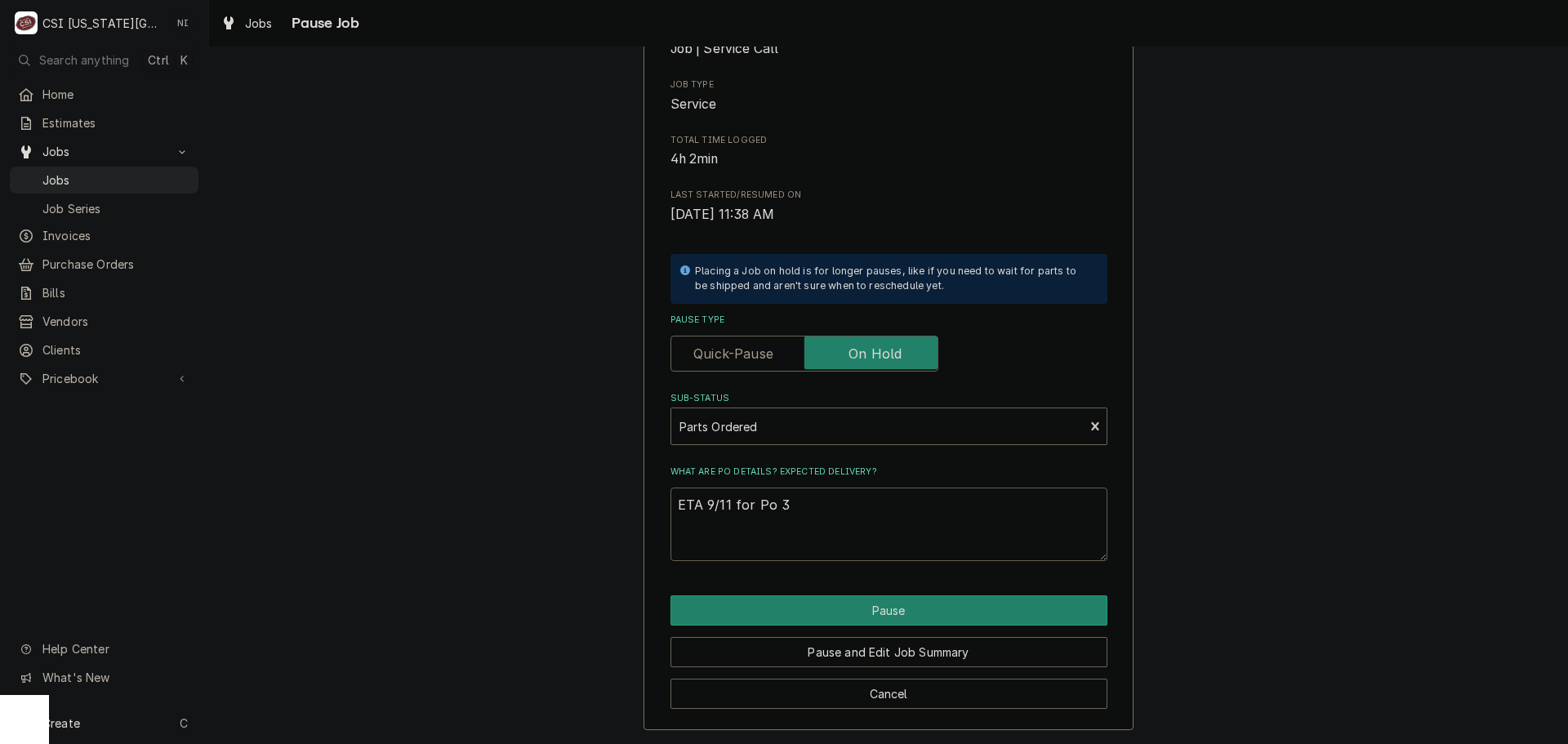
type textarea "x"
type textarea "ETA 9/11 for Po 30"
type textarea "x"
type textarea "ETA 9/11 for Po 301"
type textarea "x"
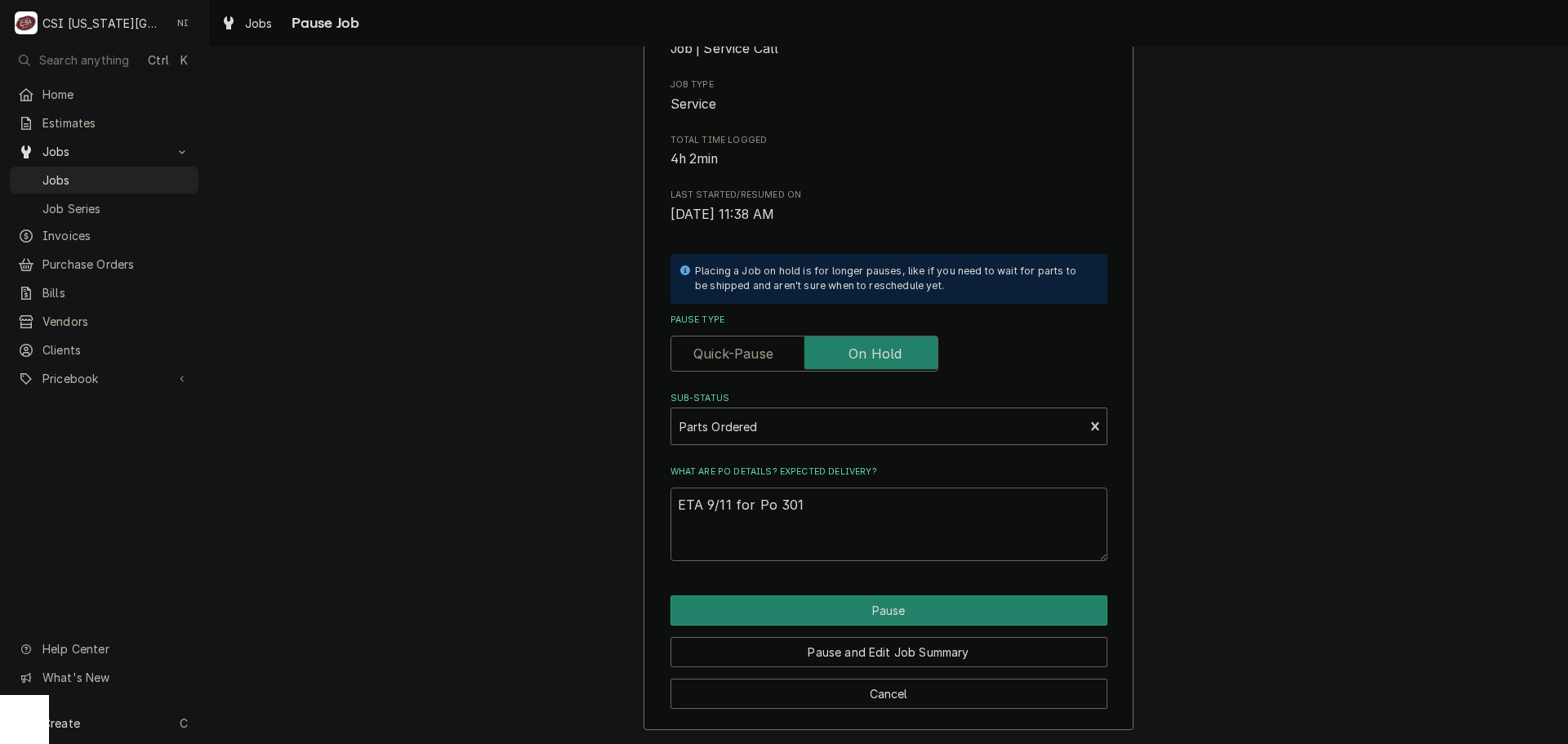
type textarea "ETA 9/11 for Po 3011"
type textarea "x"
type textarea "ETA 9/11 for Po 30118"
type textarea "x"
type textarea "ETA 9/11 for Po 301184"
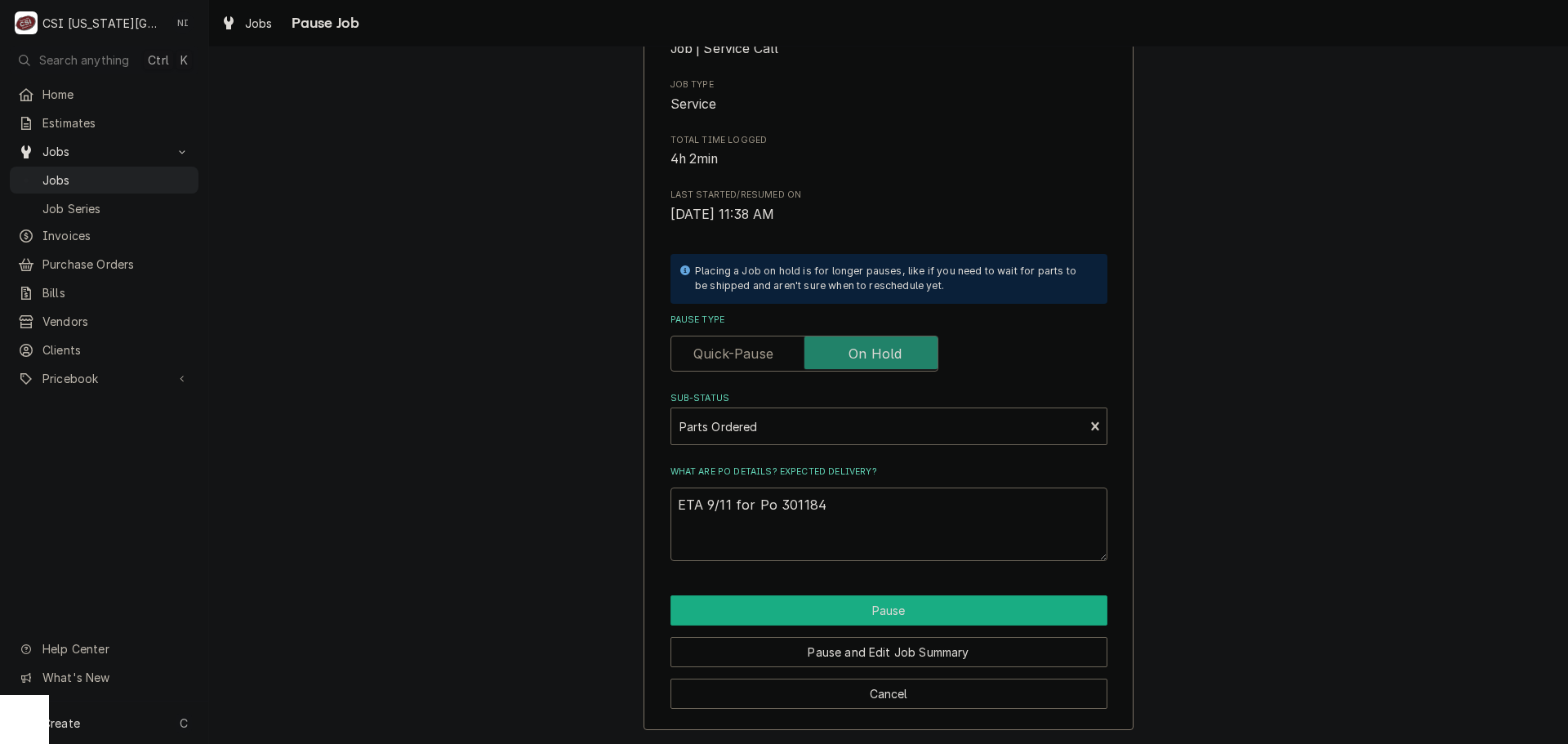
click at [1005, 596] on button "Pause" at bounding box center [889, 610] width 437 height 30
type textarea "x"
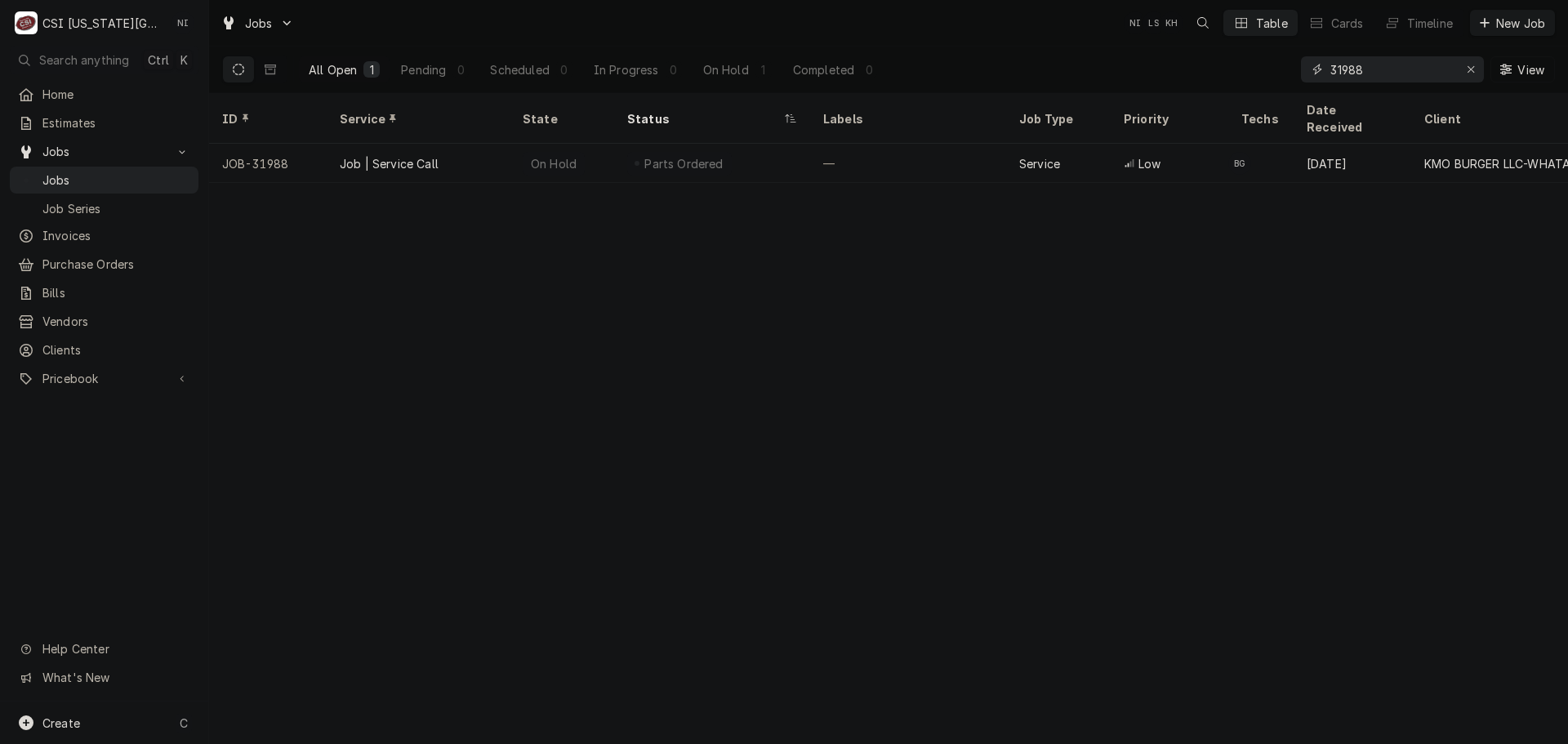
drag, startPoint x: 1235, startPoint y: 66, endPoint x: 1139, endPoint y: 67, distance: 96.0
click at [1150, 67] on div "All Open 1 Pending 0 Scheduled 0 In Progress 0 On Hold 1 Completed 0 31988 View" at bounding box center [888, 69] width 1333 height 45
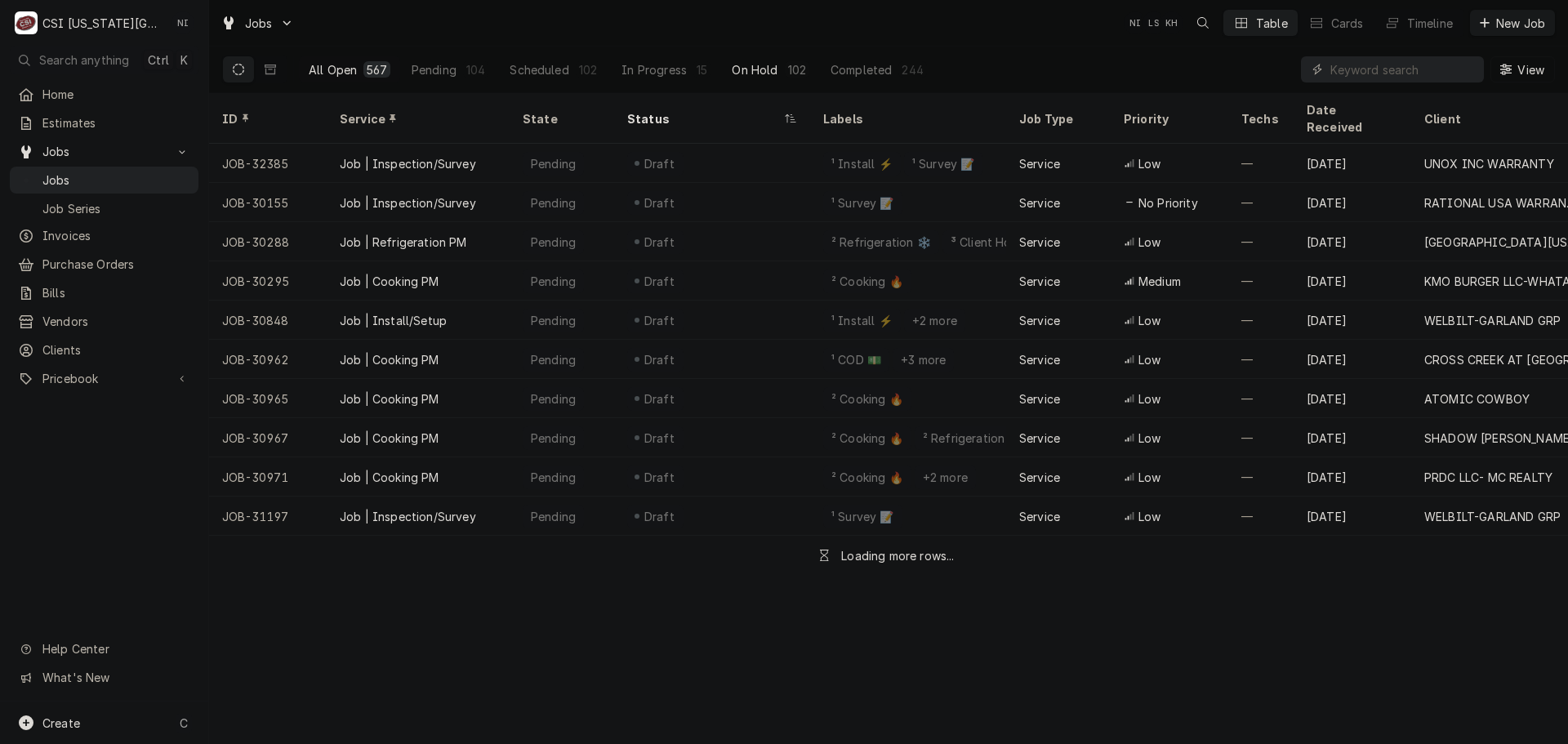
click at [749, 75] on div "On Hold" at bounding box center [754, 70] width 45 height 17
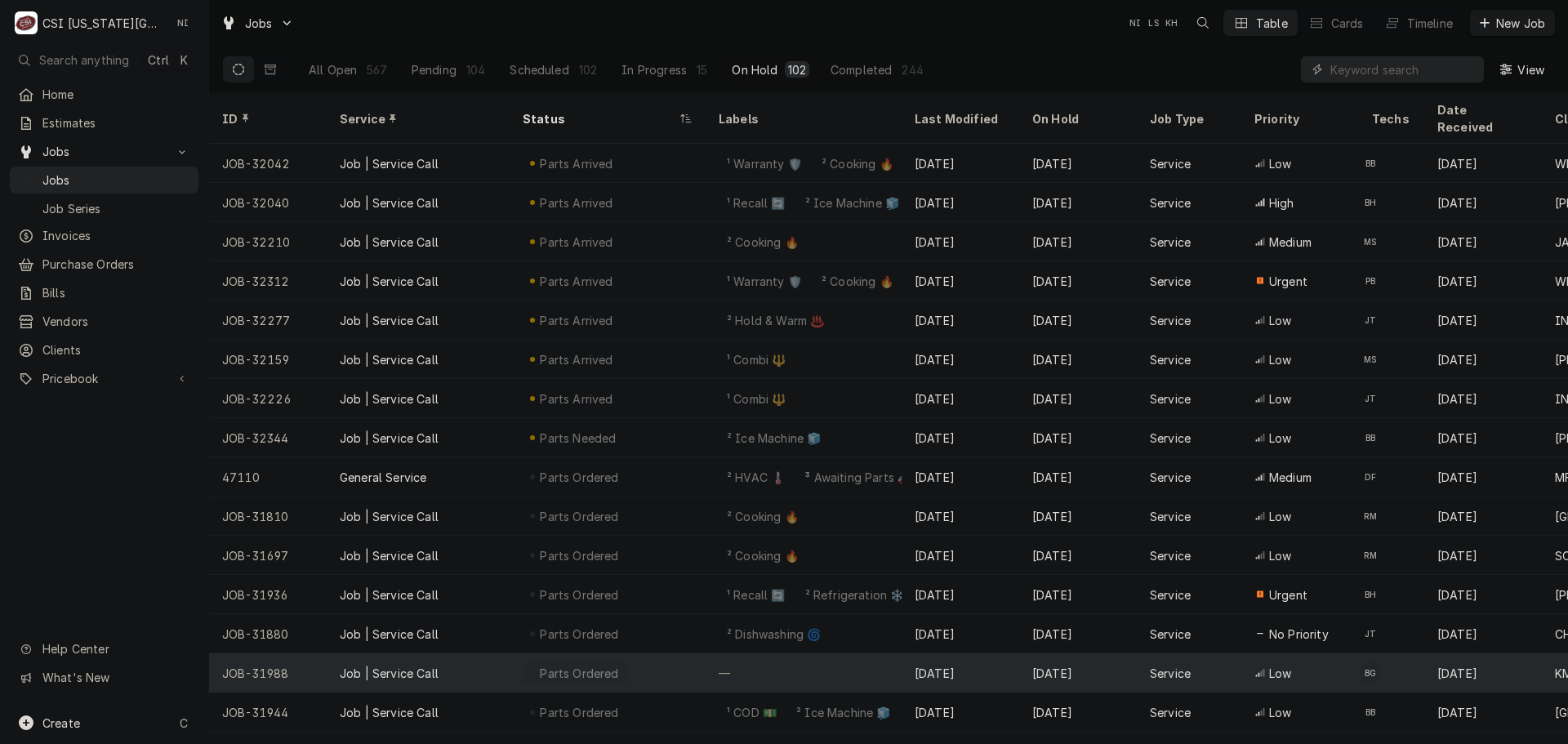
scroll to position [2073, 0]
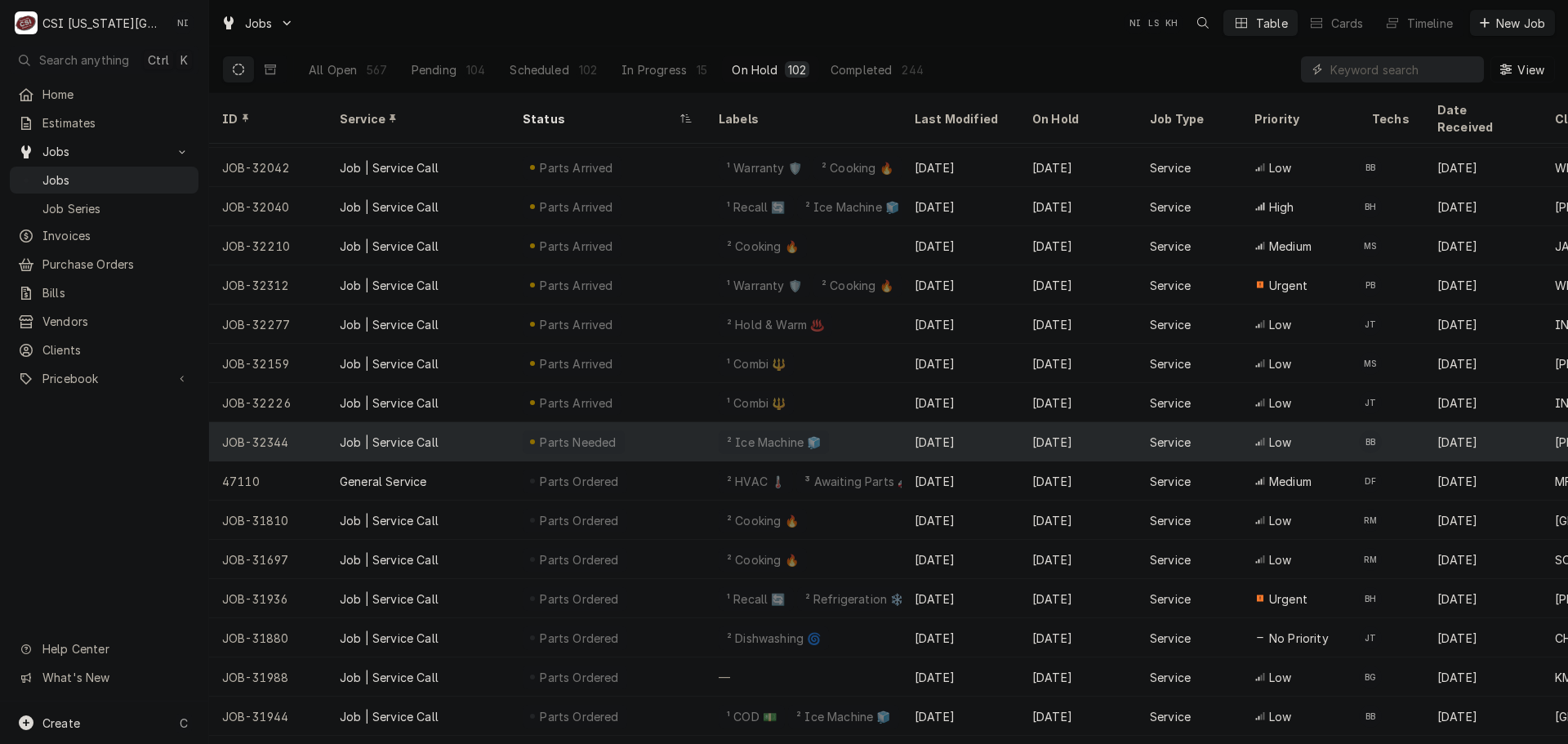
click at [596, 430] on div "Parts Needed" at bounding box center [574, 442] width 102 height 23
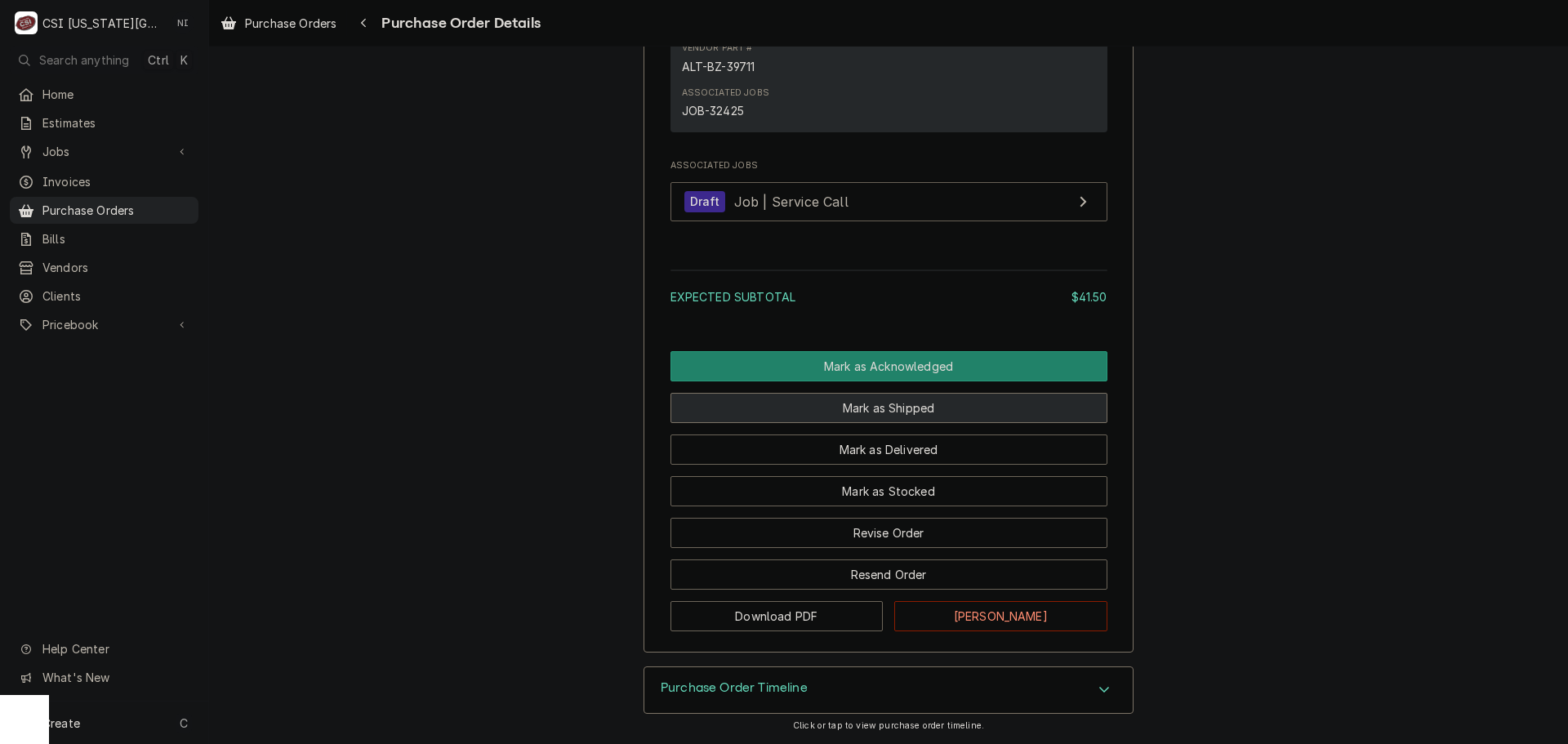
scroll to position [1189, 0]
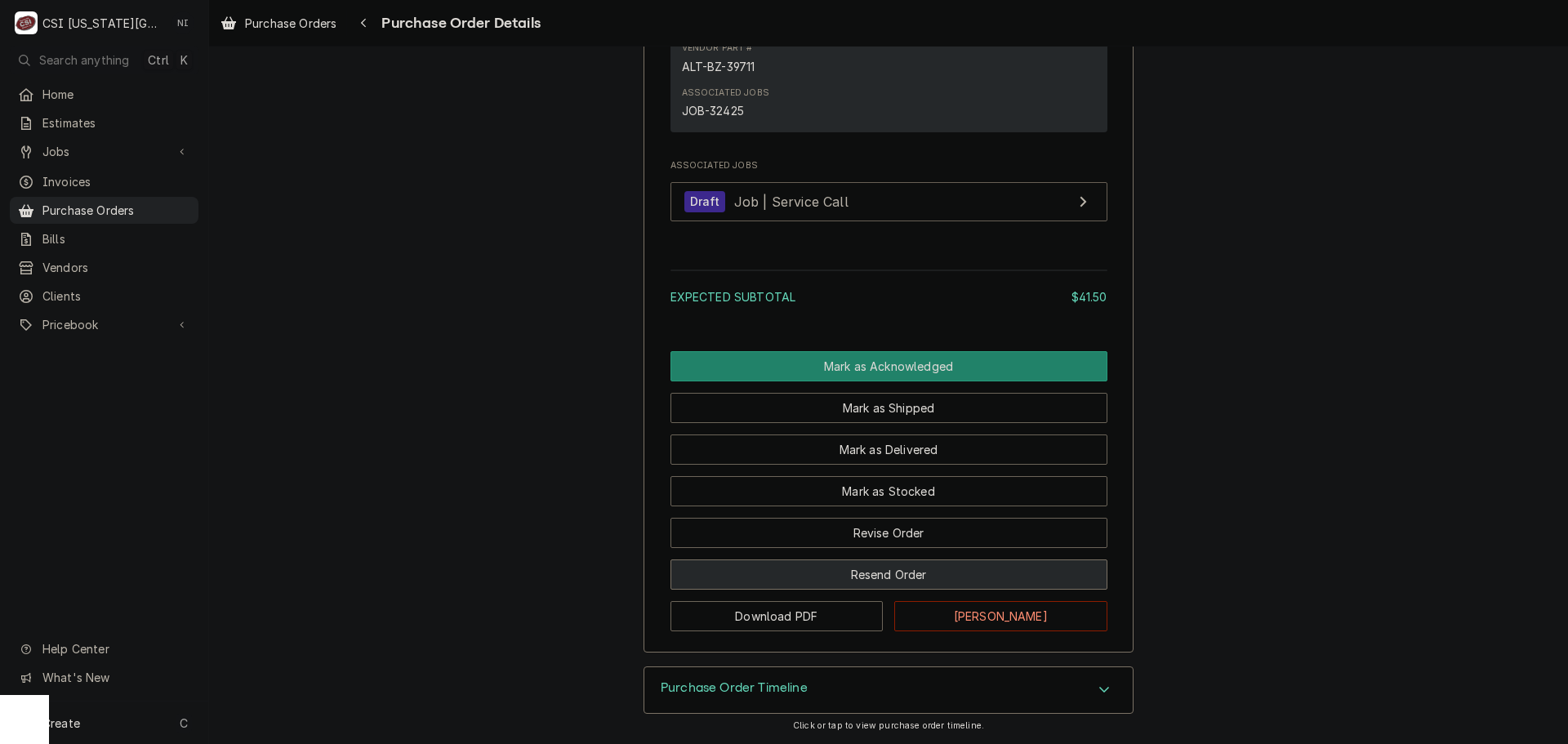
click at [899, 576] on button "Resend Order" at bounding box center [889, 574] width 437 height 30
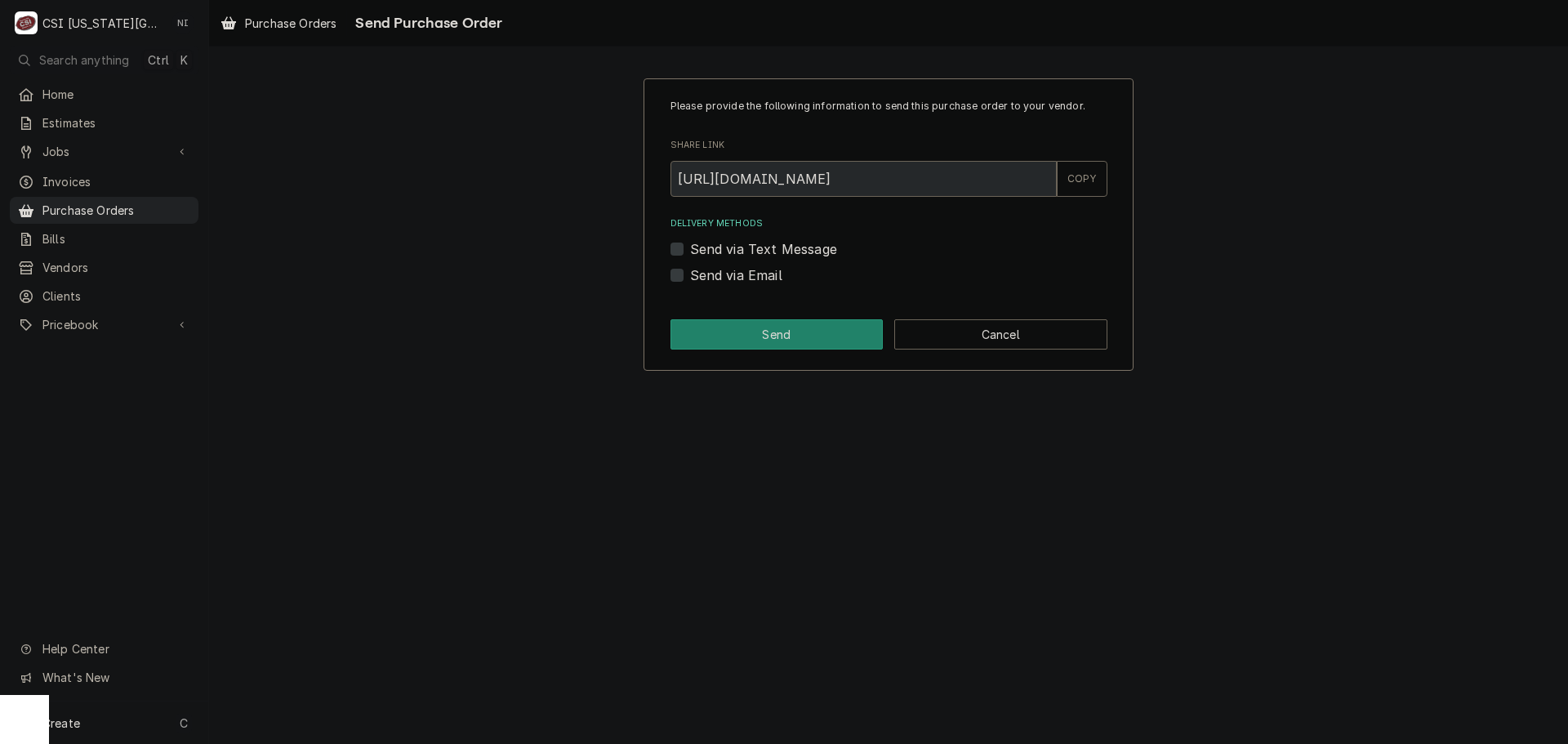
click at [690, 275] on label "Send via Email" at bounding box center [736, 275] width 92 height 19
click at [690, 275] on input "Send via Email" at bounding box center [909, 283] width 437 height 36
checkbox input "true"
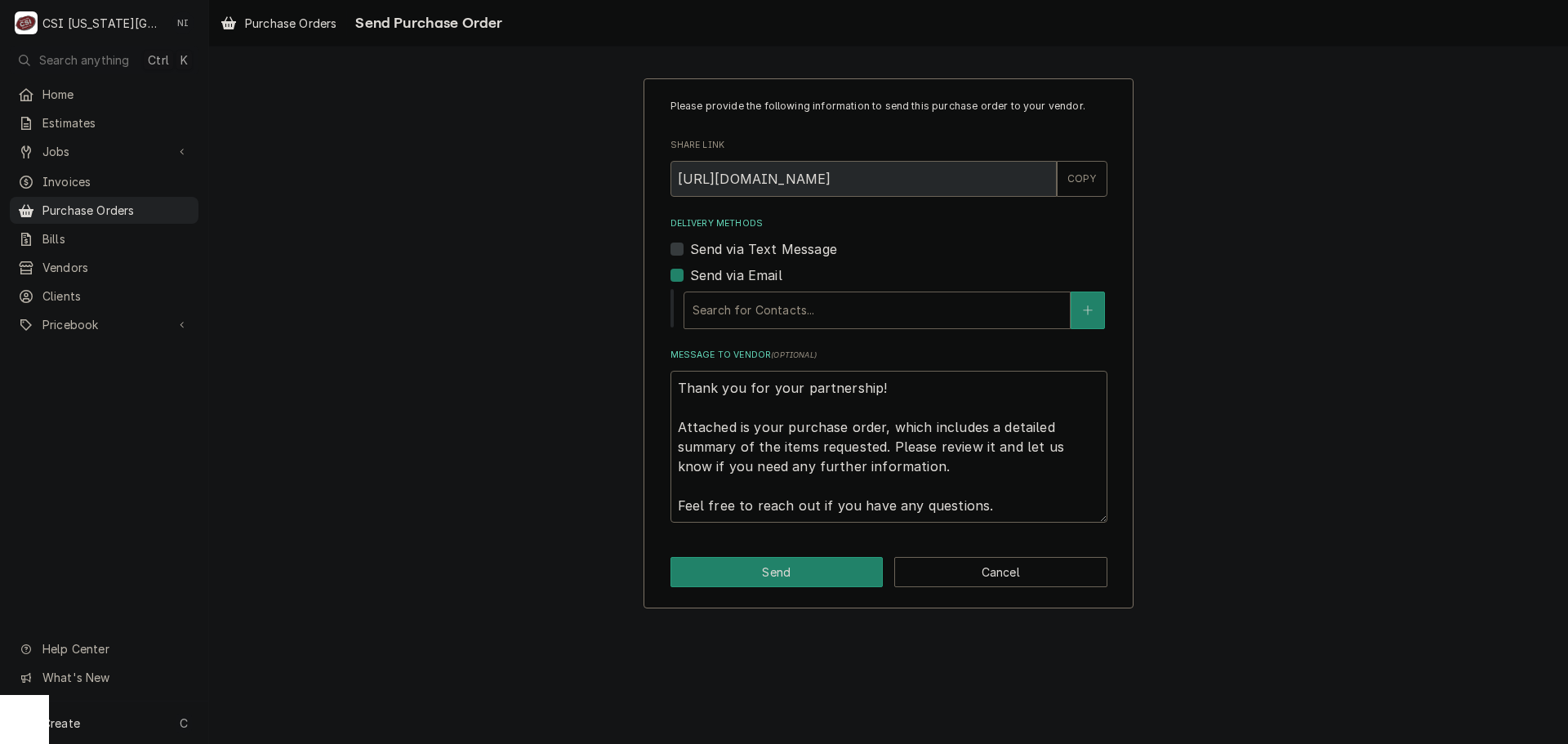
click at [773, 318] on div "Delivery Methods" at bounding box center [877, 310] width 369 height 29
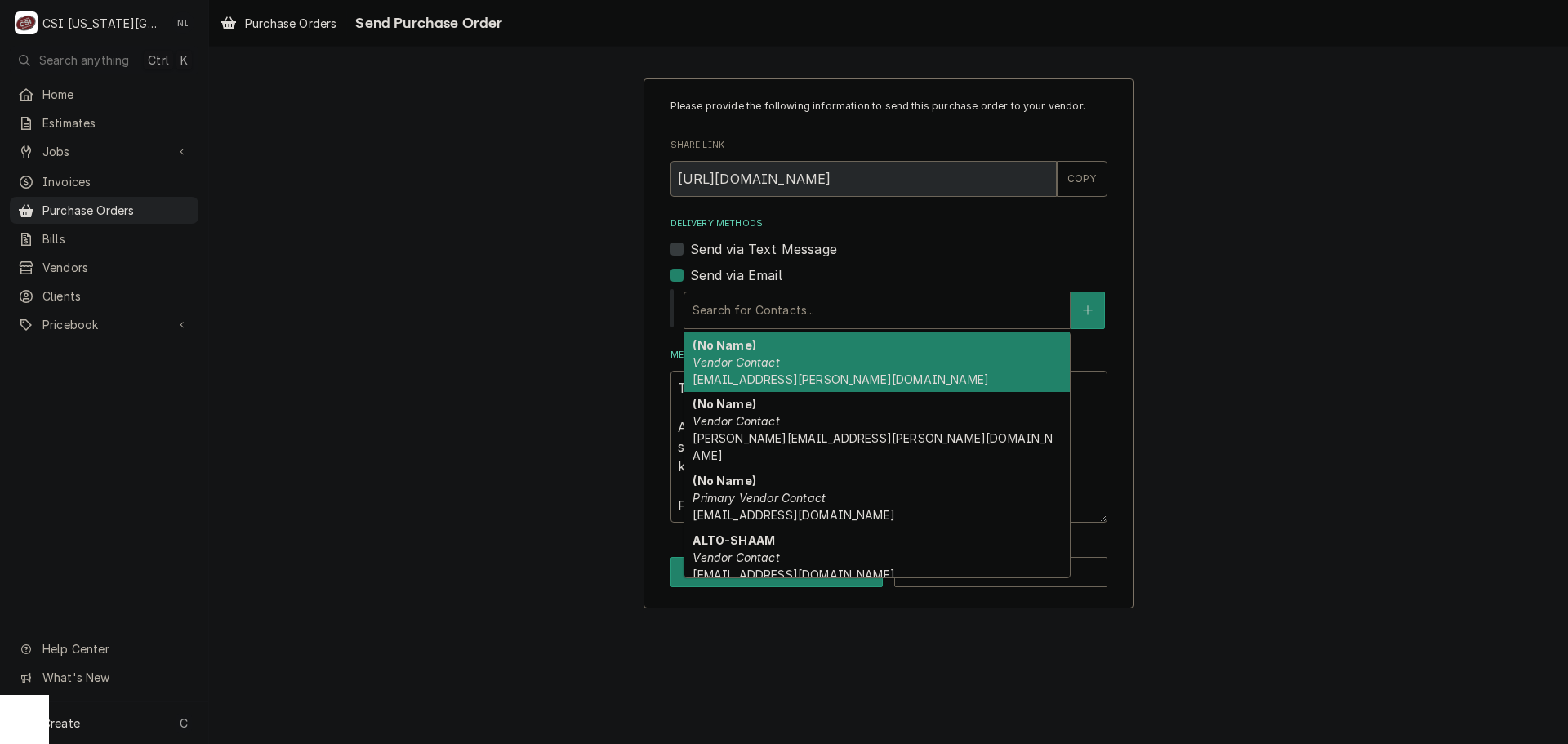
click at [798, 365] on div "(No Name) Vendor Contact nate.ingram@csi1.com" at bounding box center [877, 362] width 386 height 60
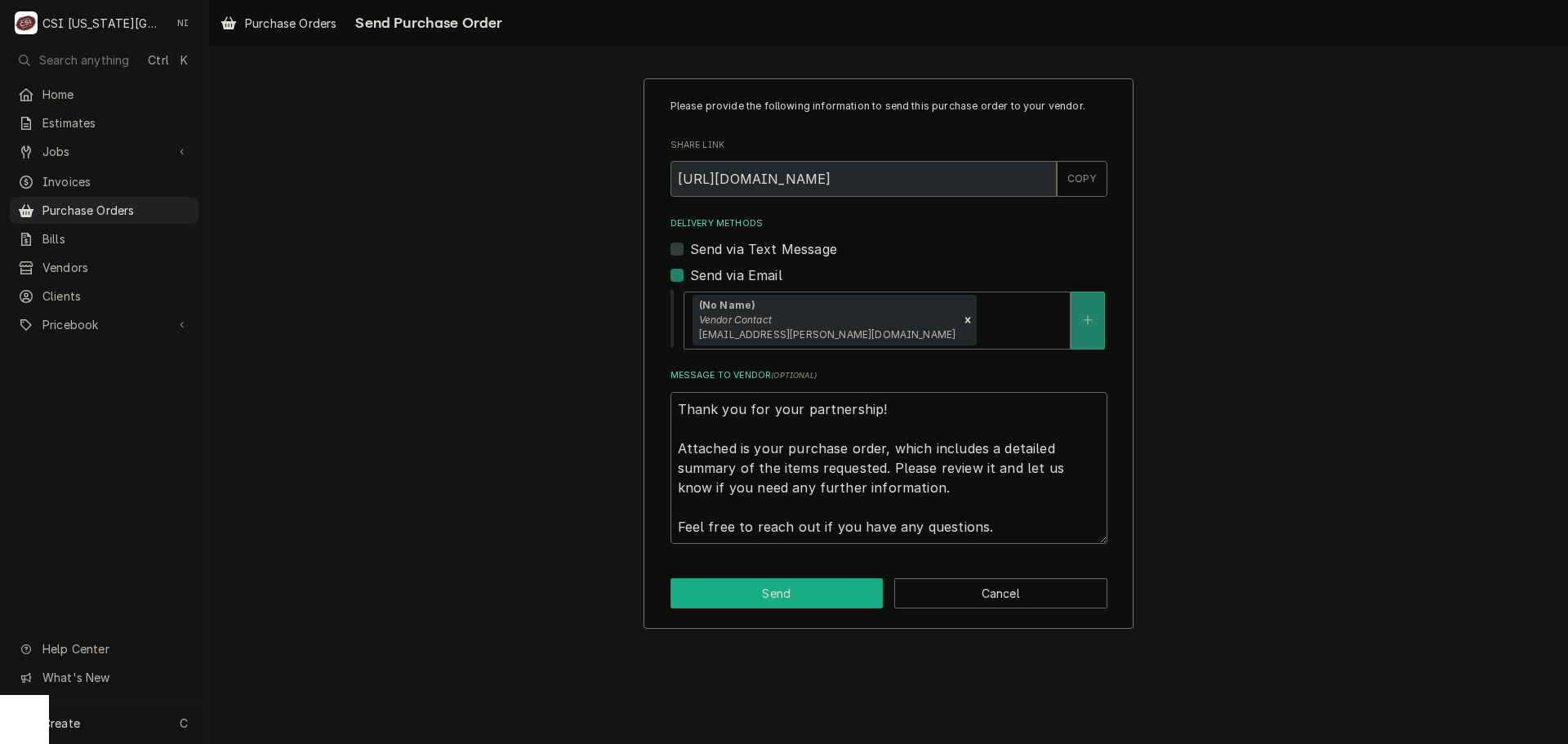
click at [813, 597] on button "Send" at bounding box center [777, 592] width 213 height 30
type textarea "x"
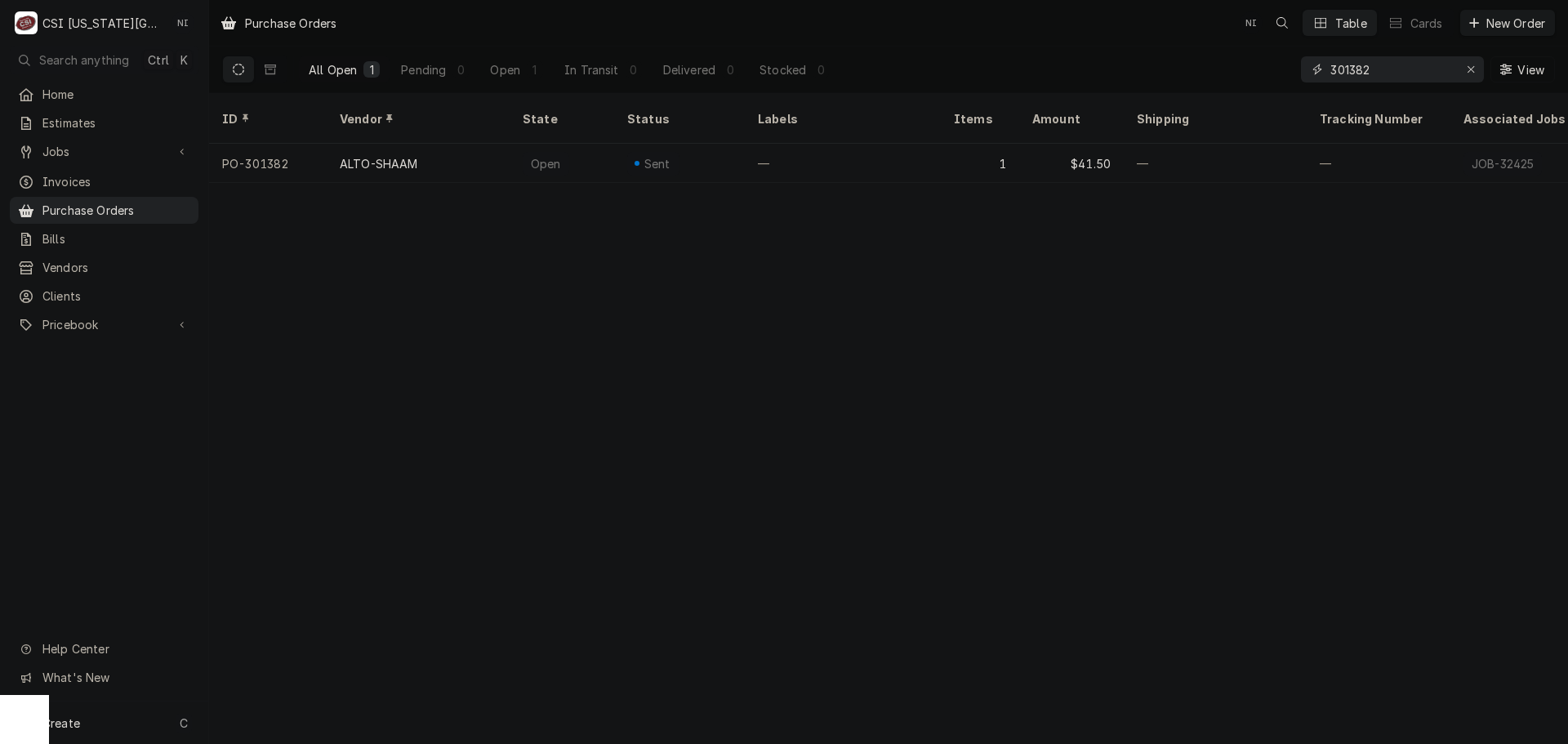
click at [1382, 71] on input "301382" at bounding box center [1391, 69] width 123 height 26
type input "301381"
click at [156, 202] on span "Purchase Orders" at bounding box center [116, 211] width 148 height 17
drag, startPoint x: 1384, startPoint y: 70, endPoint x: 1043, endPoint y: 52, distance: 341.5
click at [1044, 53] on div "All Open 1 Pending 0 Open 1 In Transit 0 Delivered 0 Stocked 0 301381 View" at bounding box center [888, 69] width 1333 height 45
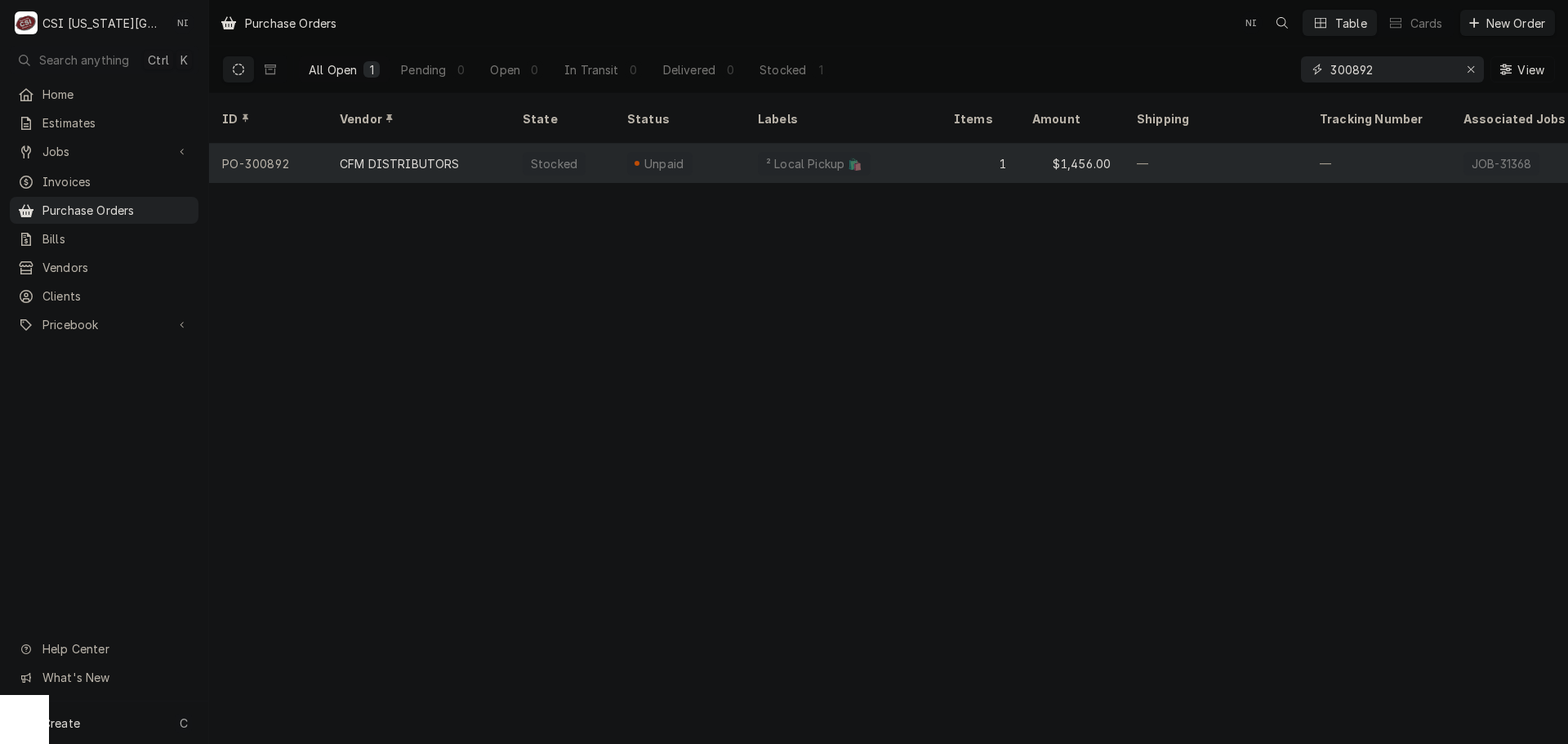
type input "300892"
click at [895, 144] on div "² Local Pickup 🛍️" at bounding box center [842, 163] width 196 height 40
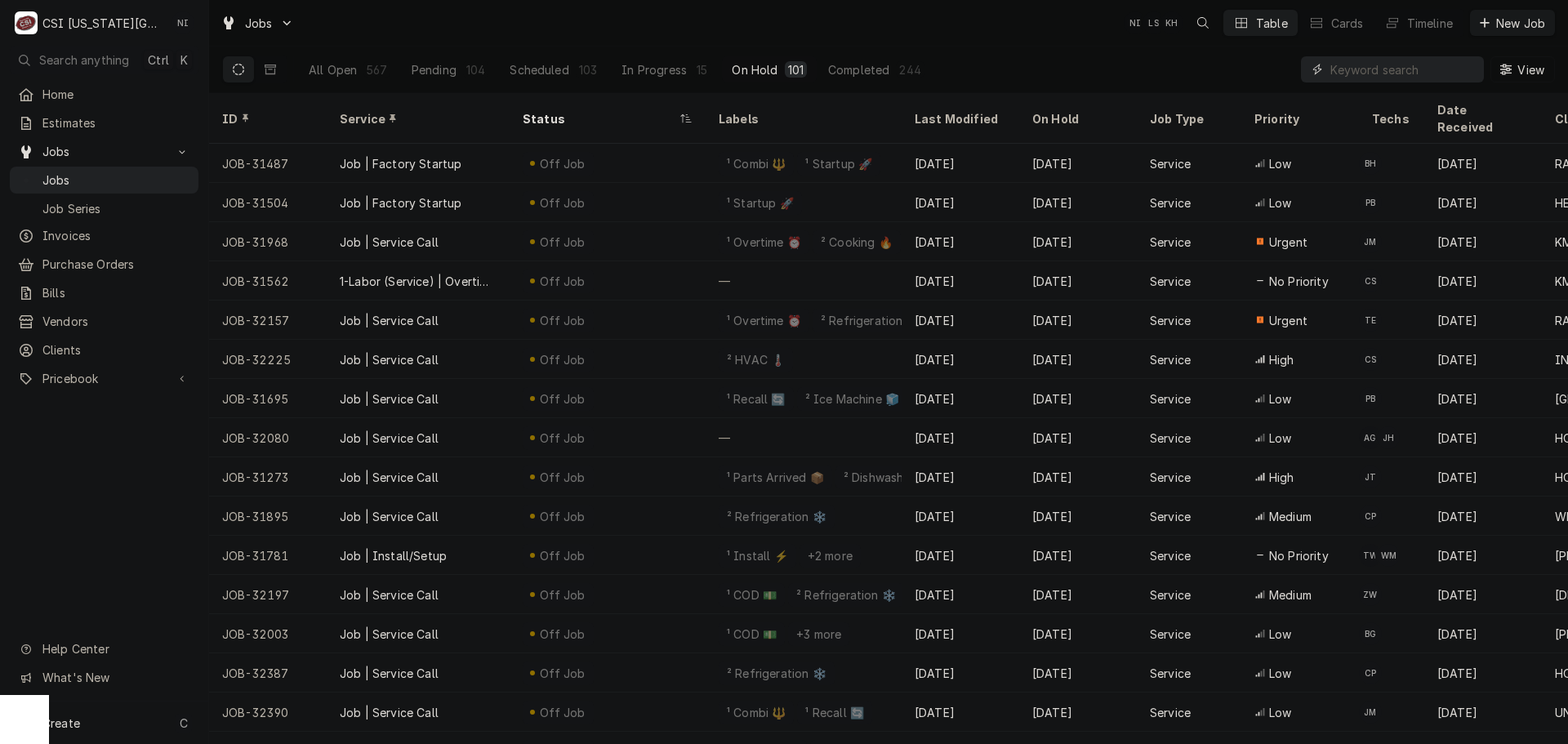
click at [1344, 70] on input "Dynamic Content Wrapper" at bounding box center [1403, 69] width 145 height 26
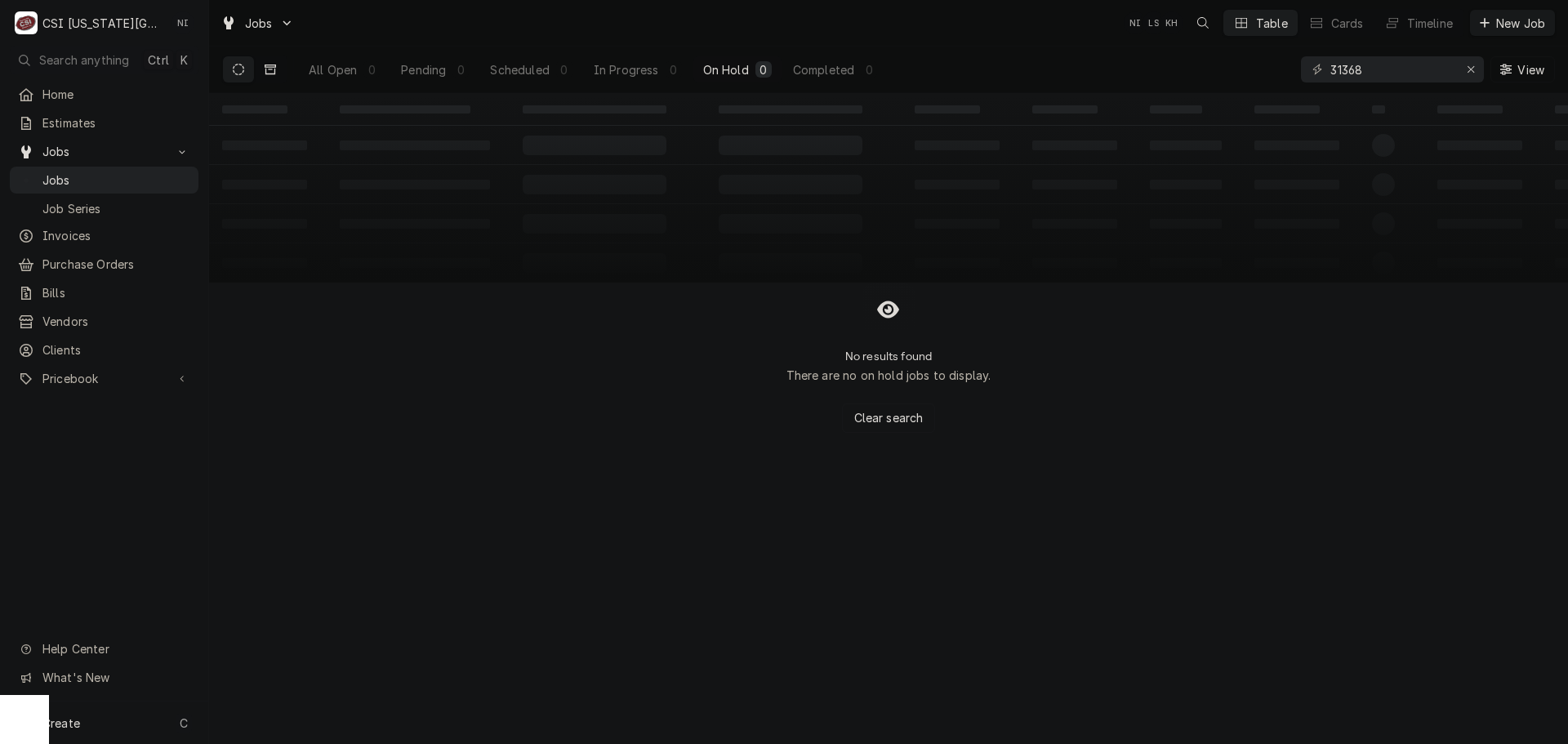
click at [269, 73] on icon "Dynamic Content Wrapper" at bounding box center [271, 70] width 12 height 10
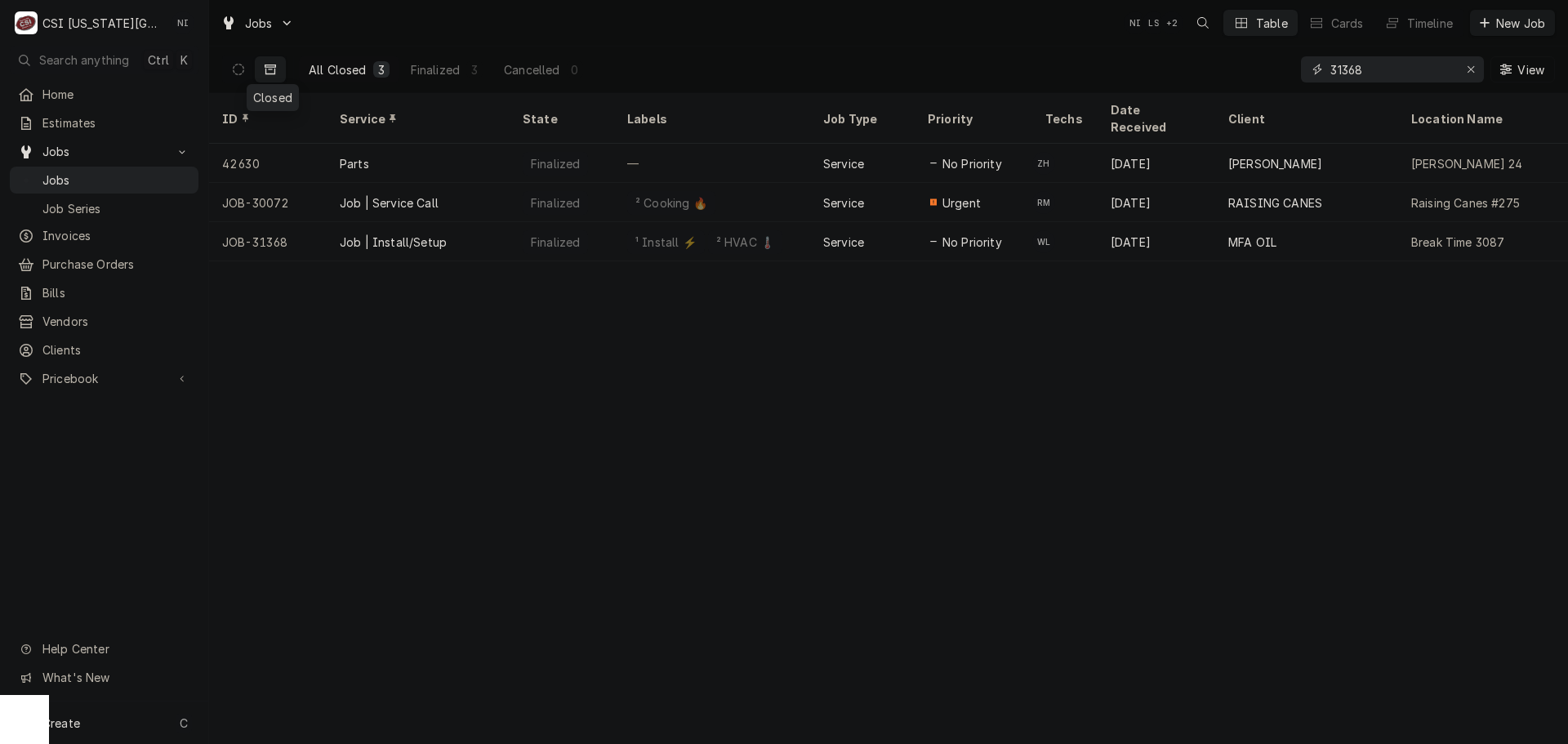
click at [1169, 76] on div "All Closed 3 Finalized 3 Cancelled 0 31368 View" at bounding box center [888, 69] width 1333 height 45
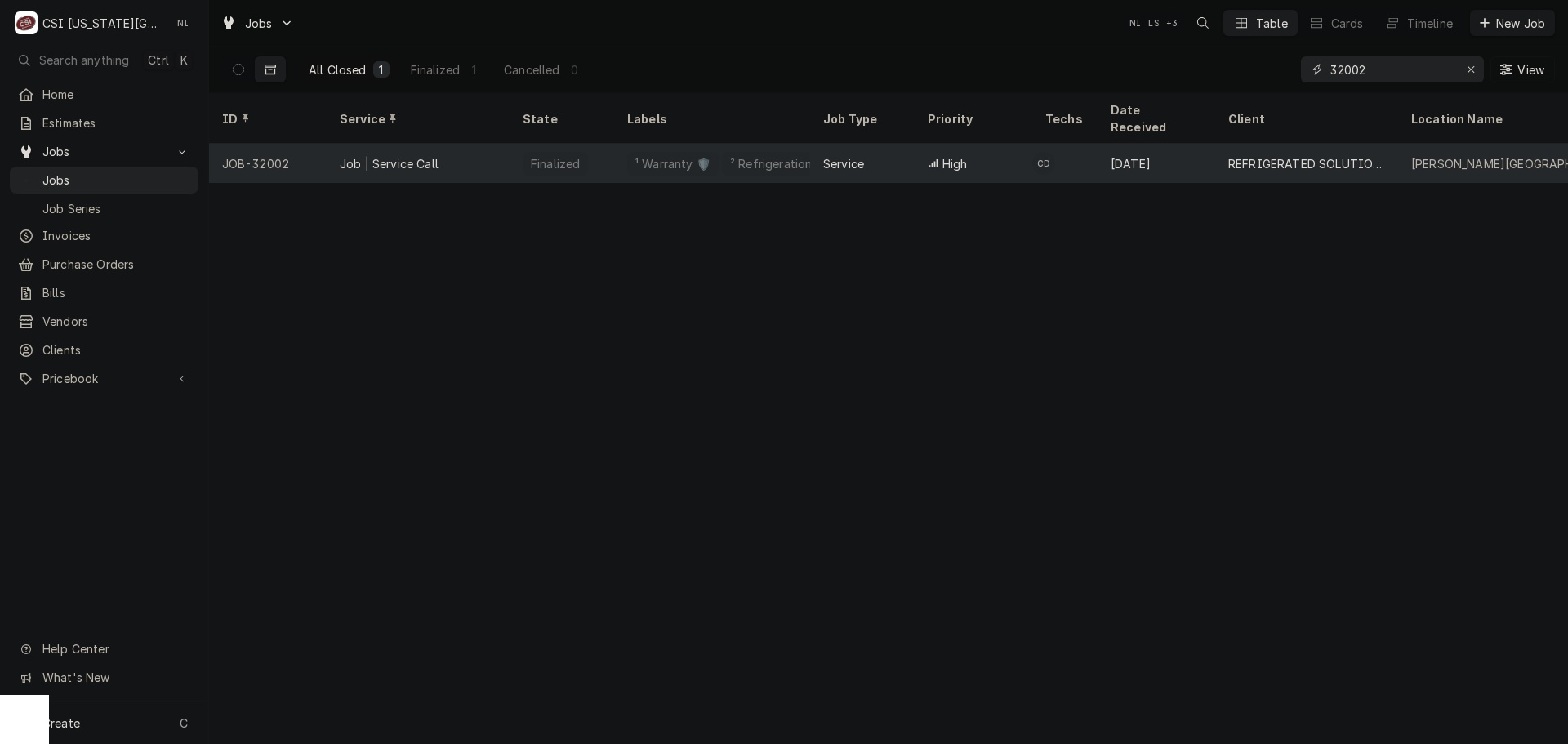
type input "32002"
click at [753, 152] on div "¹ Warranty 🛡️ ² Refrigeration ❄️" at bounding box center [711, 163] width 196 height 40
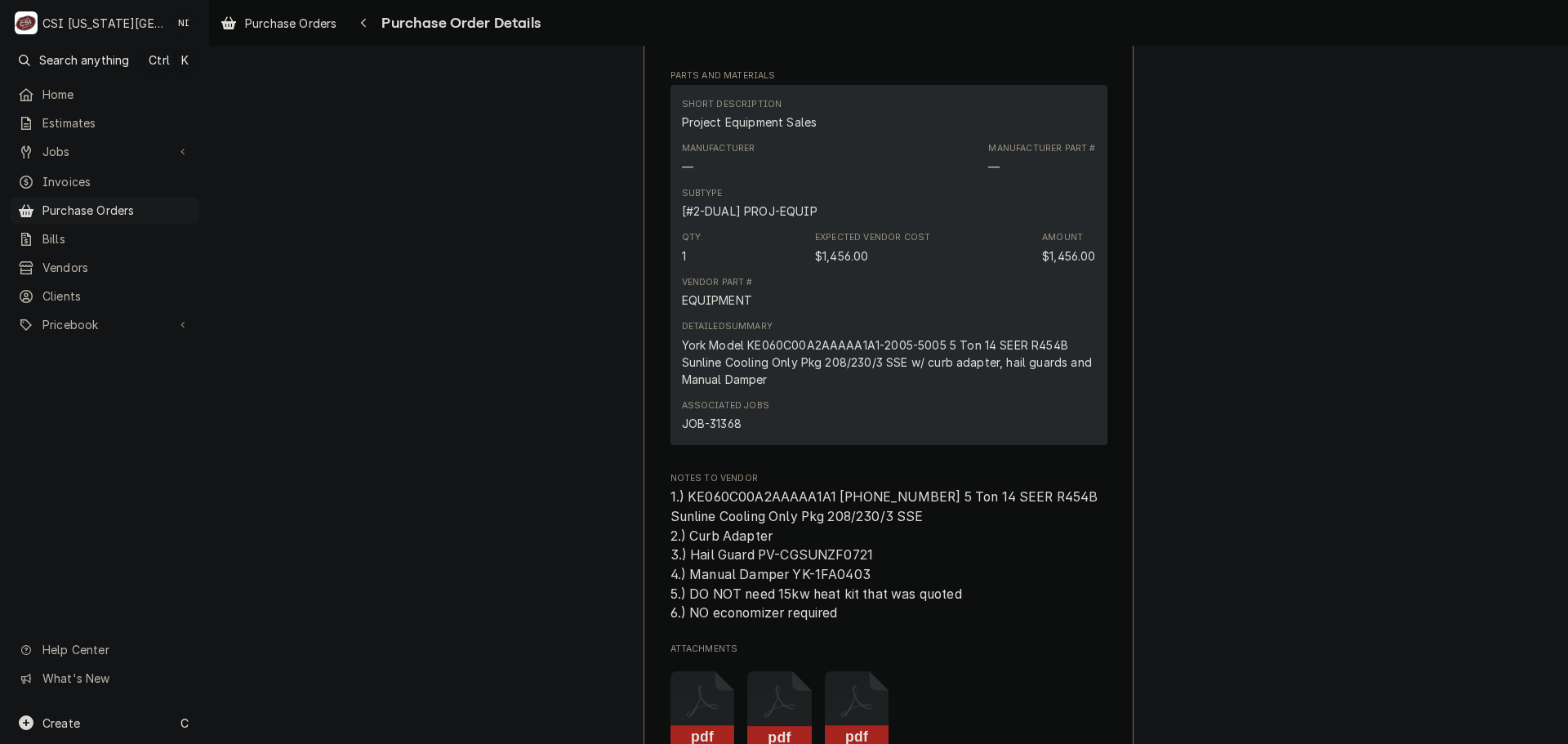
scroll to position [1692, 0]
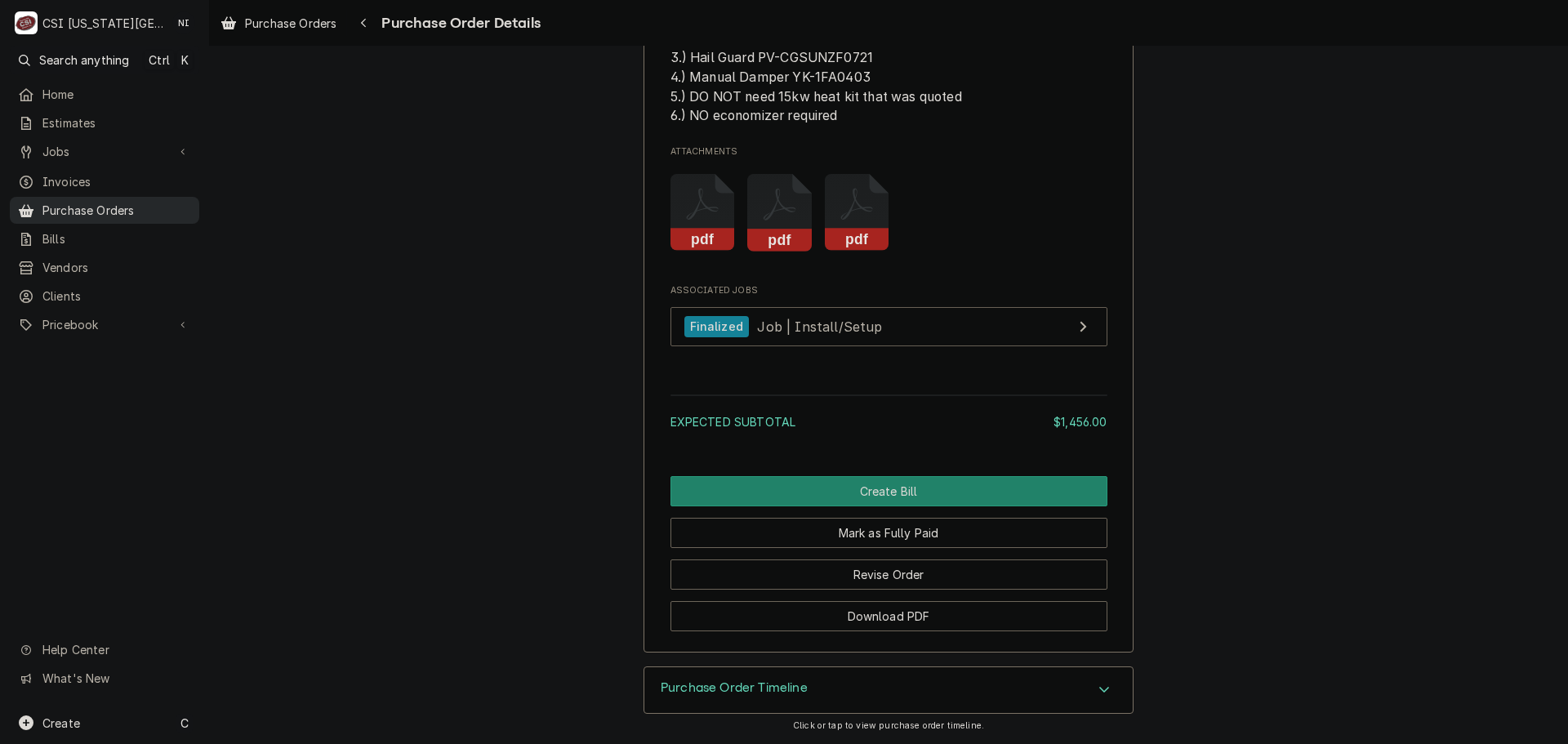
click at [166, 202] on span "Purchase Orders" at bounding box center [117, 211] width 149 height 17
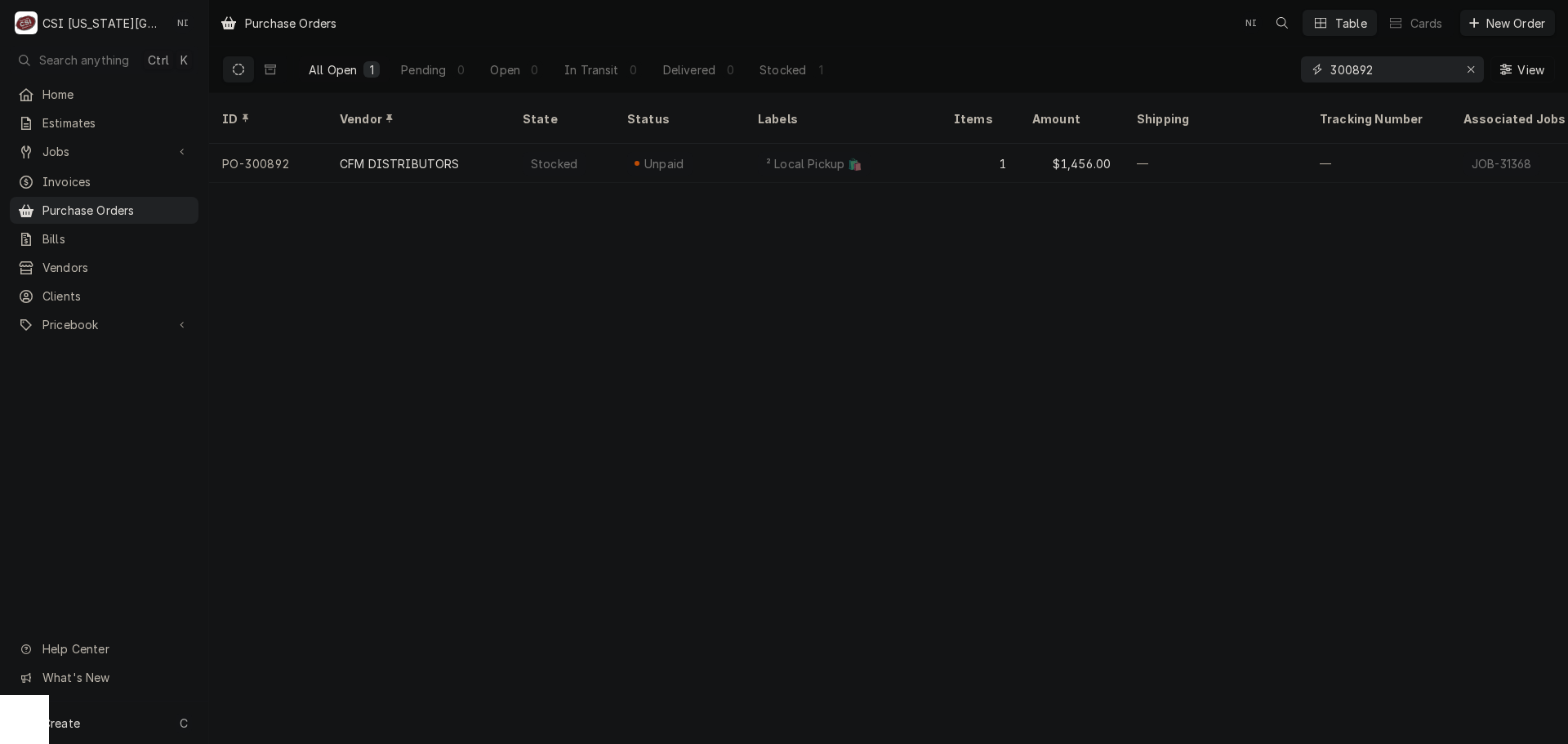
drag, startPoint x: 1385, startPoint y: 67, endPoint x: 1149, endPoint y: 68, distance: 236.0
click at [1149, 68] on div "All Open 1 Pending 0 Open 0 In Transit 0 Delivered 0 Stocked 1 300892 View" at bounding box center [888, 69] width 1333 height 45
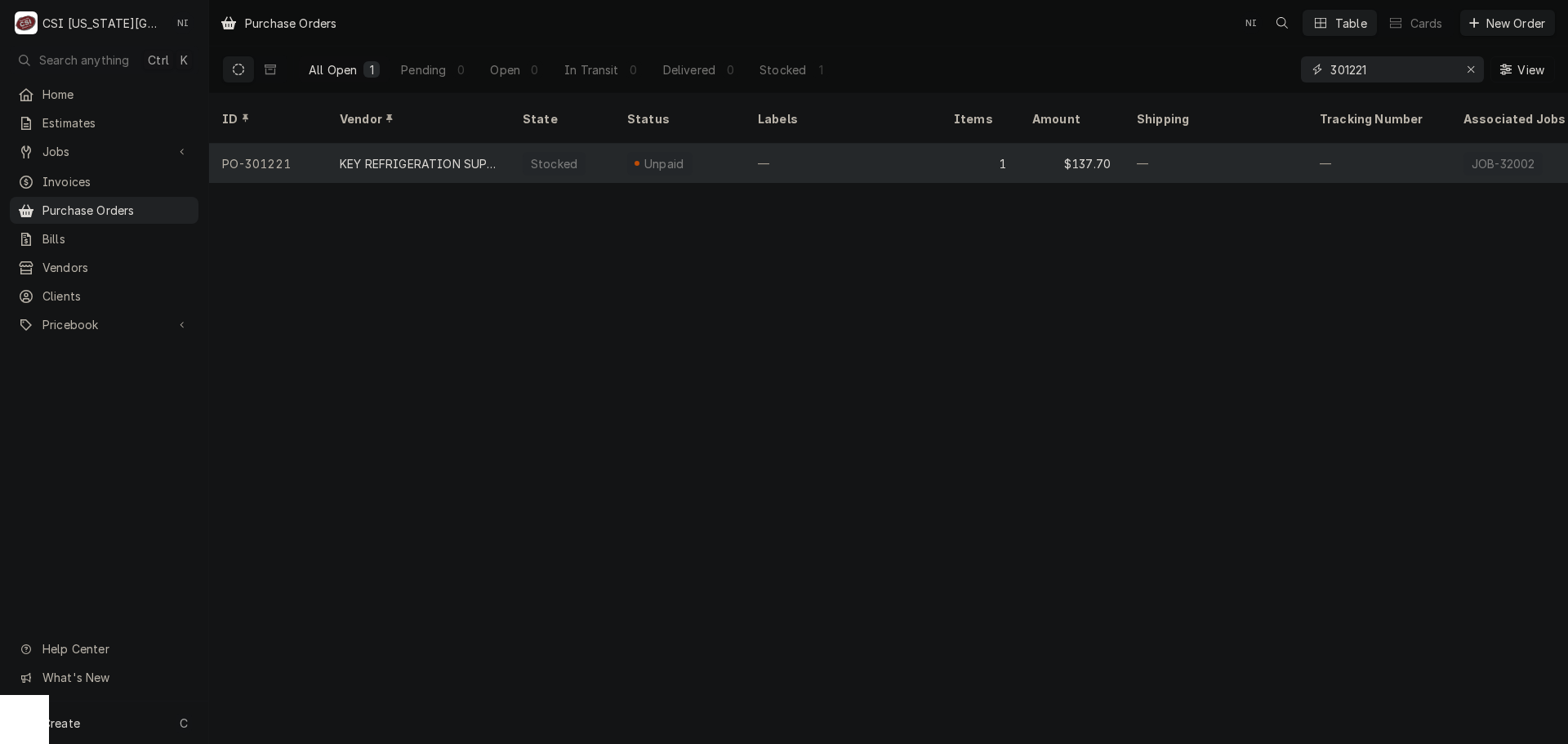
type input "301221"
click at [924, 148] on div "—" at bounding box center [842, 163] width 196 height 40
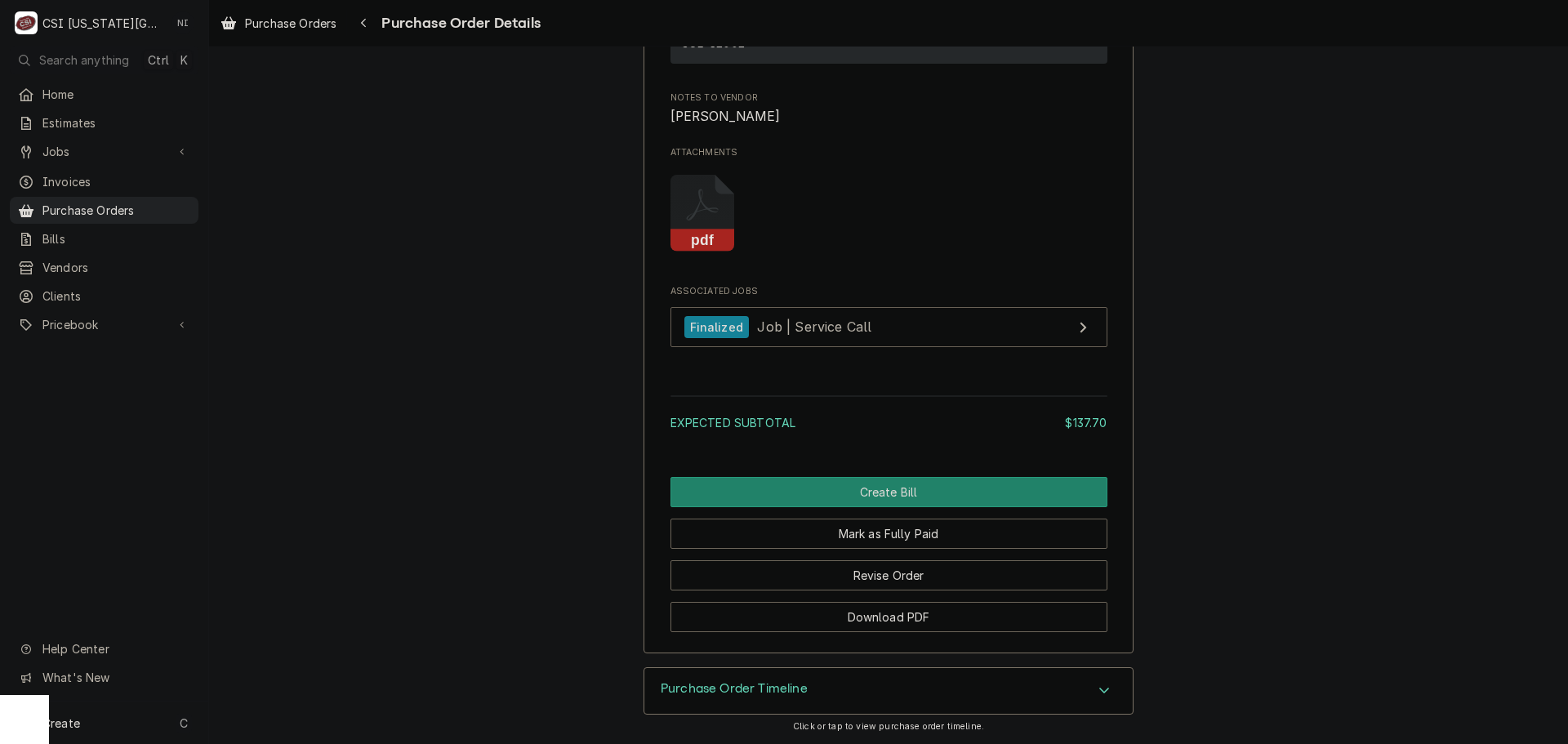
scroll to position [1481, 0]
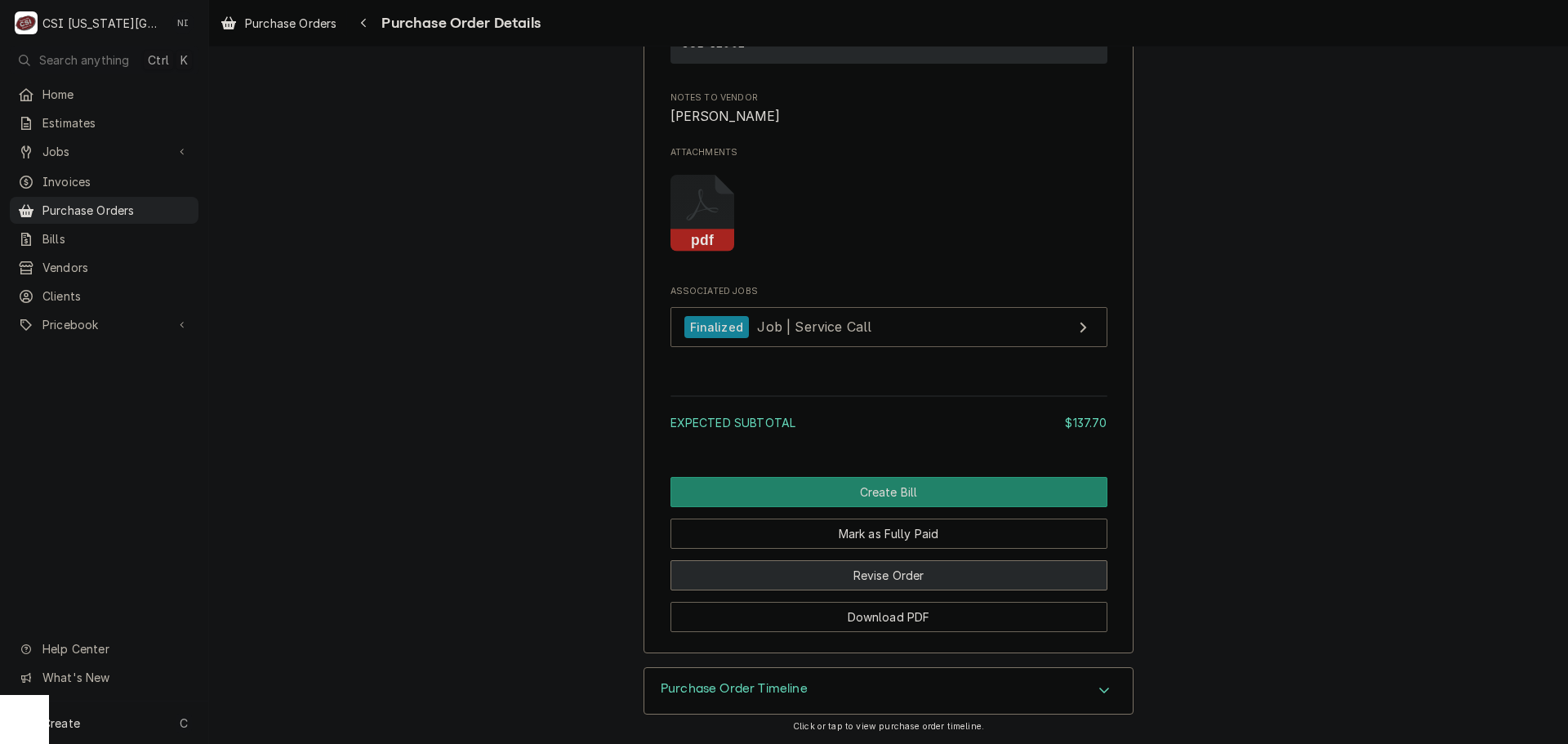
click at [910, 575] on button "Revise Order" at bounding box center [889, 574] width 437 height 30
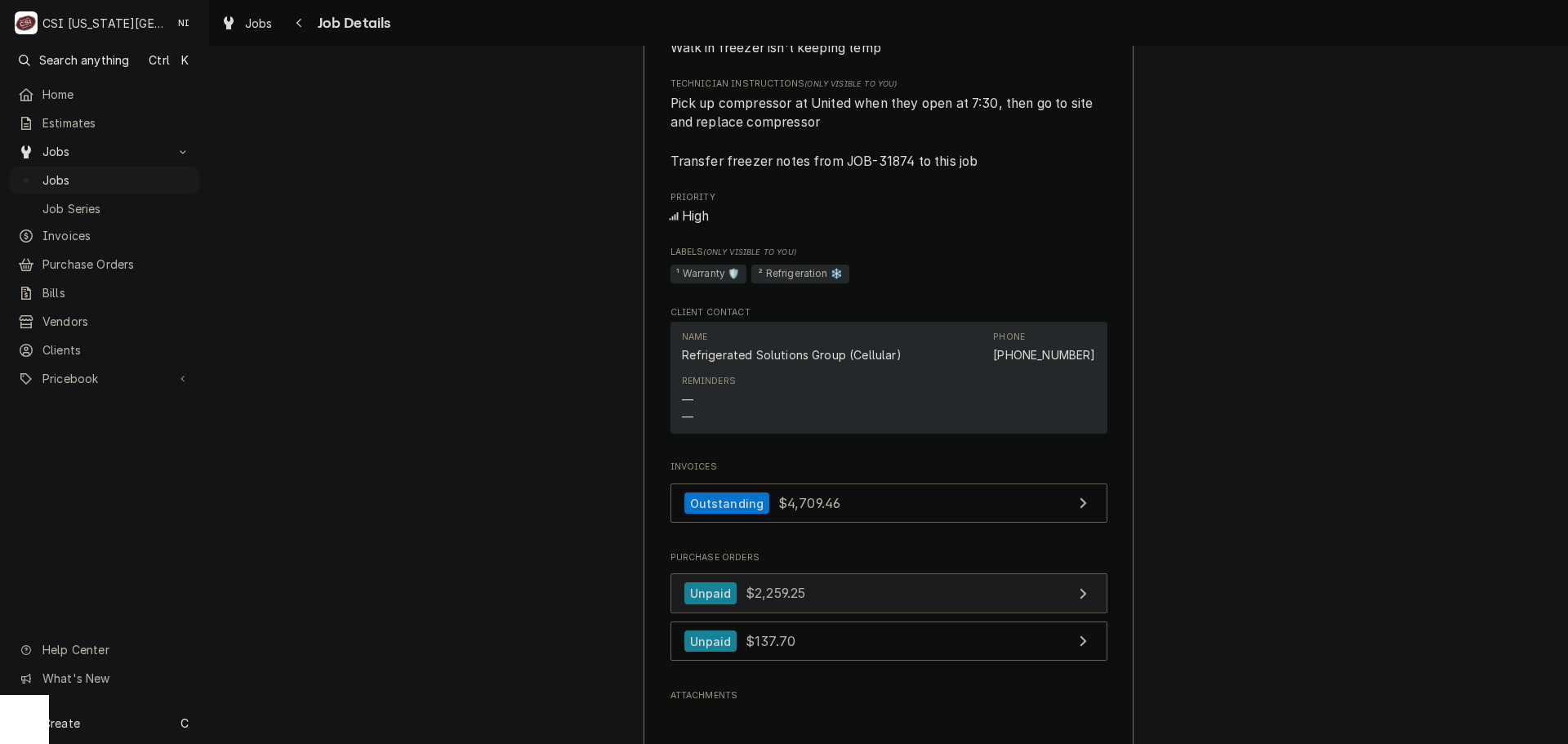
scroll to position [898, 0]
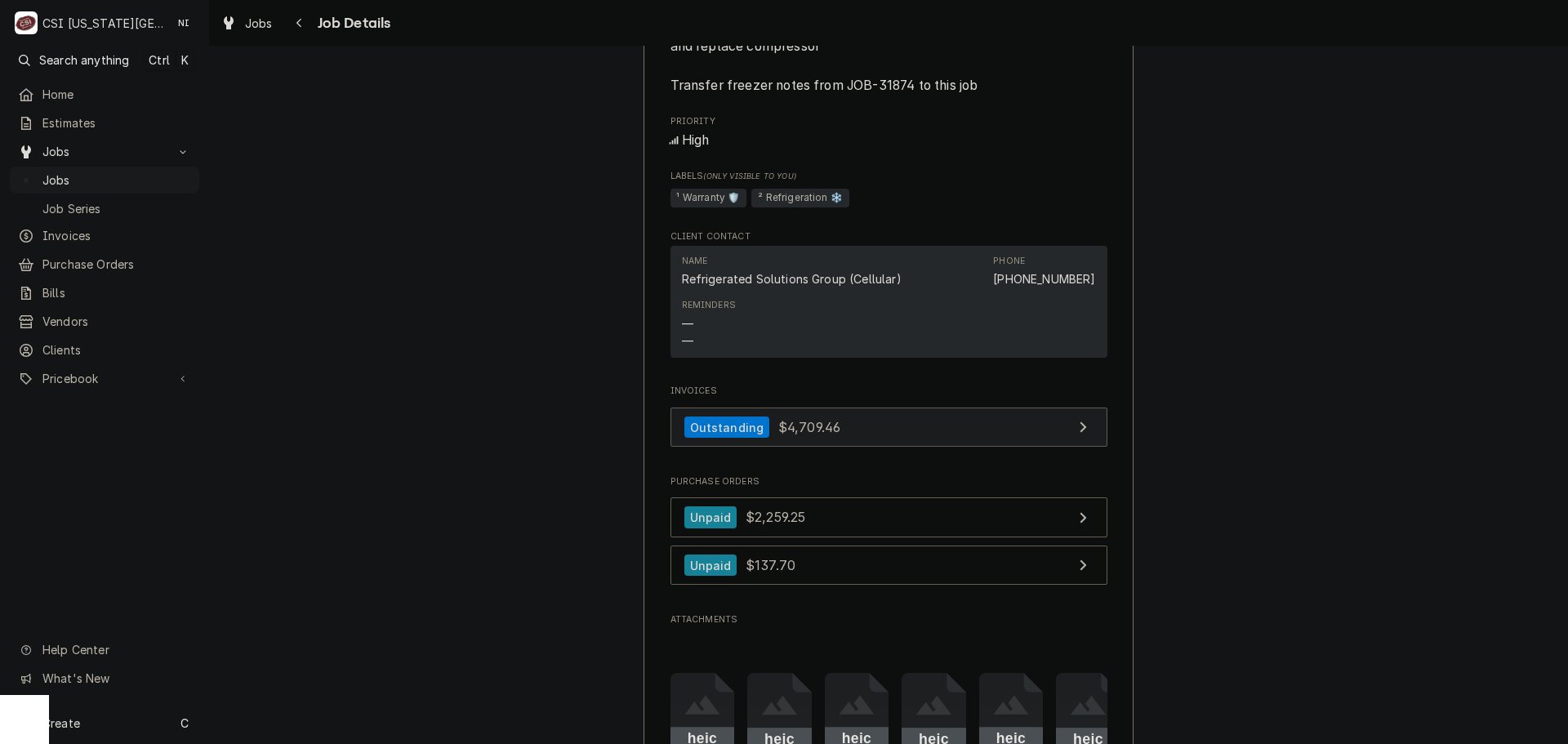
click at [859, 434] on link "Outstanding $4,709.46" at bounding box center [889, 427] width 437 height 40
drag, startPoint x: 132, startPoint y: 173, endPoint x: 232, endPoint y: 125, distance: 110.9
click at [132, 171] on span "Jobs" at bounding box center [117, 180] width 149 height 17
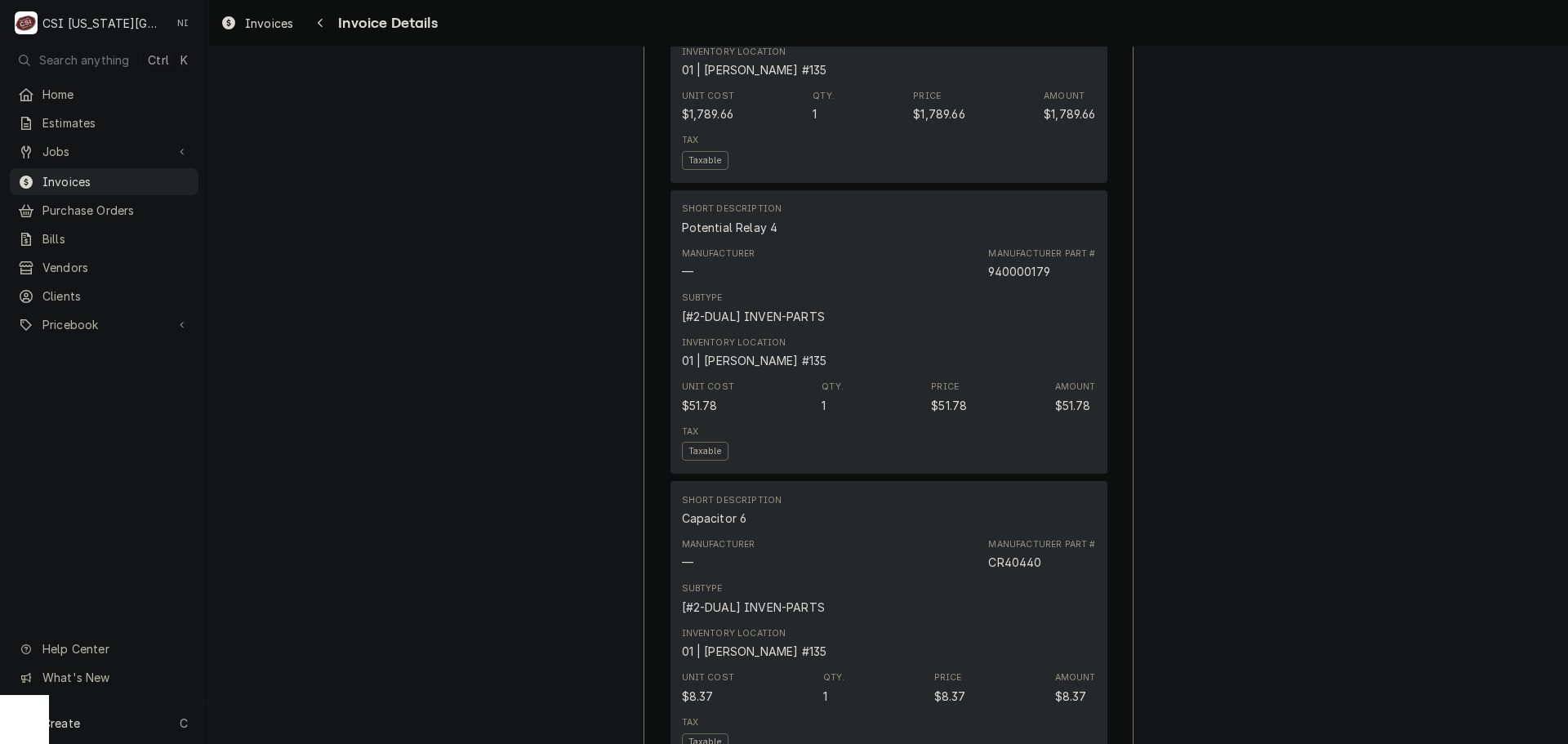
scroll to position [2448, 0]
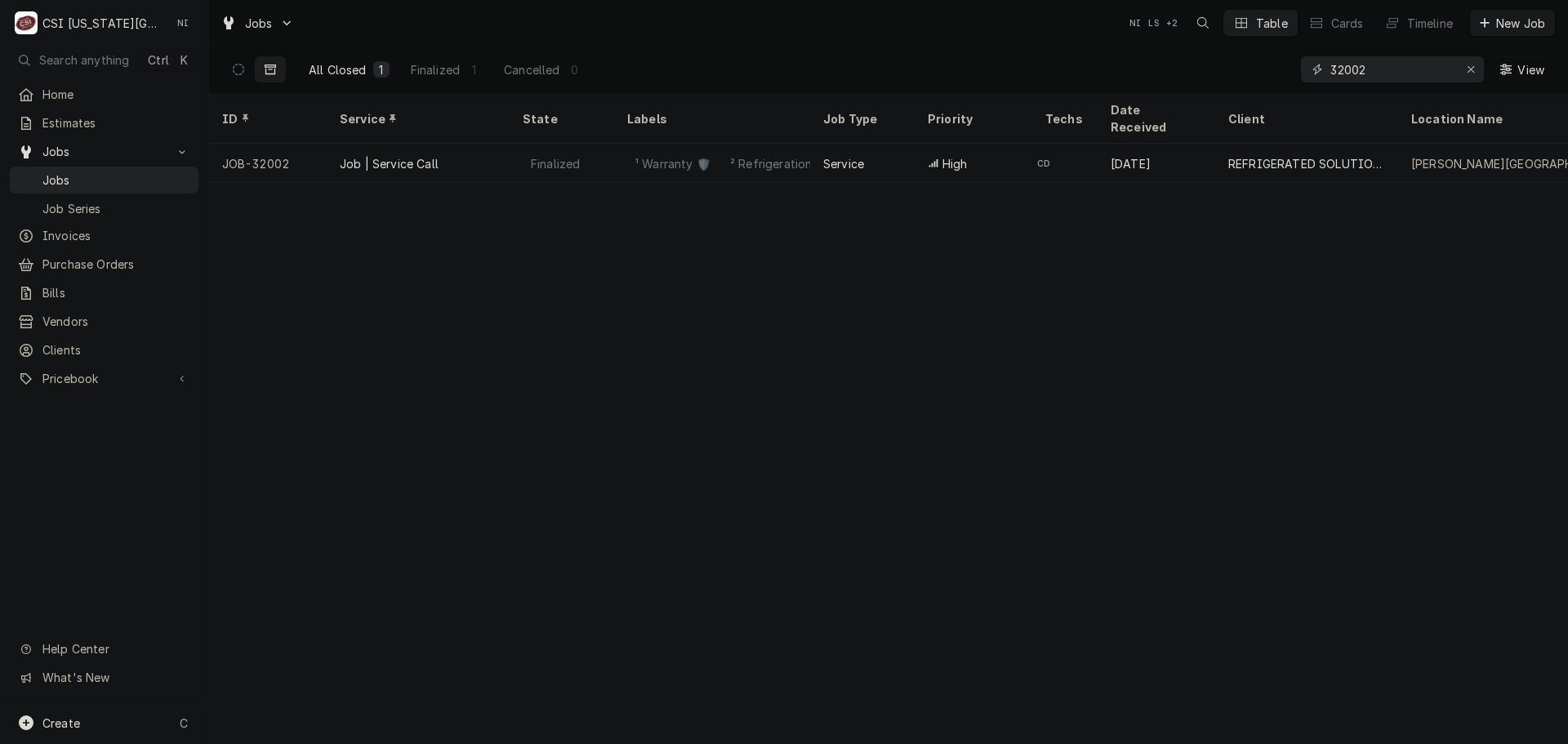
drag, startPoint x: 1401, startPoint y: 71, endPoint x: 1349, endPoint y: 76, distance: 52.2
click at [1349, 76] on input "32002" at bounding box center [1391, 69] width 123 height 26
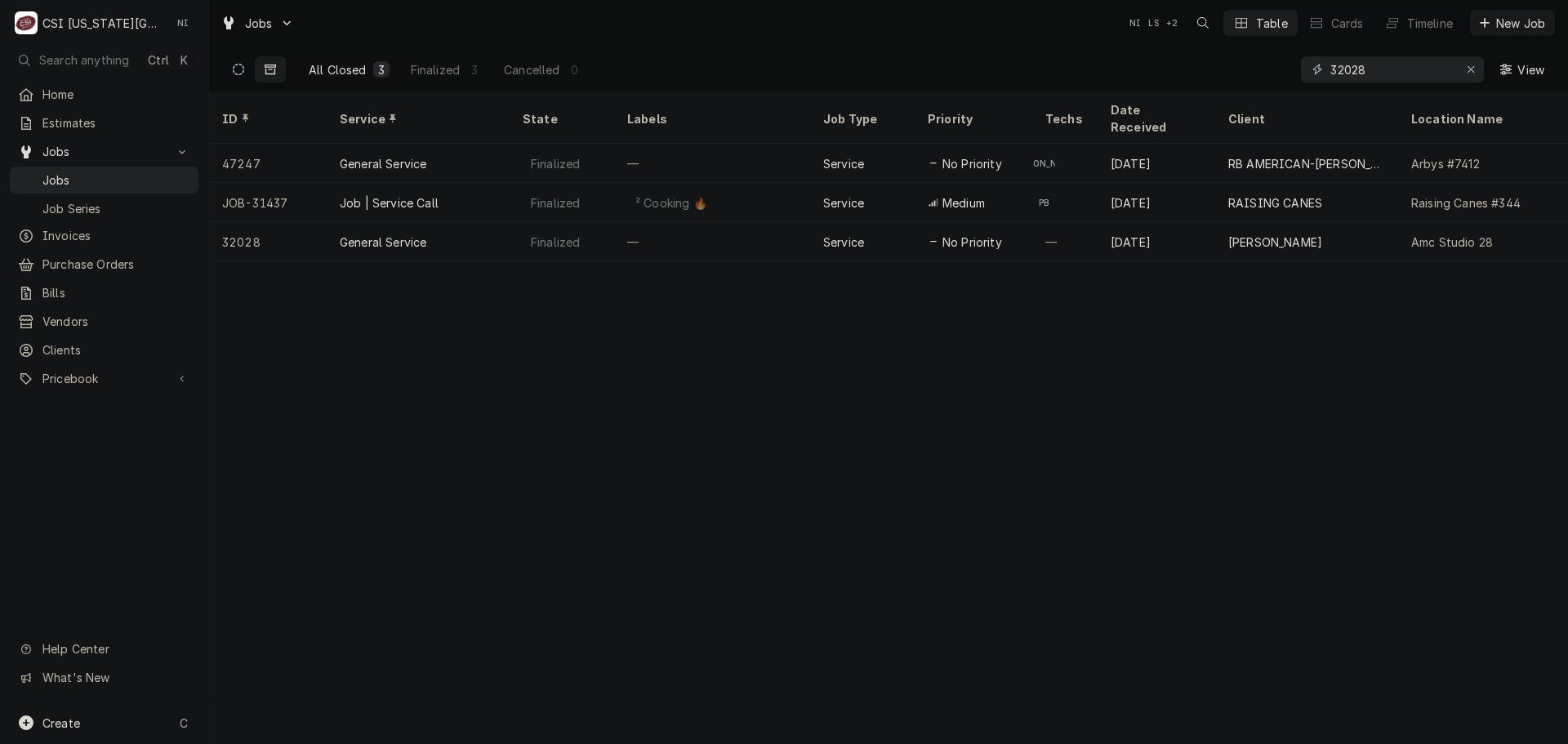
type input "32028"
click at [234, 67] on icon "Dynamic Content Wrapper" at bounding box center [239, 70] width 12 height 12
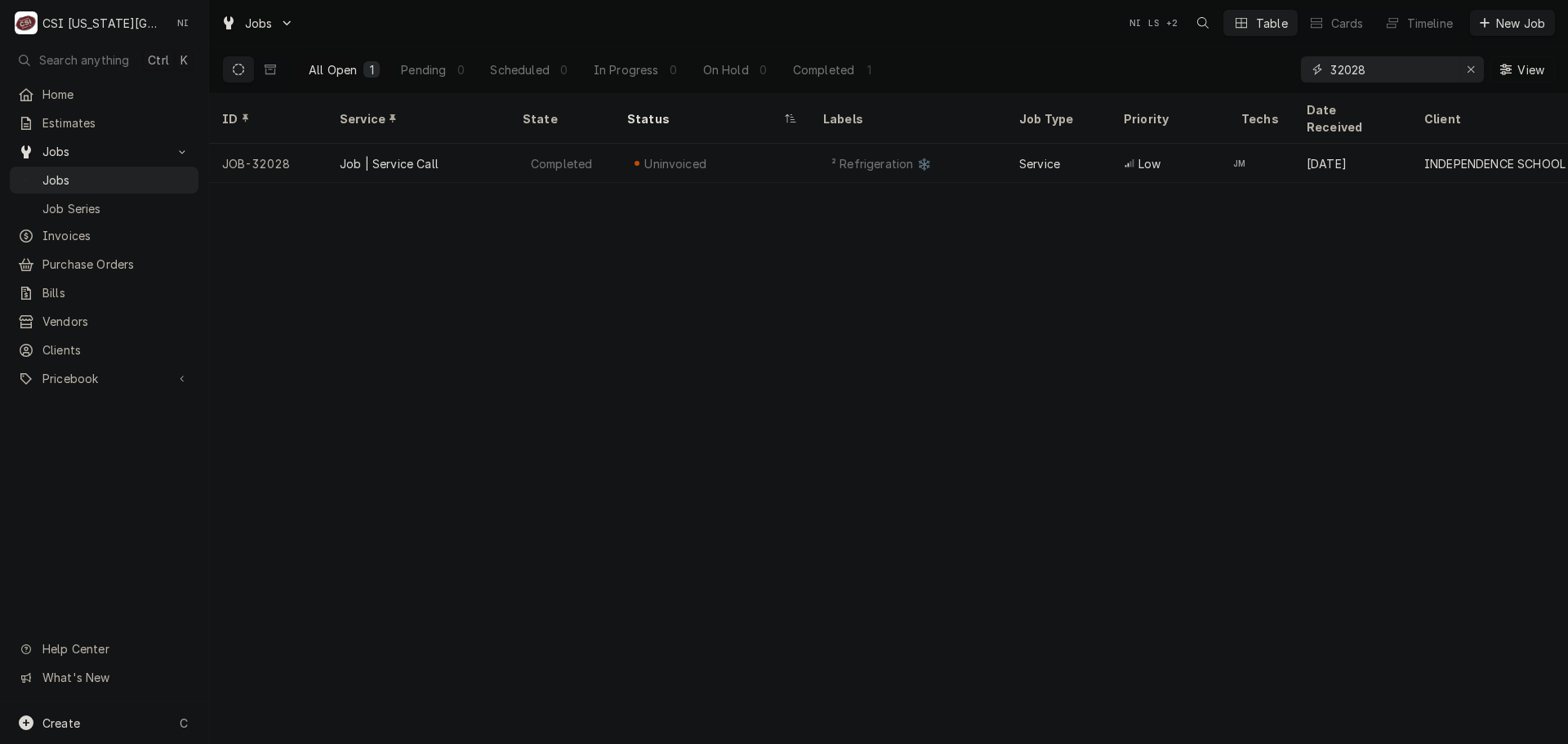
click at [1468, 71] on icon "Erase input" at bounding box center [1470, 69] width 7 height 7
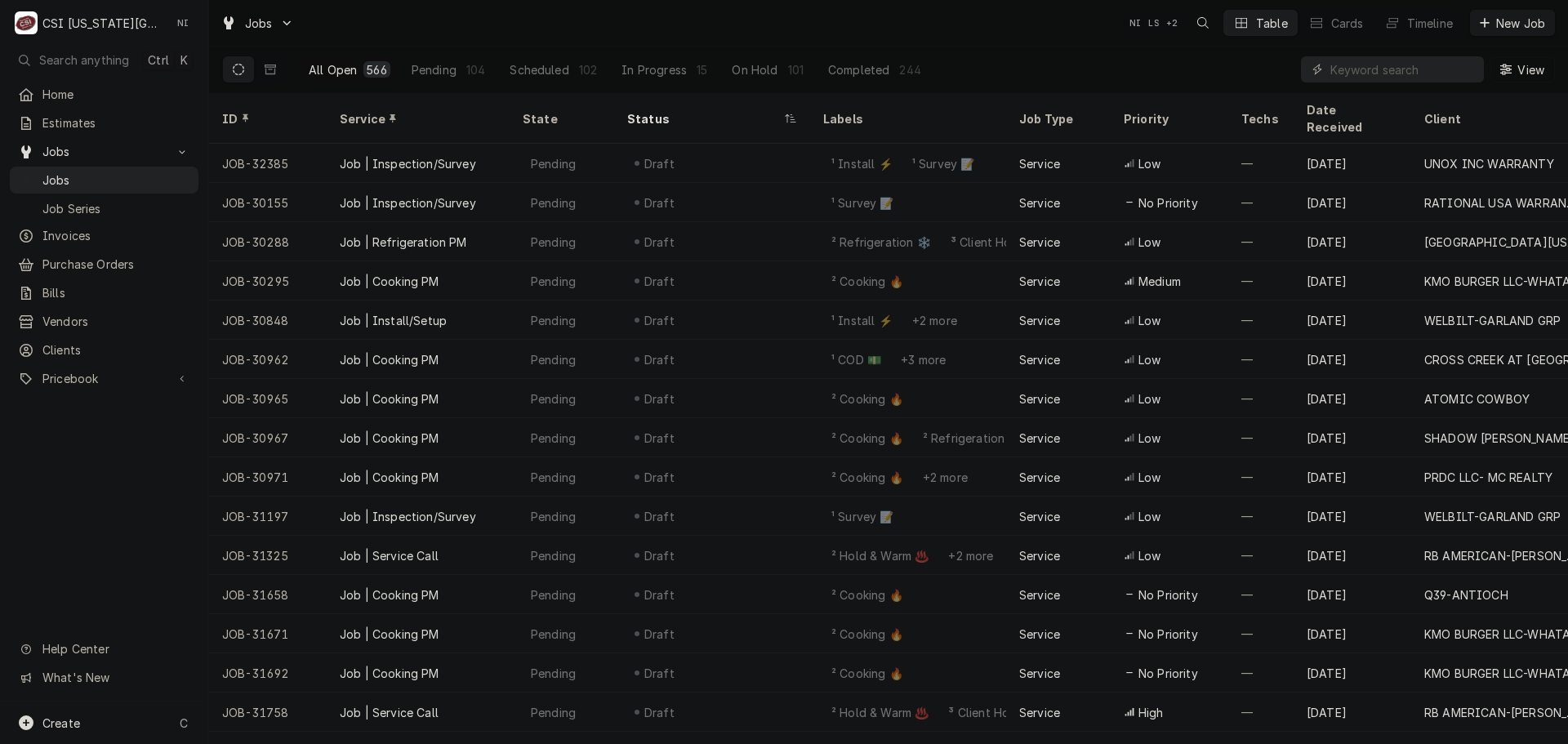
click at [1368, 77] on div "View" at bounding box center [1428, 69] width 254 height 45
click at [1327, 73] on div "Dynamic Content Wrapper" at bounding box center [1392, 69] width 183 height 26
click at [1339, 72] on input "Dynamic Content Wrapper" at bounding box center [1403, 69] width 145 height 26
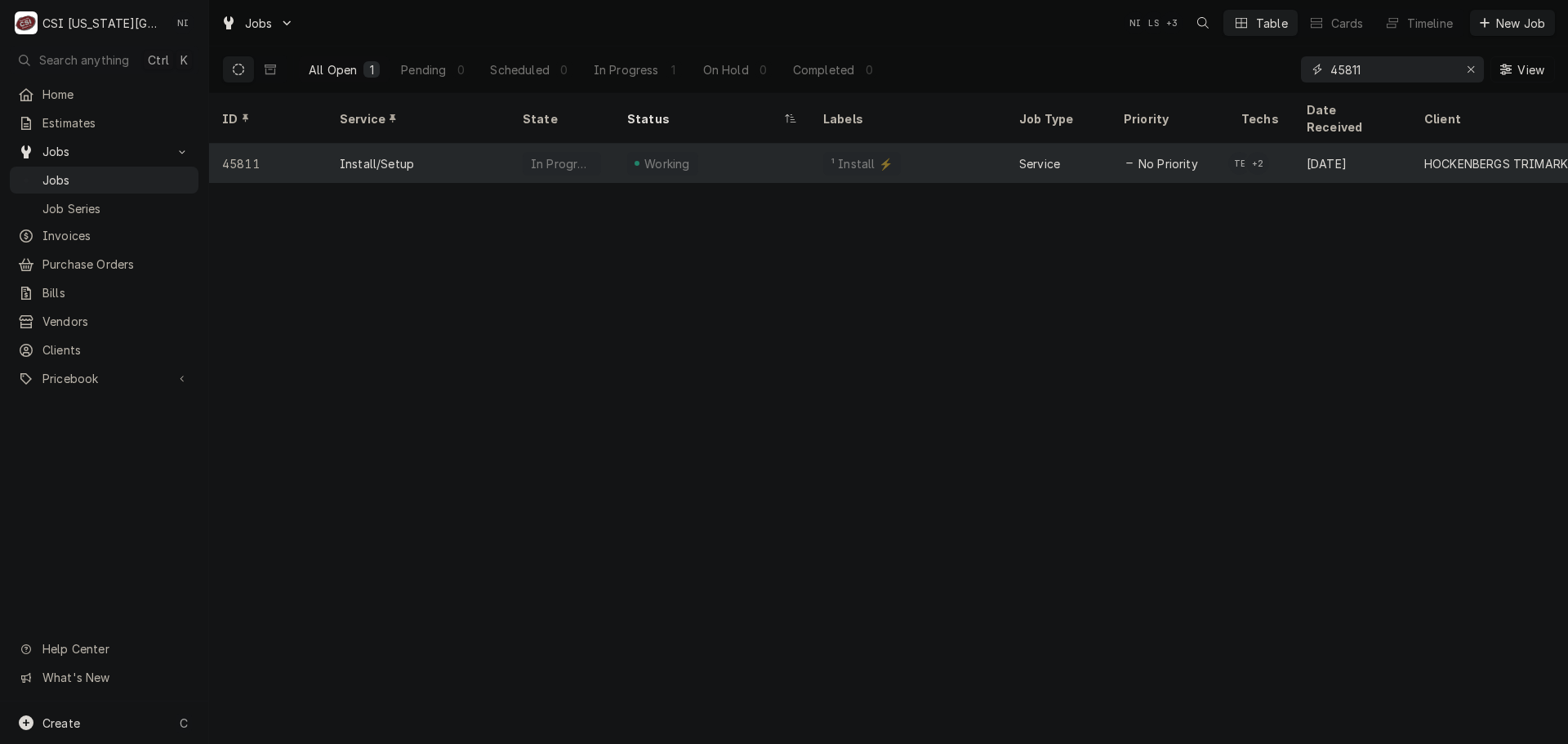
type input "45811"
click at [476, 144] on div "Install/Setup" at bounding box center [418, 163] width 183 height 40
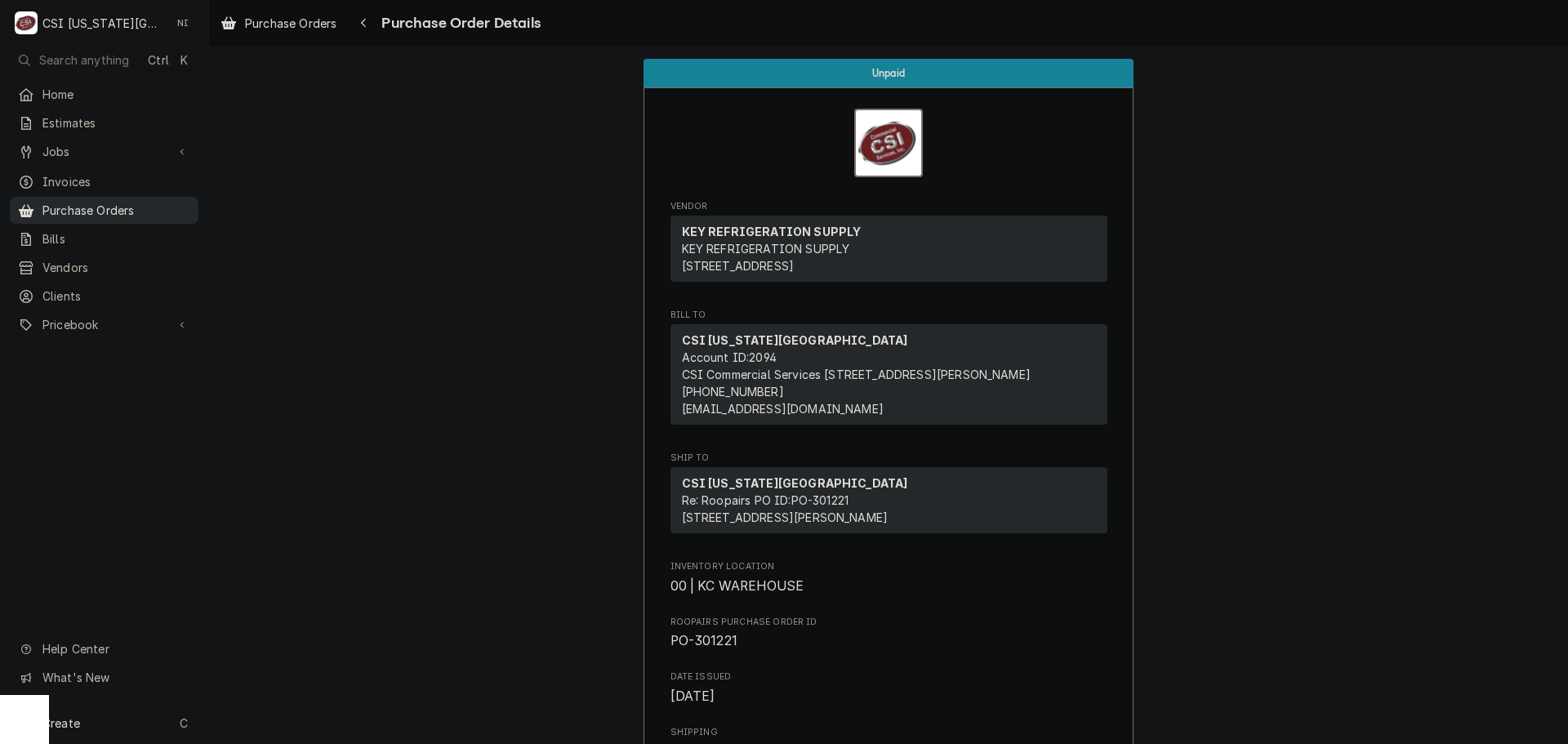
drag, startPoint x: 142, startPoint y: 200, endPoint x: 218, endPoint y: 202, distance: 76.0
click at [142, 202] on span "Purchase Orders" at bounding box center [116, 211] width 148 height 17
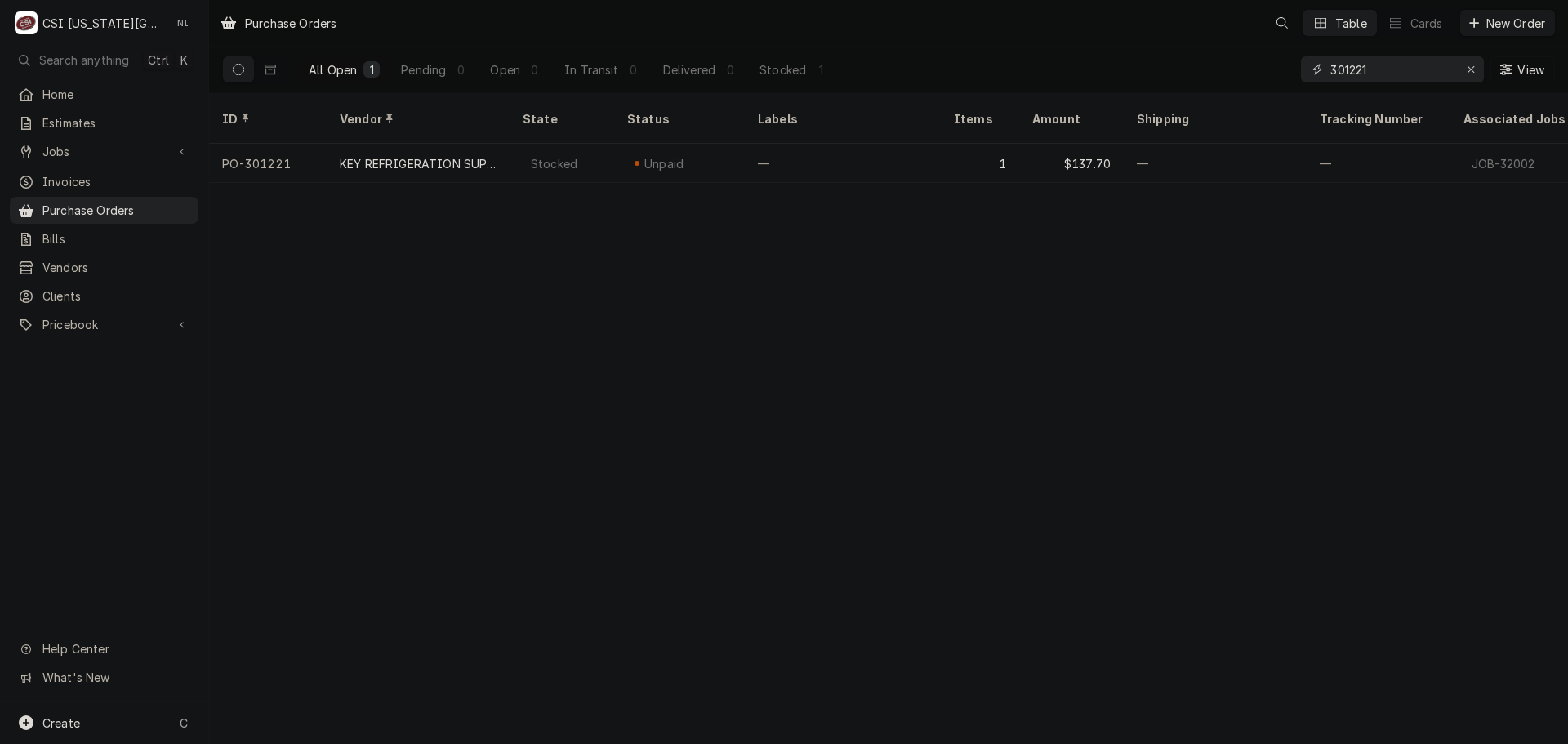
drag, startPoint x: 1388, startPoint y: 72, endPoint x: 1228, endPoint y: 66, distance: 160.1
click at [1230, 68] on div "All Open 1 Pending 0 Open 0 In Transit 0 Delivered 0 Stocked 1 301221 View" at bounding box center [888, 69] width 1333 height 45
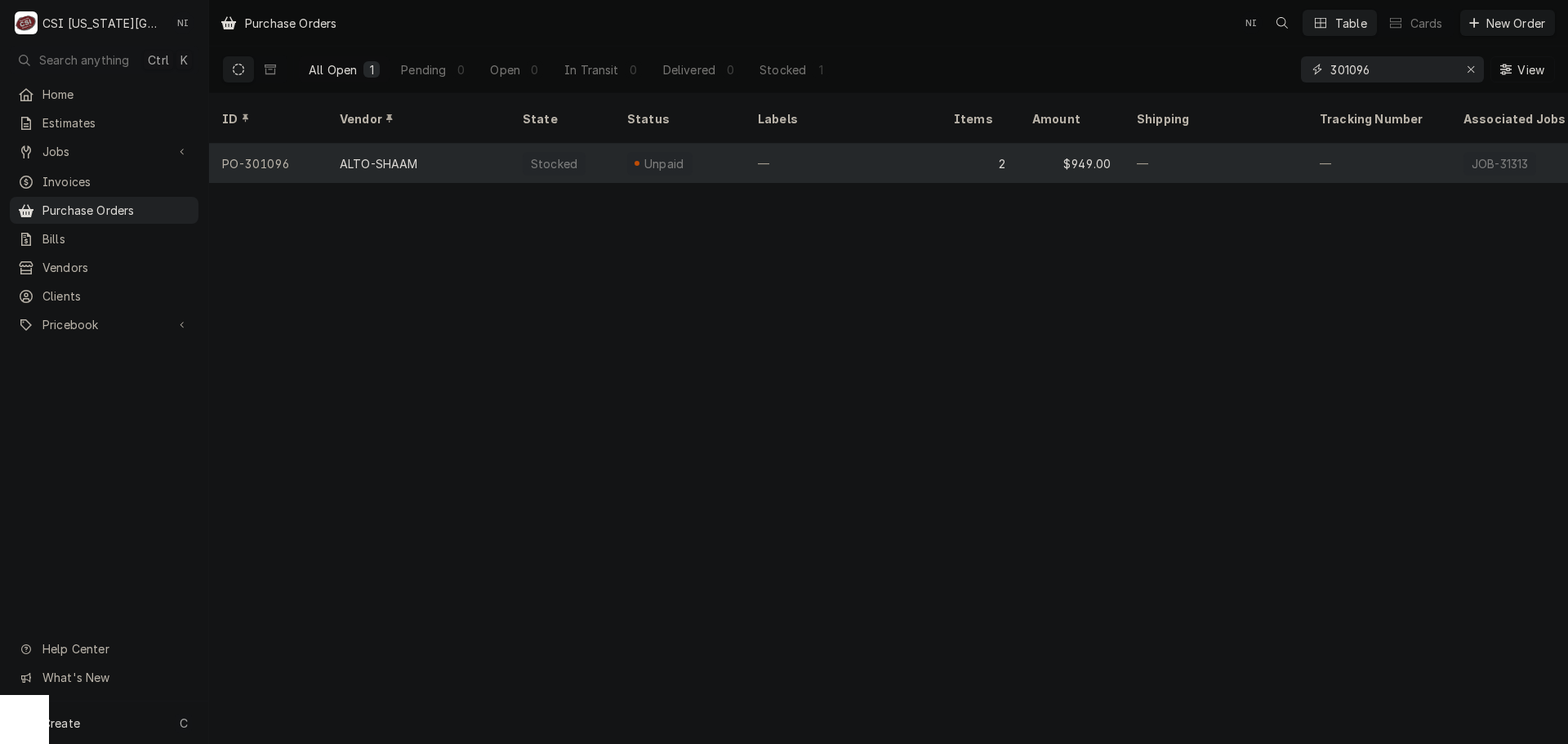
type input "301096"
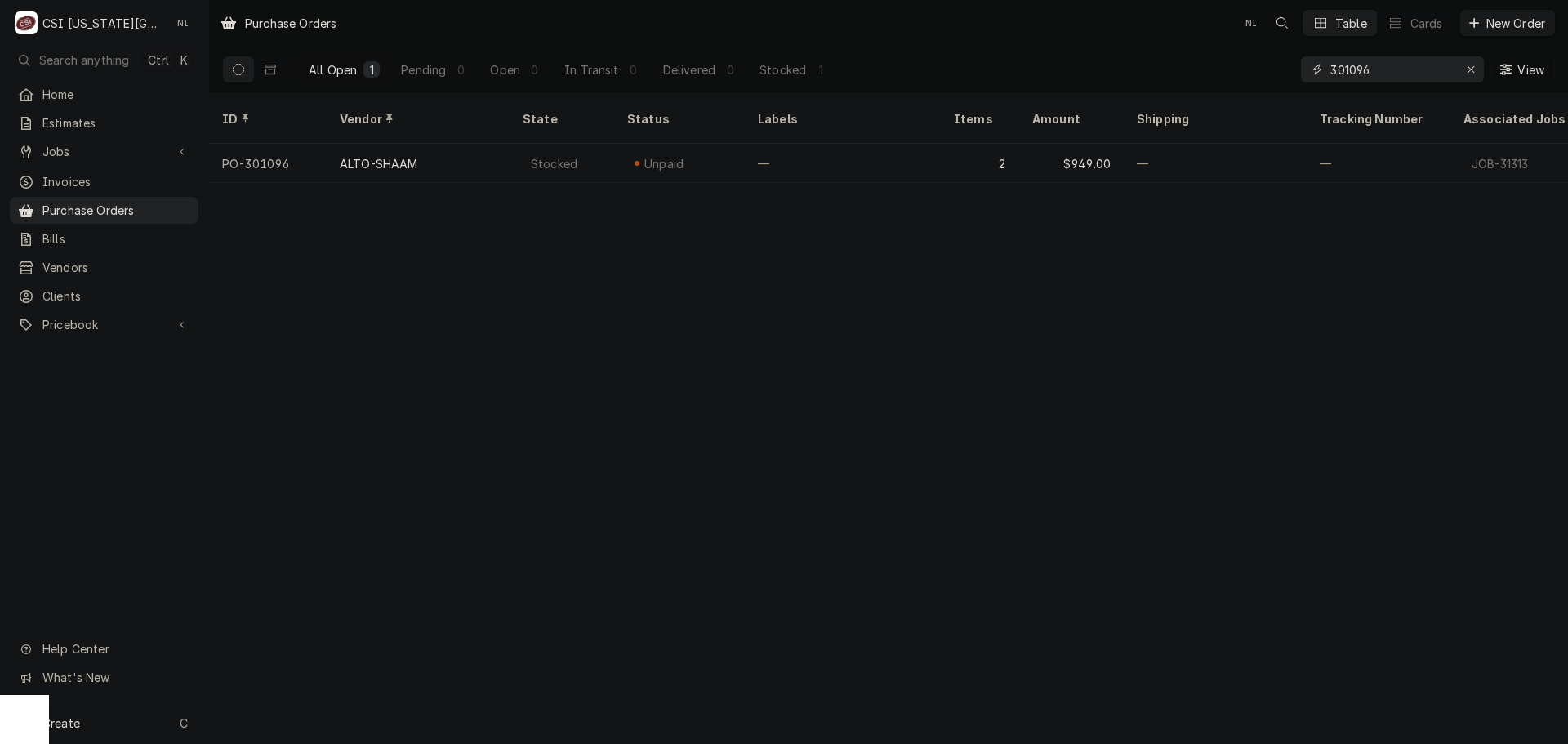
drag, startPoint x: 1470, startPoint y: 66, endPoint x: 1439, endPoint y: 66, distance: 31.0
click at [1470, 66] on icon "Erase input" at bounding box center [1470, 70] width 9 height 12
click at [1438, 66] on input "Dynamic Content Wrapper" at bounding box center [1407, 69] width 154 height 26
drag, startPoint x: 1355, startPoint y: 71, endPoint x: 1153, endPoint y: 67, distance: 202.0
click at [1205, 71] on div "All Open 1 Pending 0 Open 0 In Transit 0 Delivered 0 Stocked 1 301313 View" at bounding box center [888, 69] width 1333 height 45
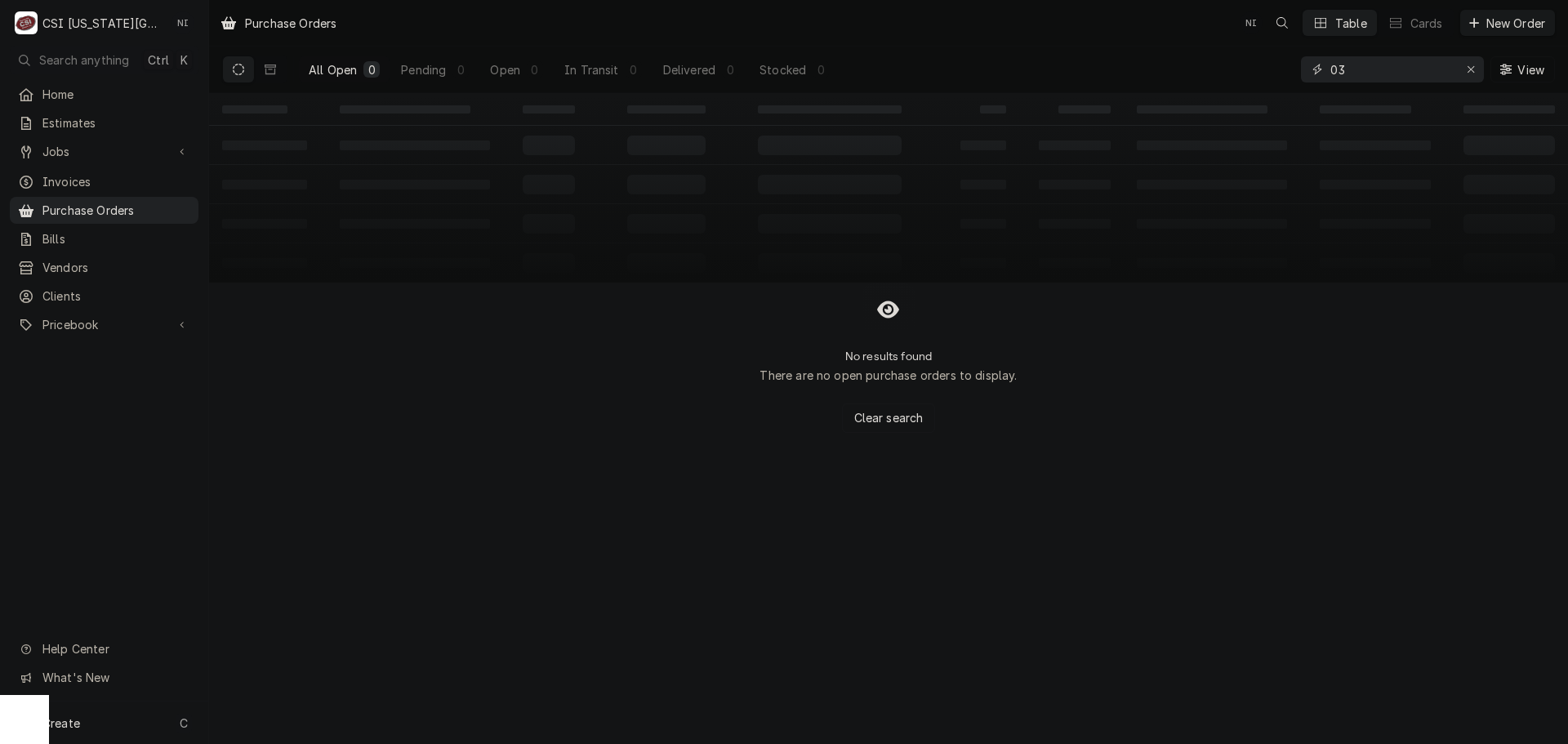
type input "0"
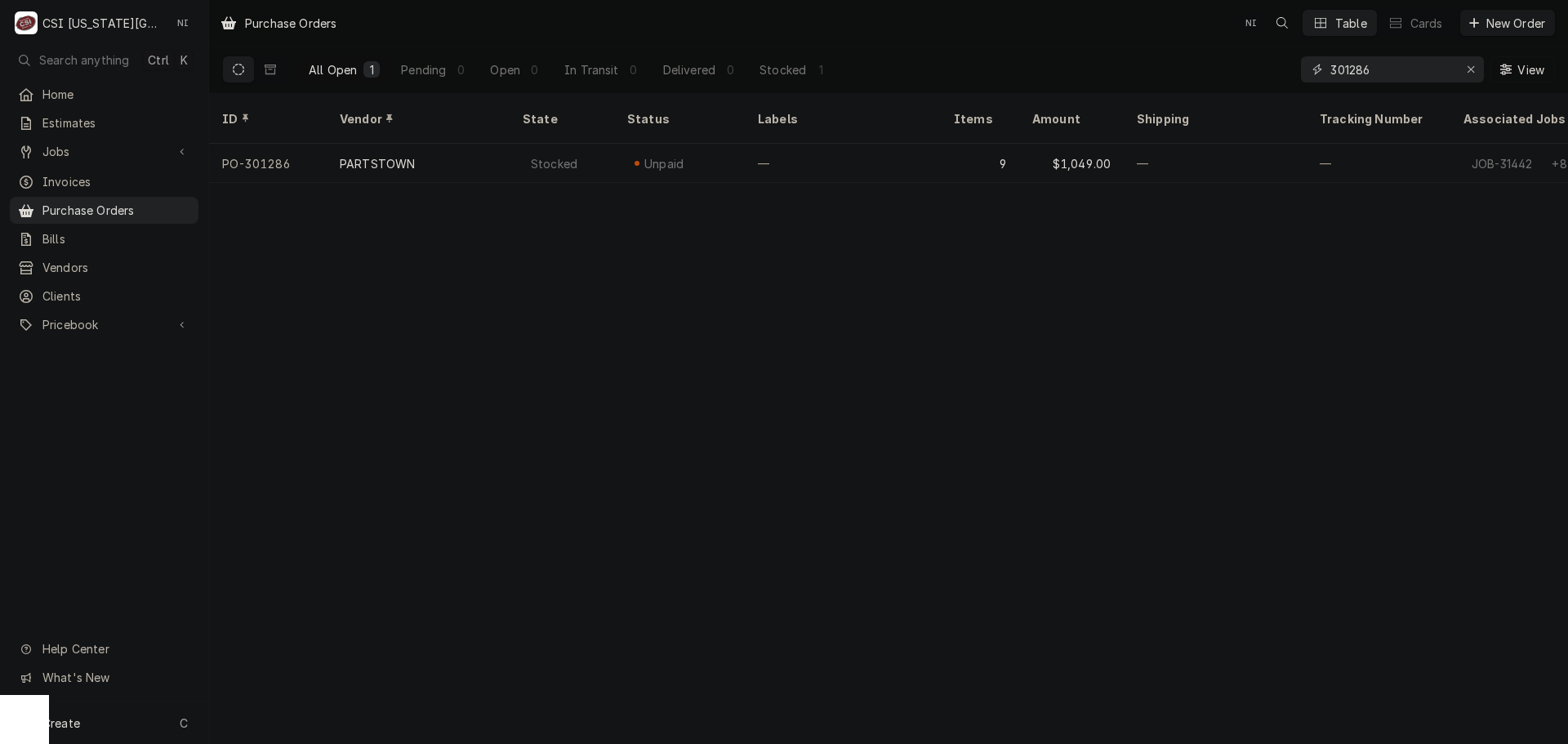
drag, startPoint x: 1377, startPoint y: 72, endPoint x: 1245, endPoint y: 72, distance: 132.0
click at [1234, 72] on div "All Open 1 Pending 0 Open 0 In Transit 0 Delivered 0 Stocked 1 301286 View" at bounding box center [888, 69] width 1333 height 45
type input "300897"
click at [1466, 70] on icon "Erase input" at bounding box center [1470, 70] width 9 height 12
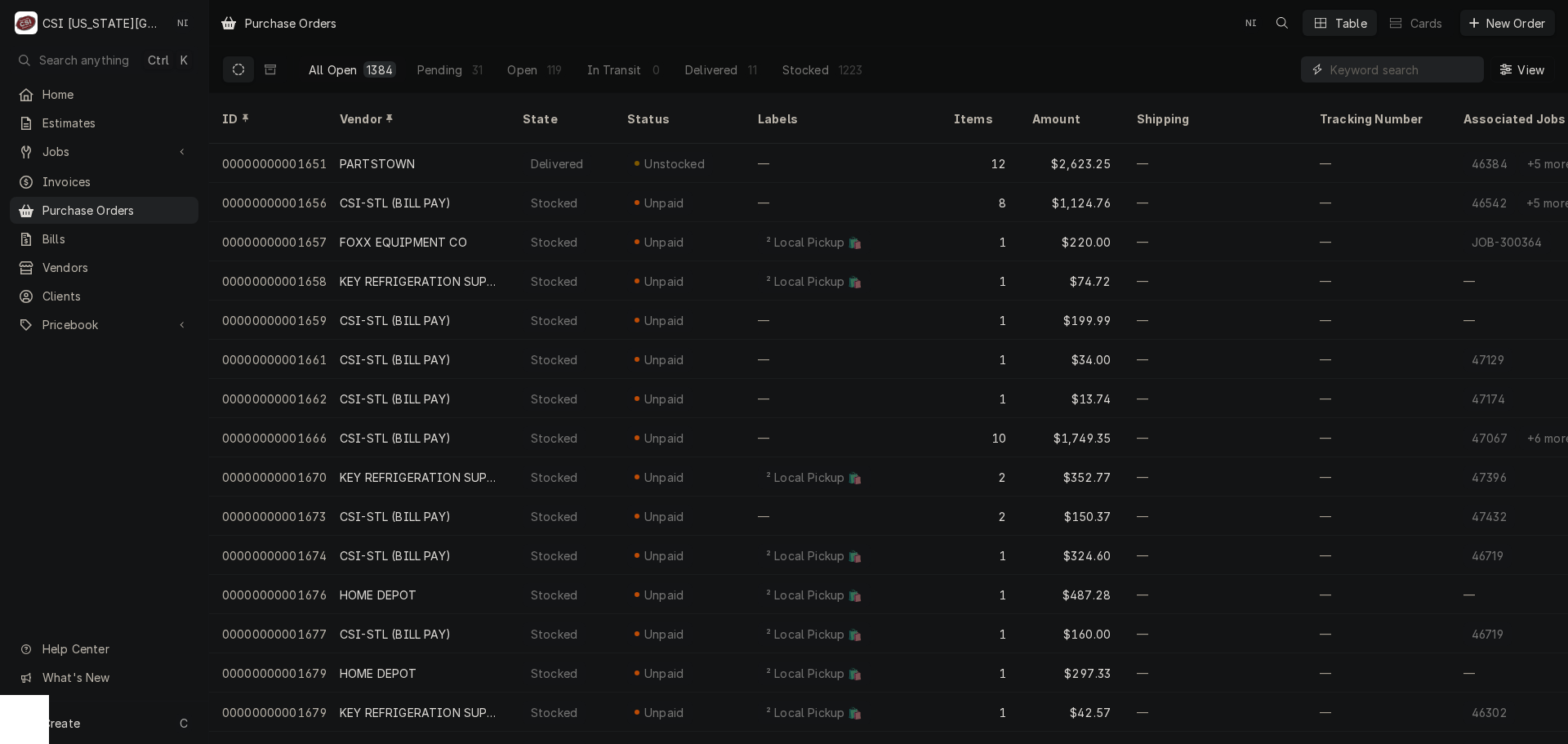
click at [1355, 66] on input "Dynamic Content Wrapper" at bounding box center [1403, 69] width 145 height 26
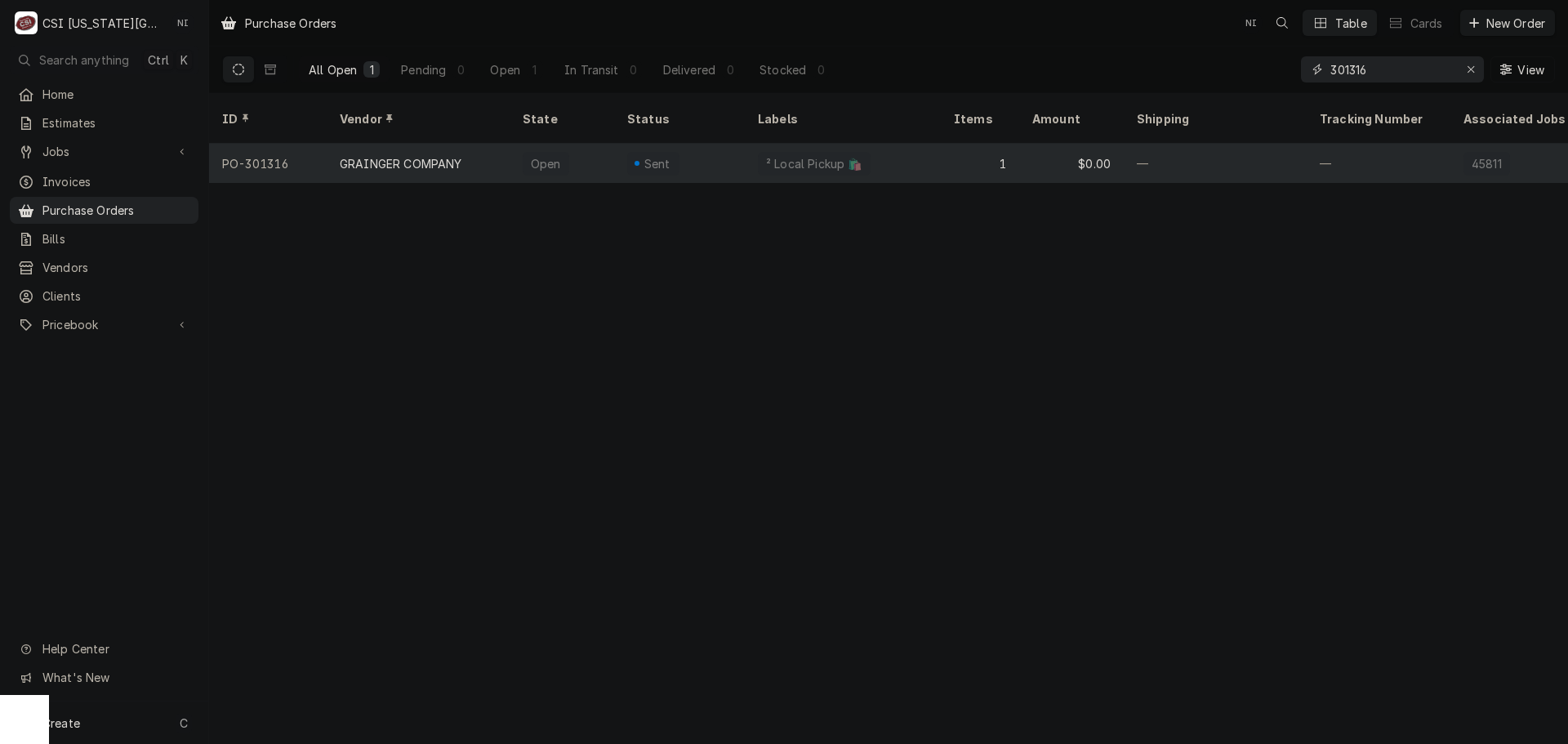
type input "301316"
click at [902, 144] on div "² Local Pickup 🛍️" at bounding box center [842, 163] width 196 height 40
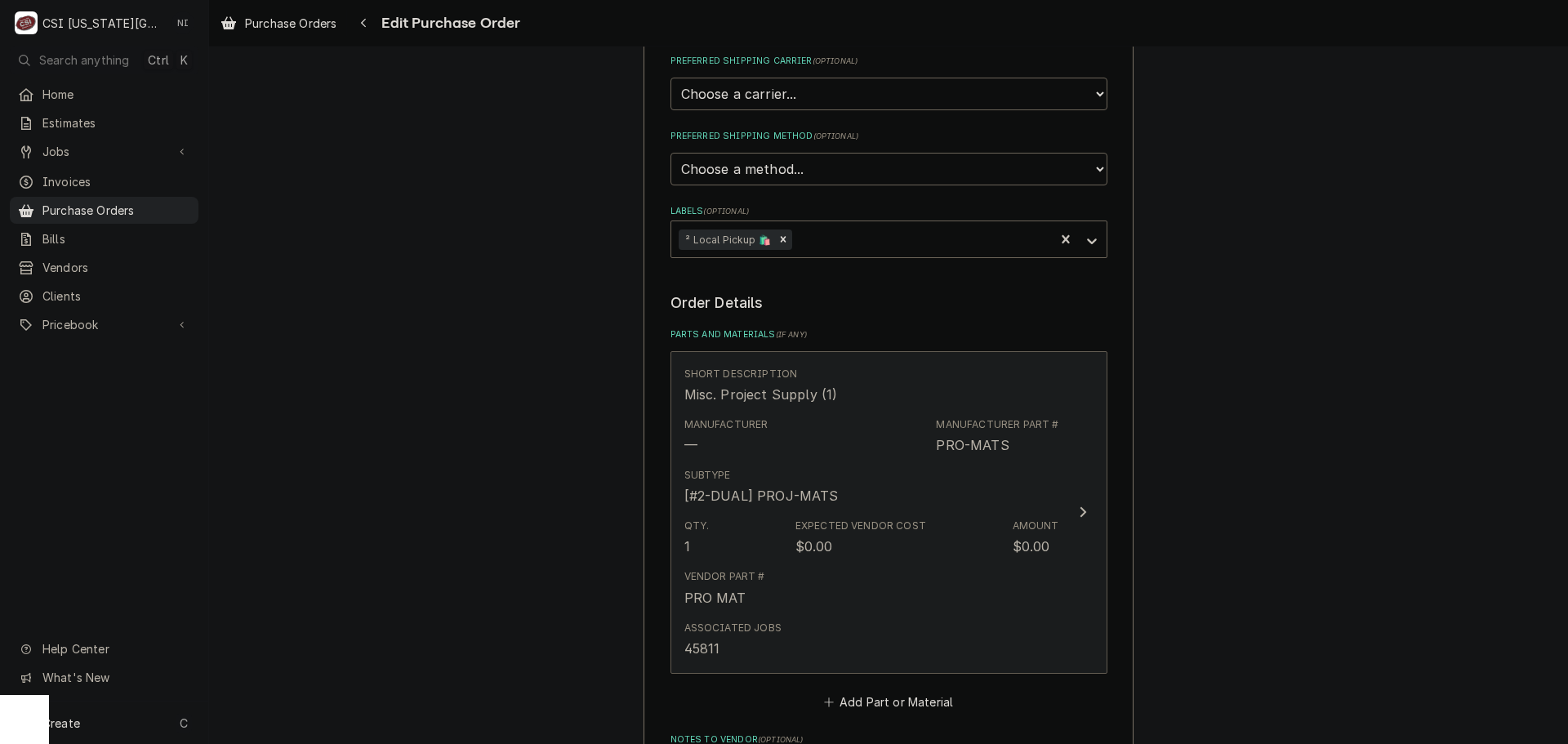
scroll to position [403, 0]
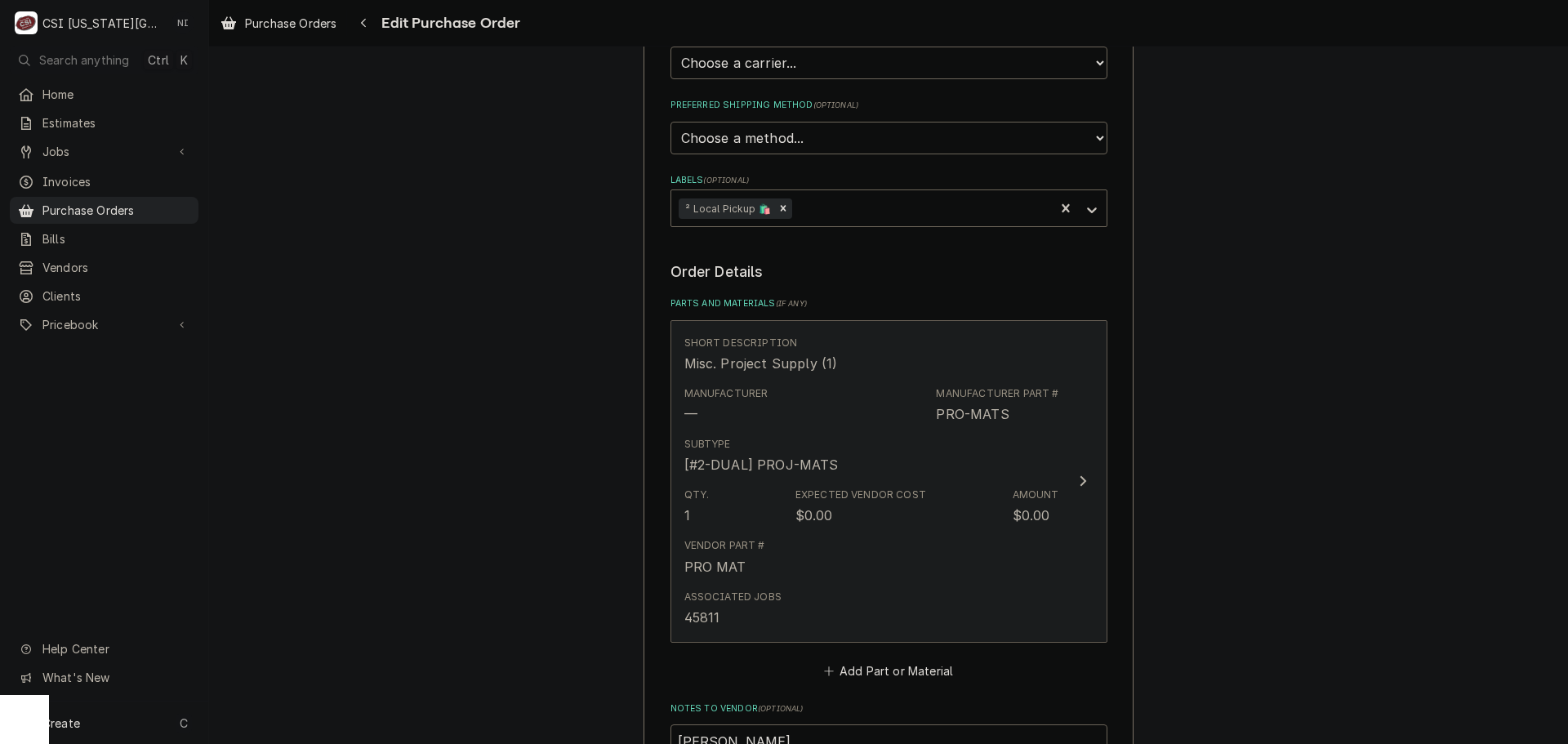
click at [962, 514] on div "Qty. 1 Expected Vendor Cost $0.00 Amount $0.00" at bounding box center [872, 506] width 375 height 50
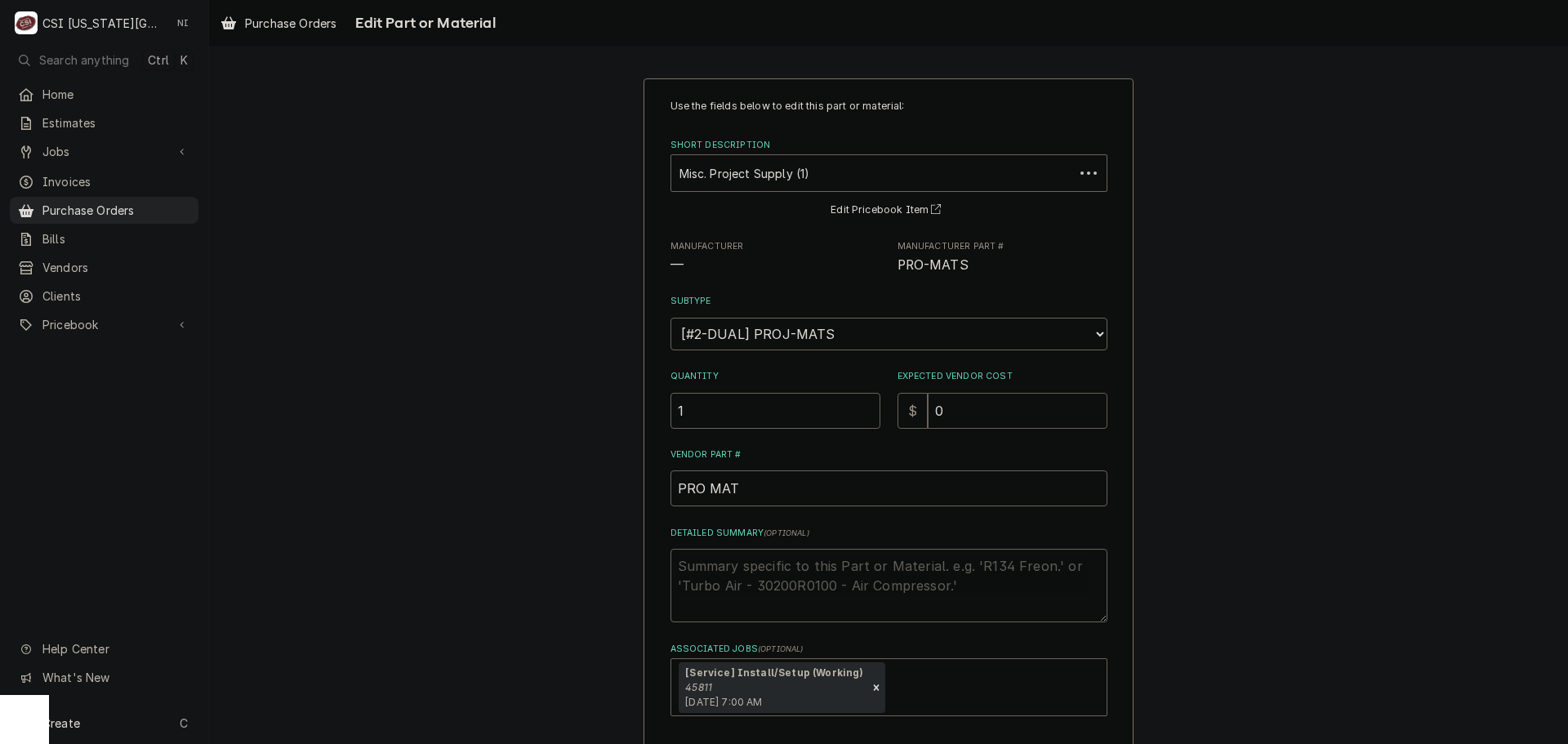
drag, startPoint x: 957, startPoint y: 408, endPoint x: 859, endPoint y: 409, distance: 98.0
click at [859, 409] on div "Quantity 1 Expected Vendor Cost $ 0" at bounding box center [889, 399] width 437 height 58
type textarea "x"
type input "2"
type textarea "x"
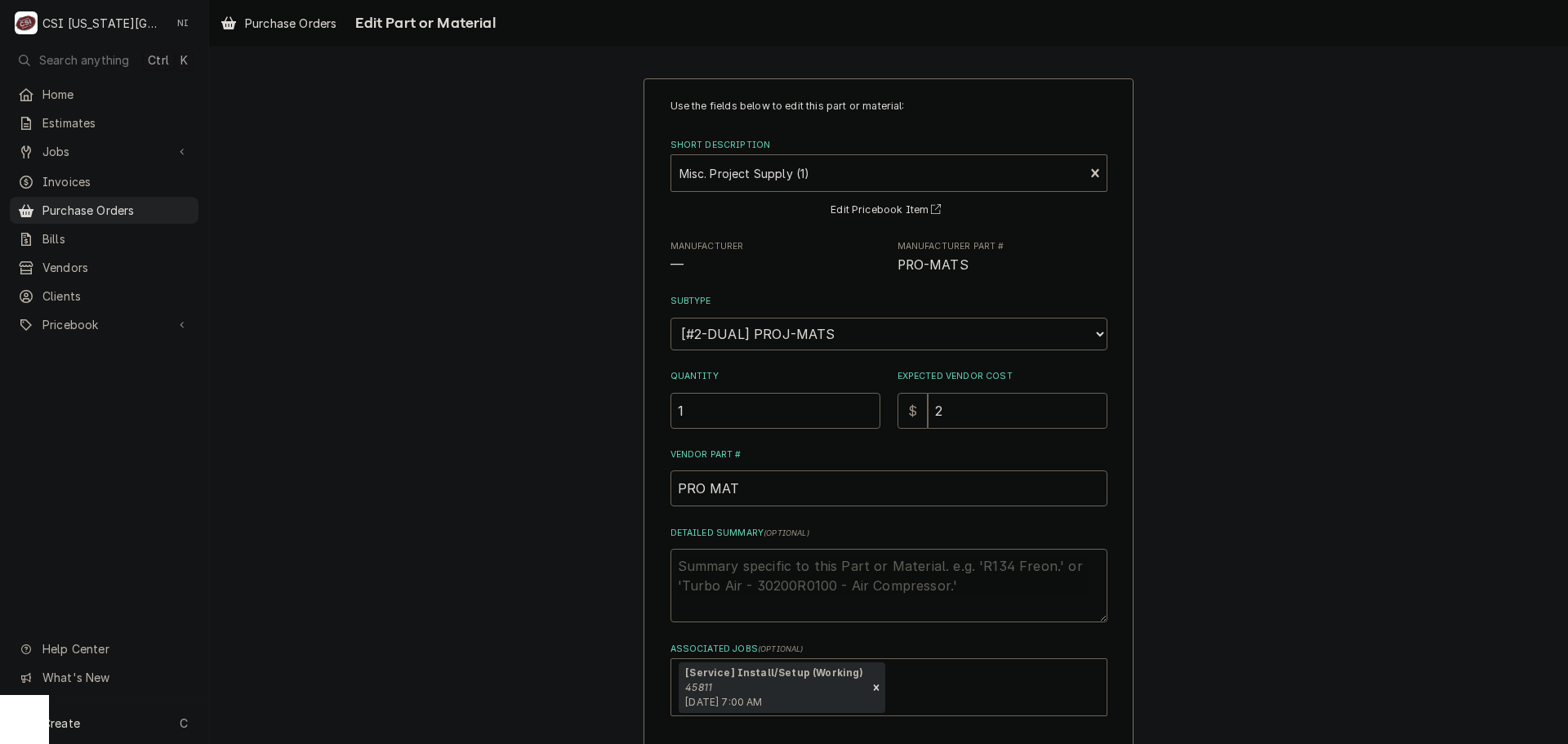
type input "27"
type textarea "x"
type input "271"
type textarea "x"
type input "271.9"
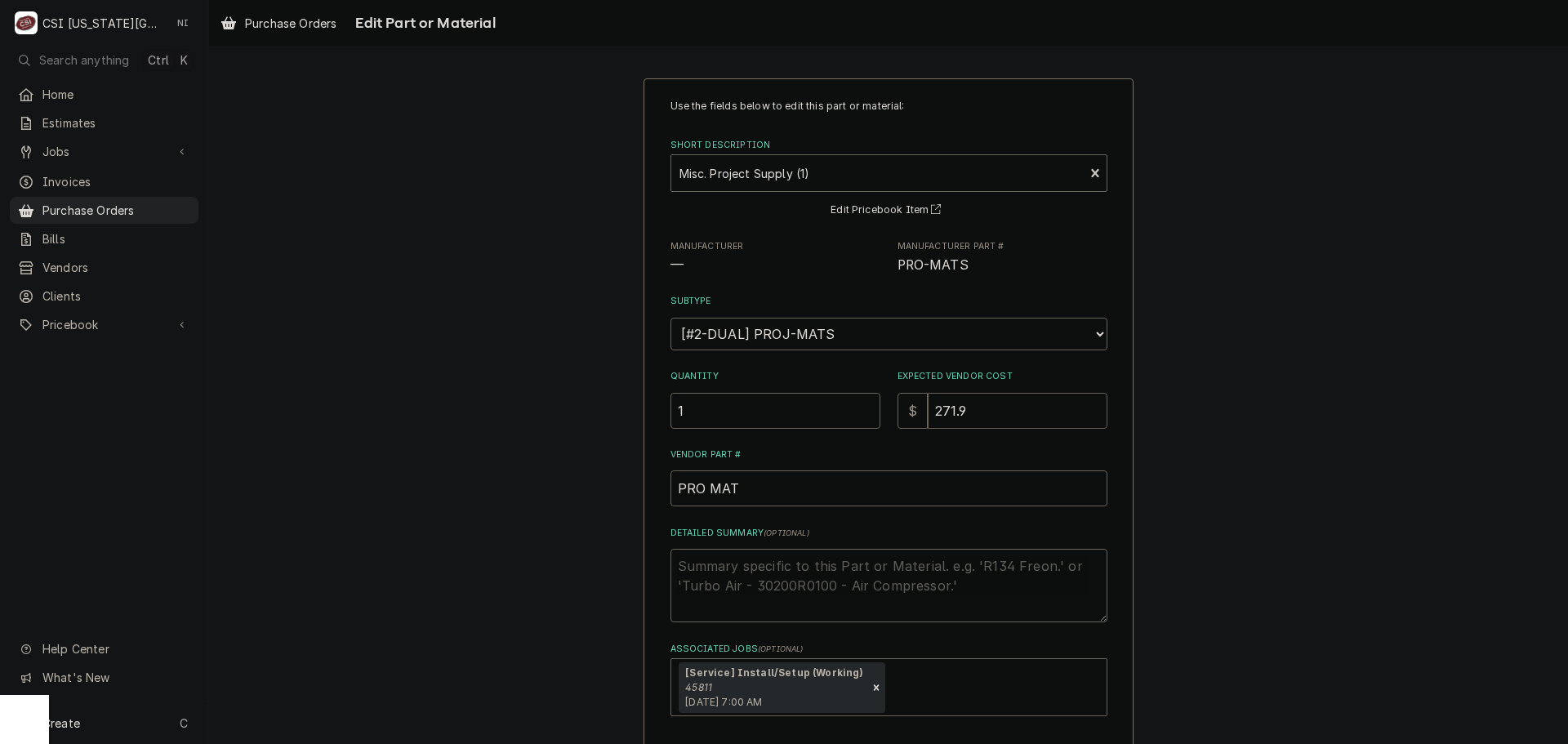
type textarea "x"
type input "271.96"
click at [767, 570] on textarea "Detailed Summary ( optional )" at bounding box center [889, 586] width 437 height 73
type textarea "x"
type textarea "h"
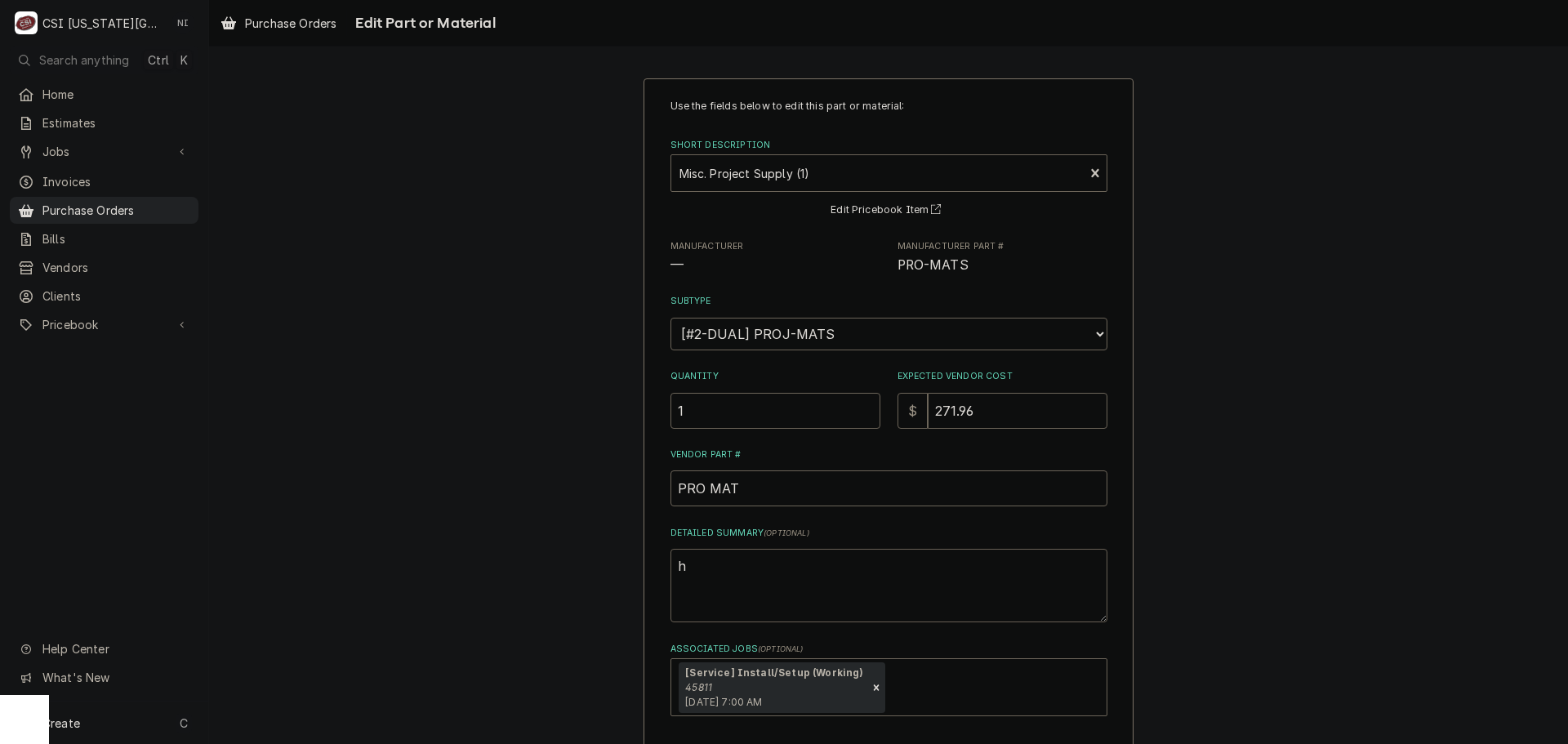
type textarea "x"
type textarea "k"
type textarea "x"
type textarea "kh"
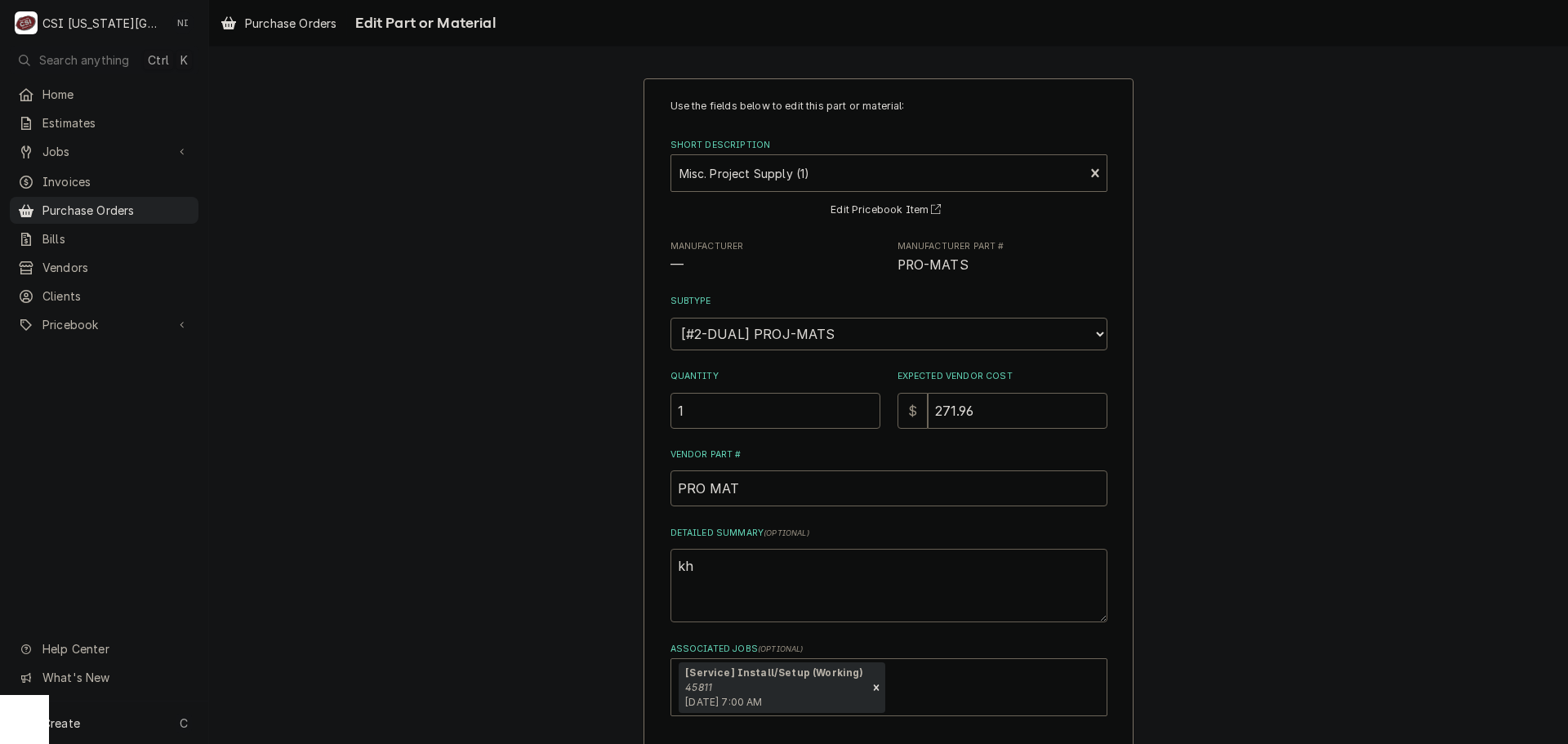
type textarea "x"
type textarea "k"
type textarea "x"
type textarea "h"
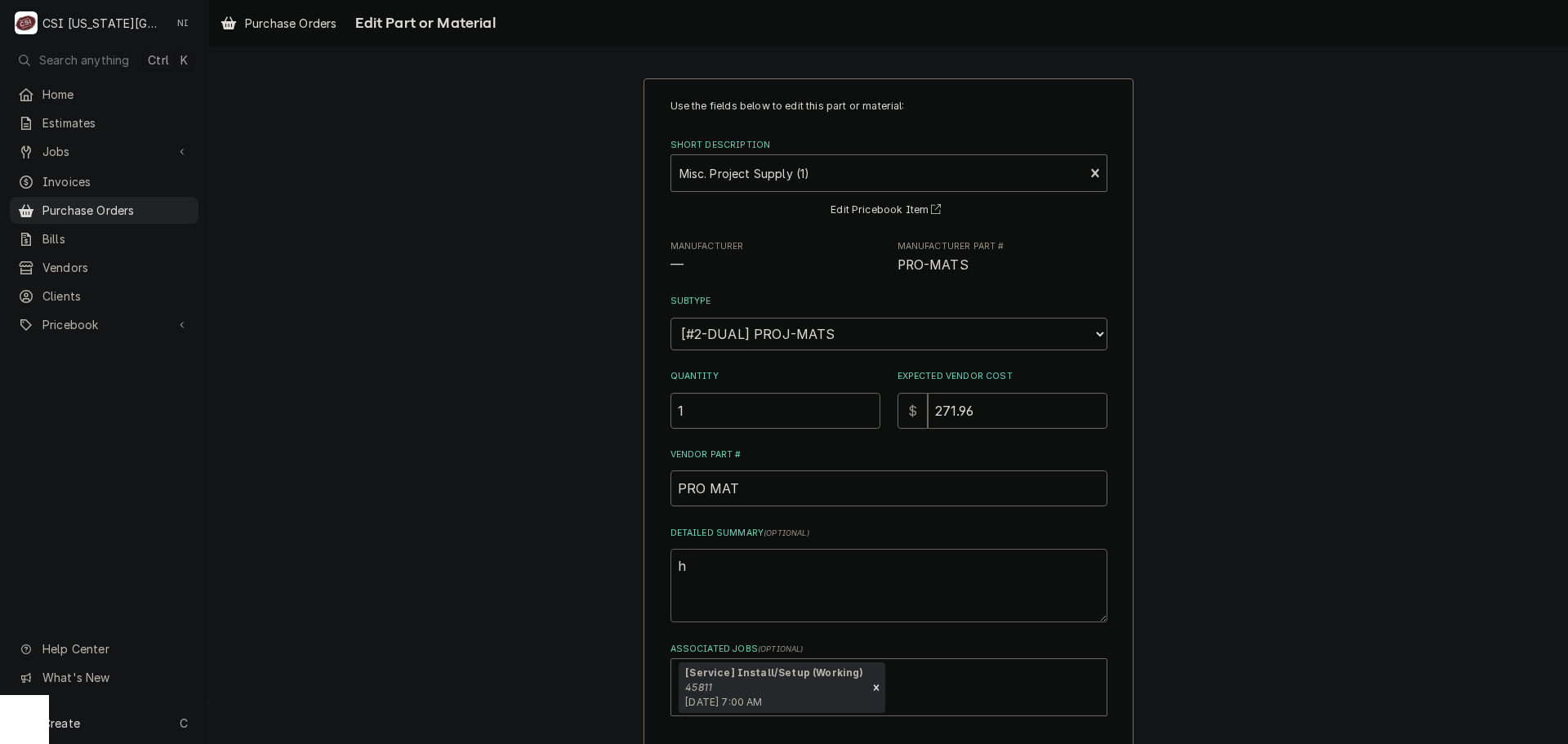
type textarea "x"
type textarea "hn"
type textarea "x"
type textarea "h"
type textarea "x"
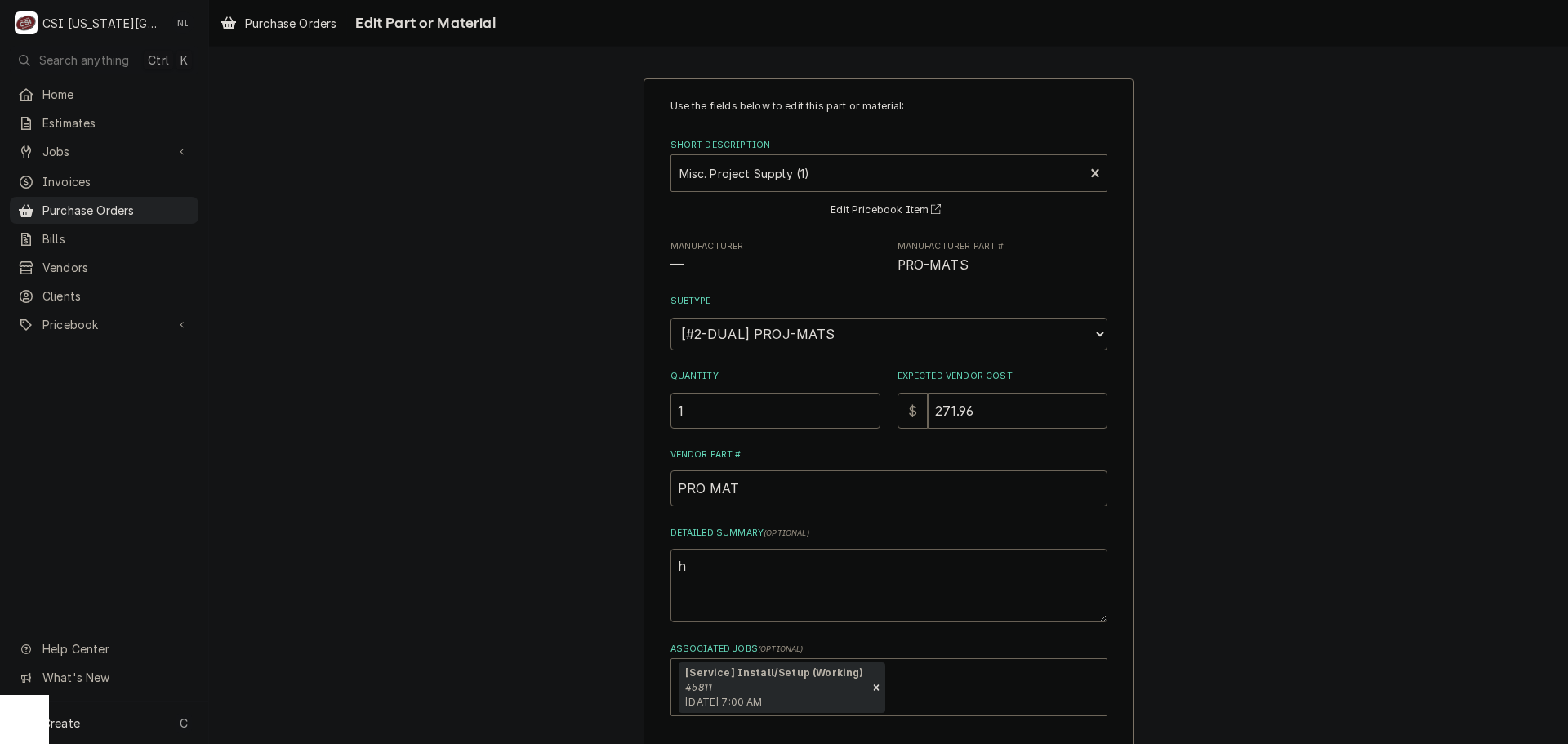
type textarea "ha"
type textarea "x"
type textarea "han"
type textarea "x"
type textarea "hang"
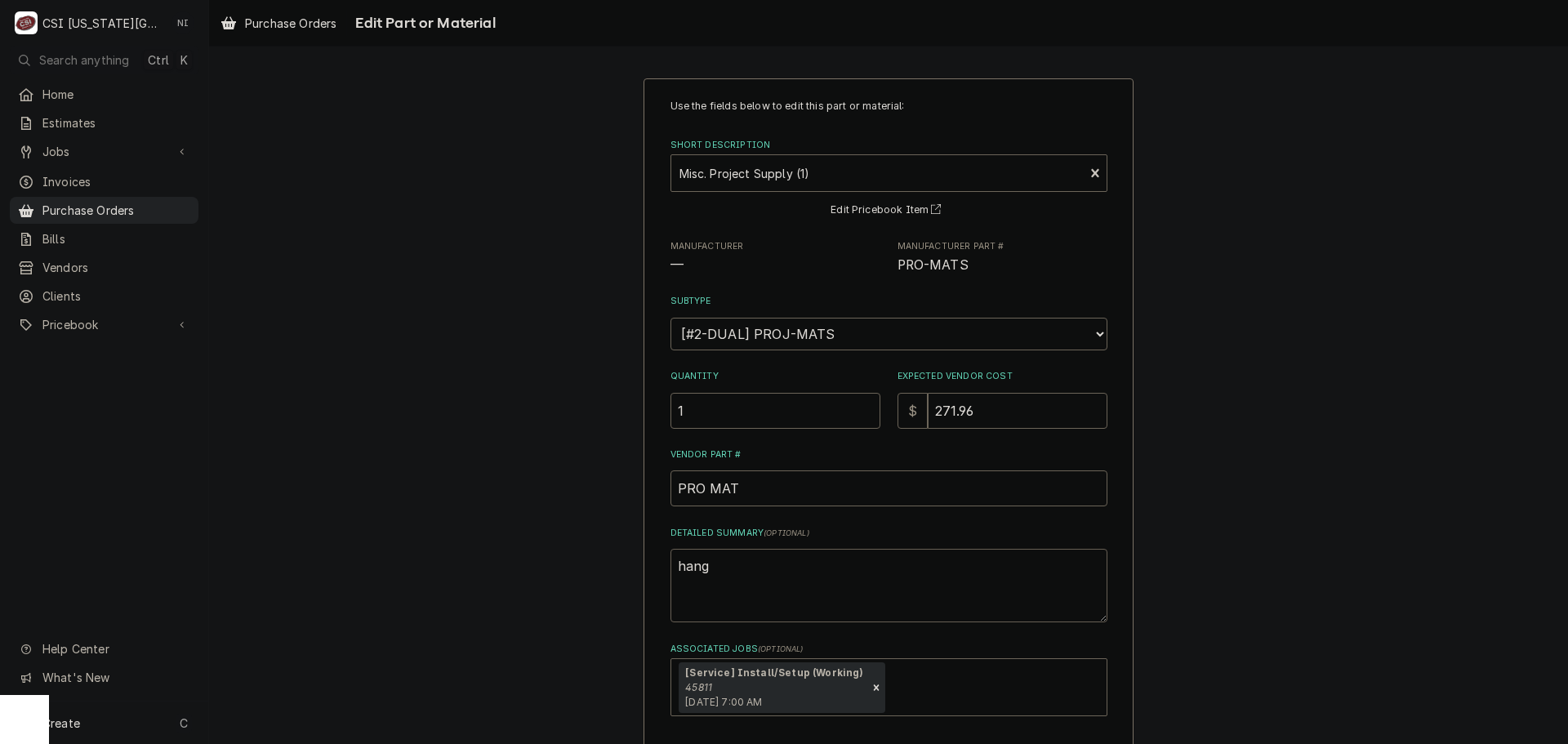
type textarea "x"
type textarea "hange"
type textarea "x"
type textarea "hanger"
type textarea "x"
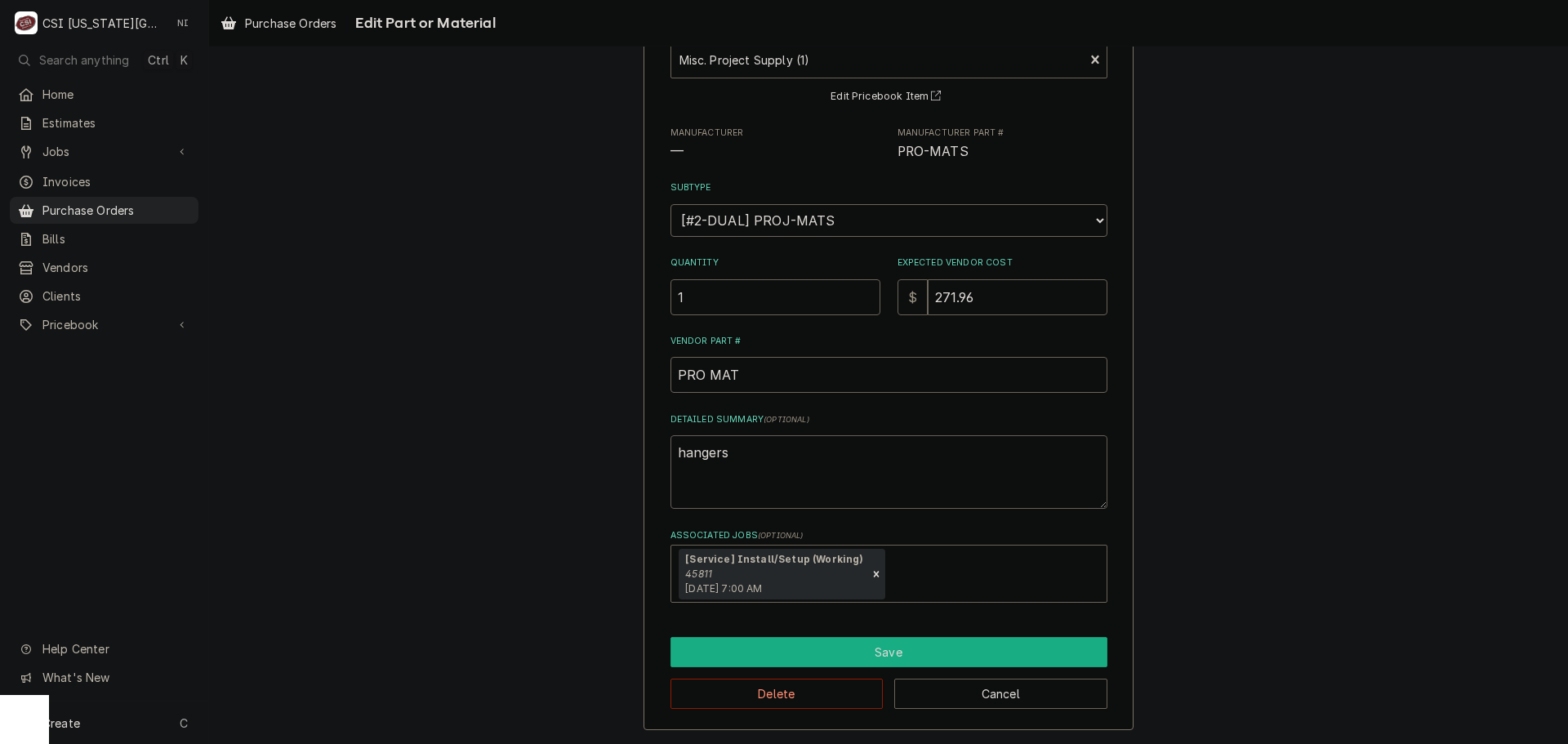
type textarea "hangers"
click at [928, 656] on button "Save" at bounding box center [889, 651] width 437 height 30
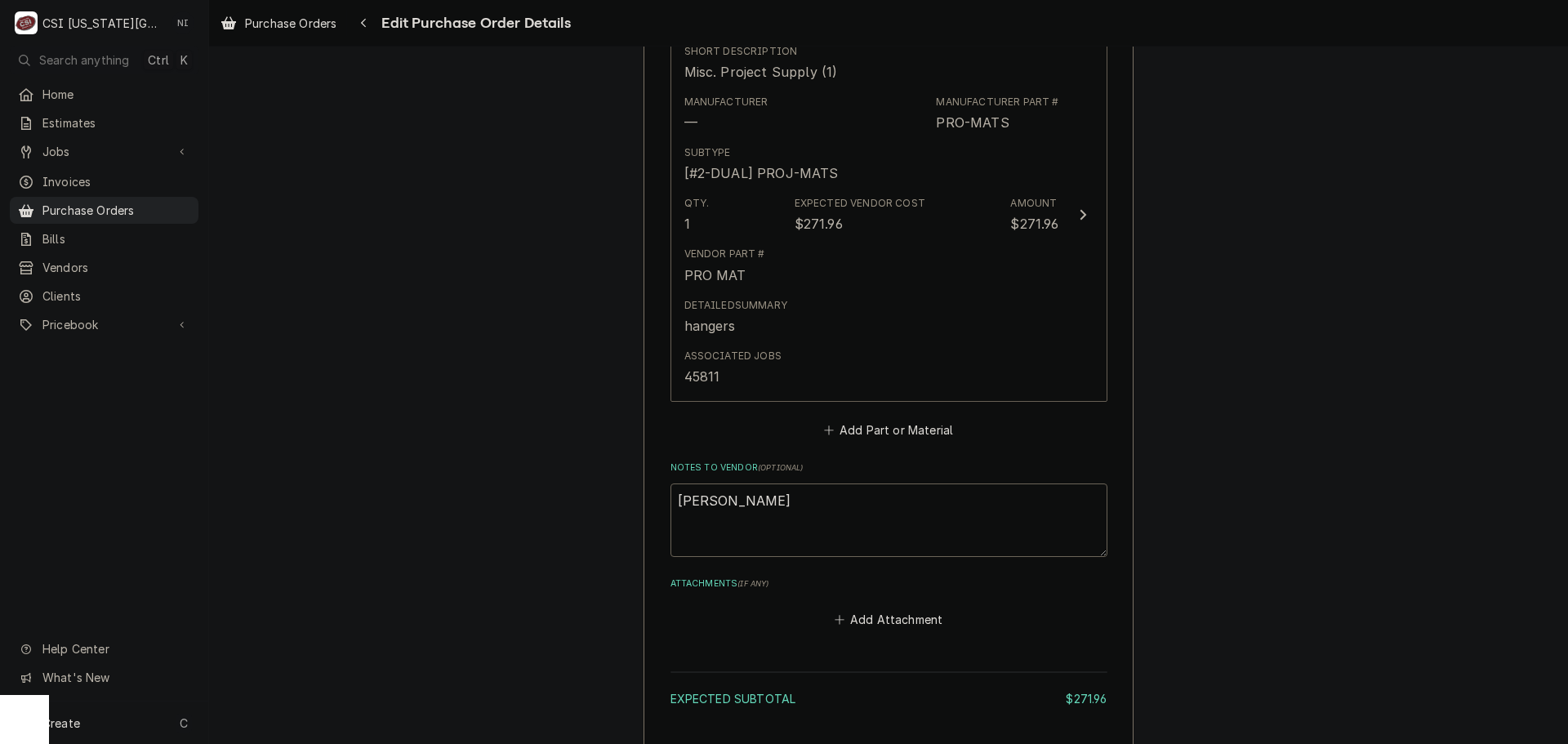
scroll to position [730, 0]
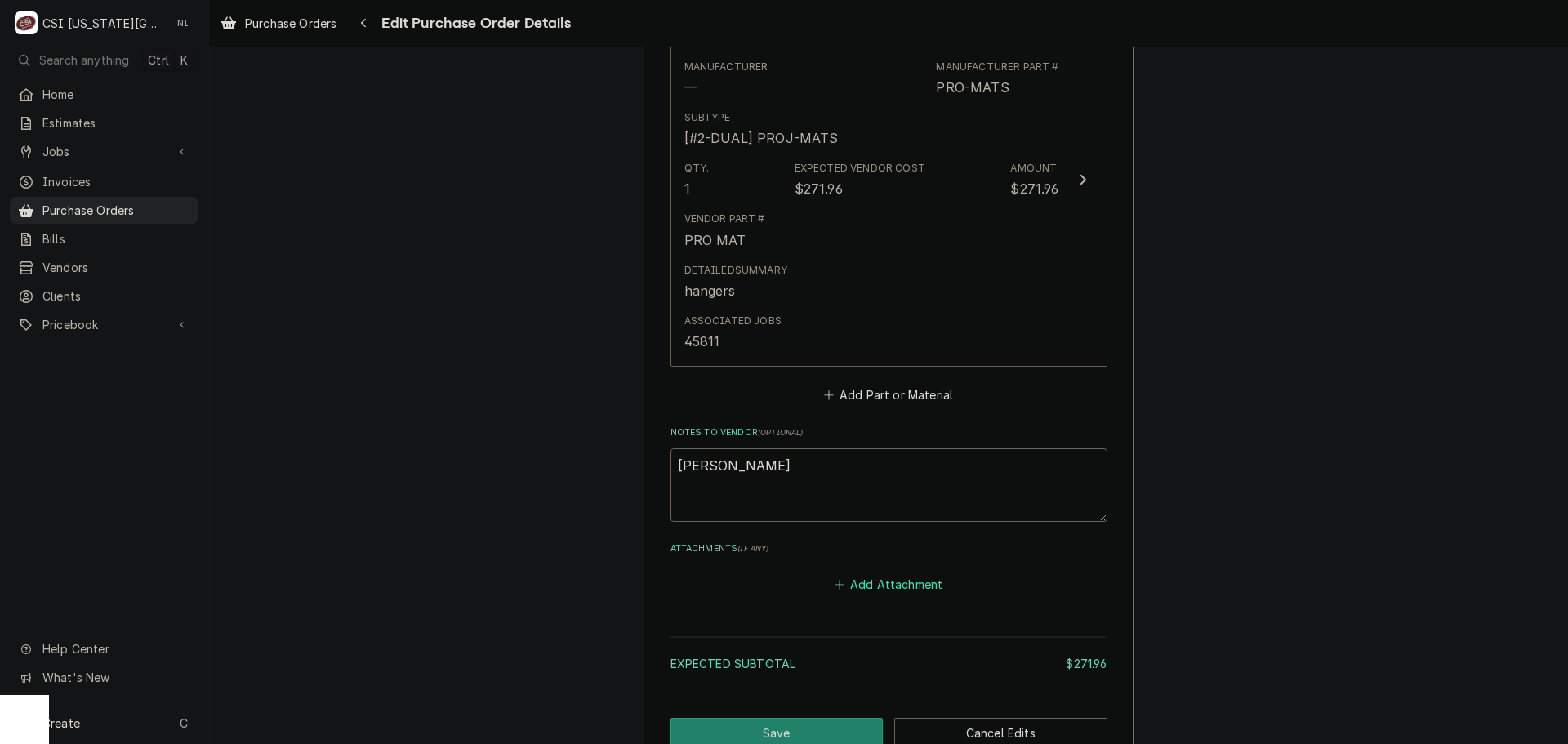
click at [913, 589] on button "Add Attachment" at bounding box center [888, 585] width 114 height 23
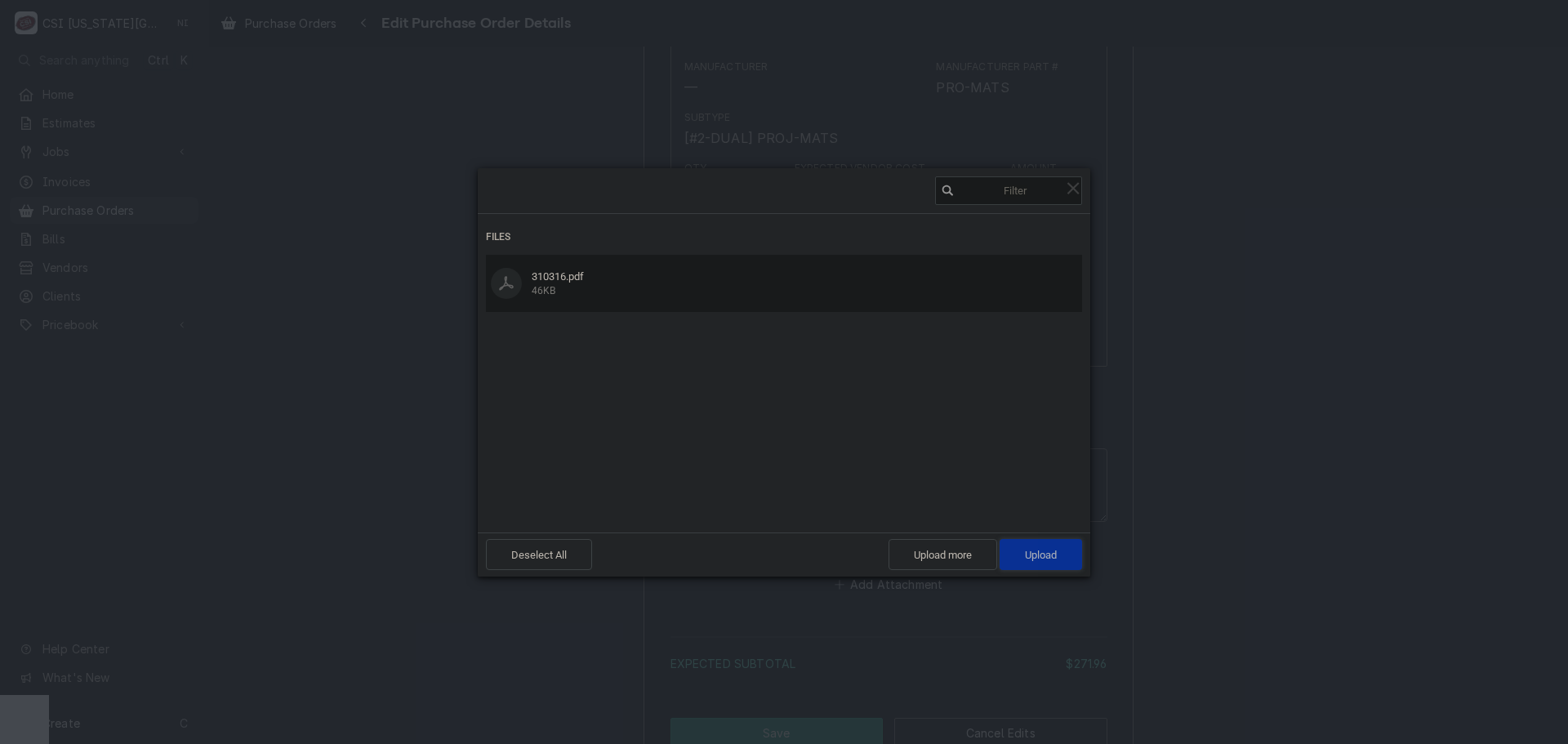
click at [1033, 551] on span "Upload 1" at bounding box center [1040, 555] width 32 height 13
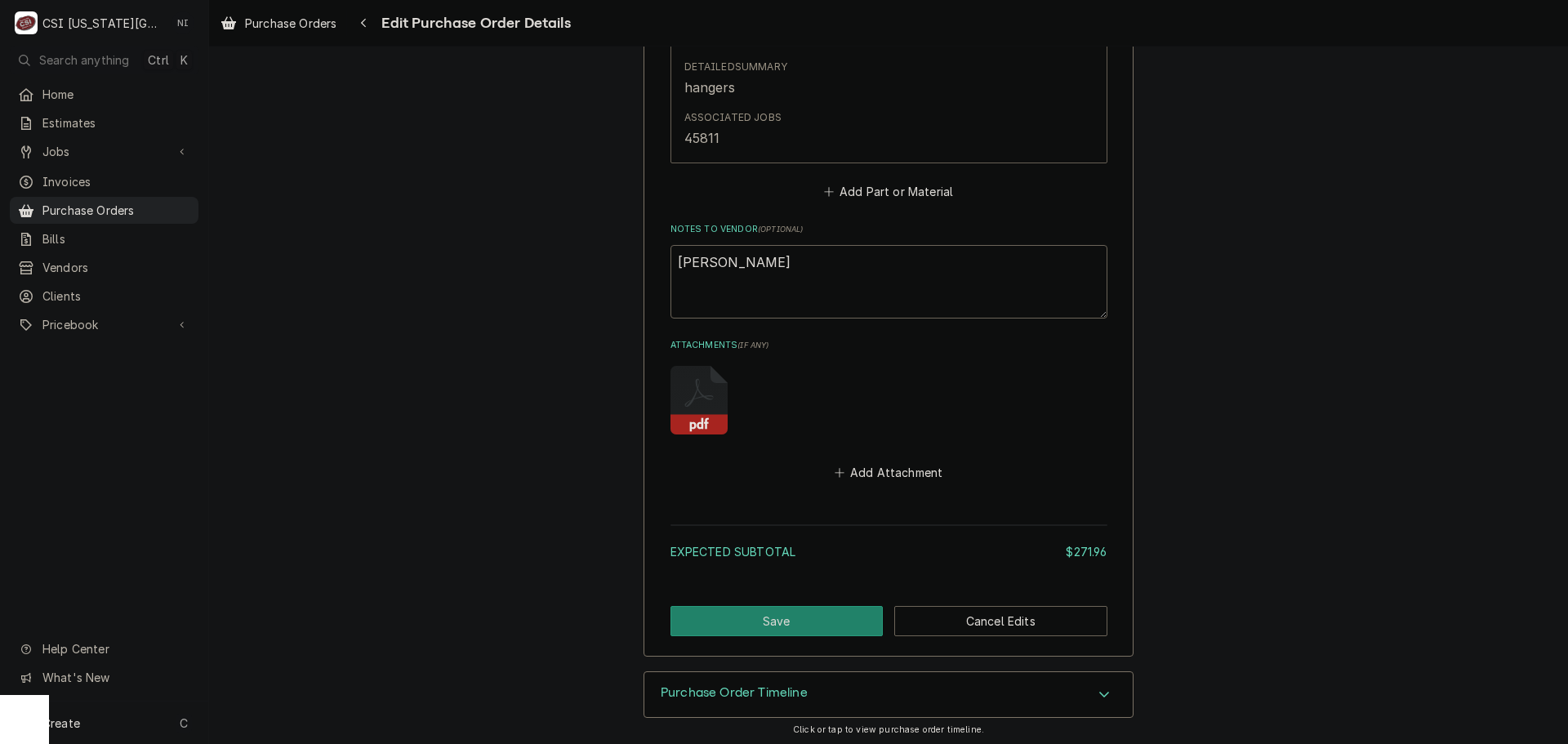
scroll to position [937, 0]
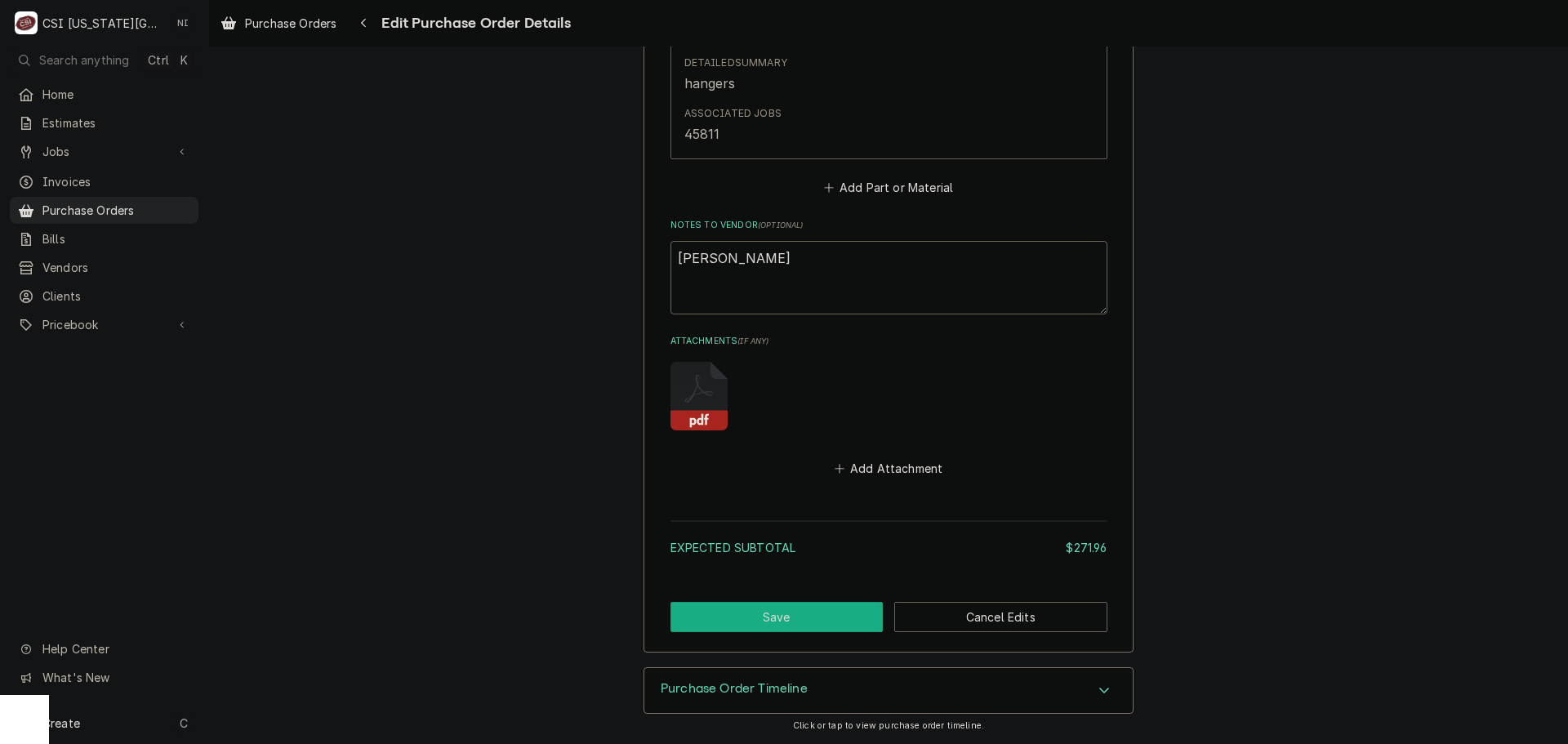
click at [825, 612] on button "Save" at bounding box center [777, 616] width 213 height 30
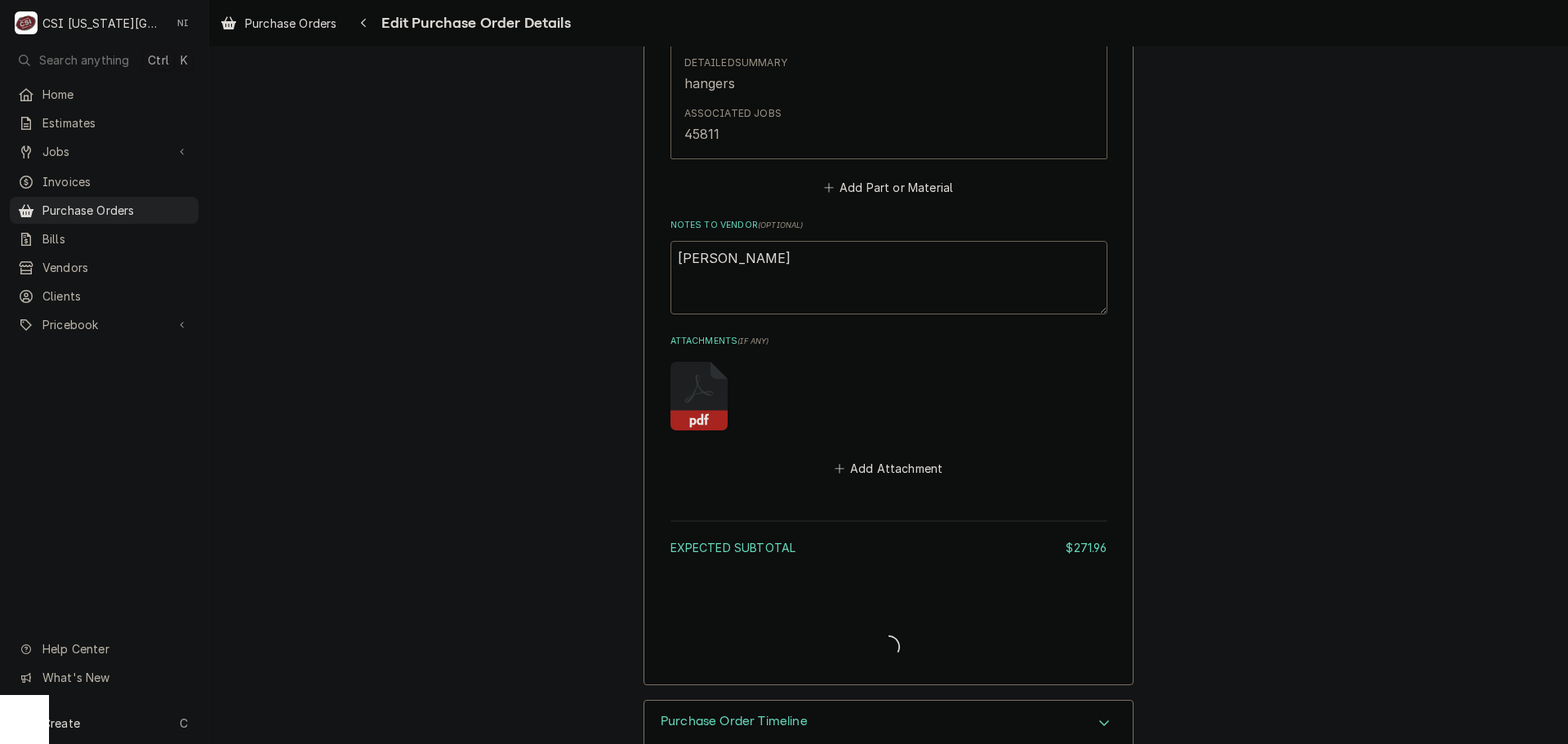
type textarea "x"
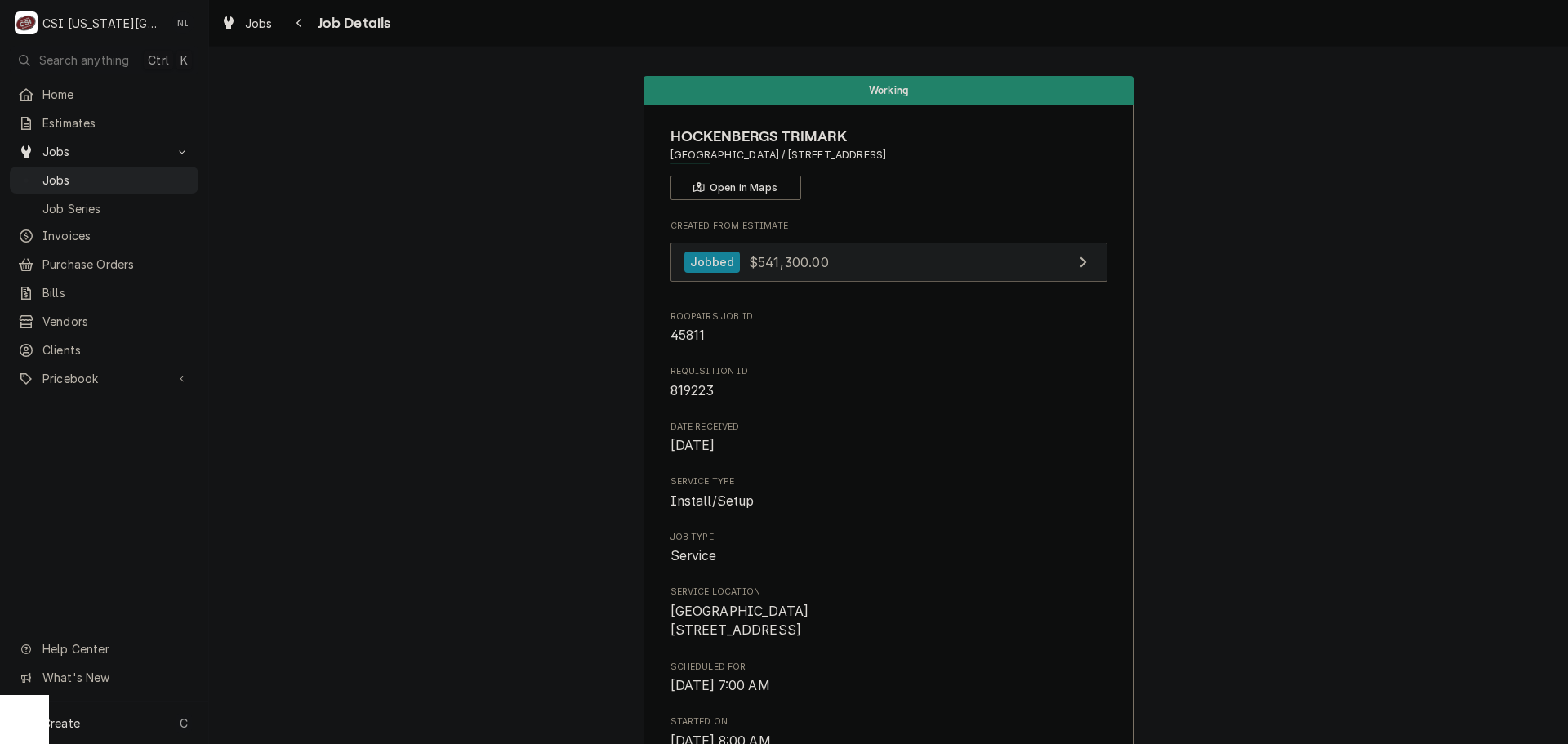
click at [907, 281] on link "Jobbed $541,300.00" at bounding box center [889, 262] width 437 height 40
drag, startPoint x: 160, startPoint y: 178, endPoint x: 172, endPoint y: 168, distance: 15.6
click at [160, 178] on span "Jobs" at bounding box center [116, 180] width 148 height 17
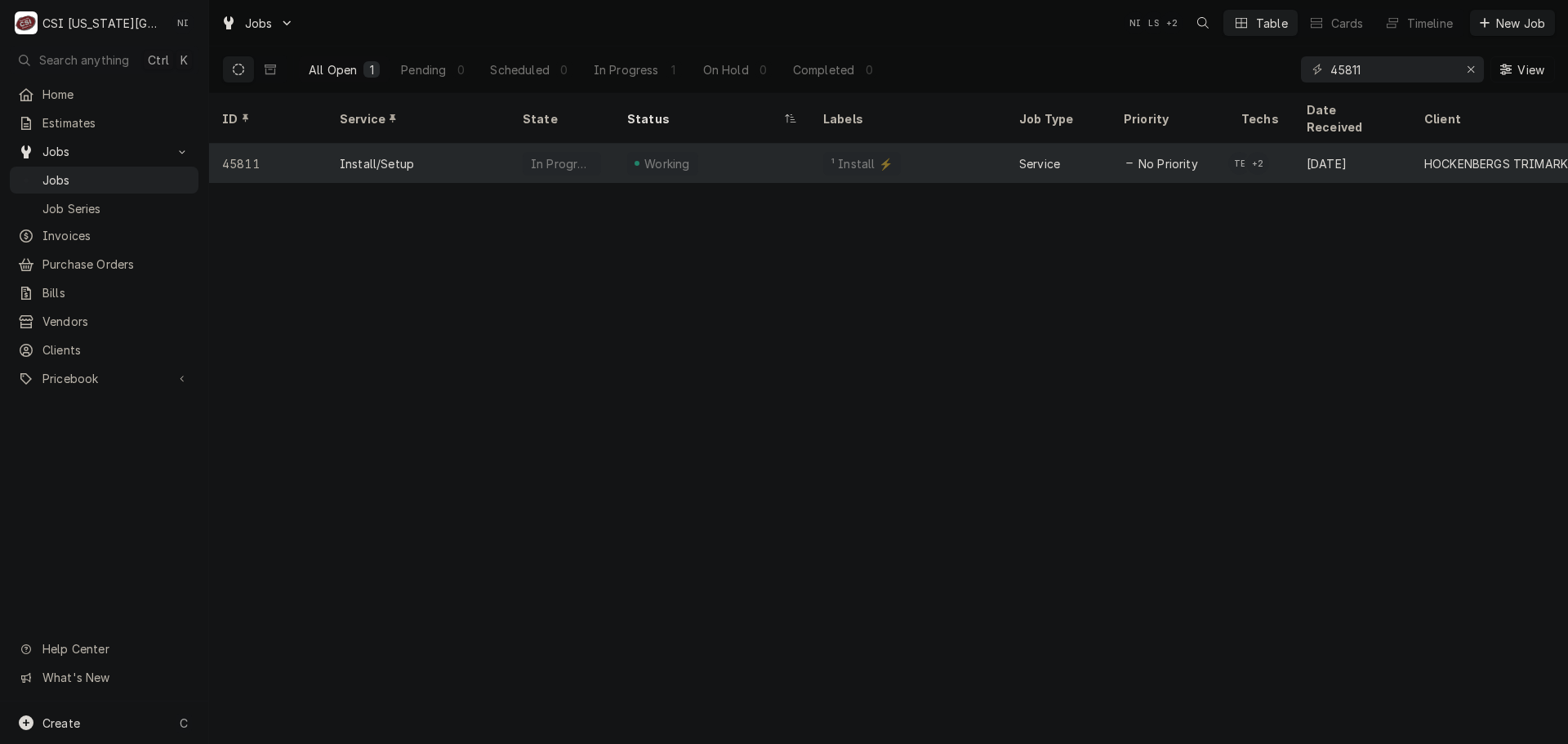
click at [458, 145] on div "Install/Setup" at bounding box center [418, 163] width 183 height 40
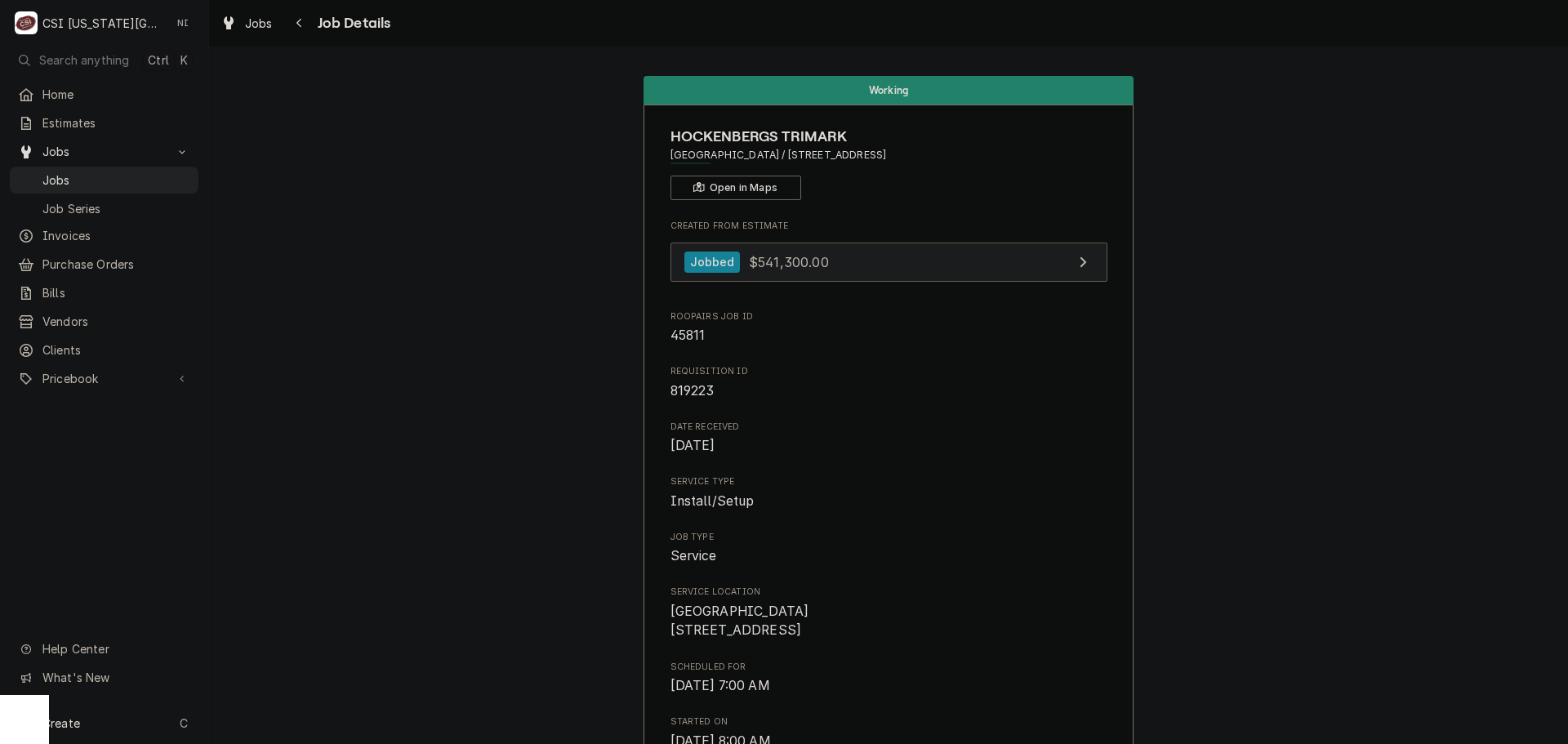
click at [798, 270] on span "$541,300.00" at bounding box center [789, 261] width 80 height 16
drag, startPoint x: 128, startPoint y: 171, endPoint x: 149, endPoint y: 166, distance: 21.6
click at [128, 171] on span "Jobs" at bounding box center [116, 180] width 148 height 17
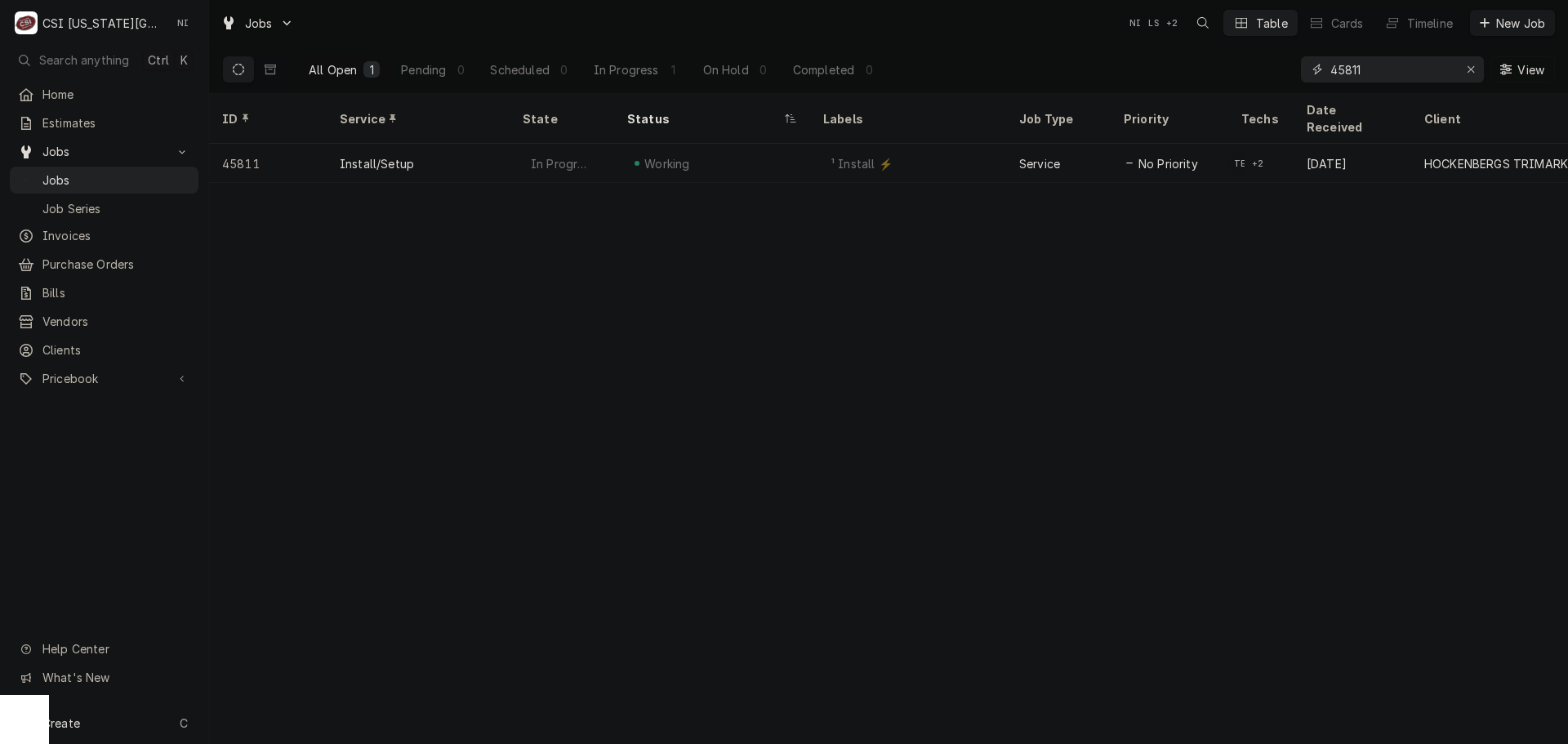
drag, startPoint x: 1354, startPoint y: 71, endPoint x: 806, endPoint y: -40, distance: 559.1
click at [806, 0] on html "C CSI [US_STATE][GEOGRAPHIC_DATA] NI Search anything Ctrl K Home Estimates Jobs…" at bounding box center [784, 372] width 1568 height 744
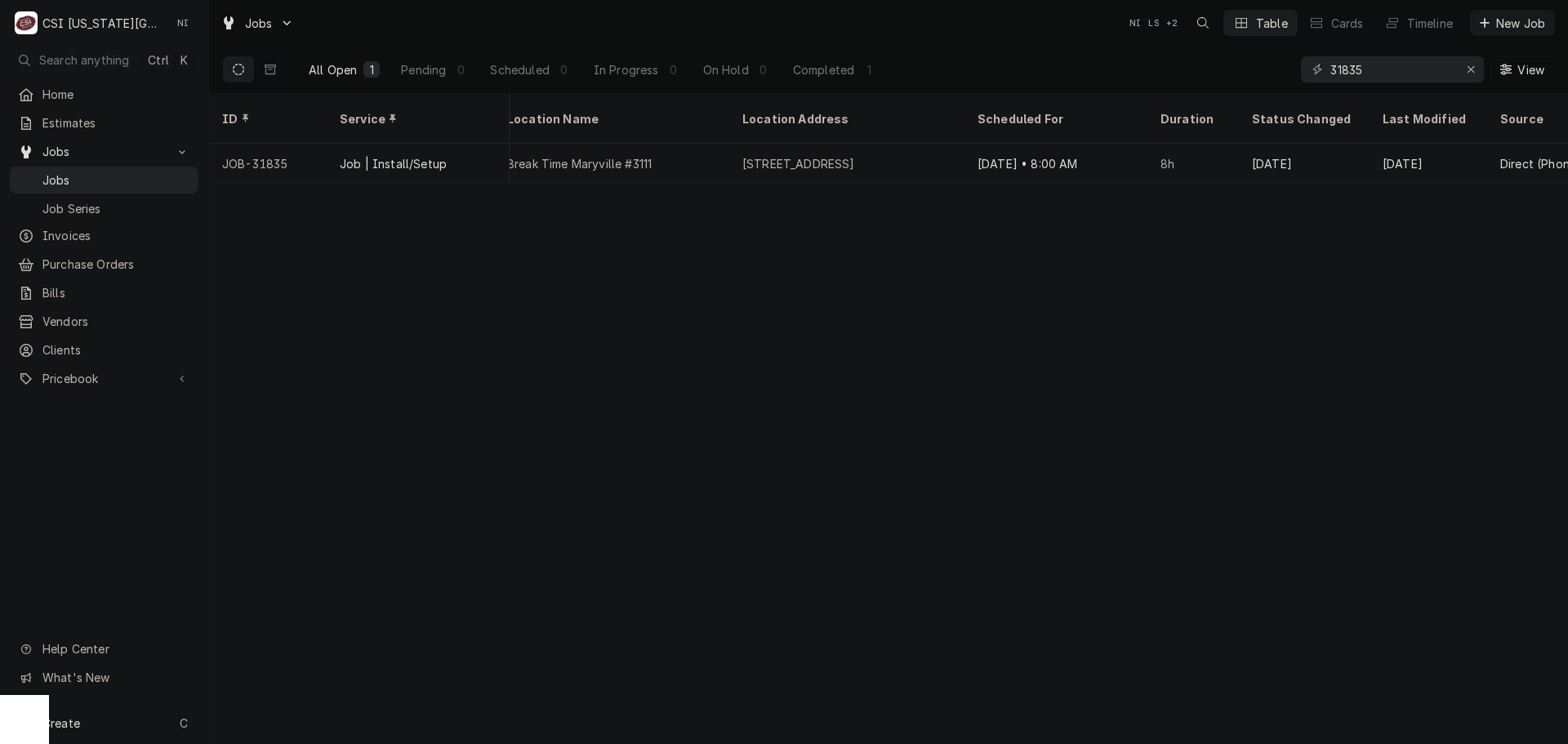
scroll to position [0, 169]
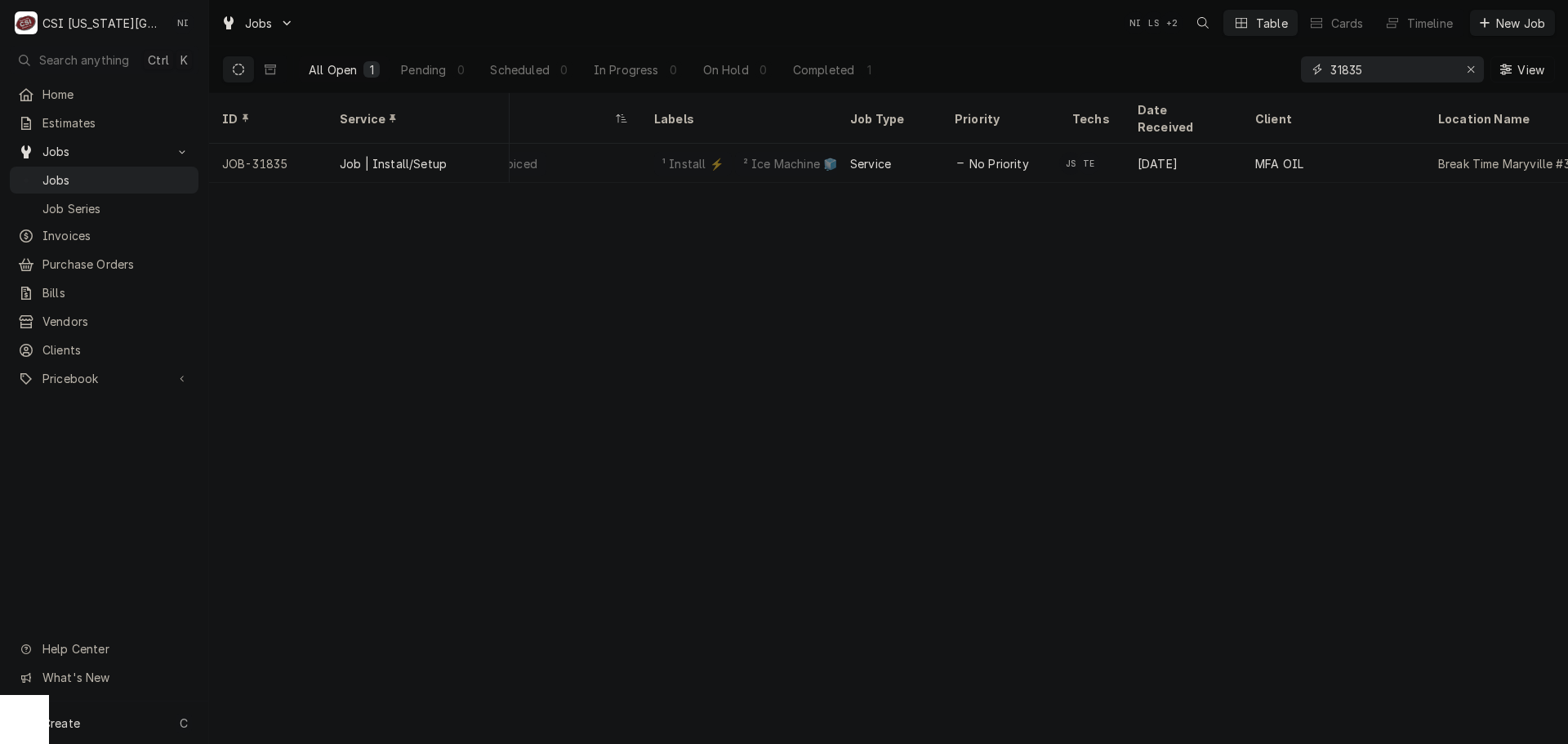
drag, startPoint x: 1381, startPoint y: 73, endPoint x: 1183, endPoint y: 76, distance: 198.0
click at [1194, 73] on div "All Open 1 Pending 0 Scheduled 0 In Progress 0 On Hold 0 Completed 1 31835 View" at bounding box center [888, 69] width 1333 height 45
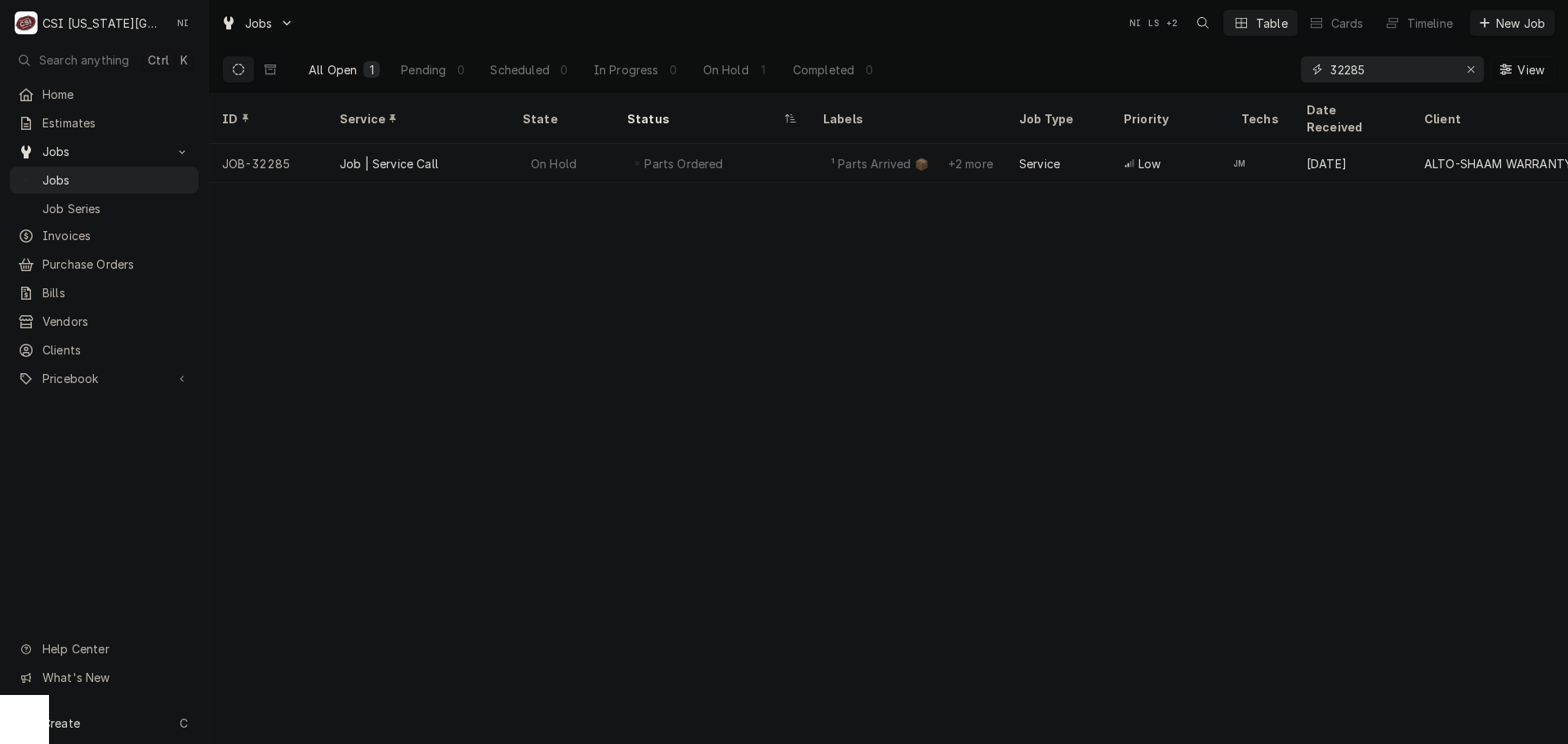
drag, startPoint x: 1205, startPoint y: 71, endPoint x: 1149, endPoint y: 76, distance: 56.2
click at [1151, 75] on div "All Open 1 Pending 0 Scheduled 0 In Progress 0 On Hold 1 Completed 0 32285 View" at bounding box center [888, 69] width 1333 height 45
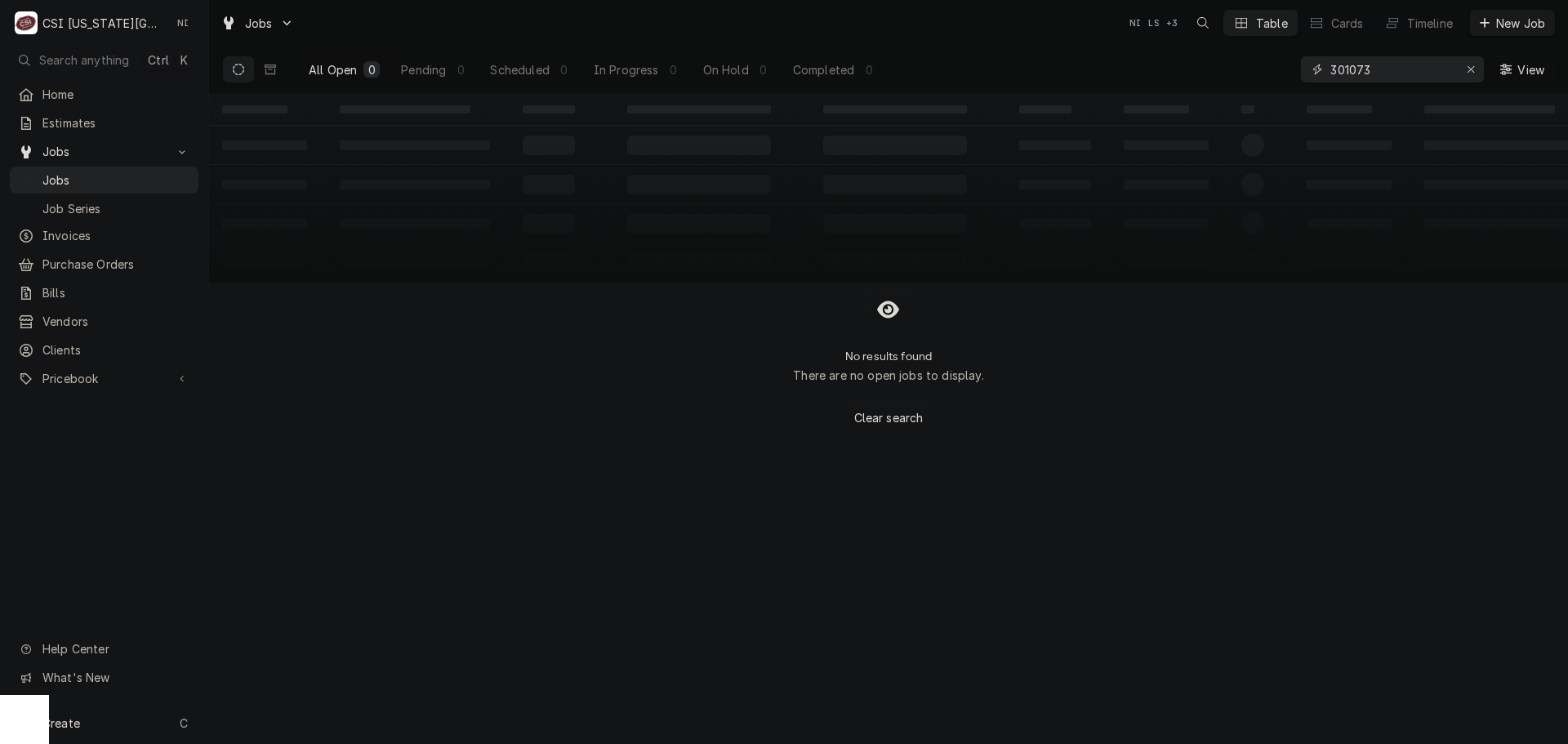
type input "301073"
drag, startPoint x: 1330, startPoint y: 74, endPoint x: 1311, endPoint y: 74, distance: 19.0
click at [1311, 74] on div "301073" at bounding box center [1392, 69] width 183 height 26
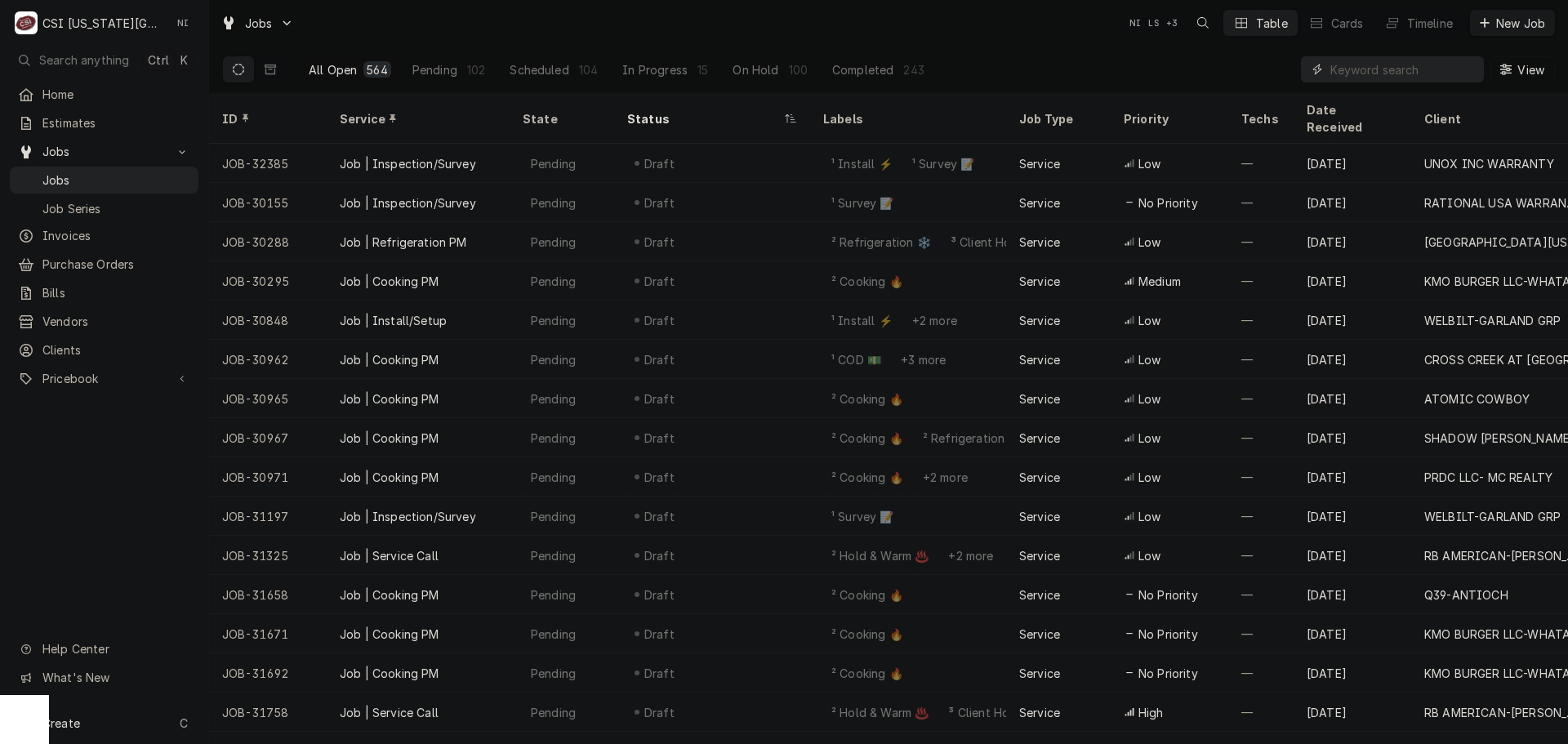
click at [1414, 72] on input "Dynamic Content Wrapper" at bounding box center [1403, 69] width 145 height 26
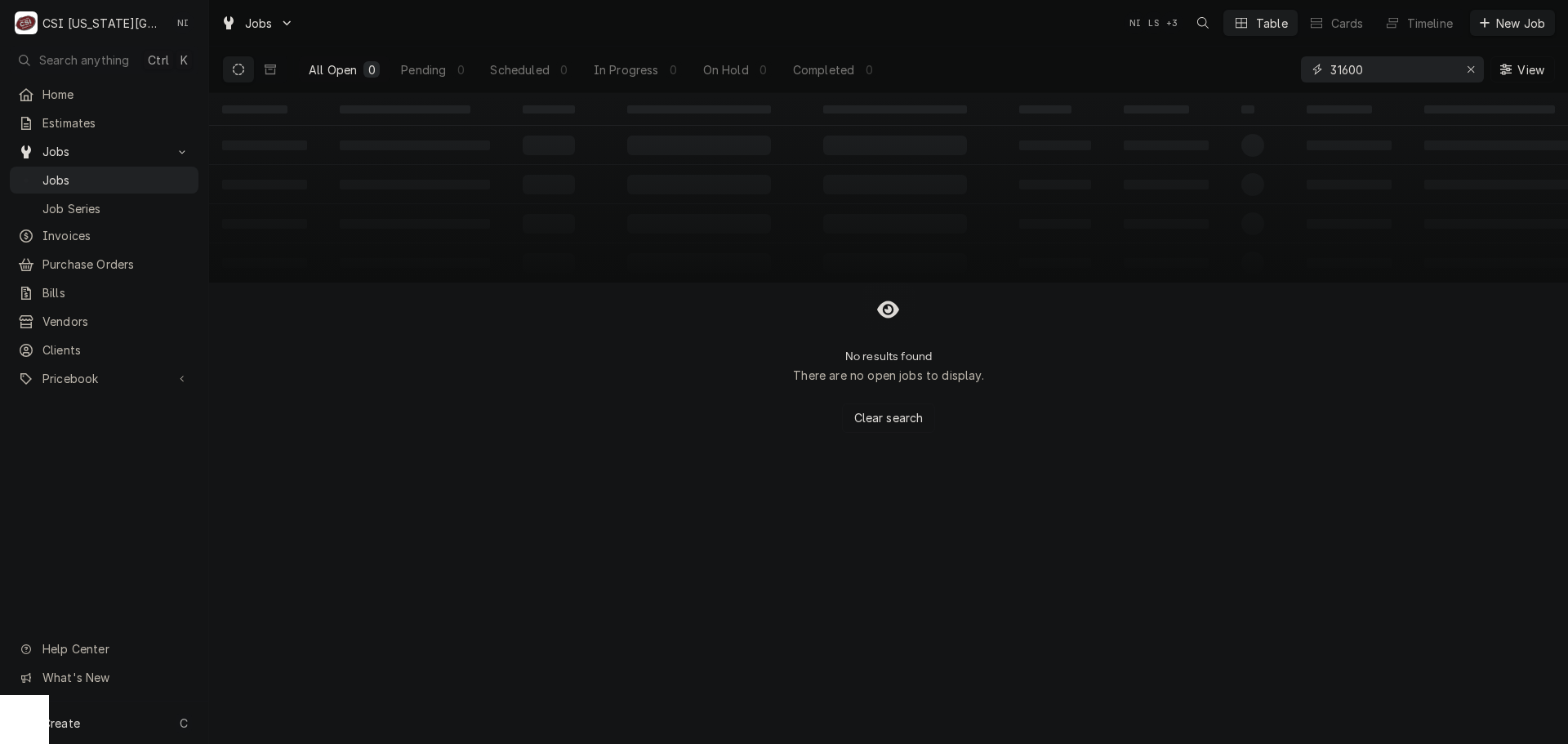
type input "31600"
click at [274, 72] on icon "Dynamic Content Wrapper" at bounding box center [271, 70] width 12 height 12
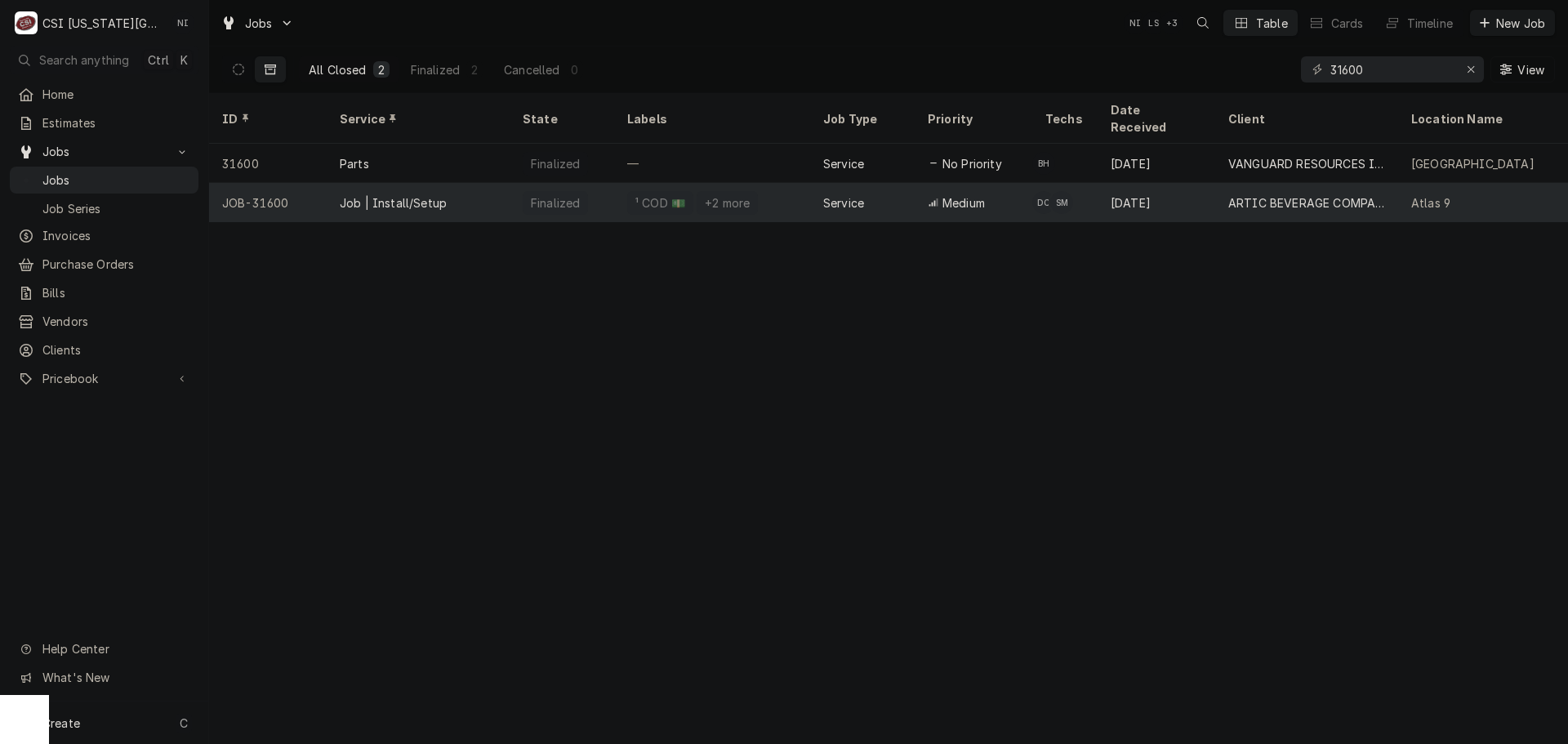
click at [1167, 183] on div "Jul 28" at bounding box center [1156, 202] width 118 height 40
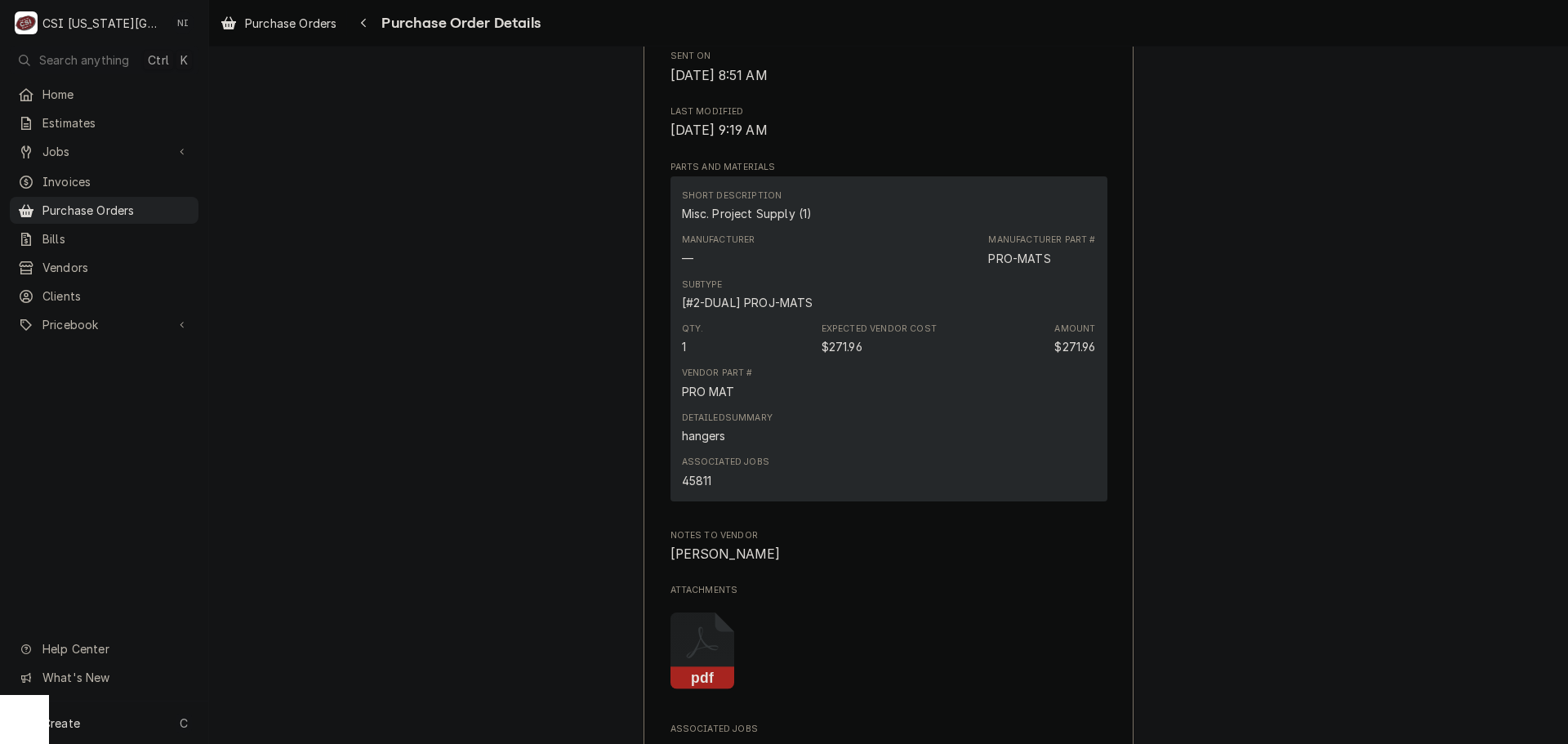
scroll to position [1306, 0]
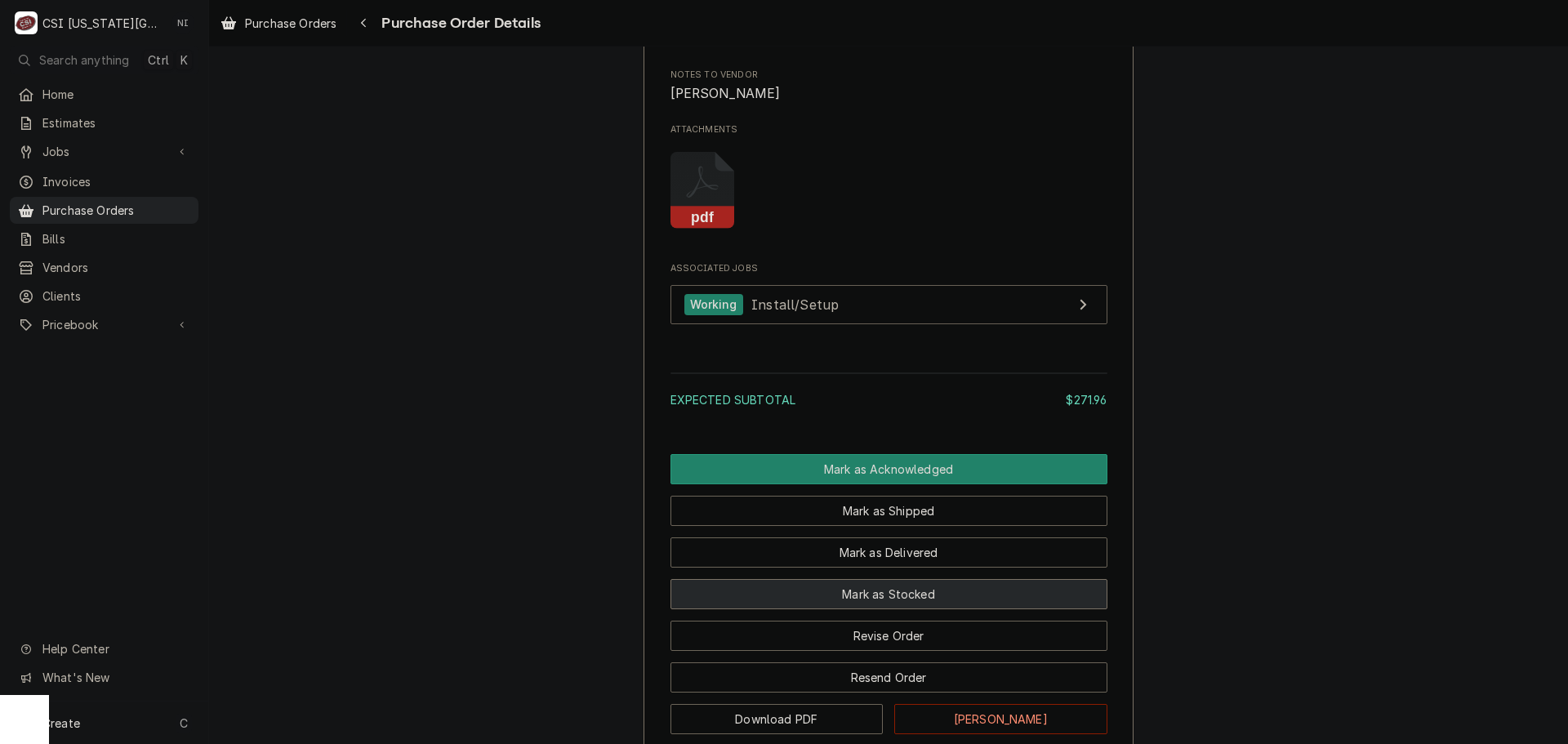
click at [915, 609] on button "Mark as Stocked" at bounding box center [889, 593] width 437 height 30
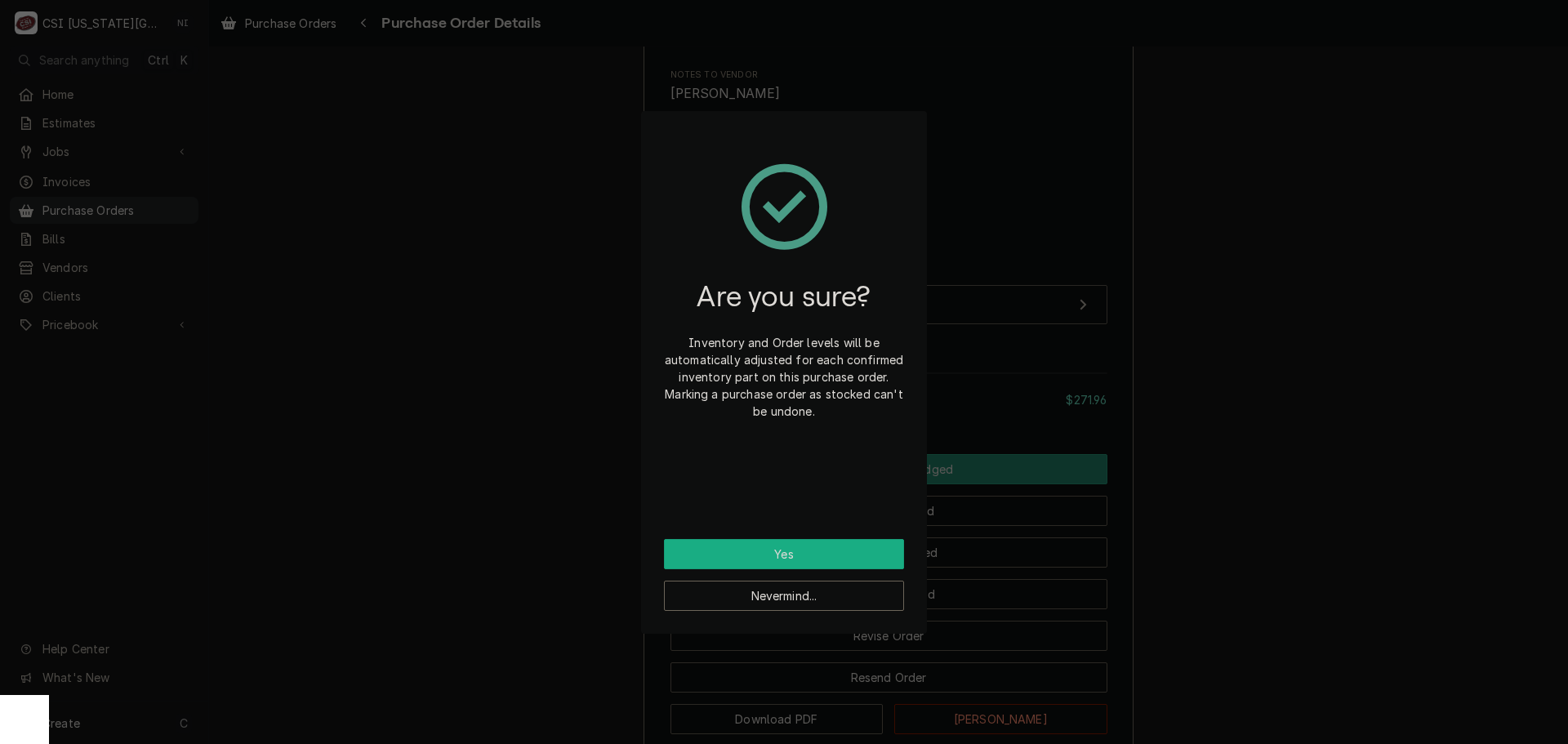
click at [821, 548] on button "Yes" at bounding box center [784, 554] width 240 height 30
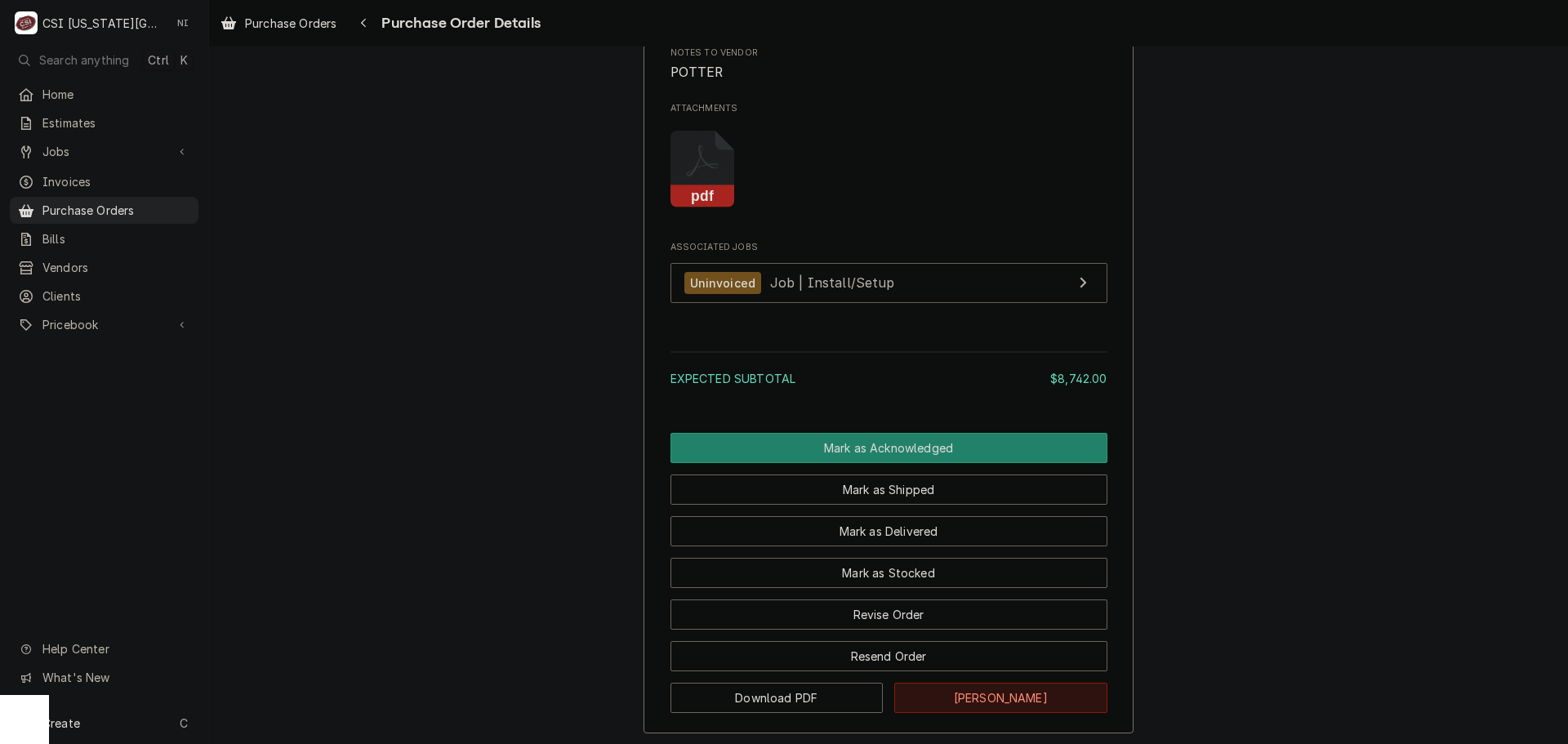
scroll to position [1383, 0]
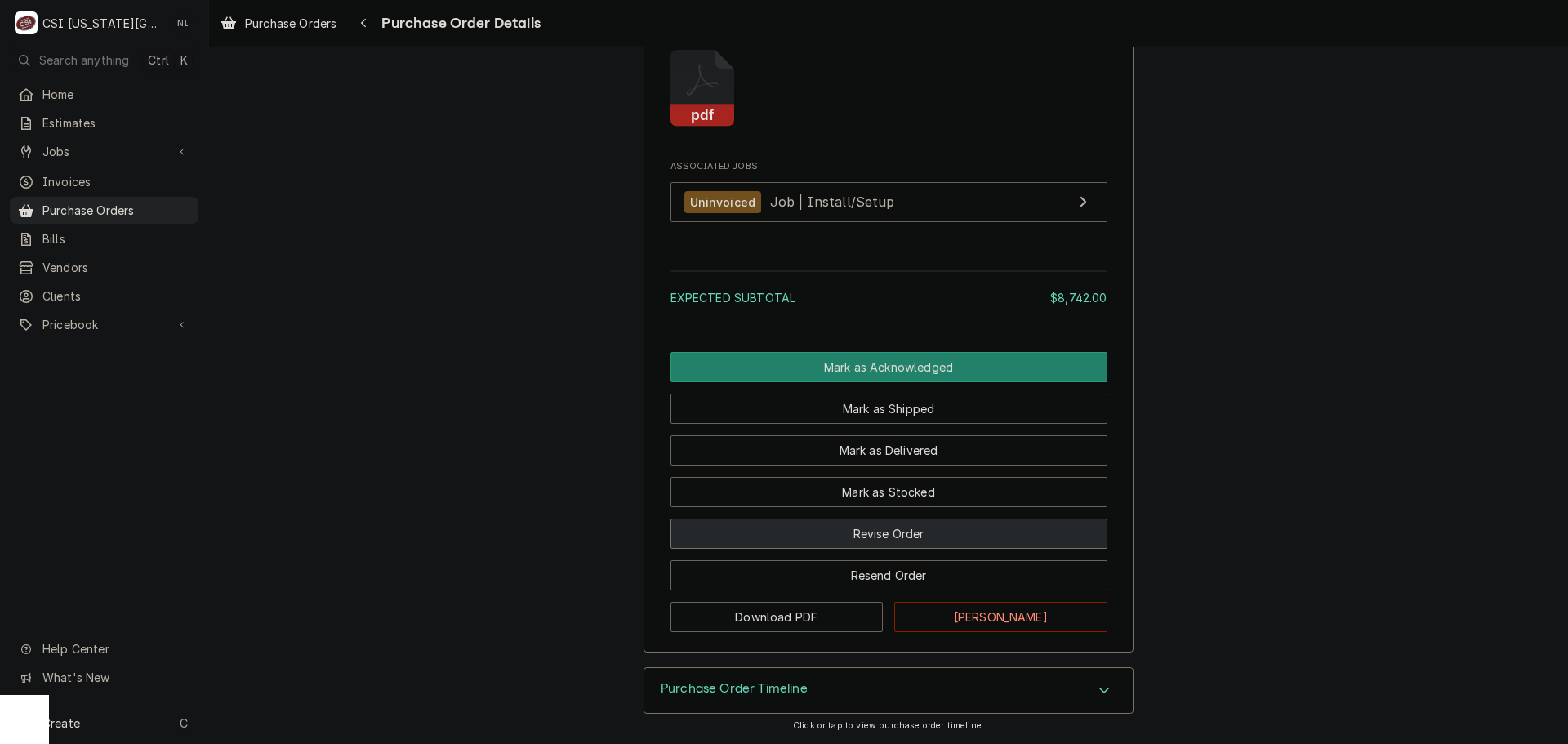
click at [938, 534] on button "Revise Order" at bounding box center [889, 532] width 437 height 30
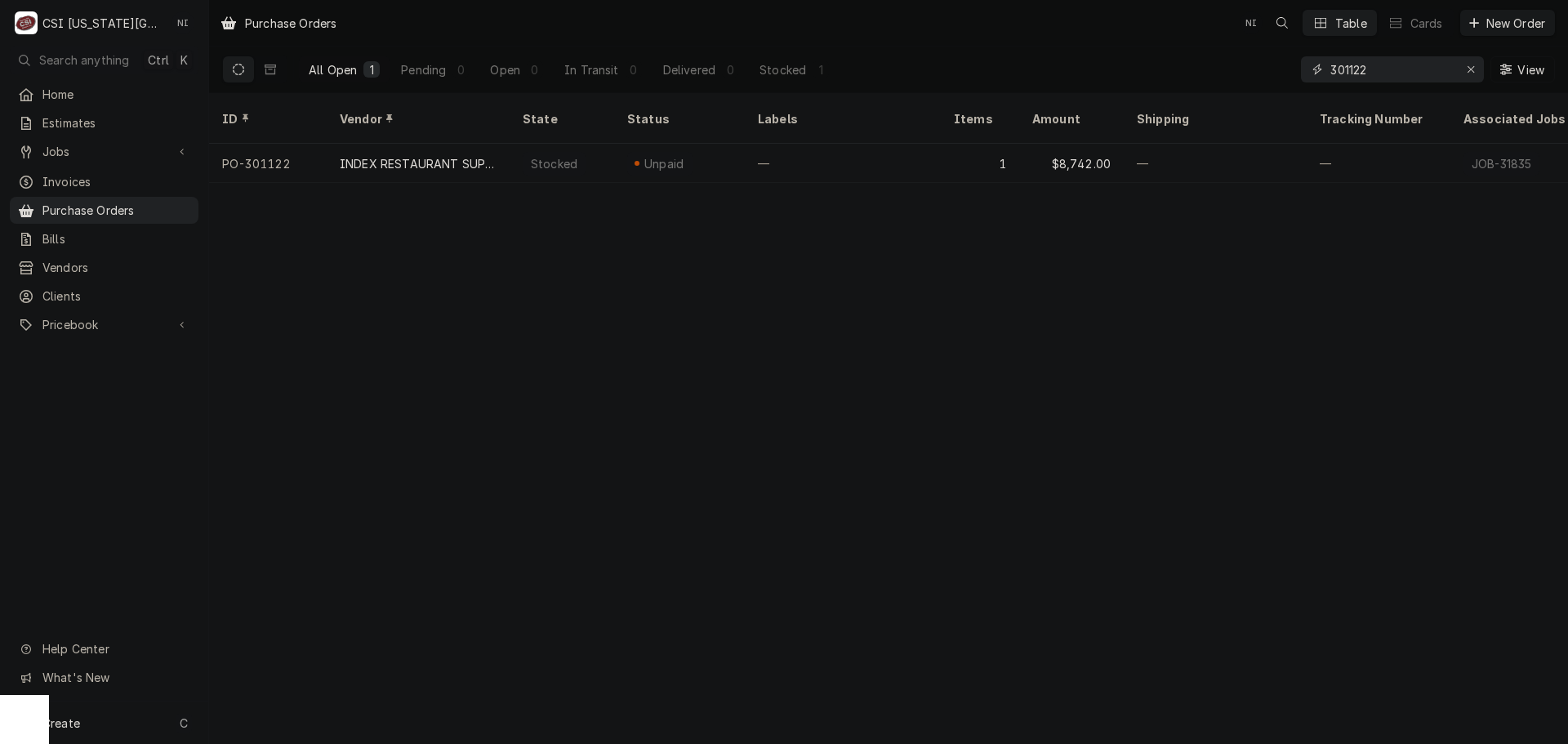
click at [1348, 72] on input "301122" at bounding box center [1391, 69] width 123 height 26
drag, startPoint x: 1378, startPoint y: 69, endPoint x: 1350, endPoint y: 76, distance: 28.9
click at [1350, 76] on input "301323" at bounding box center [1391, 69] width 123 height 26
drag, startPoint x: 1380, startPoint y: 72, endPoint x: 1354, endPoint y: 72, distance: 26.0
click at [1354, 72] on input "301331" at bounding box center [1391, 69] width 123 height 26
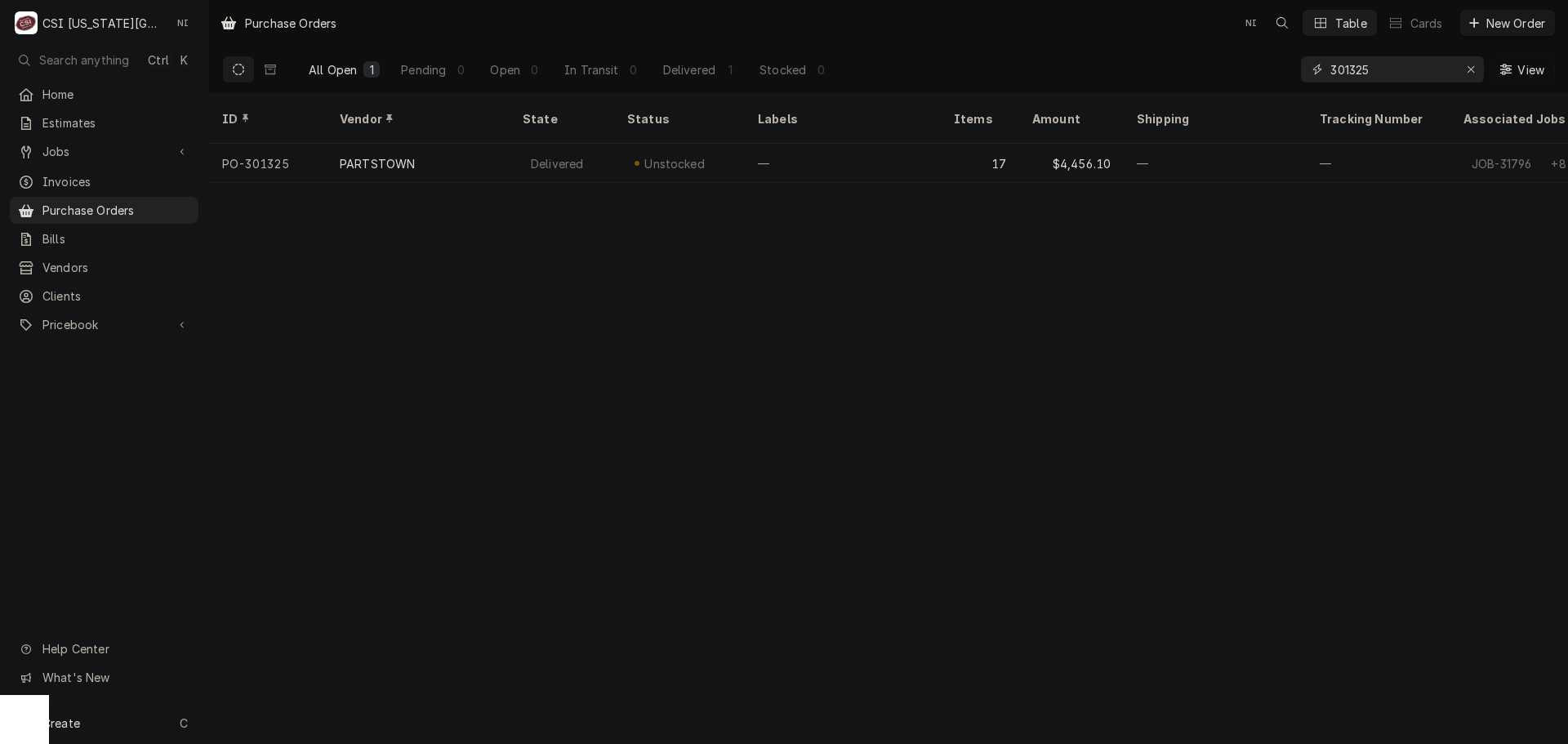
drag, startPoint x: 1388, startPoint y: 72, endPoint x: 1358, endPoint y: 74, distance: 30.1
click at [1358, 74] on input "301325" at bounding box center [1391, 69] width 123 height 26
drag, startPoint x: 1385, startPoint y: 72, endPoint x: 1359, endPoint y: 72, distance: 26.0
click at [1359, 72] on input "301345" at bounding box center [1391, 69] width 123 height 26
click at [1371, 72] on input "301332" at bounding box center [1391, 69] width 123 height 26
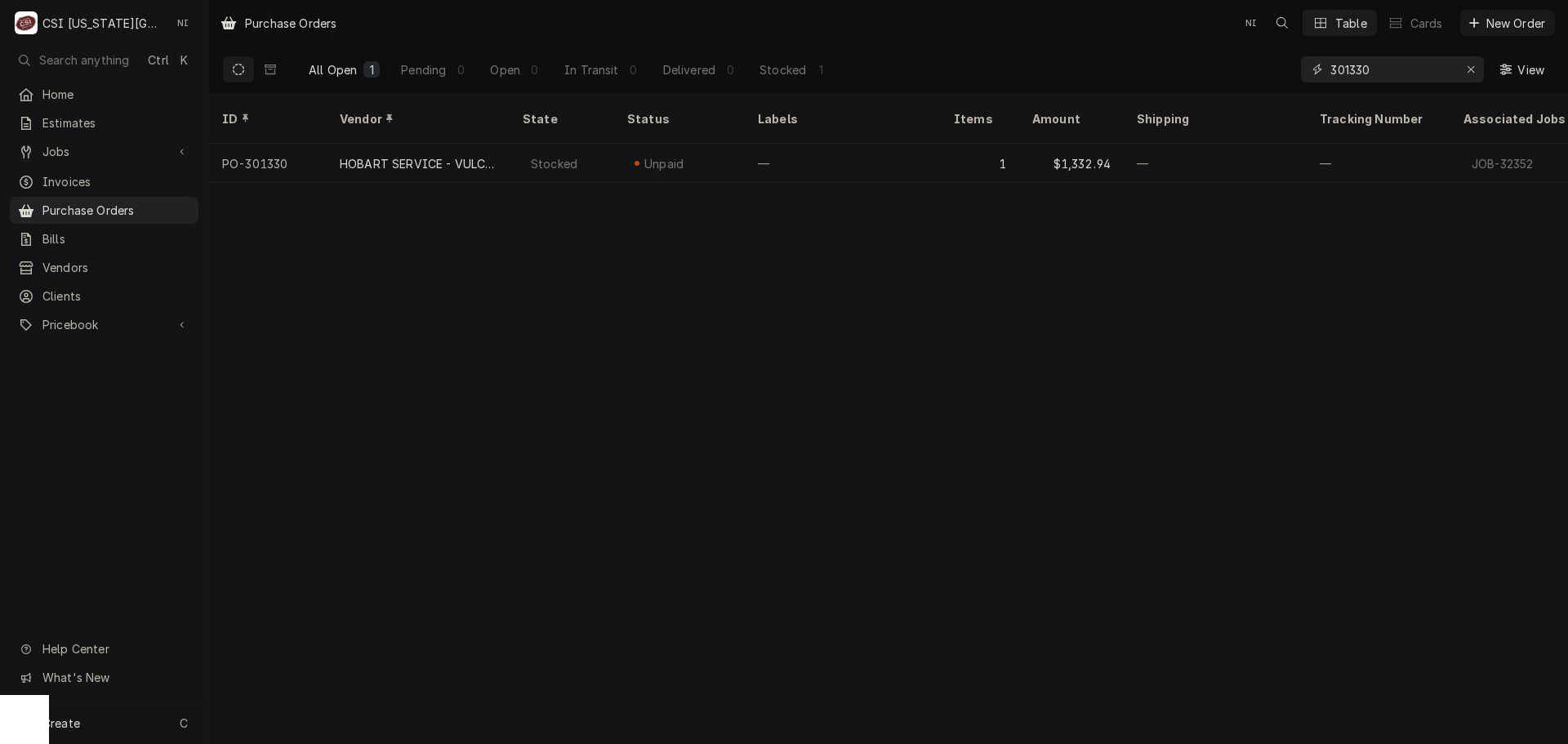
drag, startPoint x: 1366, startPoint y: 72, endPoint x: 1358, endPoint y: 76, distance: 8.9
click at [1358, 76] on input "301330" at bounding box center [1391, 69] width 123 height 26
click at [1380, 73] on input "301352" at bounding box center [1391, 69] width 123 height 26
drag, startPoint x: 1375, startPoint y: 71, endPoint x: 1354, endPoint y: 71, distance: 21.0
click at [1354, 71] on input "301358" at bounding box center [1391, 69] width 123 height 26
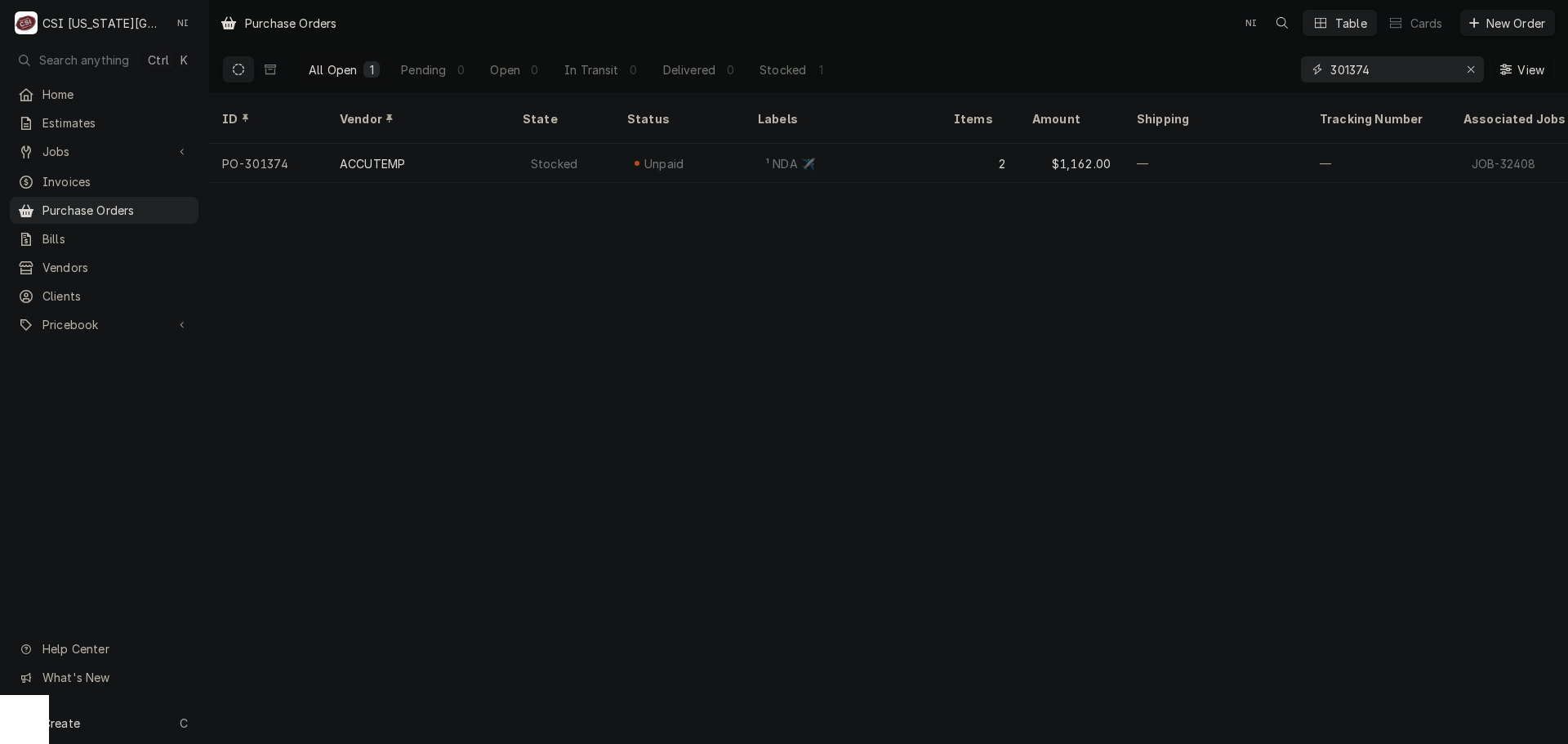
drag, startPoint x: 1370, startPoint y: 70, endPoint x: 1353, endPoint y: 72, distance: 17.1
click at [1353, 72] on input "301374" at bounding box center [1391, 69] width 123 height 26
drag, startPoint x: 1325, startPoint y: 71, endPoint x: 1281, endPoint y: 70, distance: 44.0
click at [1281, 70] on div "All Open 1 Pending 0 Open 1 In Transit 0 Delivered 0 Stocked 0 301366 View" at bounding box center [888, 69] width 1333 height 45
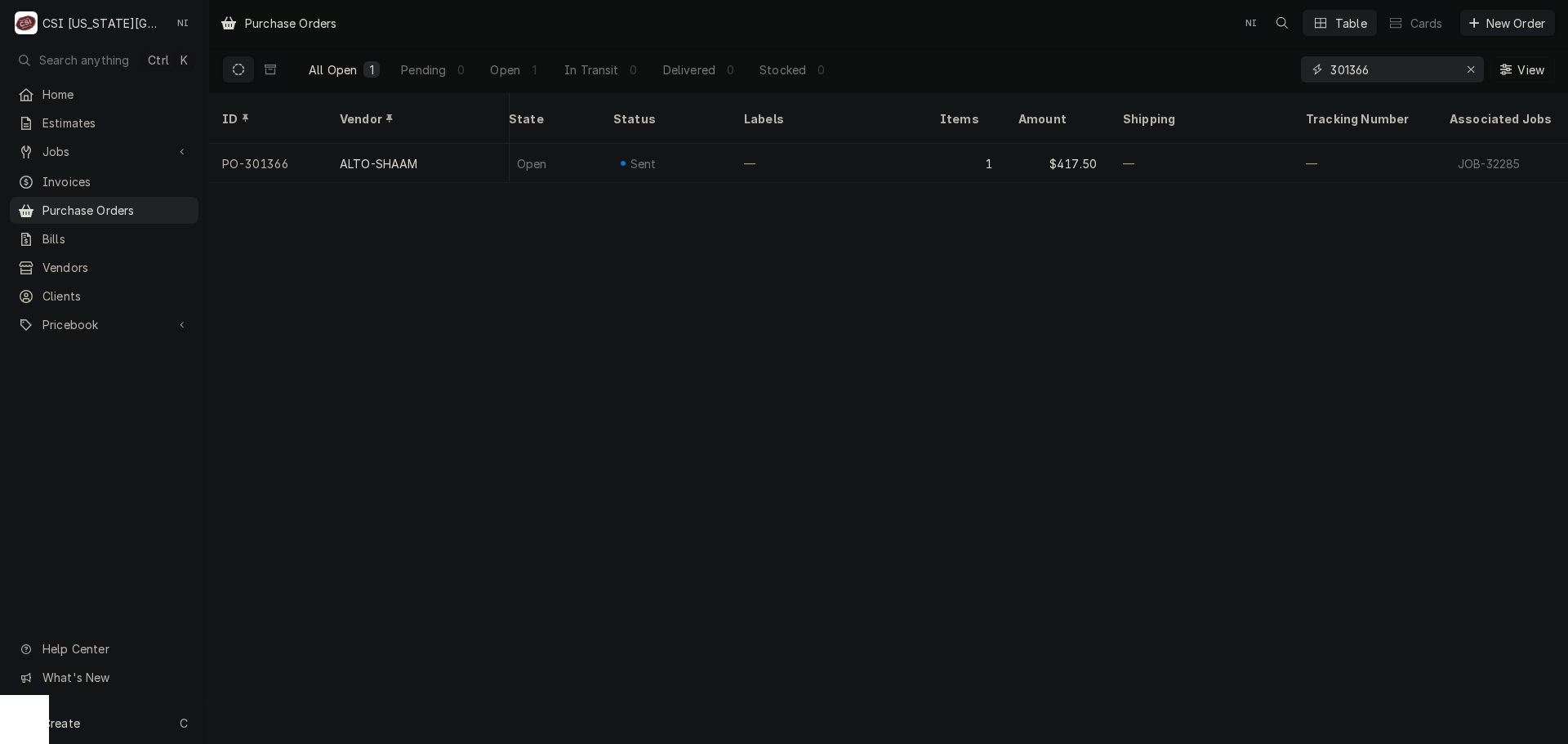
paste input "073"
type input "301073"
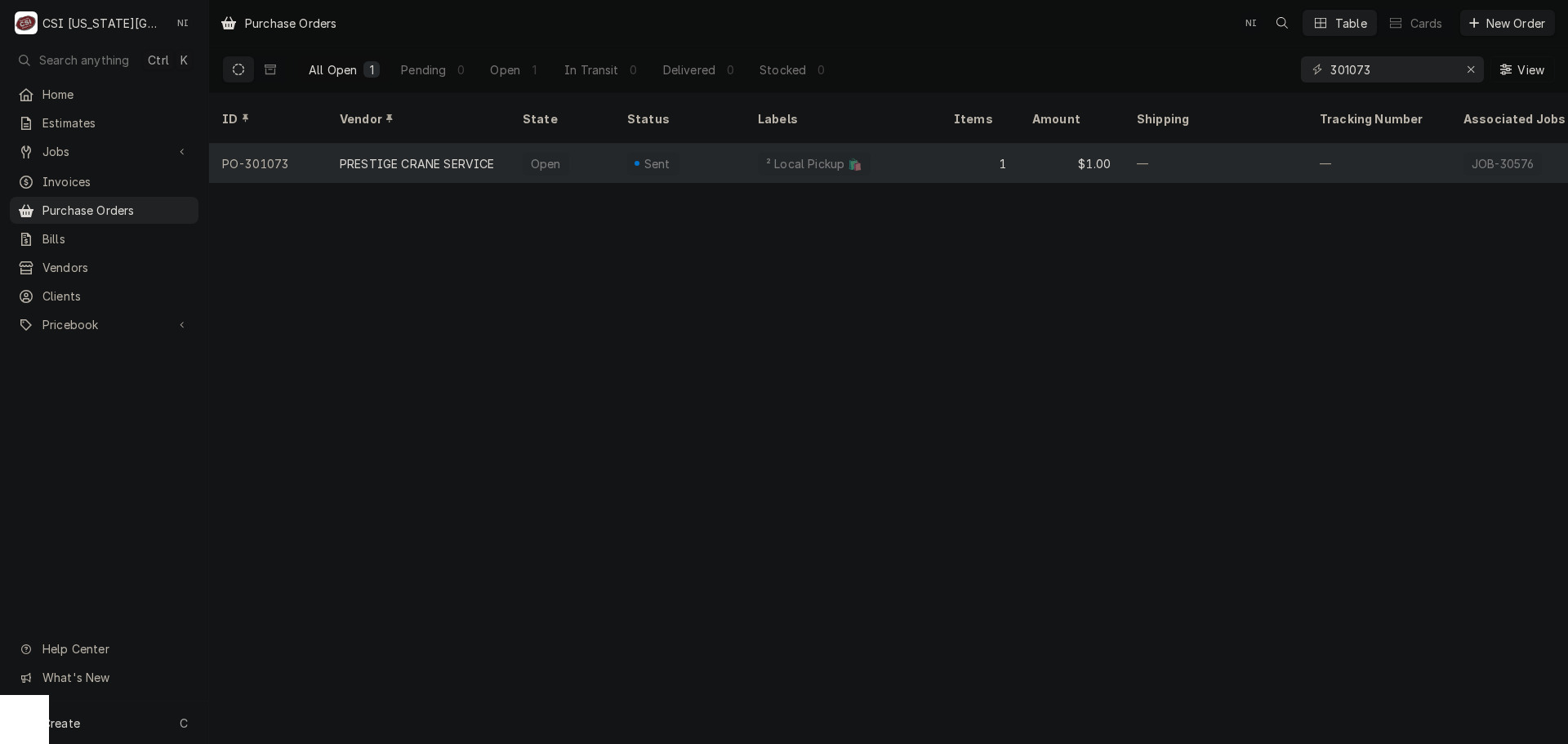
click at [1127, 145] on div "—" at bounding box center [1214, 163] width 183 height 40
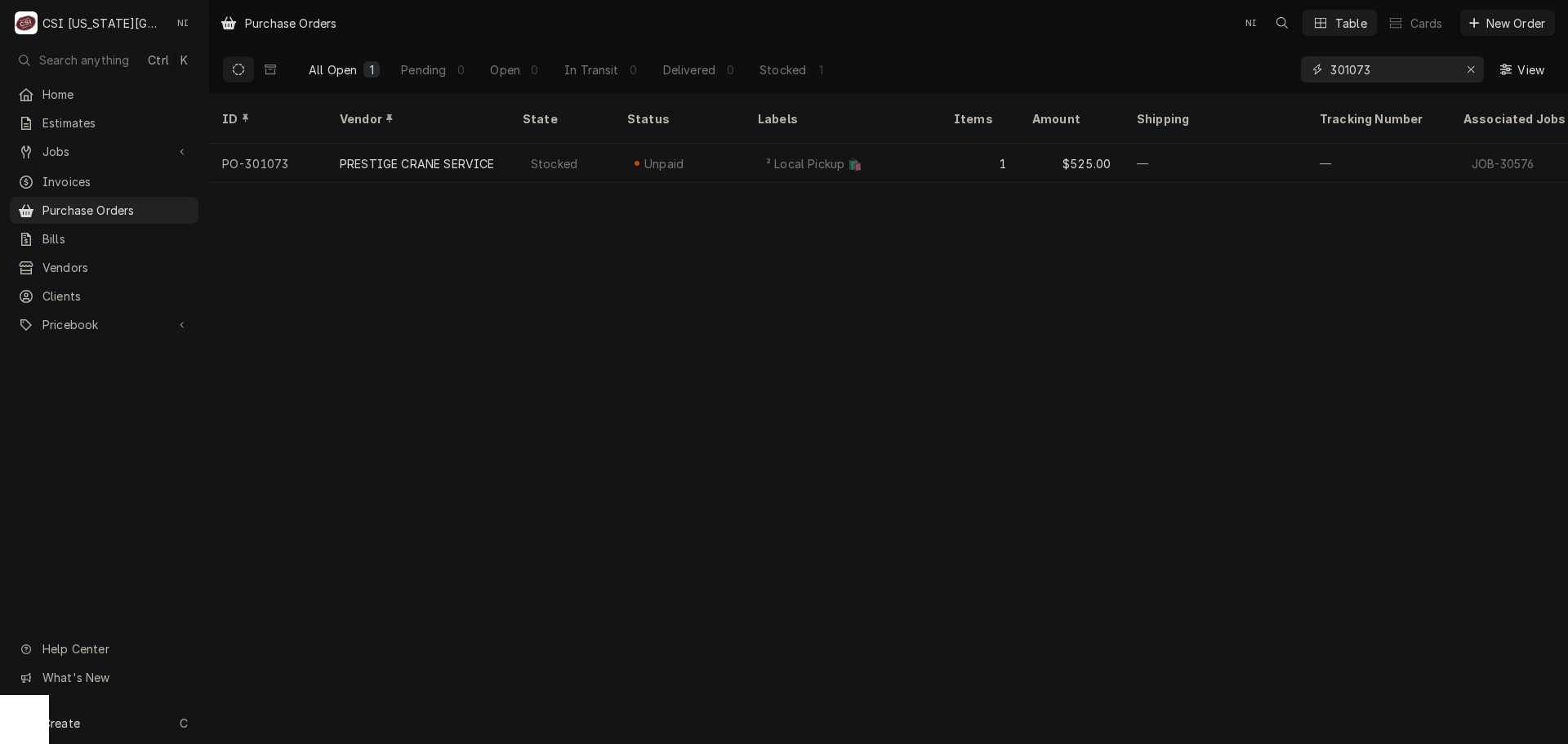
drag, startPoint x: 1388, startPoint y: 71, endPoint x: 1258, endPoint y: 79, distance: 130.2
click at [1261, 79] on div "All Open 1 Pending 0 Open 0 In Transit 0 Delivered 0 Stocked 1 301073 View" at bounding box center [888, 69] width 1333 height 45
drag, startPoint x: 1404, startPoint y: 81, endPoint x: 1279, endPoint y: 72, distance: 125.3
click at [1292, 71] on div "All Open 1 Pending 0 Open 0 In Transit 0 Delivered 1 Stocked 0 301160 View" at bounding box center [888, 69] width 1333 height 45
drag, startPoint x: 1380, startPoint y: 74, endPoint x: 1349, endPoint y: 73, distance: 31.0
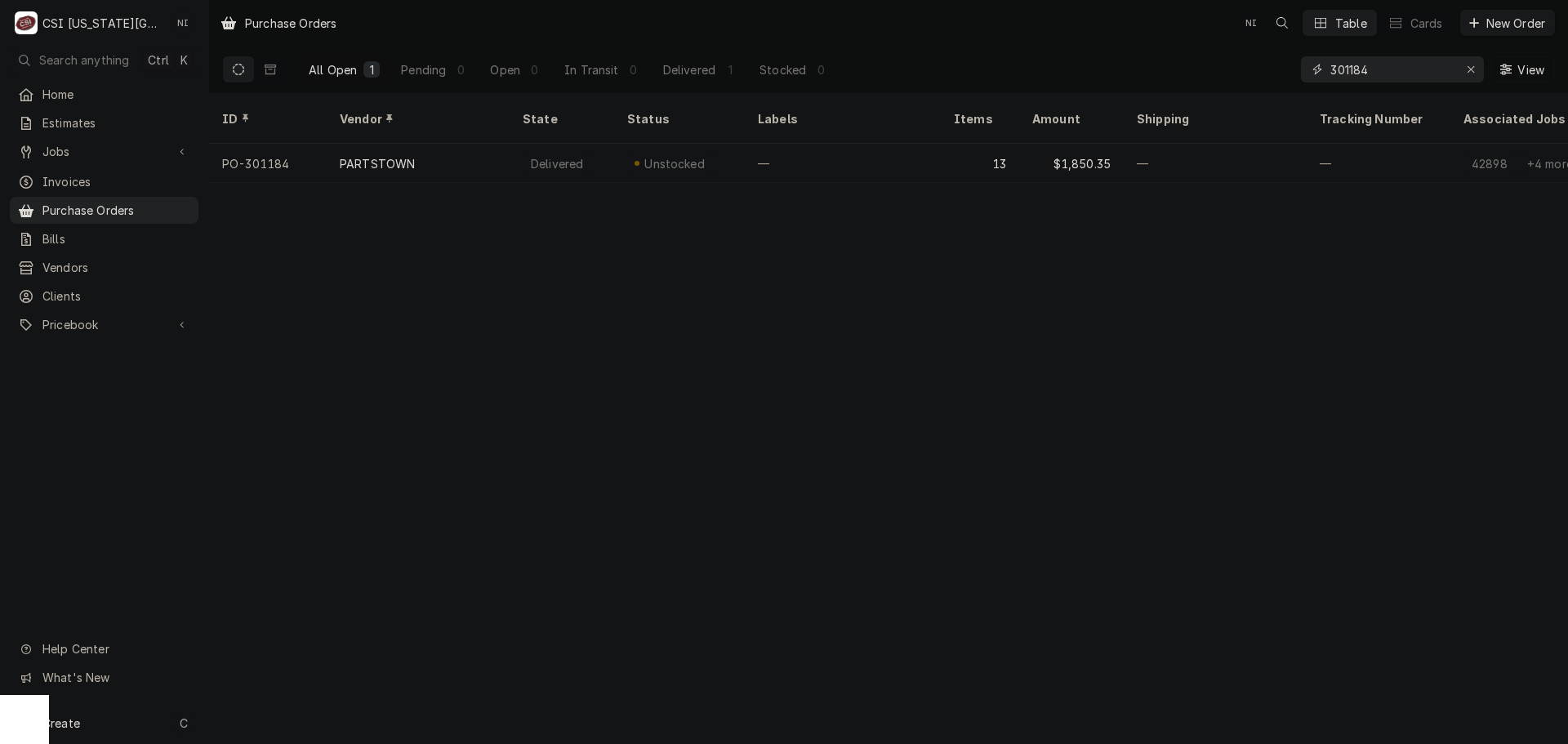
click at [1349, 73] on input "301184" at bounding box center [1391, 69] width 123 height 26
drag, startPoint x: 1102, startPoint y: 160, endPoint x: 1169, endPoint y: 163, distance: 67.1
click at [1169, 163] on table "ID Vendor State Status Labels Items Amount Shipping Tracking Number Associated …" at bounding box center [888, 137] width 1359 height 90
click at [1154, 184] on div "Purchase Orders NI Table Cards New Order All Open 1 Pending 0 Open 1 In Transit…" at bounding box center [888, 372] width 1359 height 744
drag, startPoint x: 1378, startPoint y: 71, endPoint x: 1311, endPoint y: 67, distance: 67.1
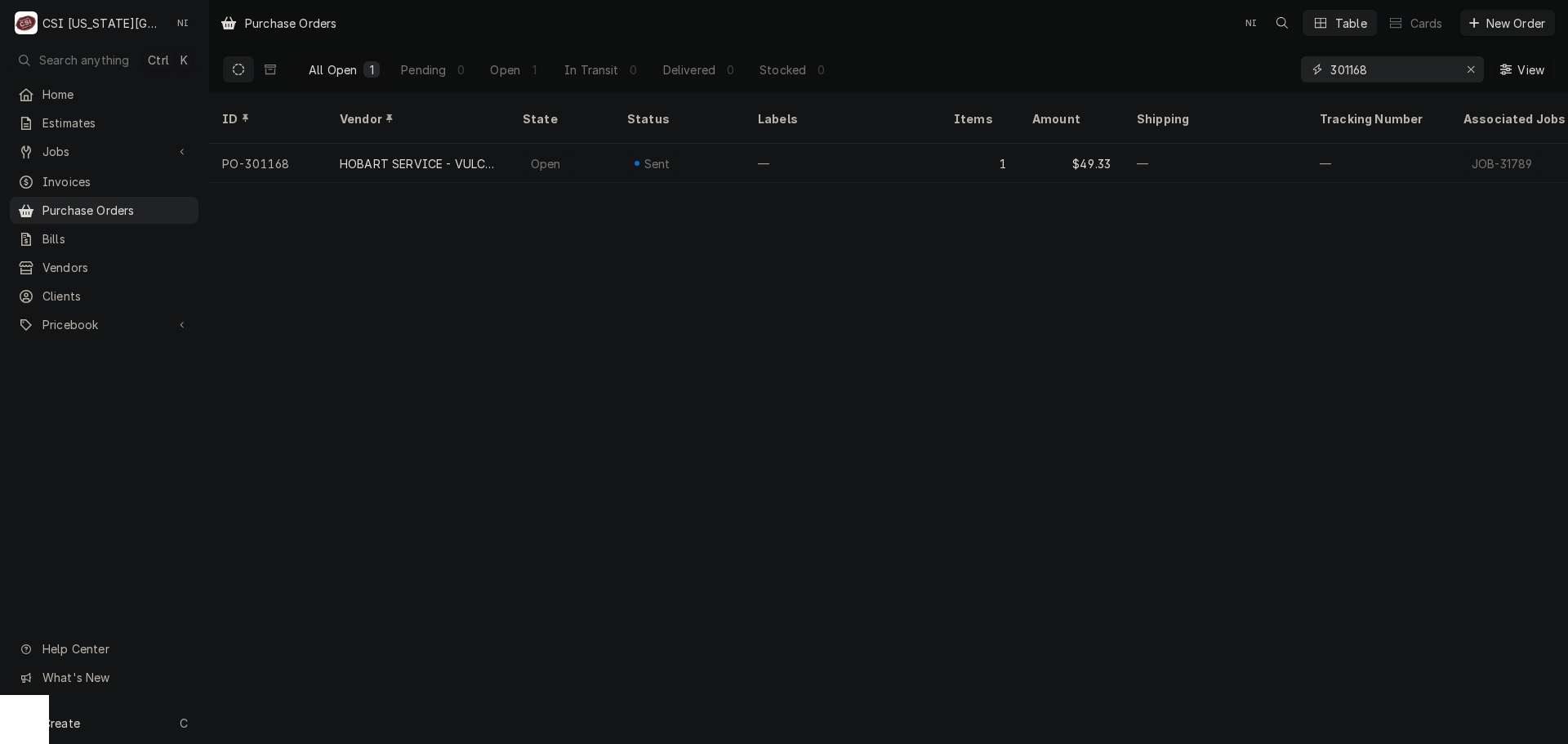
click at [1311, 67] on div "301168" at bounding box center [1392, 69] width 183 height 26
drag, startPoint x: 1376, startPoint y: 65, endPoint x: 1223, endPoint y: 55, distance: 153.3
click at [1263, 61] on div "All Open 1 Pending 0 Open 0 In Transit 0 Delivered 1 Stocked 0 301236 View" at bounding box center [888, 69] width 1333 height 45
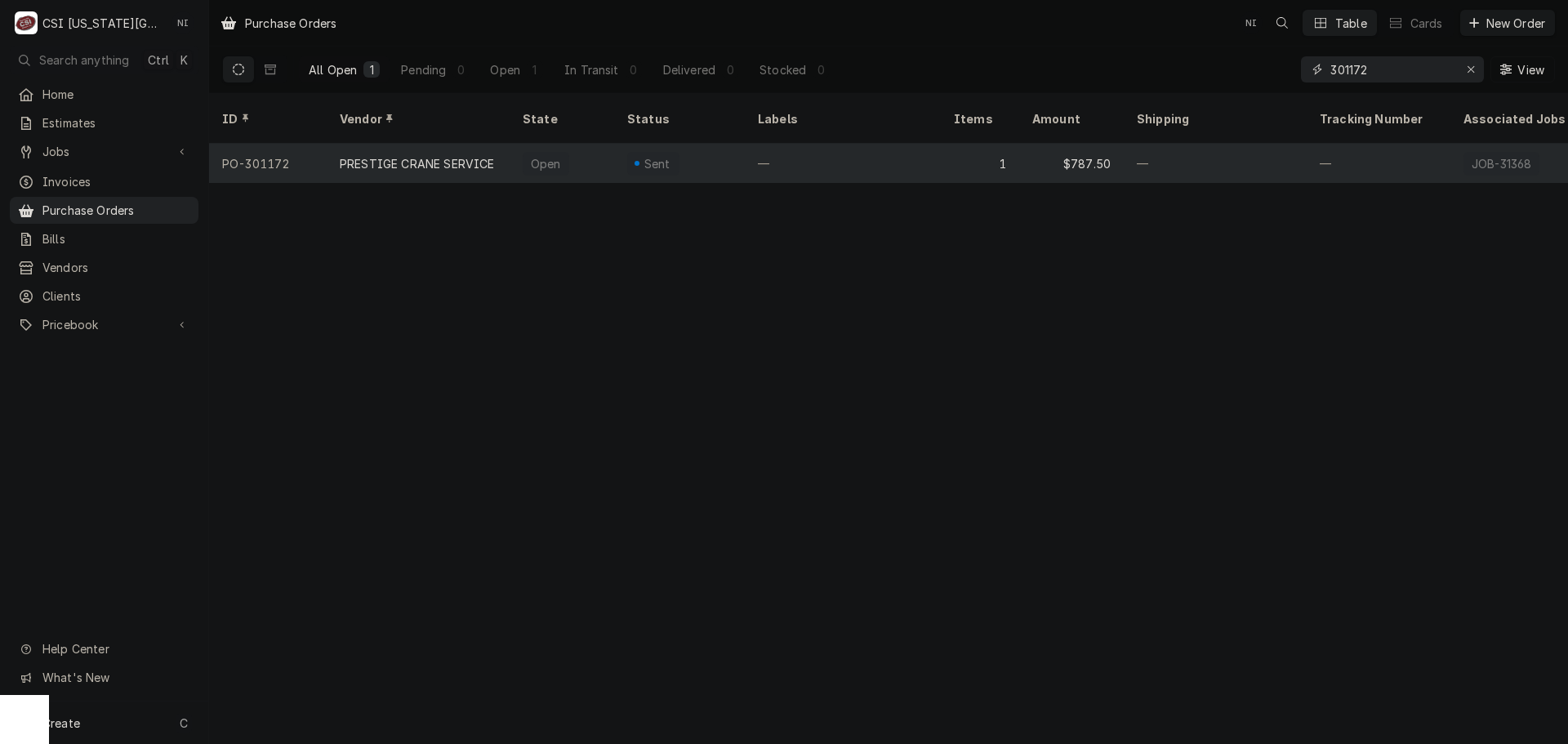
type input "301172"
click at [870, 155] on div "—" at bounding box center [842, 163] width 196 height 40
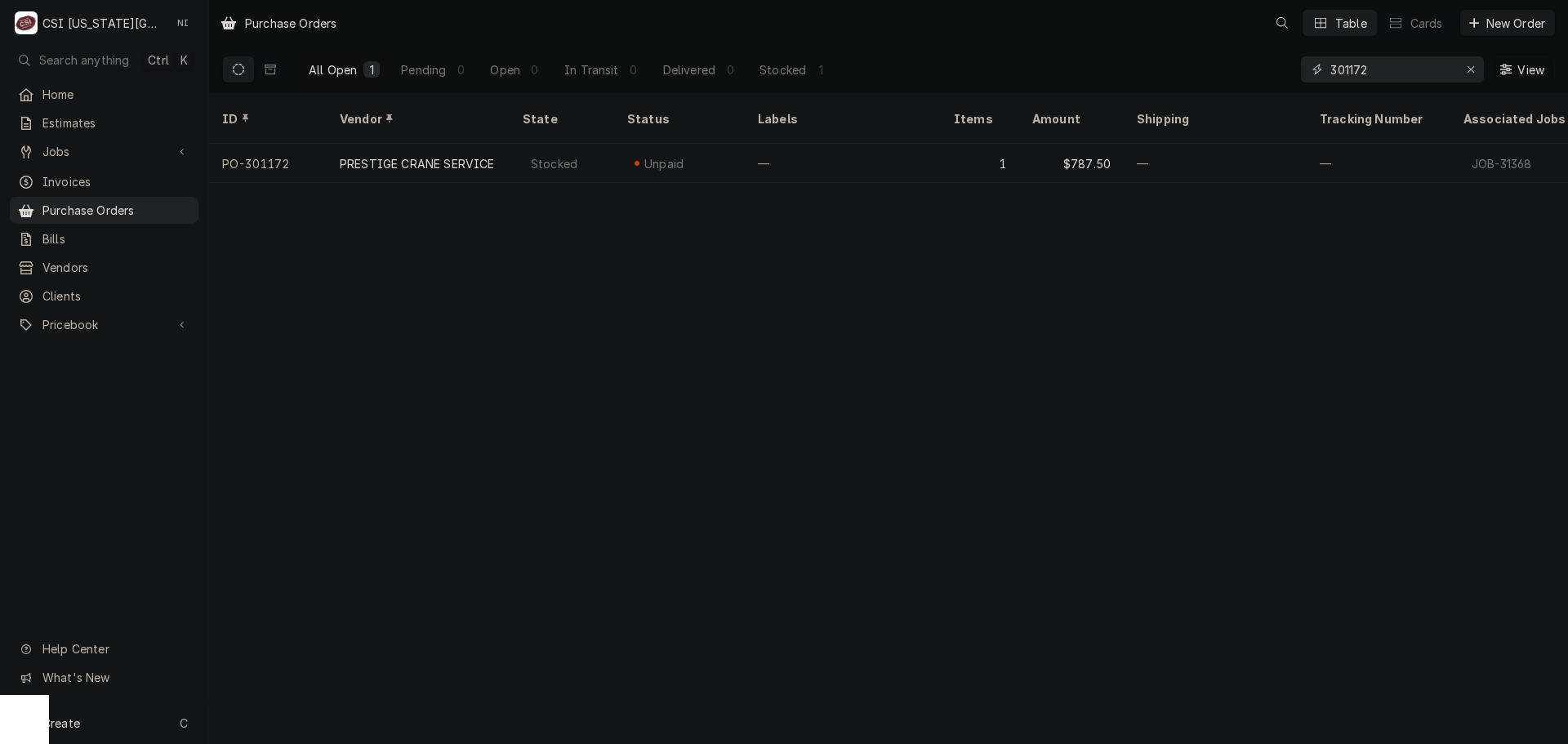
drag, startPoint x: 1379, startPoint y: 71, endPoint x: 1147, endPoint y: 70, distance: 232.0
click at [1182, 72] on div "All Open 1 Pending 0 Open 0 In Transit 0 Delivered 0 Stocked 1 301172 View" at bounding box center [888, 69] width 1333 height 45
drag, startPoint x: 1391, startPoint y: 70, endPoint x: 1089, endPoint y: 71, distance: 302.0
click at [1157, 73] on div "All Open 1 Pending 0 Open 0 In Transit 0 Delivered 1 Stocked 0 301298 View" at bounding box center [888, 69] width 1333 height 45
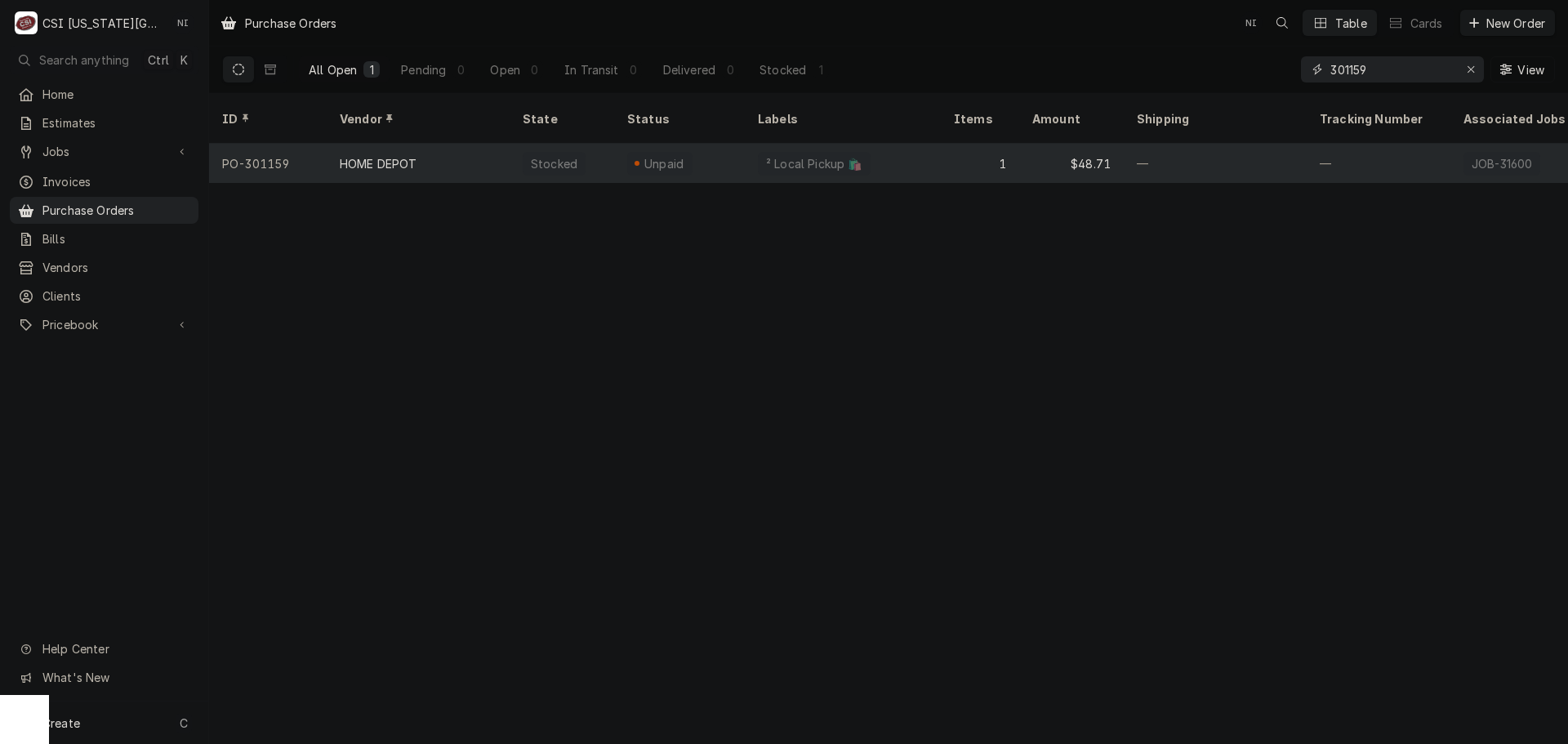
type input "301159"
click at [749, 144] on div "² Local Pickup 🛍️" at bounding box center [842, 163] width 196 height 40
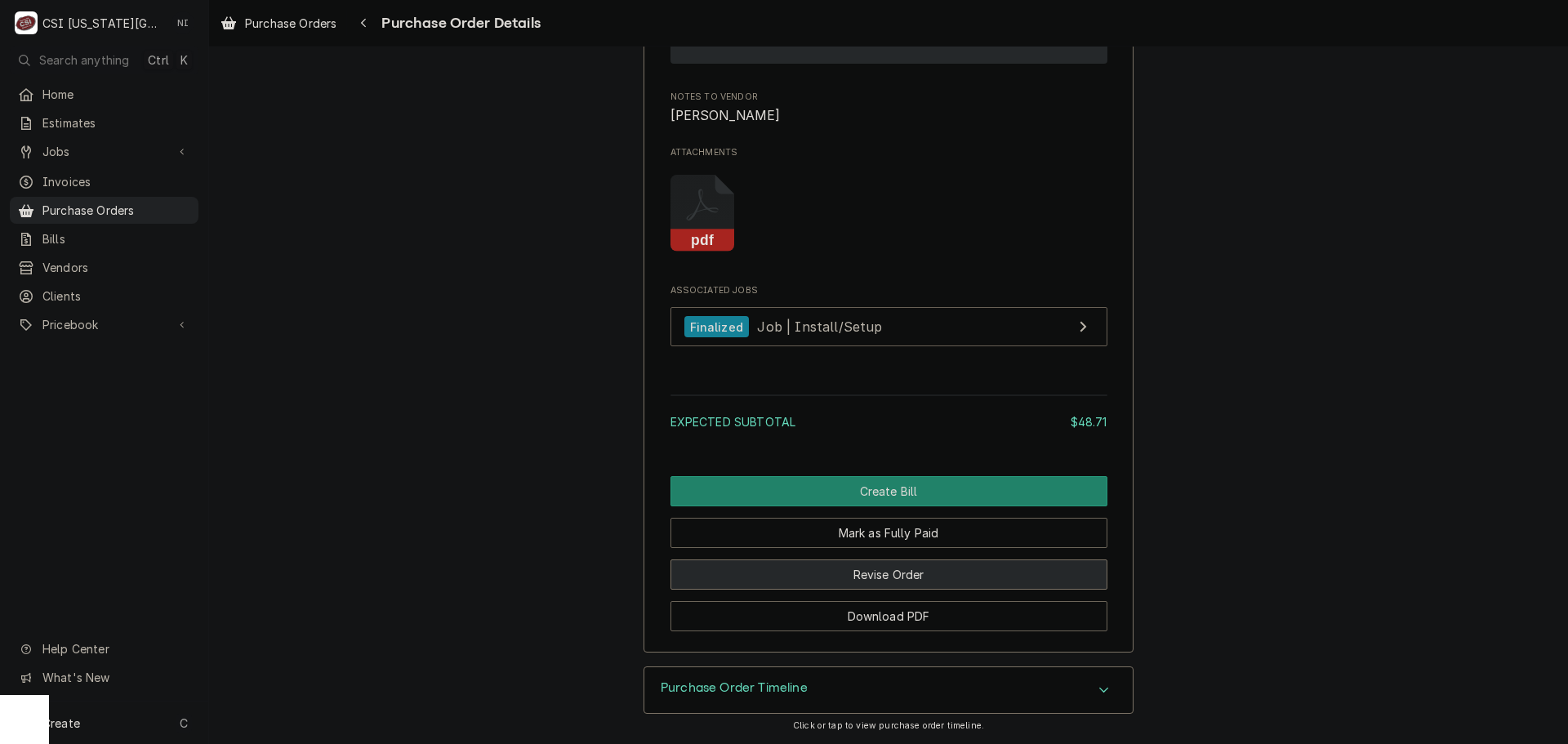
scroll to position [1525, 0]
click at [888, 566] on button "Revise Order" at bounding box center [889, 574] width 437 height 30
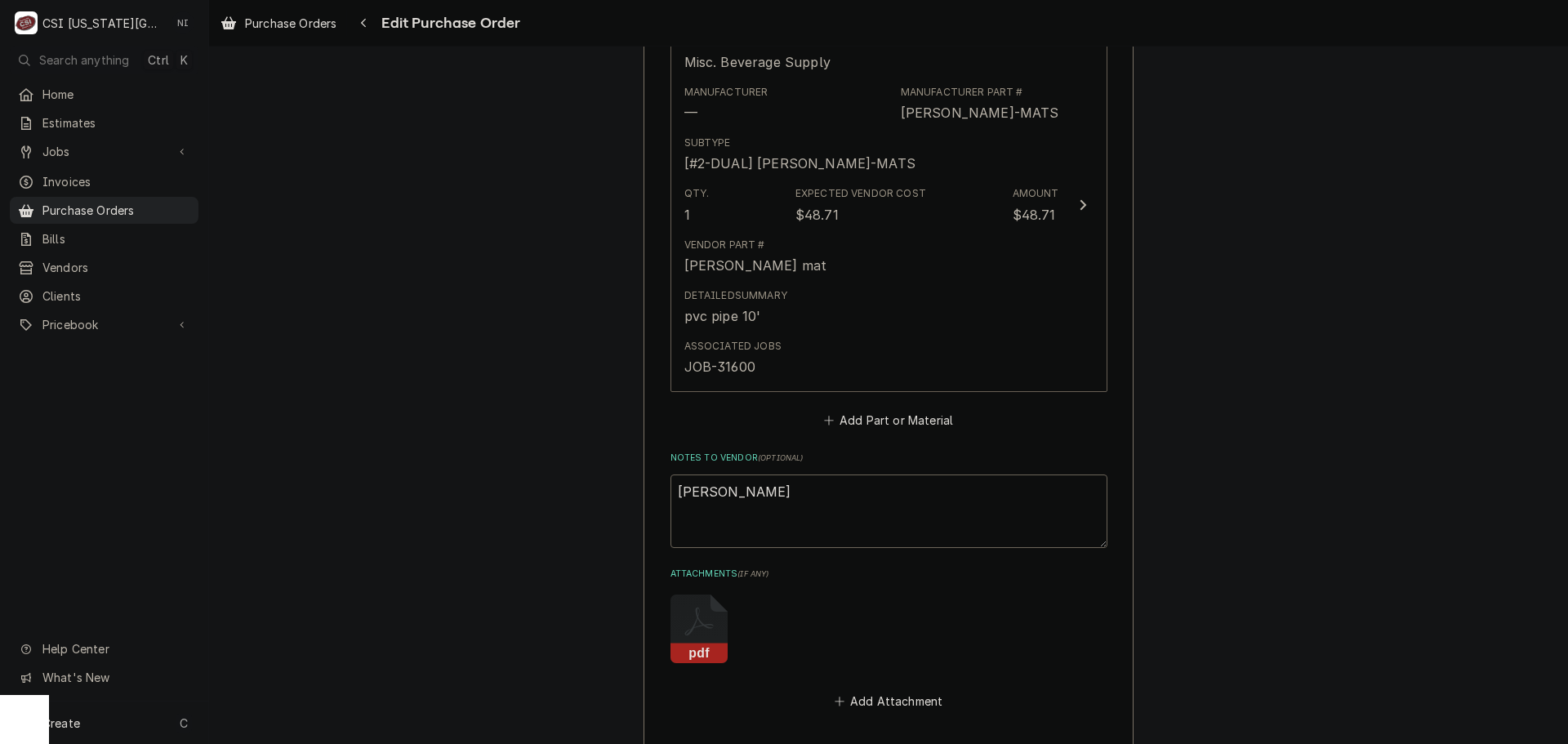
scroll to position [1030, 0]
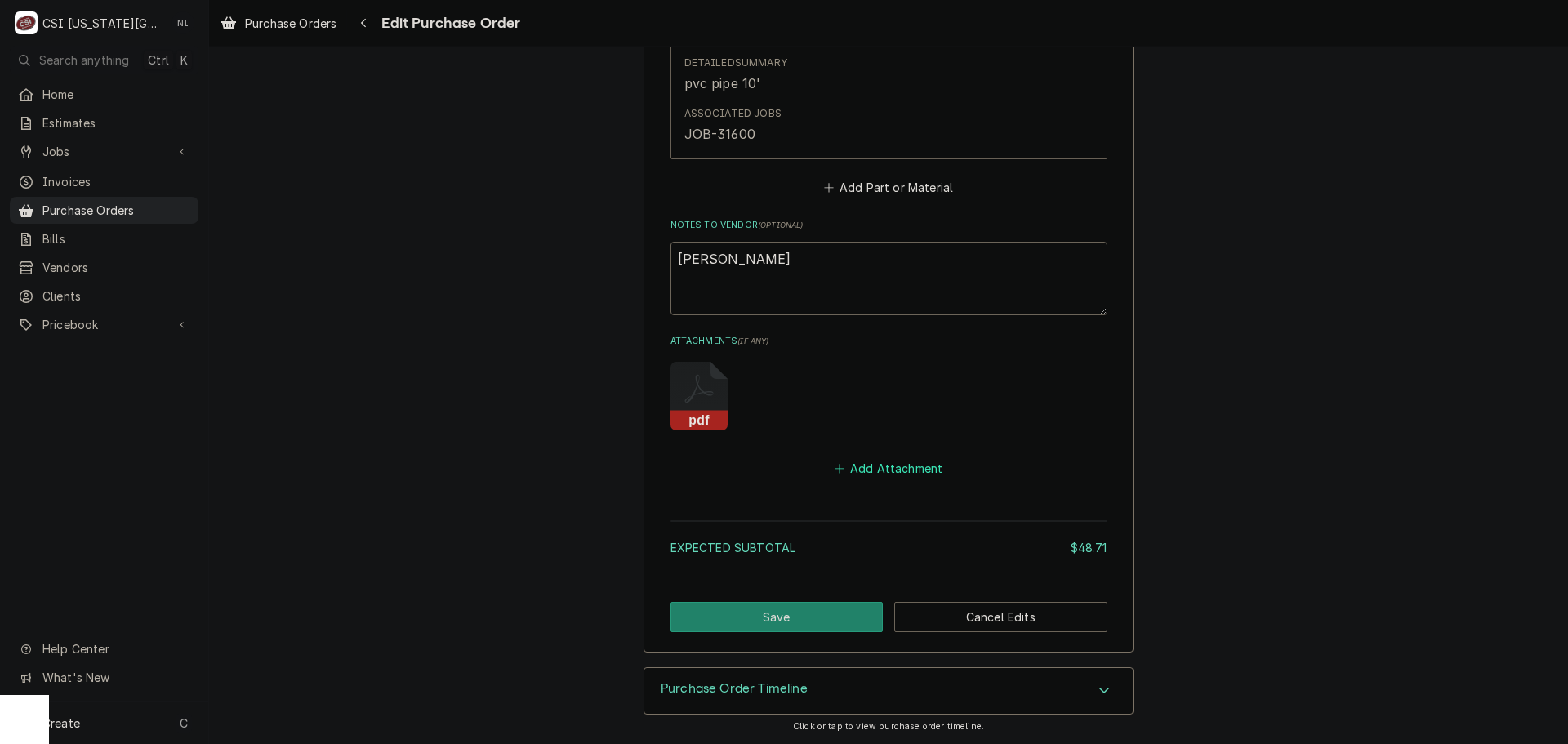
drag, startPoint x: 897, startPoint y: 476, endPoint x: 1555, endPoint y: 497, distance: 658.3
click at [898, 475] on button "Add Attachment" at bounding box center [888, 469] width 114 height 23
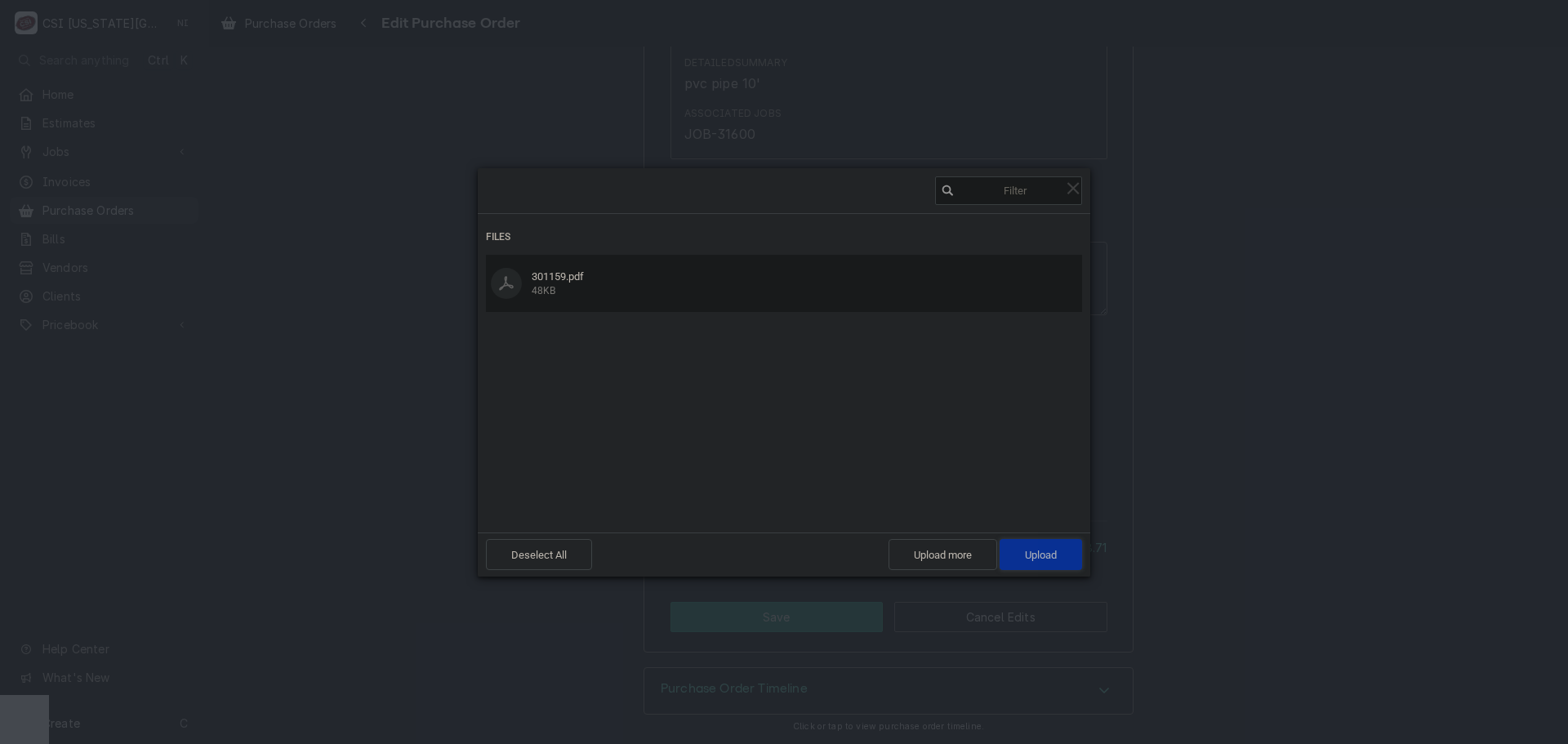
click at [1060, 555] on span "Upload 1" at bounding box center [1040, 555] width 82 height 31
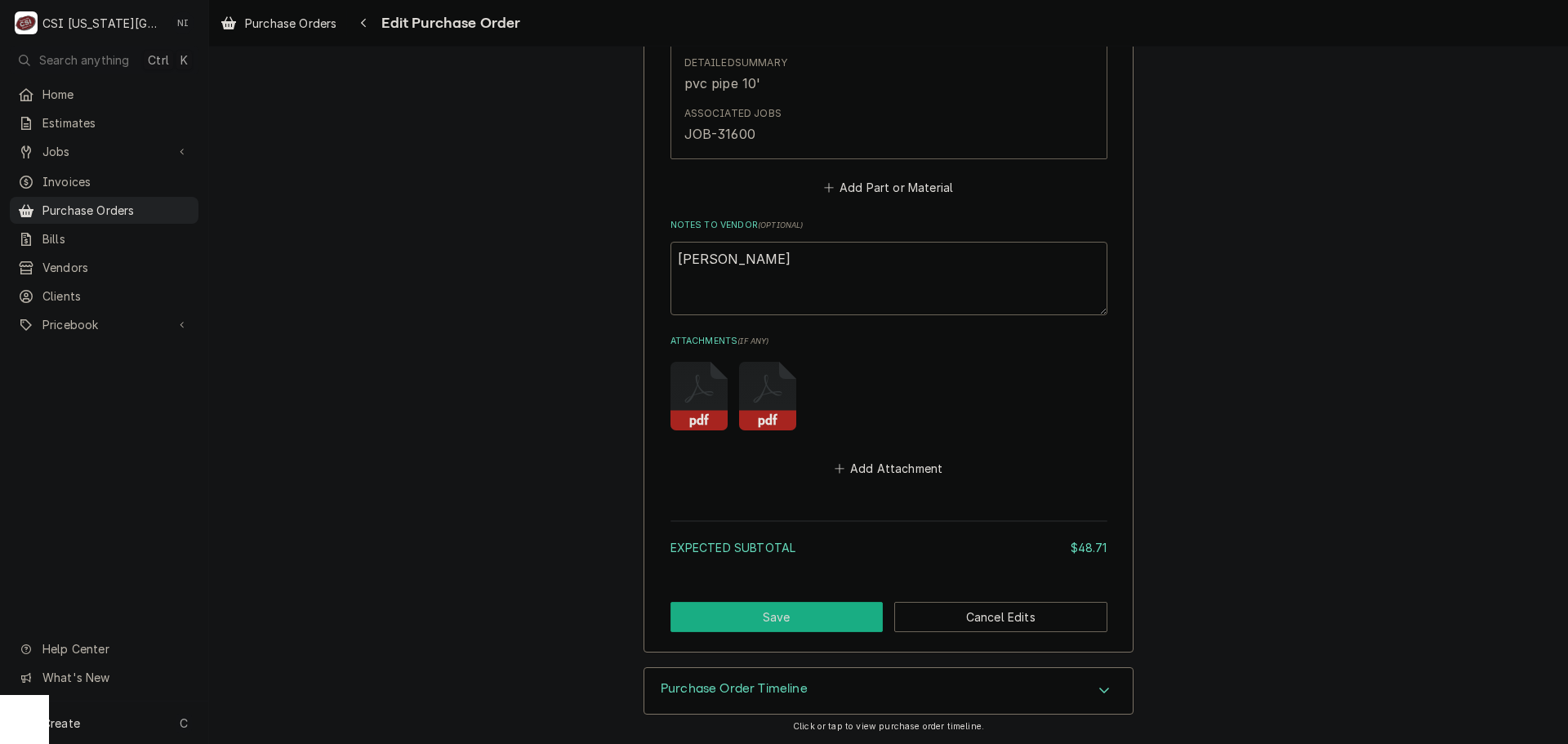
click at [782, 621] on button "Save" at bounding box center [777, 616] width 213 height 30
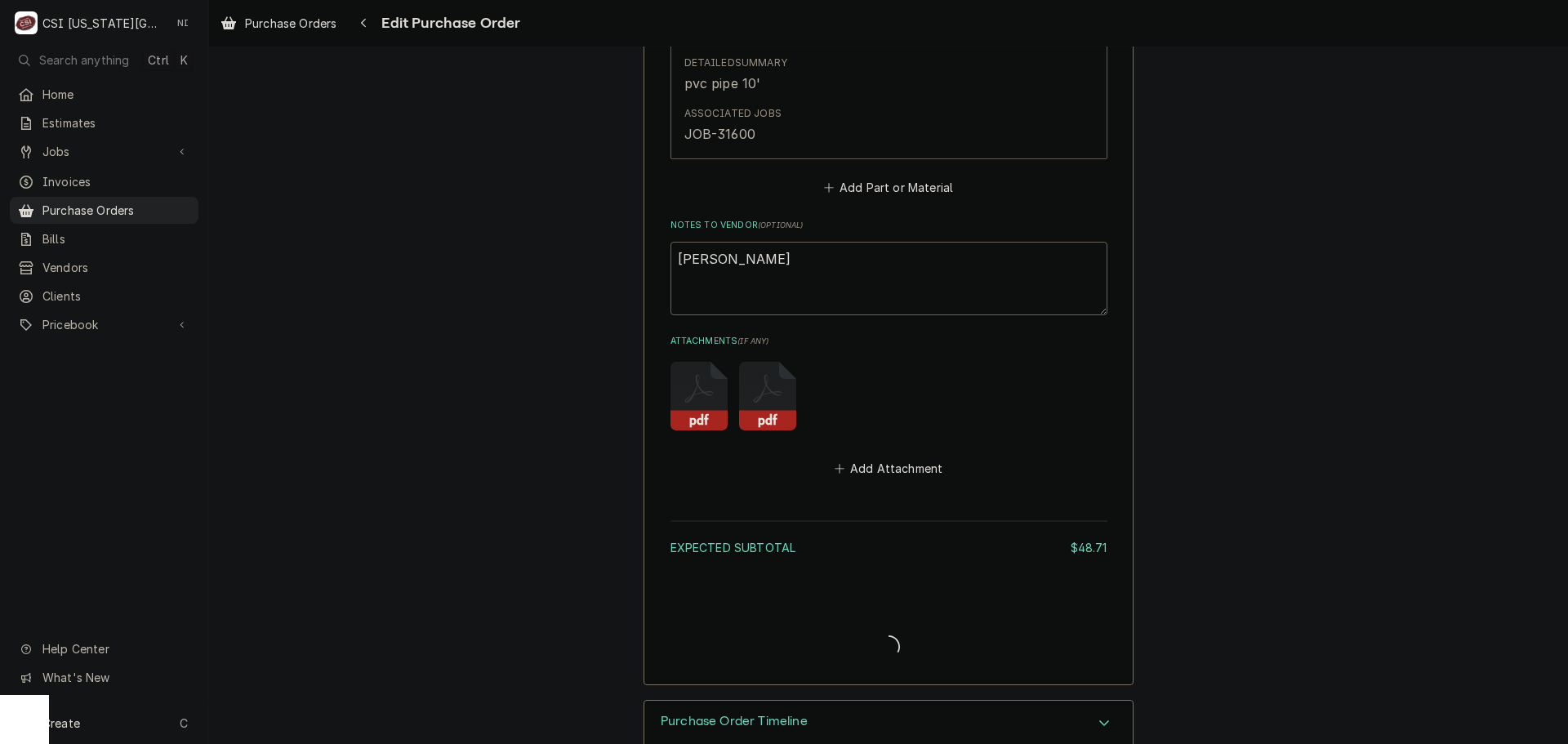
type textarea "x"
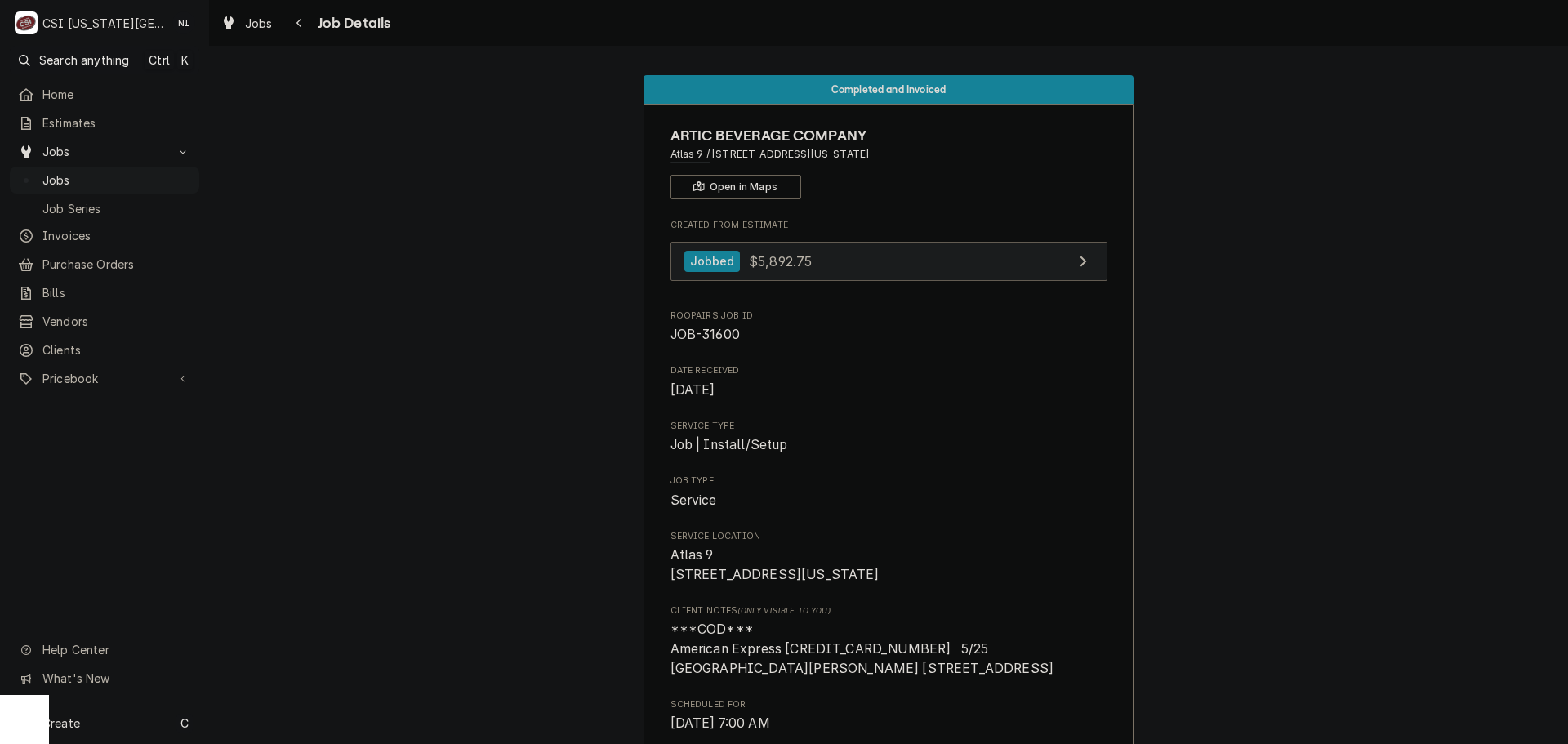
click at [949, 266] on link "Jobbed $5,892.75" at bounding box center [889, 261] width 437 height 40
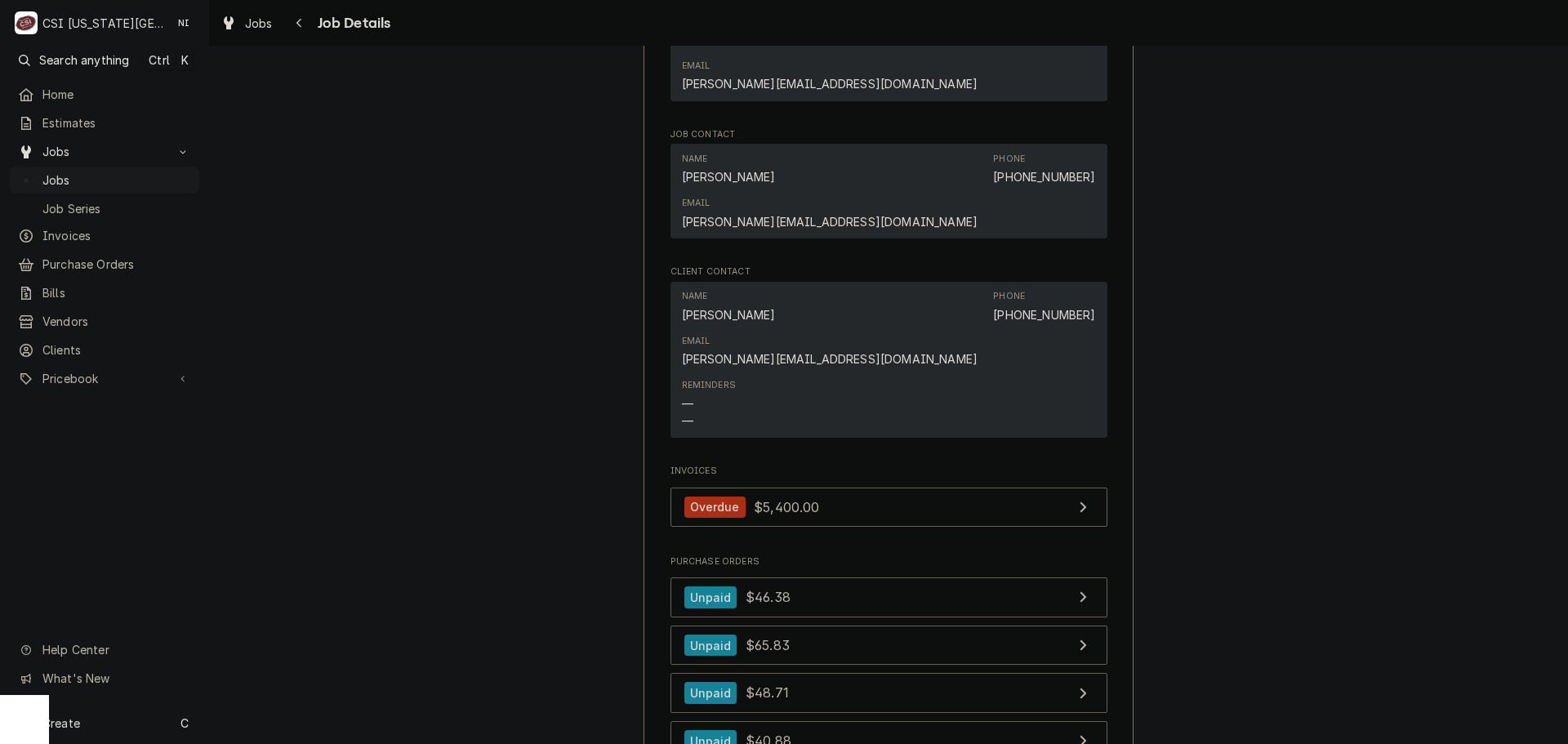
scroll to position [1393, 0]
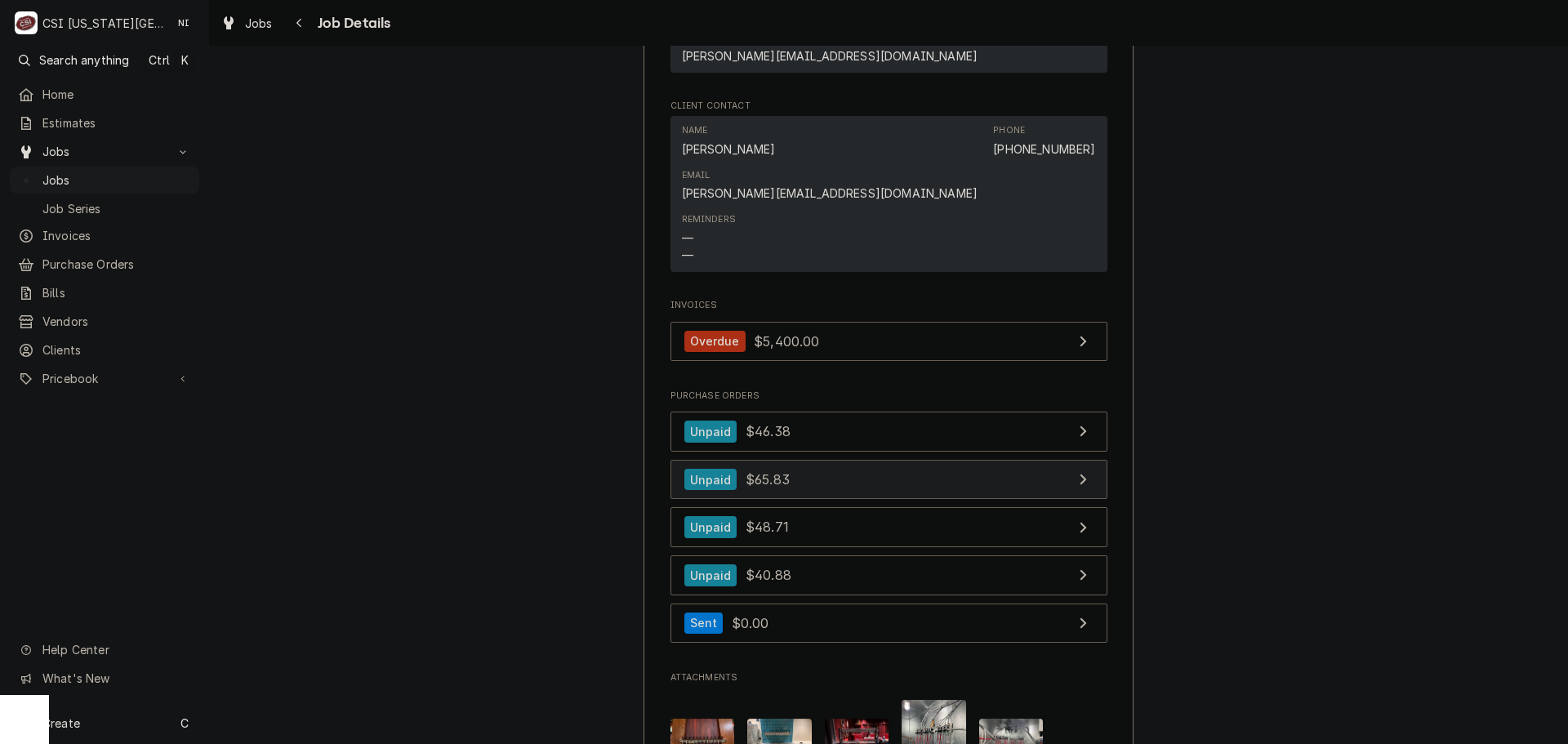
click at [933, 460] on link "Unpaid $65.83" at bounding box center [889, 479] width 437 height 40
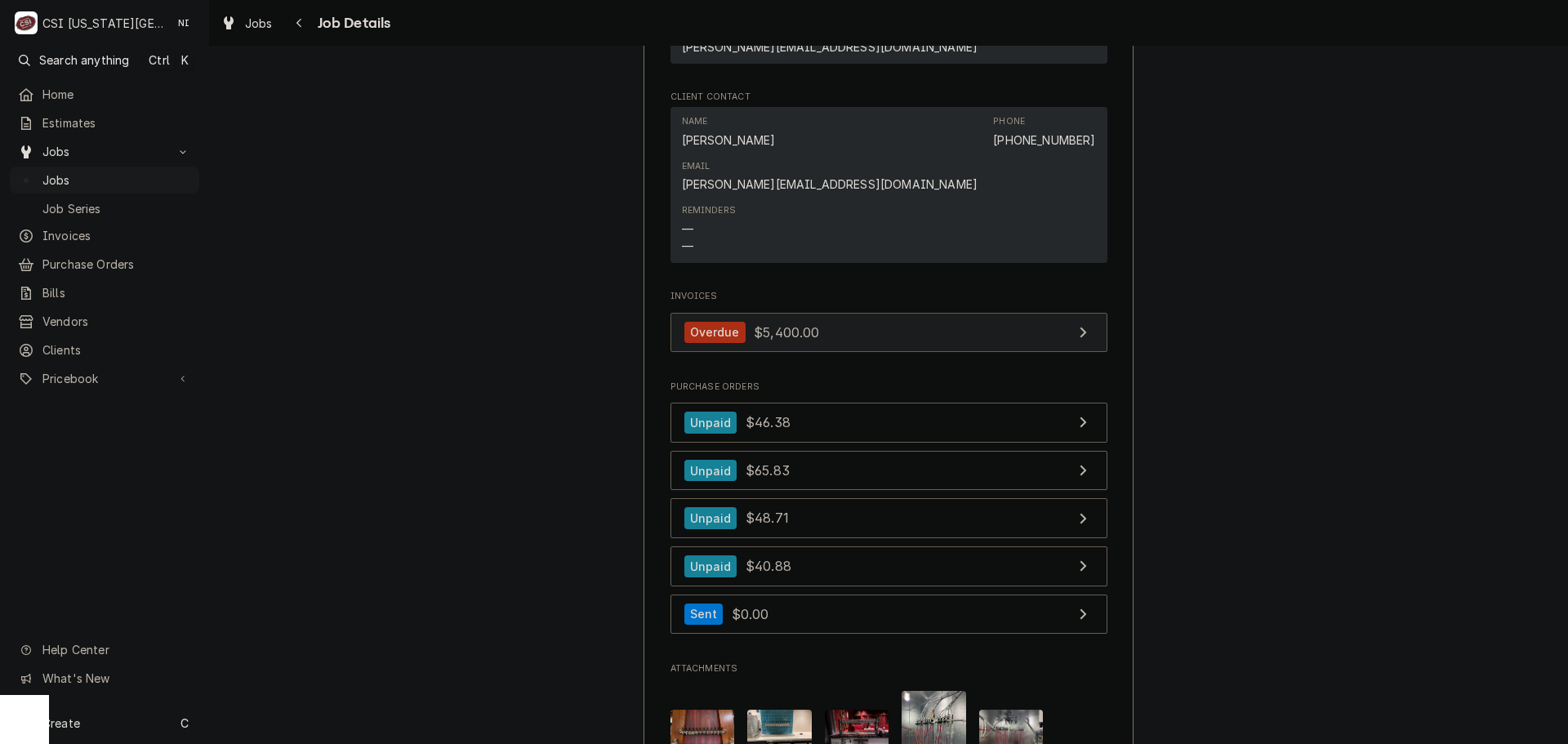
click at [859, 313] on link "Overdue $5,400.00" at bounding box center [889, 332] width 437 height 40
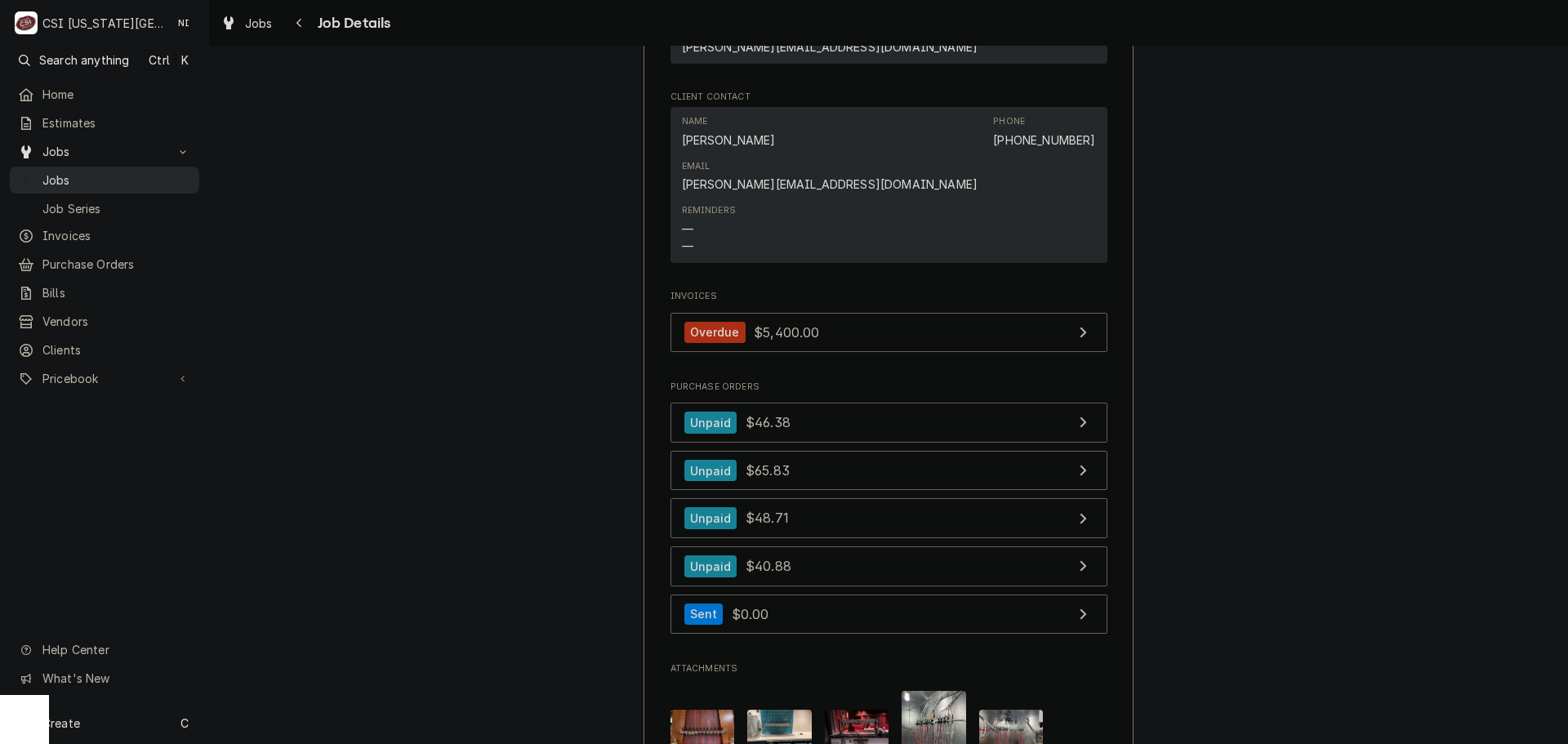
click at [160, 171] on span "Jobs" at bounding box center [117, 180] width 149 height 17
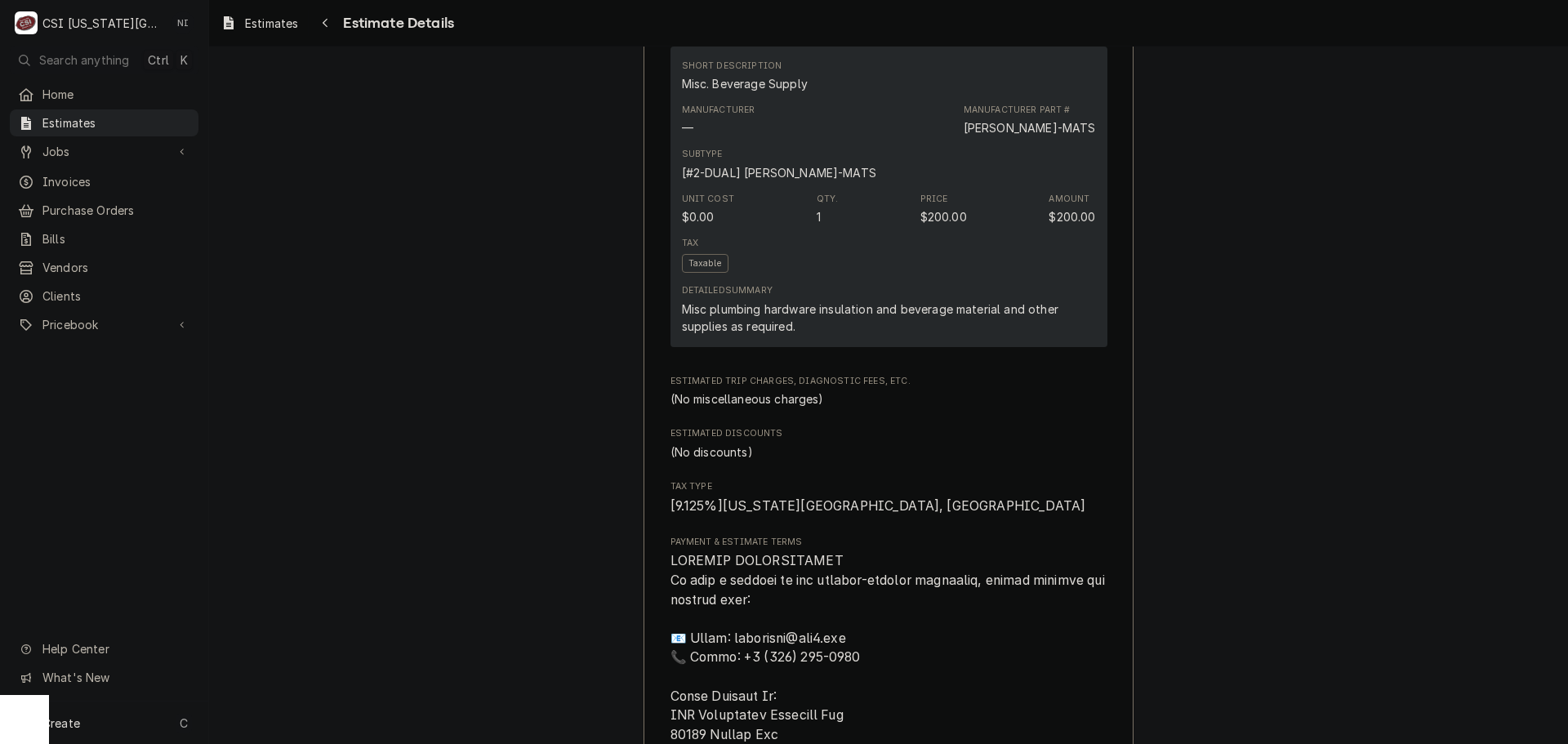
scroll to position [1795, 0]
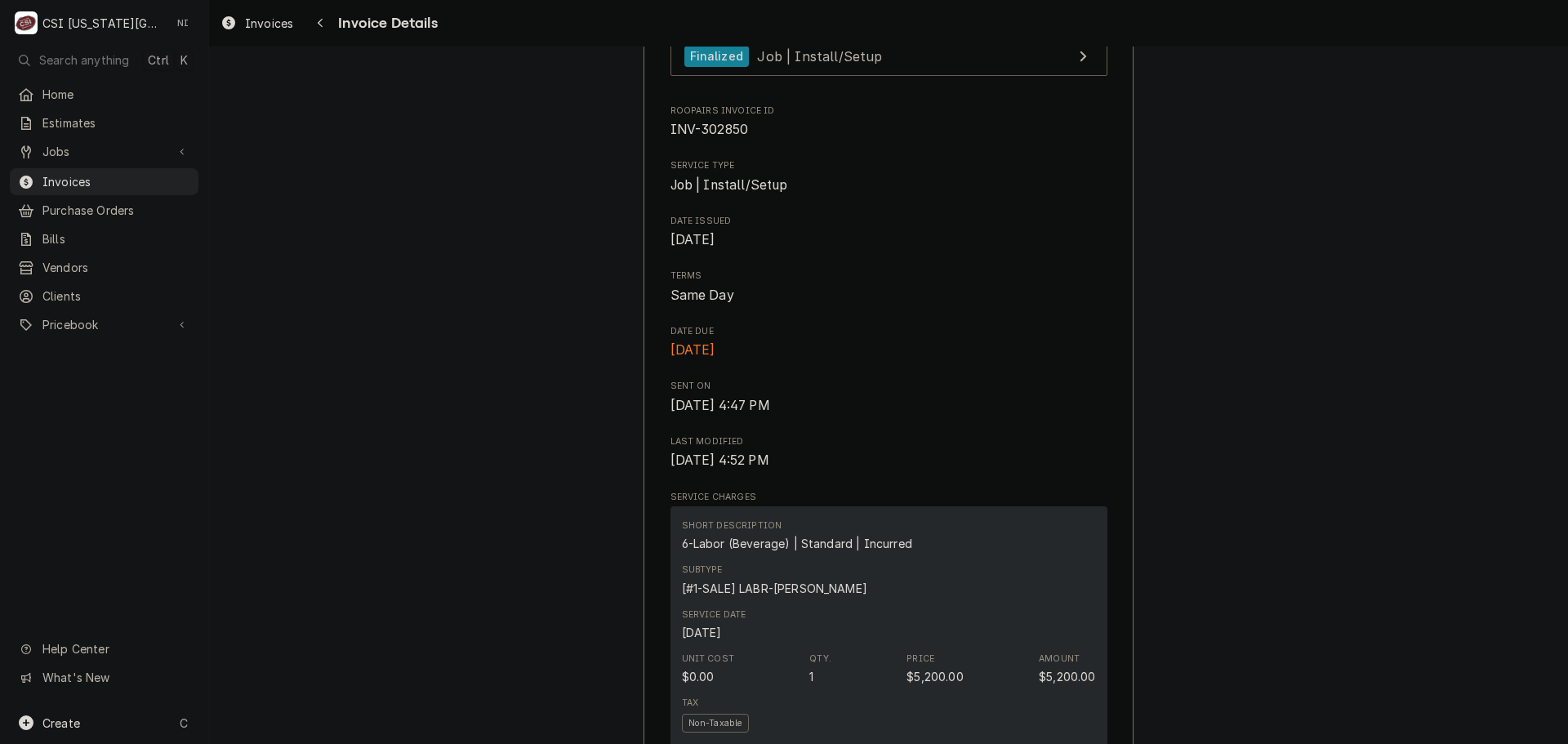
scroll to position [490, 0]
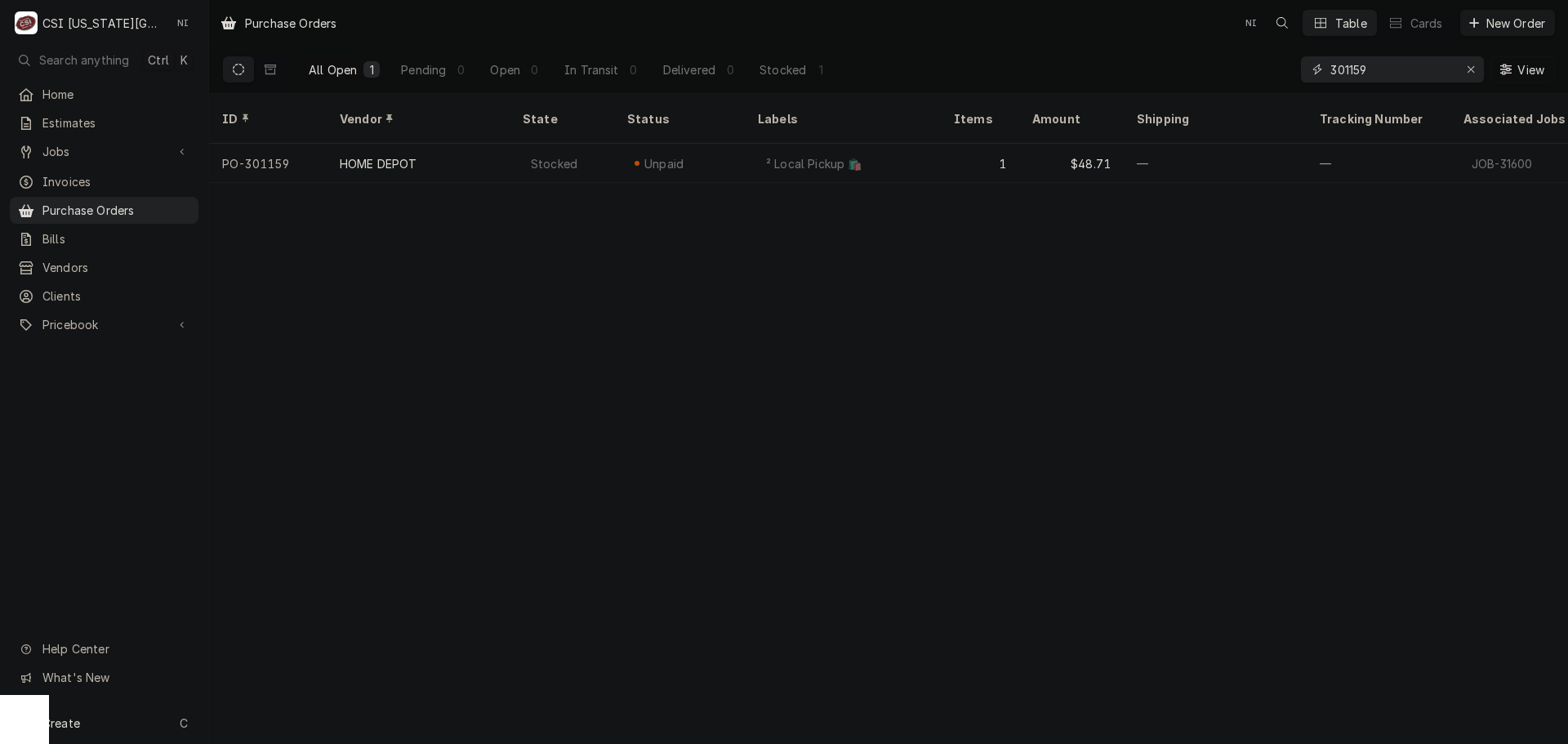
drag, startPoint x: 1375, startPoint y: 66, endPoint x: 1351, endPoint y: 72, distance: 24.7
click at [1351, 72] on input "301159" at bounding box center [1391, 69] width 123 height 26
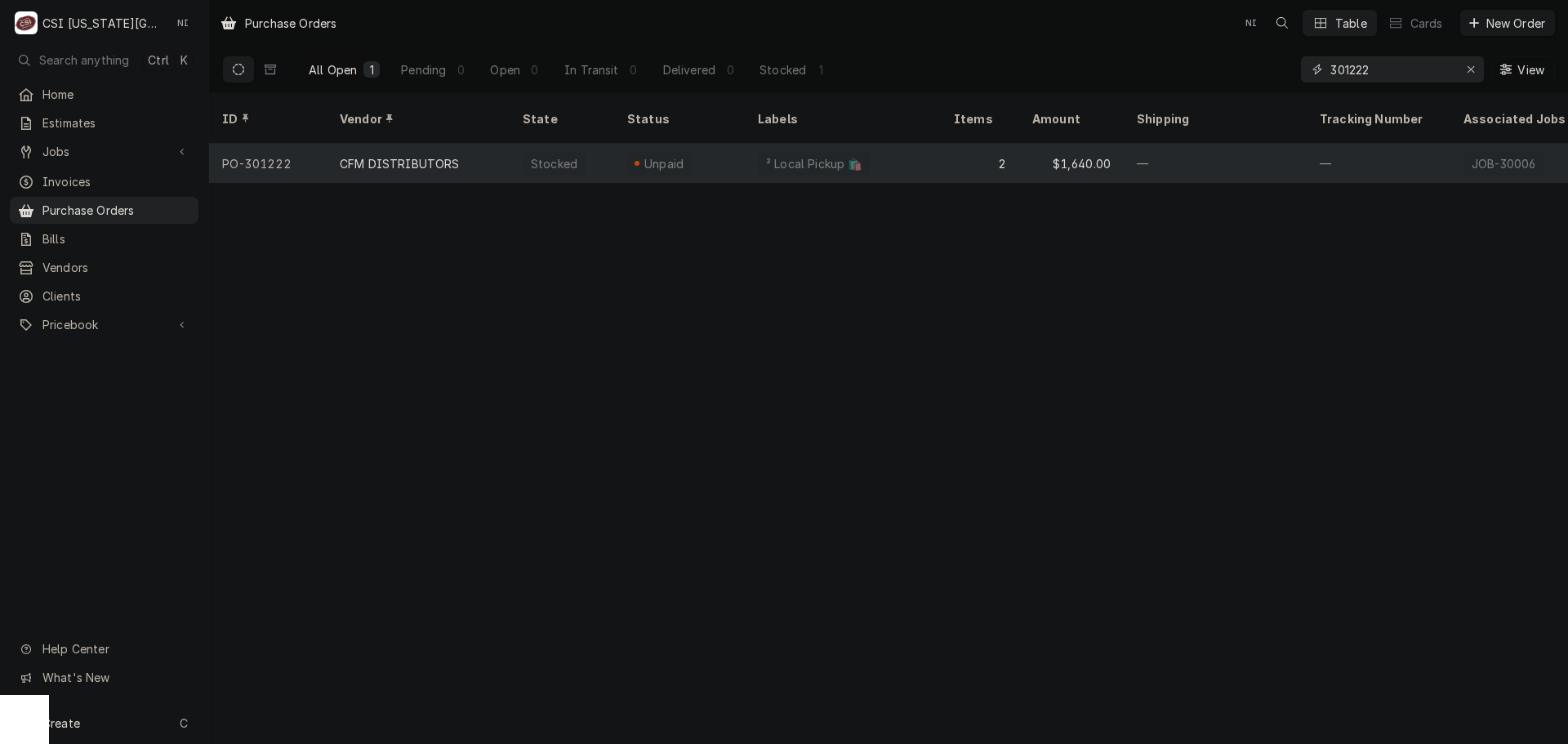
type input "301222"
click at [914, 156] on div "² Local Pickup 🛍️" at bounding box center [842, 163] width 196 height 40
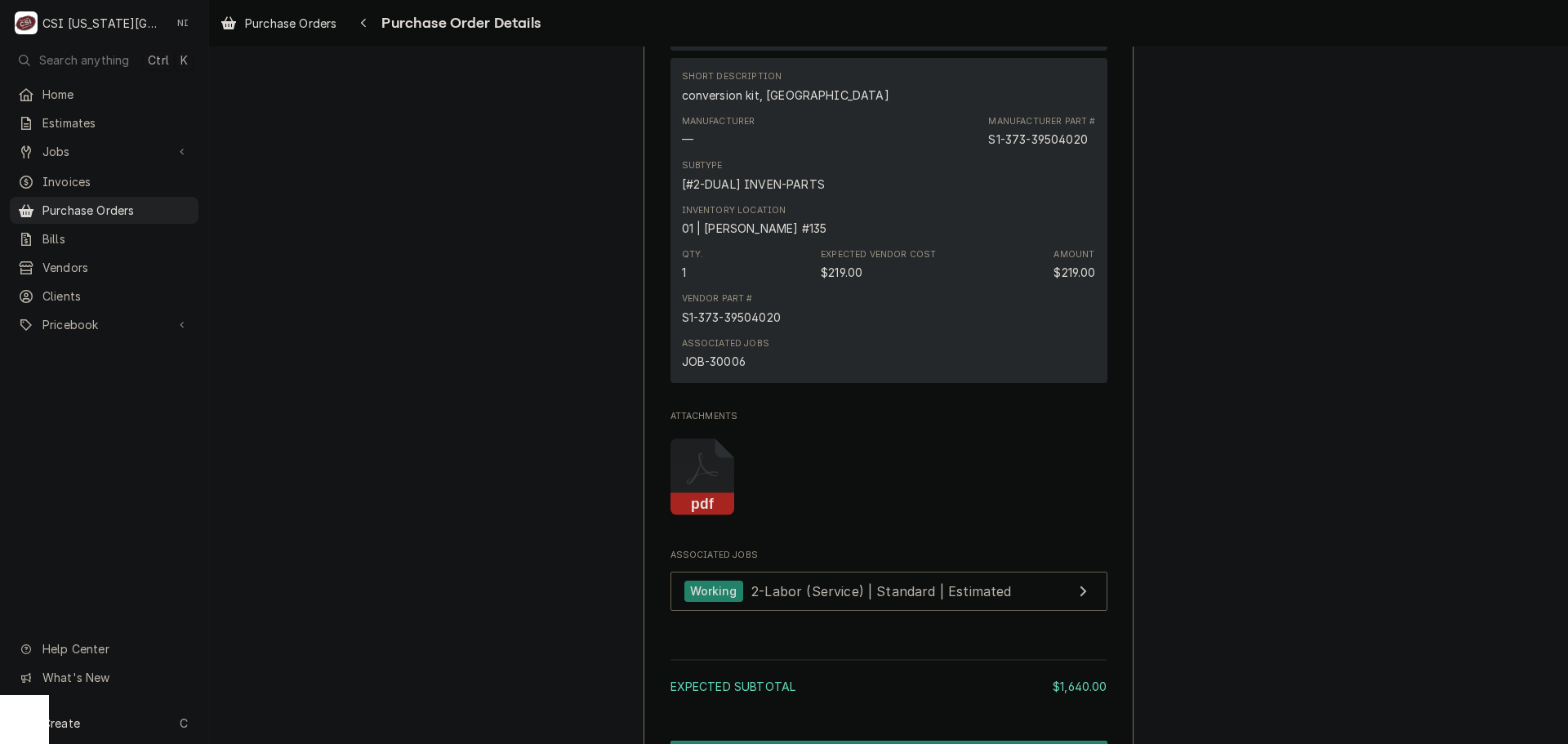
scroll to position [1819, 0]
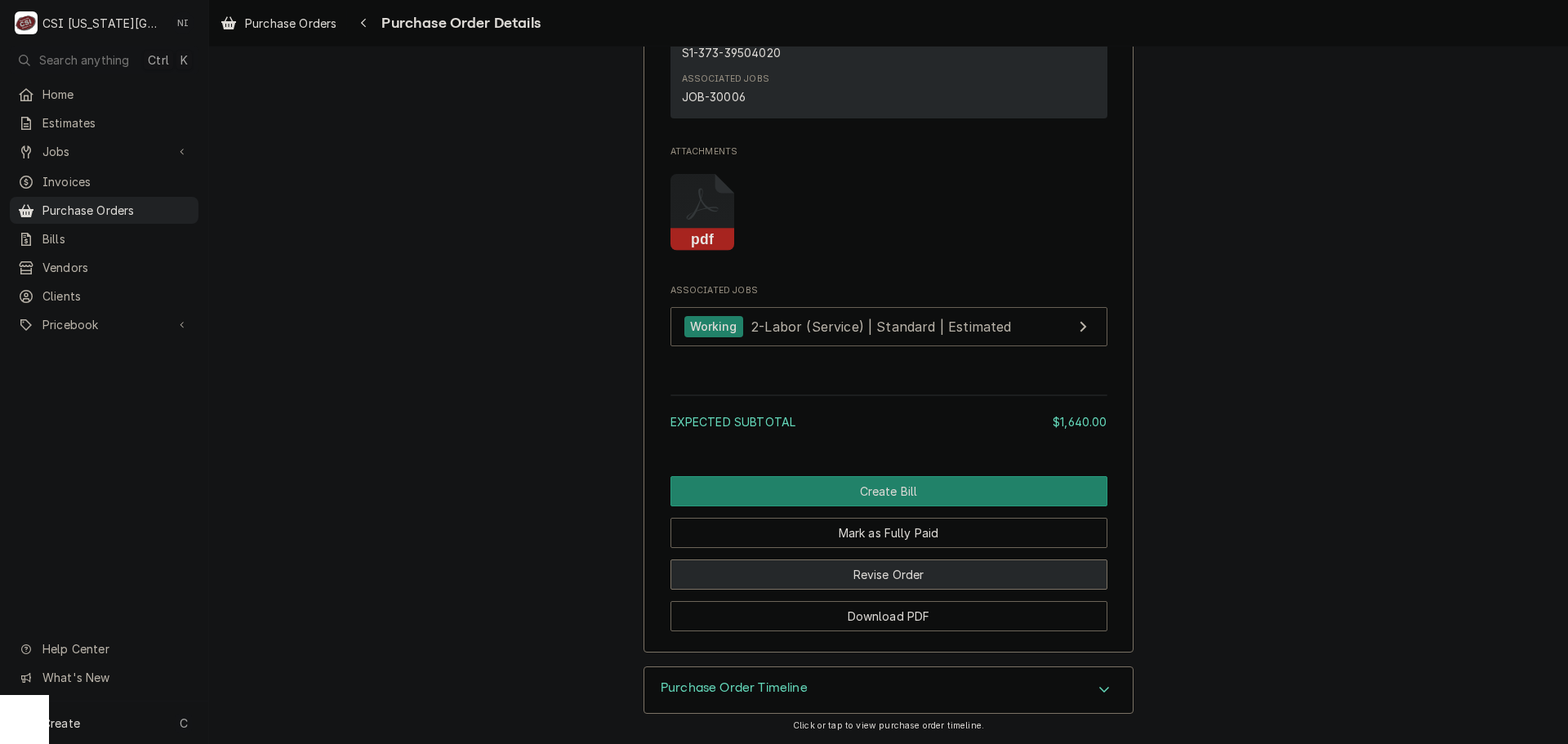
click at [958, 576] on button "Revise Order" at bounding box center [889, 574] width 437 height 30
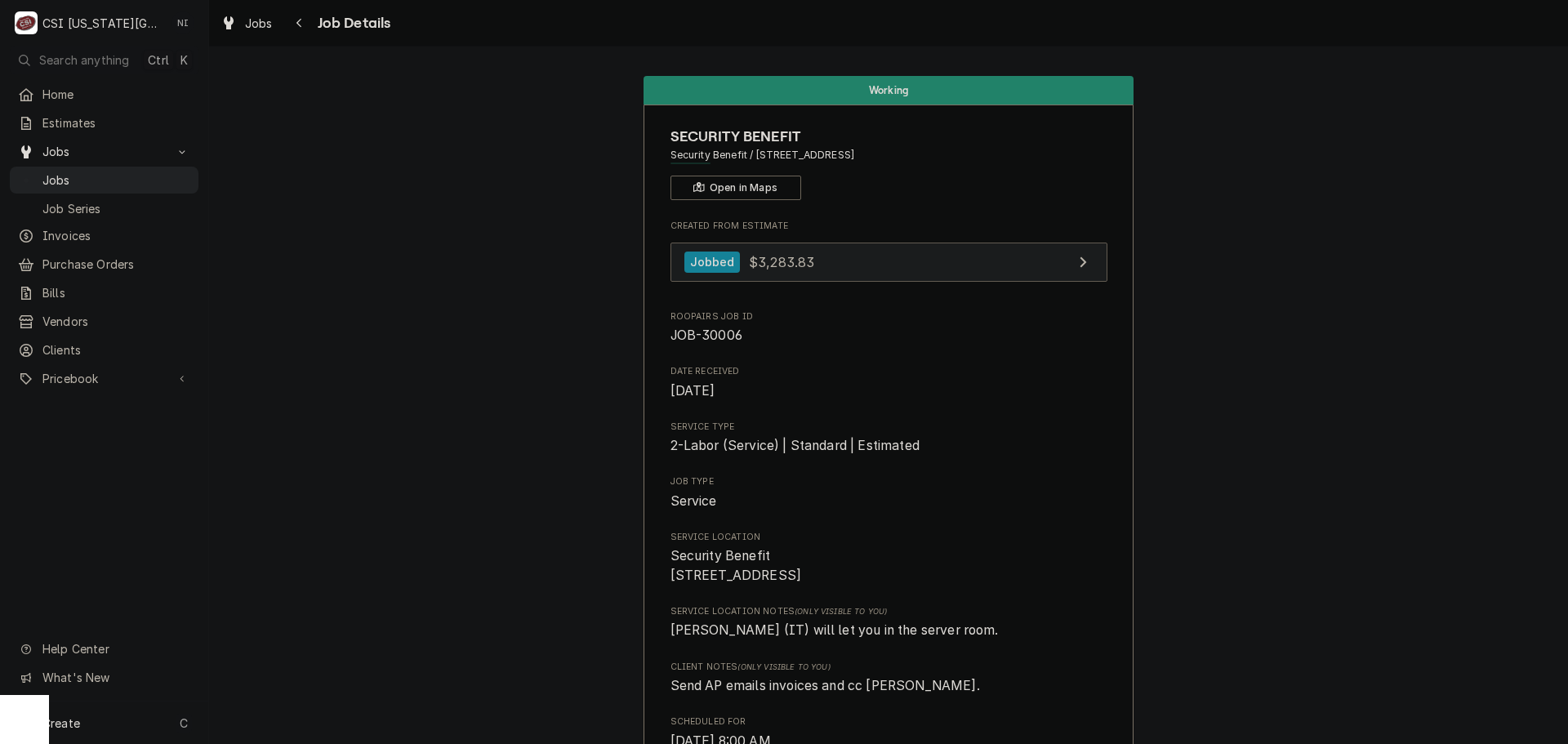
click at [897, 260] on link "Jobbed $3,283.83" at bounding box center [889, 262] width 437 height 40
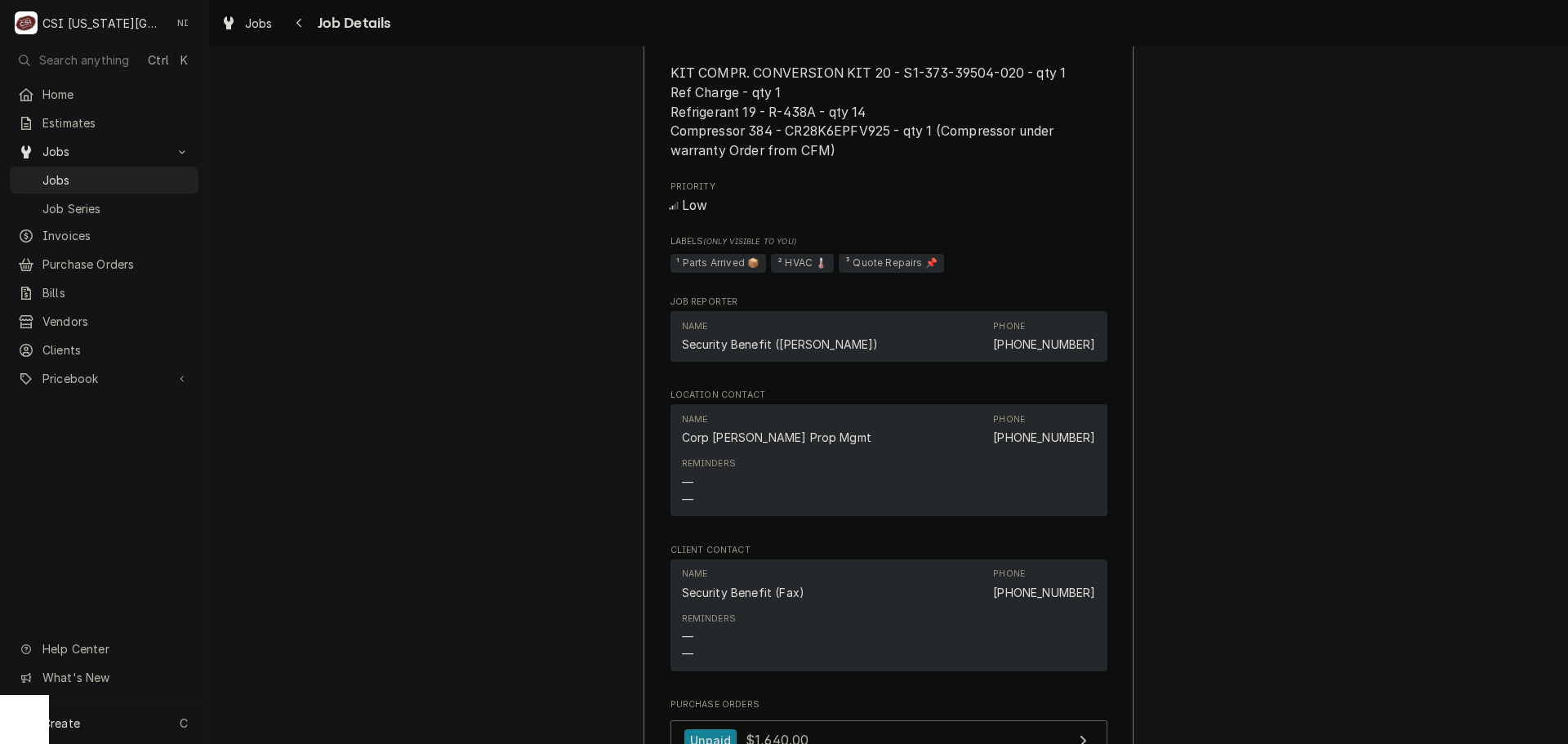
scroll to position [1934, 0]
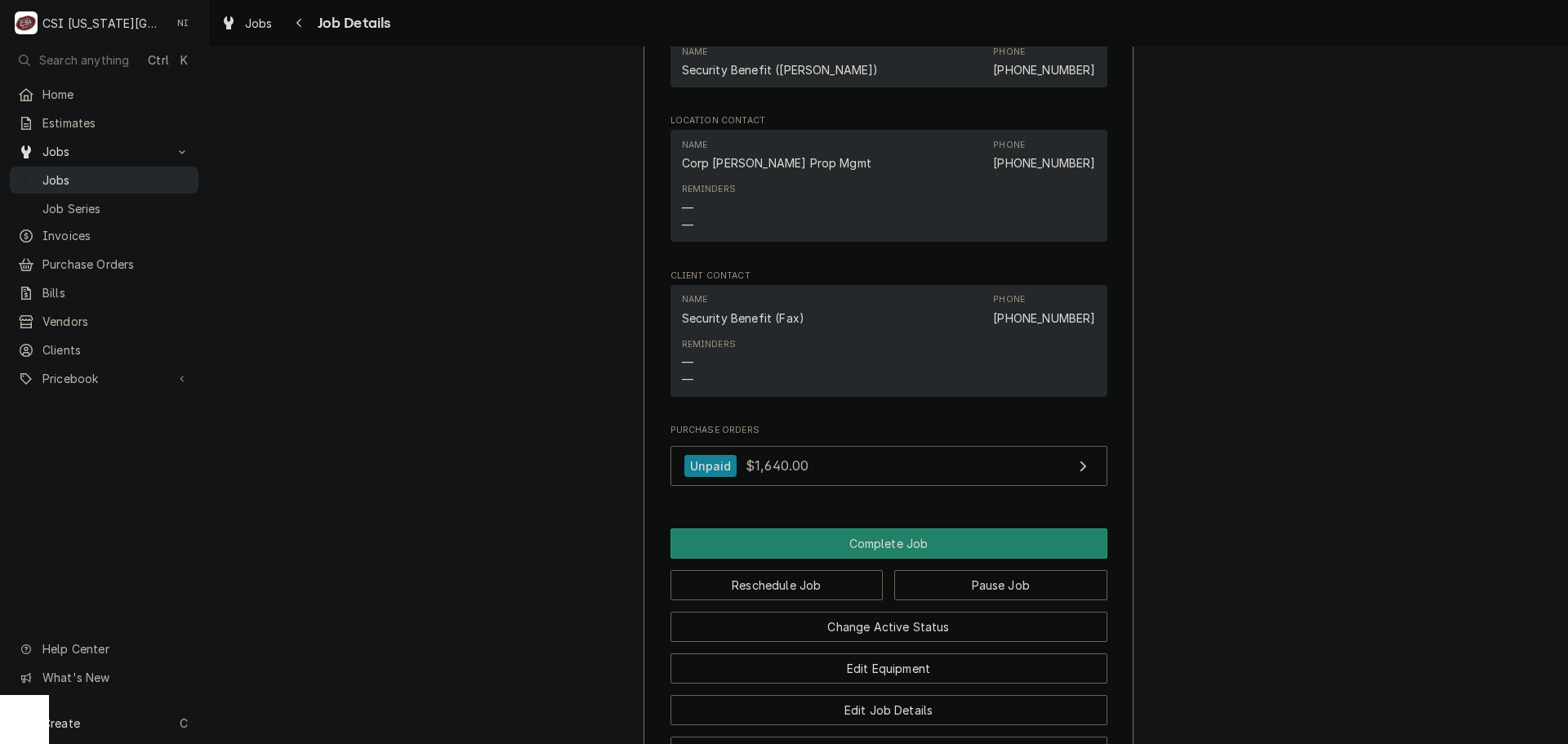
click at [99, 179] on span "Jobs" at bounding box center [116, 180] width 148 height 17
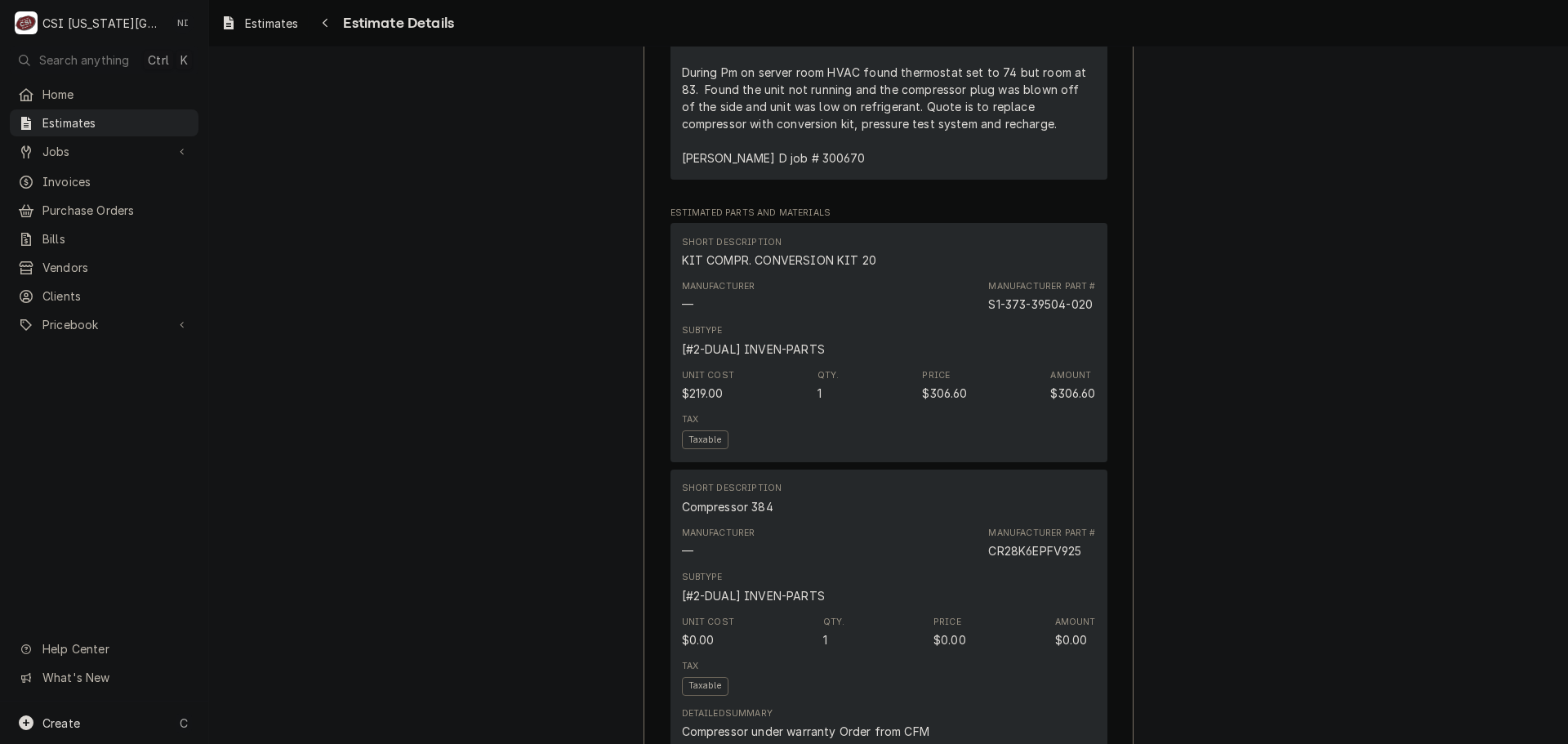
scroll to position [1474, 0]
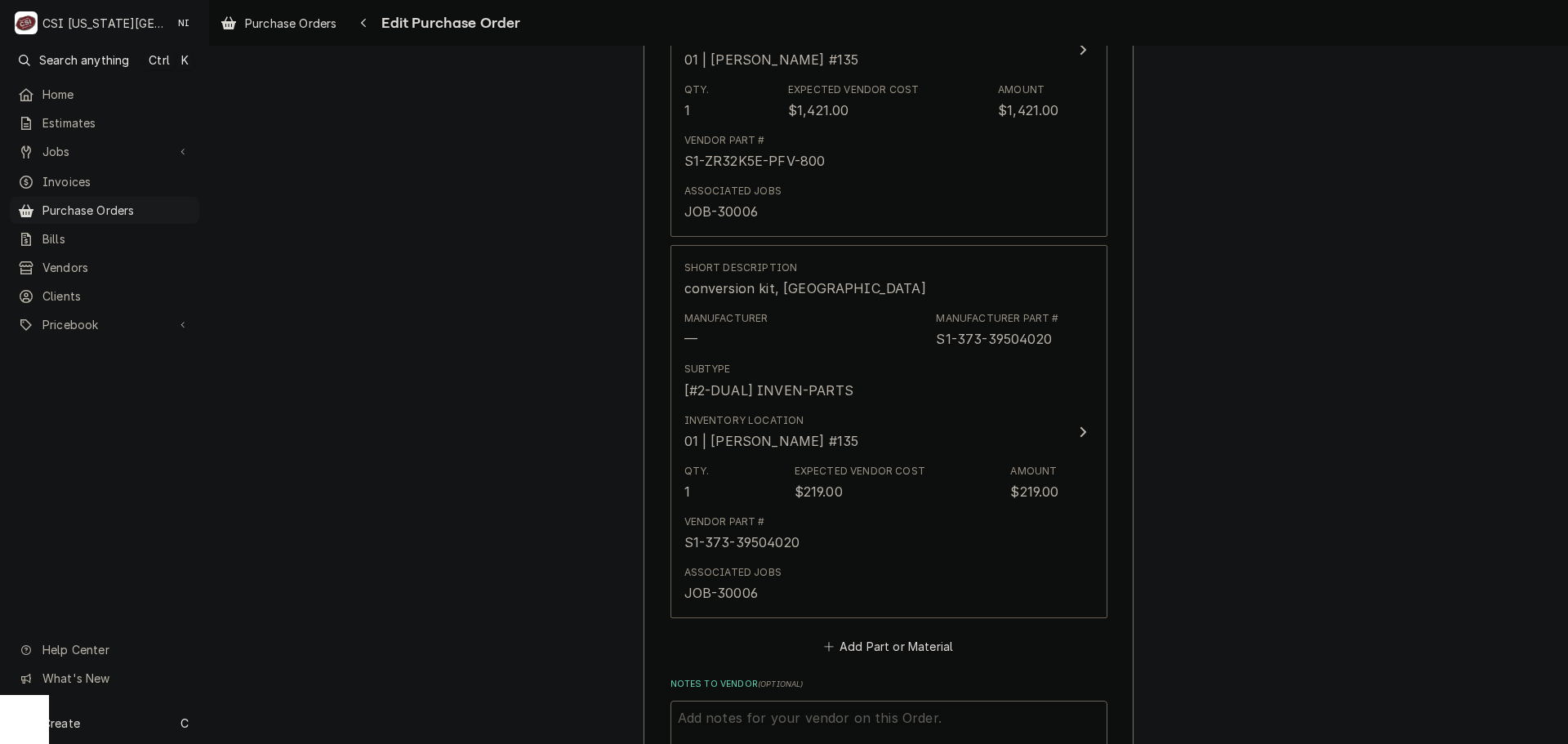
scroll to position [1412, 0]
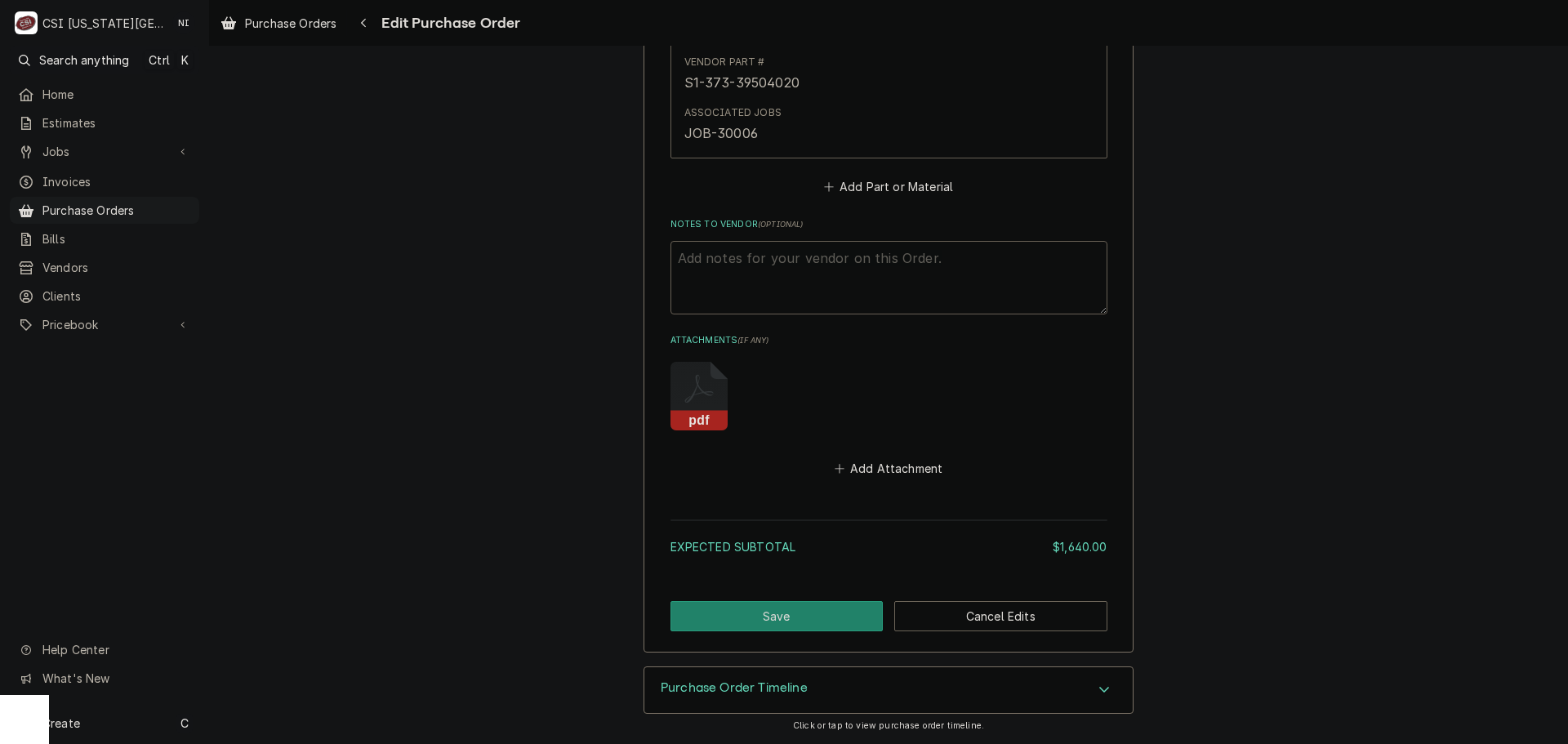
click at [749, 266] on textarea "Notes to Vendor ( optional )" at bounding box center [889, 277] width 437 height 73
type textarea "x"
type textarea "c"
type textarea "x"
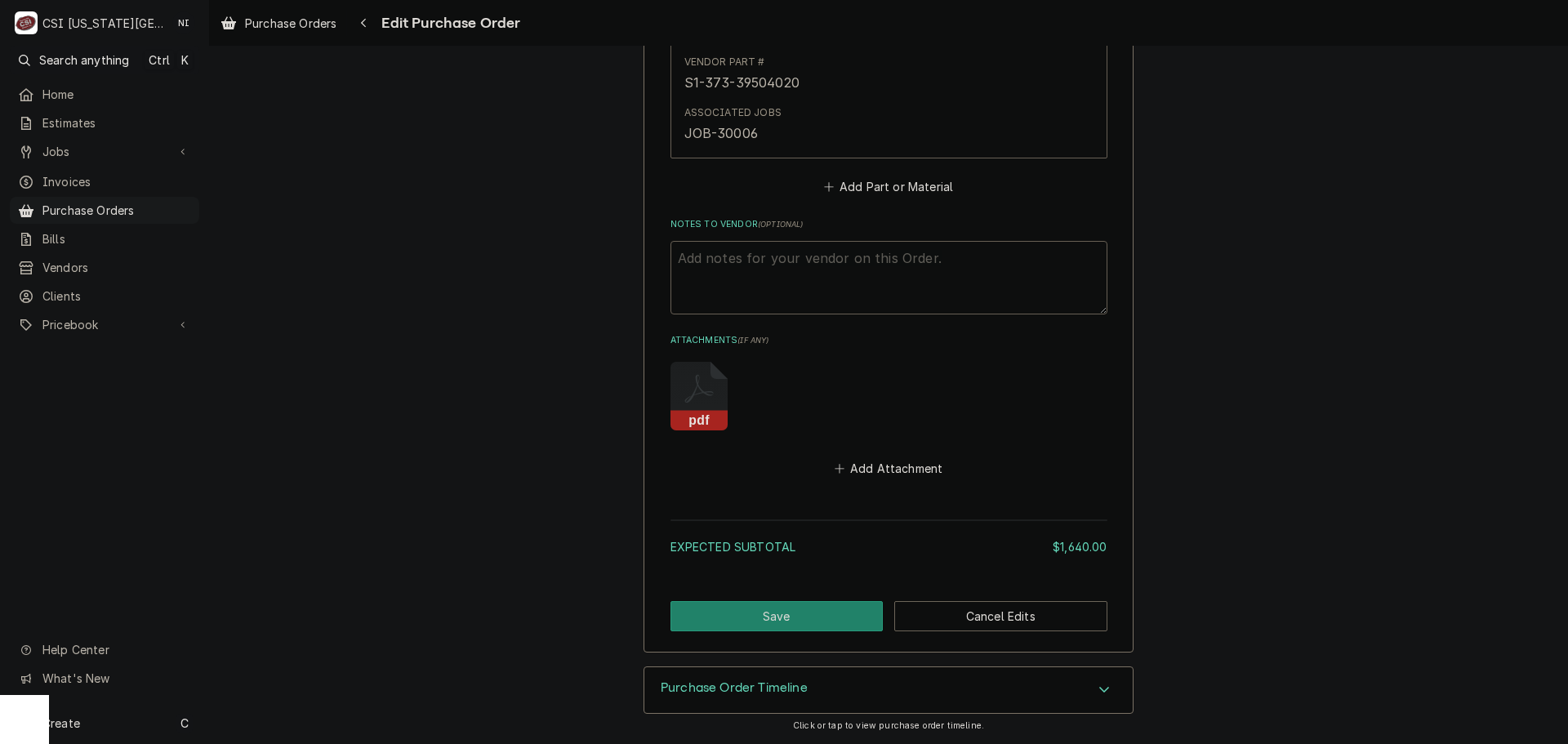
type textarea "A"
type textarea "x"
type textarea "AC"
type textarea "x"
type textarea "ACO"
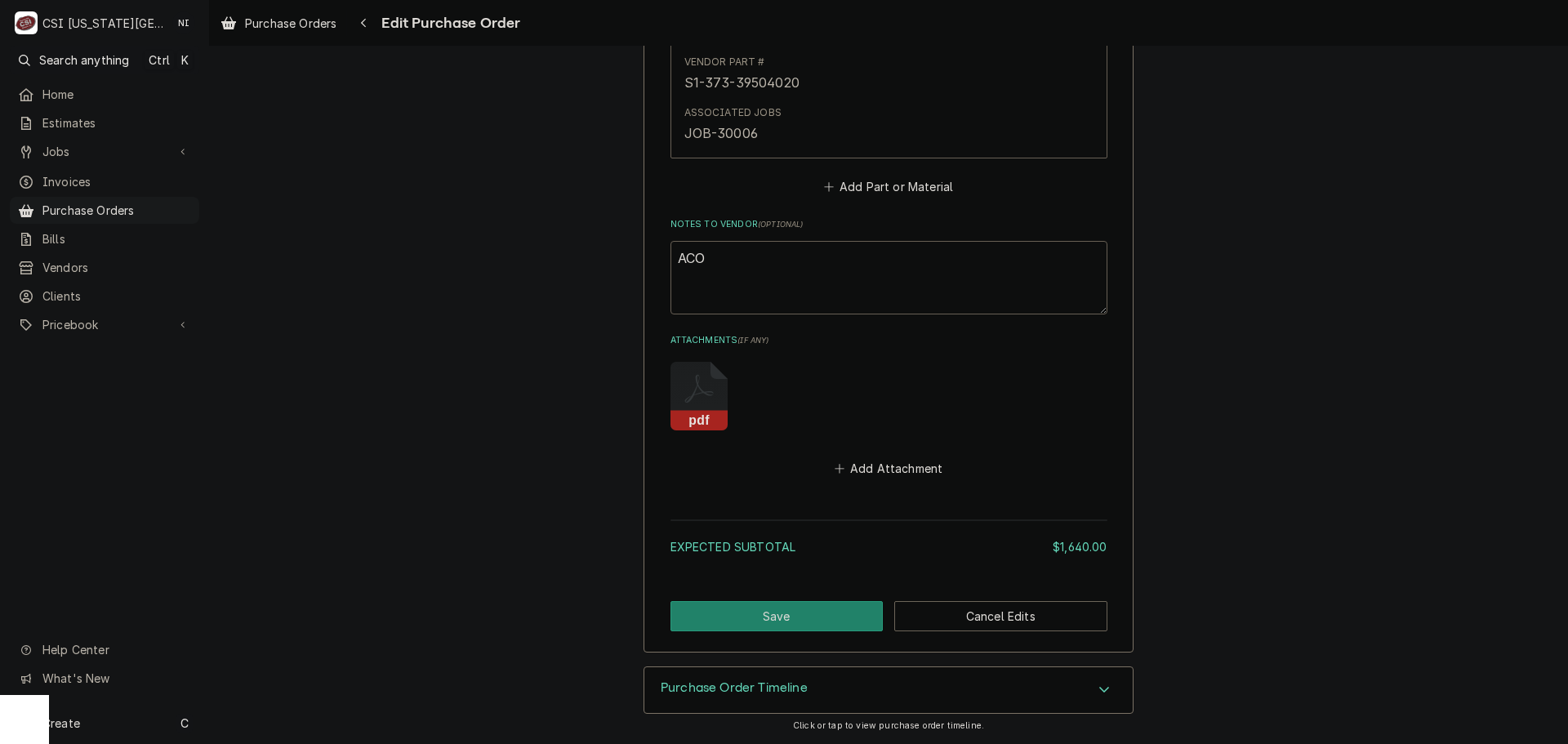
type textarea "x"
type textarea "ACOF"
type textarea "x"
type textarea "ACOF"
type textarea "x"
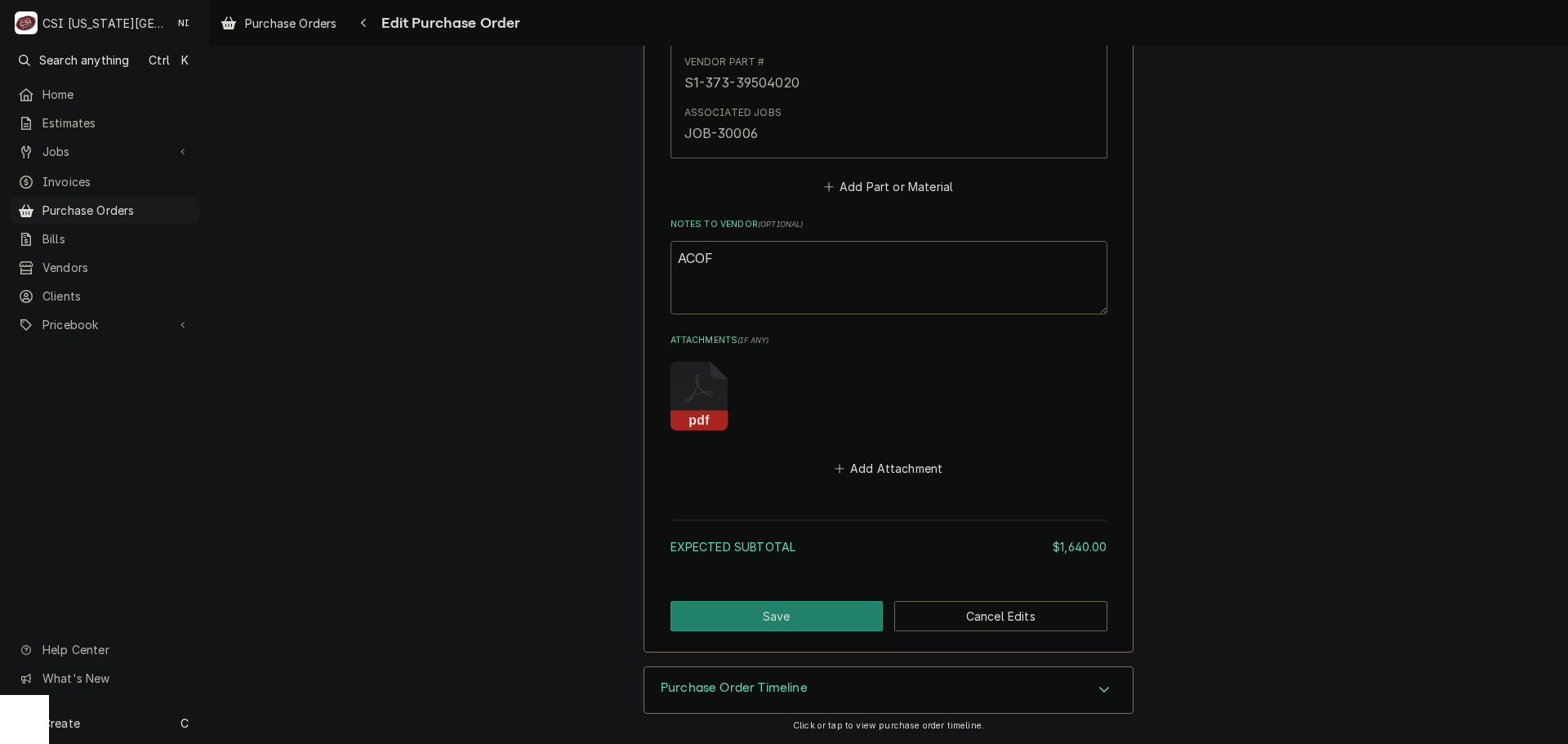
type textarea "ACOF $"
type textarea "x"
type textarea "ACOF $2"
type textarea "x"
type textarea "ACOF $27"
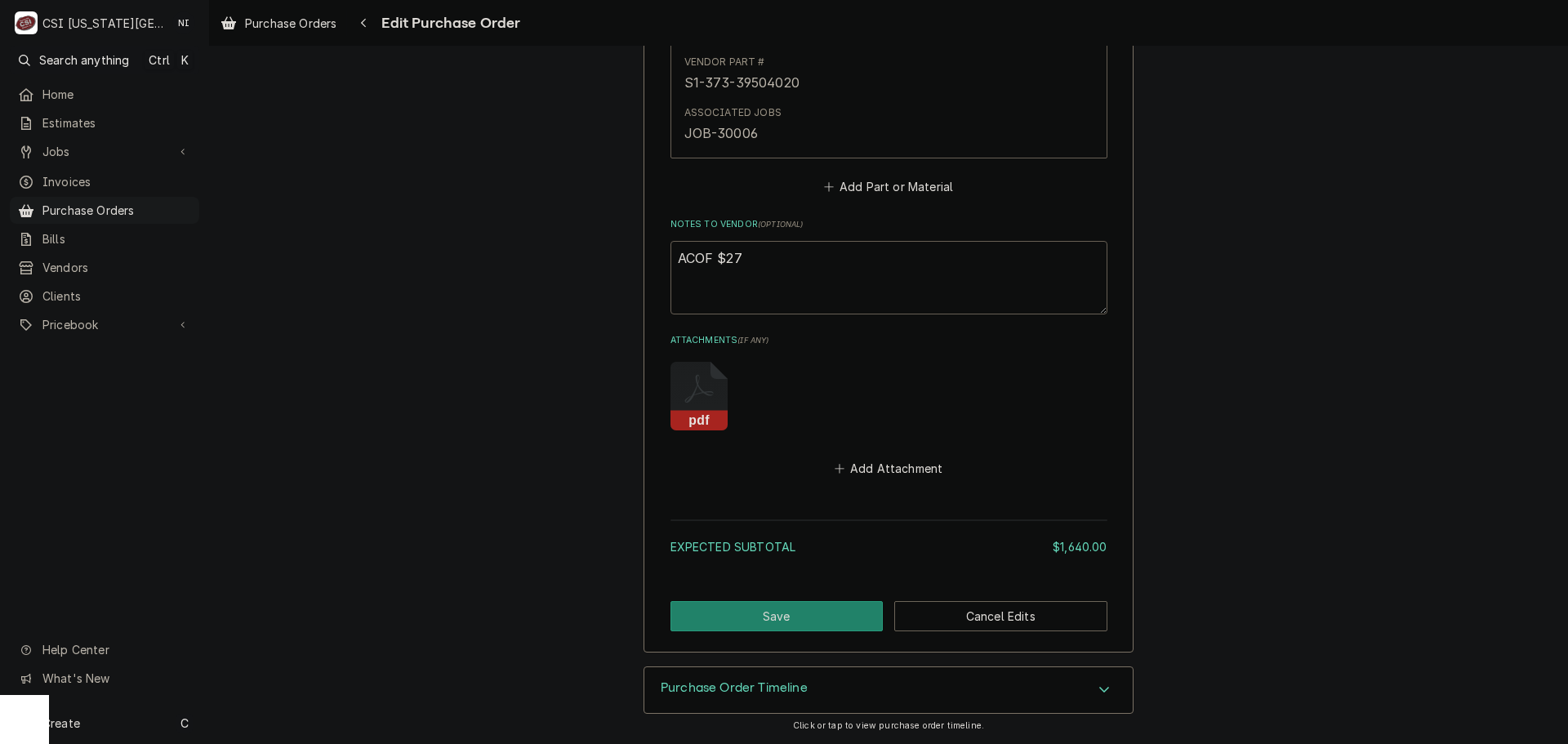
type textarea "x"
type textarea "ACOF $275"
type textarea "x"
type textarea "ACOF $275."
type textarea "x"
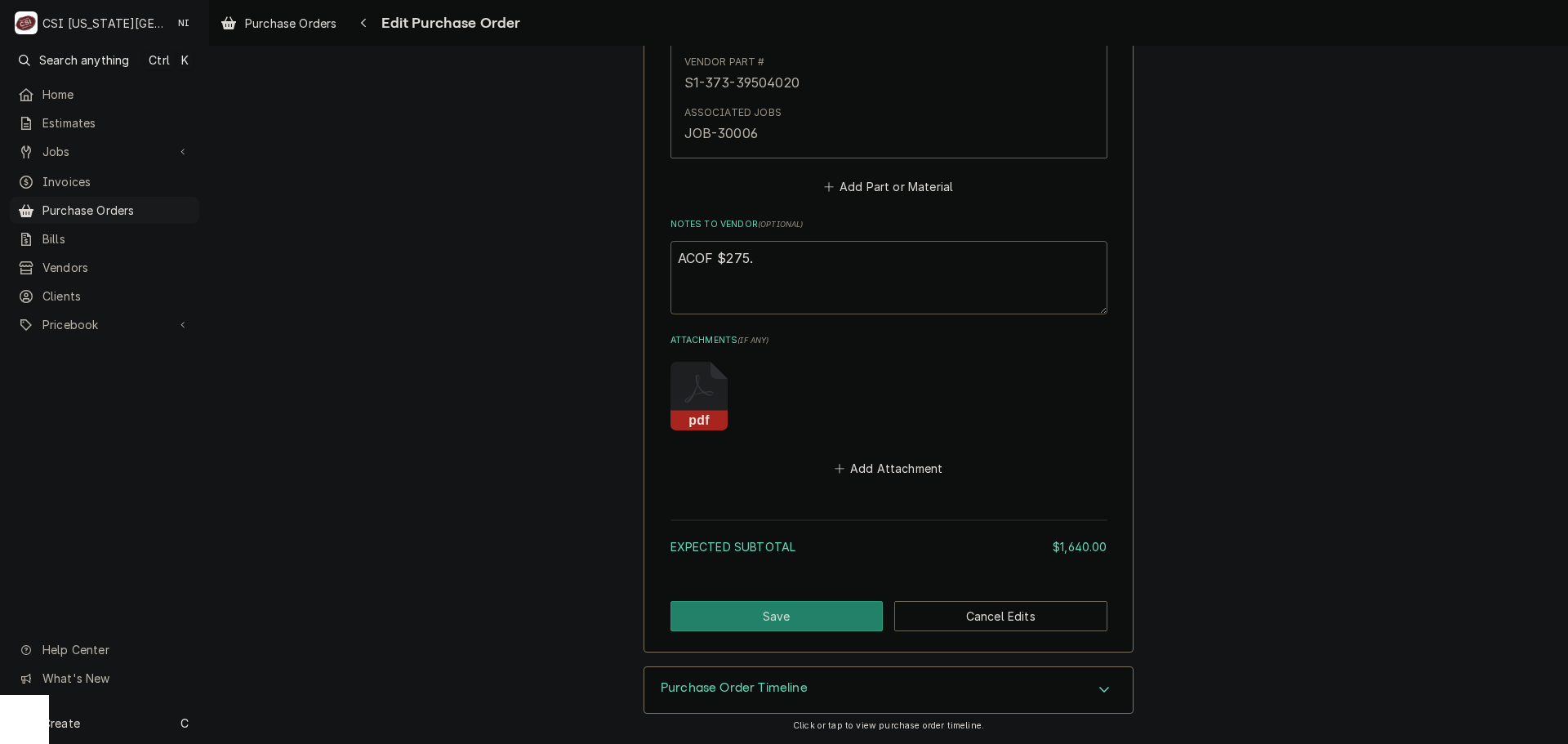
type textarea "ACOF $275.0"
type textarea "x"
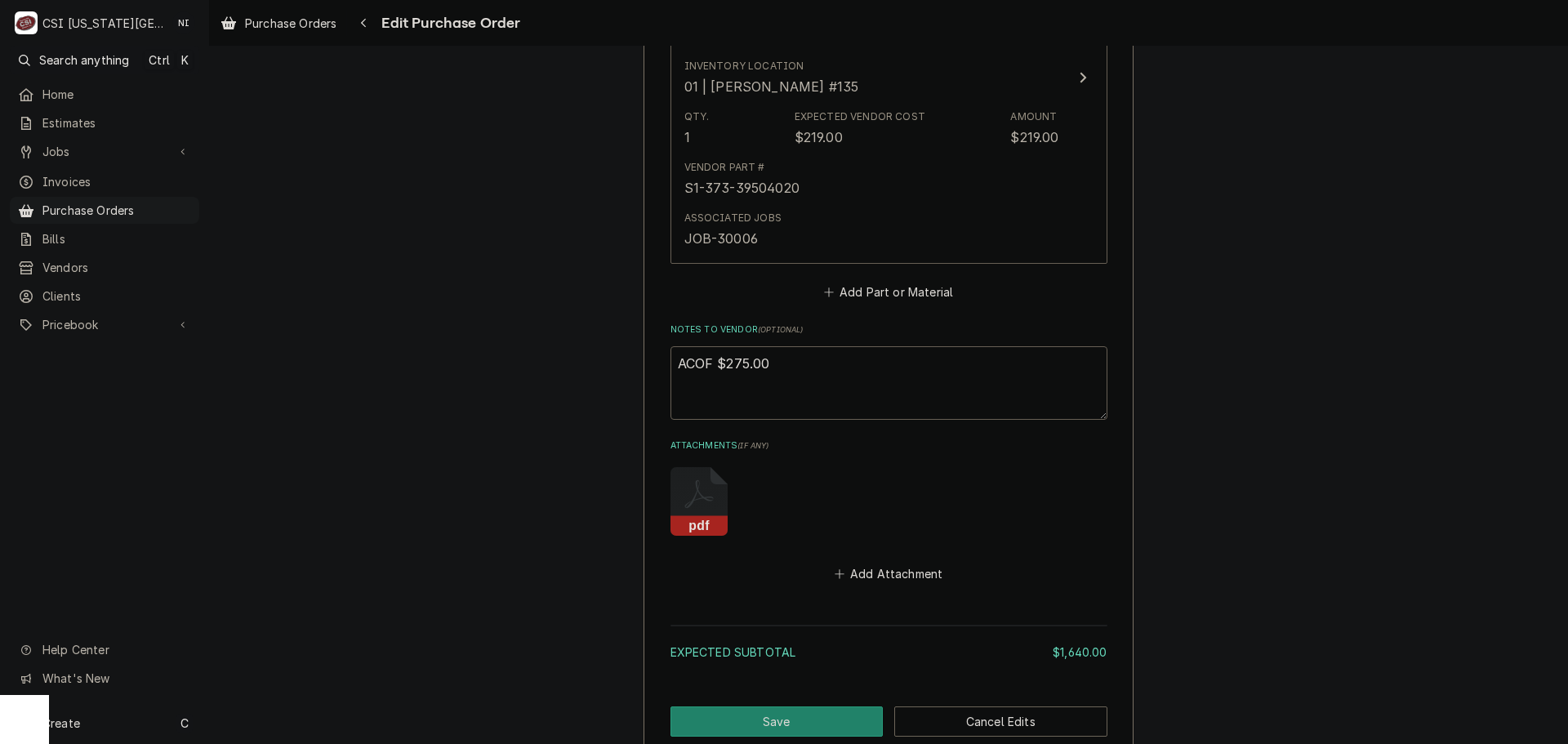
scroll to position [1331, 0]
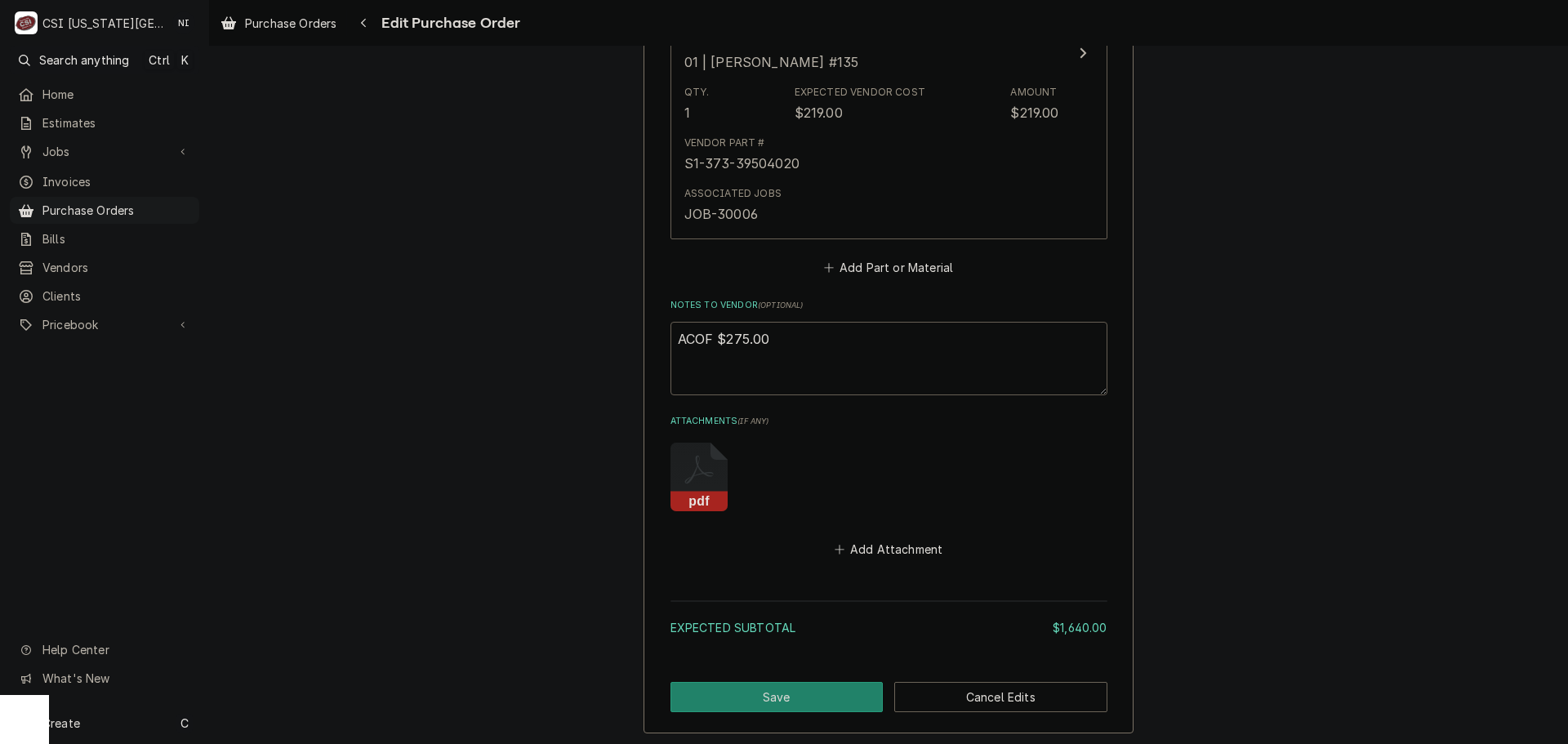
type textarea "ACOF $275.00"
drag, startPoint x: 909, startPoint y: 550, endPoint x: 1538, endPoint y: 587, distance: 630.1
click at [913, 550] on button "Add Attachment" at bounding box center [888, 549] width 114 height 23
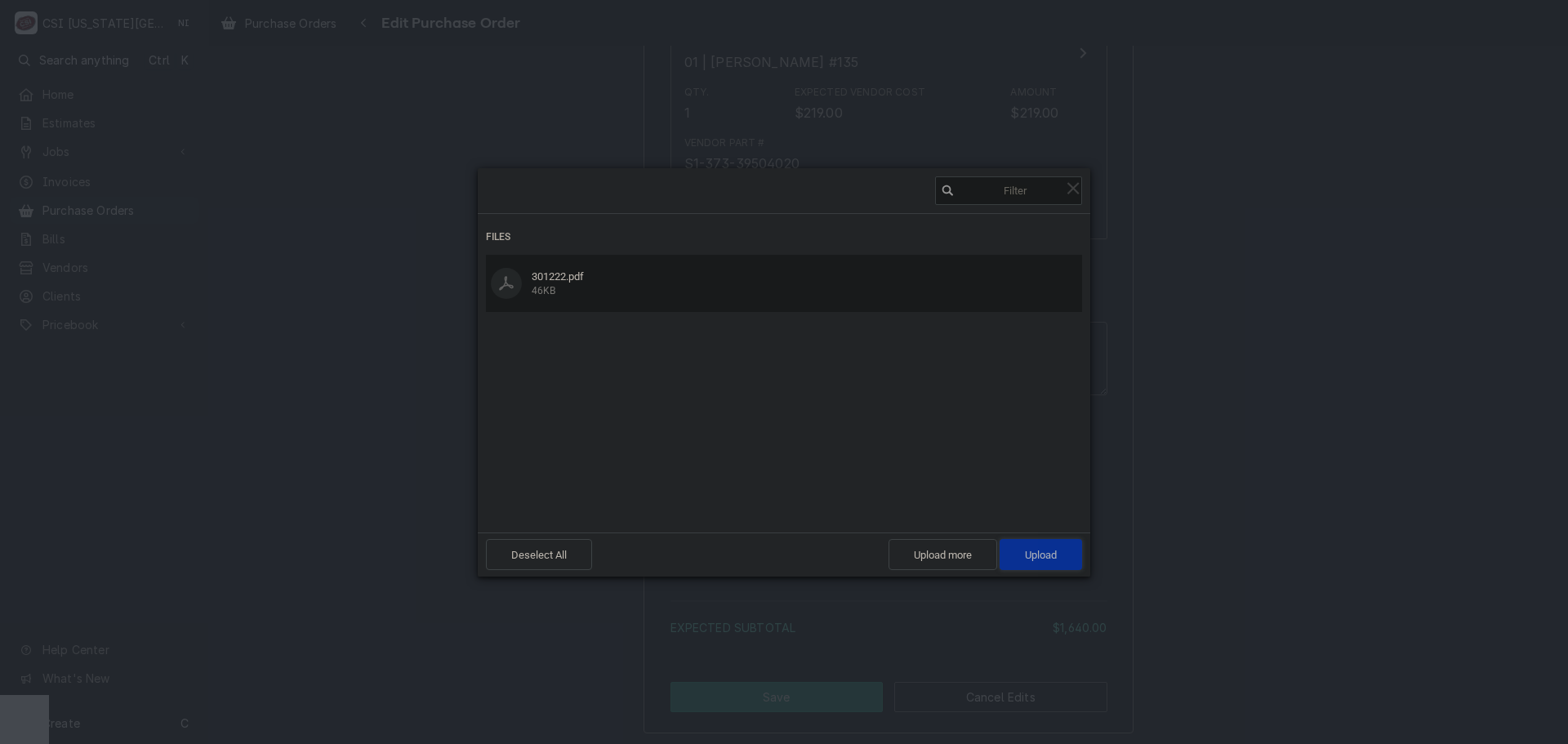
click at [1067, 554] on span "Upload 1" at bounding box center [1040, 555] width 82 height 31
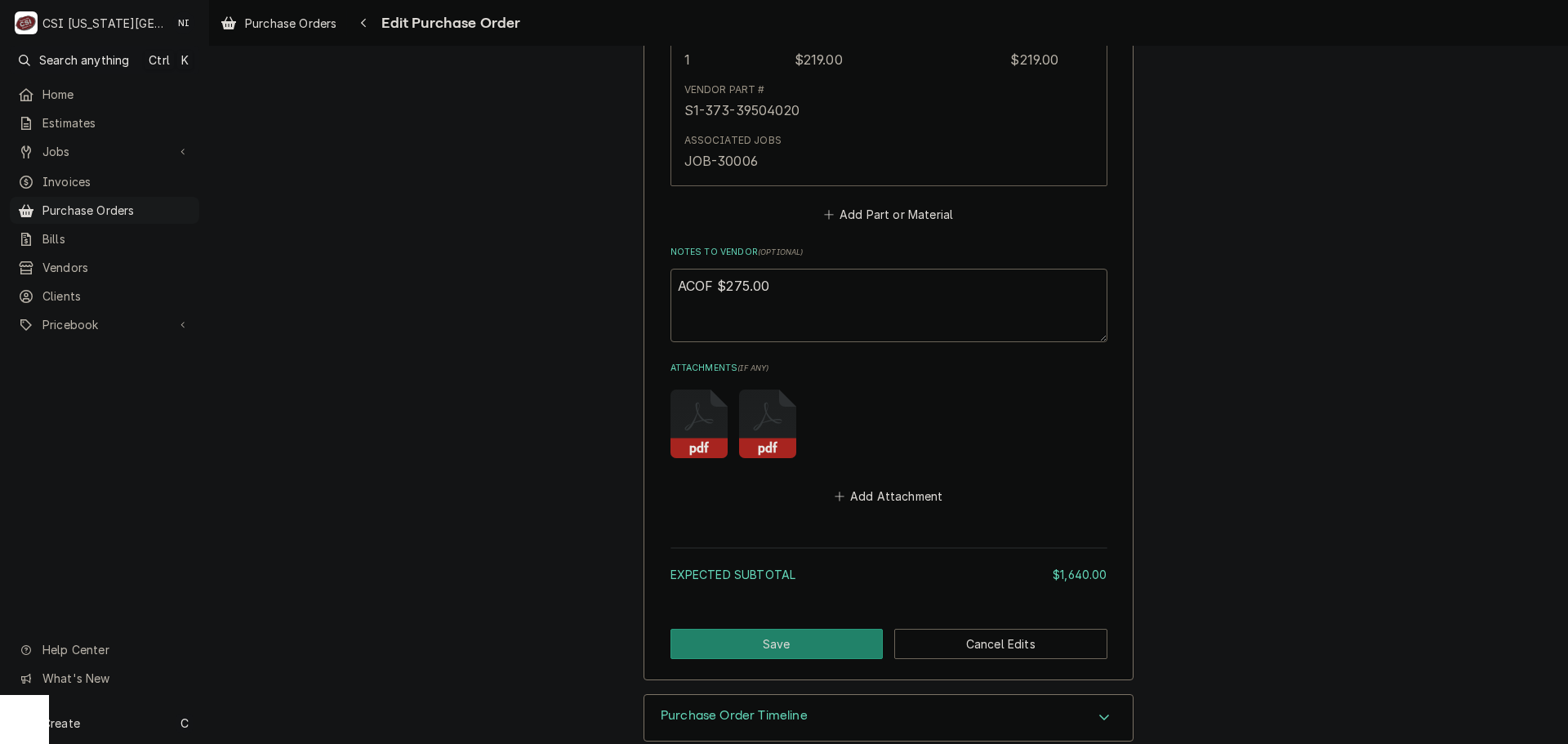
scroll to position [1412, 0]
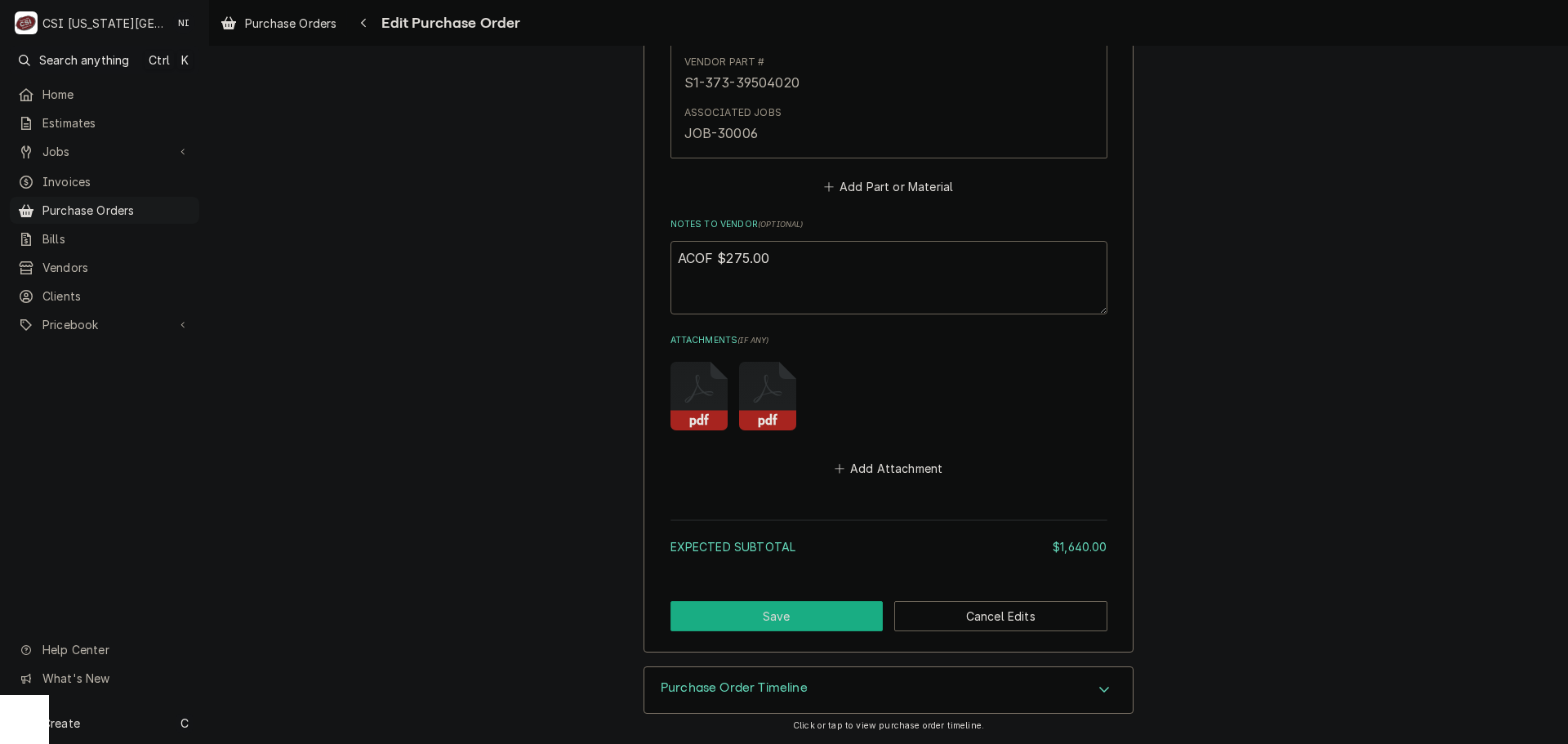
click at [800, 617] on button "Save" at bounding box center [777, 615] width 213 height 30
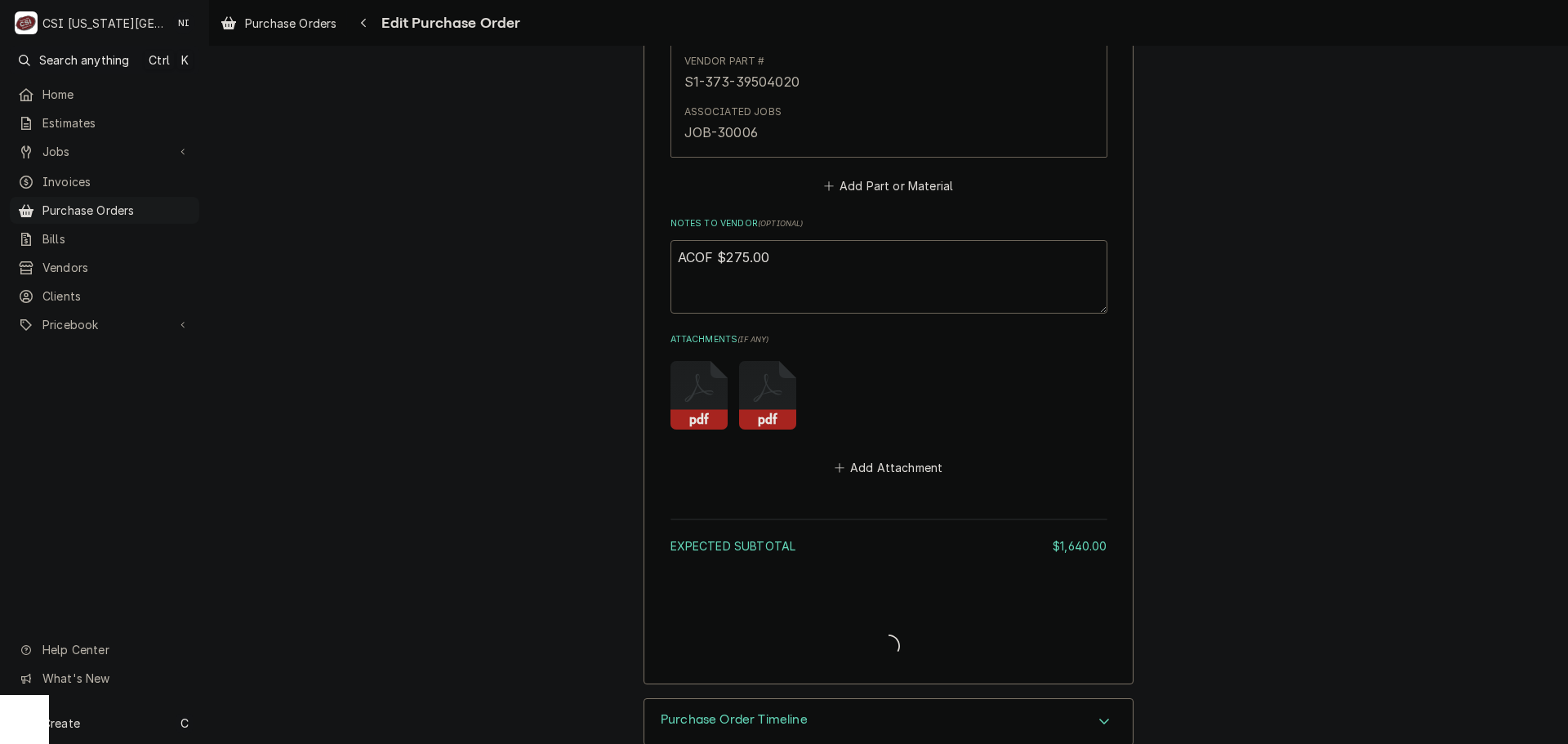
type textarea "x"
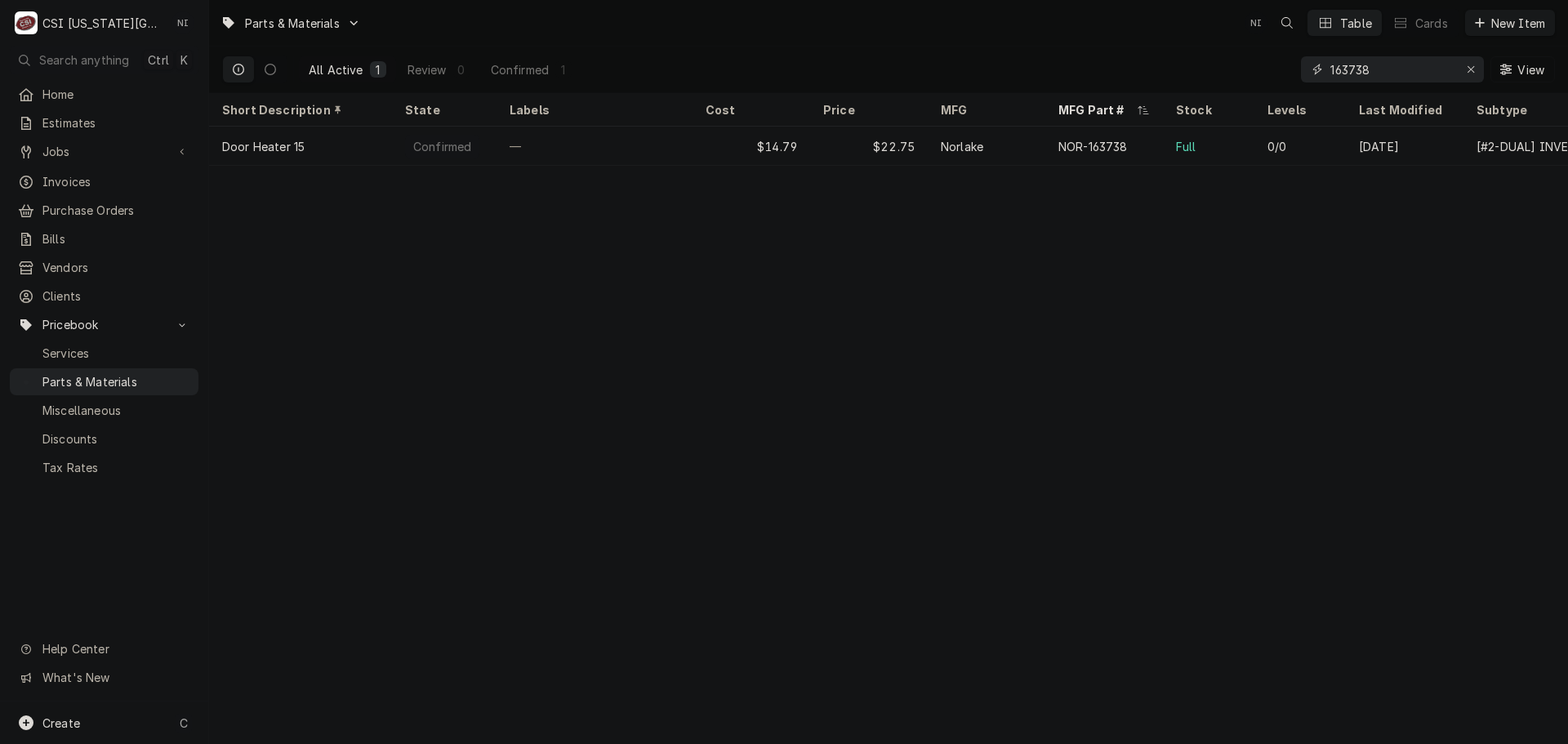
click at [1471, 71] on icon "Erase input" at bounding box center [1470, 70] width 9 height 12
click at [1461, 67] on input "Dynamic Content Wrapper" at bounding box center [1407, 69] width 154 height 26
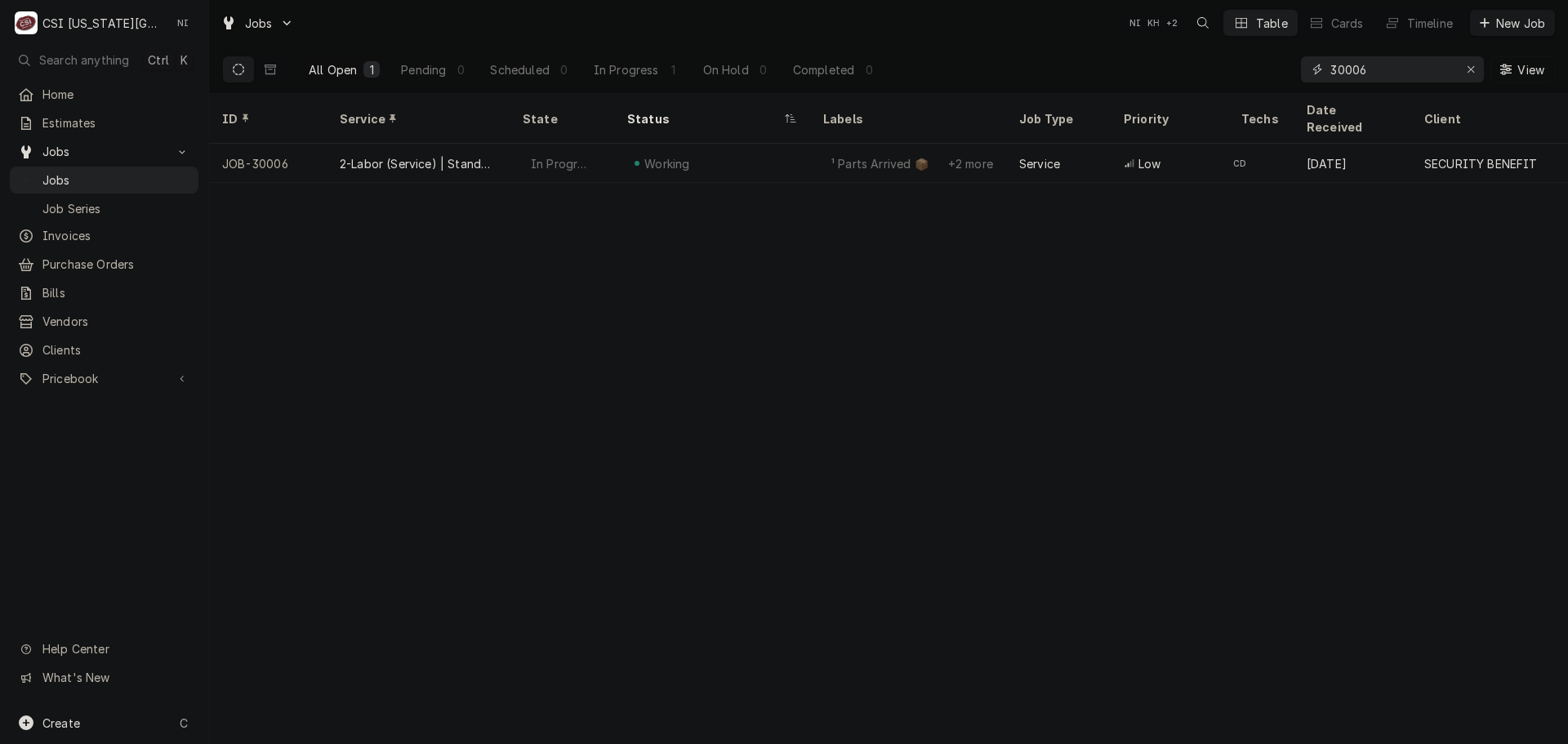
drag, startPoint x: 1286, startPoint y: 76, endPoint x: 1234, endPoint y: 72, distance: 52.2
click at [1241, 73] on div "All Open 1 Pending 0 Scheduled 0 In Progress 1 On Hold 0 Completed 0 30006 View" at bounding box center [888, 69] width 1333 height 45
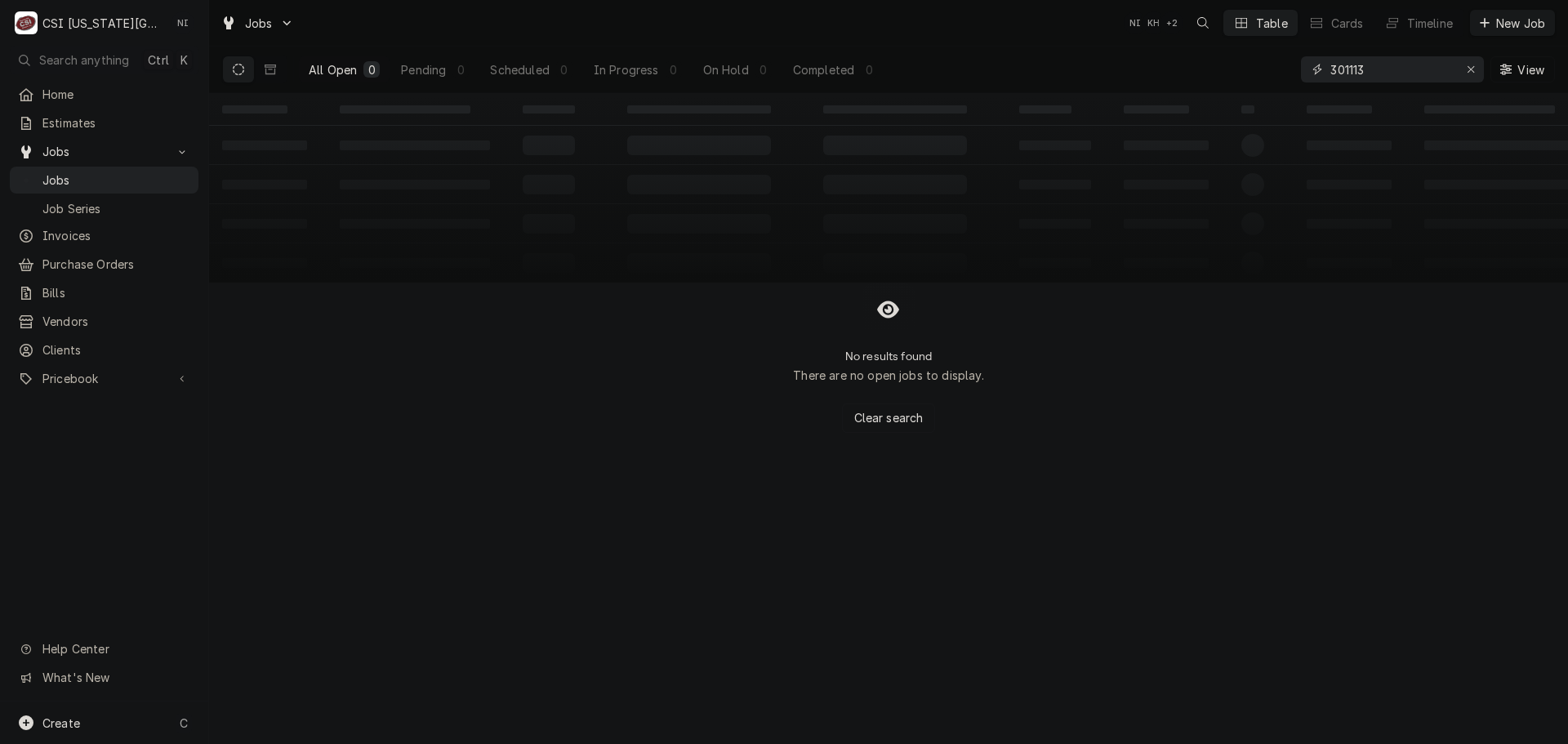
click at [1356, 69] on input "301113" at bounding box center [1391, 69] width 123 height 26
type input "30113"
click at [1466, 70] on icon "Erase input" at bounding box center [1470, 70] width 9 height 12
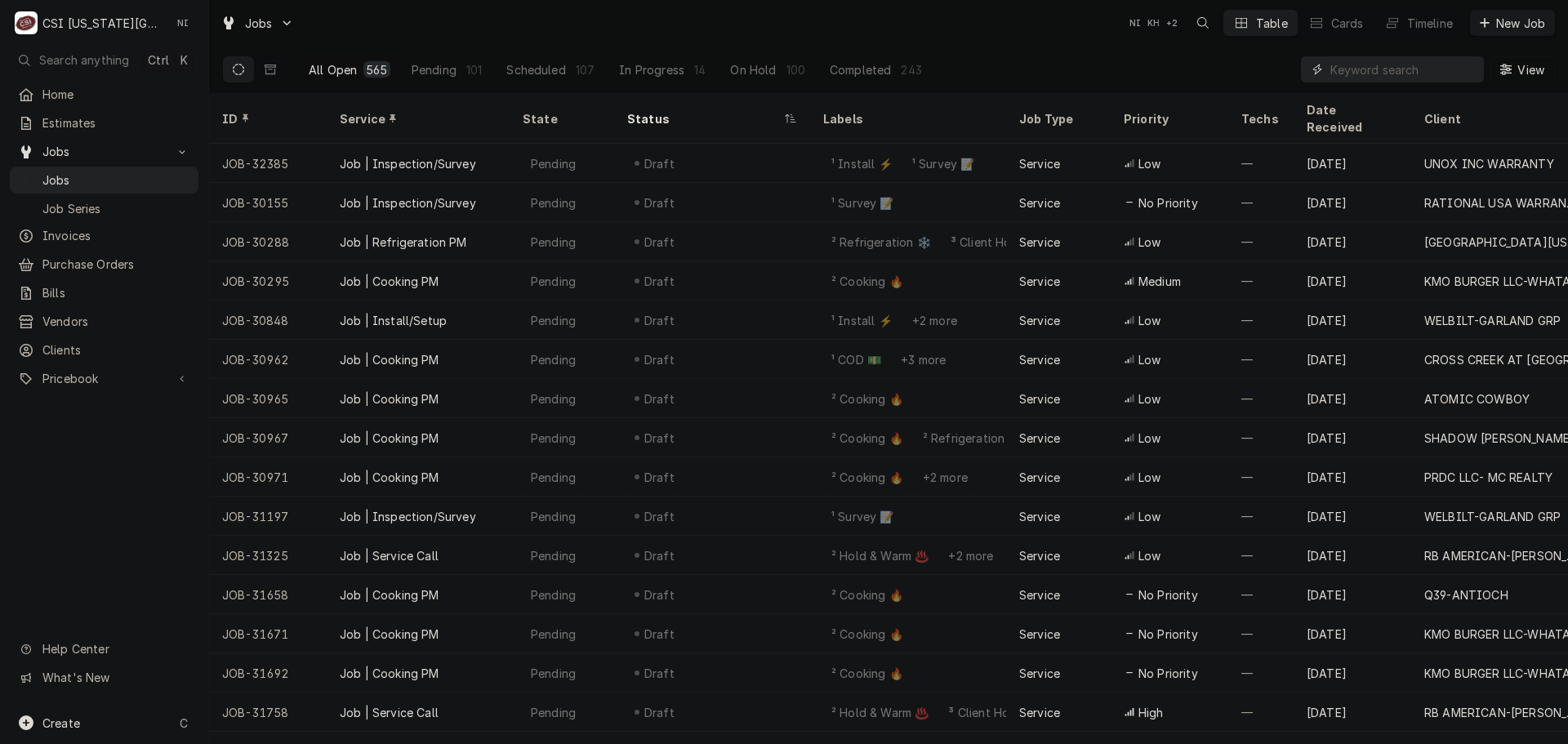
click at [1368, 65] on input "Dynamic Content Wrapper" at bounding box center [1403, 69] width 145 height 26
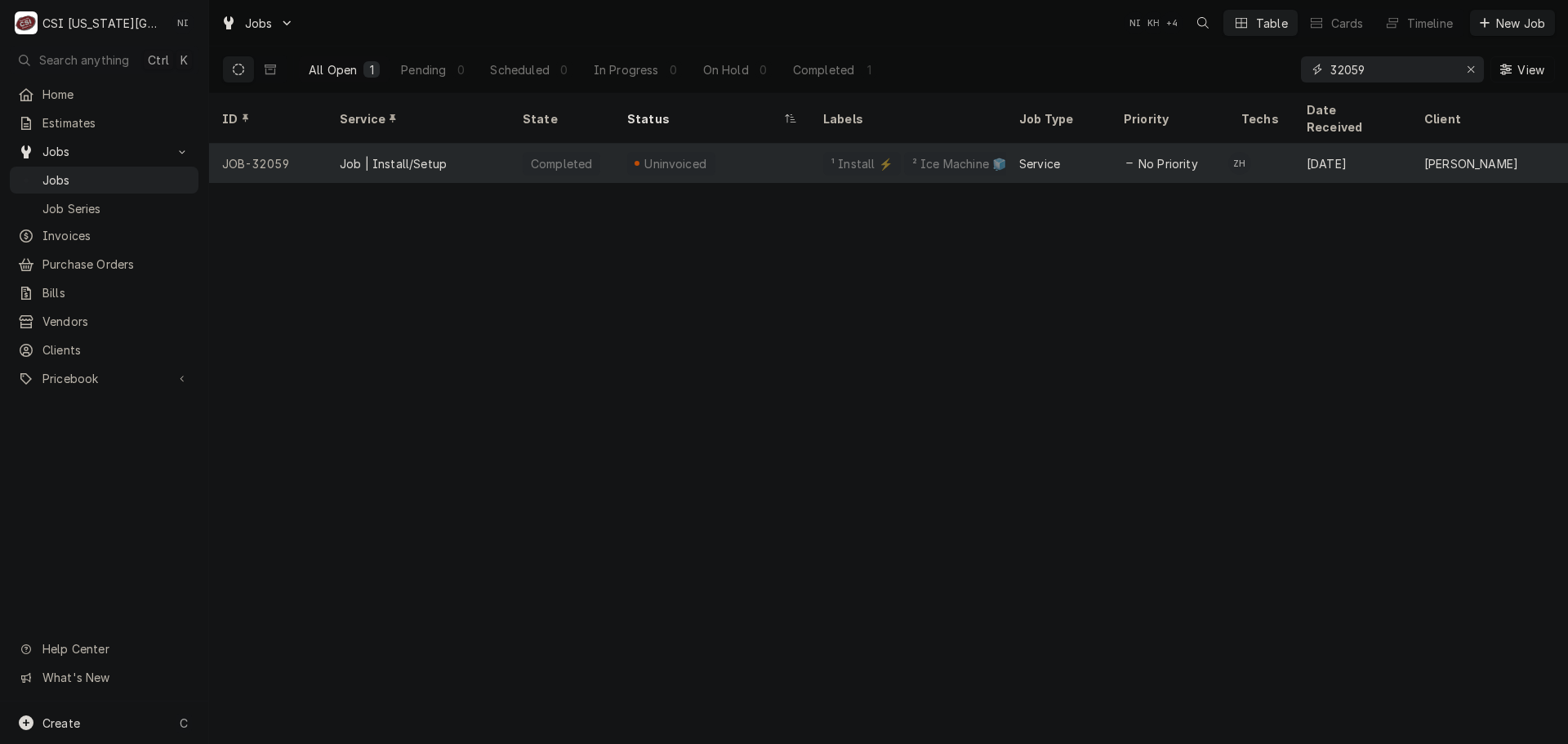
type input "32059"
click at [774, 147] on div "Uninvoiced" at bounding box center [711, 163] width 196 height 40
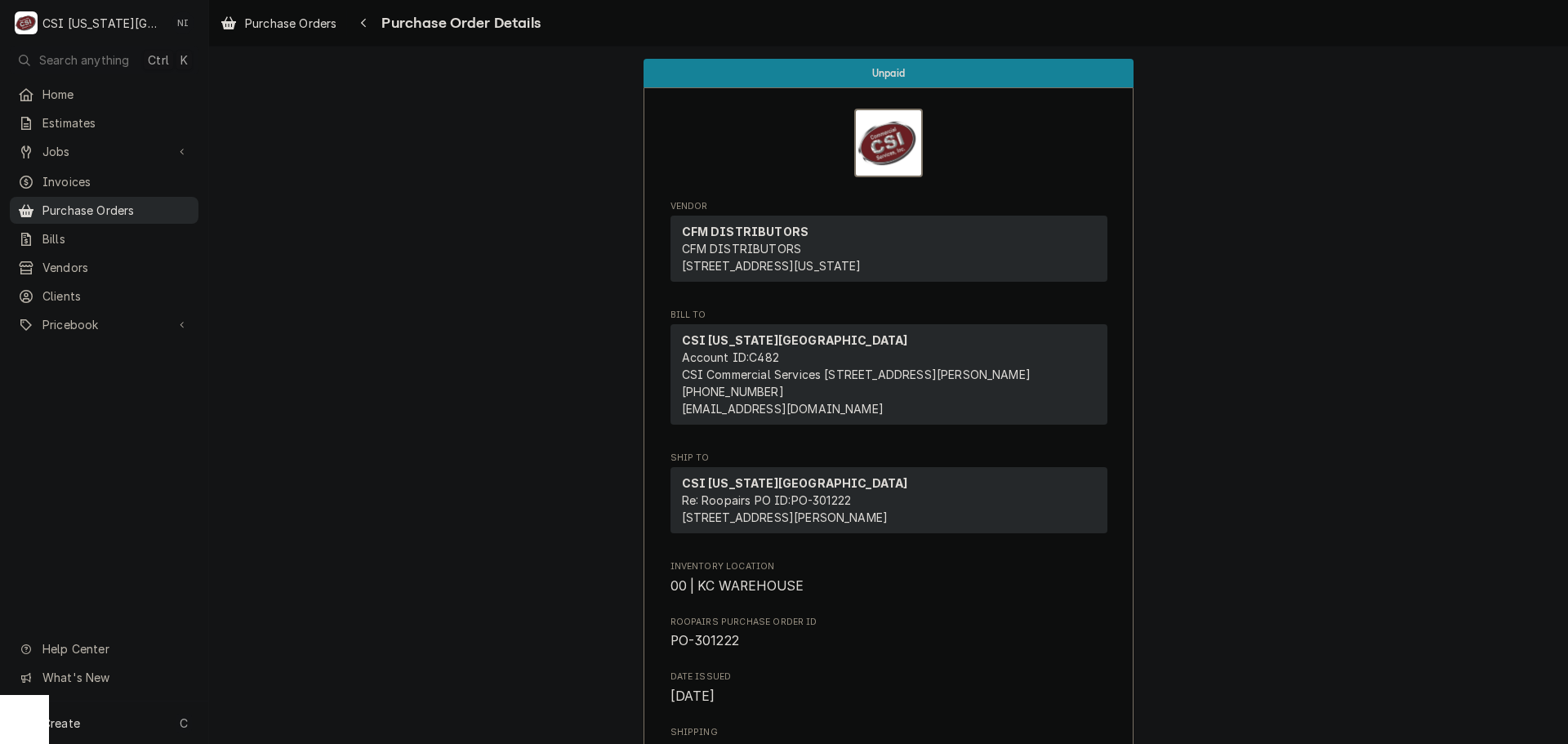
click at [115, 202] on span "Purchase Orders" at bounding box center [116, 211] width 148 height 17
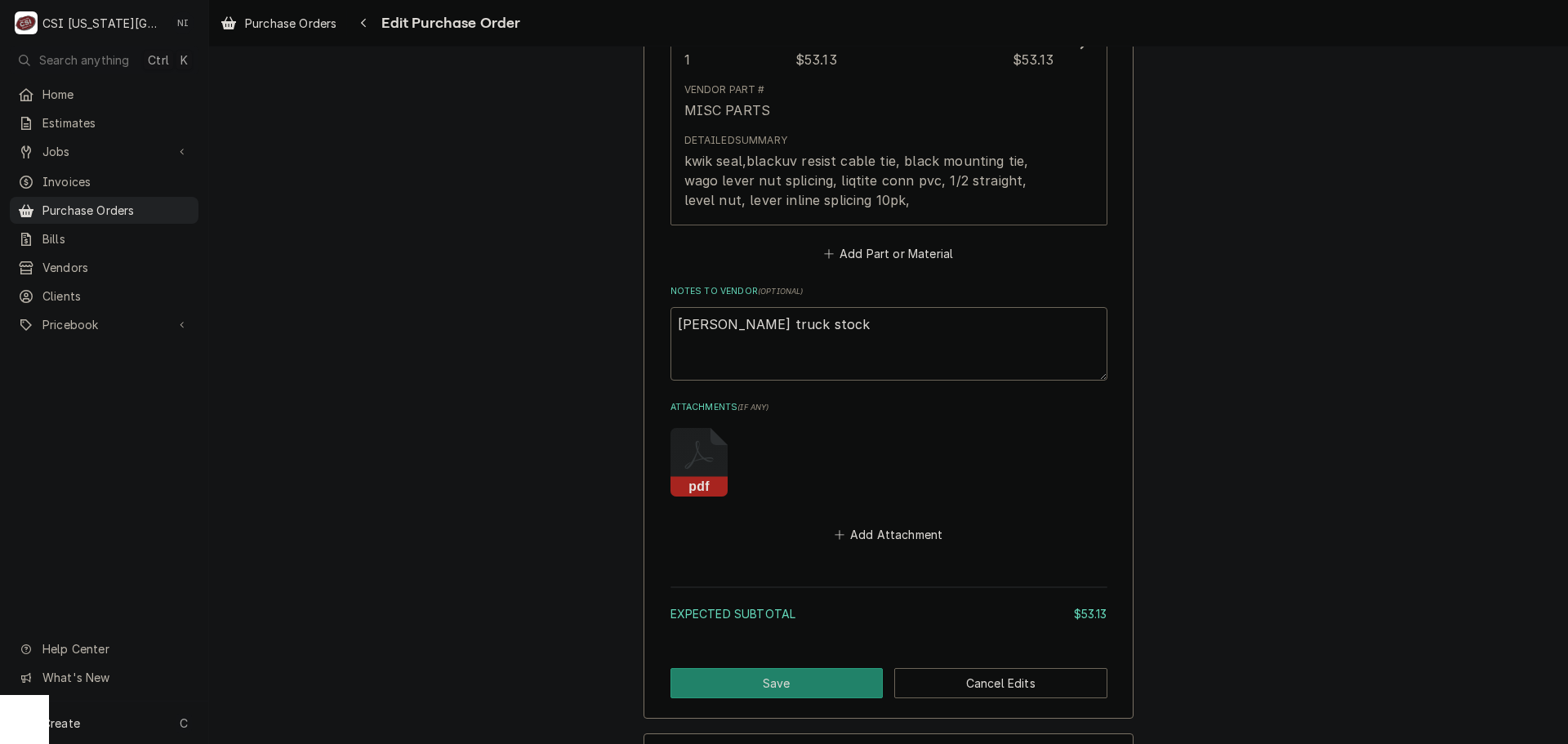
scroll to position [980, 0]
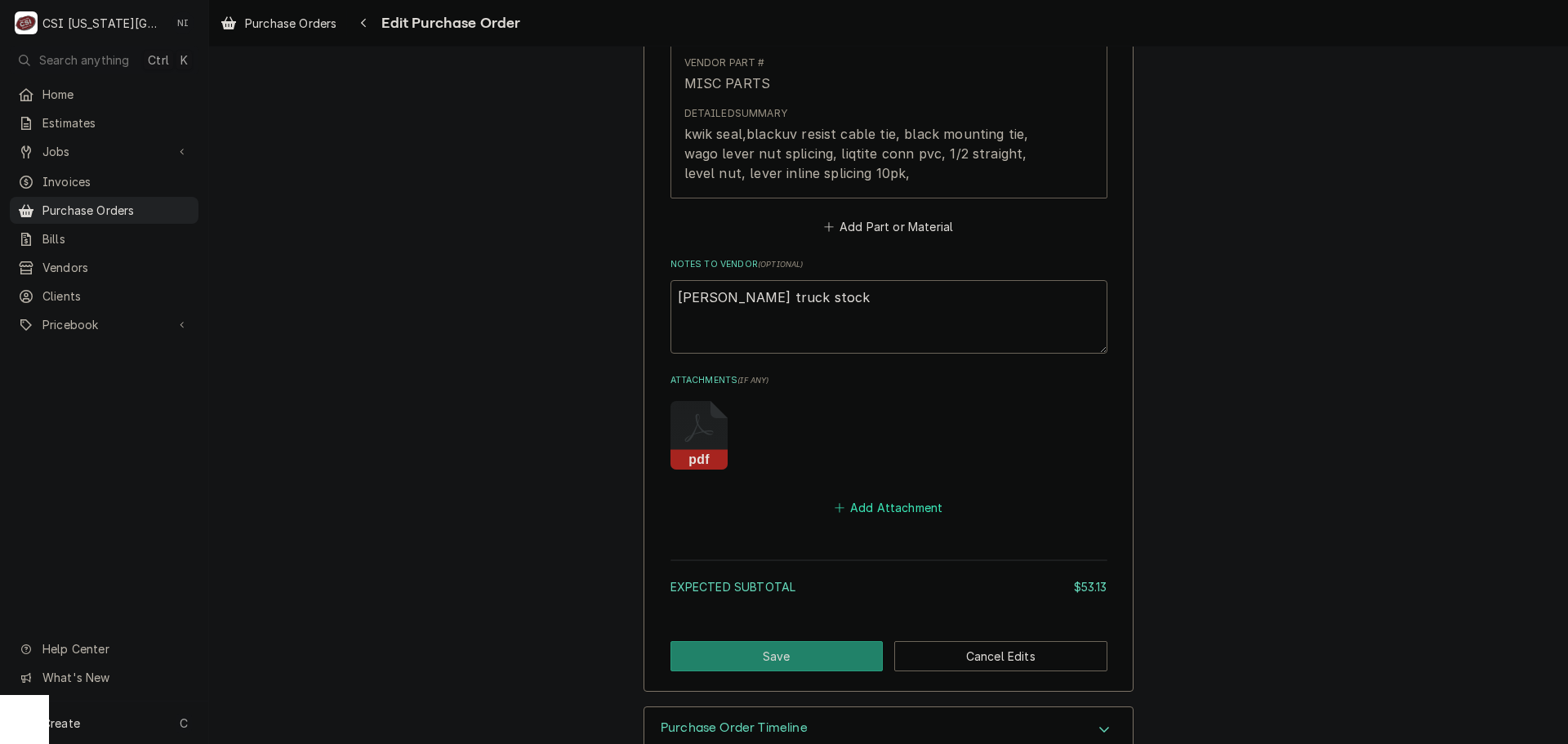
drag, startPoint x: 871, startPoint y: 511, endPoint x: 1565, endPoint y: 595, distance: 699.1
click at [871, 511] on button "Add Attachment" at bounding box center [888, 508] width 114 height 23
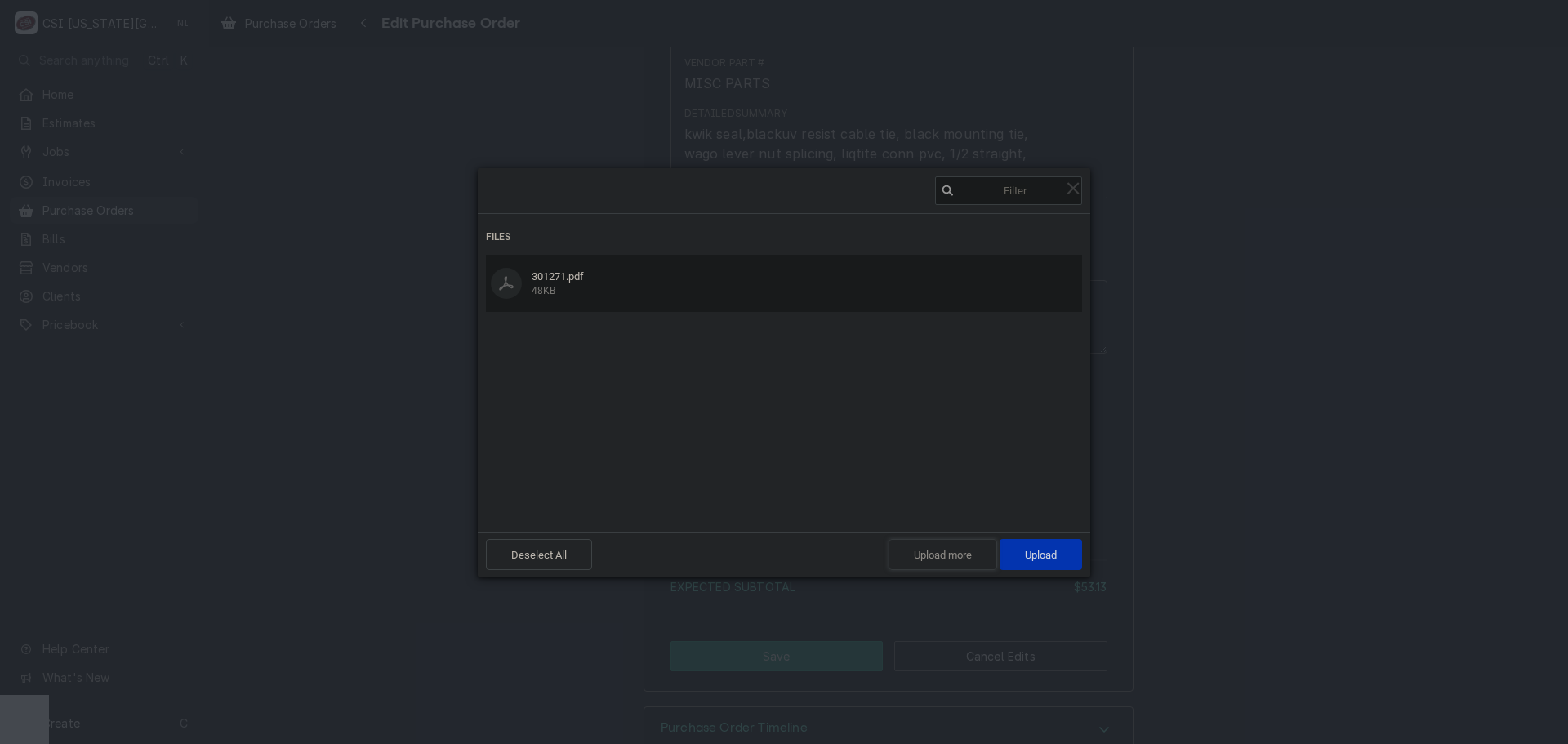
click at [980, 552] on span "Upload more" at bounding box center [943, 555] width 108 height 31
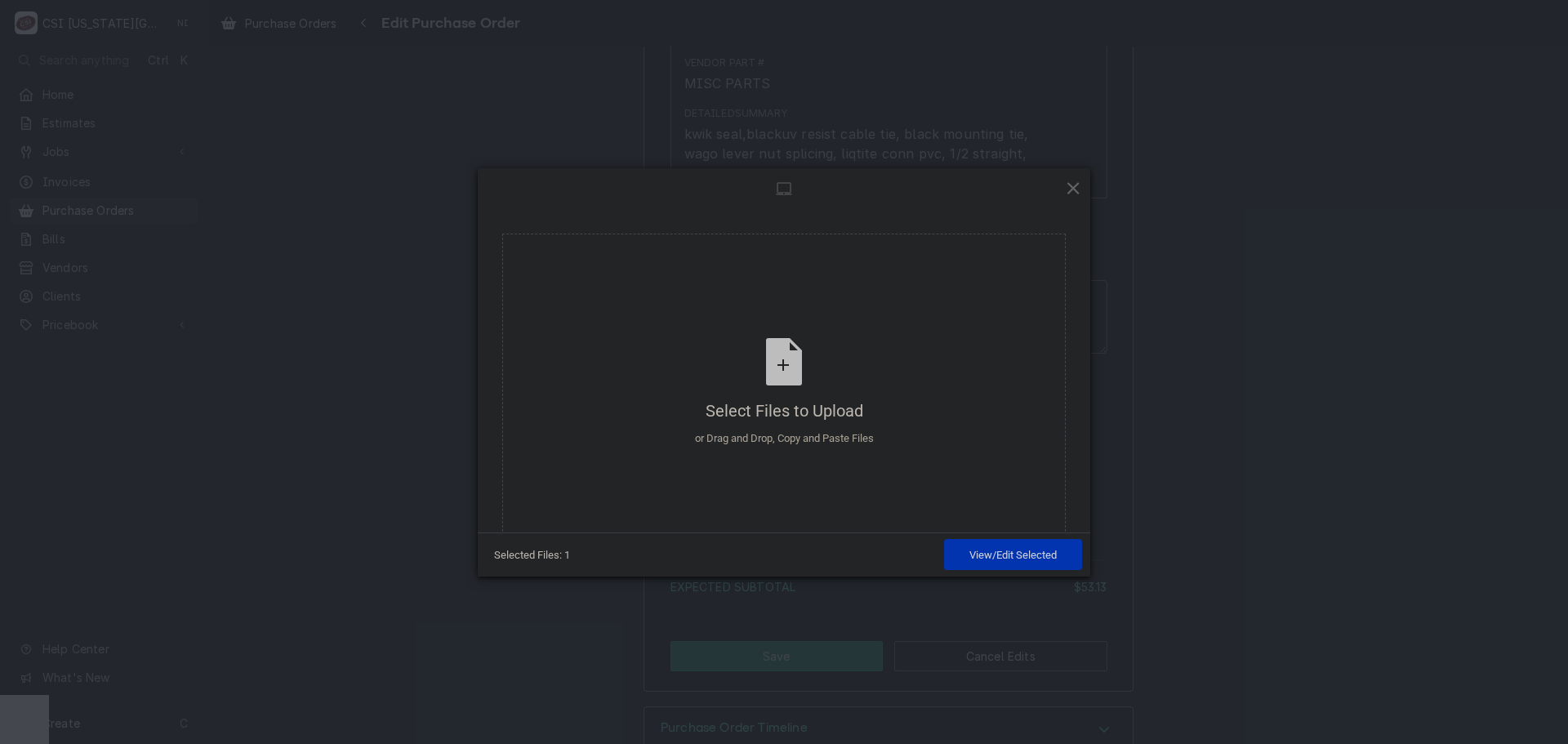
click at [1080, 189] on span at bounding box center [1073, 187] width 18 height 18
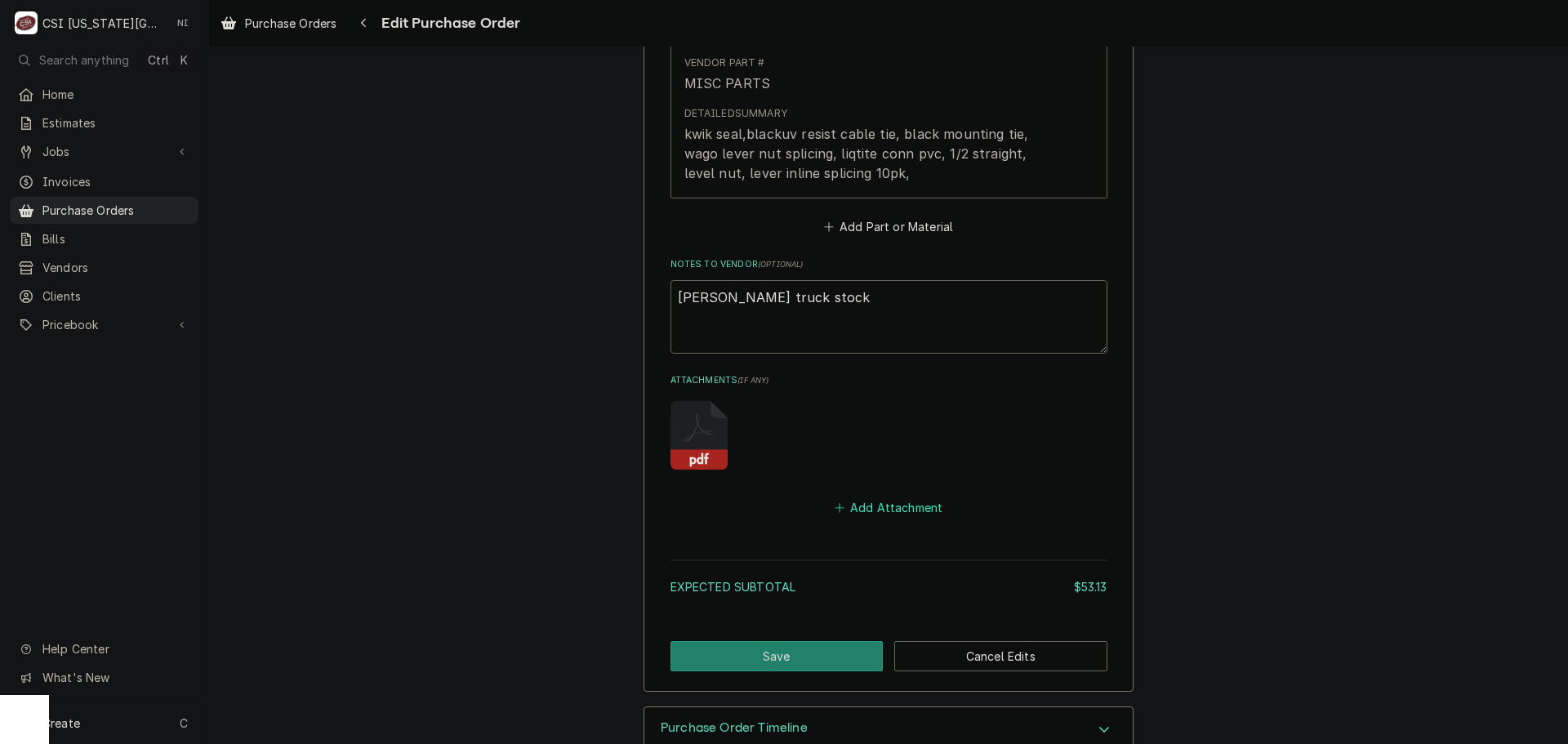
click at [874, 507] on button "Add Attachment" at bounding box center [888, 508] width 114 height 23
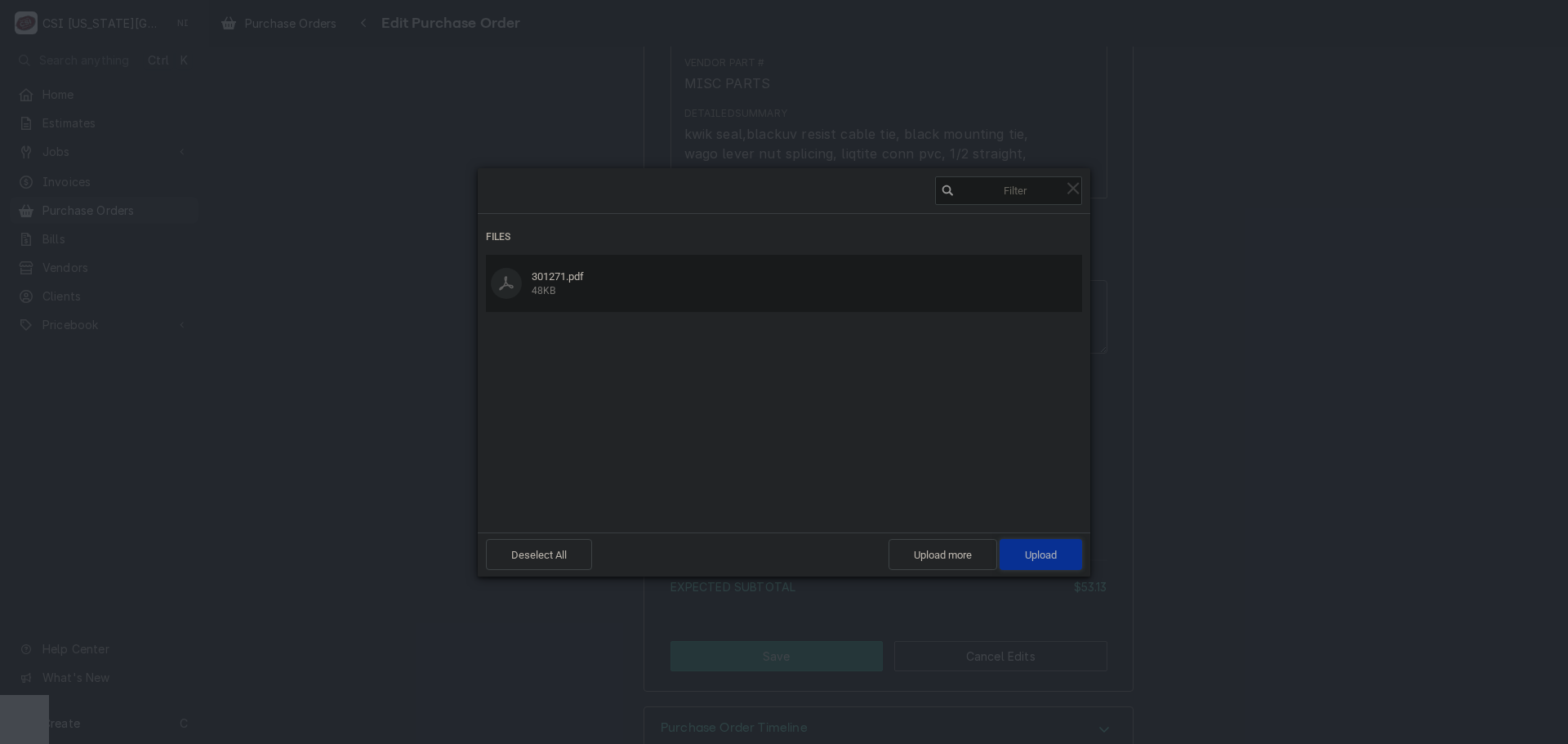
click at [1070, 558] on span "Upload 1" at bounding box center [1040, 555] width 82 height 31
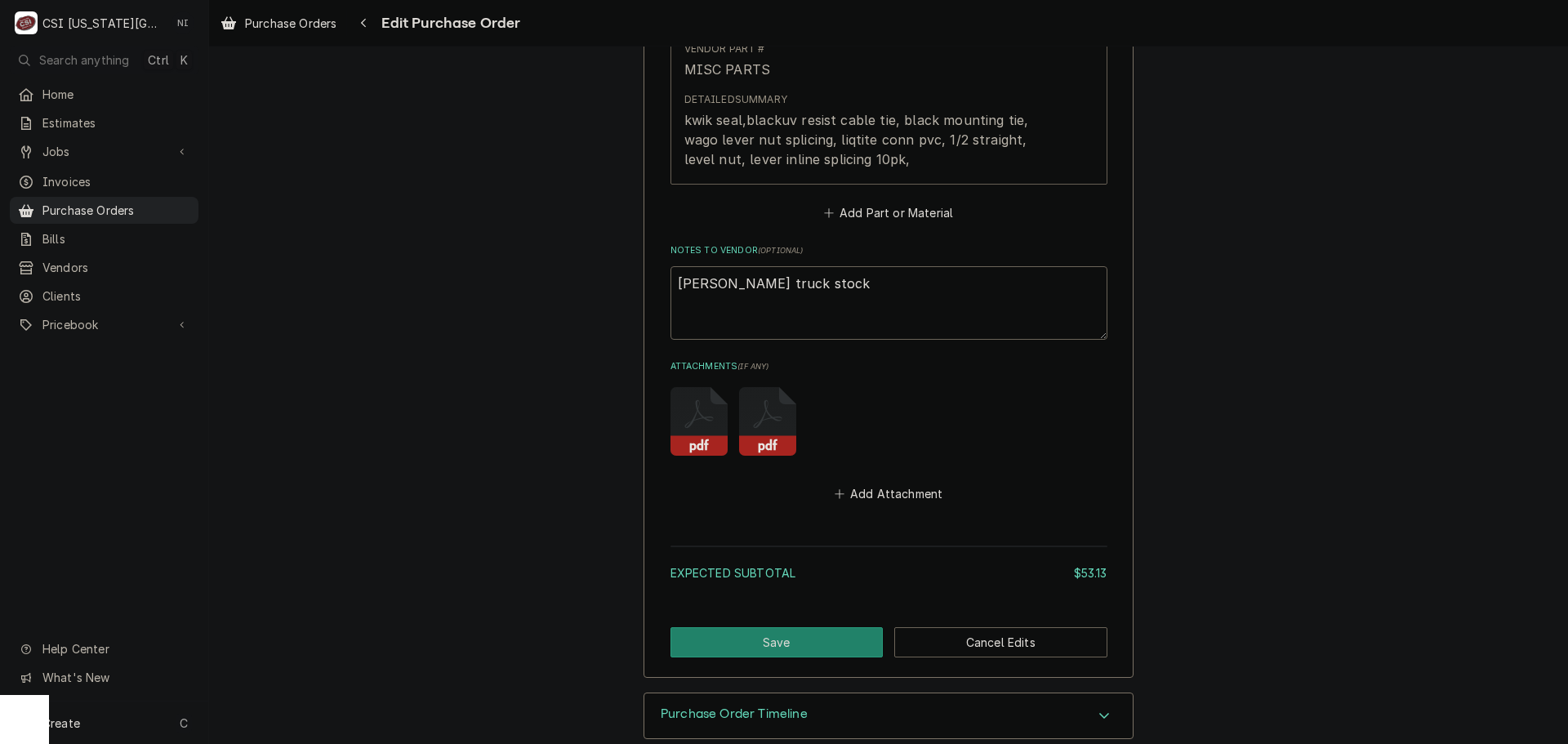
scroll to position [1018, 0]
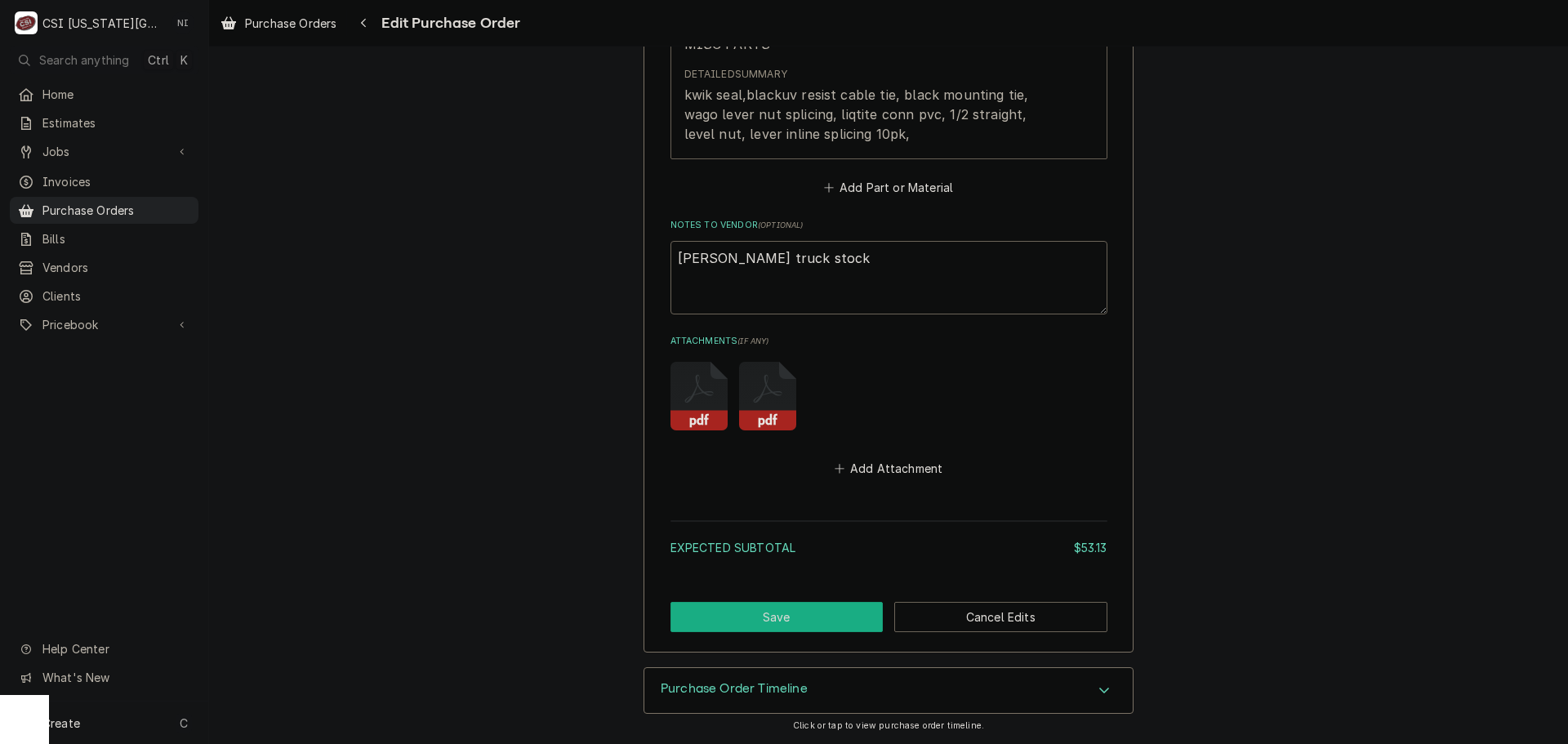
click at [830, 605] on button "Save" at bounding box center [777, 616] width 213 height 30
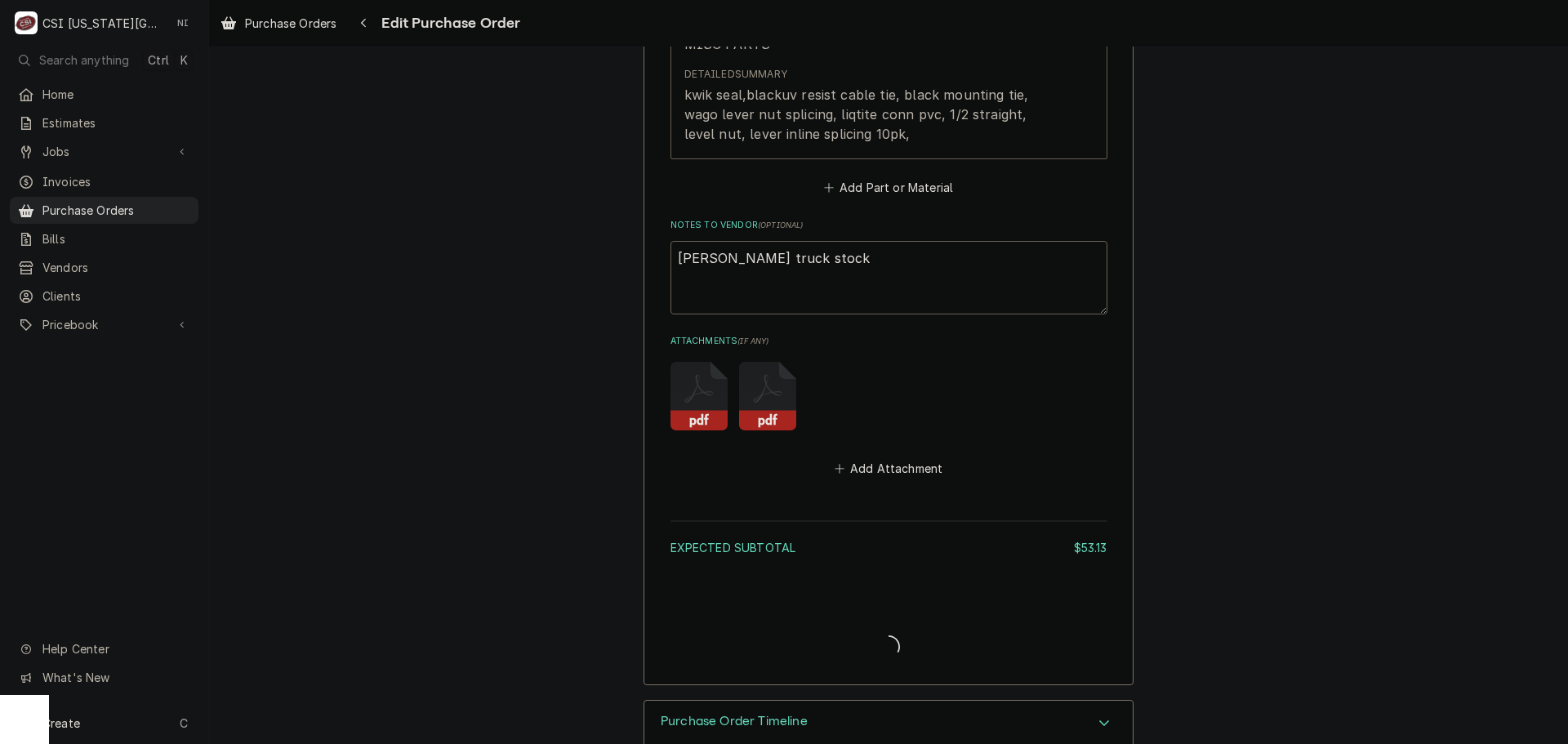
type textarea "x"
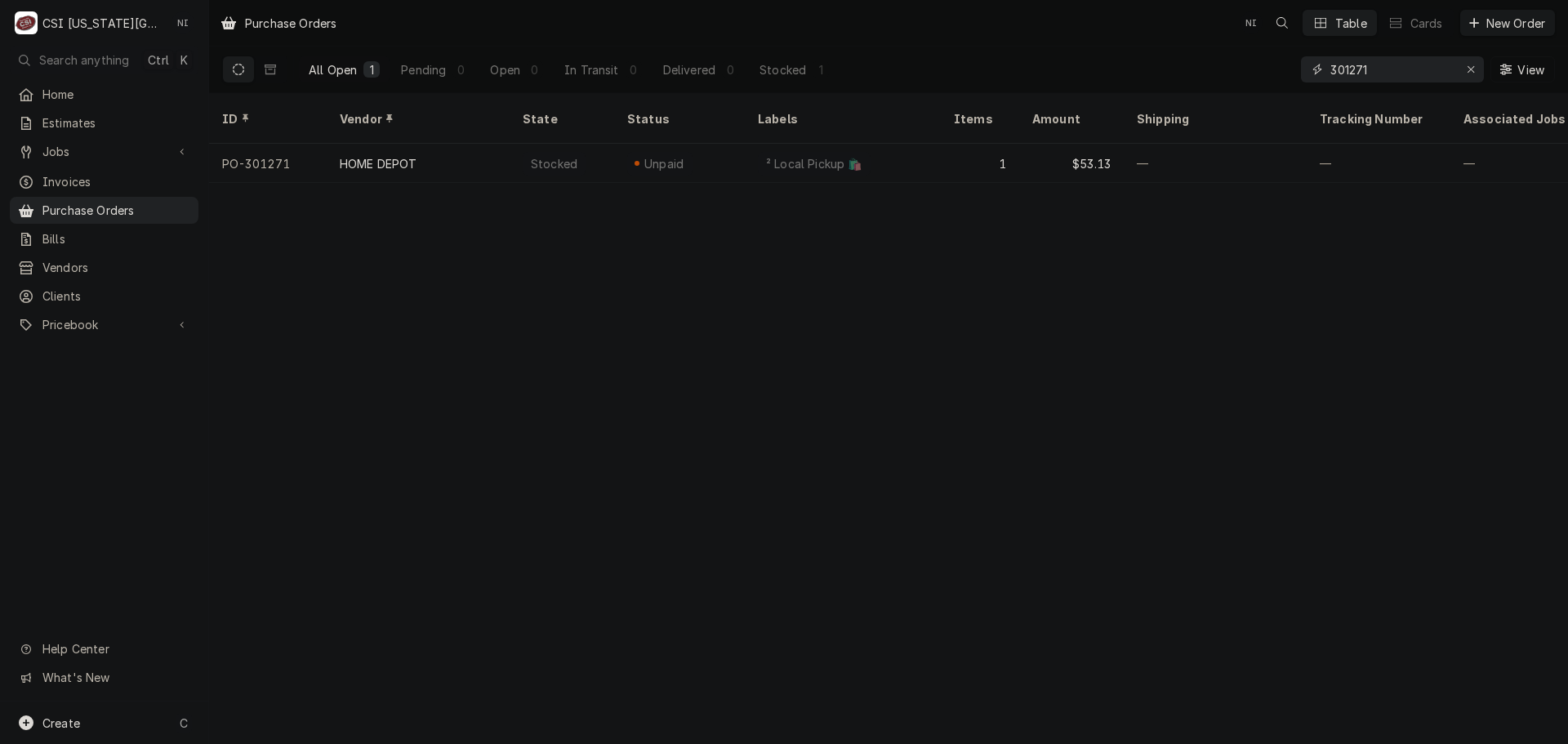
drag, startPoint x: 1377, startPoint y: 71, endPoint x: 1264, endPoint y: 73, distance: 113.0
click at [1264, 72] on div "All Open 1 Pending 0 Open 0 In Transit 0 Delivered 0 Stocked 1 301271 View" at bounding box center [888, 69] width 1333 height 45
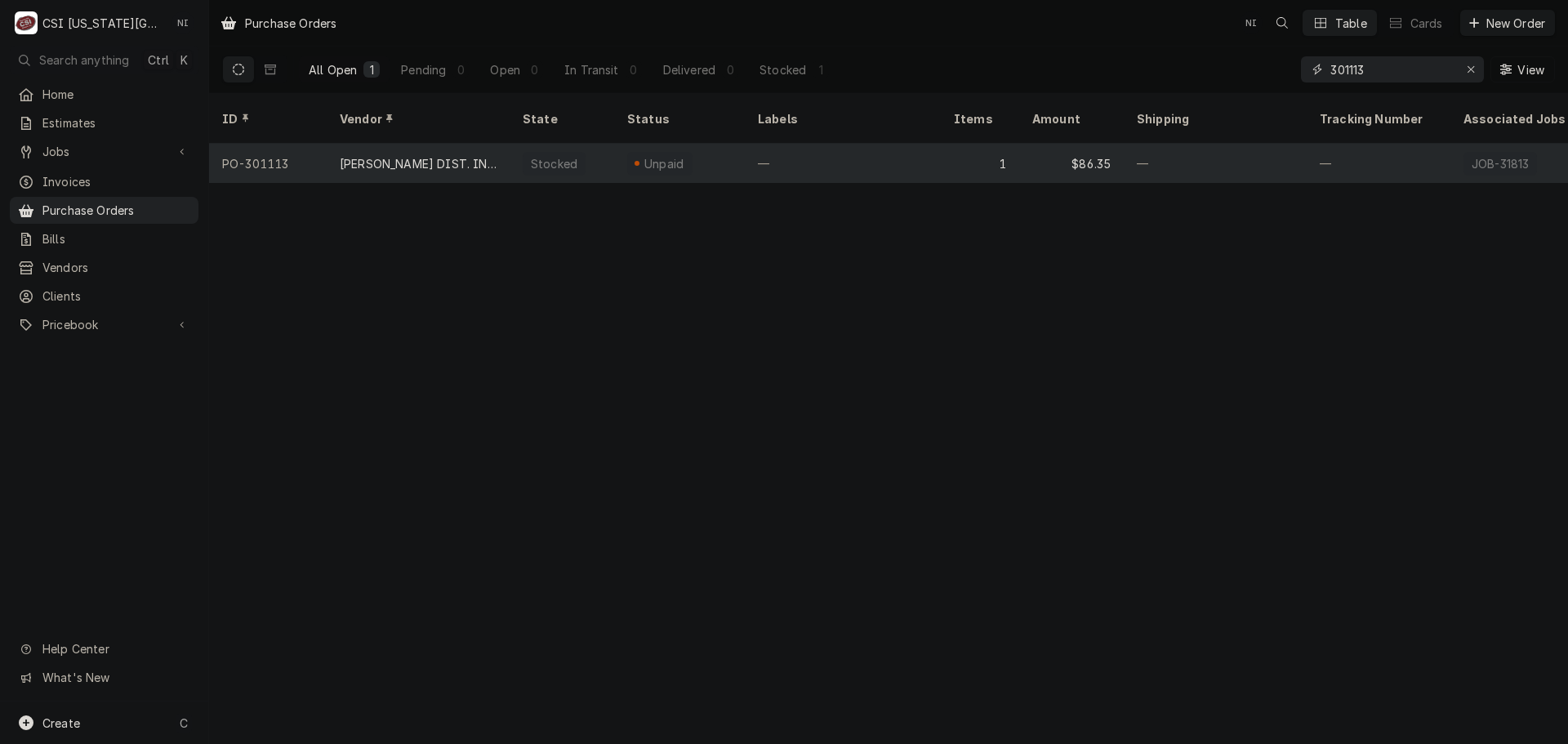
type input "301113"
click at [898, 155] on div "—" at bounding box center [842, 163] width 196 height 40
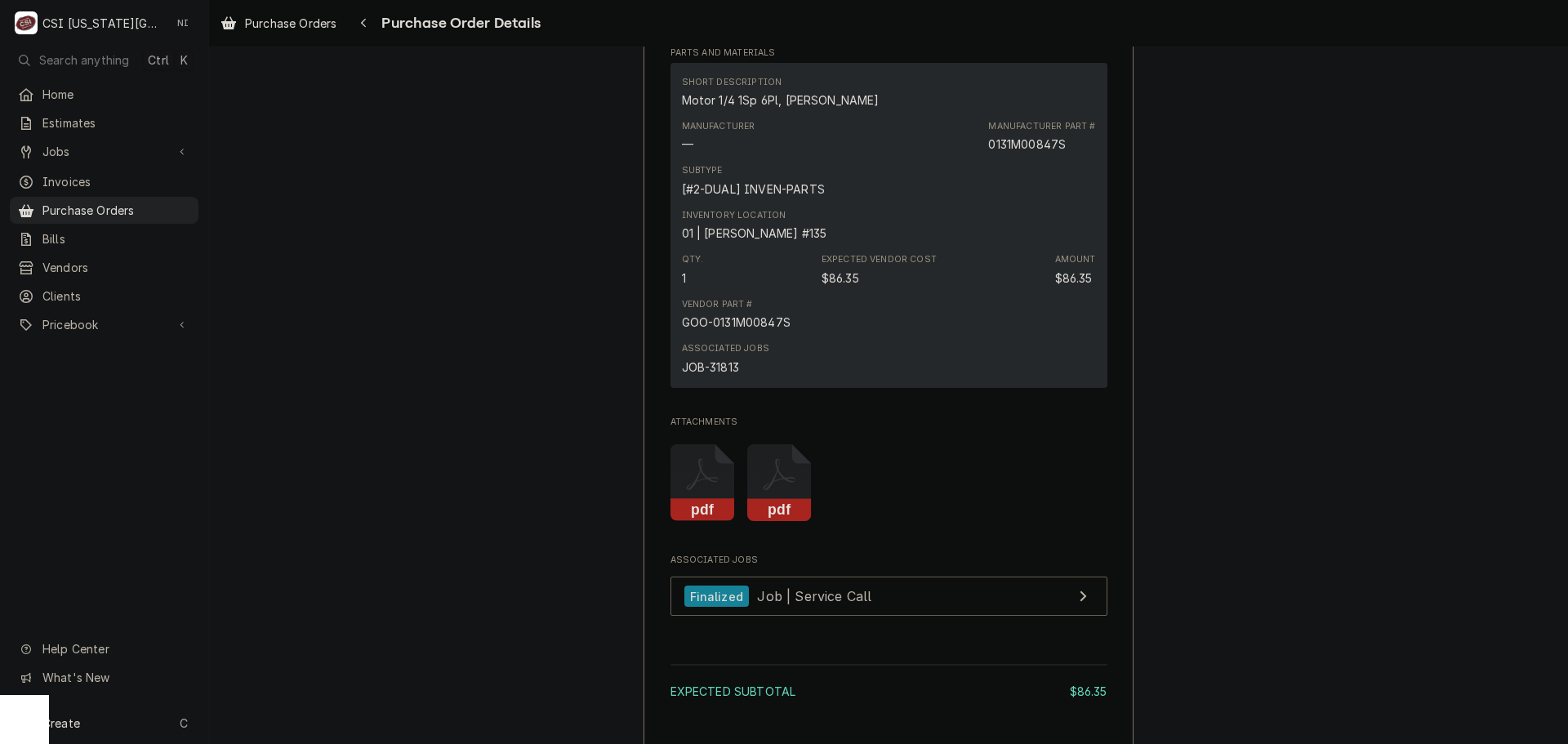
scroll to position [1410, 0]
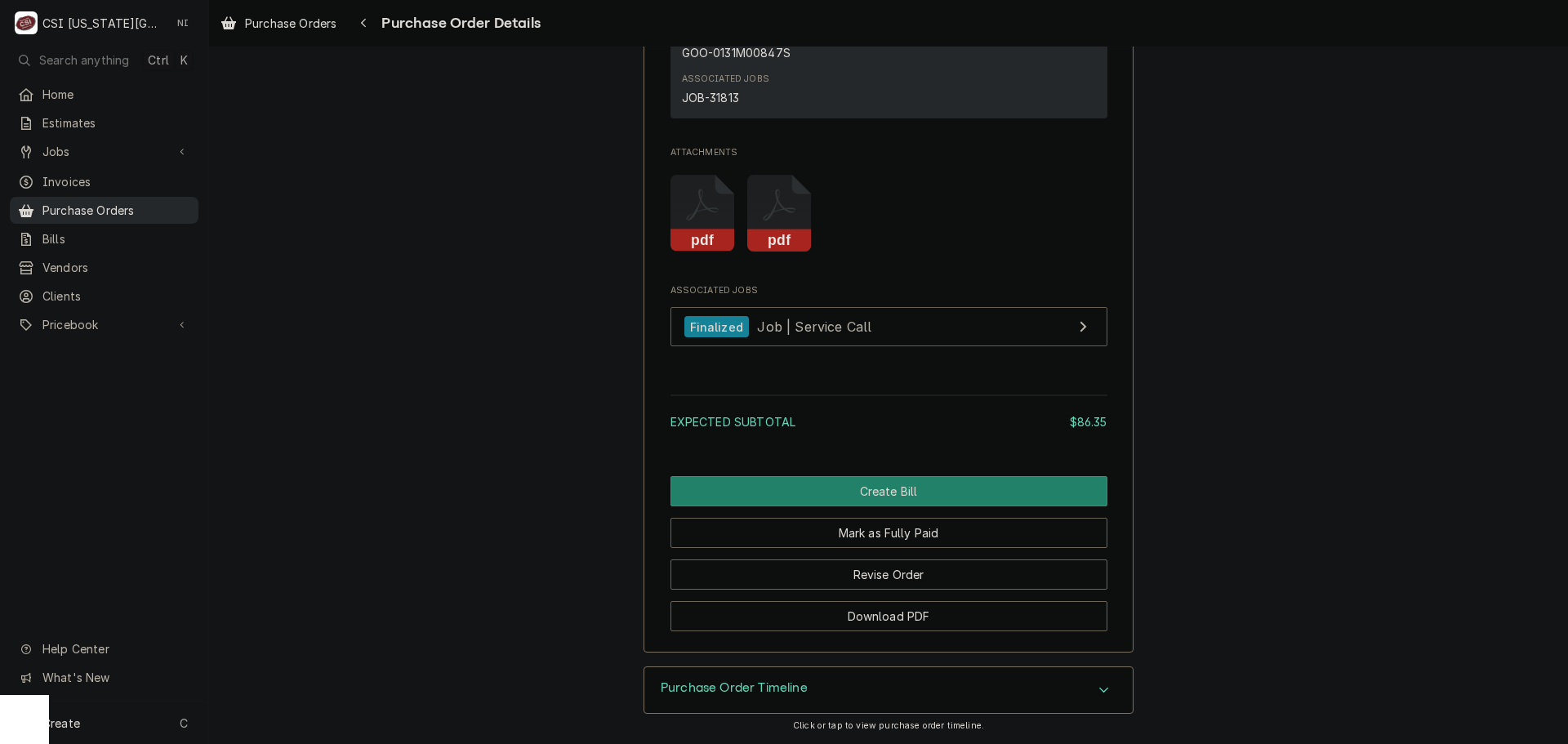
click at [171, 205] on span "Purchase Orders" at bounding box center [116, 211] width 148 height 17
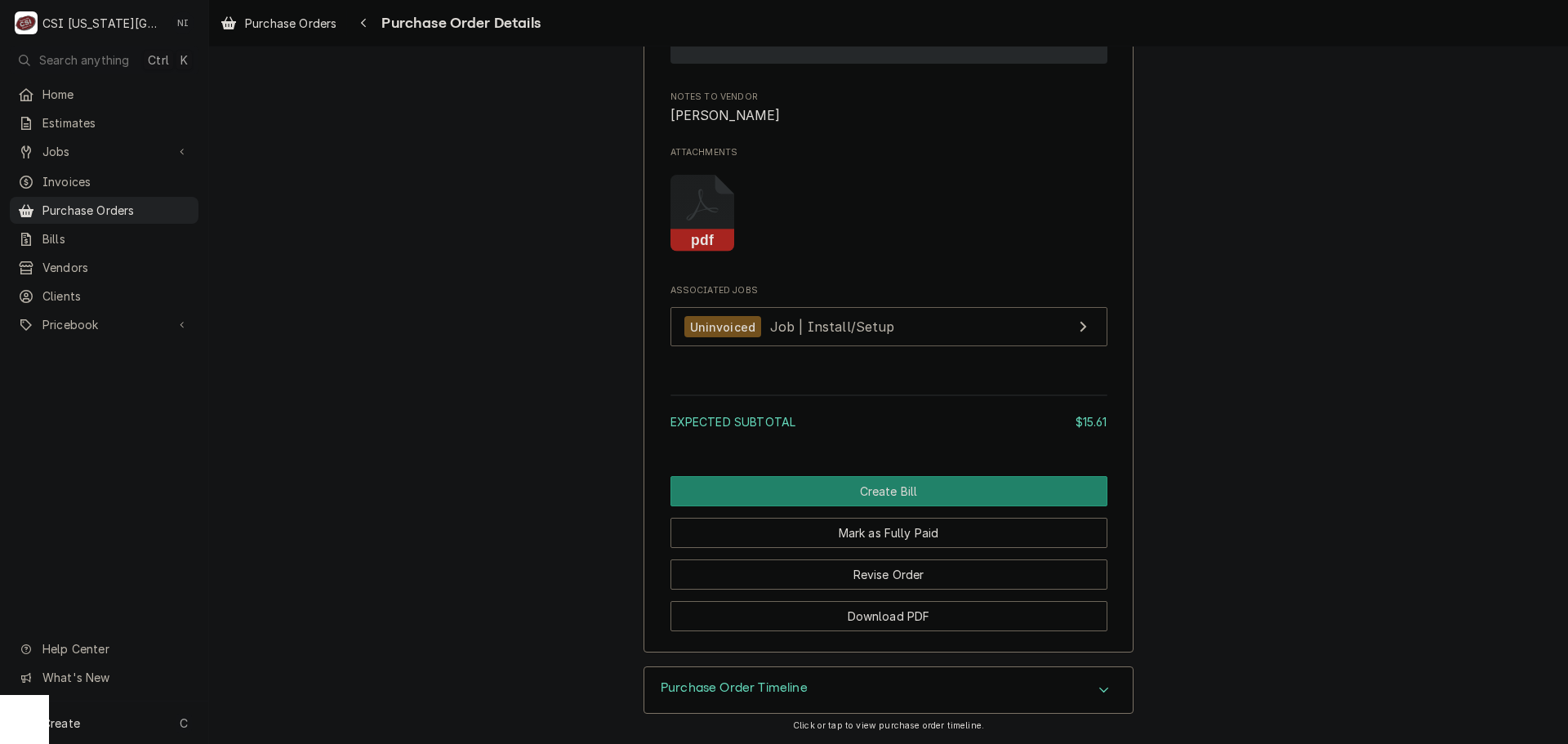
scroll to position [1525, 0]
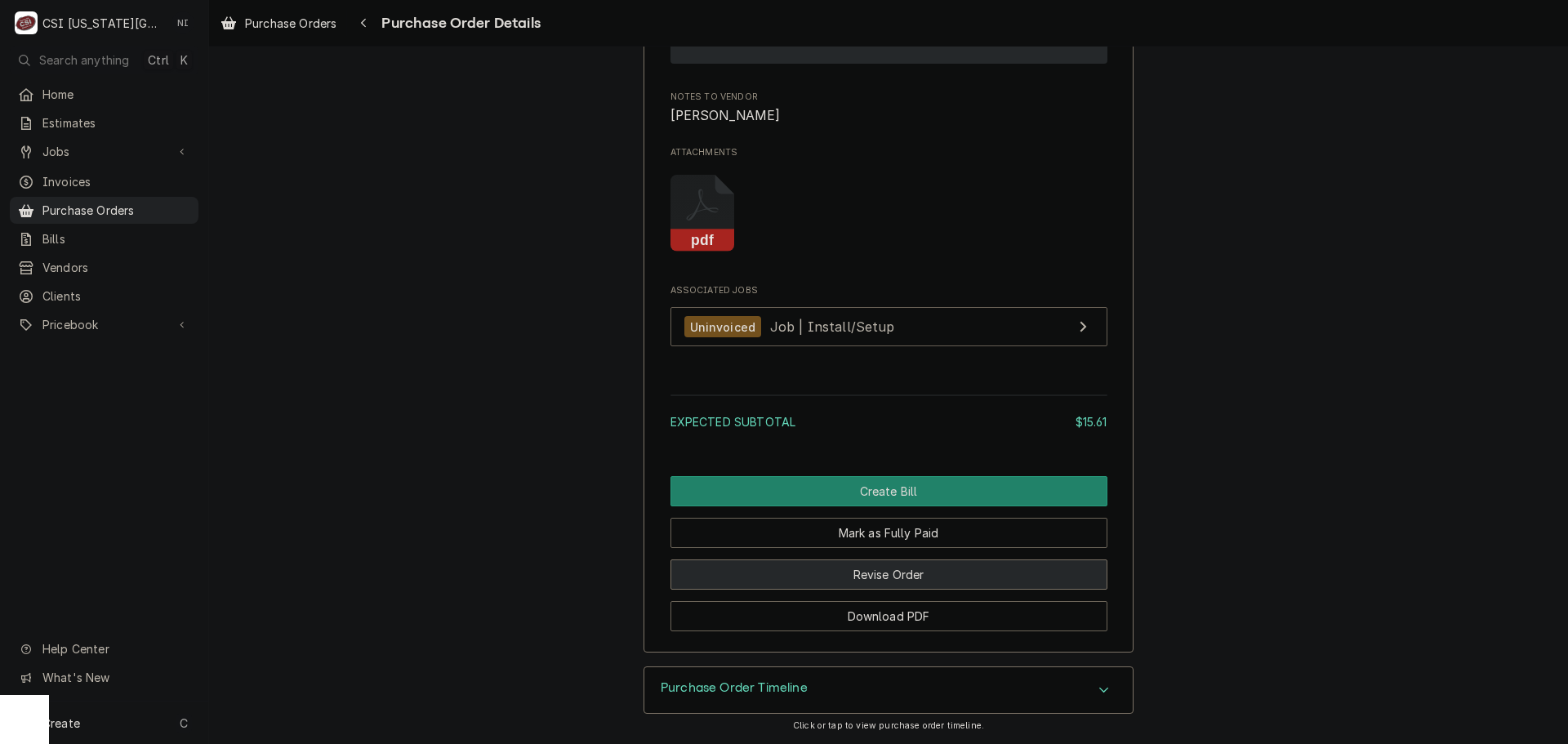
click at [949, 581] on button "Revise Order" at bounding box center [889, 574] width 437 height 30
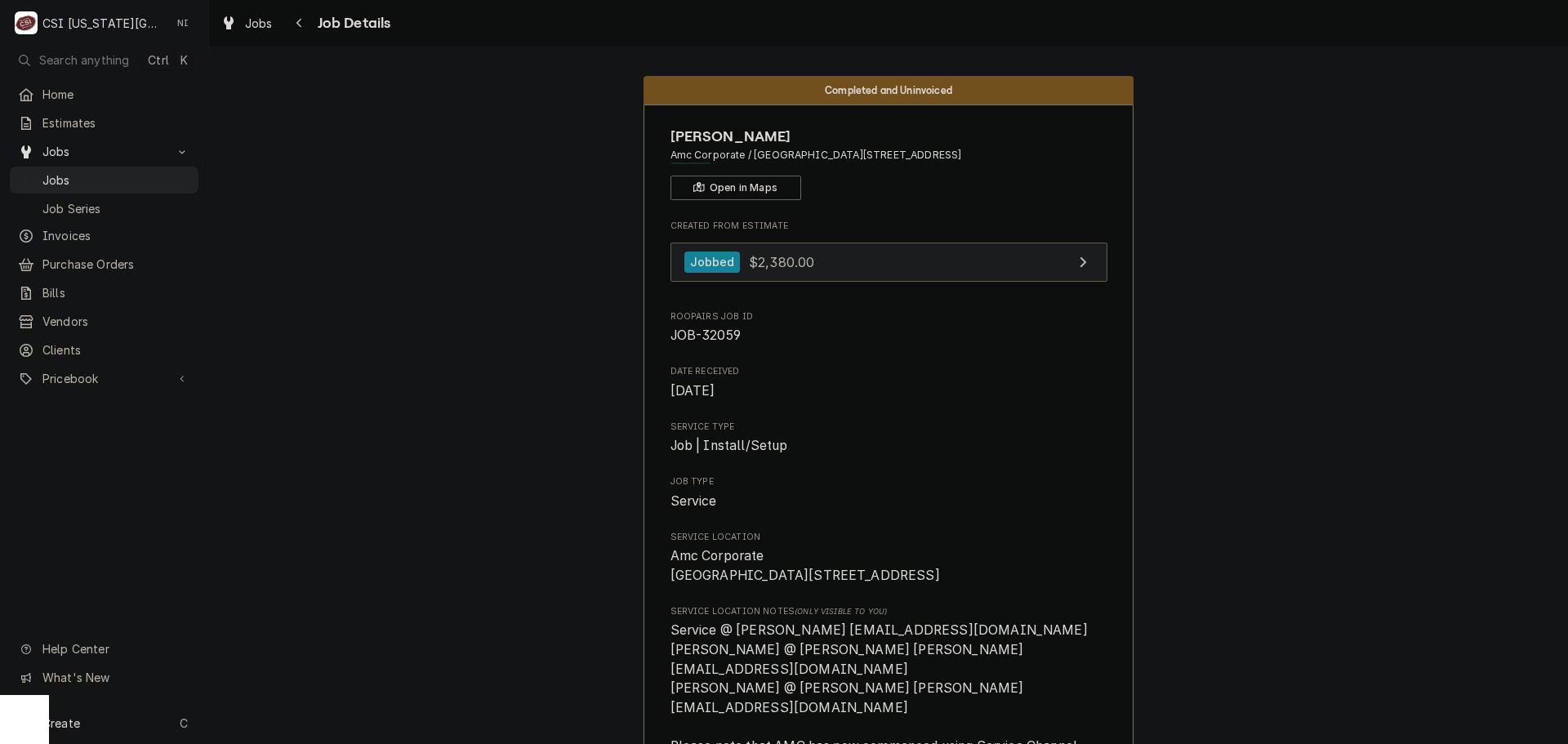
click at [892, 259] on link "Jobbed $2,380.00" at bounding box center [889, 262] width 437 height 40
click at [876, 256] on link "Jobbed $2,380.00" at bounding box center [889, 262] width 437 height 40
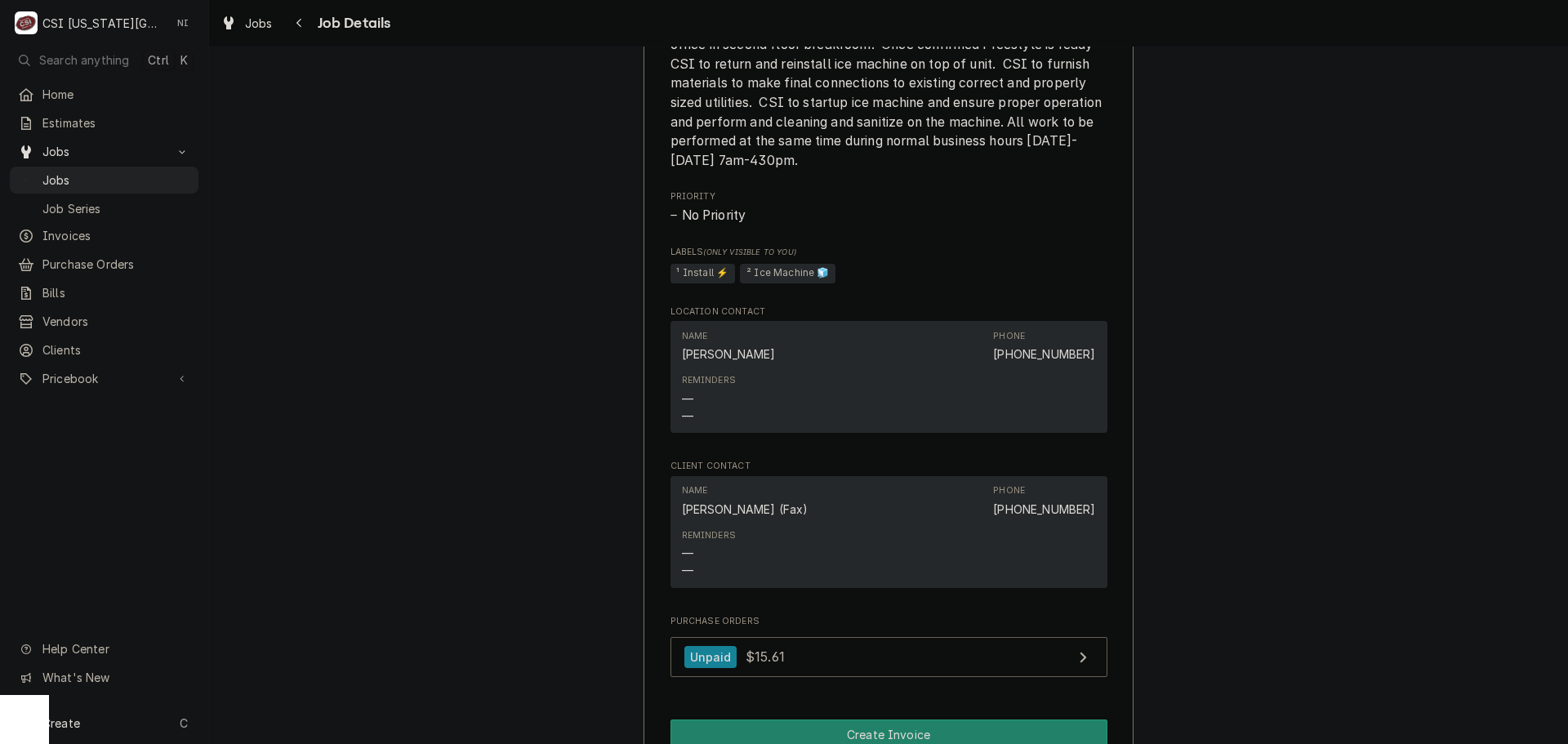
scroll to position [1795, 0]
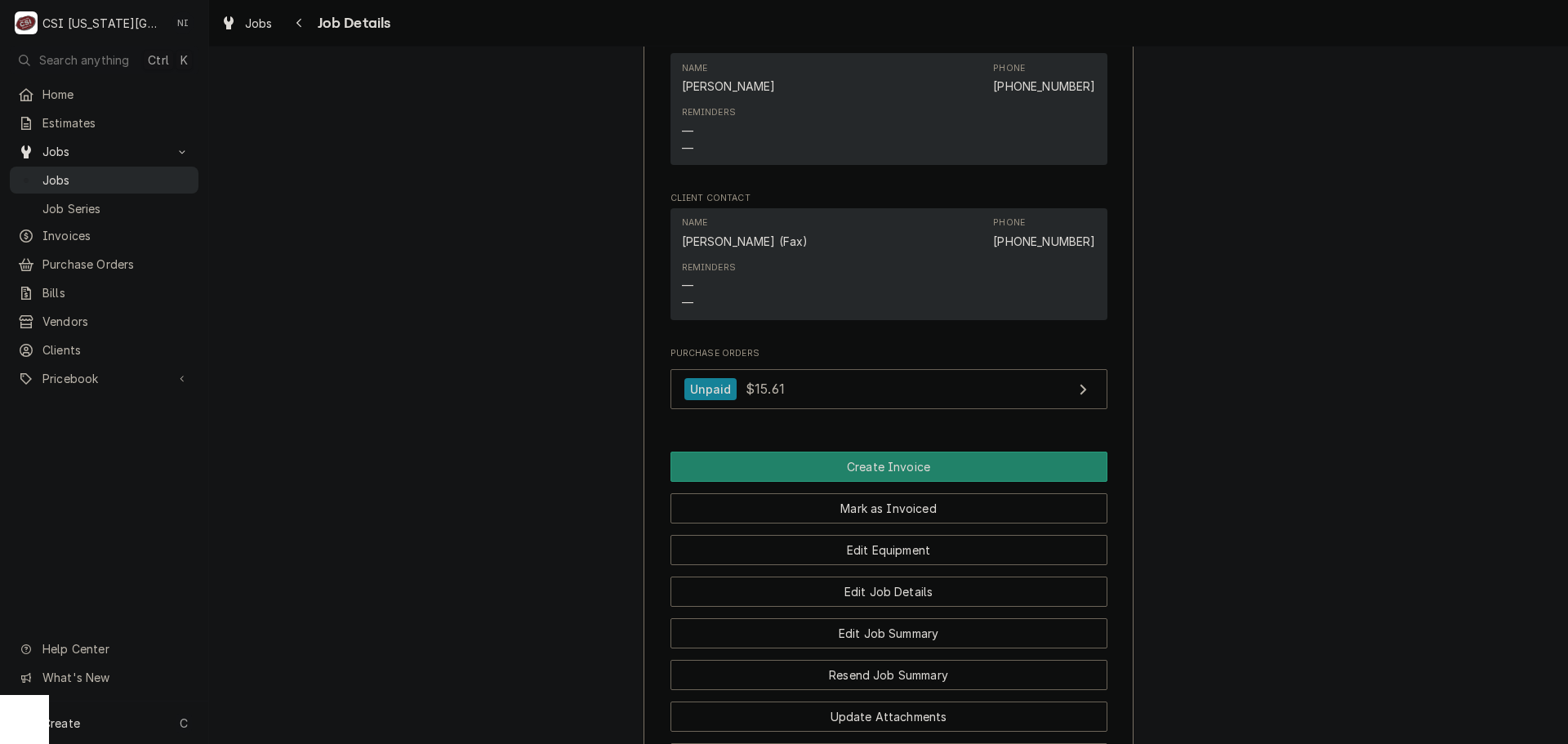
drag, startPoint x: 163, startPoint y: 174, endPoint x: 194, endPoint y: 163, distance: 32.9
click at [163, 175] on span "Jobs" at bounding box center [116, 180] width 148 height 17
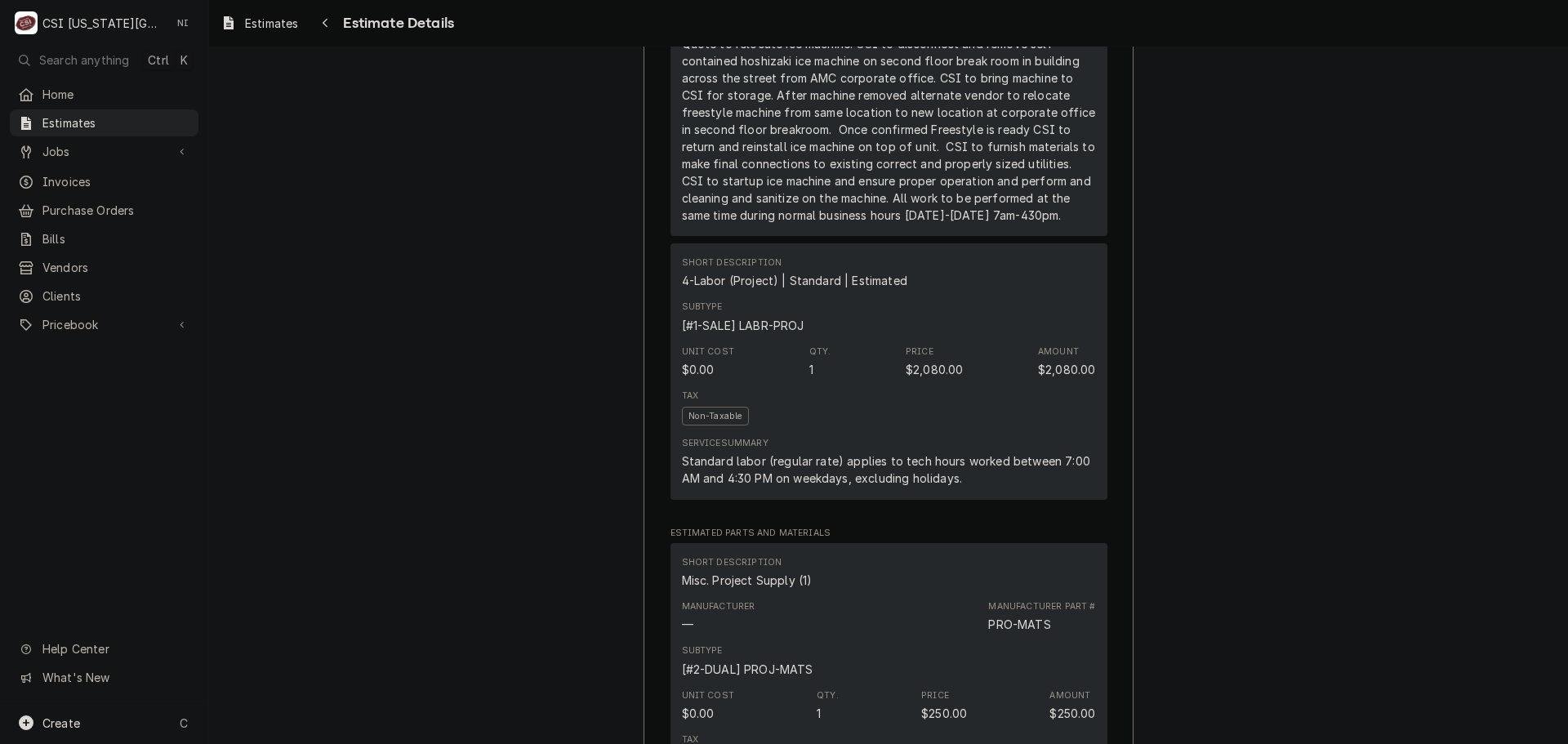
scroll to position [1469, 0]
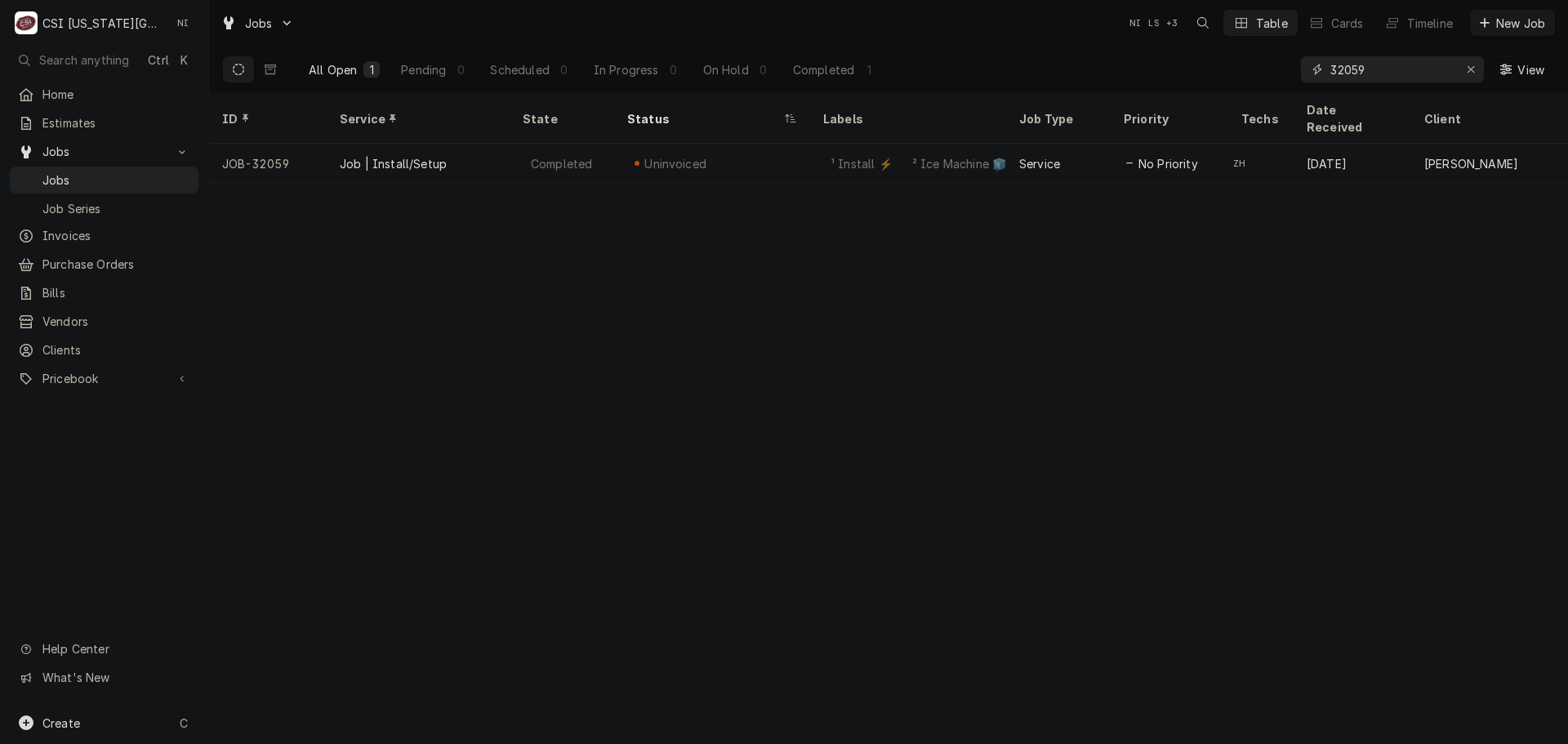
drag, startPoint x: 1370, startPoint y: 72, endPoint x: 1242, endPoint y: 80, distance: 128.2
click at [1247, 76] on div "All Open 1 Pending 0 Scheduled 0 In Progress 0 On Hold 0 Completed 1 32059 View" at bounding box center [888, 69] width 1333 height 45
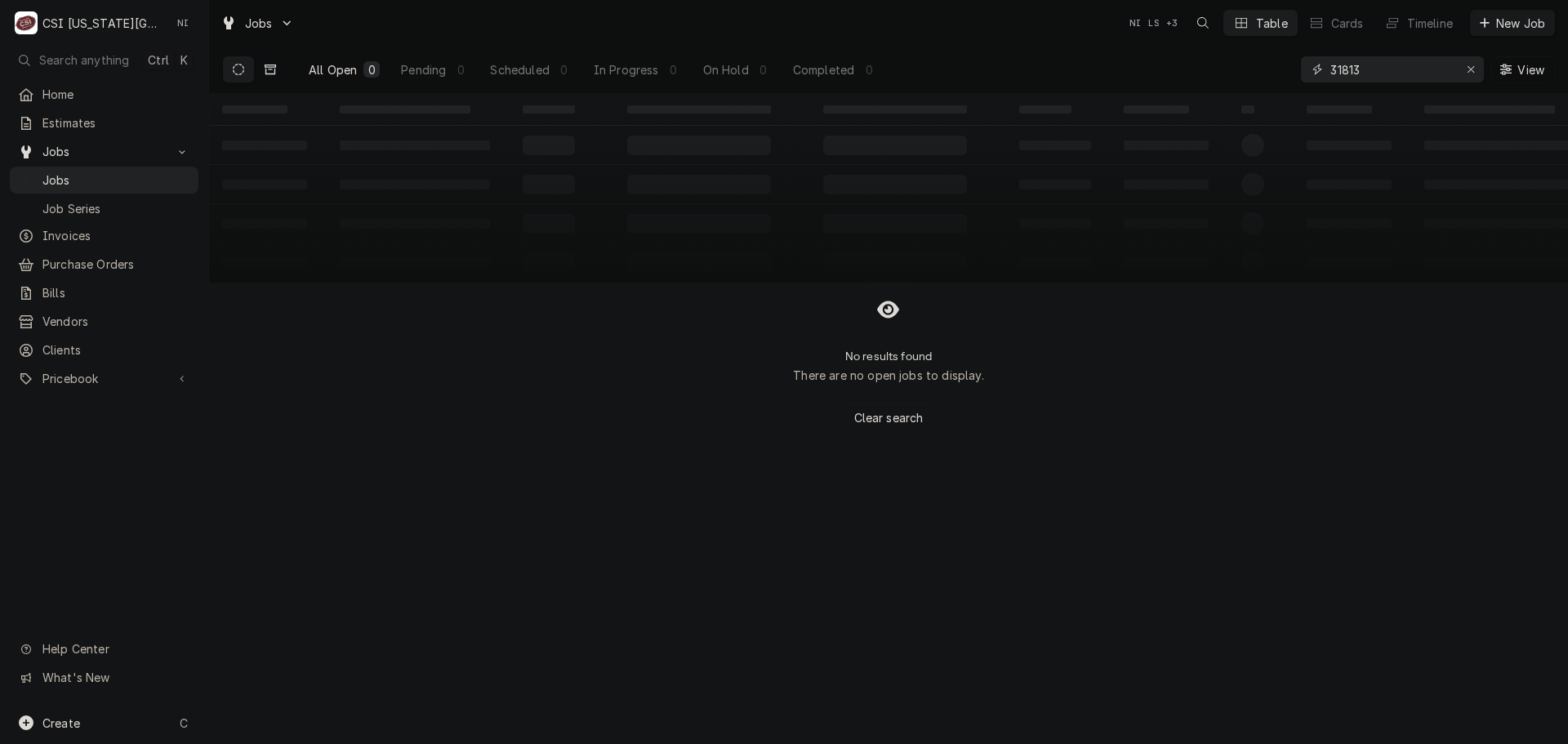
type input "31813"
click at [275, 69] on icon "Dynamic Content Wrapper" at bounding box center [271, 70] width 12 height 10
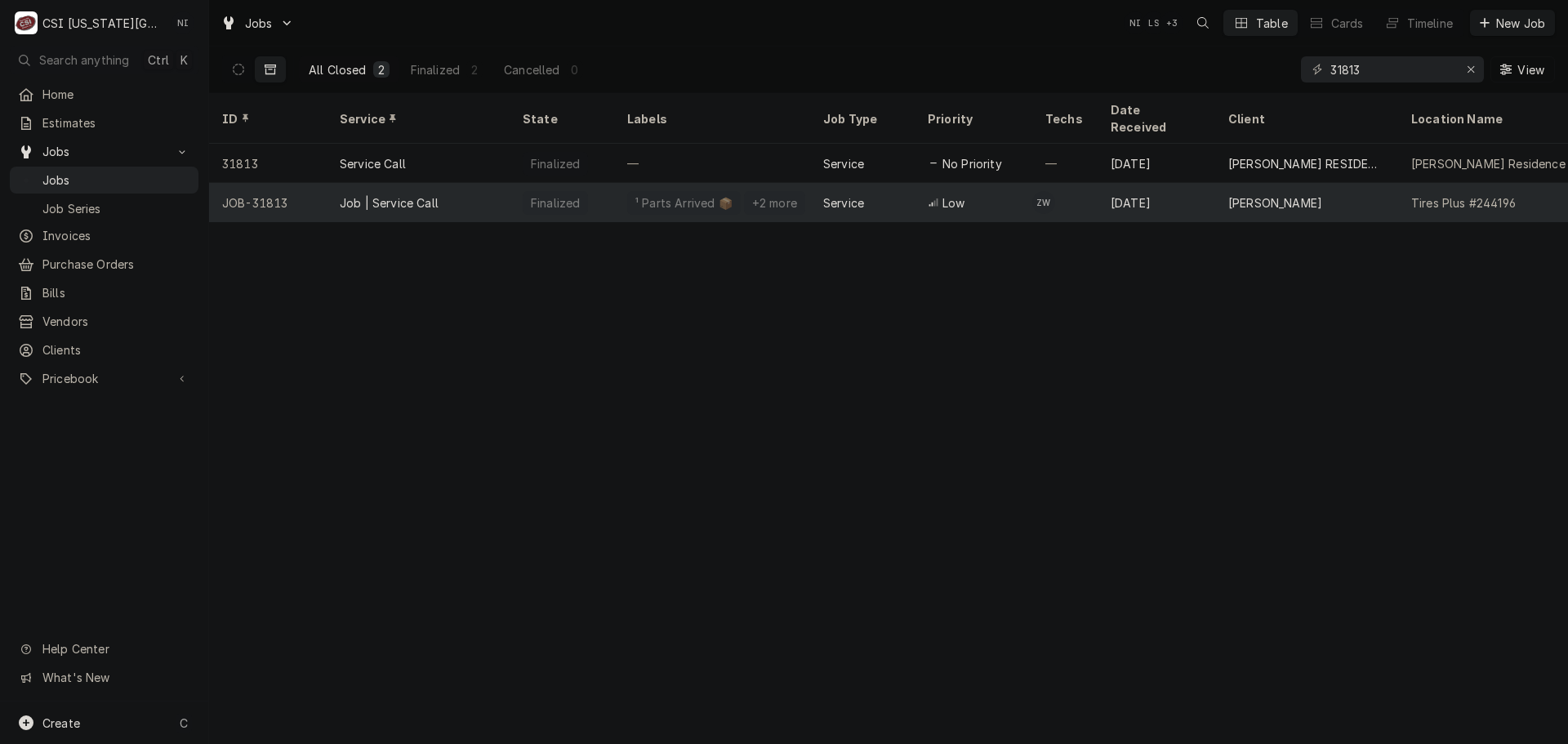
drag, startPoint x: 672, startPoint y: 182, endPoint x: 742, endPoint y: 186, distance: 70.1
click at [672, 194] on div "¹ Parts Arrived 📦" at bounding box center [684, 203] width 101 height 17
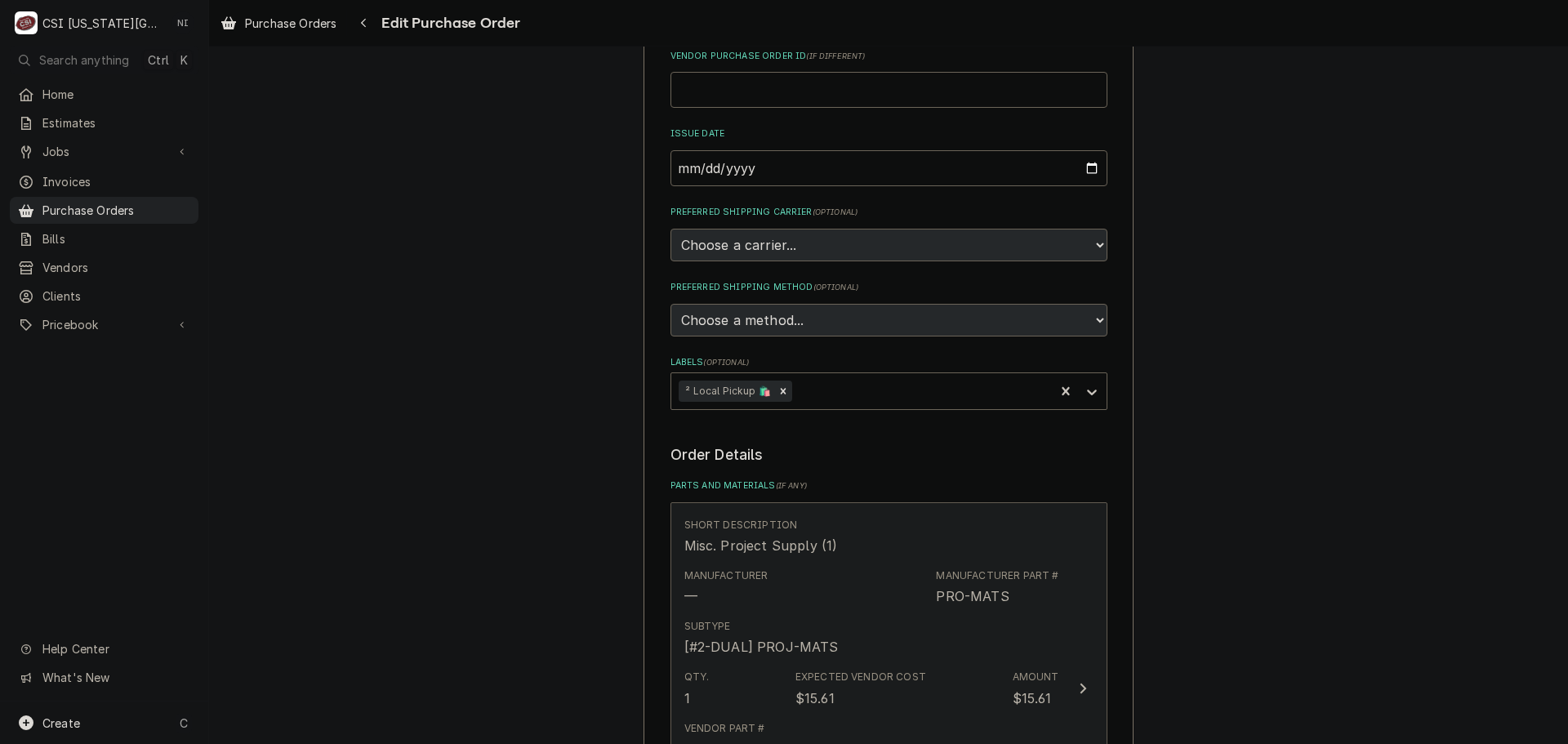
scroll to position [898, 0]
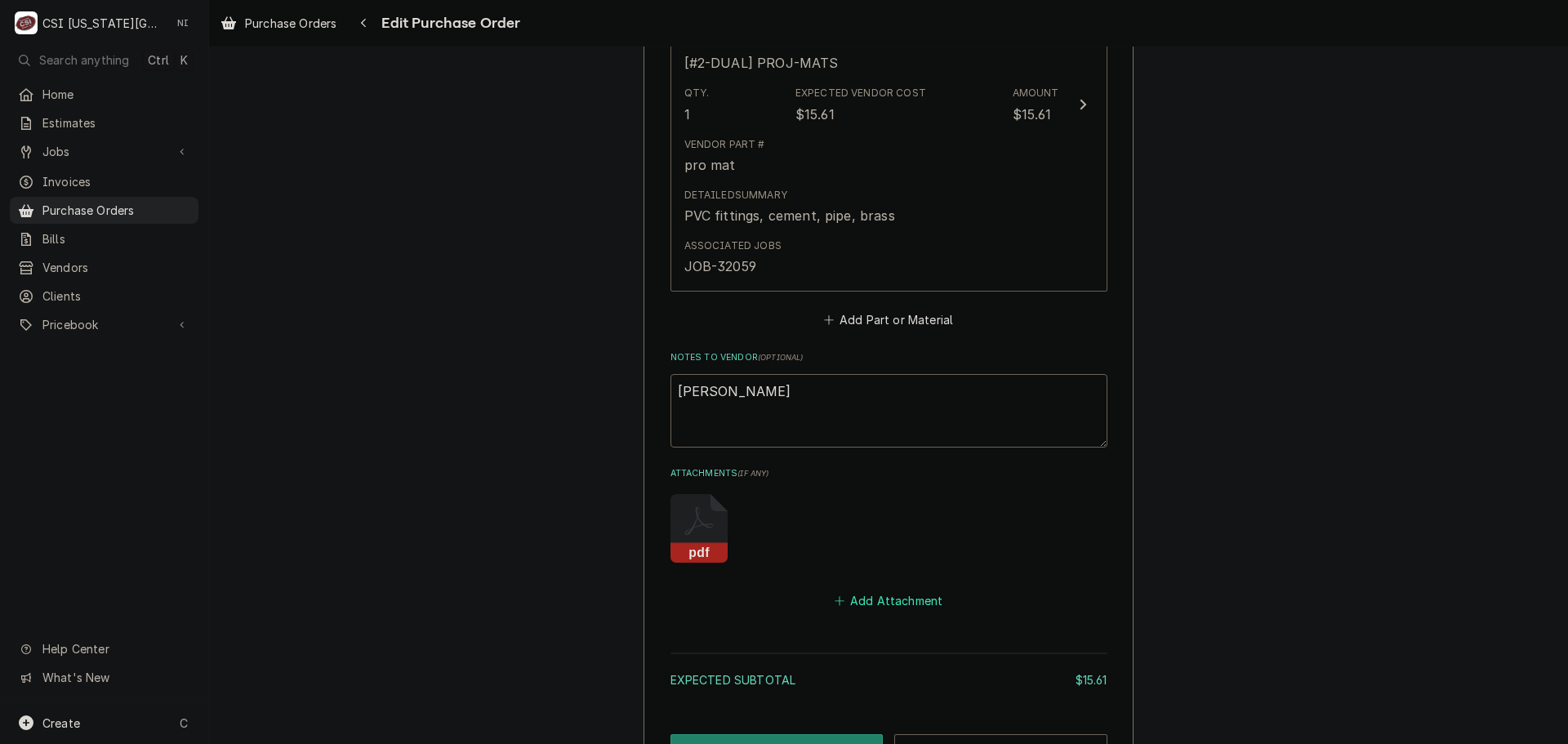
click at [917, 604] on button "Add Attachment" at bounding box center [888, 601] width 114 height 23
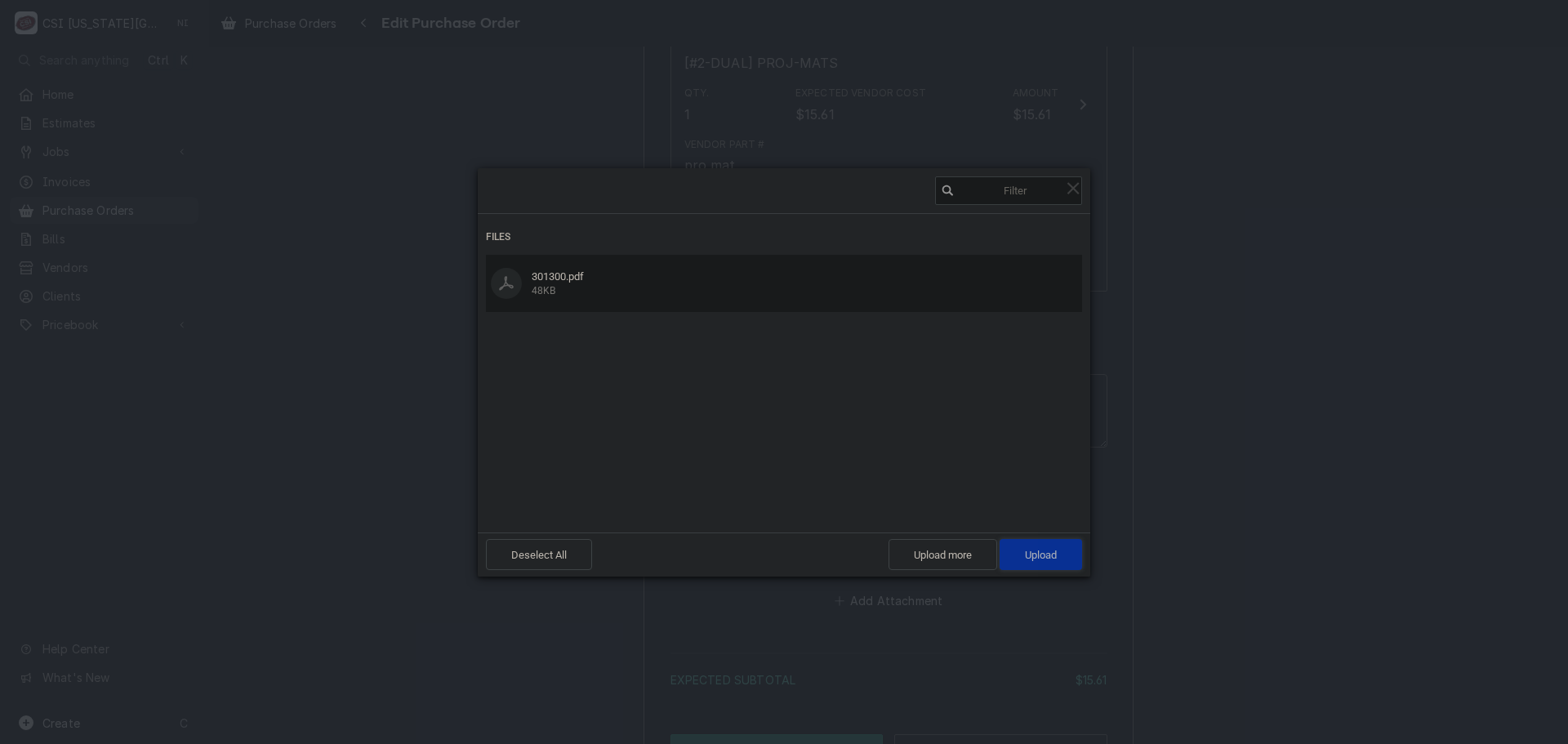
drag, startPoint x: 1032, startPoint y: 546, endPoint x: 1102, endPoint y: 545, distance: 70.0
click at [1036, 546] on span "Upload 1" at bounding box center [1040, 555] width 82 height 31
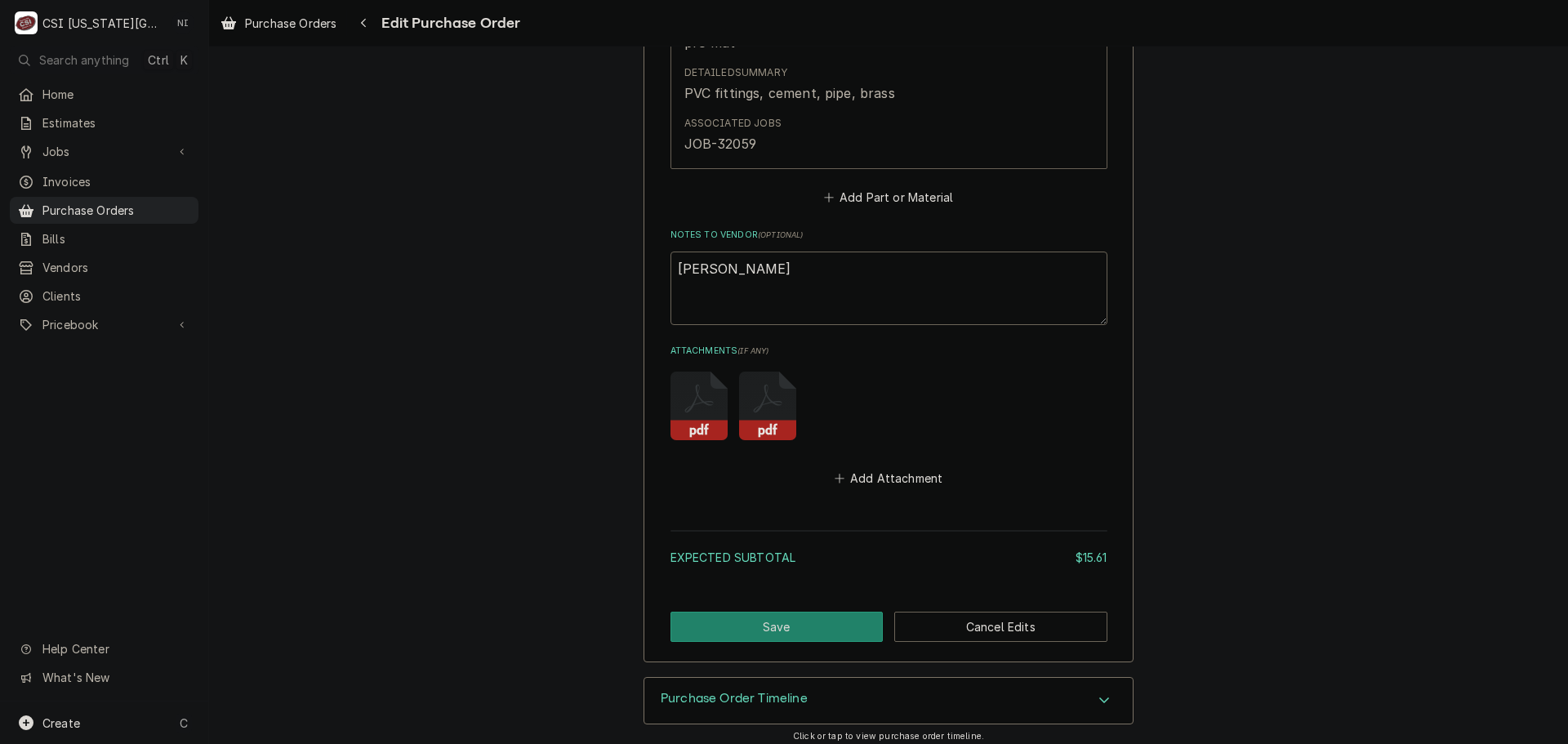
scroll to position [1030, 0]
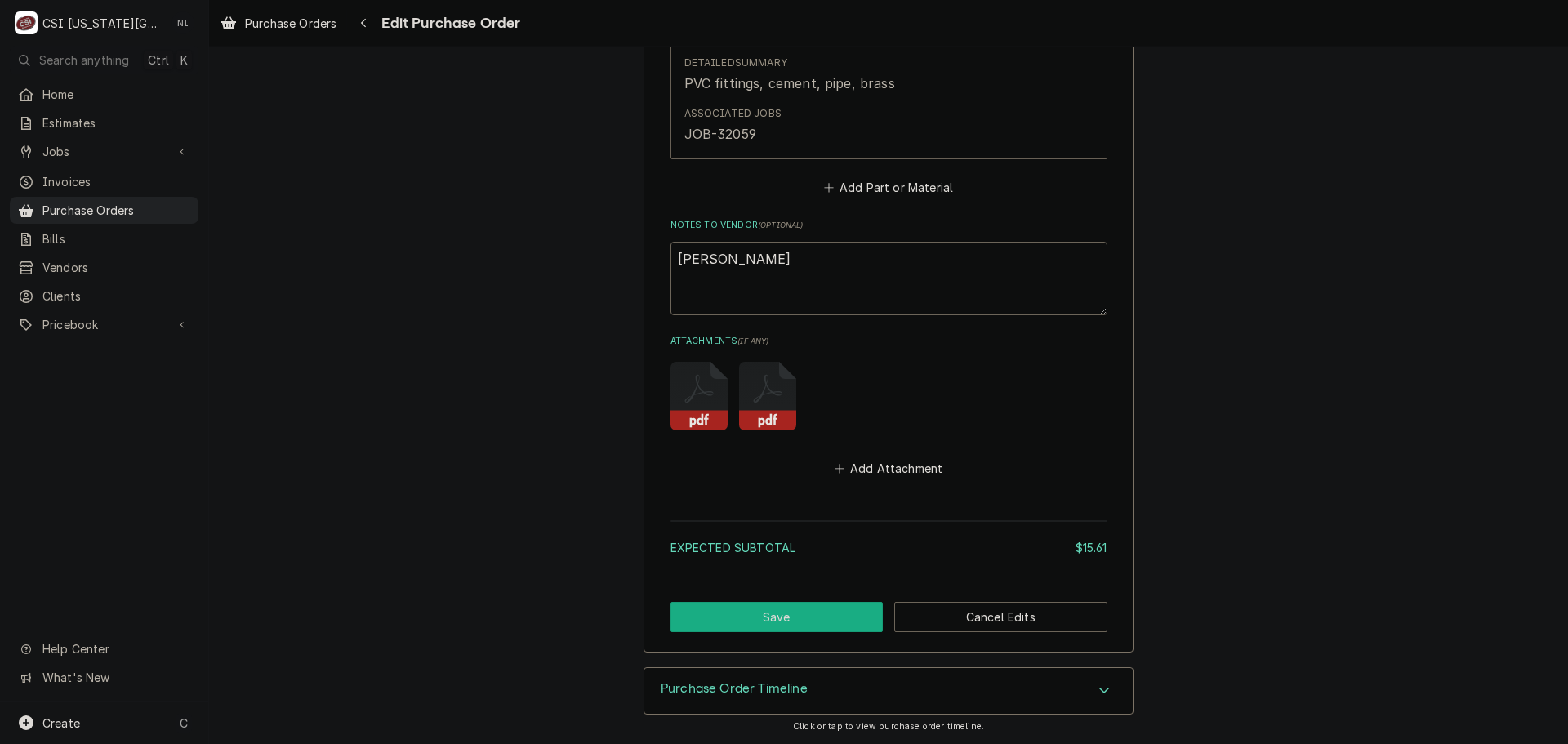
click at [781, 606] on button "Save" at bounding box center [777, 616] width 213 height 30
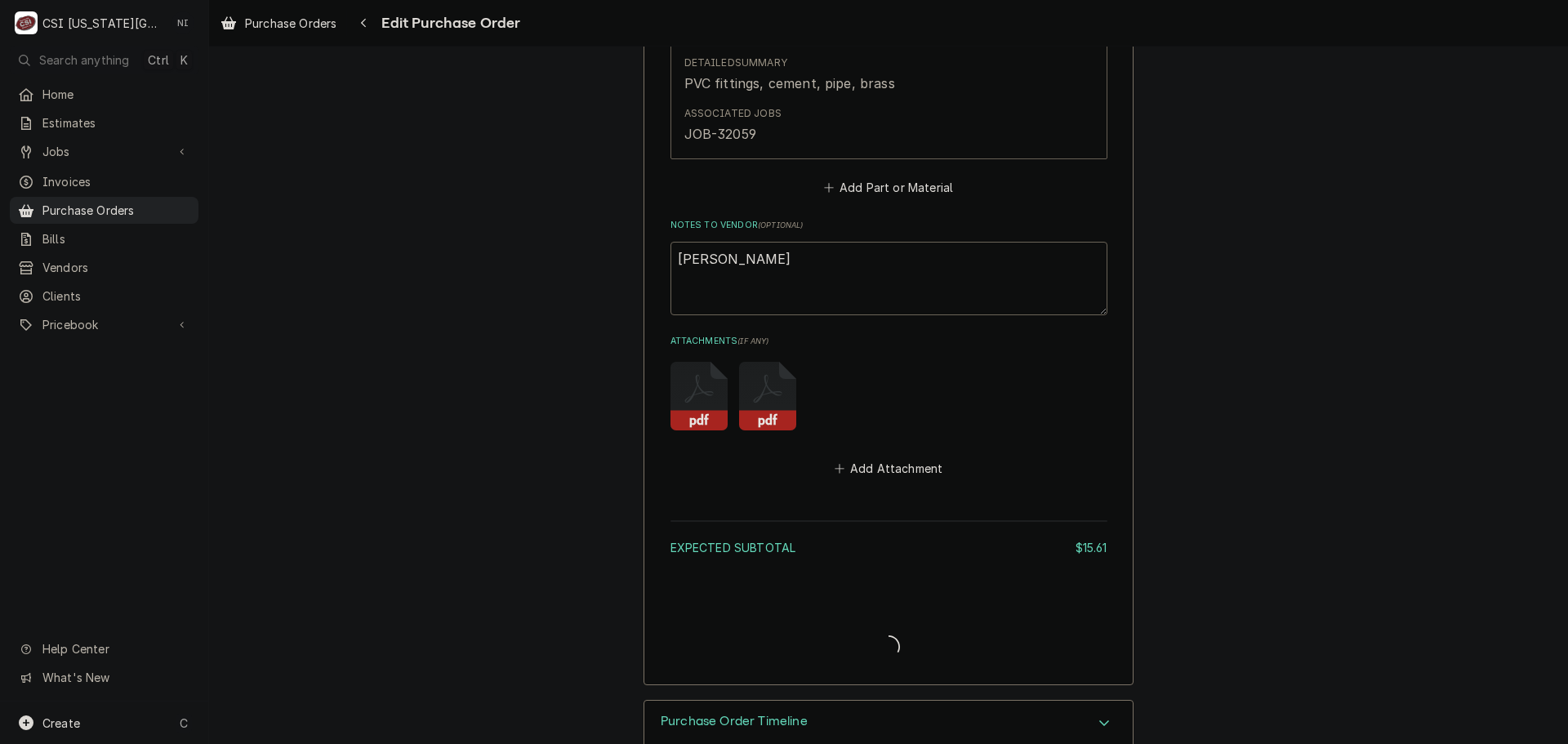
type textarea "x"
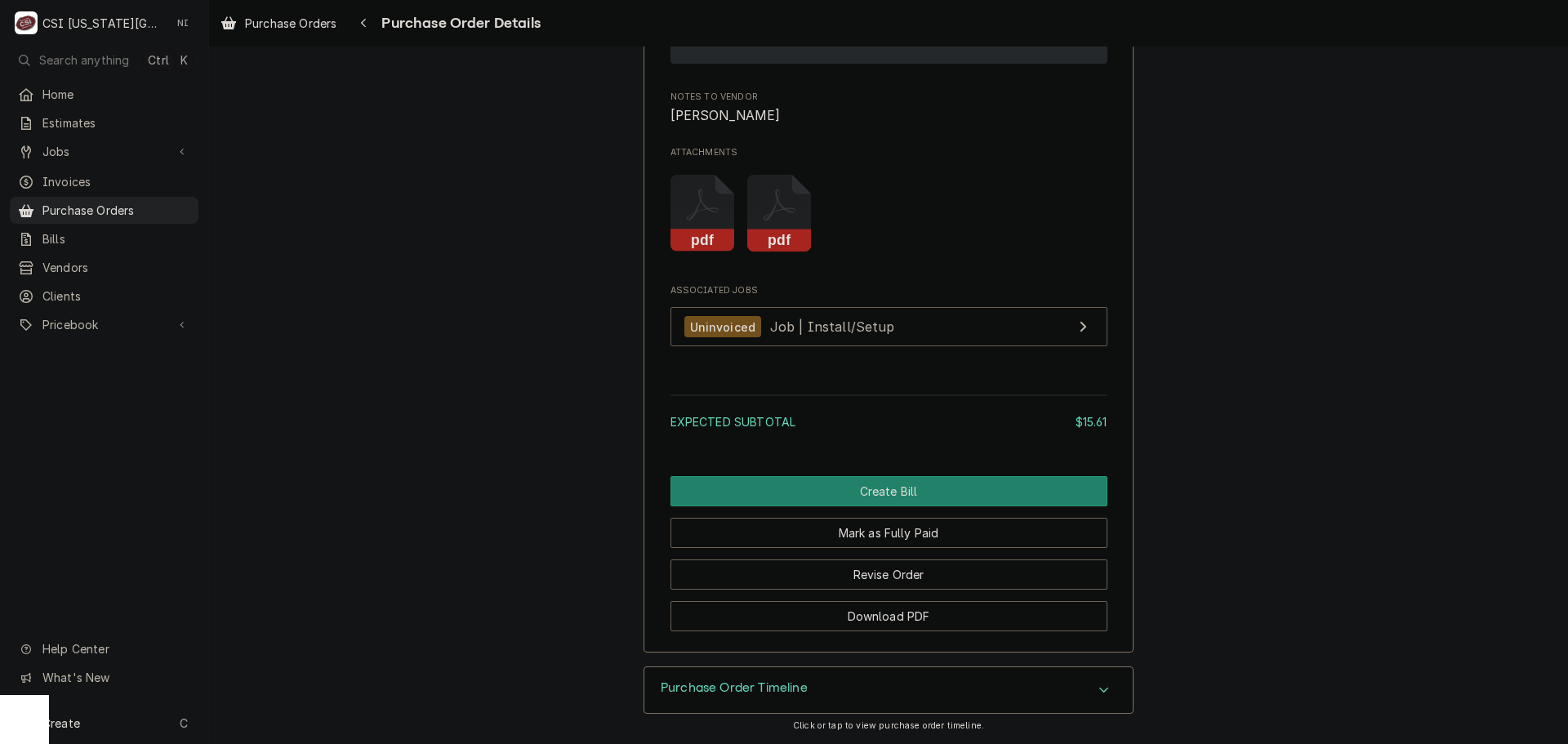
scroll to position [1525, 0]
click at [176, 202] on span "Purchase Orders" at bounding box center [116, 211] width 148 height 17
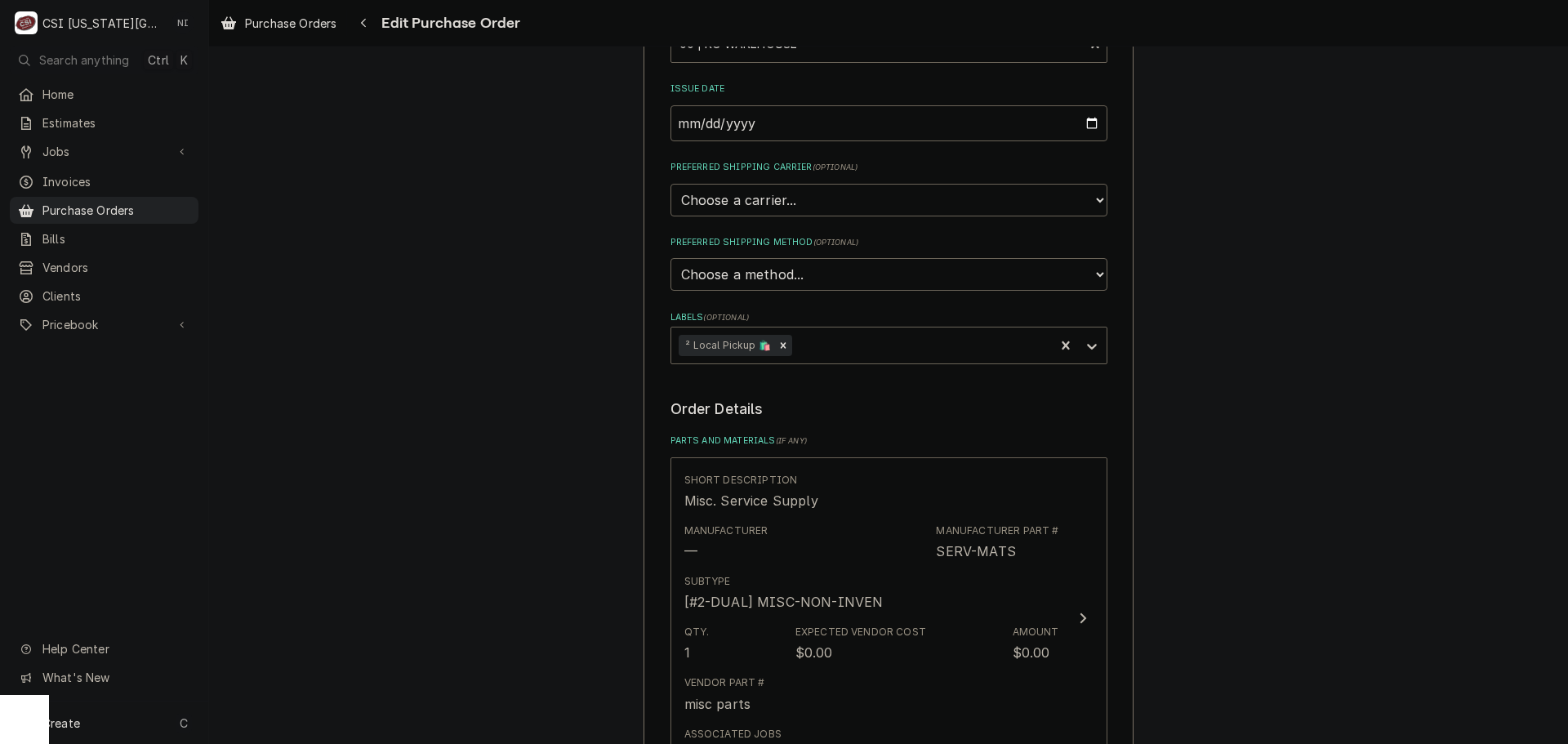
scroll to position [653, 0]
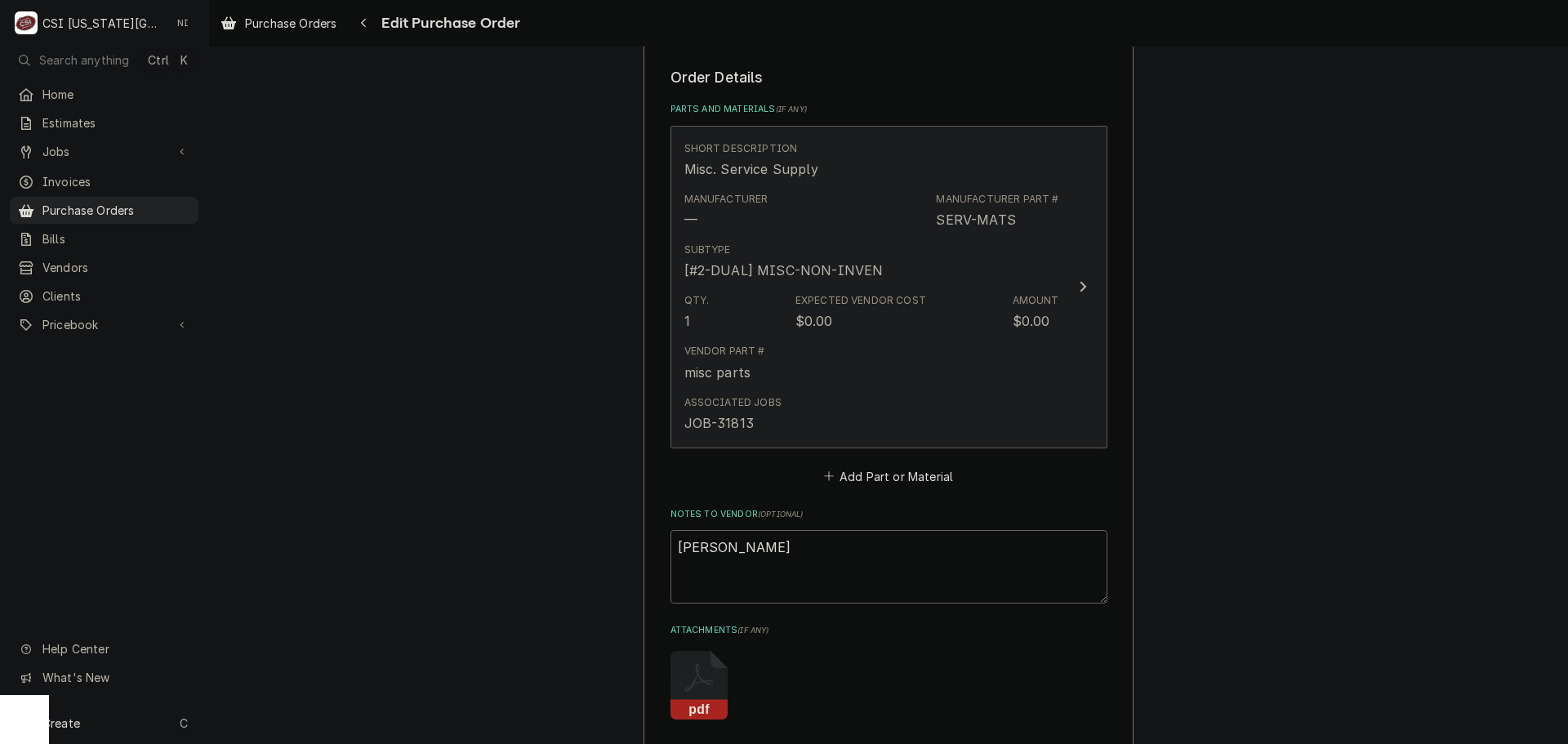
click at [1025, 364] on div "Vendor Part # misc parts" at bounding box center [872, 362] width 375 height 50
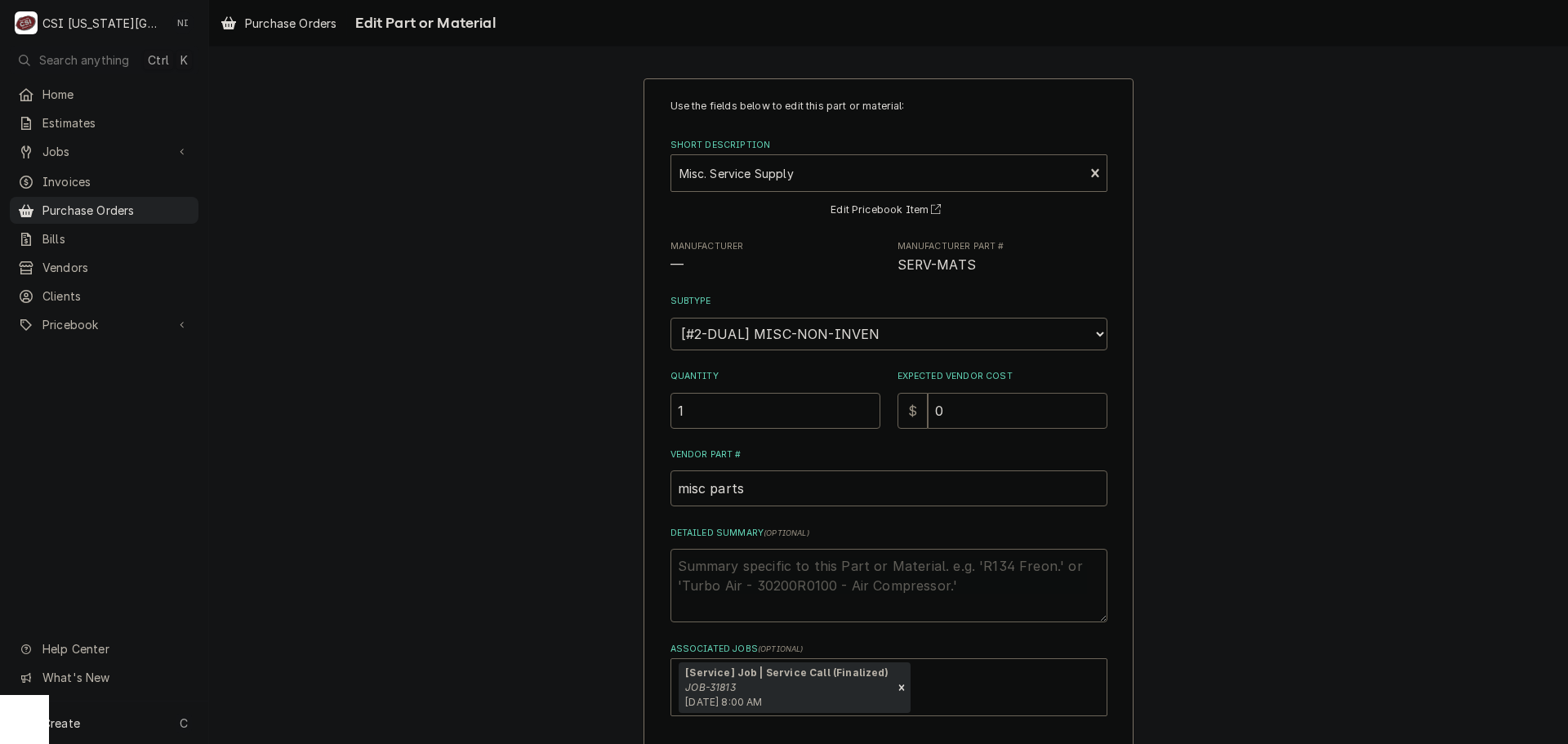
drag, startPoint x: 974, startPoint y: 418, endPoint x: 865, endPoint y: 415, distance: 109.0
click at [865, 415] on div "Quantity 1 Expected Vendor Cost $ 0" at bounding box center [889, 399] width 437 height 58
type textarea "x"
type input "1"
type textarea "x"
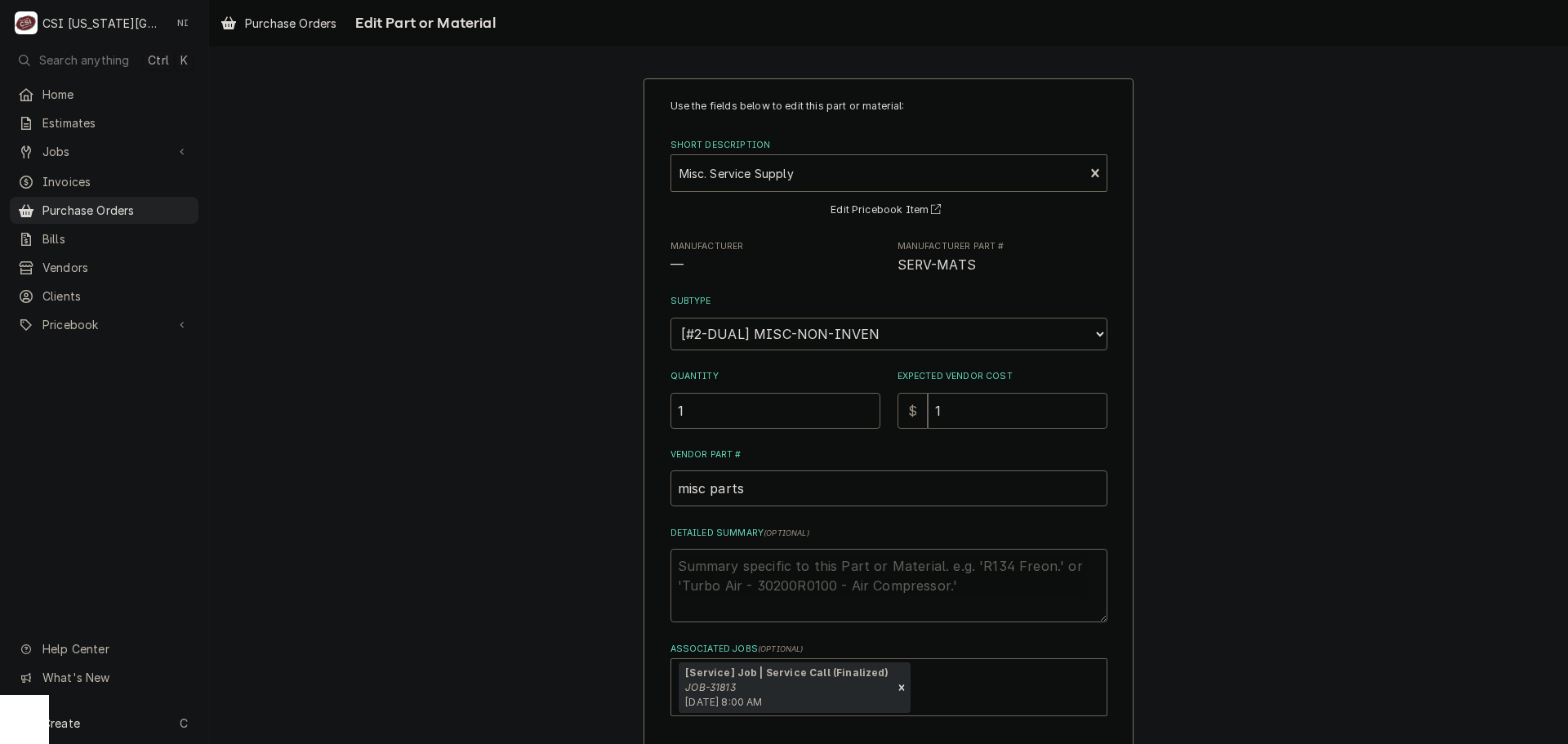
type input "16"
type textarea "x"
type input "166"
type textarea "x"
type input "166.0"
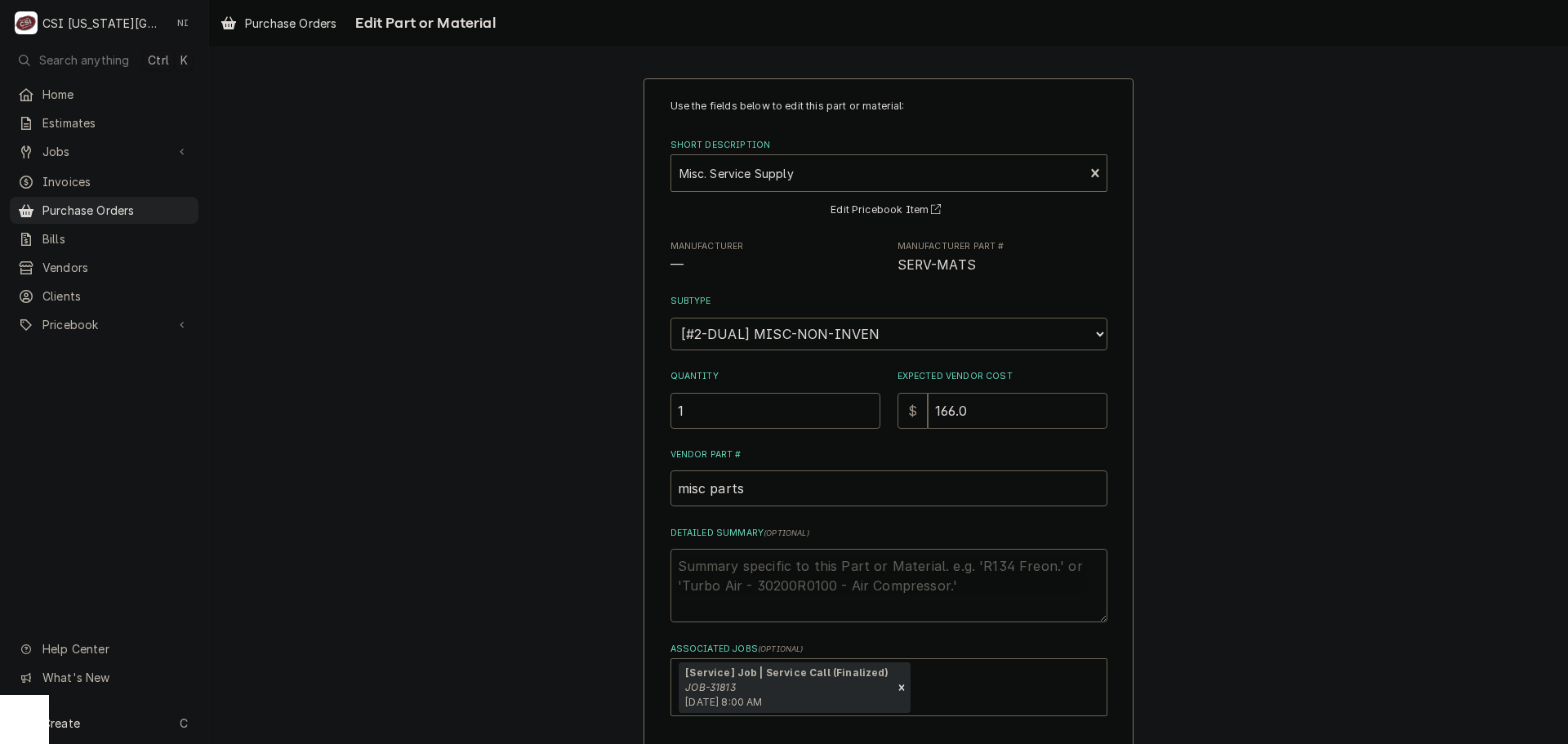
type textarea "x"
type input "166.03"
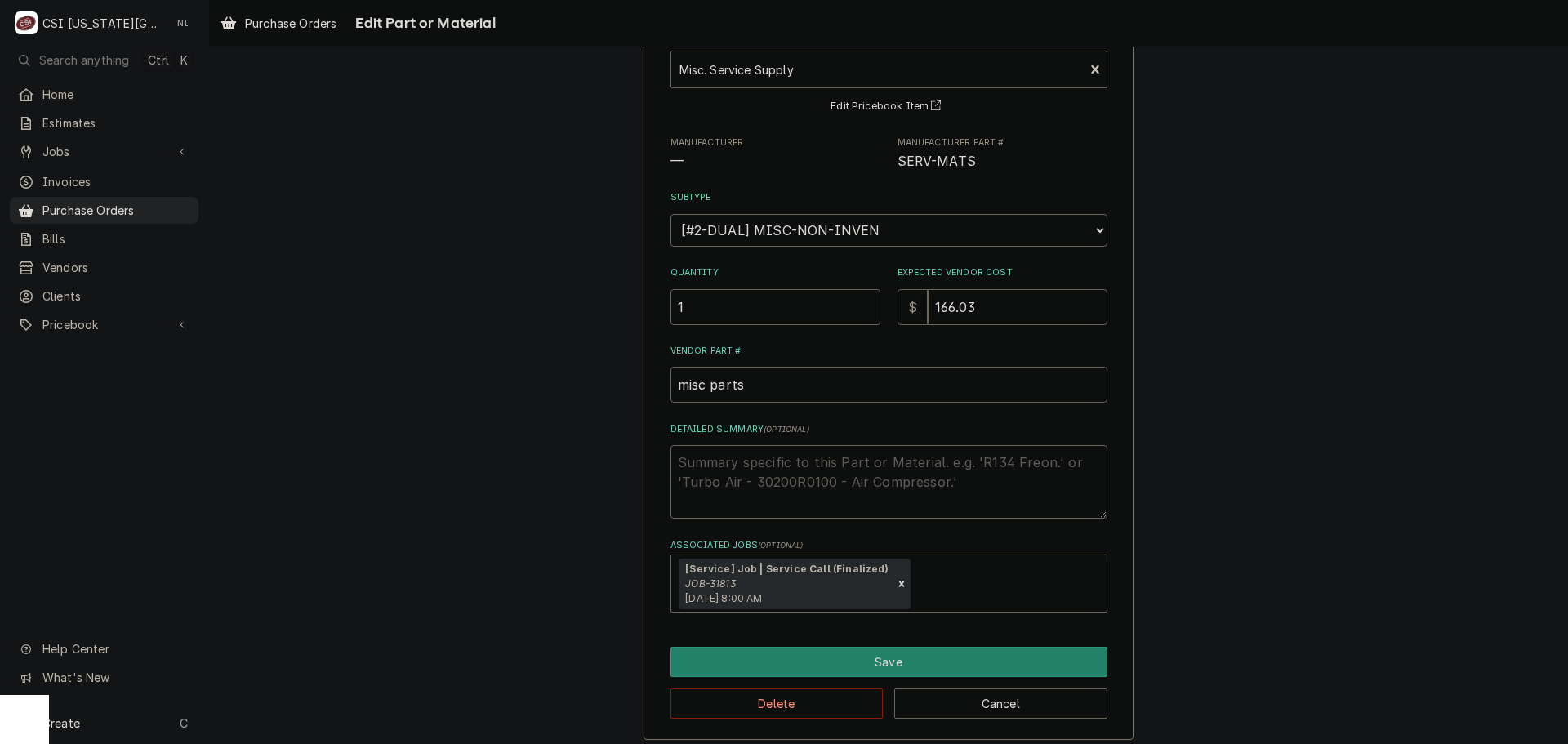
scroll to position [113, 0]
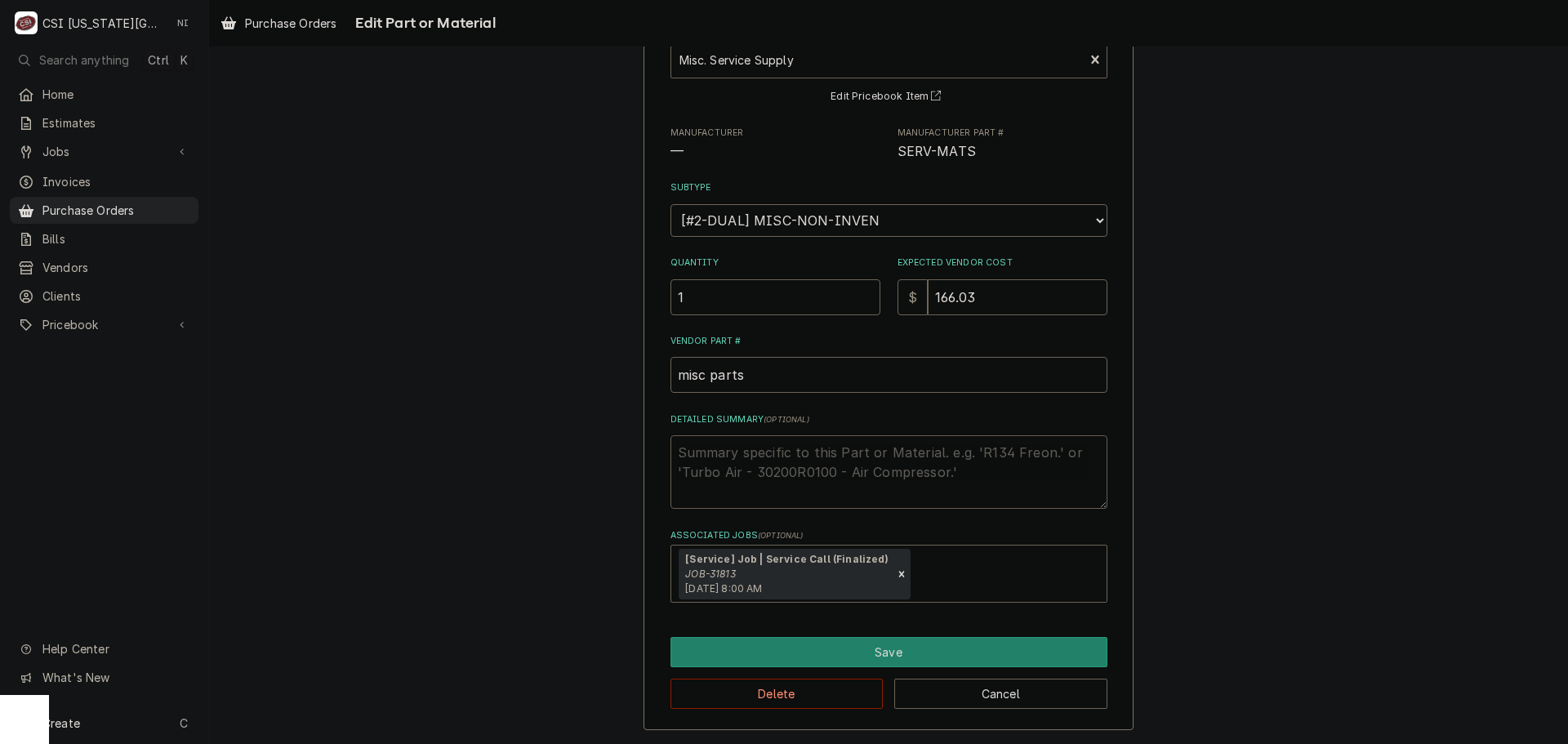
click at [879, 449] on textarea "Detailed Summary ( optional )" at bounding box center [889, 472] width 437 height 73
type textarea "x"
type textarea "b"
type textarea "x"
type textarea "be"
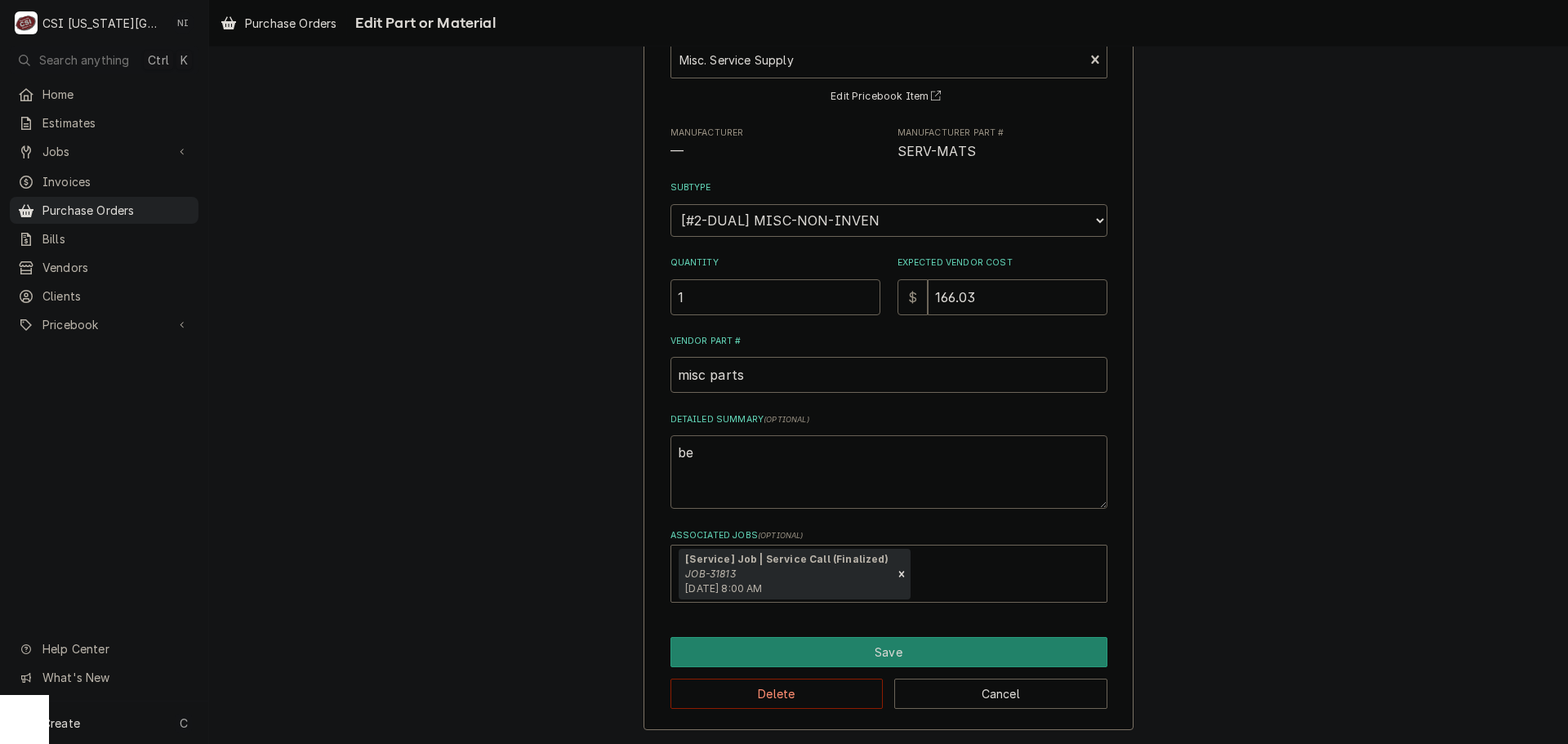
type textarea "x"
type textarea "bel"
type textarea "x"
type textarea "belt"
type textarea "x"
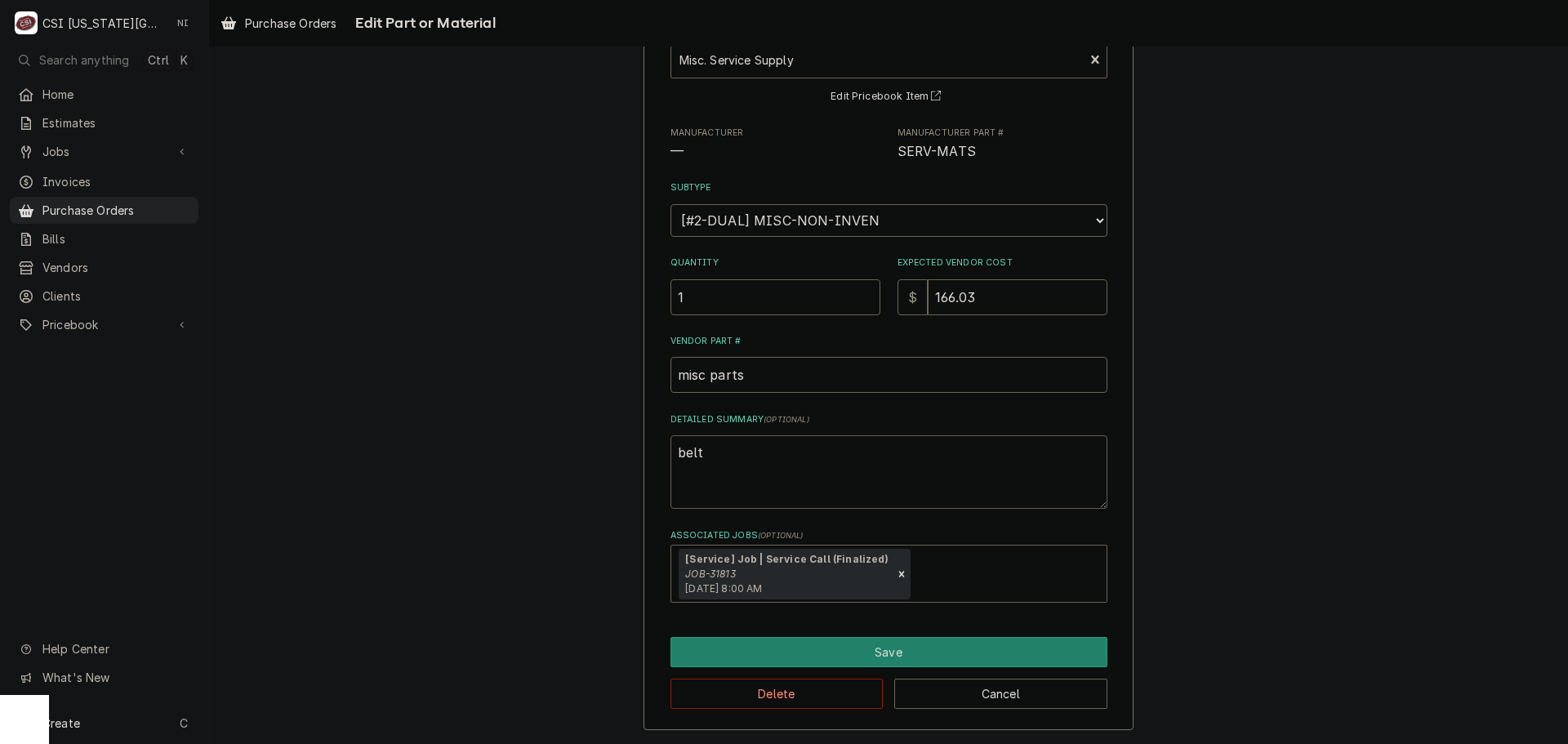
type textarea "belts"
type textarea "x"
type textarea "belts,"
type textarea "x"
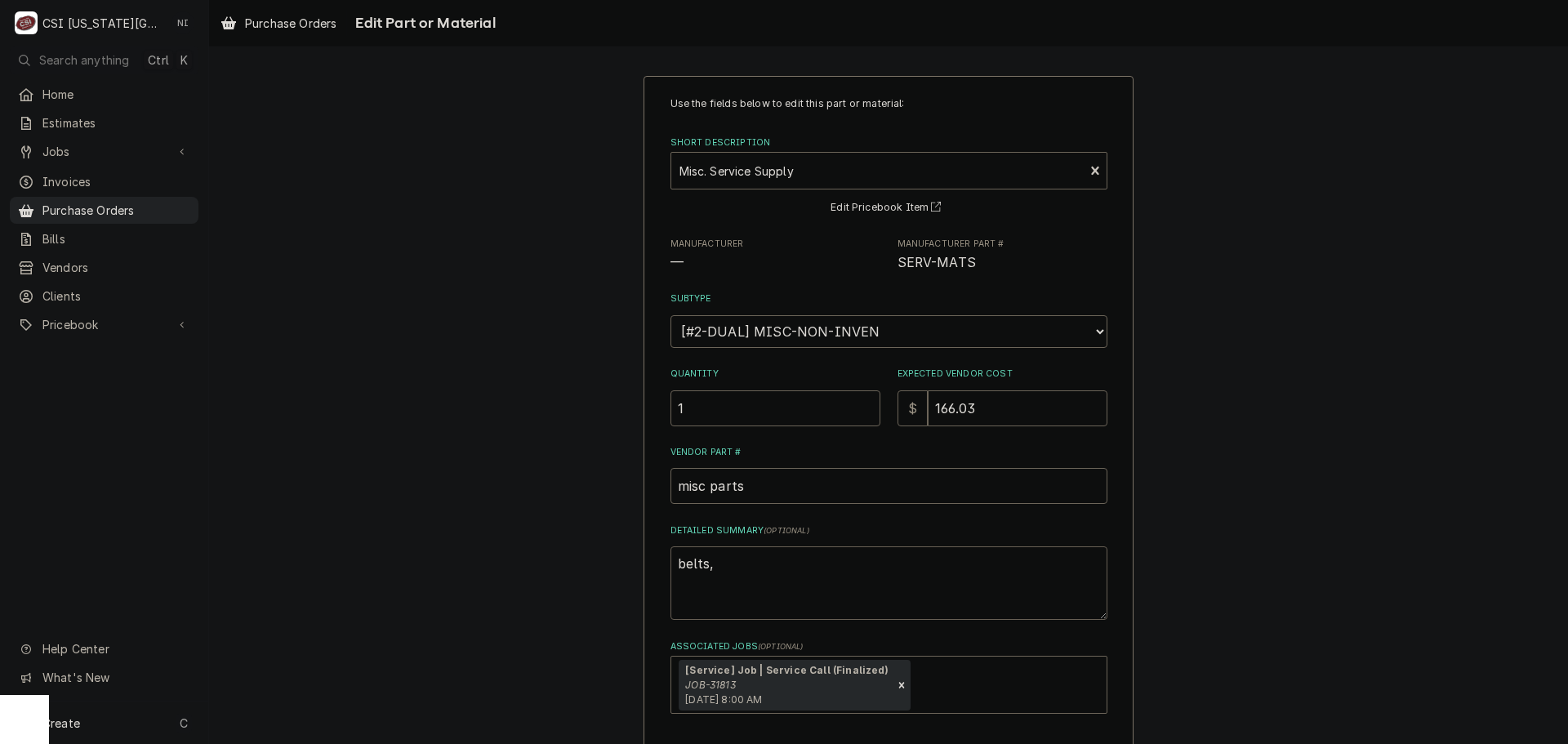
scroll to position [0, 0]
type textarea "belts,"
click at [818, 178] on div "Short Description" at bounding box center [878, 173] width 397 height 29
type input "a51"
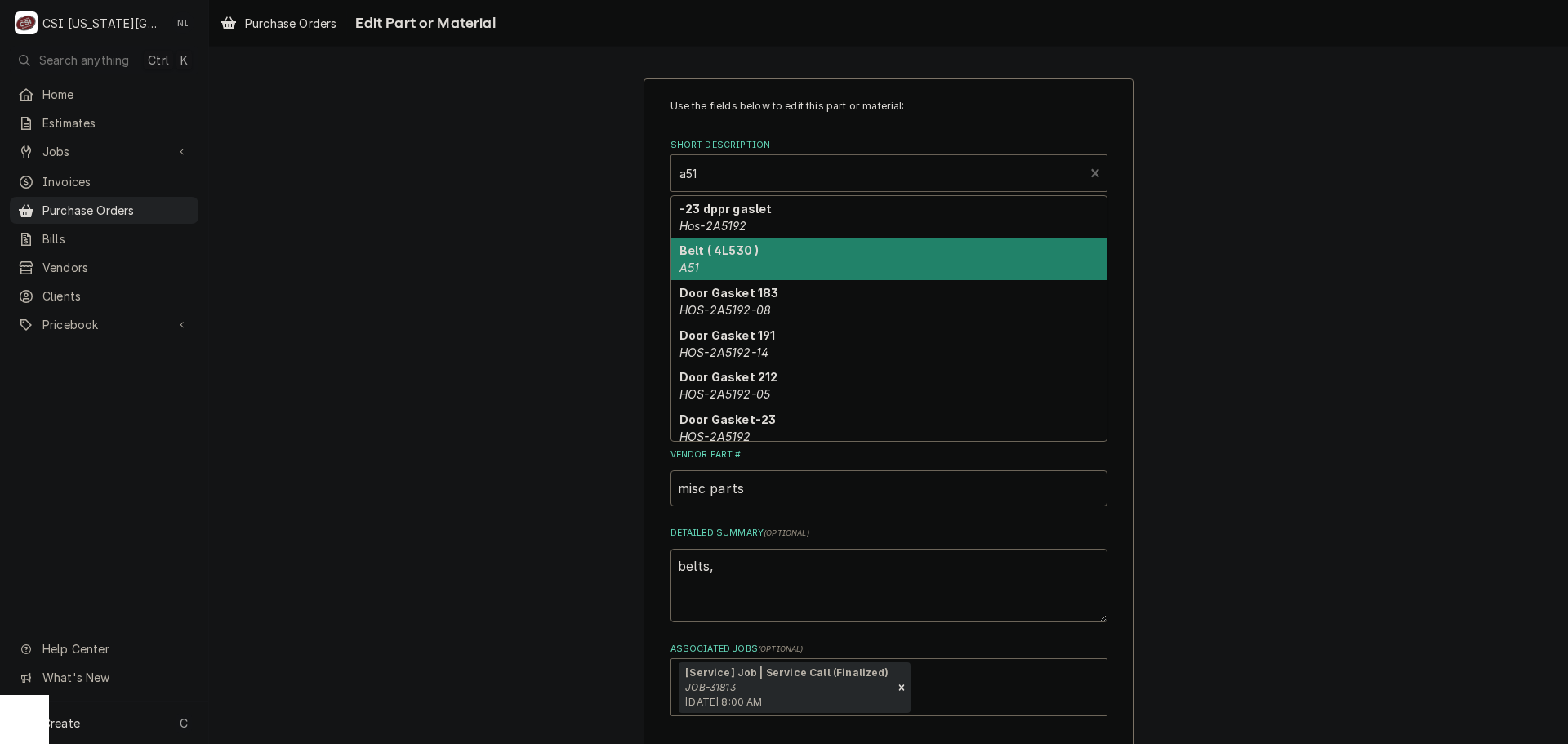
click at [784, 251] on div "Belt ( 4L530 ) A51" at bounding box center [888, 260] width 435 height 43
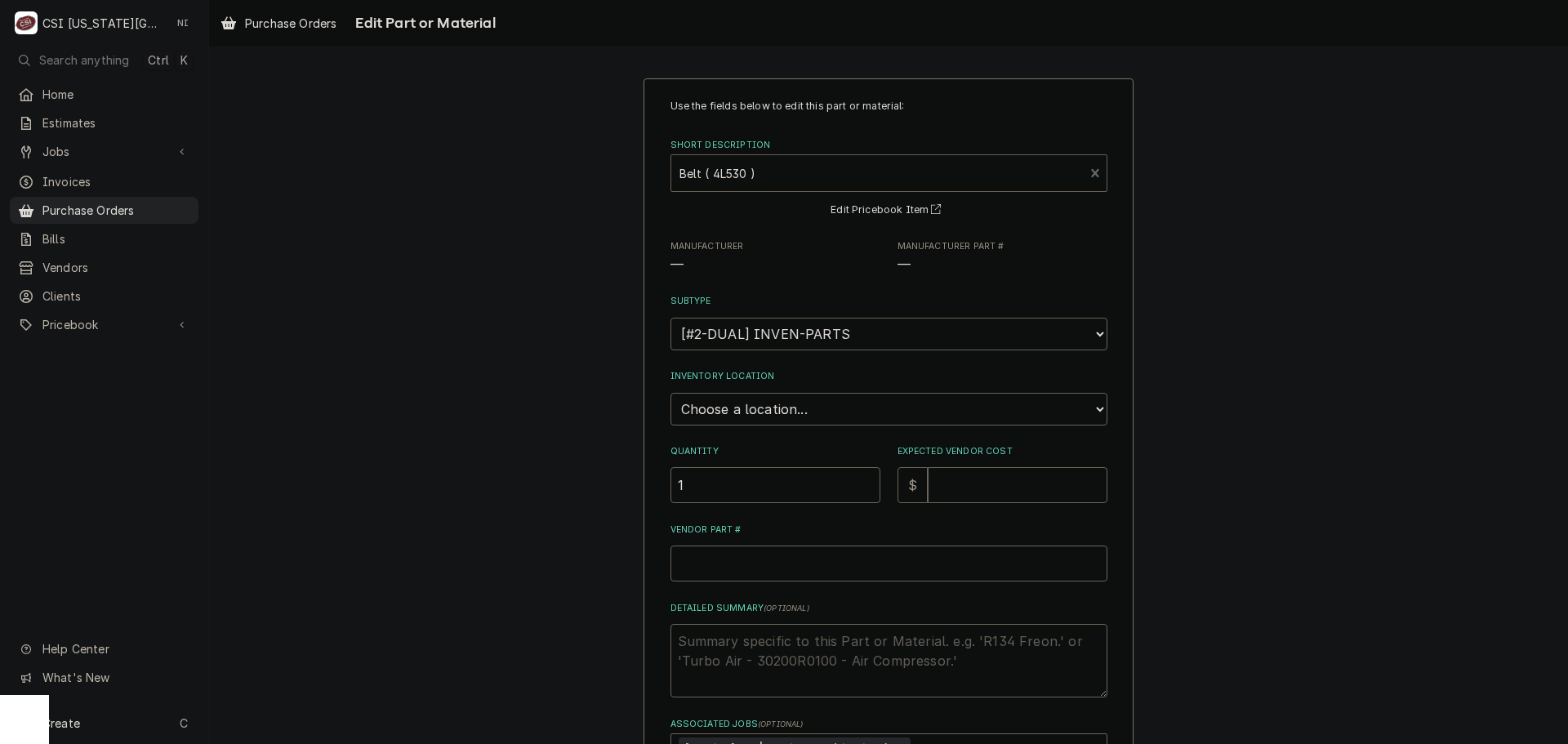
type textarea "x"
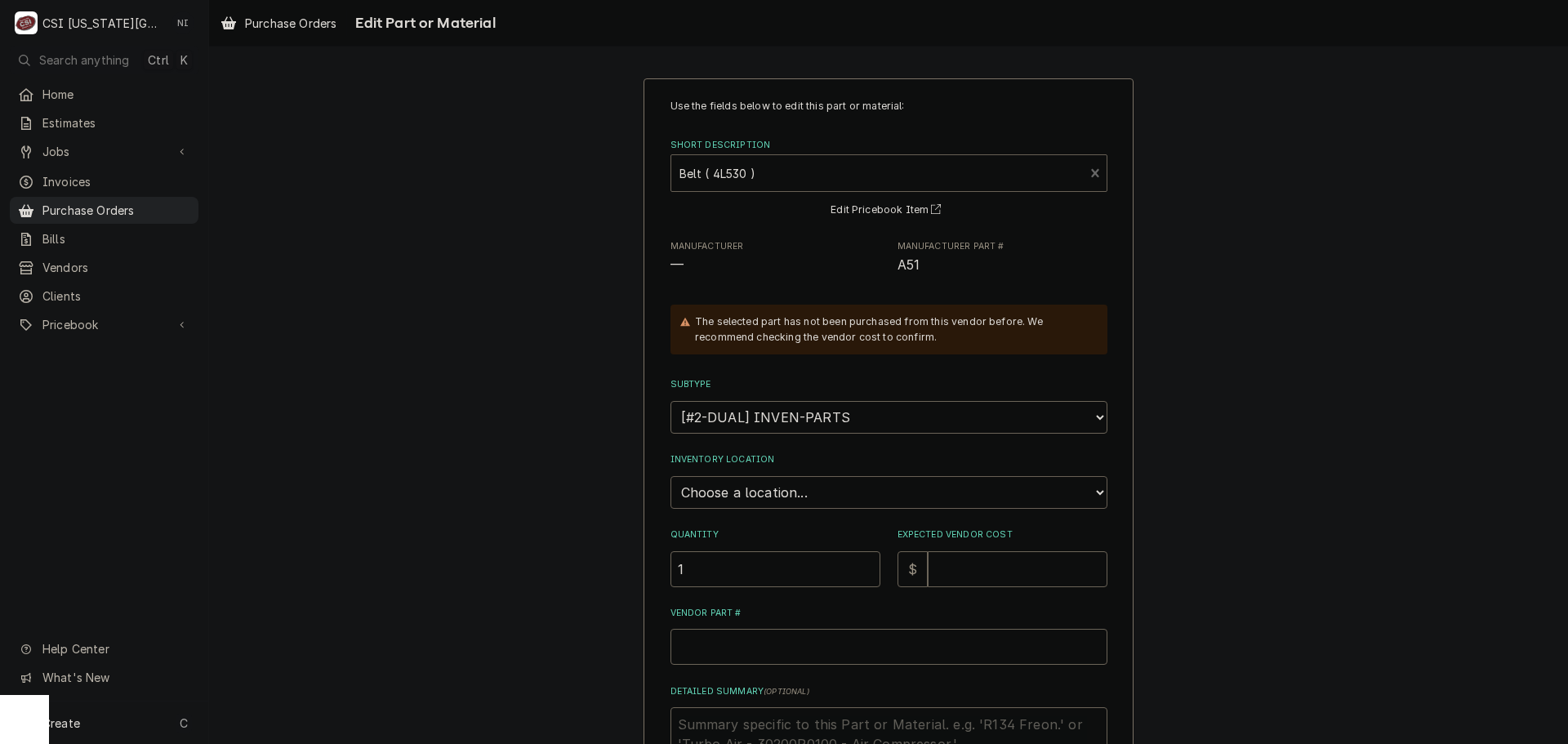
drag, startPoint x: 778, startPoint y: 501, endPoint x: 778, endPoint y: 491, distance: 10.0
click at [778, 500] on select "Choose a location... 00 | KC WAREHOUSE 00 | MAIN WAREHOUSE 01 | BRIAN BREAZIER …" at bounding box center [889, 492] width 437 height 33
select select "2872"
click at [671, 475] on select "Choose a location... 00 | KC WAREHOUSE 00 | MAIN WAREHOUSE 01 | BRIAN BREAZIER …" at bounding box center [889, 492] width 437 height 33
click at [974, 581] on input "Expected Vendor Cost" at bounding box center [1018, 568] width 180 height 36
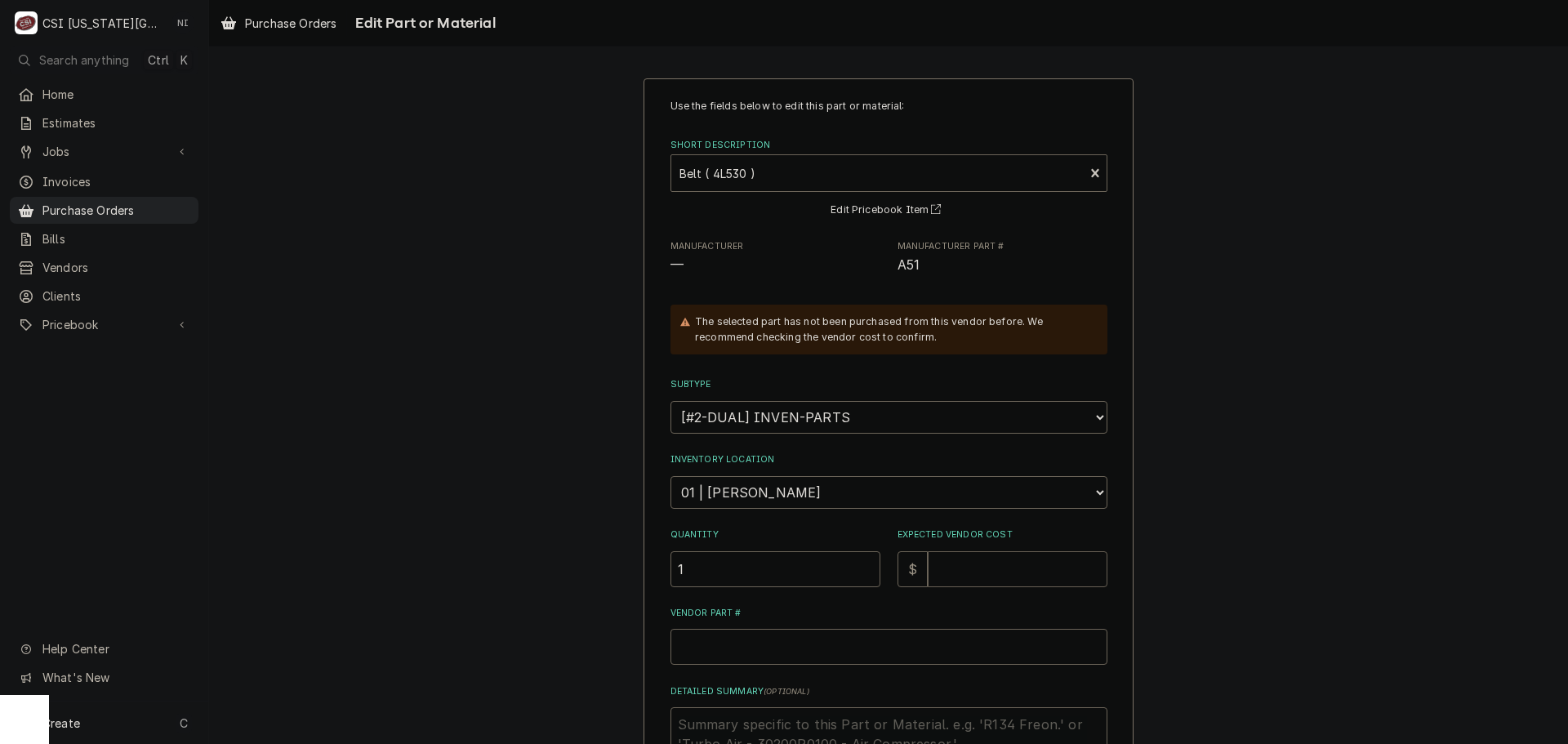
type textarea "x"
type input "4"
type textarea "x"
type input "43"
type textarea "x"
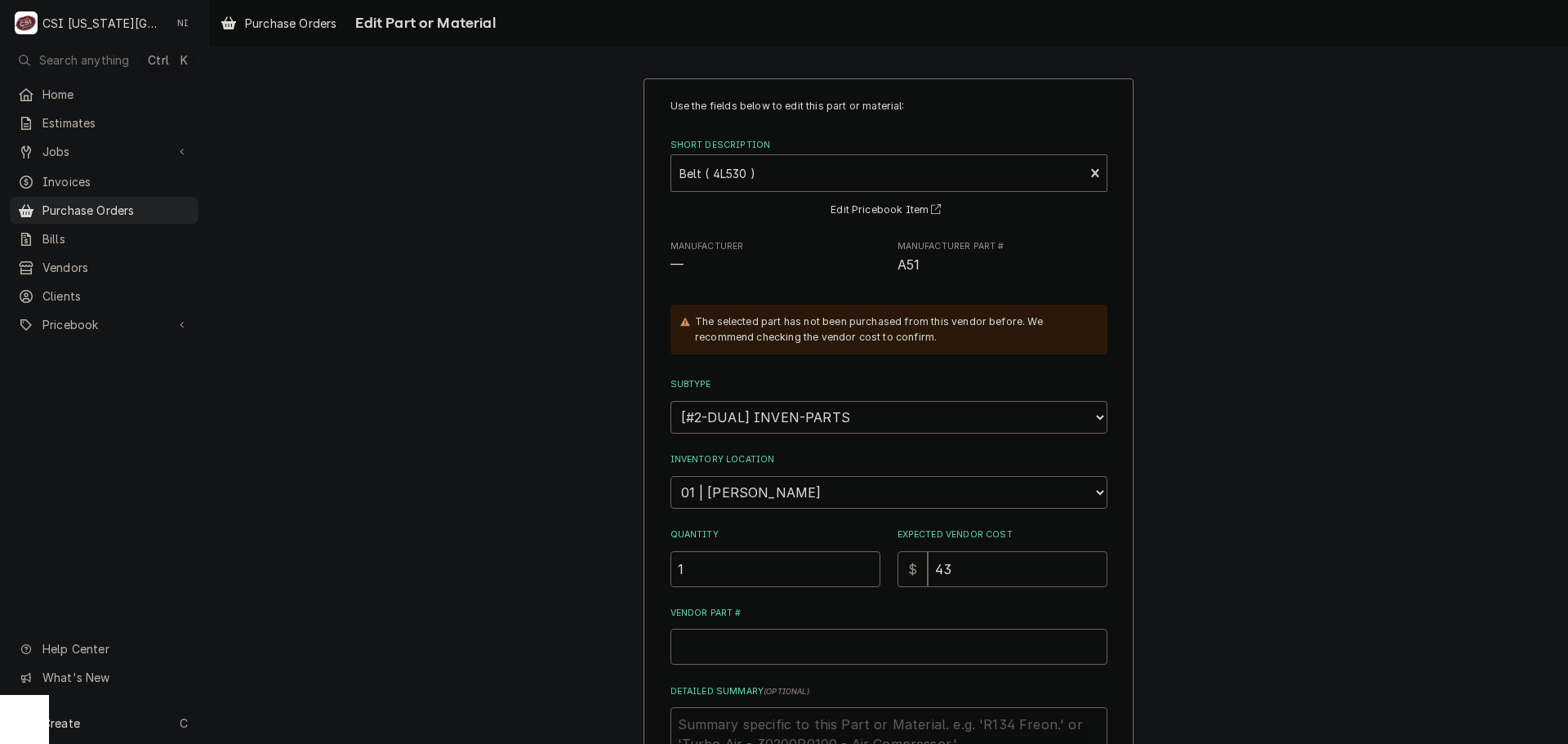
type input "4"
type textarea "x"
type input "40"
type textarea "x"
type input "4"
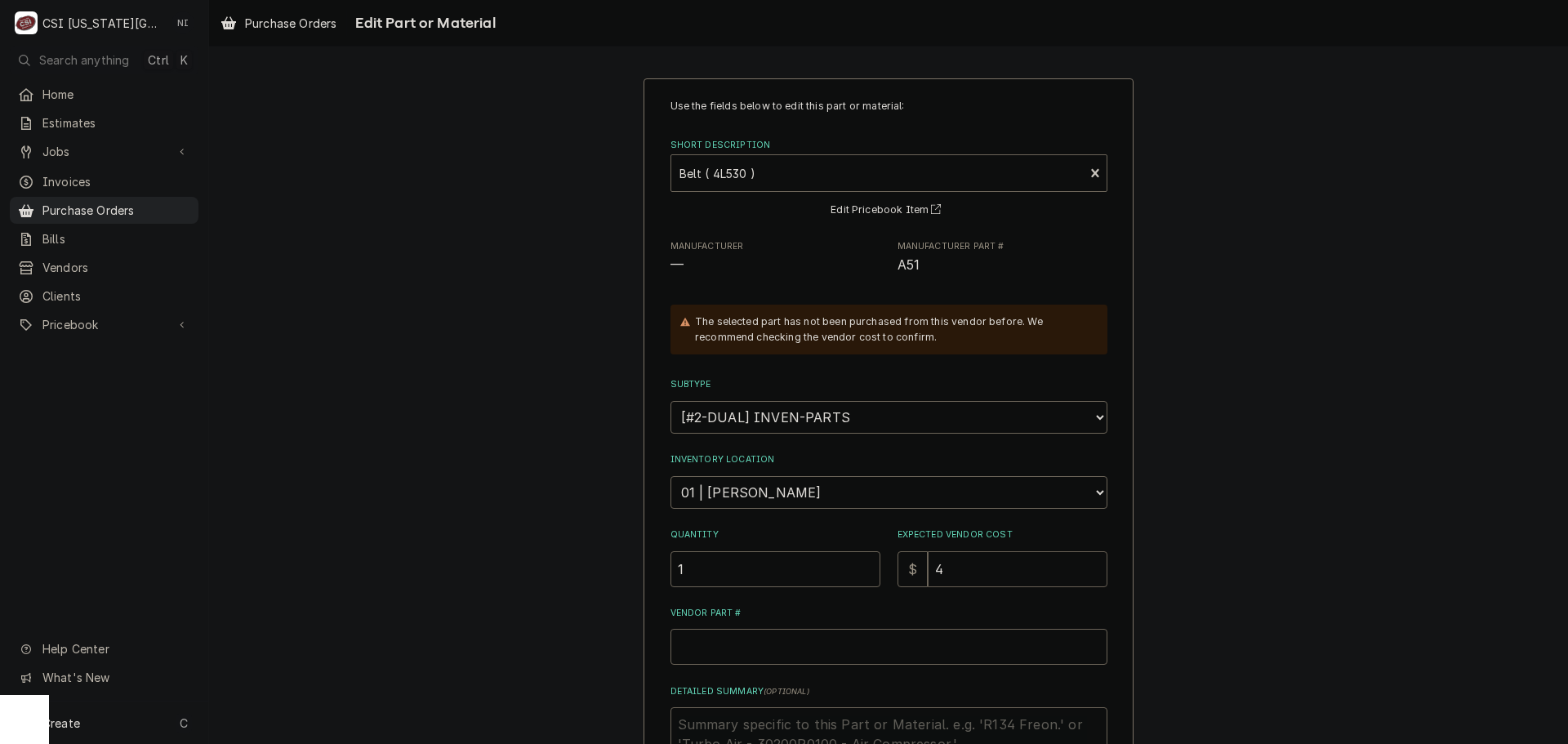
type textarea "x"
type input "4.9"
type textarea "x"
type input "4.97"
click at [799, 649] on input "Vendor Part #" at bounding box center [889, 645] width 437 height 36
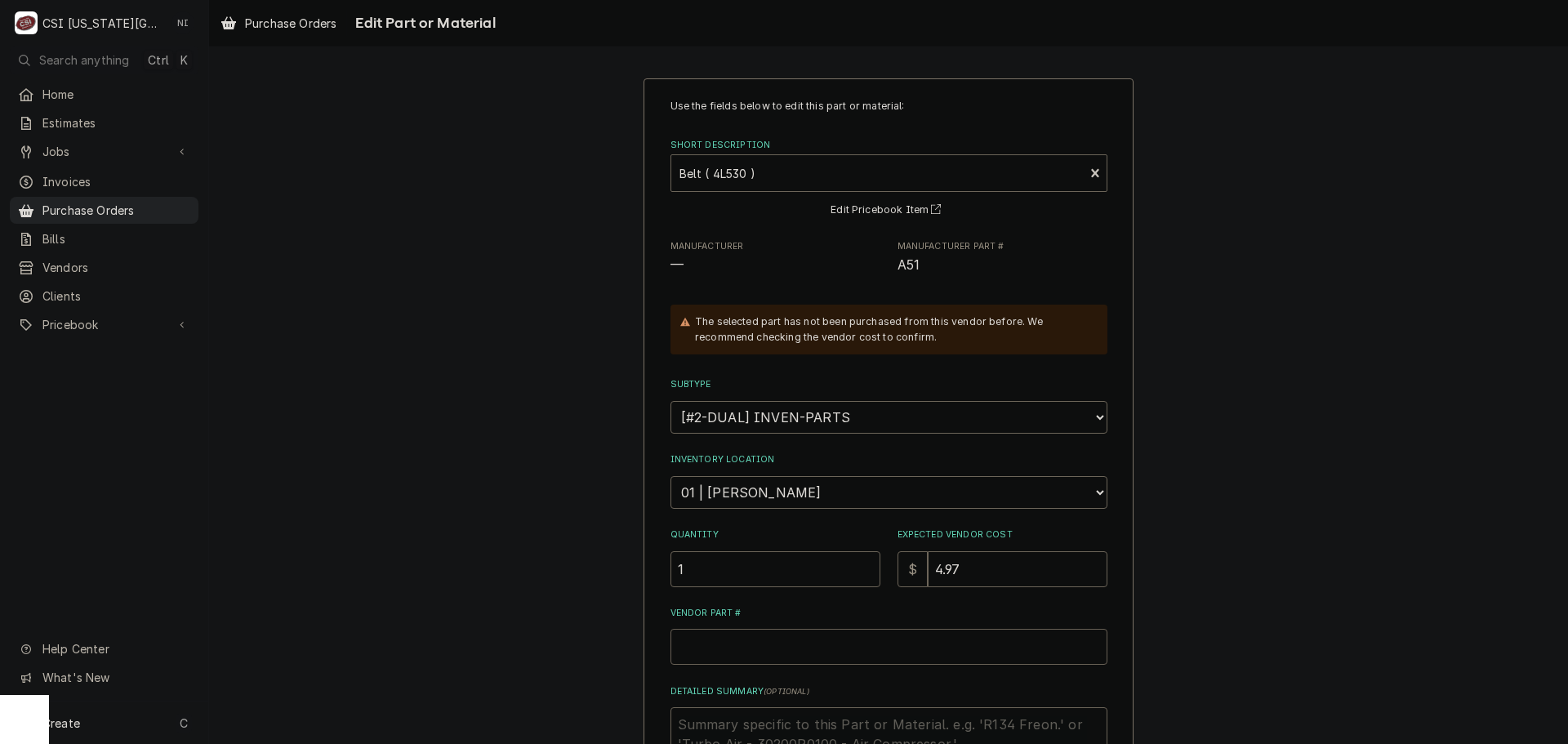
type textarea "x"
type input "A"
type textarea "x"
type input "A5"
type textarea "x"
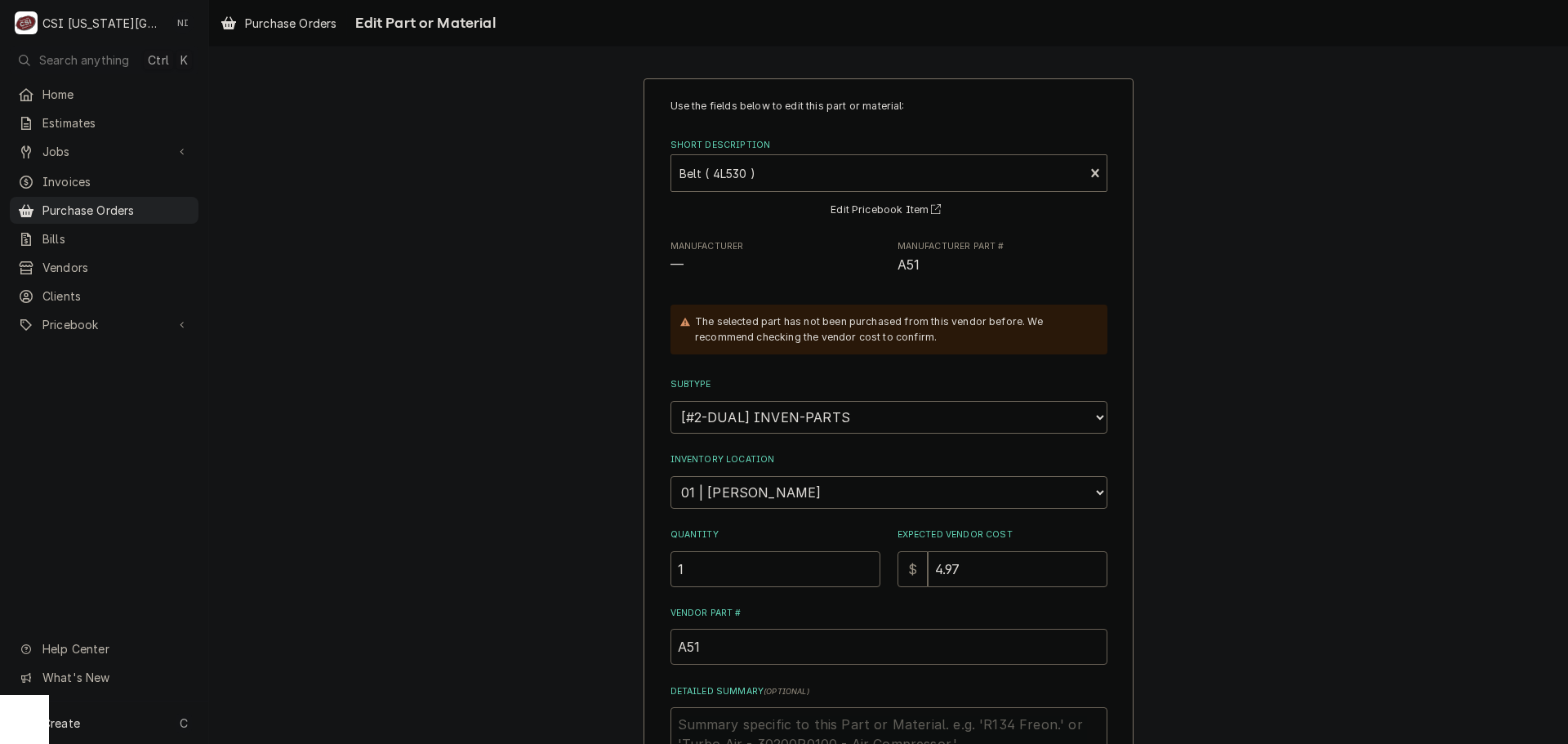
scroll to position [108, 0]
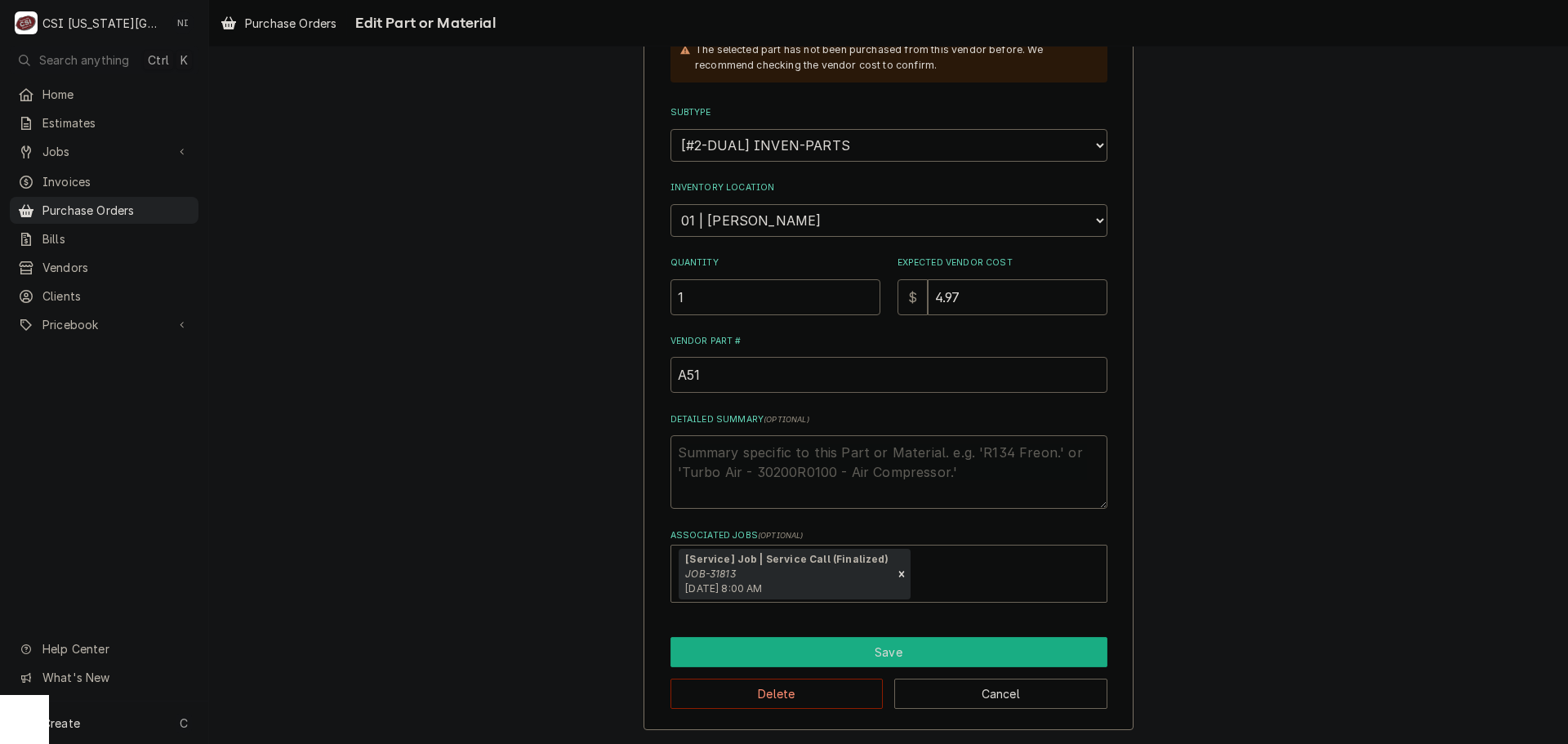
type input "A51"
click at [924, 651] on button "Save" at bounding box center [889, 651] width 437 height 30
type textarea "x"
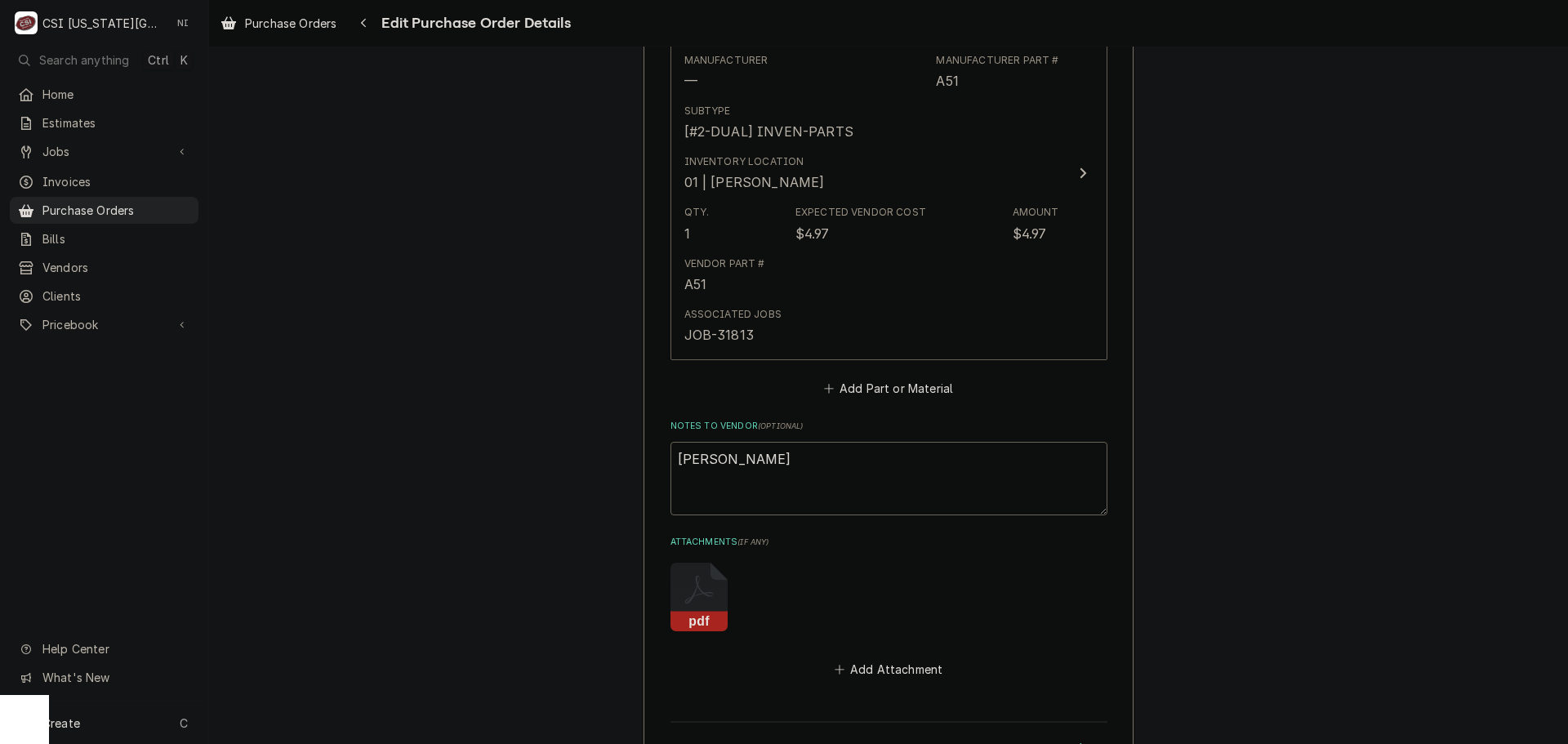
scroll to position [898, 0]
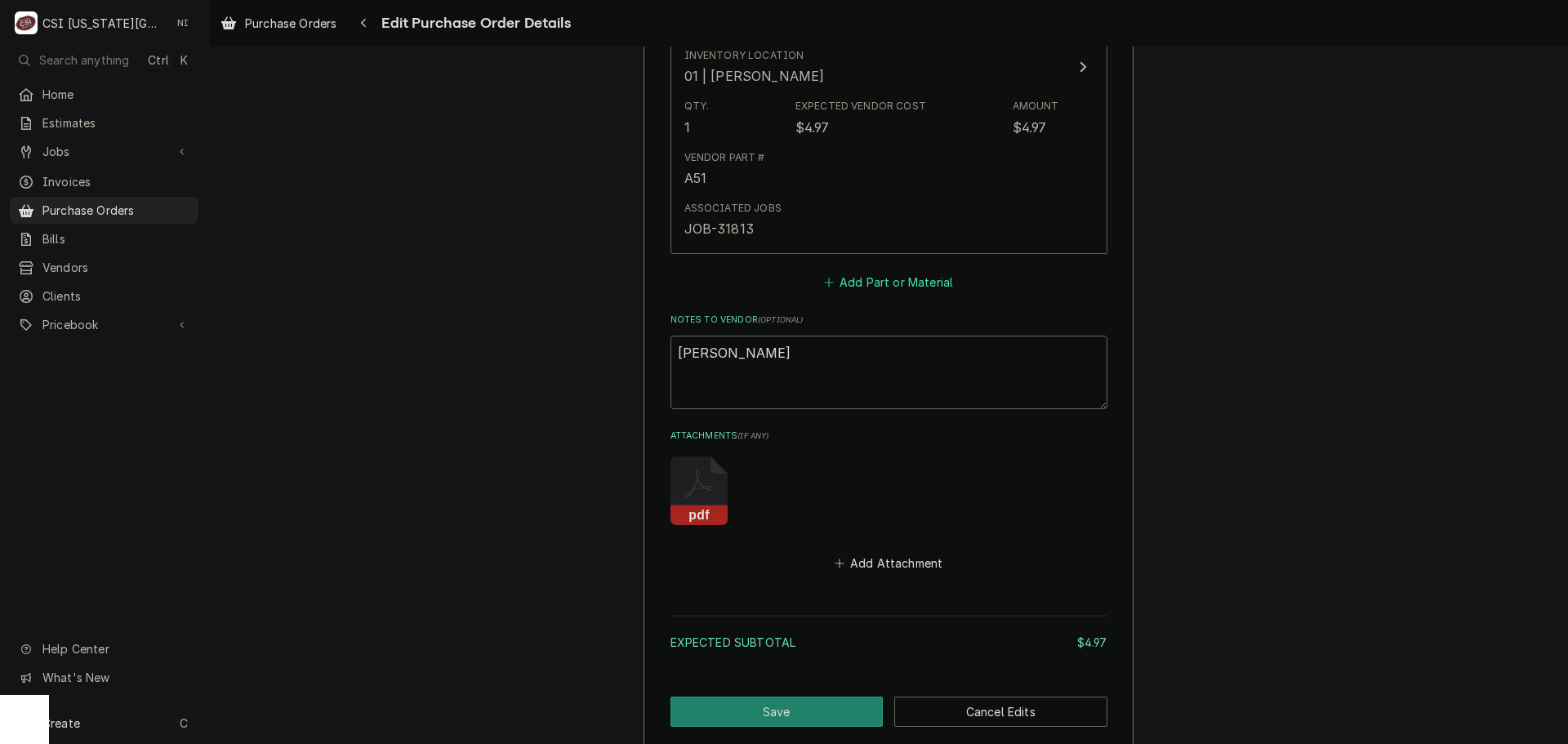
click at [879, 284] on button "Add Part or Material" at bounding box center [887, 282] width 134 height 23
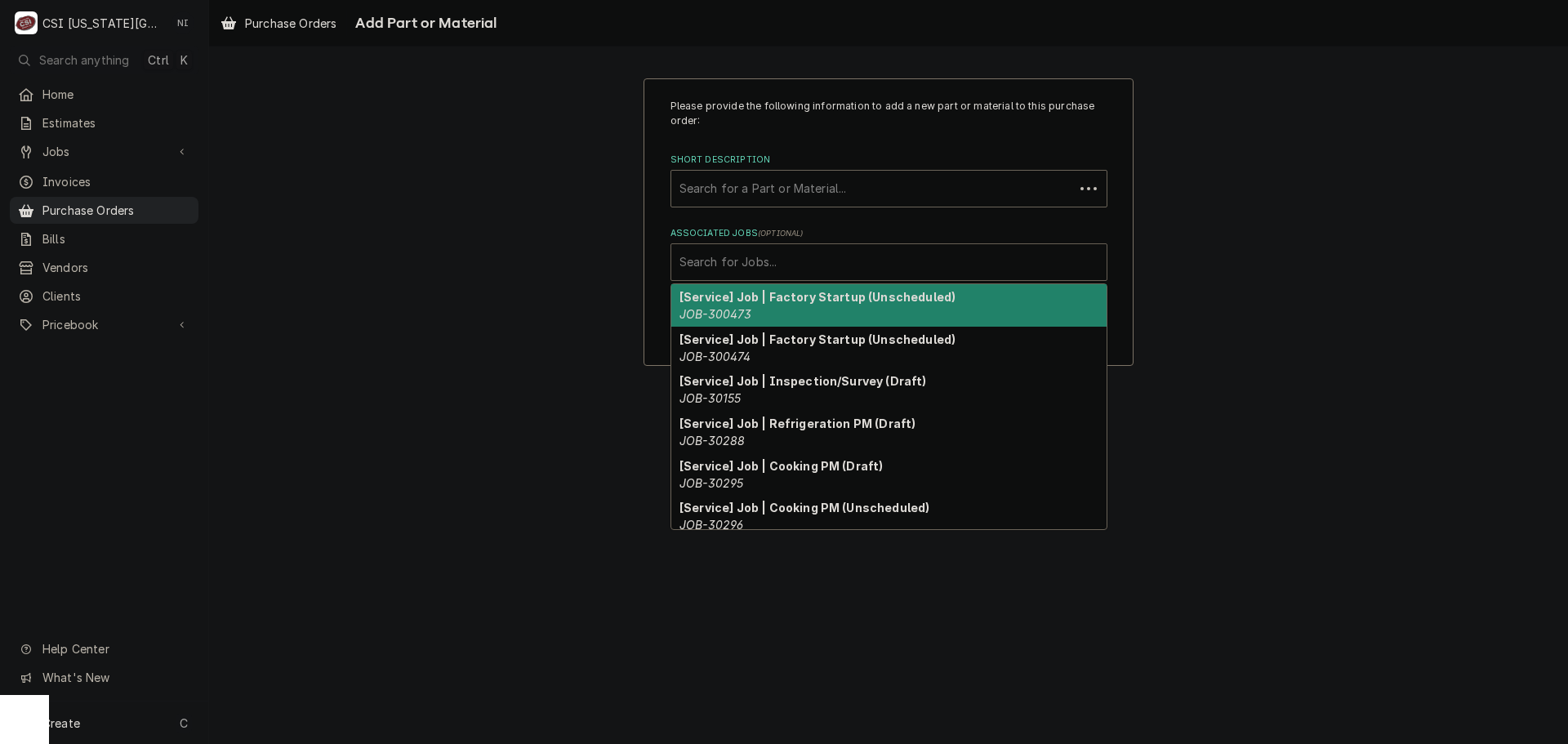
click at [859, 252] on div "Associated Jobs" at bounding box center [888, 262] width 419 height 29
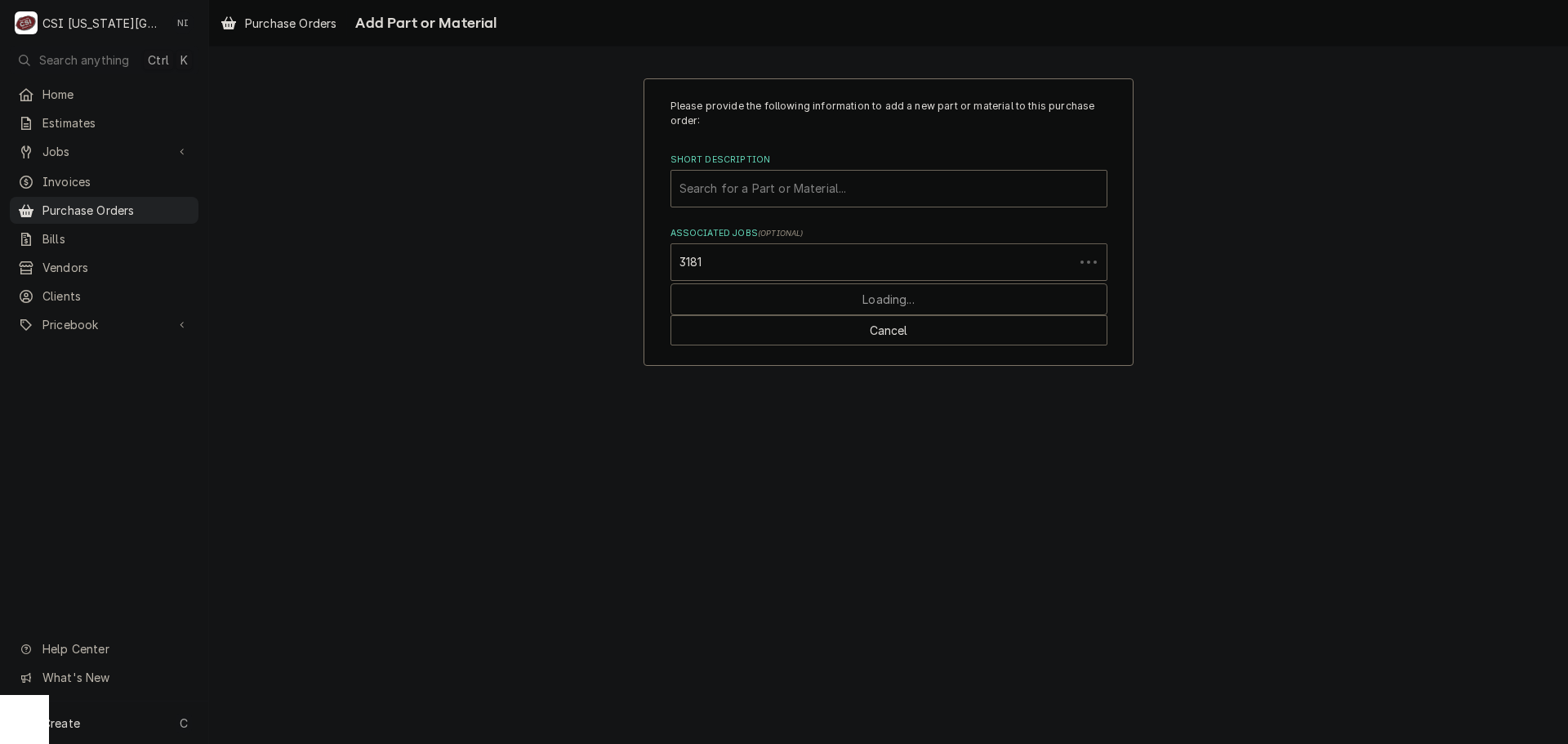
type input "31813"
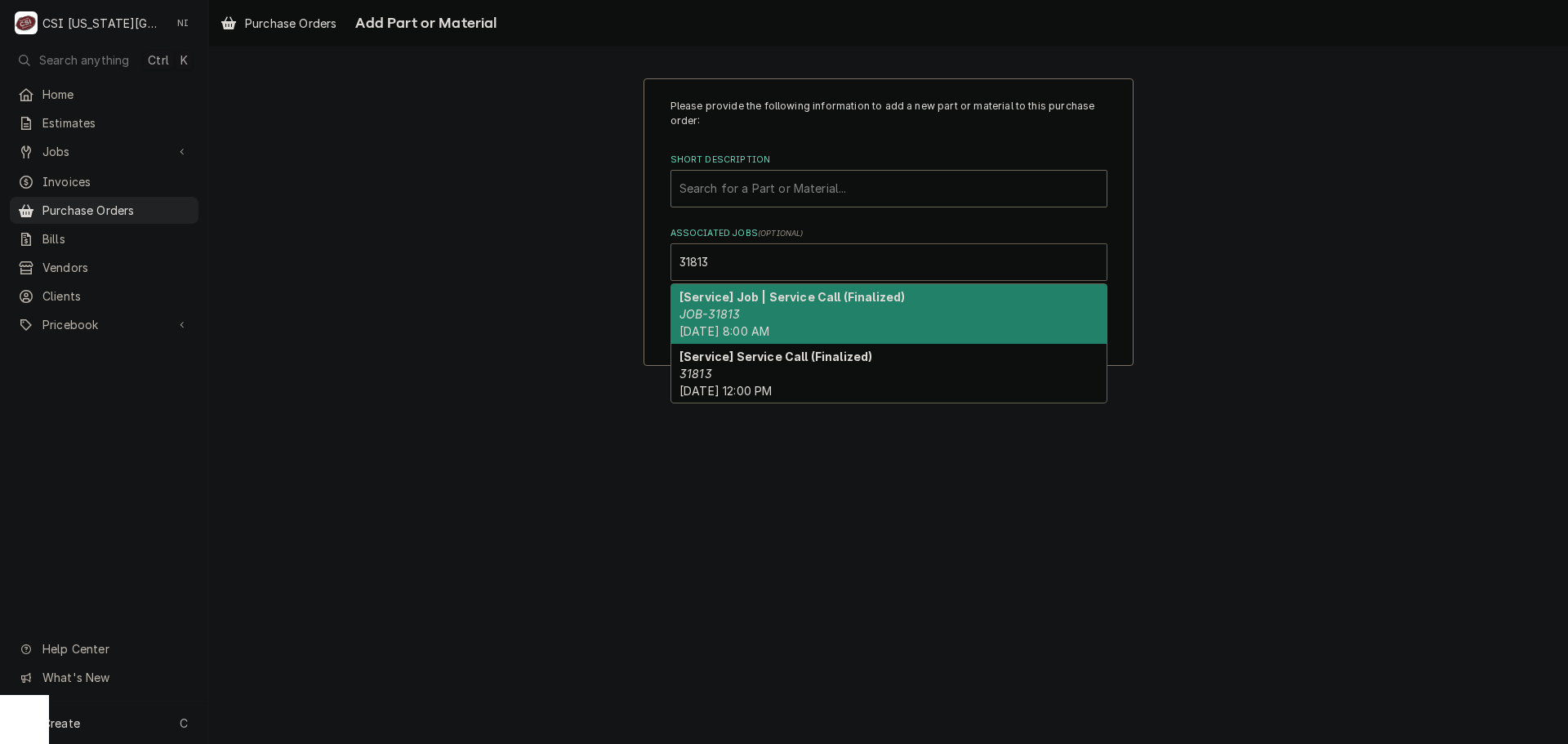
click at [765, 306] on div "[Service] Job | Service Call (Finalized) JOB-31813 Fri, Aug 22nd, 2025 - 8:00 AM" at bounding box center [888, 314] width 435 height 60
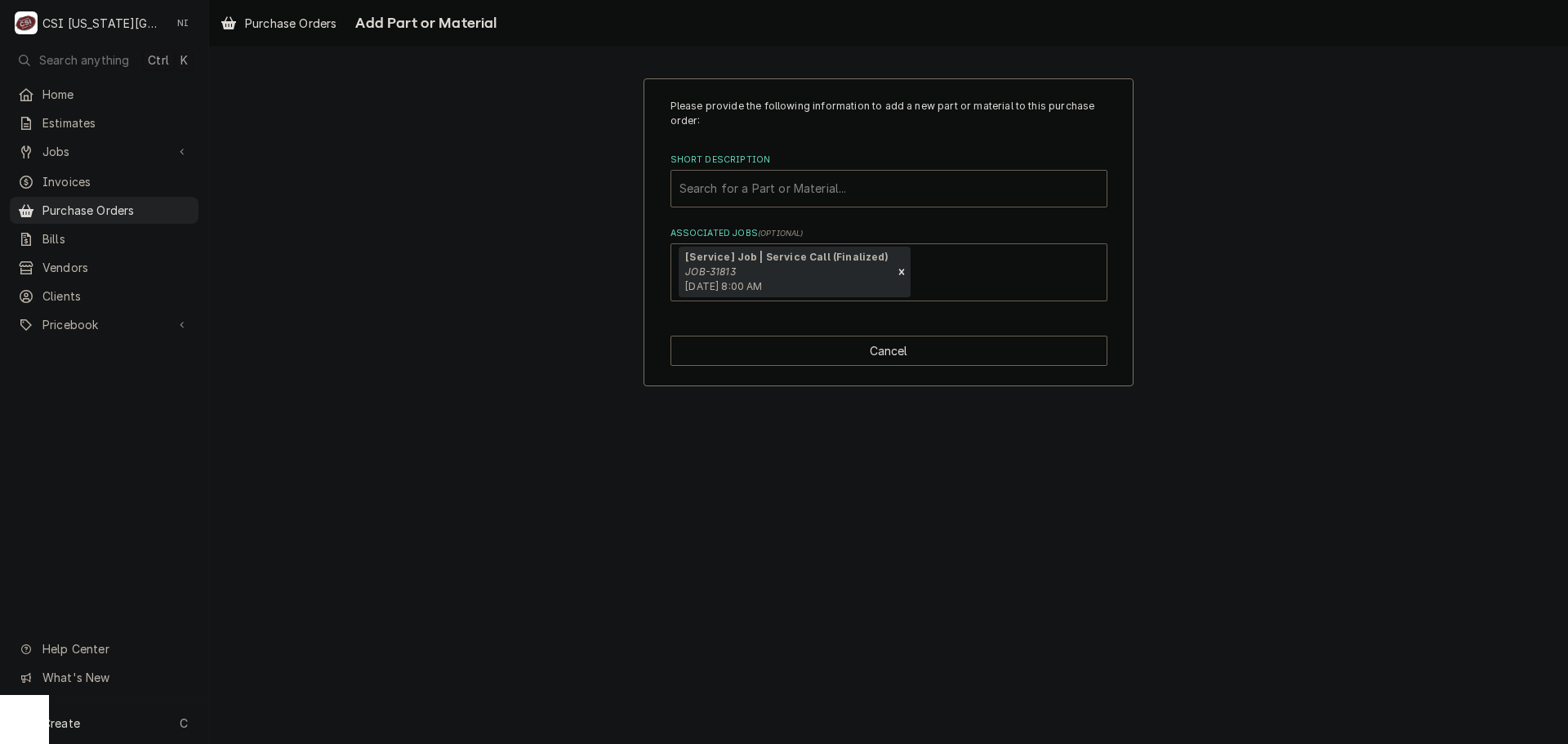
click at [885, 184] on div "Short Description" at bounding box center [888, 188] width 419 height 29
type input "misc serv"
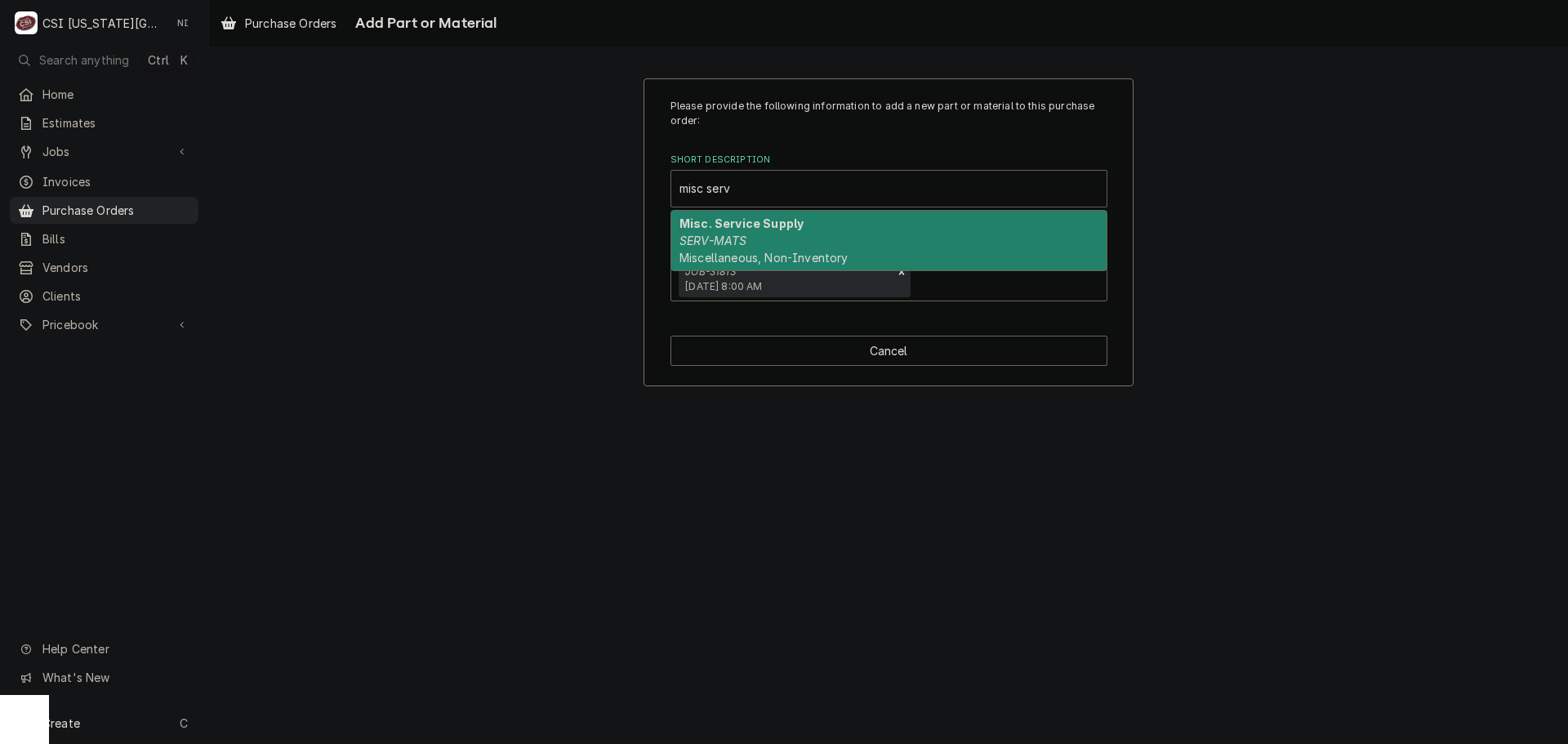
click at [804, 231] on div "Misc. Service Supply SERV-MATS Miscellaneous, Non-Inventory" at bounding box center [888, 241] width 435 height 60
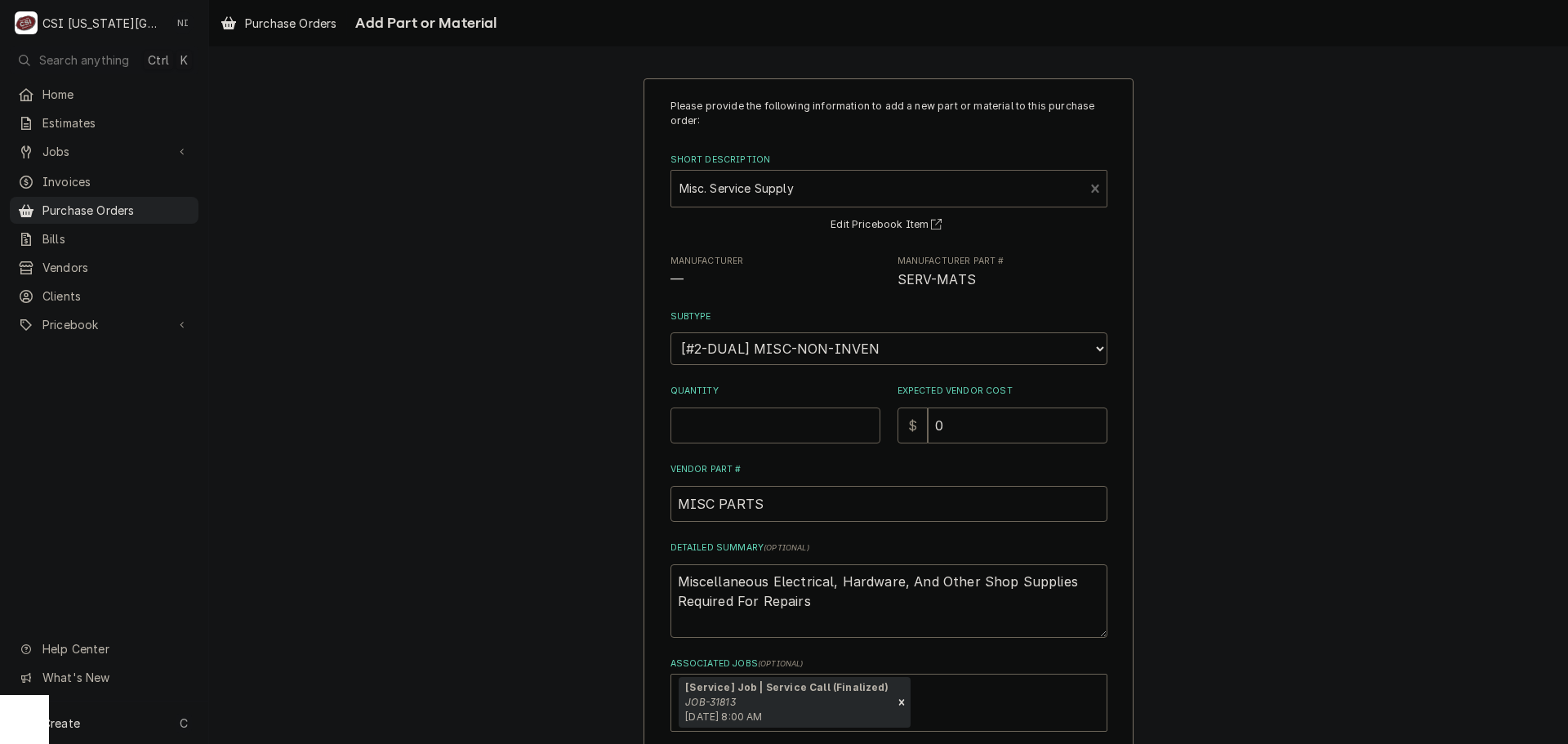
click at [760, 415] on input "Quantity" at bounding box center [775, 425] width 210 height 36
type textarea "x"
type input "1"
type textarea "x"
type input "1"
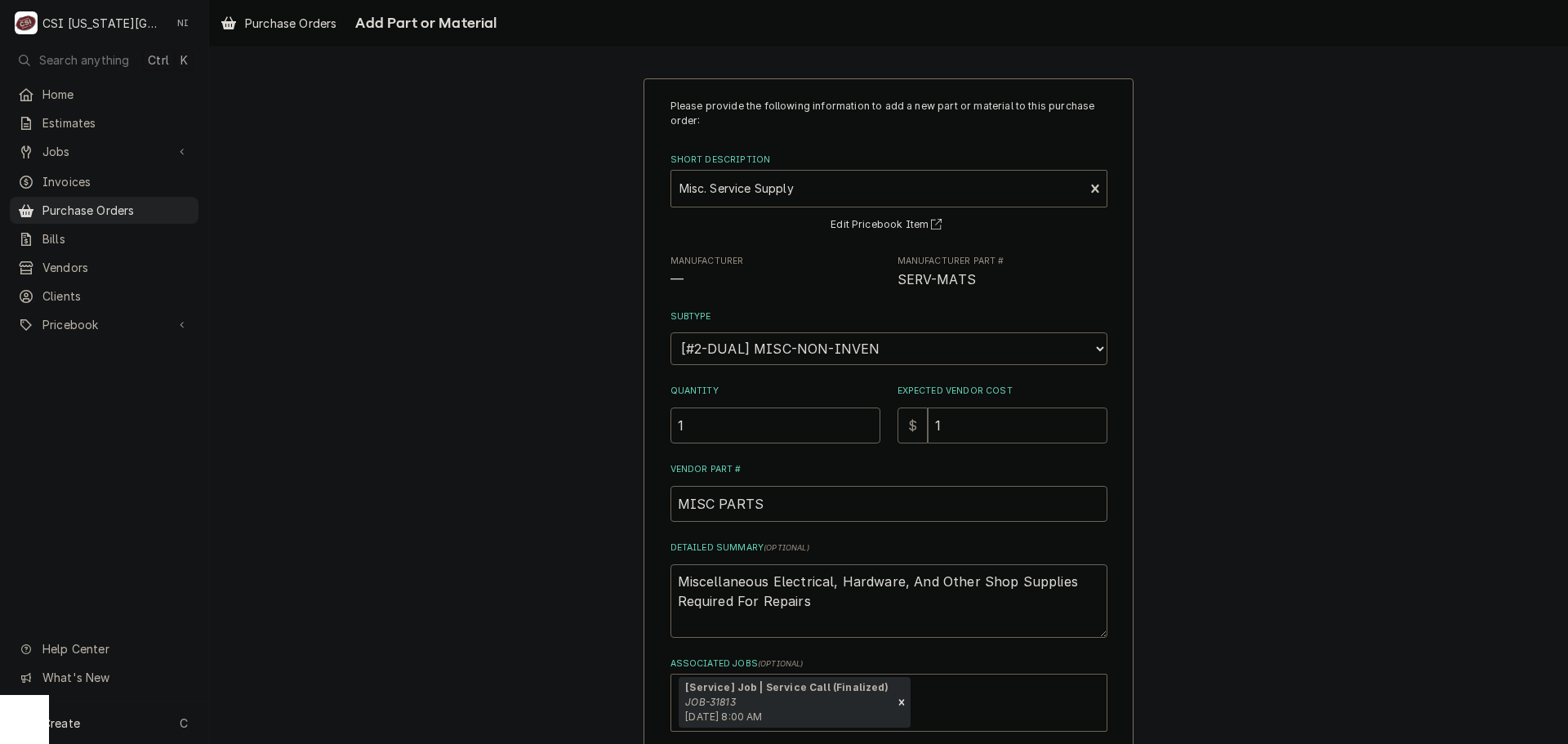
type textarea "x"
type input "16"
type textarea "x"
type input "161"
type textarea "x"
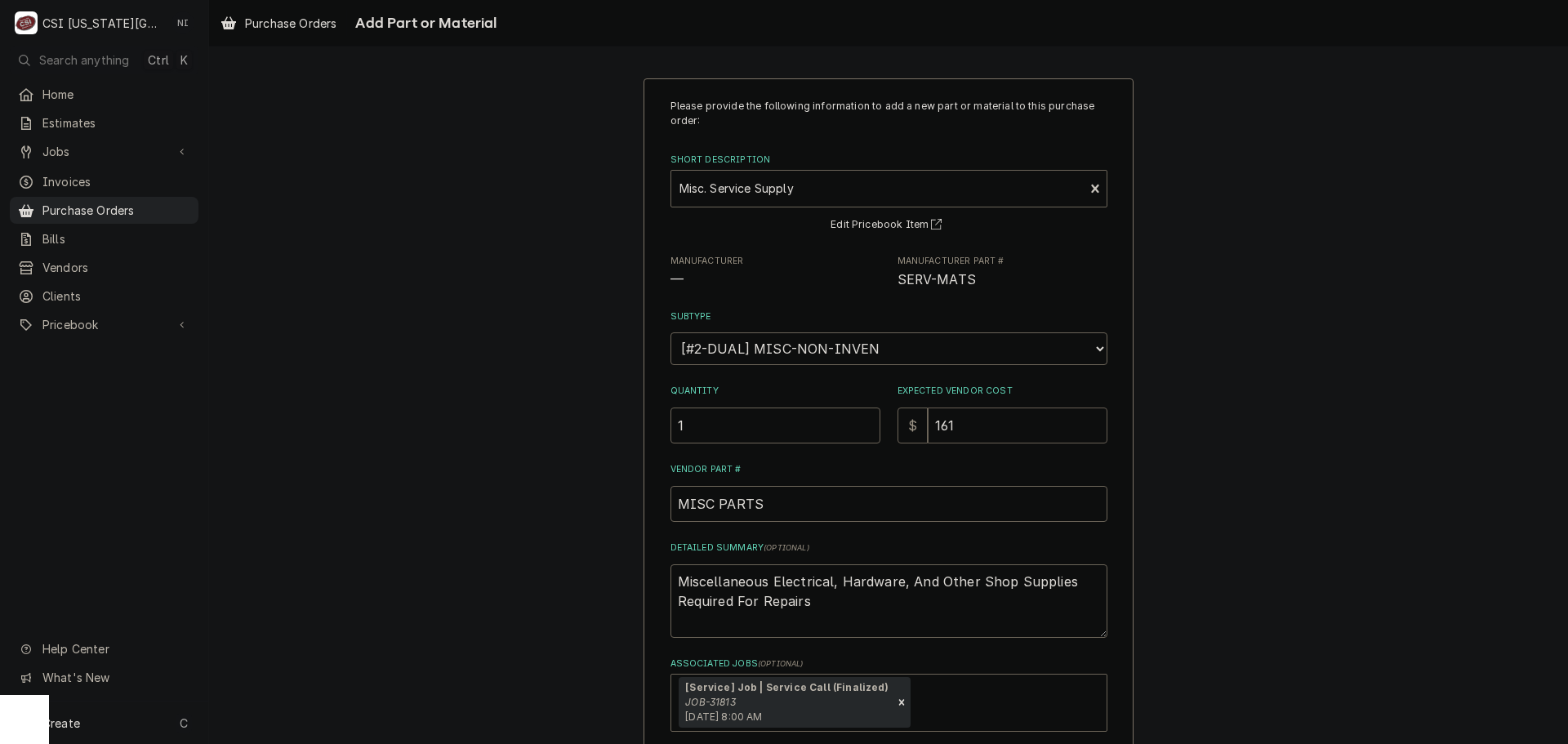
type input "161.0"
type textarea "x"
type input "161.06"
drag, startPoint x: 804, startPoint y: 610, endPoint x: 512, endPoint y: 554, distance: 297.3
click at [513, 568] on div "Please provide the following information to add a new part or material to this …" at bounding box center [888, 447] width 1359 height 767
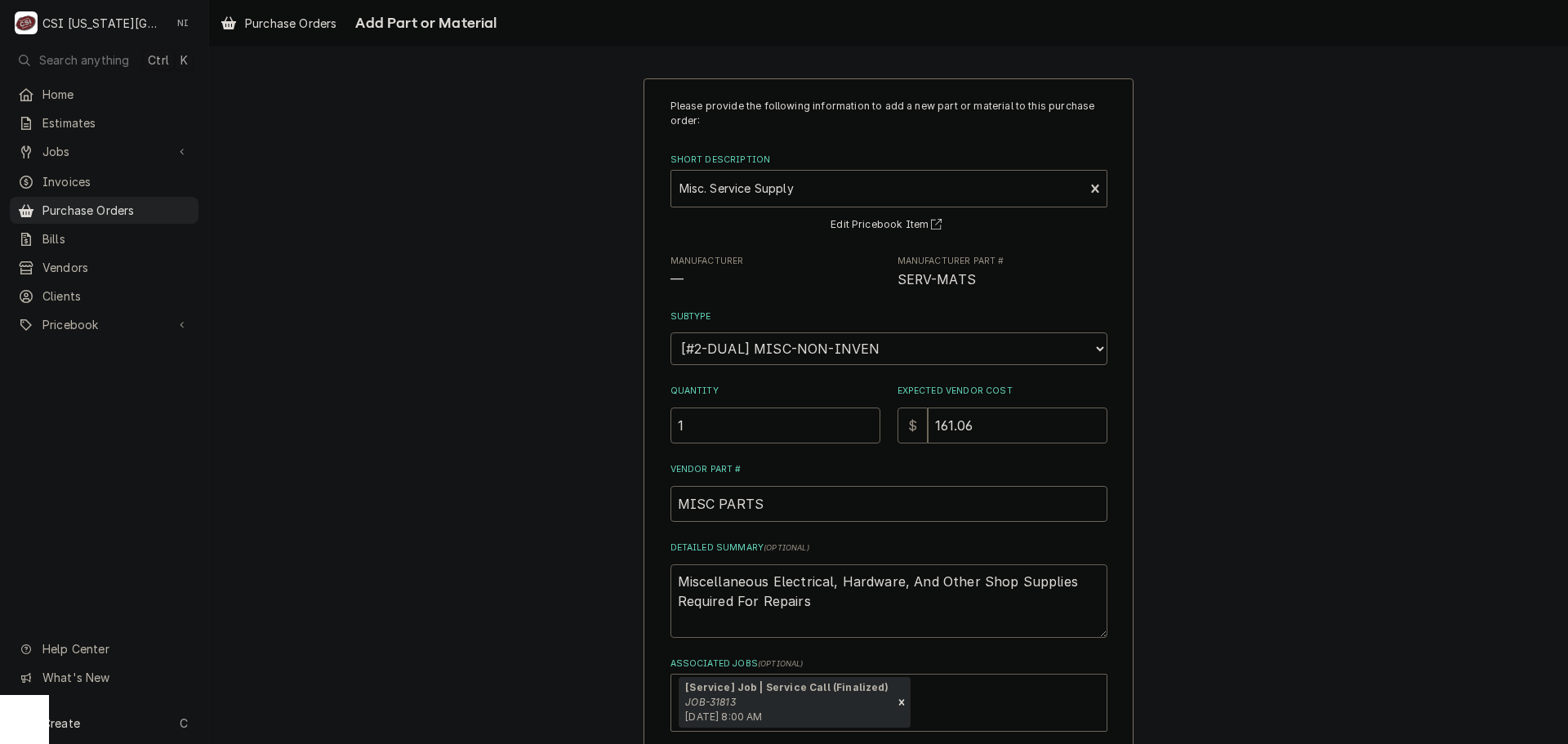
type textarea "x"
type textarea "d"
type textarea "x"
type textarea "di"
type textarea "x"
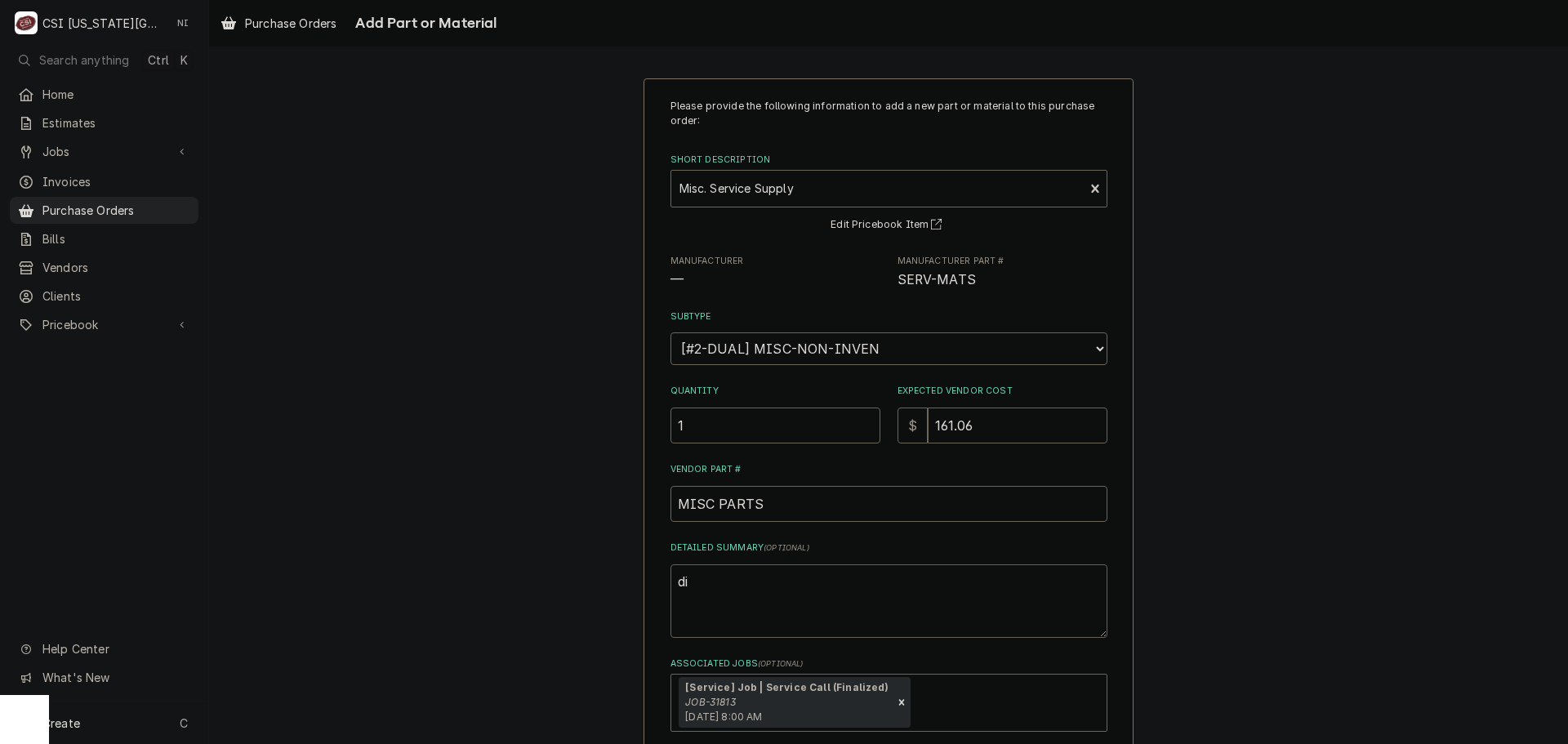
type textarea "dis"
type textarea "x"
type textarea "disc"
type textarea "x"
type textarea "disco"
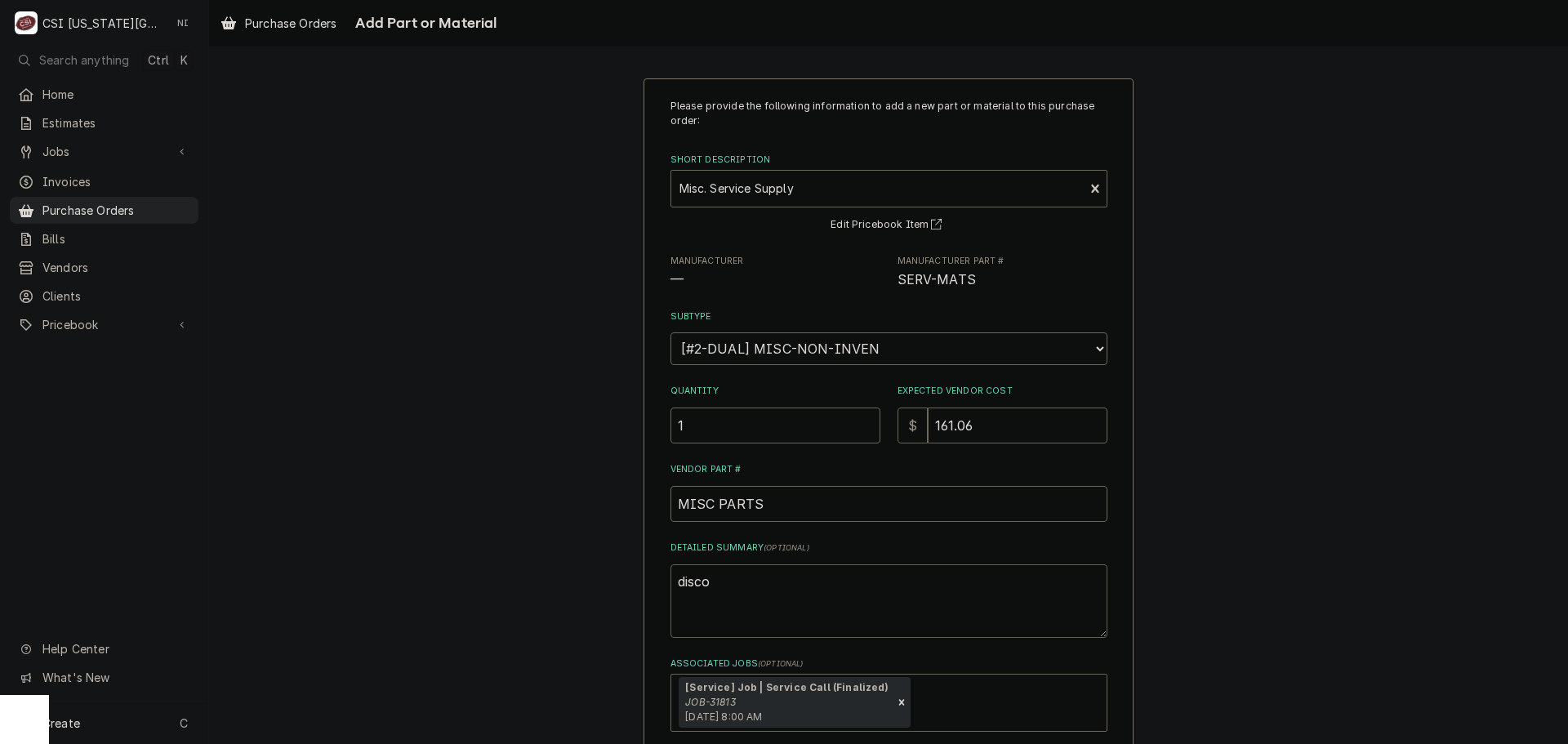
type textarea "x"
type textarea "discon"
type textarea "x"
type textarea "disconn"
type textarea "x"
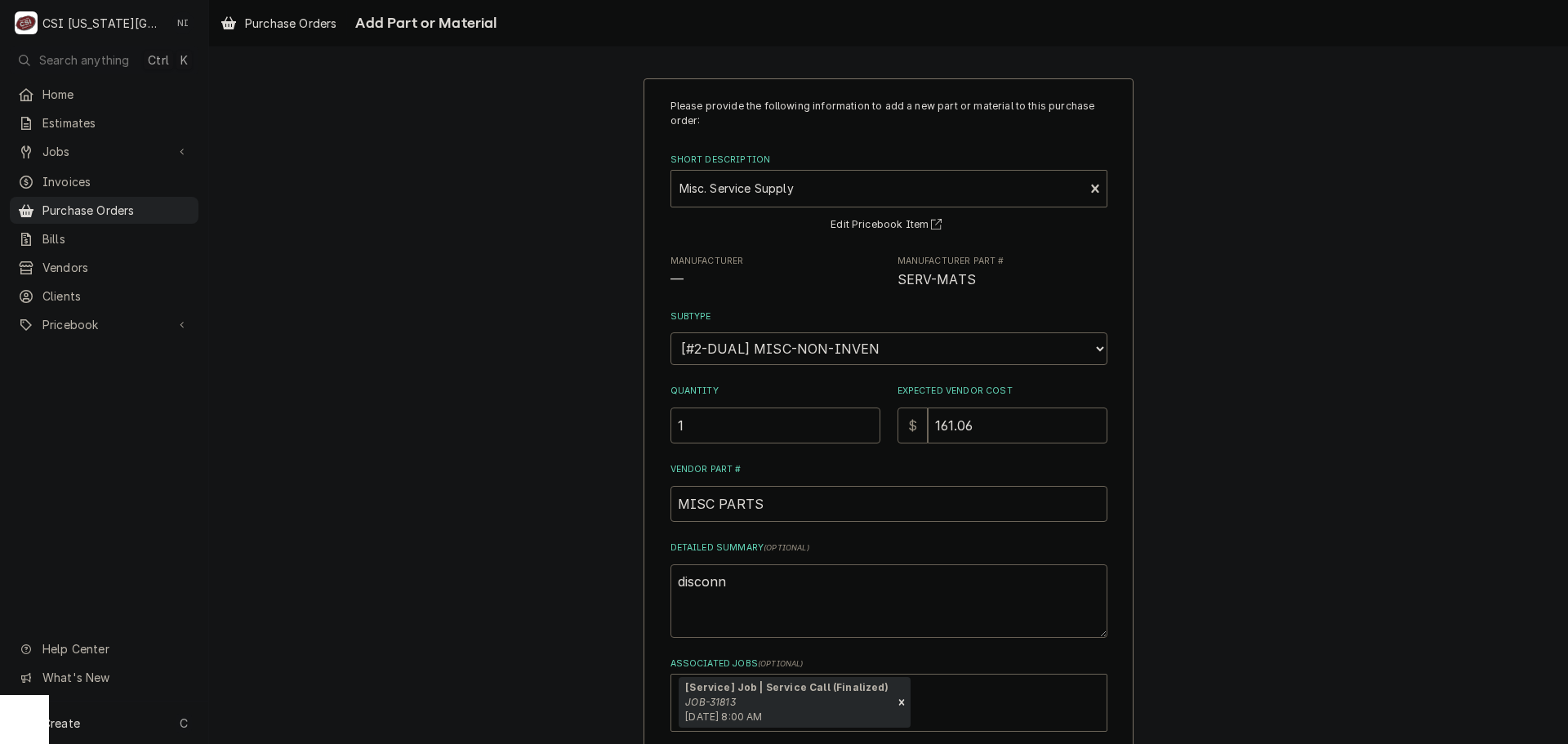
type textarea "disconne"
type textarea "x"
type textarea "disconnec"
type textarea "x"
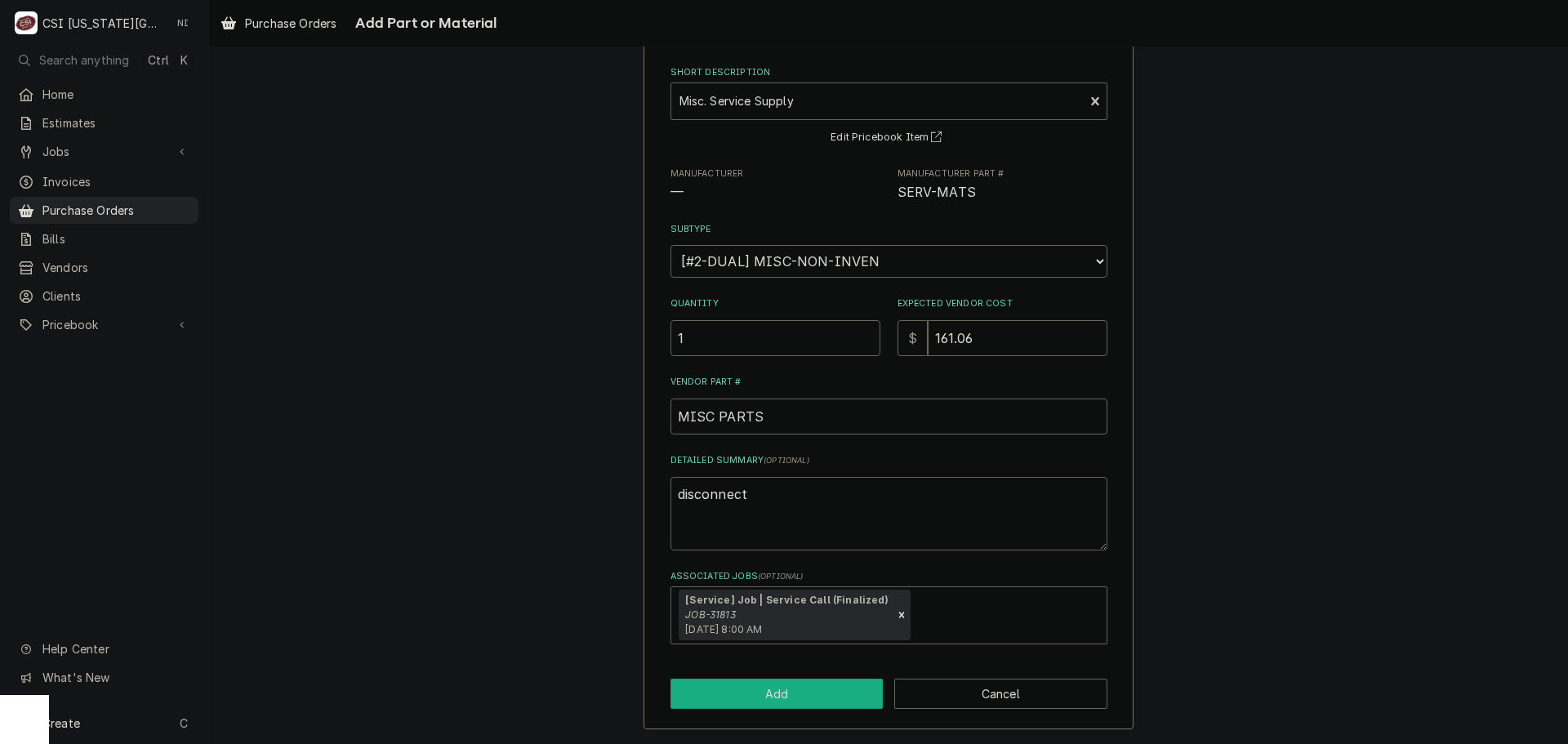
type textarea "disconnect"
click at [826, 691] on button "Add" at bounding box center [777, 693] width 213 height 30
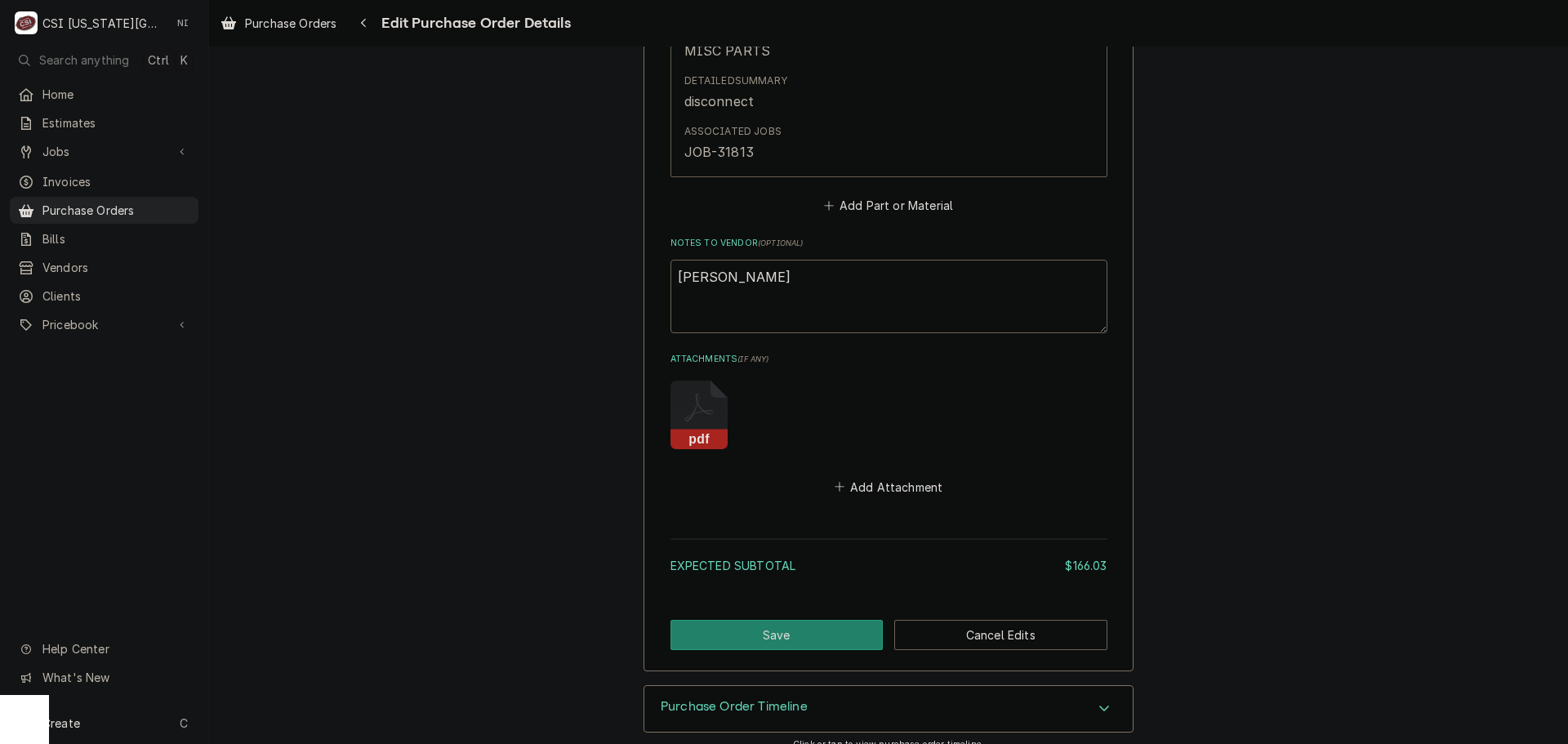
scroll to position [1374, 0]
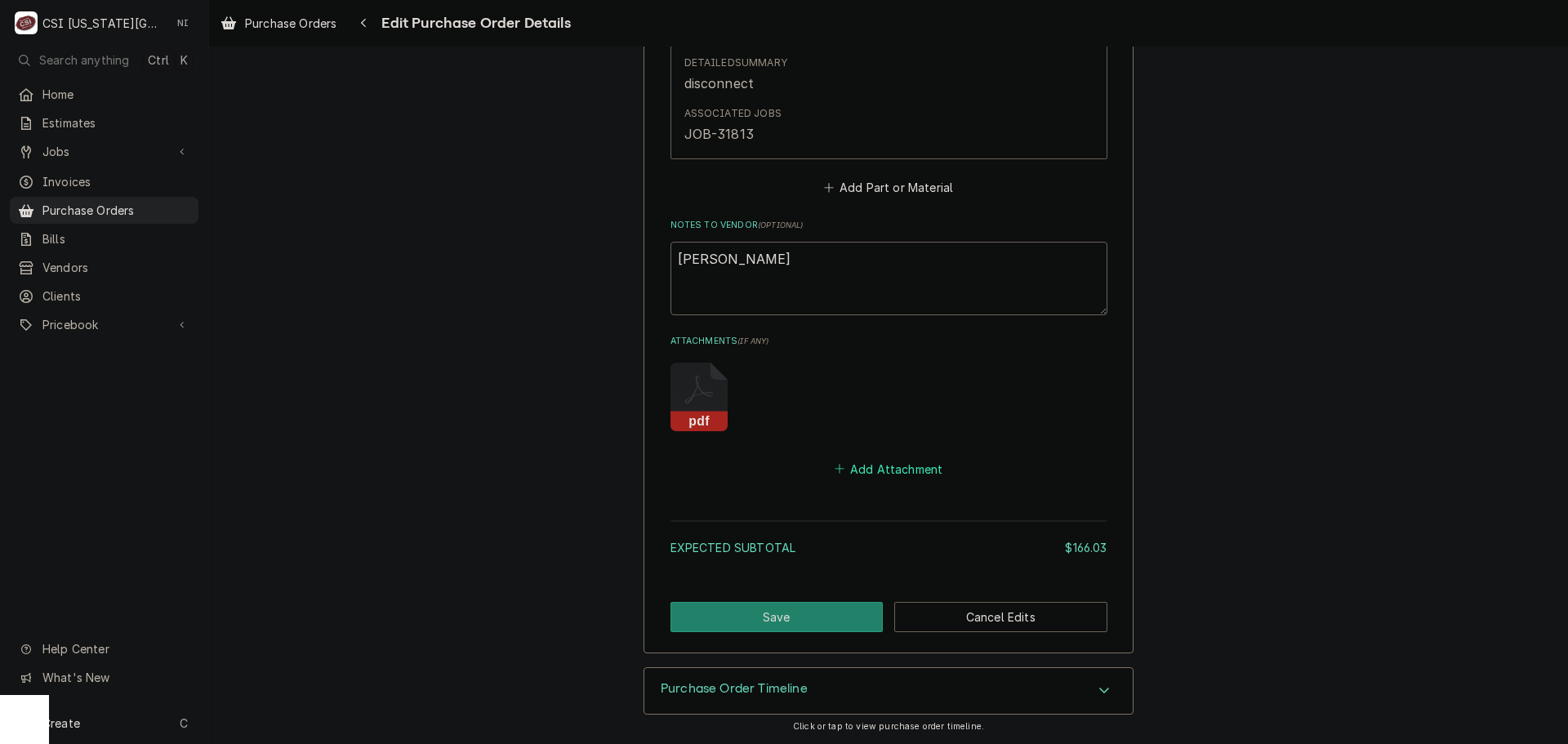
drag, startPoint x: 931, startPoint y: 465, endPoint x: 944, endPoint y: 465, distance: 13.0
click at [939, 465] on div "Add Attachment" at bounding box center [889, 465] width 437 height 32
click at [902, 475] on button "Add Attachment" at bounding box center [888, 469] width 114 height 23
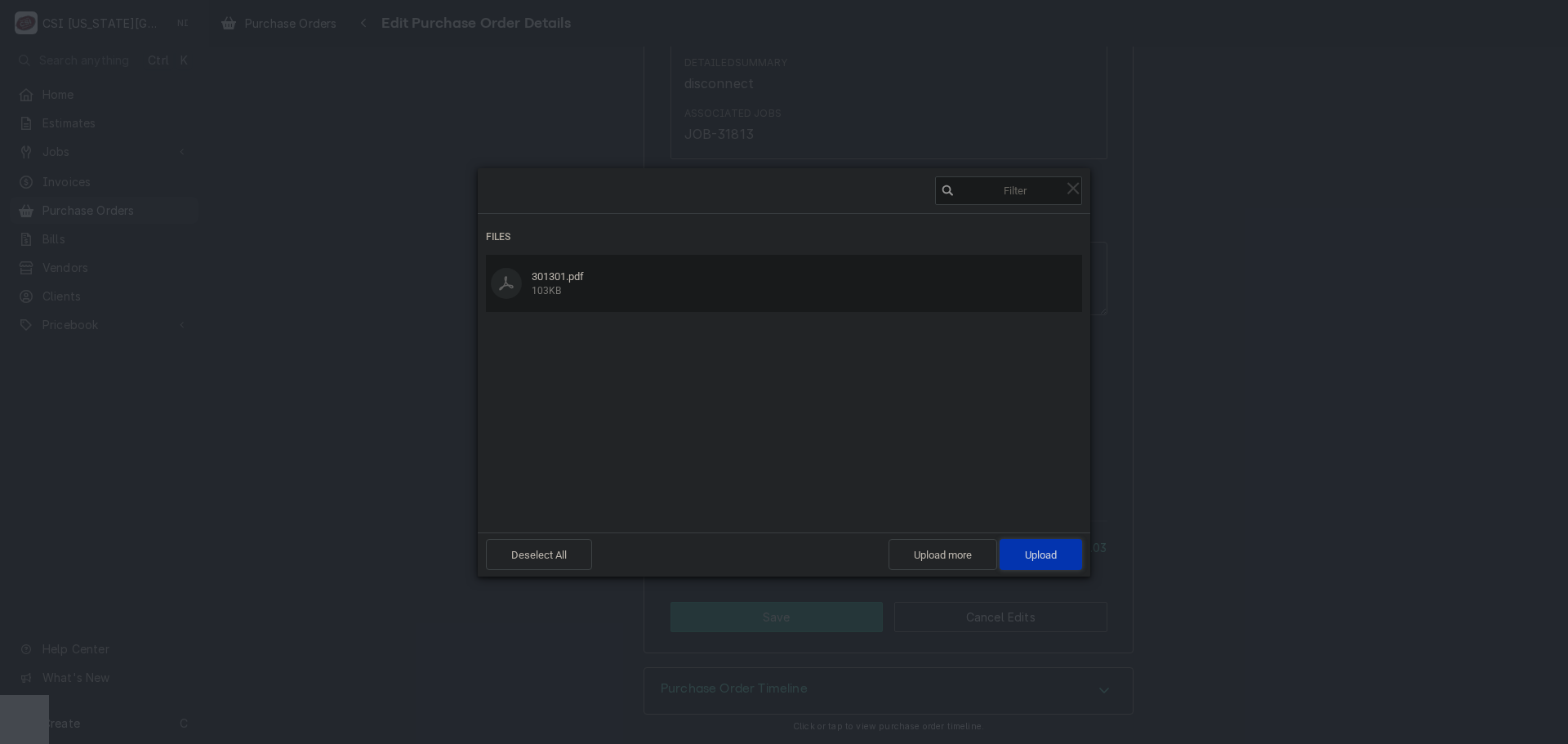
drag, startPoint x: 1041, startPoint y: 555, endPoint x: 1549, endPoint y: 501, distance: 510.9
click at [1044, 555] on span "Upload 1" at bounding box center [1040, 555] width 32 height 13
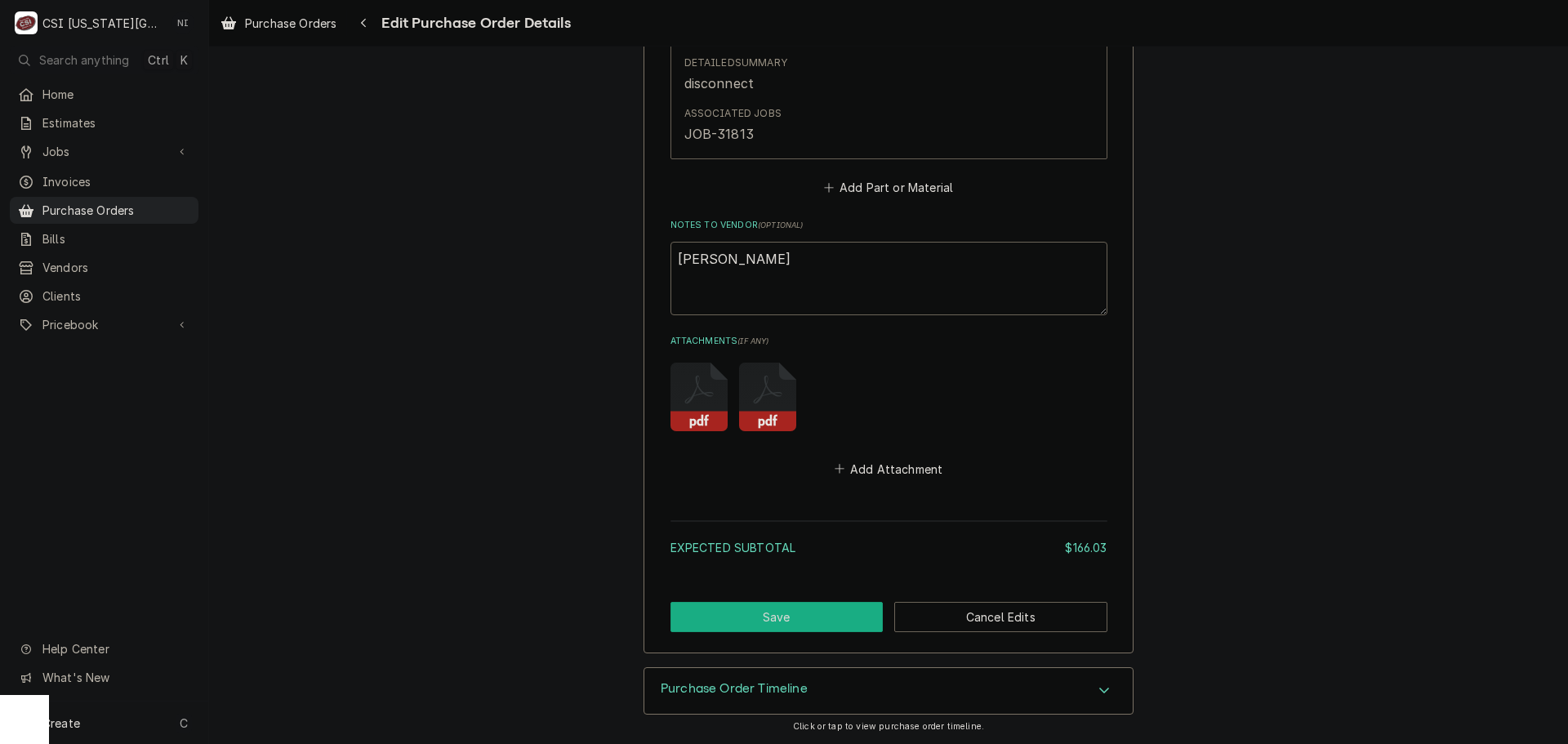
click at [759, 607] on button "Save" at bounding box center [777, 616] width 213 height 30
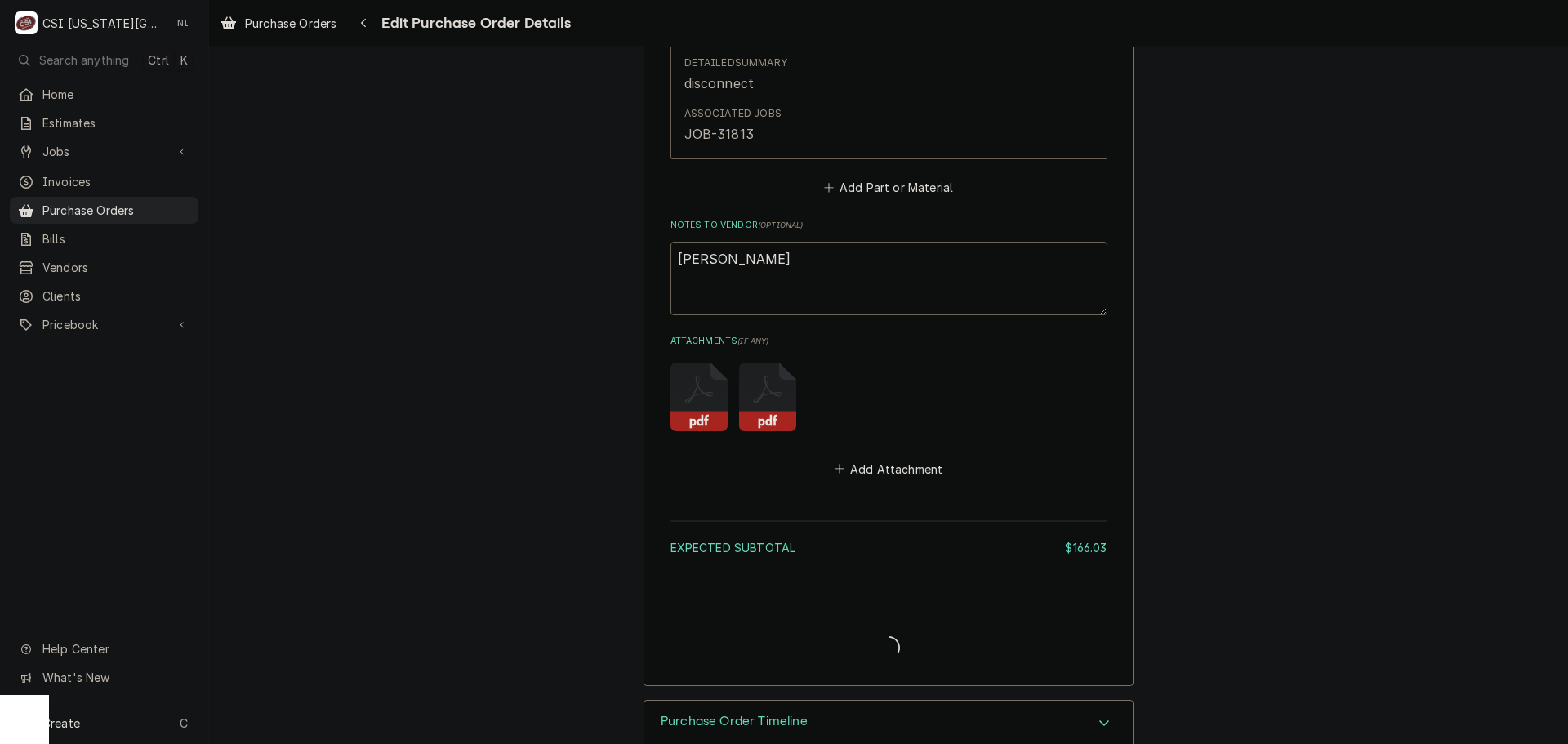
type textarea "x"
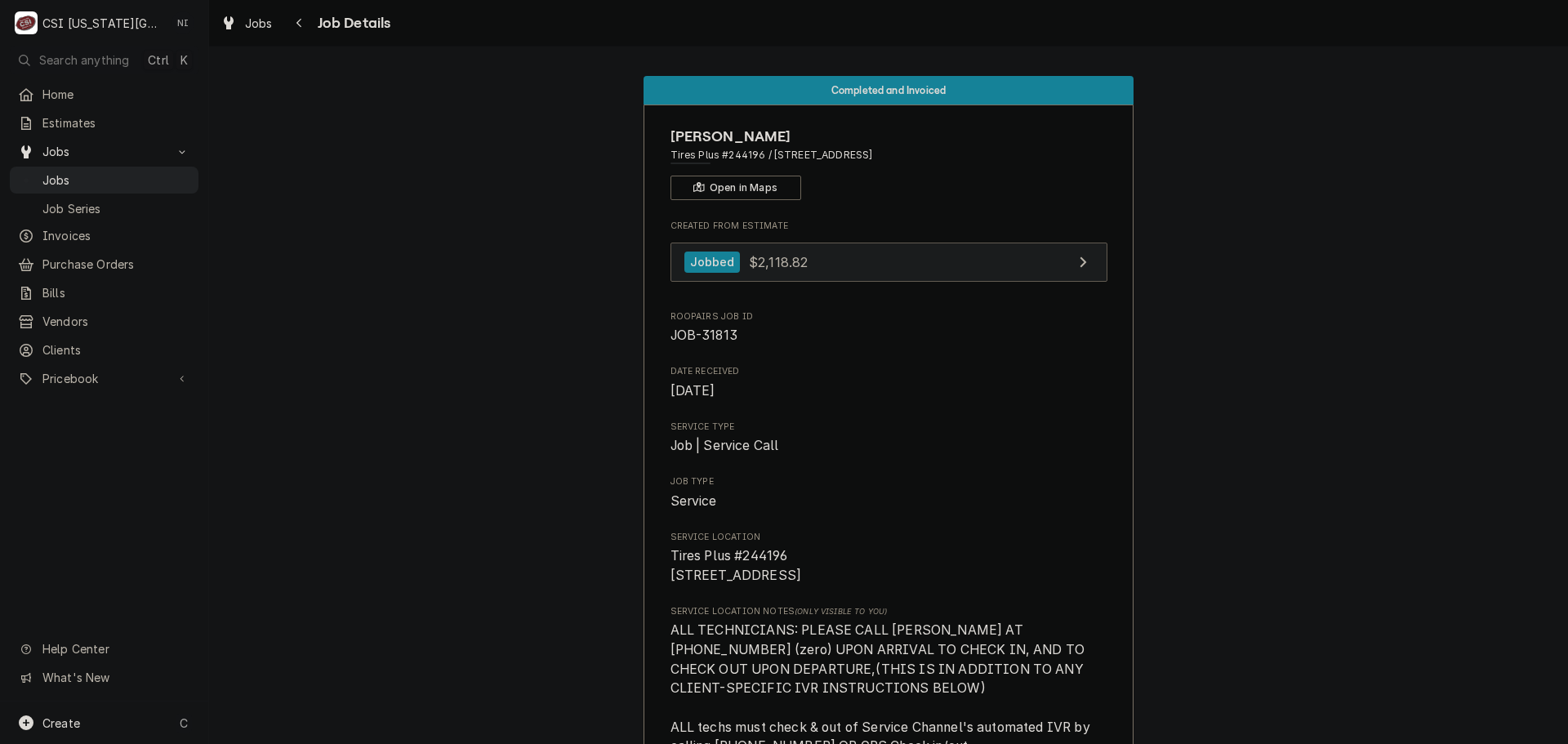
click at [855, 277] on link "Jobbed $2,118.82" at bounding box center [889, 262] width 437 height 40
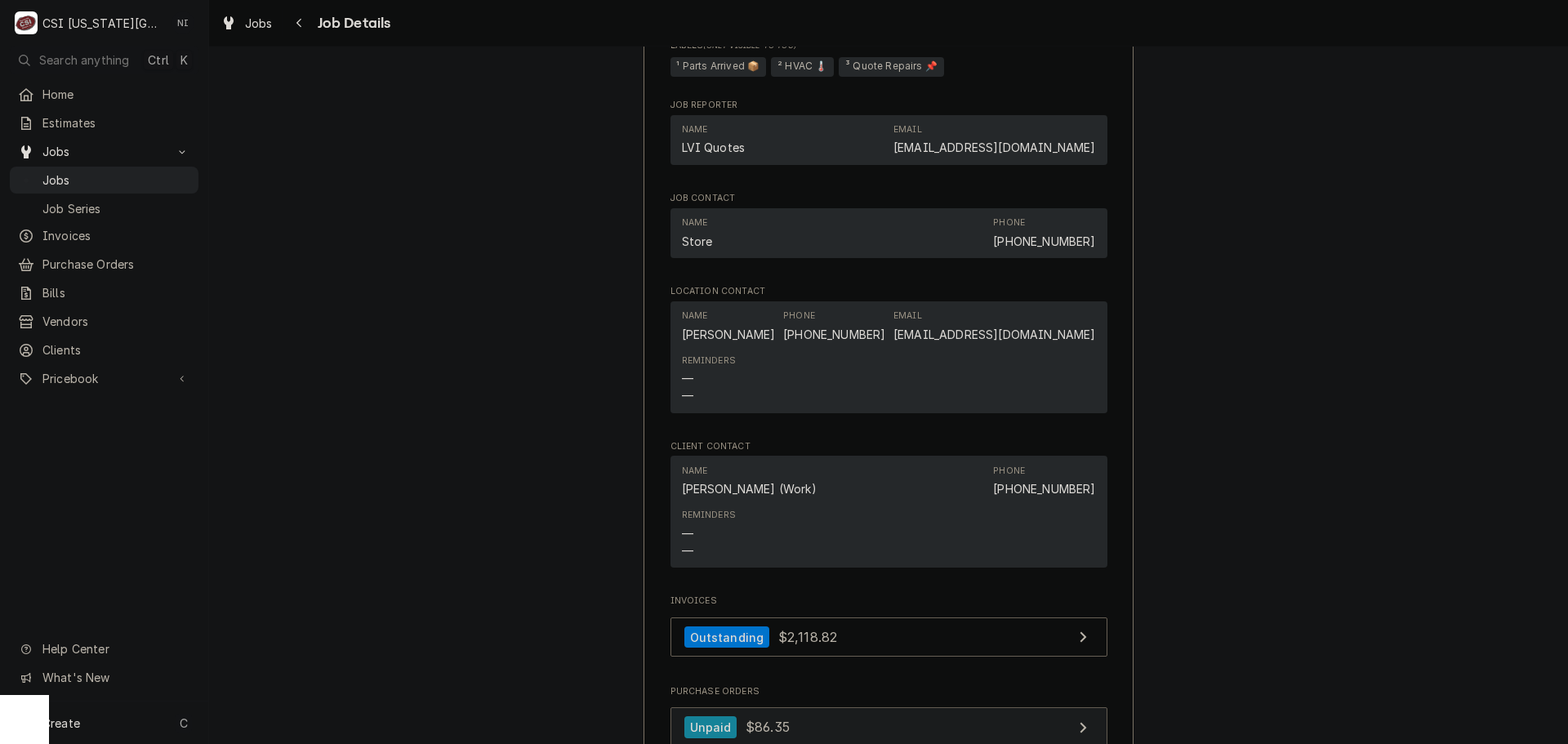
scroll to position [2041, 0]
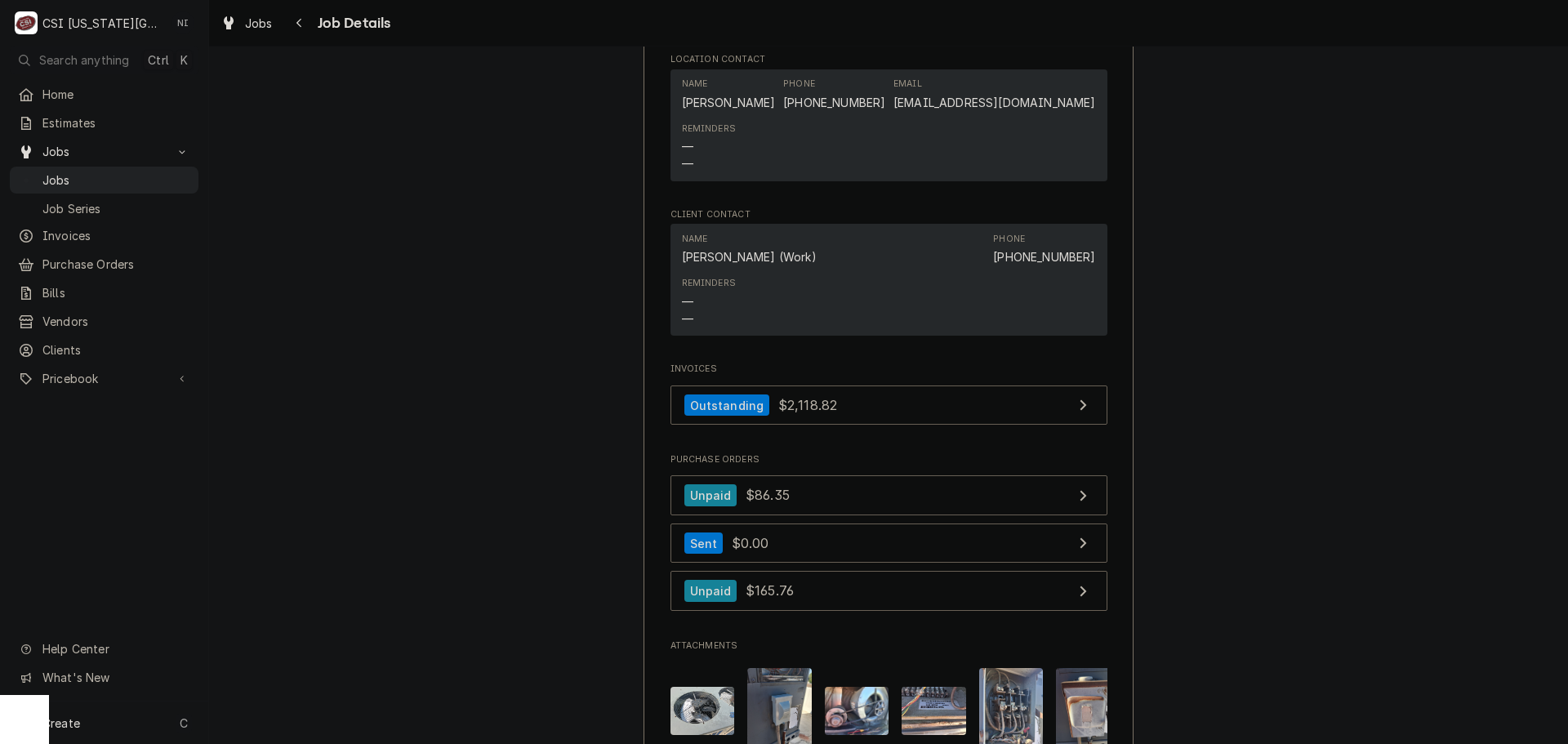
click at [886, 466] on span "Purchase Orders" at bounding box center [889, 460] width 437 height 14
click at [875, 425] on link "Outstanding $2,118.82" at bounding box center [889, 405] width 437 height 40
click at [122, 171] on span "Jobs" at bounding box center [116, 180] width 148 height 17
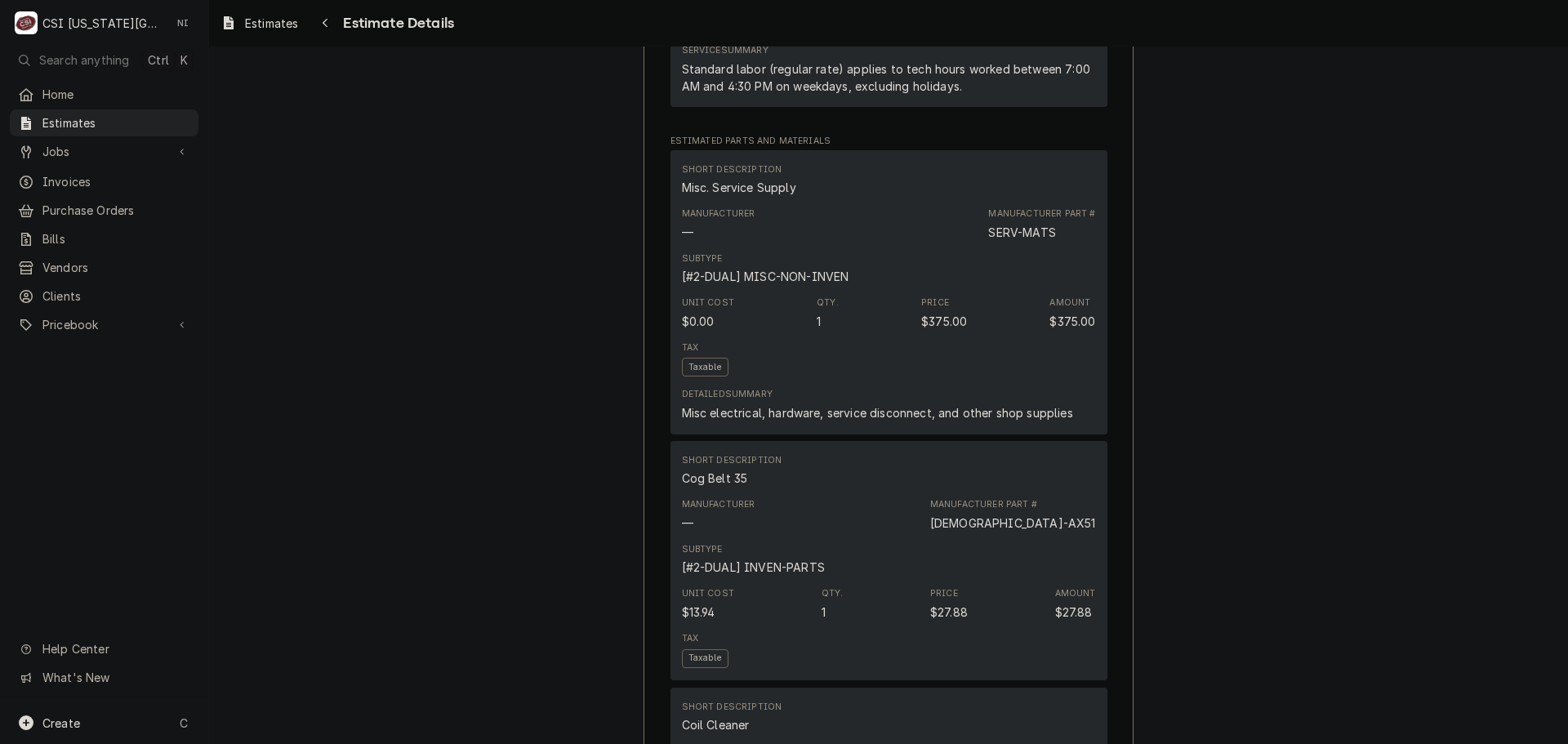
scroll to position [1877, 0]
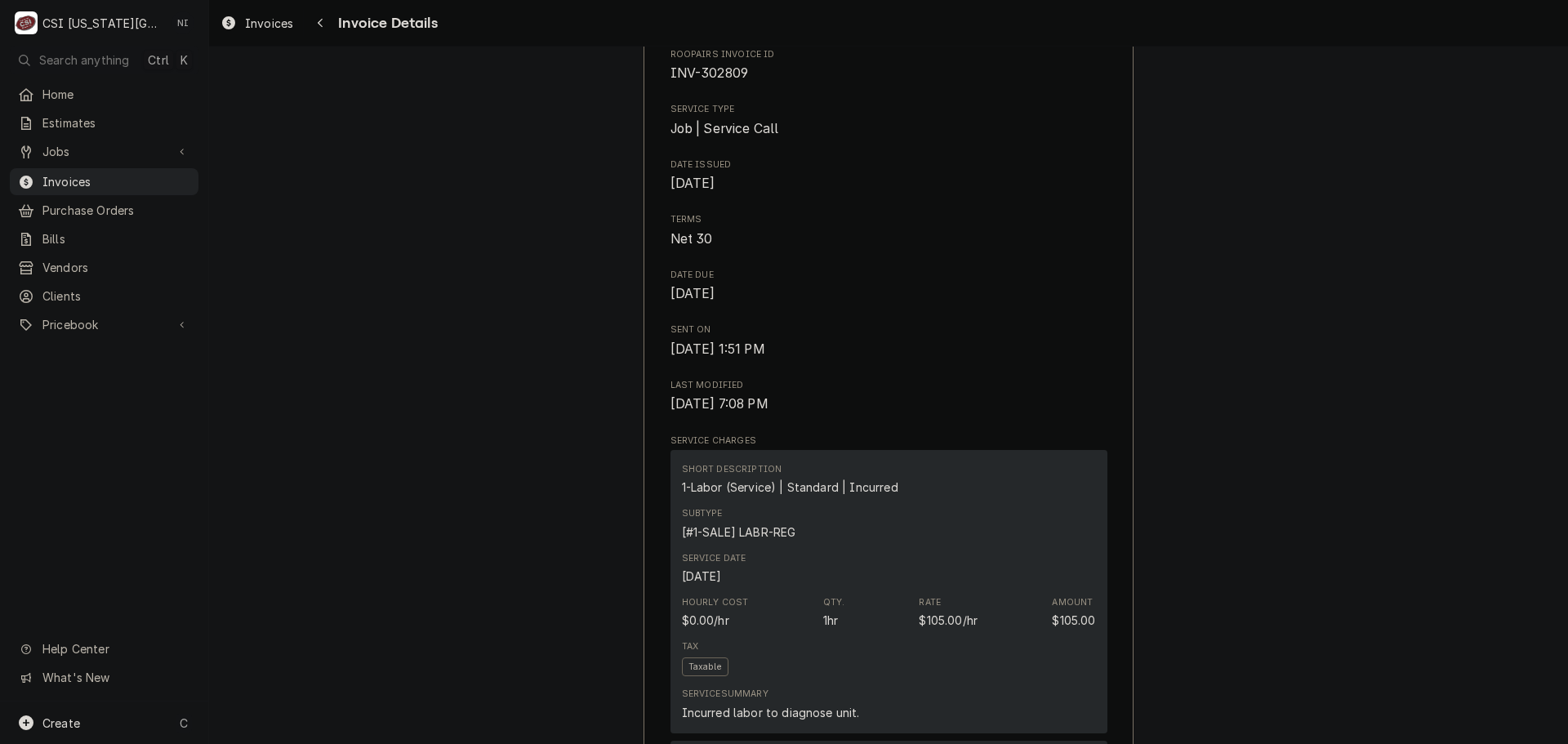
scroll to position [327, 0]
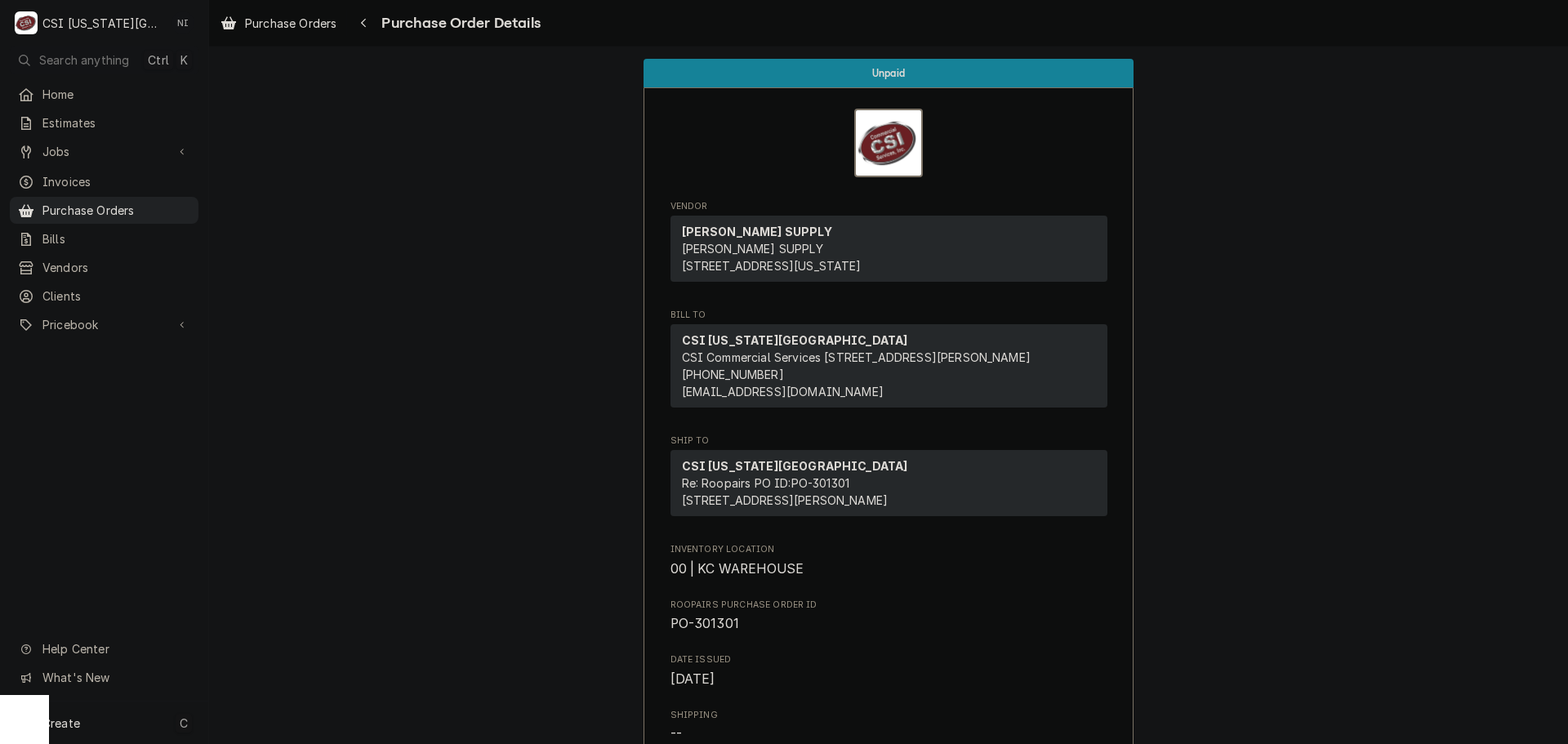
drag, startPoint x: 131, startPoint y: 728, endPoint x: 151, endPoint y: 723, distance: 20.6
click at [131, 728] on div "Create C" at bounding box center [103, 723] width 208 height 43
click at [281, 611] on div "Purchase Order" at bounding box center [305, 611] width 109 height 17
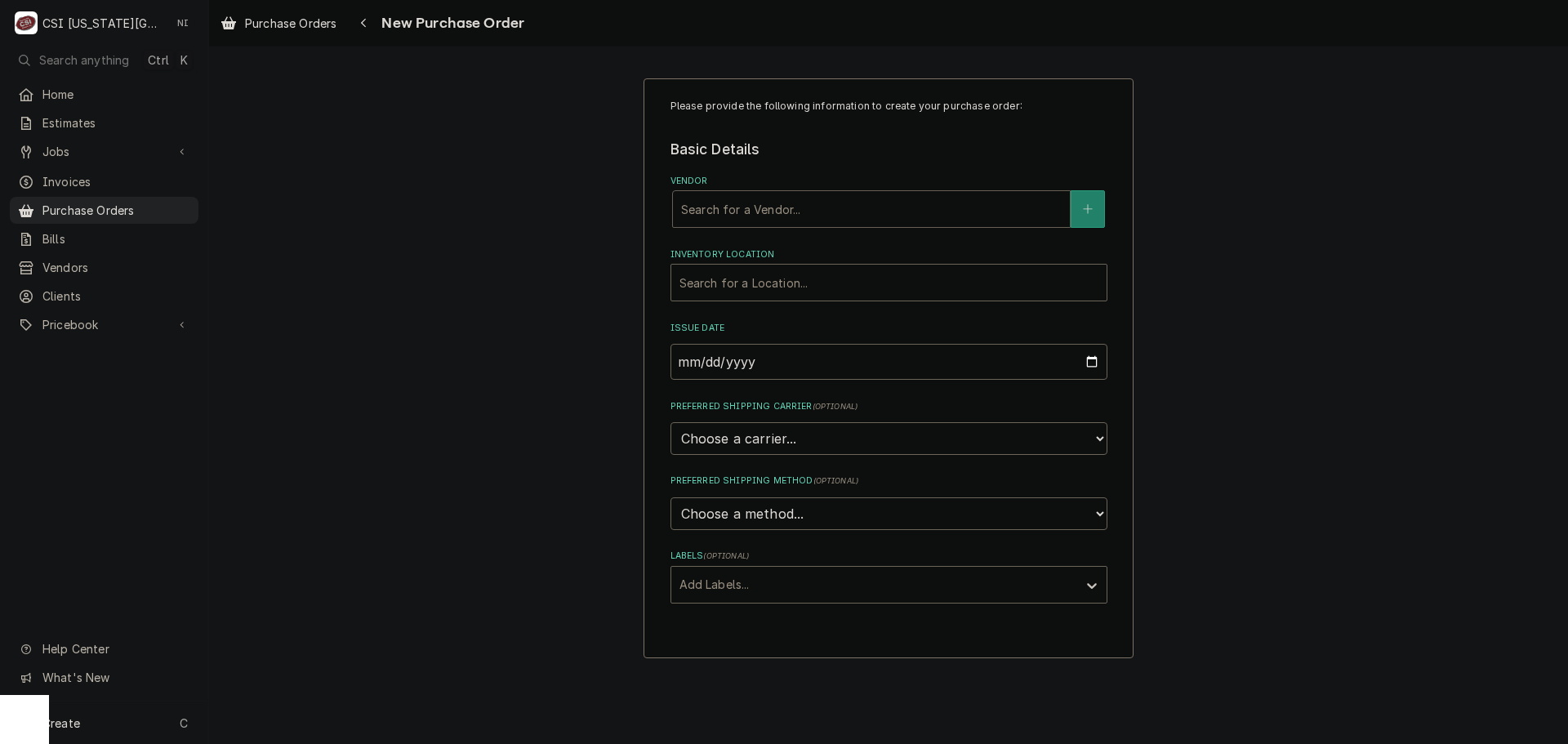
click at [833, 216] on div "Vendor" at bounding box center [871, 209] width 381 height 29
type input "reeves"
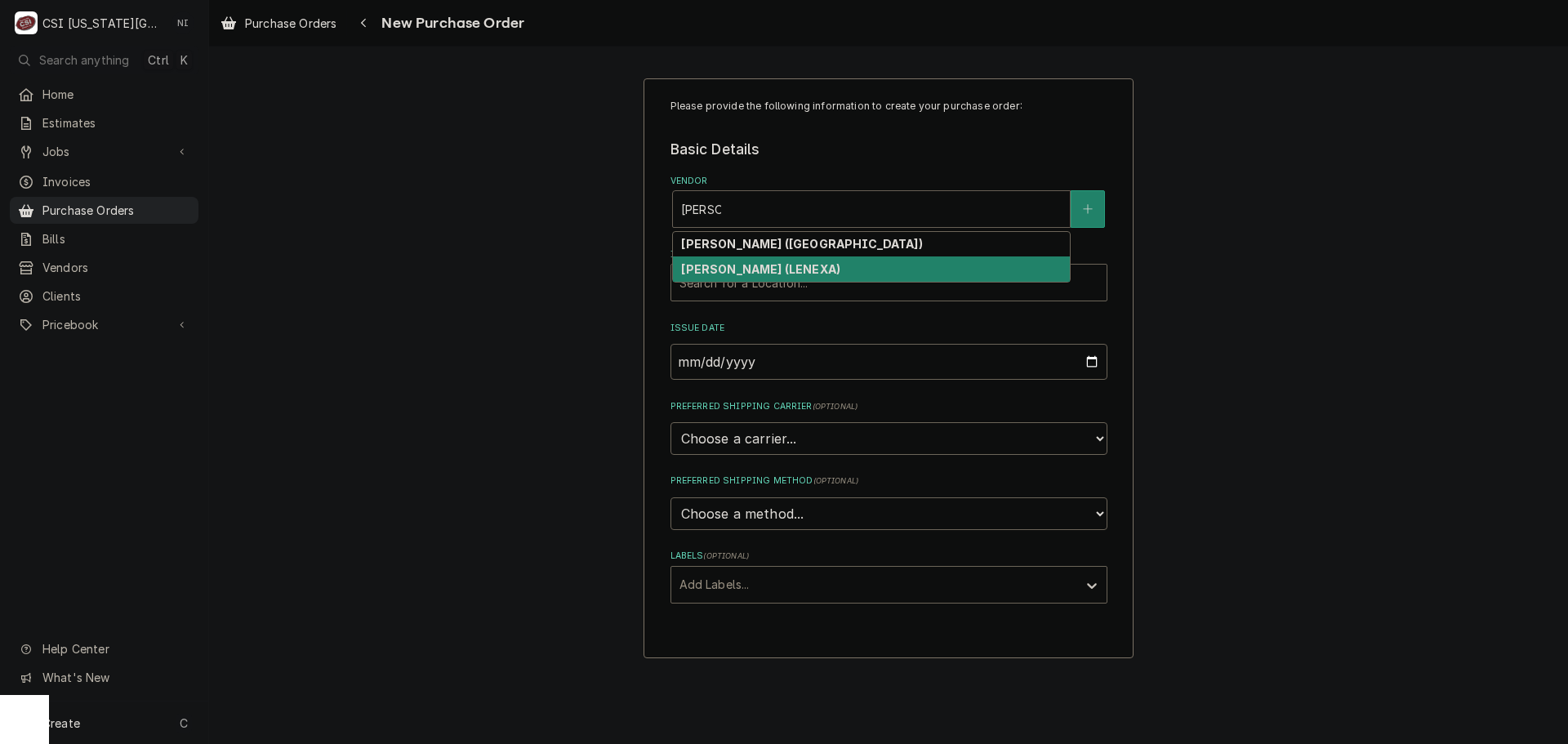
click at [732, 269] on strong "[PERSON_NAME] (LENEXA)" at bounding box center [760, 269] width 160 height 14
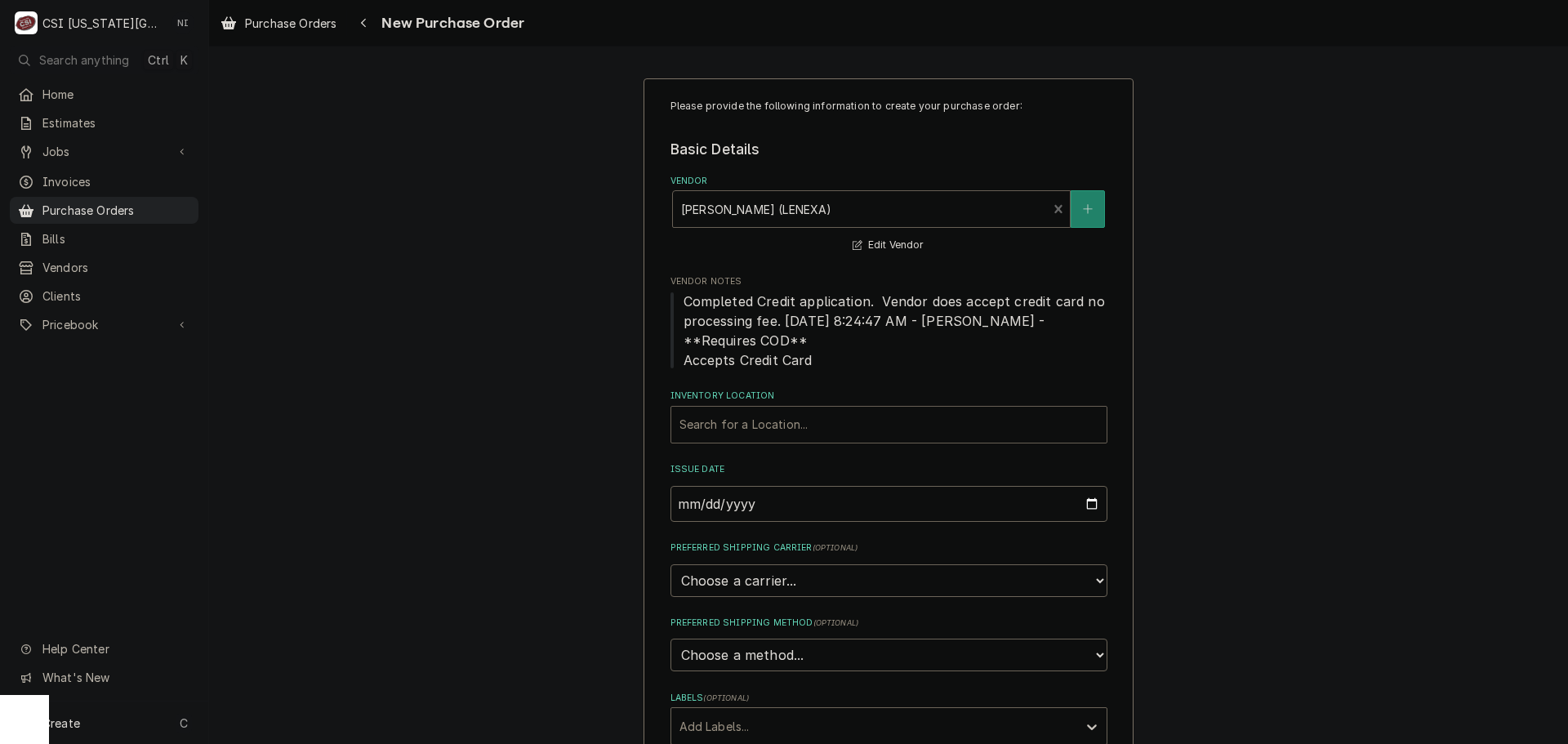
click at [755, 423] on div "Inventory Location" at bounding box center [888, 424] width 419 height 29
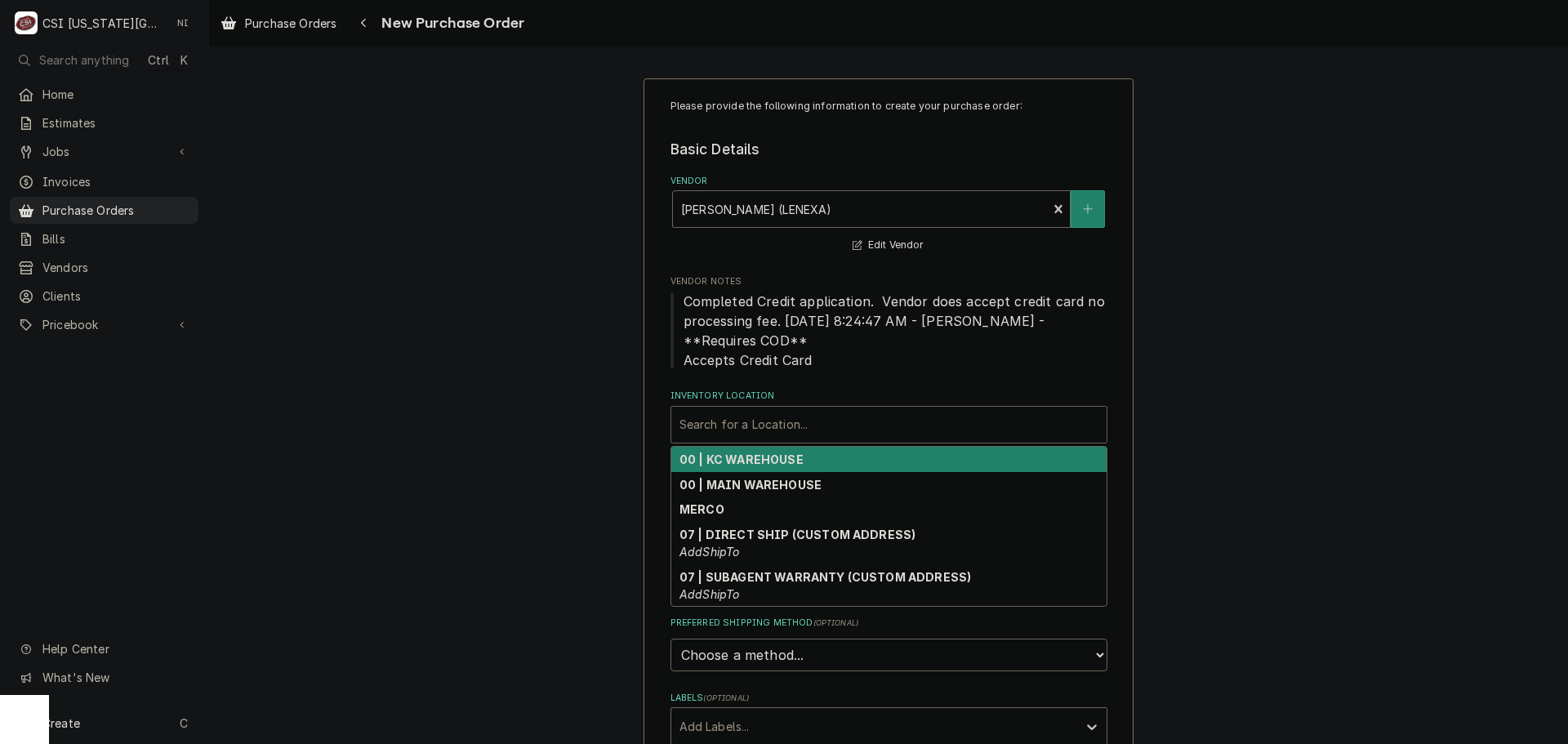
click at [749, 460] on strong "00 | KC WAREHOUSE" at bounding box center [741, 459] width 124 height 14
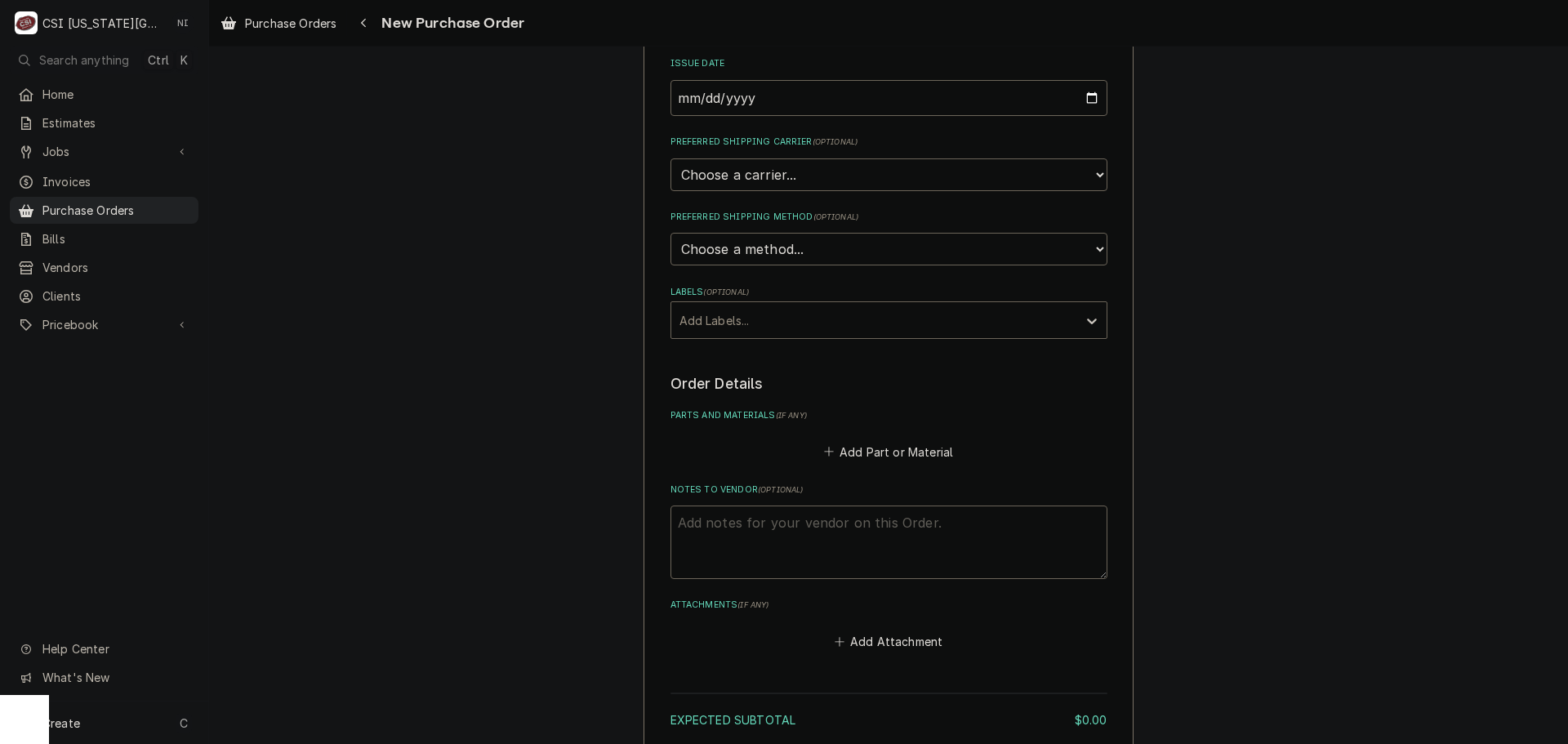
scroll to position [408, 0]
click at [797, 317] on div "Labels" at bounding box center [874, 317] width 390 height 29
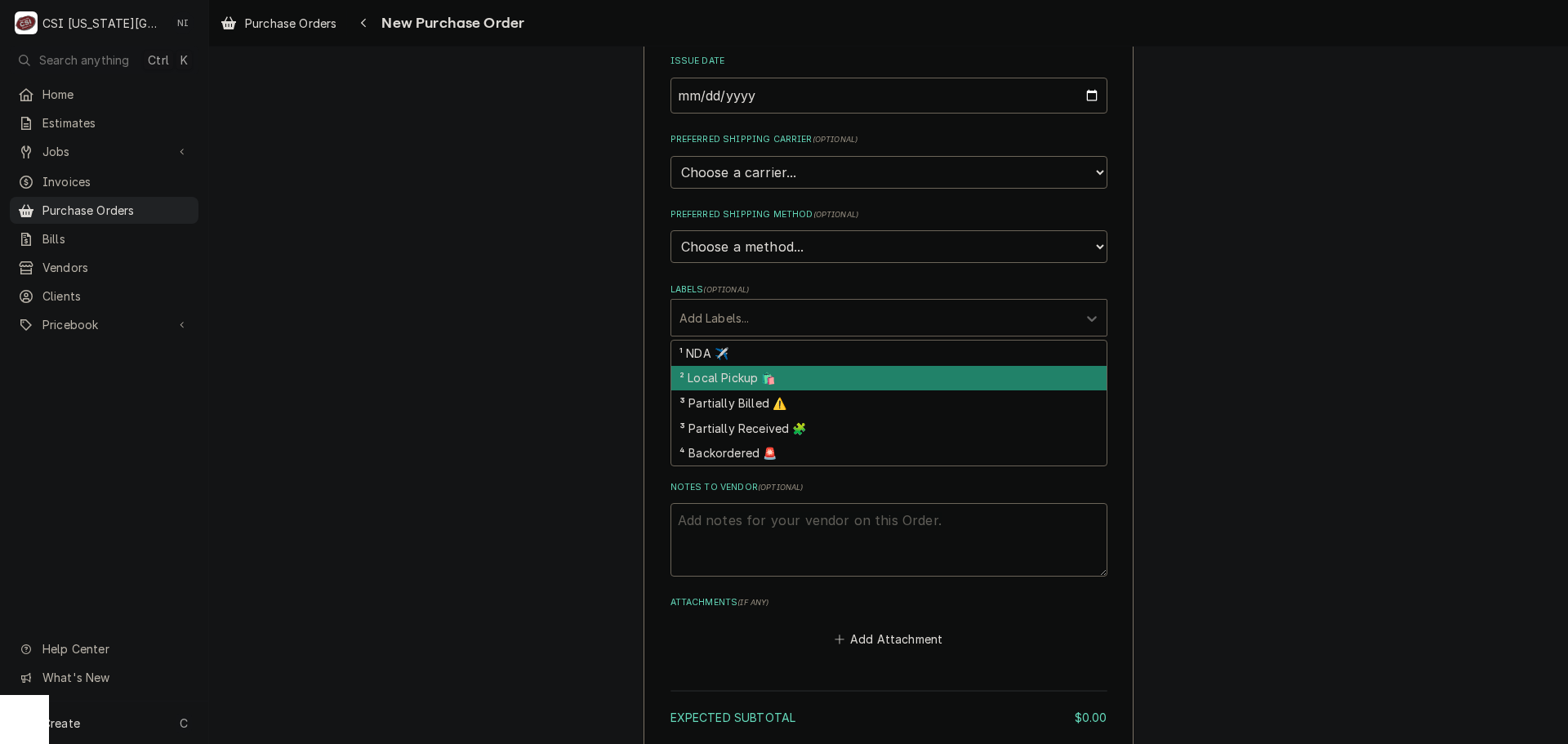
drag, startPoint x: 774, startPoint y: 373, endPoint x: 774, endPoint y: 386, distance: 13.0
click at [774, 374] on div "² Local Pickup 🛍️" at bounding box center [888, 378] width 435 height 25
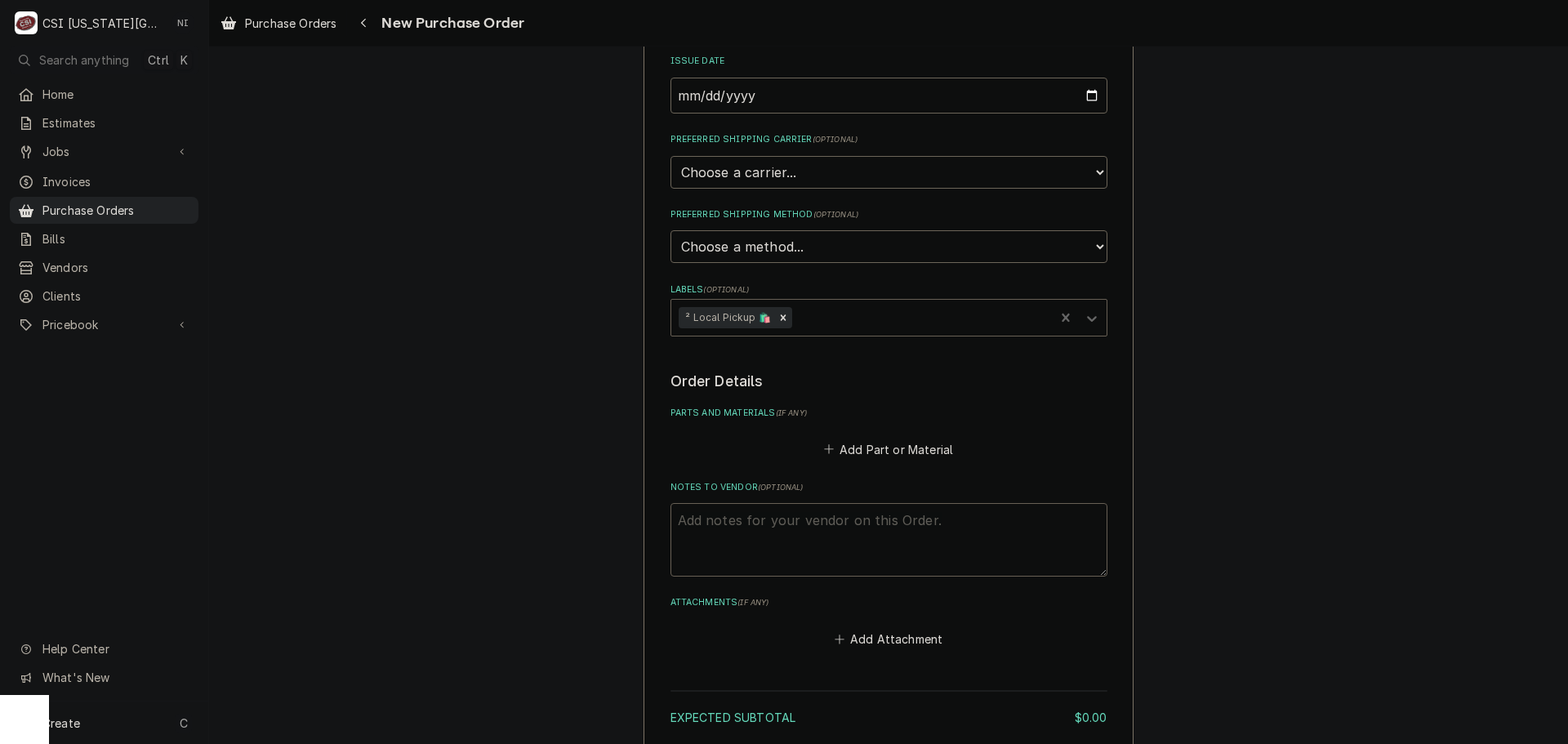
click at [765, 521] on textarea "Notes to Vendor ( optional )" at bounding box center [889, 539] width 437 height 73
type textarea "x"
type textarea "t"
type textarea "x"
type textarea "tr"
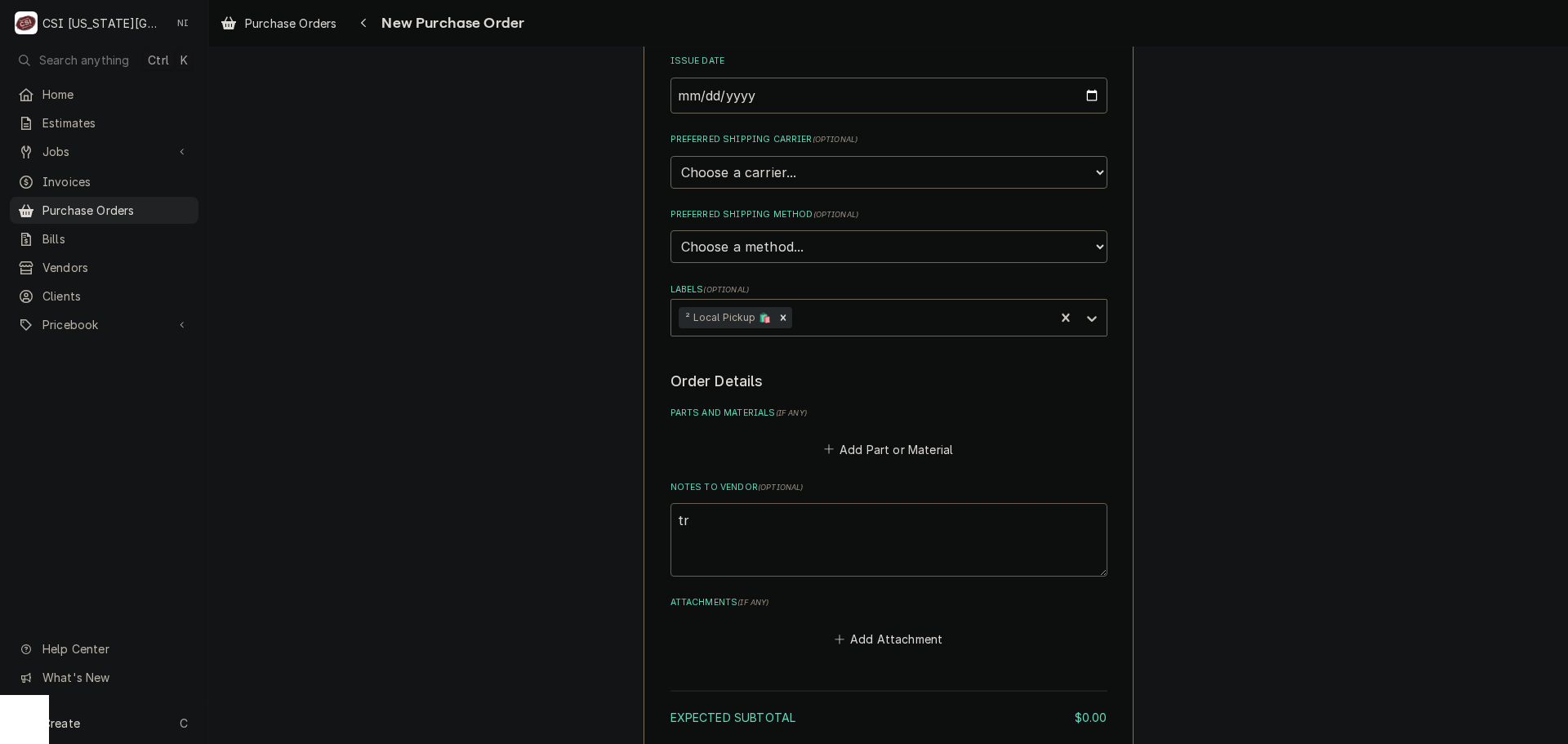
type textarea "x"
type textarea "tre"
type textarea "x"
type textarea "trey"
click at [859, 449] on button "Add Part or Material" at bounding box center [887, 449] width 134 height 23
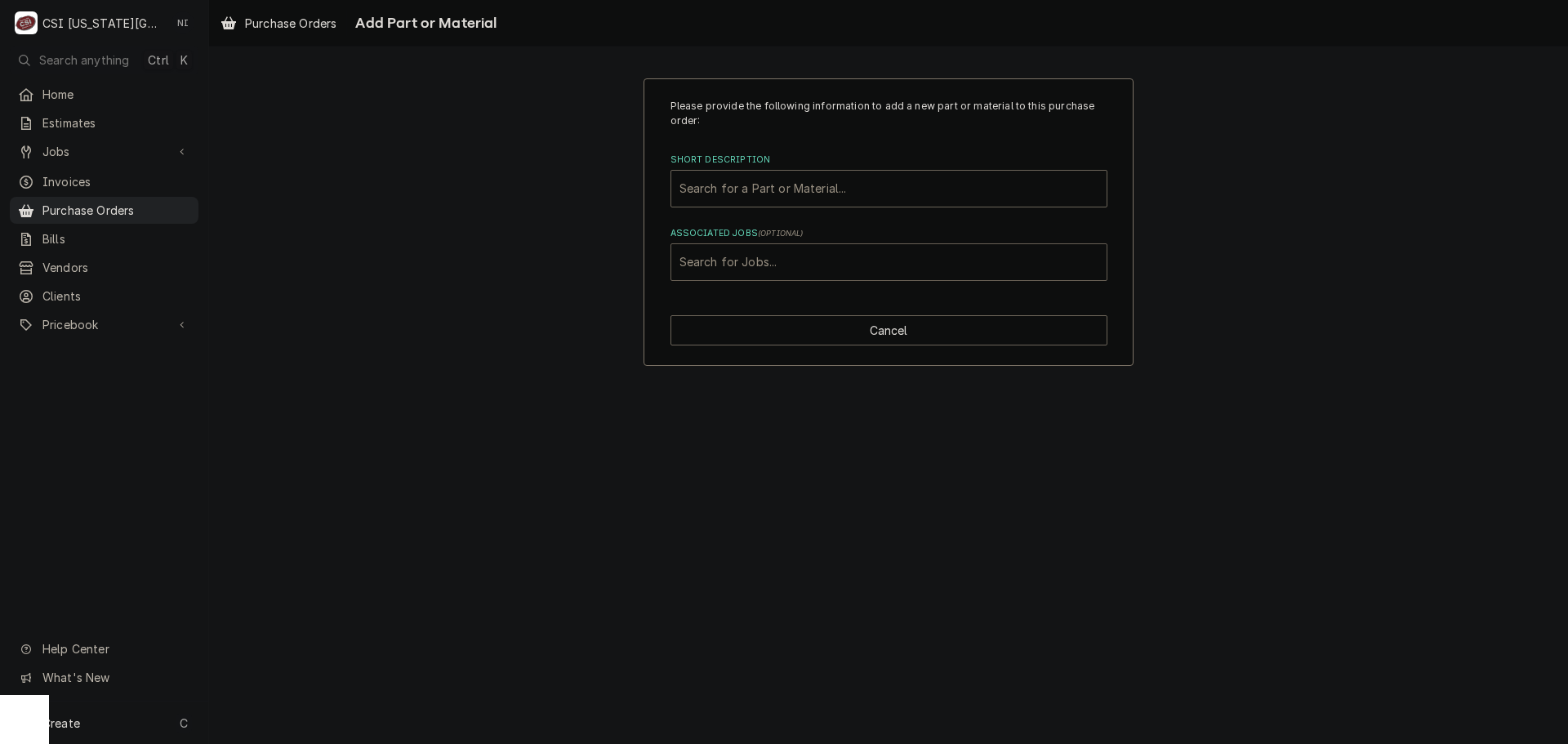
click at [768, 259] on div "Associated Jobs" at bounding box center [888, 262] width 419 height 29
type input "45811"
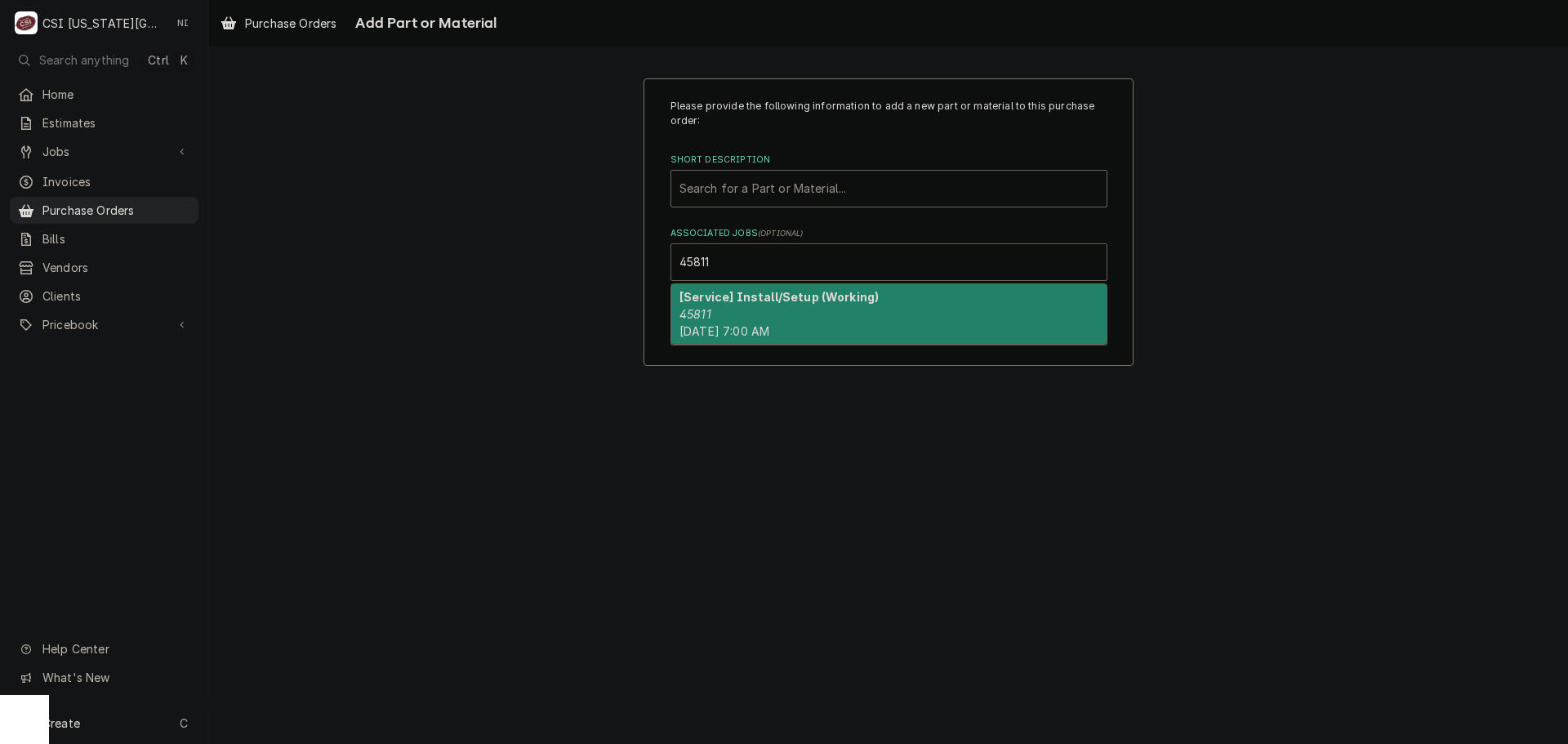
drag, startPoint x: 725, startPoint y: 305, endPoint x: 753, endPoint y: 302, distance: 28.2
click at [737, 305] on div "[Service] Install/Setup (Working) 45811 Tue, Sep 2nd, 2025 - 7:00 AM" at bounding box center [888, 314] width 435 height 60
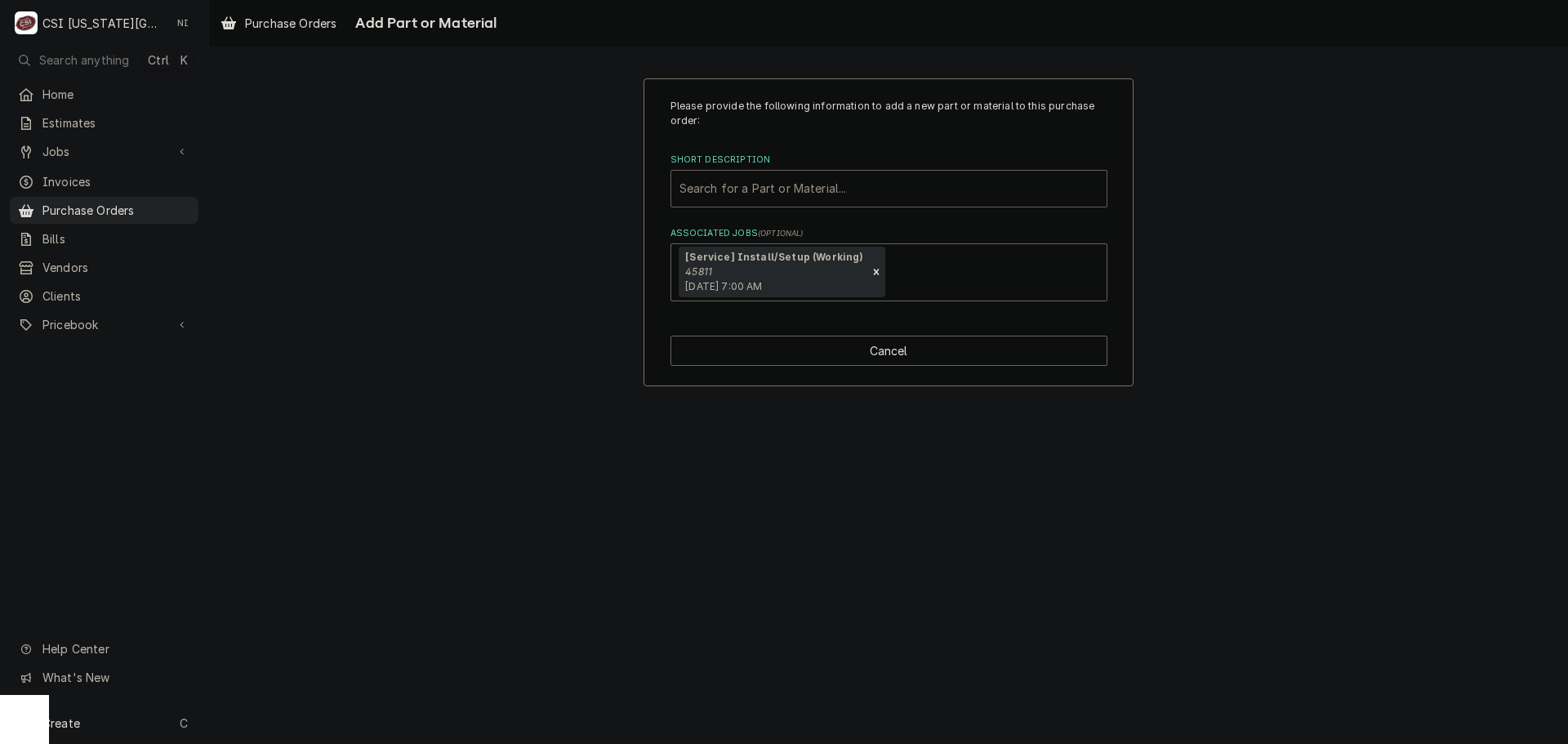
click at [819, 186] on div "Short Description" at bounding box center [888, 188] width 419 height 29
type input "pro mat"
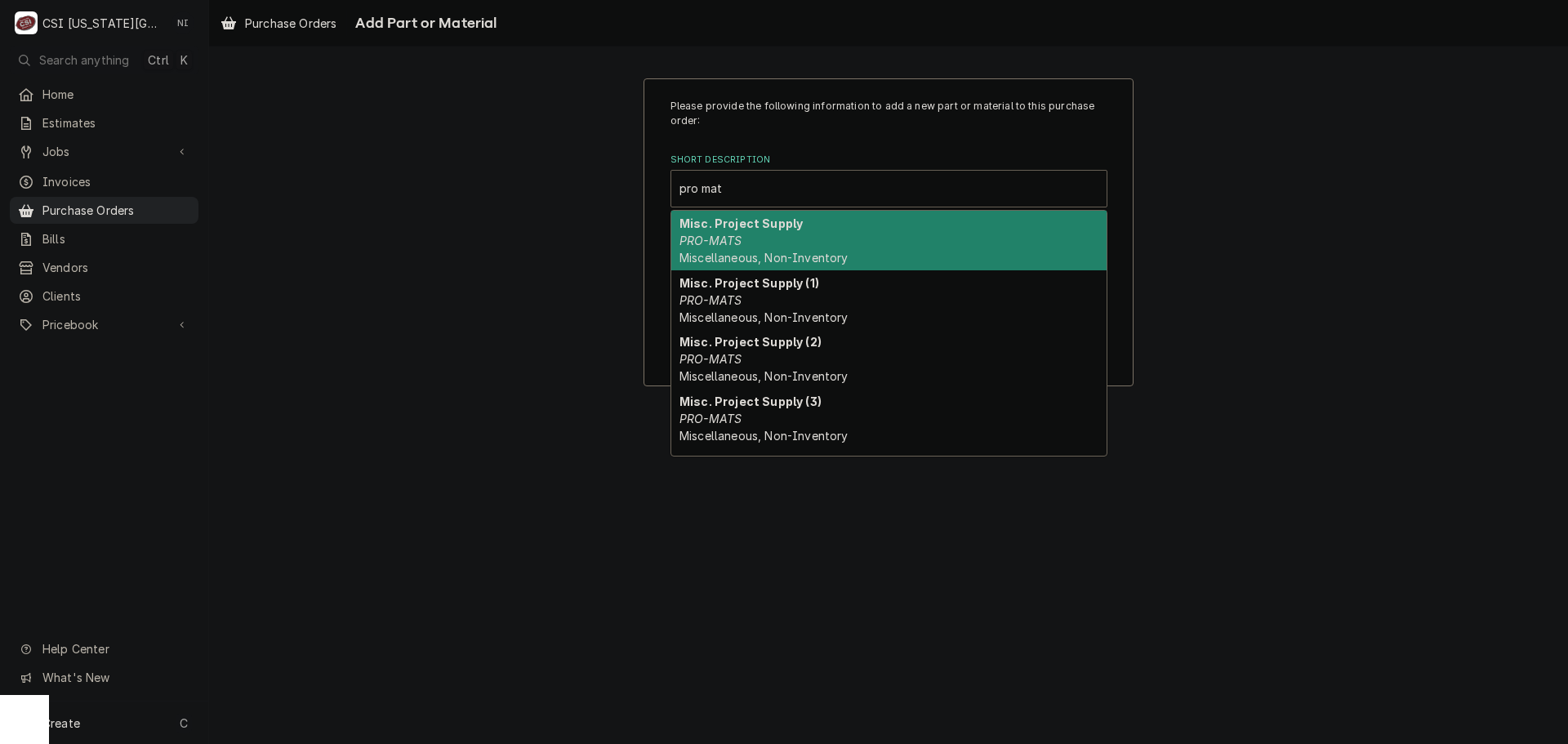
click at [783, 238] on div "Misc. Project Supply PRO-MATS Miscellaneous, Non-Inventory" at bounding box center [888, 241] width 435 height 60
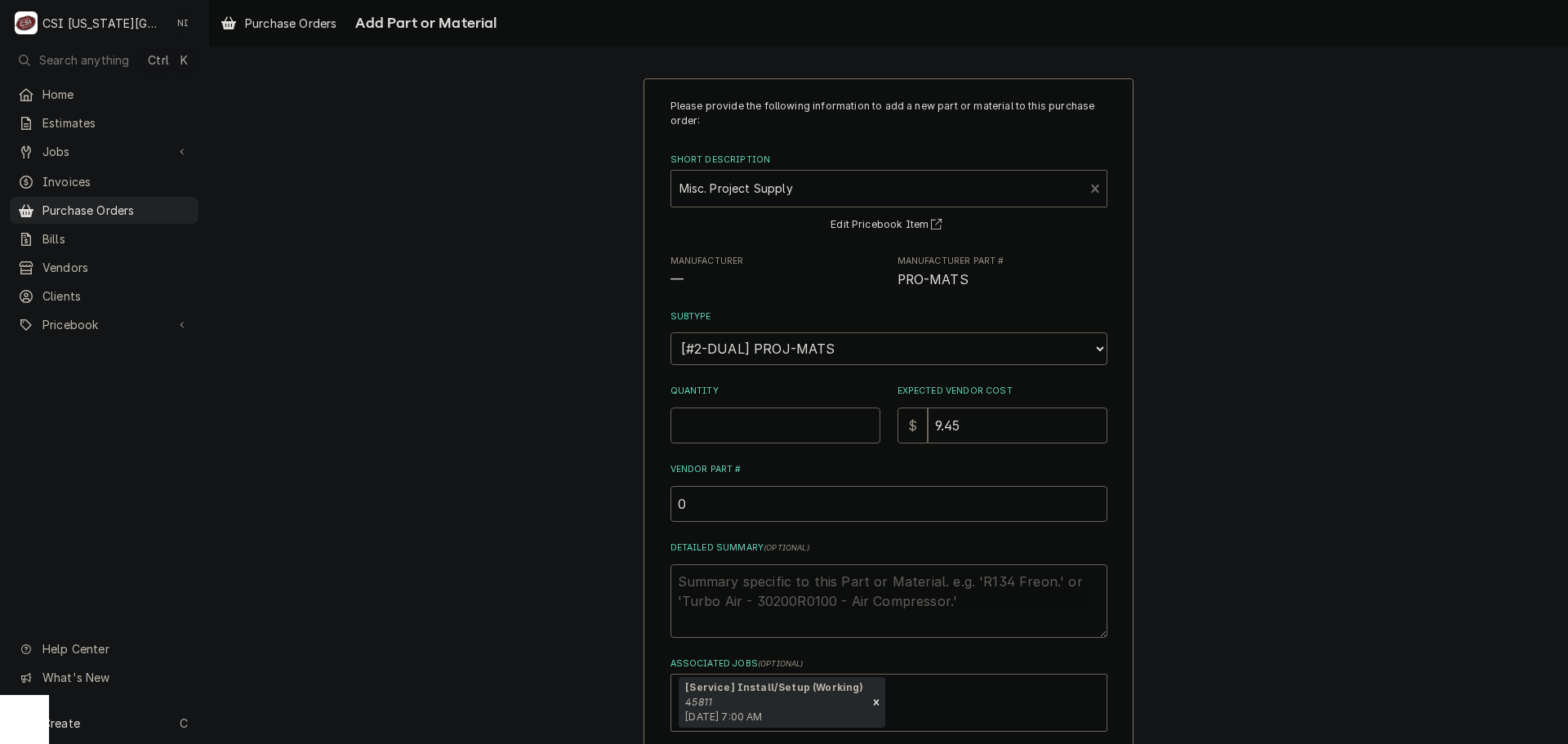
click at [781, 428] on input "Quantity" at bounding box center [775, 425] width 210 height 36
type textarea "x"
type input "1"
type textarea "x"
type input "0"
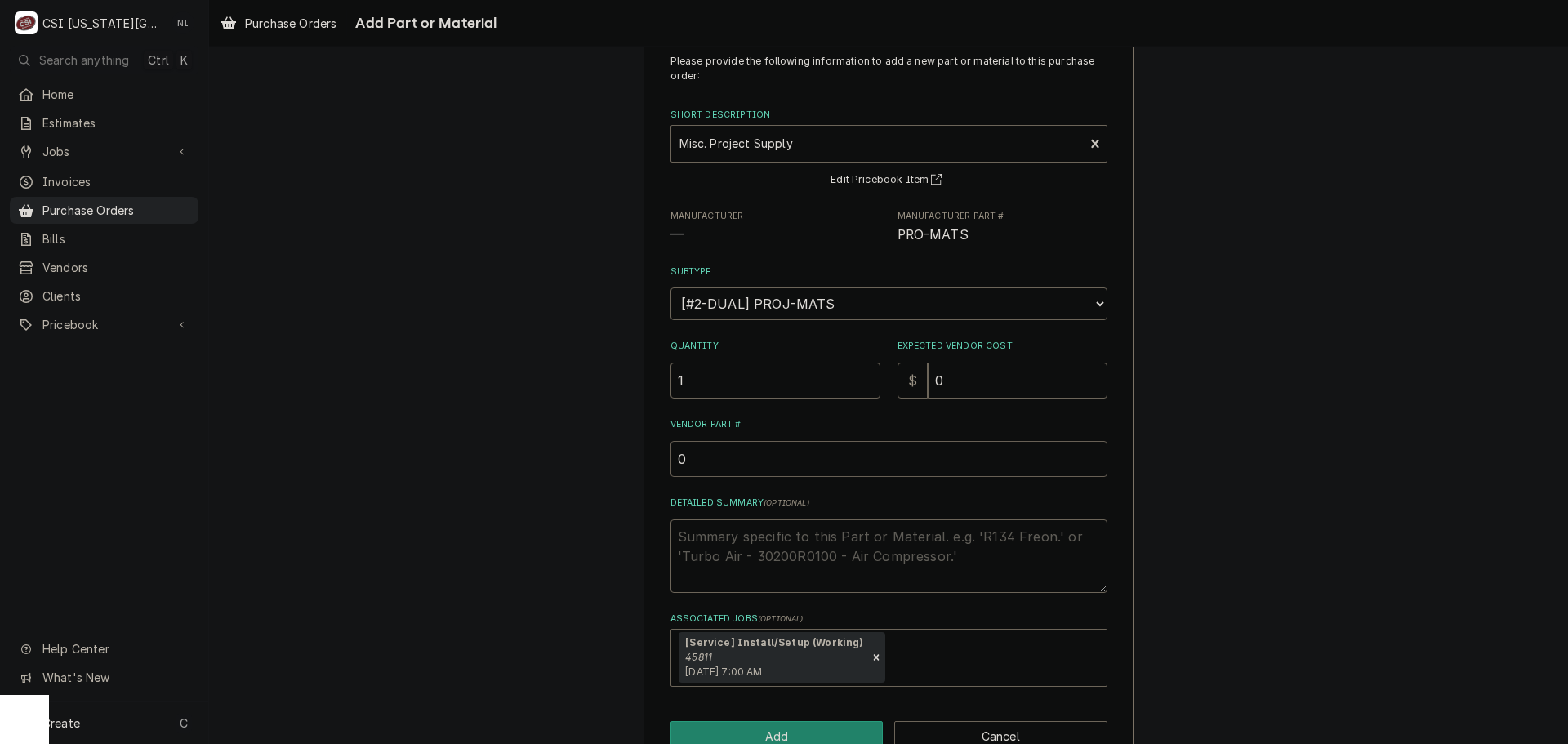
scroll to position [87, 0]
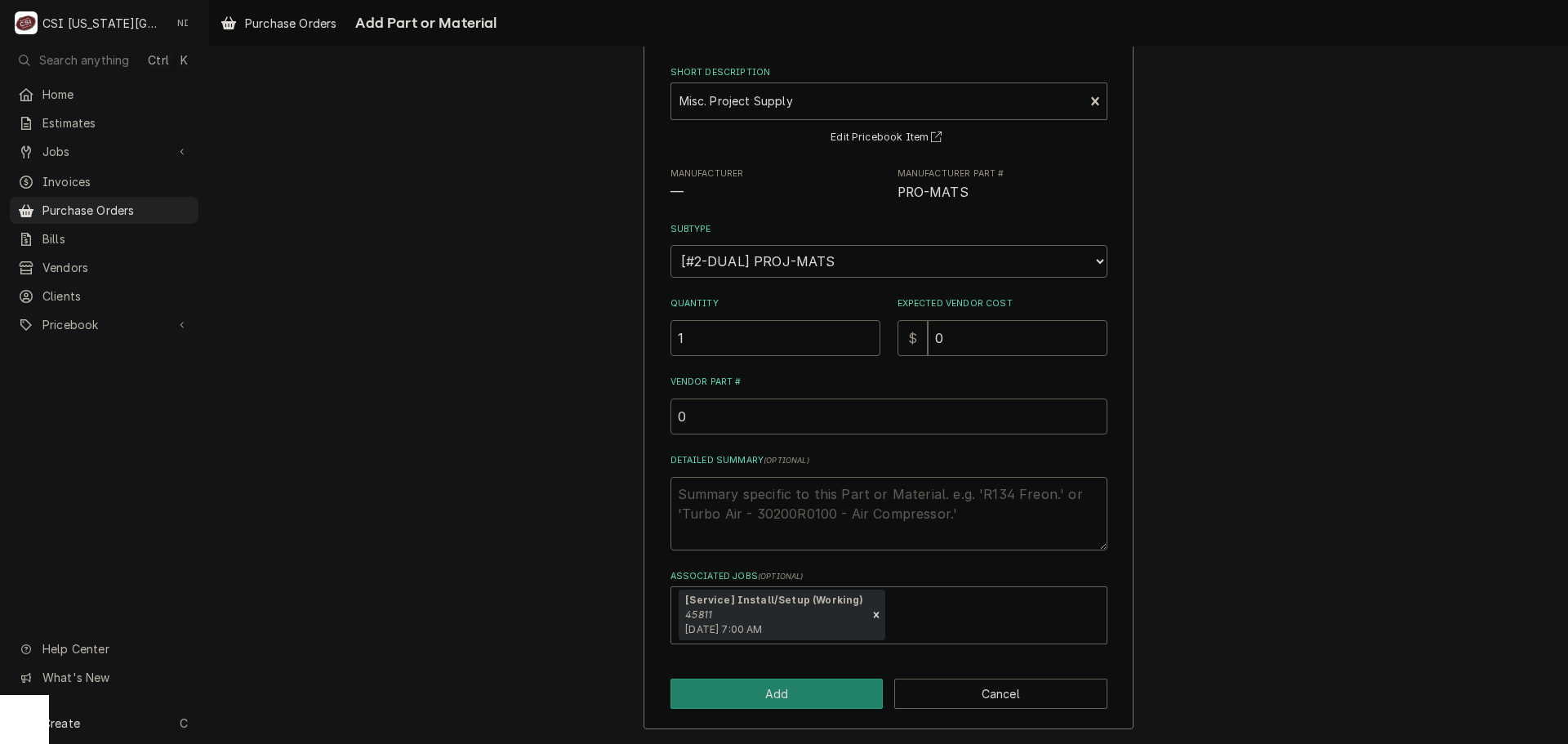
type textarea "x"
type input "p"
type textarea "x"
type input "pr"
type textarea "x"
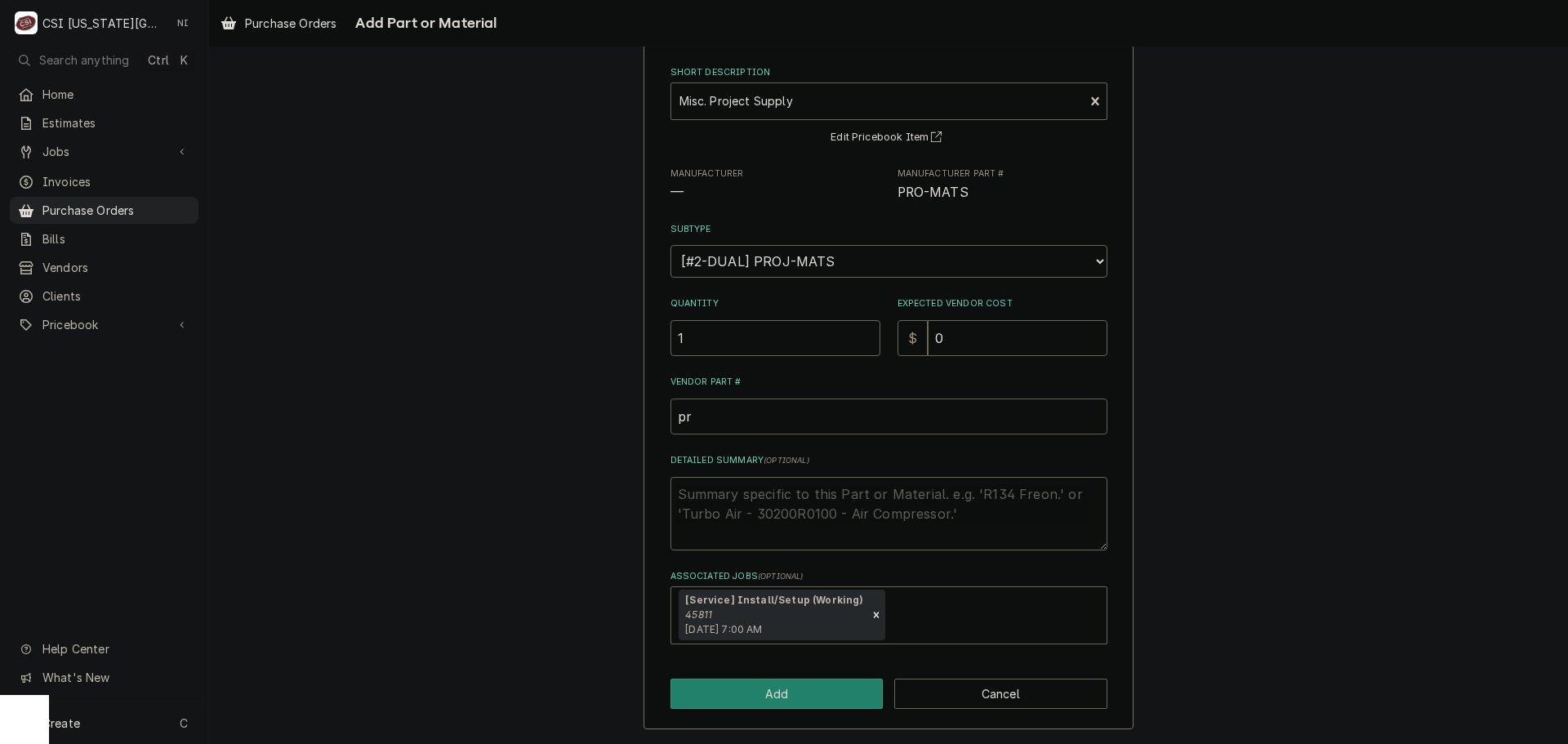
type input "pro"
type textarea "x"
type input "prom"
type textarea "x"
type input "proma"
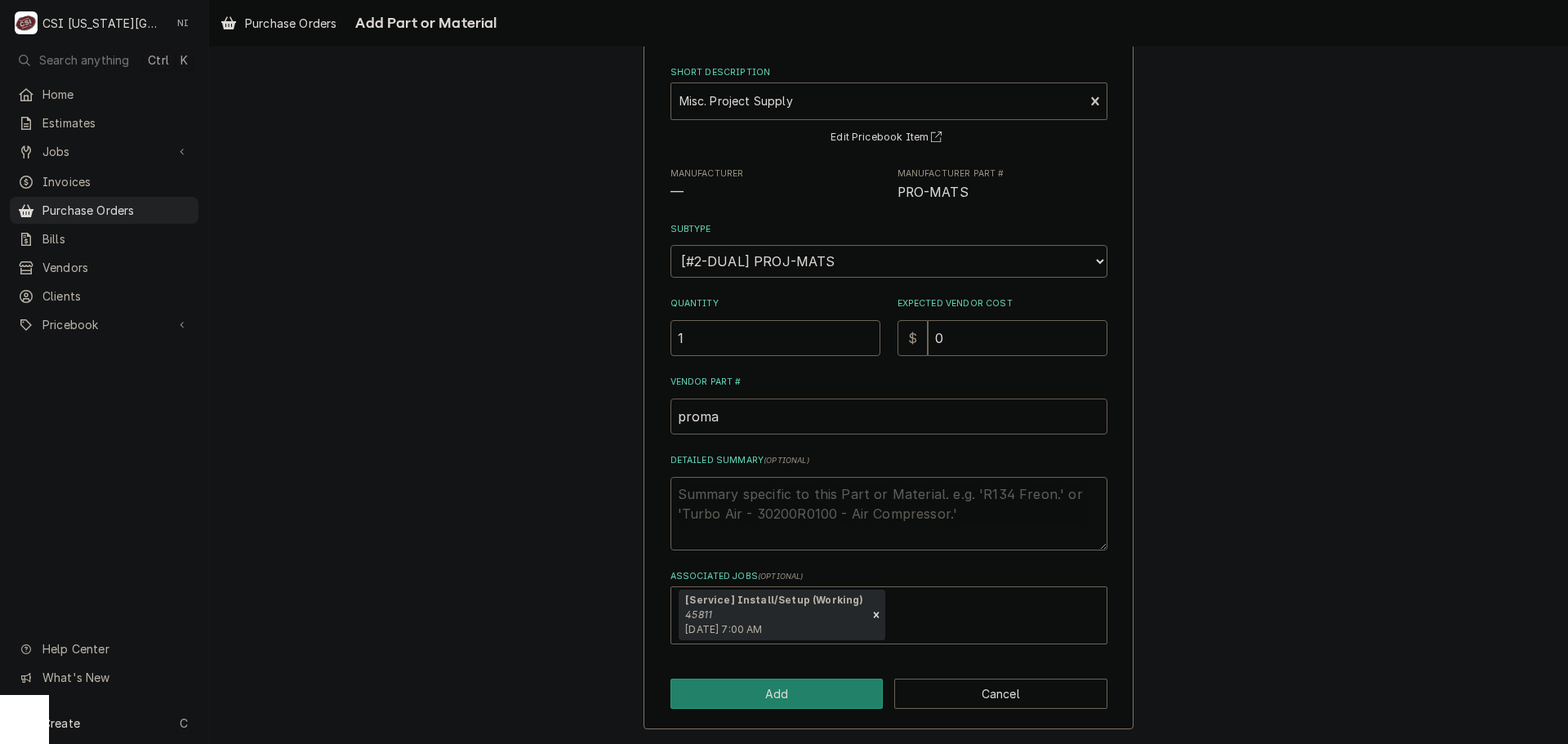
type textarea "x"
type input "promat"
click at [792, 694] on button "Add" at bounding box center [777, 693] width 213 height 30
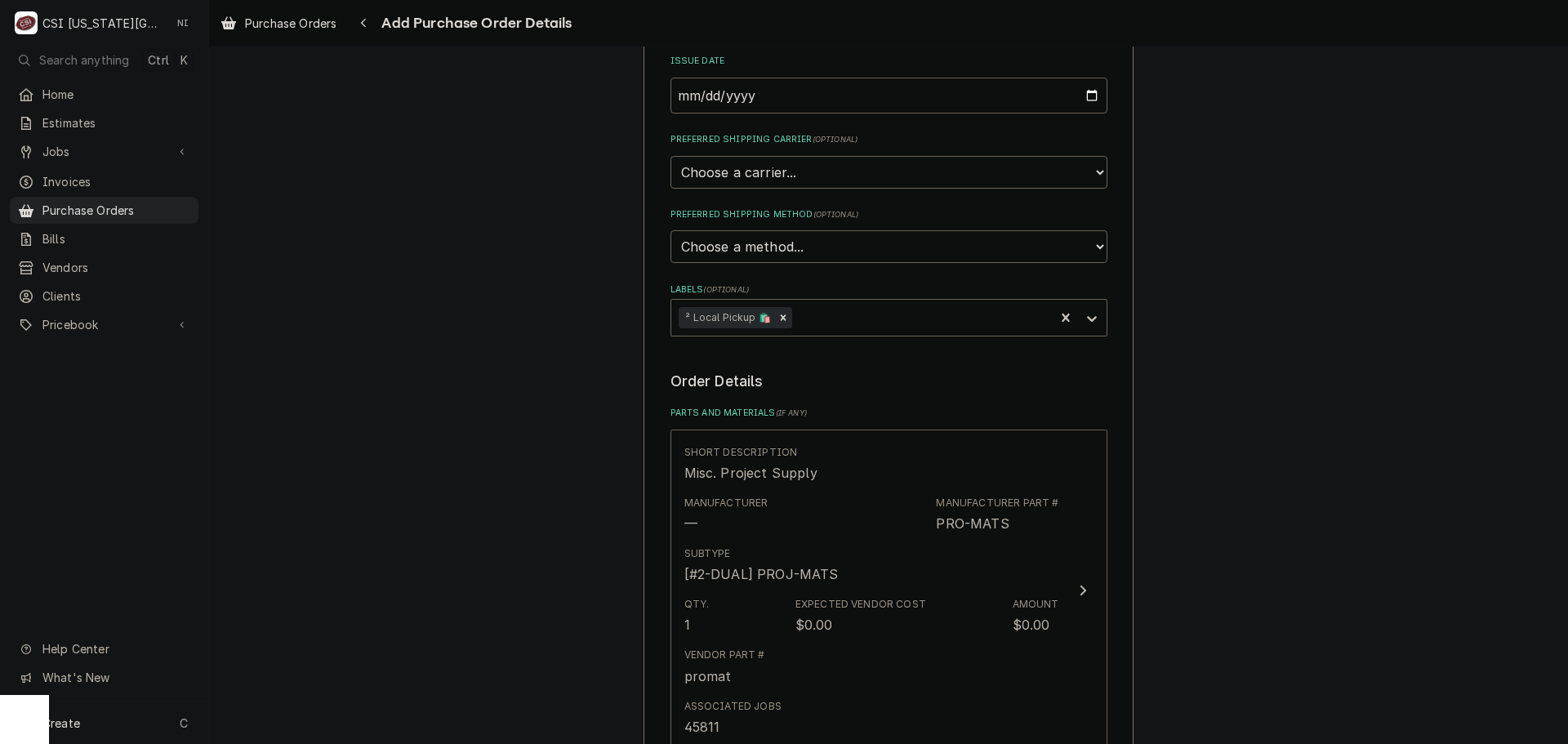
scroll to position [816, 0]
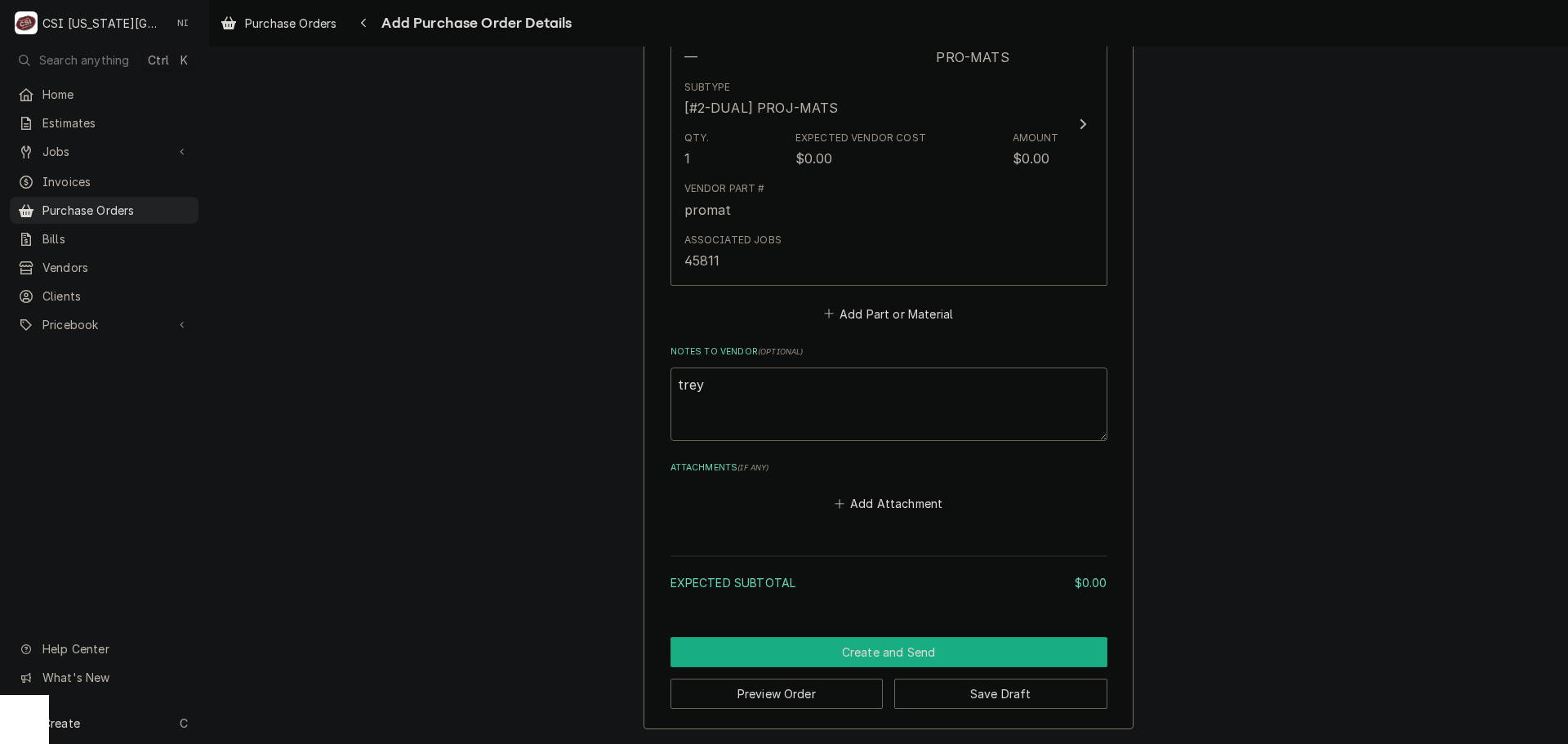
drag, startPoint x: 962, startPoint y: 639, endPoint x: 1338, endPoint y: 587, distance: 379.6
click at [966, 640] on button "Create and Send" at bounding box center [889, 651] width 437 height 30
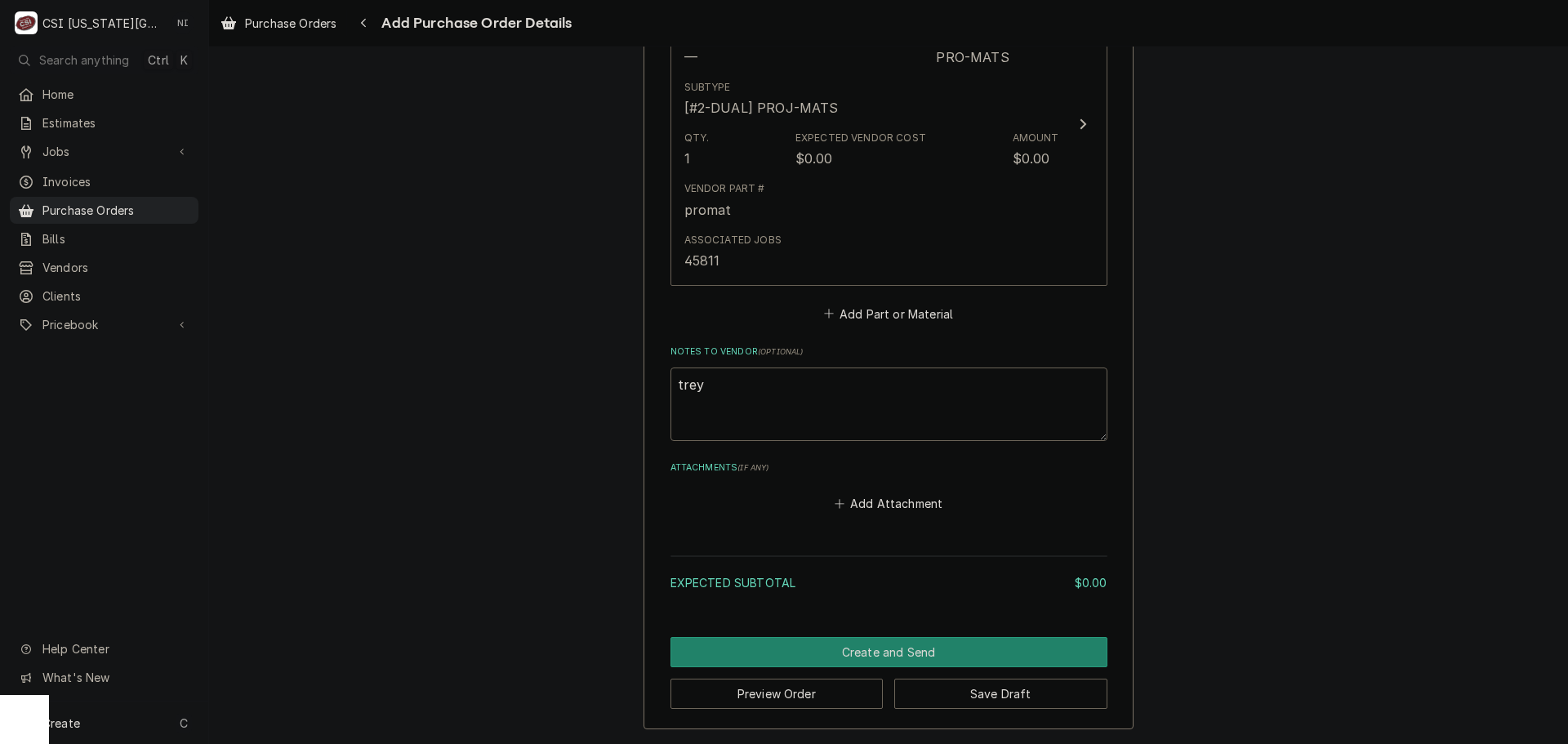
scroll to position [865, 0]
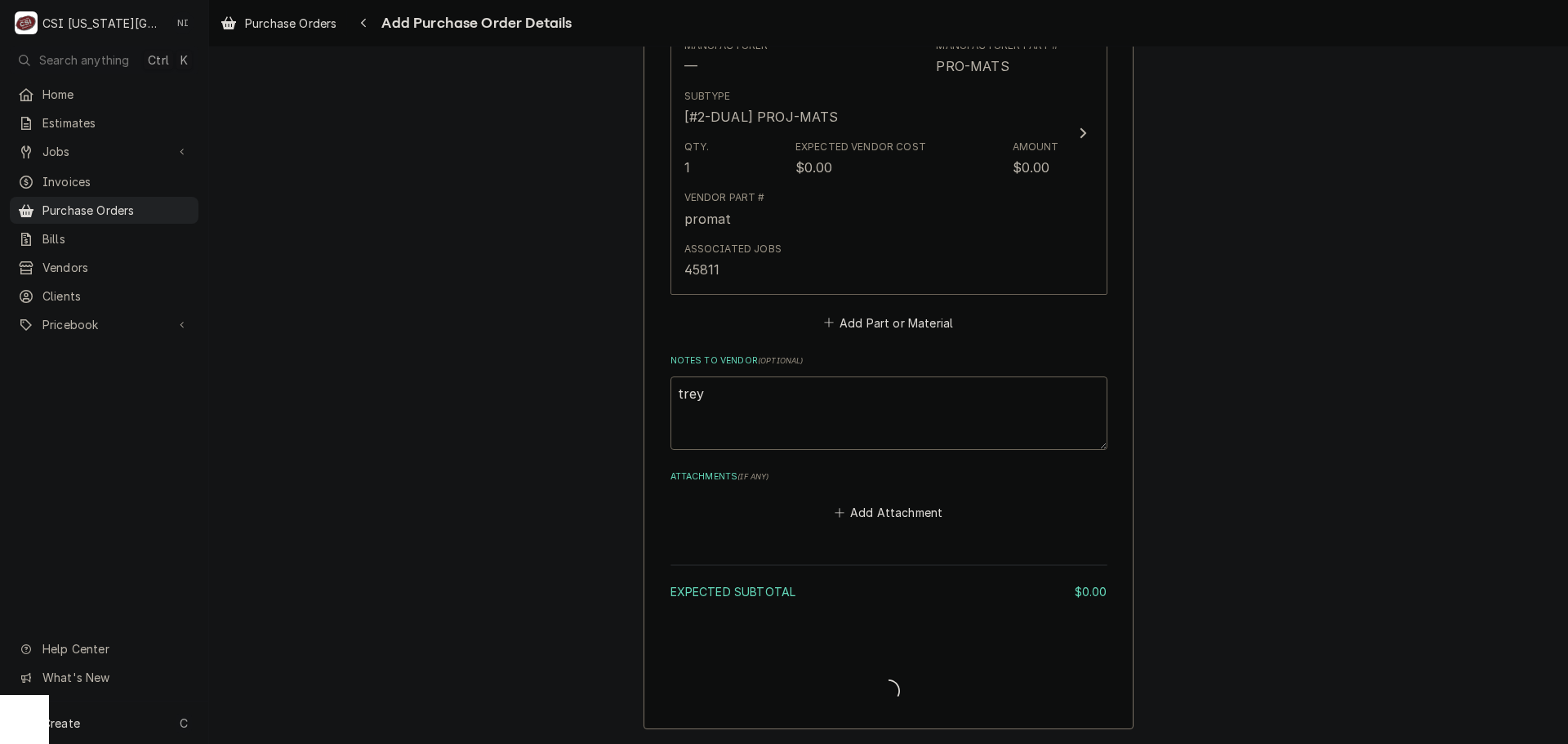
type textarea "x"
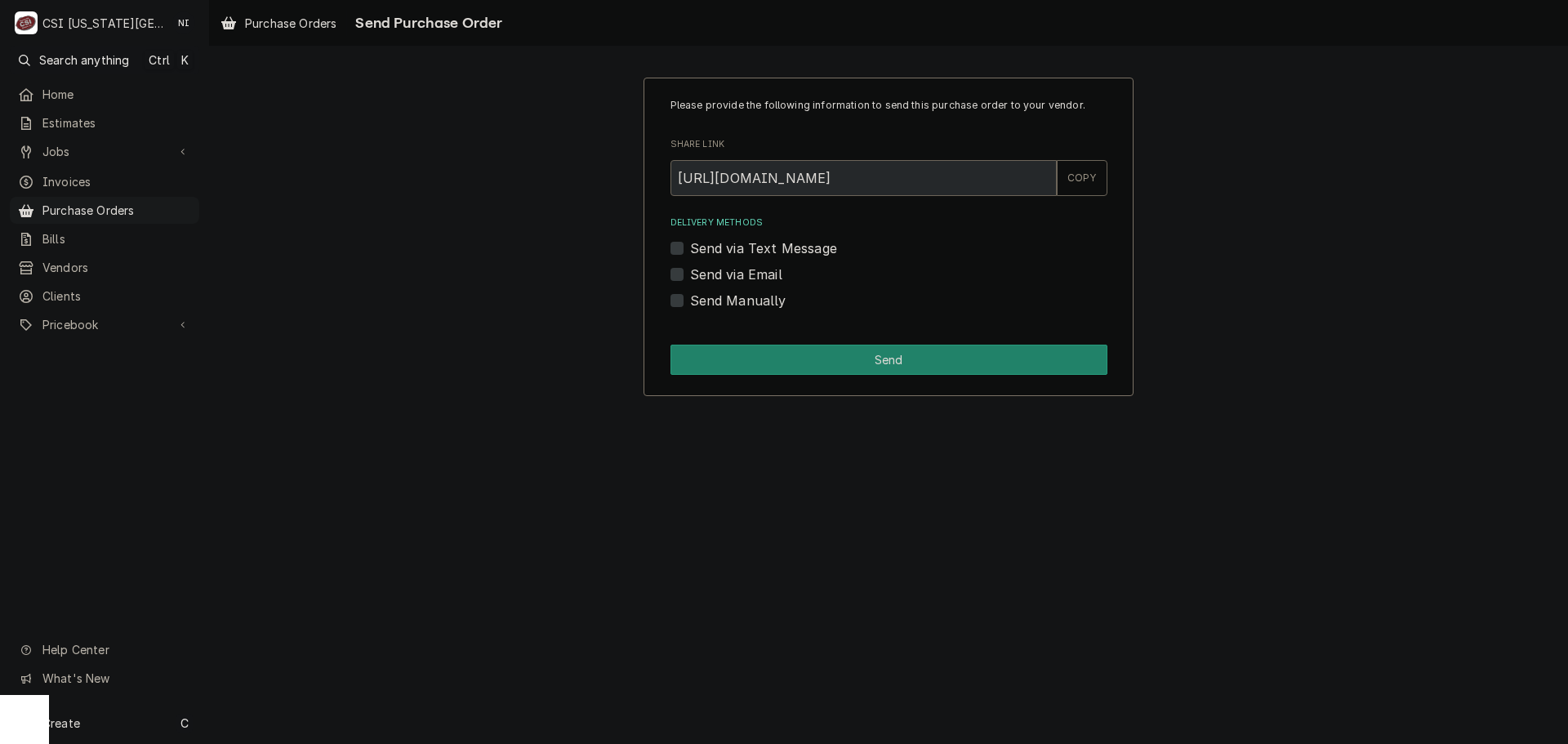
drag, startPoint x: 681, startPoint y: 305, endPoint x: 692, endPoint y: 314, distance: 14.2
click at [690, 305] on label "Send Manually" at bounding box center [739, 300] width 97 height 19
click at [690, 305] on input "Send Manually" at bounding box center [909, 308] width 437 height 36
checkbox input "true"
click at [717, 359] on button "Send" at bounding box center [889, 358] width 437 height 30
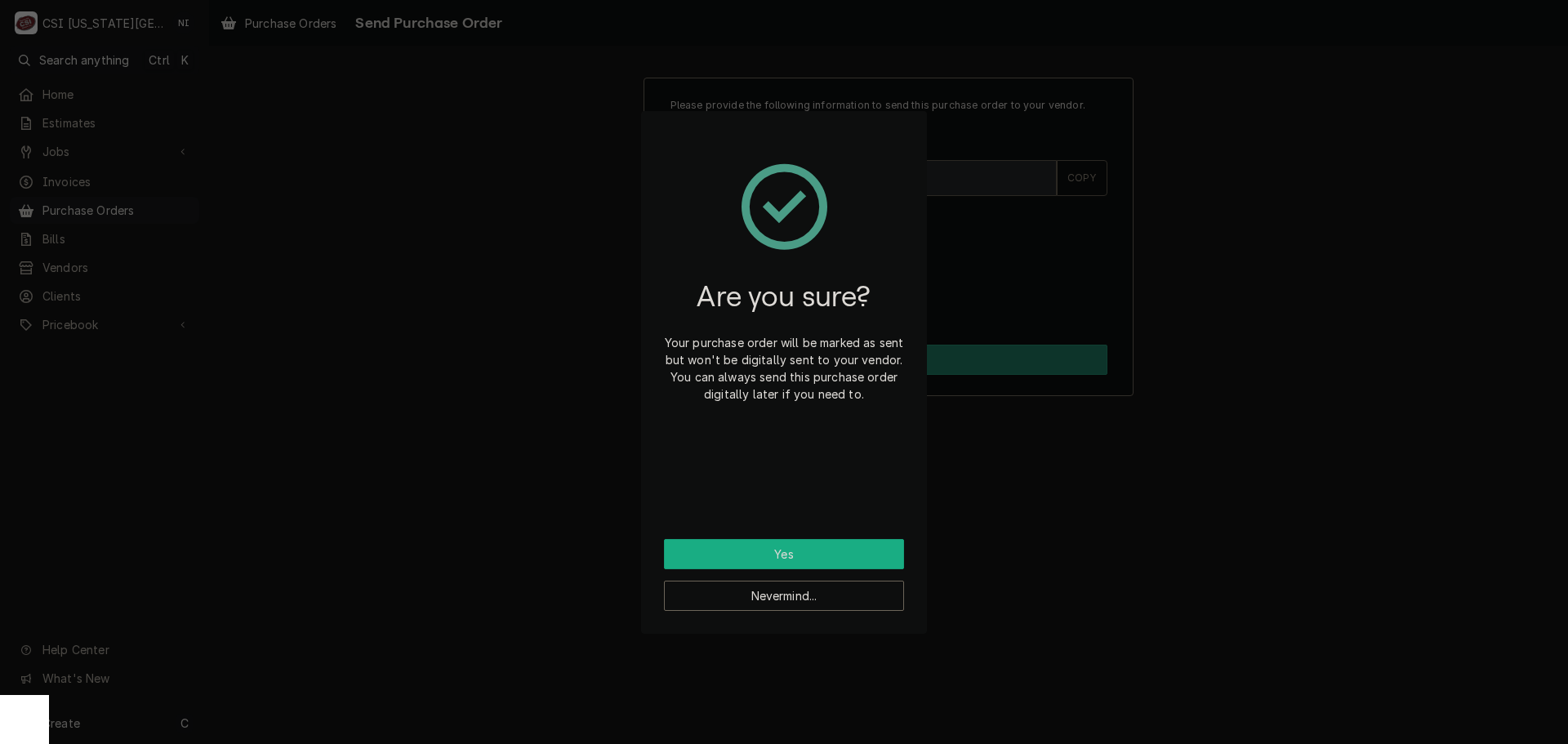
click at [795, 555] on button "Yes" at bounding box center [784, 554] width 240 height 30
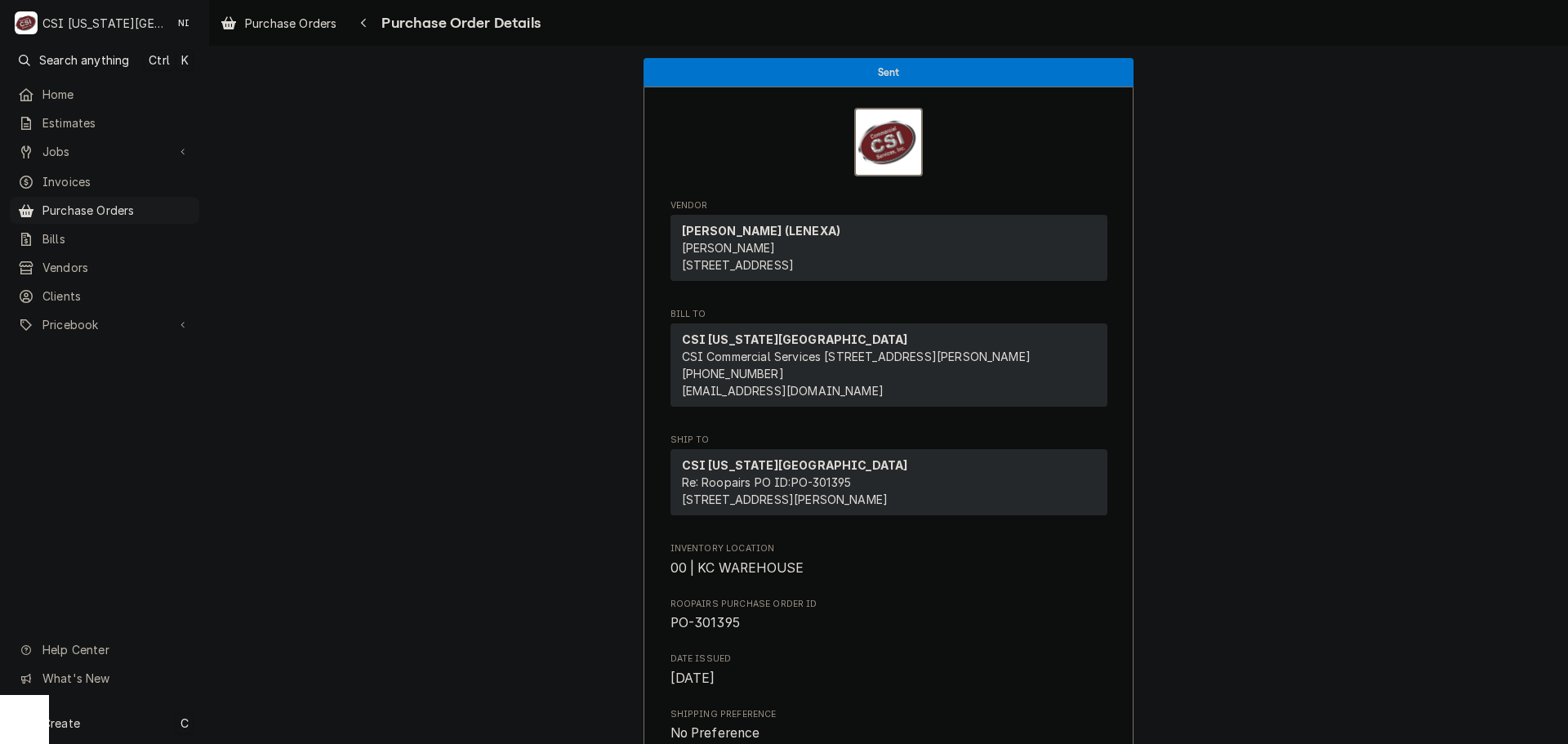
drag, startPoint x: 126, startPoint y: 719, endPoint x: 153, endPoint y: 713, distance: 27.7
click at [126, 719] on div "Create C" at bounding box center [104, 723] width 209 height 43
click at [294, 602] on div "Purchase Order" at bounding box center [305, 611] width 109 height 17
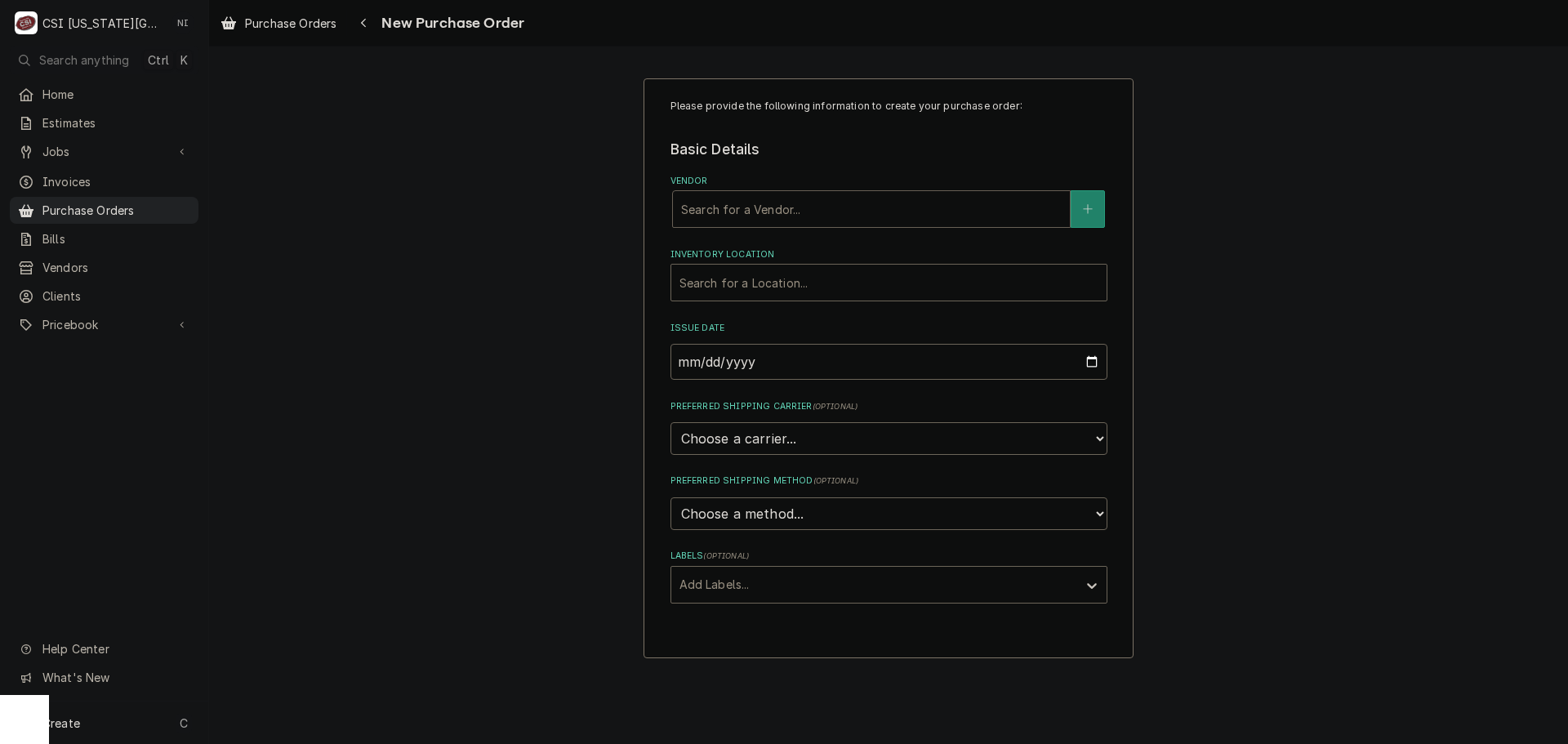
click at [763, 212] on div "Vendor" at bounding box center [871, 209] width 381 height 29
type input "[PERSON_NAME]"
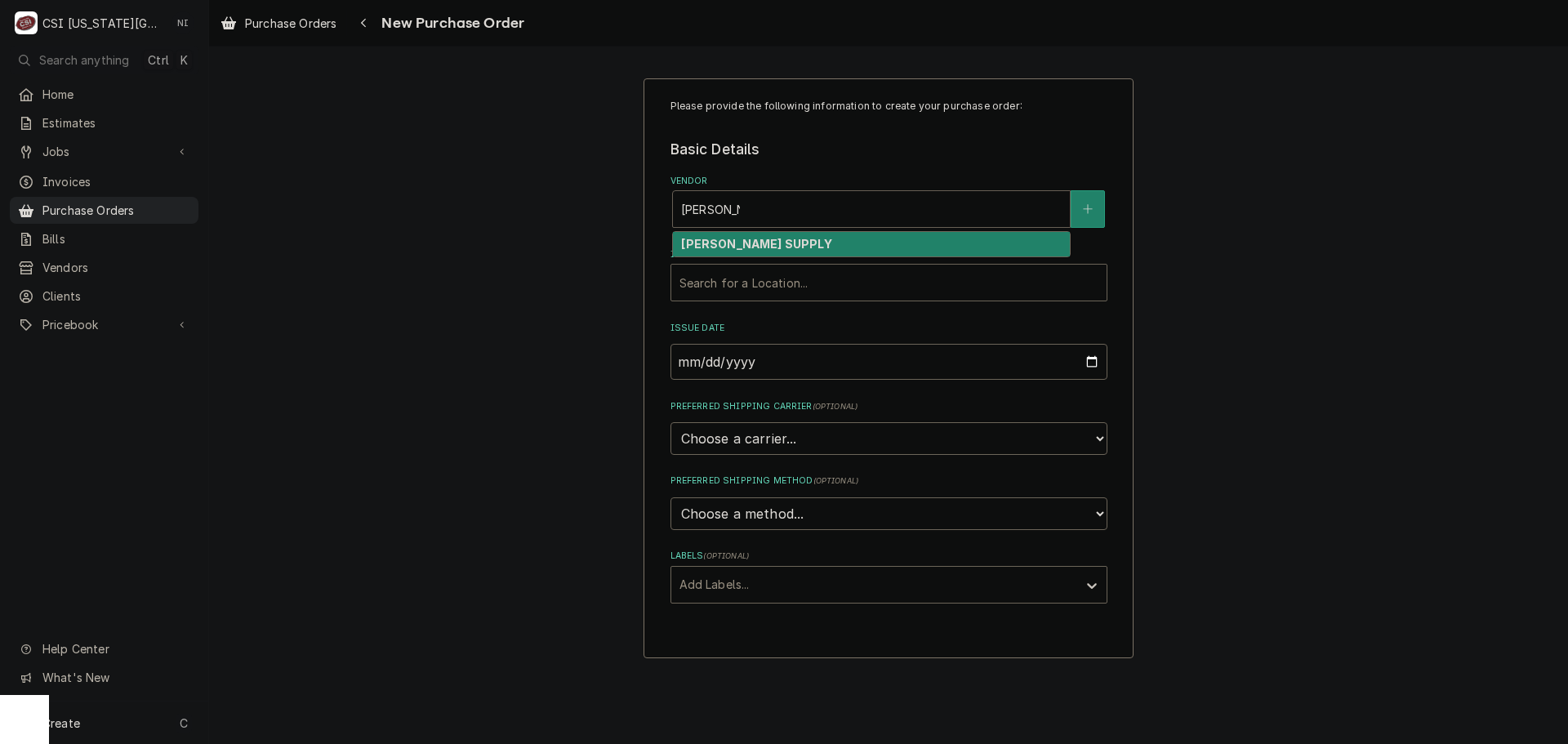
click at [760, 244] on strong "[PERSON_NAME] SUPPLY" at bounding box center [755, 243] width 150 height 14
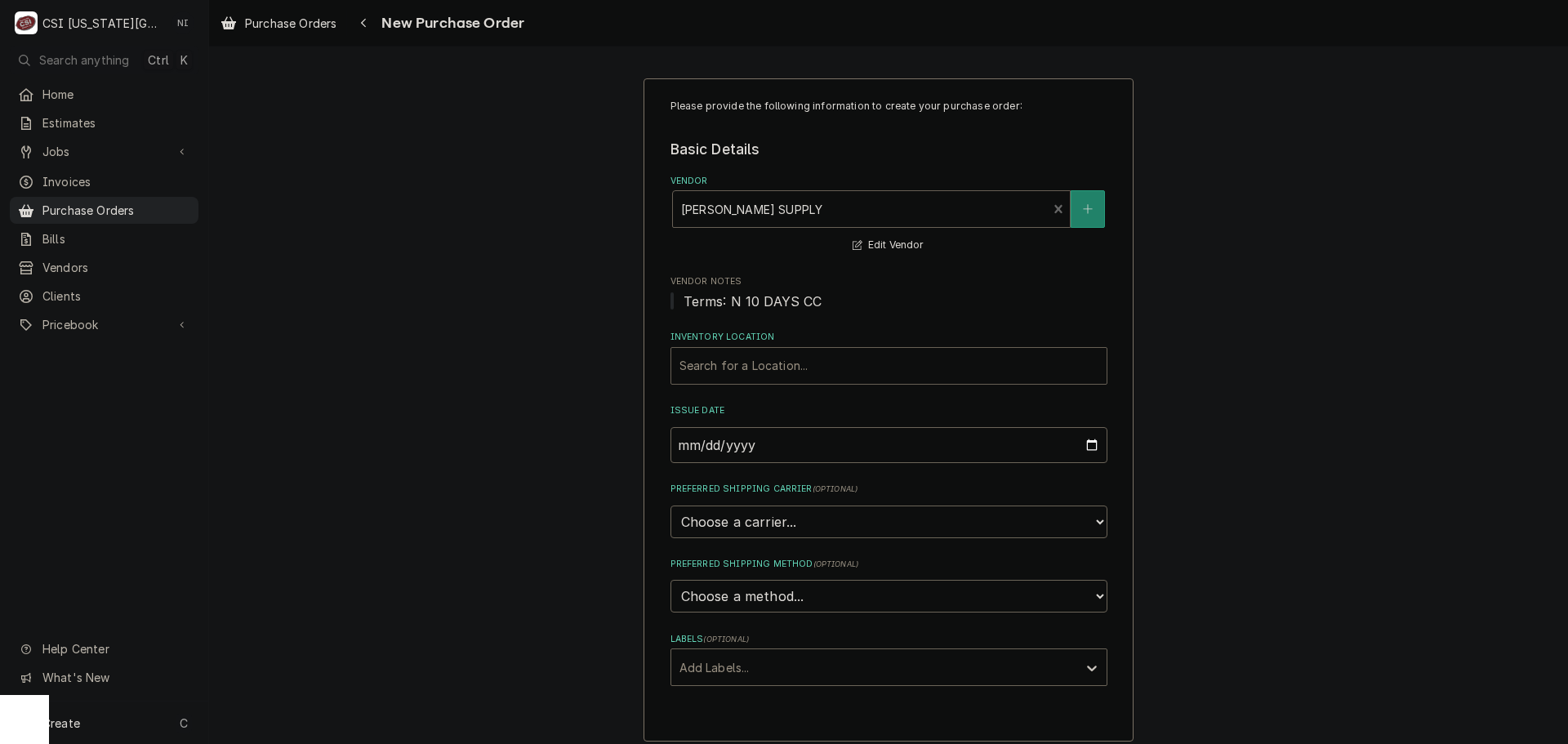
click at [725, 362] on div "Inventory Location" at bounding box center [888, 365] width 419 height 29
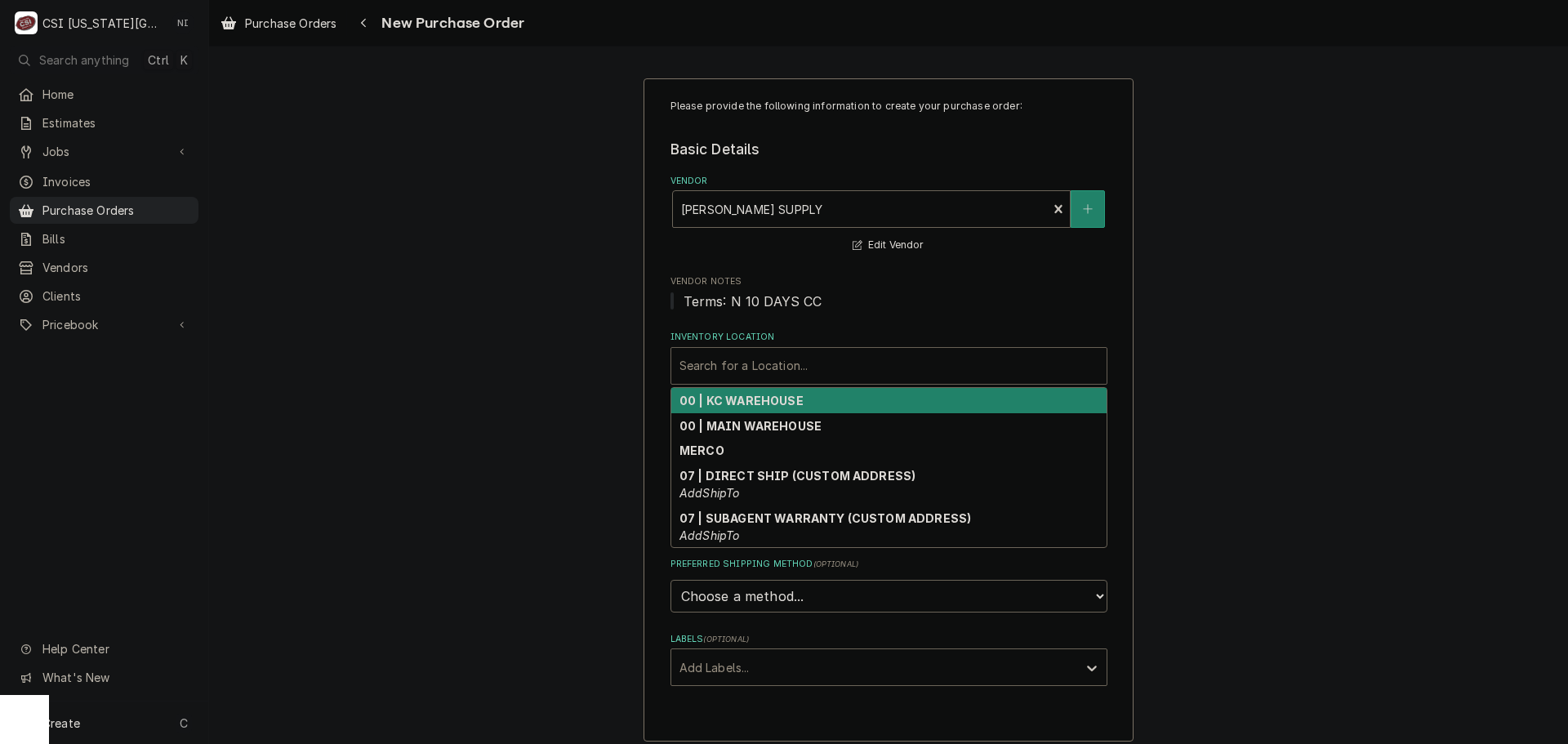
click at [734, 407] on strong "00 | KC WAREHOUSE" at bounding box center [741, 400] width 124 height 14
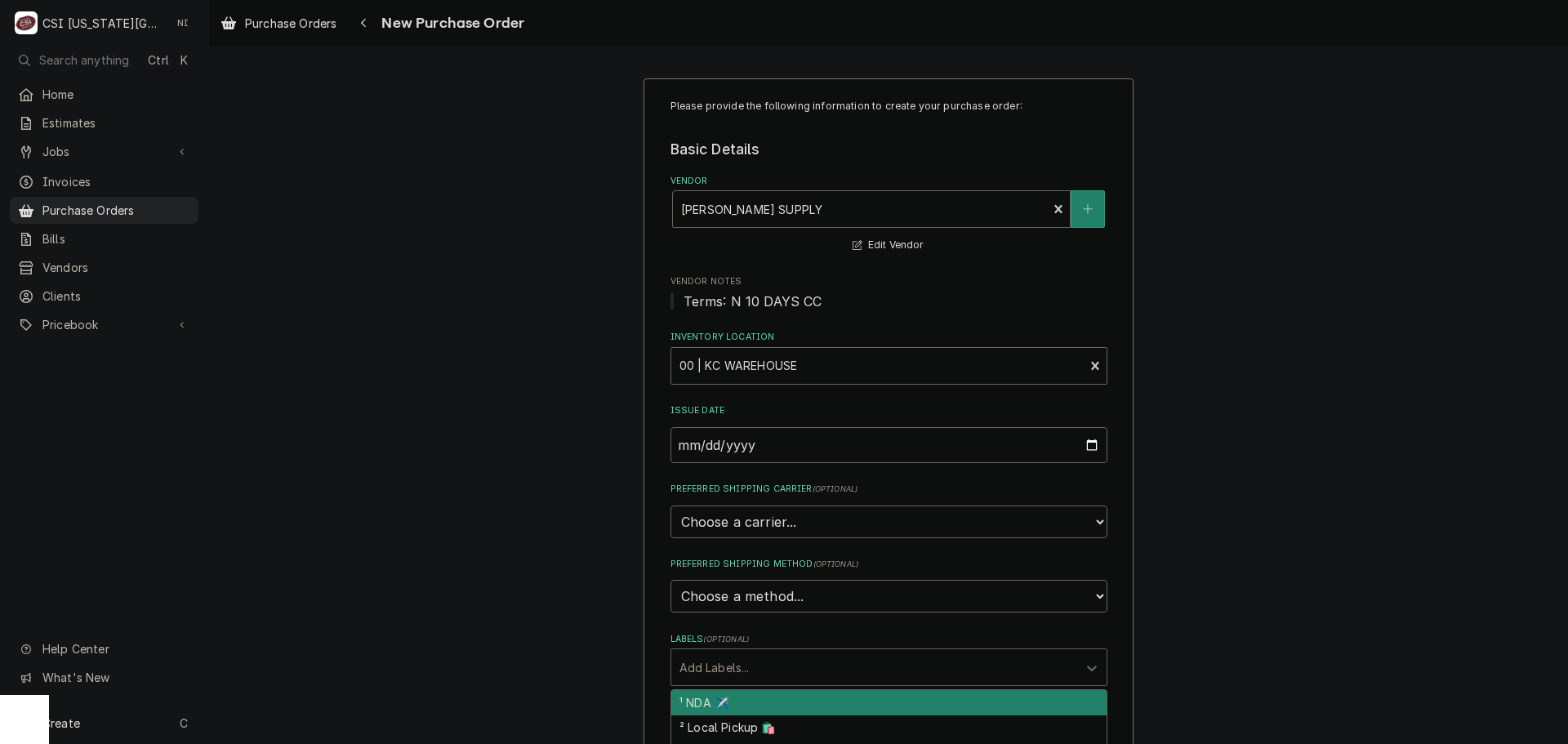
click at [780, 672] on div "Labels" at bounding box center [874, 667] width 390 height 29
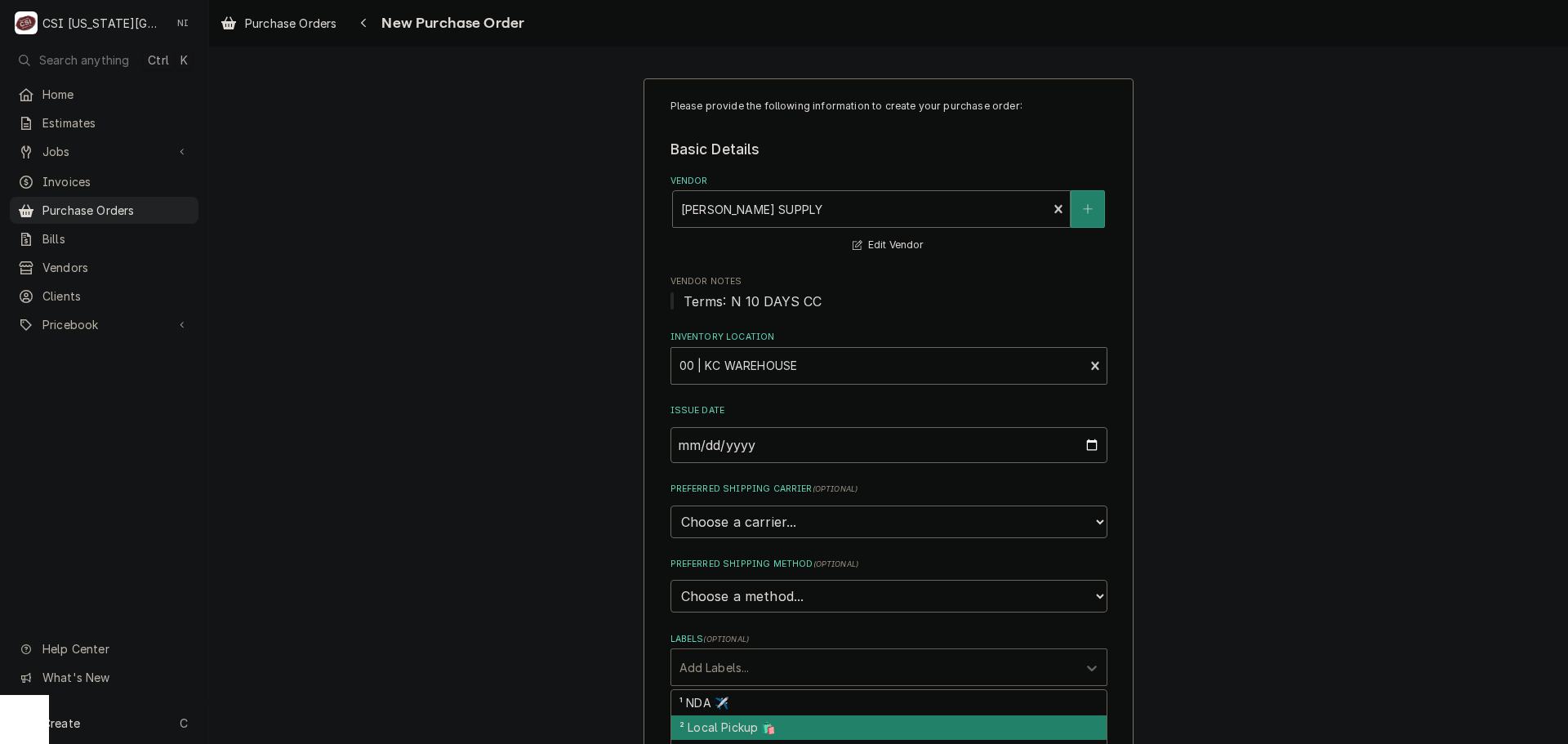
click at [758, 721] on div "² Local Pickup 🛍️" at bounding box center [888, 728] width 435 height 25
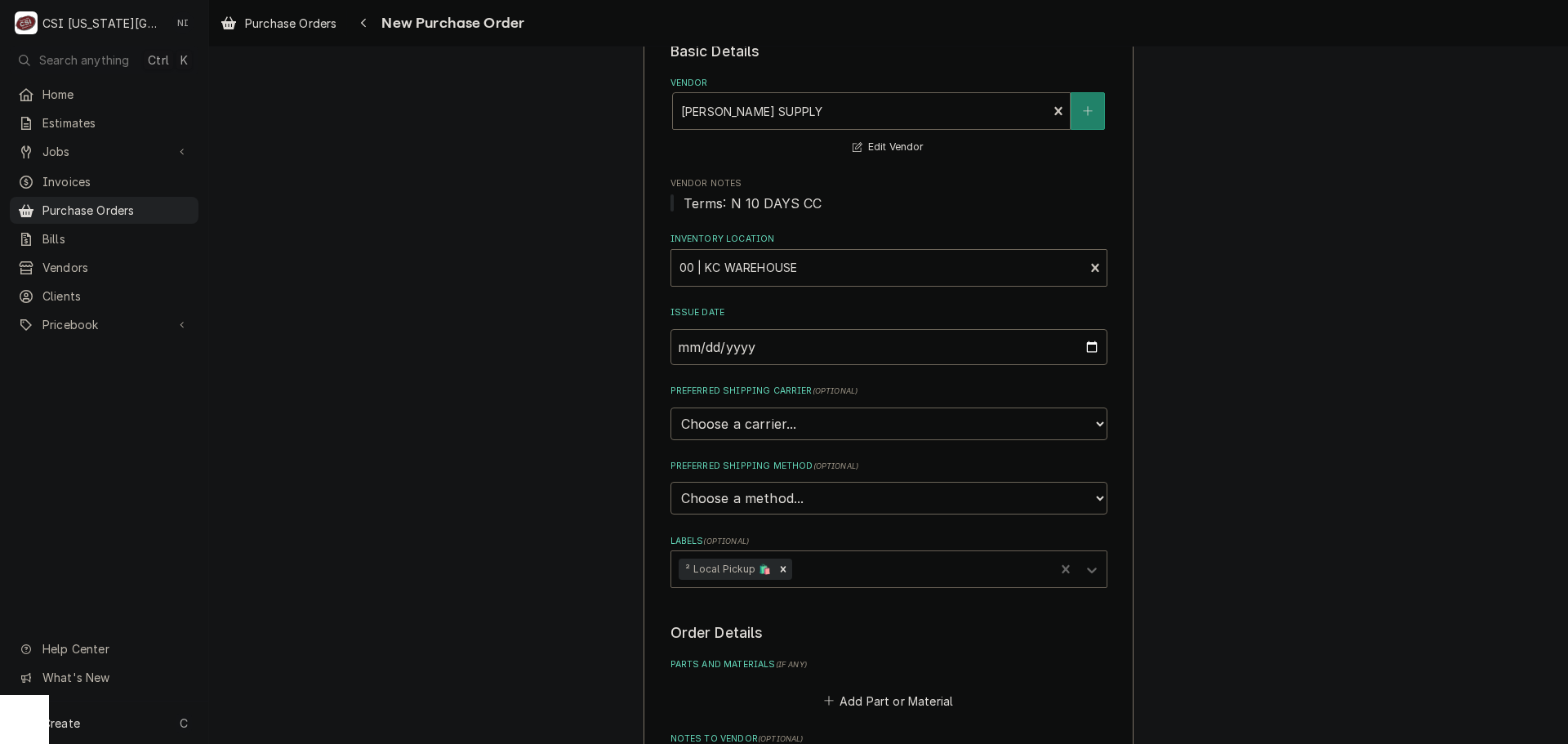
scroll to position [244, 0]
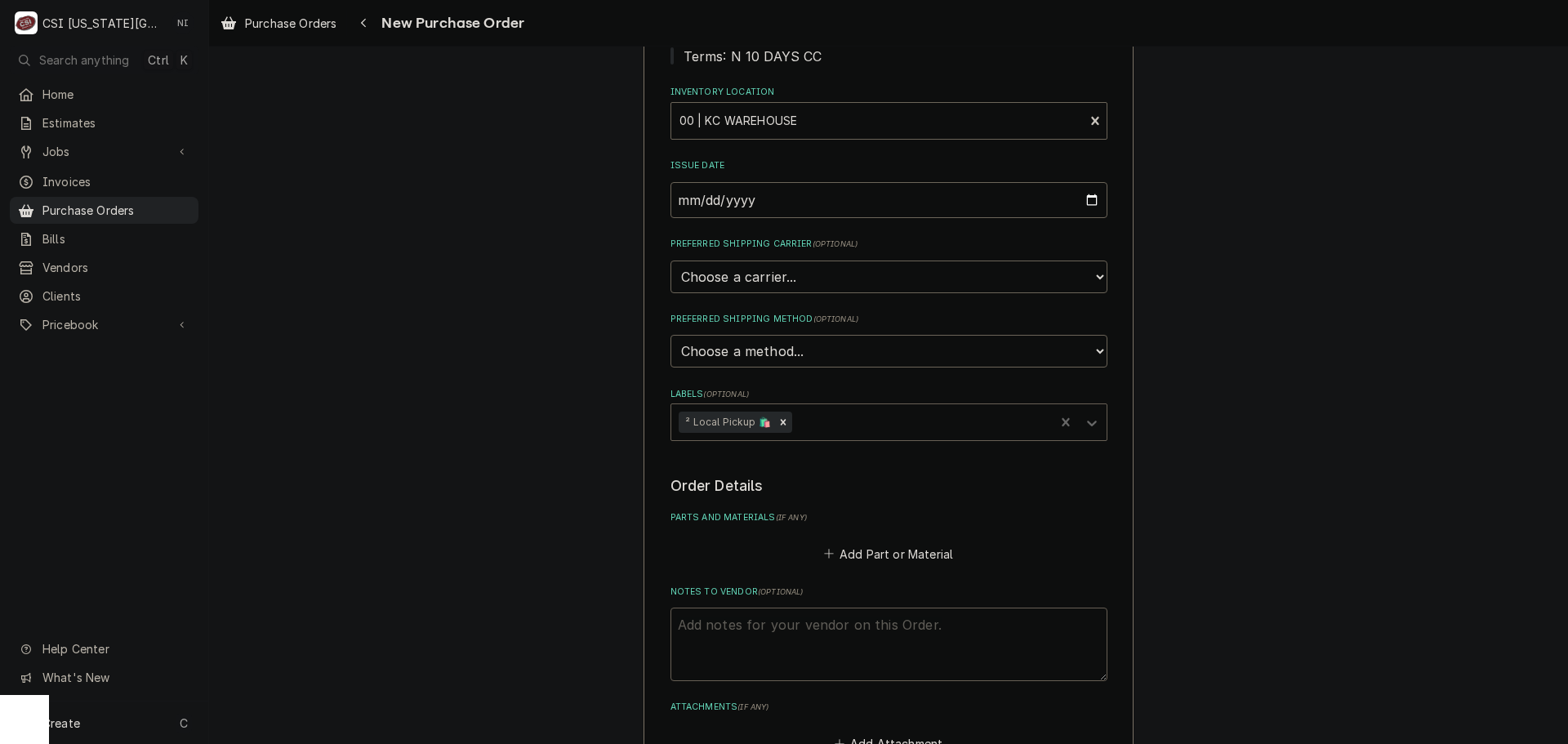
click at [855, 629] on textarea "Notes to Vendor ( optional )" at bounding box center [889, 644] width 437 height 73
type textarea "x"
type textarea "w"
type textarea "x"
type textarea "wi"
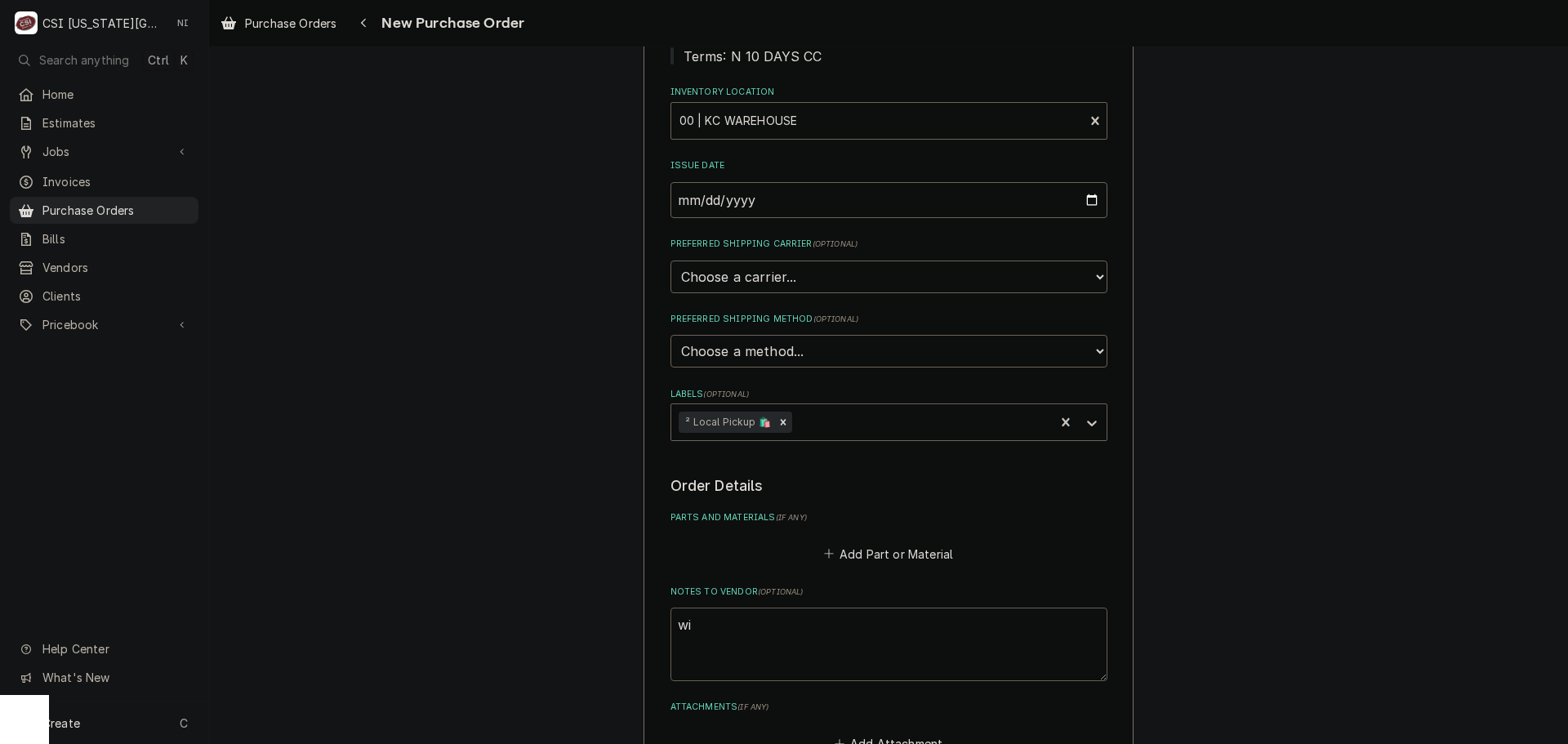
type textarea "x"
type textarea "wil"
type textarea "x"
type textarea "wils"
type textarea "x"
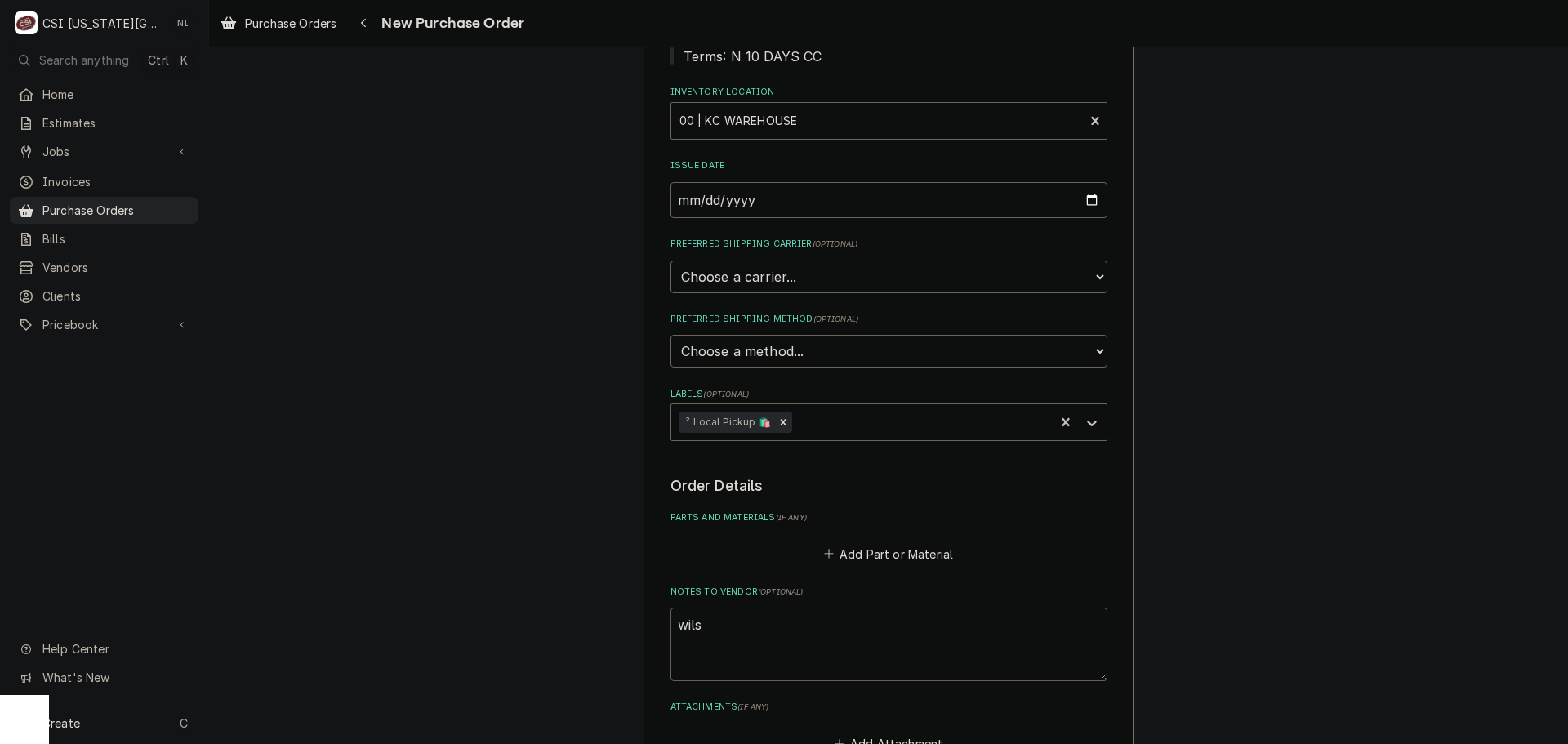
type textarea "wilso"
type textarea "x"
type textarea "[PERSON_NAME]"
type textarea "x"
type textarea "[PERSON_NAME]"
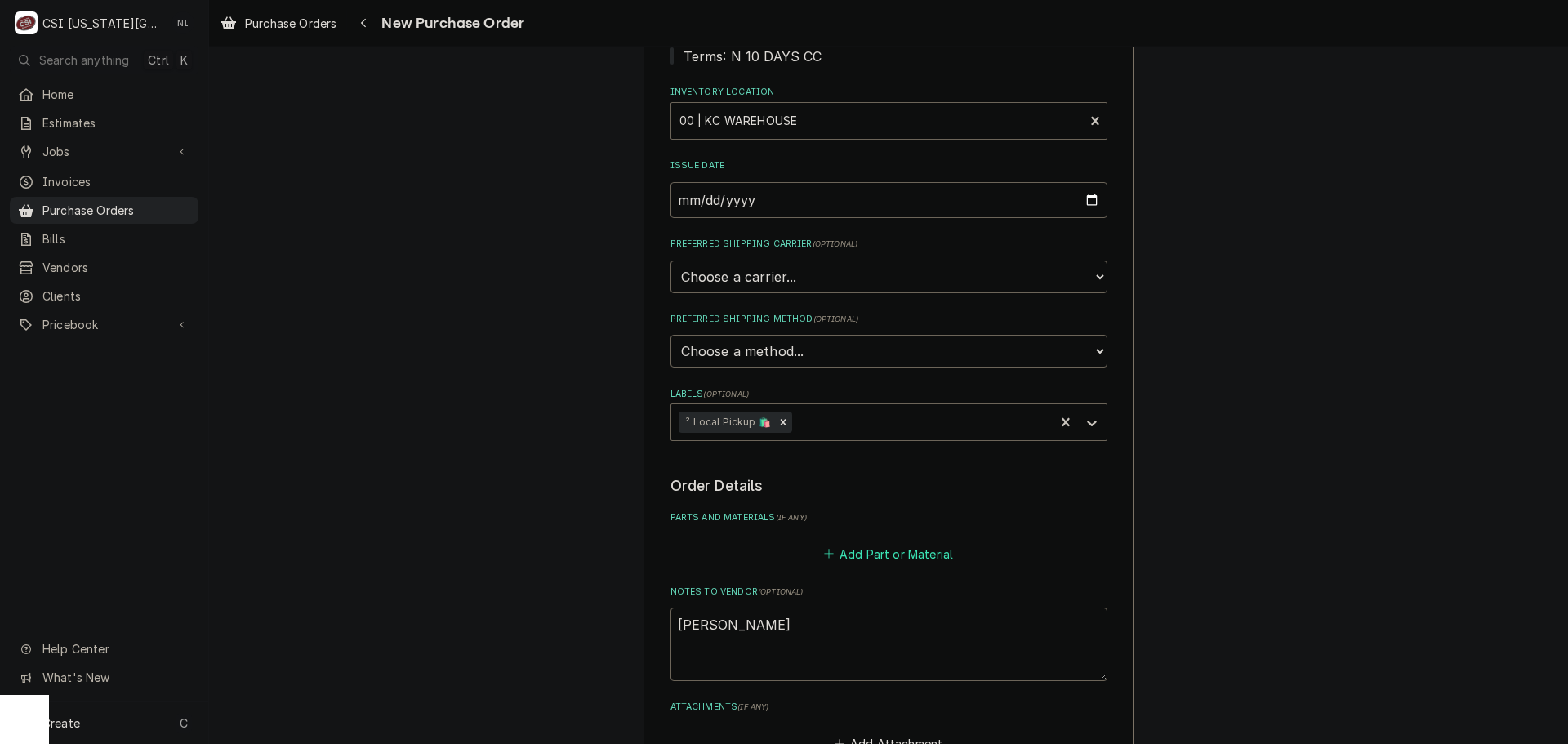
click at [889, 556] on button "Add Part or Material" at bounding box center [887, 554] width 134 height 23
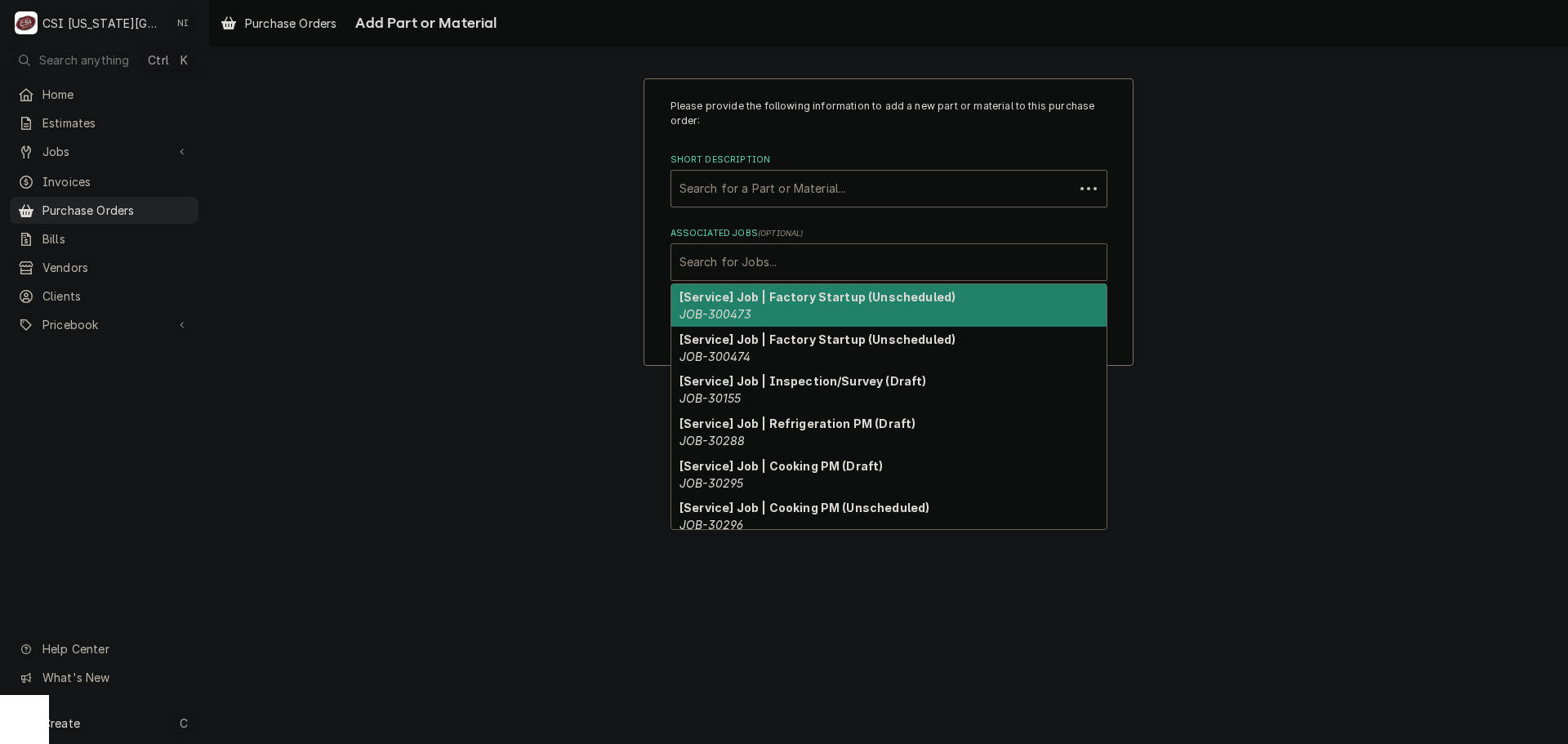
click at [792, 260] on div "Associated Jobs" at bounding box center [888, 262] width 419 height 29
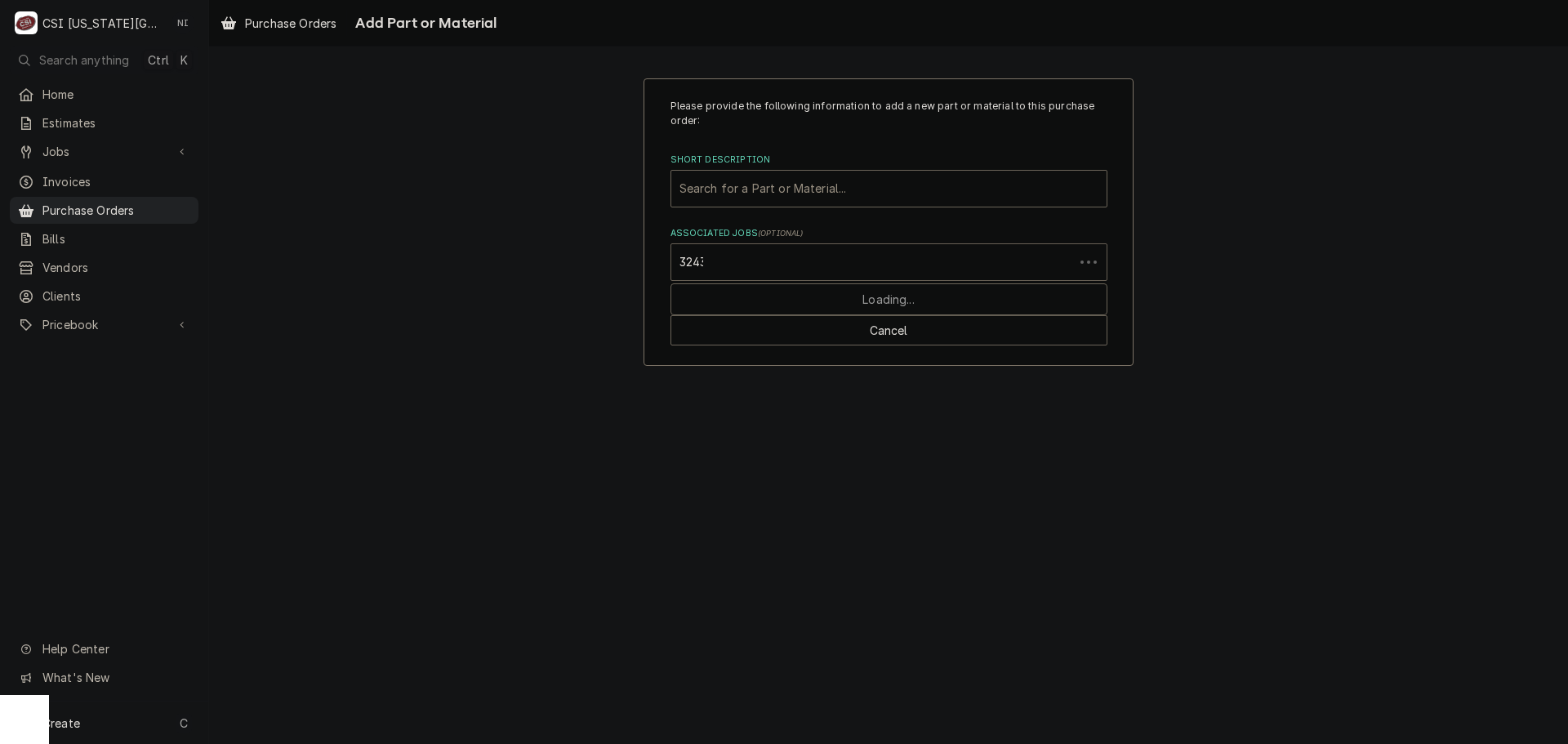
type input "32434"
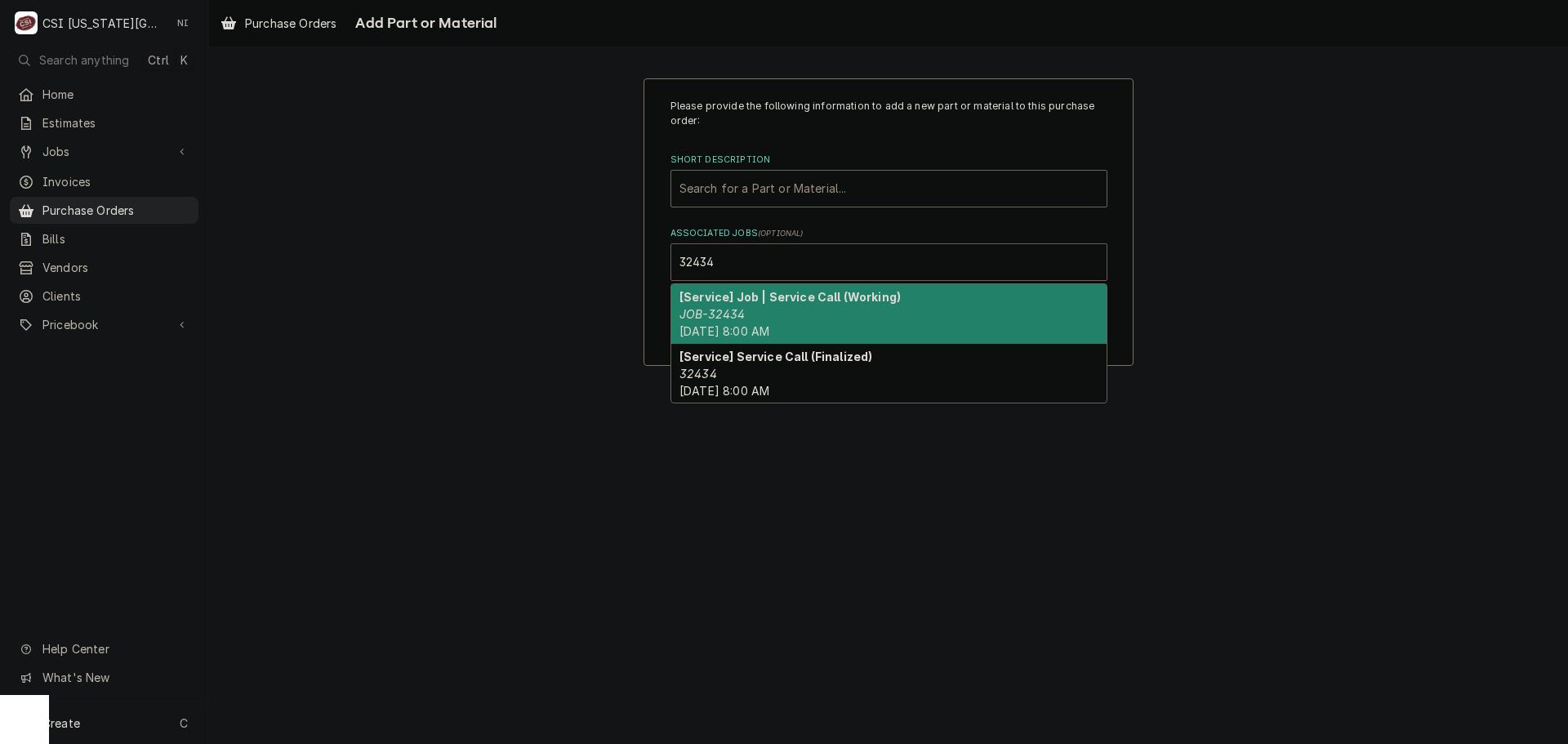
click at [752, 302] on strong "[Service] Job | Service Call (Working)" at bounding box center [790, 297] width 221 height 14
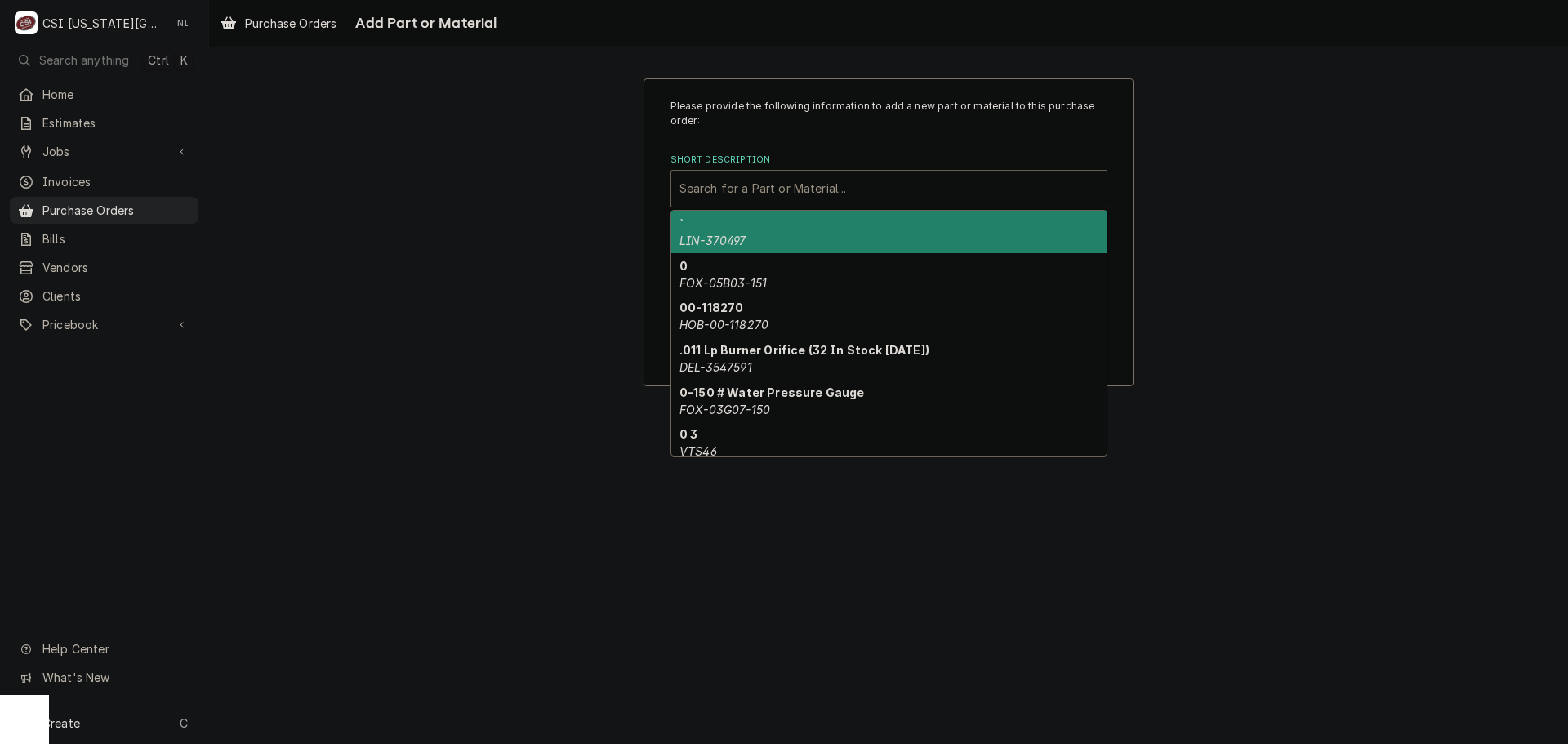
click at [761, 192] on div "Short Description" at bounding box center [888, 188] width 419 height 29
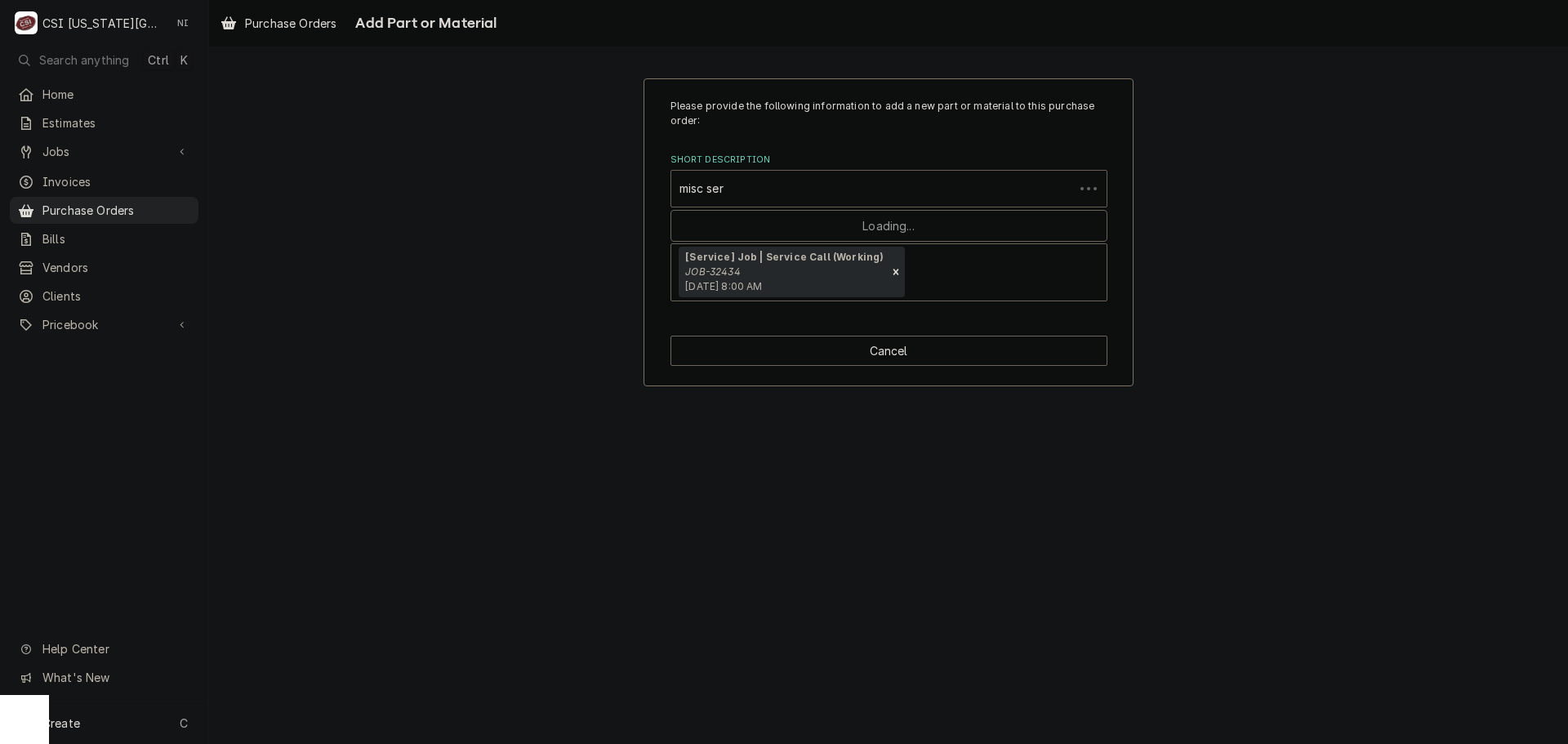
type input "misc serv"
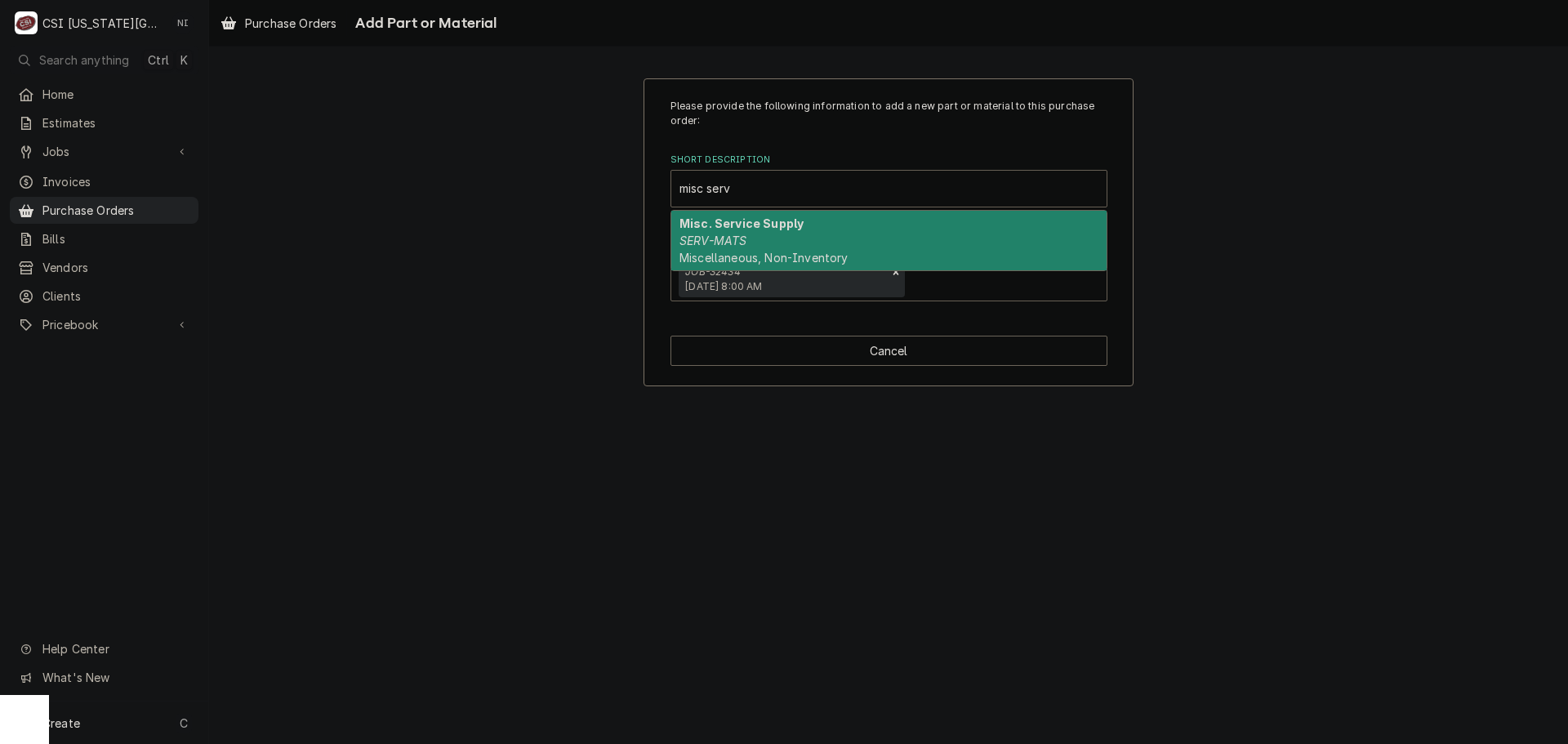
drag, startPoint x: 728, startPoint y: 215, endPoint x: 726, endPoint y: 262, distance: 47.0
click at [728, 216] on div "Misc. Service Supply SERV-MATS Miscellaneous, Non-Inventory" at bounding box center [888, 241] width 435 height 60
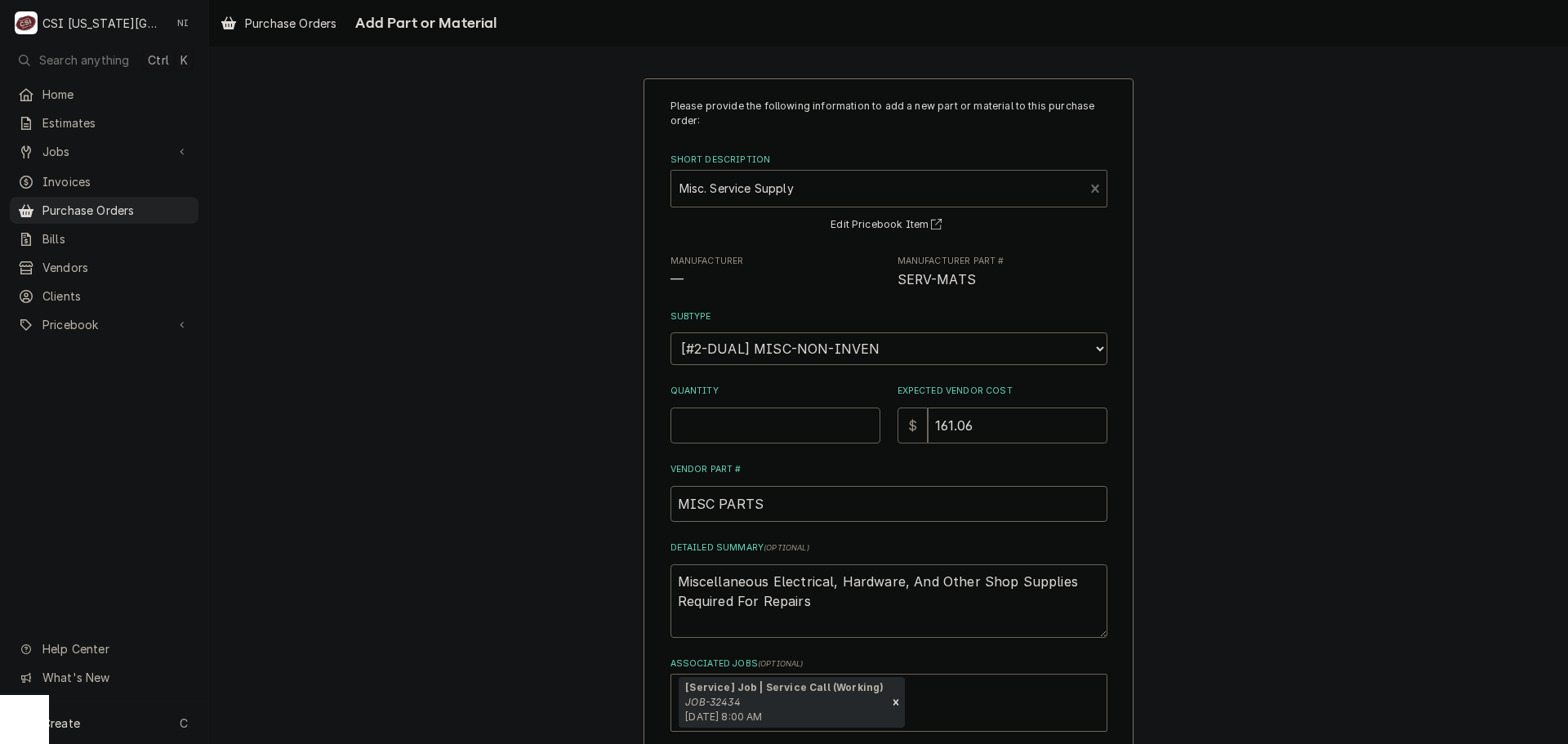
click at [715, 415] on input "Quantity" at bounding box center [775, 425] width 210 height 36
type textarea "x"
type input "0"
click at [716, 416] on input "Quantity" at bounding box center [775, 425] width 210 height 36
type textarea "x"
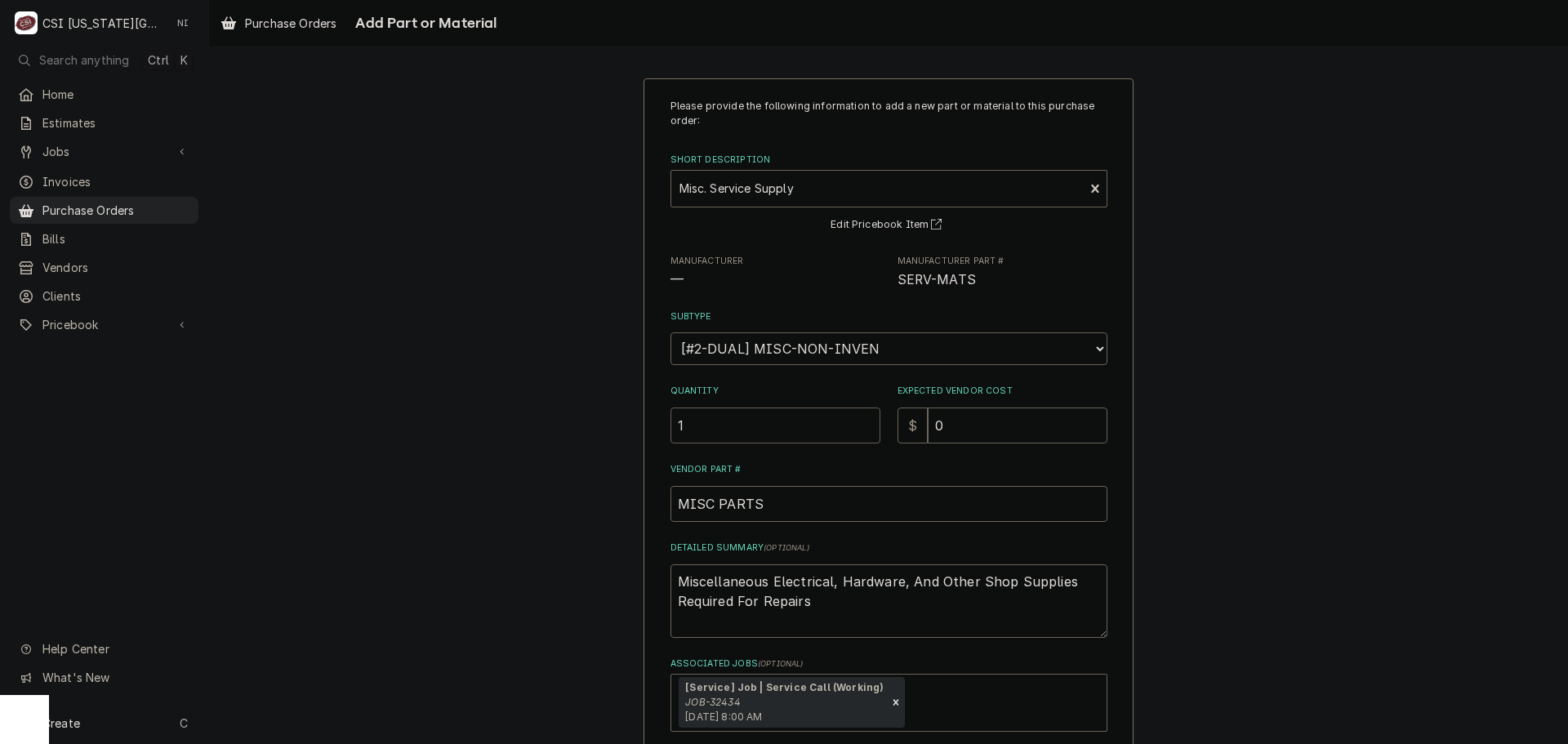
type input "1"
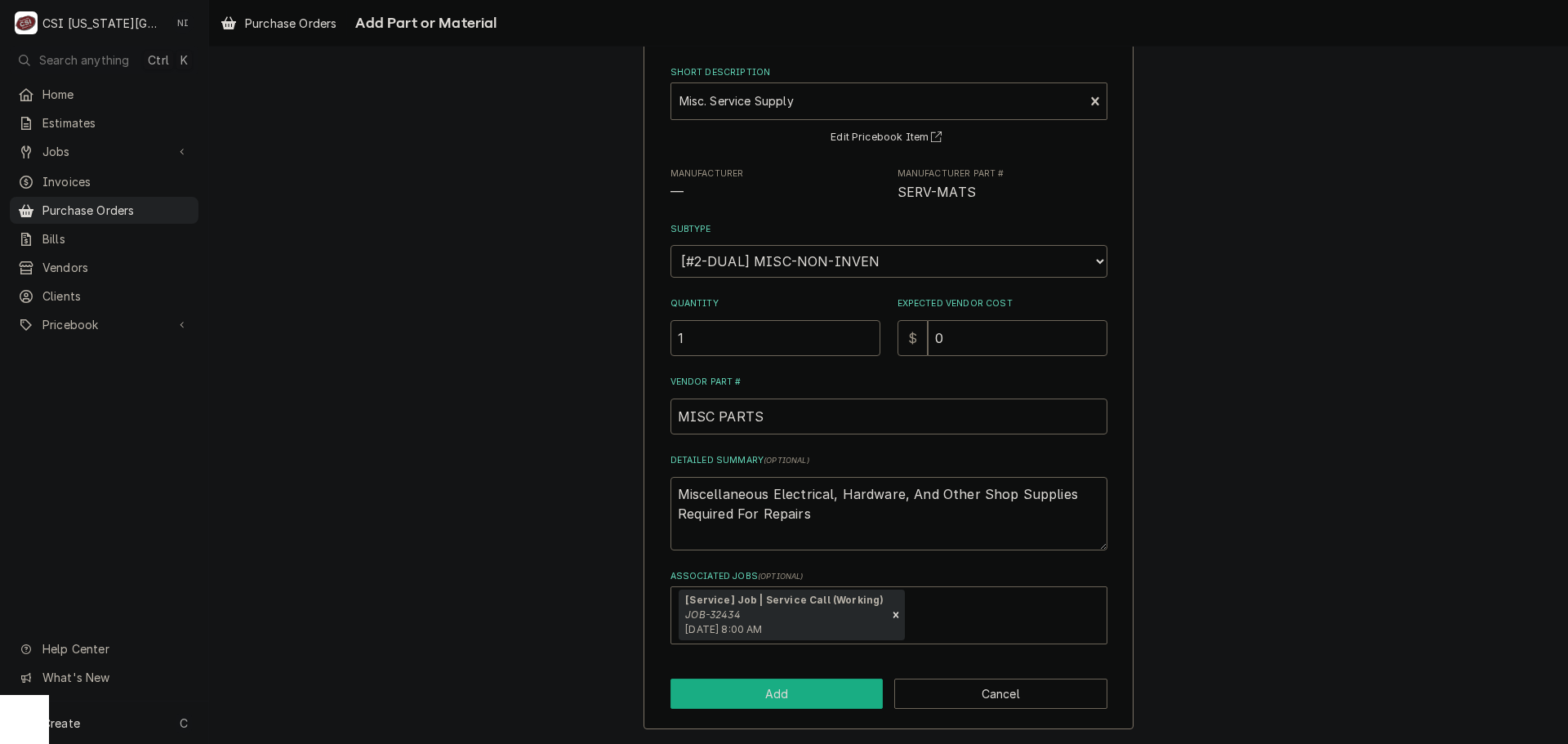
click at [802, 686] on button "Add" at bounding box center [777, 693] width 213 height 30
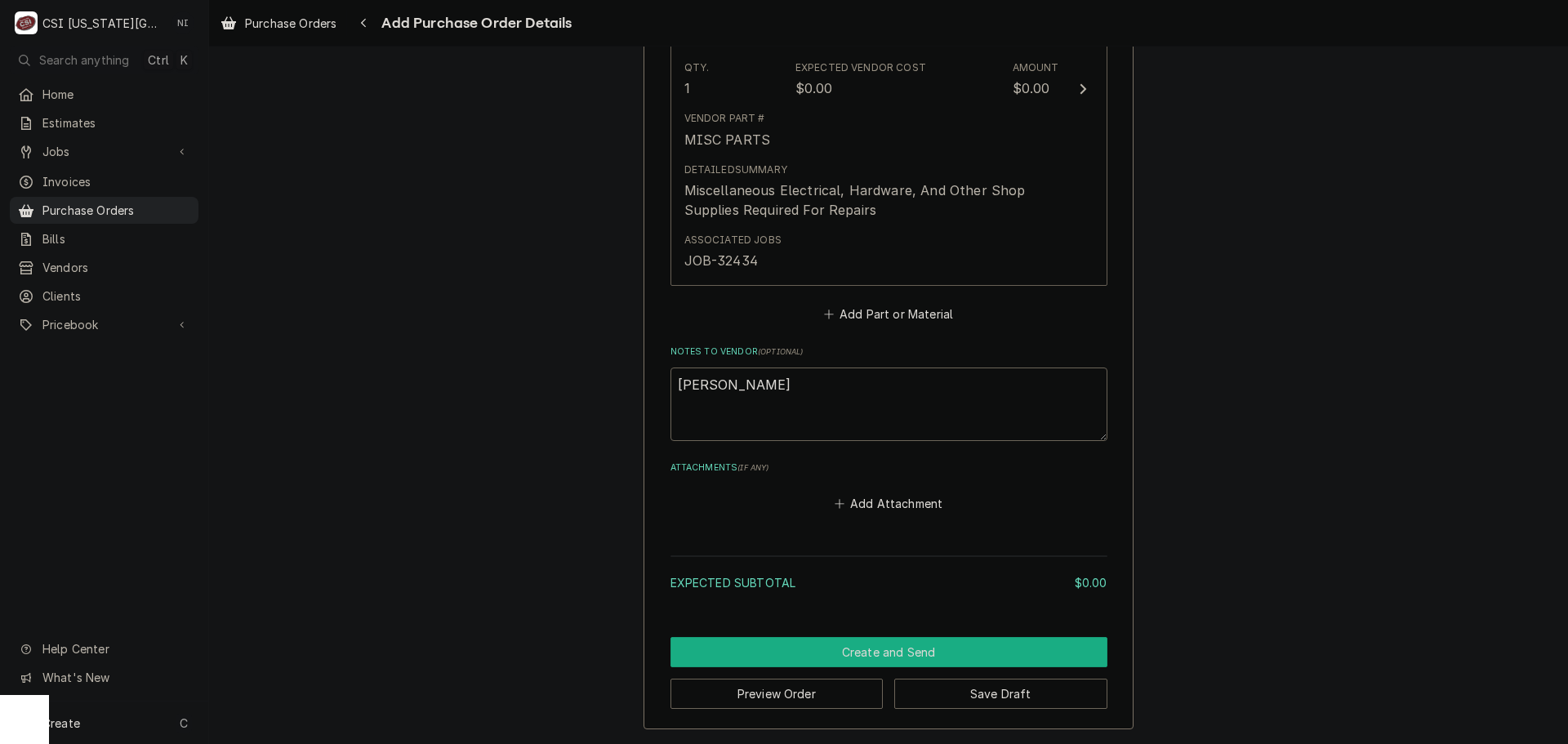
drag, startPoint x: 902, startPoint y: 644, endPoint x: 994, endPoint y: 639, distance: 92.1
click at [902, 644] on button "Create and Send" at bounding box center [889, 651] width 437 height 30
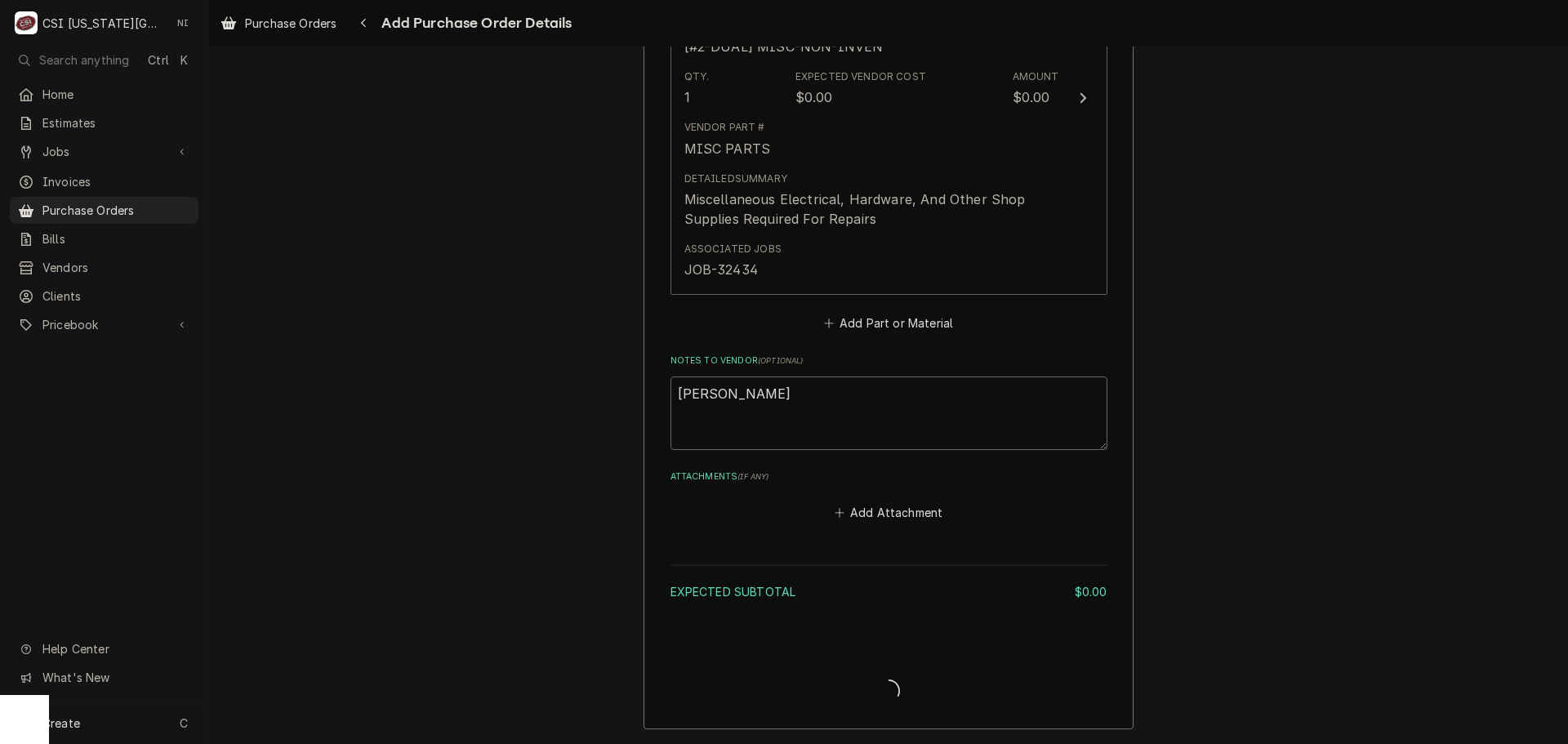
scroll to position [876, 0]
type textarea "x"
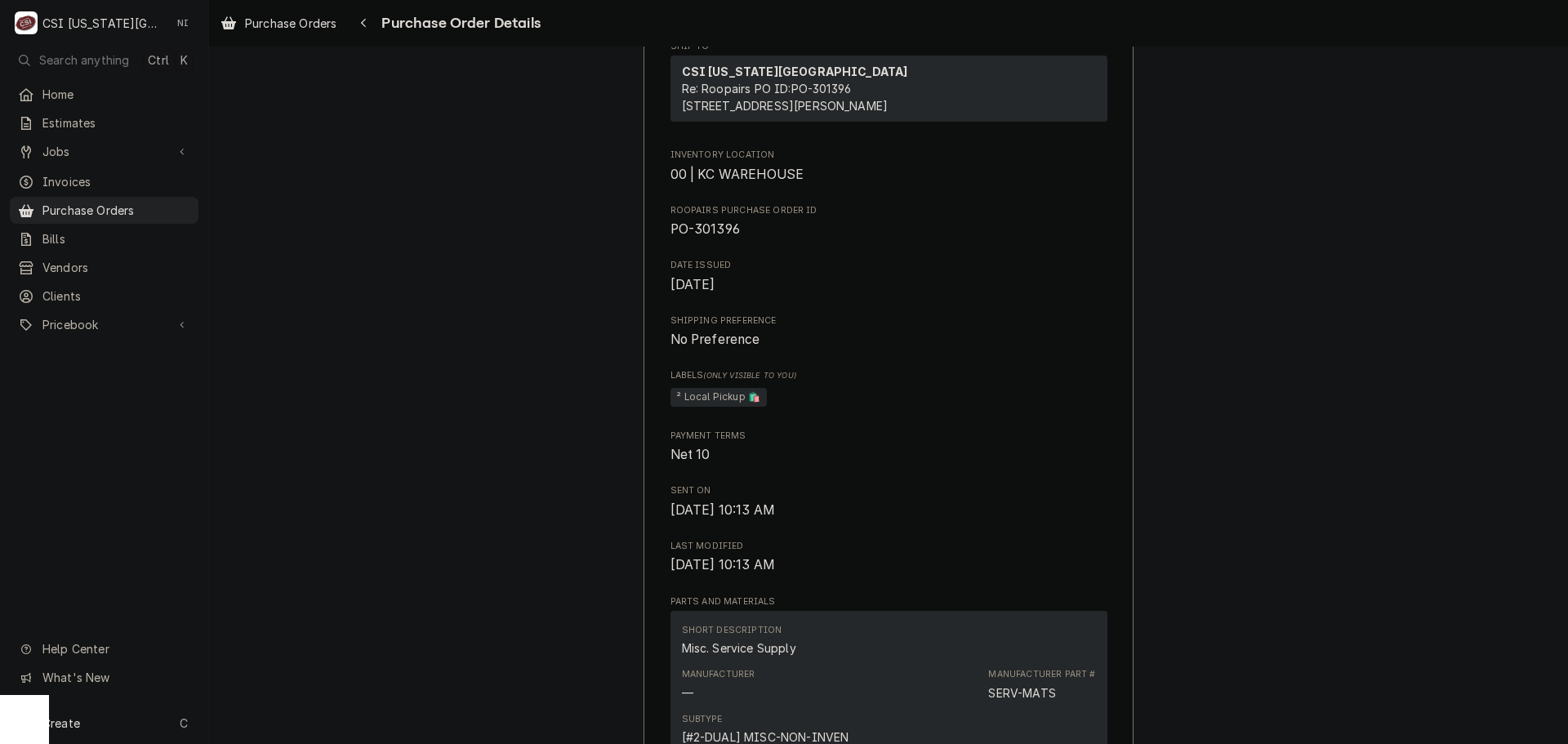
scroll to position [490, 0]
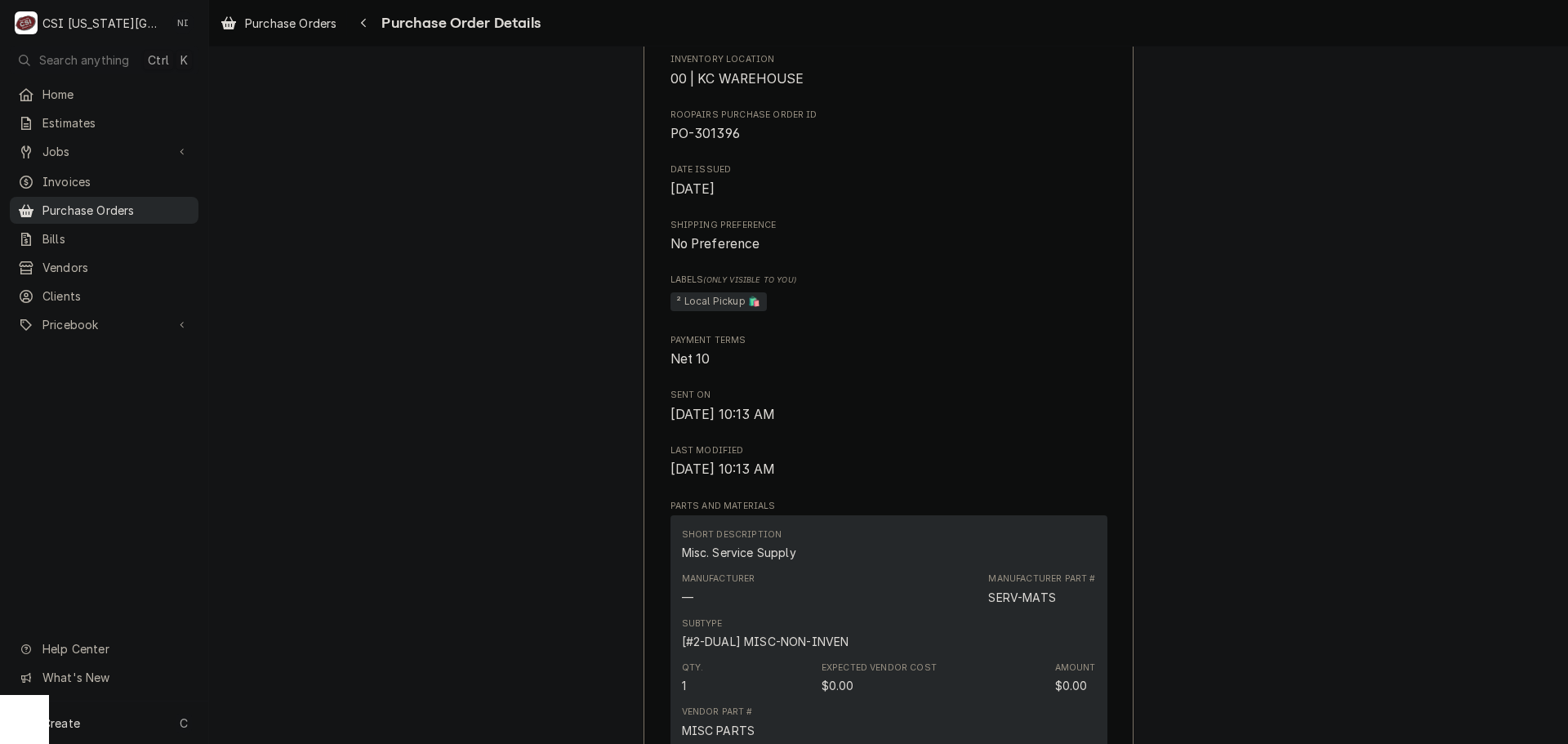
click at [168, 203] on span "Purchase Orders" at bounding box center [116, 211] width 148 height 17
